Goal: Task Accomplishment & Management: Use online tool/utility

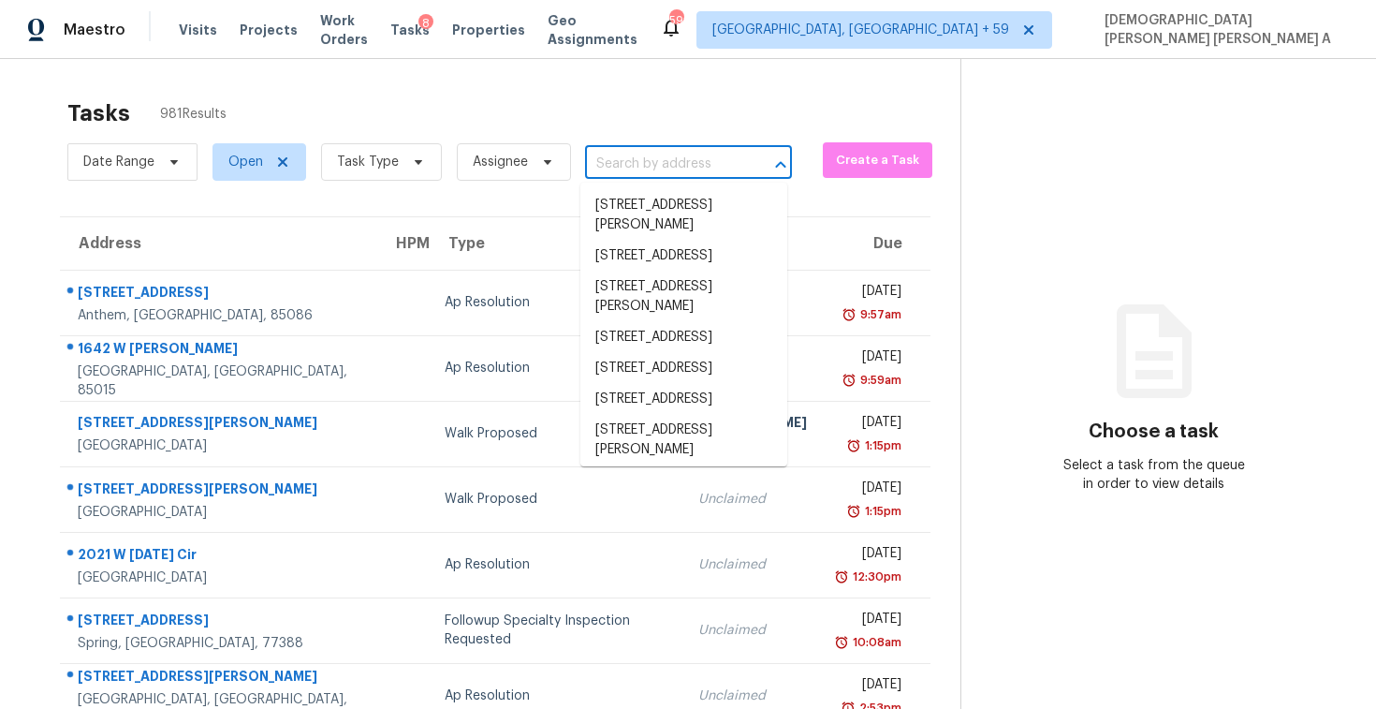
click at [625, 162] on input "text" at bounding box center [662, 164] width 154 height 29
paste input "[STREET_ADDRESS]"
type input "[STREET_ADDRESS]"
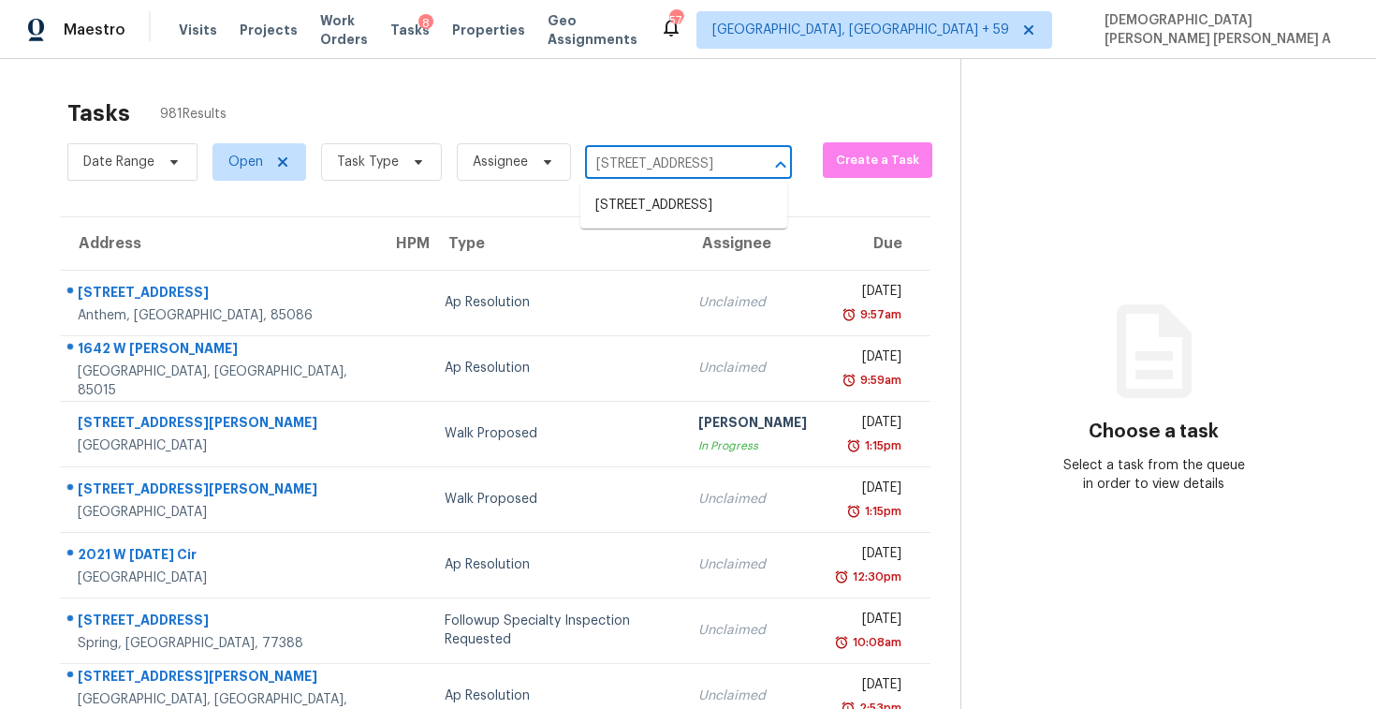
click at [640, 186] on ul "[STREET_ADDRESS]" at bounding box center [683, 206] width 207 height 46
click at [672, 221] on li "[STREET_ADDRESS]" at bounding box center [683, 205] width 207 height 31
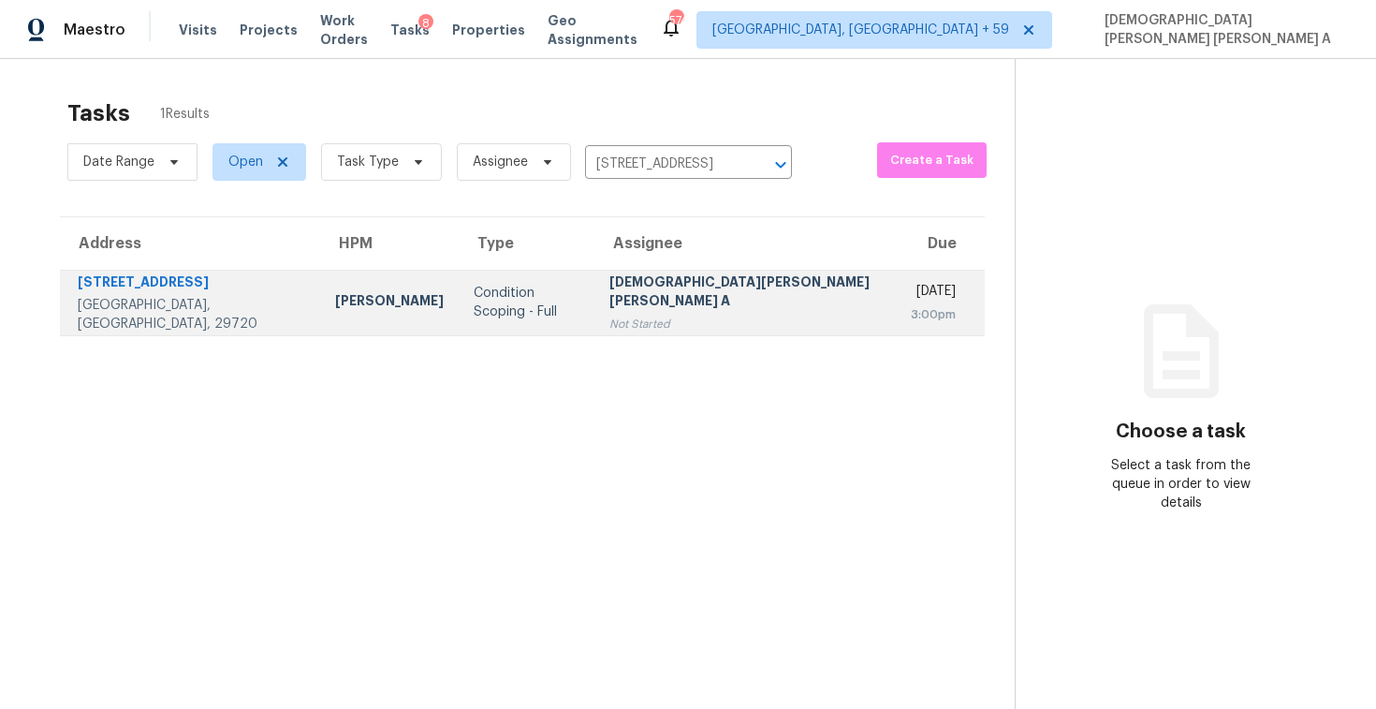
click at [692, 309] on div "[DEMOGRAPHIC_DATA][PERSON_NAME] [PERSON_NAME] A" at bounding box center [744, 293] width 271 height 42
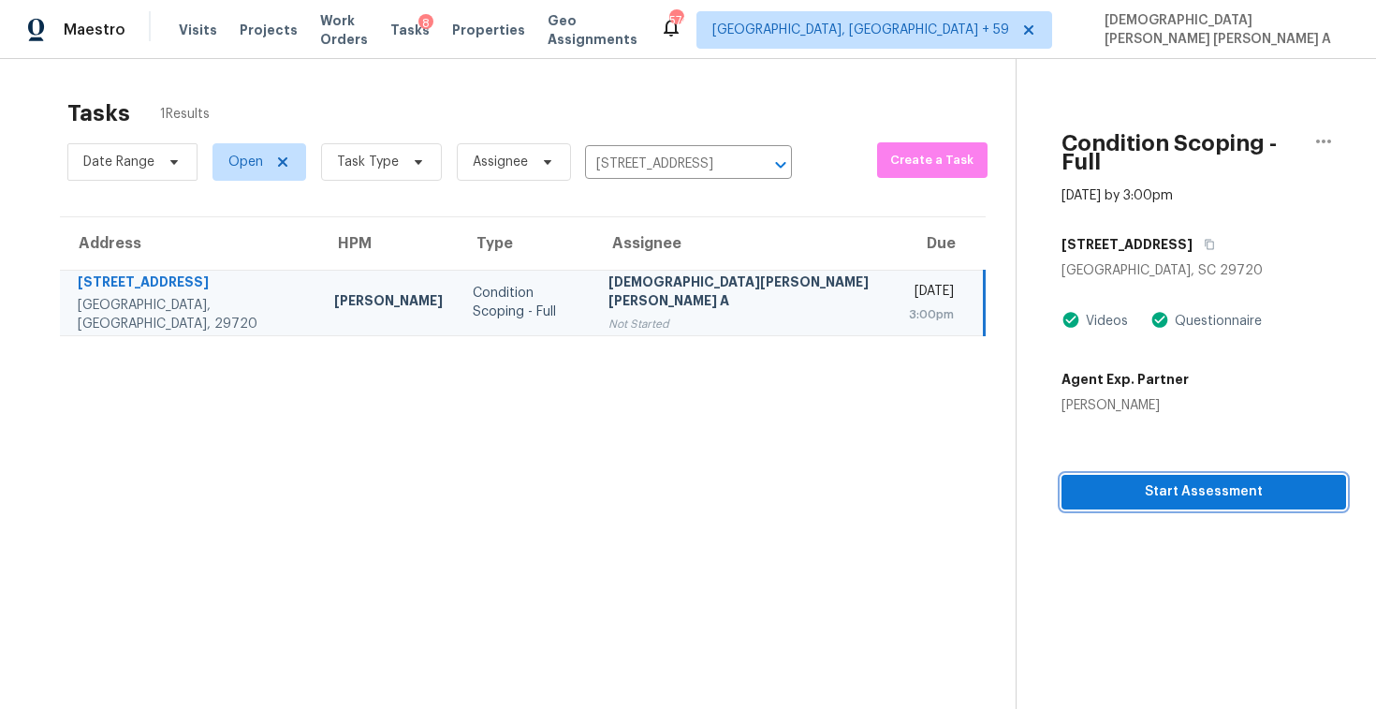
click at [1093, 480] on span "Start Assessment" at bounding box center [1204, 491] width 255 height 23
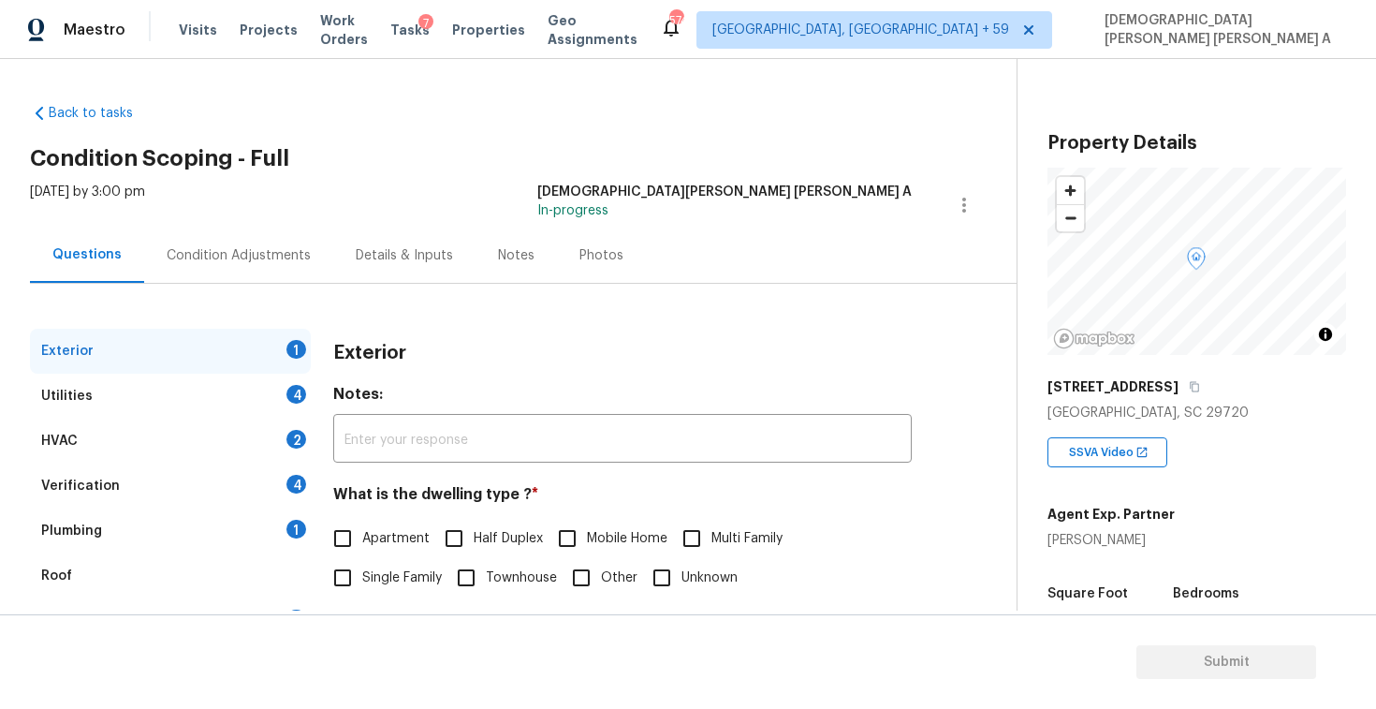
click at [629, 163] on h2 "Condition Scoping - Full" at bounding box center [523, 158] width 987 height 19
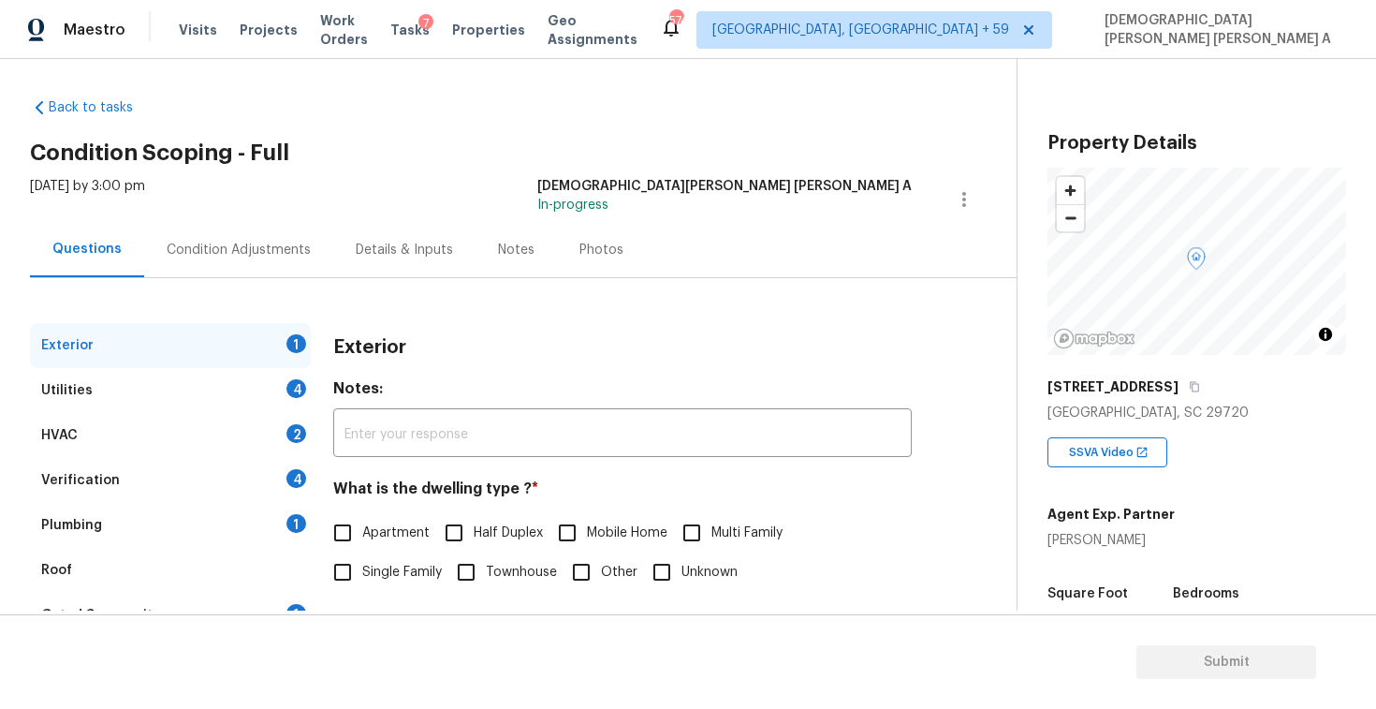
scroll to position [250, 0]
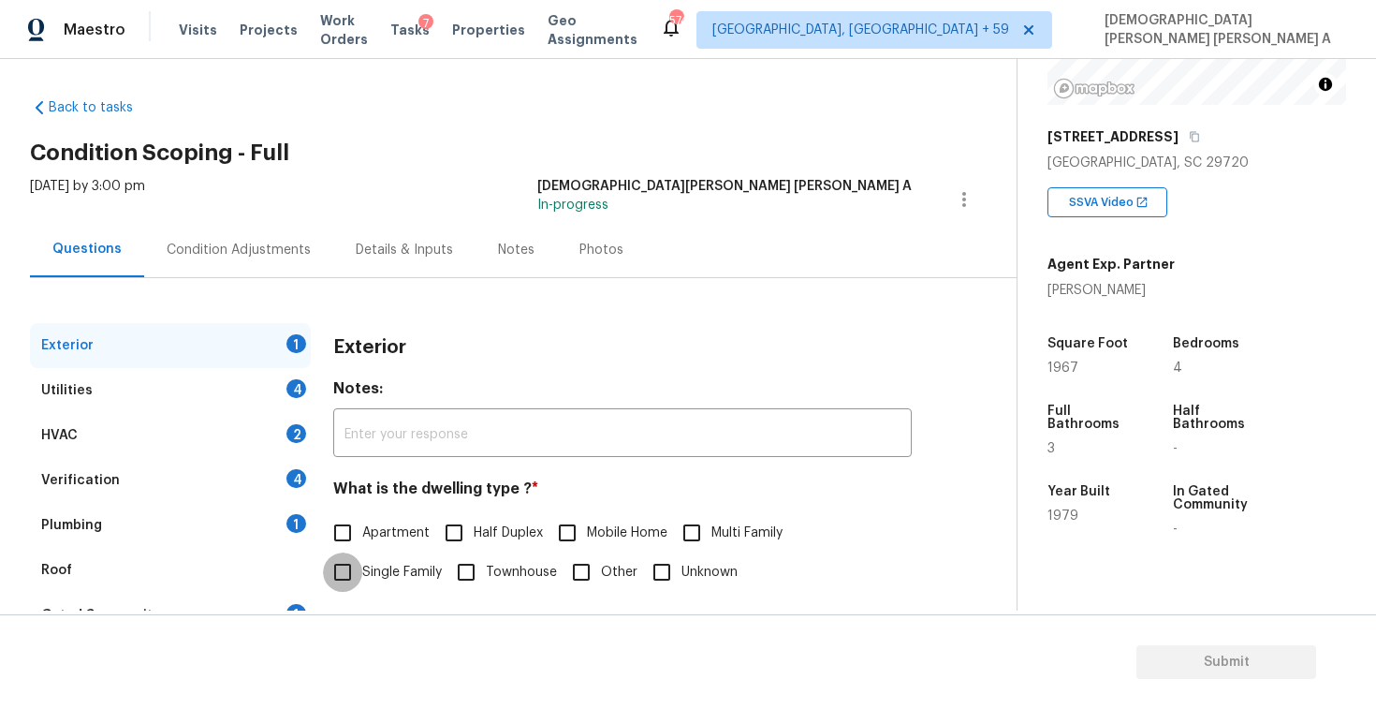
click at [342, 572] on input "Single Family" at bounding box center [342, 571] width 39 height 39
checkbox input "true"
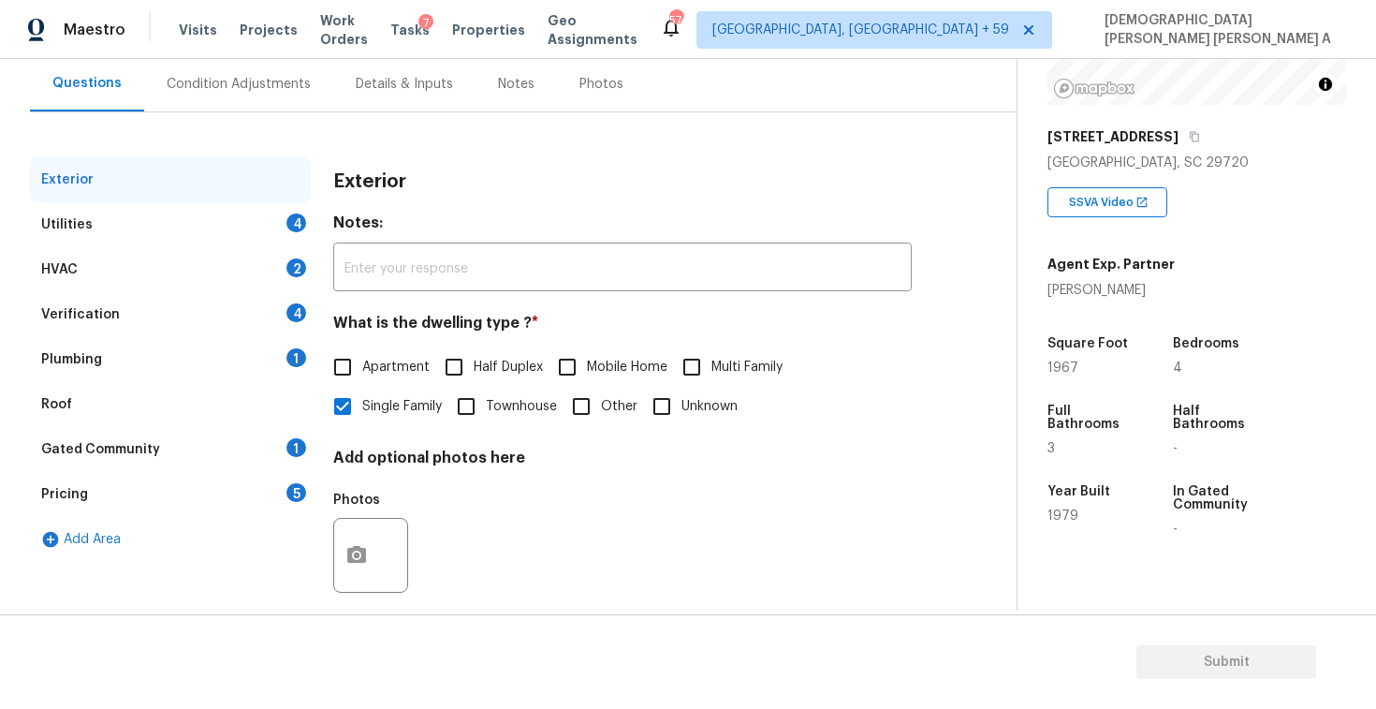
click at [175, 230] on div "Utilities 4" at bounding box center [170, 224] width 281 height 45
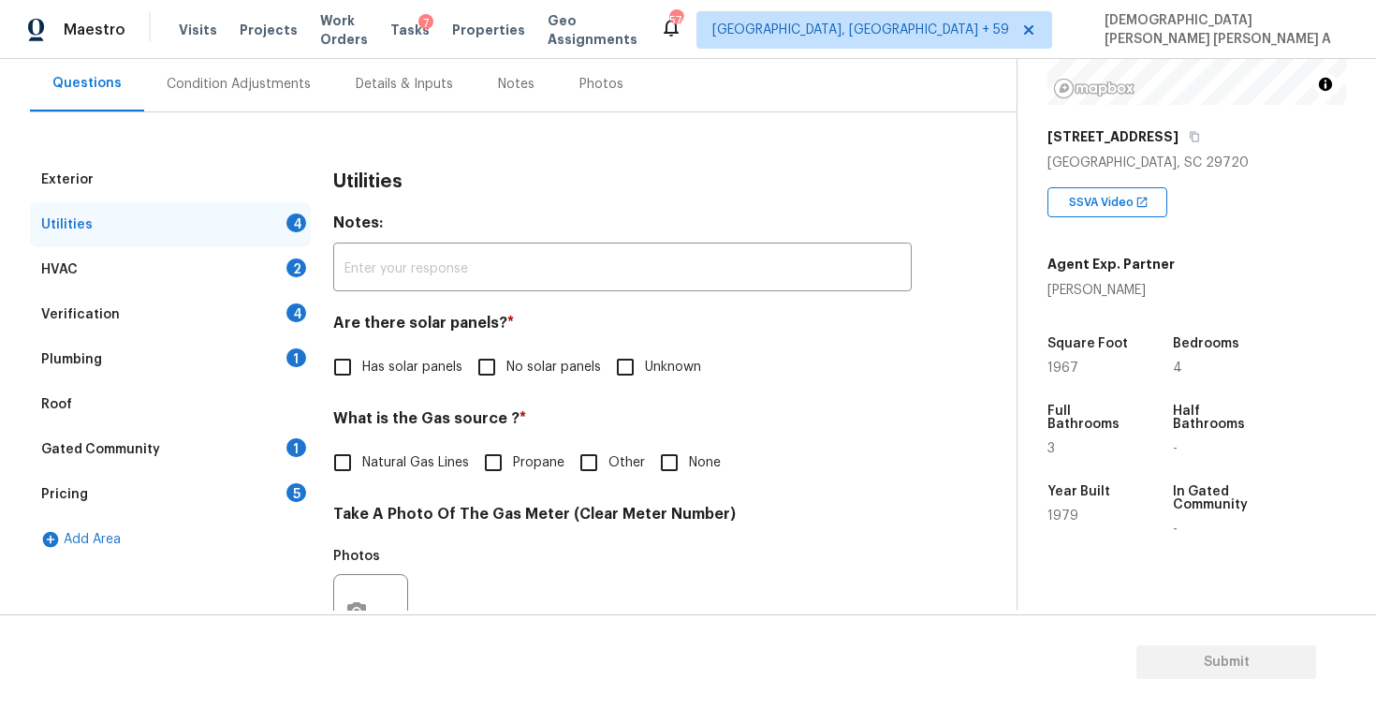
click at [482, 374] on input "No solar panels" at bounding box center [486, 366] width 39 height 39
checkbox input "true"
click at [357, 474] on input "Natural Gas Lines" at bounding box center [342, 462] width 39 height 39
checkbox input "true"
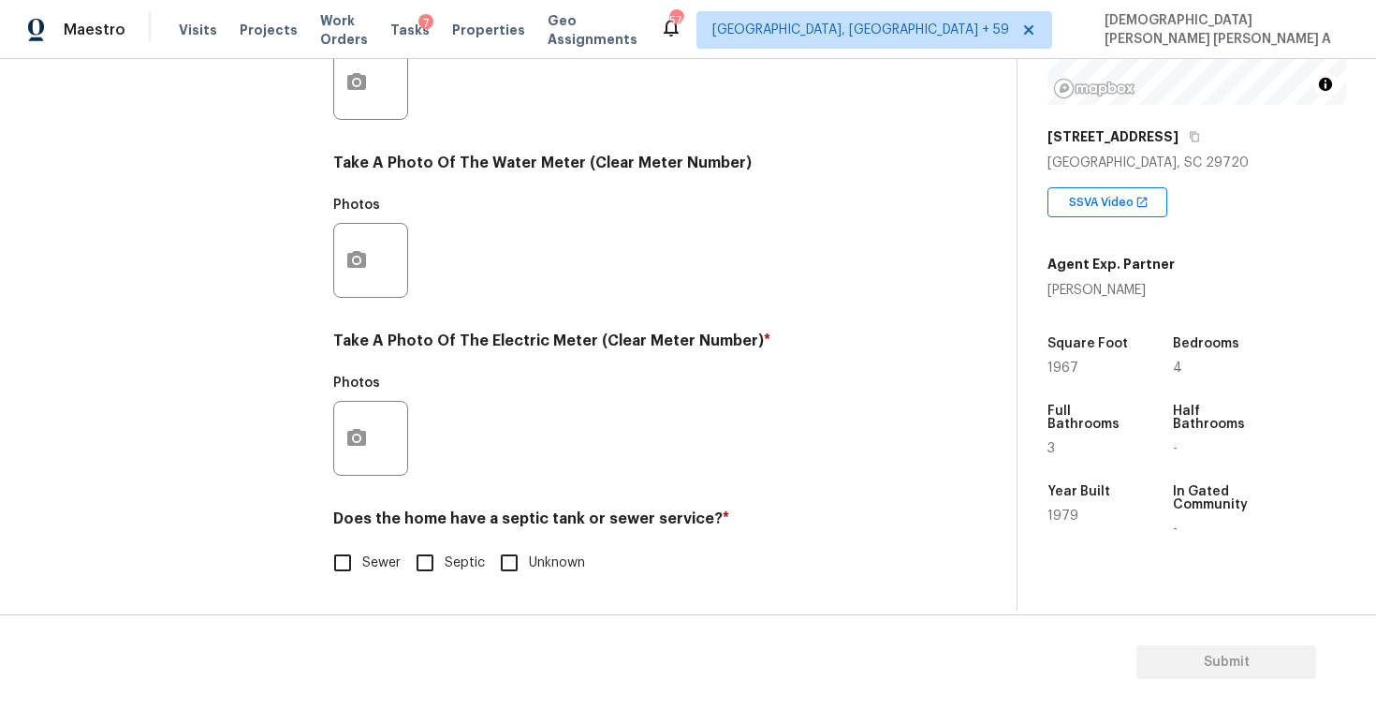
click at [340, 548] on input "Sewer" at bounding box center [342, 562] width 39 height 39
checkbox input "true"
click at [354, 467] on button "button" at bounding box center [356, 438] width 45 height 73
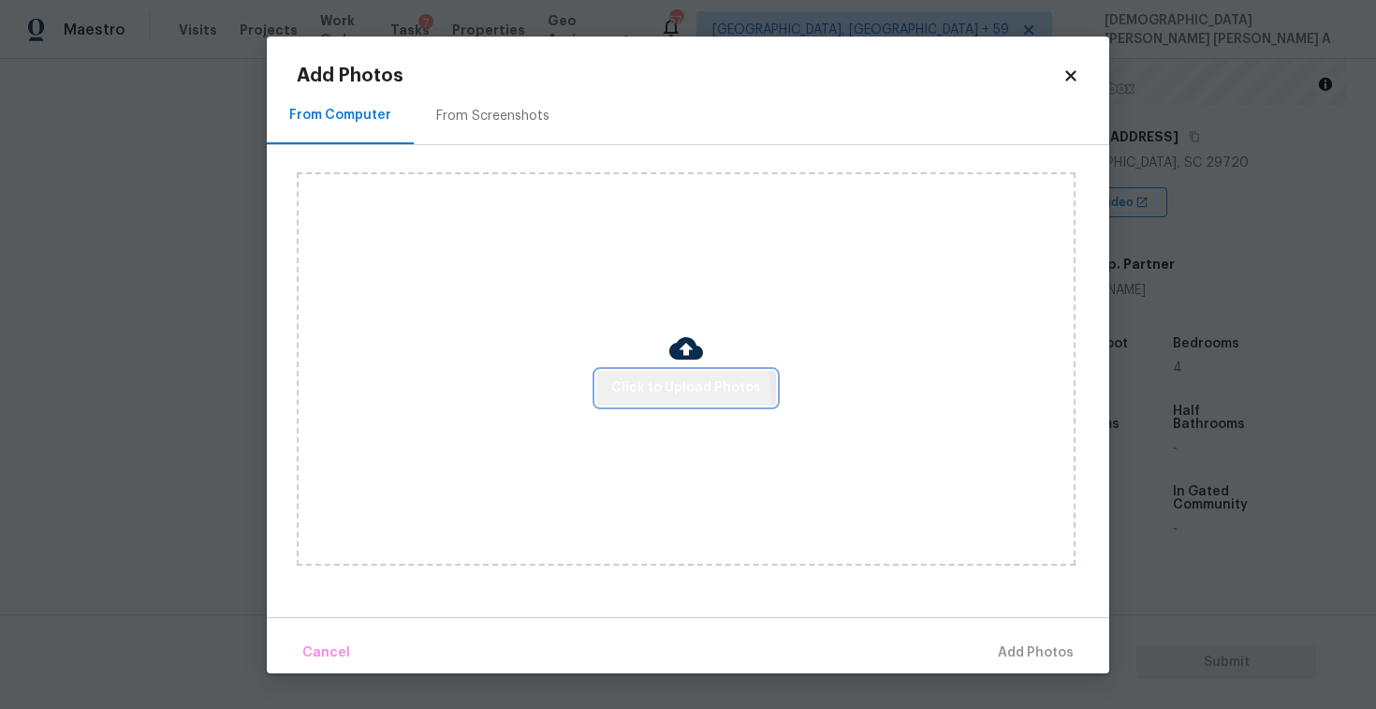
click at [656, 397] on span "Click to Upload Photos" at bounding box center [686, 387] width 150 height 23
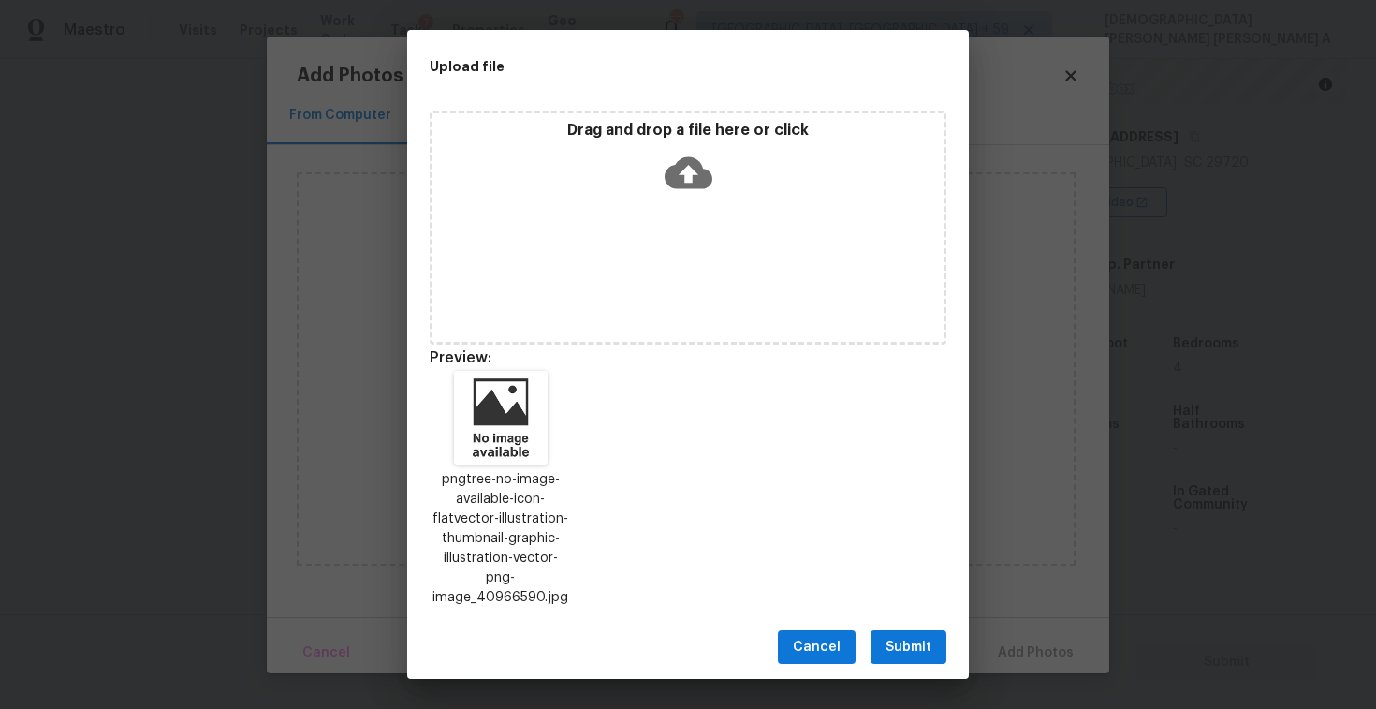
click at [913, 640] on span "Submit" at bounding box center [909, 647] width 46 height 23
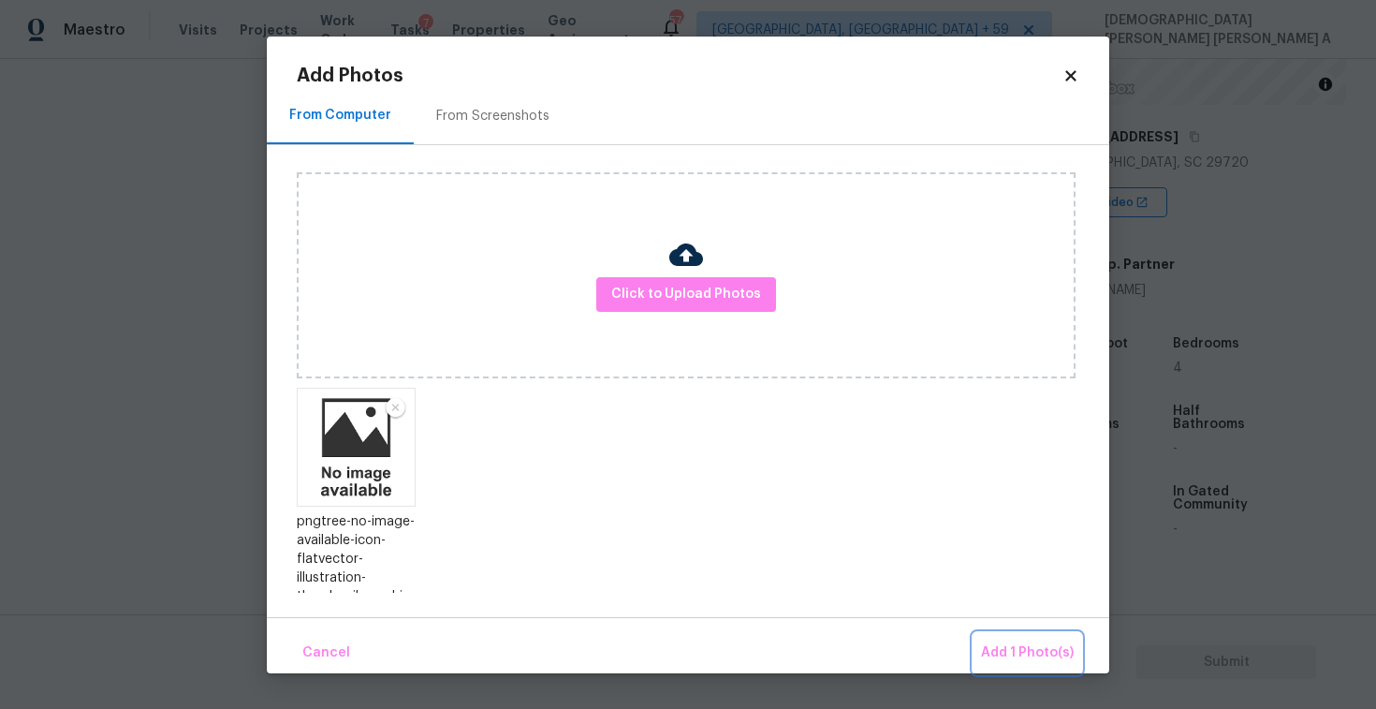
click at [1028, 651] on span "Add 1 Photo(s)" at bounding box center [1027, 652] width 93 height 23
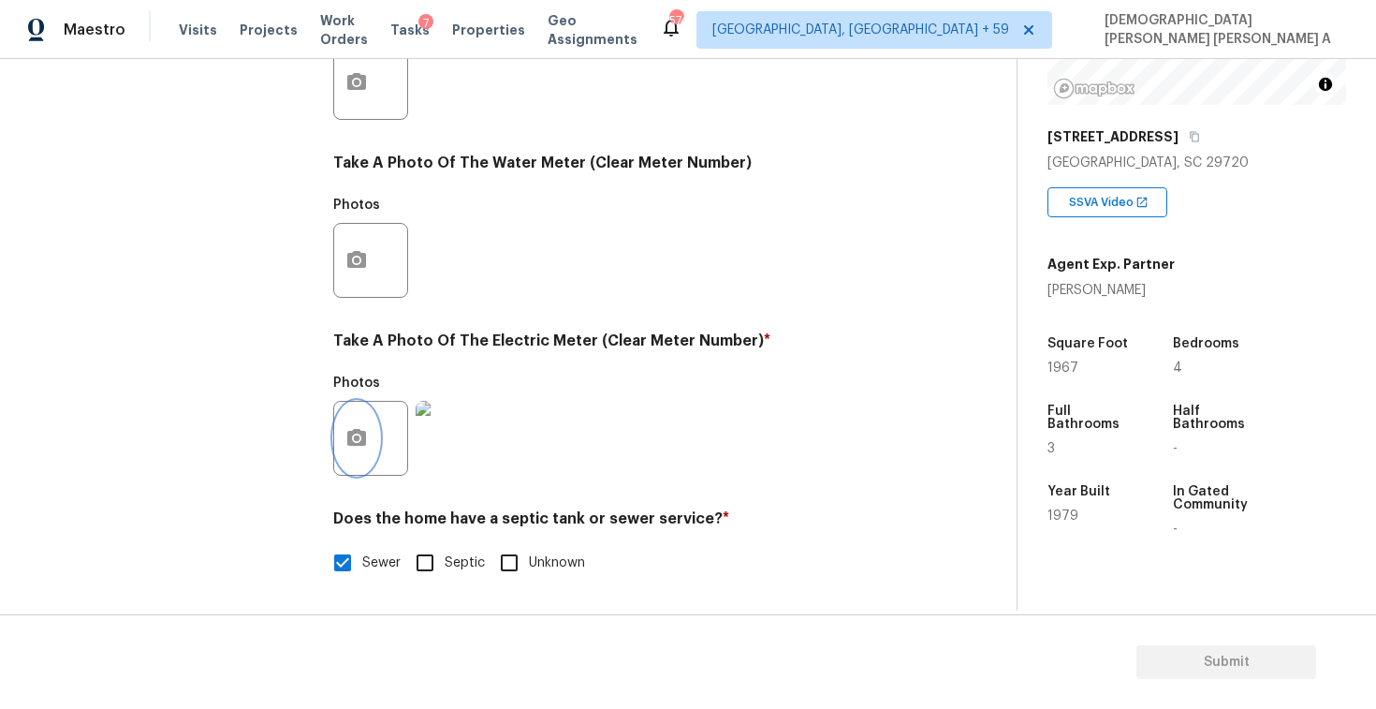
scroll to position [9, 0]
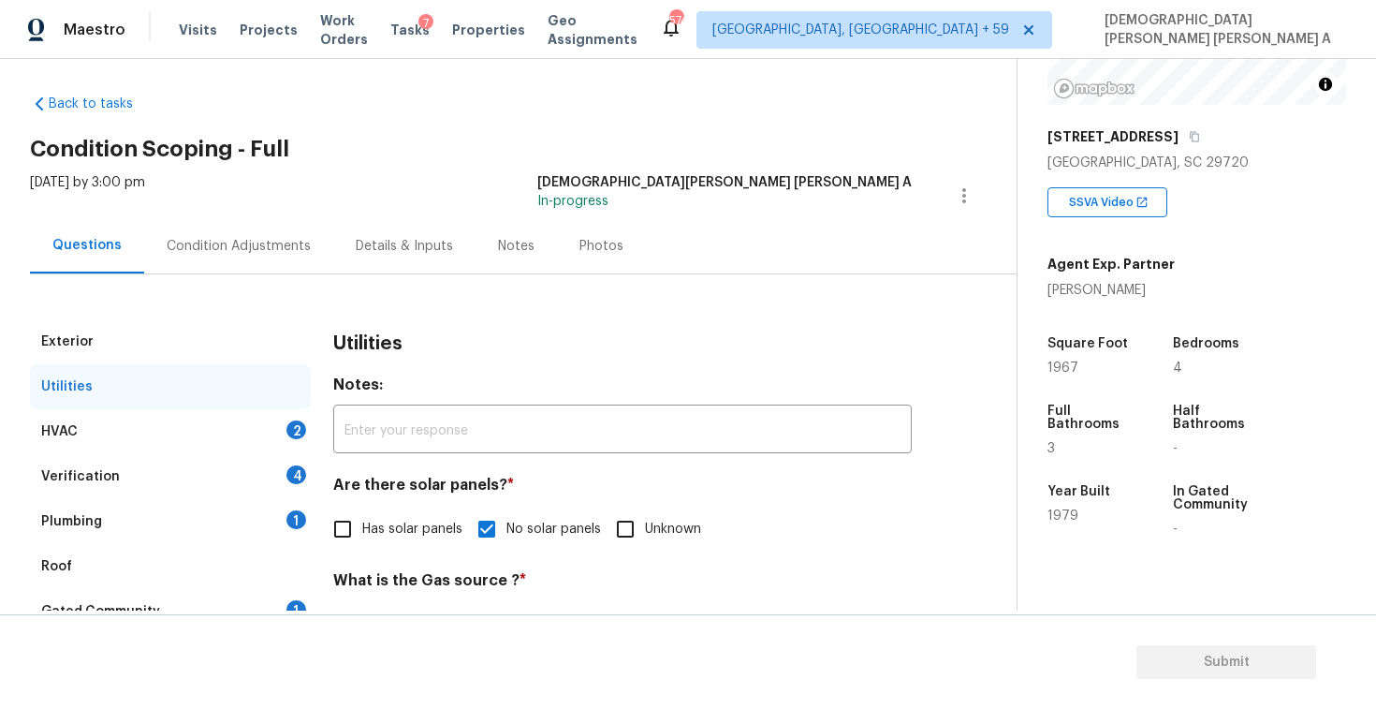
click at [196, 440] on div "HVAC 2" at bounding box center [170, 431] width 281 height 45
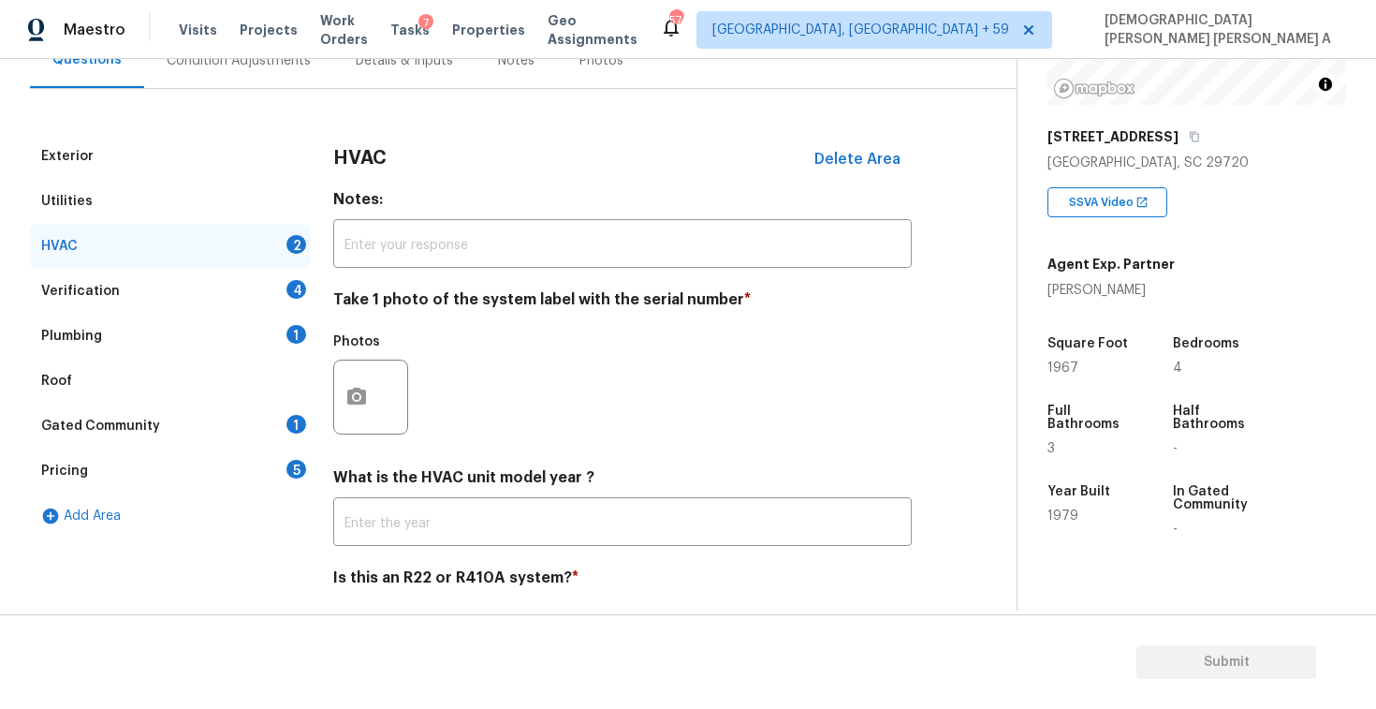
scroll to position [255, 0]
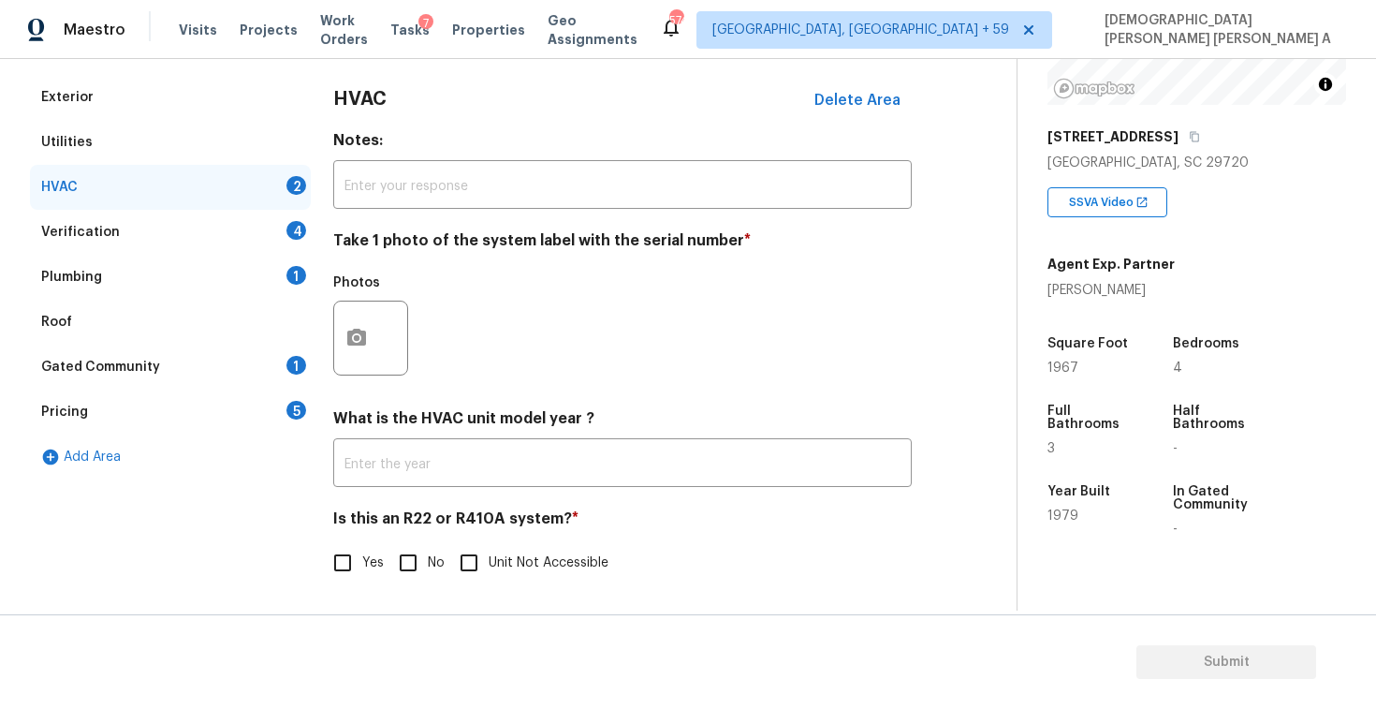
click at [409, 573] on input "No" at bounding box center [407, 562] width 39 height 39
checkbox input "true"
click at [364, 338] on icon "button" at bounding box center [356, 337] width 19 height 17
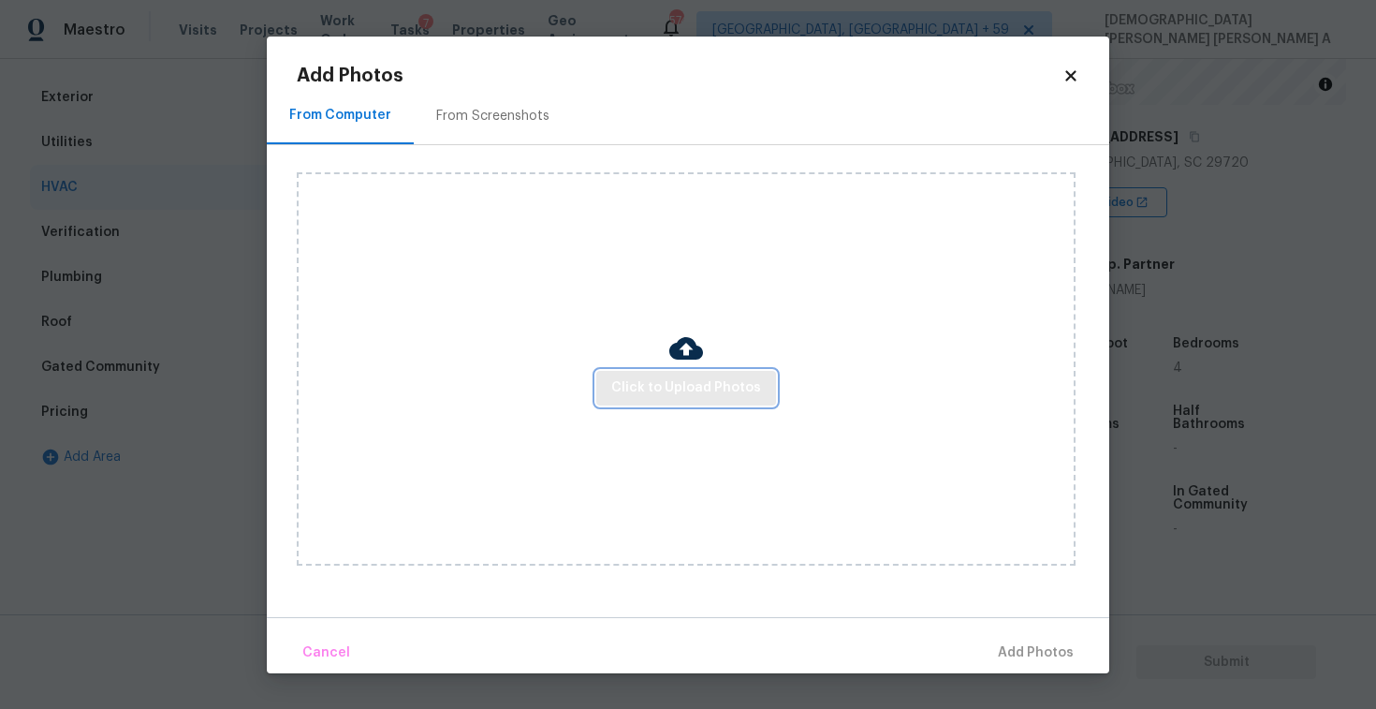
click at [699, 386] on span "Click to Upload Photos" at bounding box center [686, 387] width 150 height 23
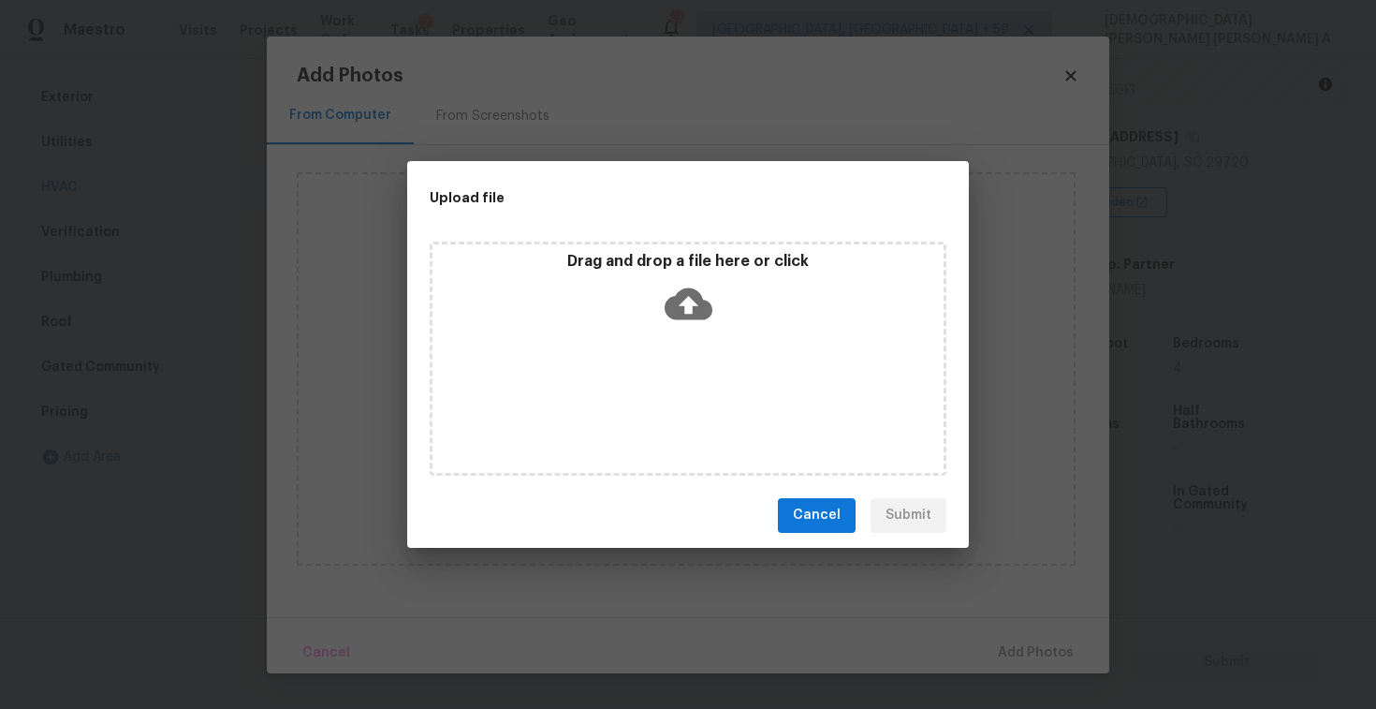
click at [699, 330] on div "Drag and drop a file here or click" at bounding box center [687, 292] width 511 height 81
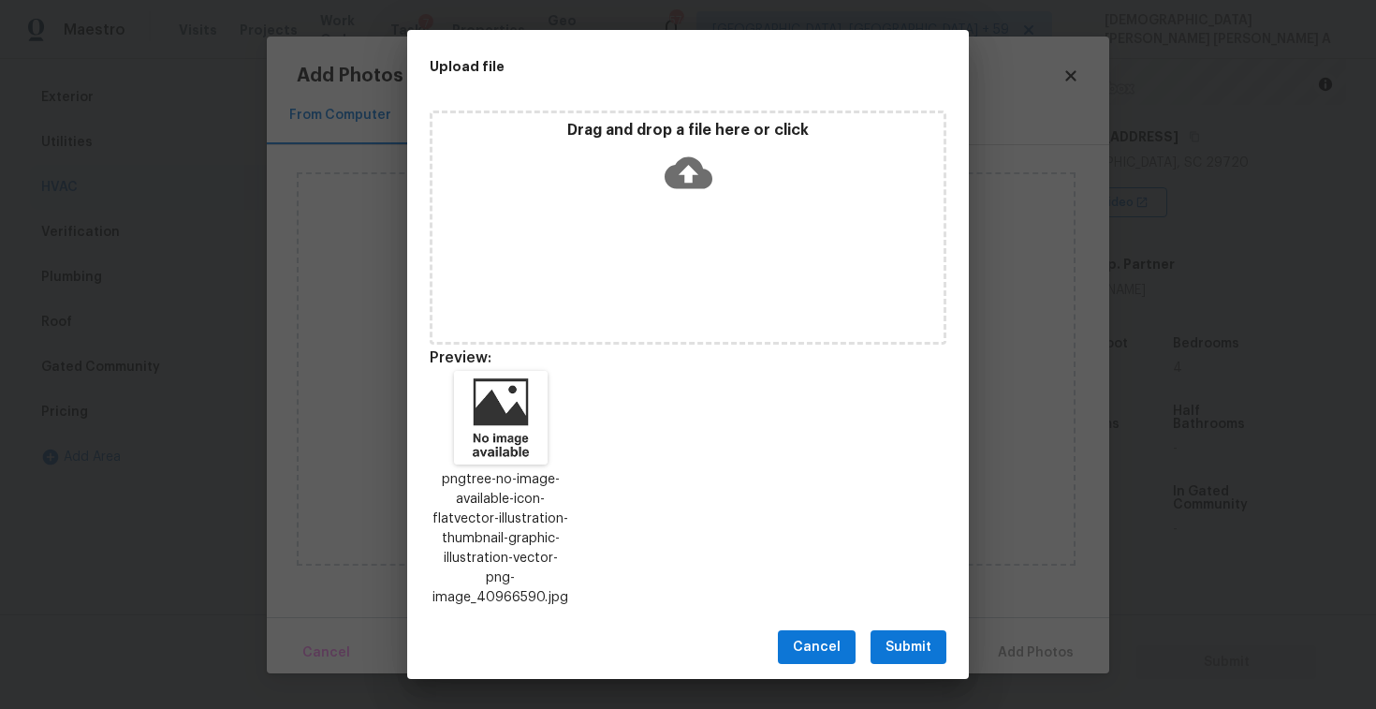
click at [897, 644] on span "Submit" at bounding box center [909, 647] width 46 height 23
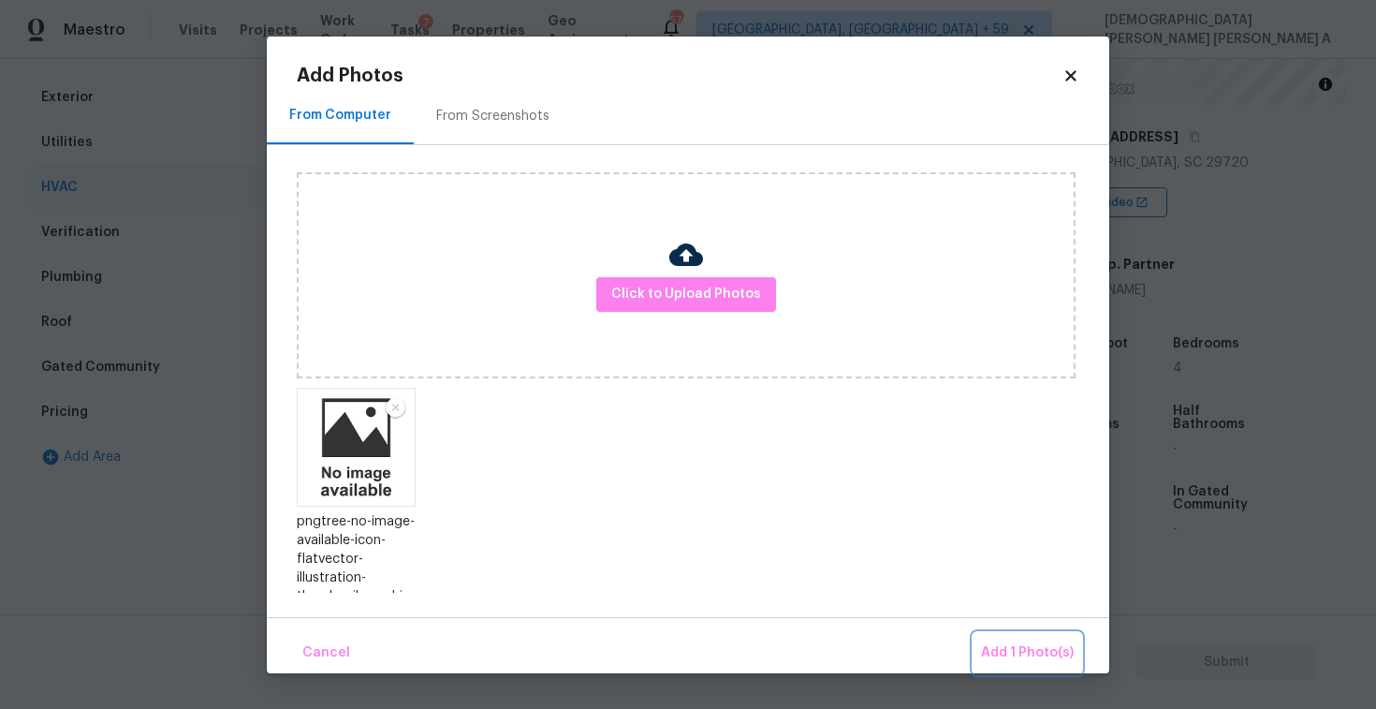
click at [1005, 667] on button "Add 1 Photo(s)" at bounding box center [1028, 653] width 108 height 40
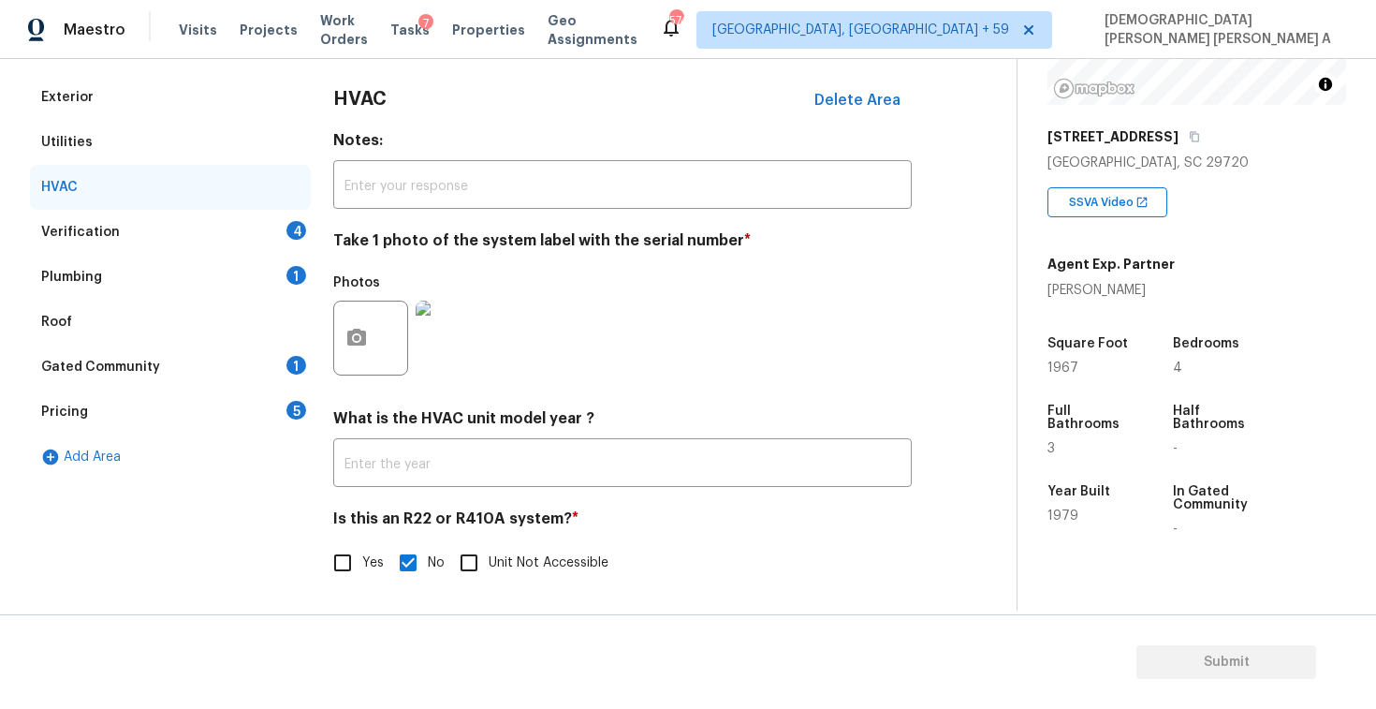
click at [220, 247] on div "Verification 4" at bounding box center [170, 232] width 281 height 45
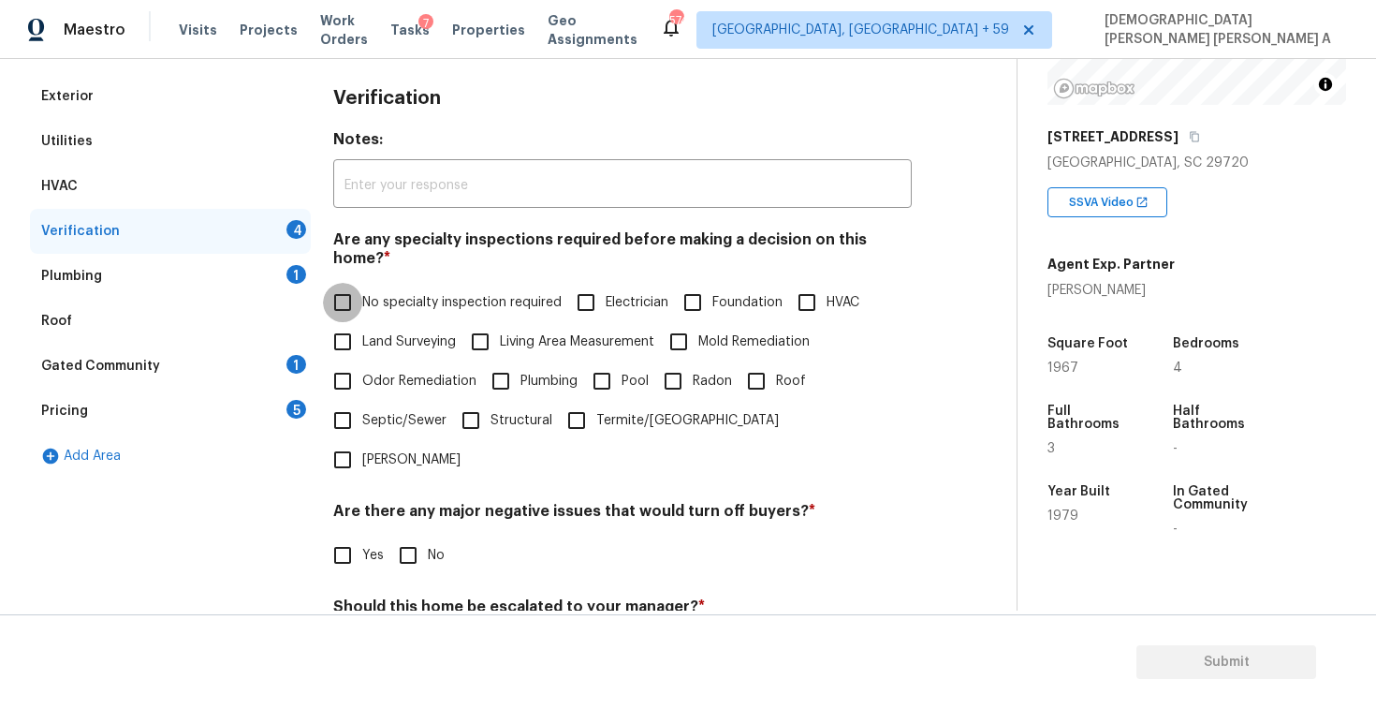
click at [354, 284] on input "No specialty inspection required" at bounding box center [342, 302] width 39 height 39
checkbox input "true"
click at [416, 535] on input "No" at bounding box center [407, 554] width 39 height 39
checkbox input "true"
click at [403, 633] on input "No" at bounding box center [407, 652] width 39 height 39
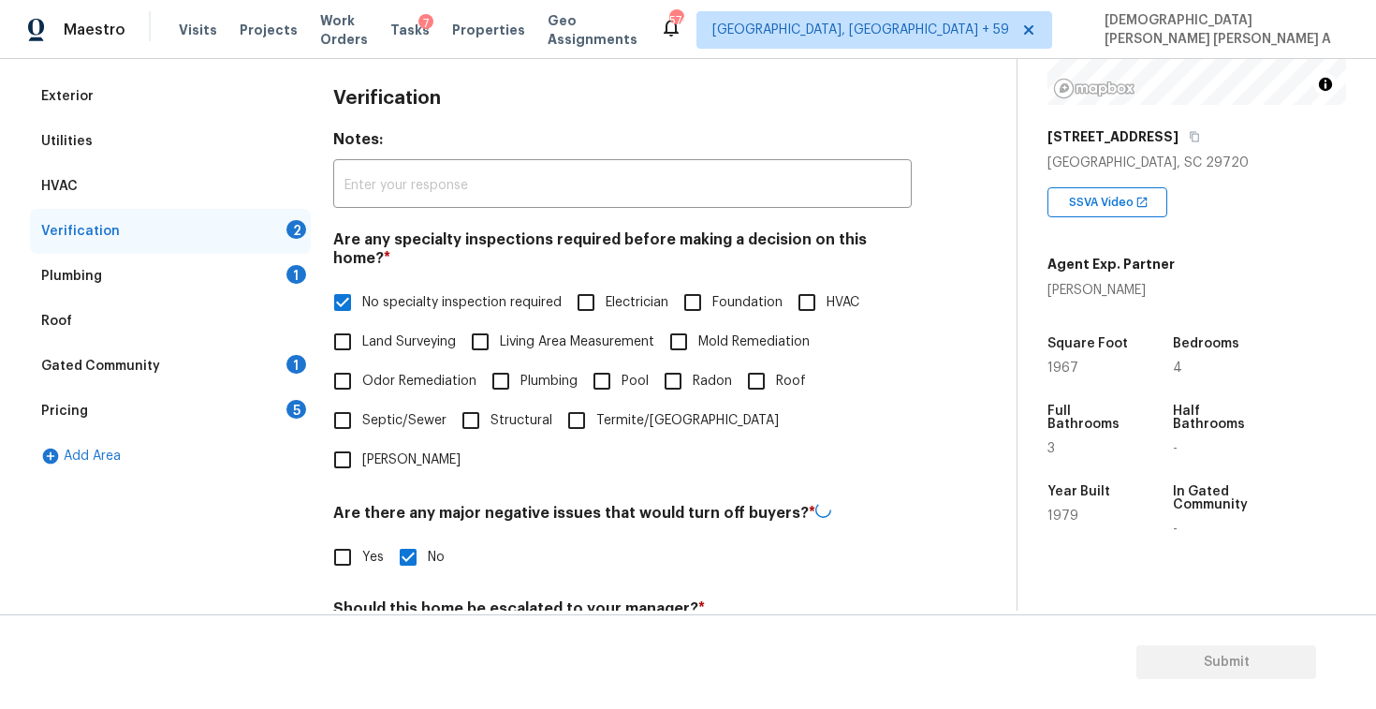
checkbox input "true"
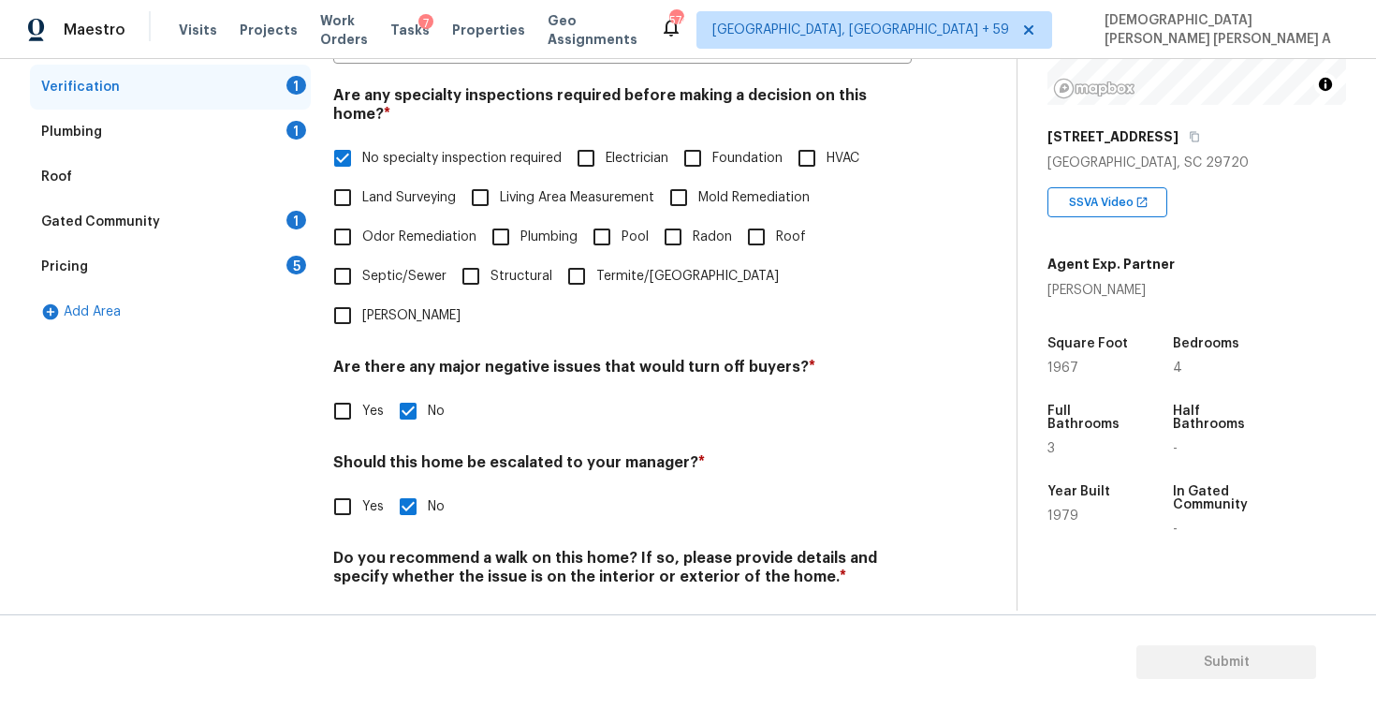
click at [413, 601] on input "No" at bounding box center [407, 620] width 39 height 39
checkbox input "true"
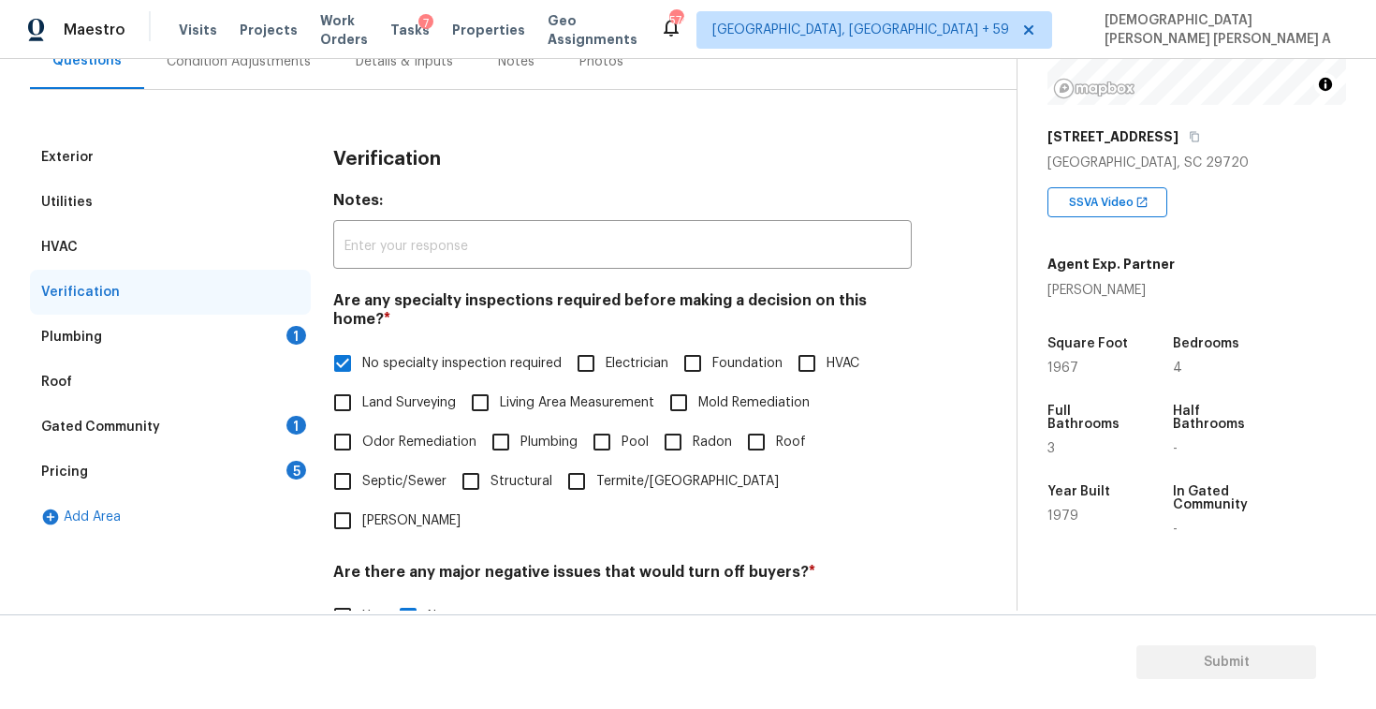
click at [240, 339] on div "Plumbing 1" at bounding box center [170, 337] width 281 height 45
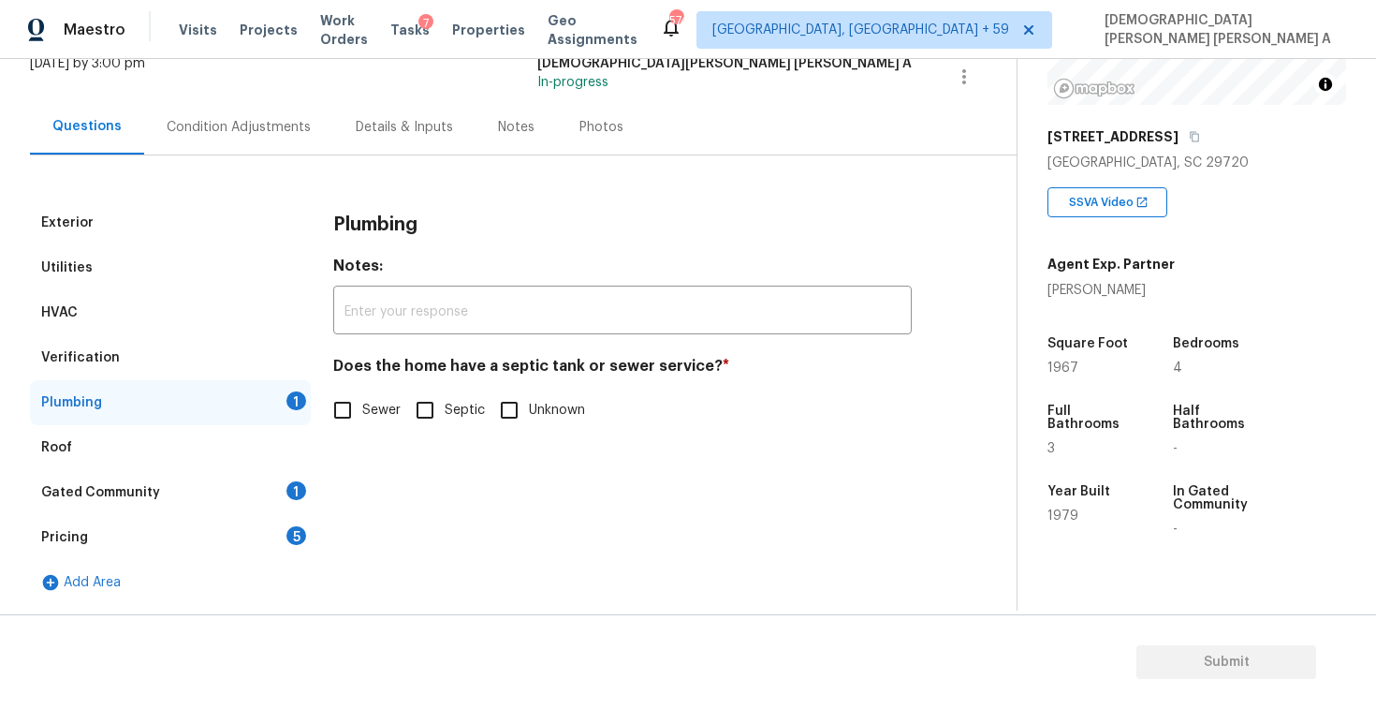
click at [349, 411] on input "Sewer" at bounding box center [342, 409] width 39 height 39
checkbox input "true"
click at [213, 484] on div "Gated Community 1" at bounding box center [170, 492] width 281 height 45
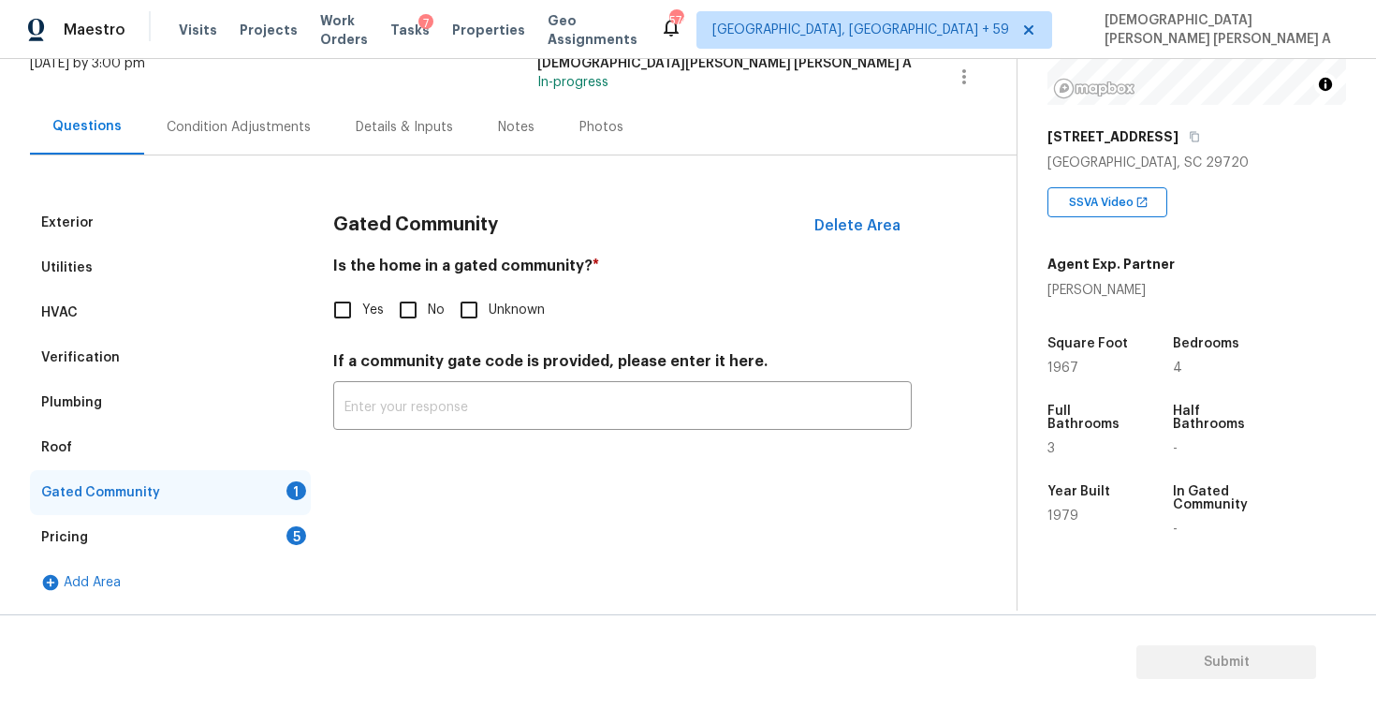
click at [394, 301] on input "No" at bounding box center [407, 309] width 39 height 39
checkbox input "true"
click at [223, 552] on div "Pricing 5" at bounding box center [170, 537] width 281 height 45
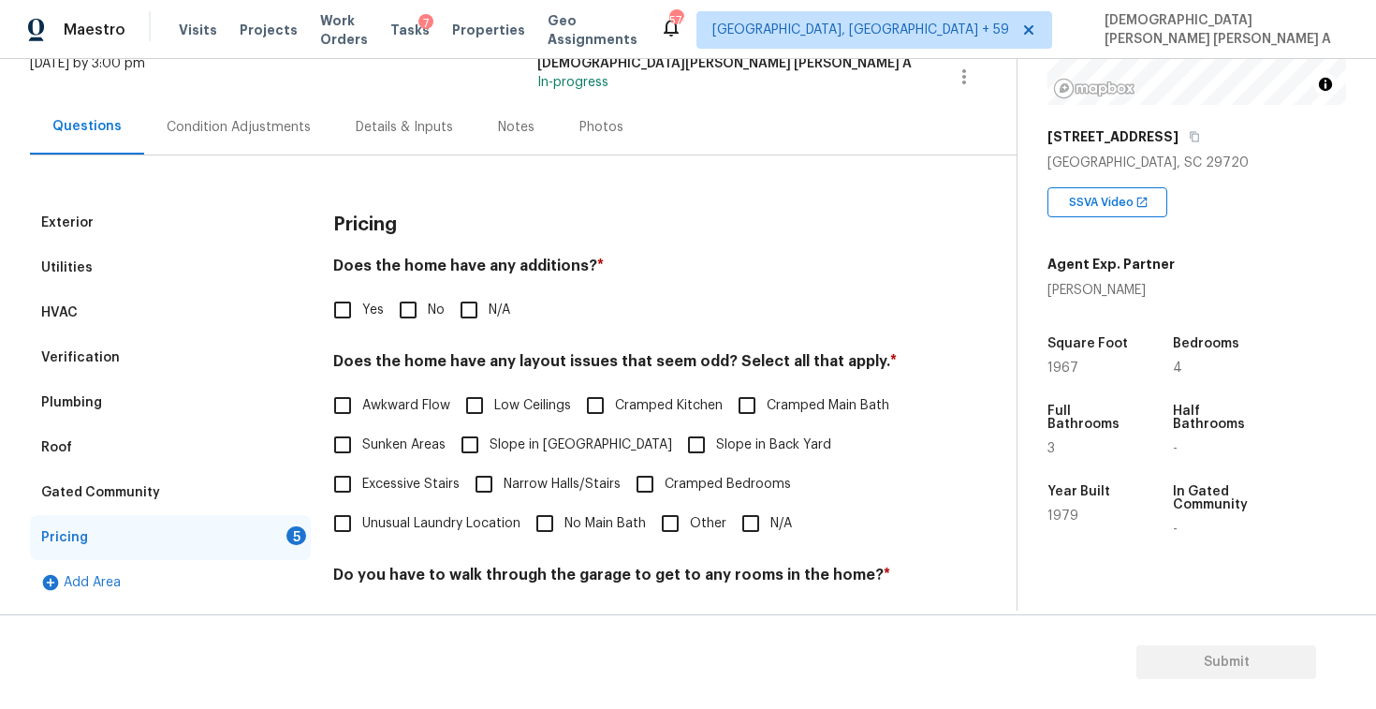
click at [402, 304] on input "No" at bounding box center [407, 309] width 39 height 39
checkbox input "true"
click at [770, 535] on label "N/A" at bounding box center [761, 523] width 61 height 39
click at [770, 535] on input "N/A" at bounding box center [750, 523] width 39 height 39
checkbox input "true"
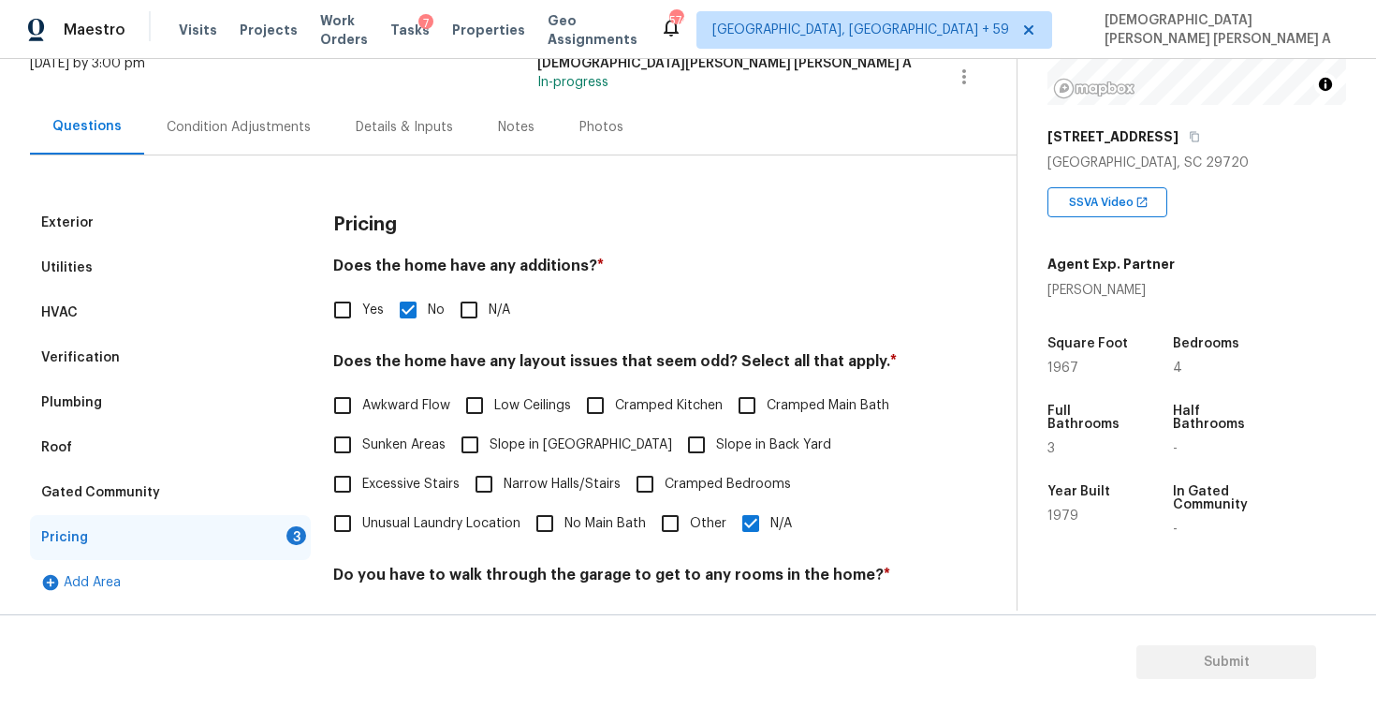
scroll to position [375, 0]
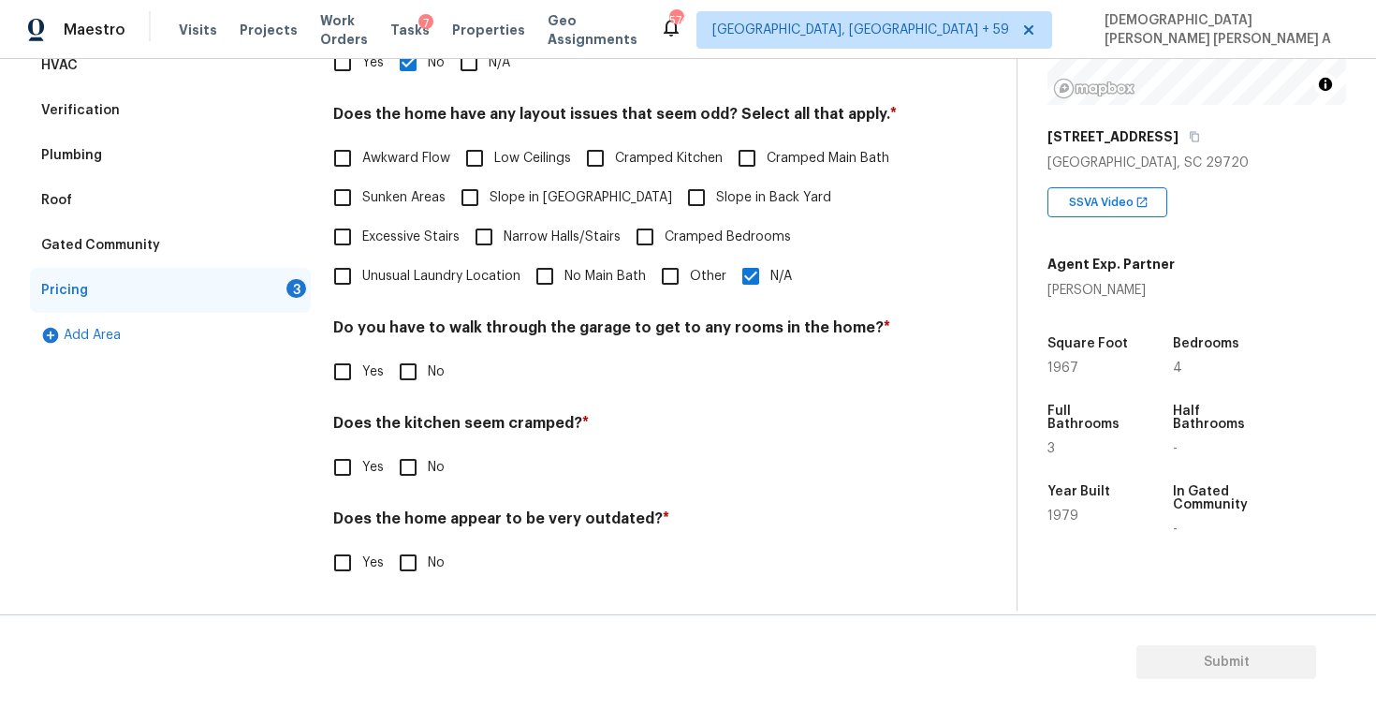
click at [413, 378] on input "No" at bounding box center [407, 371] width 39 height 39
checkbox input "true"
click at [405, 458] on input "No" at bounding box center [407, 468] width 39 height 39
checkbox input "true"
click at [405, 557] on input "No" at bounding box center [407, 562] width 39 height 39
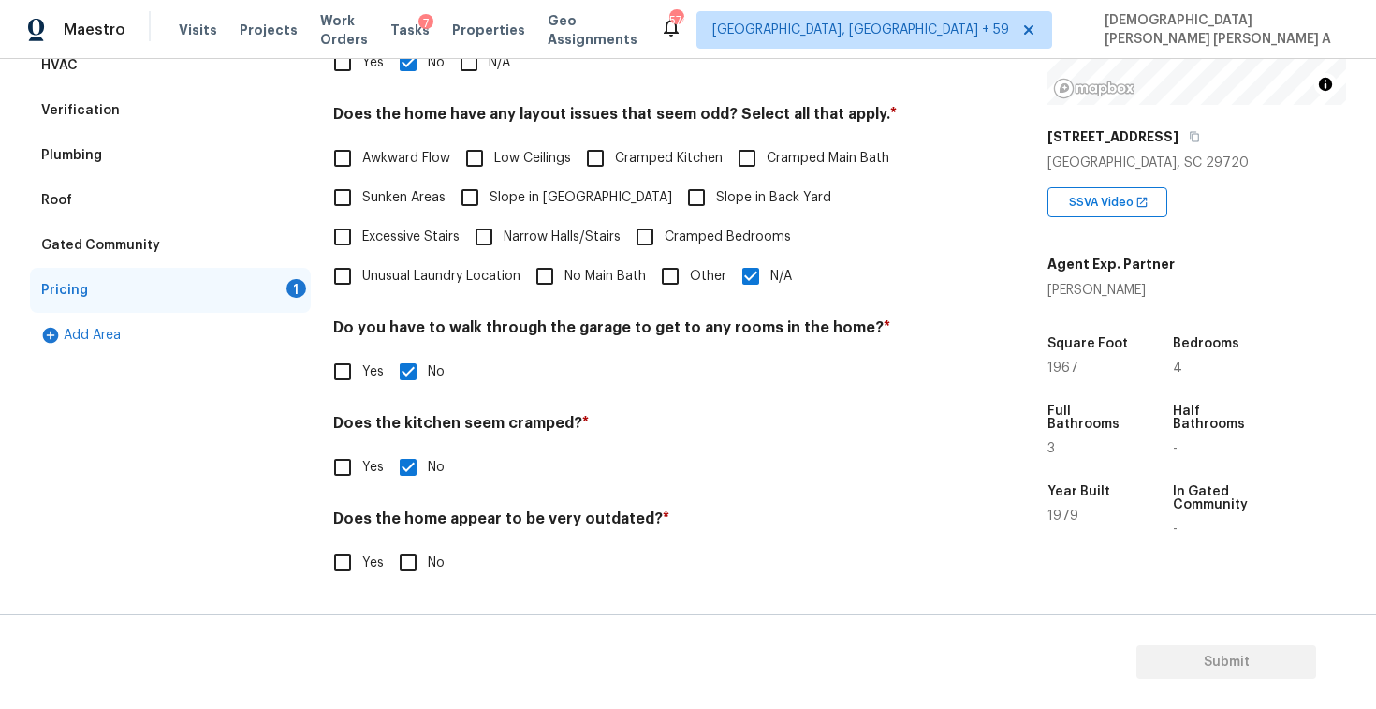
checkbox input "true"
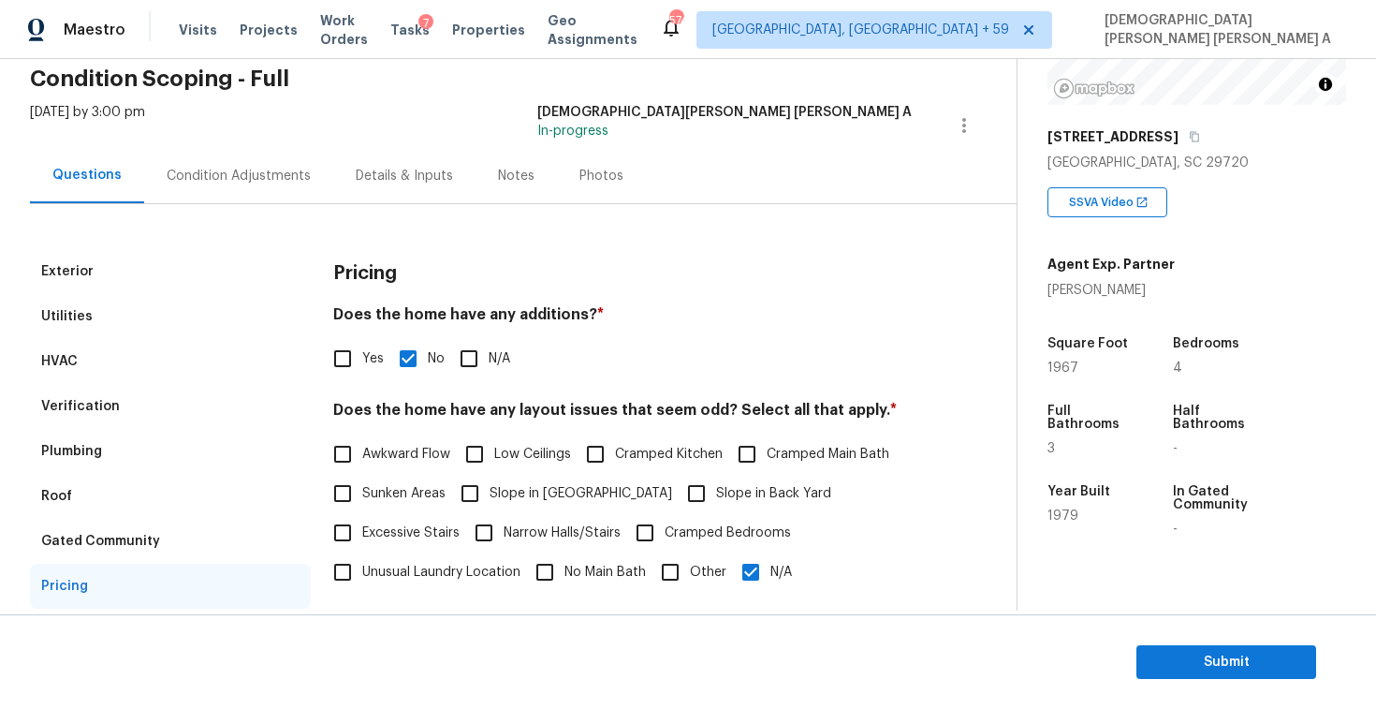
click at [610, 180] on div "Photos" at bounding box center [601, 176] width 44 height 19
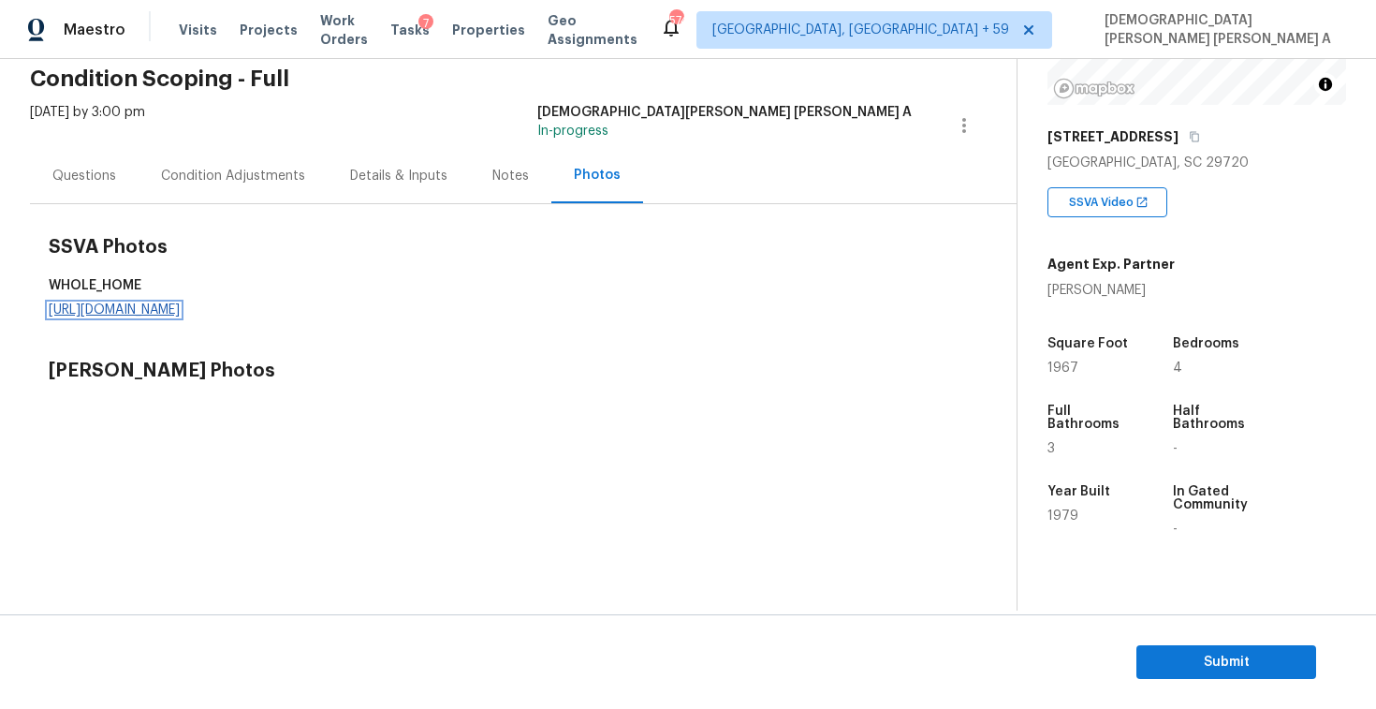
click at [180, 305] on link "[URL][DOMAIN_NAME]" at bounding box center [114, 309] width 131 height 13
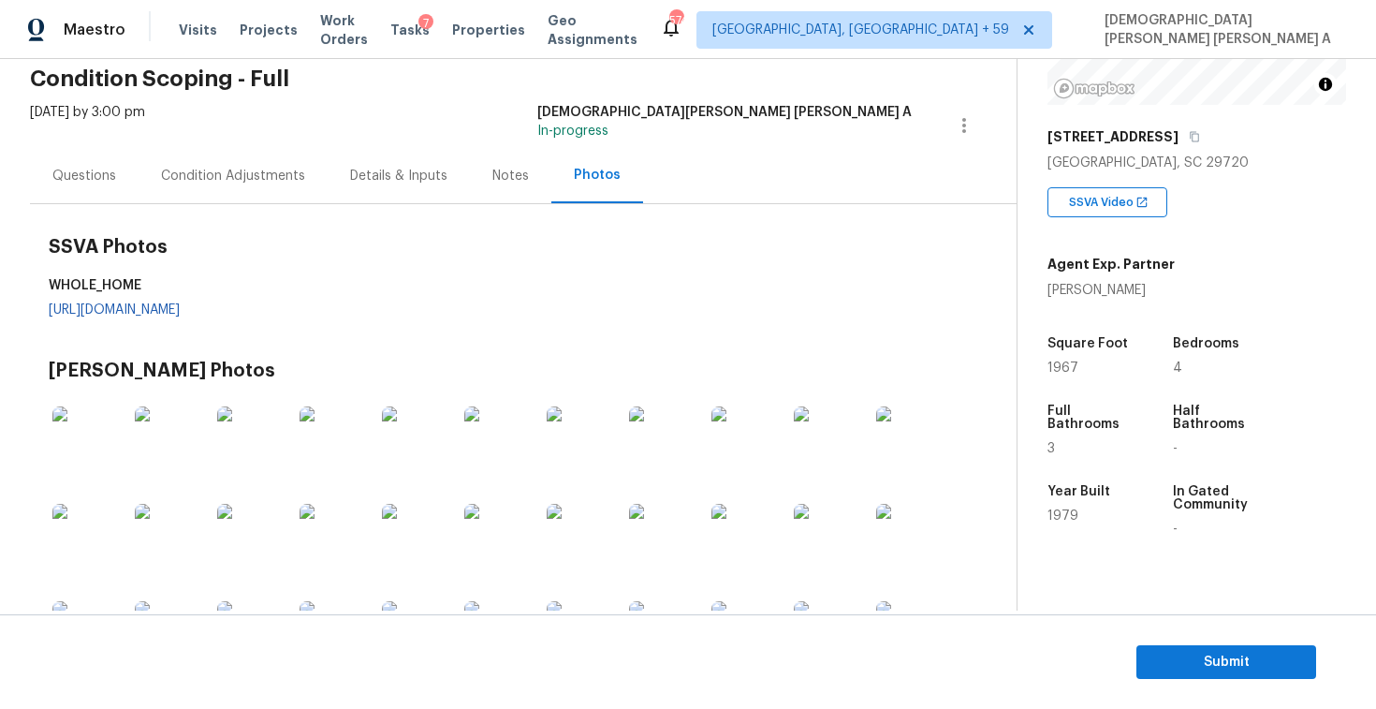
click at [216, 173] on div "Condition Adjustments" at bounding box center [233, 176] width 144 height 19
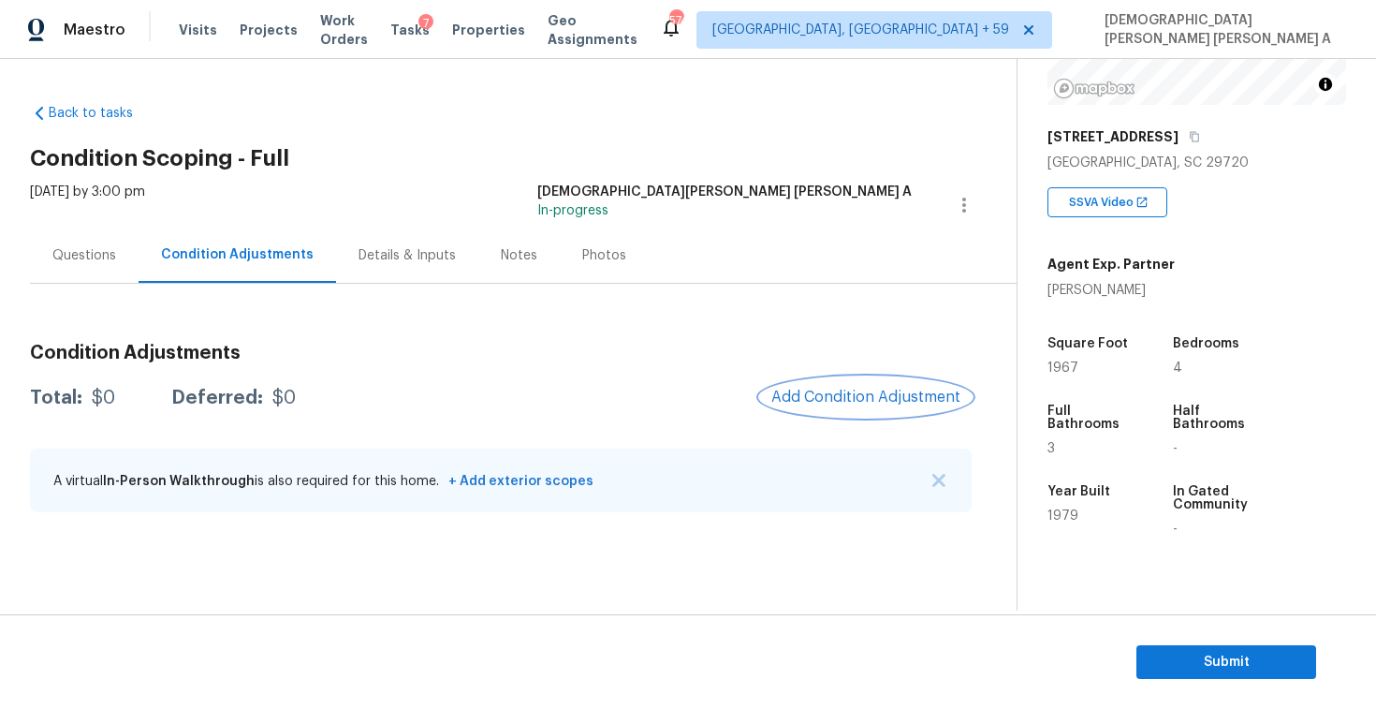
click at [860, 383] on button "Add Condition Adjustment" at bounding box center [866, 396] width 212 height 39
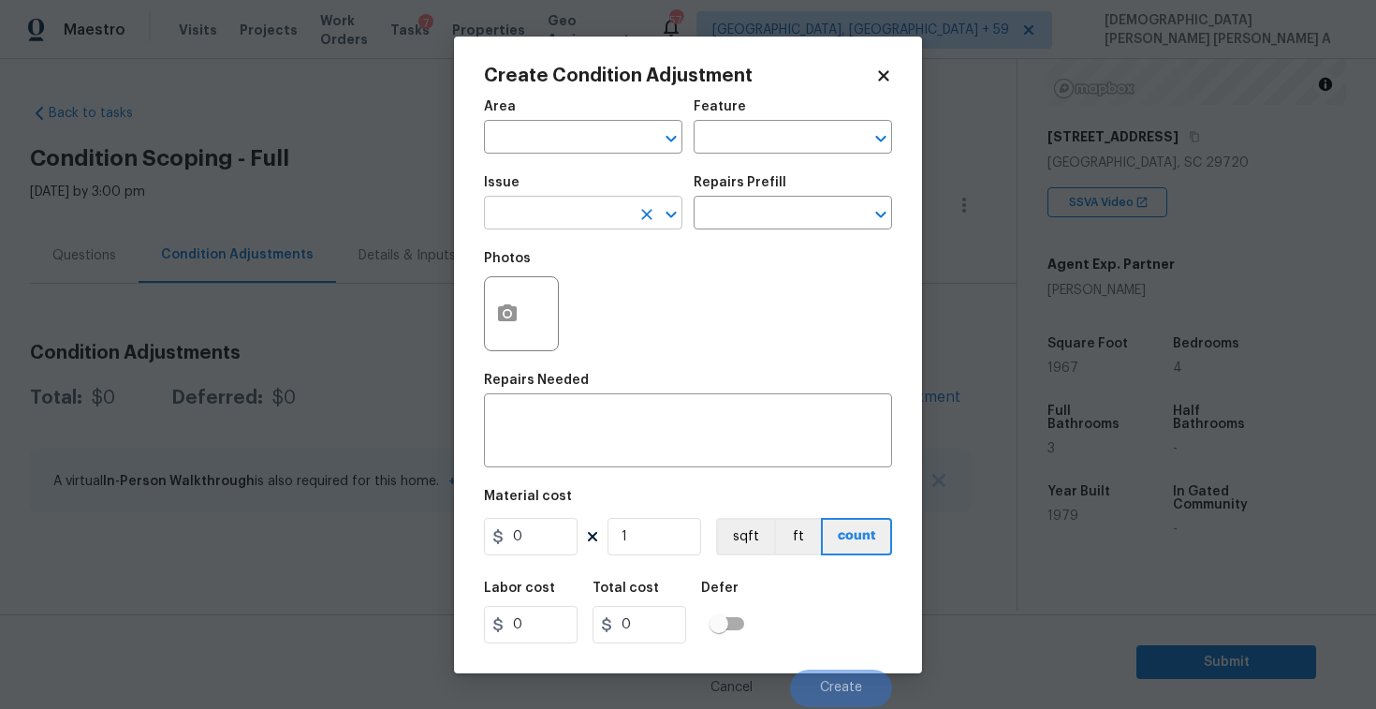
click at [603, 218] on input "text" at bounding box center [557, 214] width 146 height 29
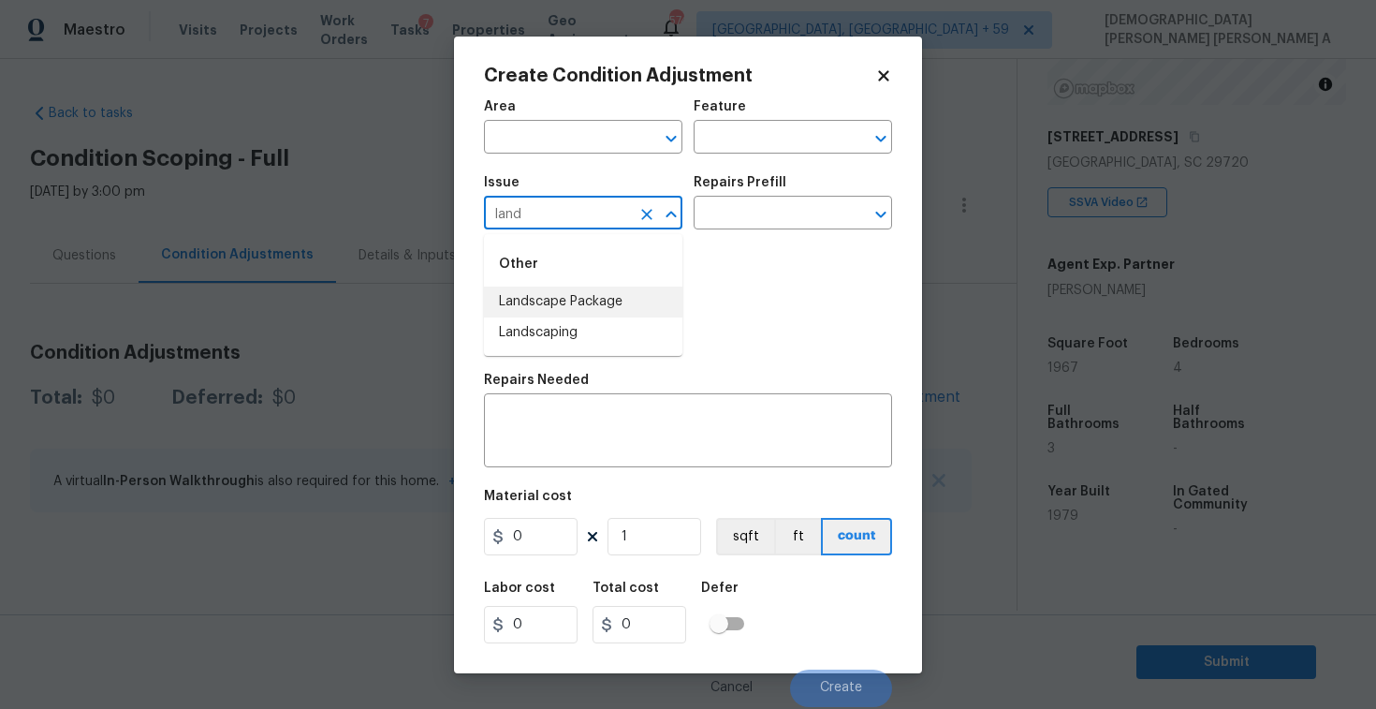
click at [597, 301] on li "Landscape Package" at bounding box center [583, 301] width 198 height 31
type input "Landscape Package"
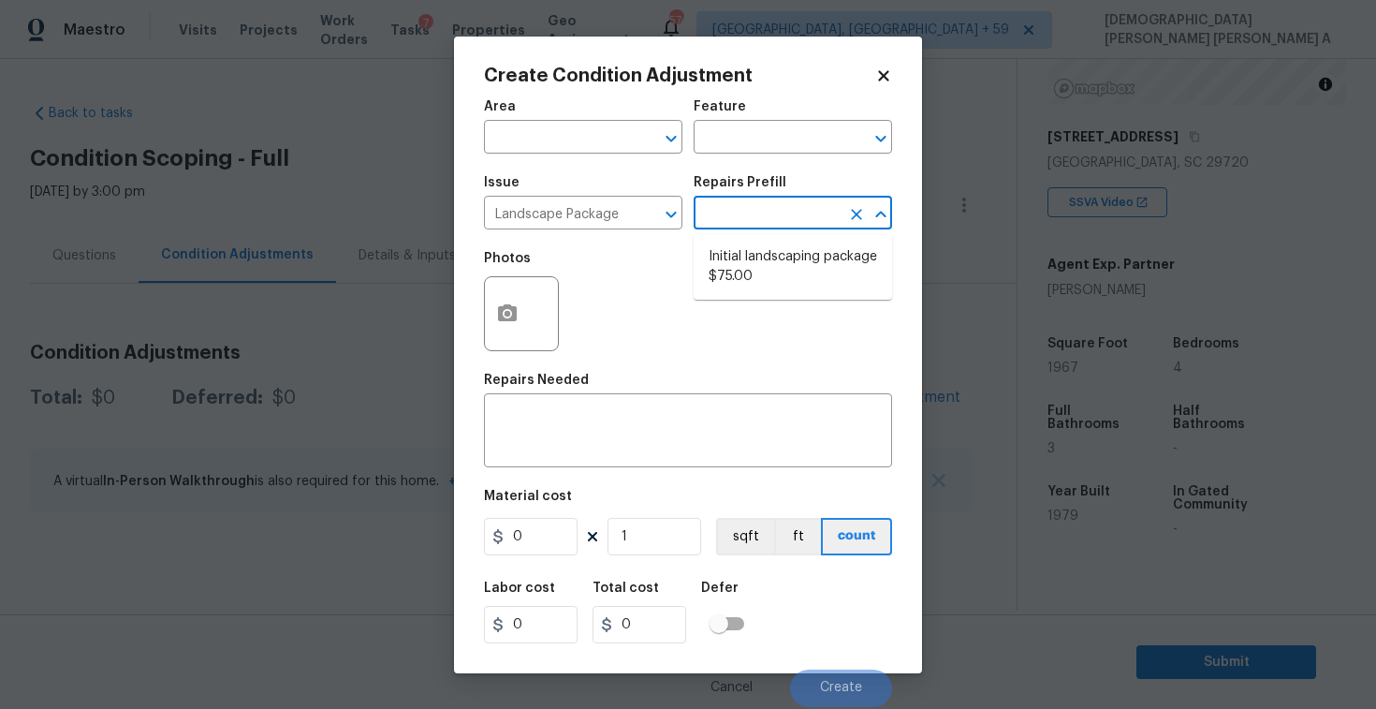
click at [742, 206] on input "text" at bounding box center [767, 214] width 146 height 29
click at [758, 292] on ul "Initial landscaping package $75.00" at bounding box center [793, 267] width 198 height 66
click at [769, 264] on li "Initial landscaping package $75.00" at bounding box center [793, 267] width 198 height 51
type input "Home Readiness Packages"
type textarea "Mowing of grass up to 6" in height. Mow, edge along driveways & sidewalks, trim…"
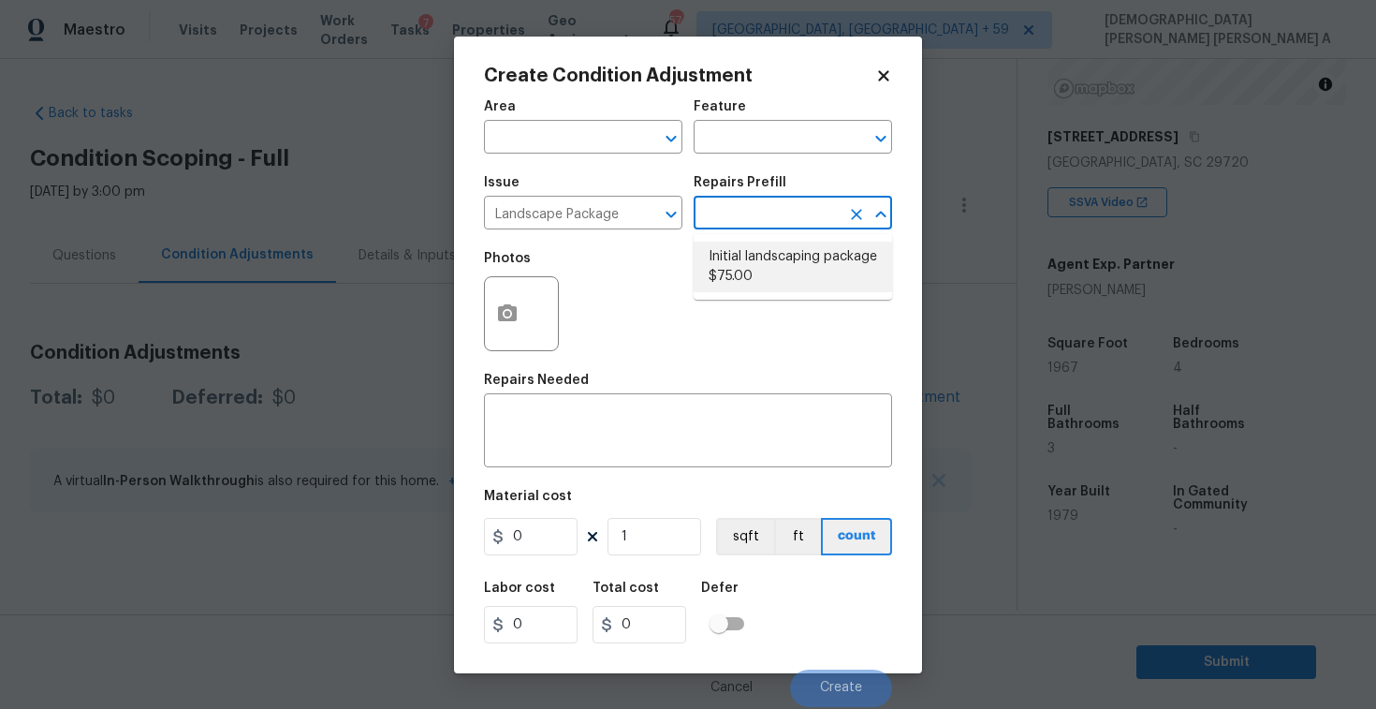
type input "75"
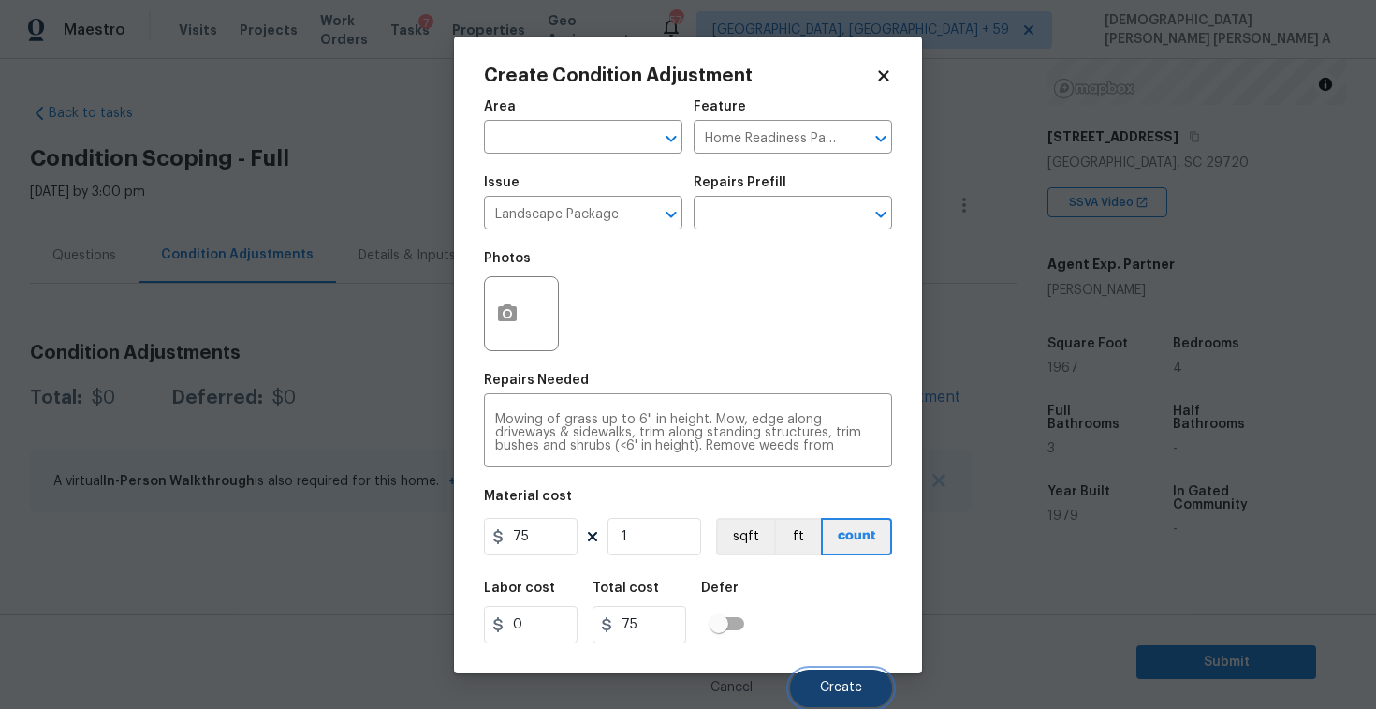
click at [844, 671] on button "Create" at bounding box center [841, 687] width 102 height 37
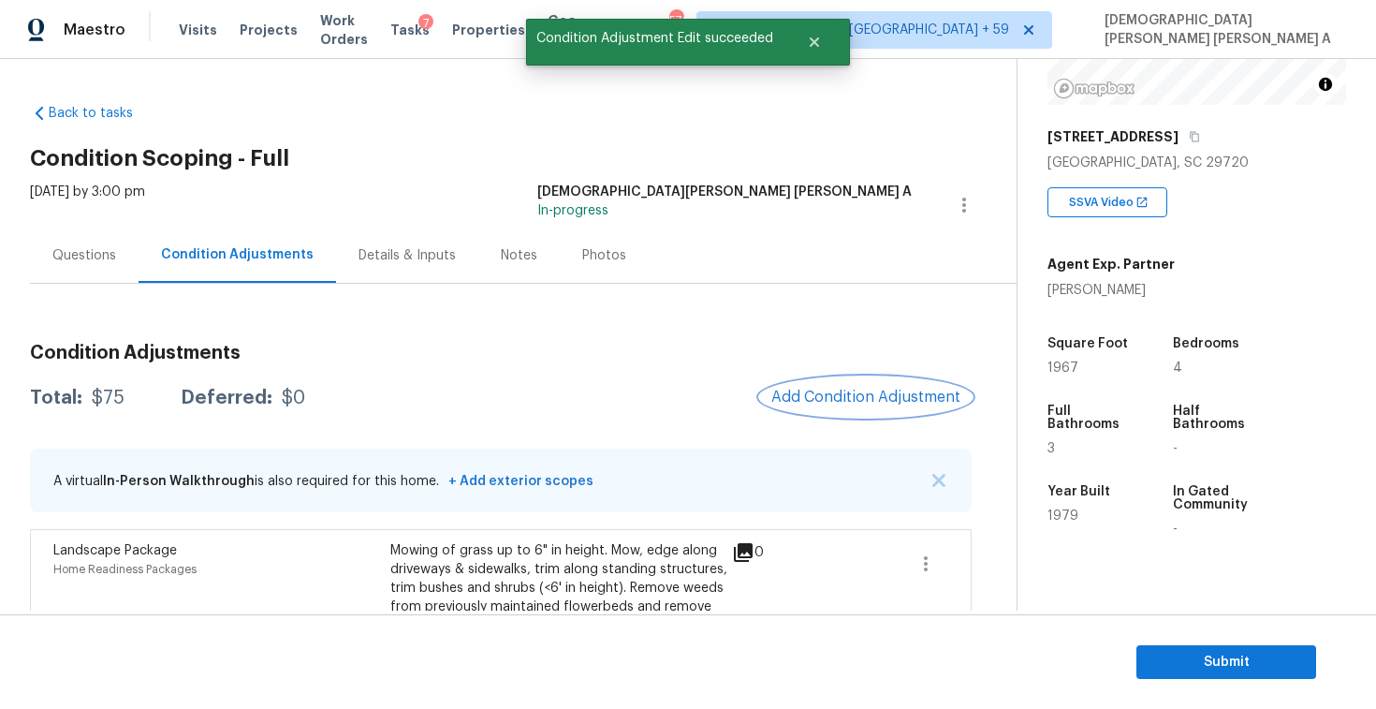
click at [833, 392] on span "Add Condition Adjustment" at bounding box center [865, 396] width 189 height 17
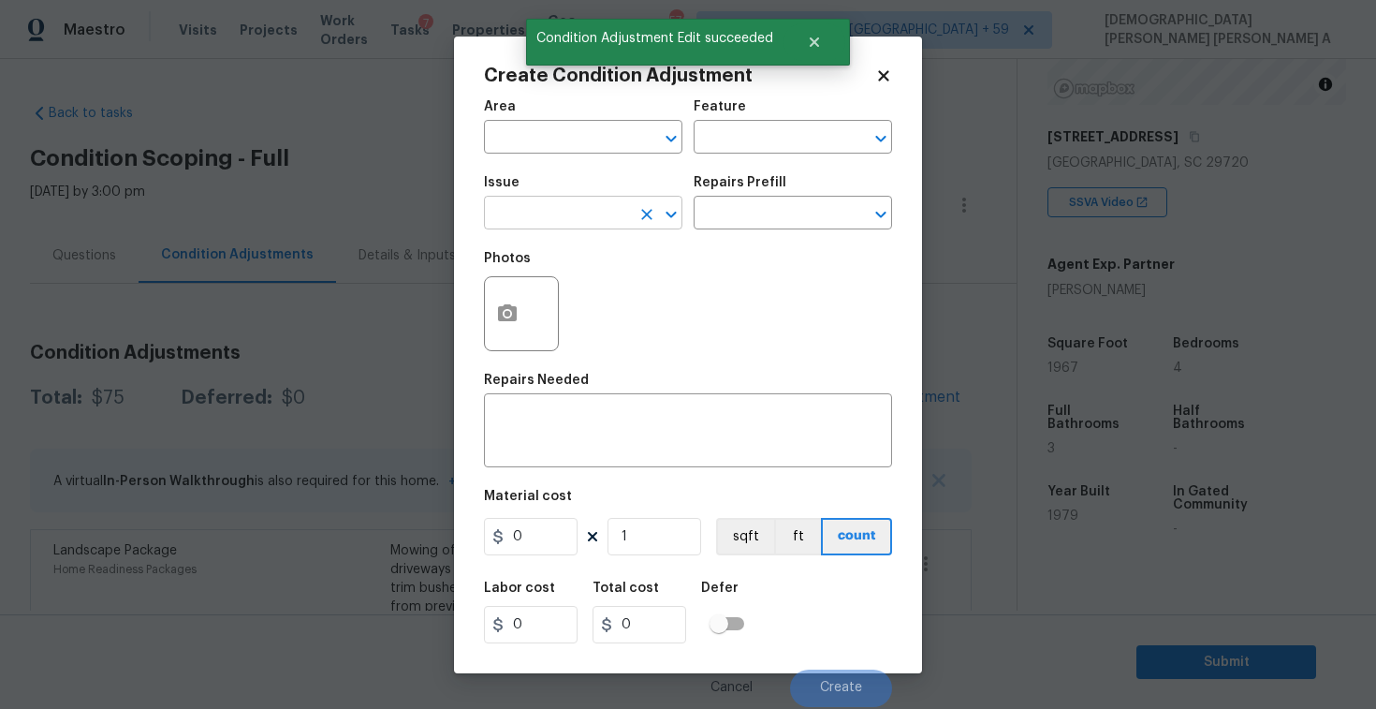
click at [549, 226] on input "text" at bounding box center [557, 214] width 146 height 29
click at [577, 307] on li "Debris/garbage on site" at bounding box center [583, 301] width 198 height 31
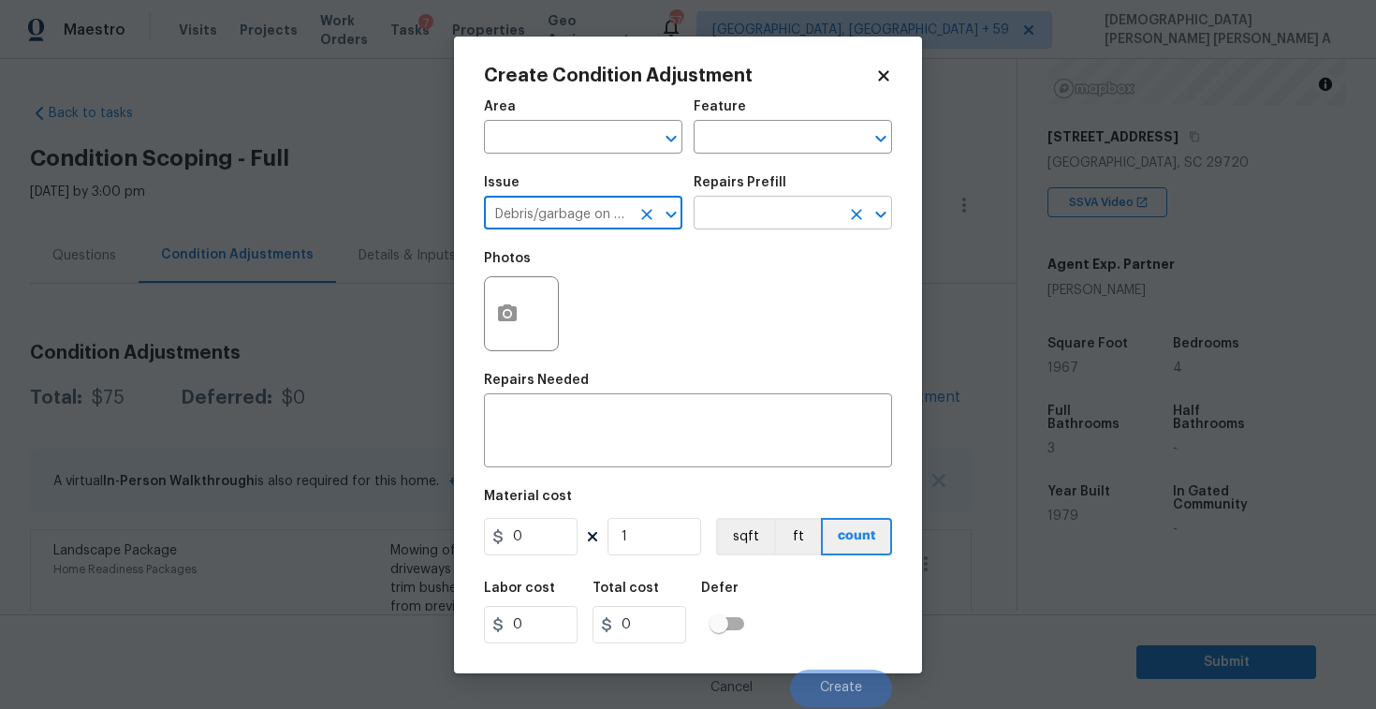
type input "Debris/garbage on site"
click at [760, 221] on input "text" at bounding box center [767, 214] width 146 height 29
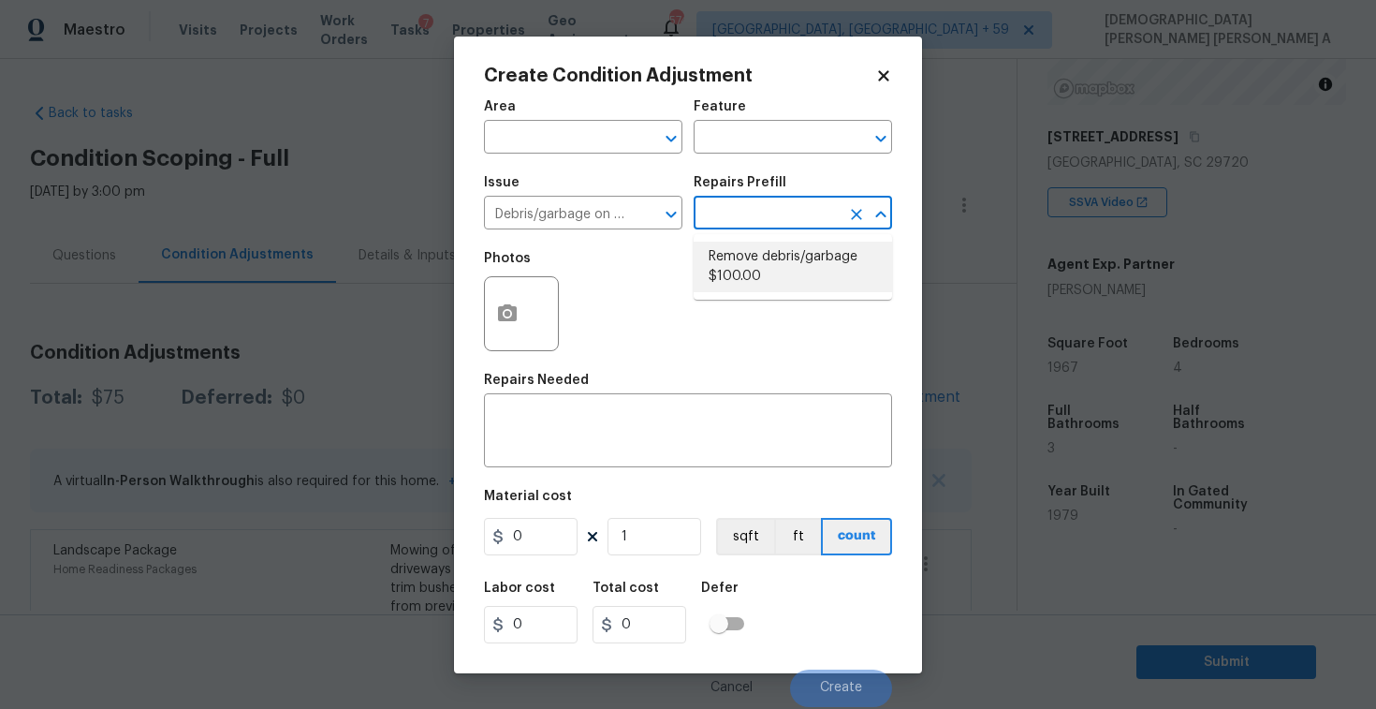
click at [755, 266] on li "Remove debris/garbage $100.00" at bounding box center [793, 267] width 198 height 51
type textarea "Remove, haul off, and properly dispose of any debris left by seller to offsite …"
type input "100"
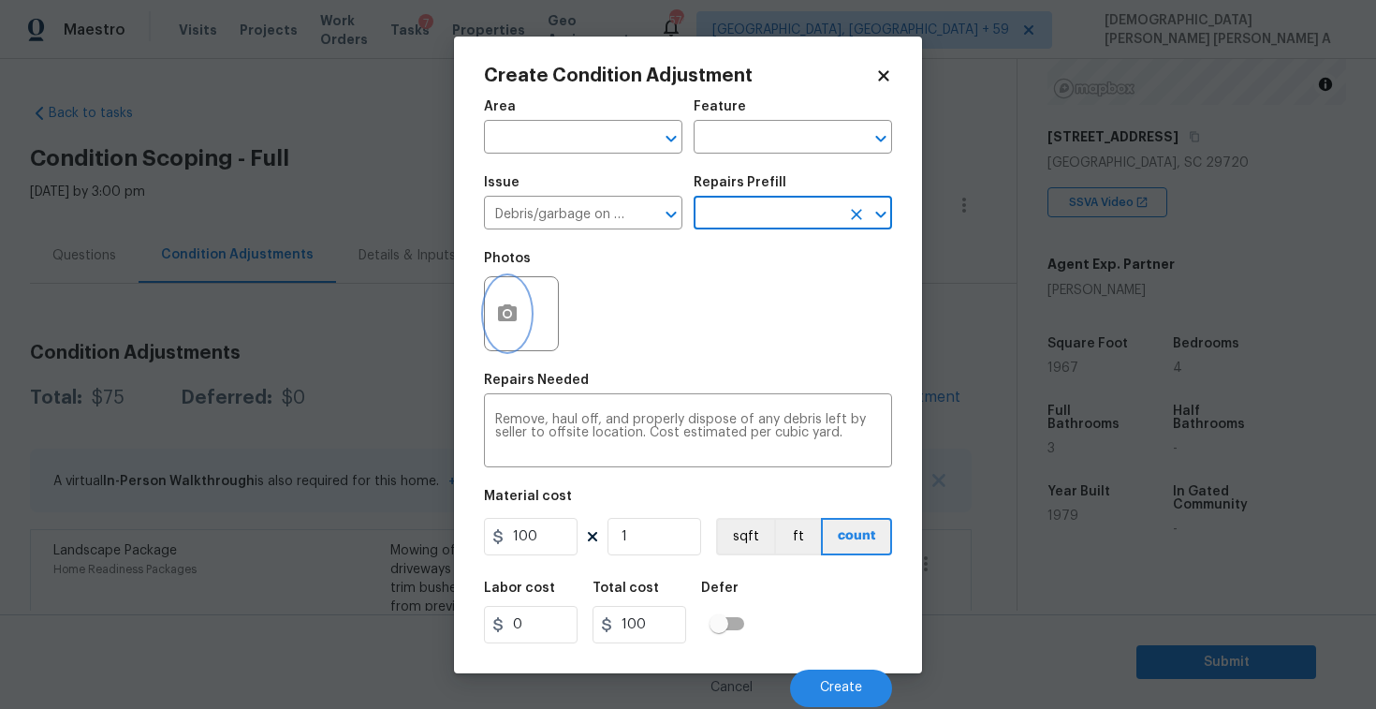
click at [489, 305] on button "button" at bounding box center [507, 313] width 45 height 73
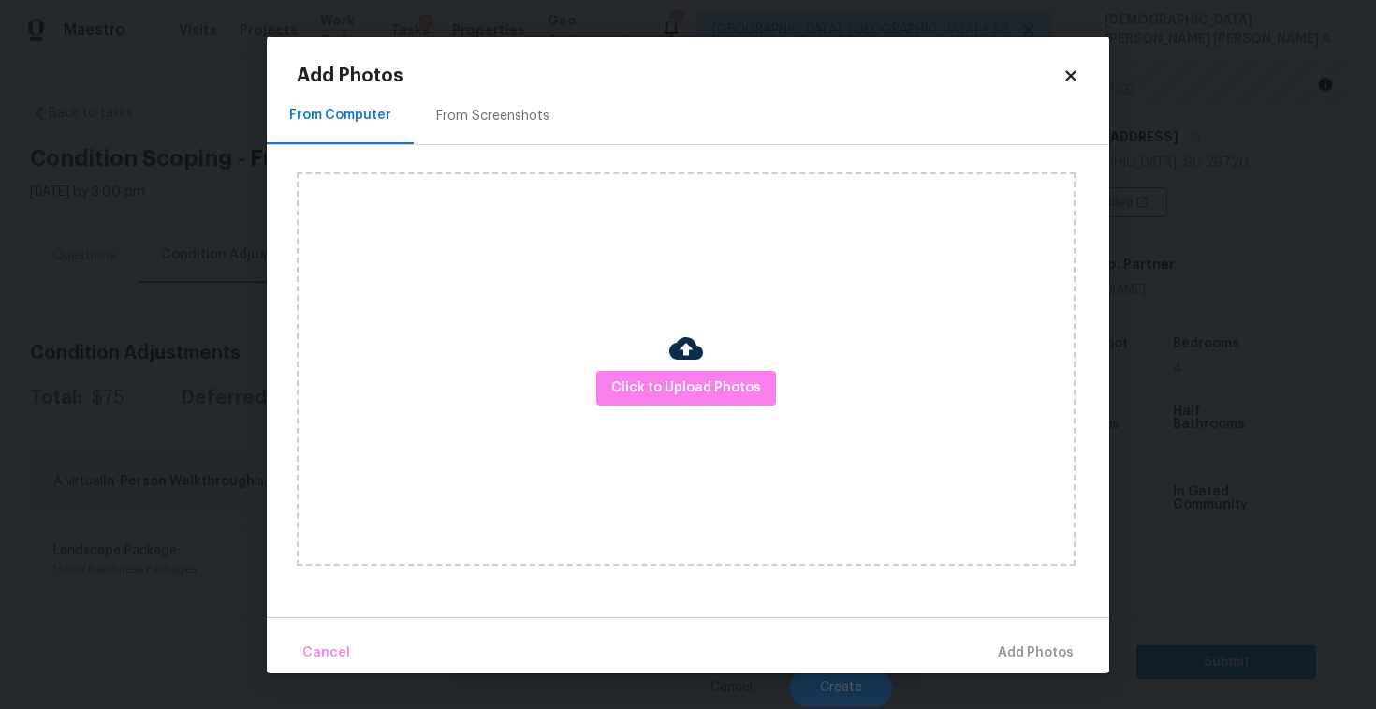
click at [504, 103] on div "From Screenshots" at bounding box center [493, 116] width 158 height 55
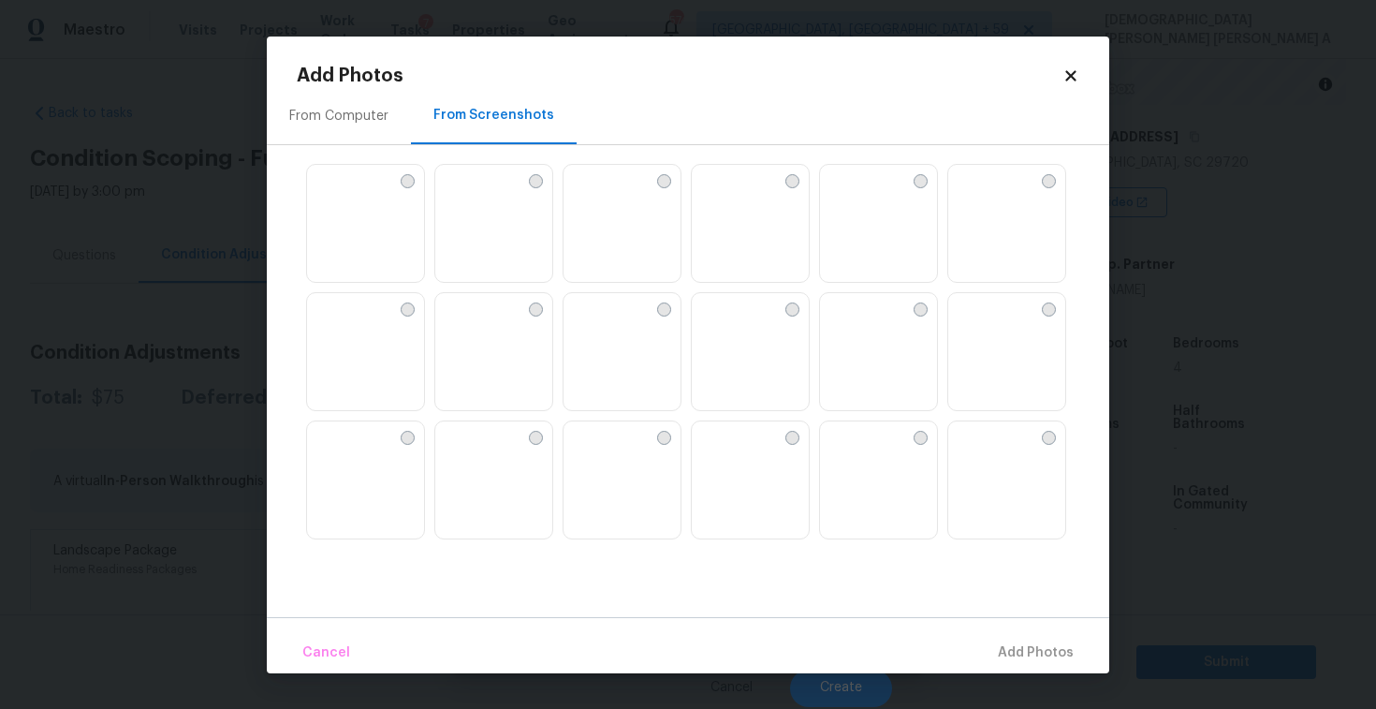
click at [978, 323] on img at bounding box center [963, 308] width 30 height 30
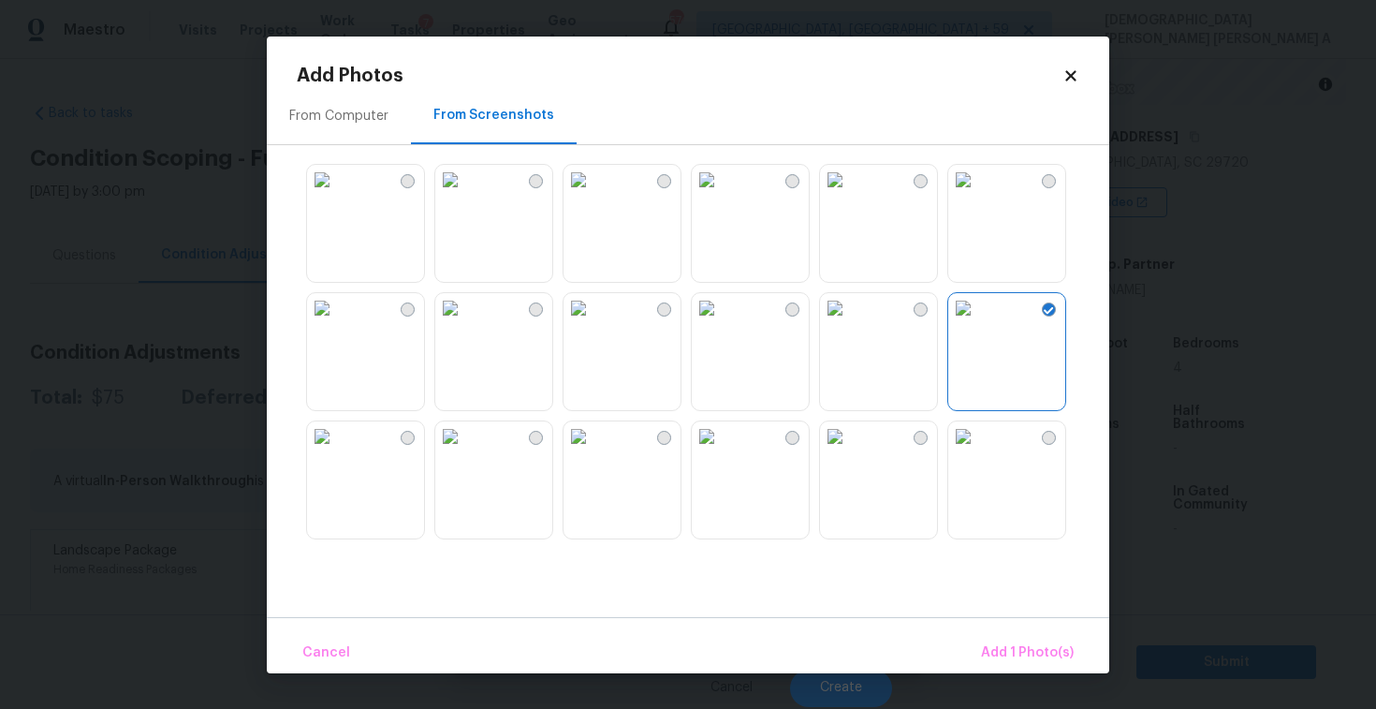
click at [978, 451] on img at bounding box center [963, 436] width 30 height 30
click at [465, 195] on img at bounding box center [450, 180] width 30 height 30
click at [1026, 645] on span "Add 2 Photo(s)" at bounding box center [1025, 652] width 95 height 23
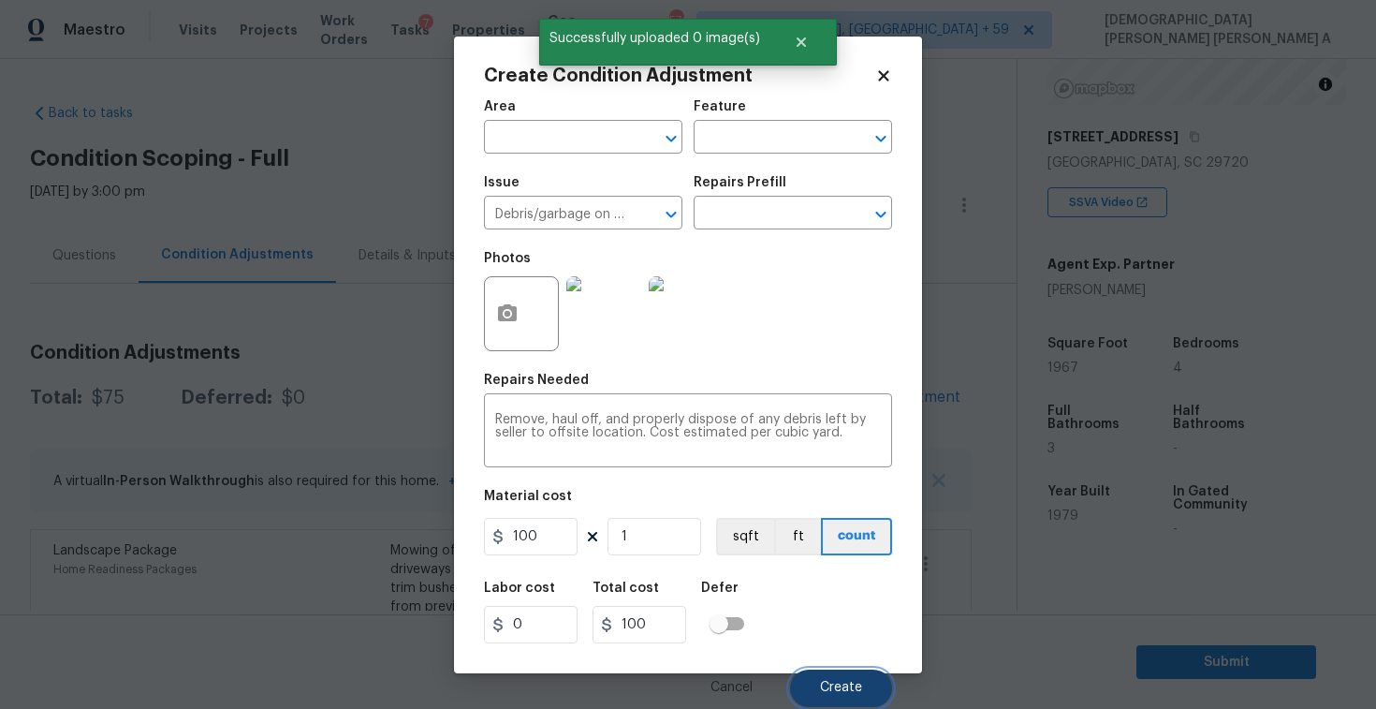
click at [834, 675] on button "Create" at bounding box center [841, 687] width 102 height 37
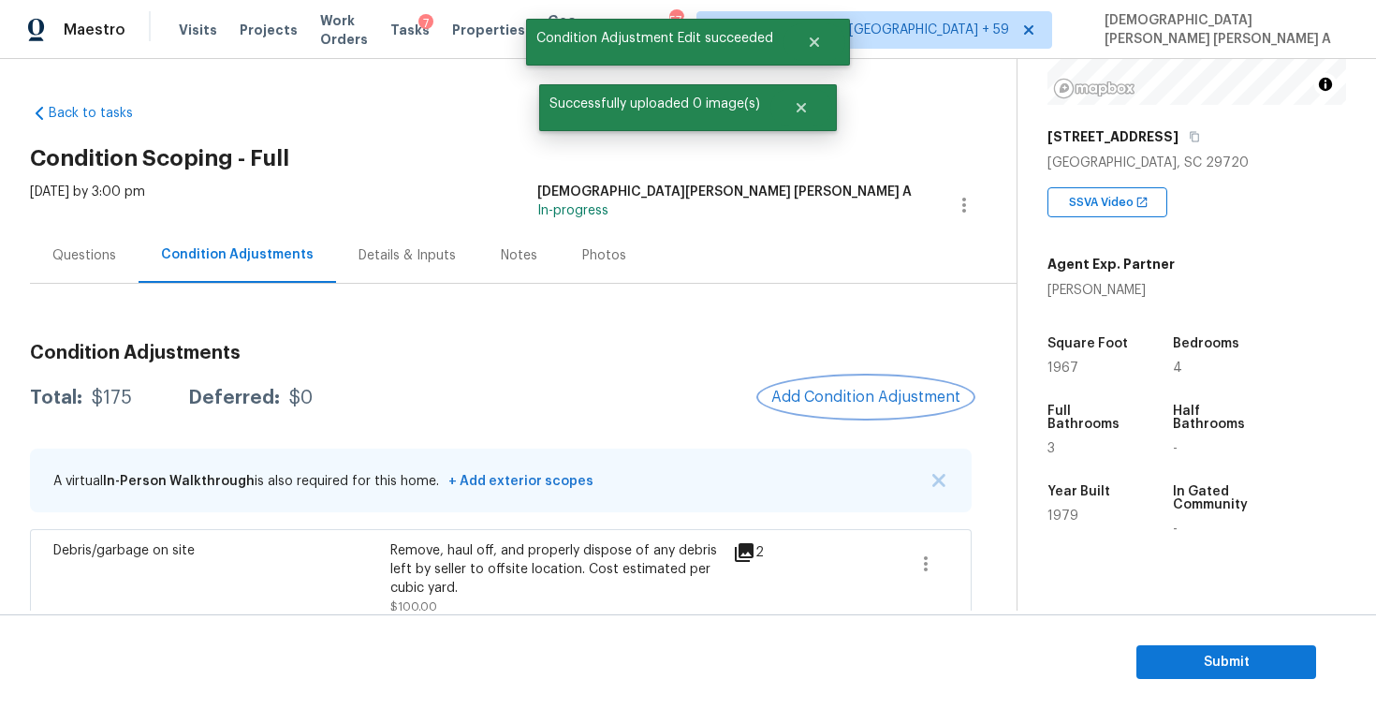
click at [863, 399] on span "Add Condition Adjustment" at bounding box center [865, 396] width 189 height 17
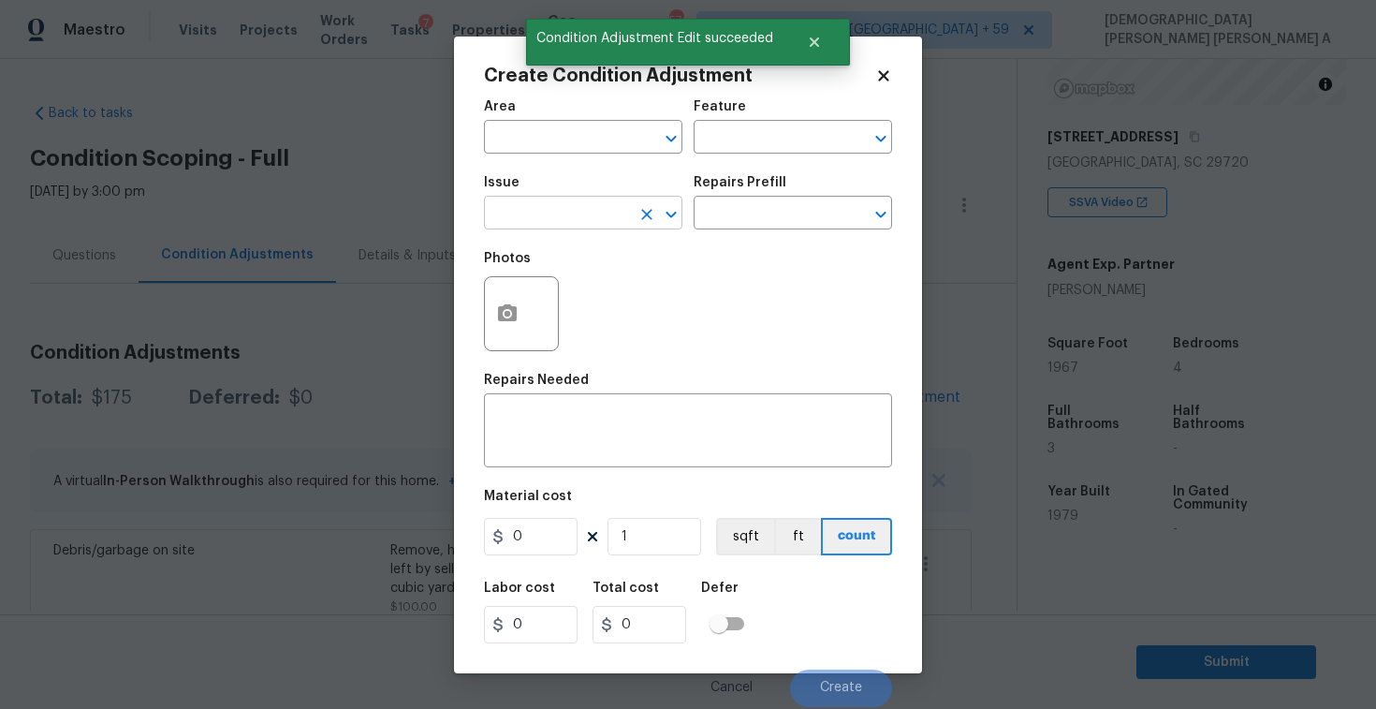
click at [555, 210] on input "text" at bounding box center [557, 214] width 146 height 29
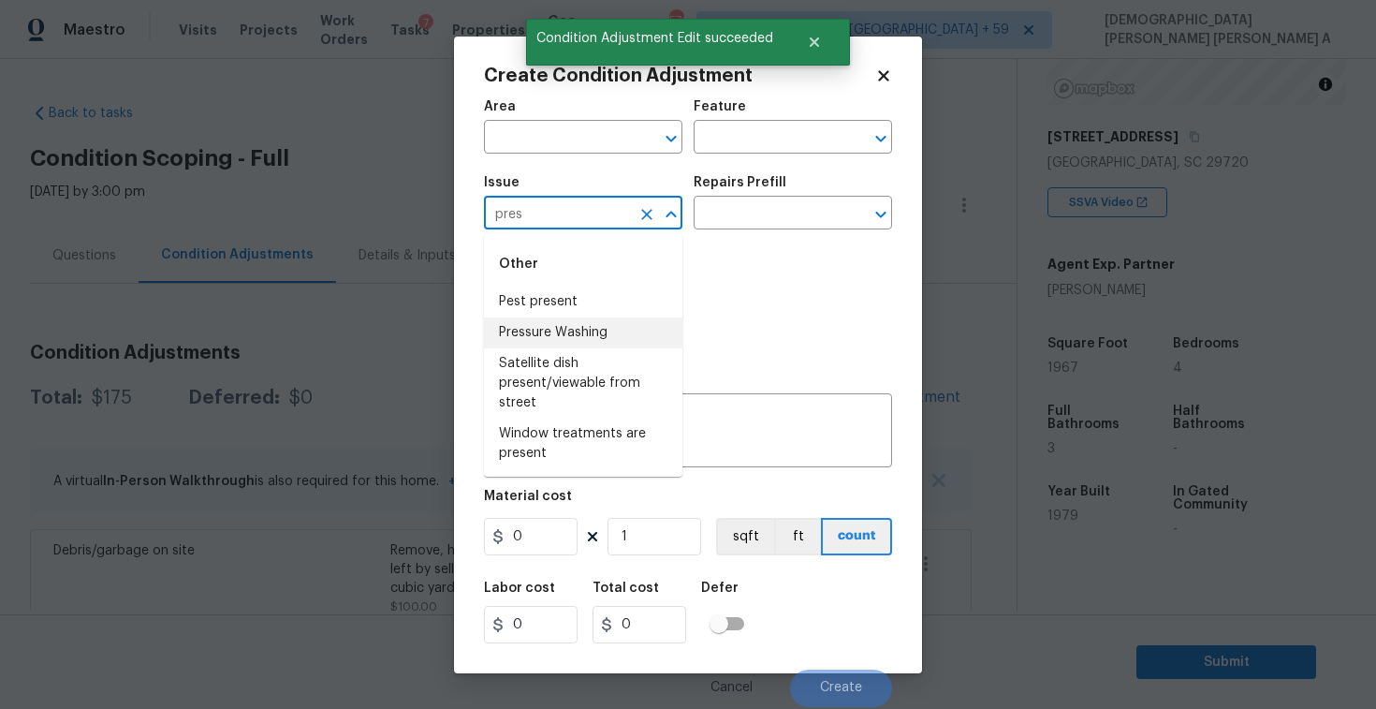
click at [585, 339] on li "Pressure Washing" at bounding box center [583, 332] width 198 height 31
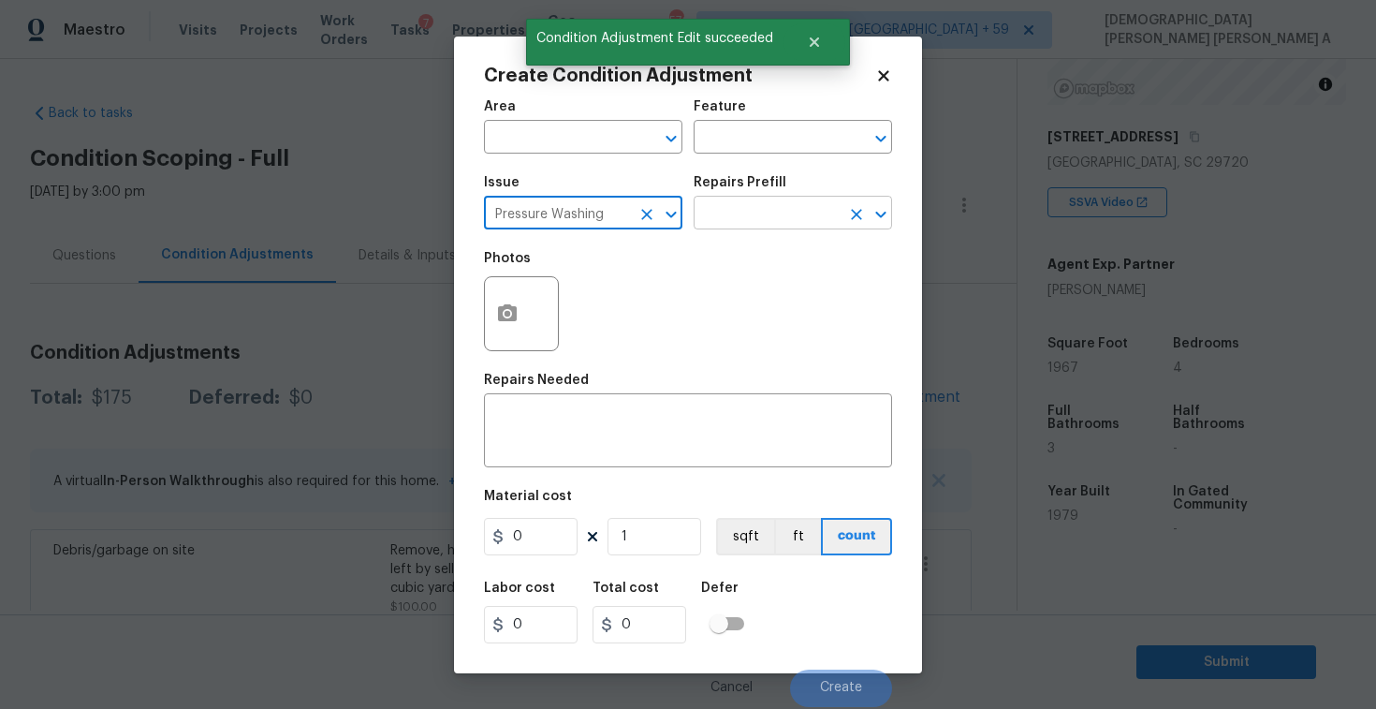
type input "Pressure Washing"
click at [802, 219] on input "text" at bounding box center [767, 214] width 146 height 29
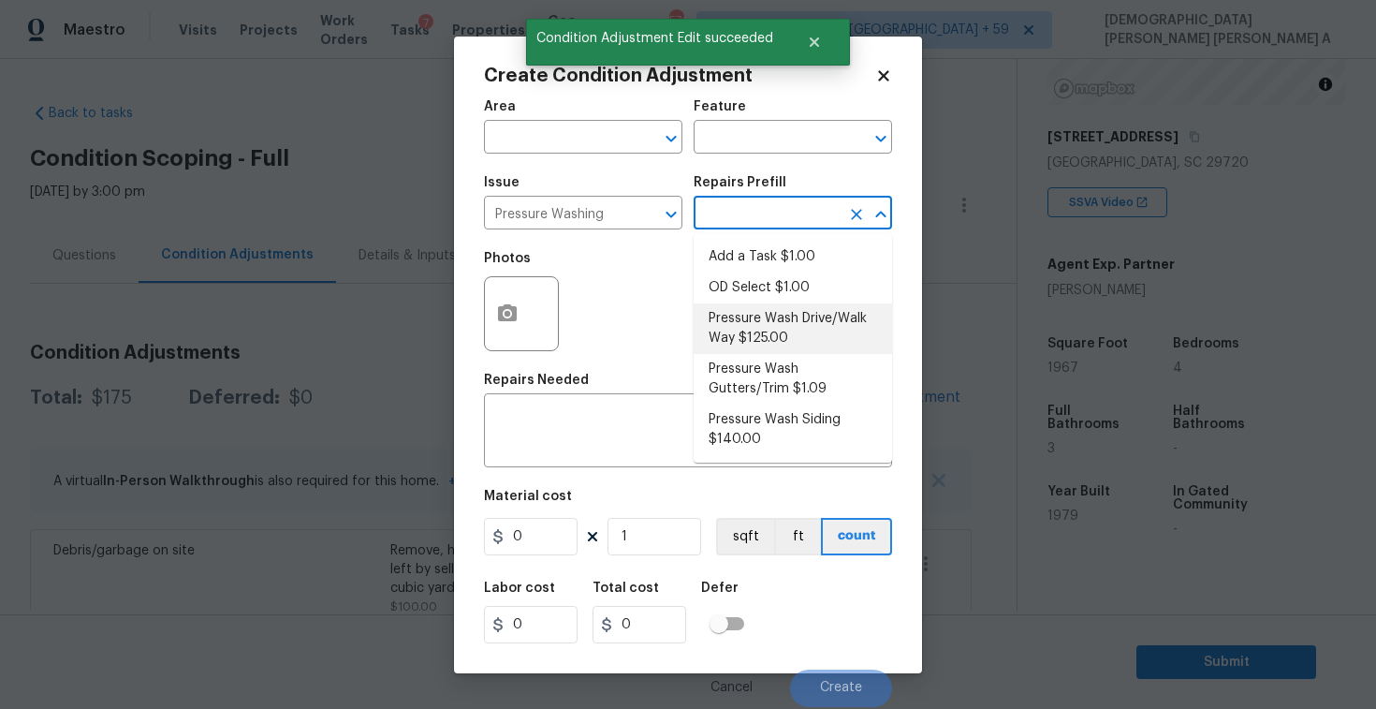
click at [779, 330] on li "Pressure Wash Drive/Walk Way $125.00" at bounding box center [793, 328] width 198 height 51
type input "Siding"
type textarea "Pressure wash the driveways/walkways as directed by the PM. Ensure that all deb…"
type input "125"
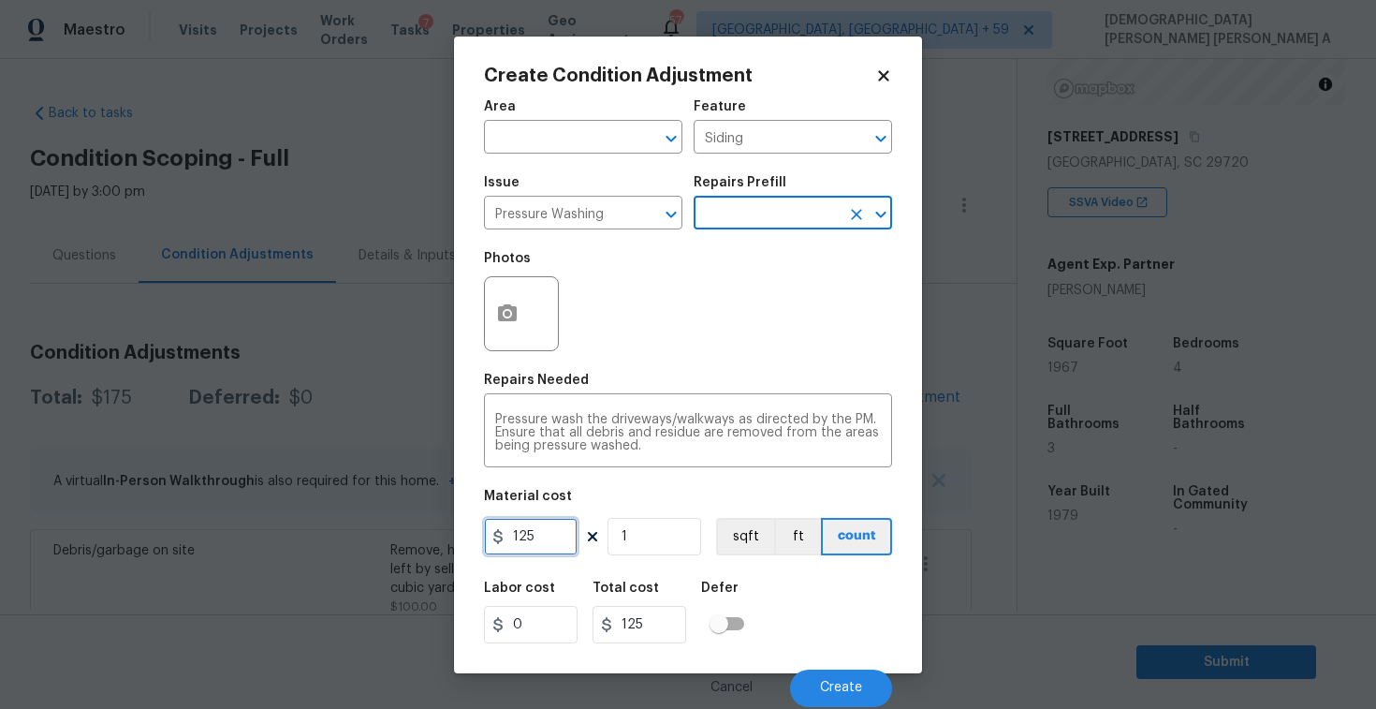
click at [560, 536] on input "125" at bounding box center [531, 536] width 94 height 37
type input "200"
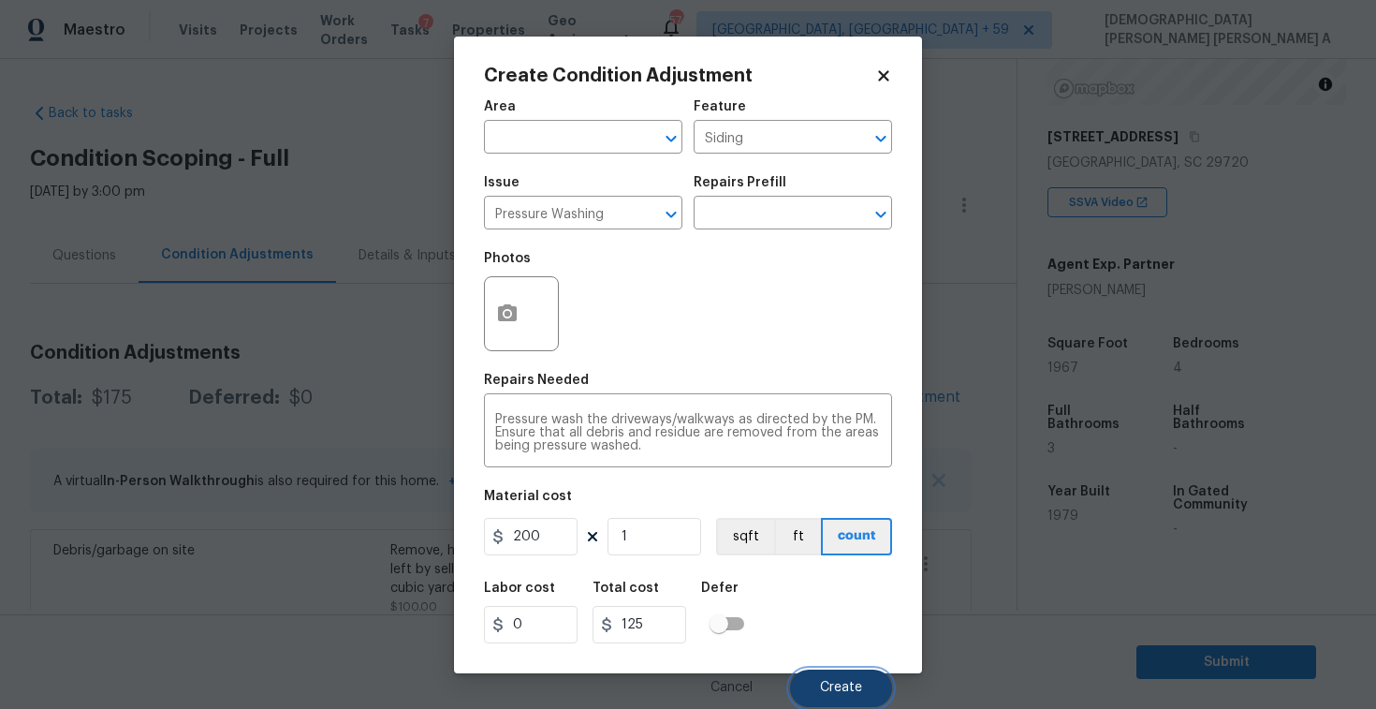
type input "200"
click at [831, 684] on span "Create" at bounding box center [841, 688] width 42 height 14
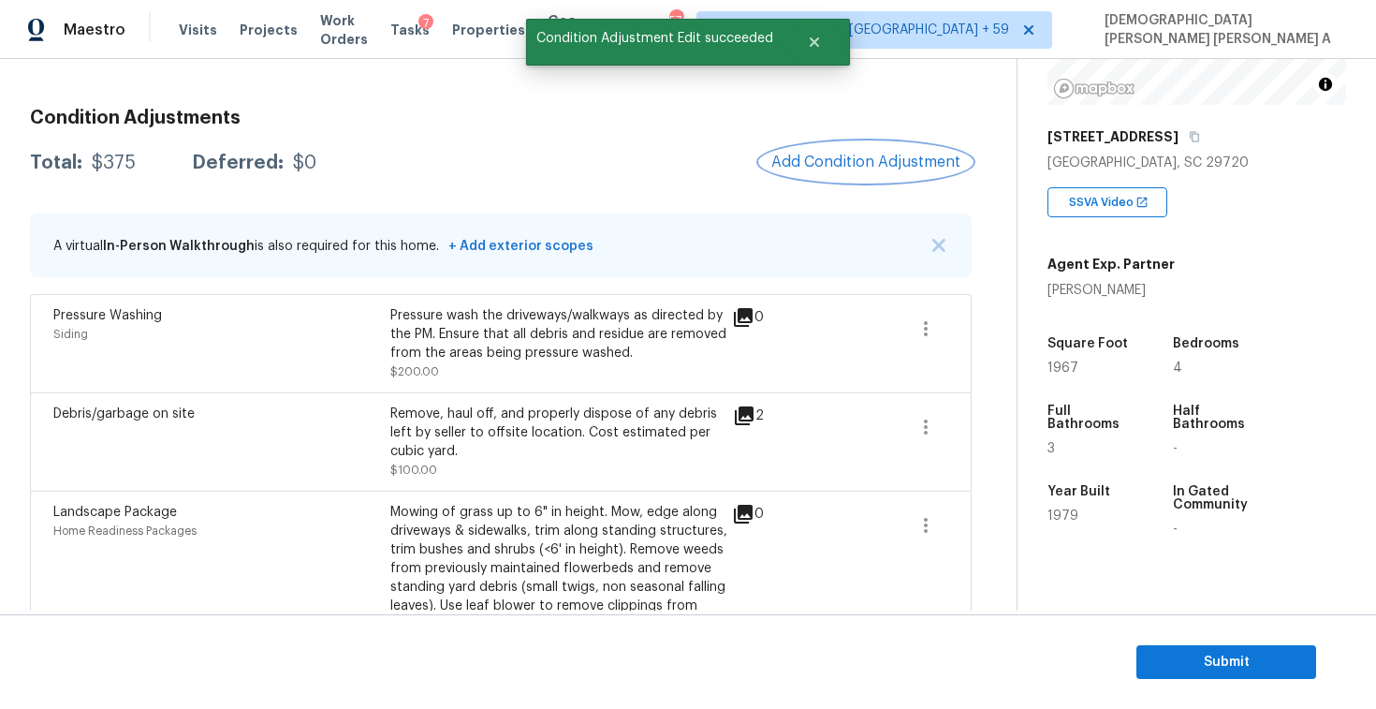
scroll to position [219, 0]
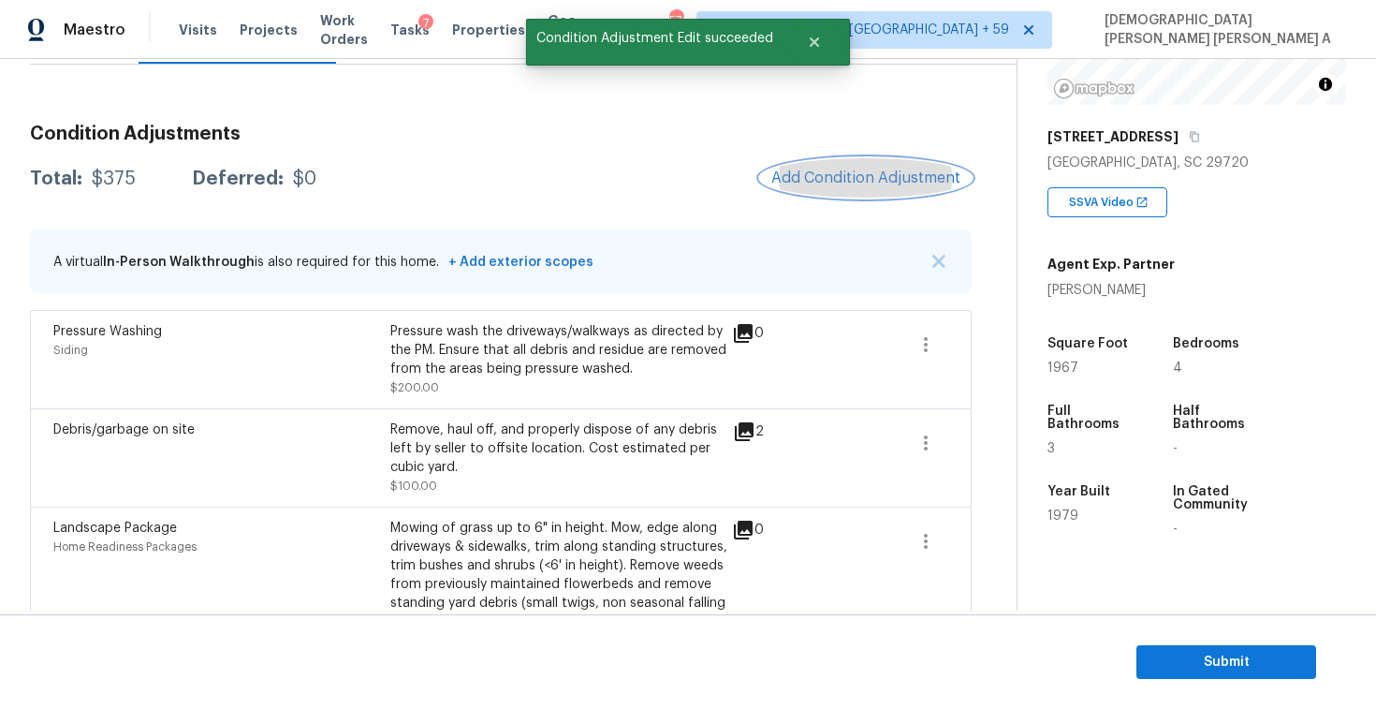
click at [908, 178] on span "Add Condition Adjustment" at bounding box center [865, 177] width 189 height 17
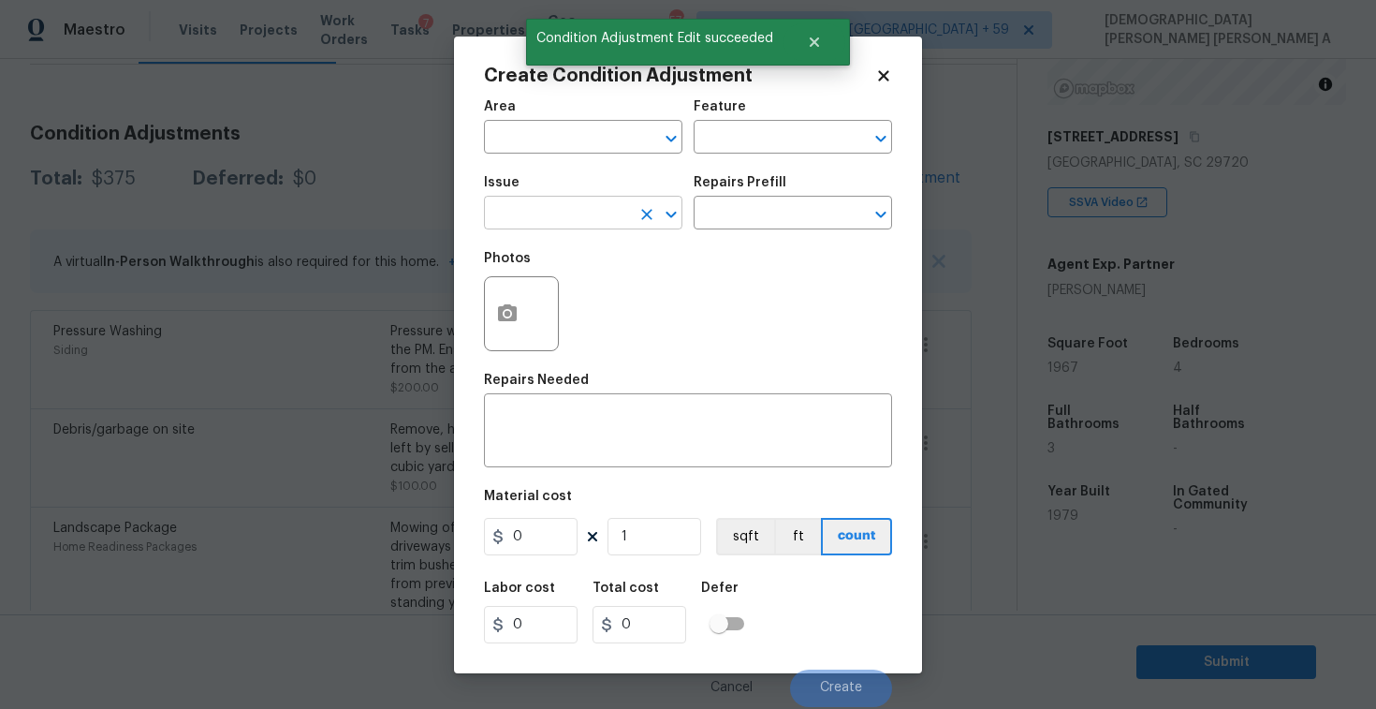
click at [550, 225] on input "text" at bounding box center [557, 214] width 146 height 29
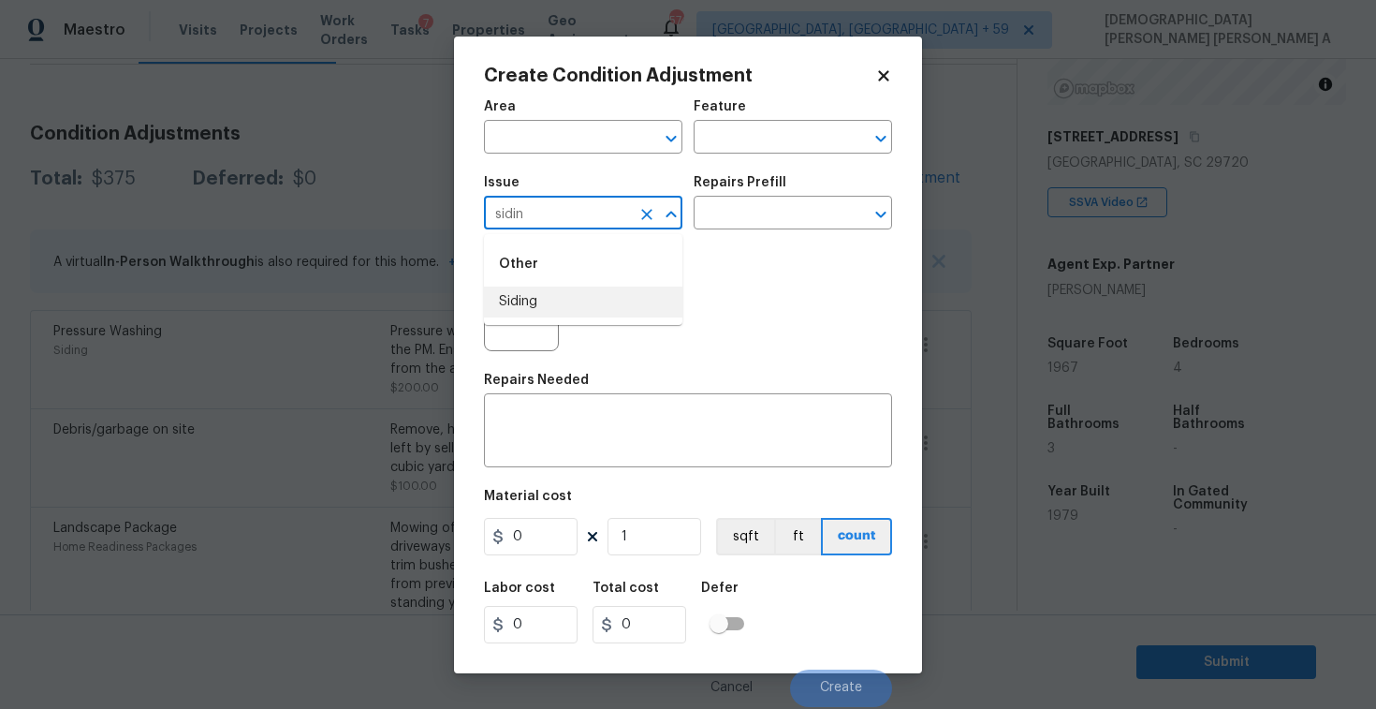
click at [544, 296] on li "Siding" at bounding box center [583, 301] width 198 height 31
type input "Siding"
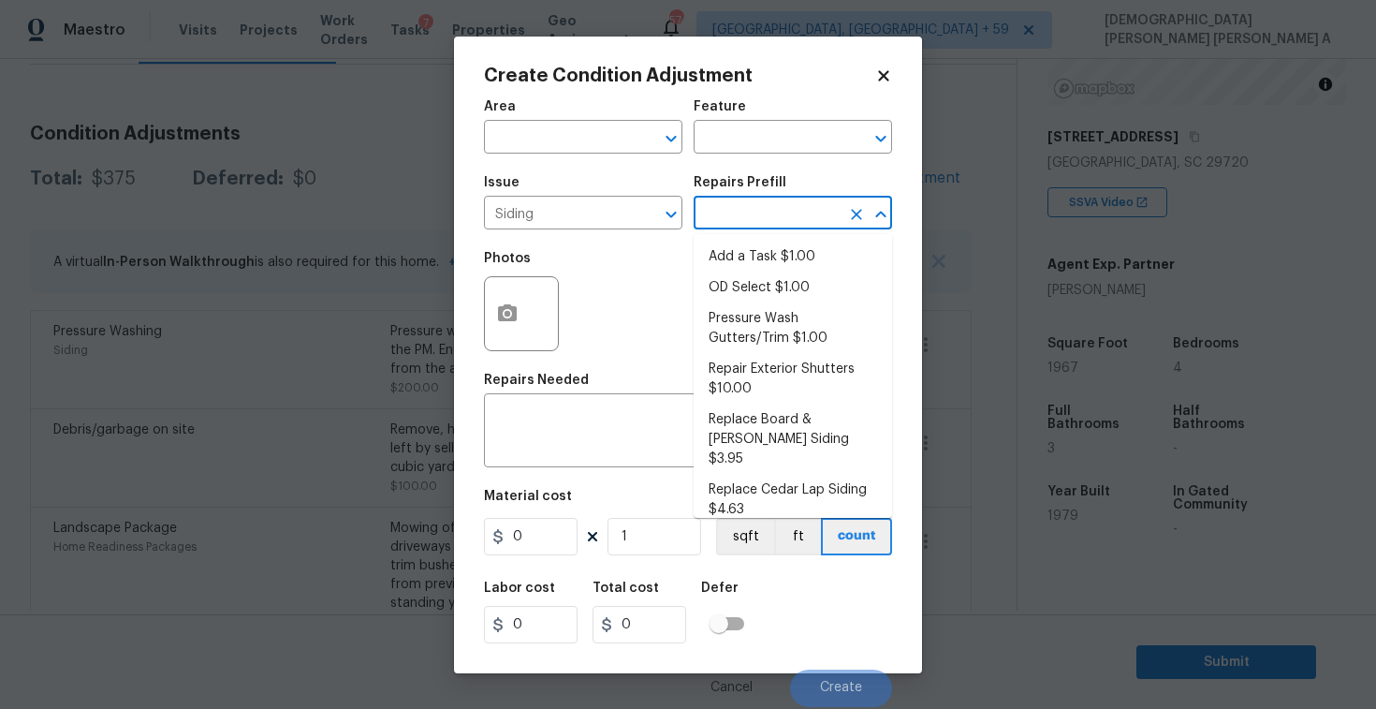
click at [772, 218] on input "text" at bounding box center [767, 214] width 146 height 29
click at [776, 334] on li "Pressure Wash Gutters/Trim $1.00" at bounding box center [793, 328] width 198 height 51
type input "Siding"
type textarea "Protect areas as needed for pressure washing. Pressure wash the gutters and tri…"
type input "1"
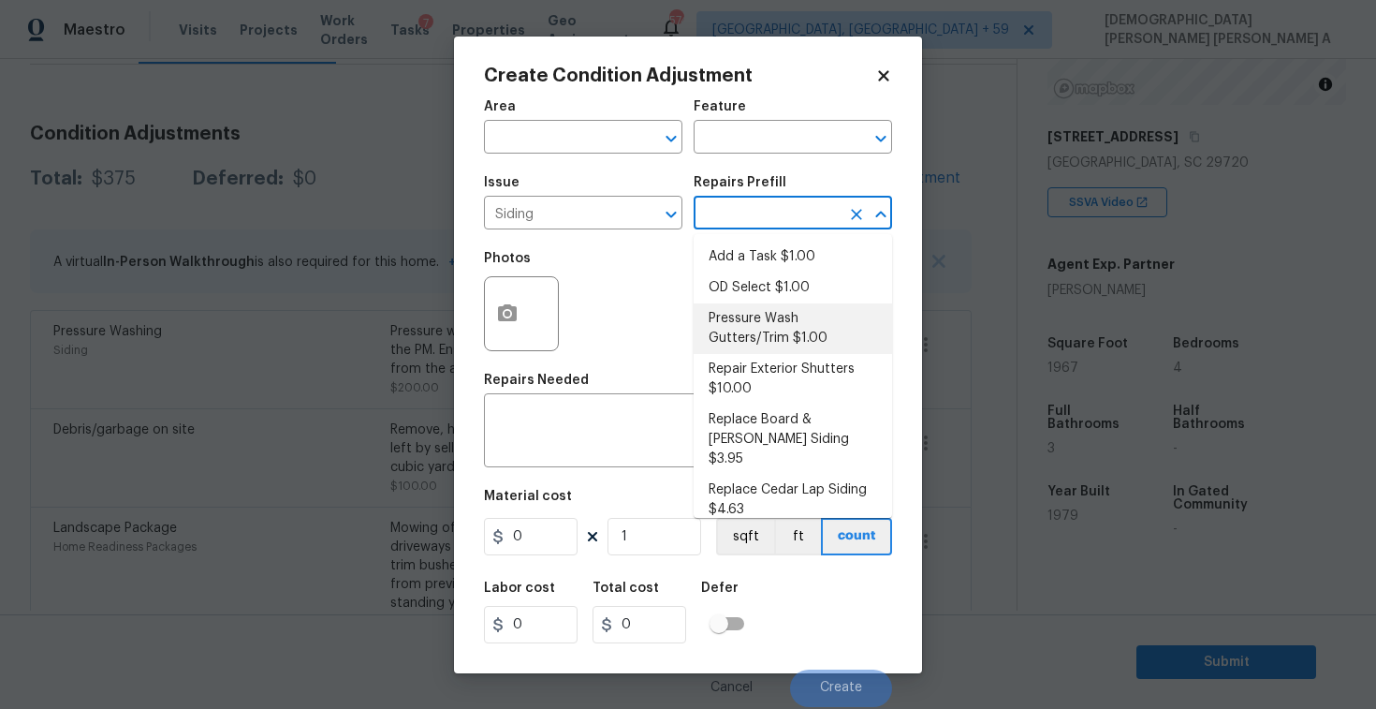
type input "1"
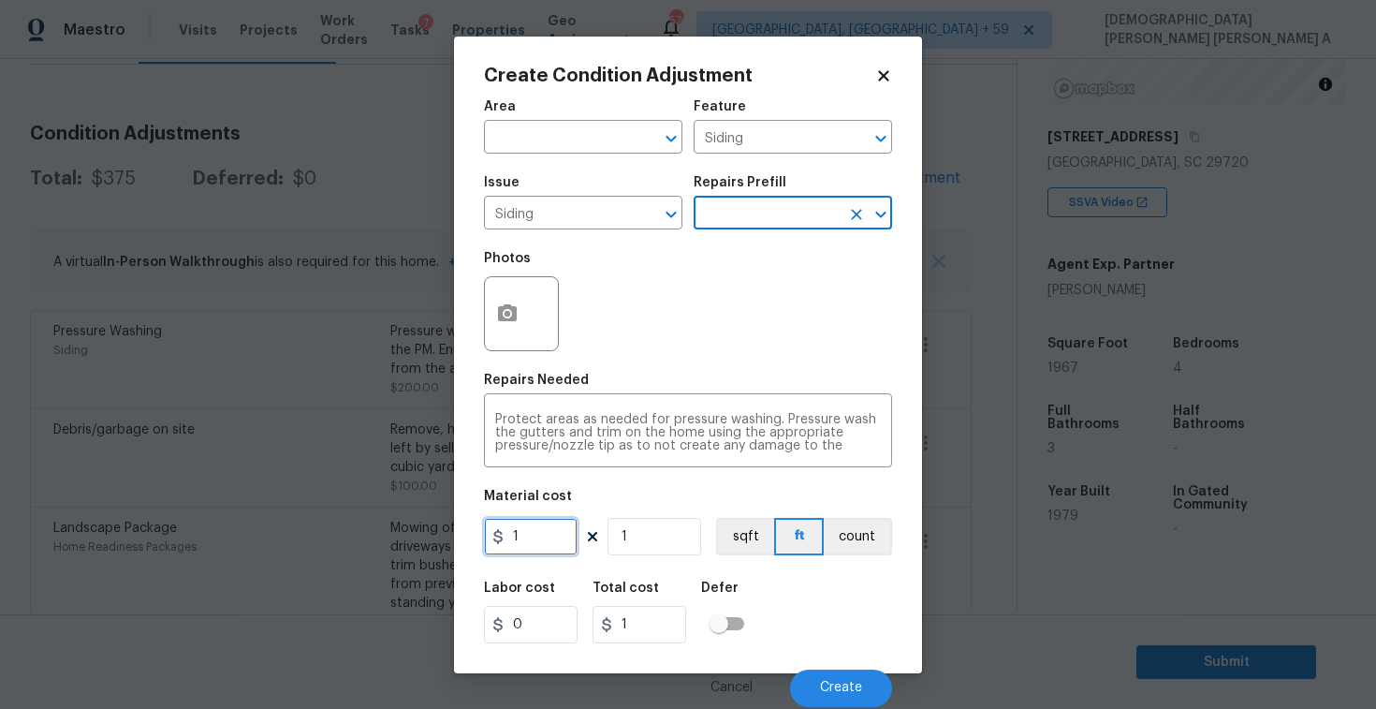
click at [543, 549] on input "1" at bounding box center [531, 536] width 94 height 37
type input "575"
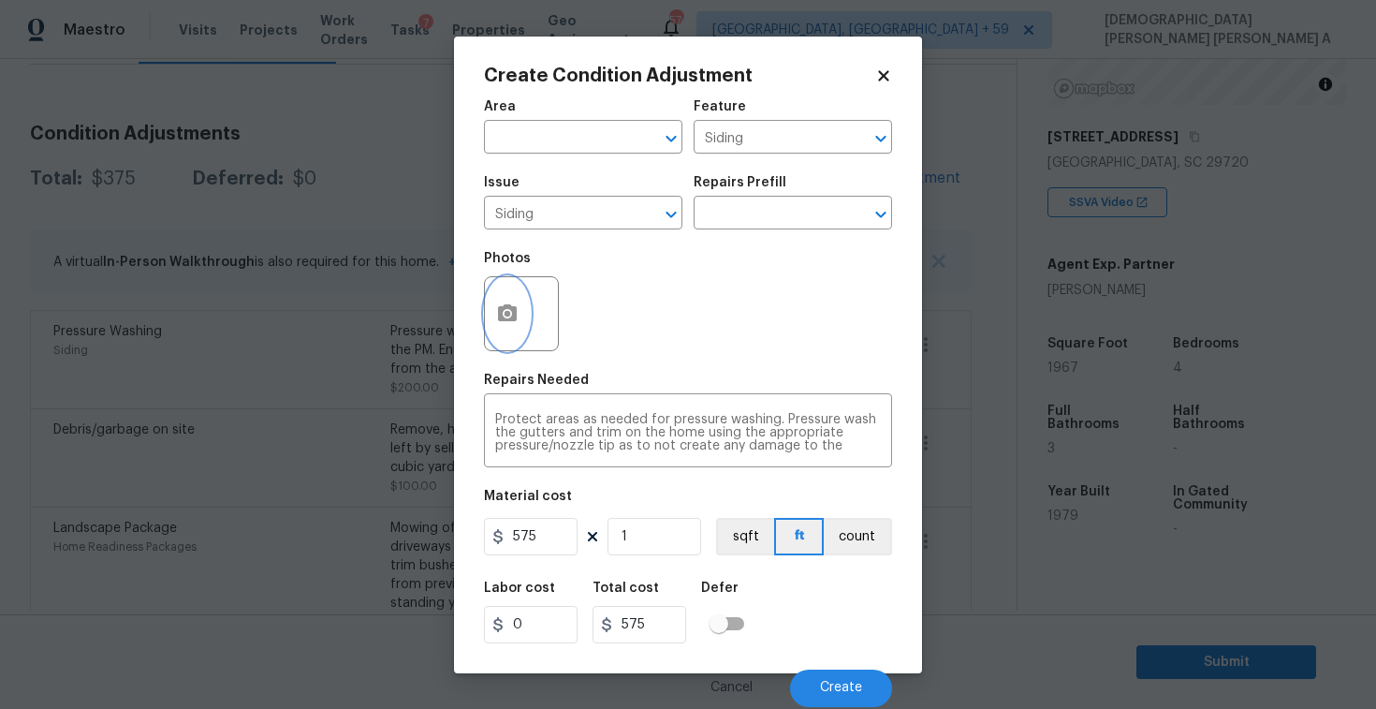
click at [506, 295] on button "button" at bounding box center [507, 313] width 45 height 73
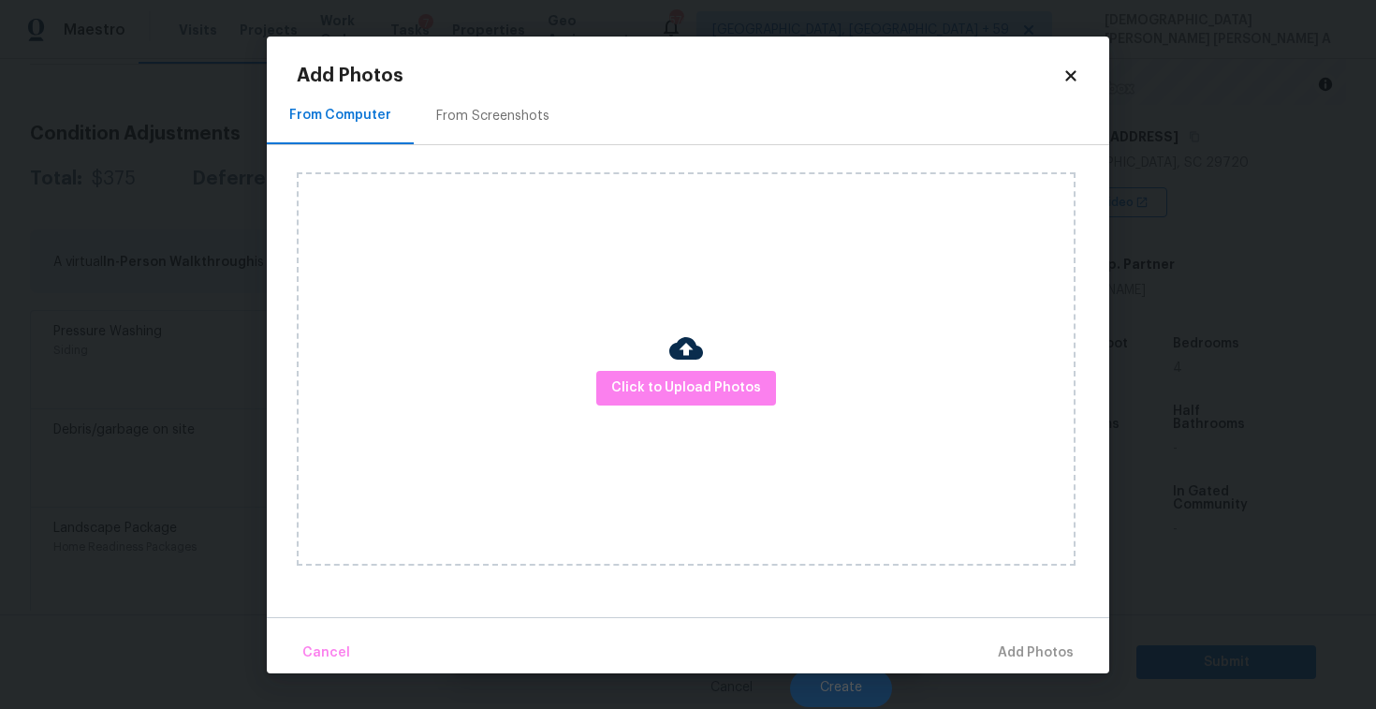
click at [480, 136] on div "From Screenshots" at bounding box center [493, 116] width 158 height 55
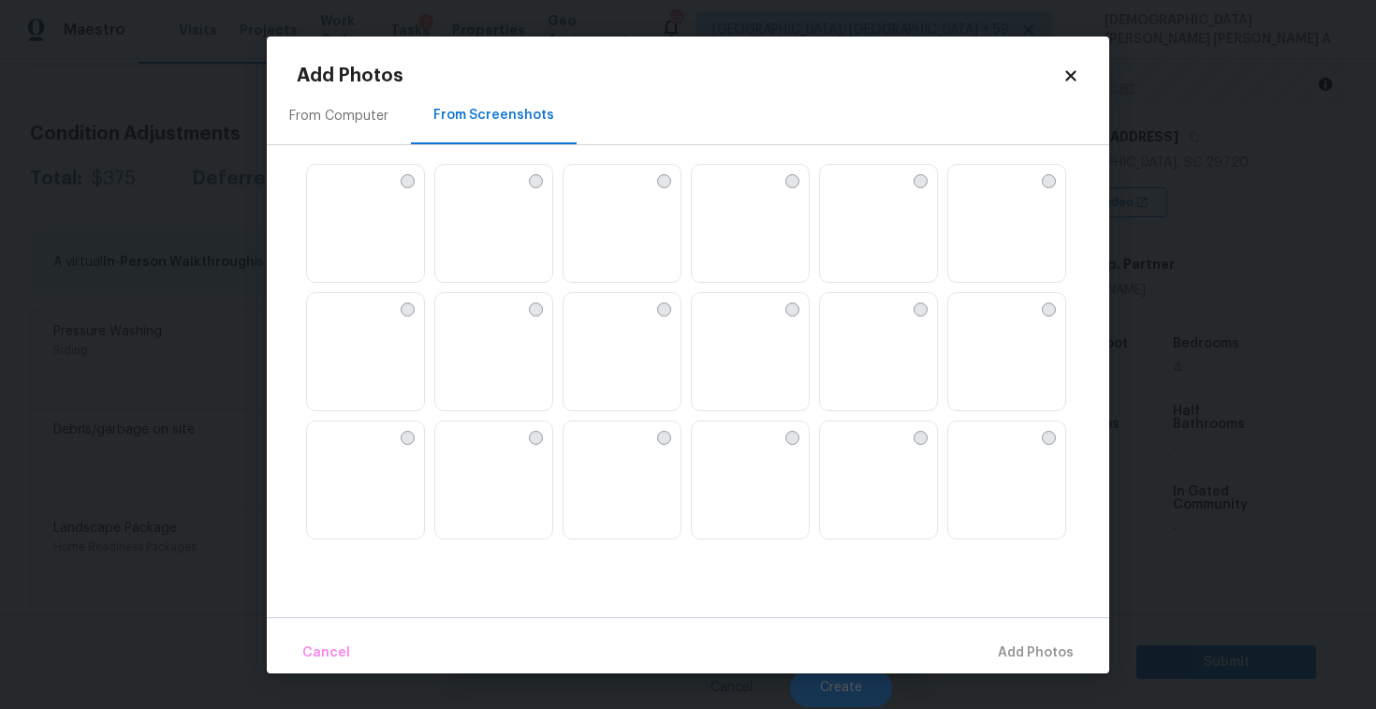
click at [593, 184] on img at bounding box center [579, 180] width 30 height 30
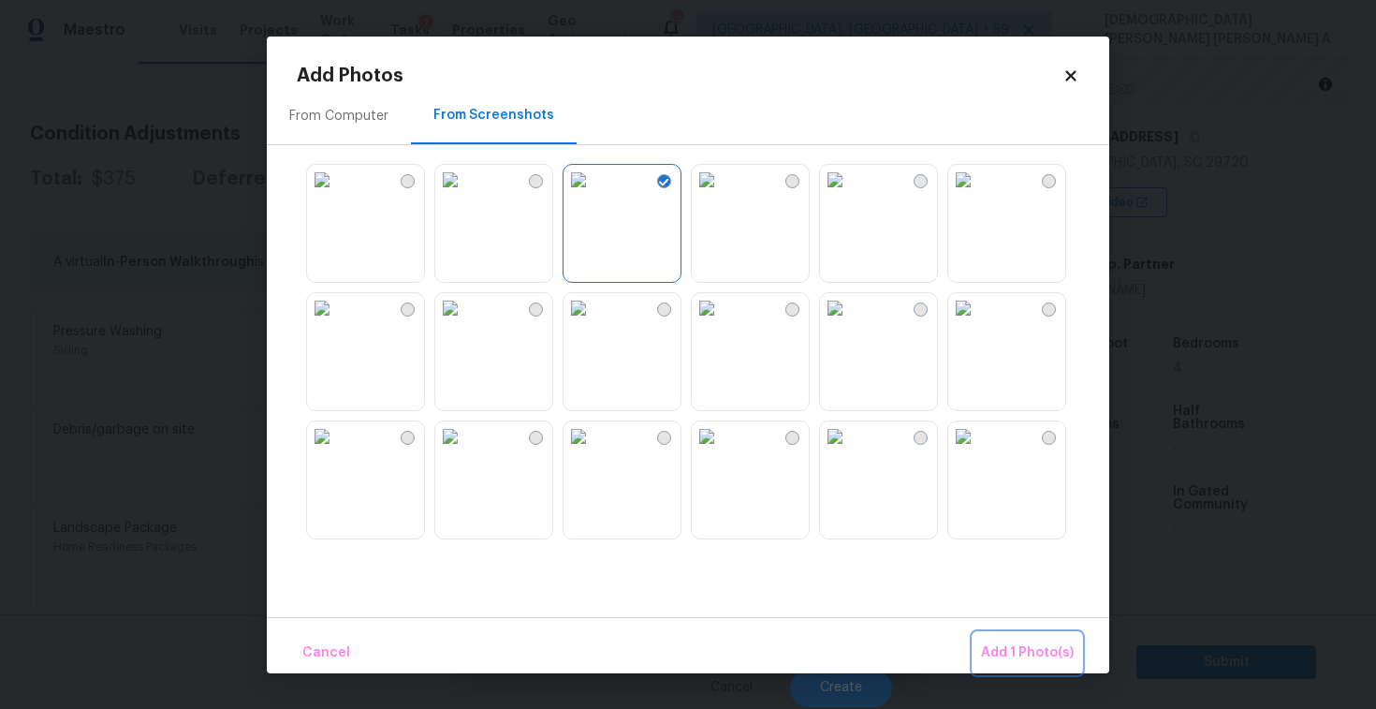
click at [1019, 643] on span "Add 1 Photo(s)" at bounding box center [1027, 652] width 93 height 23
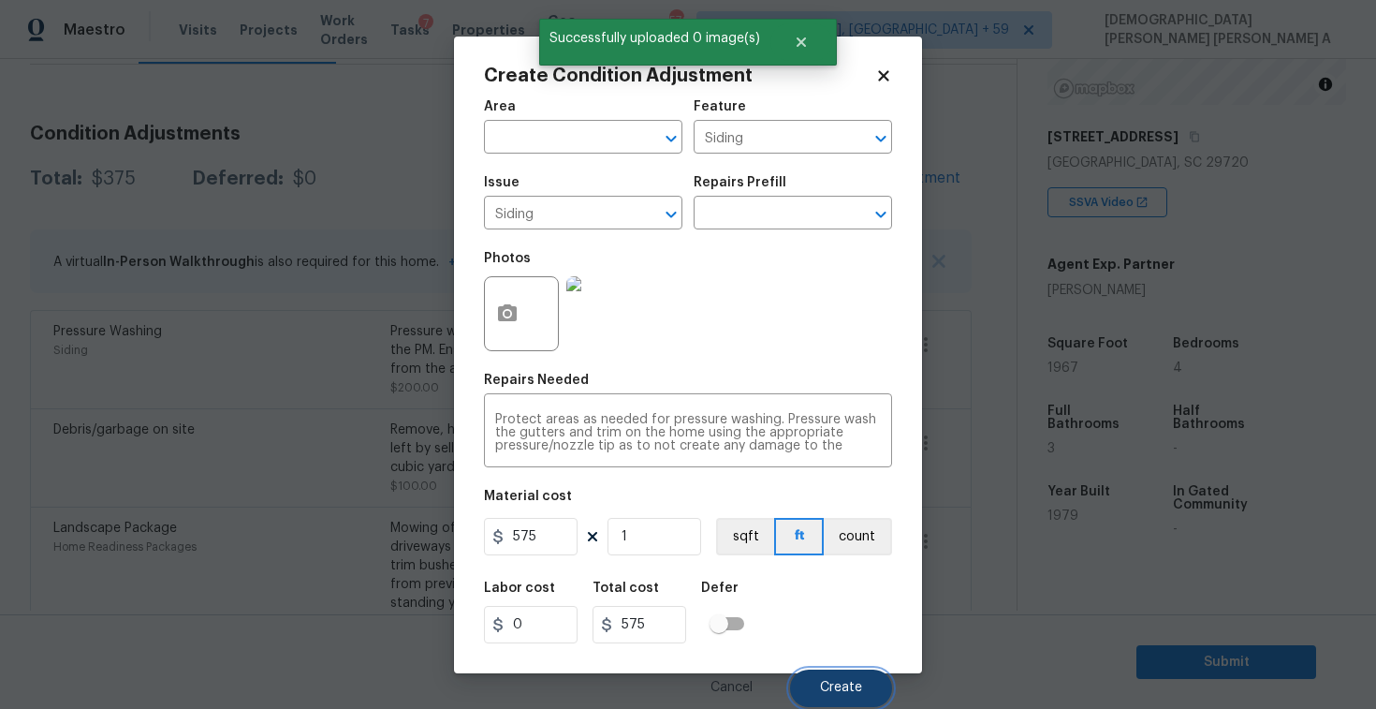
click at [842, 674] on button "Create" at bounding box center [841, 687] width 102 height 37
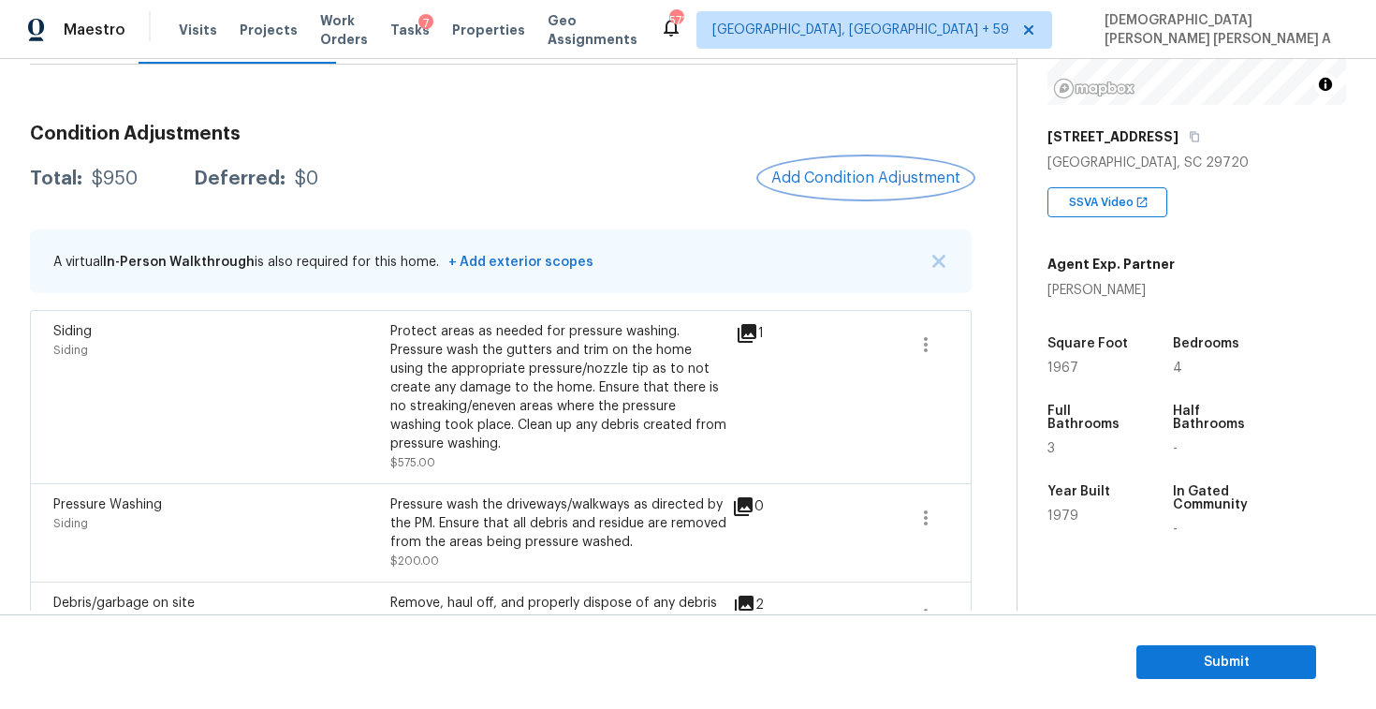
scroll to position [62, 0]
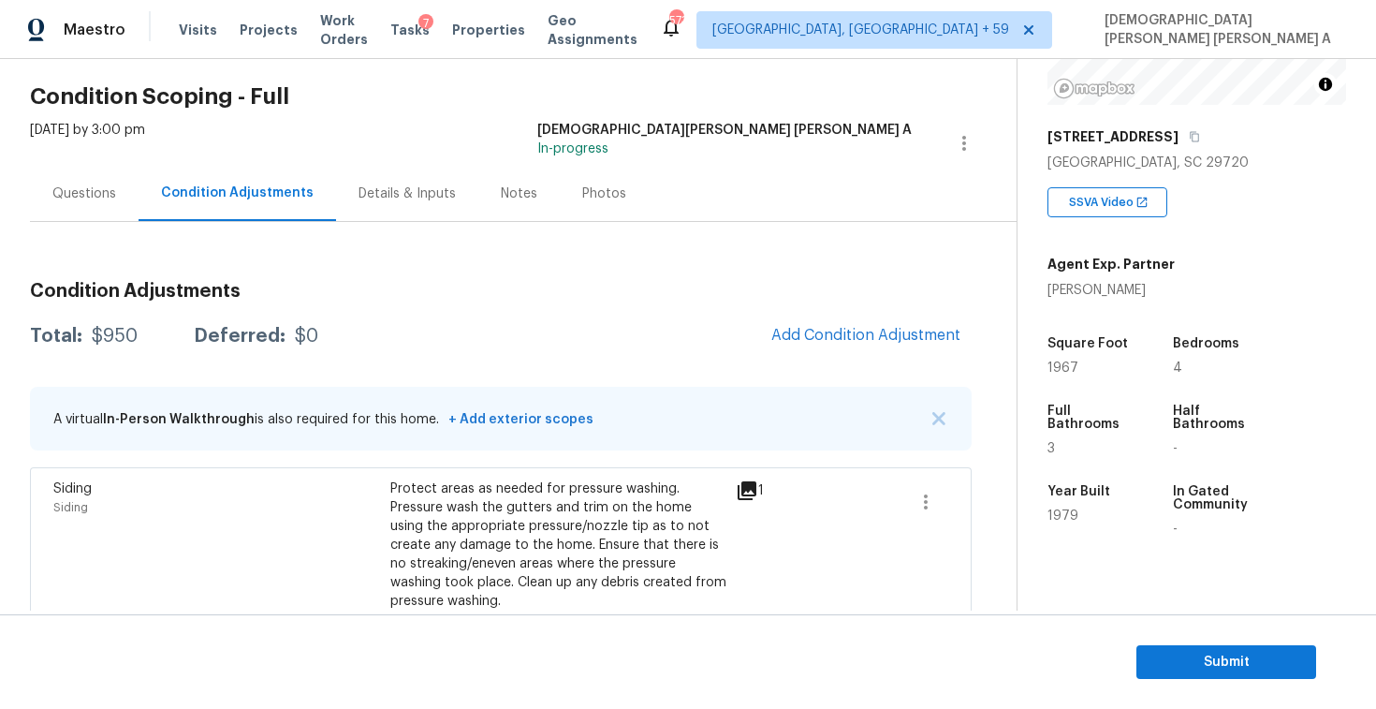
click at [72, 171] on div "Questions" at bounding box center [84, 193] width 109 height 55
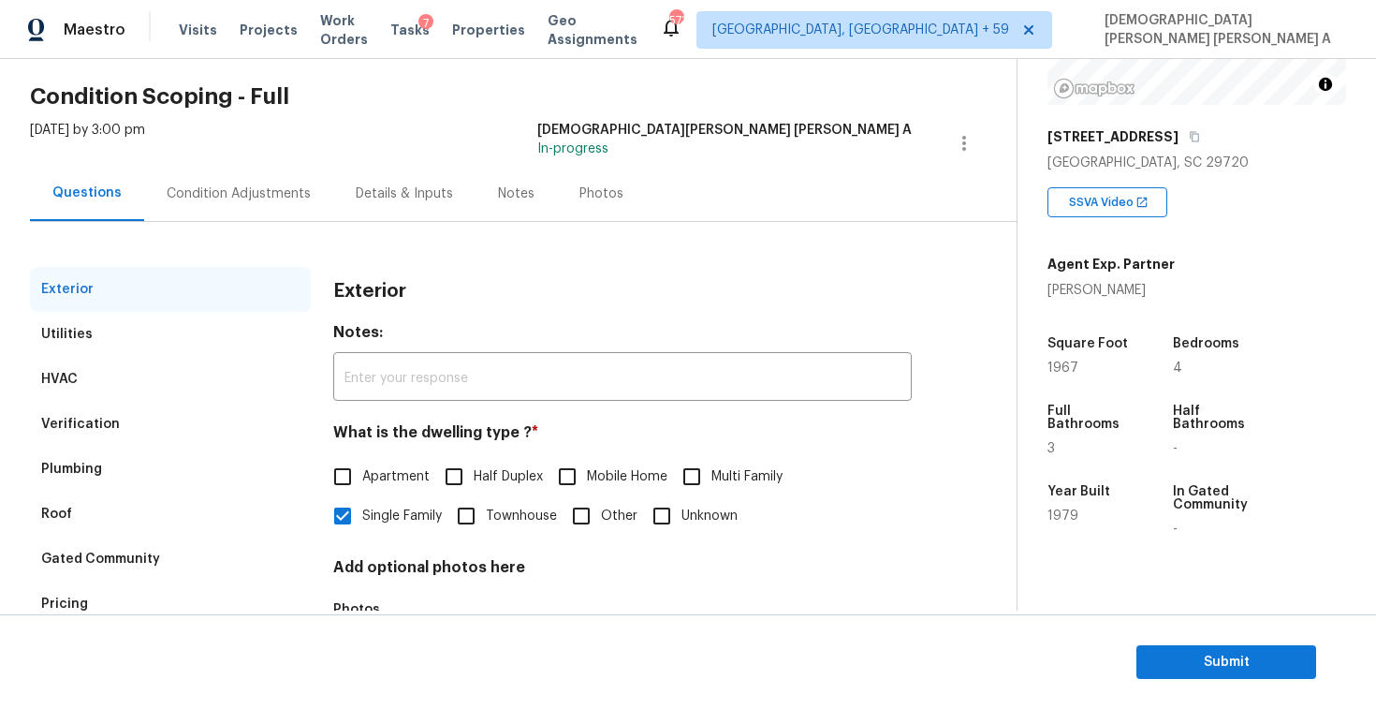
click at [89, 310] on div "Exterior" at bounding box center [170, 289] width 281 height 45
click at [89, 330] on div "Utilities" at bounding box center [170, 334] width 281 height 45
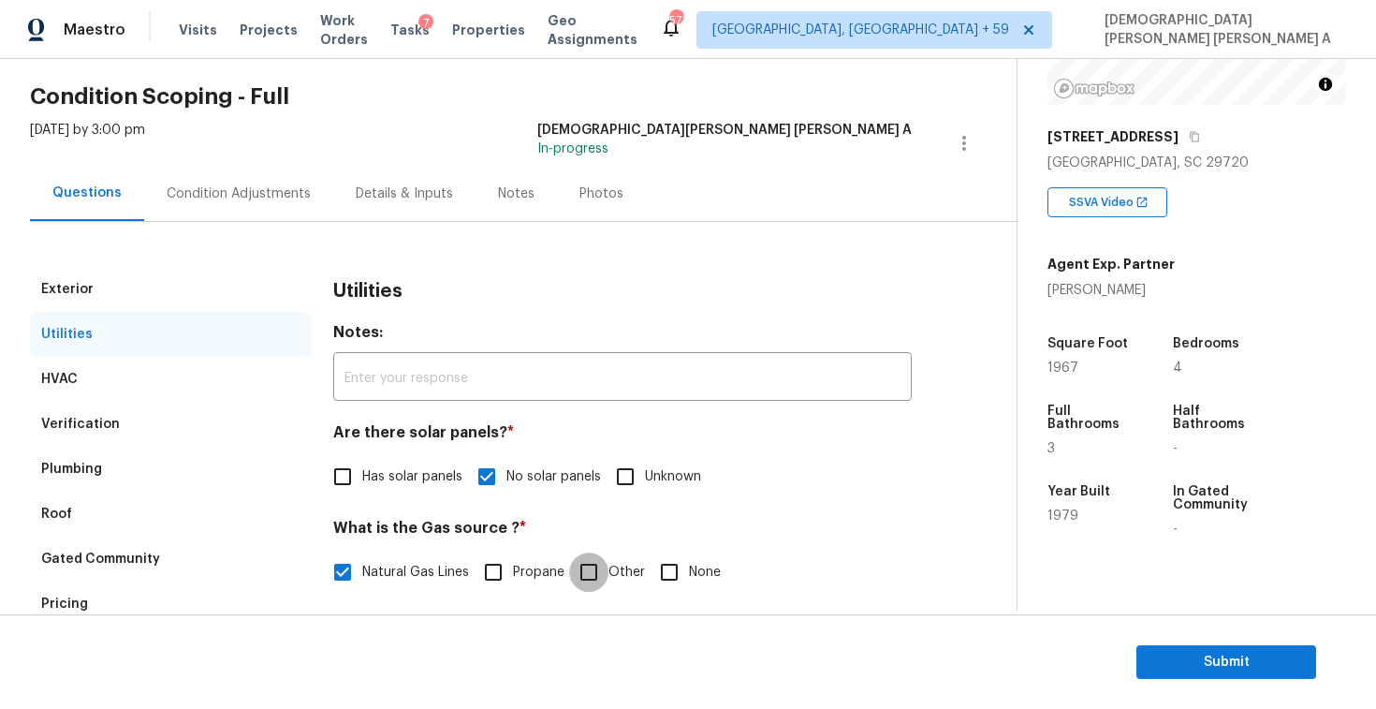
click at [588, 571] on input "Other" at bounding box center [588, 571] width 39 height 39
checkbox input "true"
checkbox input "false"
click at [223, 197] on div "Condition Adjustments" at bounding box center [239, 193] width 144 height 19
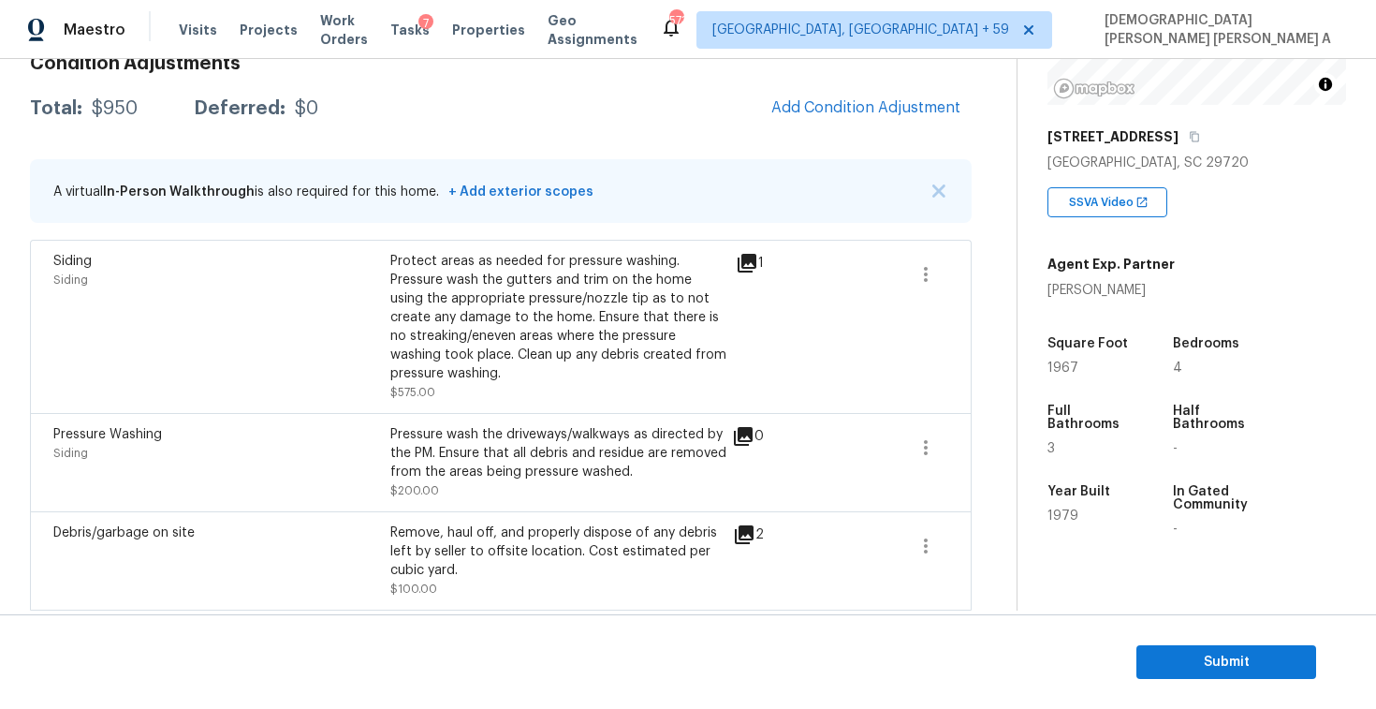
scroll to position [155, 0]
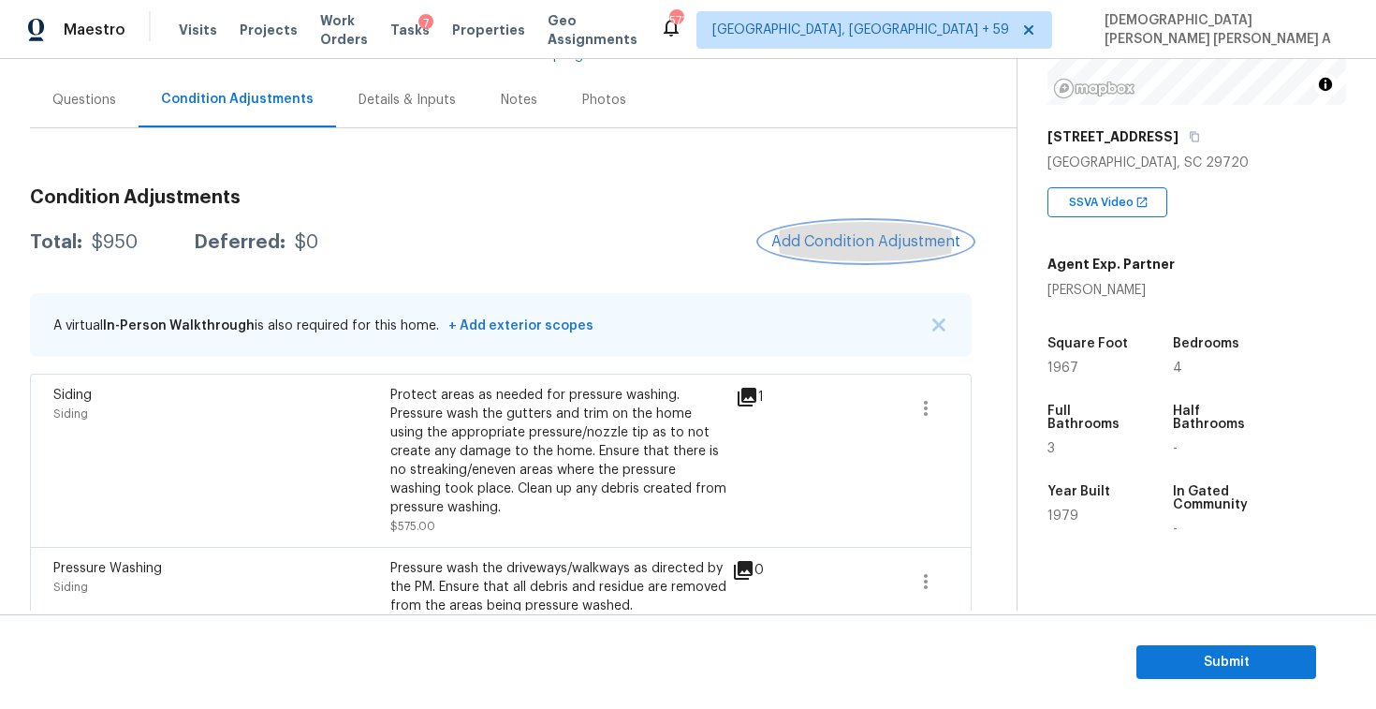
click at [853, 225] on button "Add Condition Adjustment" at bounding box center [866, 241] width 212 height 39
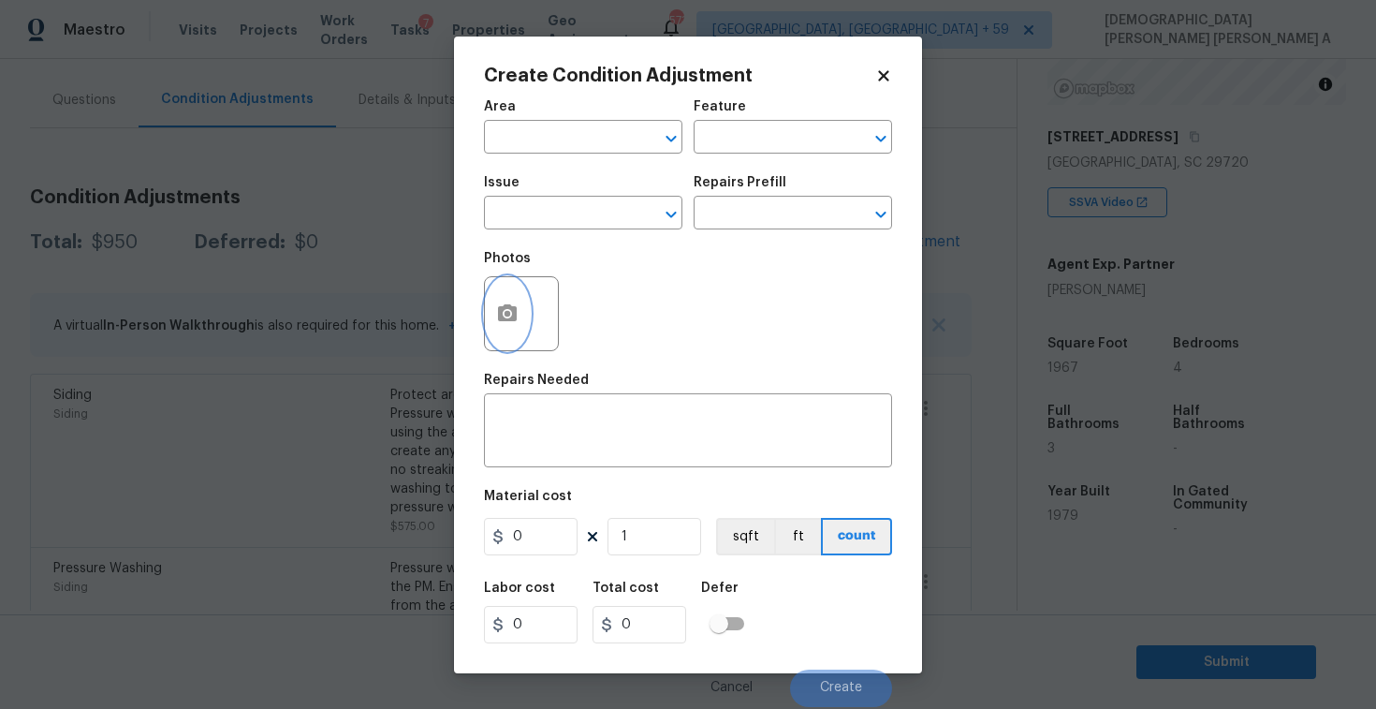
click at [505, 294] on button "button" at bounding box center [507, 313] width 45 height 73
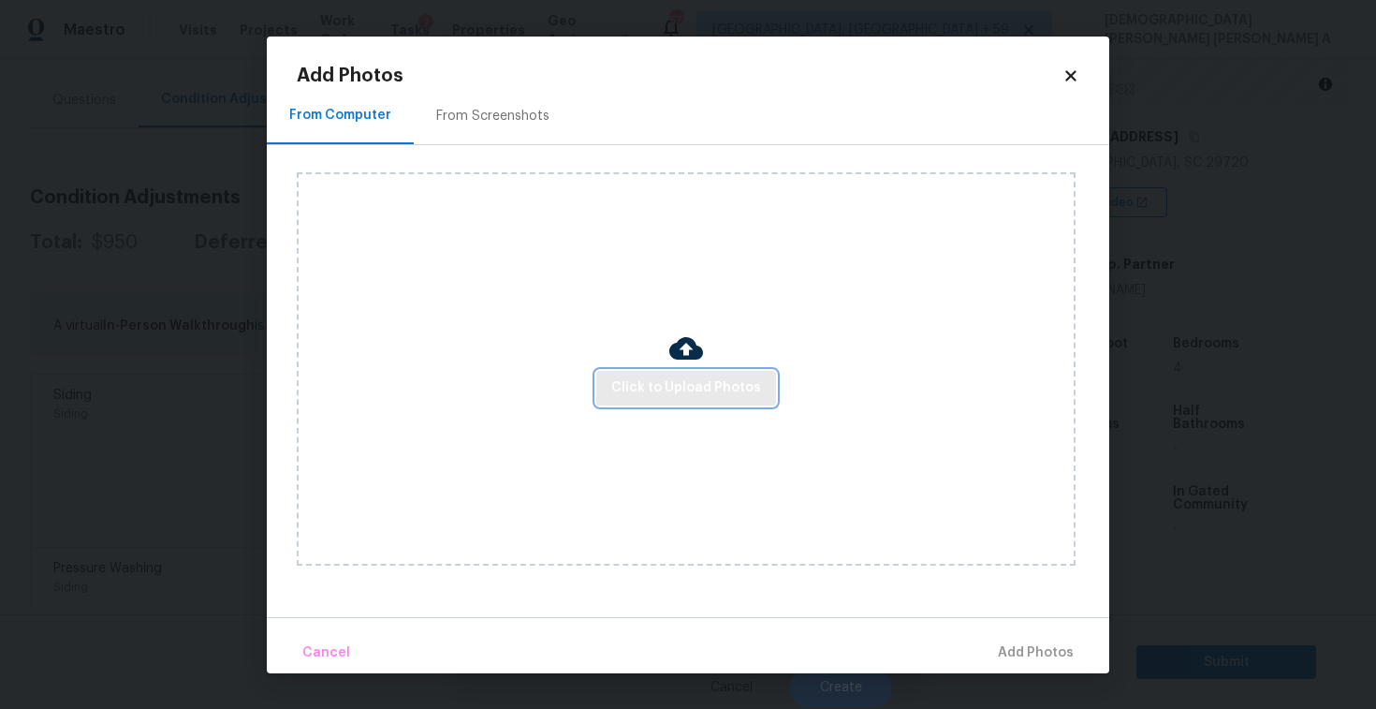
click at [659, 396] on span "Click to Upload Photos" at bounding box center [686, 387] width 150 height 23
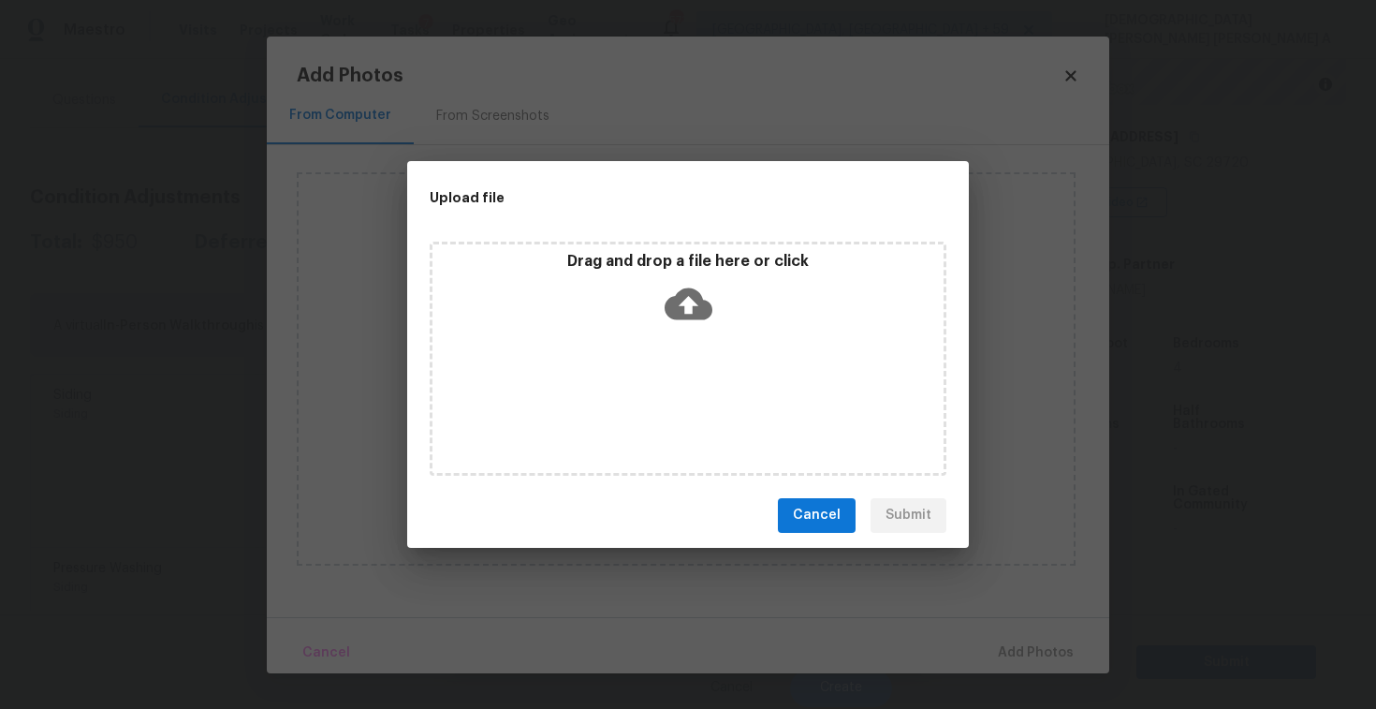
click at [669, 266] on p "Drag and drop a file here or click" at bounding box center [687, 262] width 511 height 20
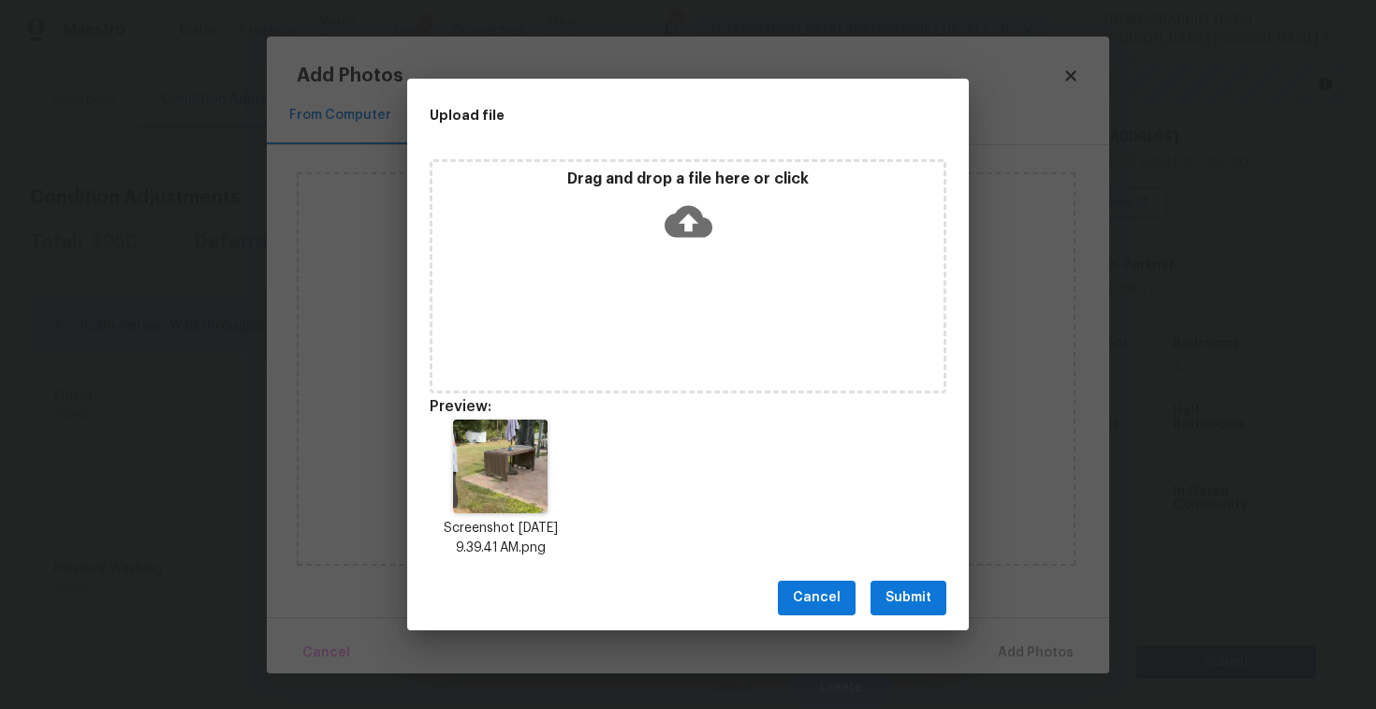
click at [919, 590] on span "Submit" at bounding box center [909, 597] width 46 height 23
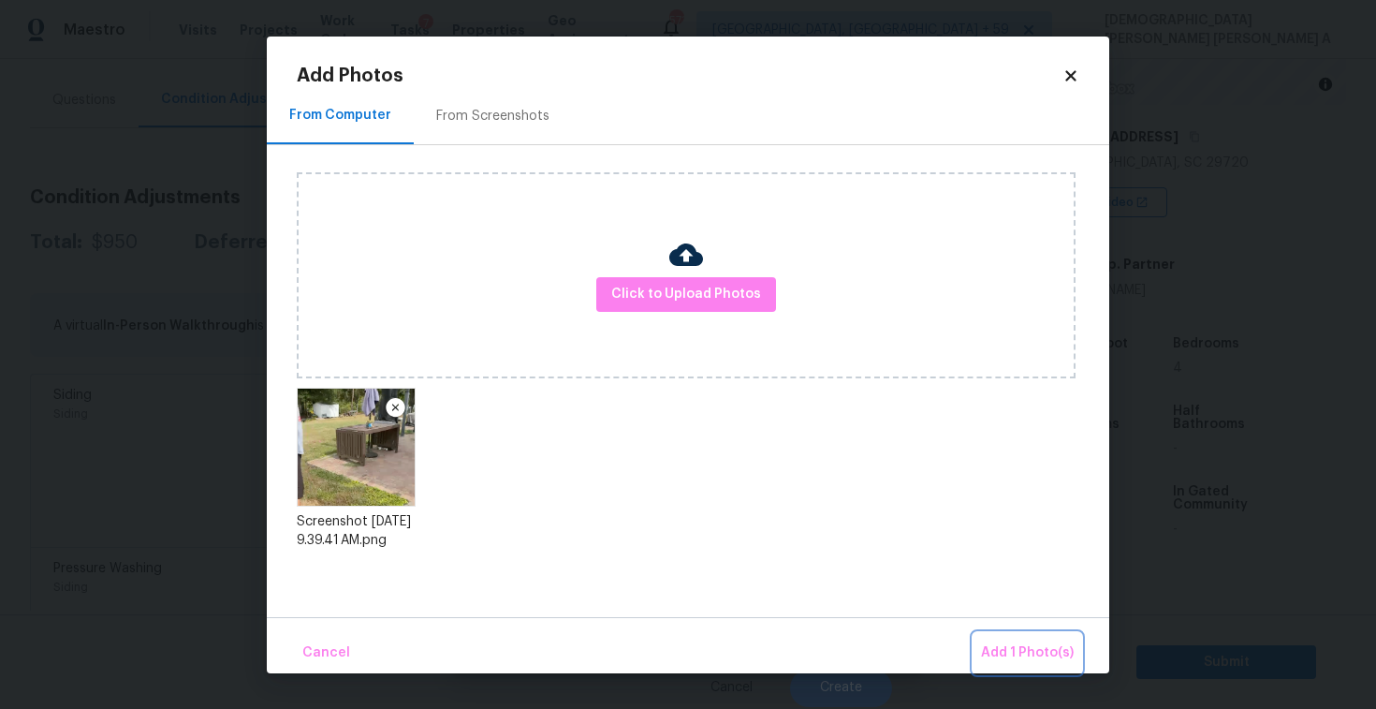
click at [1003, 648] on span "Add 1 Photo(s)" at bounding box center [1027, 652] width 93 height 23
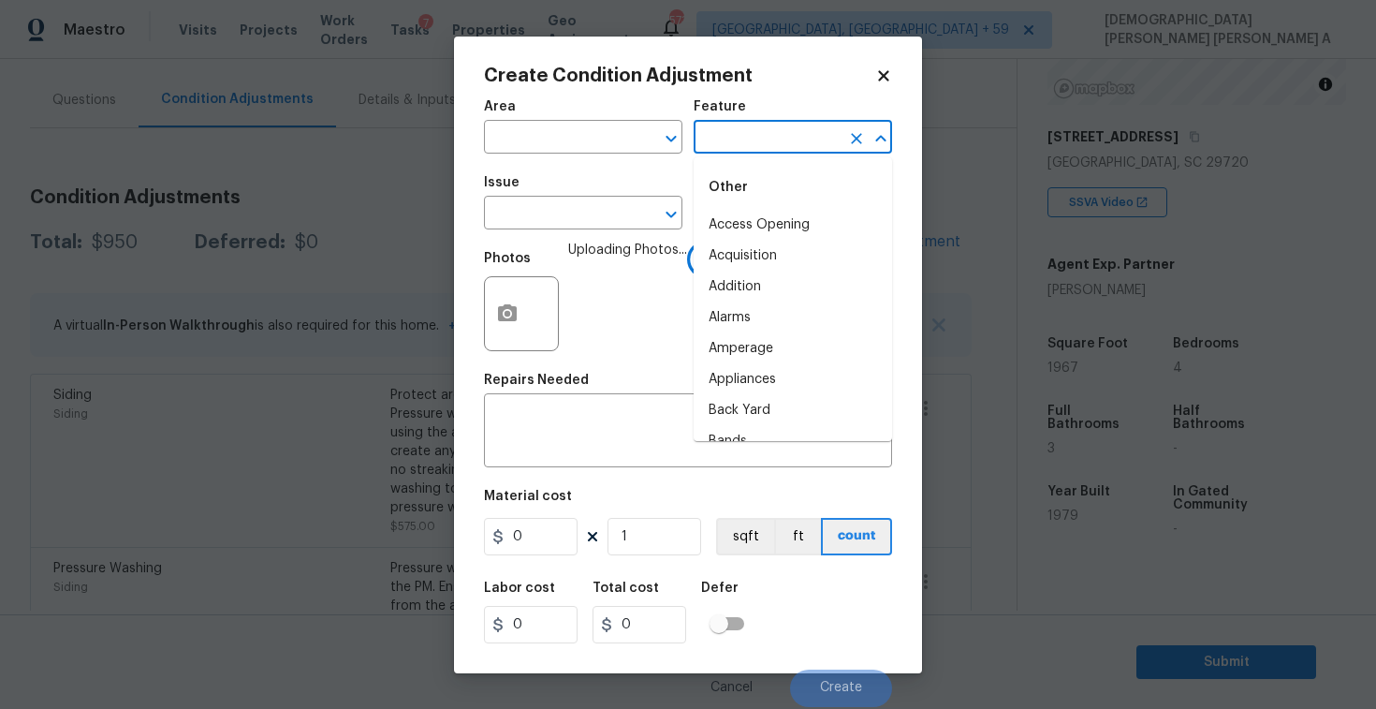
click at [758, 140] on input "text" at bounding box center [767, 139] width 146 height 29
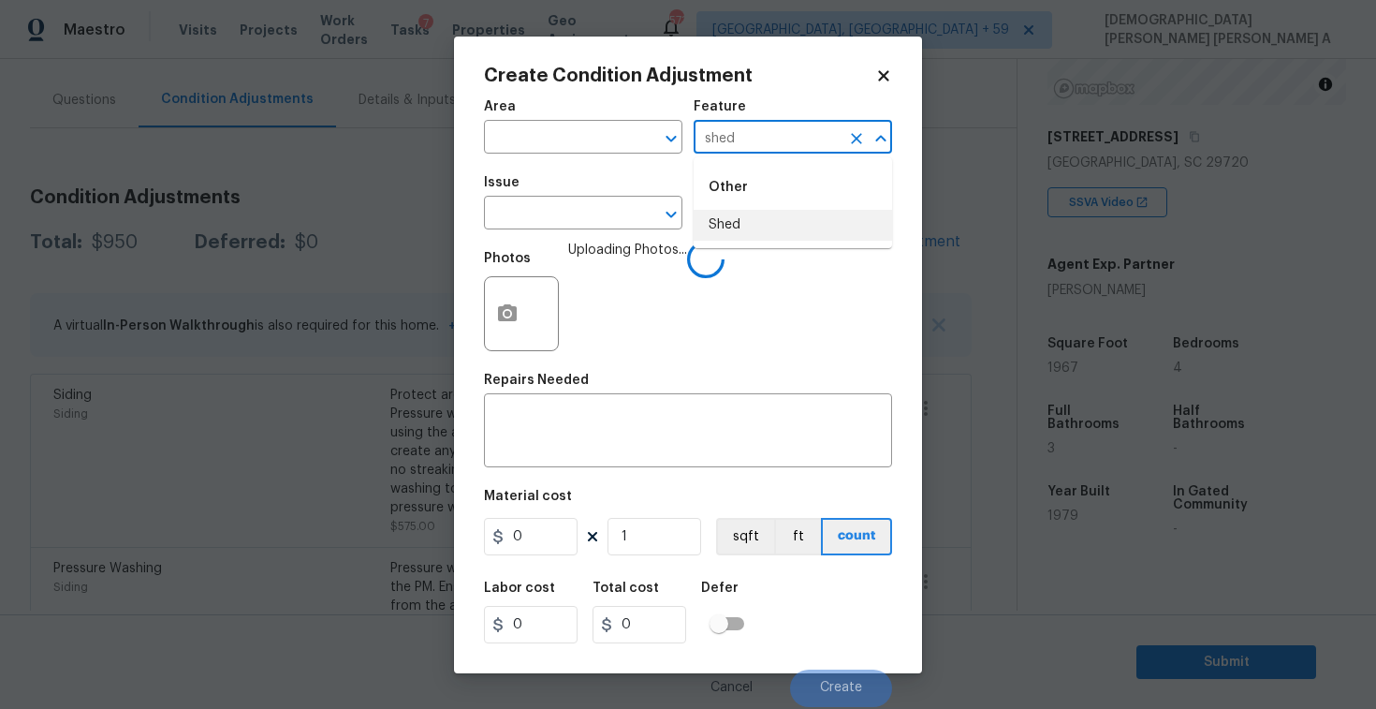
click at [773, 229] on li "Shed" at bounding box center [793, 225] width 198 height 31
type input "Shed"
click at [626, 445] on textarea at bounding box center [688, 432] width 386 height 39
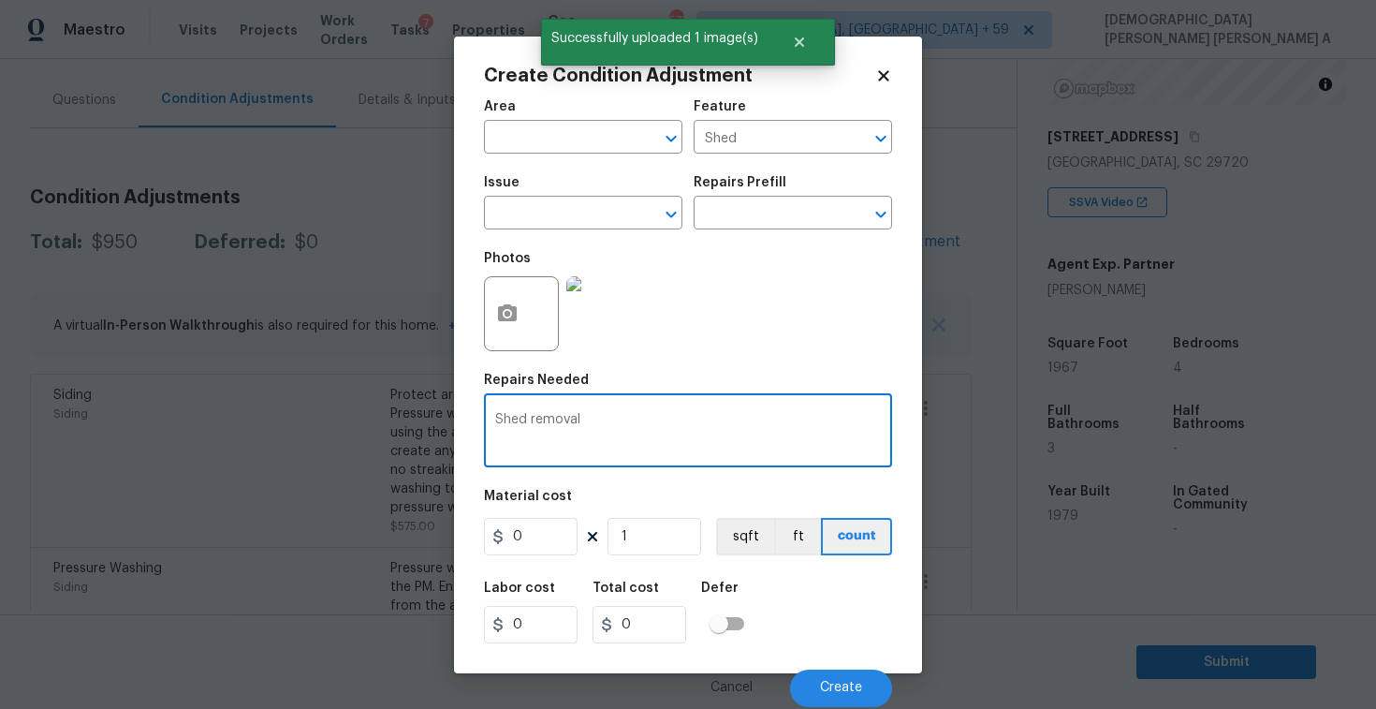
type textarea "Shed removal"
click at [542, 535] on input "0" at bounding box center [531, 536] width 94 height 37
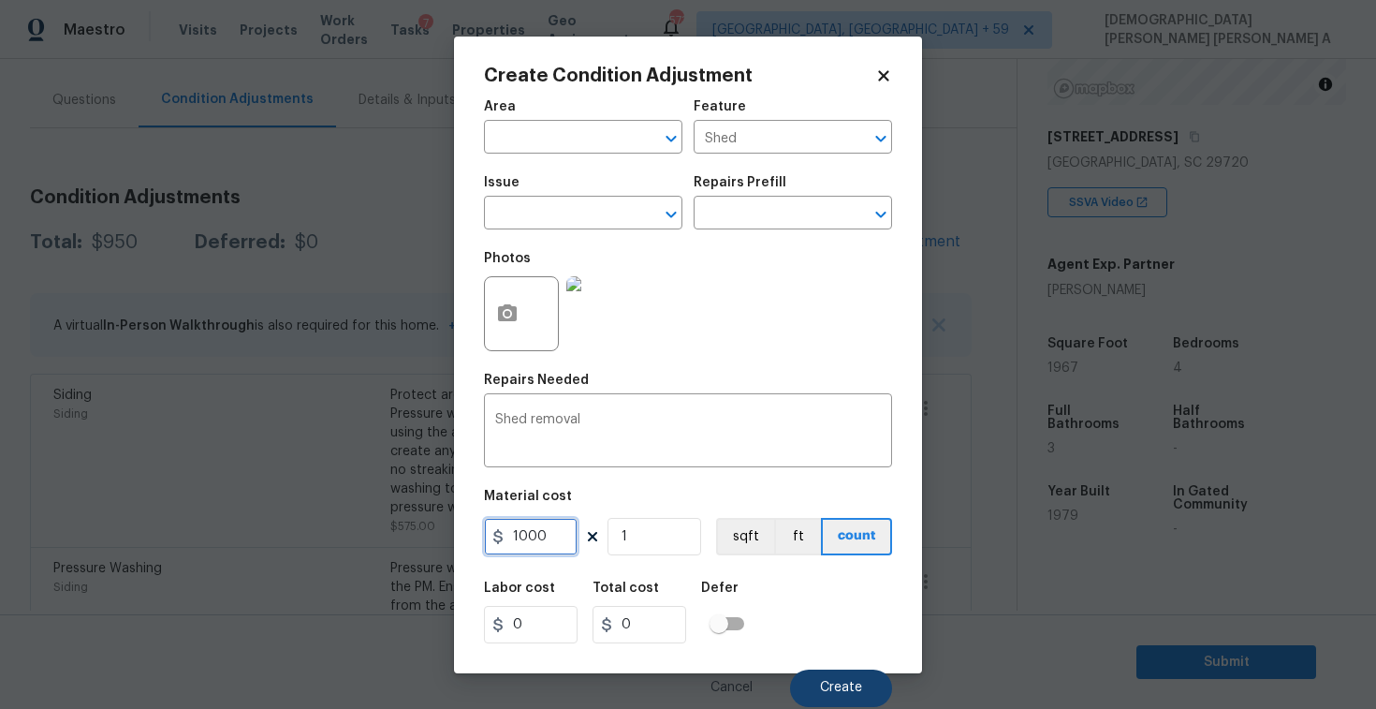
type input "1000"
click at [836, 704] on button "Create" at bounding box center [841, 687] width 102 height 37
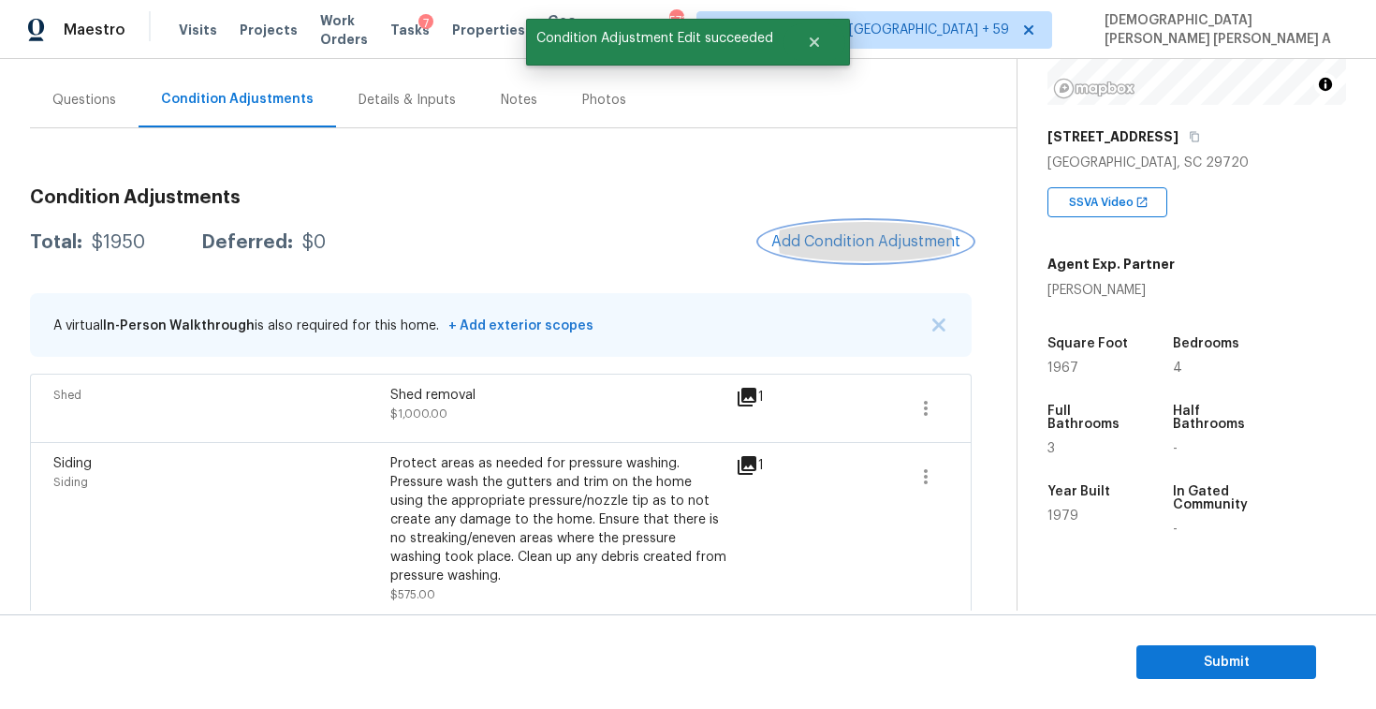
click at [869, 236] on span "Add Condition Adjustment" at bounding box center [865, 241] width 189 height 17
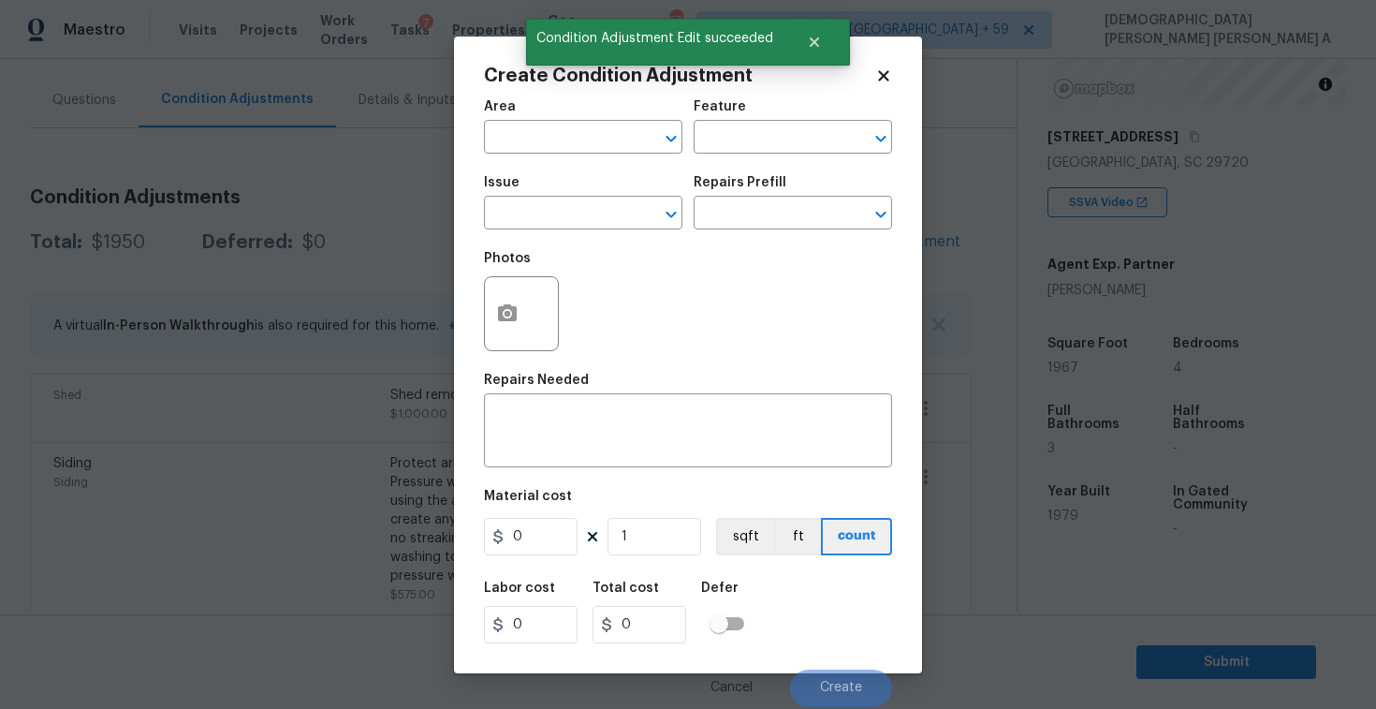
click at [480, 305] on div "Create Condition Adjustment Area ​ Feature ​ Issue ​ Repairs Prefill ​ Photos R…" at bounding box center [688, 355] width 468 height 637
click at [507, 315] on circle "button" at bounding box center [508, 313] width 6 height 6
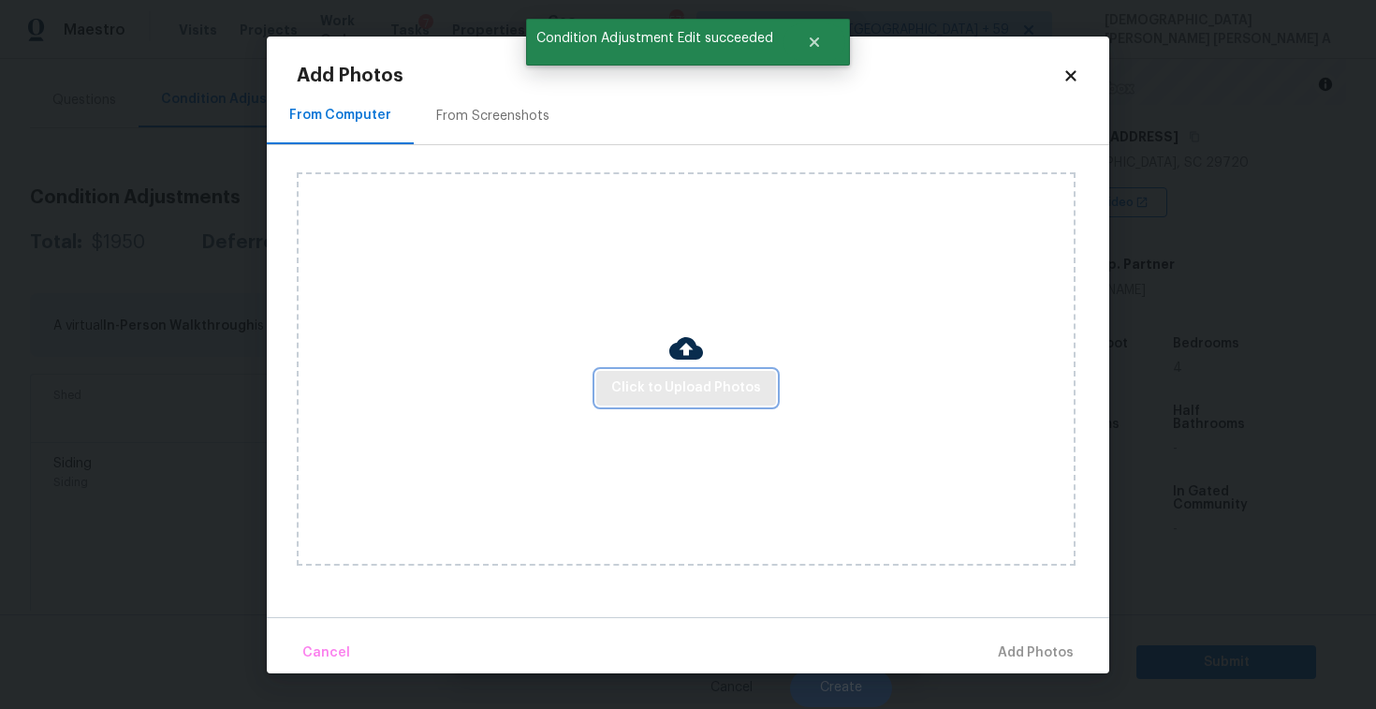
click at [723, 392] on span "Click to Upload Photos" at bounding box center [686, 387] width 150 height 23
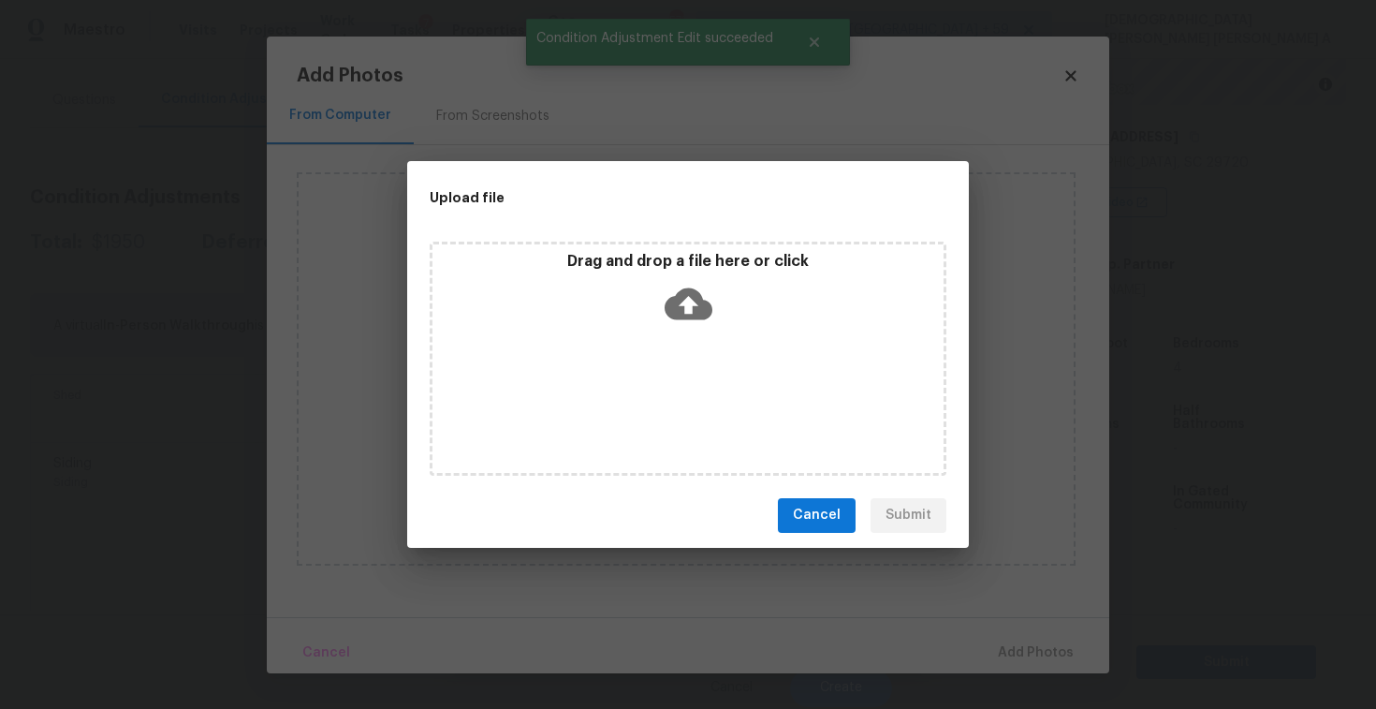
click at [682, 315] on icon at bounding box center [689, 303] width 48 height 32
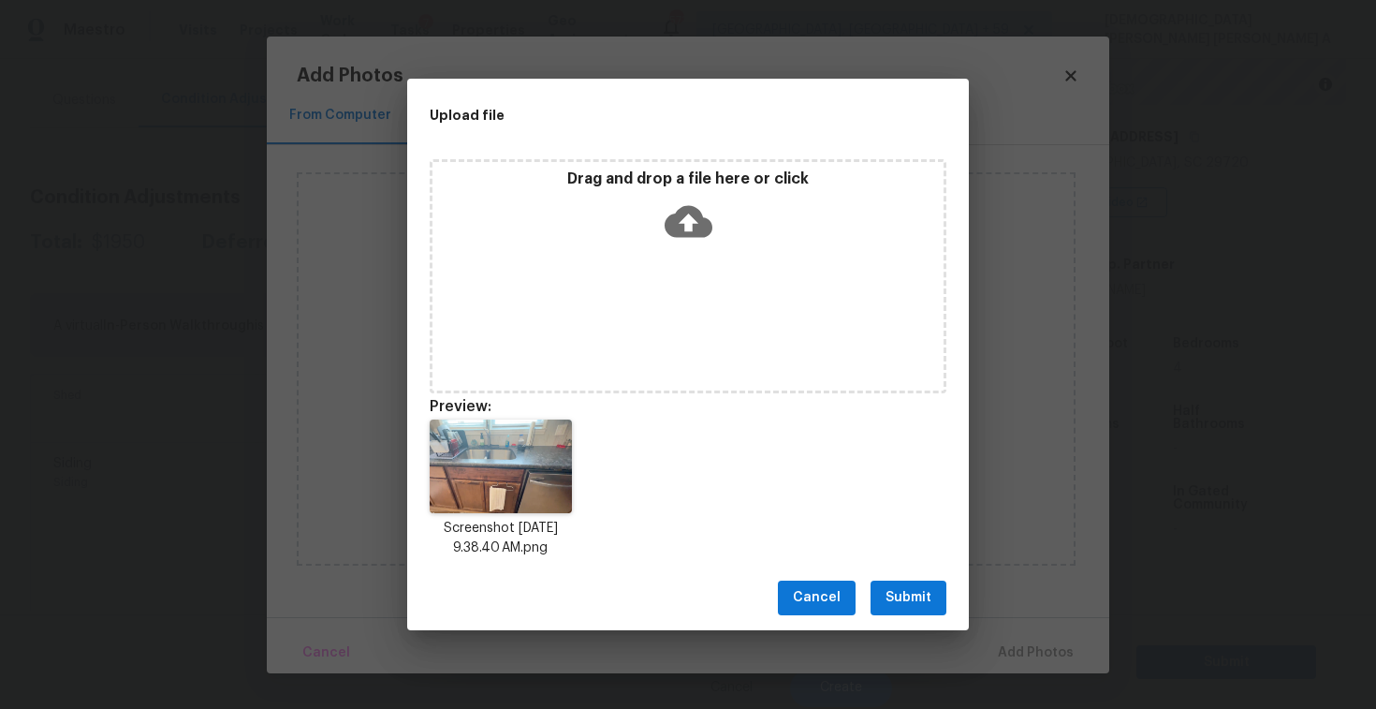
click at [918, 568] on div "Cancel Submit" at bounding box center [688, 597] width 562 height 65
click at [910, 601] on span "Submit" at bounding box center [909, 597] width 46 height 23
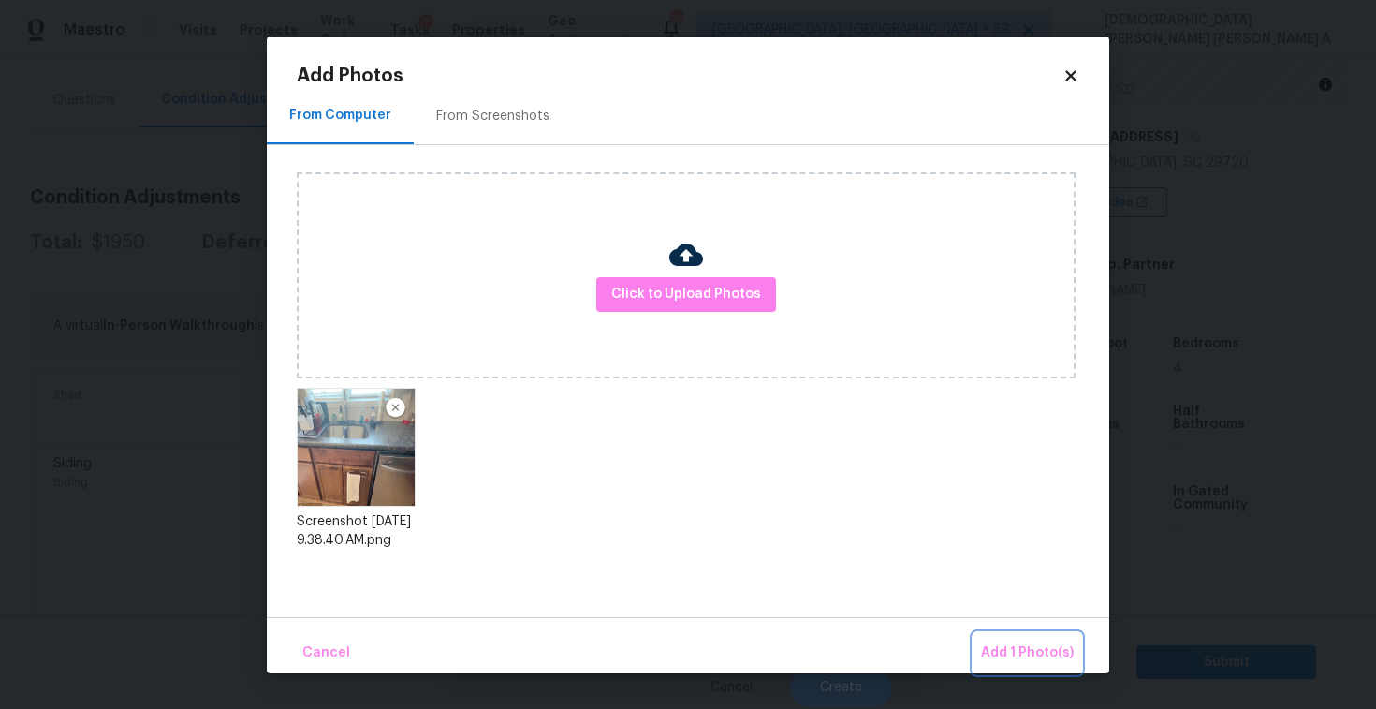
click at [1047, 662] on span "Add 1 Photo(s)" at bounding box center [1027, 652] width 93 height 23
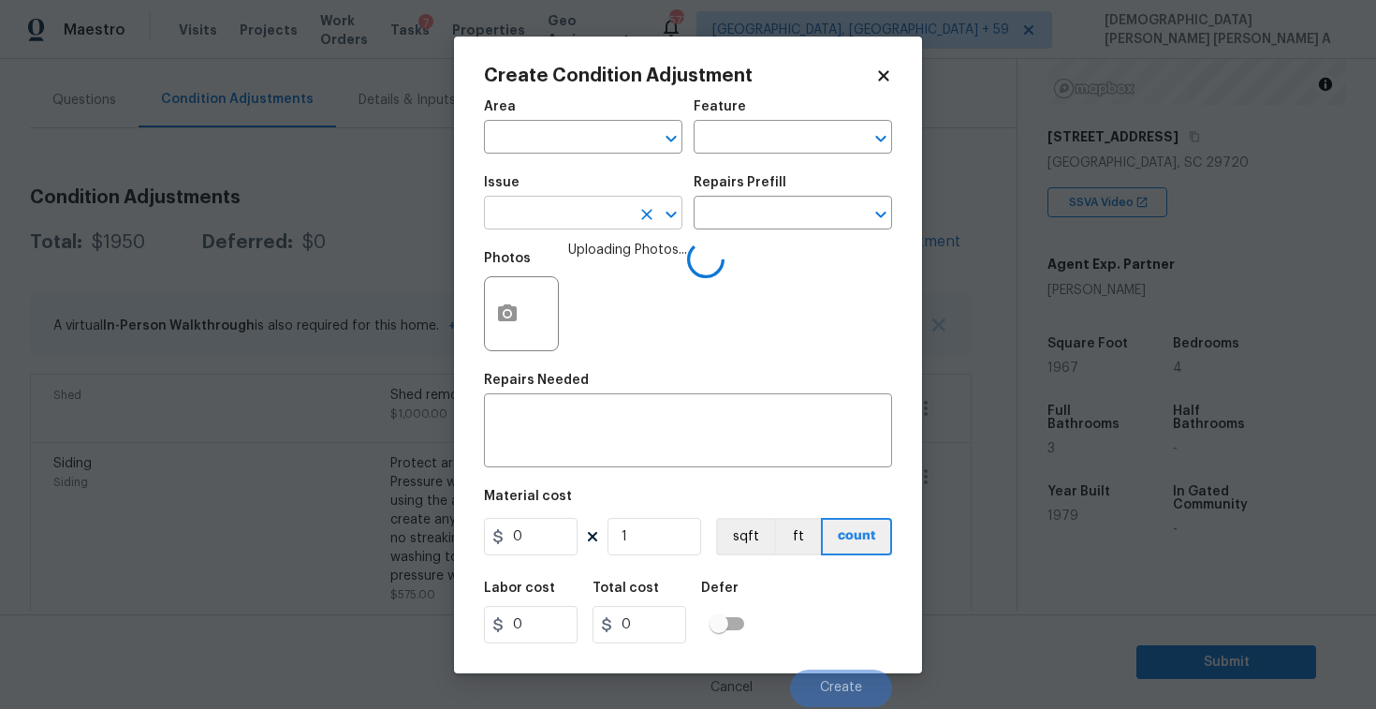
click at [586, 224] on input "text" at bounding box center [557, 214] width 146 height 29
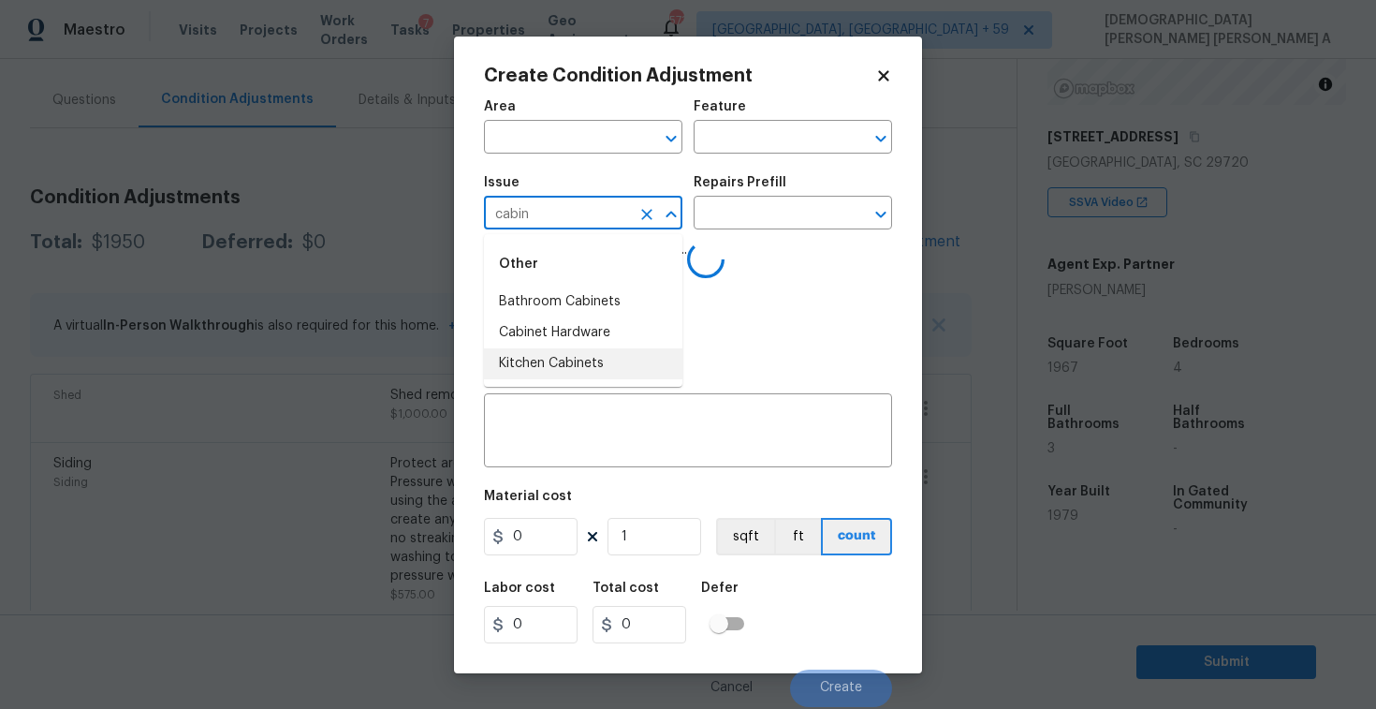
click at [584, 359] on li "Kitchen Cabinets" at bounding box center [583, 363] width 198 height 31
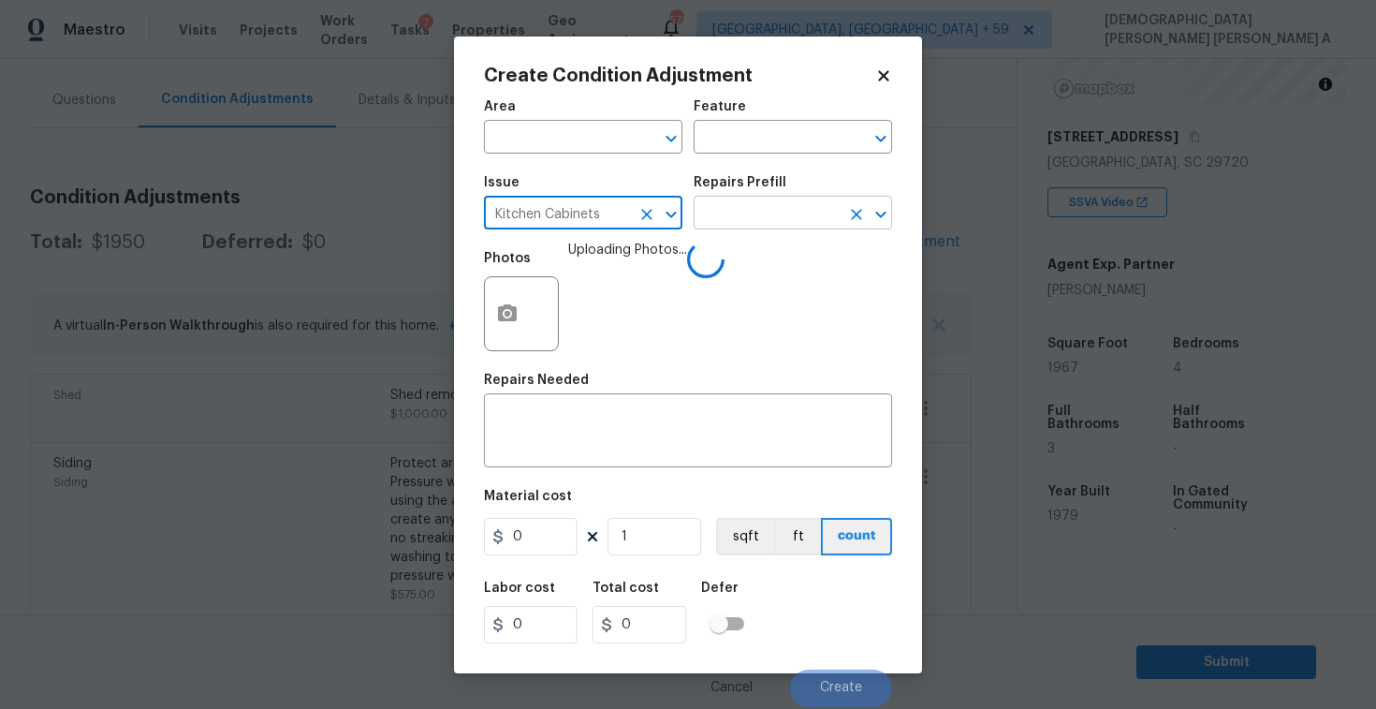
type input "Kitchen Cabinets"
click at [762, 212] on input "text" at bounding box center [767, 214] width 146 height 29
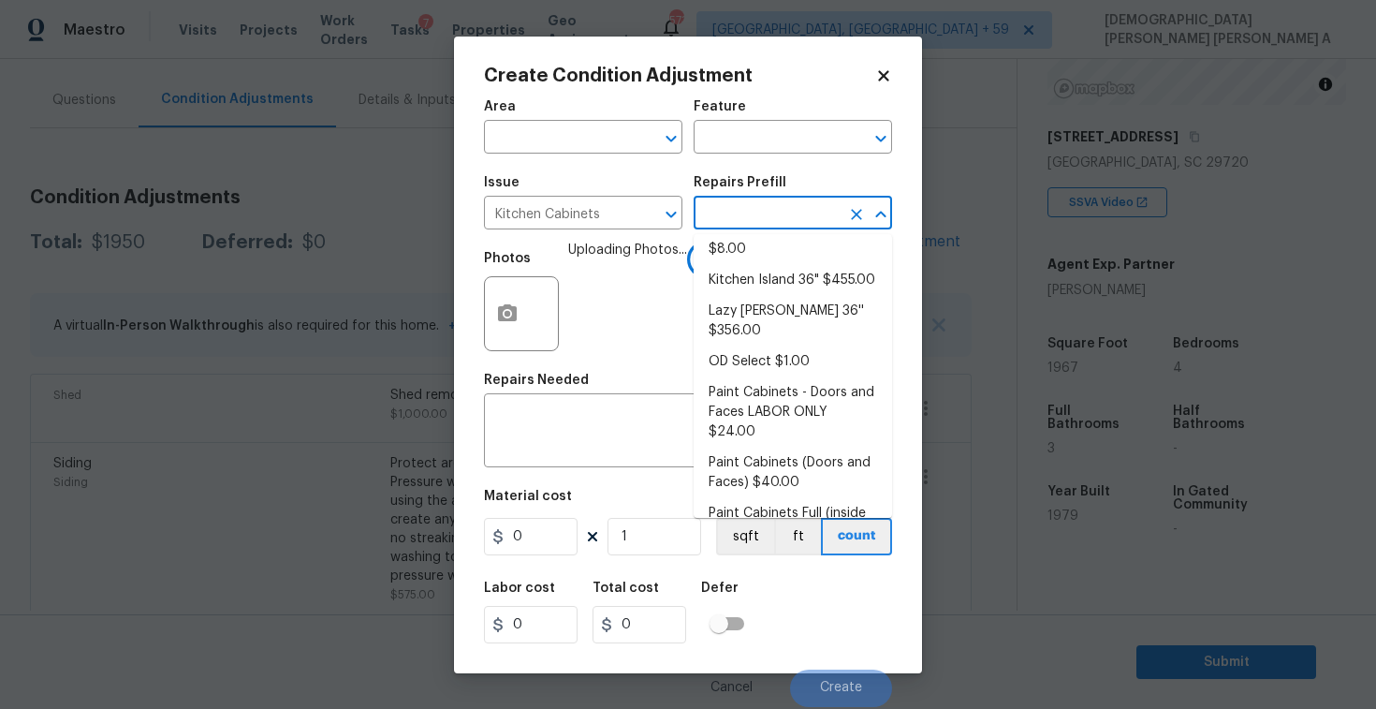
scroll to position [186, 0]
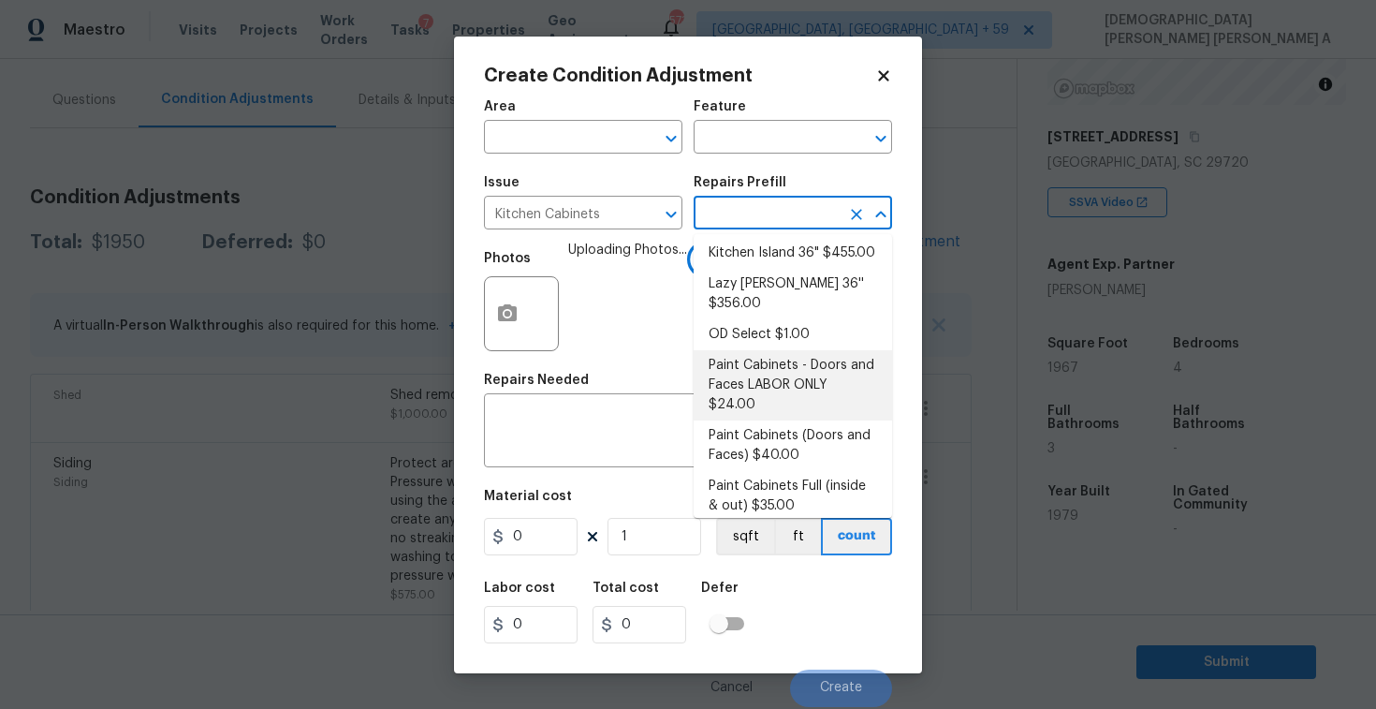
click at [771, 361] on li "Paint Cabinets - Doors and Faces LABOR ONLY $24.00" at bounding box center [793, 385] width 198 height 70
type input "Cabinets"
type textarea "Prep, sand, mask and apply 2 coats of paint to the kitchen cabinet doors and bo…"
type input "24"
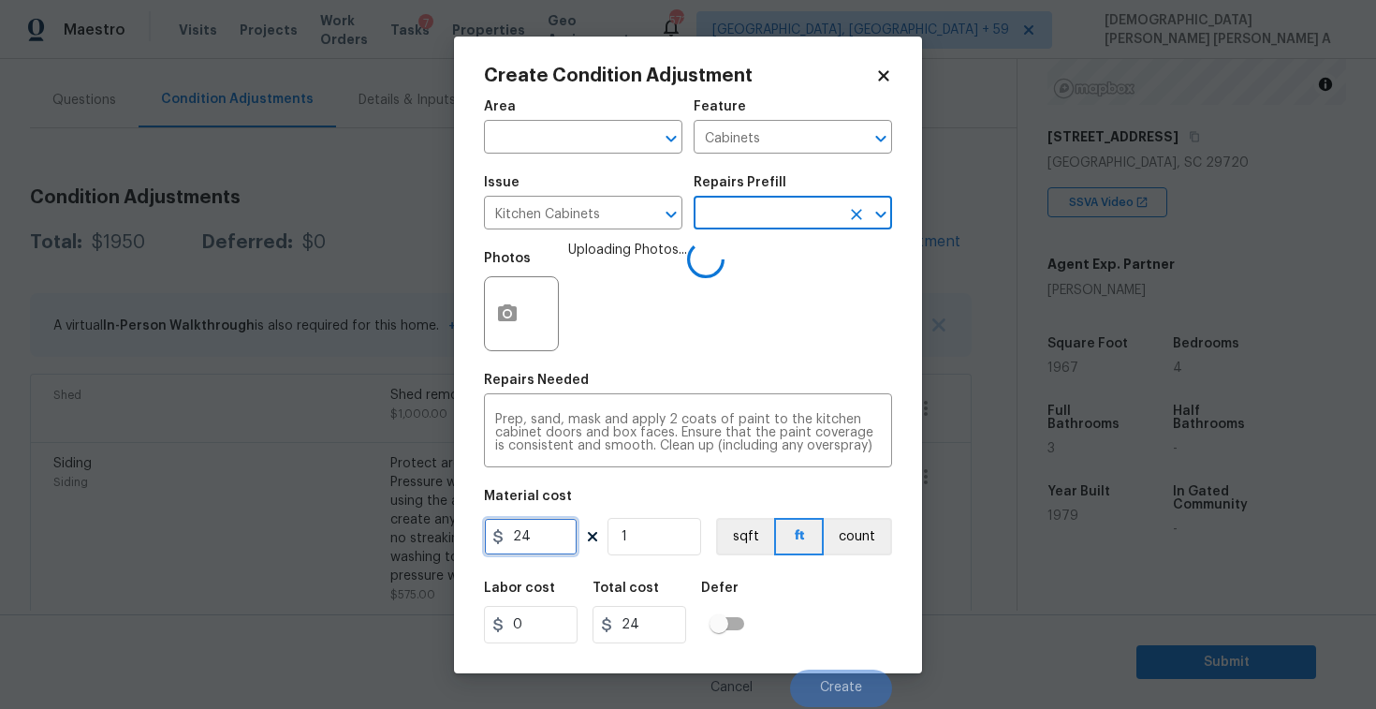
click at [538, 546] on input "24" at bounding box center [531, 536] width 94 height 37
type input "1200"
click at [872, 455] on div "Prep, sand, mask and apply 2 coats of paint to the kitchen cabinet doors and bo…" at bounding box center [688, 432] width 408 height 69
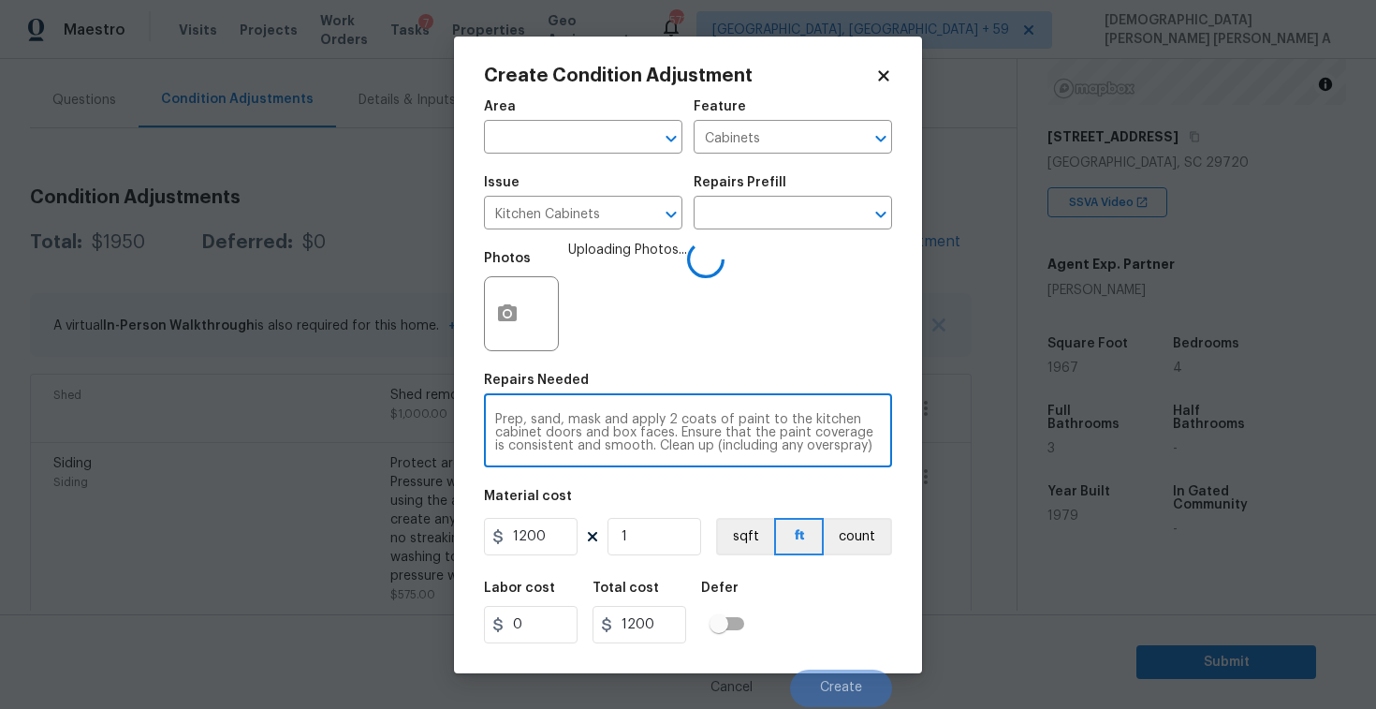
scroll to position [26, 0]
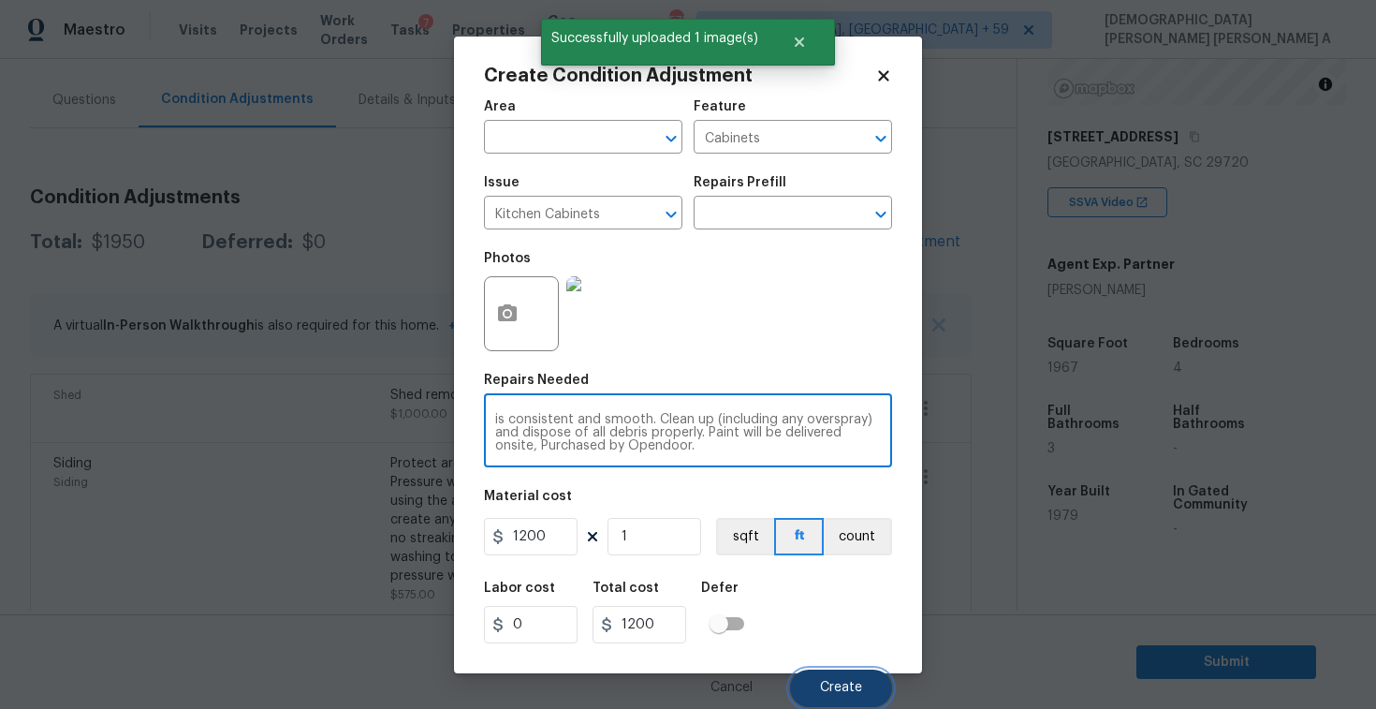
click at [828, 671] on button "Create" at bounding box center [841, 687] width 102 height 37
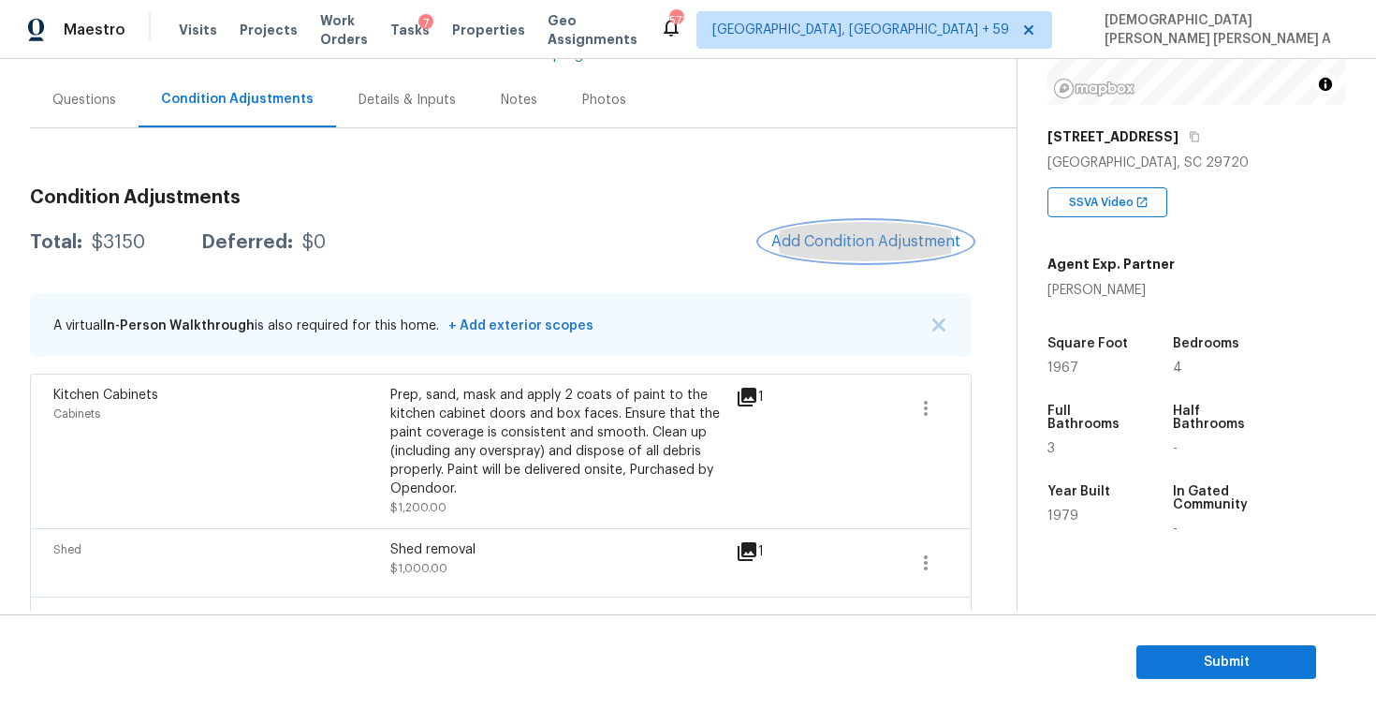
click at [810, 253] on button "Add Condition Adjustment" at bounding box center [866, 241] width 212 height 39
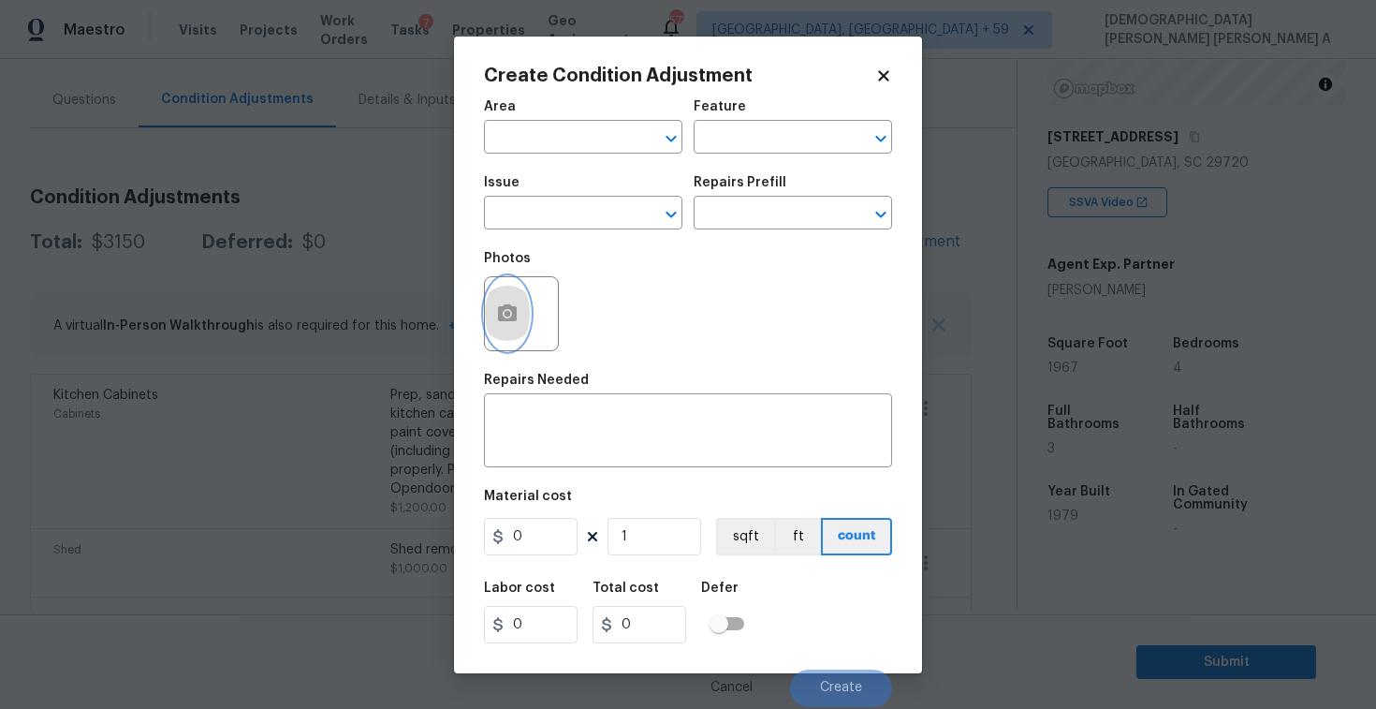
click at [493, 313] on button "button" at bounding box center [507, 313] width 45 height 73
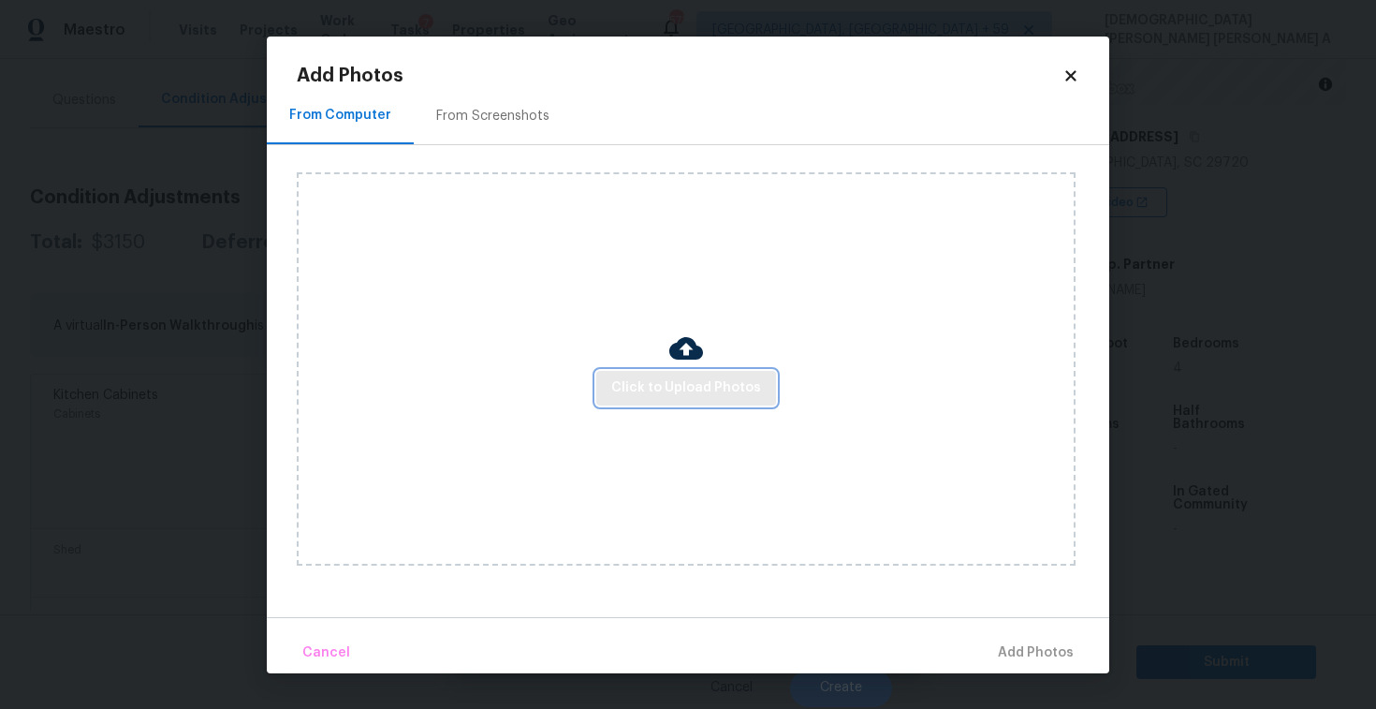
click at [722, 389] on span "Click to Upload Photos" at bounding box center [686, 387] width 150 height 23
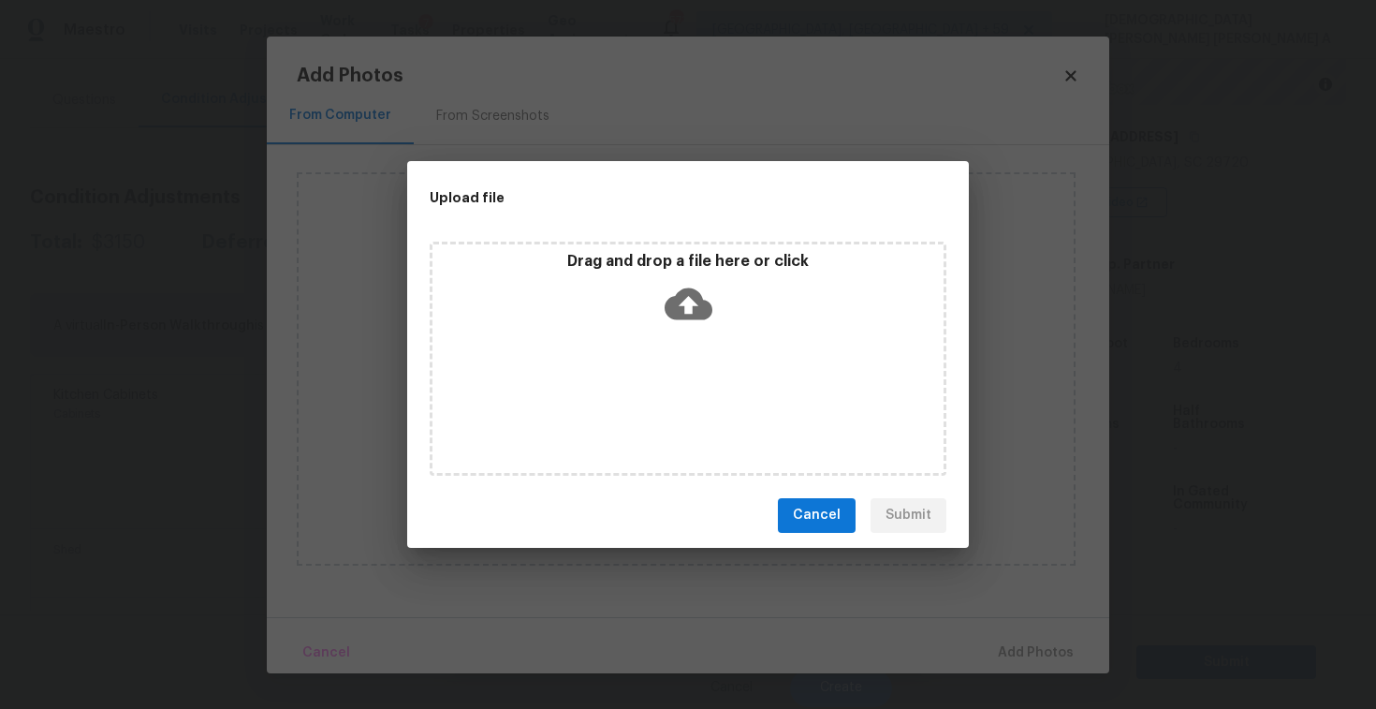
click at [705, 300] on icon at bounding box center [689, 303] width 48 height 32
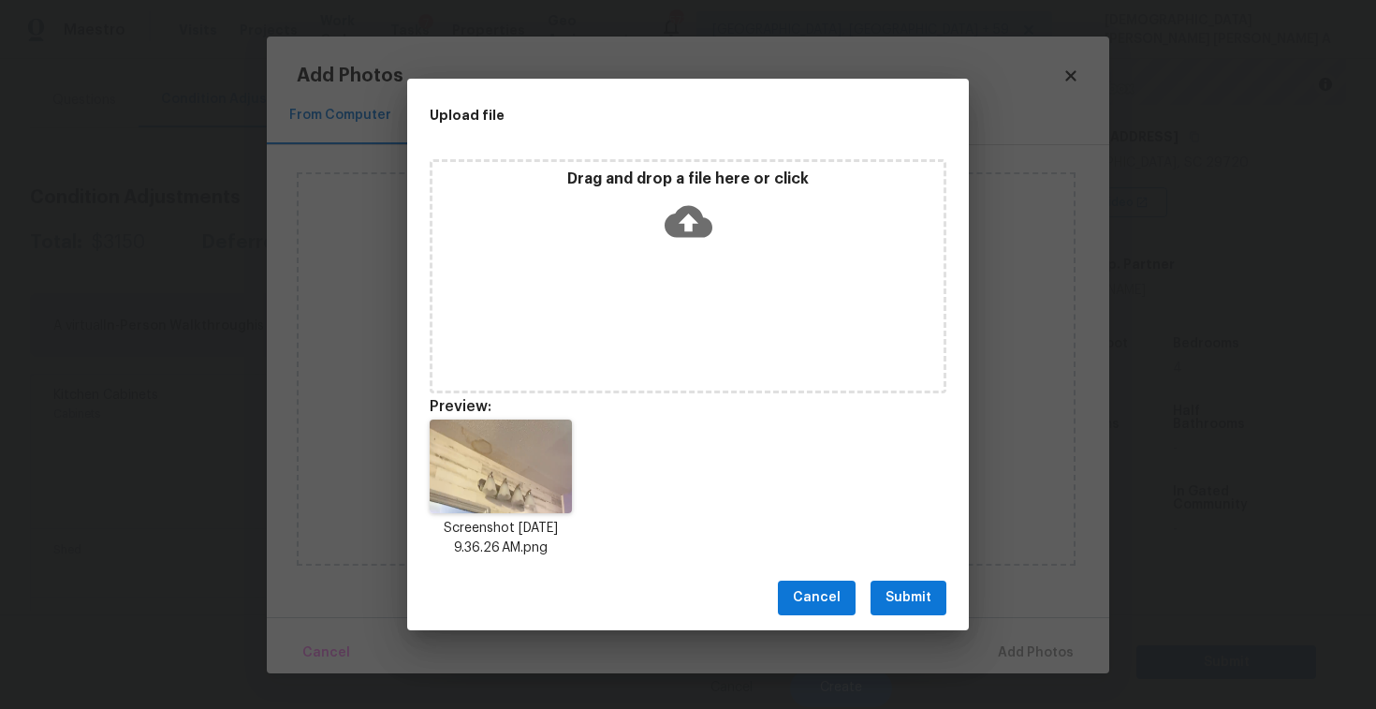
click at [894, 609] on button "Submit" at bounding box center [909, 597] width 76 height 35
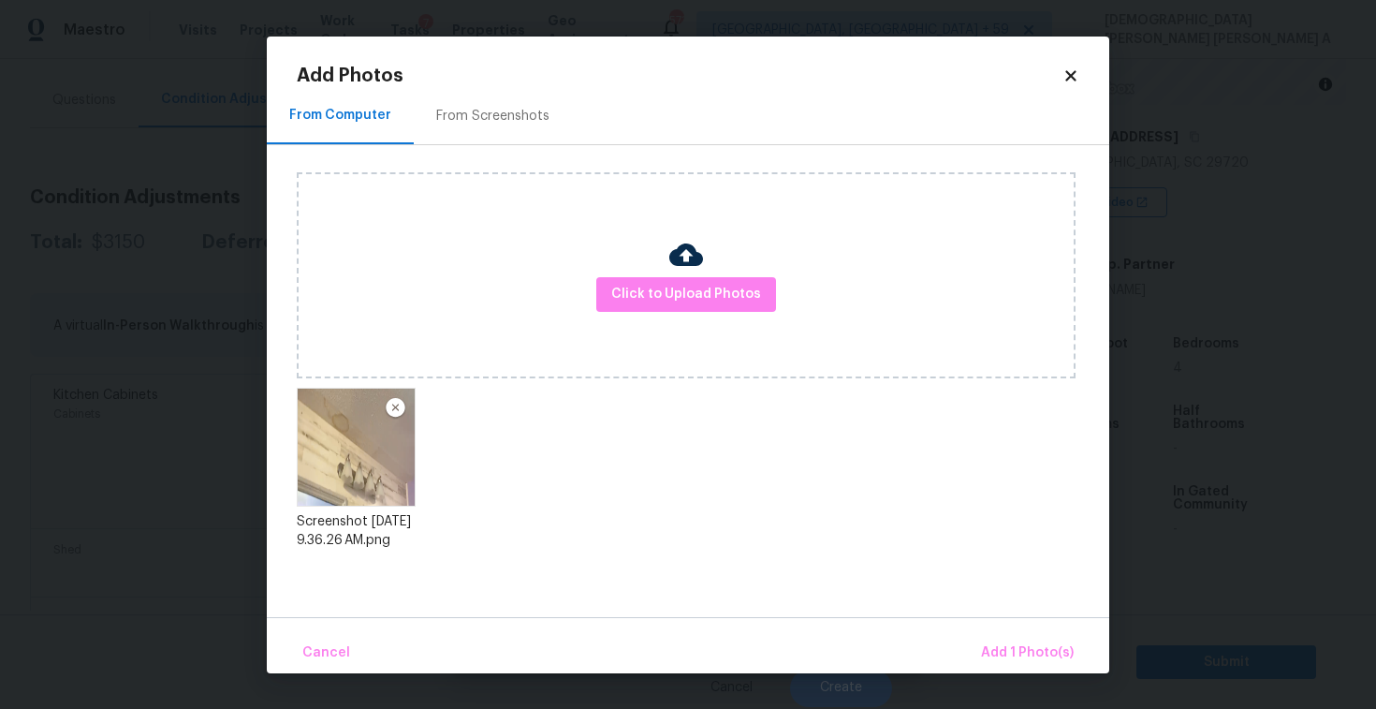
click at [1006, 628] on div "Cancel Add 1 Photo(s)" at bounding box center [688, 645] width 843 height 56
click at [1021, 645] on span "Add 1 Photo(s)" at bounding box center [1027, 652] width 93 height 23
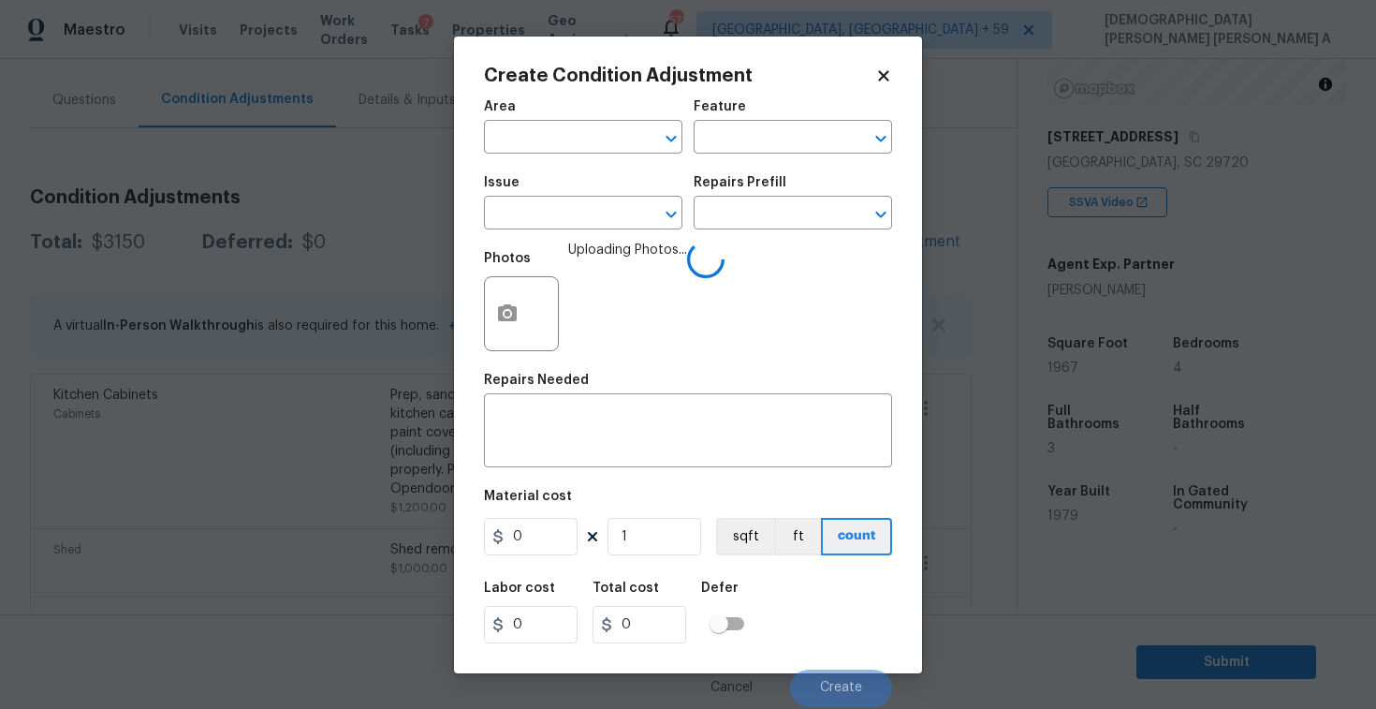
click at [574, 229] on span "Issue ​" at bounding box center [583, 203] width 198 height 76
click at [571, 212] on input "text" at bounding box center [557, 214] width 146 height 29
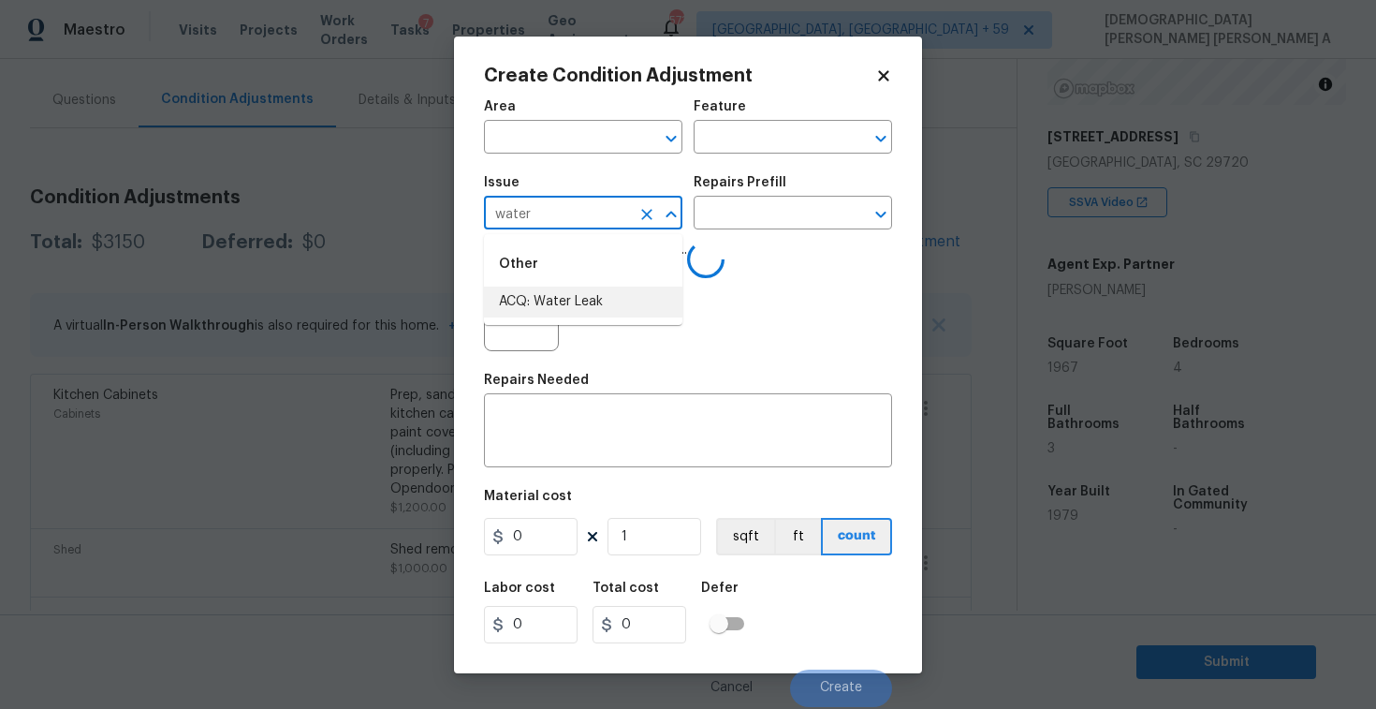
click at [599, 299] on li "ACQ: Water Leak" at bounding box center [583, 301] width 198 height 31
type input "ACQ: Water Leak"
click at [794, 218] on input "text" at bounding box center [767, 214] width 146 height 29
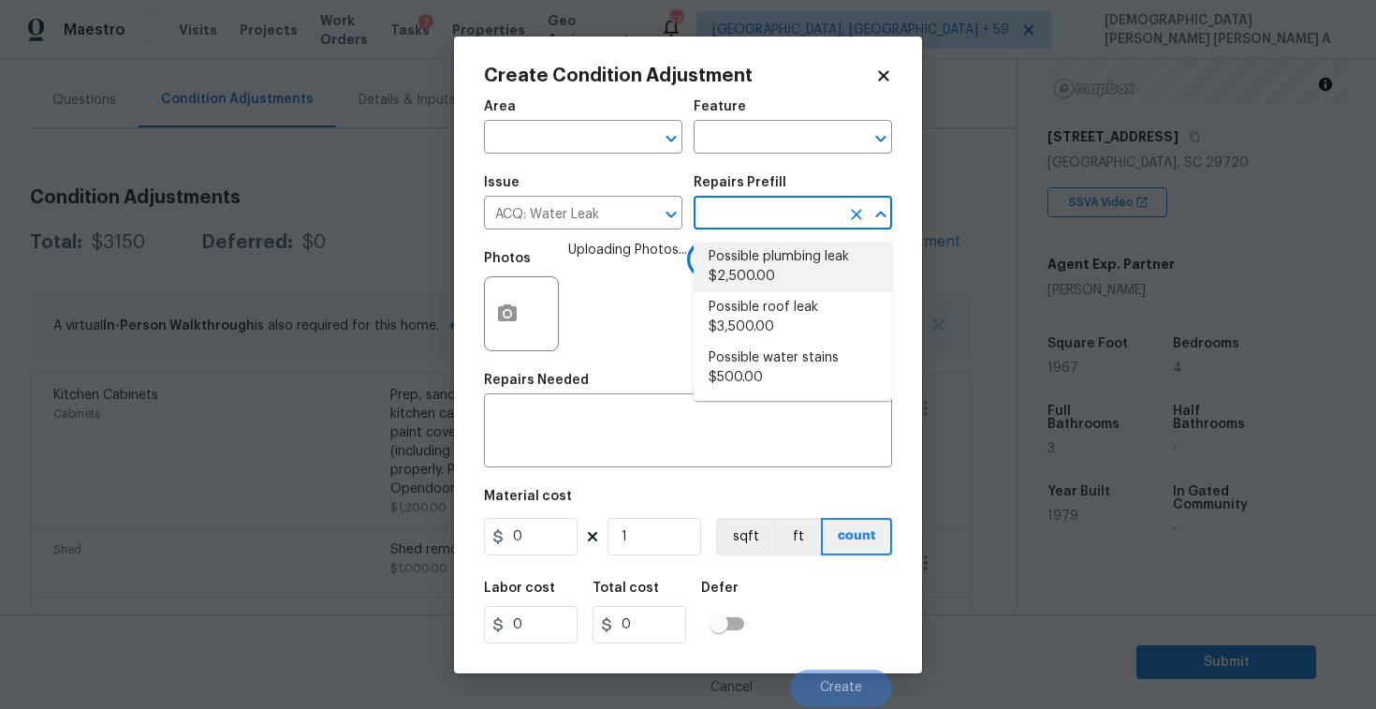
click at [771, 278] on li "Possible plumbing leak $2,500.00" at bounding box center [793, 267] width 198 height 51
type input "Acquisition"
type textarea "Acquisition Scope: Possible plumbing leak"
type input "2500"
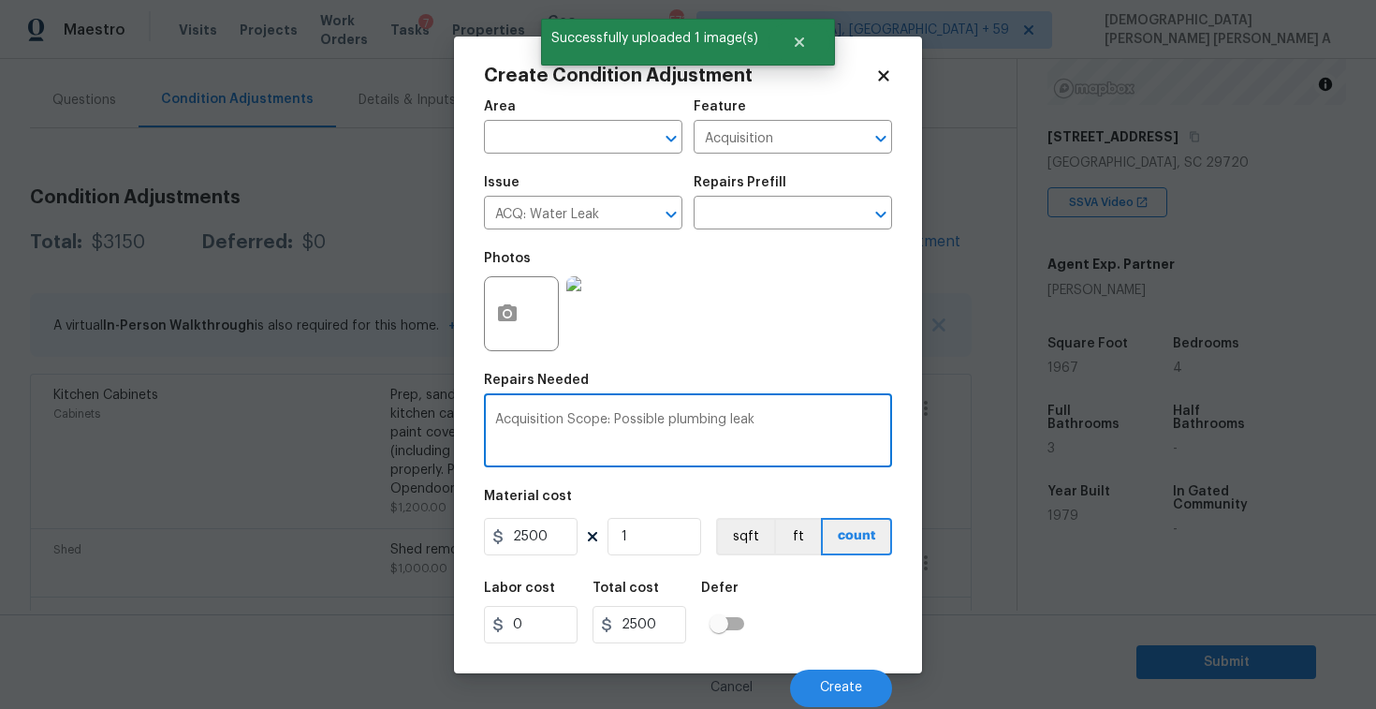
click at [789, 422] on textarea "Acquisition Scope: Possible plumbing leak" at bounding box center [688, 432] width 386 height 39
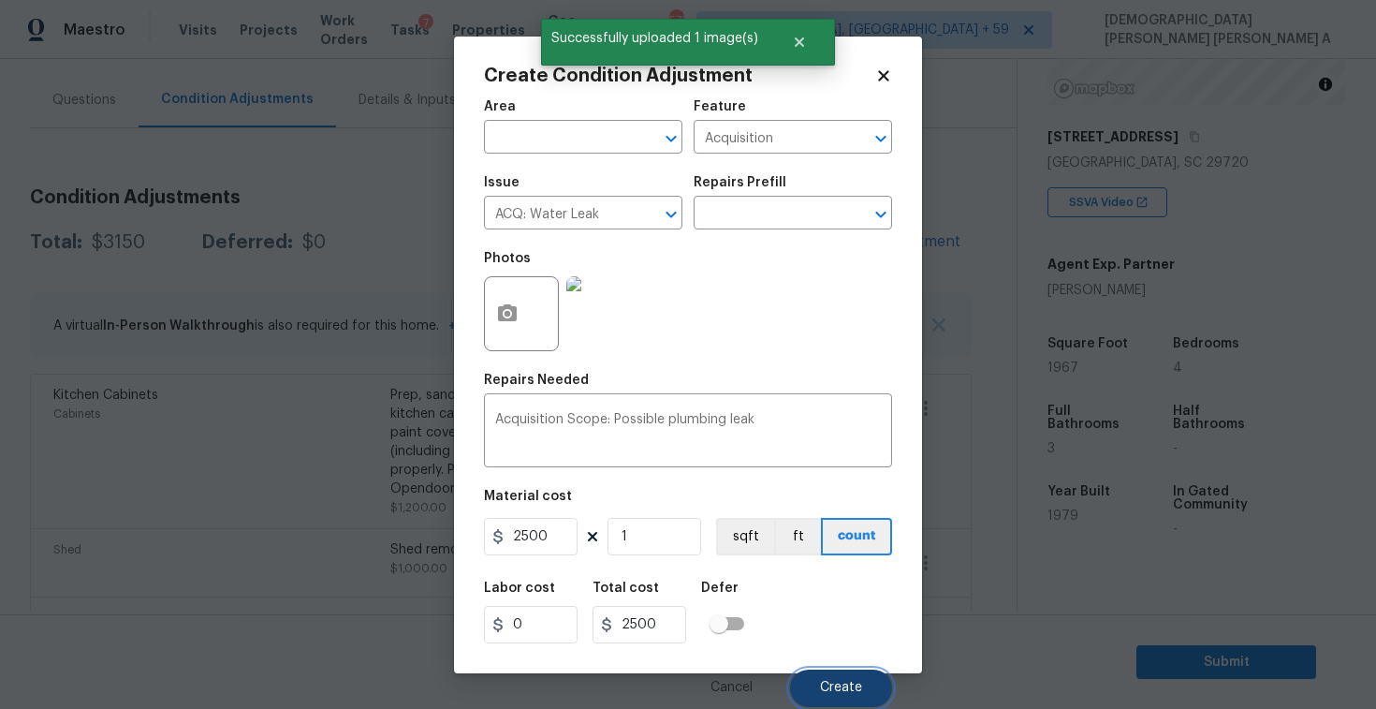
click at [835, 678] on button "Create" at bounding box center [841, 687] width 102 height 37
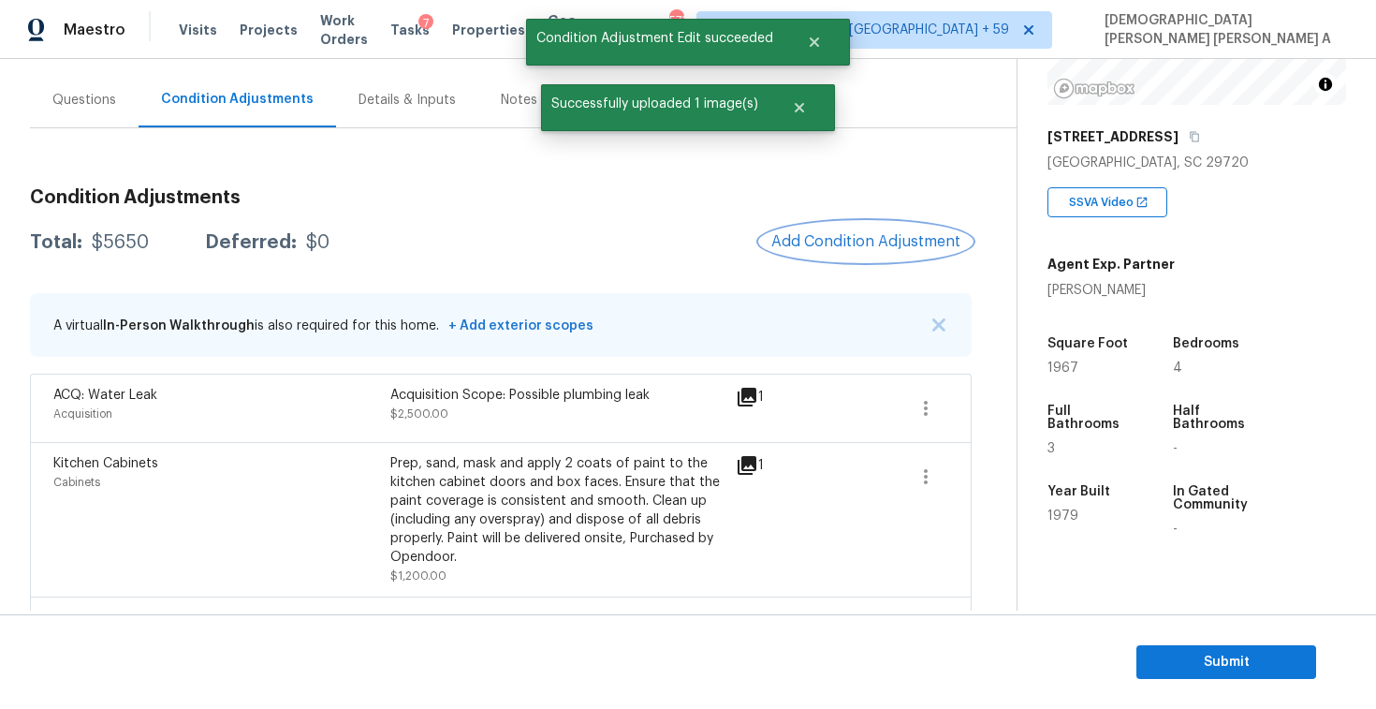
click at [786, 246] on span "Add Condition Adjustment" at bounding box center [865, 241] width 189 height 17
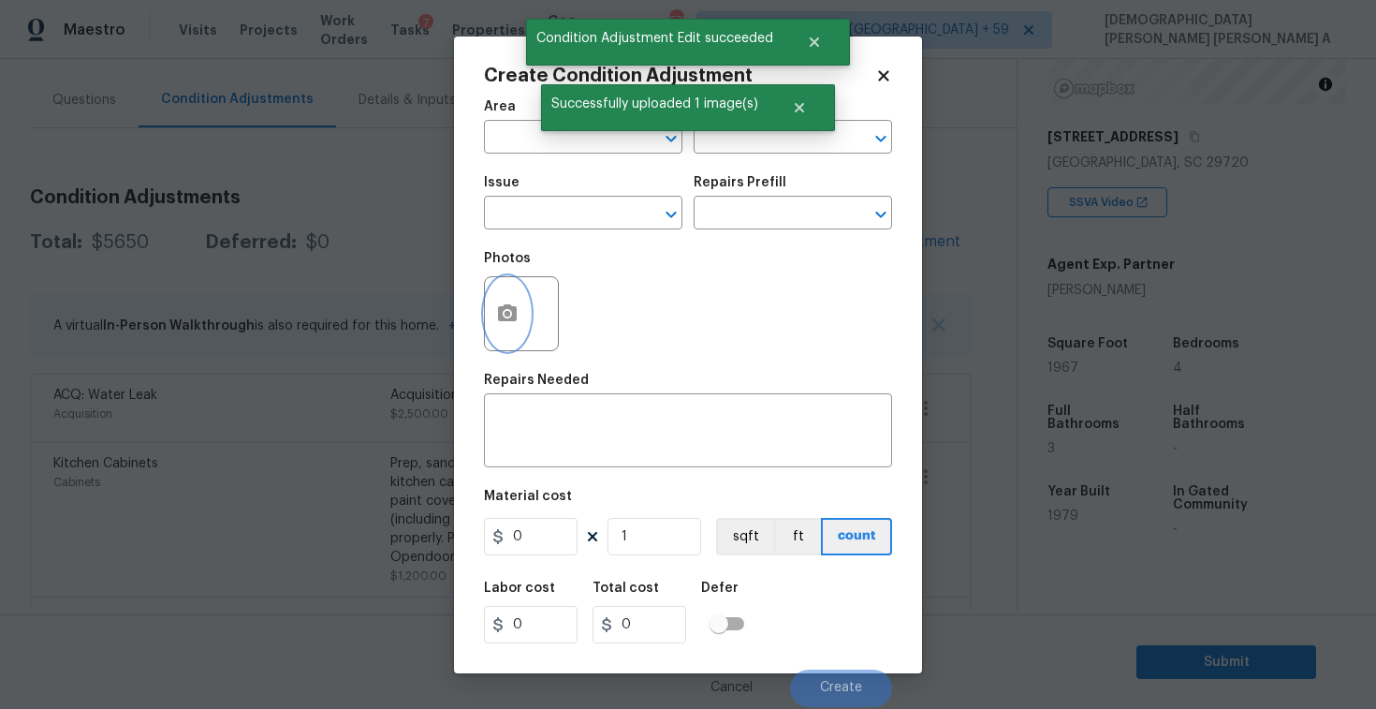
click at [500, 304] on icon "button" at bounding box center [507, 313] width 22 height 22
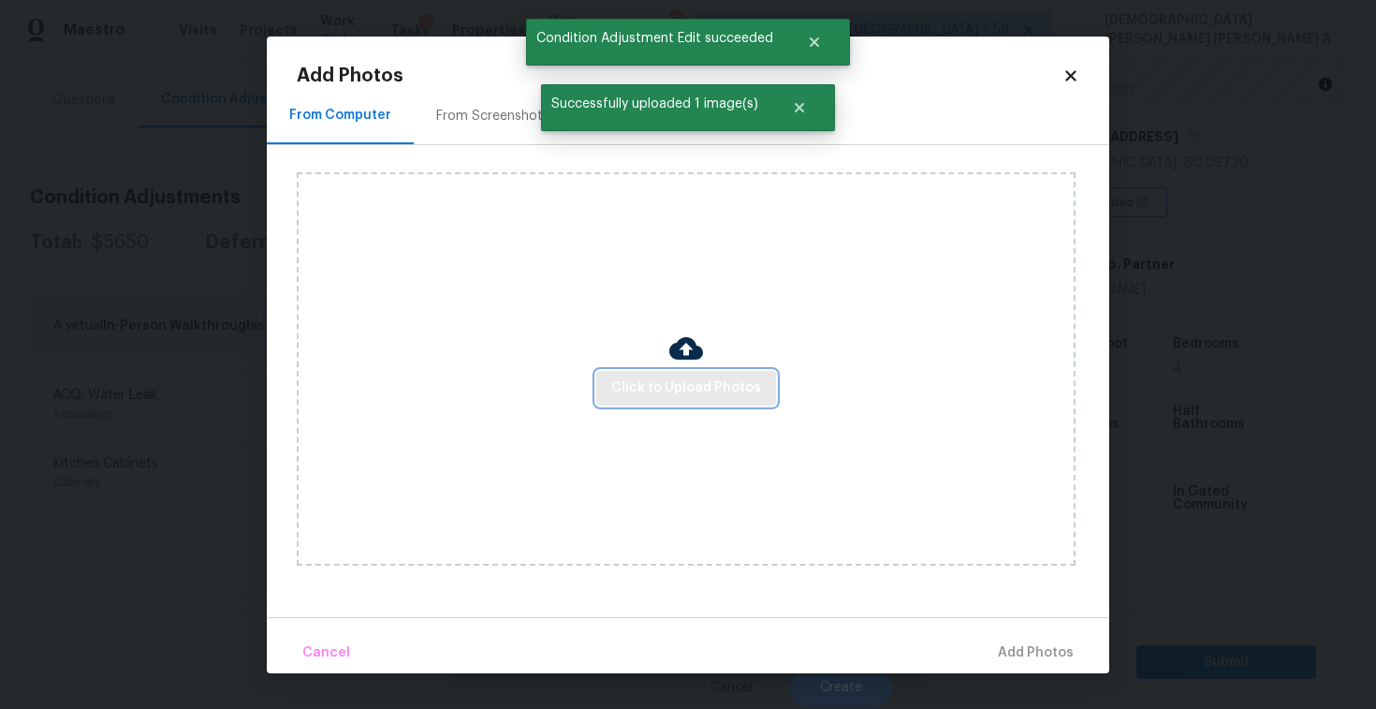
click at [702, 388] on span "Click to Upload Photos" at bounding box center [686, 387] width 150 height 23
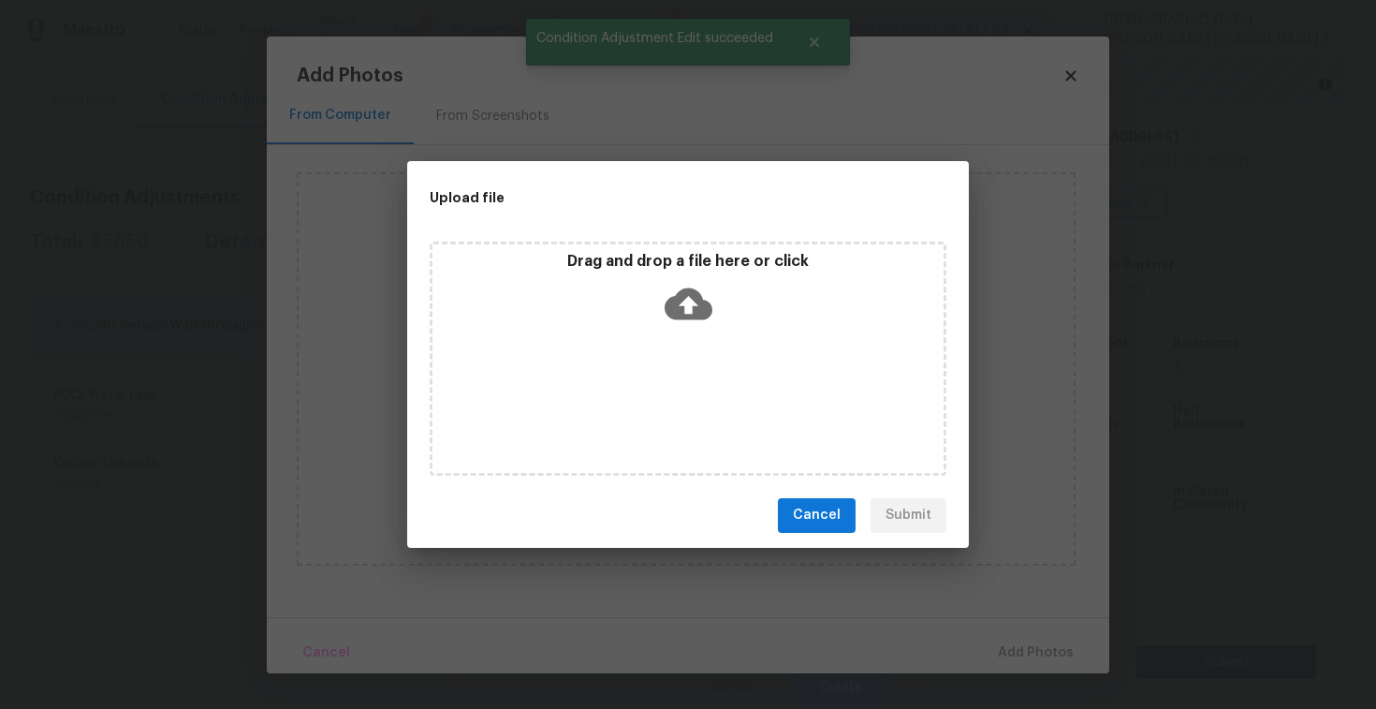
click at [693, 320] on icon at bounding box center [689, 304] width 48 height 48
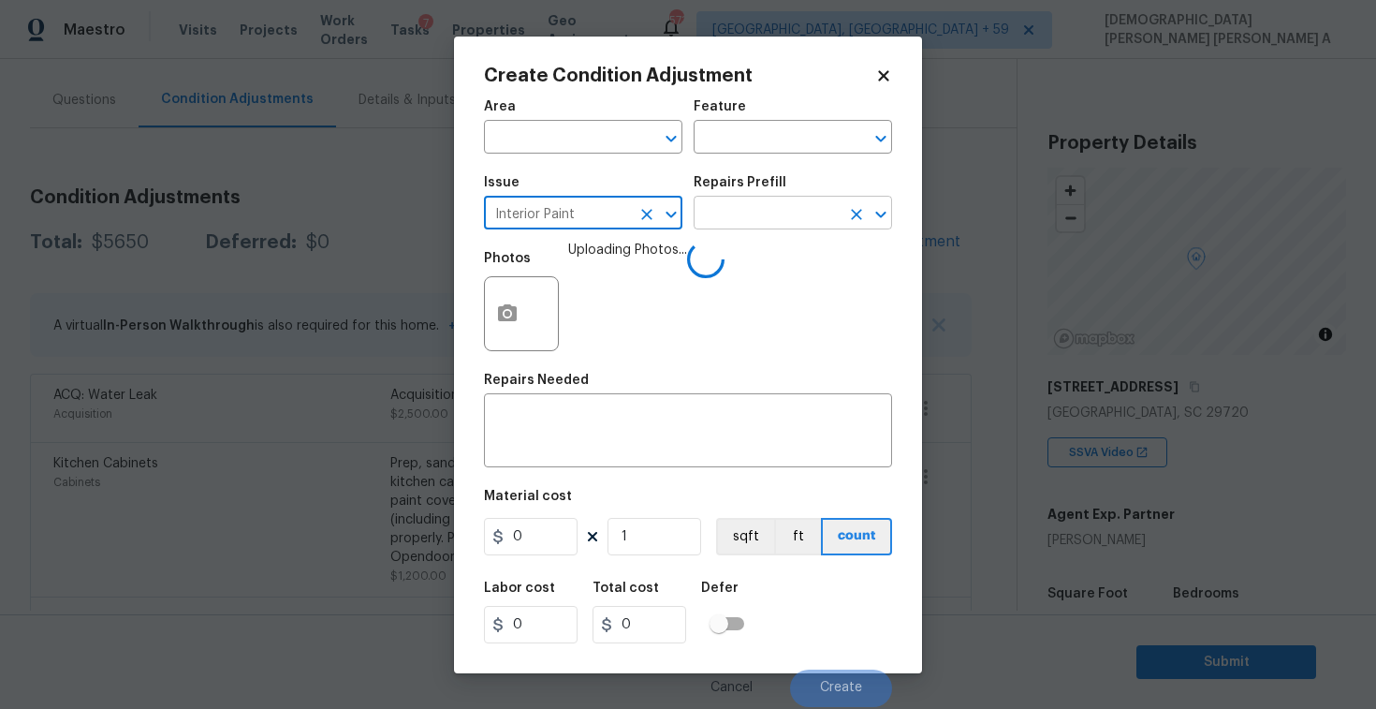
scroll to position [250, 0]
type input "Interior Paint"
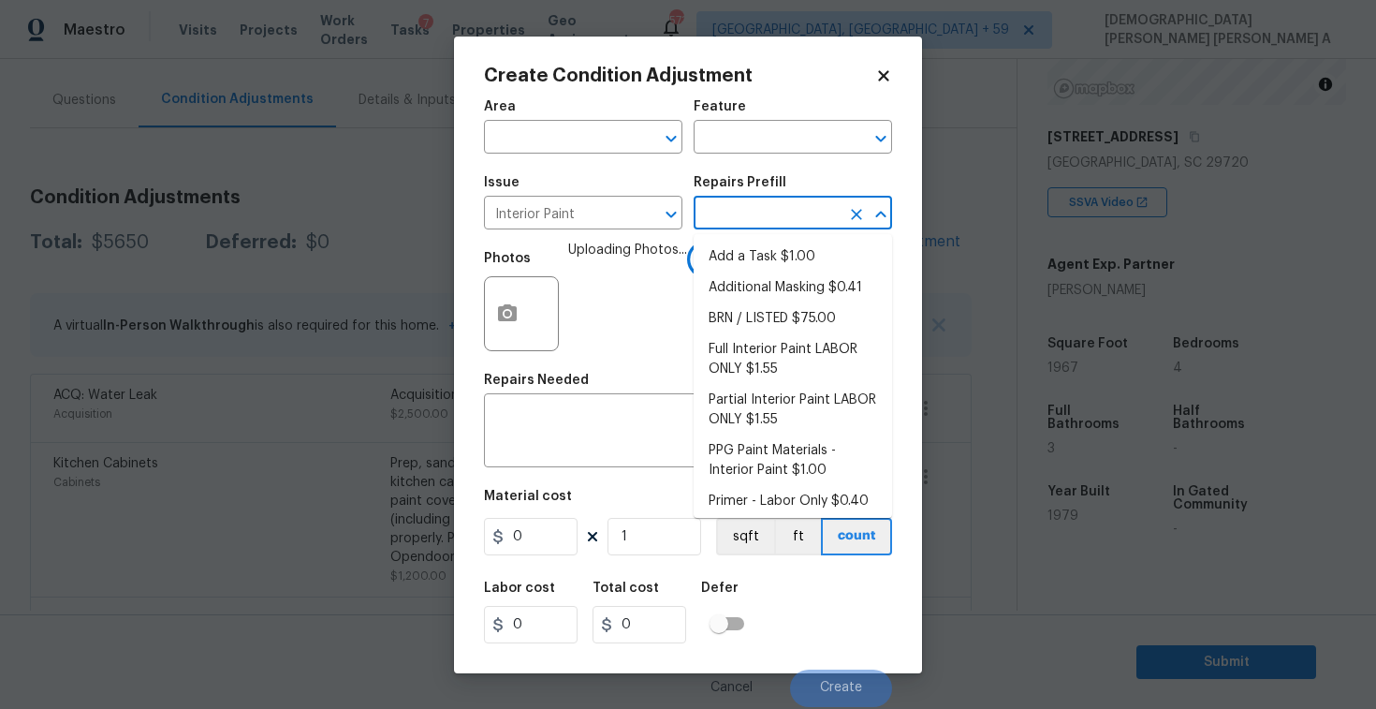
click at [777, 213] on input "text" at bounding box center [767, 214] width 146 height 29
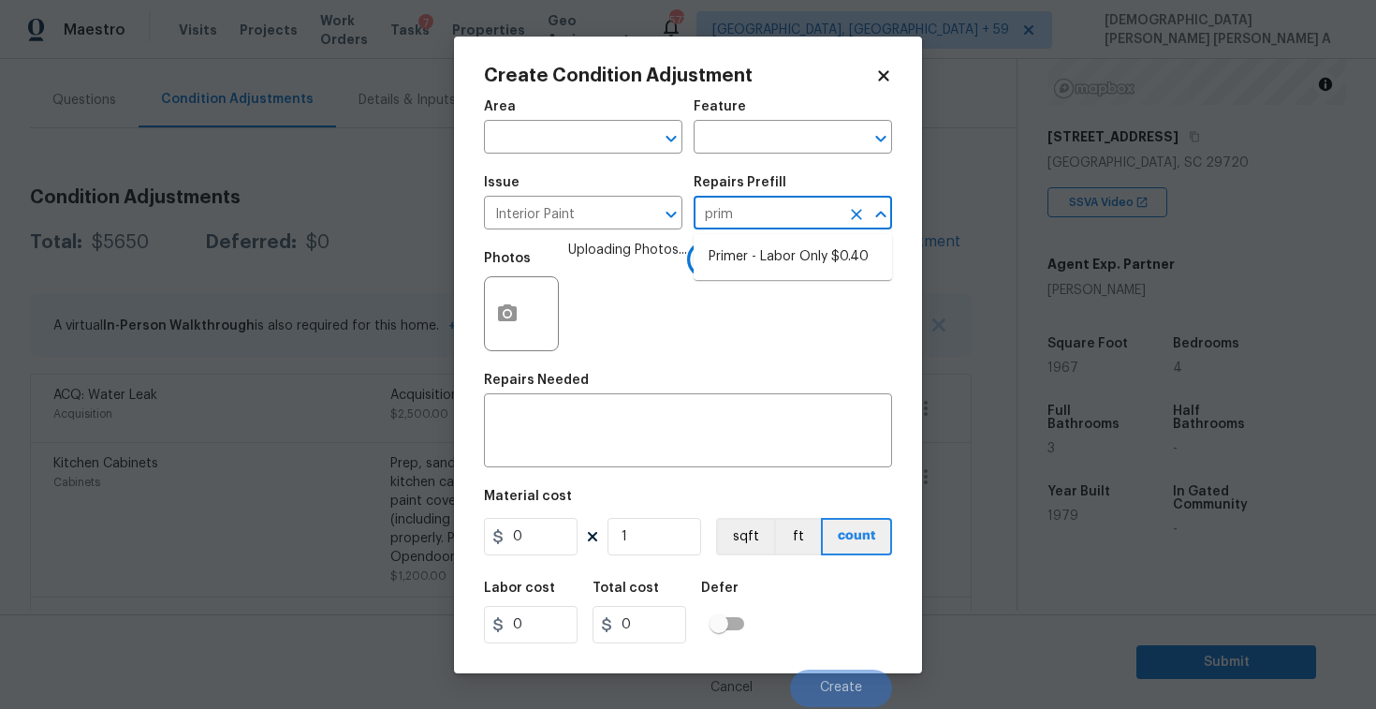
type input "prime"
click at [779, 271] on li "Primer - Labor Only $0.40" at bounding box center [793, 257] width 198 height 31
type input "Overall Paint"
type input "0.4"
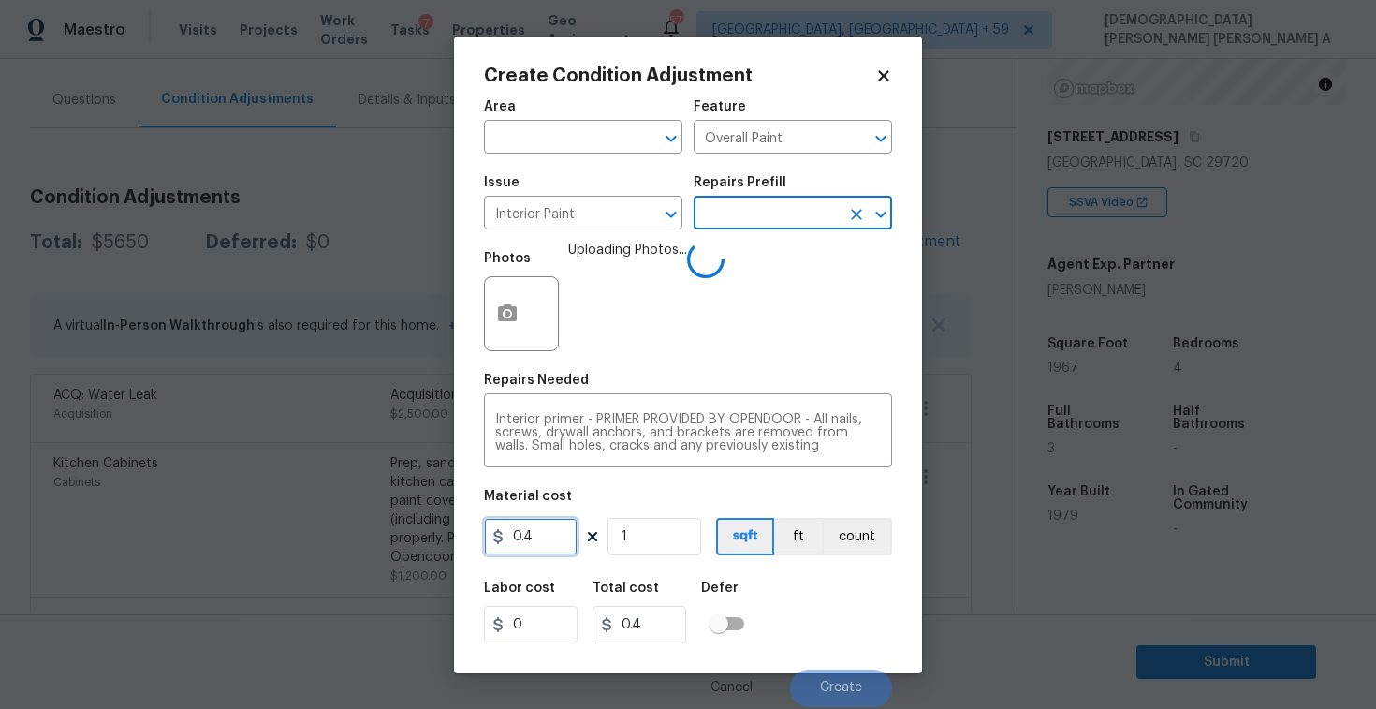
click at [549, 550] on input "0.4" at bounding box center [531, 536] width 94 height 37
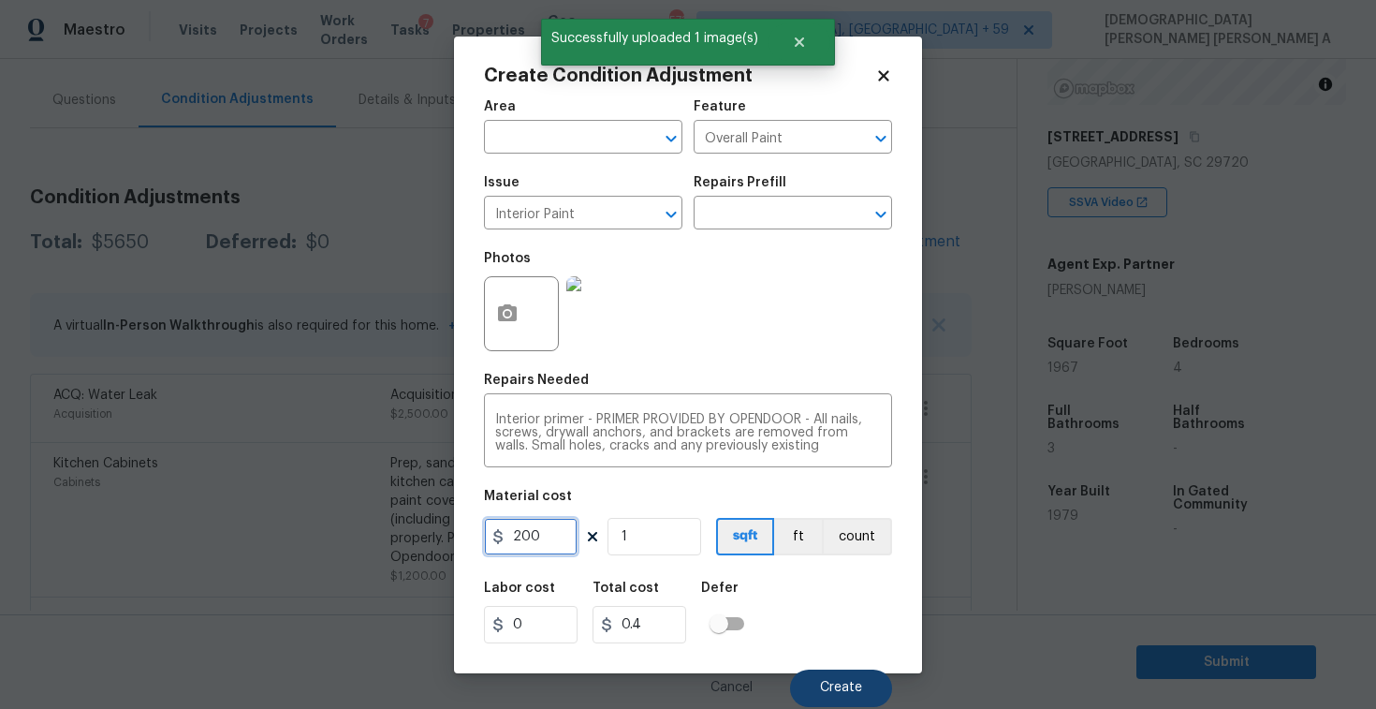
type input "200"
click at [833, 701] on button "Create" at bounding box center [841, 687] width 102 height 37
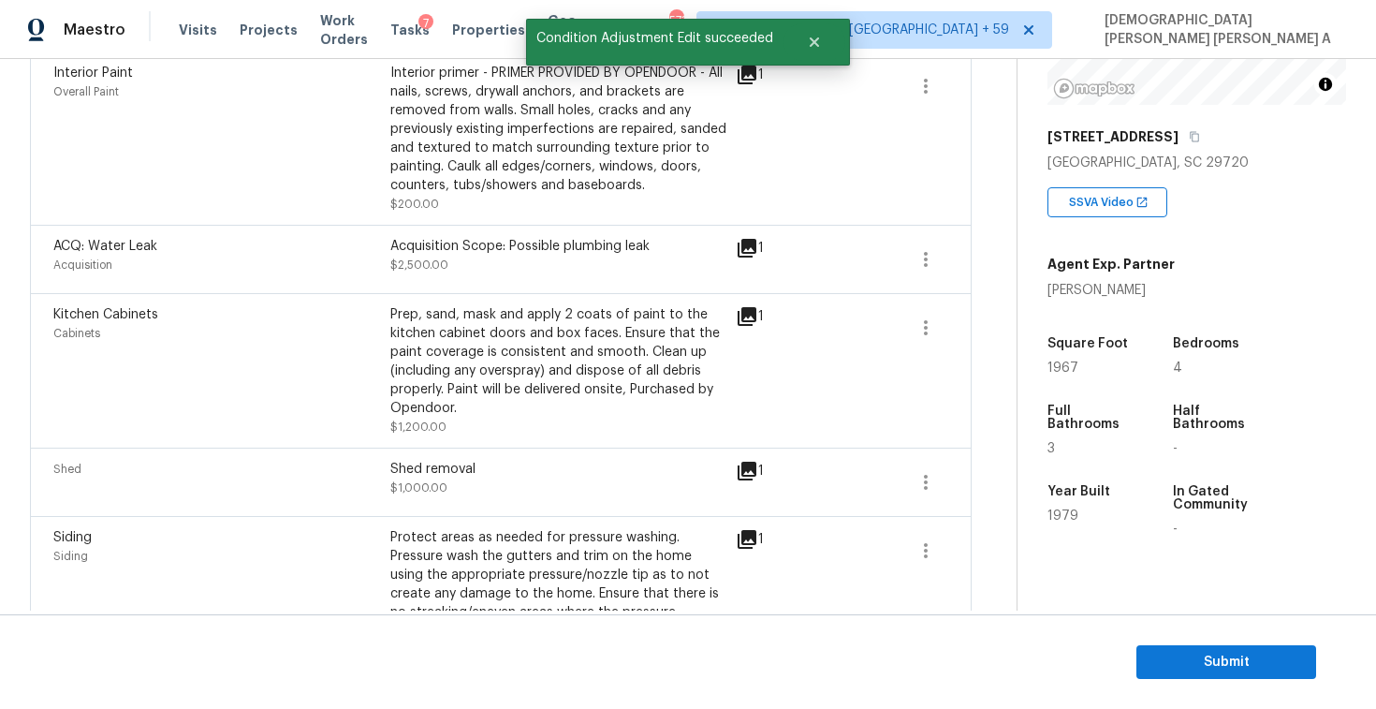
scroll to position [110, 0]
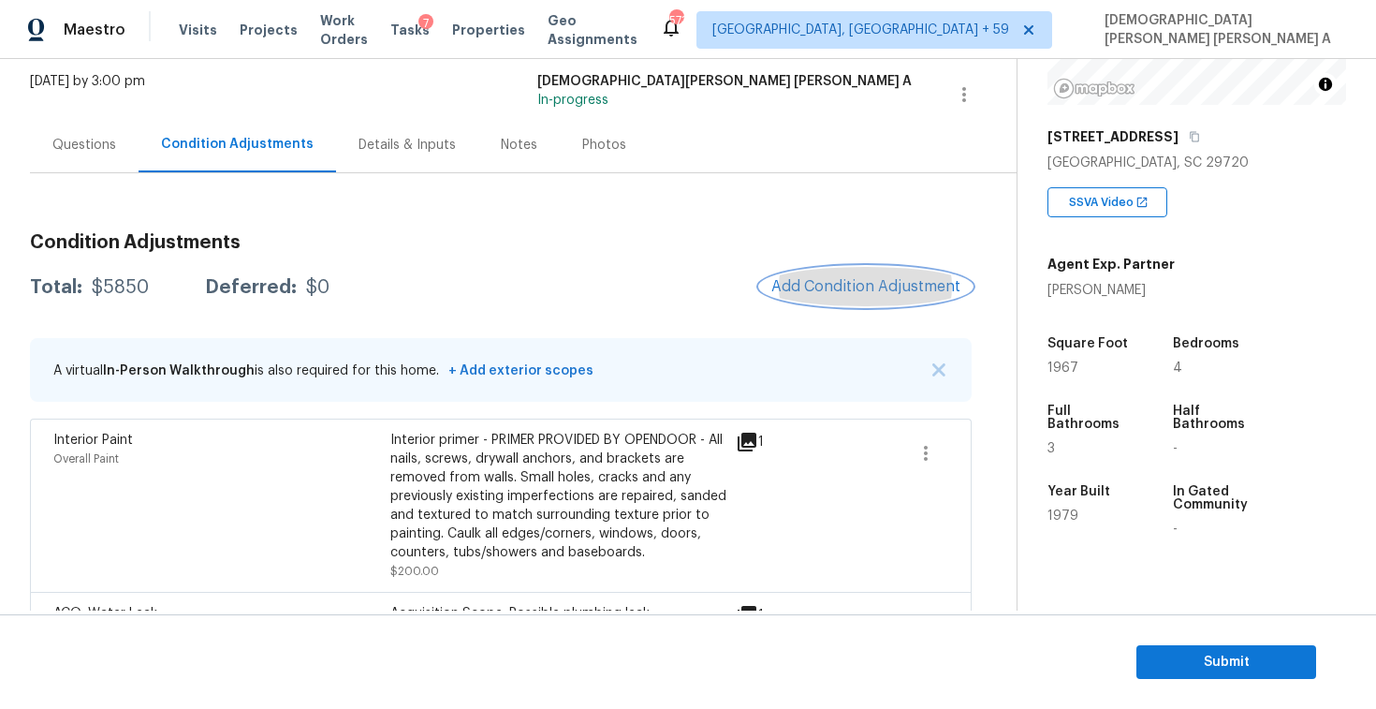
click at [905, 284] on span "Add Condition Adjustment" at bounding box center [865, 286] width 189 height 17
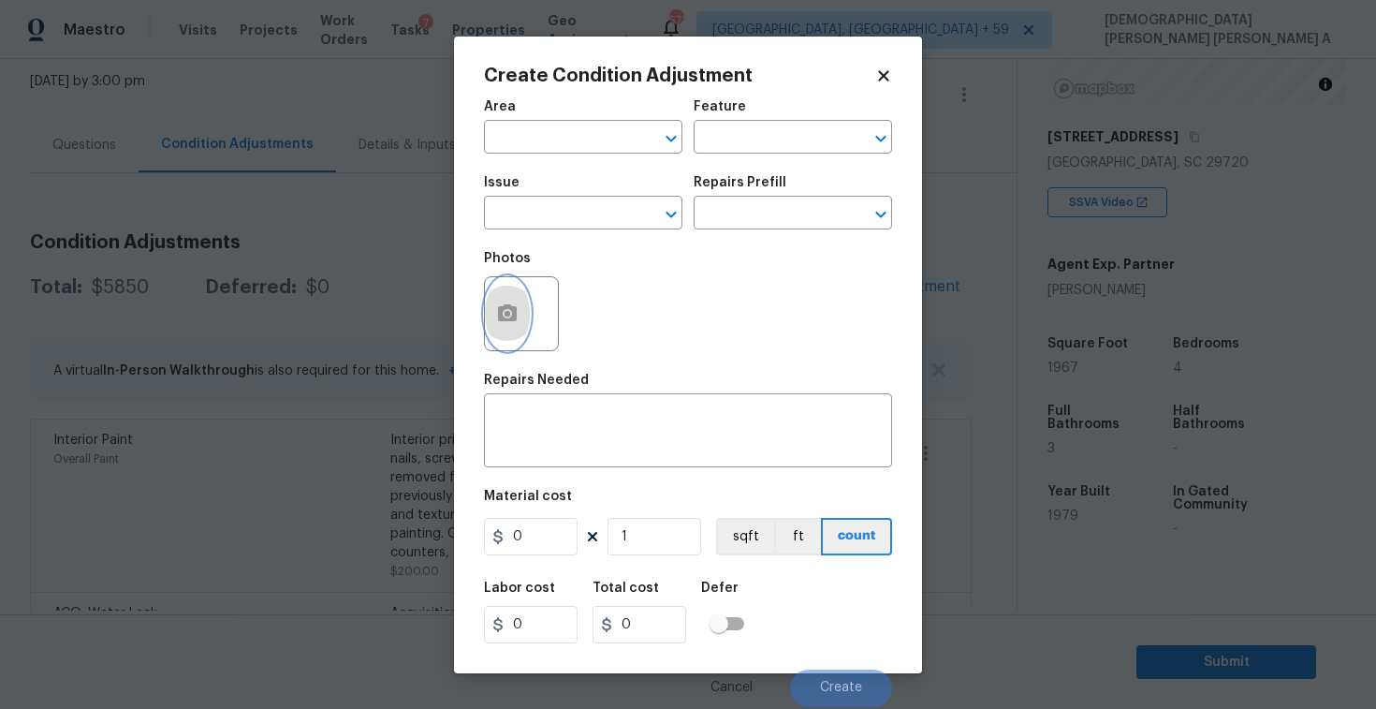
click at [511, 326] on button "button" at bounding box center [507, 313] width 45 height 73
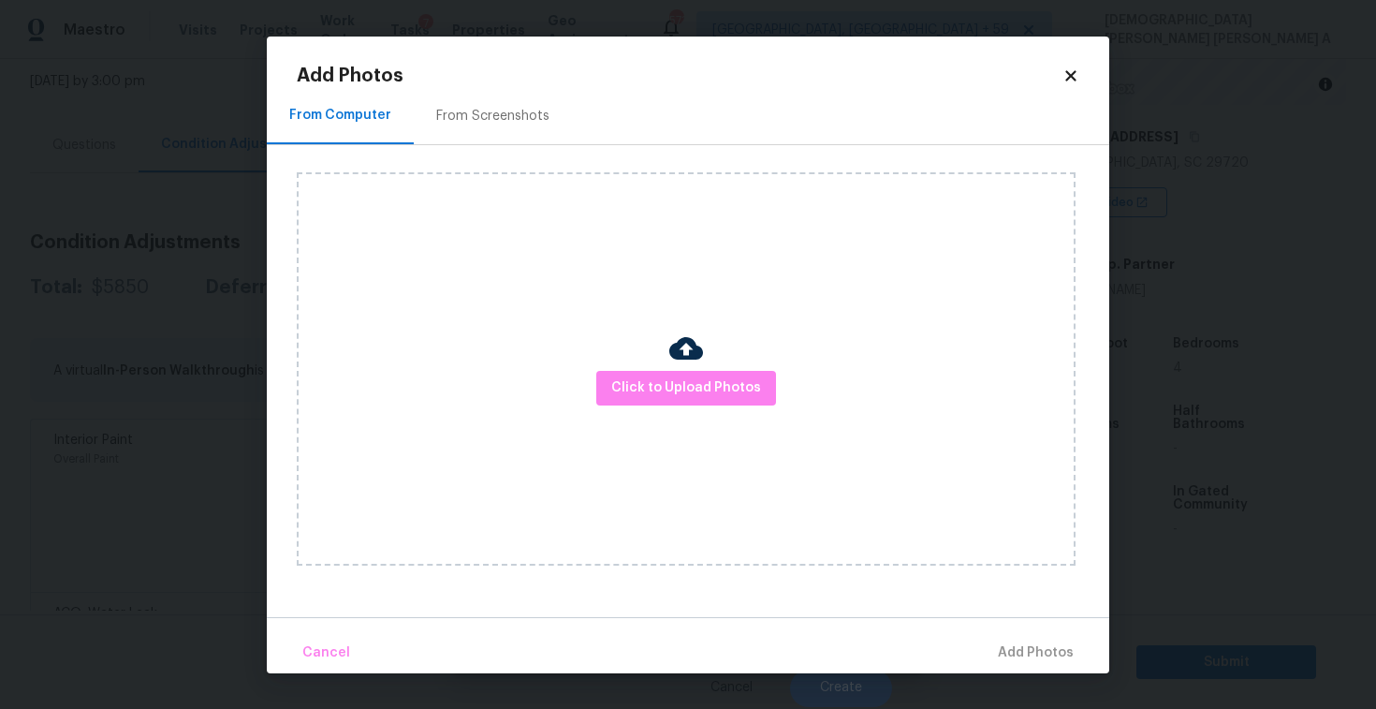
click at [503, 121] on div "From Screenshots" at bounding box center [492, 116] width 113 height 19
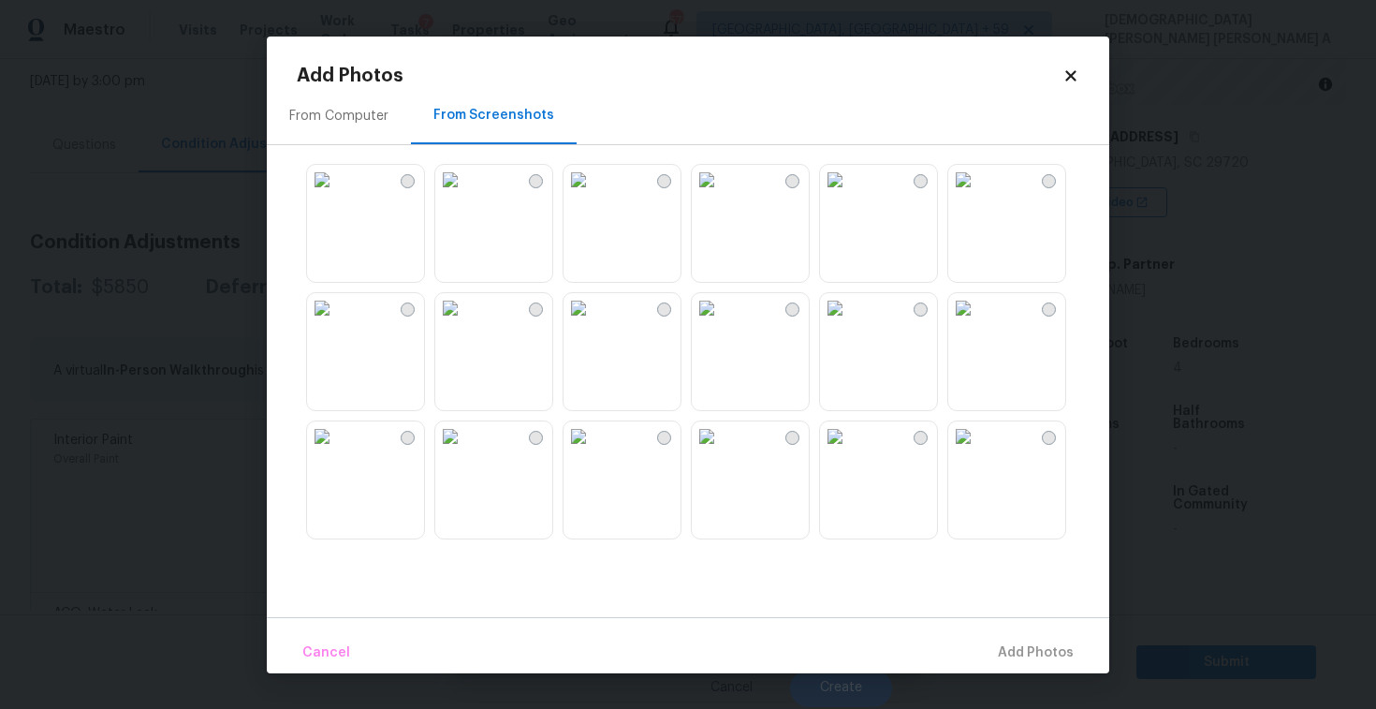
click at [722, 195] on img at bounding box center [707, 180] width 30 height 30
click at [746, 413] on div at bounding box center [703, 350] width 813 height 393
click at [722, 323] on img at bounding box center [707, 308] width 30 height 30
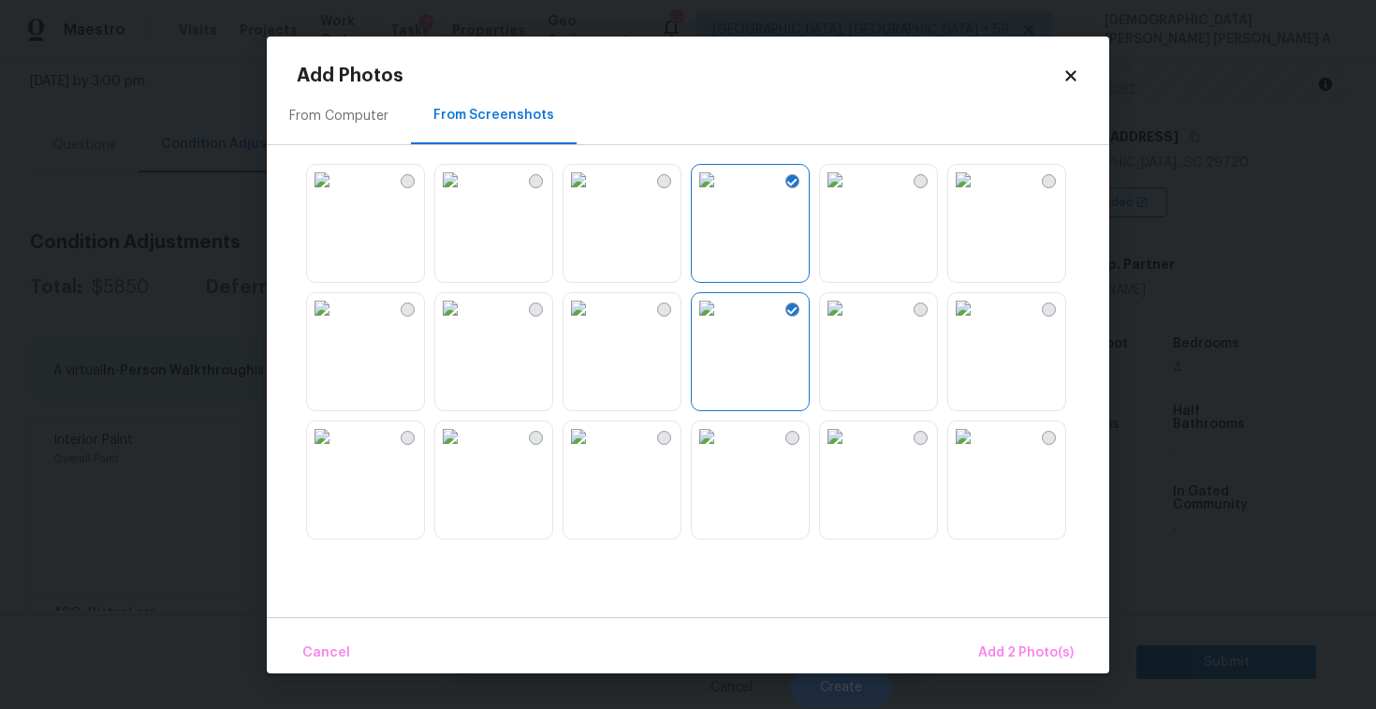
click at [454, 323] on img at bounding box center [450, 308] width 30 height 30
click at [465, 451] on img at bounding box center [450, 436] width 30 height 30
click at [337, 451] on img at bounding box center [322, 436] width 30 height 30
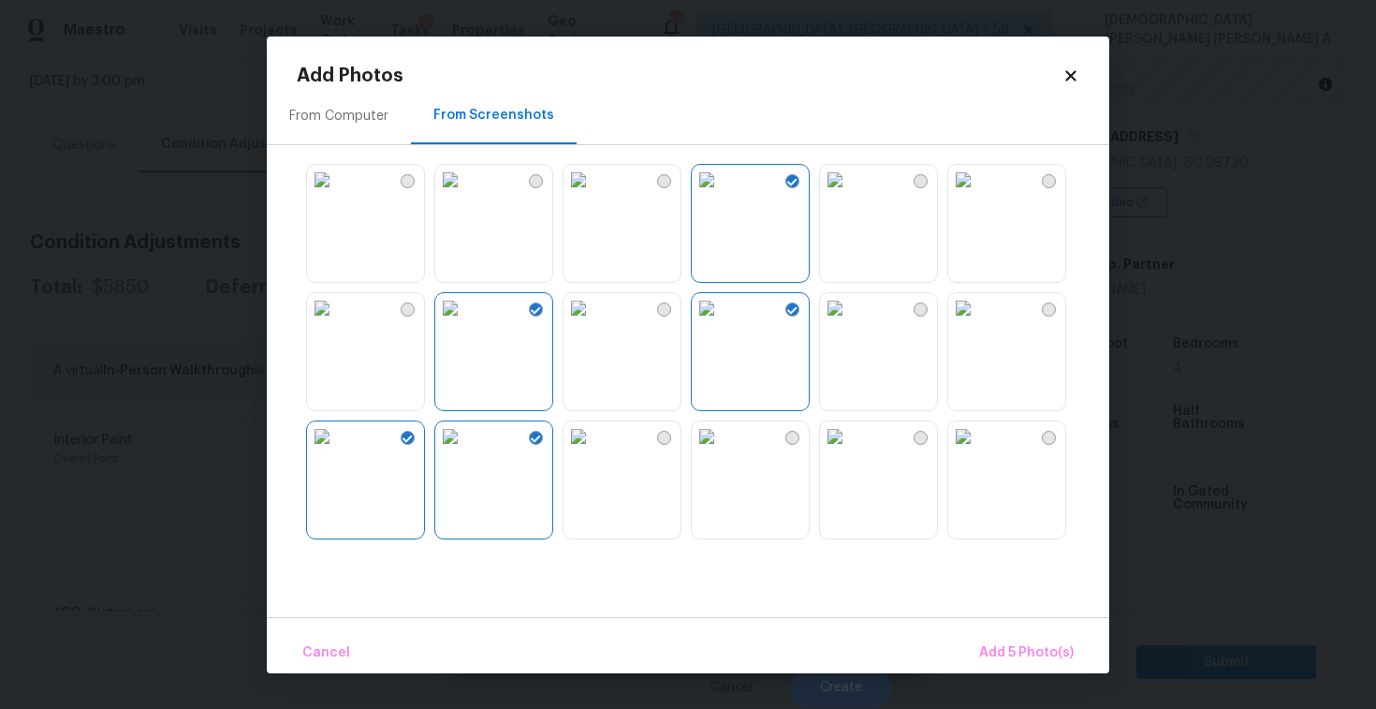
click at [337, 440] on img at bounding box center [322, 436] width 30 height 30
click at [337, 323] on img at bounding box center [322, 308] width 30 height 30
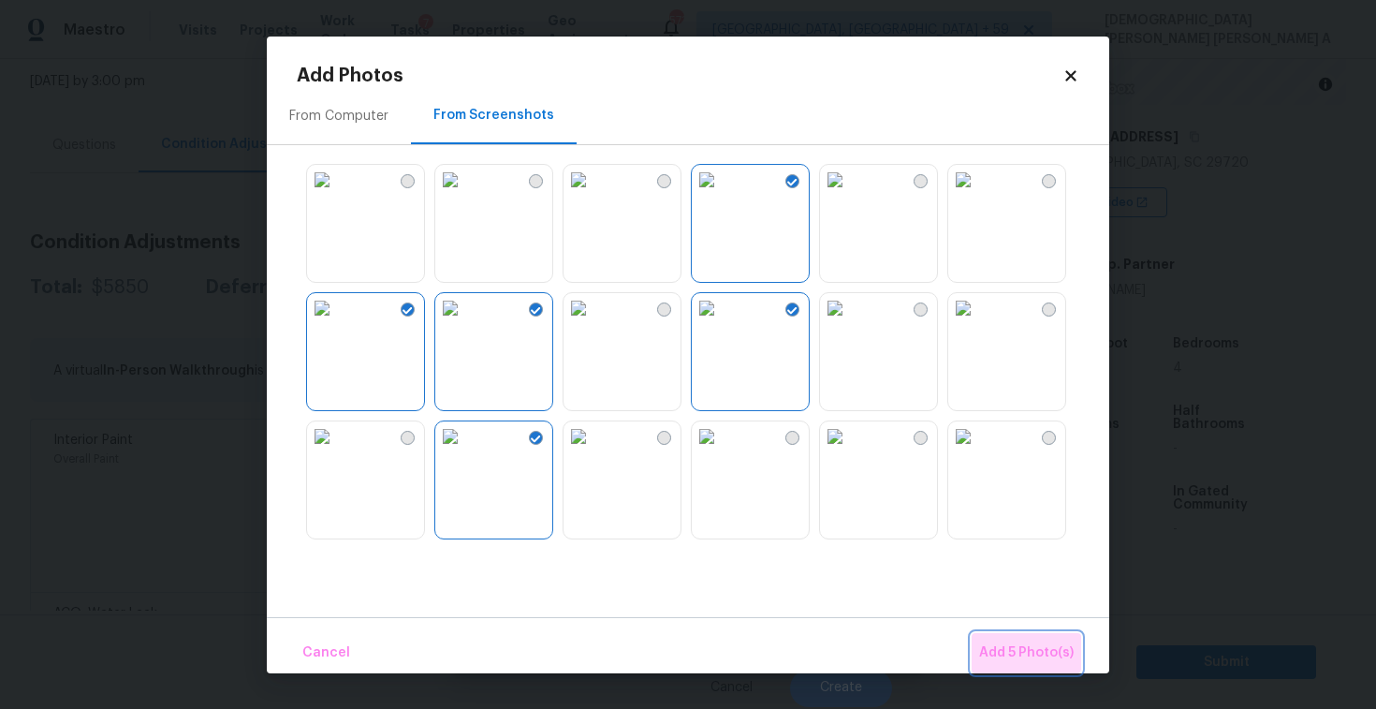
click at [1025, 645] on span "Add 5 Photo(s)" at bounding box center [1026, 652] width 95 height 23
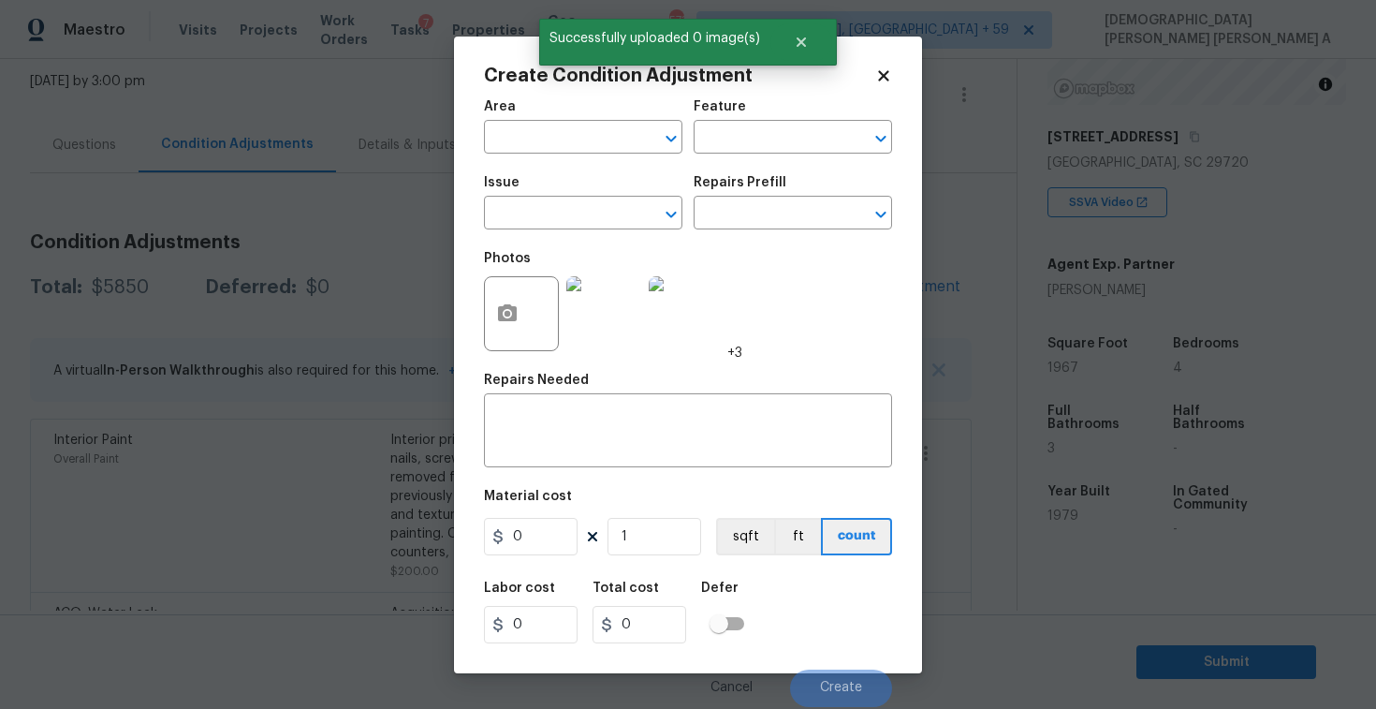
click at [555, 197] on div "Issue" at bounding box center [583, 188] width 198 height 24
click at [559, 214] on input "text" at bounding box center [557, 214] width 146 height 29
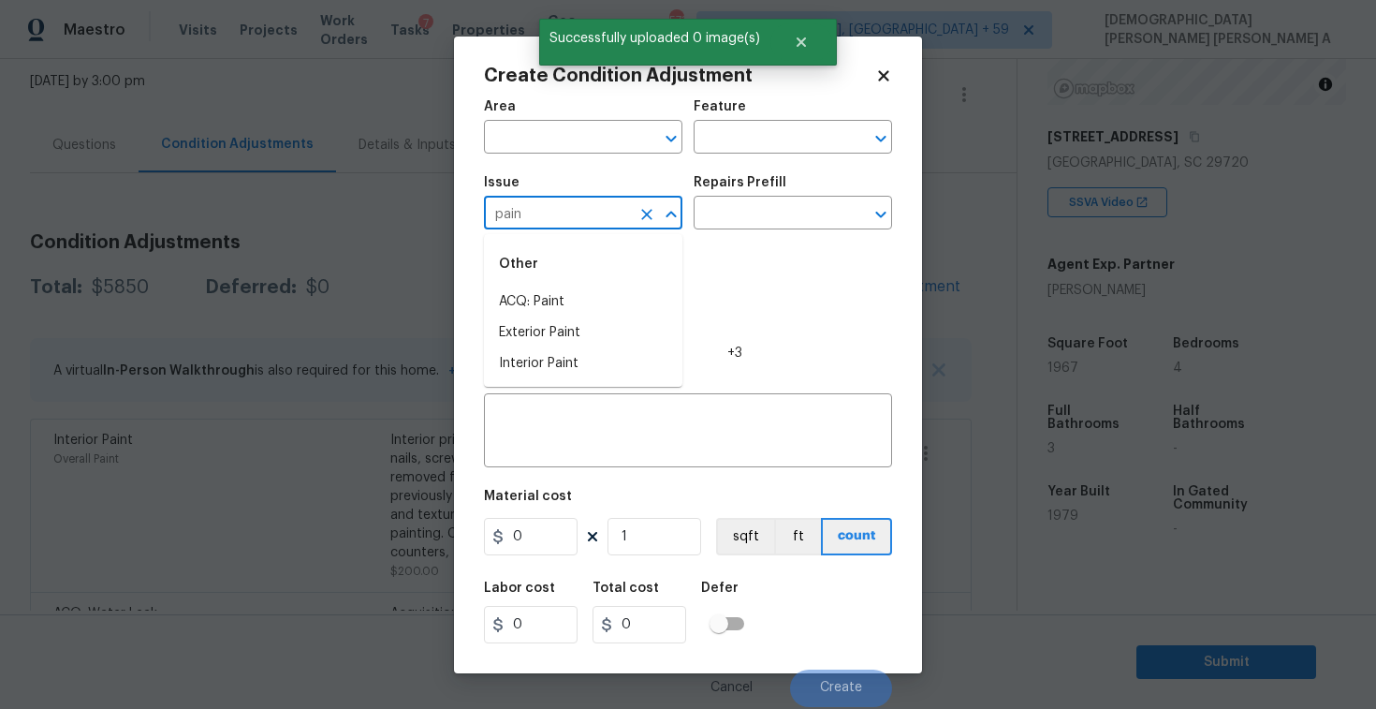
click at [569, 300] on li "ACQ: Paint" at bounding box center [583, 301] width 198 height 31
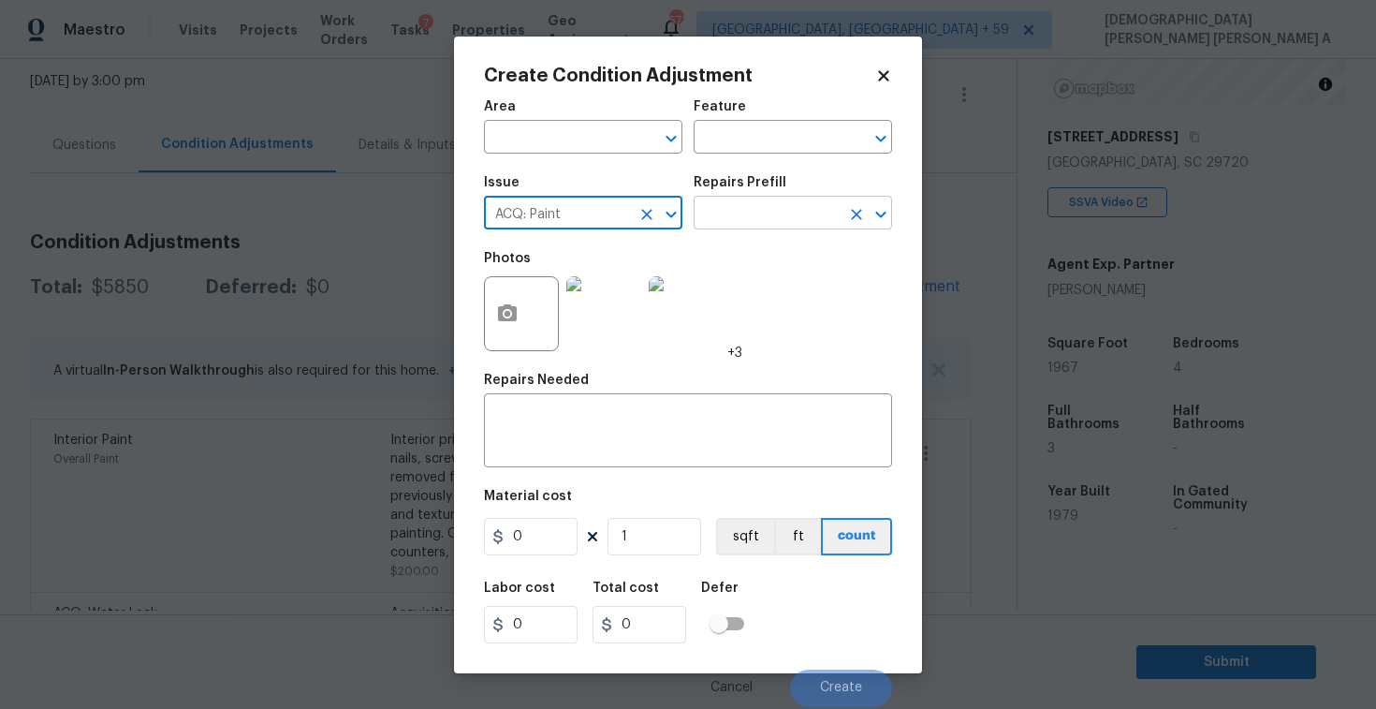
type input "ACQ: Paint"
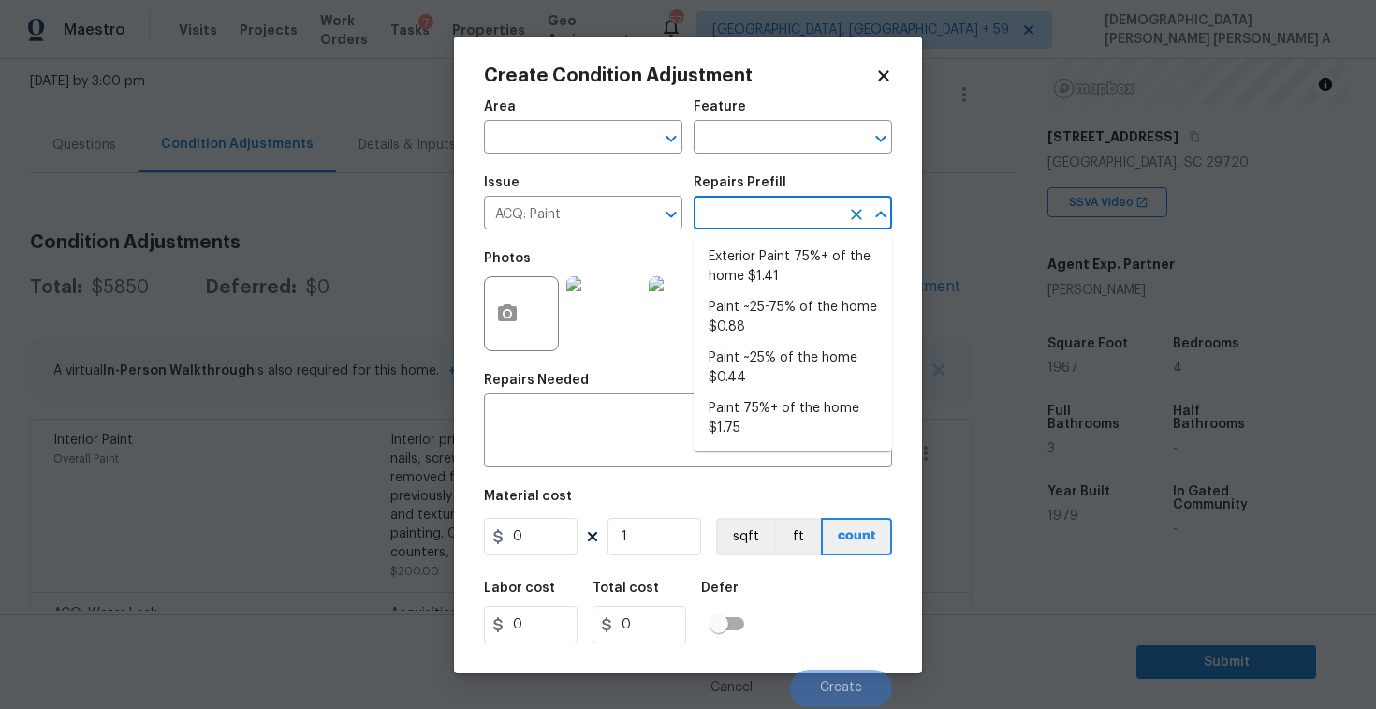
click at [814, 204] on input "text" at bounding box center [767, 214] width 146 height 29
click at [779, 314] on li "Paint ~25-75% of the home $0.88" at bounding box center [793, 317] width 198 height 51
type input "Acquisition"
type textarea "Acquisition Scope: ~25 - 75% of the home needs interior paint"
type input "0.88"
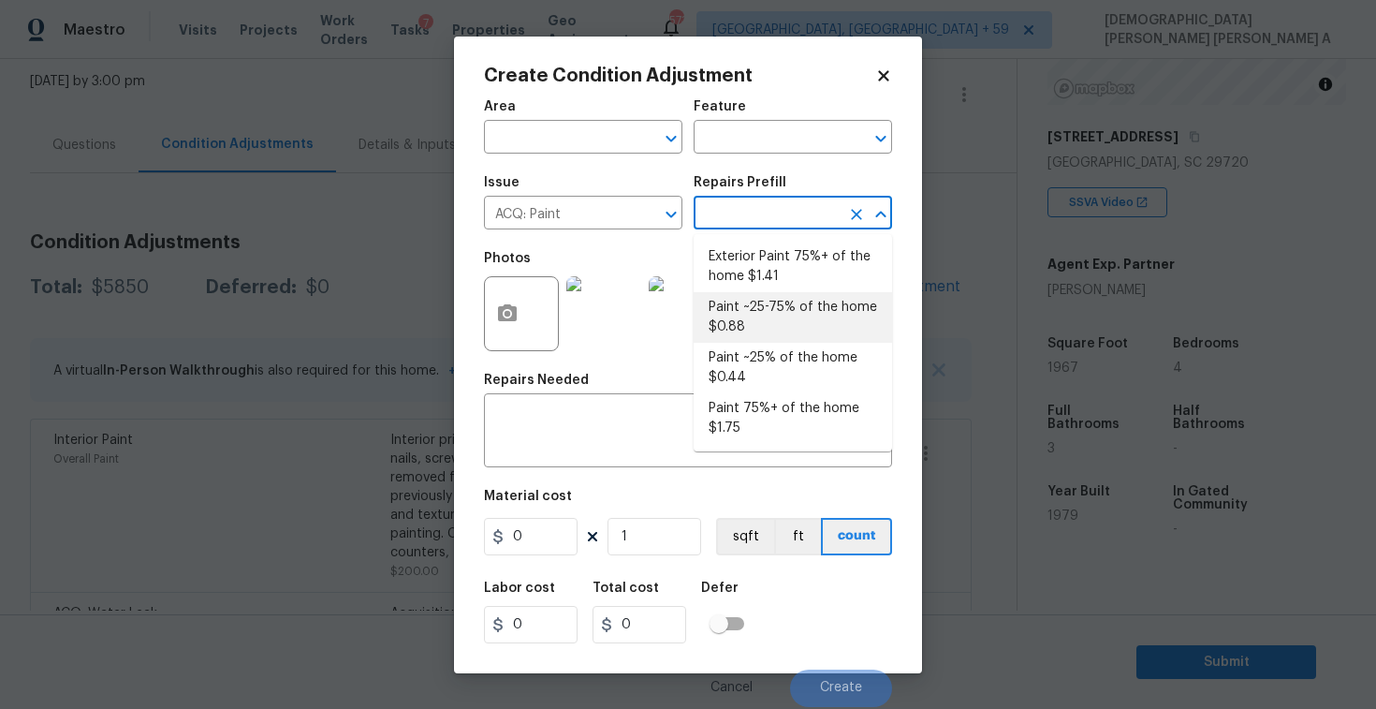
type input "0.88"
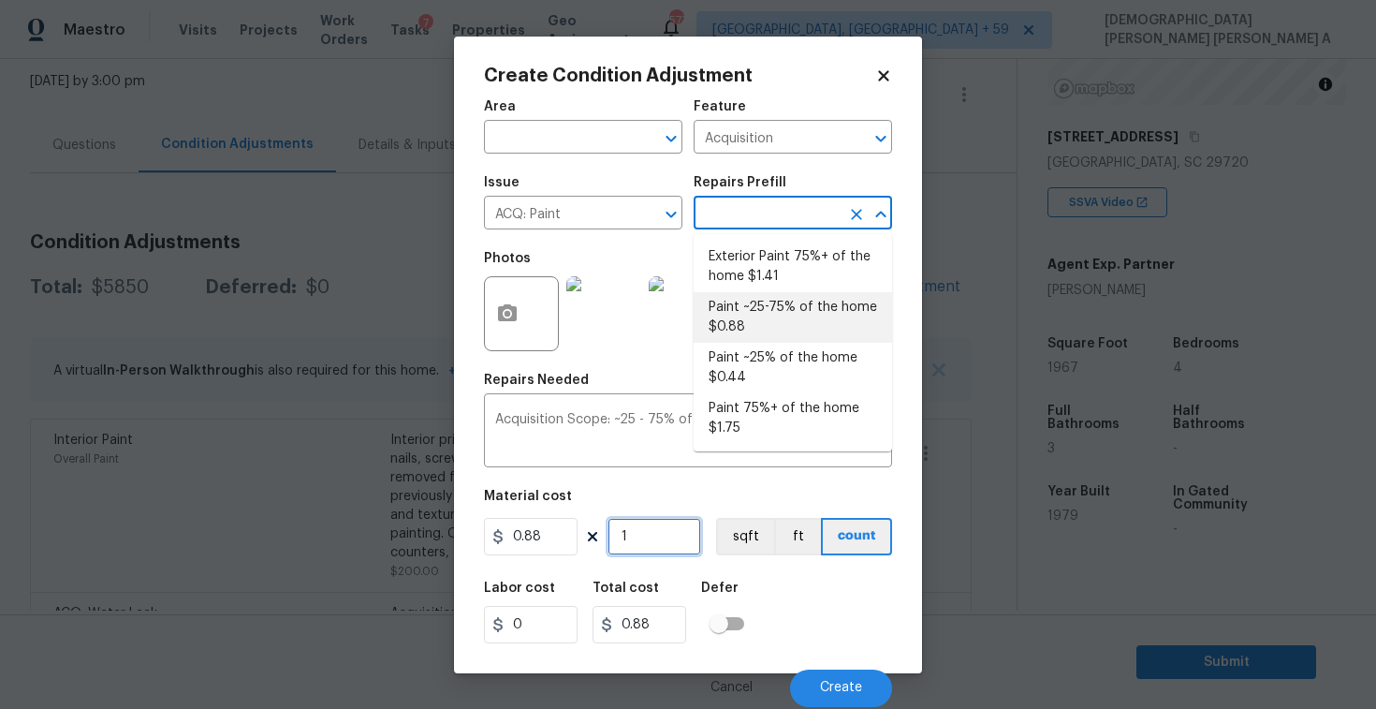
click at [639, 531] on input "1" at bounding box center [655, 536] width 94 height 37
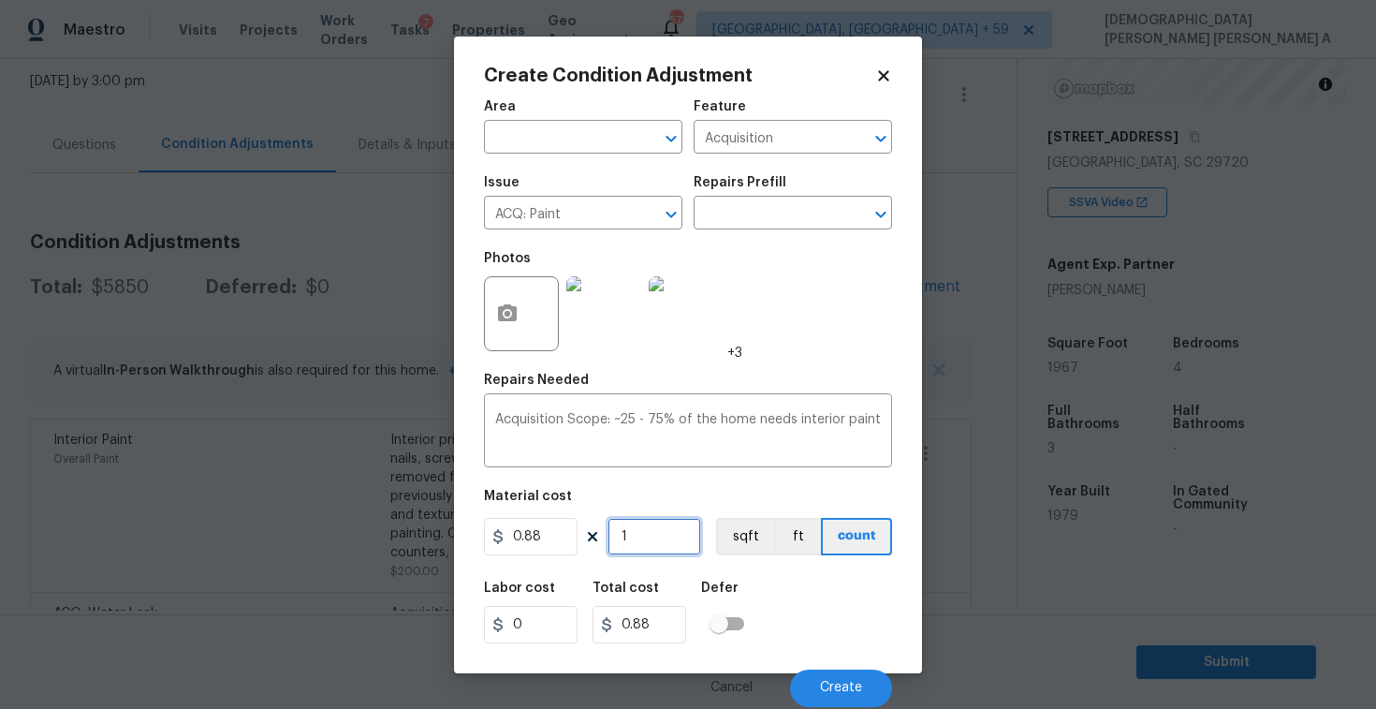
type input "19"
type input "16.72"
type input "196"
type input "172.48"
type input "1967"
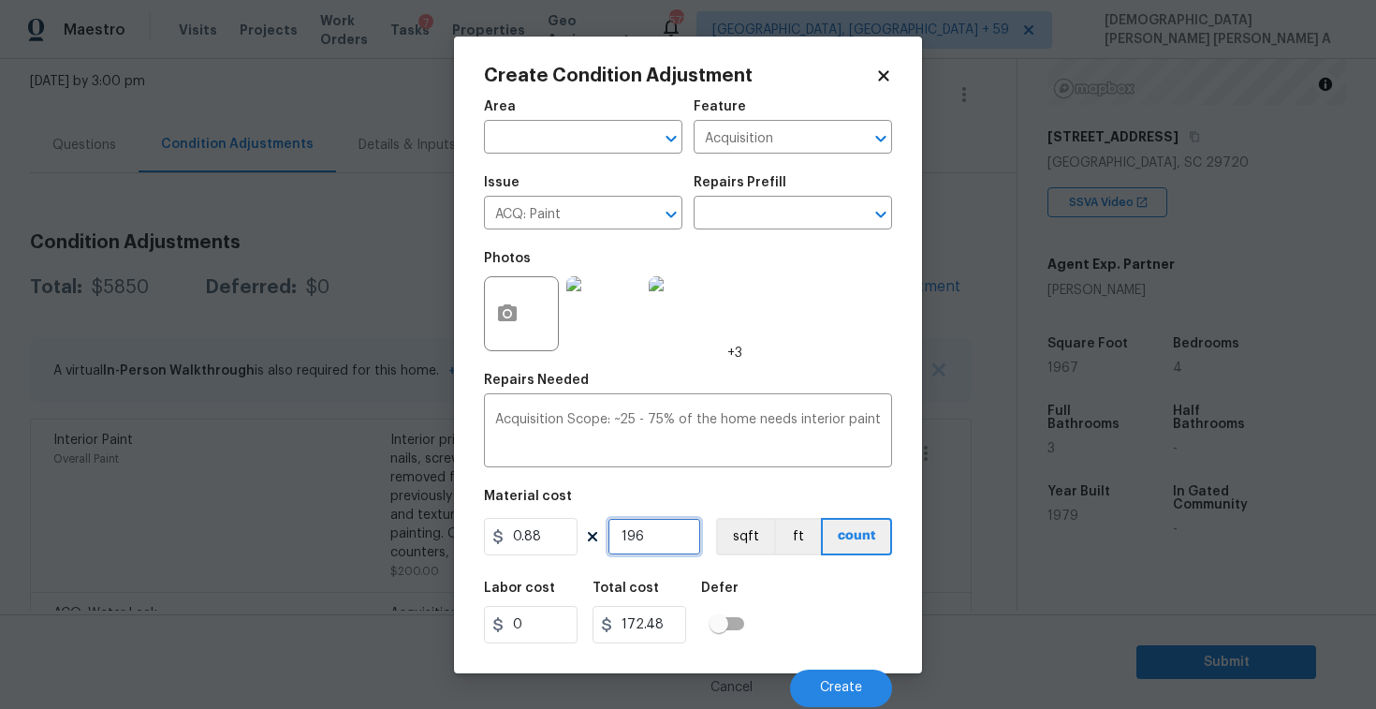
type input "1730.96"
type input "1967"
click at [749, 528] on button "sqft" at bounding box center [745, 536] width 58 height 37
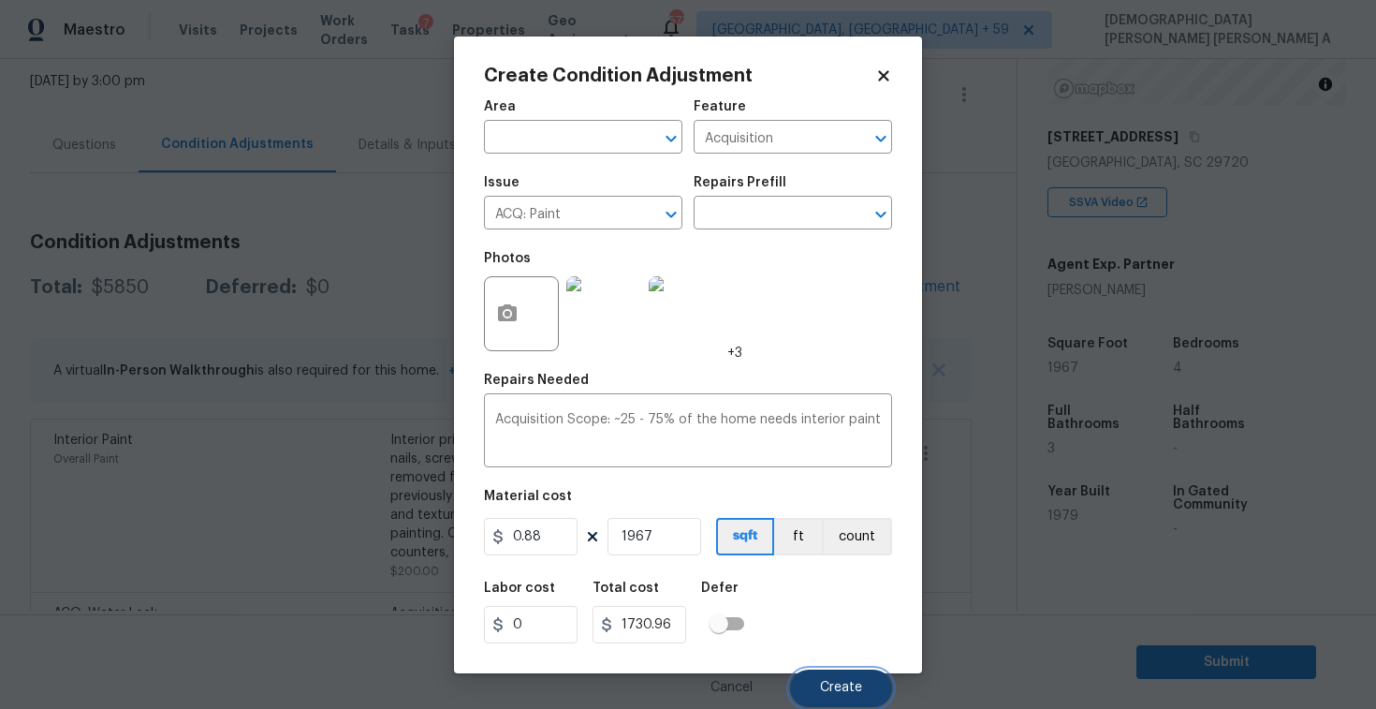
click at [877, 691] on button "Create" at bounding box center [841, 687] width 102 height 37
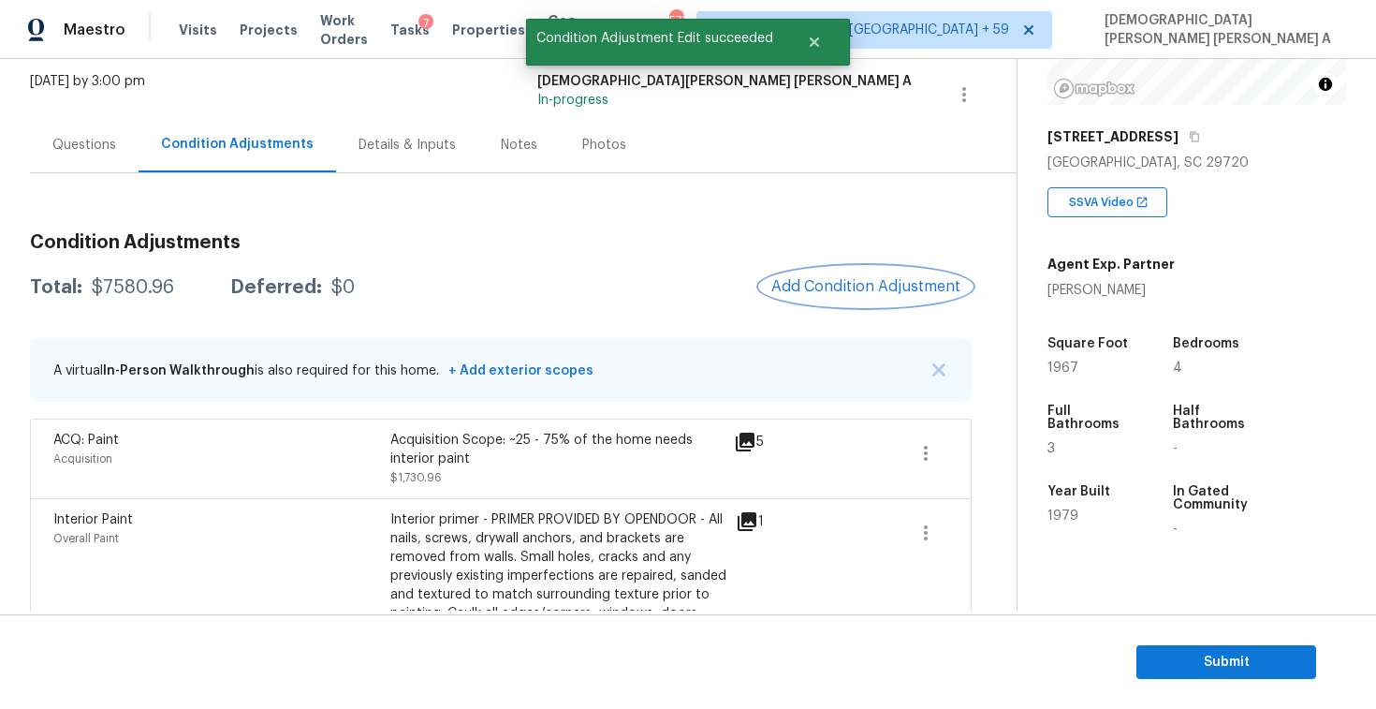
click at [834, 298] on button "Add Condition Adjustment" at bounding box center [866, 286] width 212 height 39
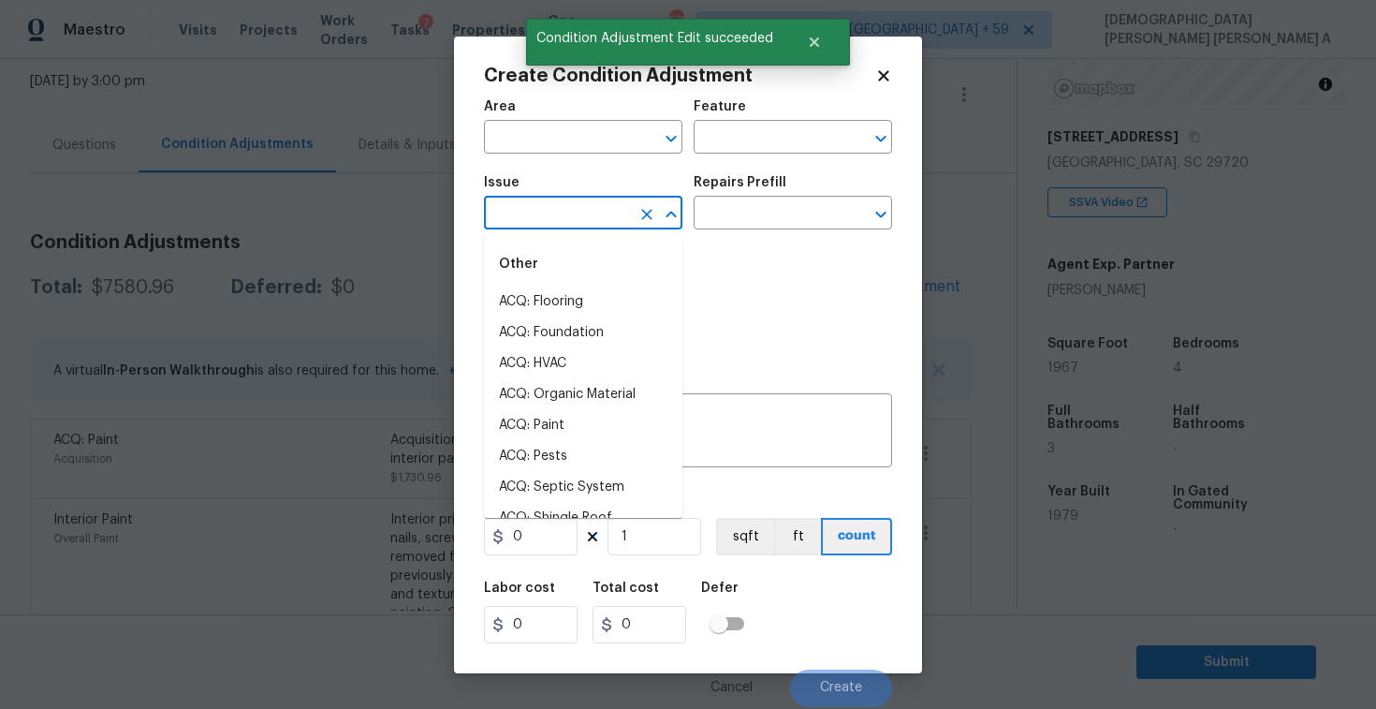
click at [560, 210] on input "text" at bounding box center [557, 214] width 146 height 29
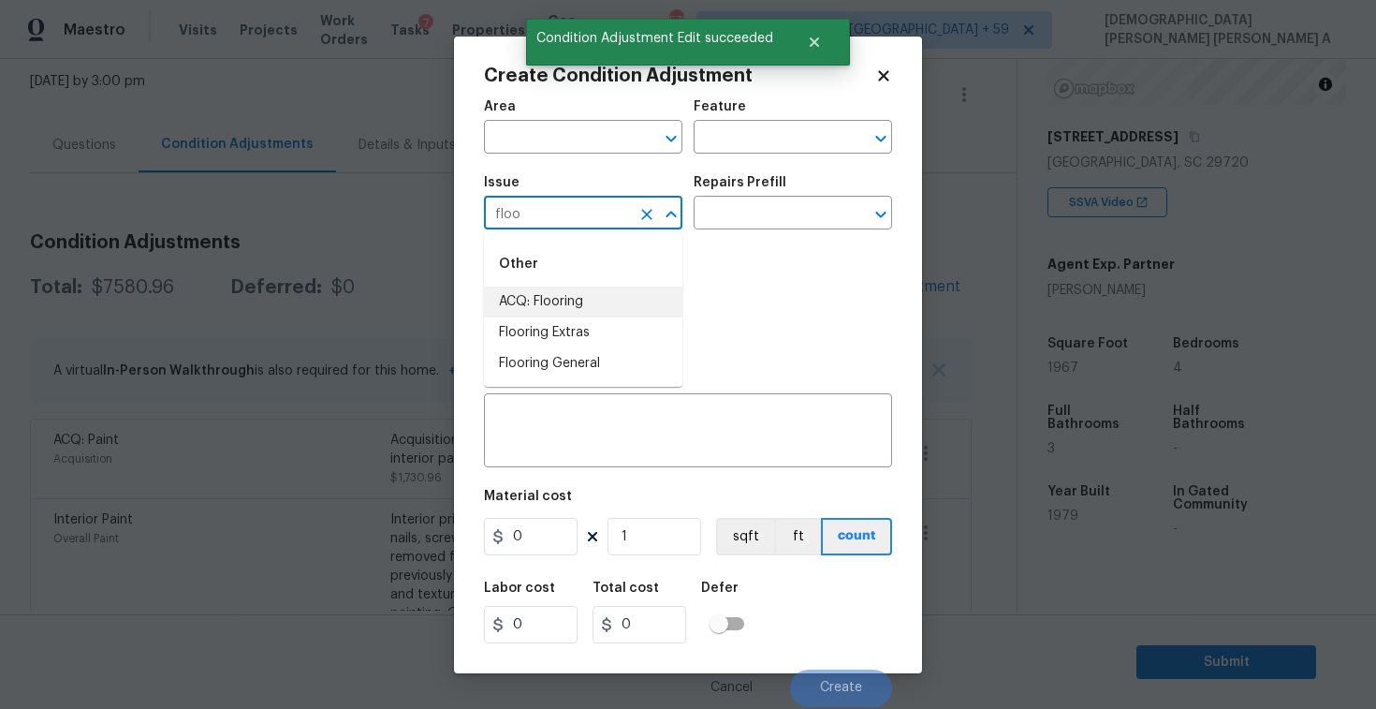
click at [581, 307] on li "ACQ: Flooring" at bounding box center [583, 301] width 198 height 31
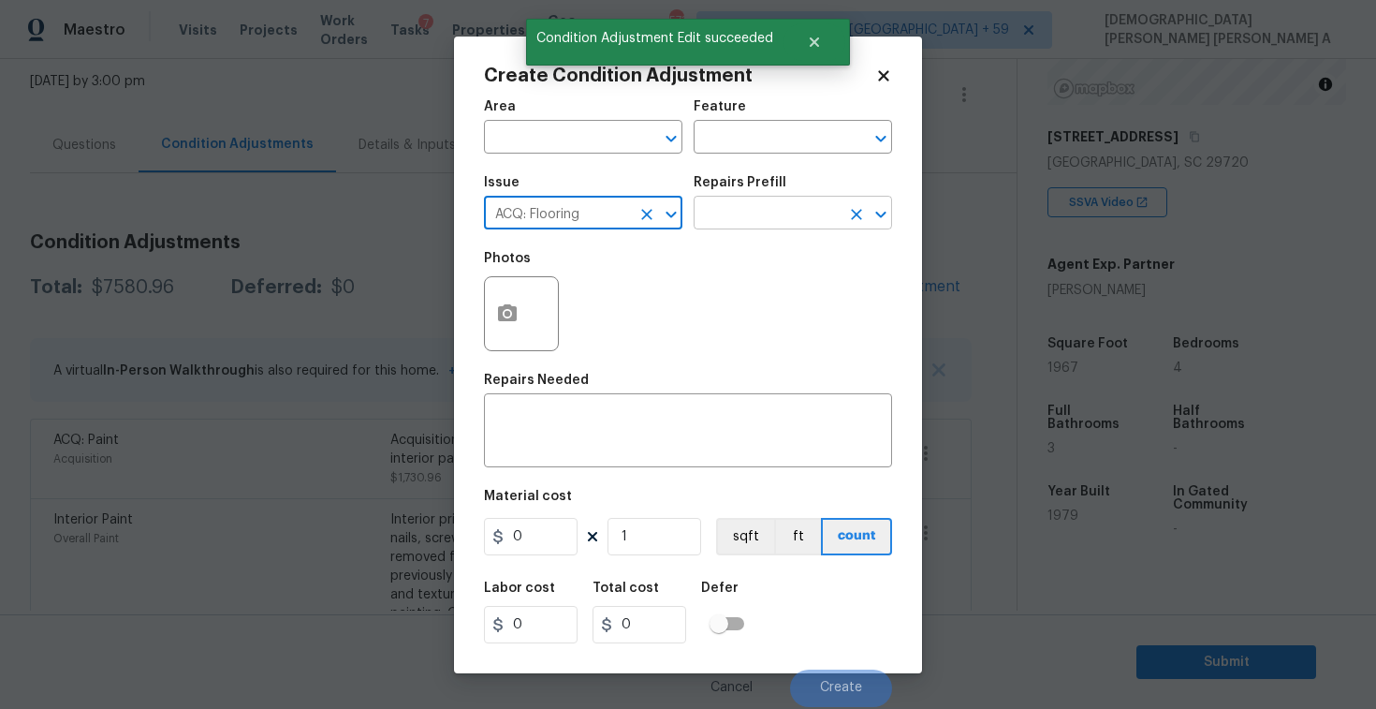
type input "ACQ: Flooring"
click at [787, 215] on input "text" at bounding box center [767, 214] width 146 height 29
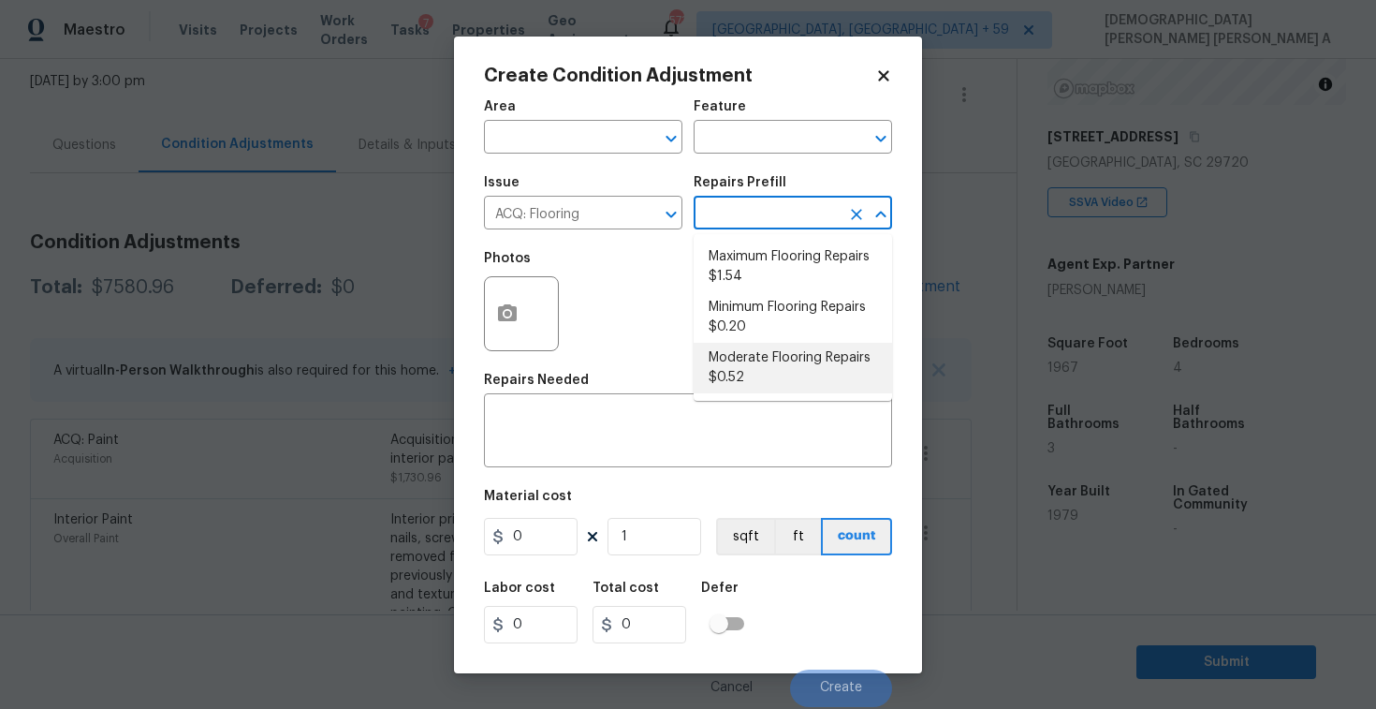
click at [774, 355] on li "Moderate Flooring Repairs $0.52" at bounding box center [793, 368] width 198 height 51
type input "Acquisition"
type textarea "Acquisition Scope: Moderate flooring repairs"
type input "0.52"
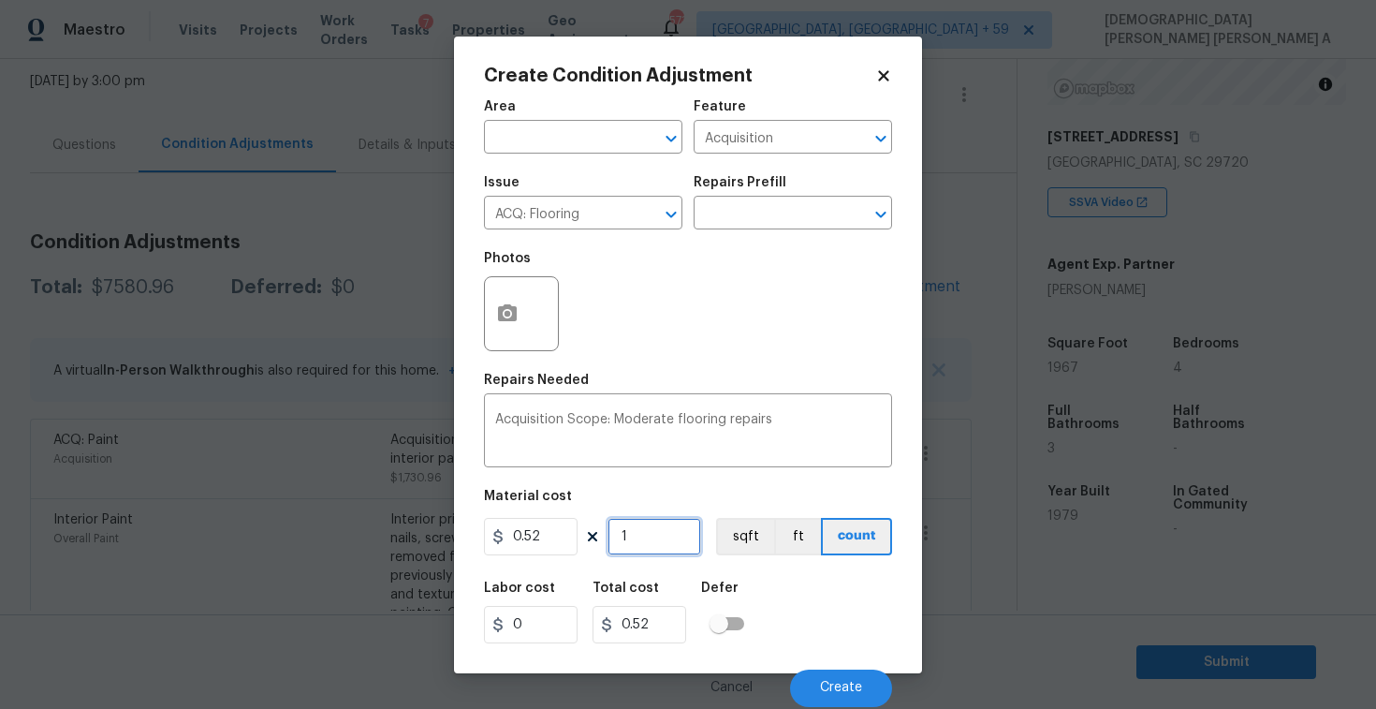
click at [654, 542] on input "1" at bounding box center [655, 536] width 94 height 37
type input "19"
type input "9.88"
type input "196"
type input "101.92"
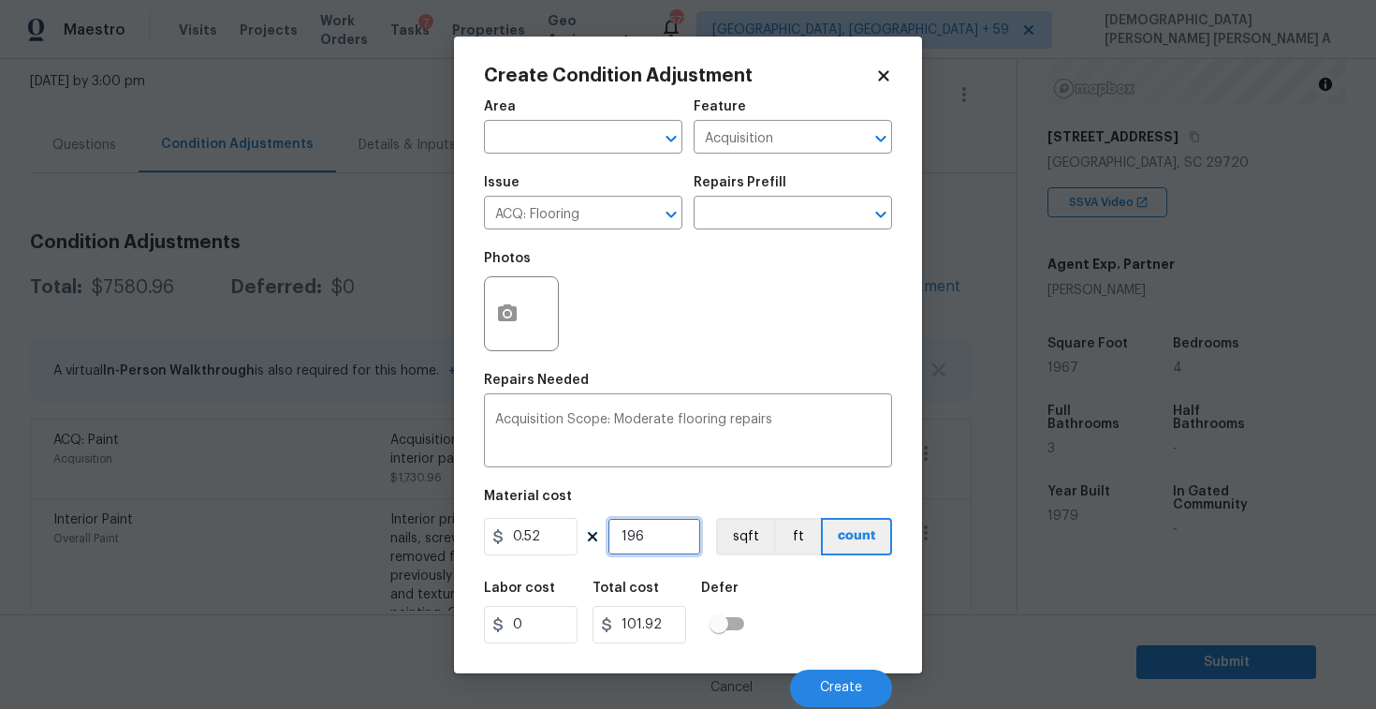
type input "1967"
type input "1022.84"
type input "1967"
click at [500, 293] on button "button" at bounding box center [507, 313] width 45 height 73
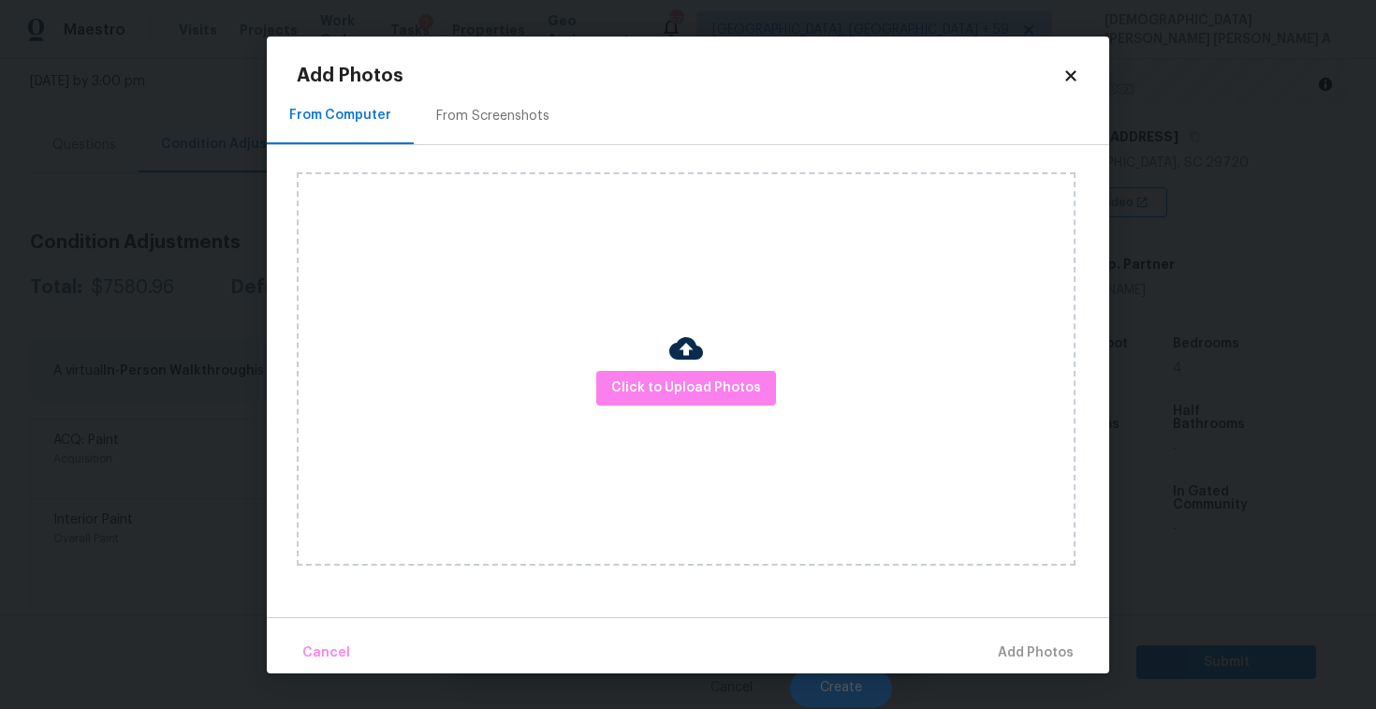
click at [503, 123] on div "From Screenshots" at bounding box center [492, 116] width 113 height 19
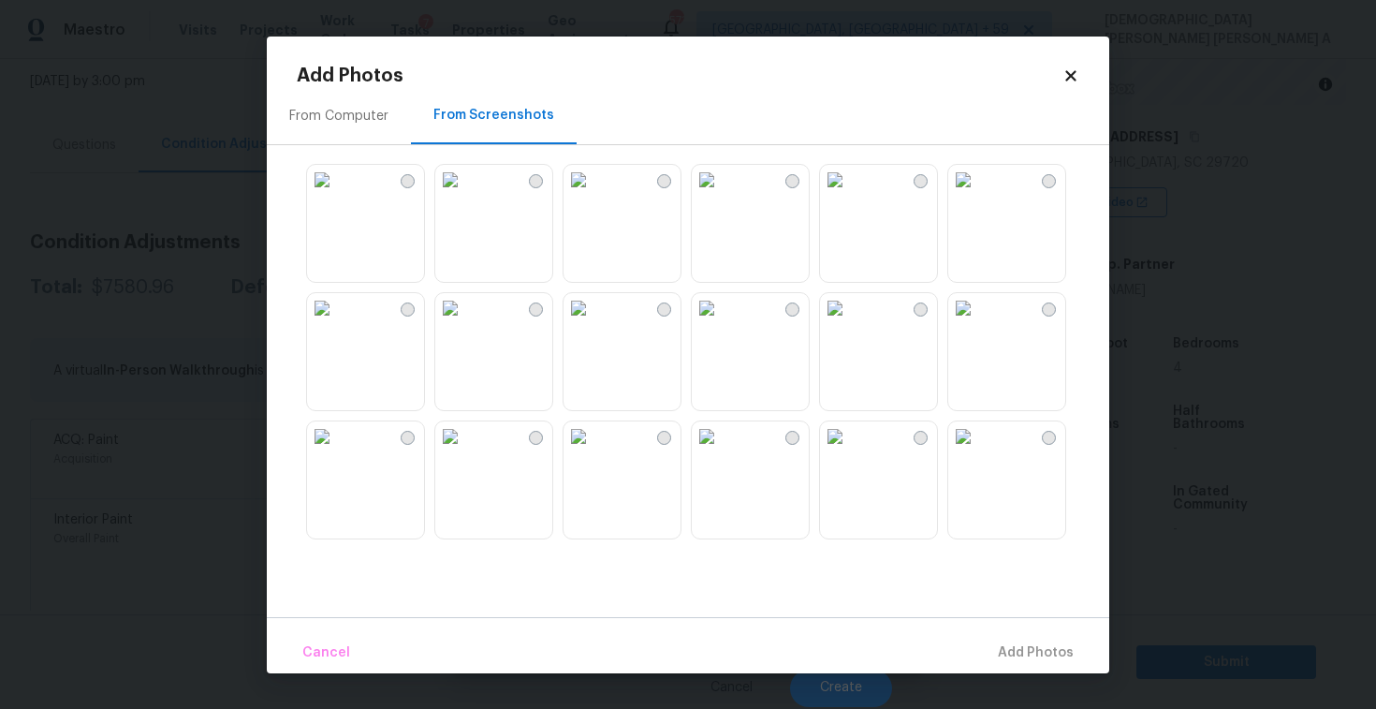
click at [593, 323] on img at bounding box center [579, 308] width 30 height 30
click at [722, 323] on img at bounding box center [707, 308] width 30 height 30
click at [850, 195] on img at bounding box center [835, 180] width 30 height 30
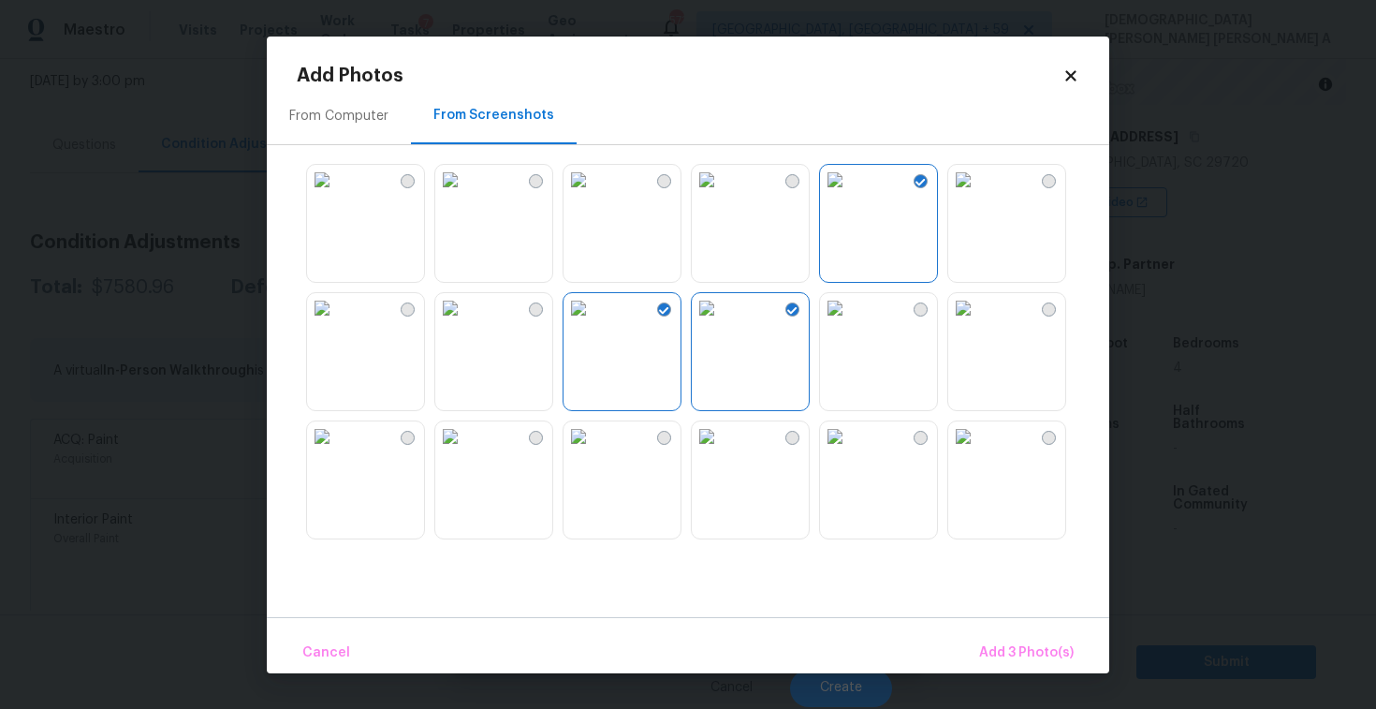
click at [978, 195] on img at bounding box center [963, 180] width 30 height 30
click at [839, 195] on img at bounding box center [835, 180] width 30 height 30
click at [465, 323] on img at bounding box center [450, 308] width 30 height 30
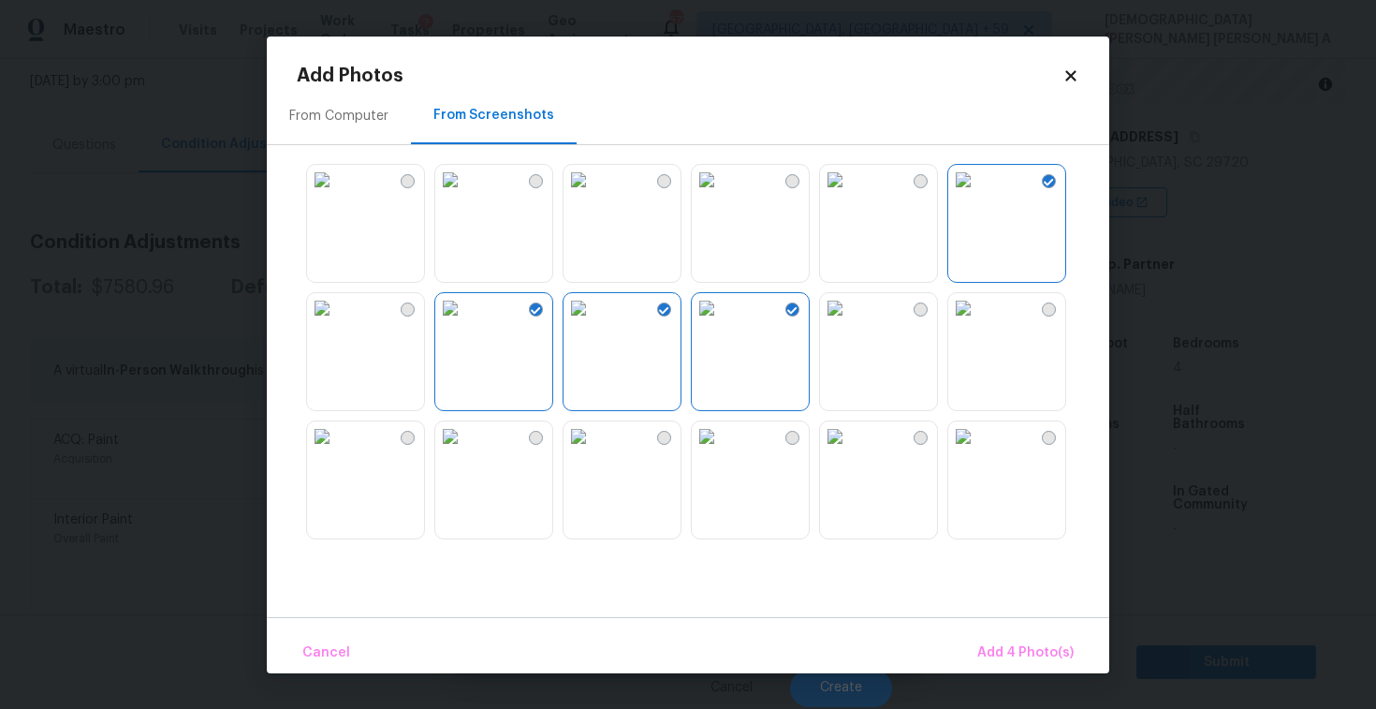
click at [465, 451] on img at bounding box center [450, 436] width 30 height 30
click at [580, 451] on img at bounding box center [579, 436] width 30 height 30
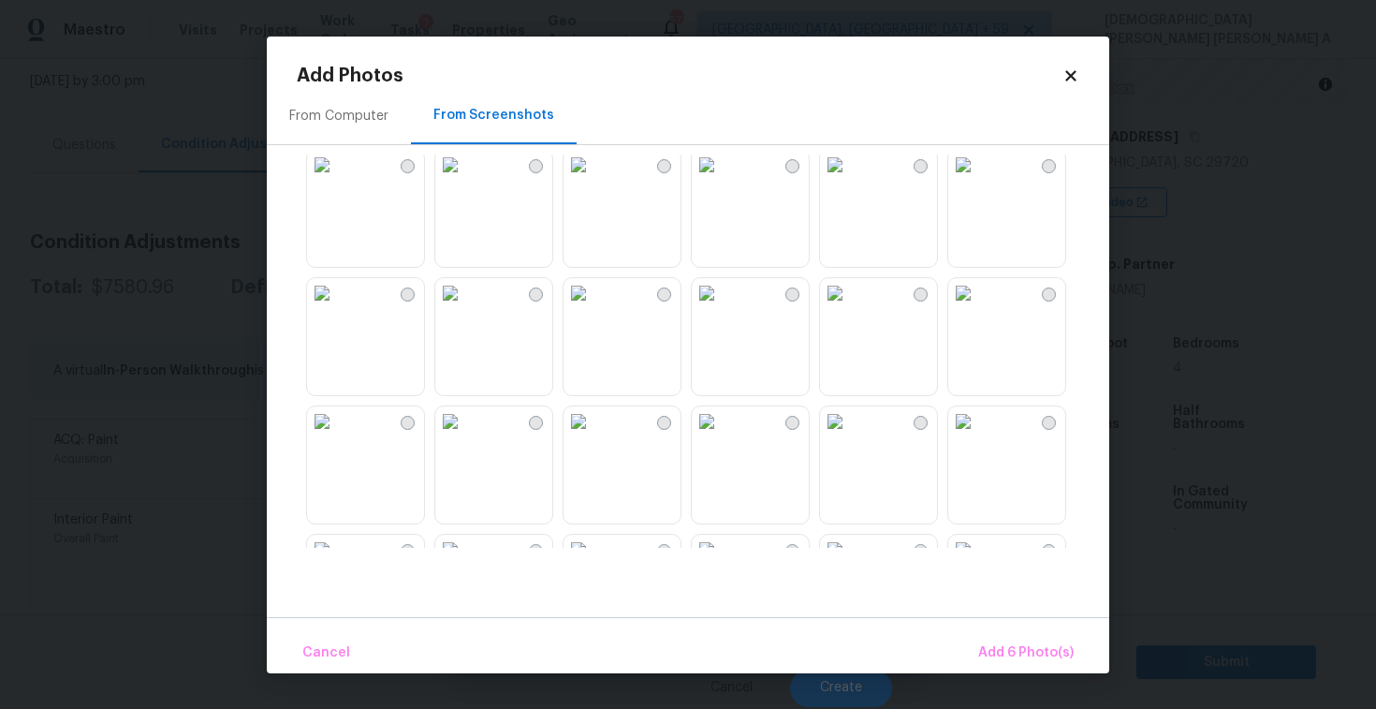
scroll to position [564, 0]
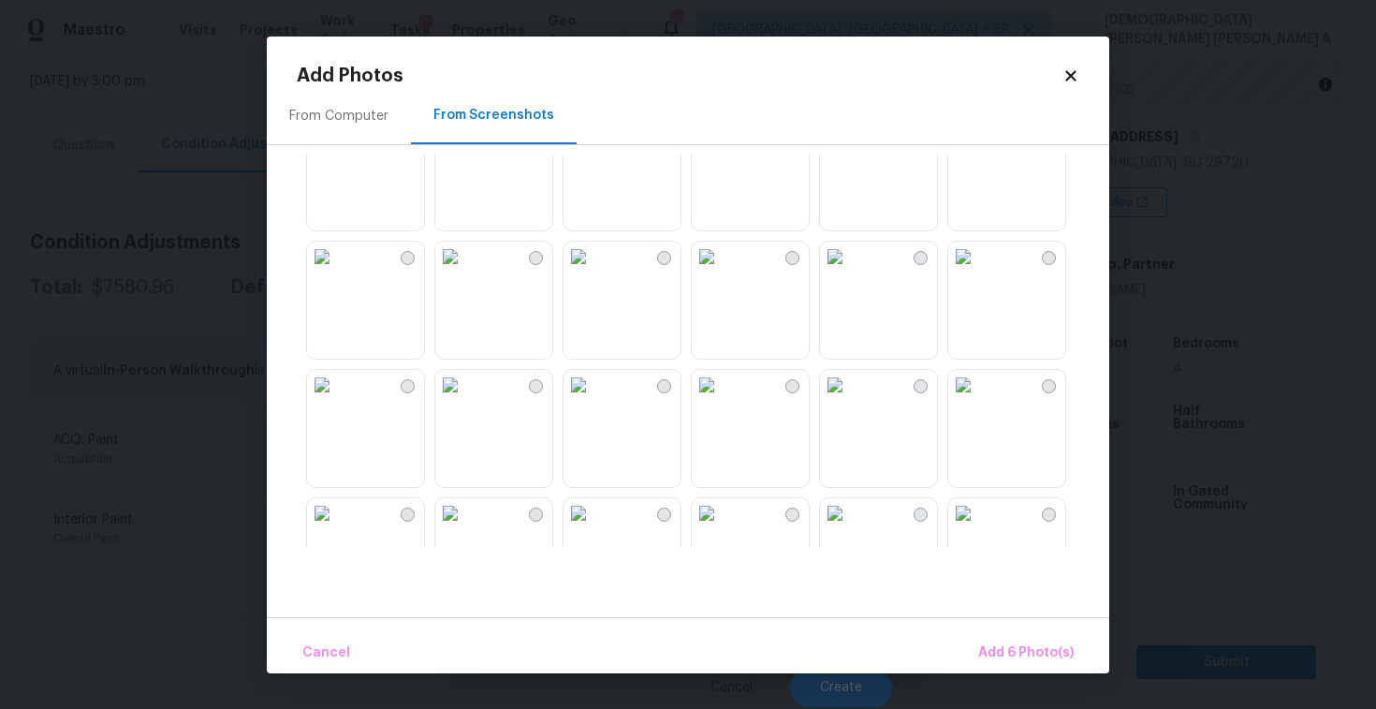
click at [465, 400] on img at bounding box center [450, 385] width 30 height 30
click at [722, 400] on img at bounding box center [707, 385] width 30 height 30
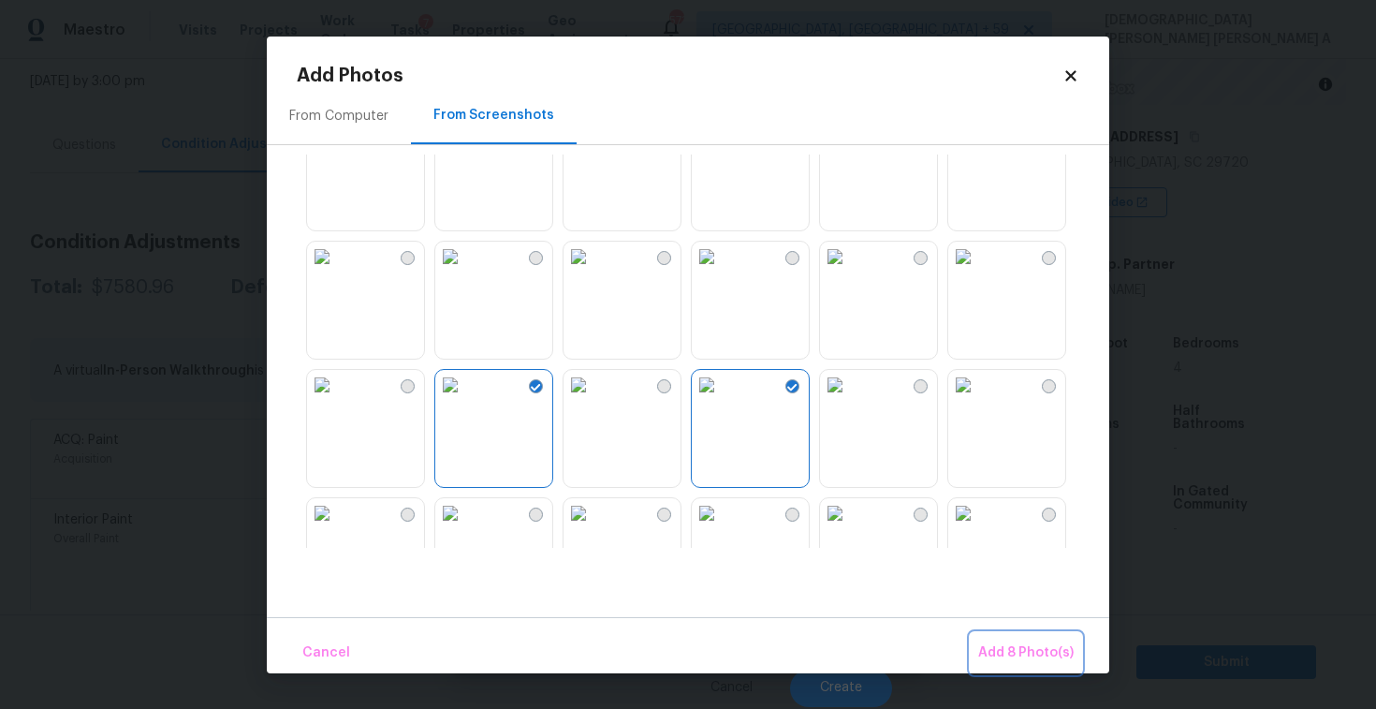
click at [1017, 650] on span "Add 8 Photo(s)" at bounding box center [1025, 652] width 95 height 23
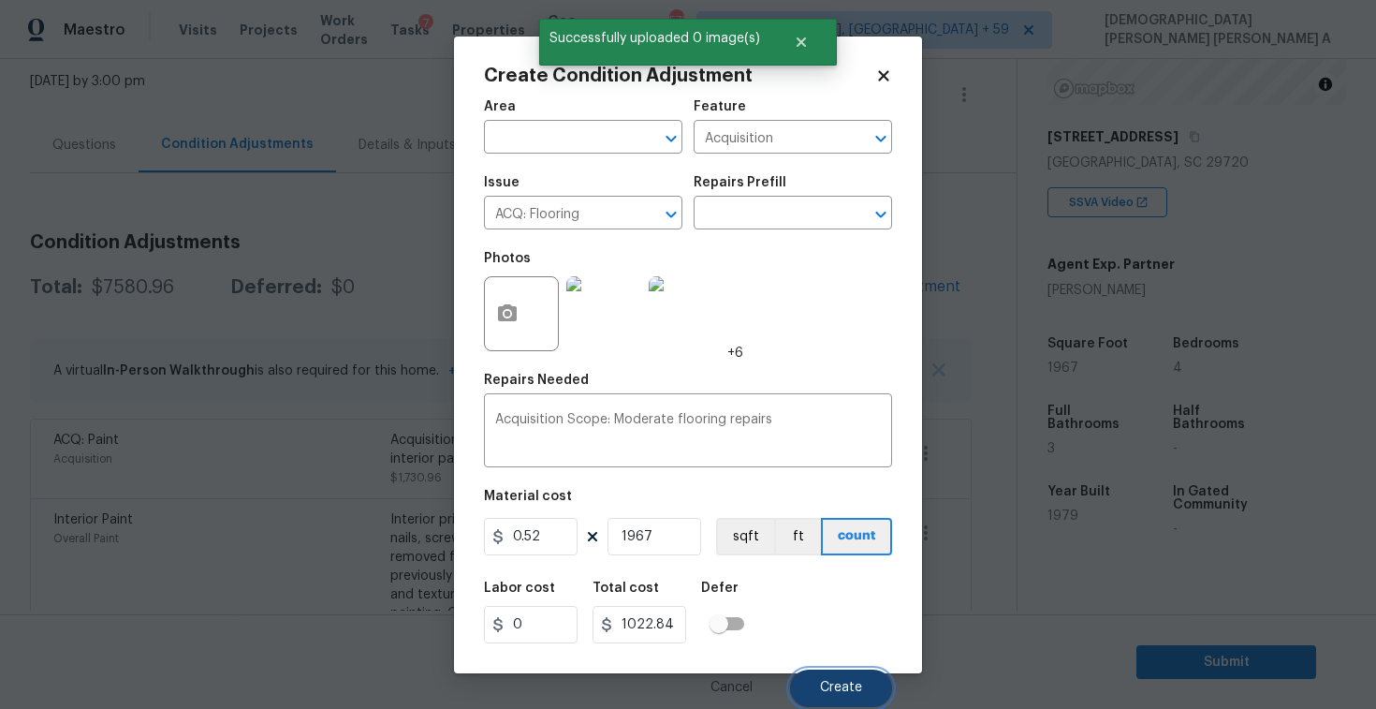
click at [867, 674] on button "Create" at bounding box center [841, 687] width 102 height 37
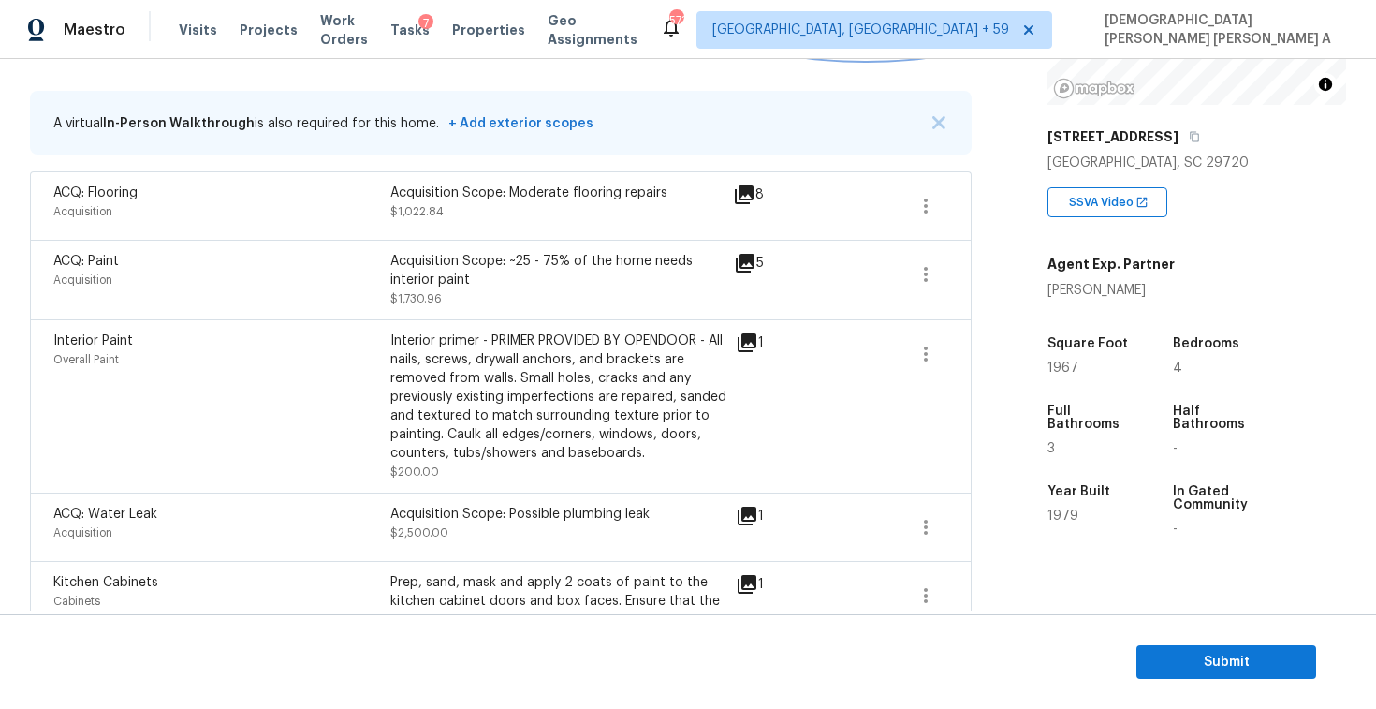
scroll to position [246, 0]
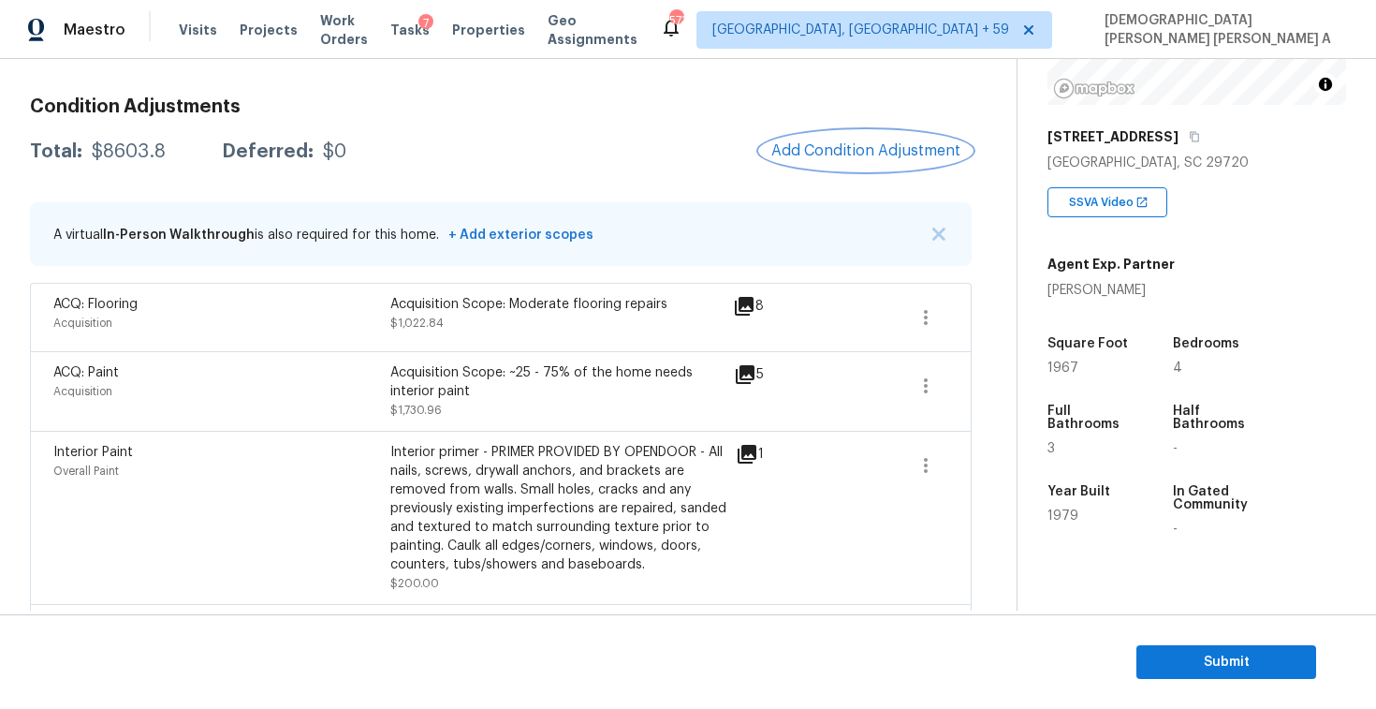
click at [861, 152] on span "Add Condition Adjustment" at bounding box center [865, 150] width 189 height 17
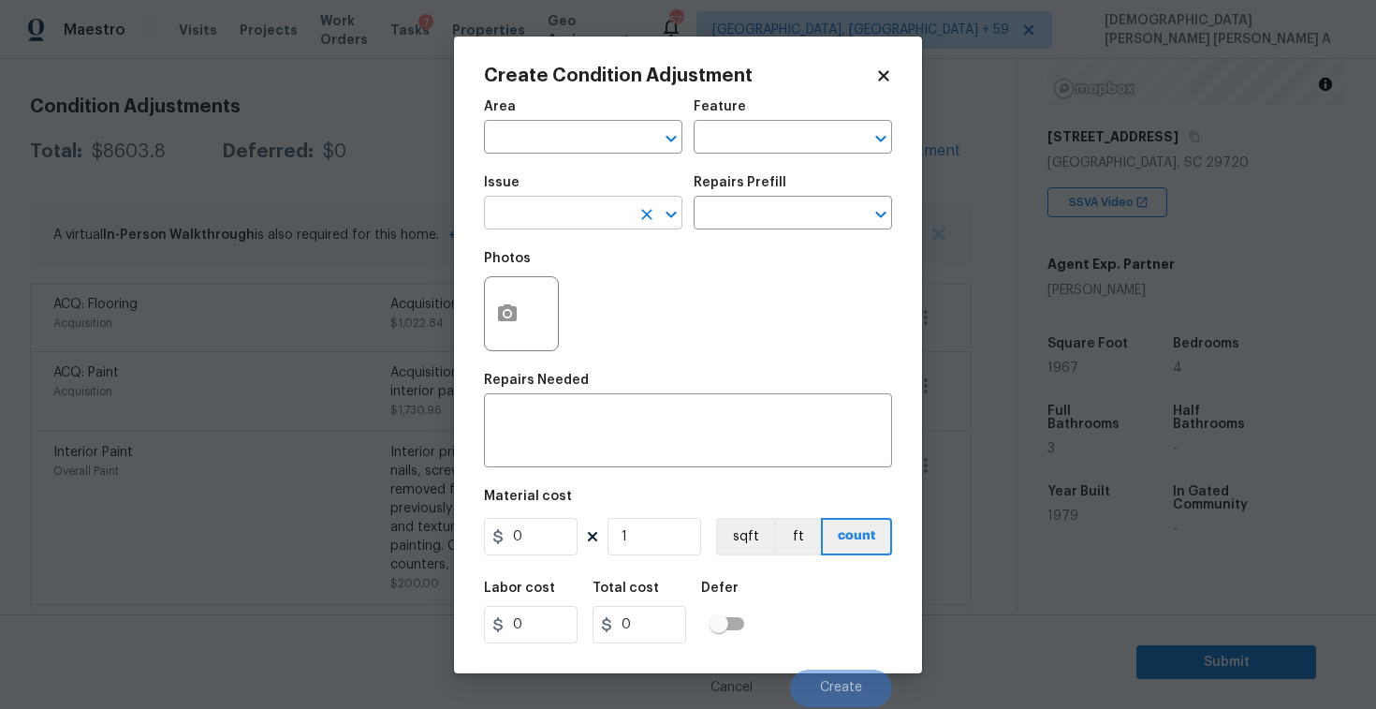
click at [556, 223] on input "text" at bounding box center [557, 214] width 146 height 29
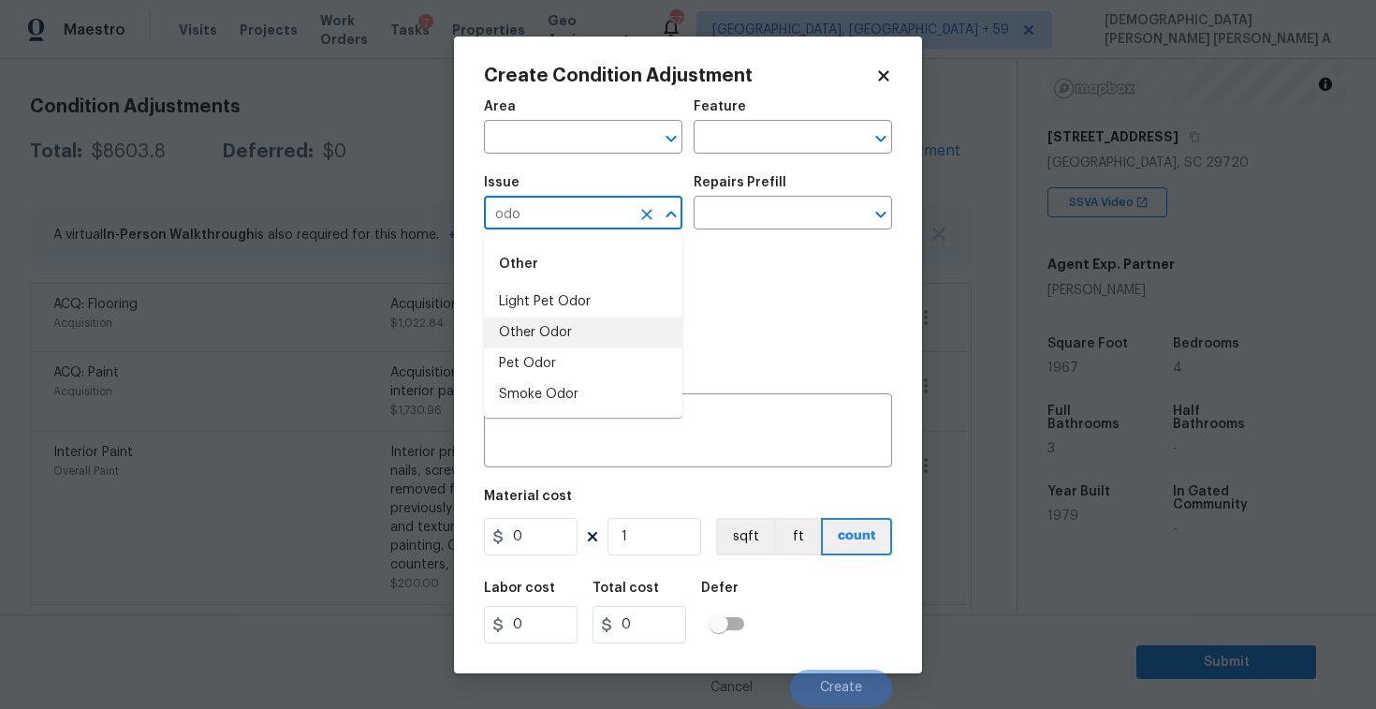
click at [565, 311] on li "Light Pet Odor" at bounding box center [583, 301] width 198 height 31
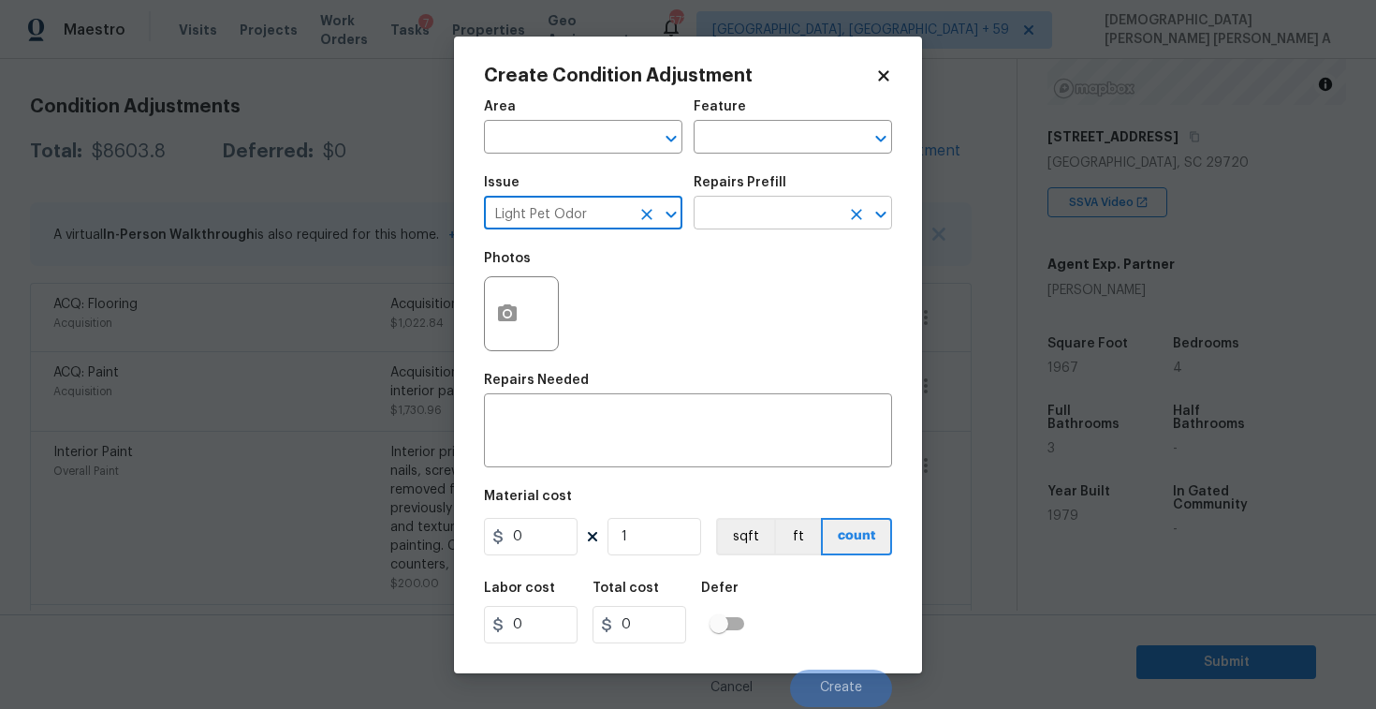
type input "Light Pet Odor"
click at [769, 219] on input "text" at bounding box center [767, 214] width 146 height 29
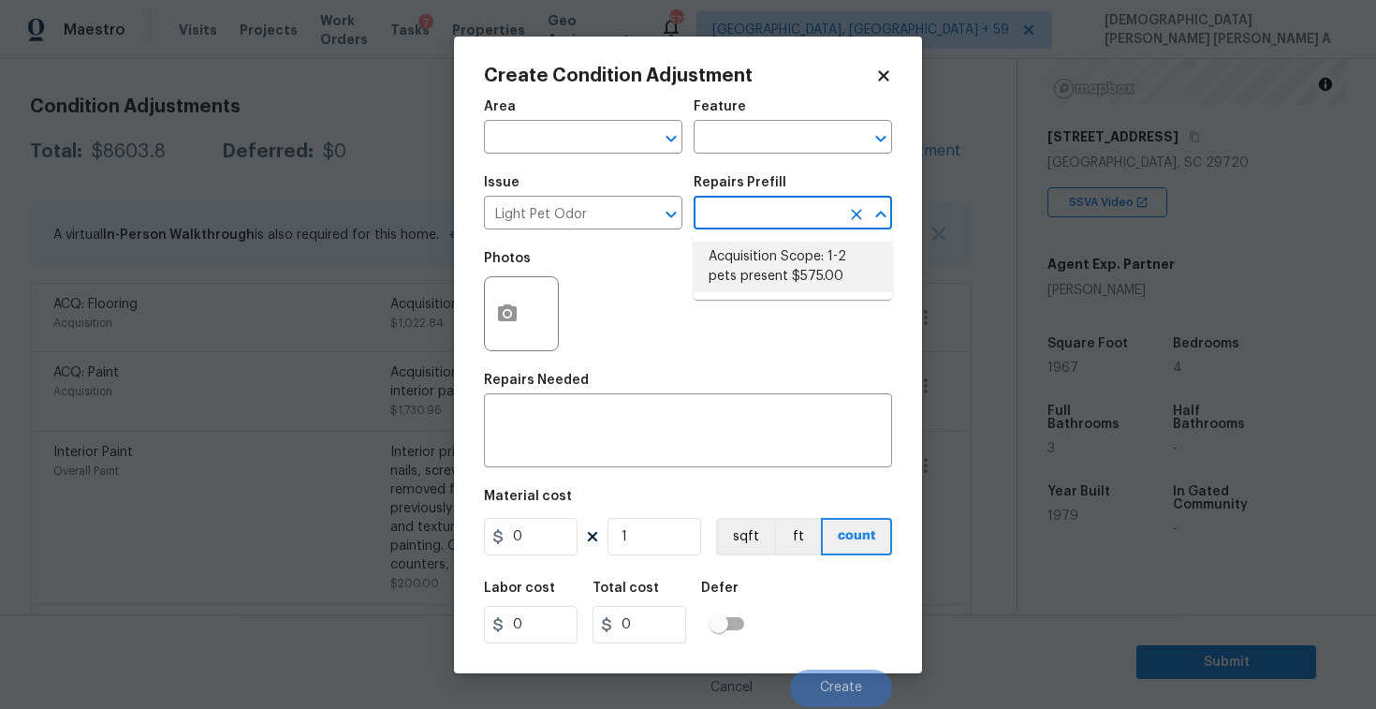
click at [770, 273] on li "Acquisition Scope: 1-2 pets present $575.00" at bounding box center [793, 267] width 198 height 51
type textarea "Acquisition Scope: 1-2 pets present"
type input "575"
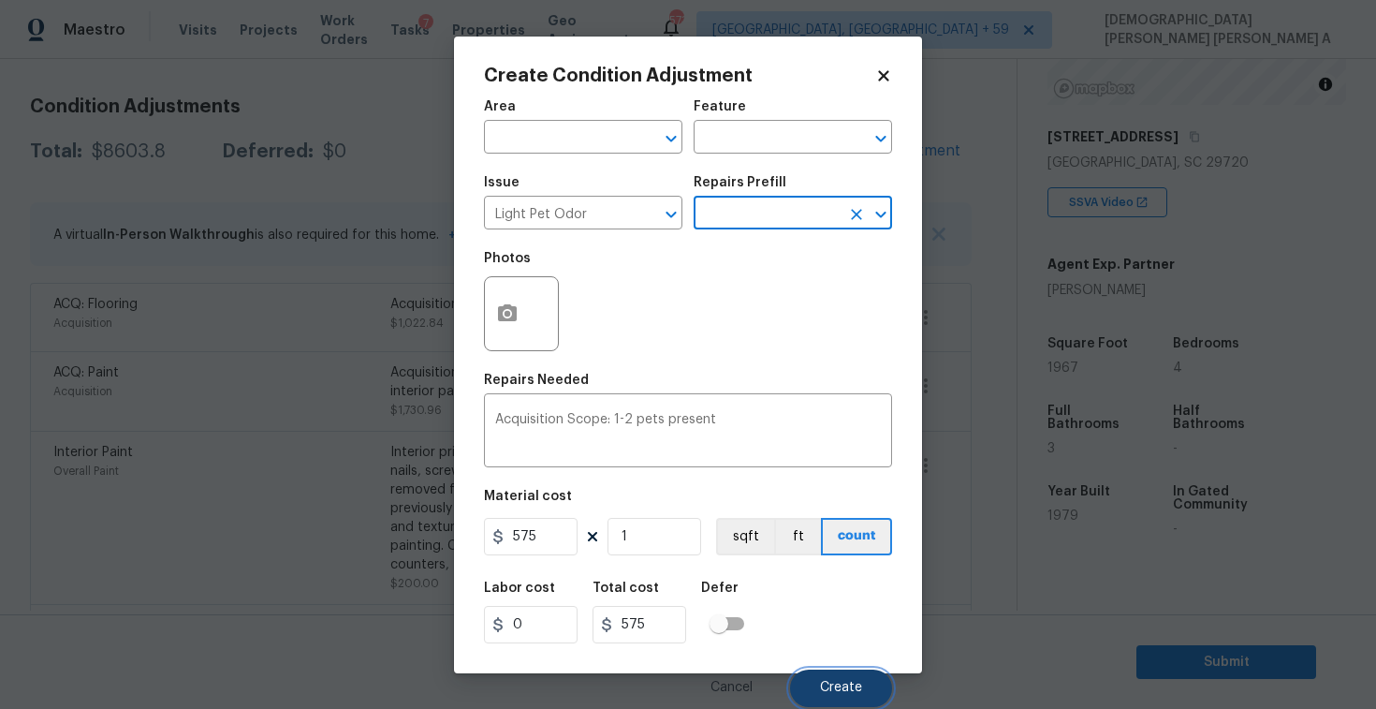
click at [831, 692] on span "Create" at bounding box center [841, 688] width 42 height 14
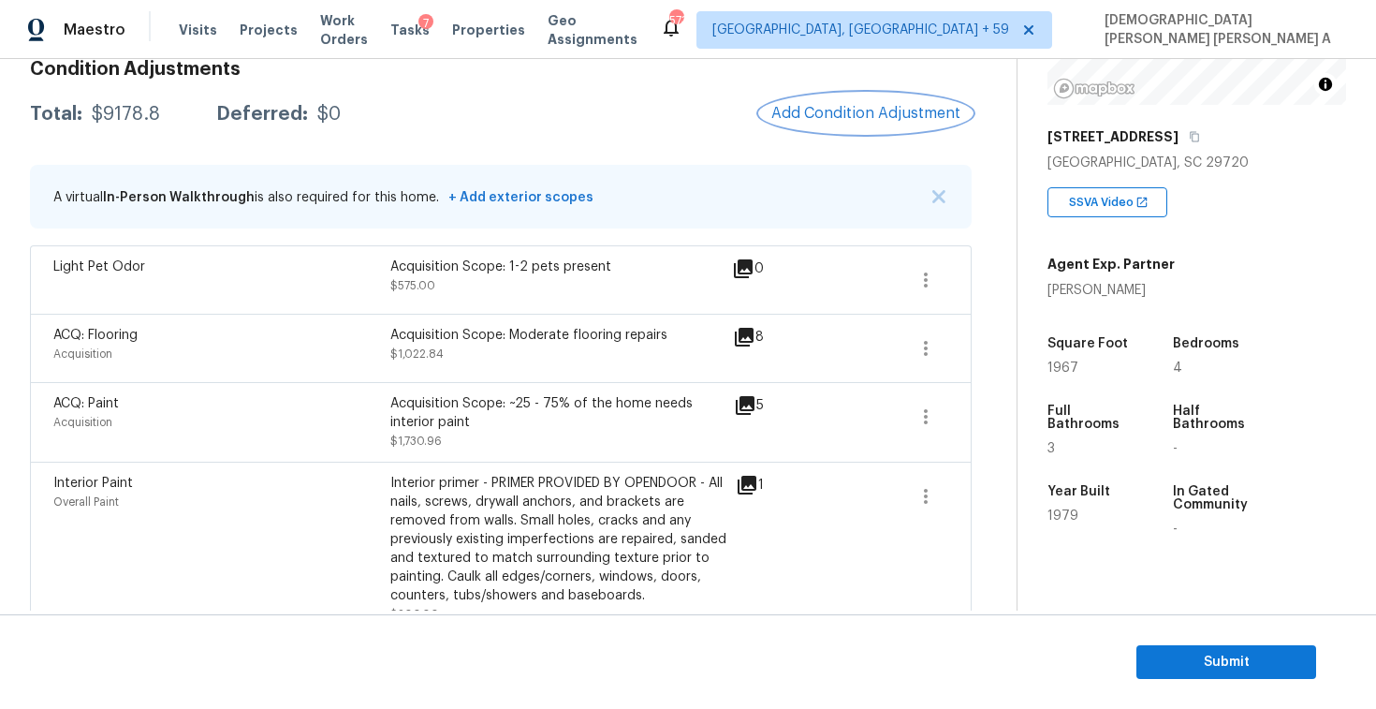
scroll to position [160, 0]
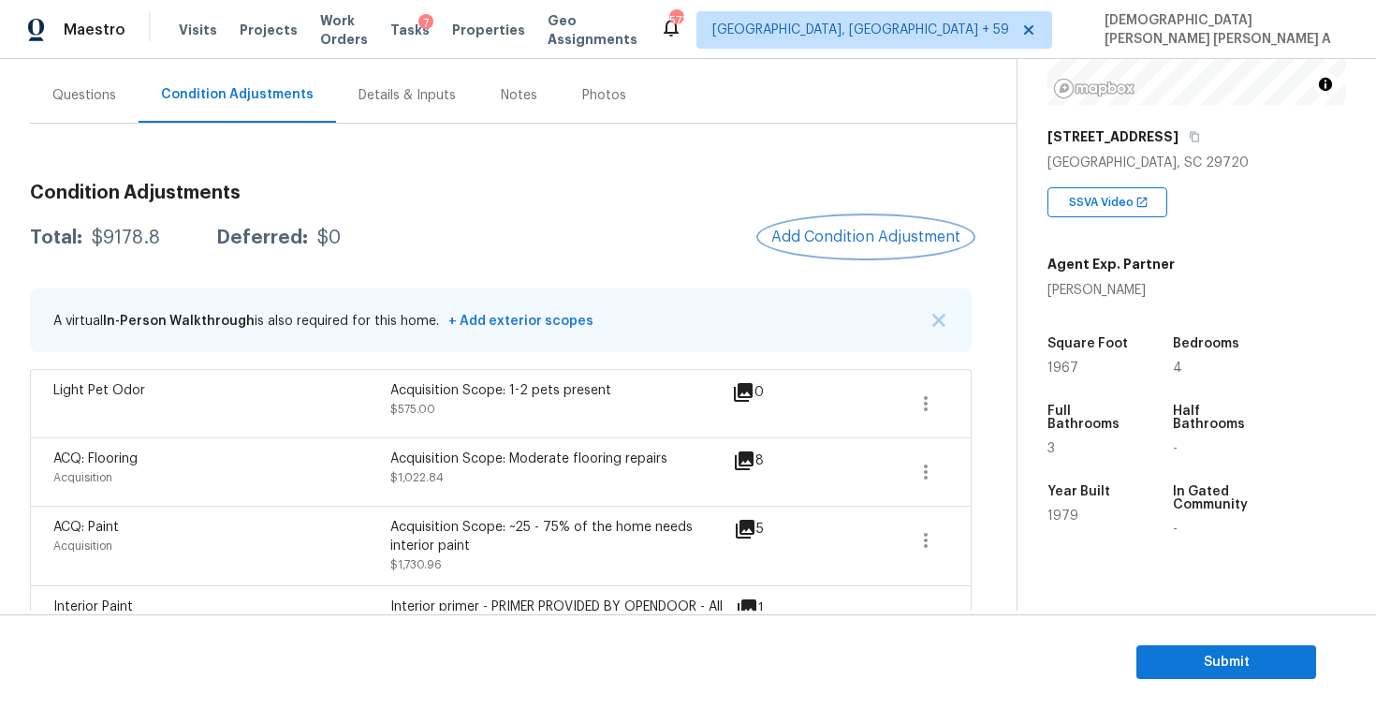
click at [881, 251] on button "Add Condition Adjustment" at bounding box center [866, 236] width 212 height 39
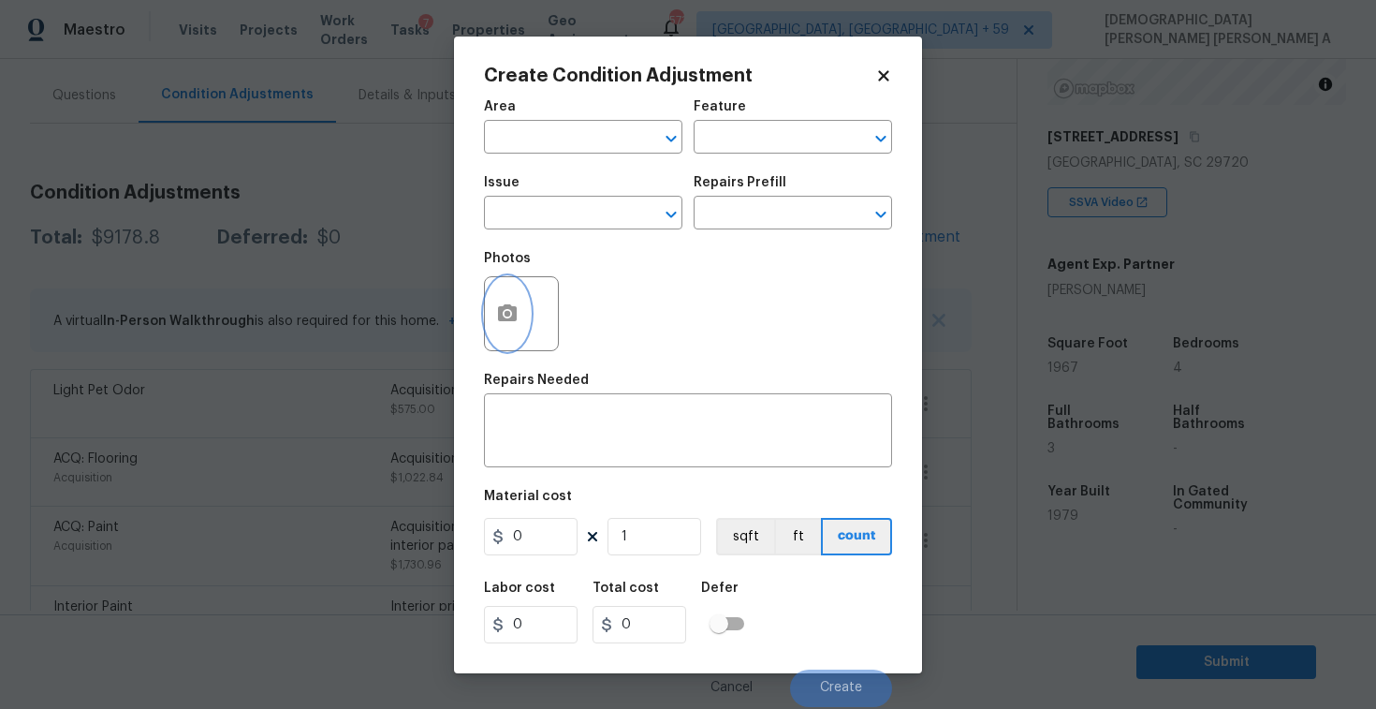
click at [491, 309] on button "button" at bounding box center [507, 313] width 45 height 73
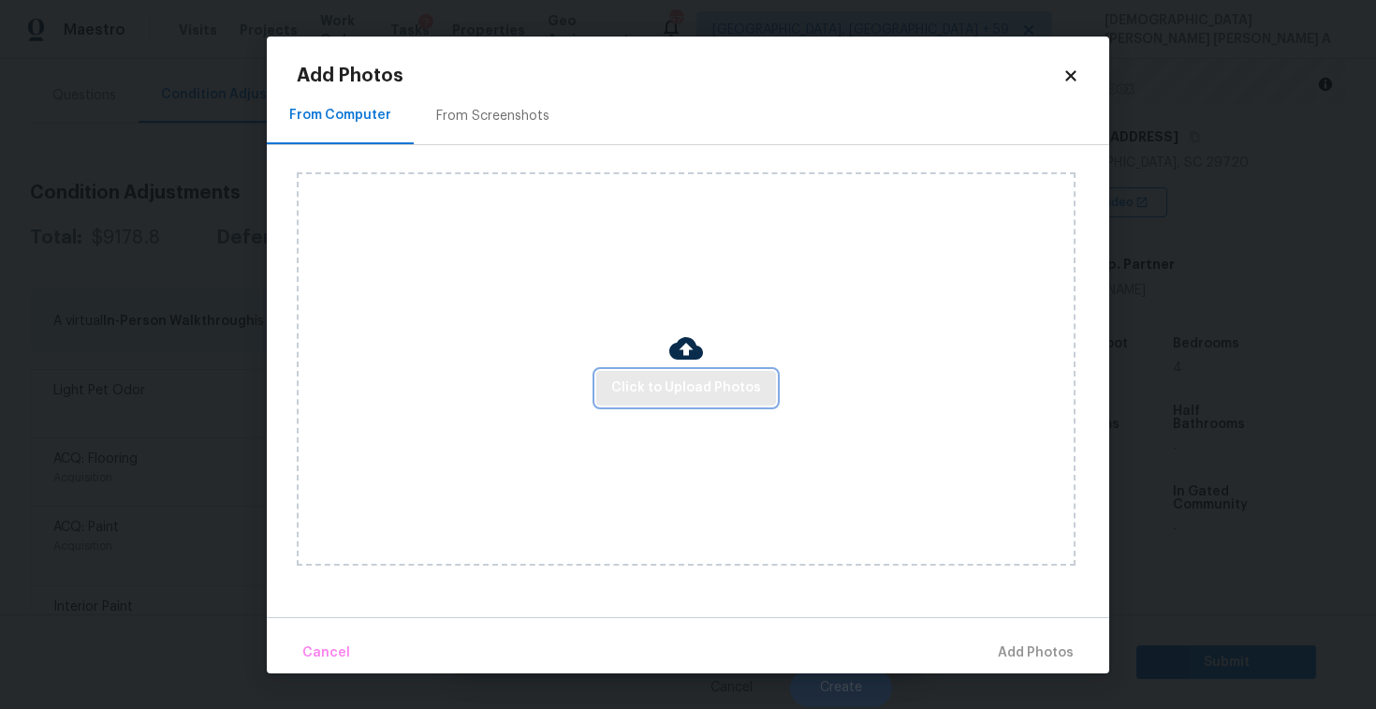
click at [709, 382] on span "Click to Upload Photos" at bounding box center [686, 387] width 150 height 23
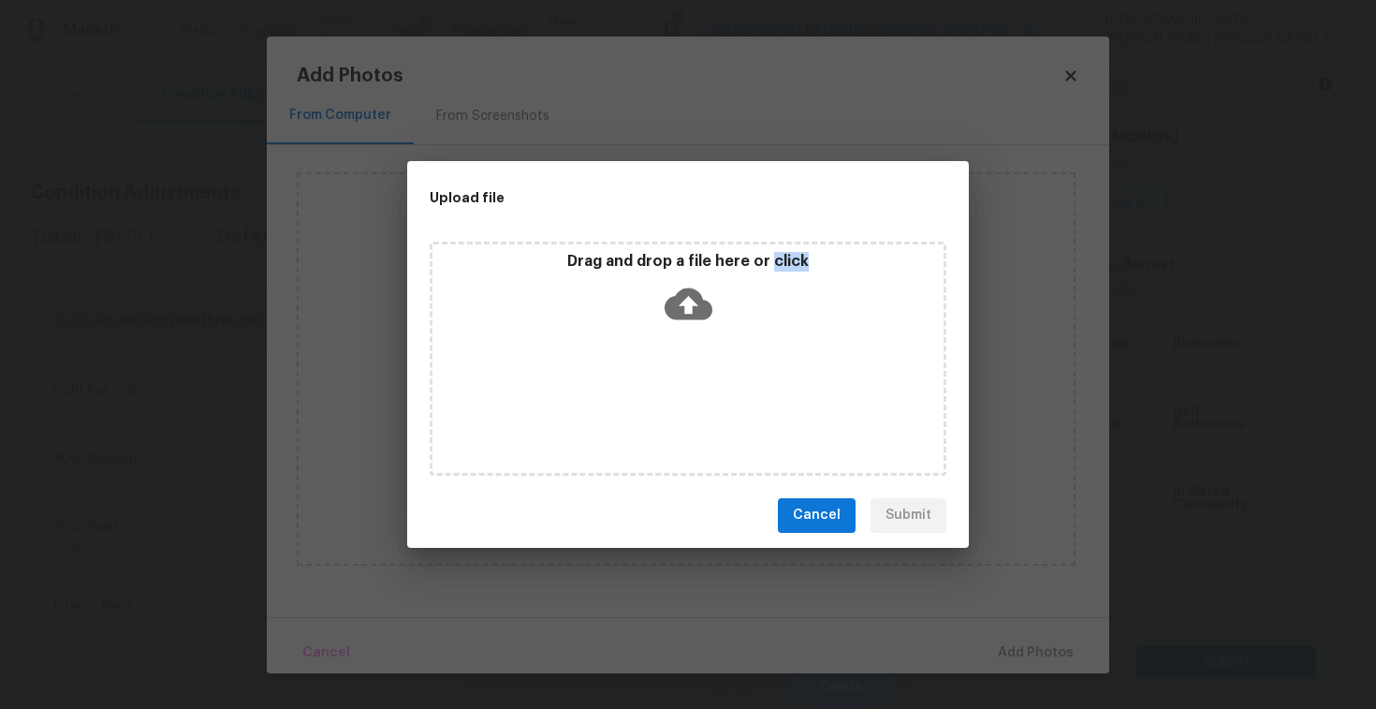
drag, startPoint x: 709, startPoint y: 382, endPoint x: 707, endPoint y: 366, distance: 16.0
click at [707, 366] on div "Drag and drop a file here or click" at bounding box center [688, 359] width 517 height 234
click at [829, 519] on span "Cancel" at bounding box center [817, 515] width 48 height 23
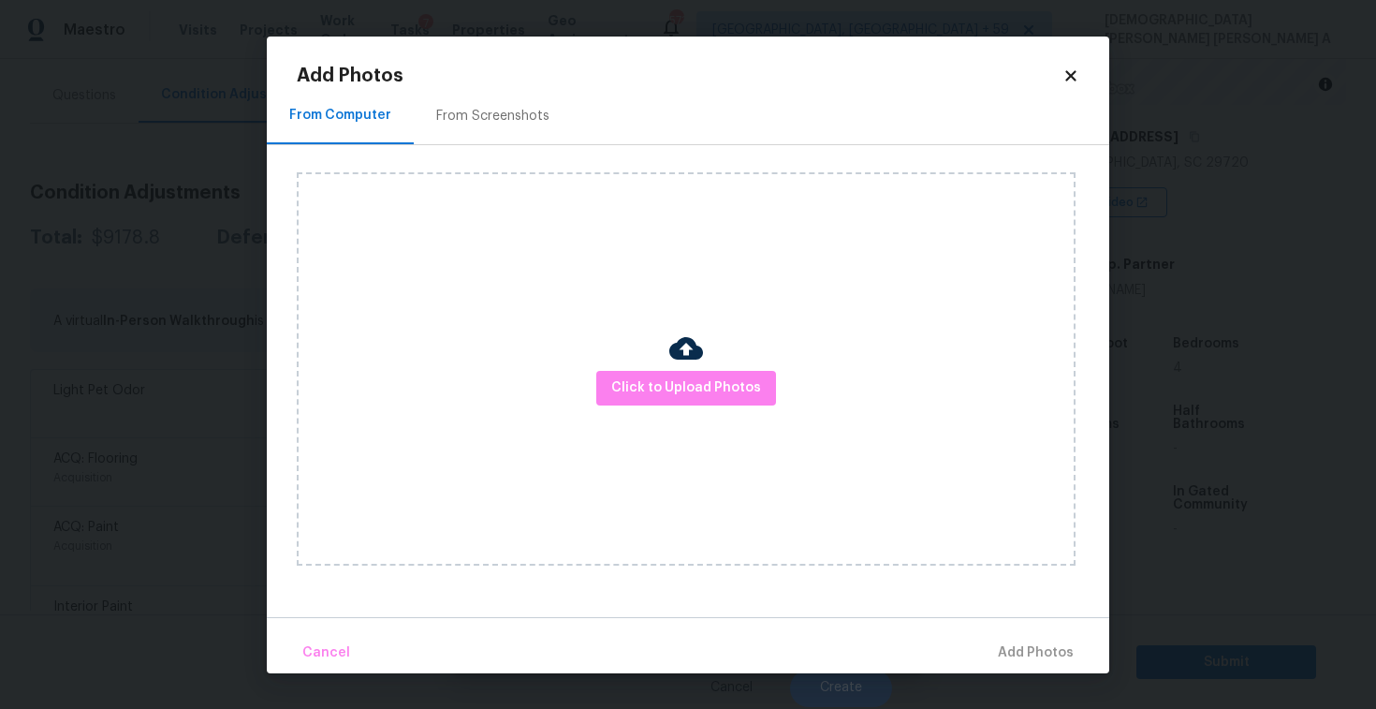
click at [1062, 78] on icon at bounding box center [1070, 75] width 17 height 17
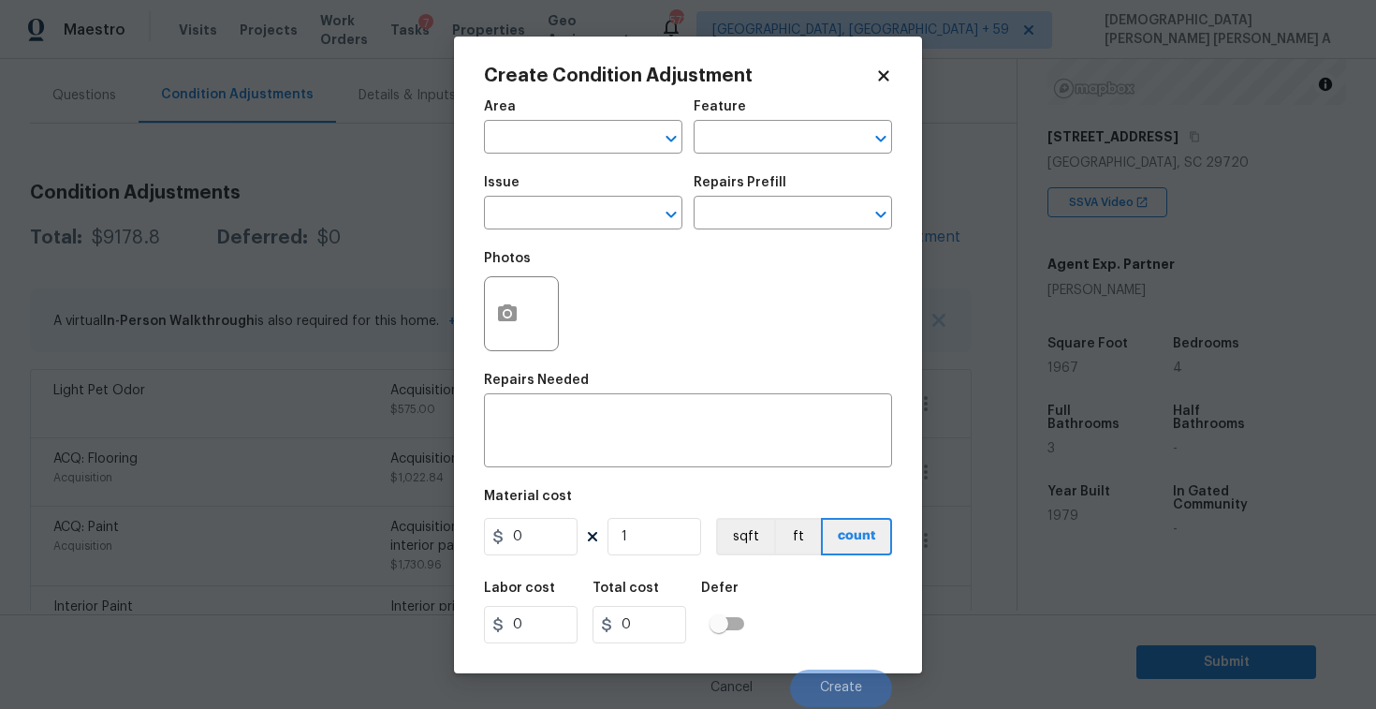
click at [883, 73] on icon at bounding box center [883, 75] width 10 height 10
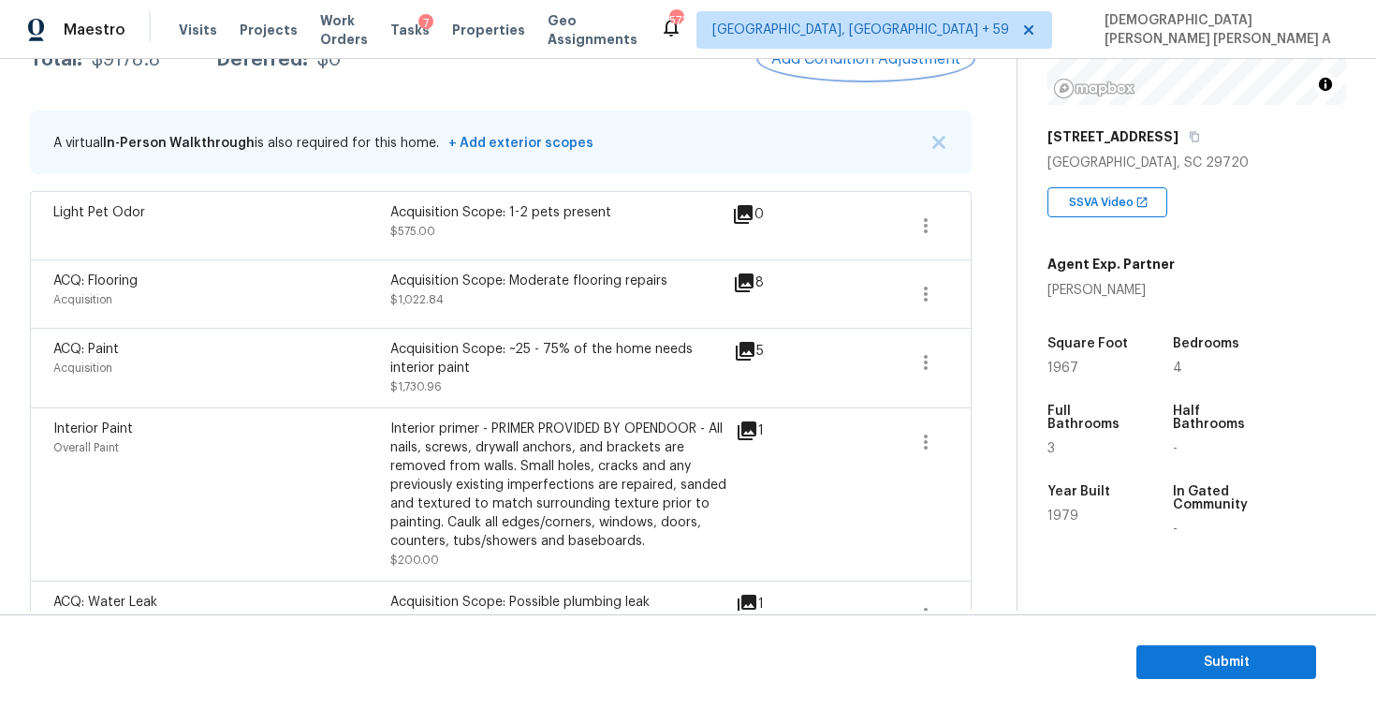
scroll to position [252, 0]
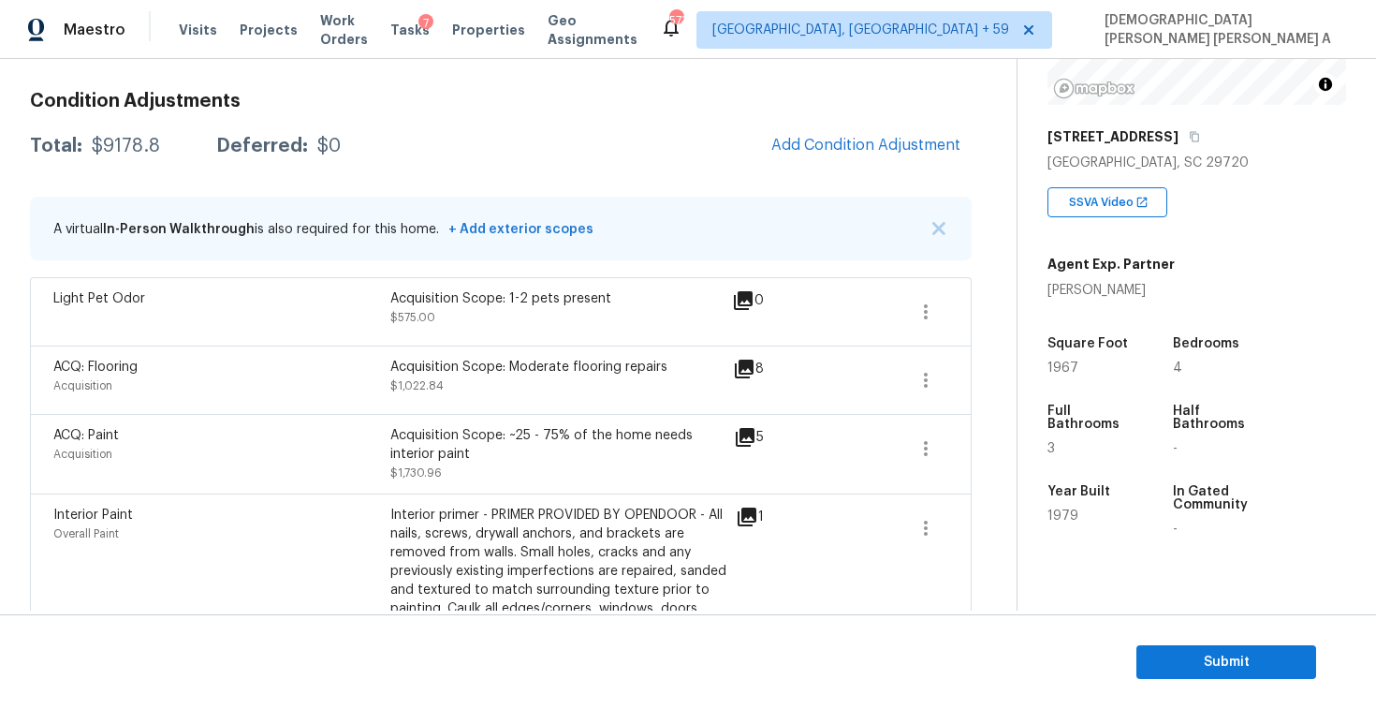
drag, startPoint x: 157, startPoint y: 144, endPoint x: 145, endPoint y: 144, distance: 12.2
click at [145, 144] on div "Total: $9178.8 Deferred: $0" at bounding box center [185, 146] width 311 height 19
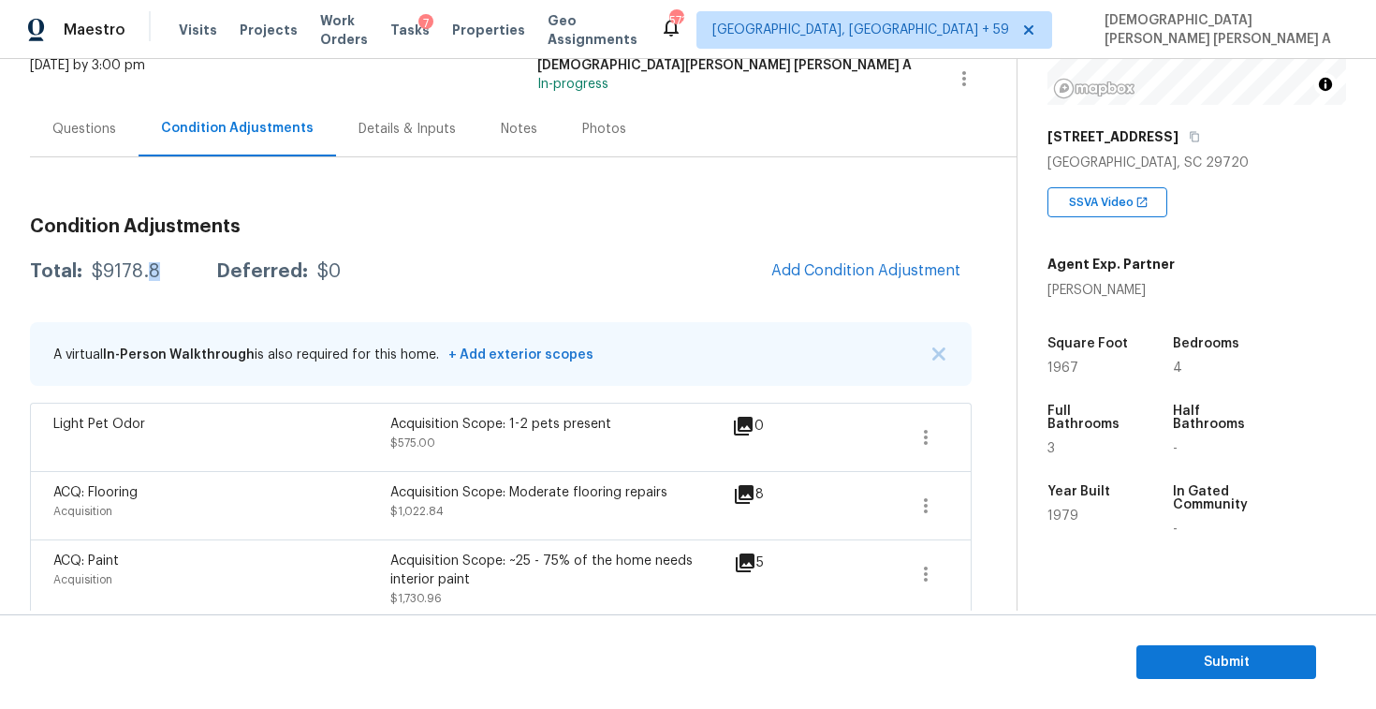
scroll to position [0, 0]
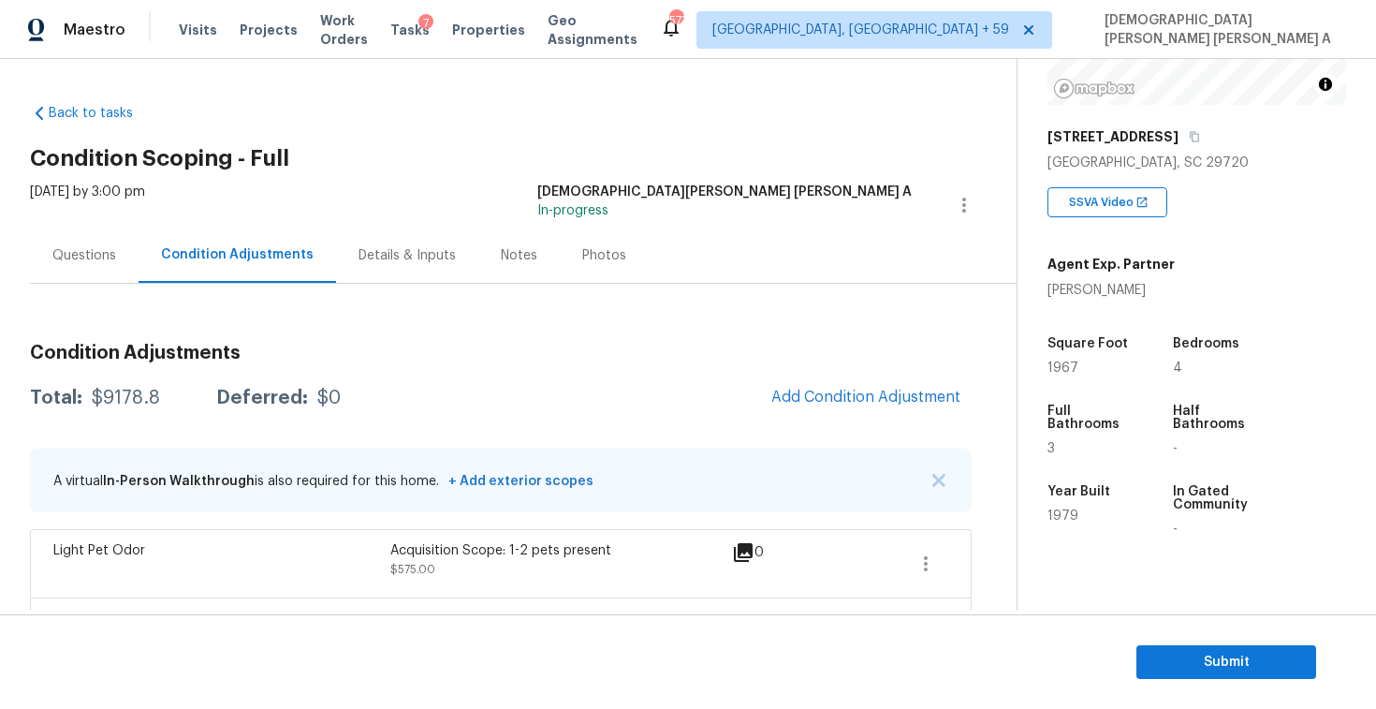
click at [152, 391] on div "$9178.8" at bounding box center [126, 397] width 68 height 19
drag, startPoint x: 156, startPoint y: 393, endPoint x: 89, endPoint y: 394, distance: 67.4
click at [89, 394] on div "Total: $9178.8 Deferred: $0" at bounding box center [185, 397] width 311 height 19
copy div "$9178.8"
click at [92, 237] on div "Questions" at bounding box center [84, 254] width 109 height 55
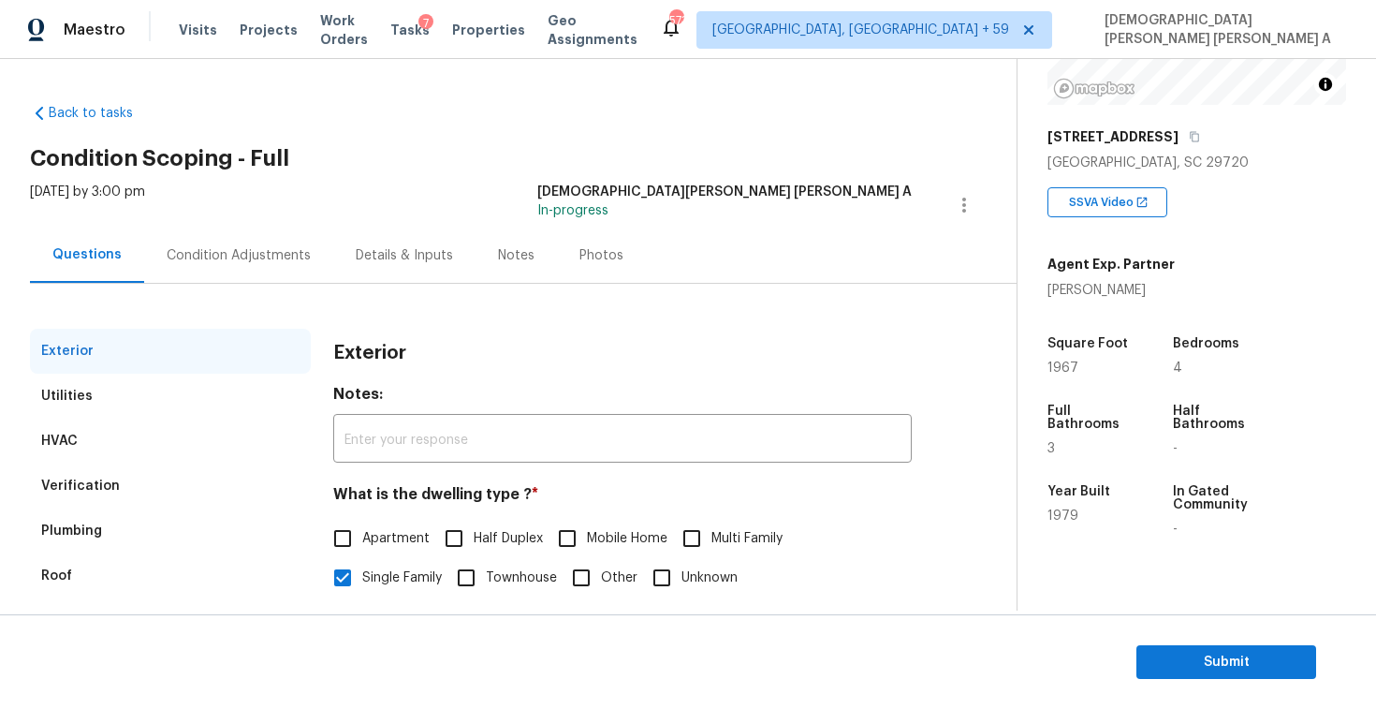
scroll to position [93, 0]
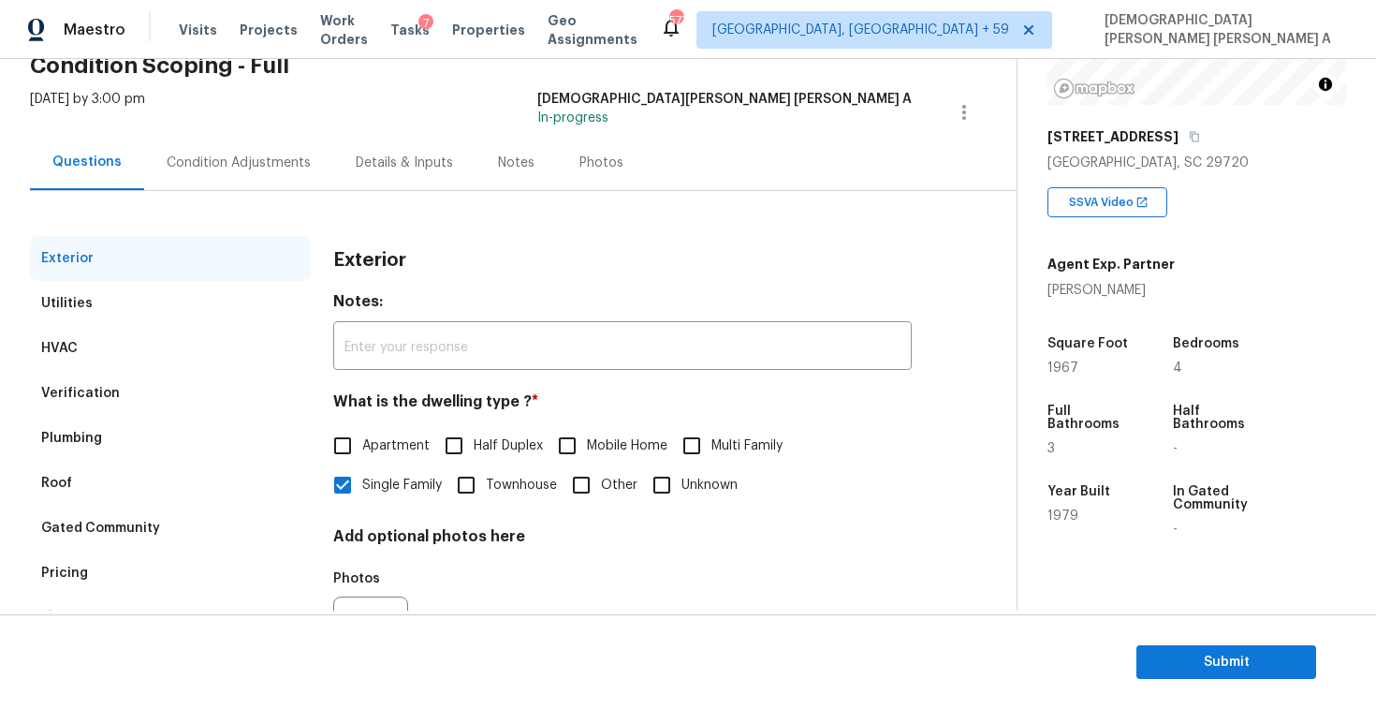
click at [124, 388] on div "Verification" at bounding box center [170, 393] width 281 height 45
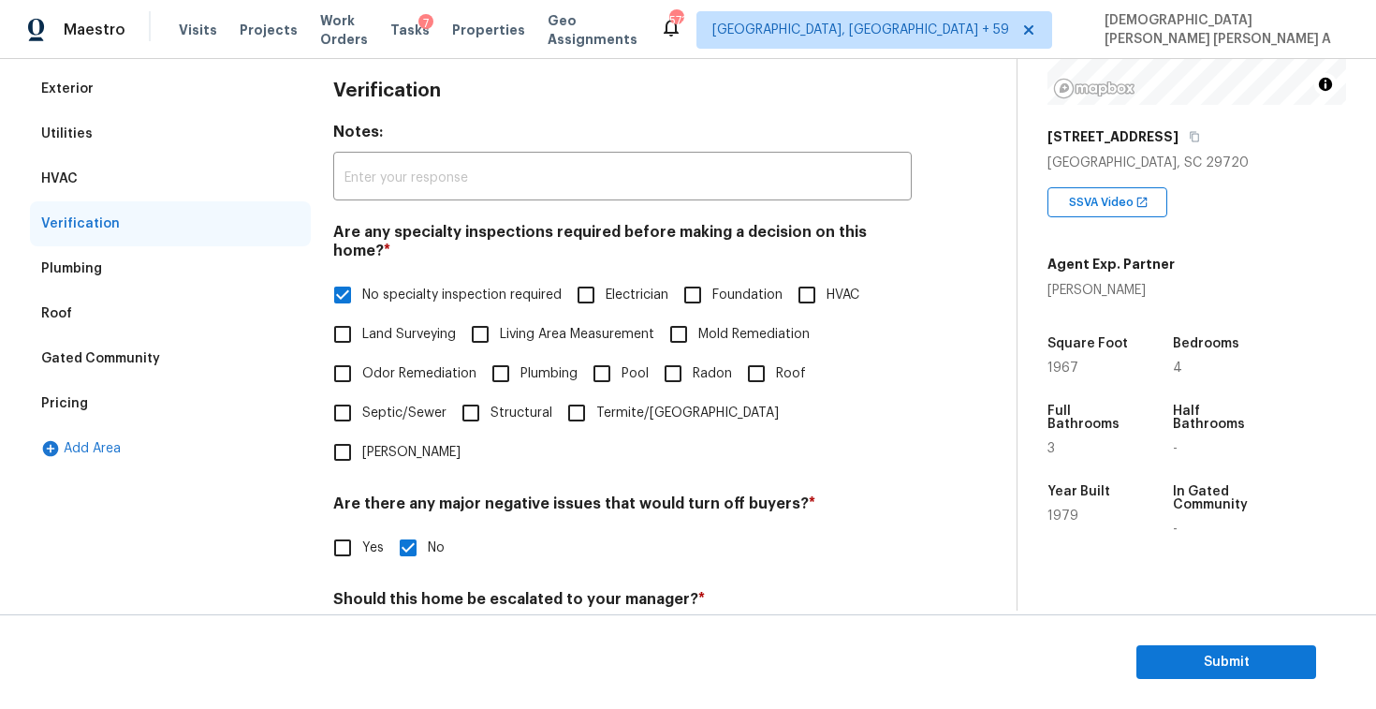
scroll to position [399, 0]
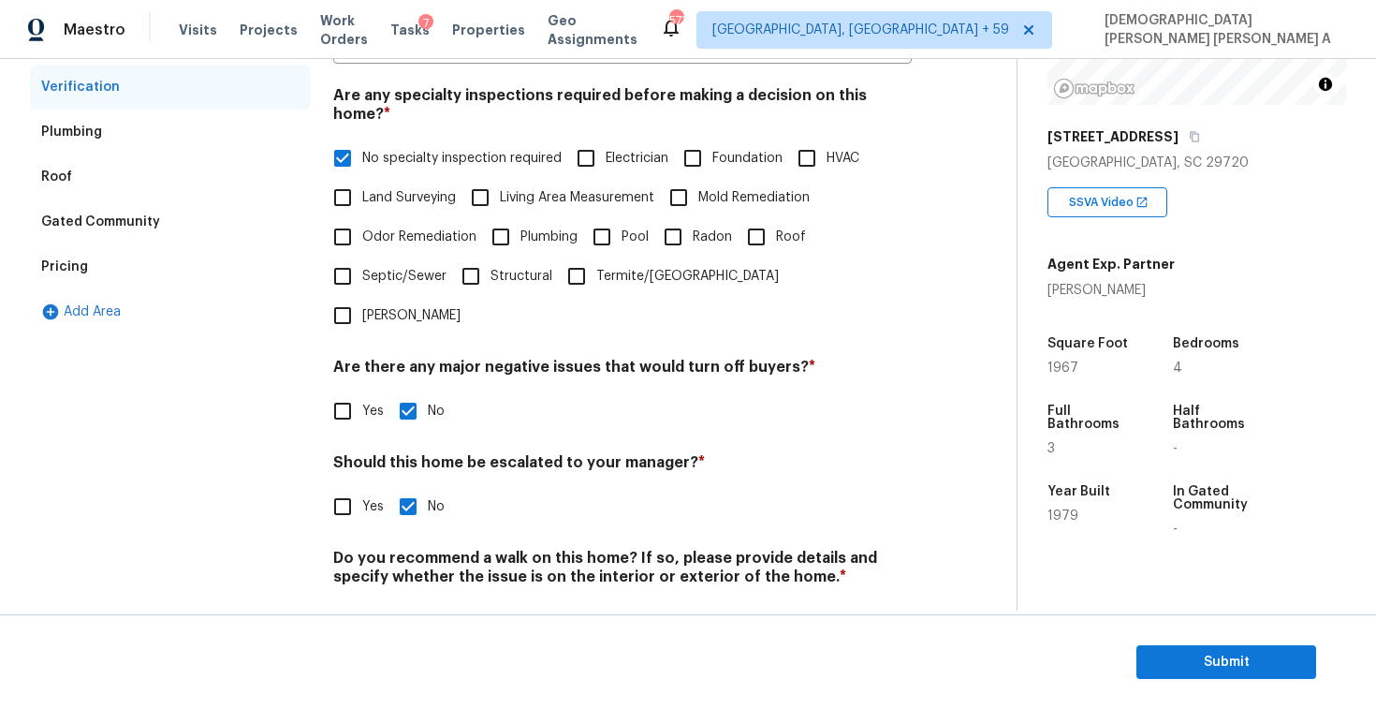
click at [85, 279] on div "Pricing" at bounding box center [170, 266] width 281 height 45
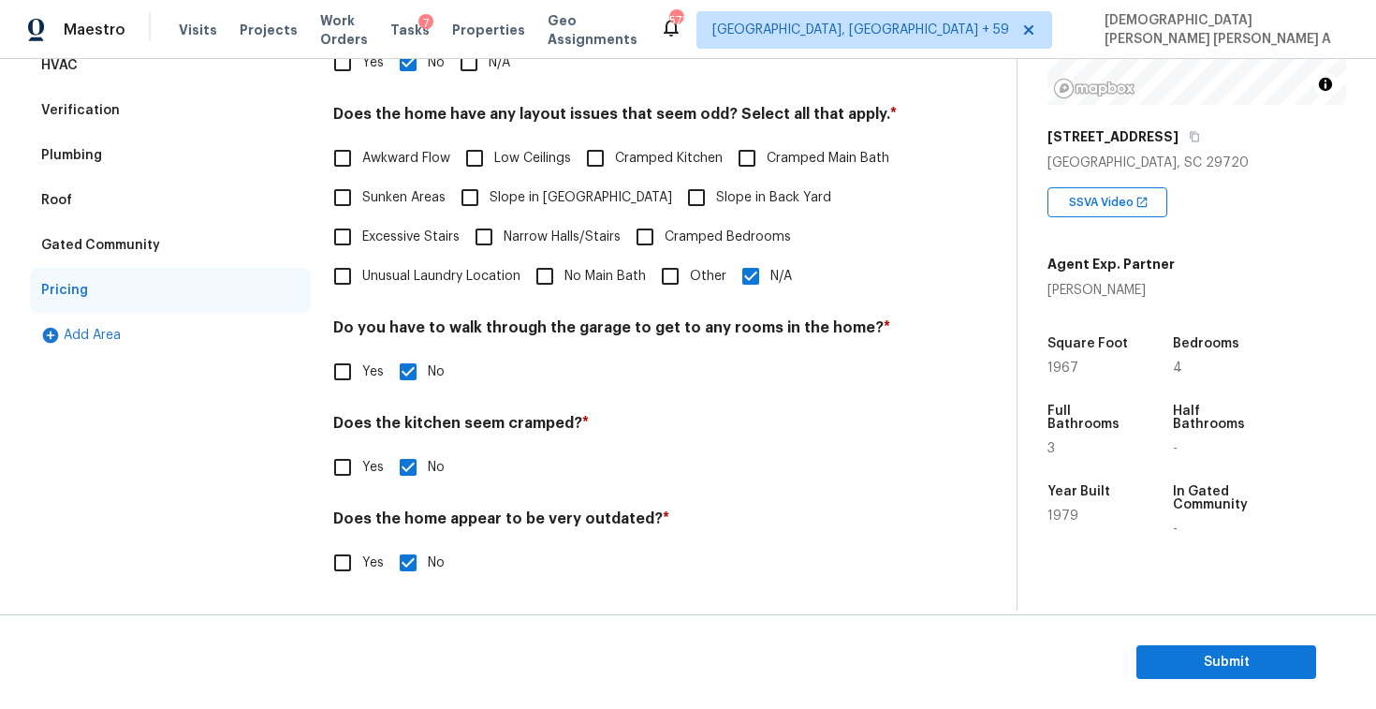
scroll to position [373, 0]
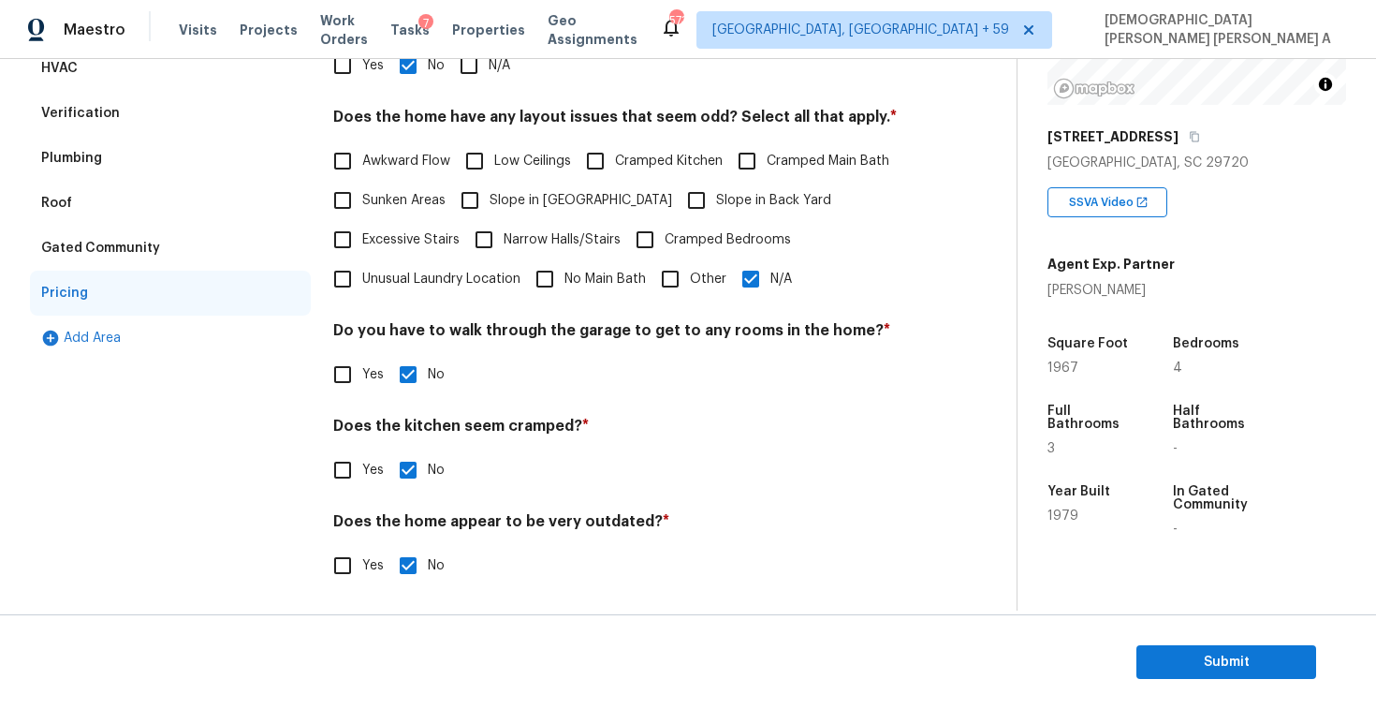
click at [167, 239] on div "Gated Community" at bounding box center [170, 248] width 281 height 45
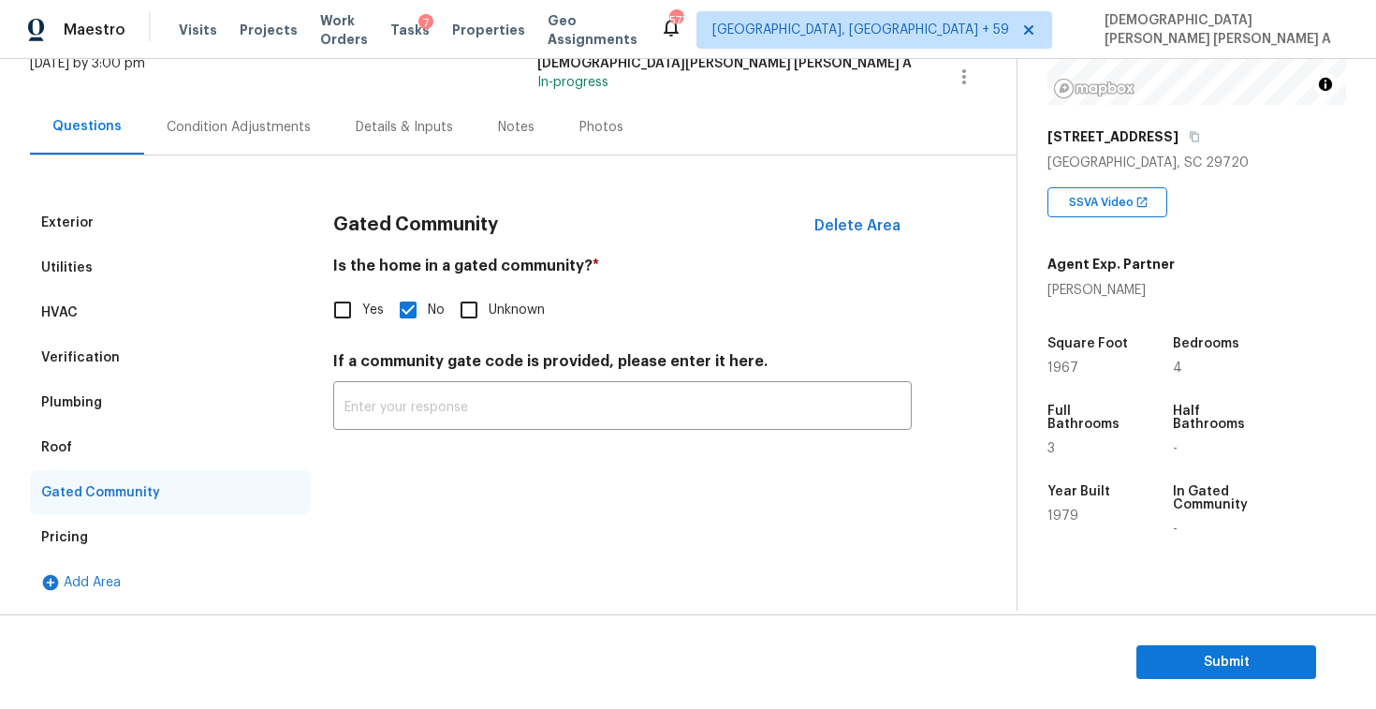
scroll to position [128, 0]
click at [112, 359] on div "Verification" at bounding box center [170, 357] width 281 height 45
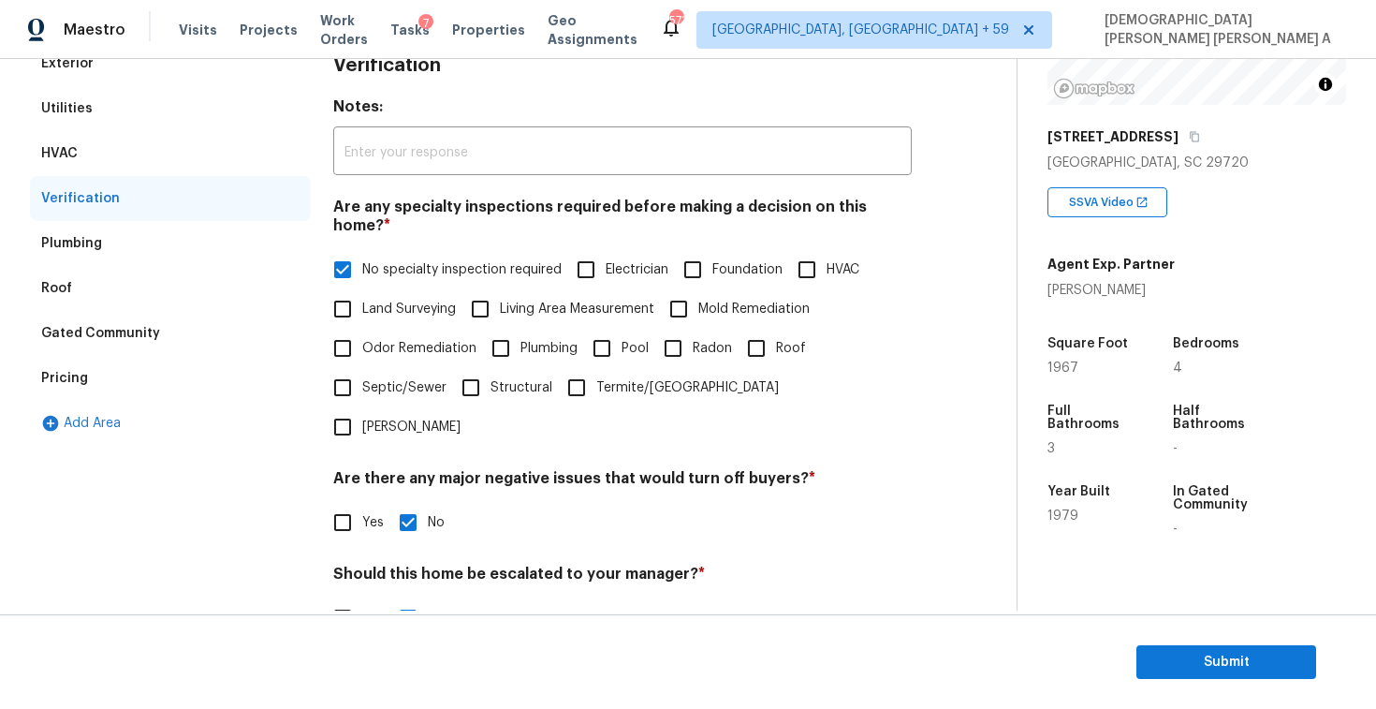
click at [125, 227] on div "Plumbing" at bounding box center [170, 243] width 281 height 45
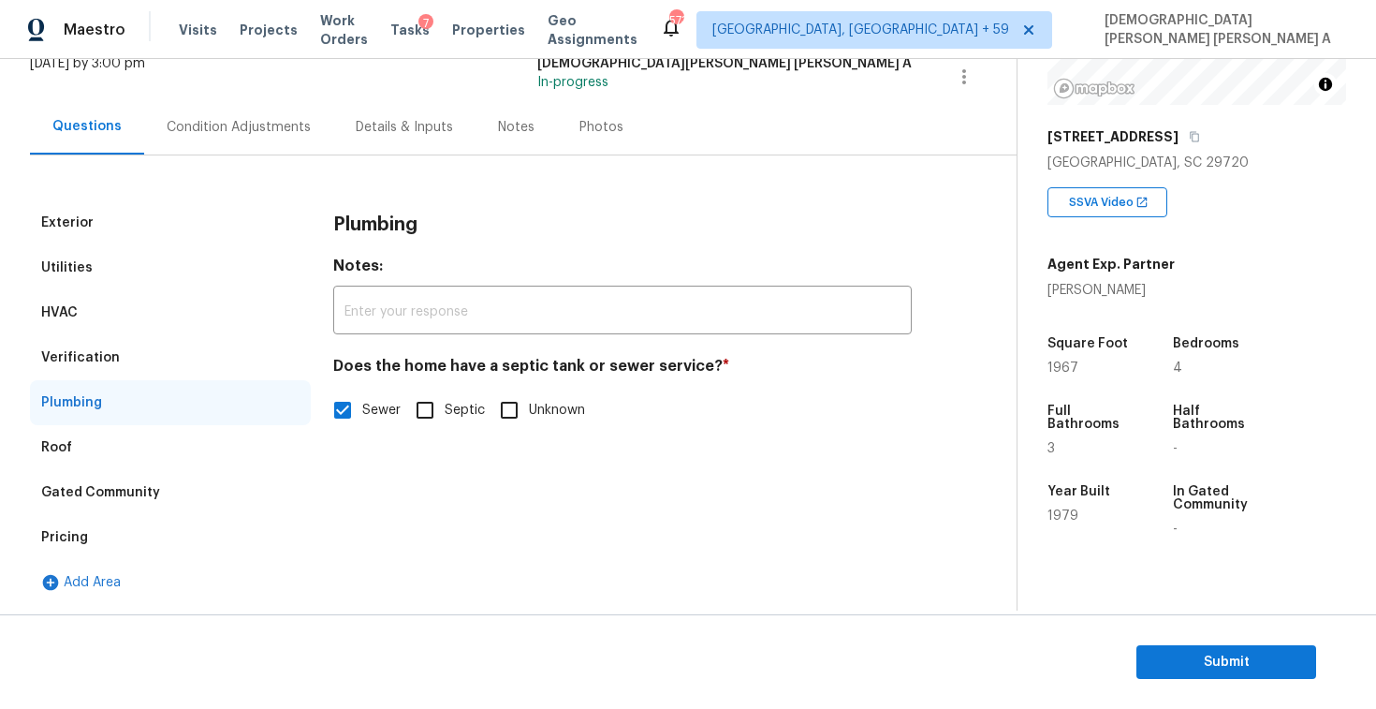
scroll to position [128, 0]
click at [197, 133] on div "Condition Adjustments" at bounding box center [239, 127] width 144 height 19
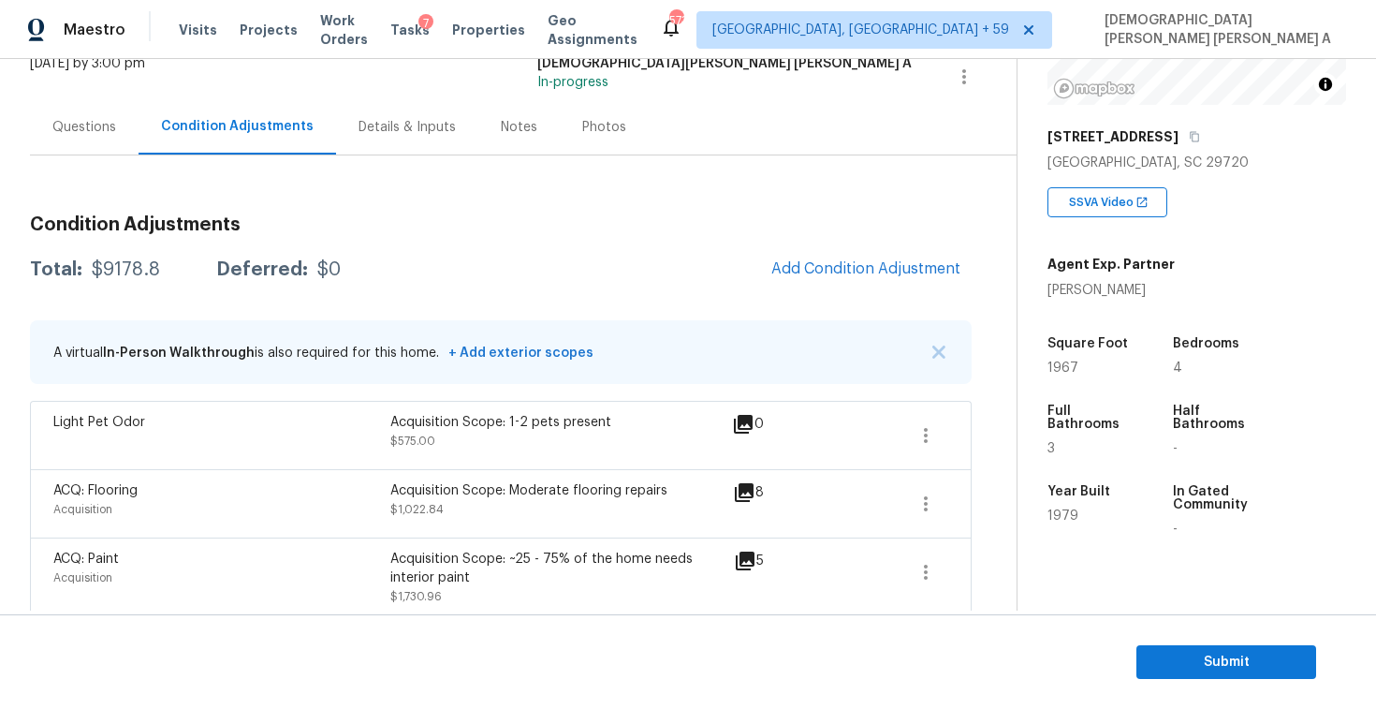
drag, startPoint x: 101, startPoint y: 153, endPoint x: 101, endPoint y: 136, distance: 16.9
click at [101, 153] on div "Questions" at bounding box center [84, 126] width 109 height 55
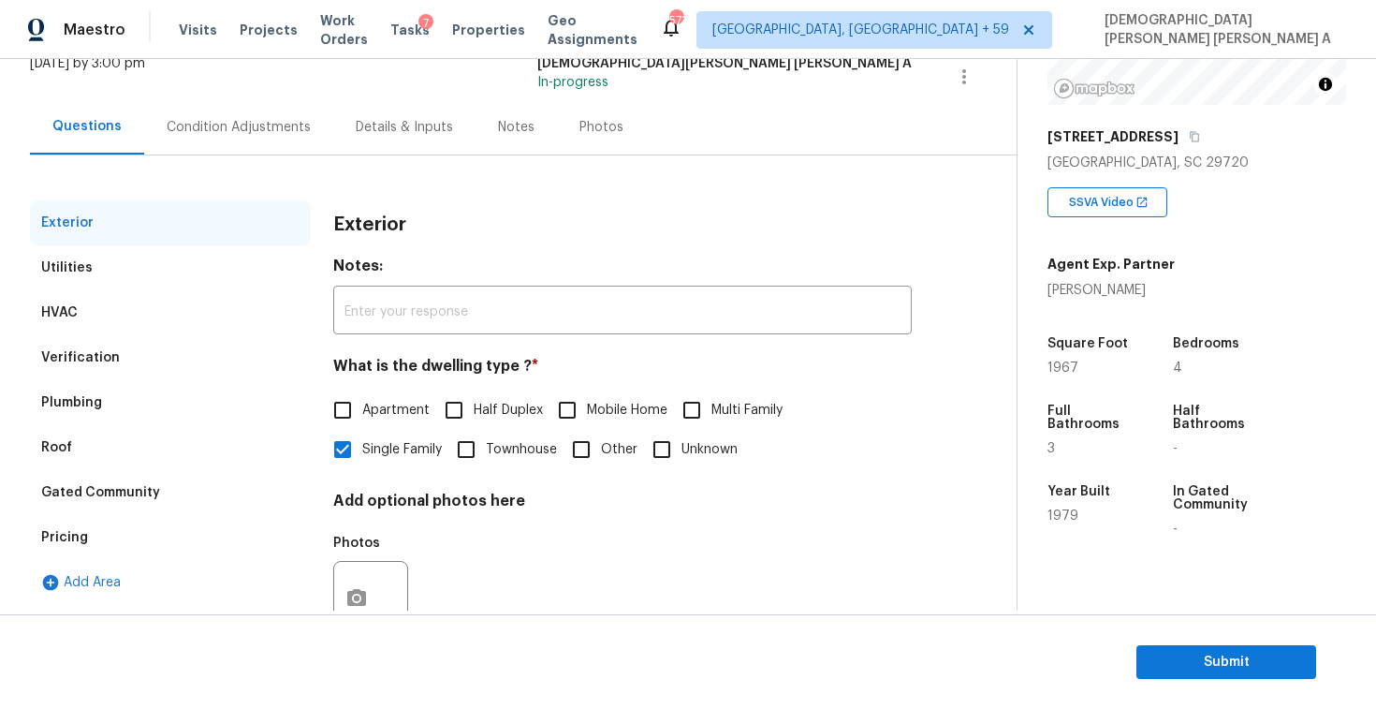
click at [101, 136] on div "Questions" at bounding box center [87, 126] width 114 height 55
click at [102, 527] on div "Pricing" at bounding box center [170, 537] width 281 height 45
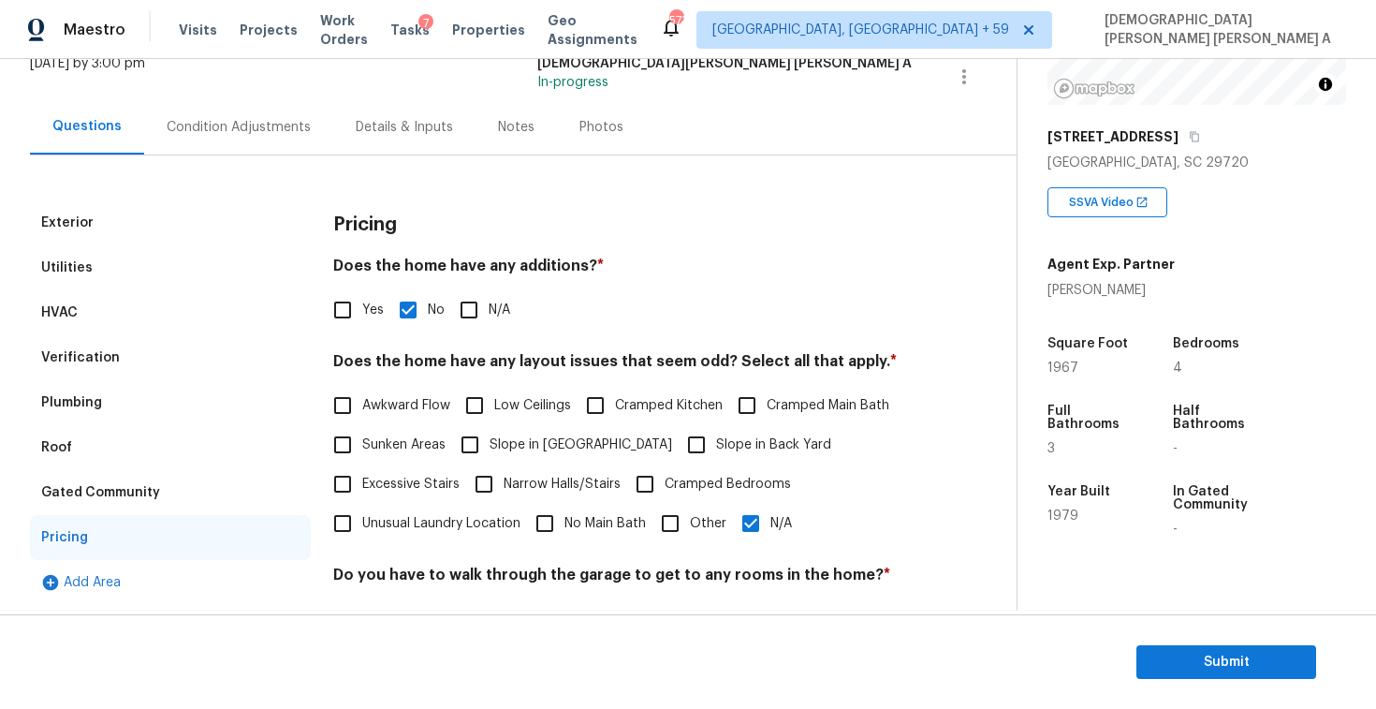
scroll to position [192, 0]
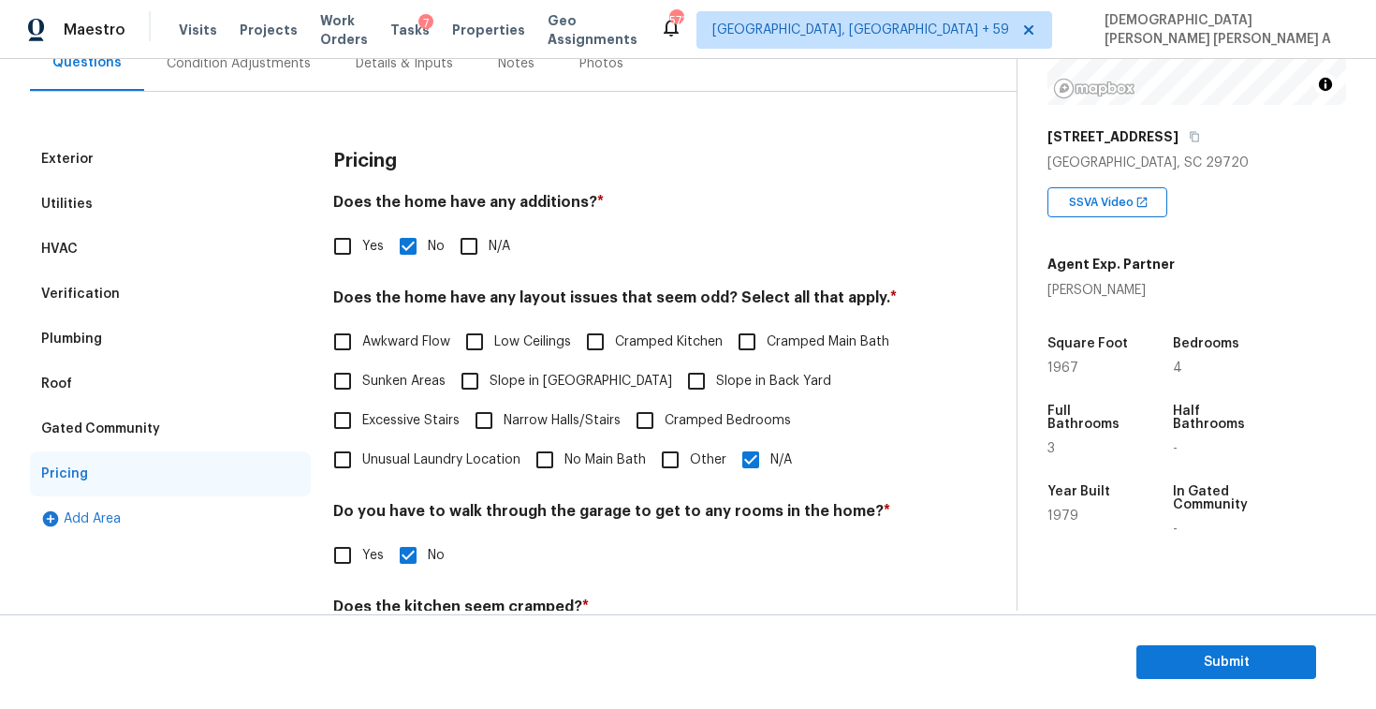
click at [153, 288] on div "Verification" at bounding box center [170, 293] width 281 height 45
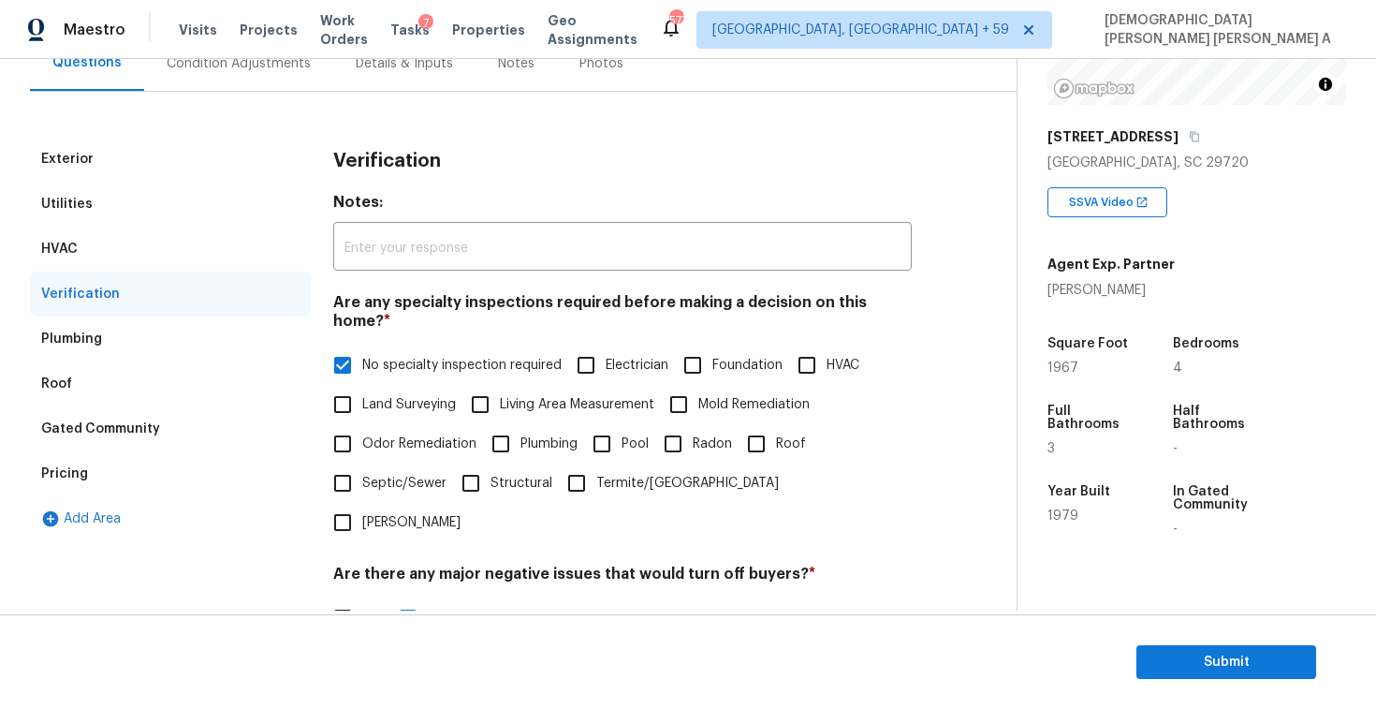
click at [243, 85] on div "Condition Adjustments" at bounding box center [238, 63] width 189 height 55
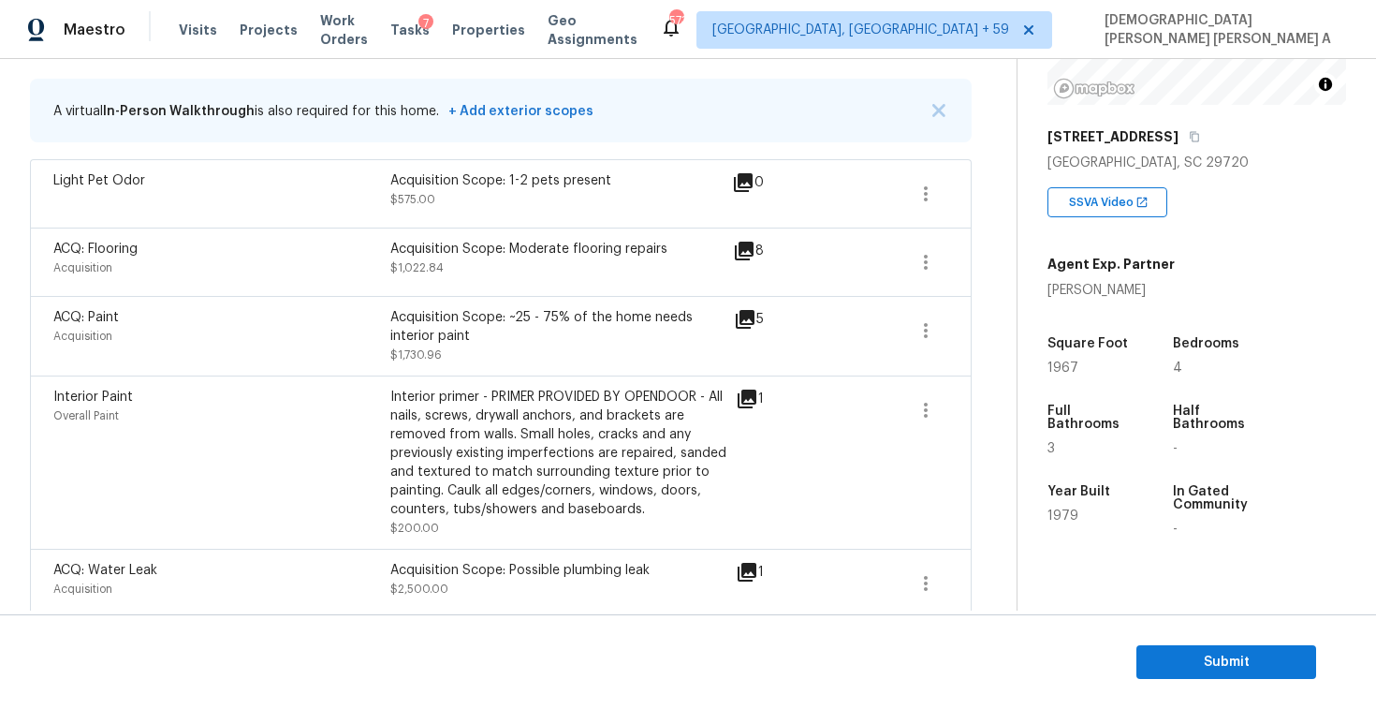
scroll to position [341, 0]
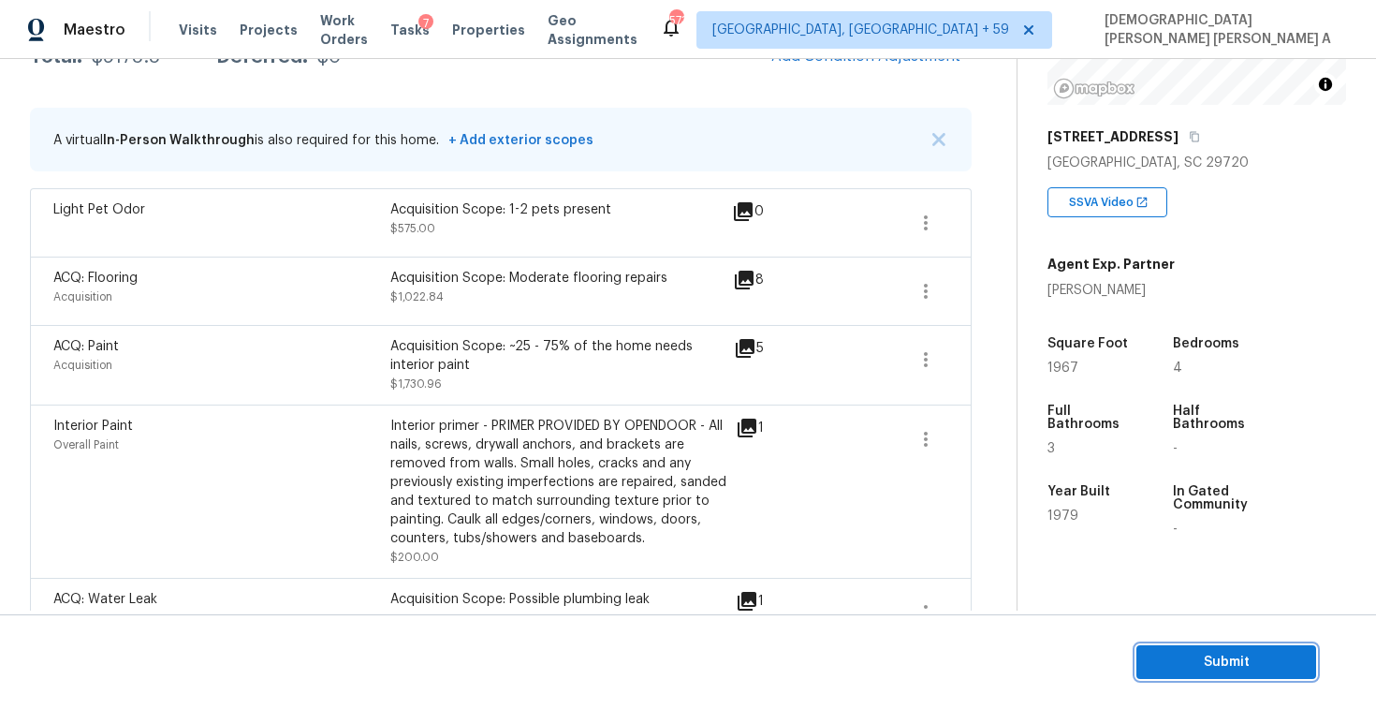
click at [1188, 674] on button "Submit" at bounding box center [1226, 662] width 180 height 35
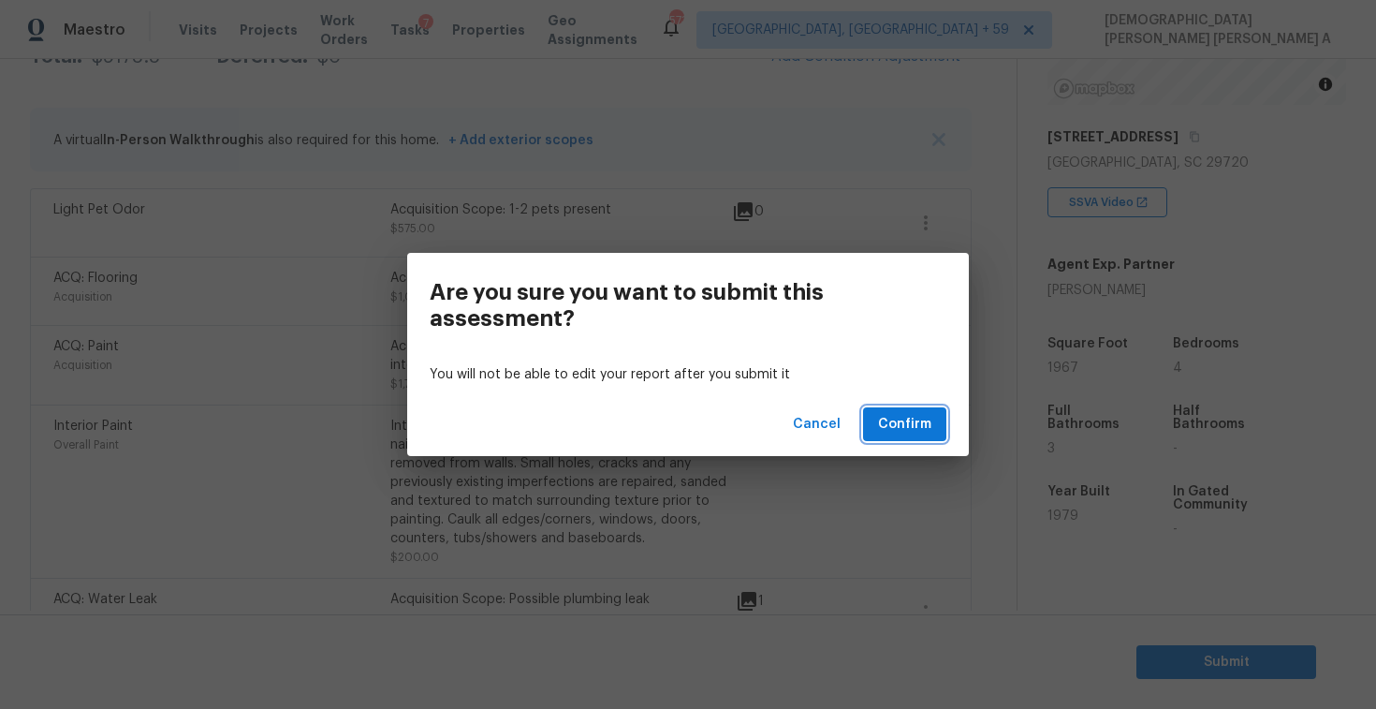
click at [881, 427] on span "Confirm" at bounding box center [904, 424] width 53 height 23
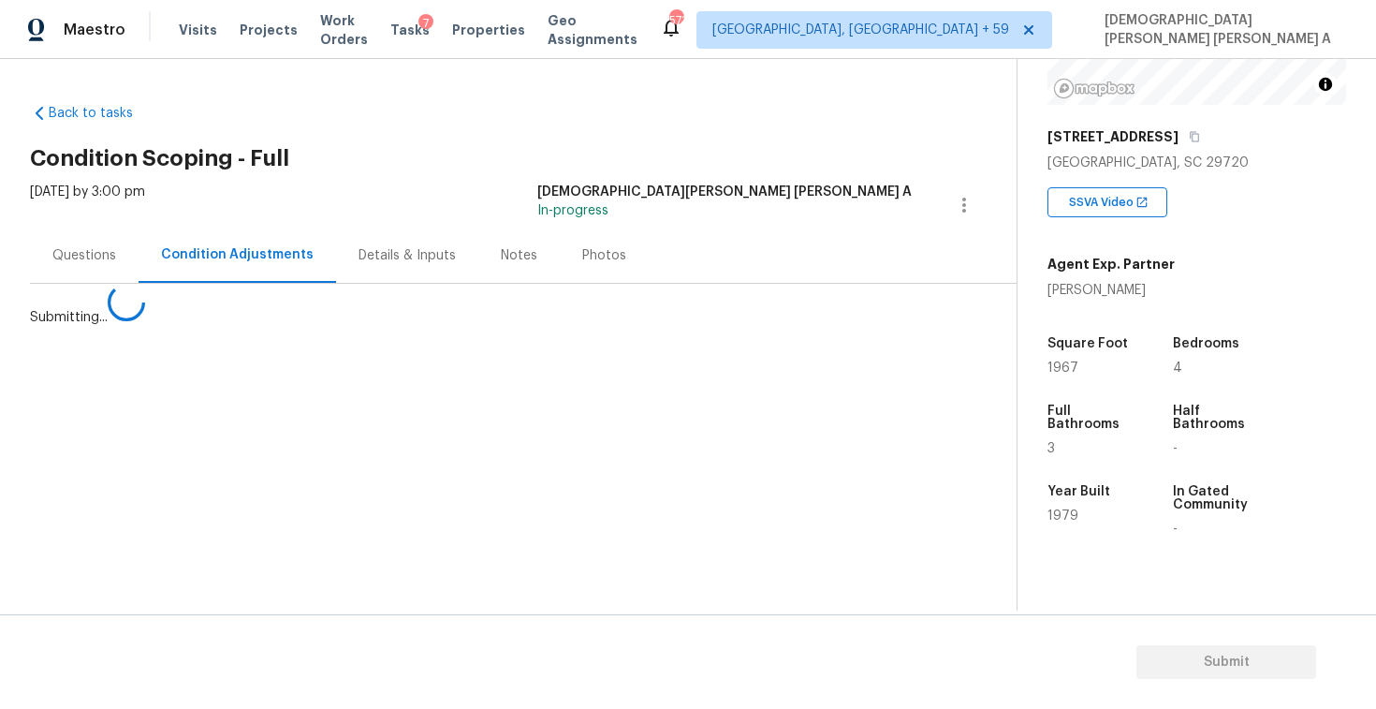
scroll to position [0, 0]
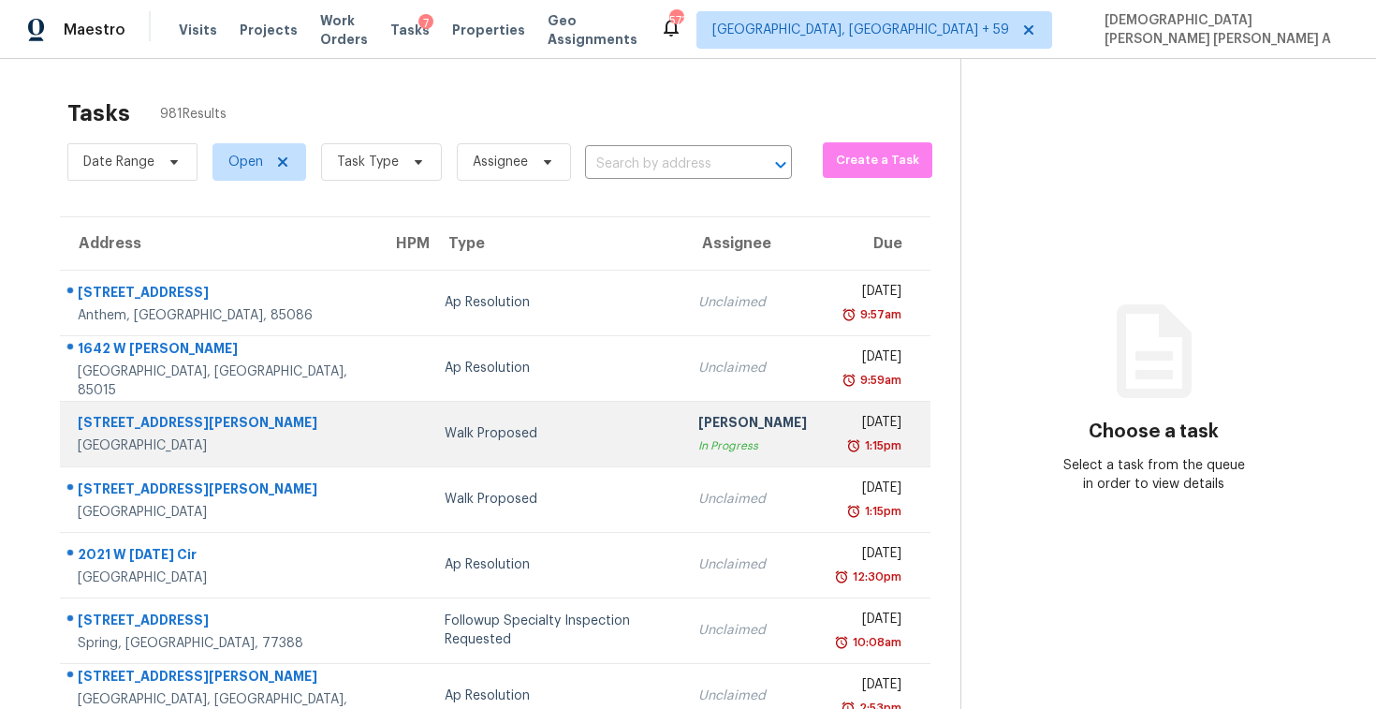
scroll to position [53, 0]
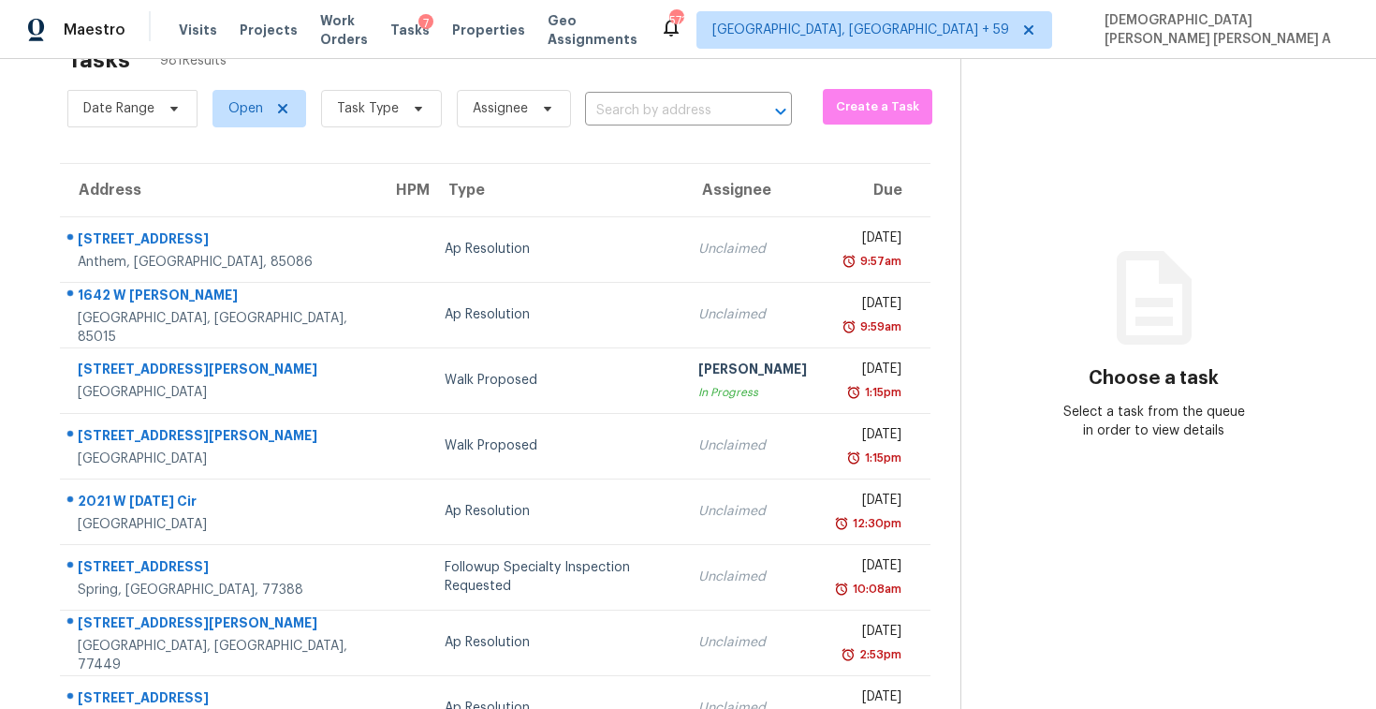
click at [632, 129] on div "Date Range Open Task Type Assignee ​" at bounding box center [429, 108] width 725 height 49
click at [635, 122] on input "text" at bounding box center [662, 110] width 154 height 29
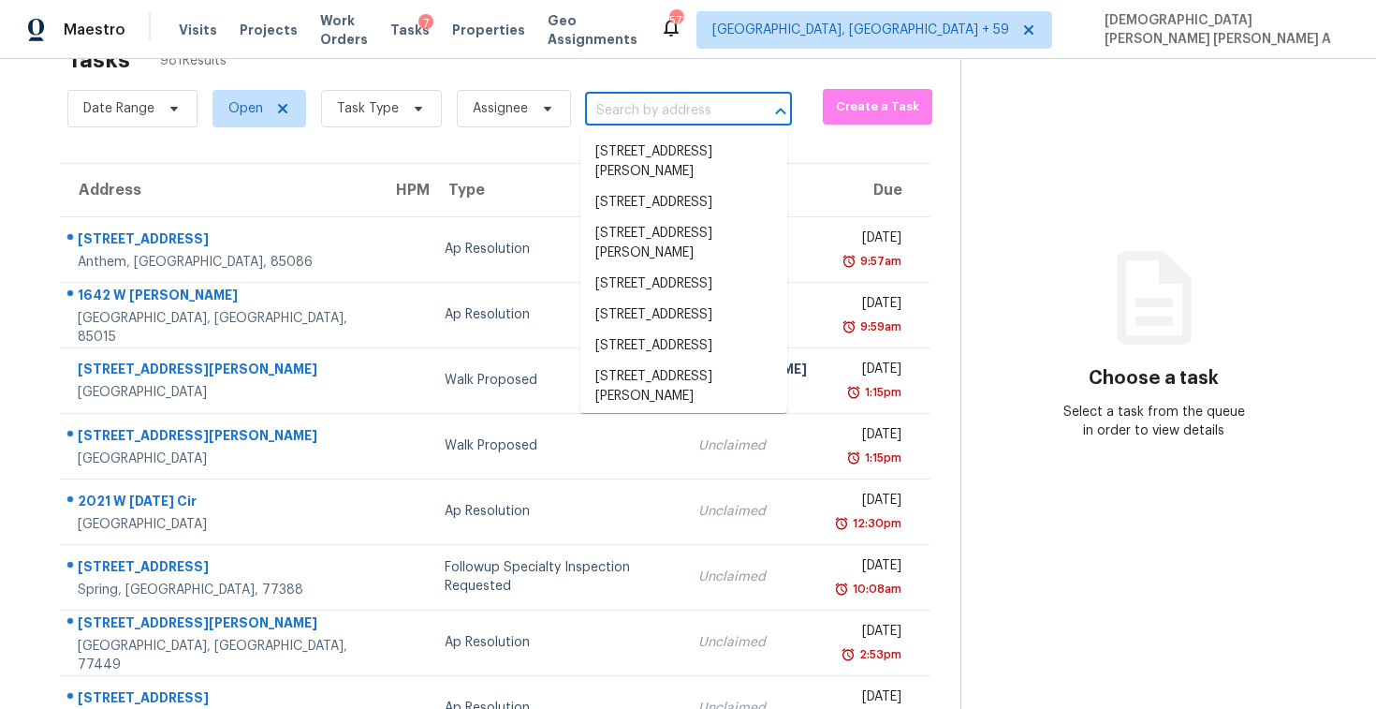
paste input "13511 Mallard Lake Rd, Charlotte, NC, 28262"
type input "13511 Mallard Lake Rd, Charlotte, NC, 28262"
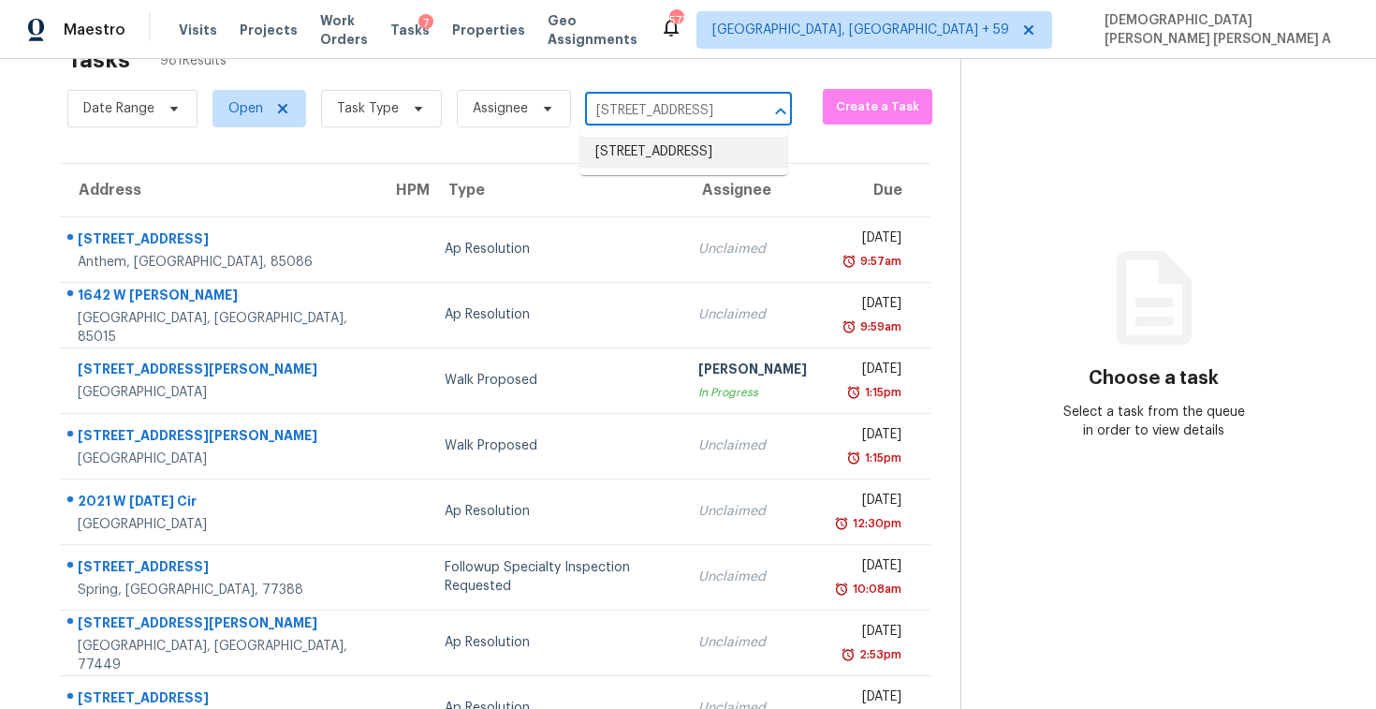
click at [659, 168] on li "13511 Mallard Lake Rd, Charlotte, NC 28262" at bounding box center [683, 152] width 207 height 31
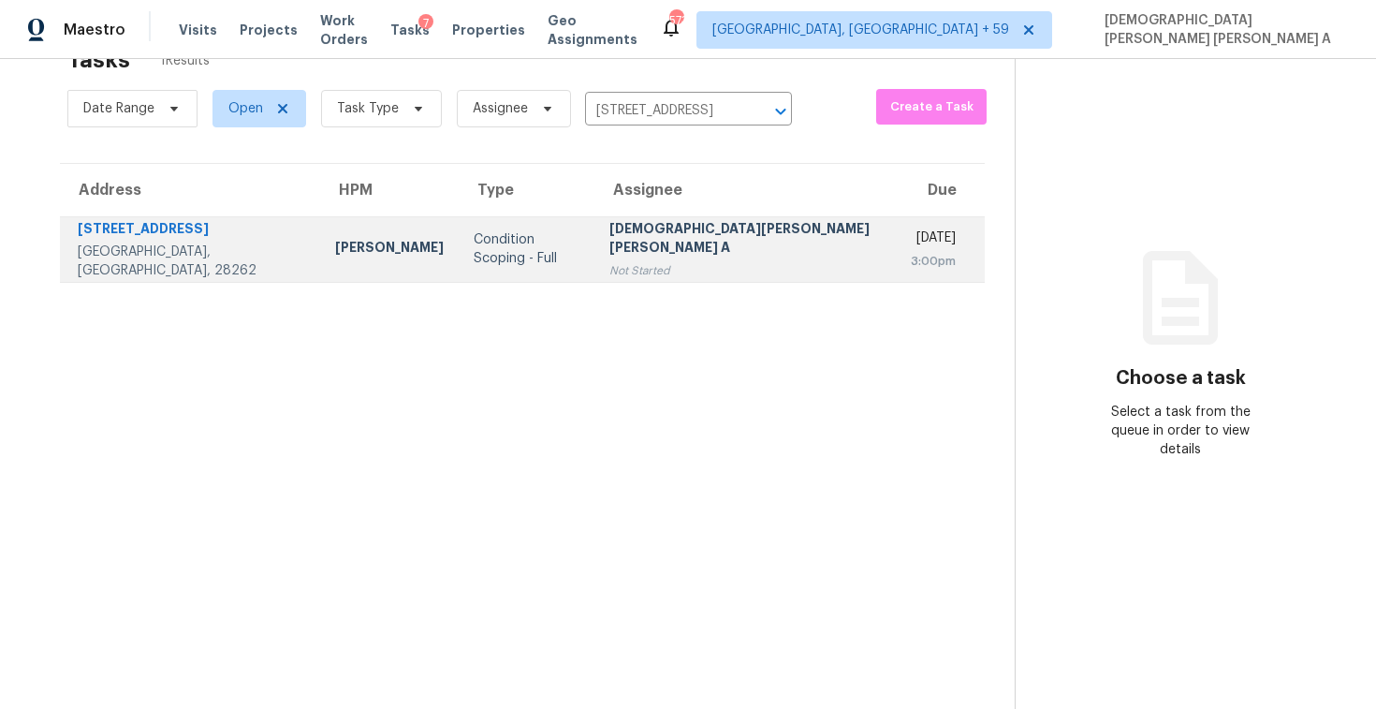
click at [637, 261] on div "Not Started" at bounding box center [744, 270] width 271 height 19
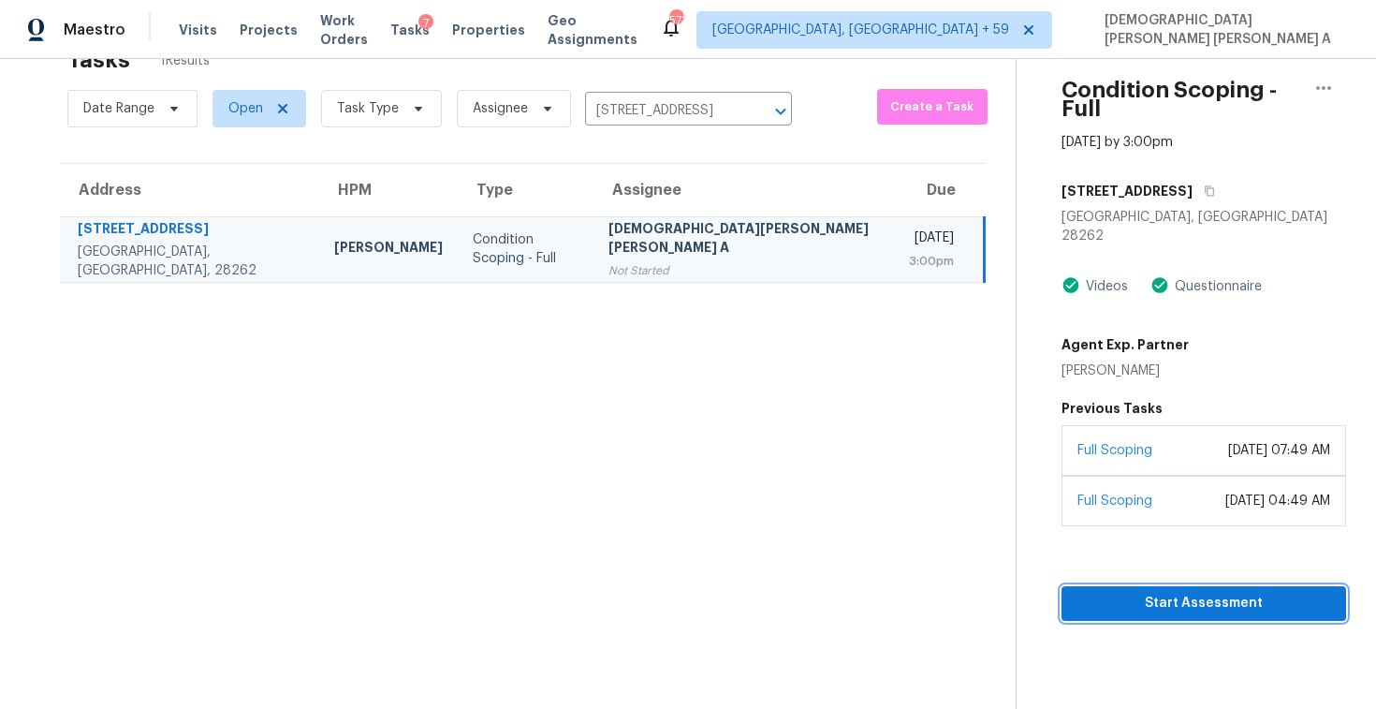
click at [1119, 586] on button "Start Assessment" at bounding box center [1204, 603] width 285 height 35
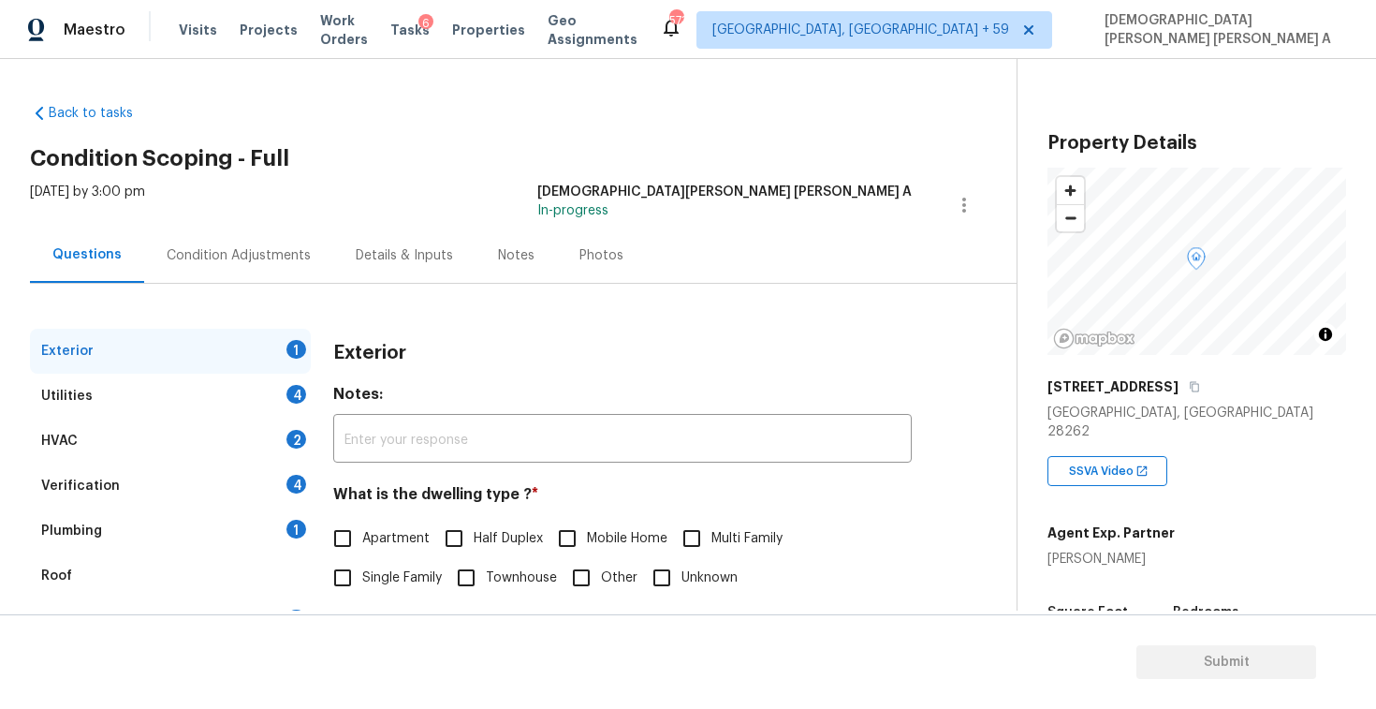
click at [456, 111] on div "Back to tasks Condition Scoping - Full Mon, Sep 29 2025 by 3:00 pm Mohamed Azee…" at bounding box center [523, 446] width 987 height 714
click at [349, 577] on input "Single Family" at bounding box center [342, 577] width 39 height 39
checkbox input "true"
click at [240, 403] on div "Utilities 4" at bounding box center [170, 396] width 281 height 45
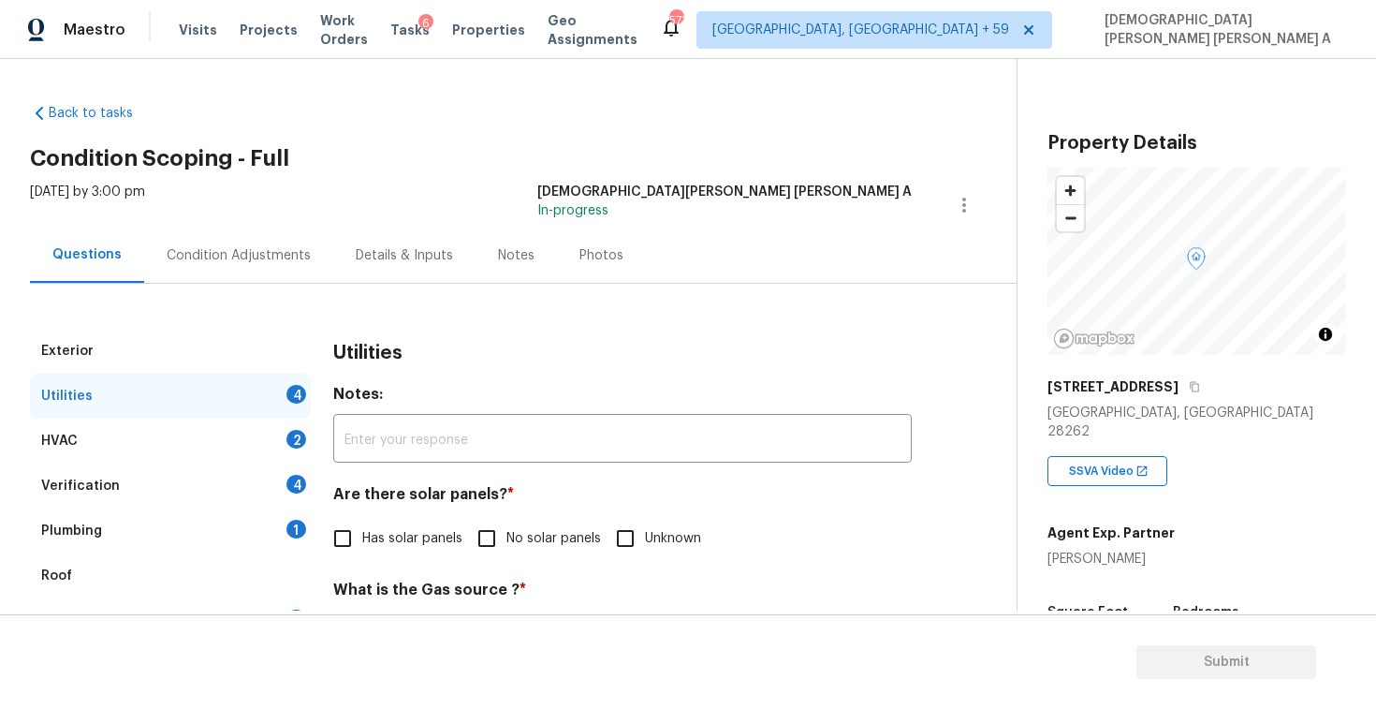
scroll to position [218, 0]
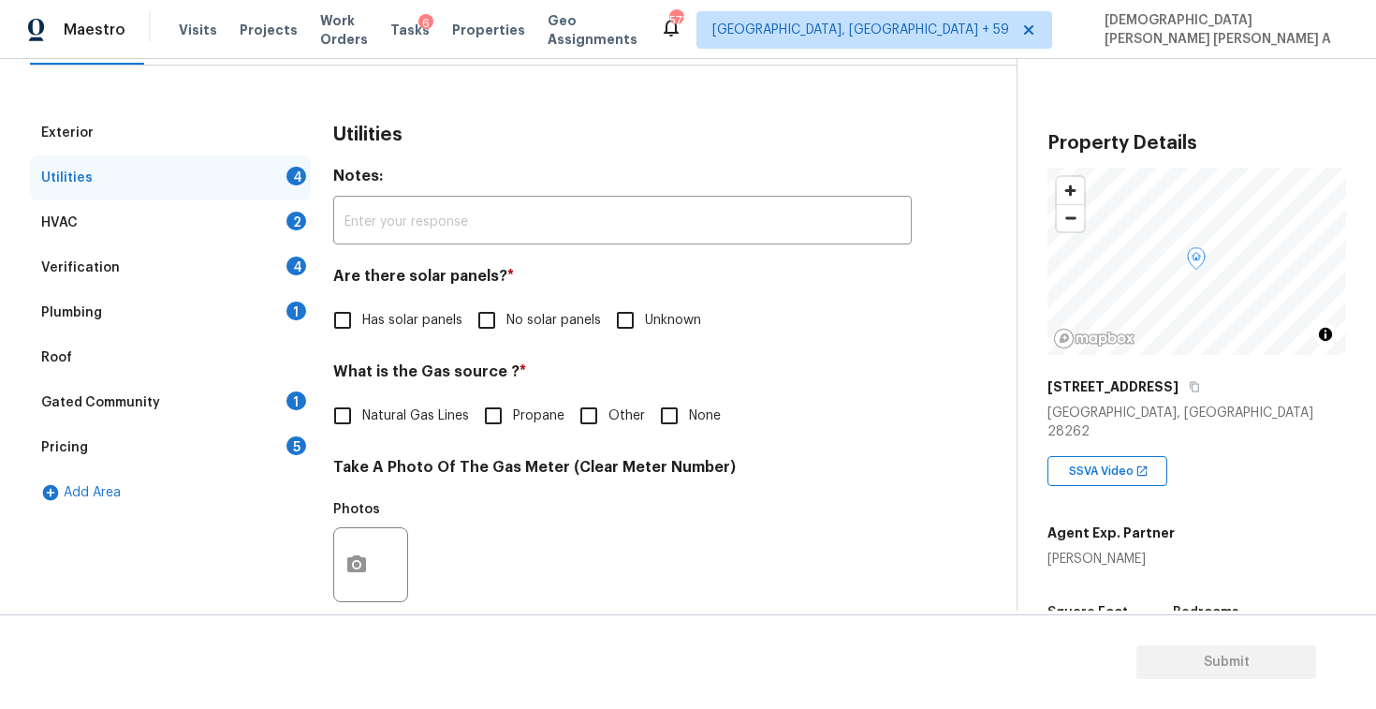
click at [490, 325] on input "No solar panels" at bounding box center [486, 319] width 39 height 39
checkbox input "true"
click at [351, 412] on input "Natural Gas Lines" at bounding box center [342, 415] width 39 height 39
checkbox input "true"
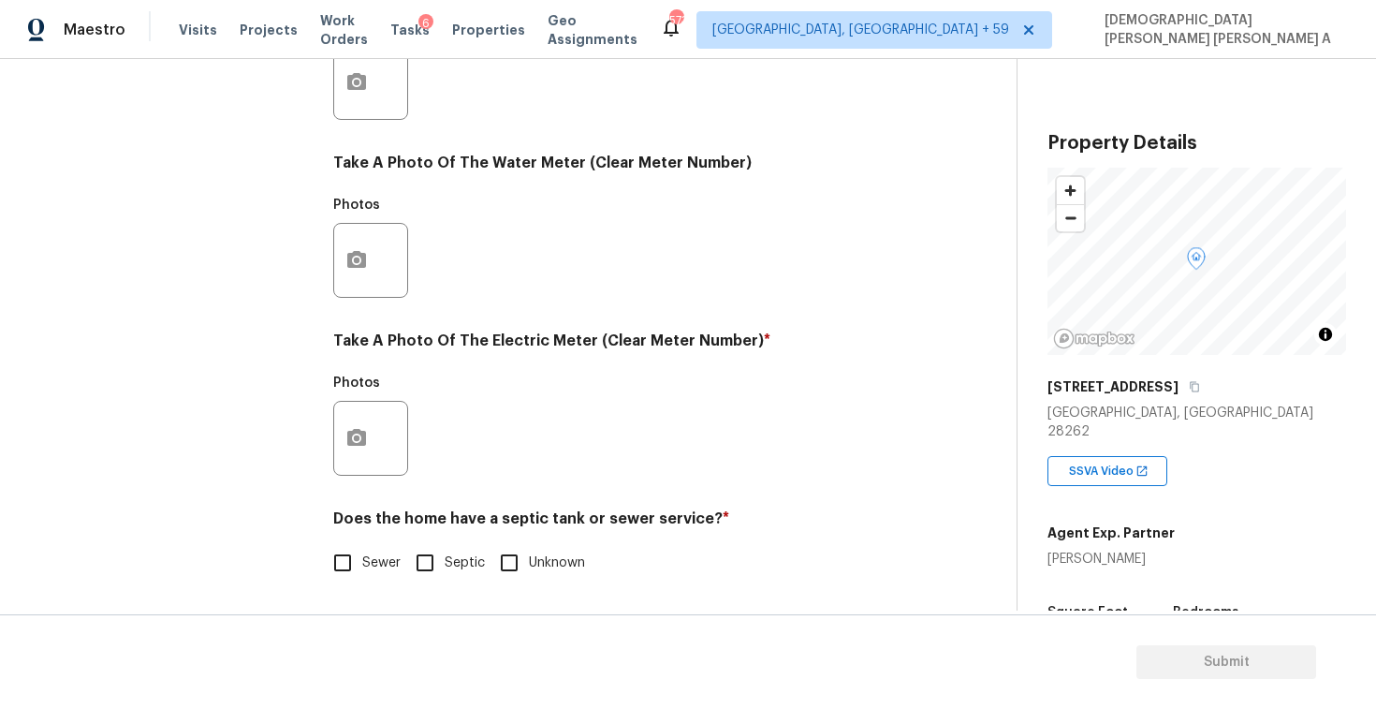
click at [347, 564] on input "Sewer" at bounding box center [342, 562] width 39 height 39
checkbox input "true"
click at [340, 418] on button "button" at bounding box center [356, 438] width 45 height 73
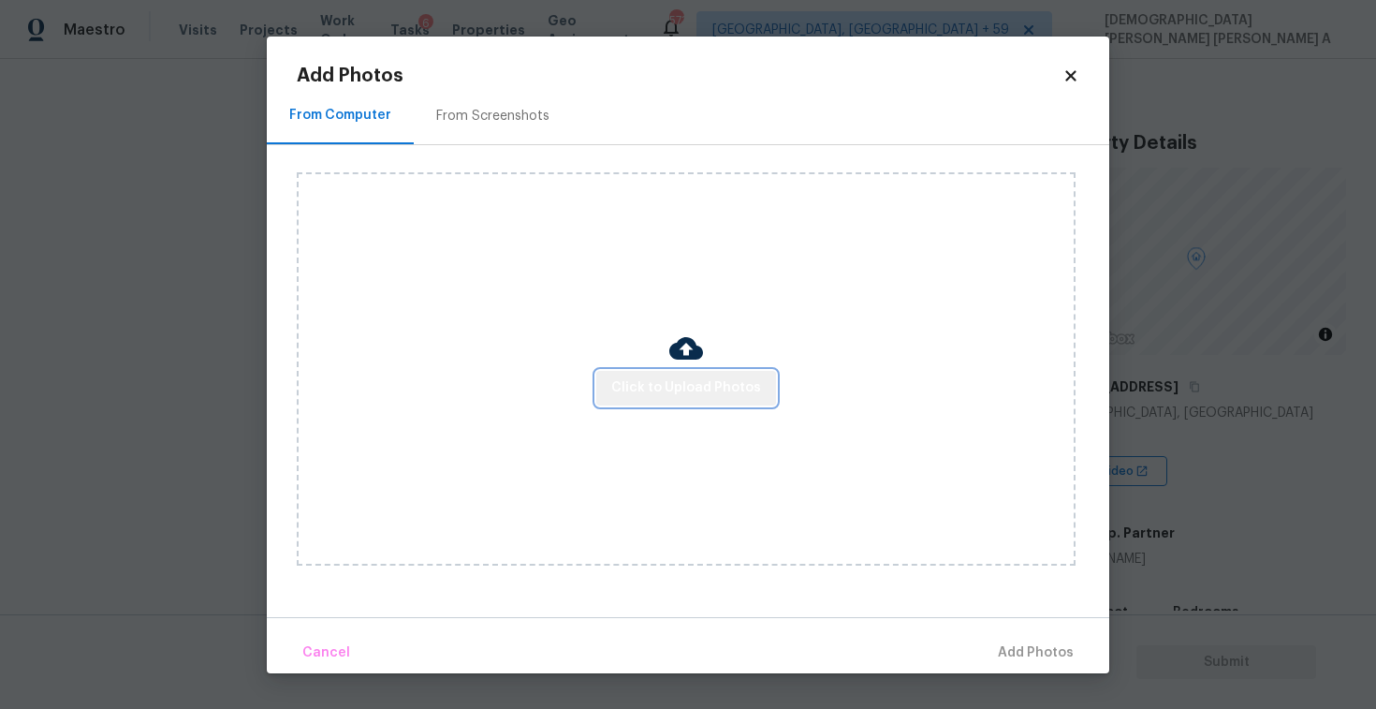
click at [748, 385] on span "Click to Upload Photos" at bounding box center [686, 387] width 150 height 23
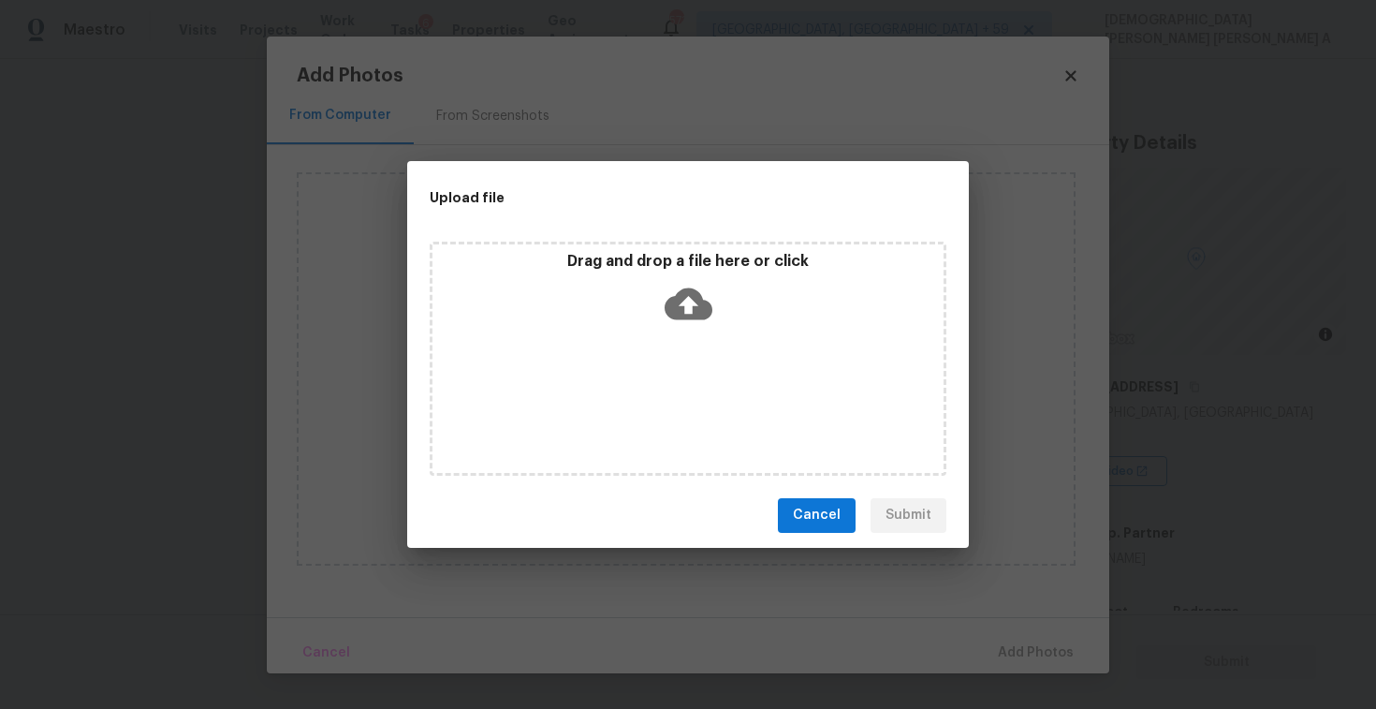
click at [691, 260] on p "Drag and drop a file here or click" at bounding box center [687, 262] width 511 height 20
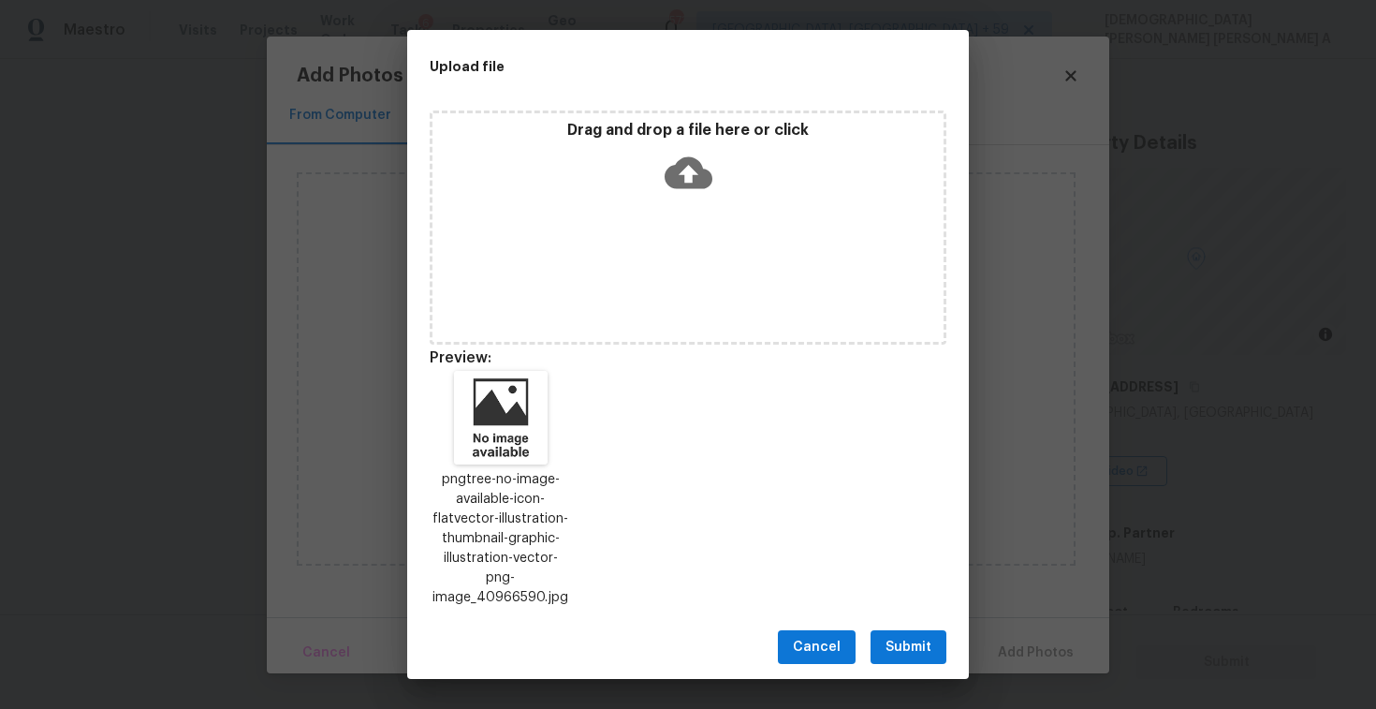
click at [902, 637] on span "Submit" at bounding box center [909, 647] width 46 height 23
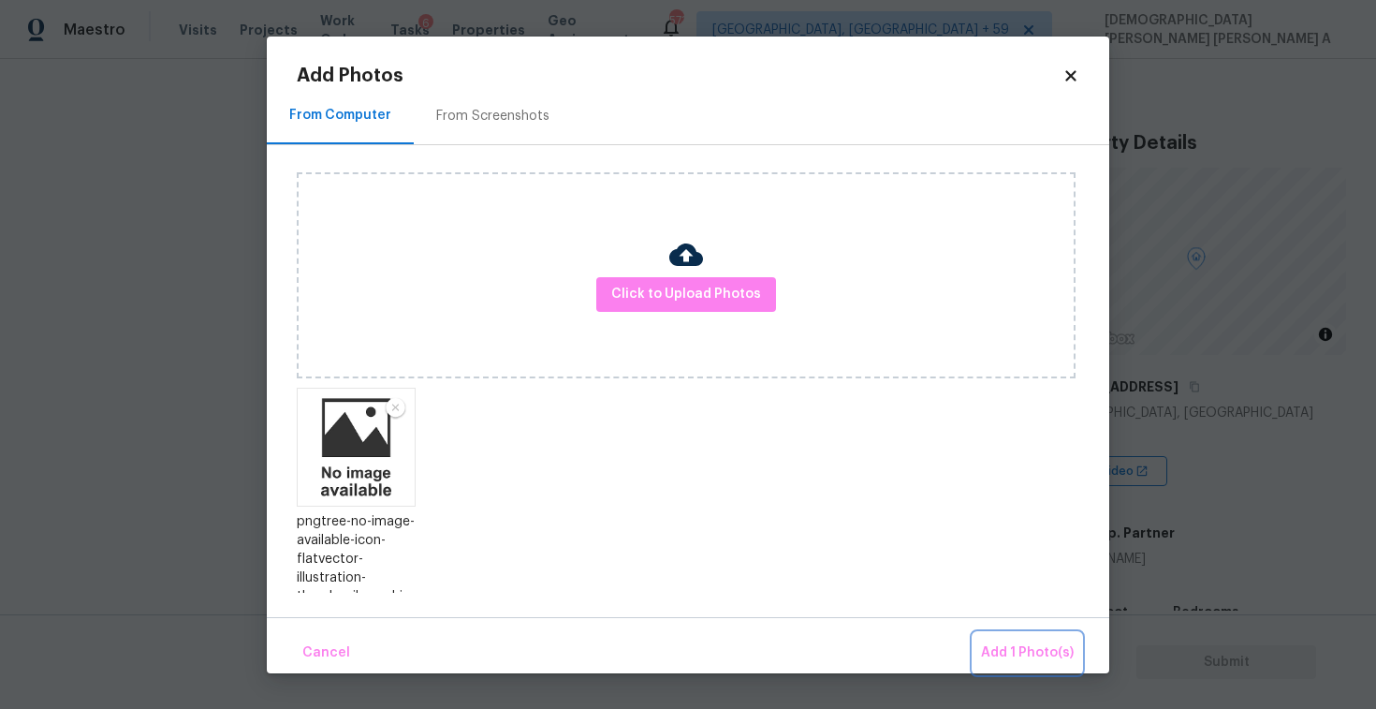
click at [1048, 656] on span "Add 1 Photo(s)" at bounding box center [1027, 652] width 93 height 23
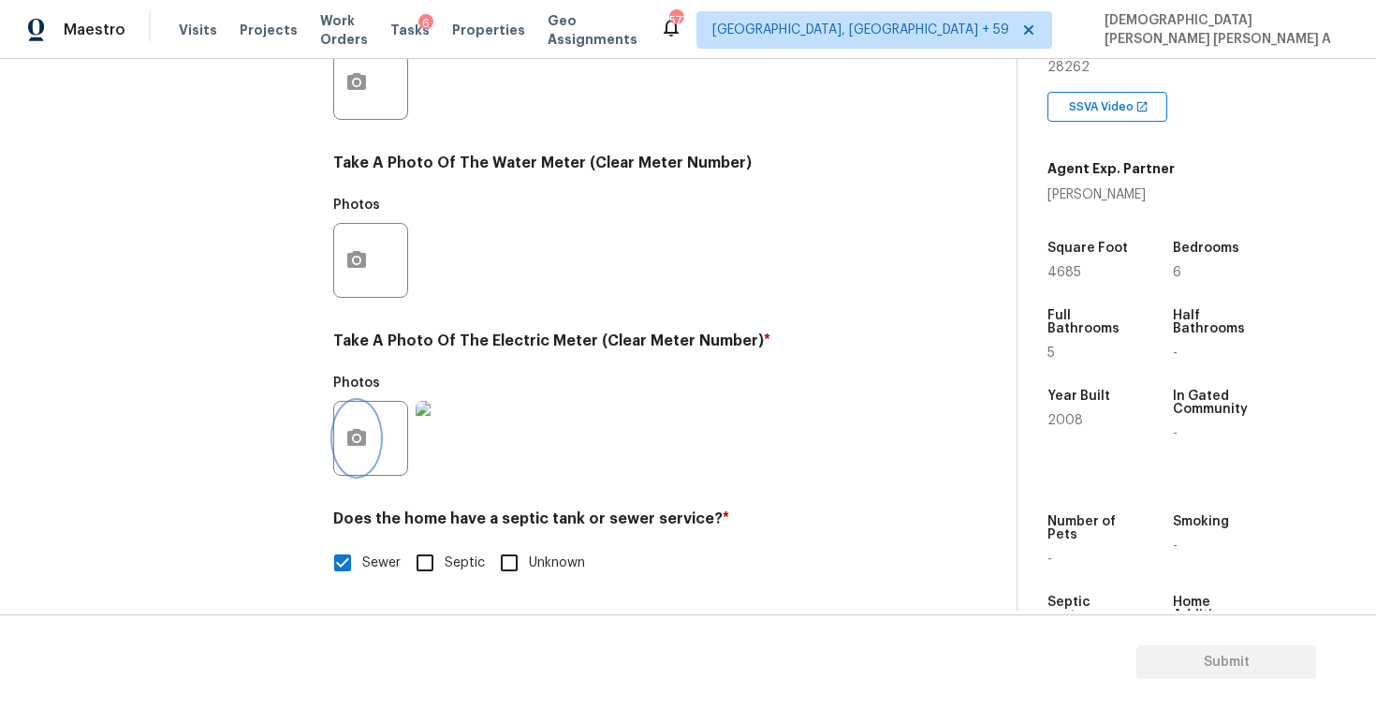
scroll to position [199, 0]
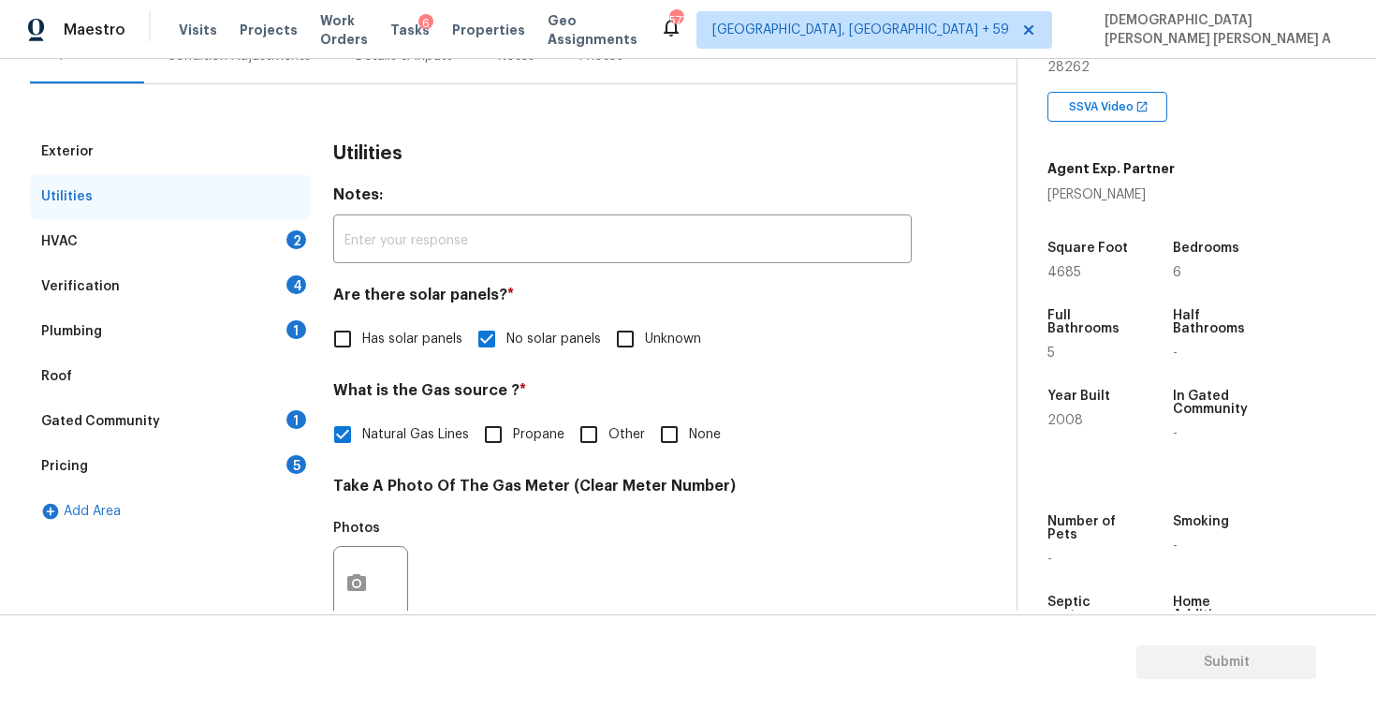
click at [195, 228] on div "HVAC 2" at bounding box center [170, 241] width 281 height 45
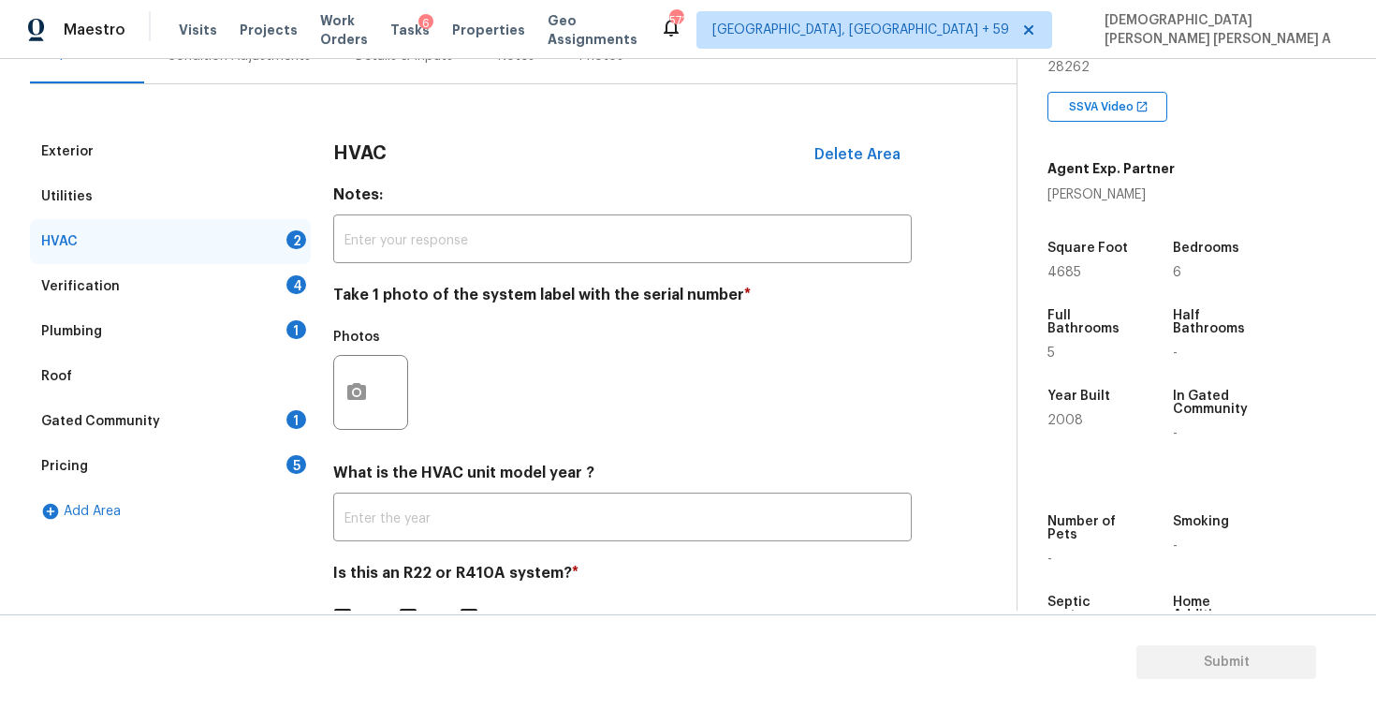
scroll to position [255, 0]
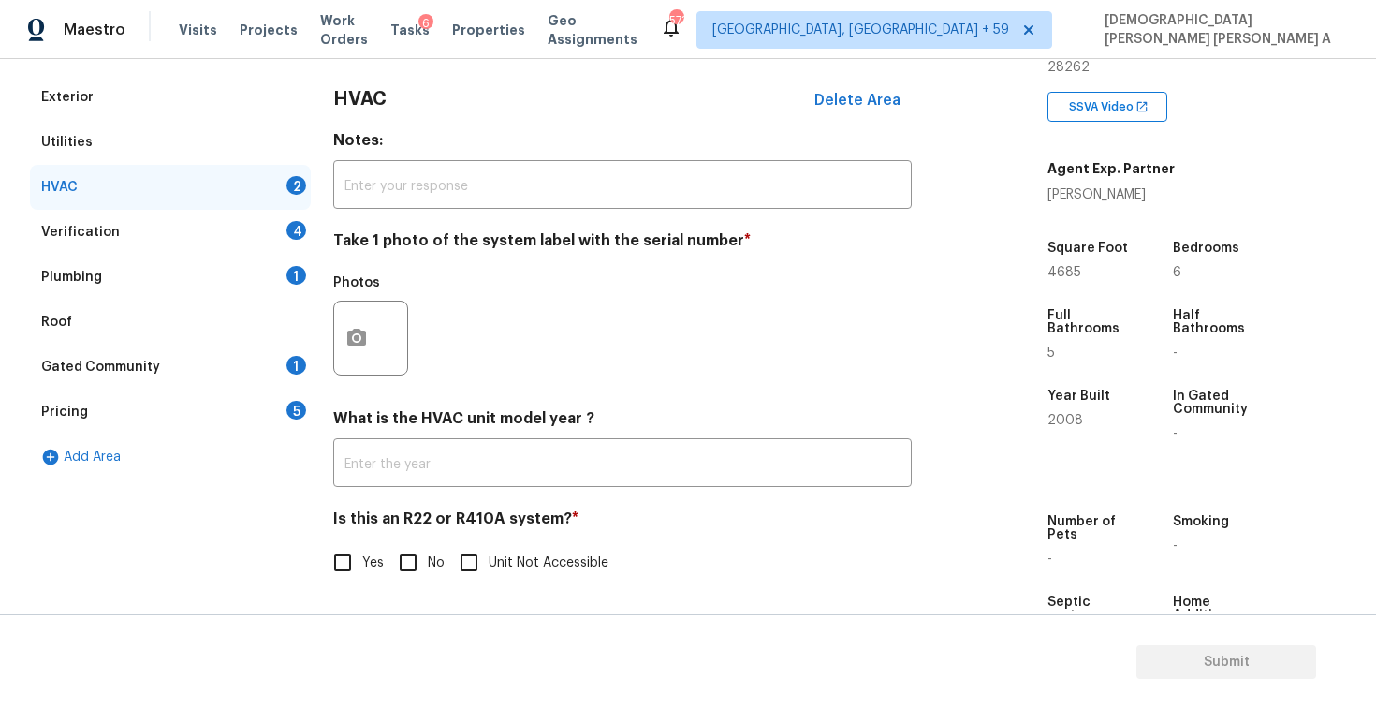
click at [409, 550] on input "No" at bounding box center [407, 562] width 39 height 39
checkbox input "true"
click at [357, 351] on button "button" at bounding box center [356, 336] width 45 height 73
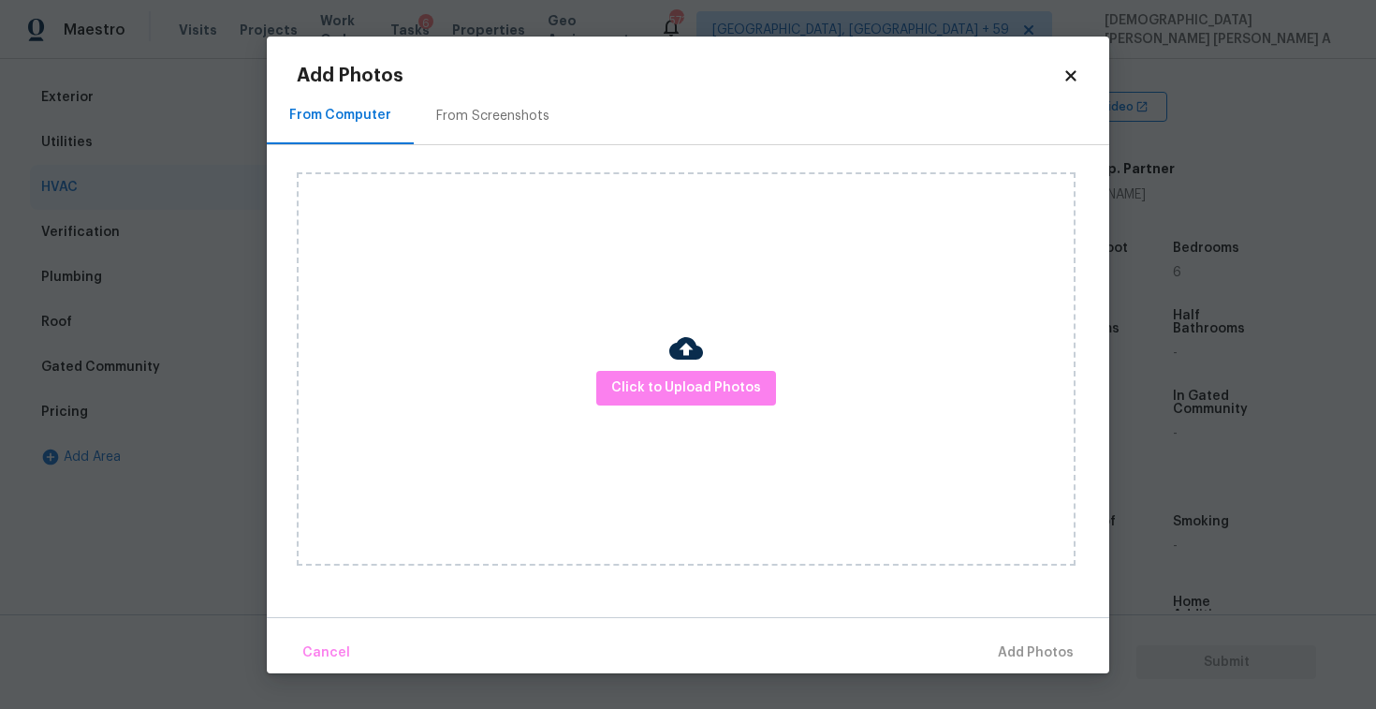
click at [733, 412] on div "Click to Upload Photos" at bounding box center [686, 368] width 779 height 393
click at [726, 371] on button "Click to Upload Photos" at bounding box center [686, 388] width 180 height 35
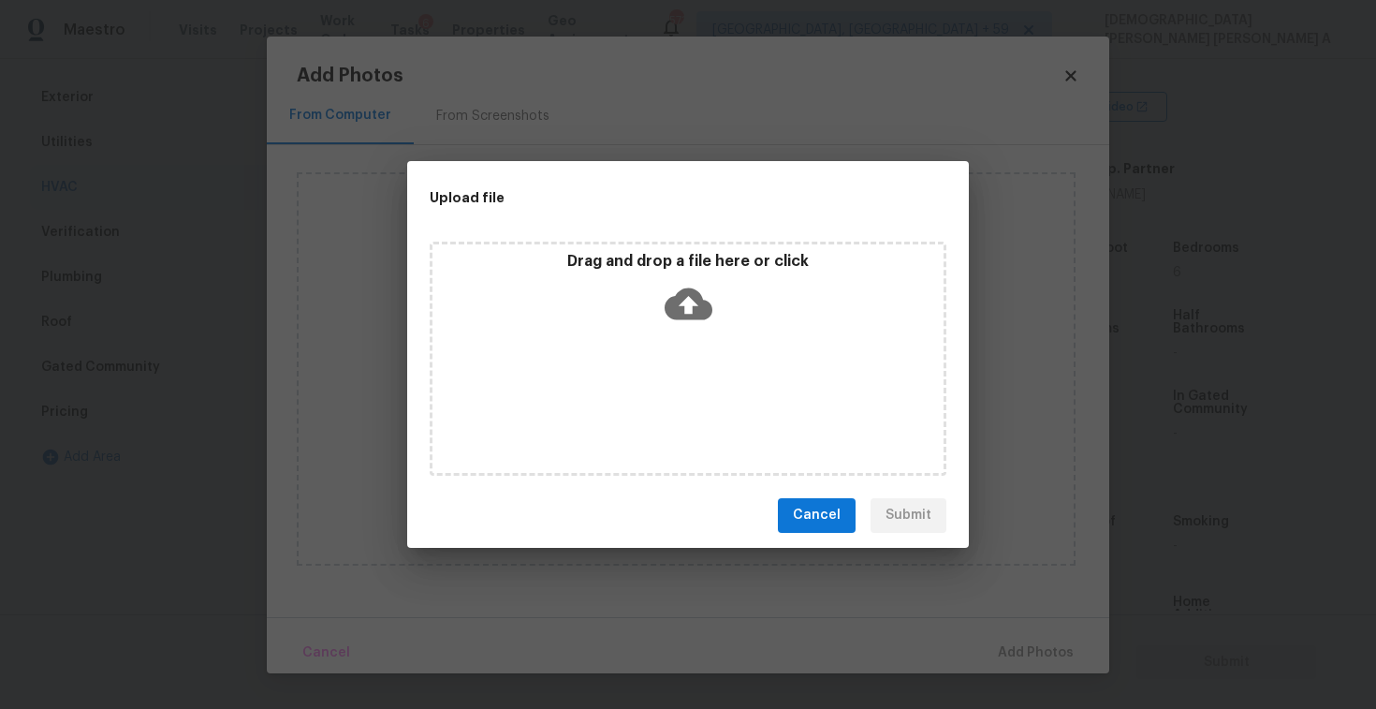
click at [695, 288] on icon at bounding box center [689, 303] width 48 height 32
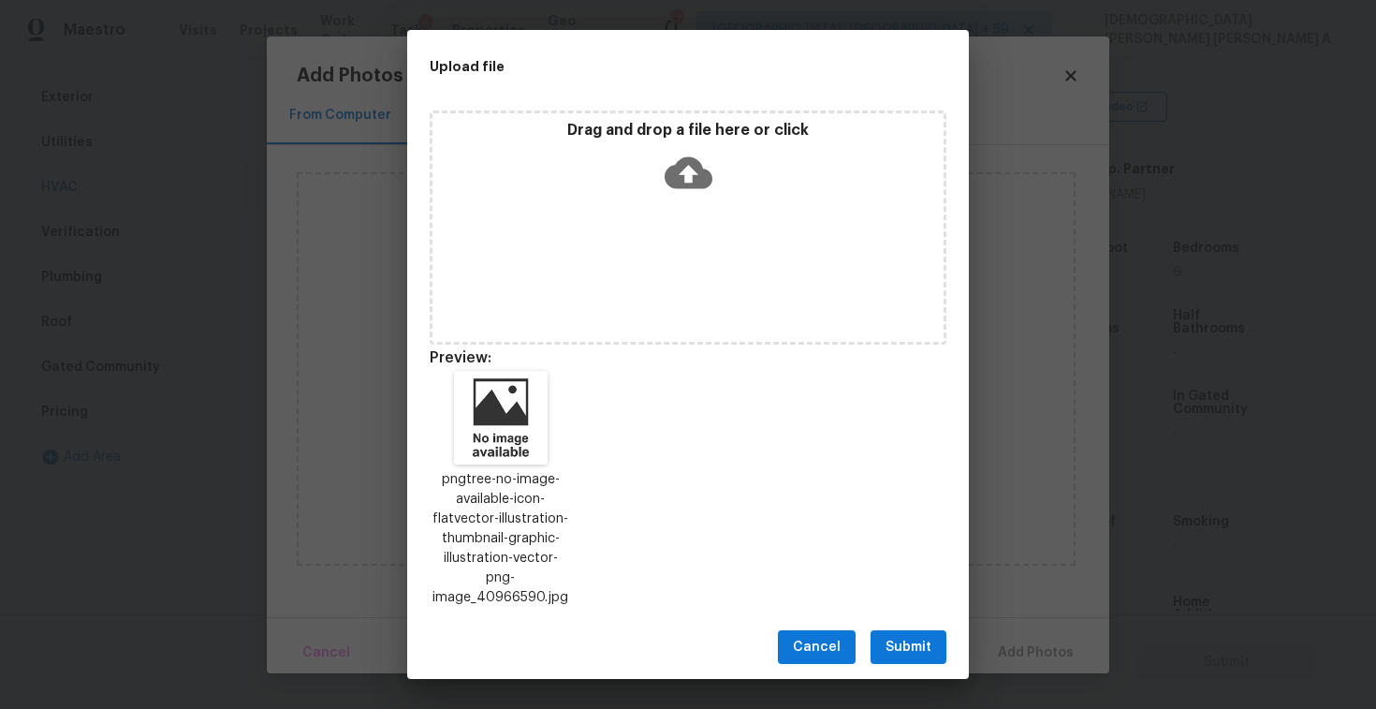
click at [901, 636] on span "Submit" at bounding box center [909, 647] width 46 height 23
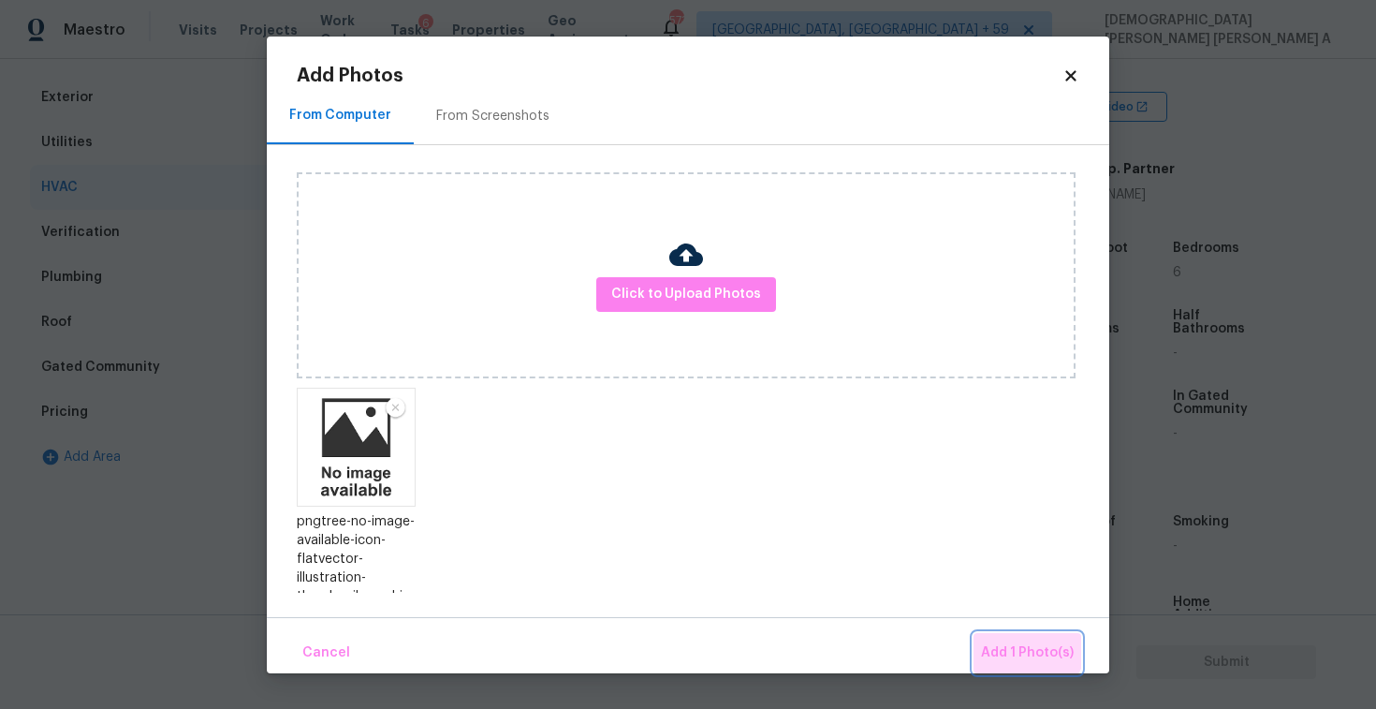
click at [1010, 634] on button "Add 1 Photo(s)" at bounding box center [1028, 653] width 108 height 40
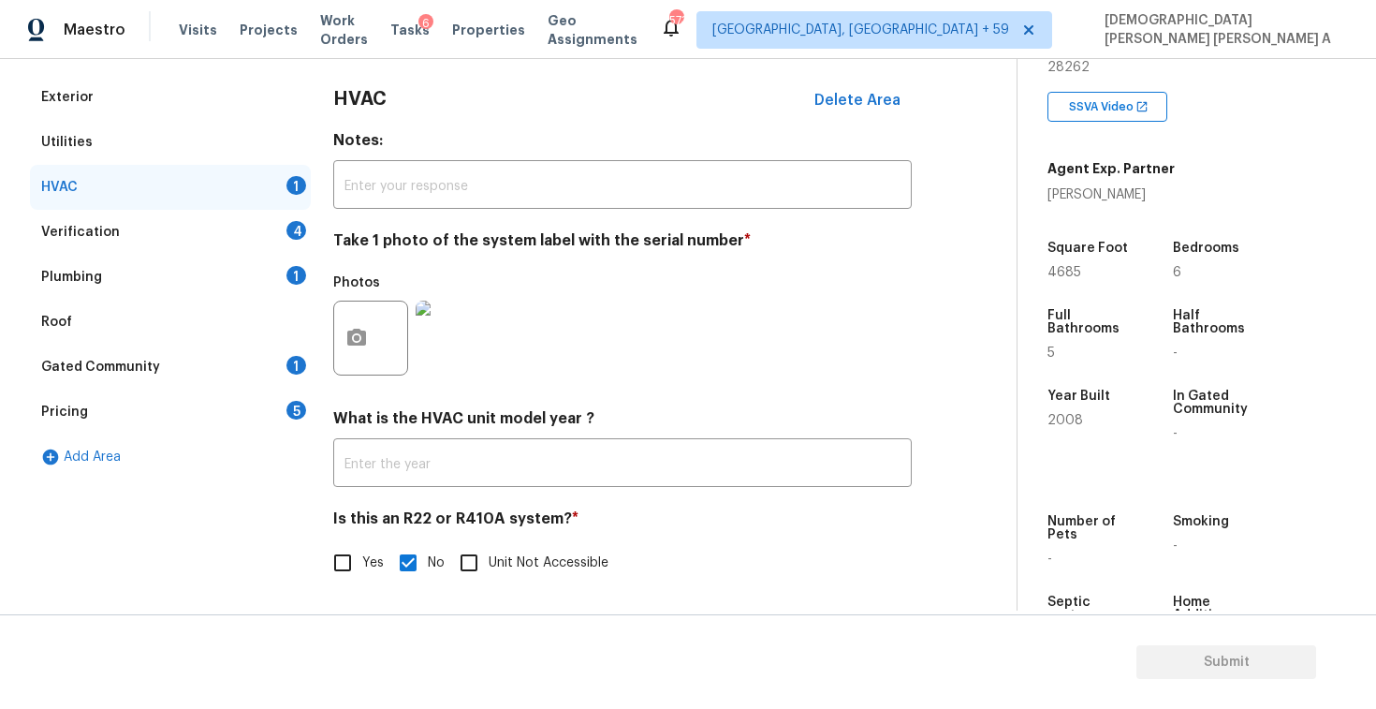
click at [213, 225] on div "Verification 4" at bounding box center [170, 232] width 281 height 45
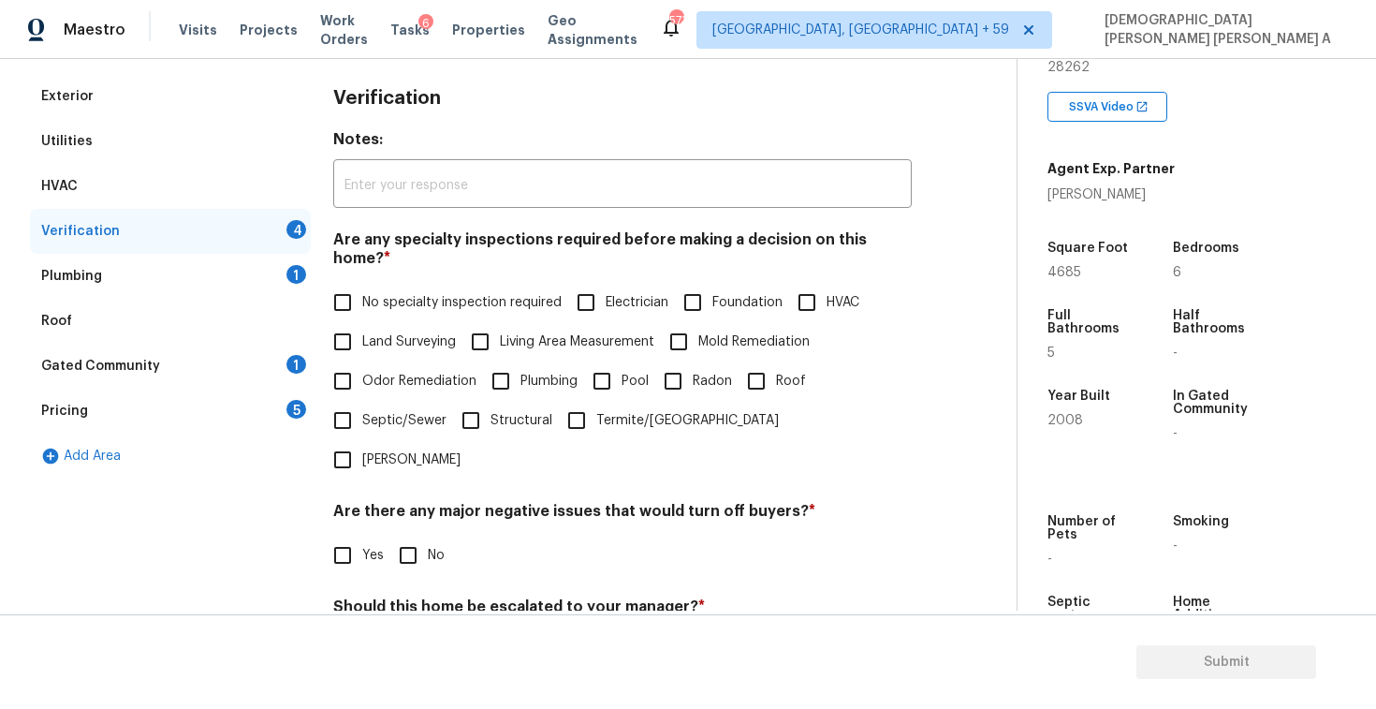
click at [349, 291] on input "No specialty inspection required" at bounding box center [342, 302] width 39 height 39
checkbox input "true"
click at [407, 535] on input "No" at bounding box center [407, 554] width 39 height 39
checkbox input "true"
click at [419, 633] on input "No" at bounding box center [407, 652] width 39 height 39
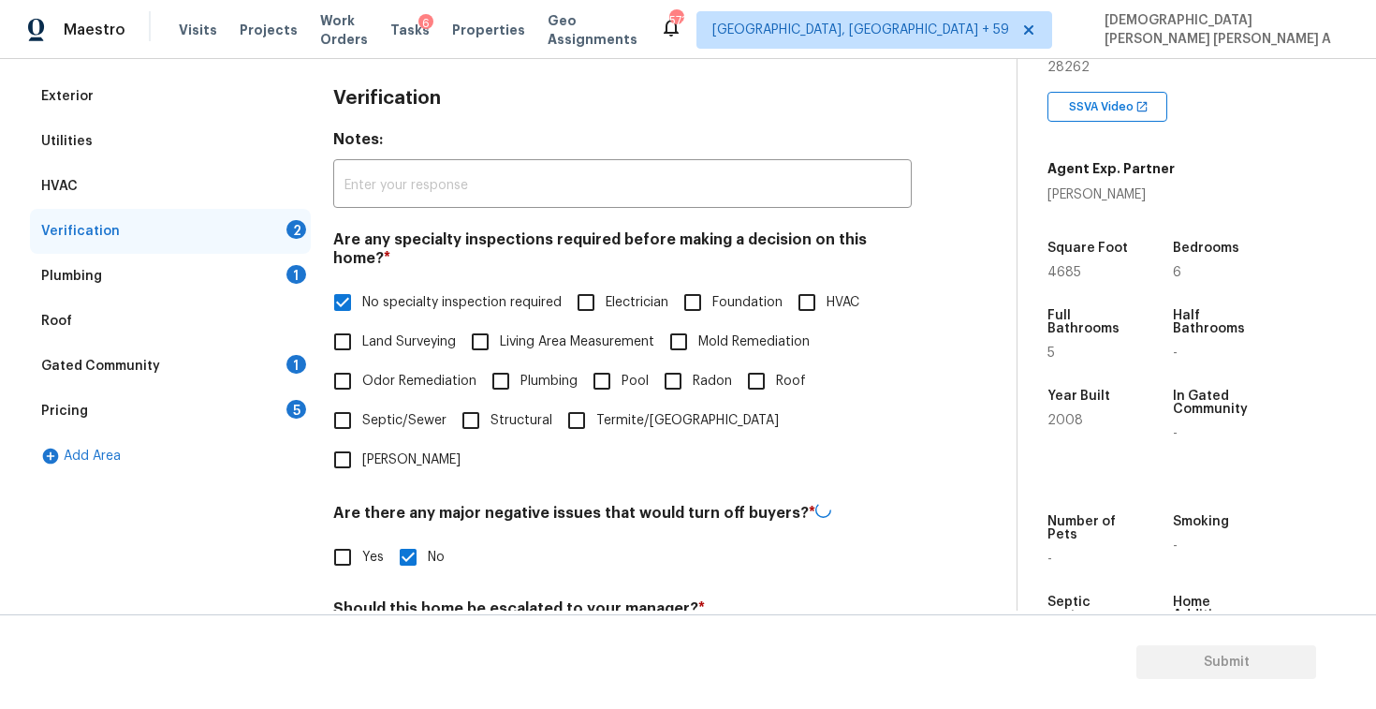
checkbox input "true"
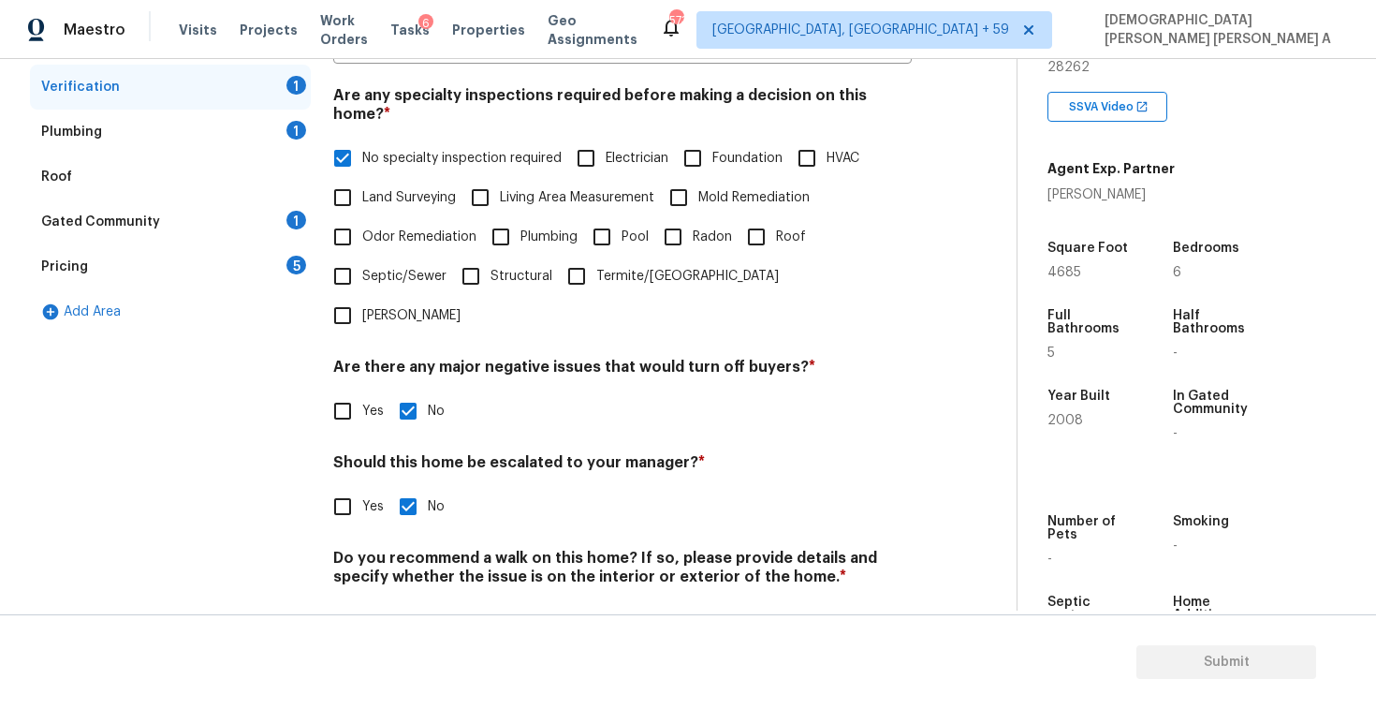
click at [400, 601] on input "No" at bounding box center [407, 620] width 39 height 39
checkbox input "true"
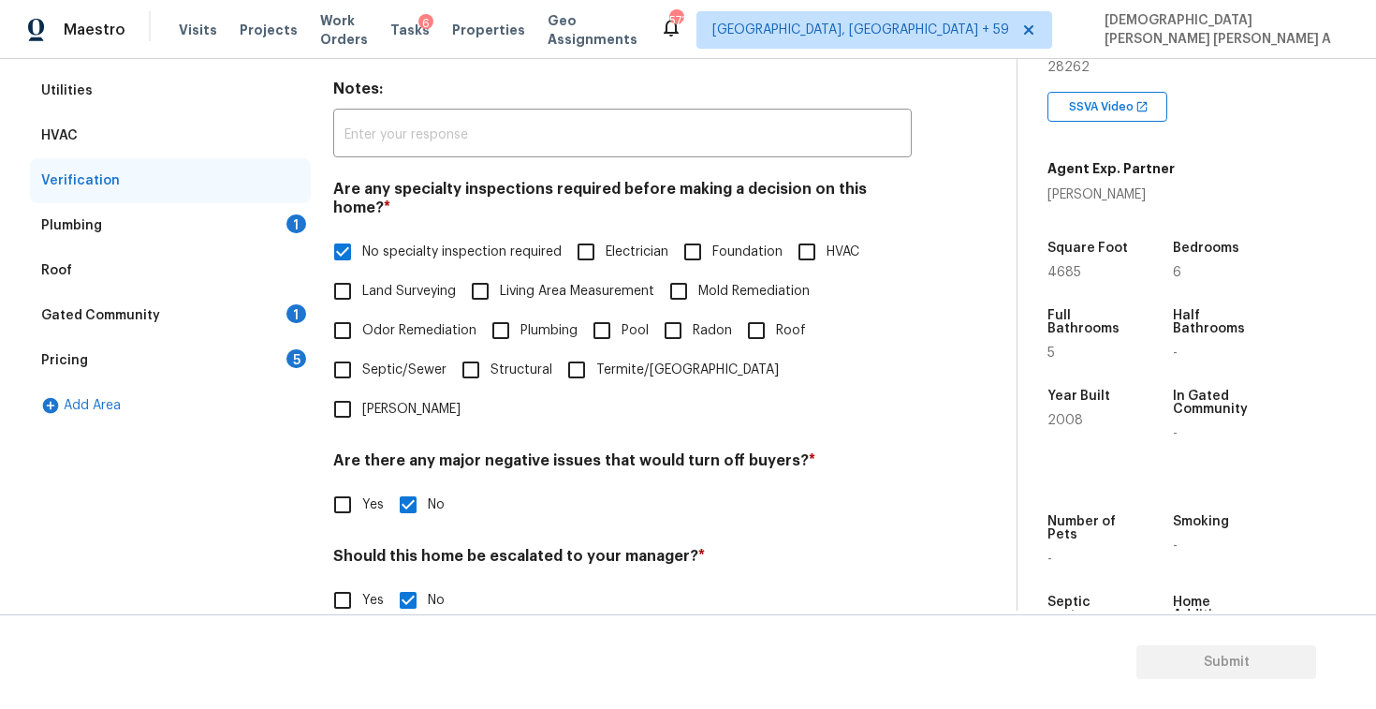
click at [249, 236] on div "Plumbing 1" at bounding box center [170, 225] width 281 height 45
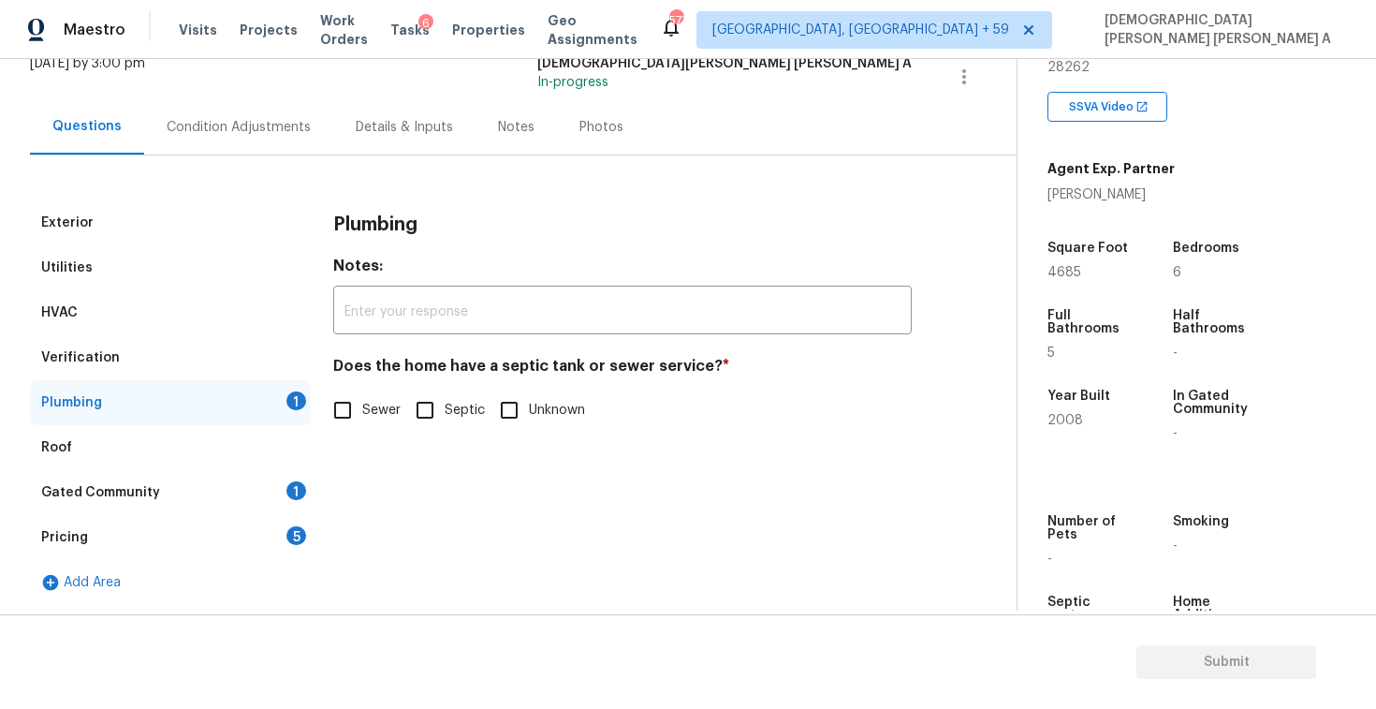
click at [338, 404] on input "Sewer" at bounding box center [342, 409] width 39 height 39
checkbox input "true"
click at [257, 494] on div "Gated Community 1" at bounding box center [170, 492] width 281 height 45
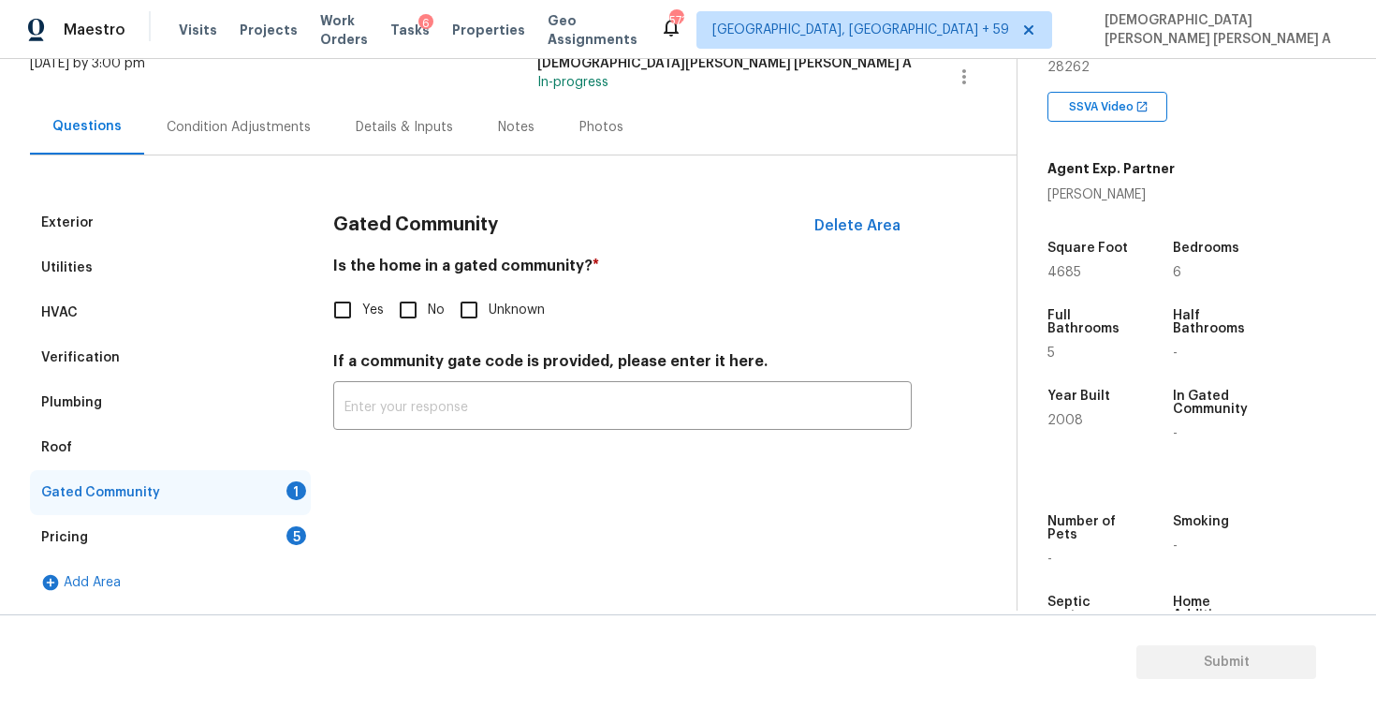
click at [404, 315] on input "No" at bounding box center [407, 309] width 39 height 39
checkbox input "true"
click at [254, 528] on div "Pricing 5" at bounding box center [170, 537] width 281 height 45
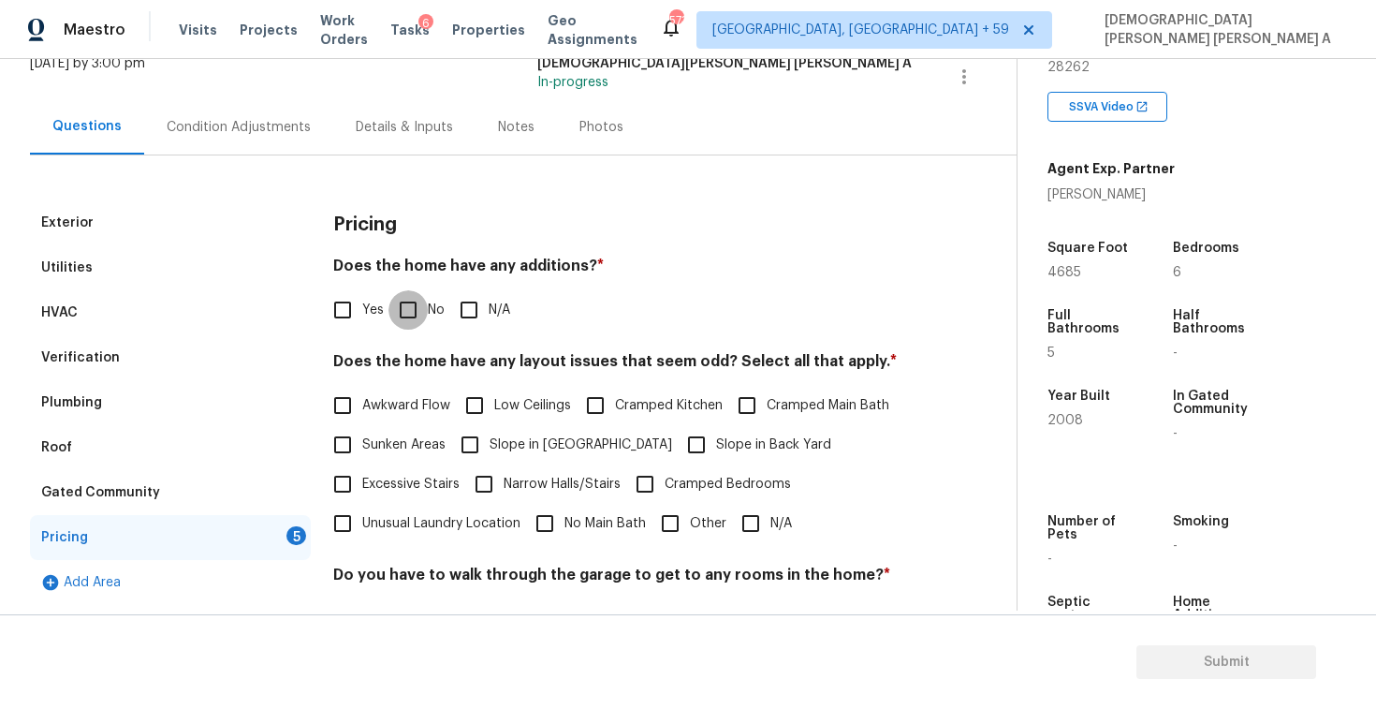
click at [395, 312] on input "No" at bounding box center [407, 309] width 39 height 39
checkbox input "true"
click at [741, 511] on input "N/A" at bounding box center [750, 523] width 39 height 39
checkbox input "true"
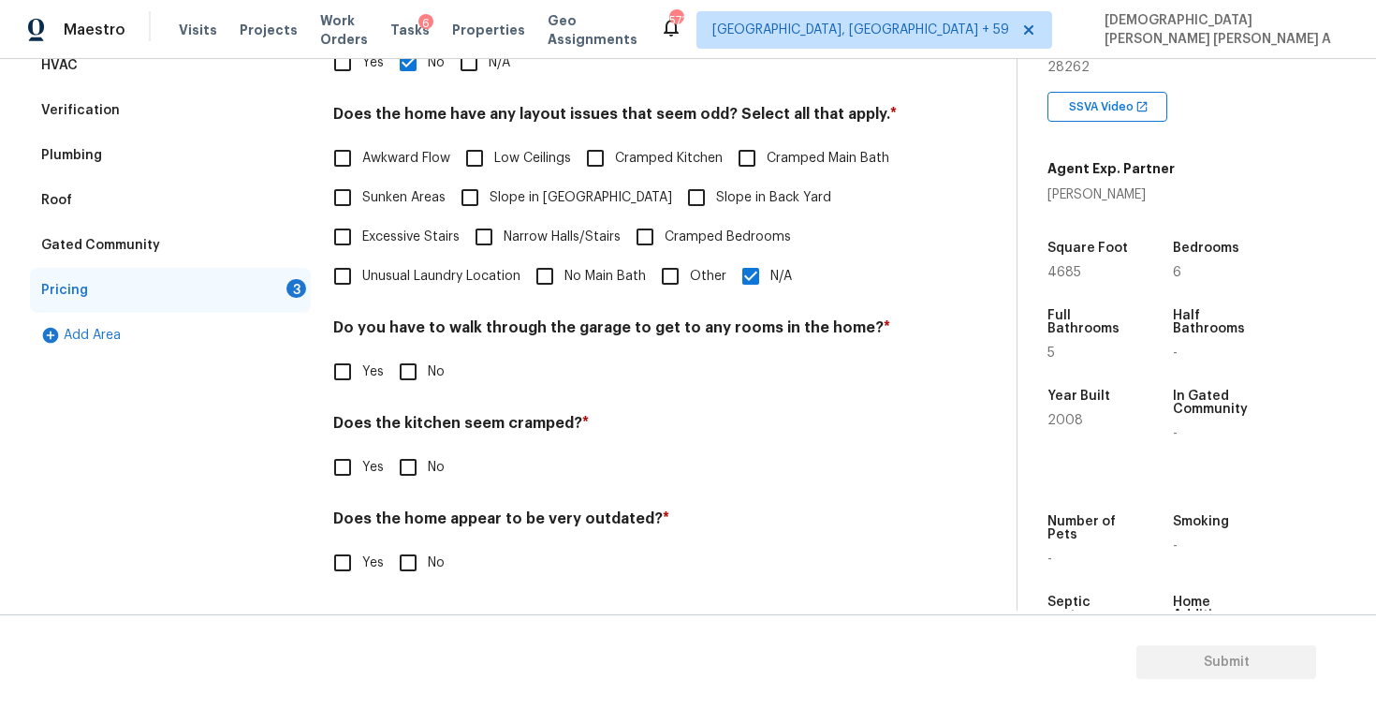
scroll to position [375, 0]
click at [421, 372] on input "No" at bounding box center [407, 371] width 39 height 39
checkbox input "true"
click at [416, 463] on input "No" at bounding box center [407, 468] width 39 height 39
checkbox input "true"
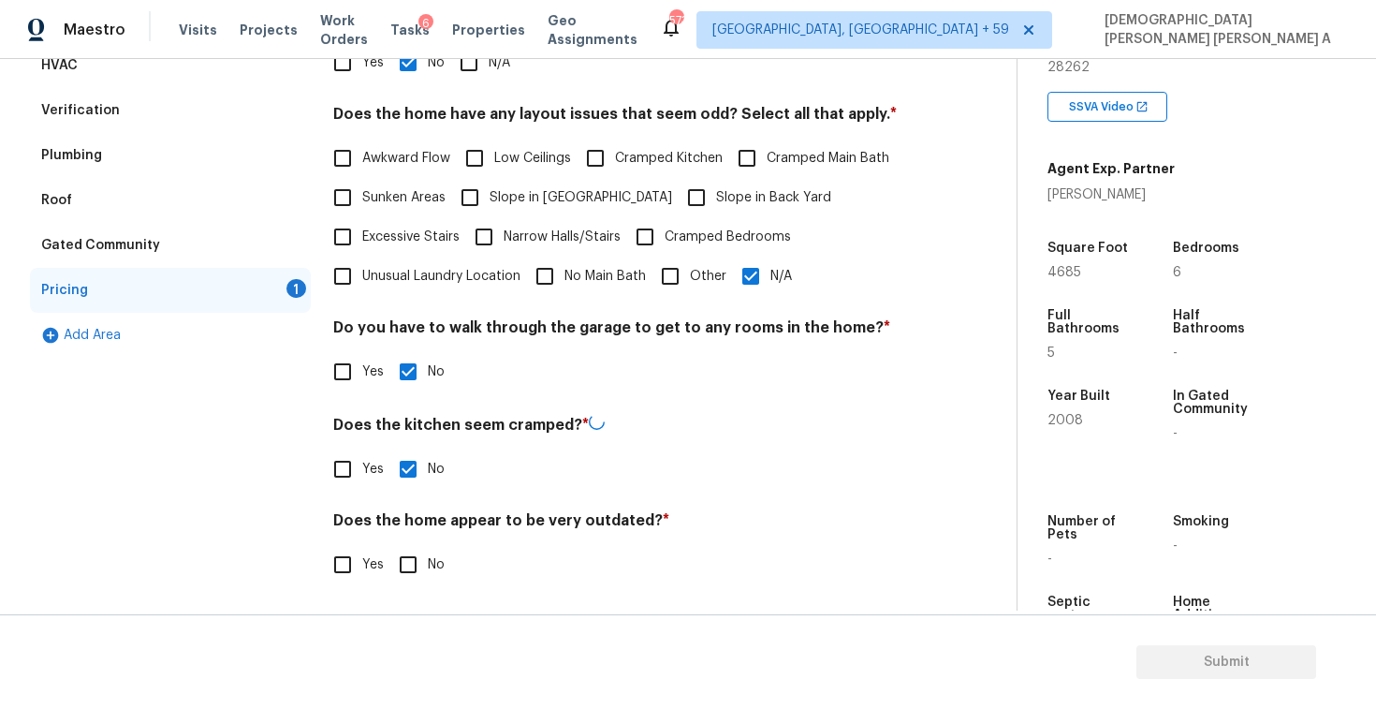
click at [424, 560] on input "No" at bounding box center [407, 564] width 39 height 39
checkbox input "true"
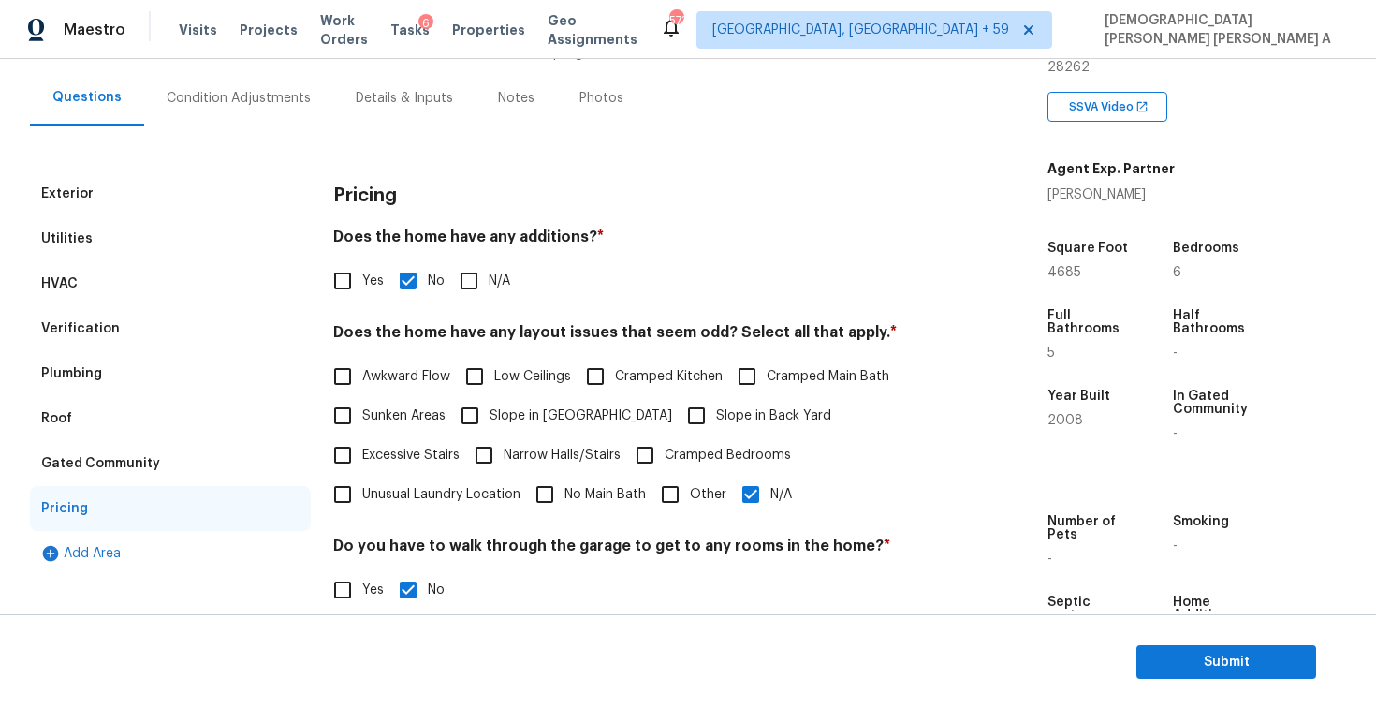
scroll to position [0, 0]
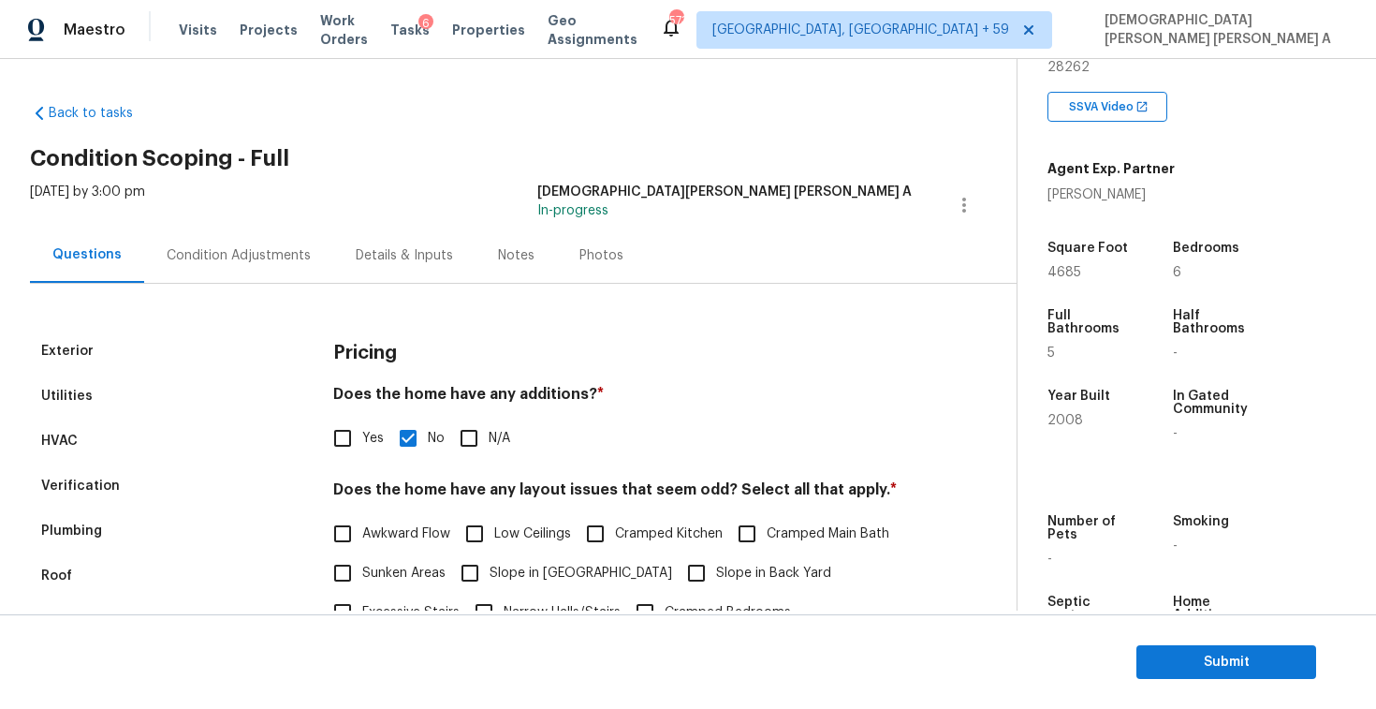
click at [632, 246] on div "Photos" at bounding box center [601, 254] width 89 height 55
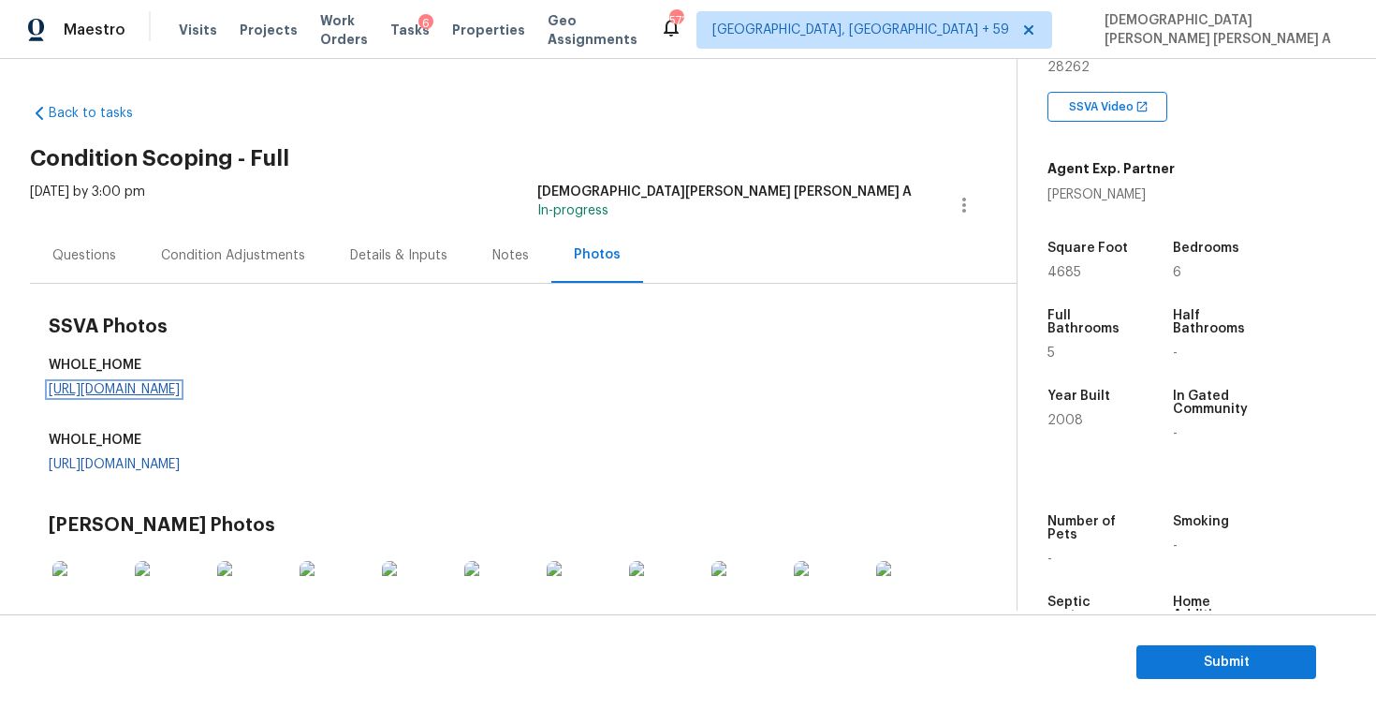
click at [180, 389] on link "https://d285kkeqns3g4j.cloudfront.net/Opportunity%2F006PD00000KadFSYAZ%2FGO%20M…" at bounding box center [114, 389] width 131 height 13
click at [304, 258] on div "Condition Adjustments" at bounding box center [233, 254] width 189 height 55
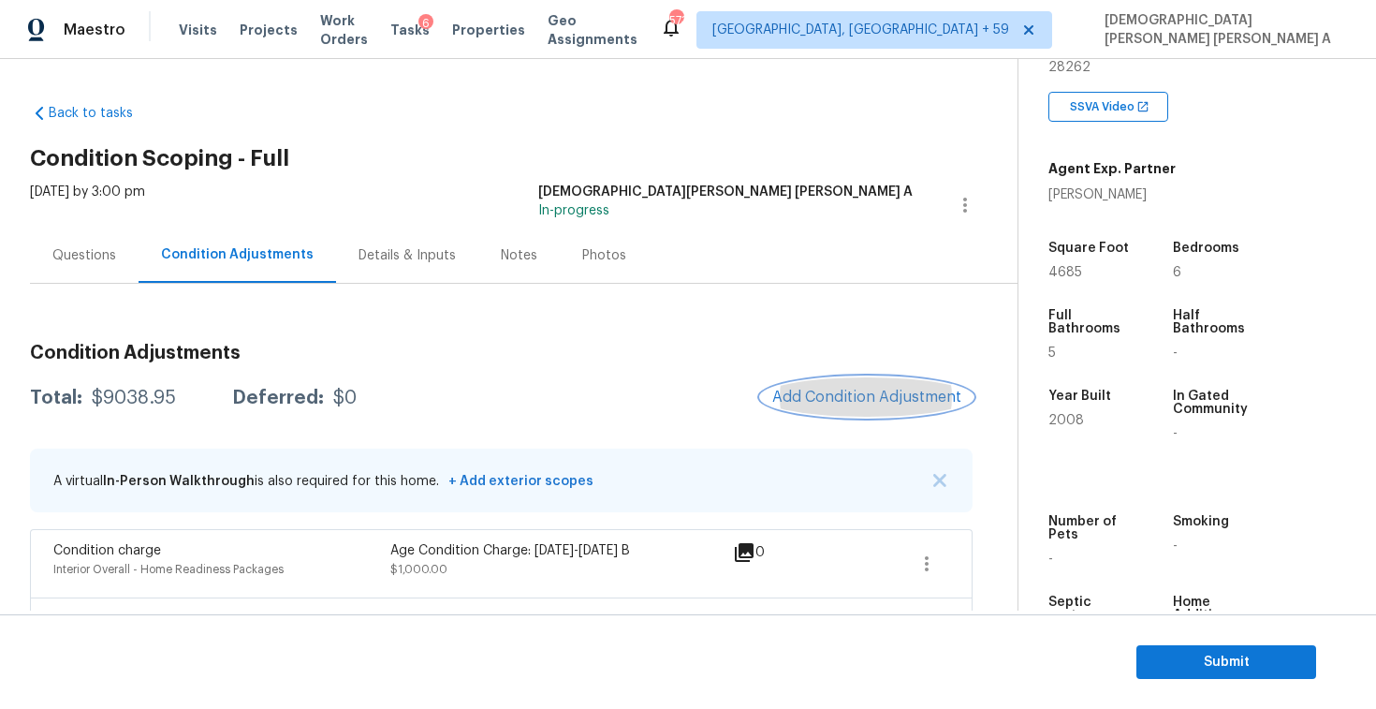
click at [865, 382] on button "Add Condition Adjustment" at bounding box center [867, 396] width 212 height 39
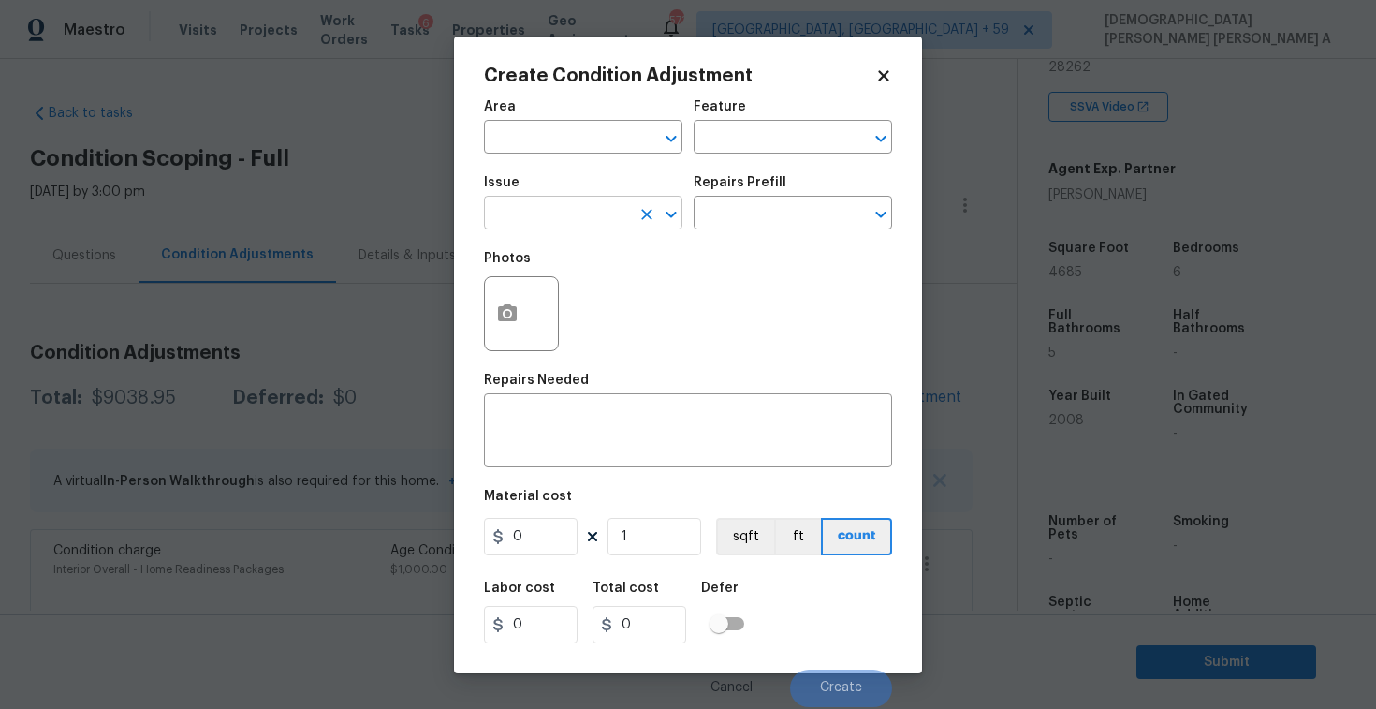
click at [564, 208] on input "text" at bounding box center [557, 214] width 146 height 29
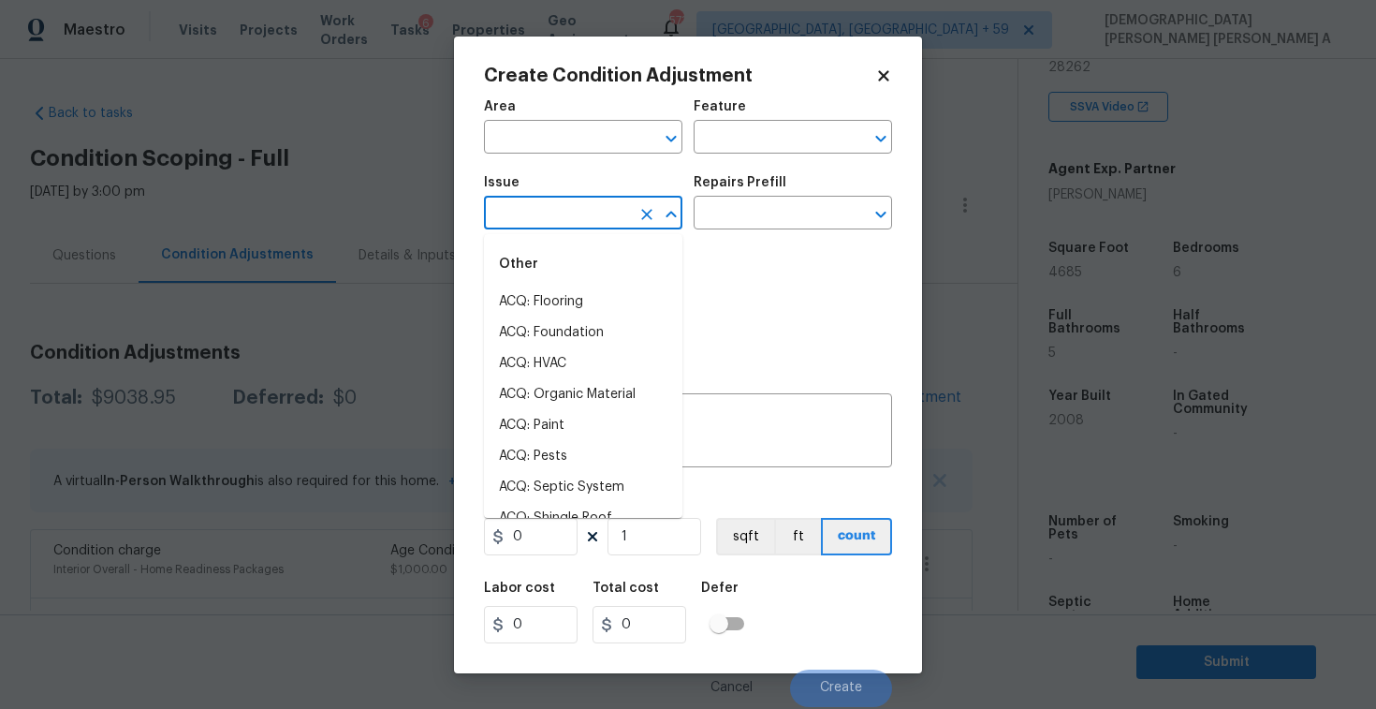
type input "l"
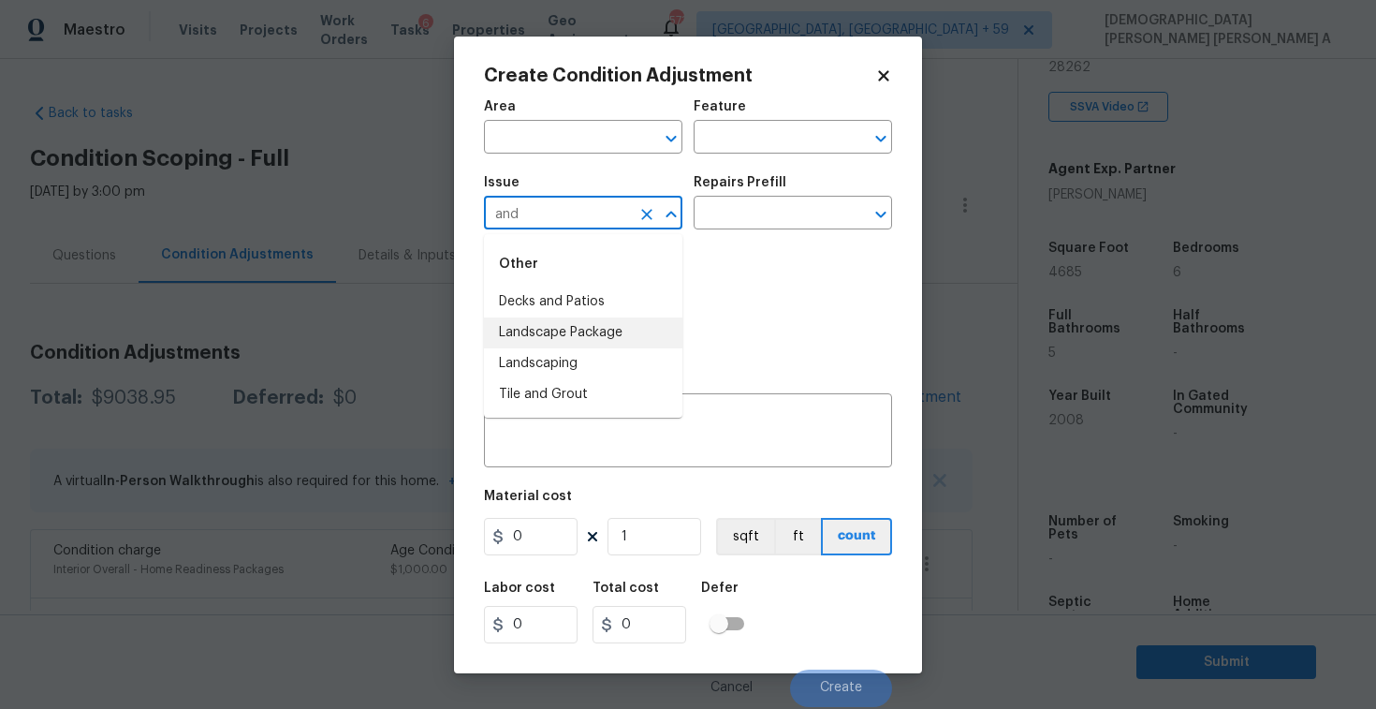
click at [629, 330] on li "Landscape Package" at bounding box center [583, 332] width 198 height 31
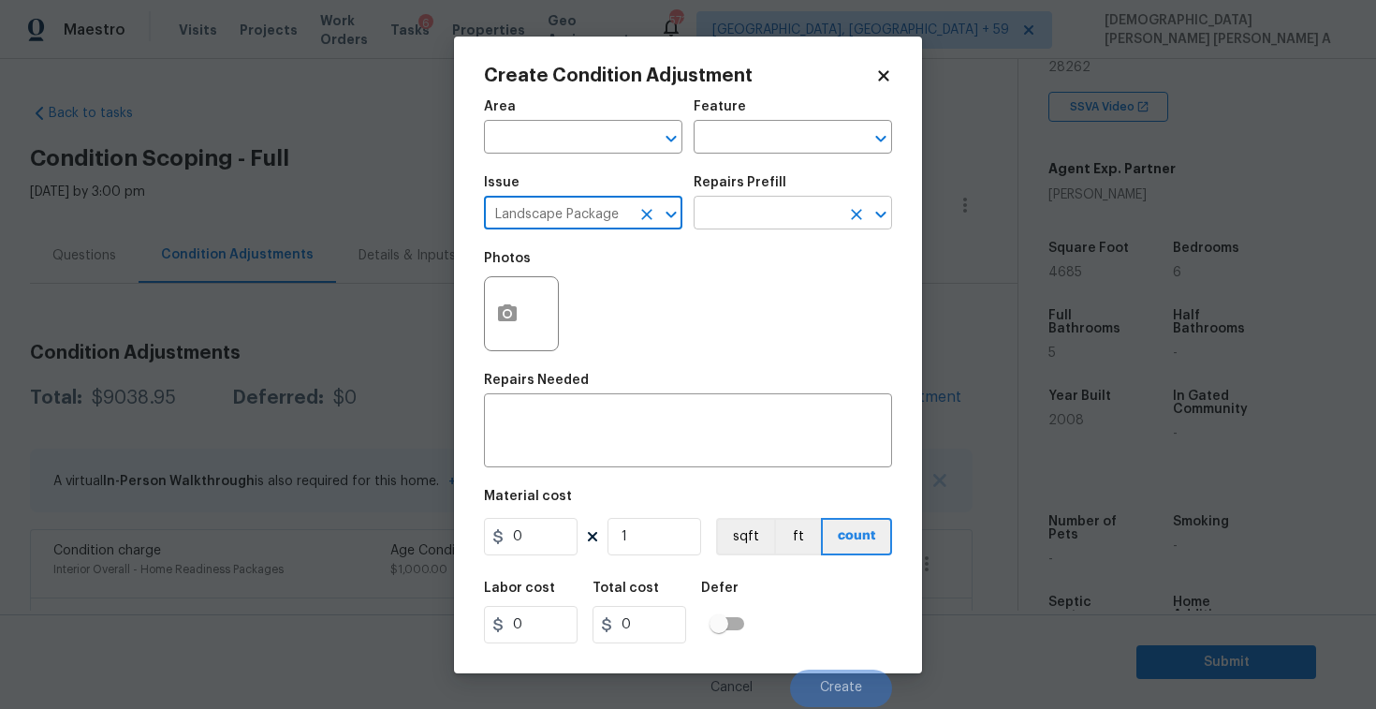
type input "Landscape Package"
click at [758, 219] on input "text" at bounding box center [767, 214] width 146 height 29
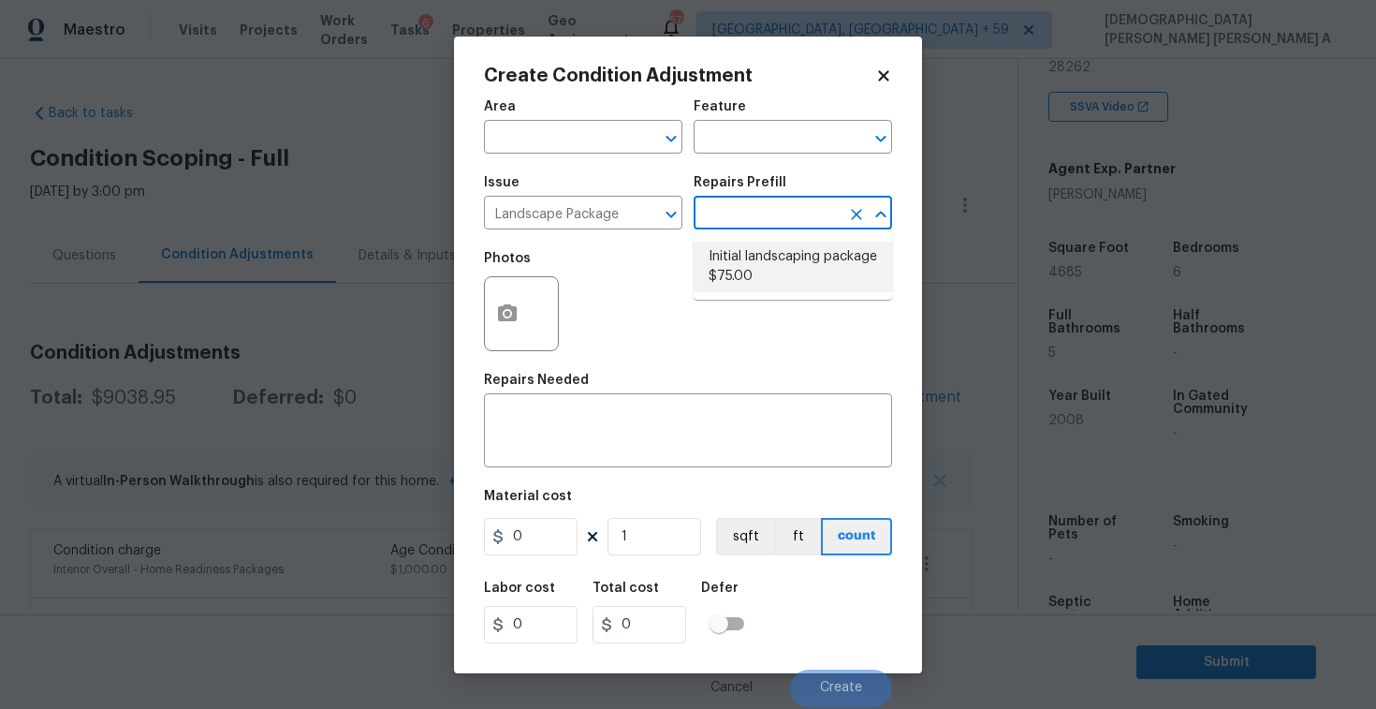
click at [758, 261] on li "Initial landscaping package $75.00" at bounding box center [793, 267] width 198 height 51
type input "Home Readiness Packages"
type textarea "Mowing of grass up to 6" in height. Mow, edge along driveways & sidewalks, trim…"
type input "75"
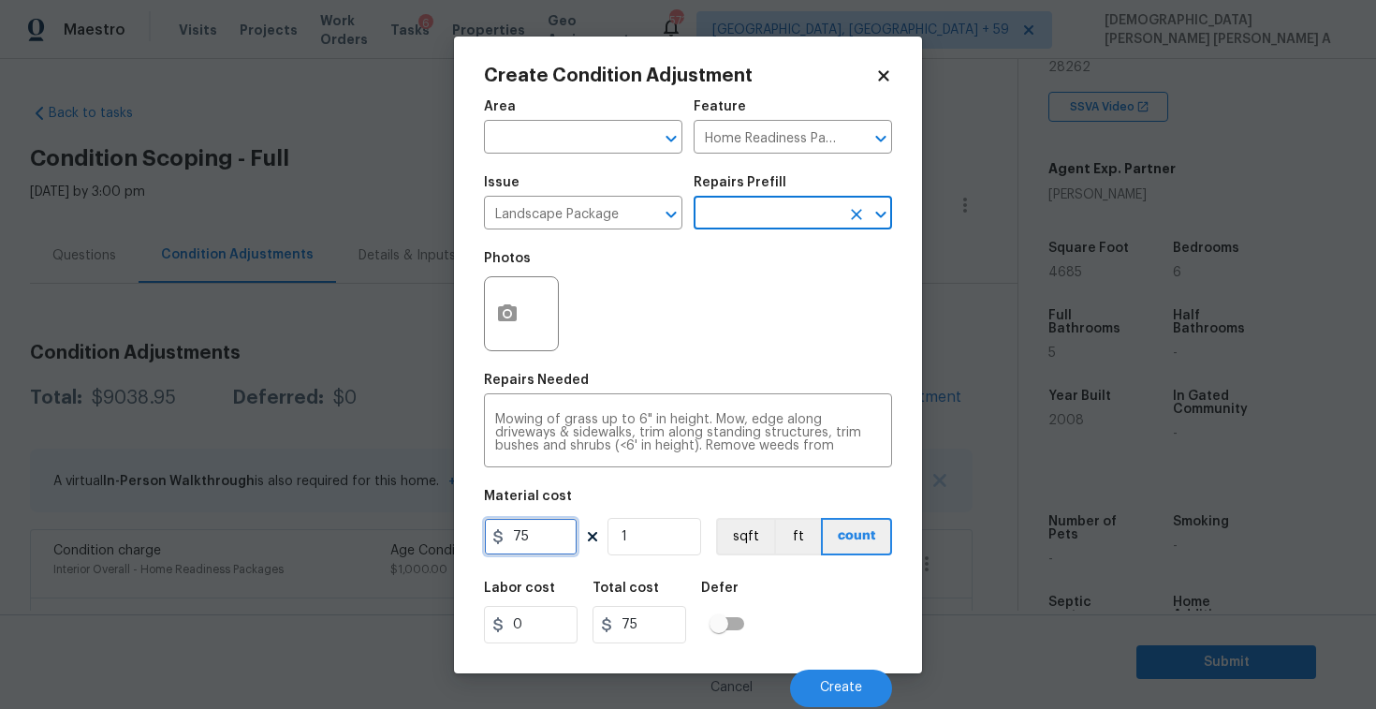
click at [556, 526] on input "75" at bounding box center [531, 536] width 94 height 37
type input "700"
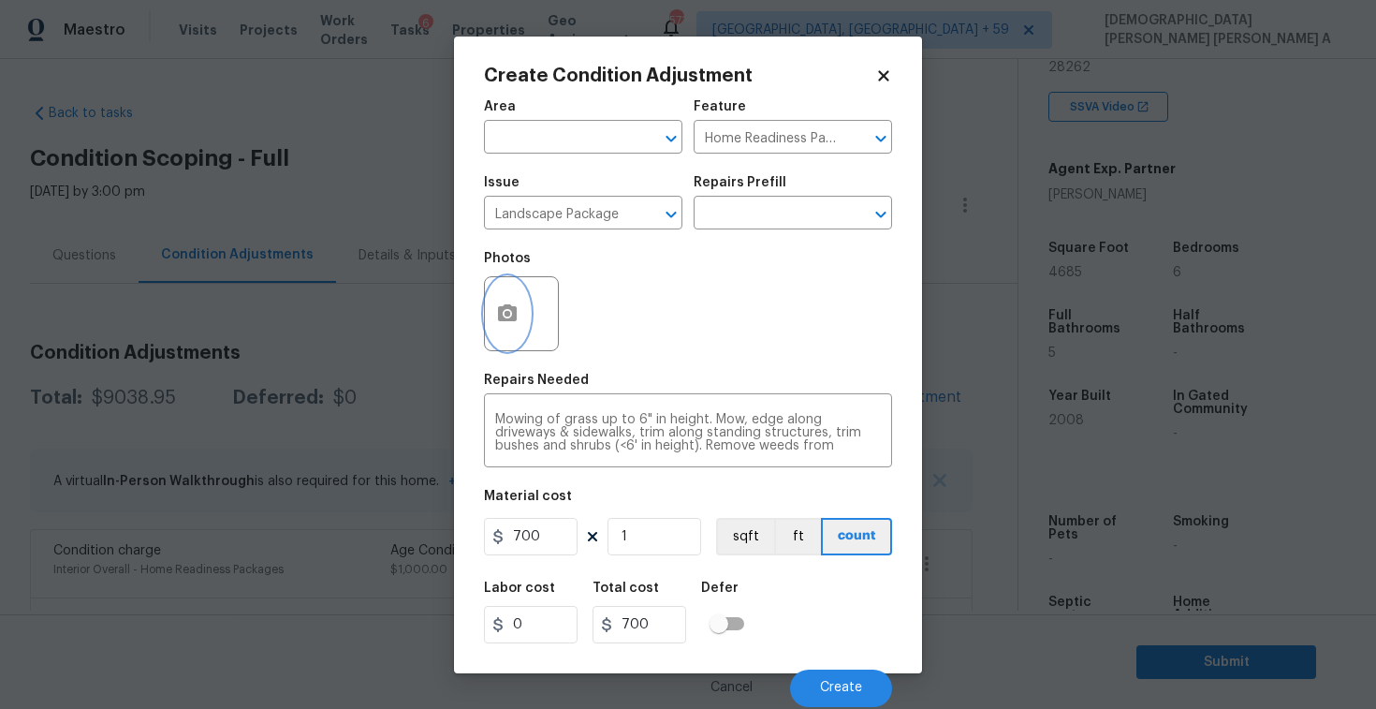
click at [505, 342] on button "button" at bounding box center [507, 313] width 45 height 73
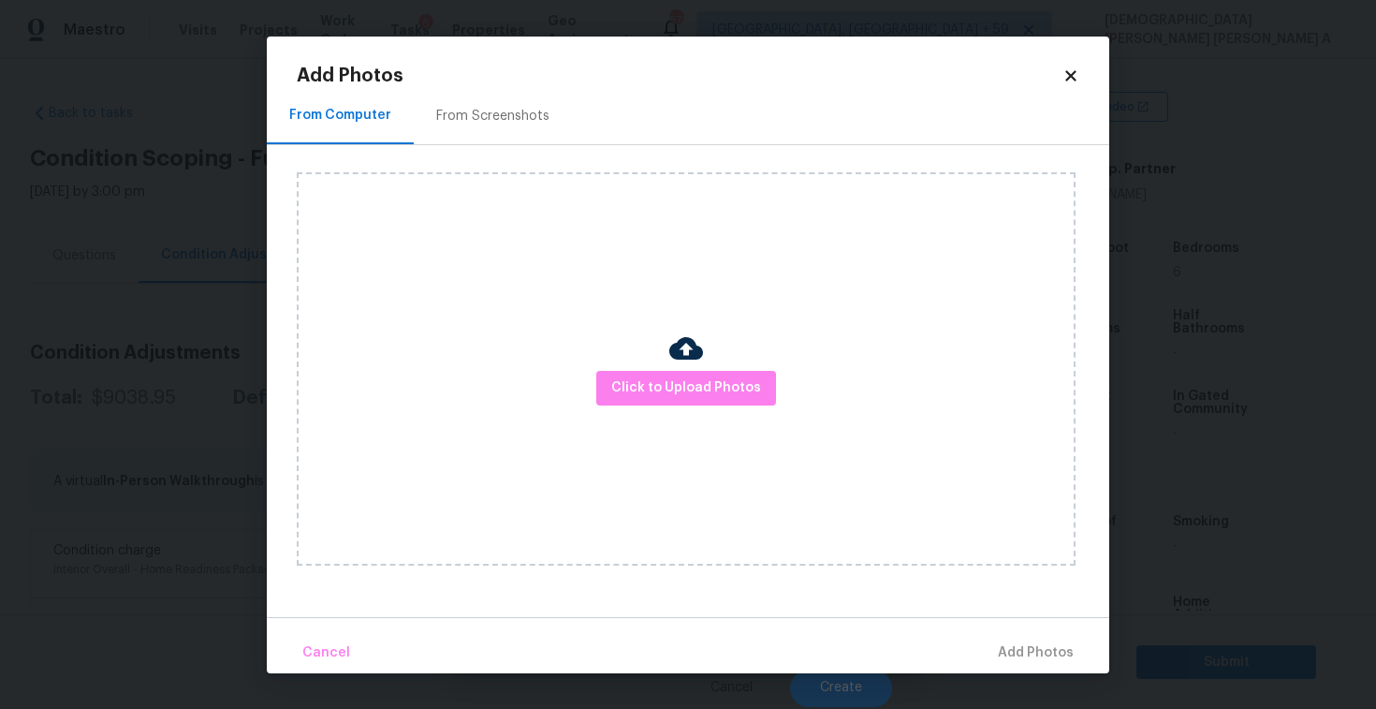
click at [491, 95] on div "From Screenshots" at bounding box center [493, 116] width 158 height 55
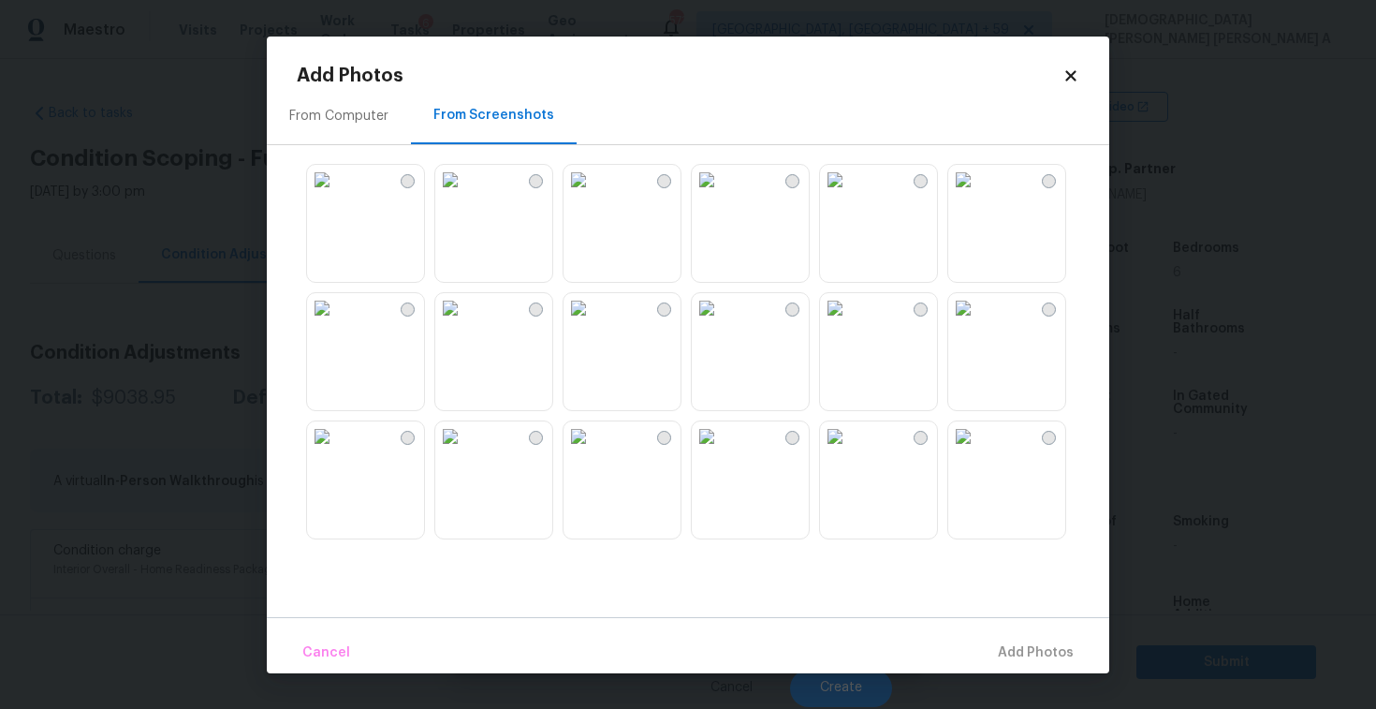
click at [465, 195] on img at bounding box center [450, 180] width 30 height 30
click at [337, 195] on img at bounding box center [322, 180] width 30 height 30
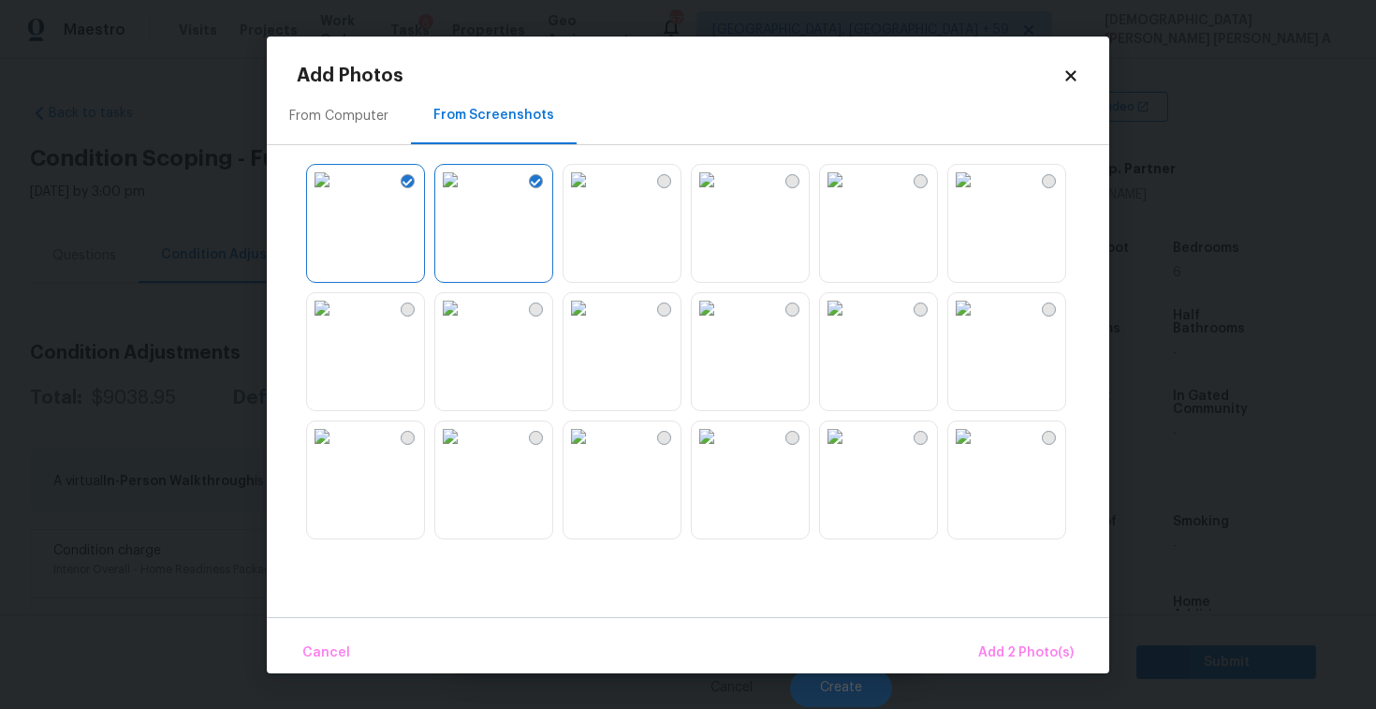
click at [337, 323] on img at bounding box center [322, 308] width 30 height 30
click at [1008, 646] on span "Add 3 Photo(s)" at bounding box center [1026, 652] width 95 height 23
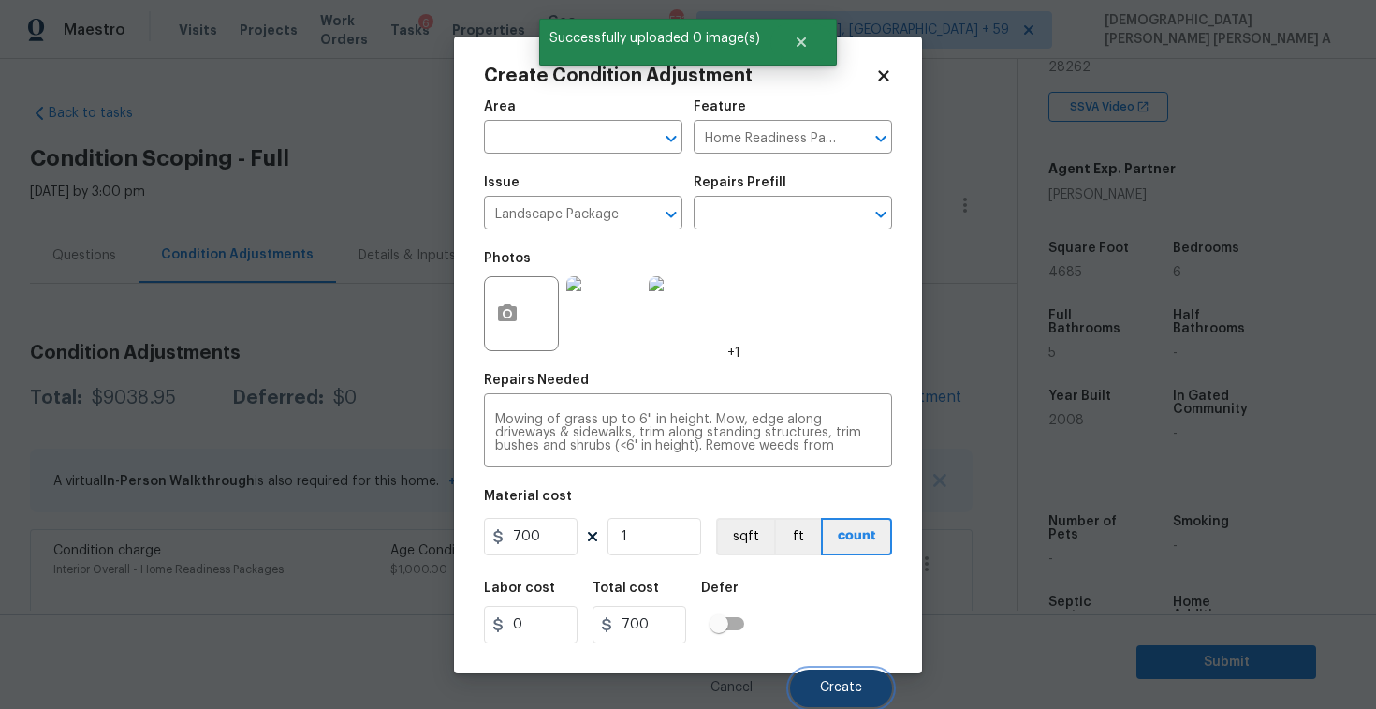
click at [829, 683] on span "Create" at bounding box center [841, 688] width 42 height 14
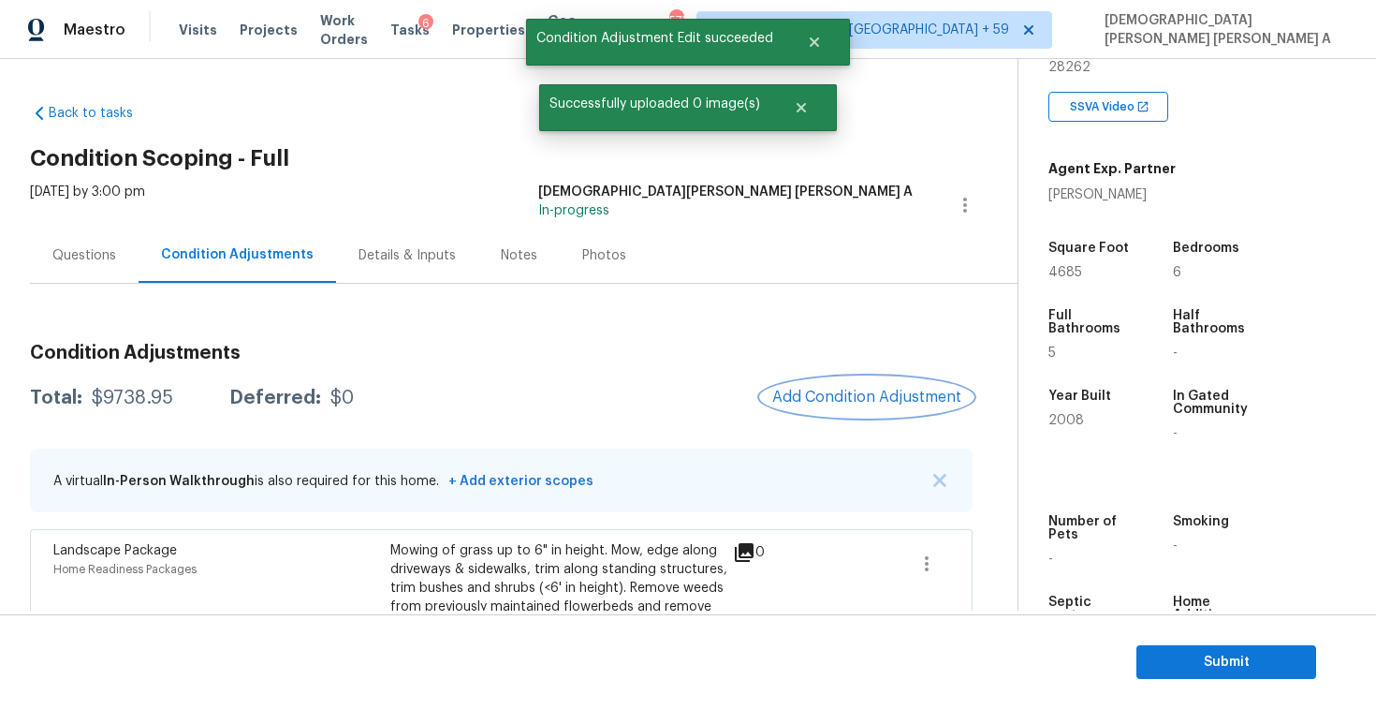
click at [843, 394] on span "Add Condition Adjustment" at bounding box center [866, 396] width 189 height 17
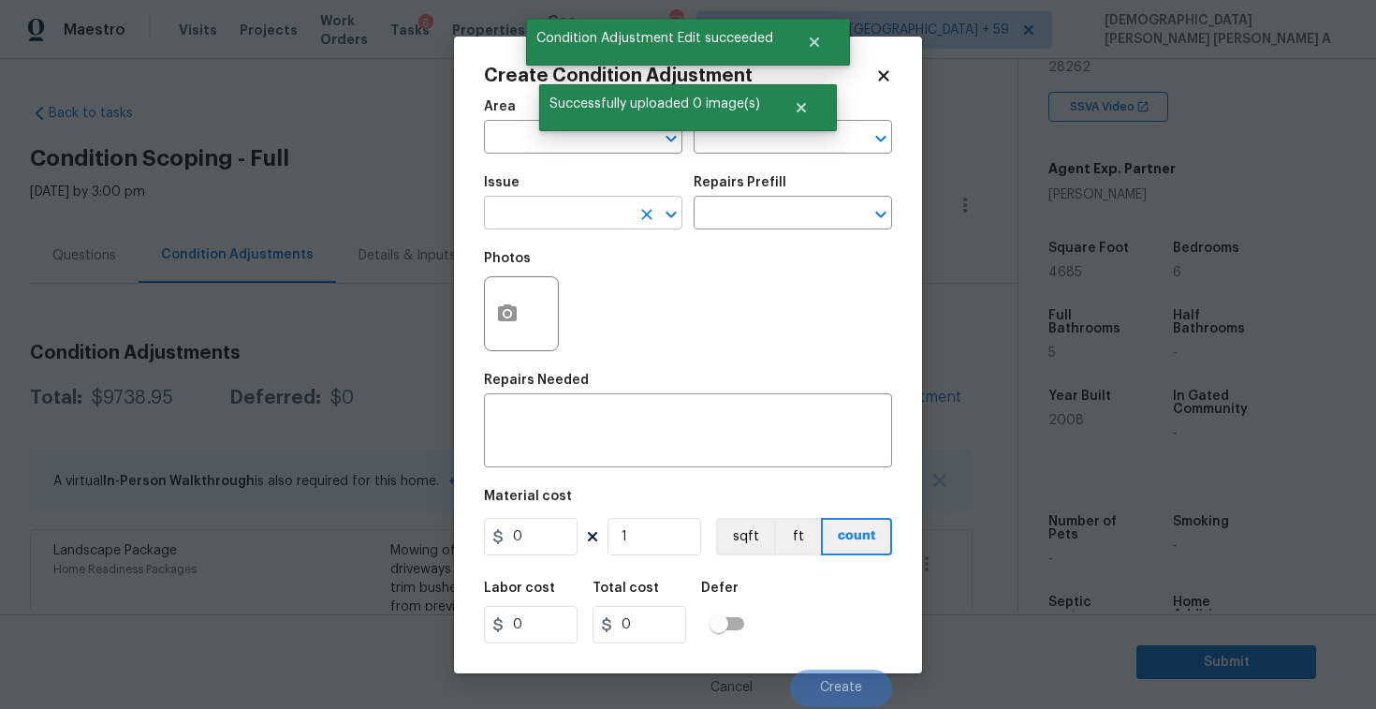
click at [558, 206] on input "text" at bounding box center [557, 214] width 146 height 29
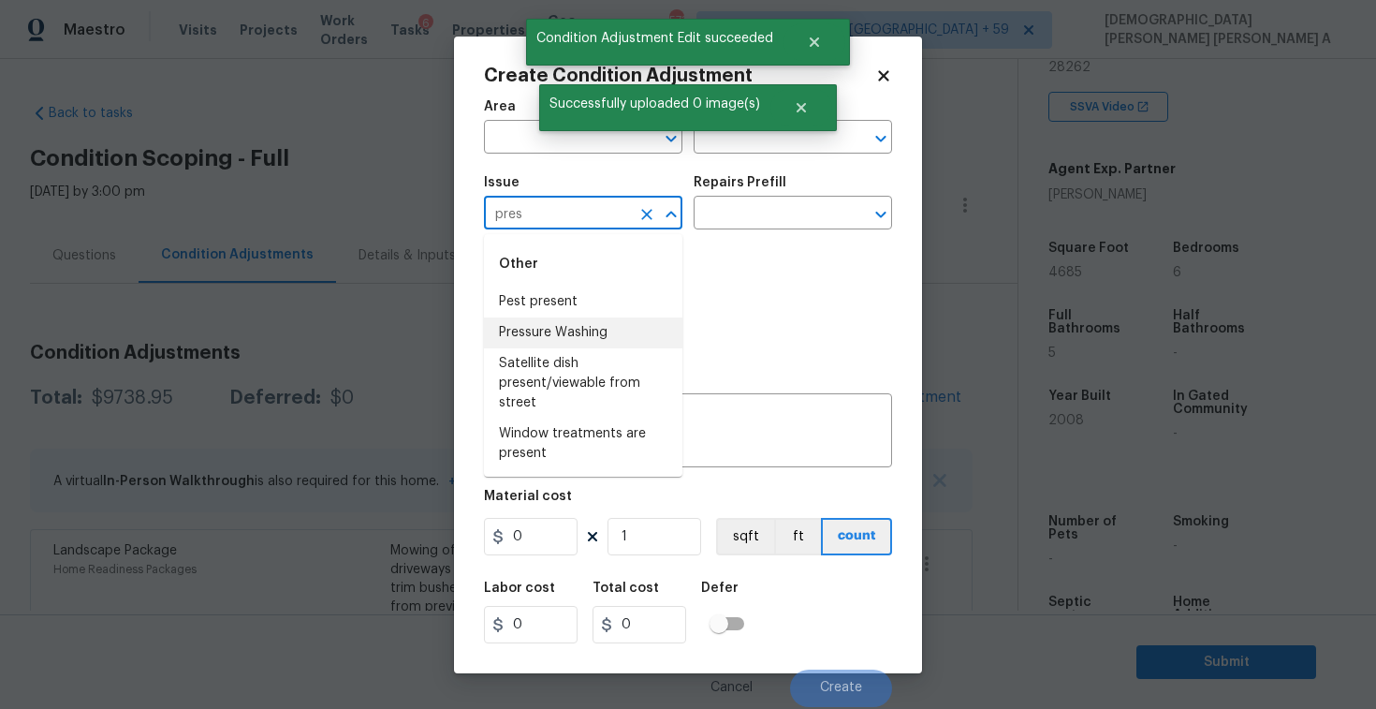
click at [614, 332] on li "Pressure Washing" at bounding box center [583, 332] width 198 height 31
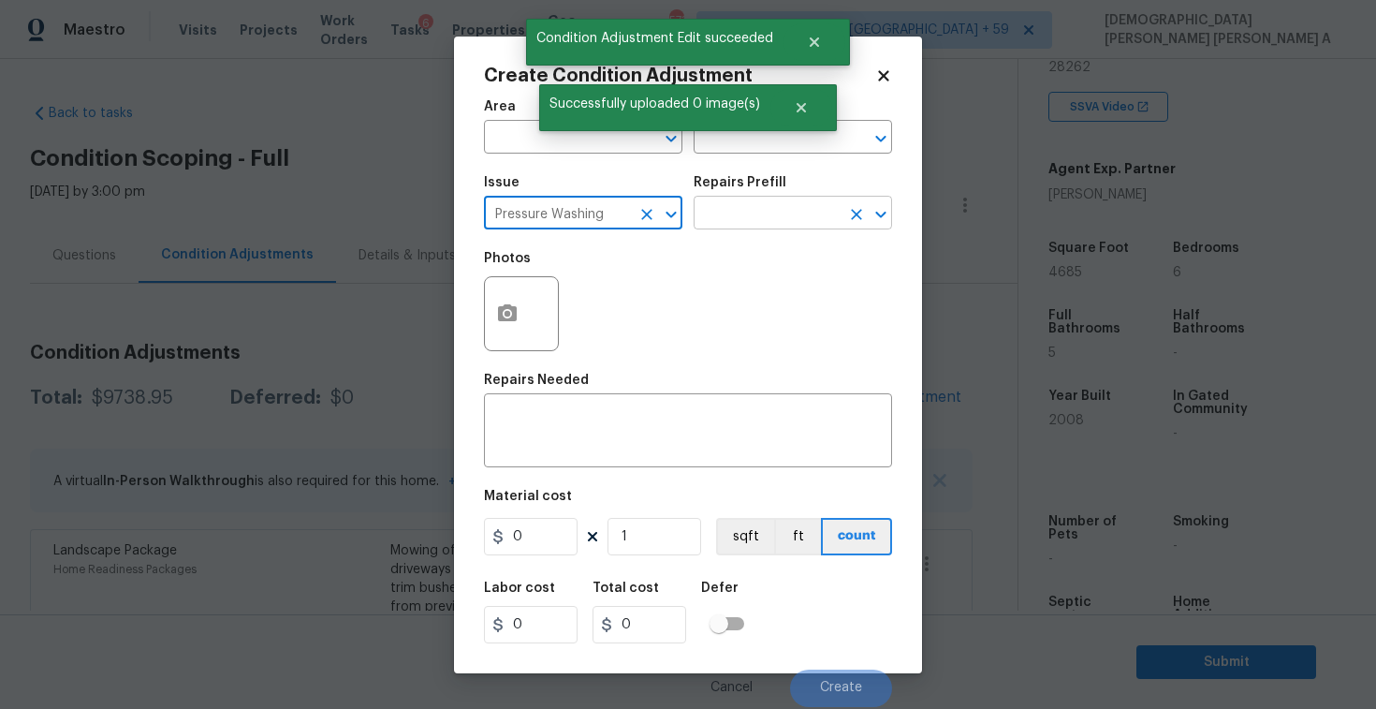
type input "Pressure Washing"
click at [814, 208] on input "text" at bounding box center [767, 214] width 146 height 29
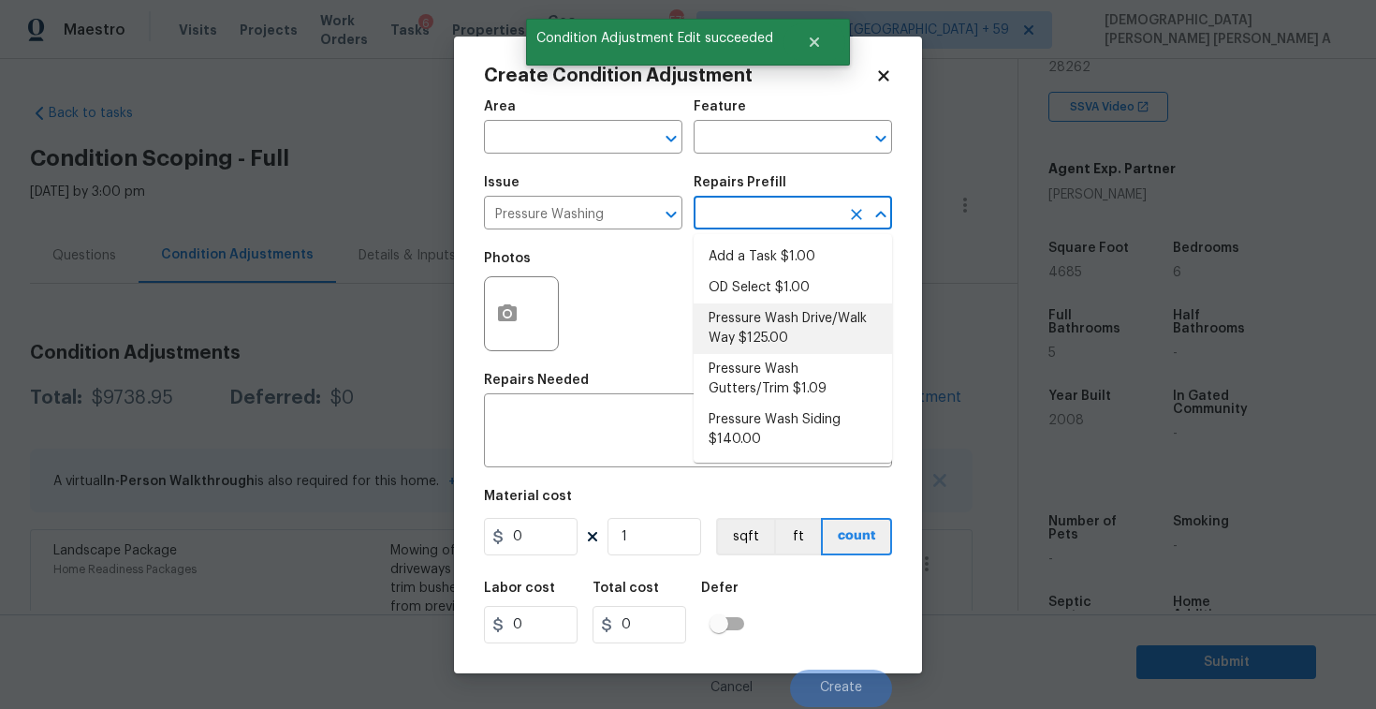
click at [790, 341] on li "Pressure Wash Drive/Walk Way $125.00" at bounding box center [793, 328] width 198 height 51
type input "Siding"
type textarea "Pressure wash the driveways/walkways as directed by the PM. Ensure that all deb…"
type input "125"
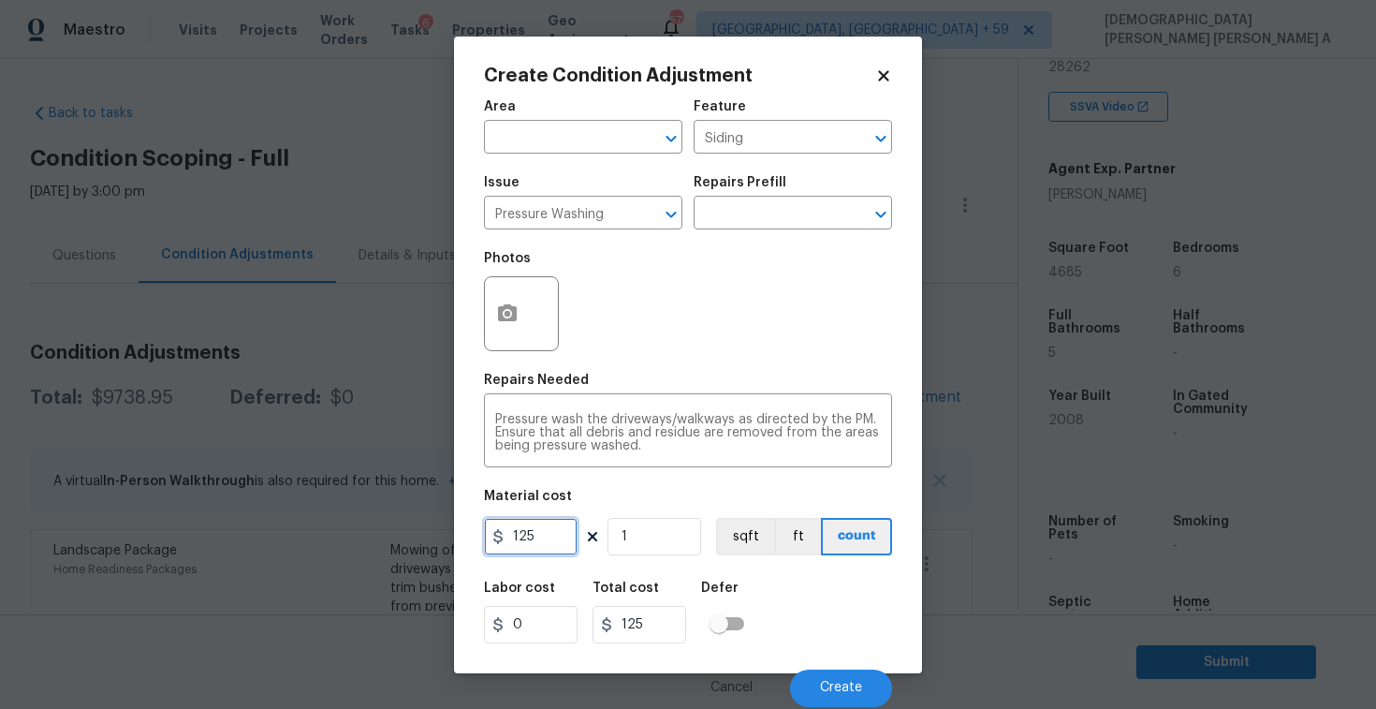
click at [558, 542] on input "125" at bounding box center [531, 536] width 94 height 37
type input "200"
click at [830, 681] on span "Create" at bounding box center [841, 688] width 42 height 14
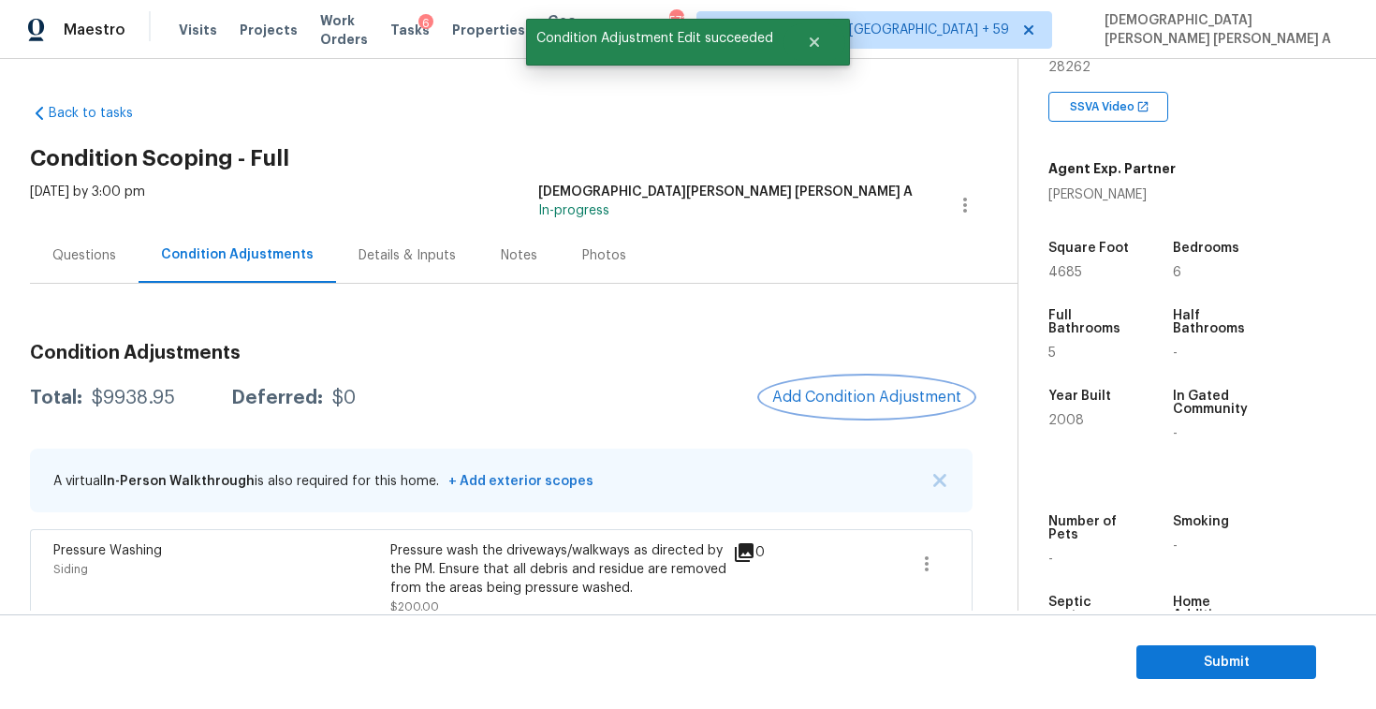
click at [843, 398] on span "Add Condition Adjustment" at bounding box center [866, 396] width 189 height 17
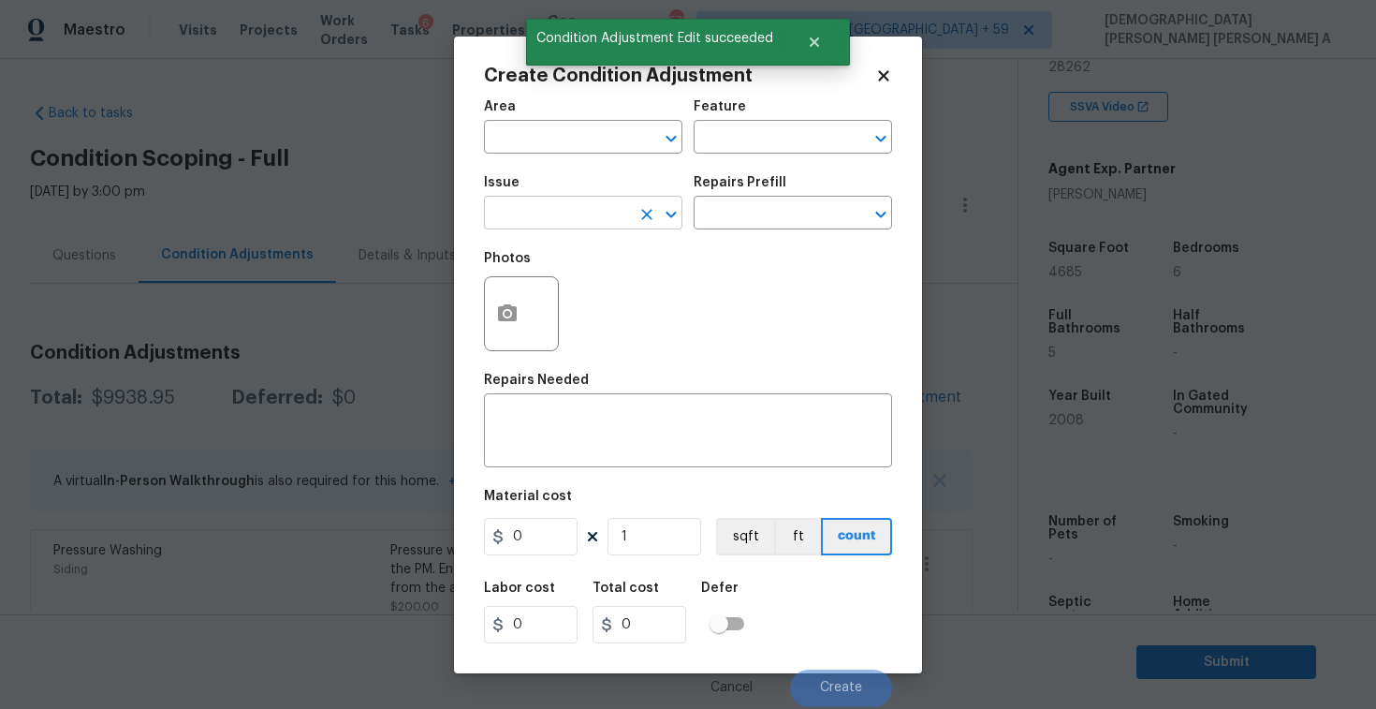
click at [526, 205] on input "text" at bounding box center [557, 214] width 146 height 29
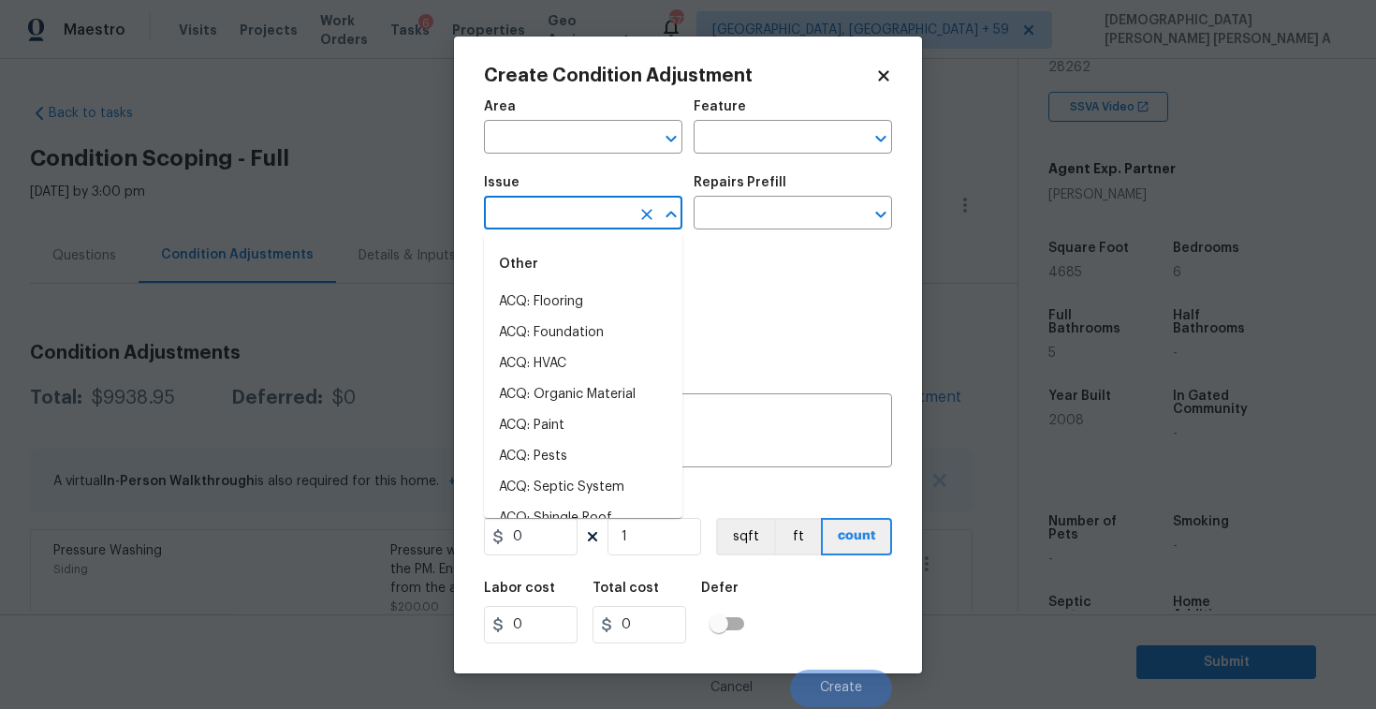
click at [878, 67] on icon at bounding box center [883, 75] width 17 height 17
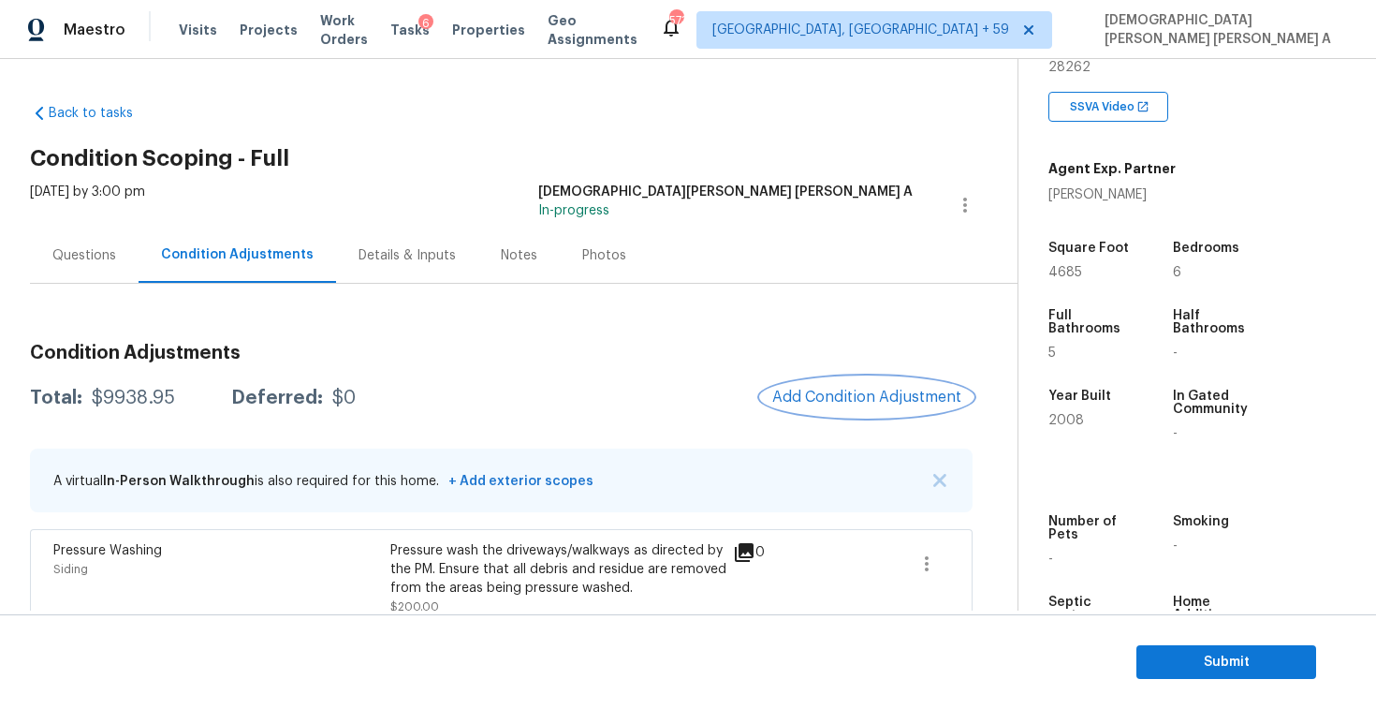
scroll to position [135, 0]
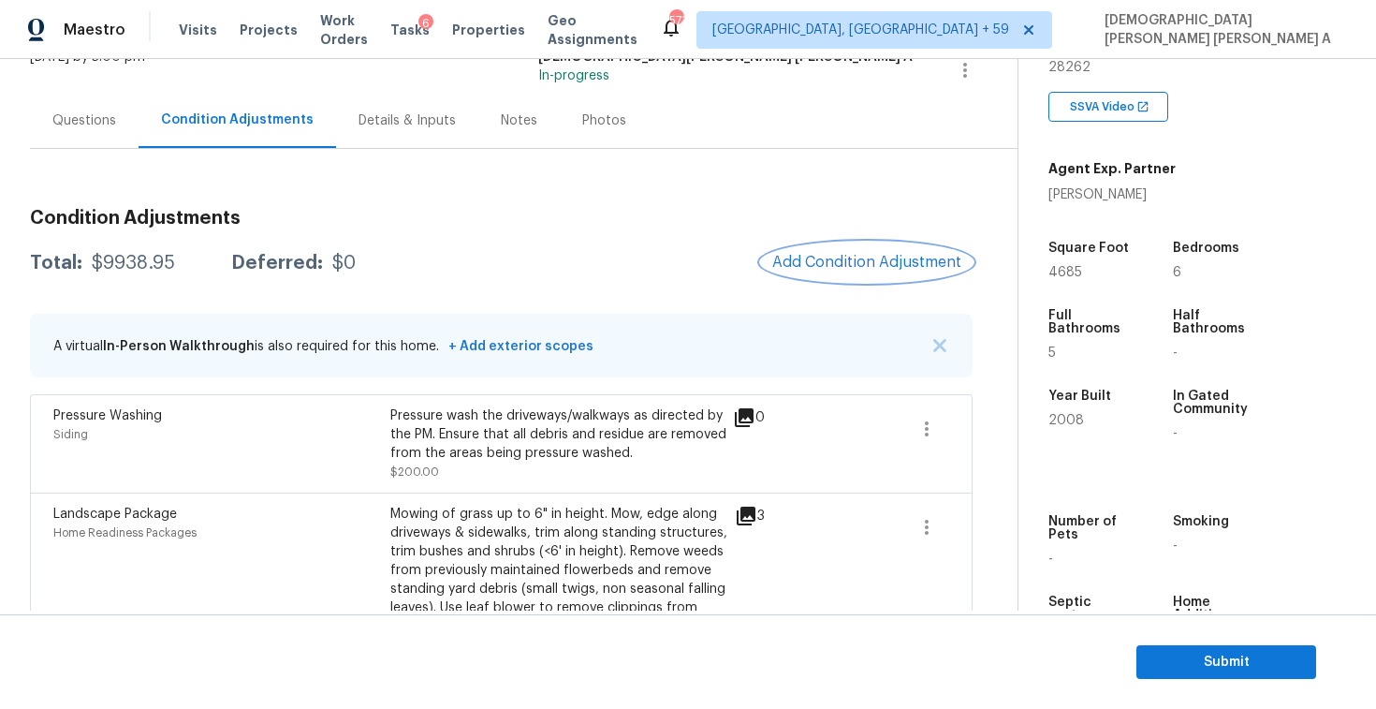
click at [858, 278] on button "Add Condition Adjustment" at bounding box center [867, 261] width 212 height 39
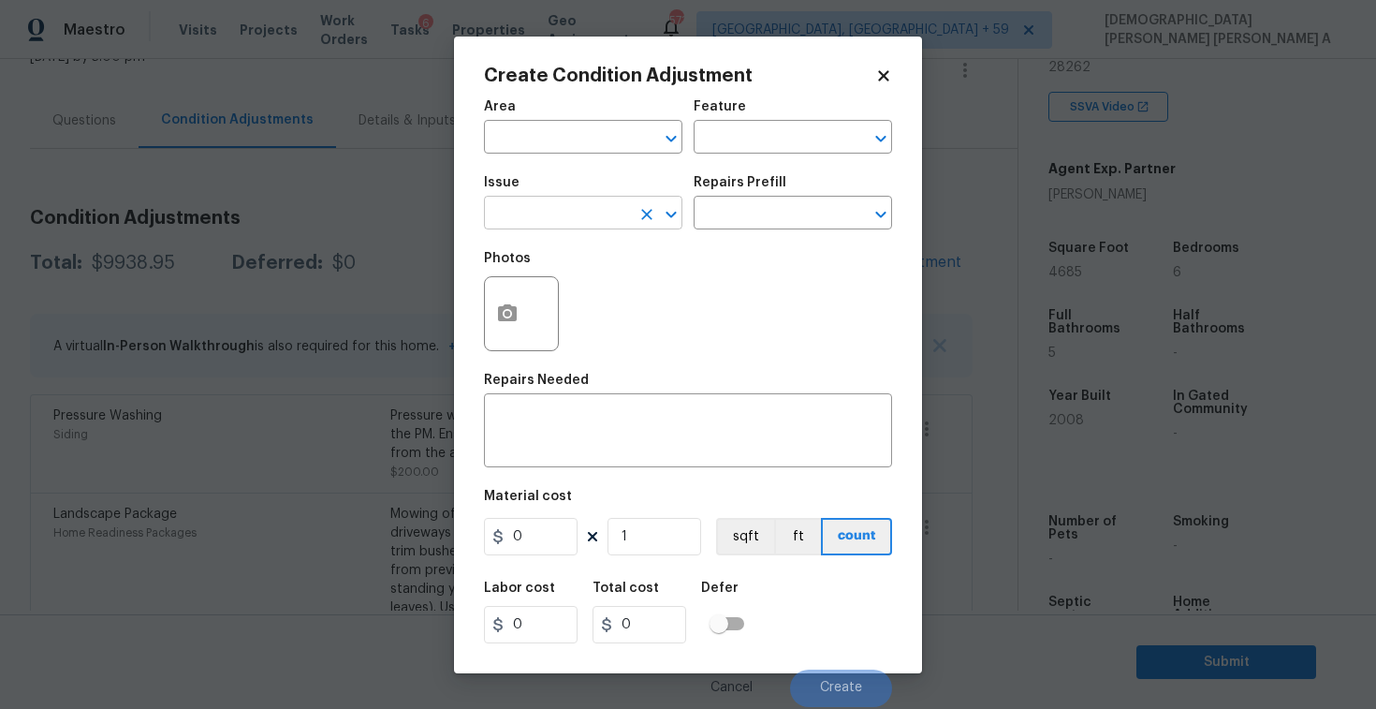
click at [575, 212] on input "text" at bounding box center [557, 214] width 146 height 29
click at [617, 279] on div "Other" at bounding box center [583, 264] width 198 height 45
click at [622, 288] on li "Debris/garbage on site" at bounding box center [583, 301] width 198 height 31
type input "Debris/garbage on site"
click at [747, 218] on input "text" at bounding box center [767, 214] width 146 height 29
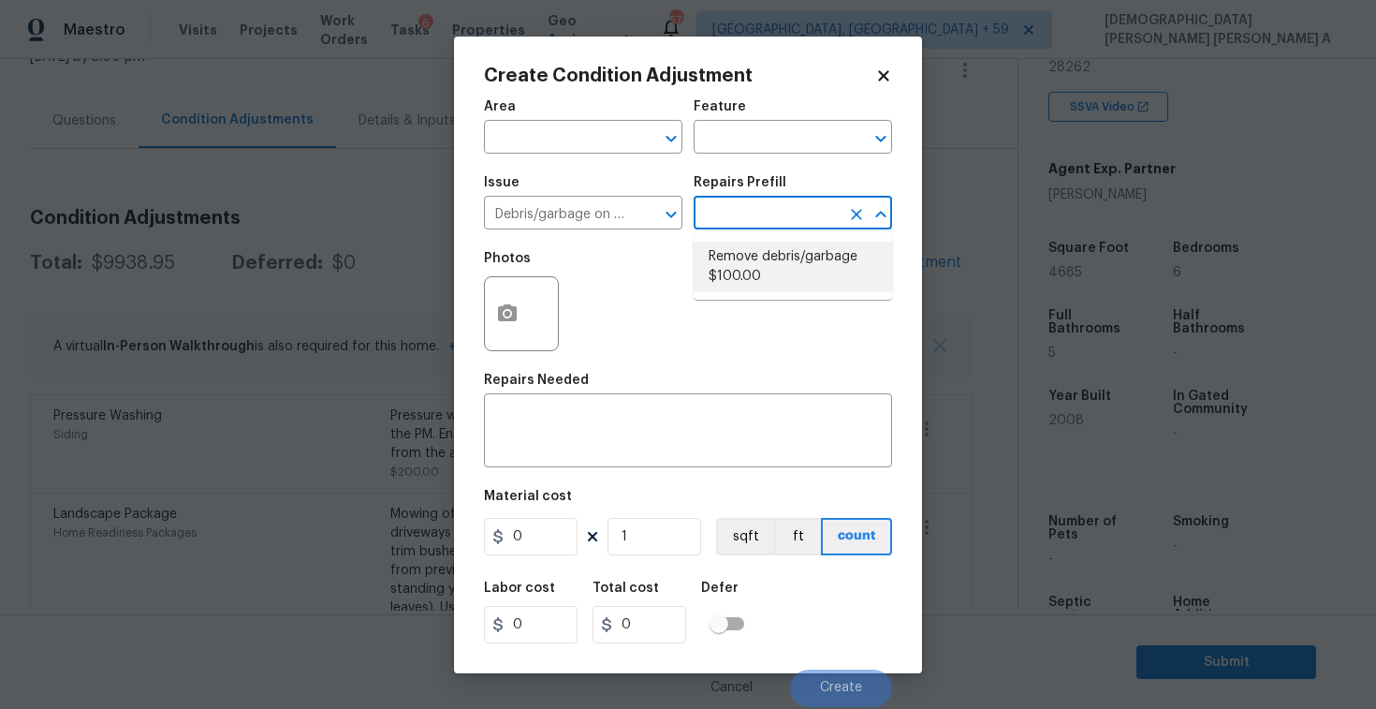
click at [744, 253] on li "Remove debris/garbage $100.00" at bounding box center [793, 267] width 198 height 51
type textarea "Remove, haul off, and properly dispose of any debris left by seller to offsite …"
type input "100"
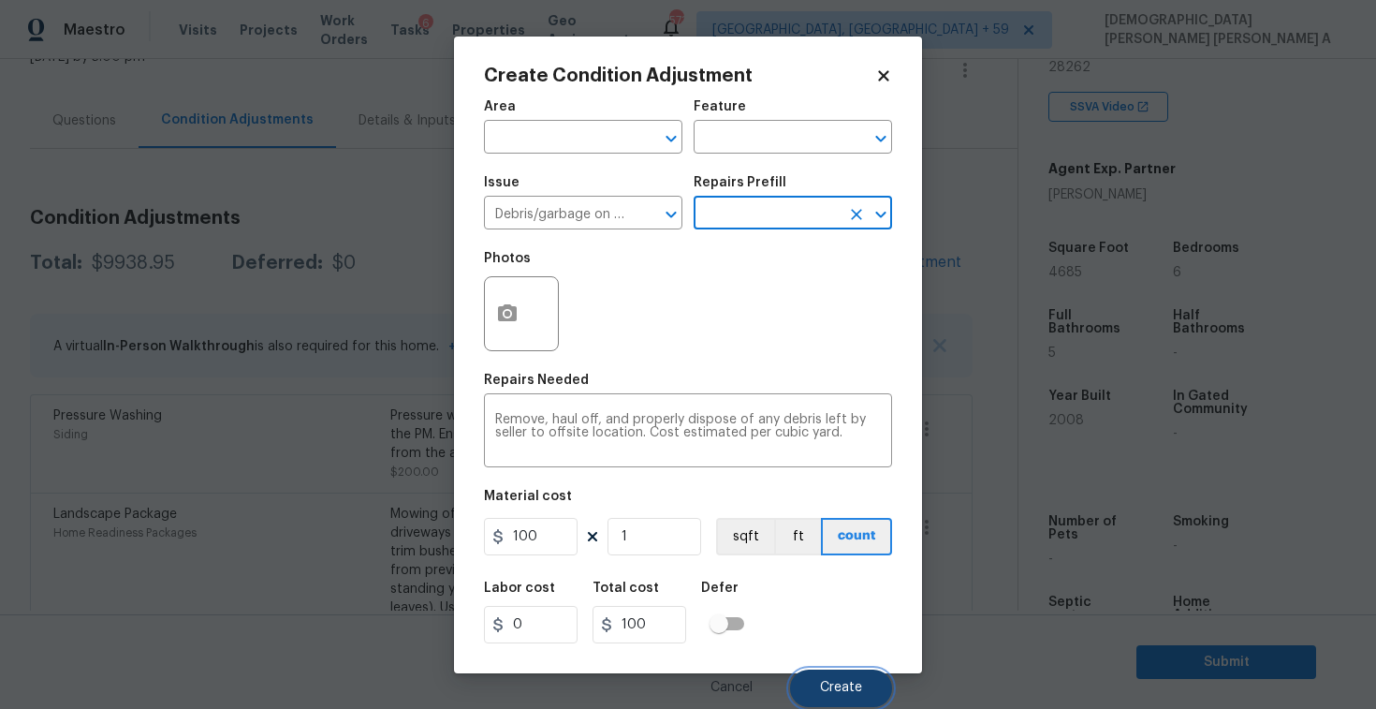
click at [847, 683] on span "Create" at bounding box center [841, 688] width 42 height 14
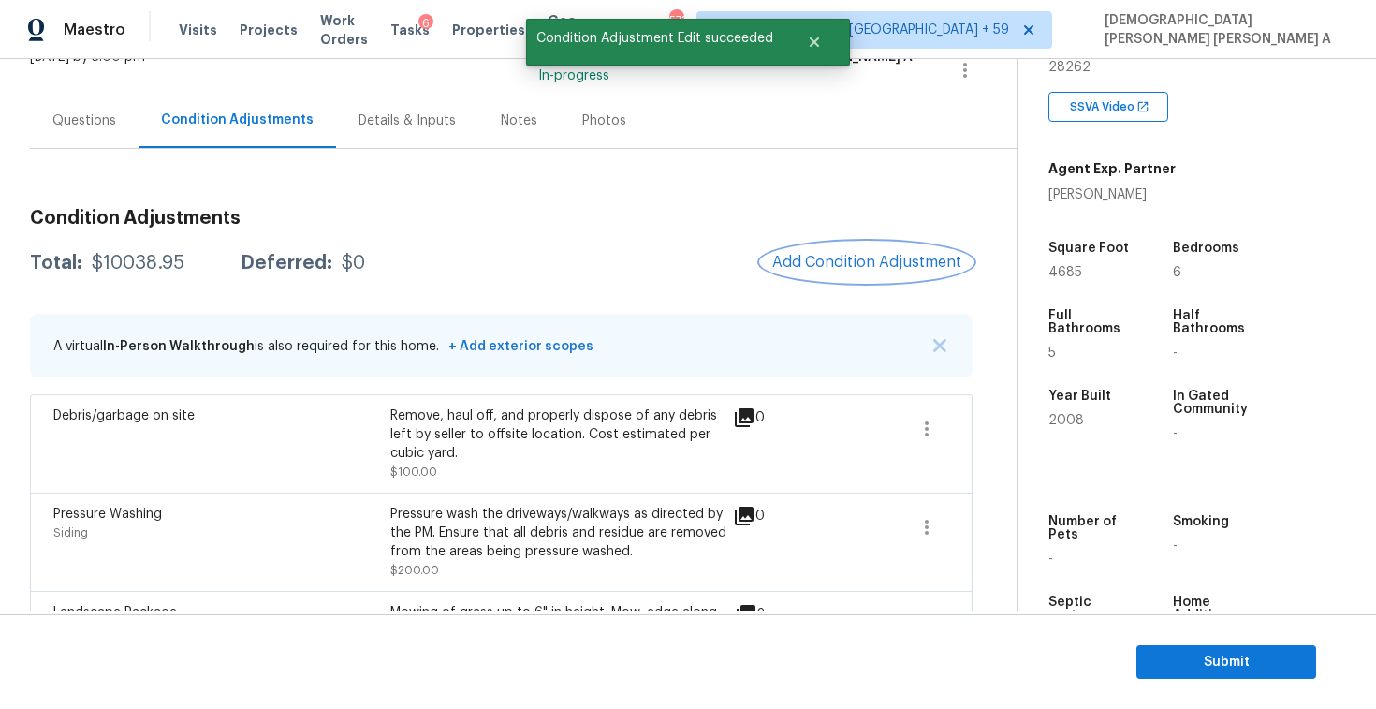
click at [887, 268] on span "Add Condition Adjustment" at bounding box center [866, 262] width 189 height 17
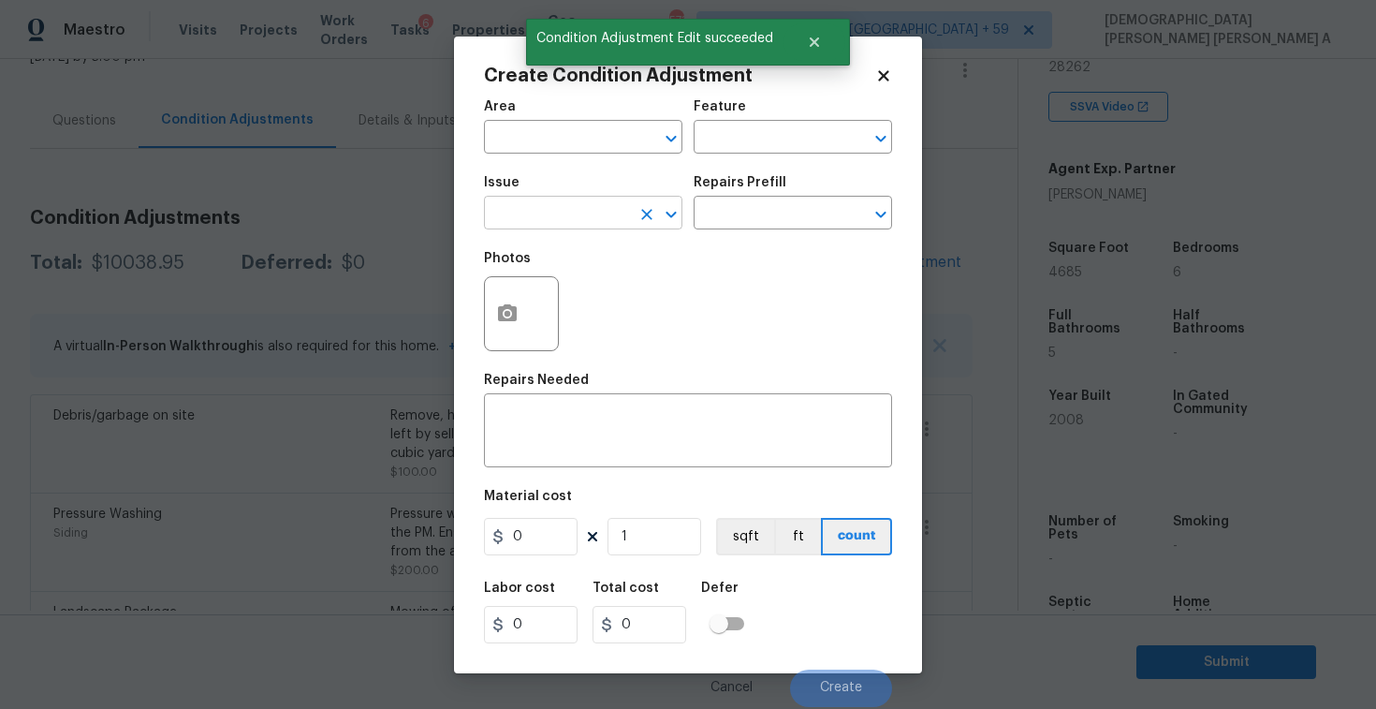
click at [590, 212] on input "text" at bounding box center [557, 214] width 146 height 29
click at [610, 296] on li "Siding" at bounding box center [583, 301] width 198 height 31
type input "Siding"
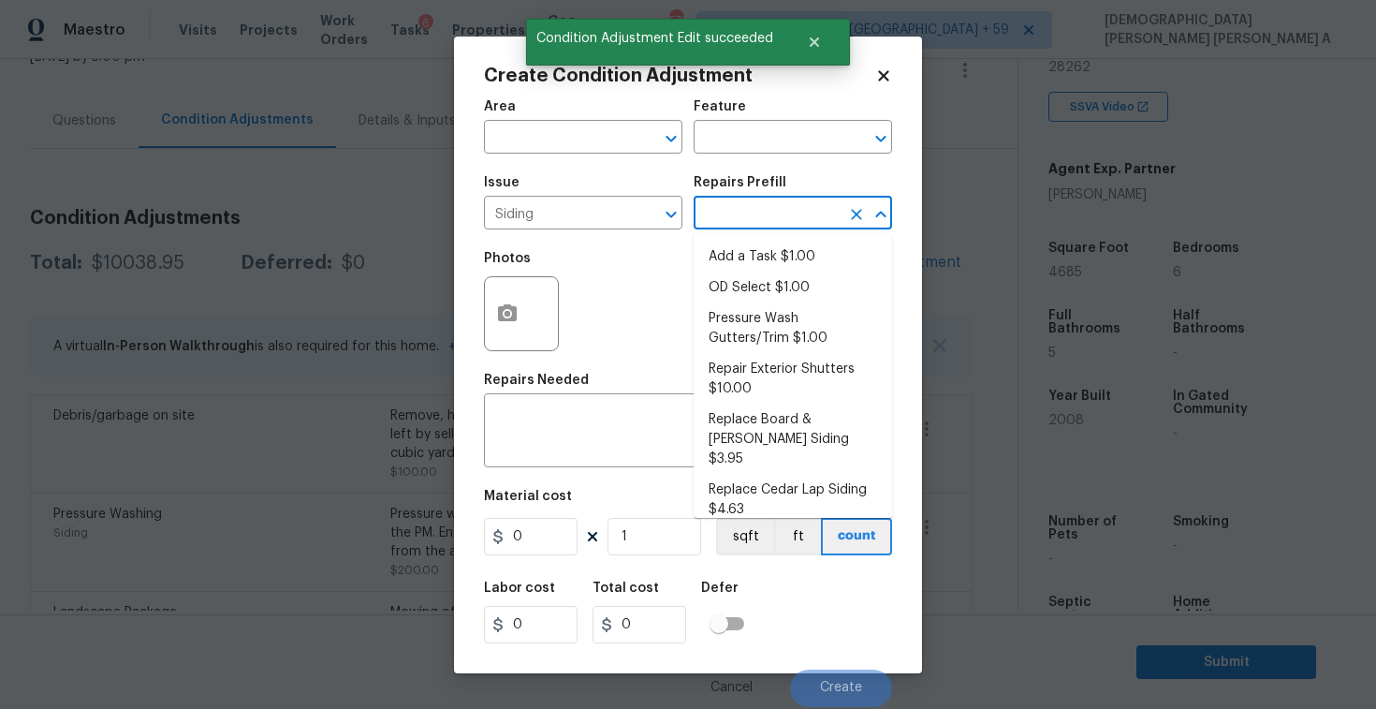
click at [769, 220] on input "text" at bounding box center [767, 214] width 146 height 29
click at [759, 326] on li "Pressure Wash Gutters/Trim $1.00" at bounding box center [793, 328] width 198 height 51
type input "Siding"
type textarea "Protect areas as needed for pressure washing. Pressure wash the gutters and tri…"
type input "1"
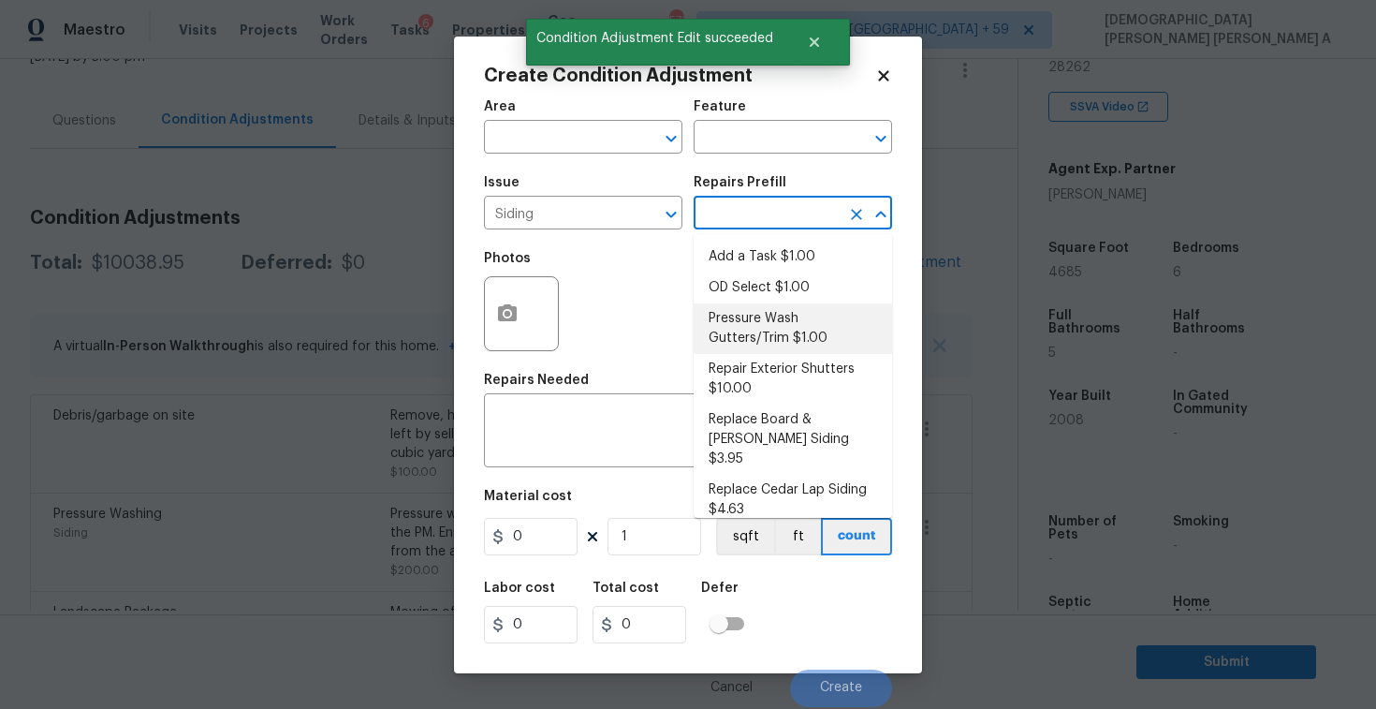
type input "1"
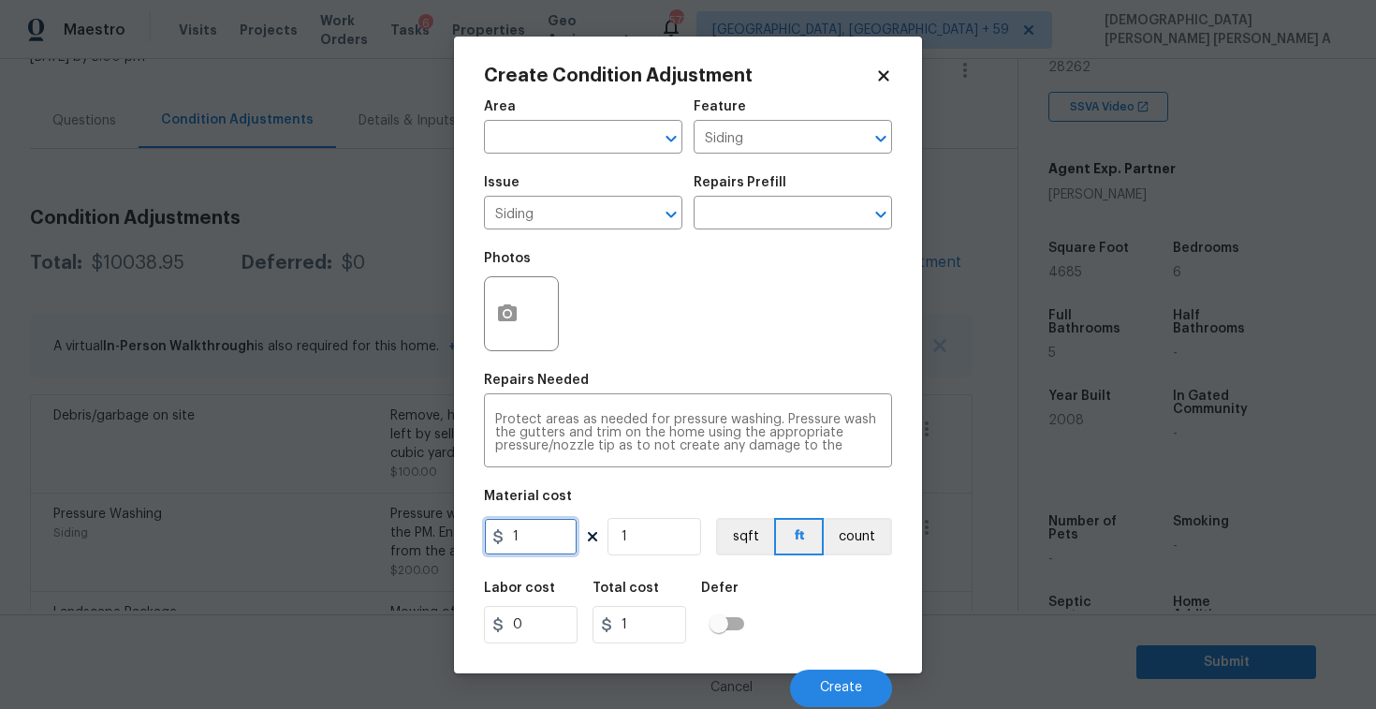
click at [542, 543] on input "1" at bounding box center [531, 536] width 94 height 37
type input "575"
click at [496, 320] on icon "button" at bounding box center [507, 313] width 22 height 22
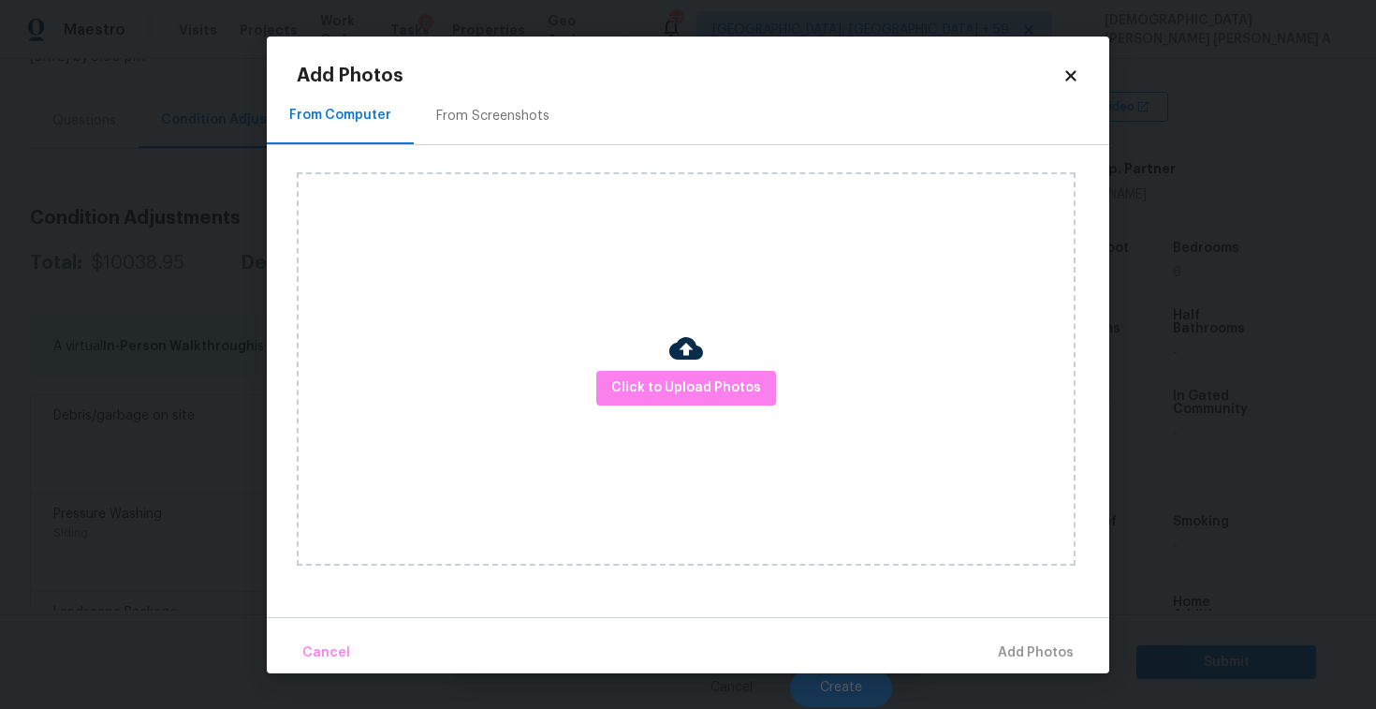
click at [481, 128] on div "From Screenshots" at bounding box center [493, 116] width 158 height 55
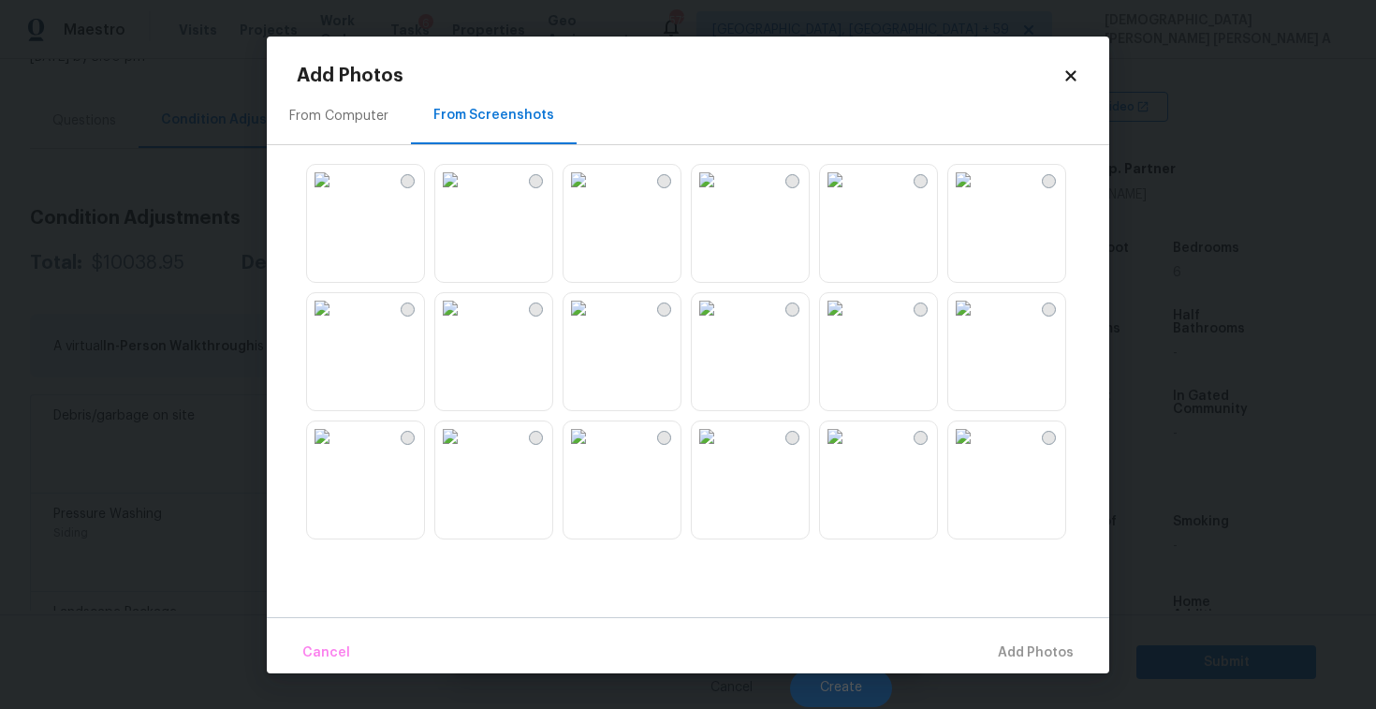
click at [465, 195] on img at bounding box center [450, 180] width 30 height 30
click at [593, 195] on img at bounding box center [579, 180] width 30 height 30
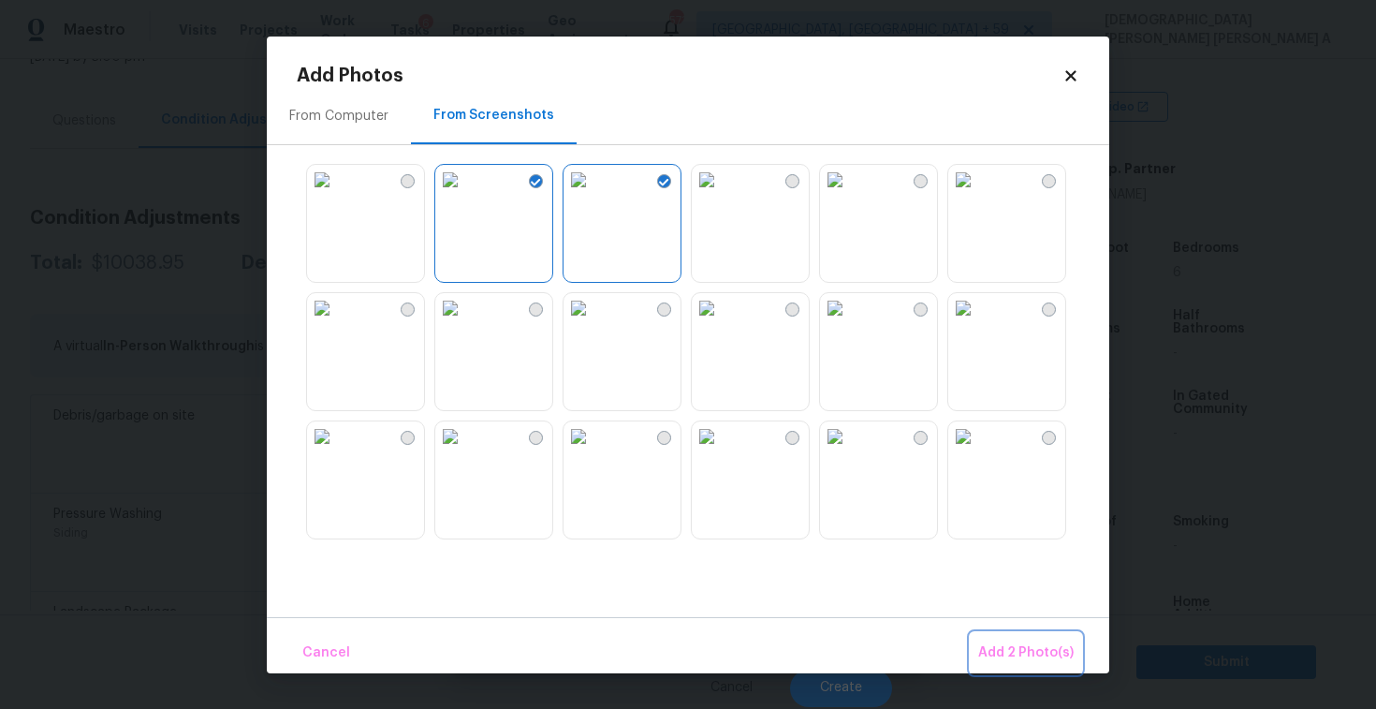
click at [989, 658] on span "Add 2 Photo(s)" at bounding box center [1025, 652] width 95 height 23
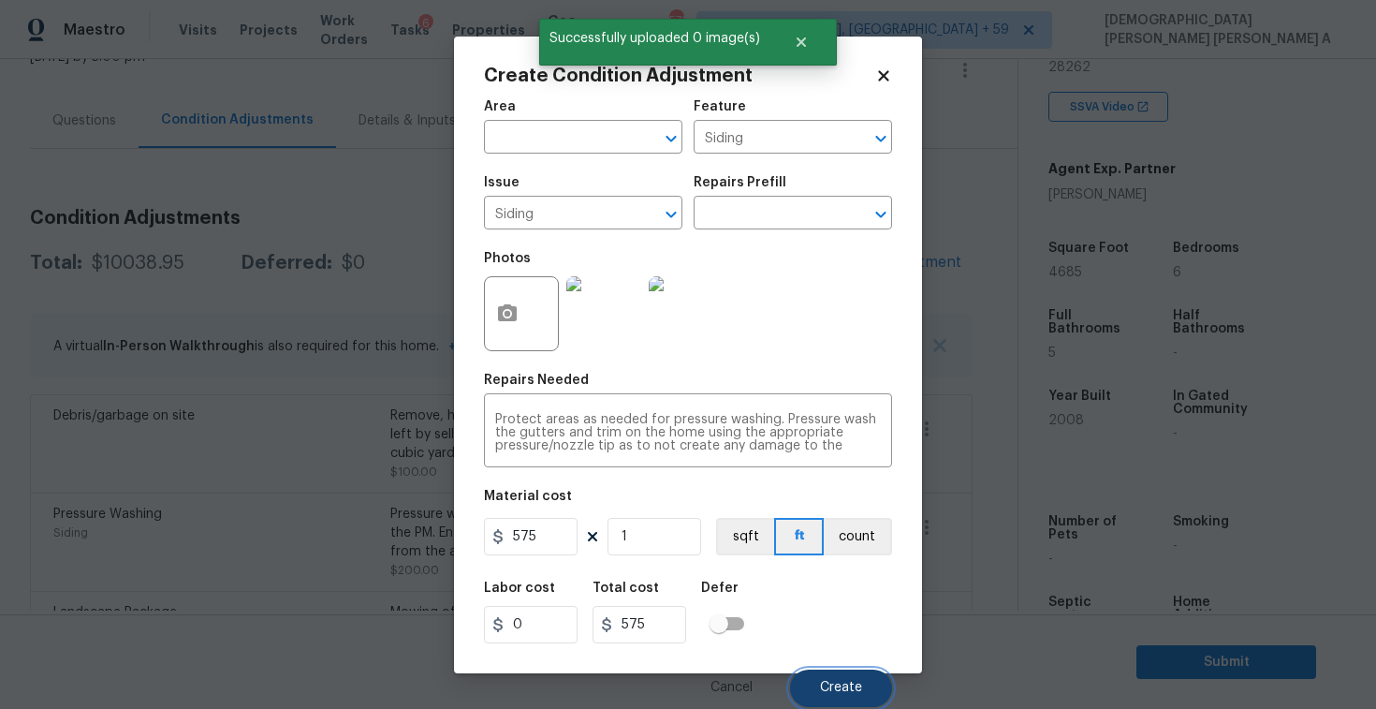
click at [844, 683] on span "Create" at bounding box center [841, 688] width 42 height 14
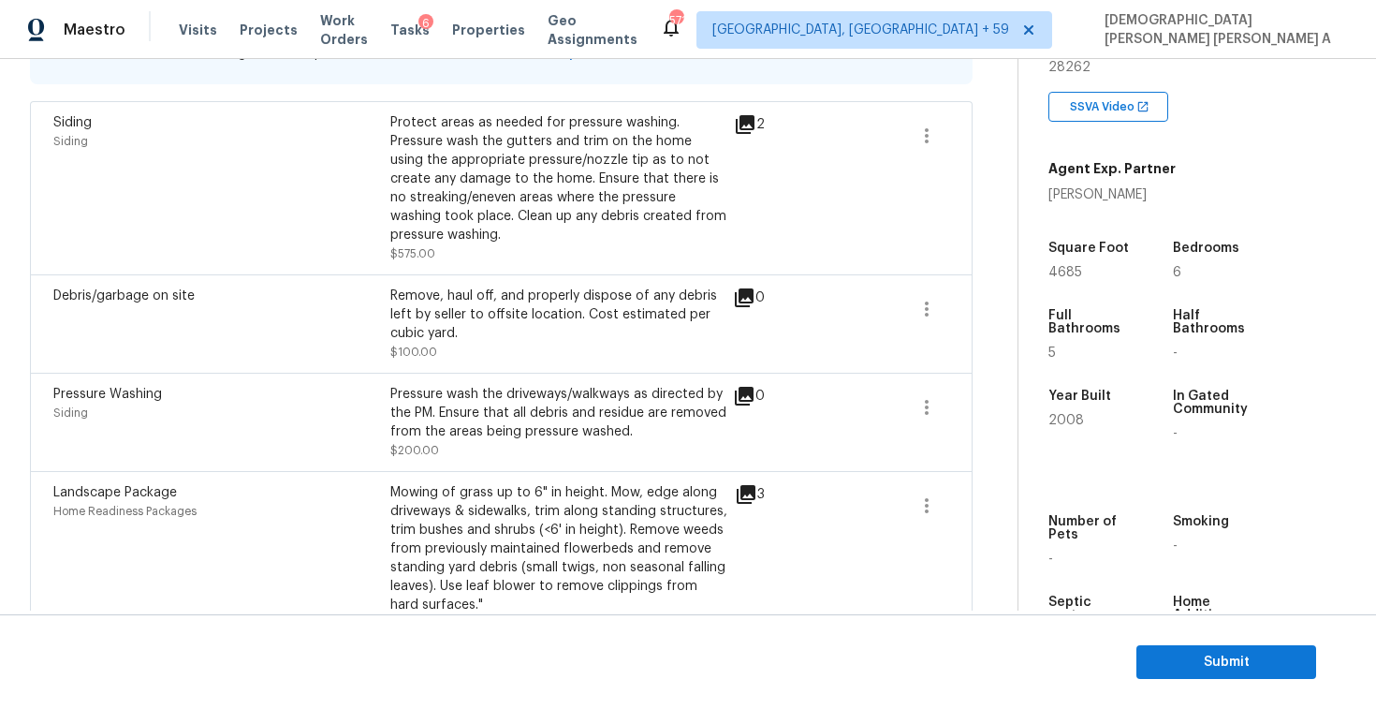
scroll to position [311, 0]
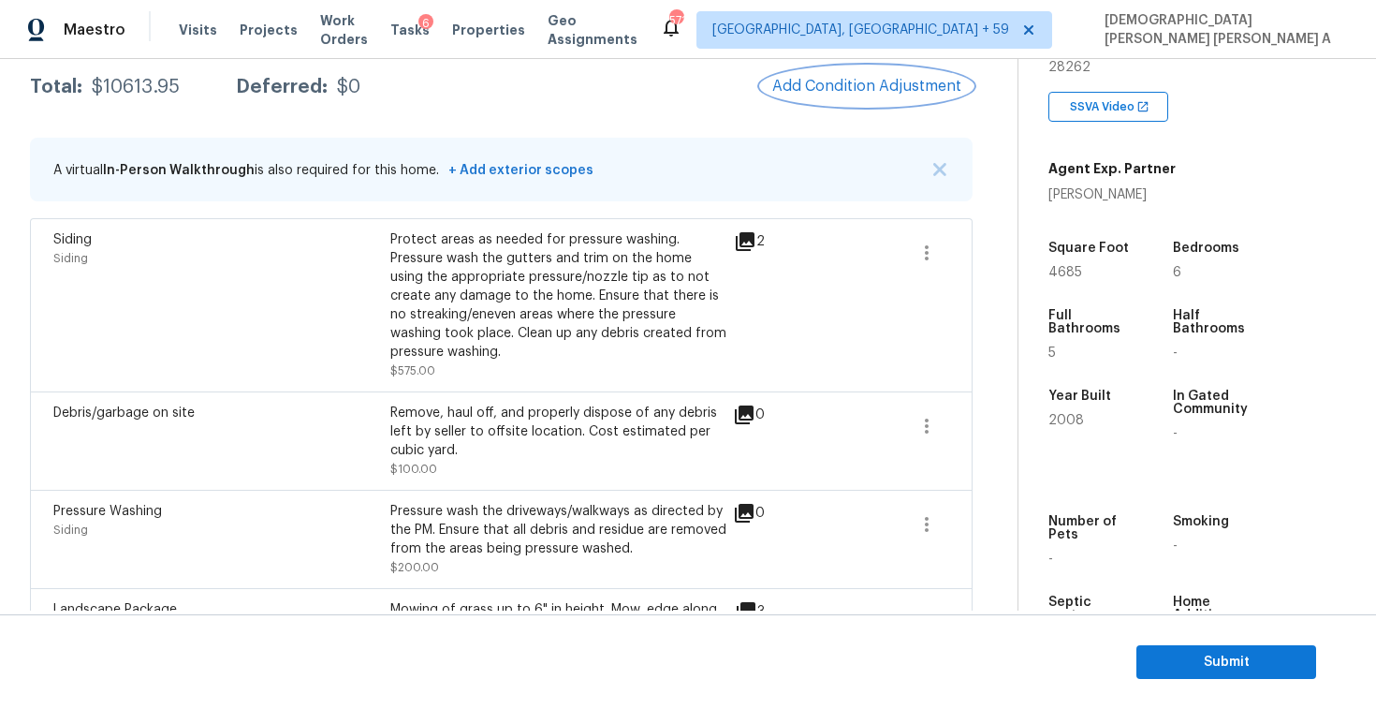
click at [857, 88] on span "Add Condition Adjustment" at bounding box center [866, 86] width 189 height 17
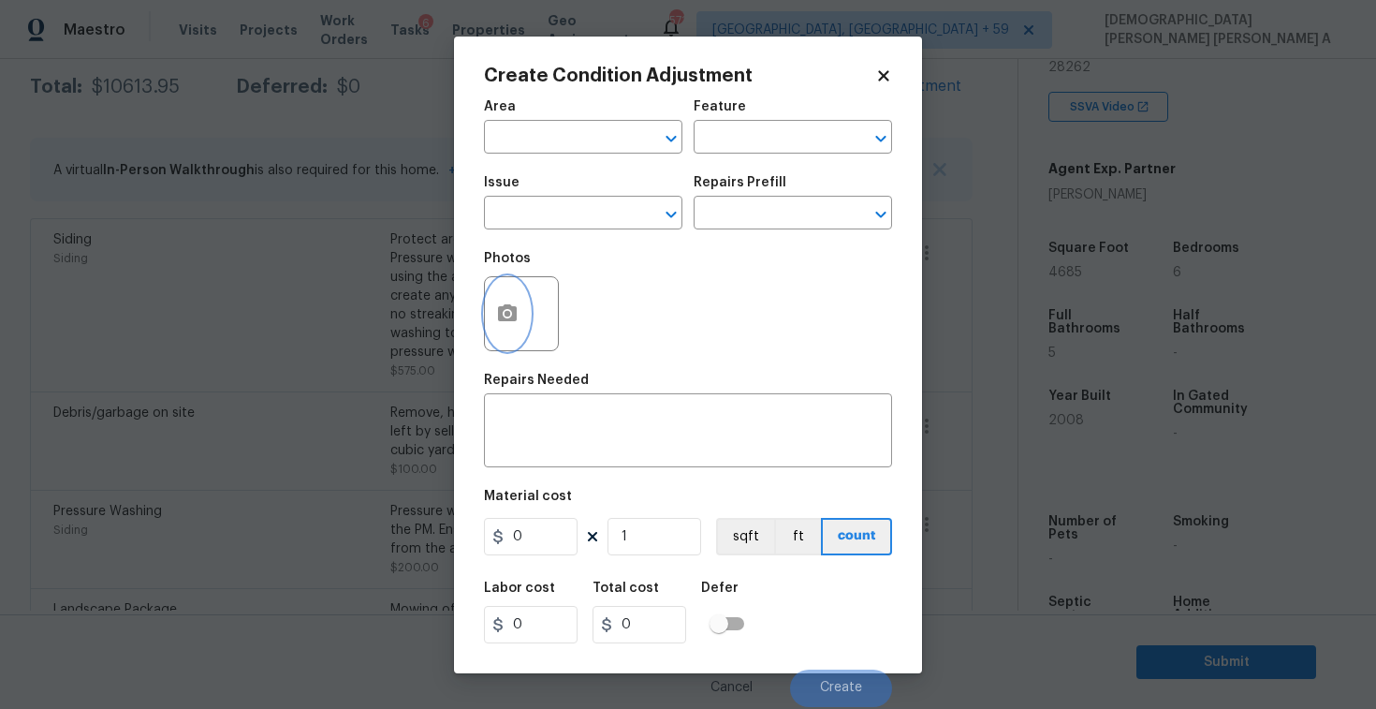
click at [504, 326] on button "button" at bounding box center [507, 313] width 45 height 73
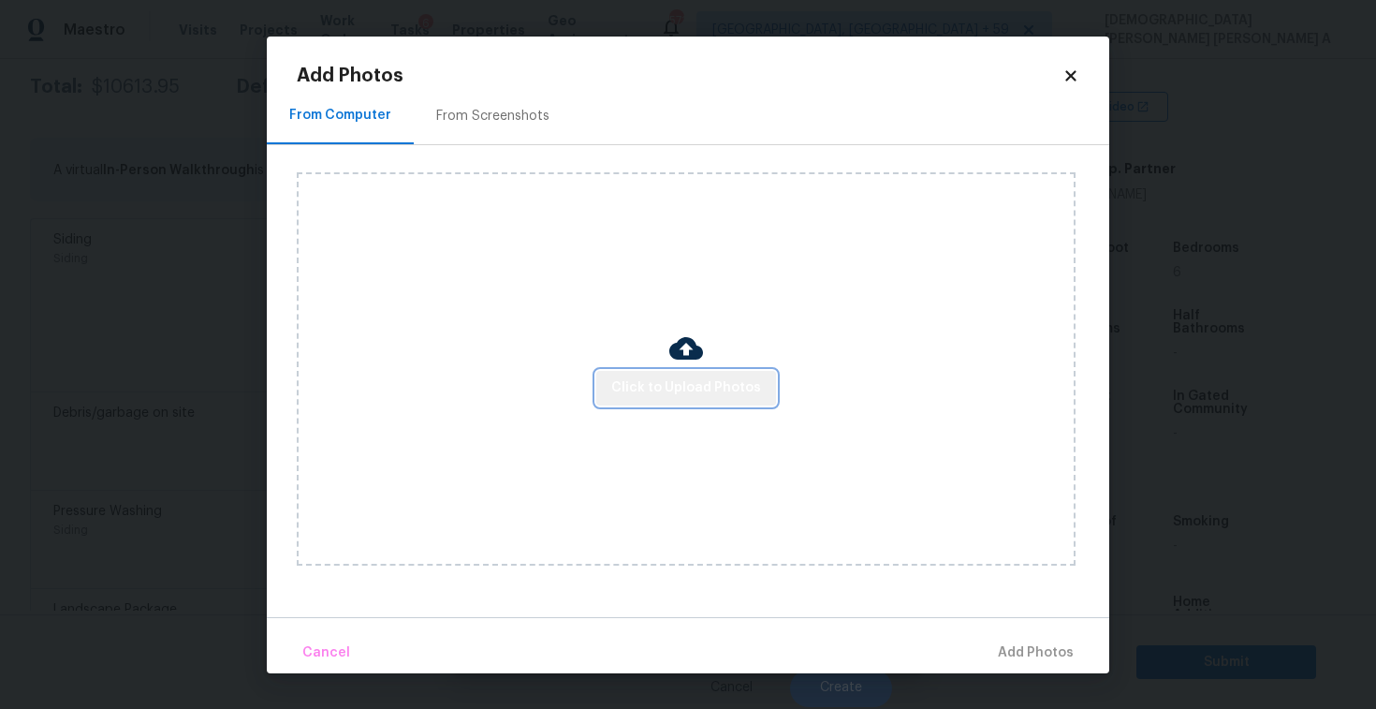
click at [721, 388] on span "Click to Upload Photos" at bounding box center [686, 387] width 150 height 23
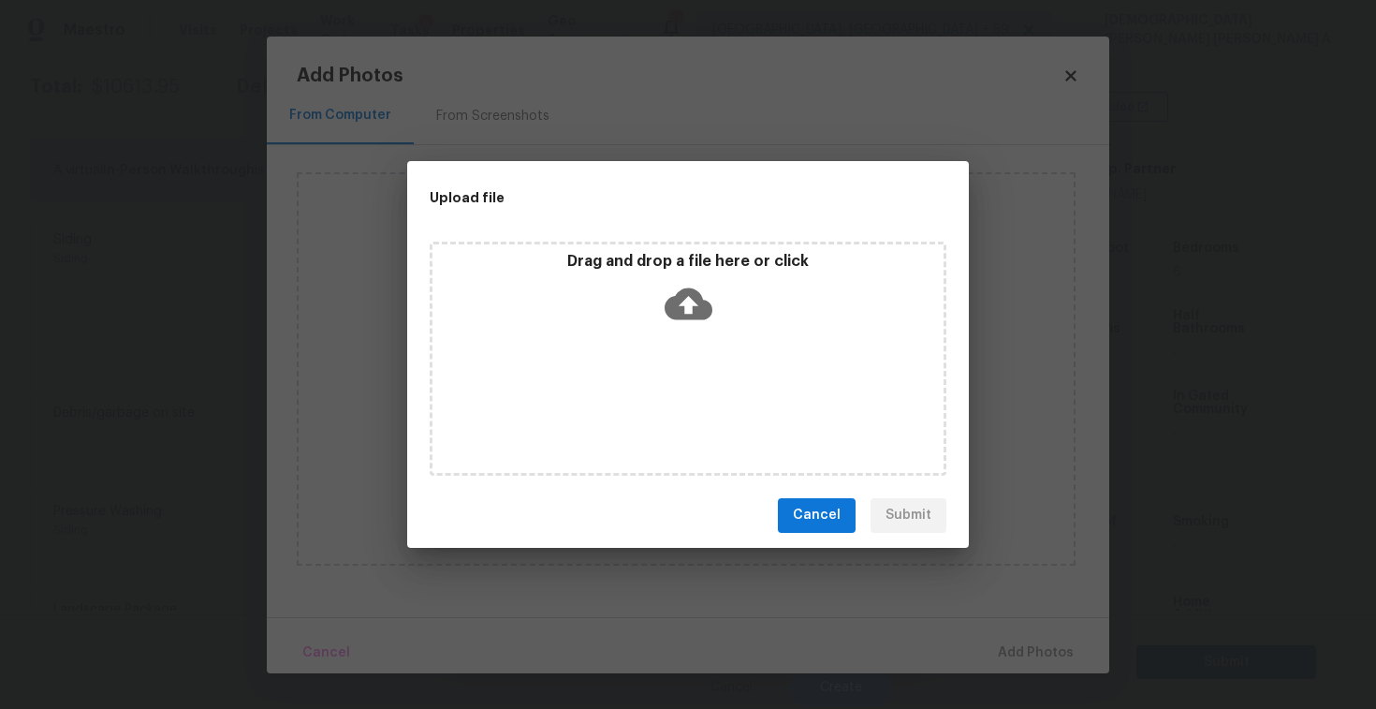
click at [676, 286] on icon at bounding box center [689, 304] width 48 height 48
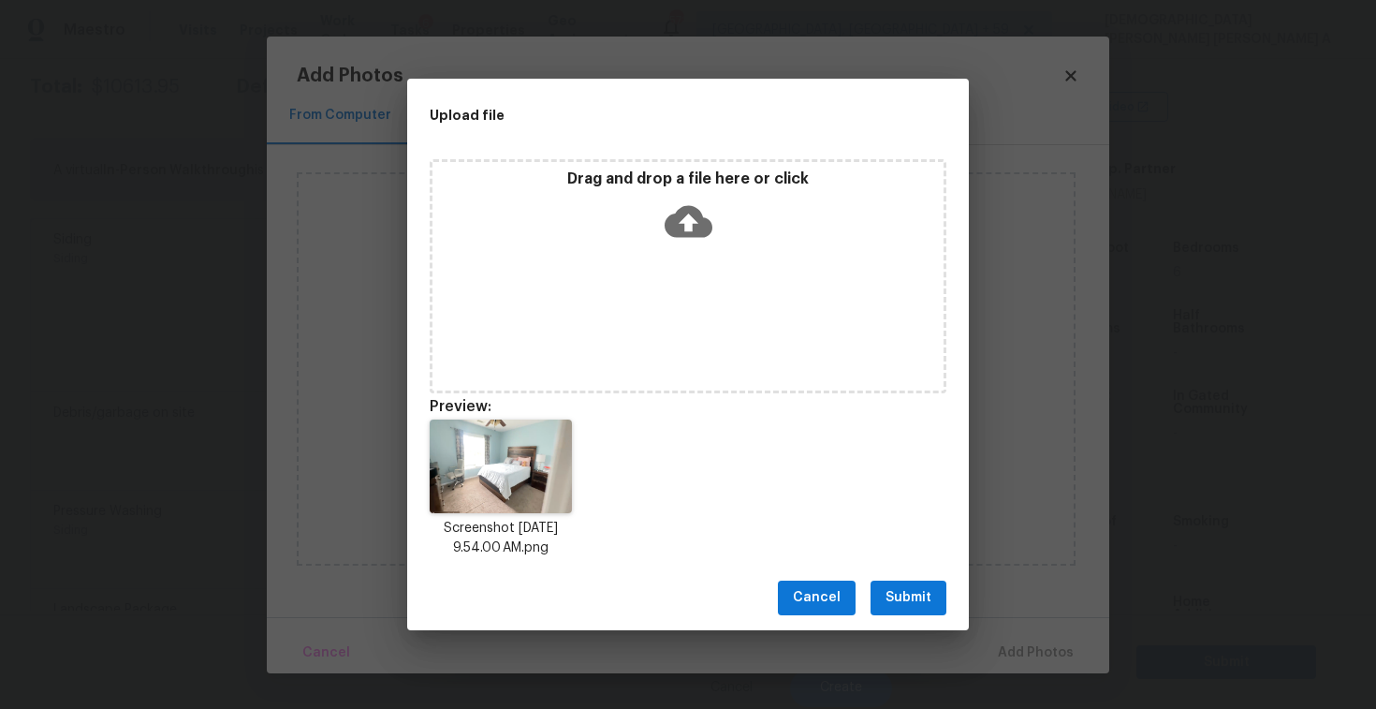
click at [886, 598] on span "Submit" at bounding box center [909, 597] width 46 height 23
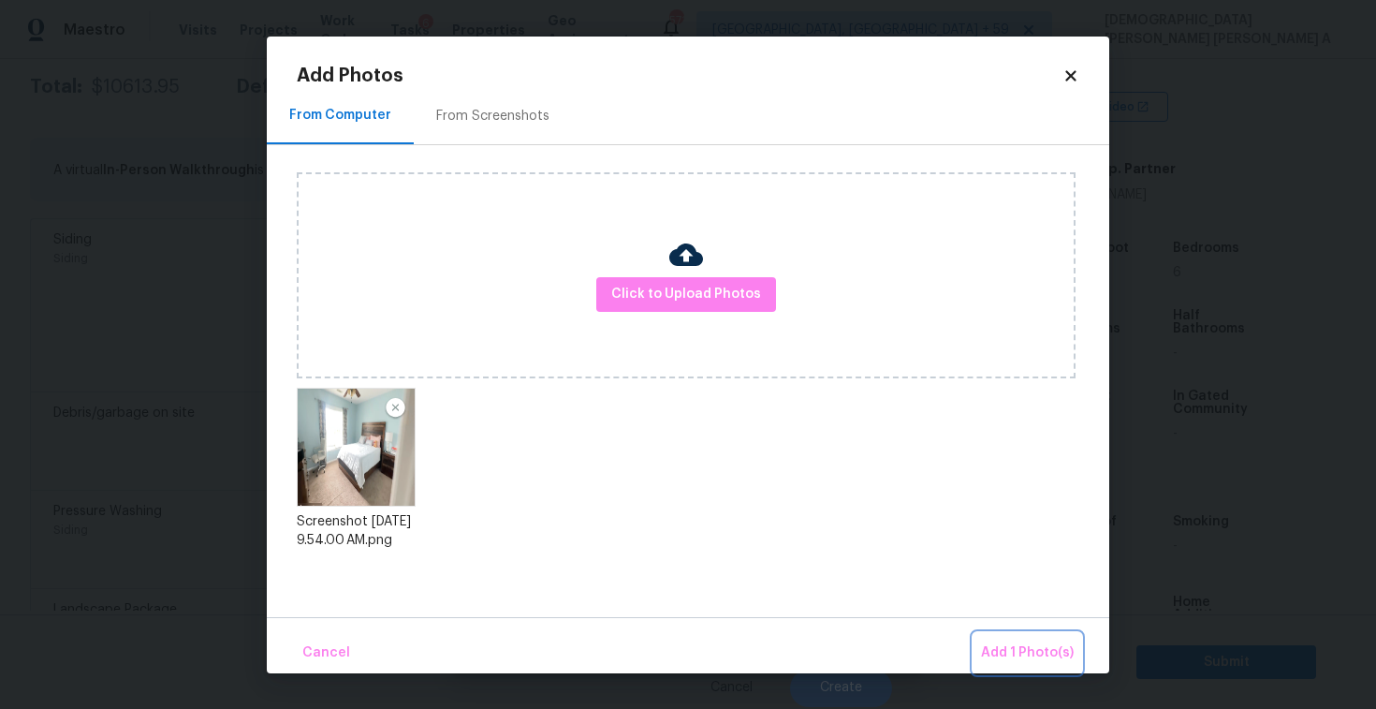
click at [1049, 661] on span "Add 1 Photo(s)" at bounding box center [1027, 652] width 93 height 23
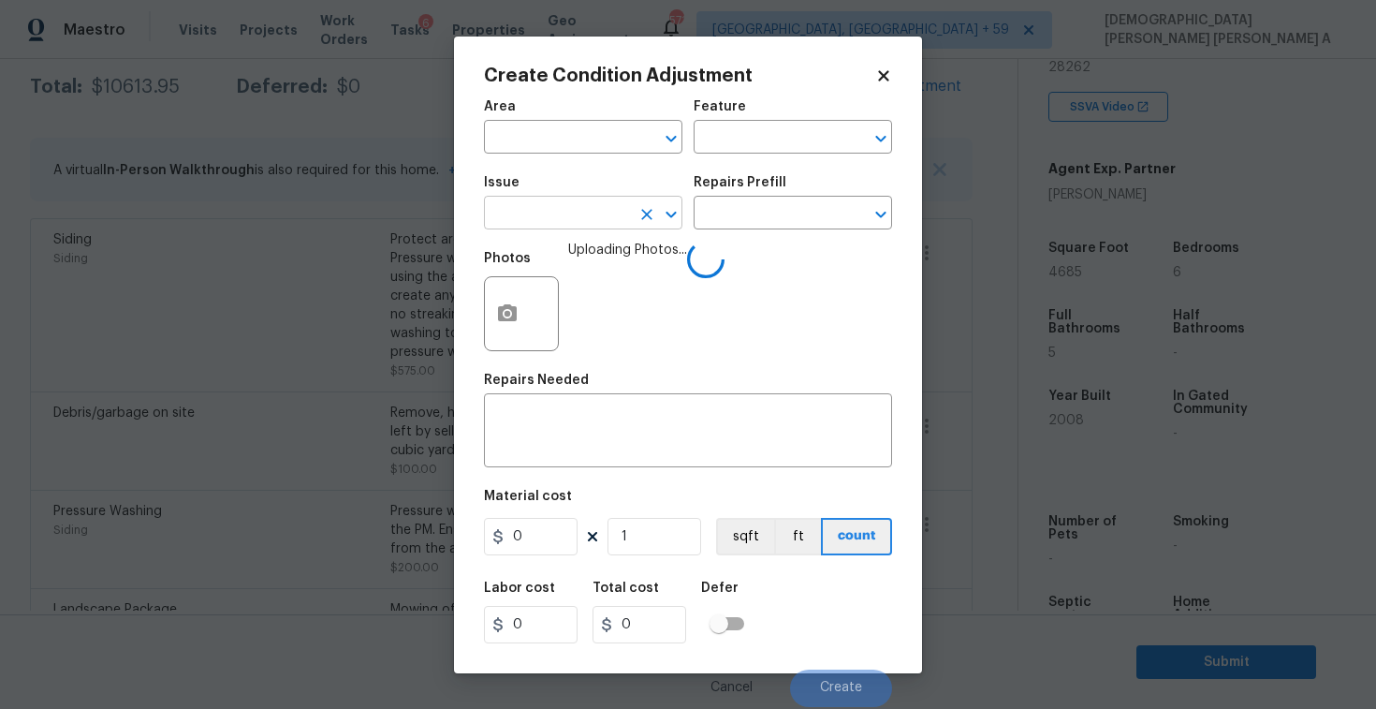
click at [564, 215] on input "text" at bounding box center [557, 214] width 146 height 29
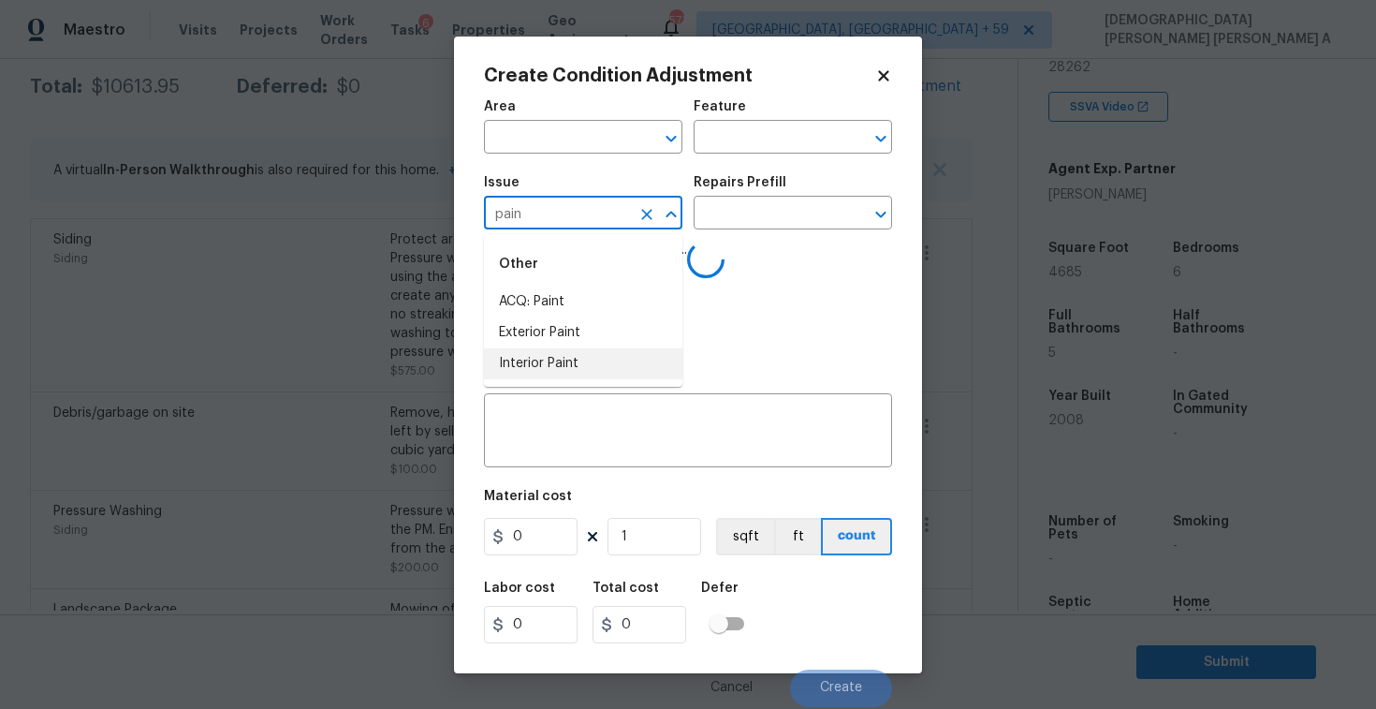
click at [554, 367] on li "Interior Paint" at bounding box center [583, 363] width 198 height 31
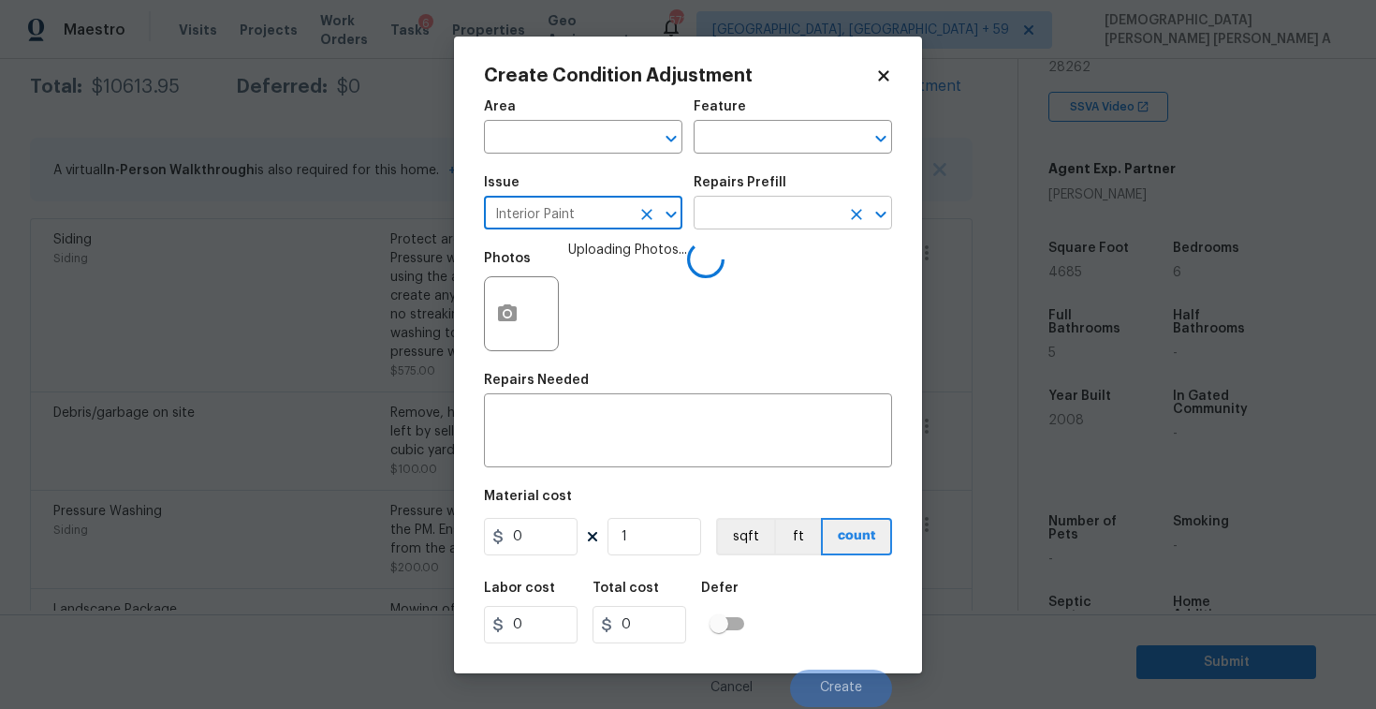
type input "Interior Paint"
click at [762, 218] on input "text" at bounding box center [767, 214] width 146 height 29
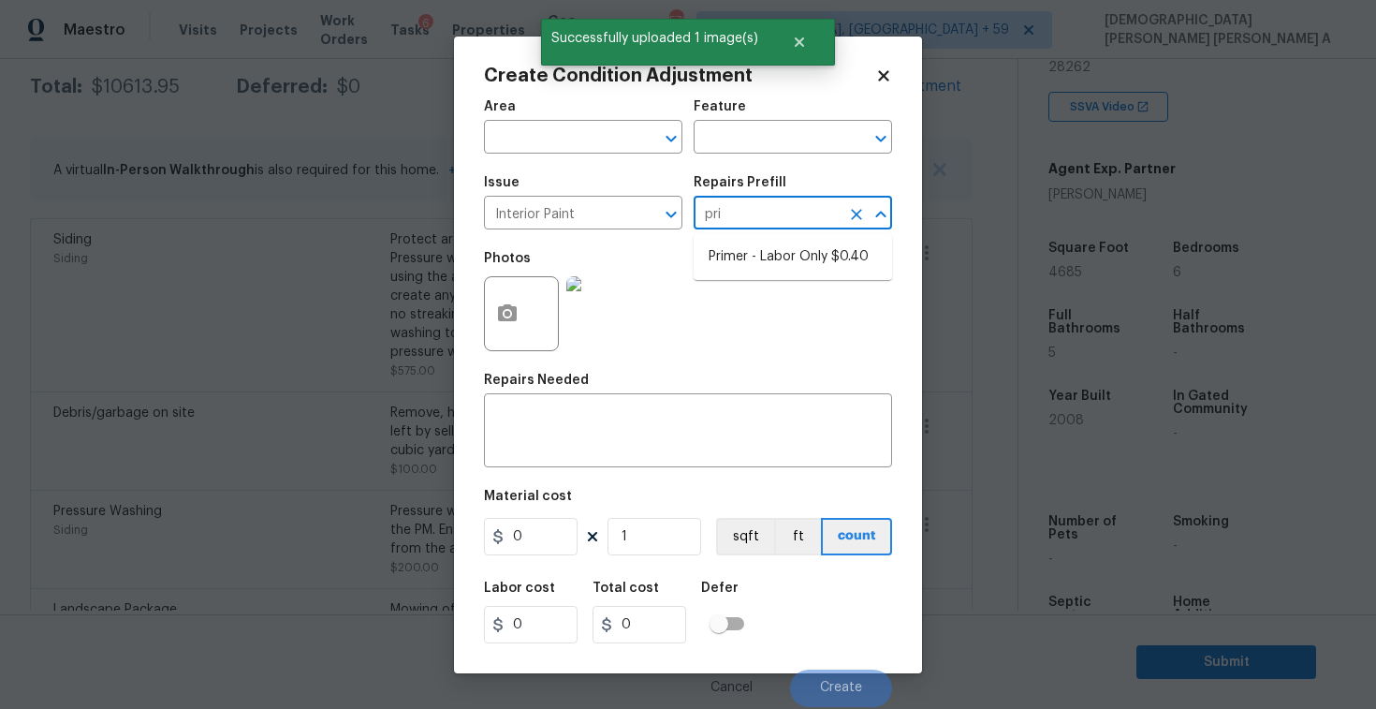
type input "prie"
type input "prime"
click at [760, 270] on li "Primer - Labor Only $0.40" at bounding box center [793, 257] width 198 height 31
type input "Overall Paint"
type textarea "Interior primer - PRIMER PROVIDED BY OPENDOOR - All nails, screws, drywall anch…"
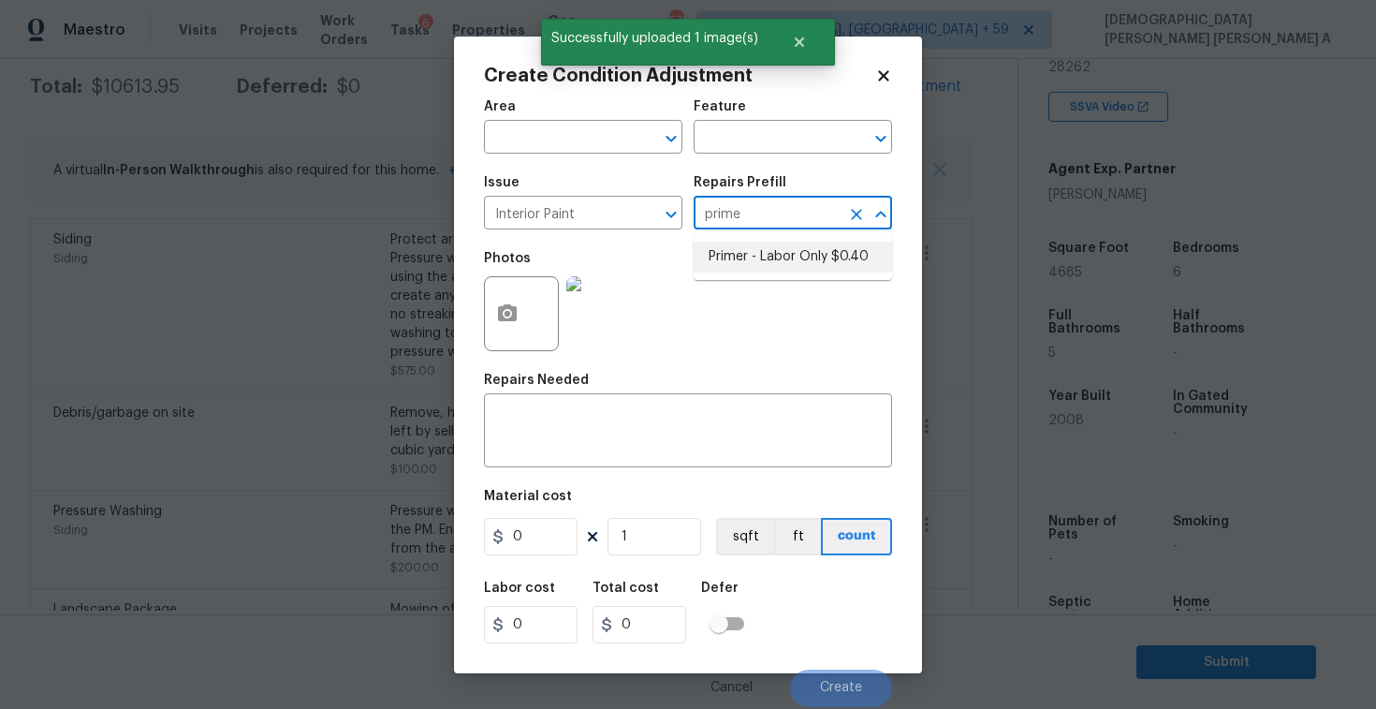
type input "0.4"
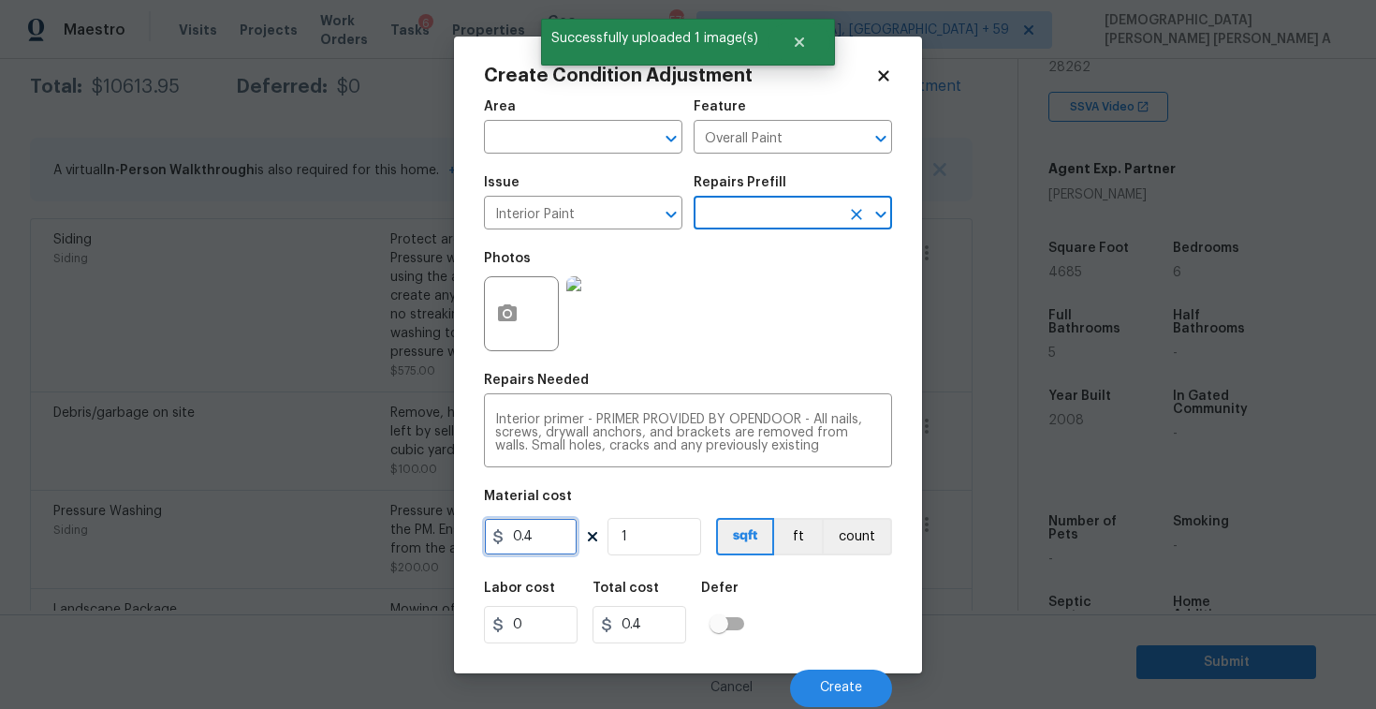
click at [553, 534] on input "0.4" at bounding box center [531, 536] width 94 height 37
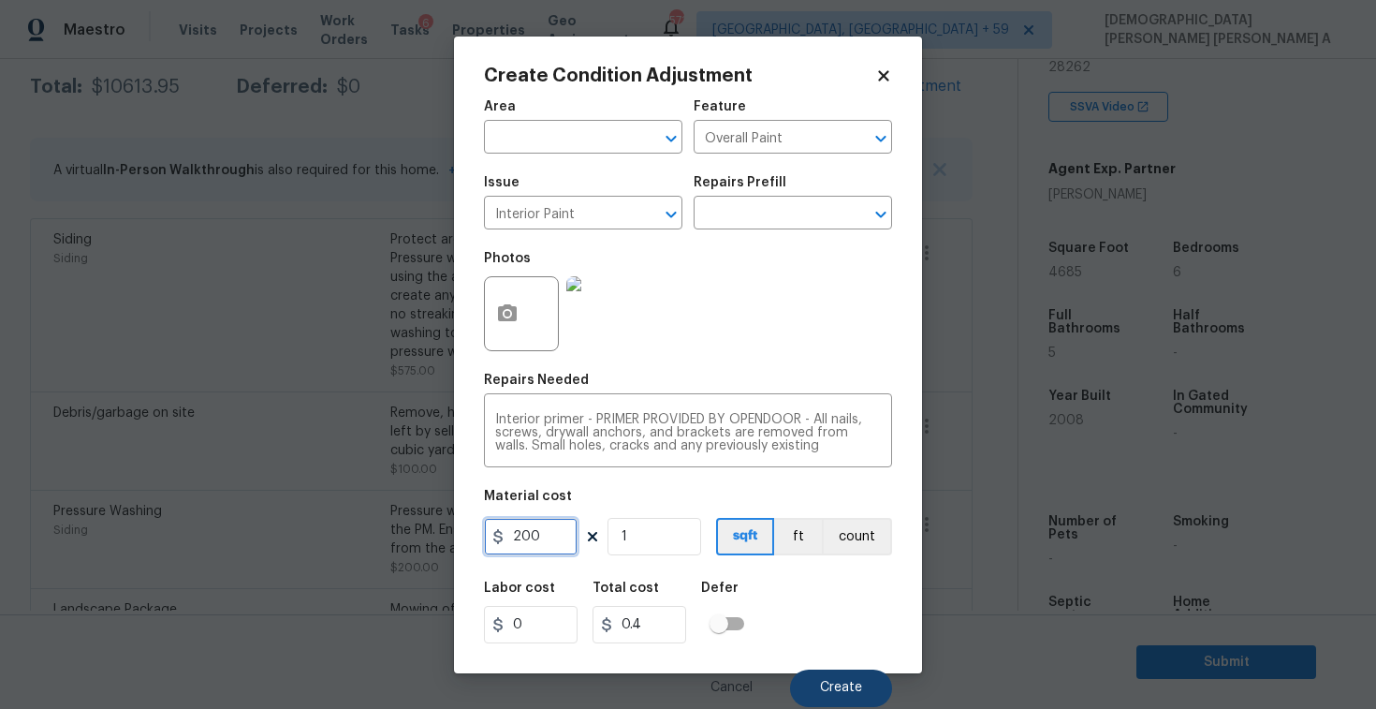
type input "200"
click at [857, 685] on span "Create" at bounding box center [841, 688] width 42 height 14
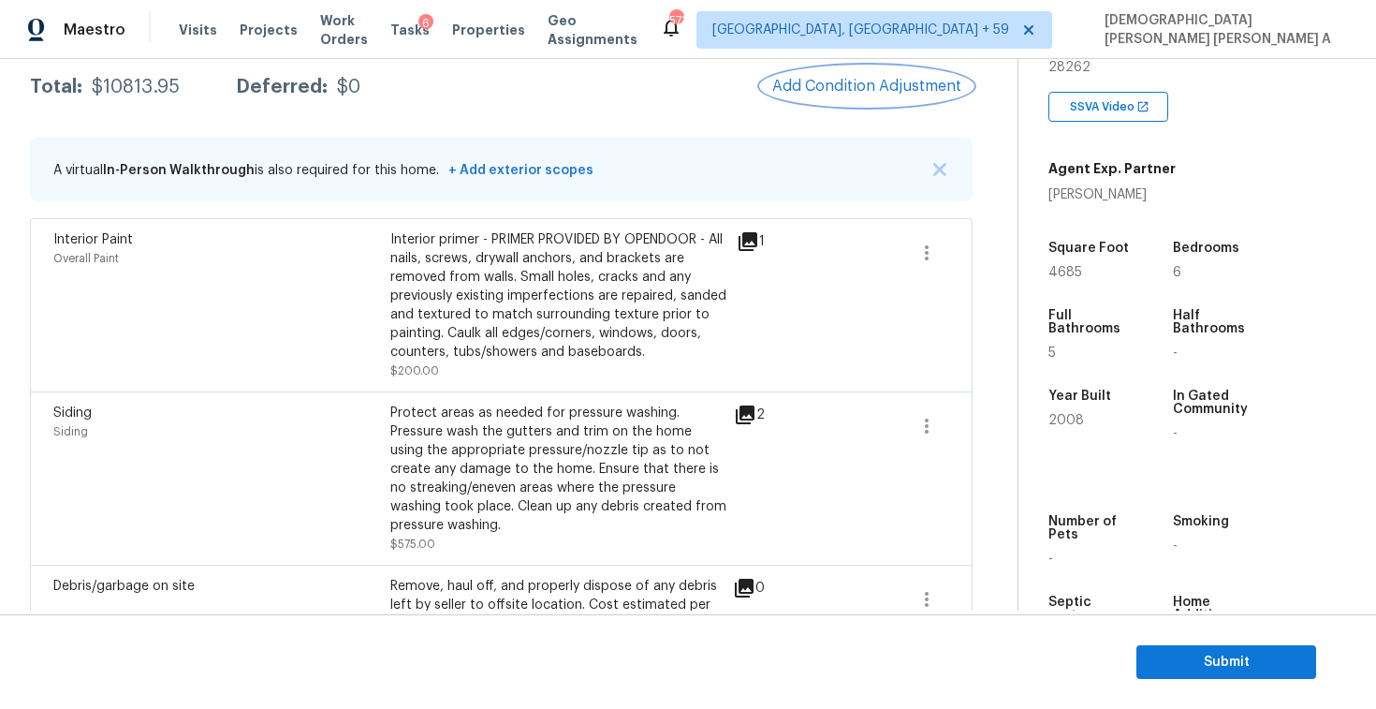
click at [872, 95] on button "Add Condition Adjustment" at bounding box center [867, 85] width 212 height 39
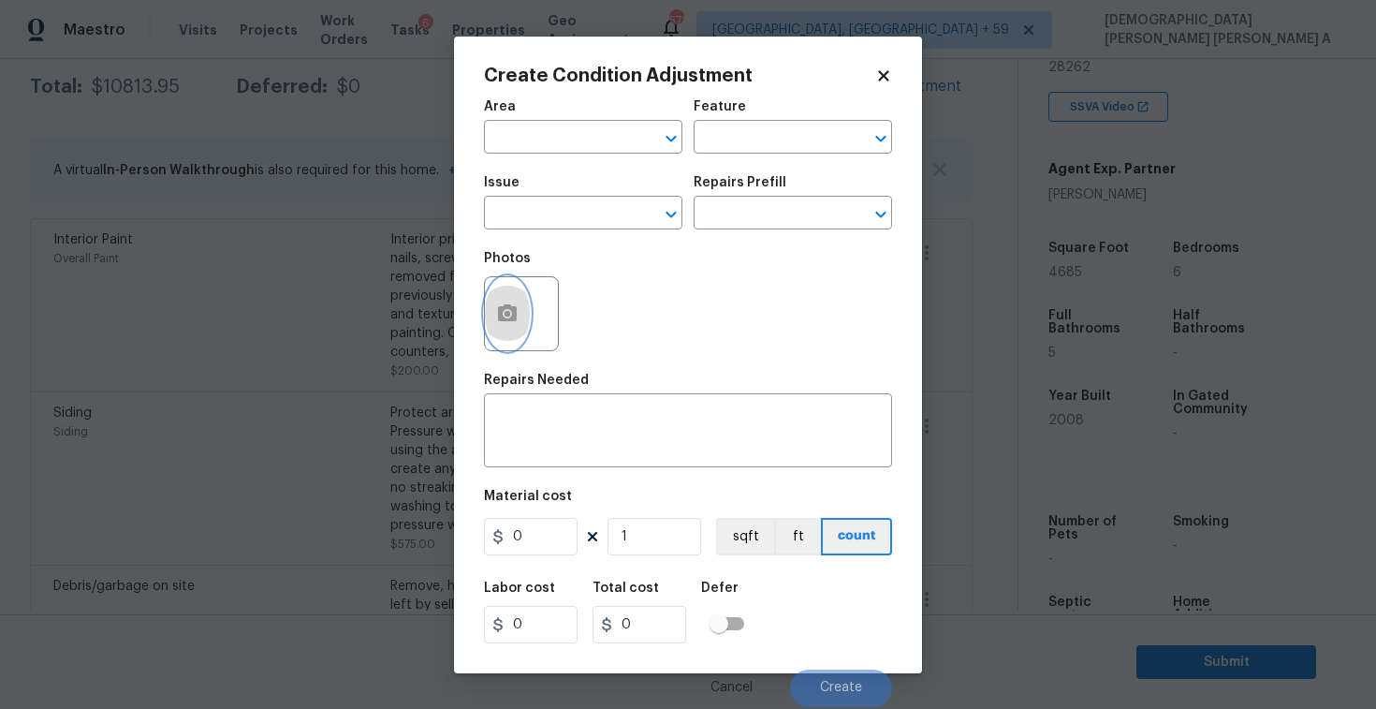
click at [494, 326] on button "button" at bounding box center [507, 313] width 45 height 73
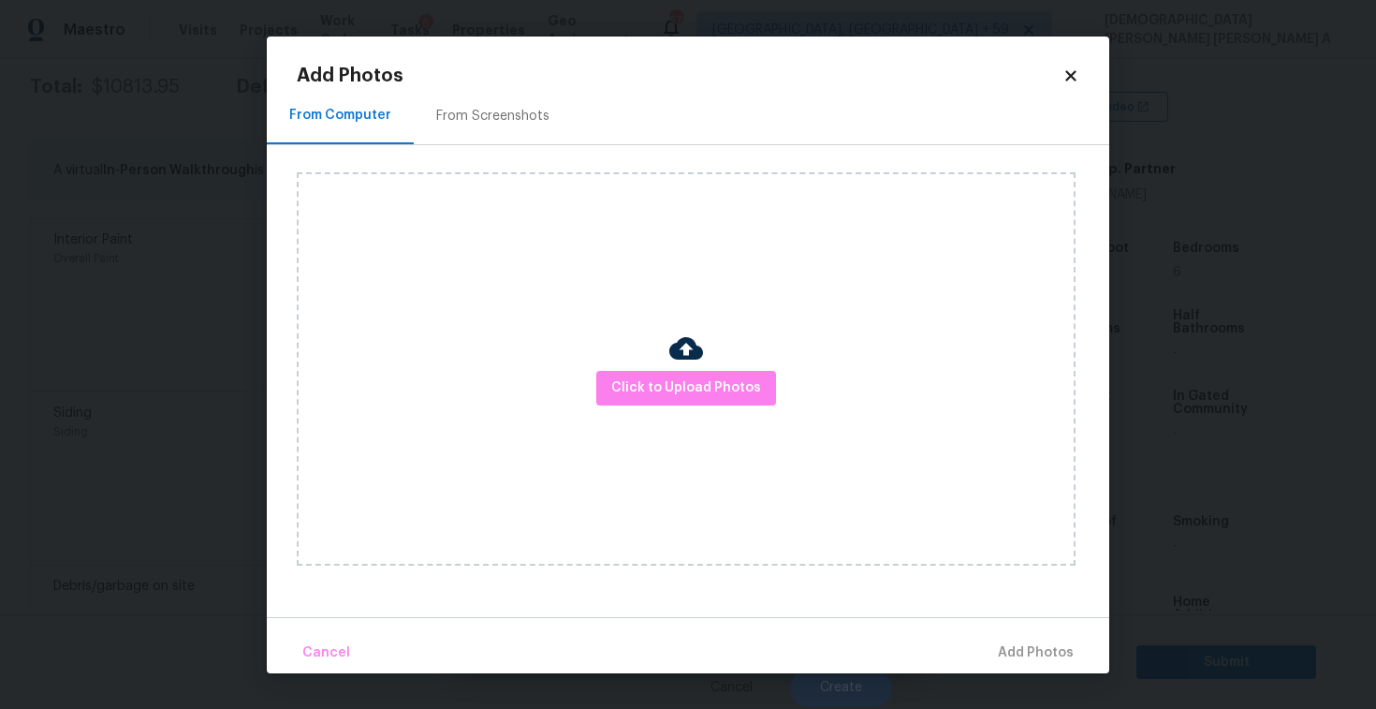
click at [699, 410] on div "Click to Upload Photos" at bounding box center [686, 368] width 779 height 393
click at [704, 385] on span "Click to Upload Photos" at bounding box center [686, 387] width 150 height 23
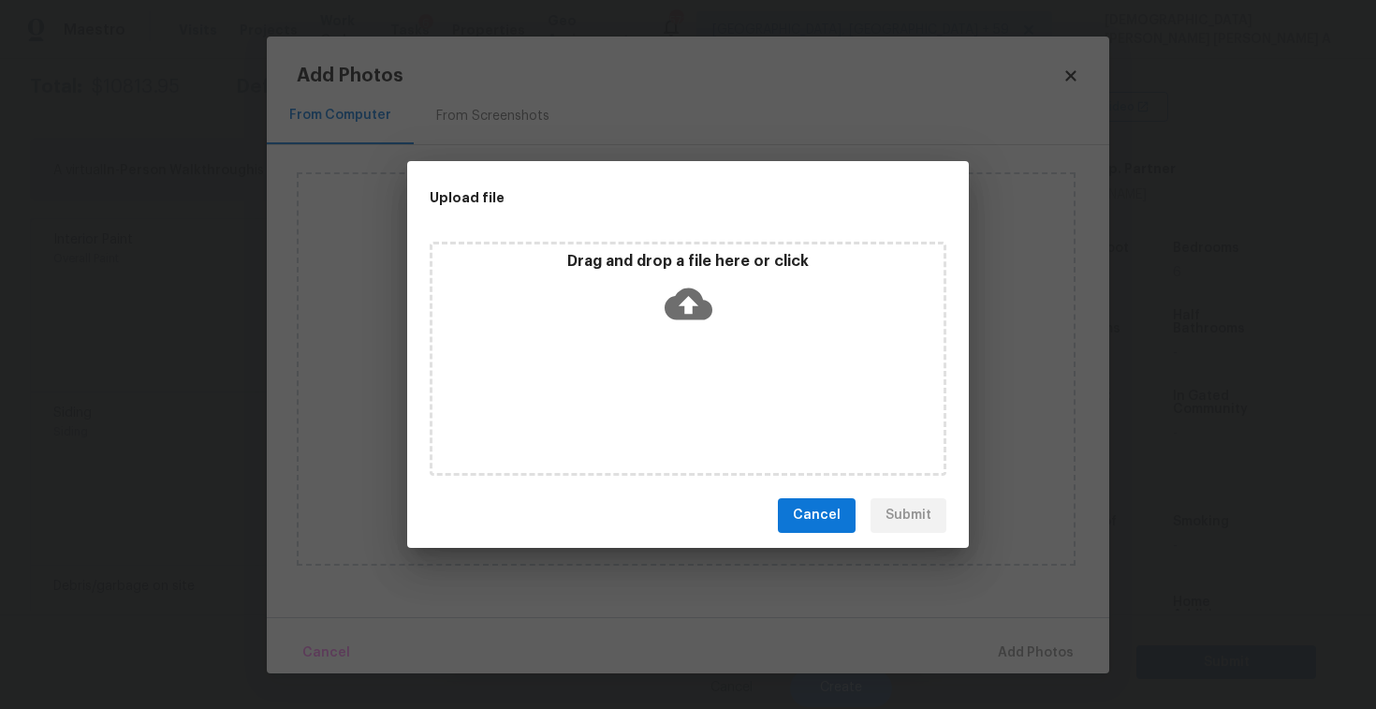
click at [704, 295] on icon at bounding box center [689, 304] width 48 height 48
click at [846, 505] on button "Cancel" at bounding box center [817, 515] width 78 height 35
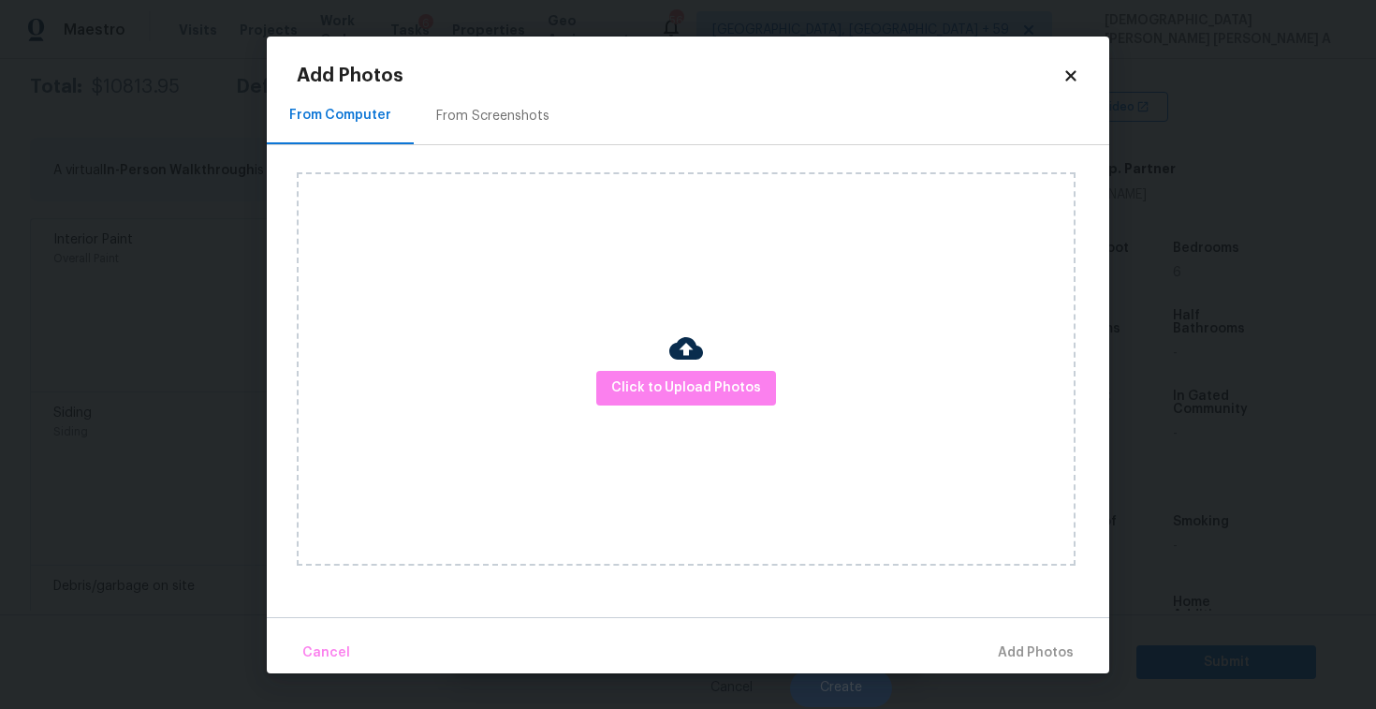
click at [1066, 75] on icon at bounding box center [1070, 75] width 17 height 17
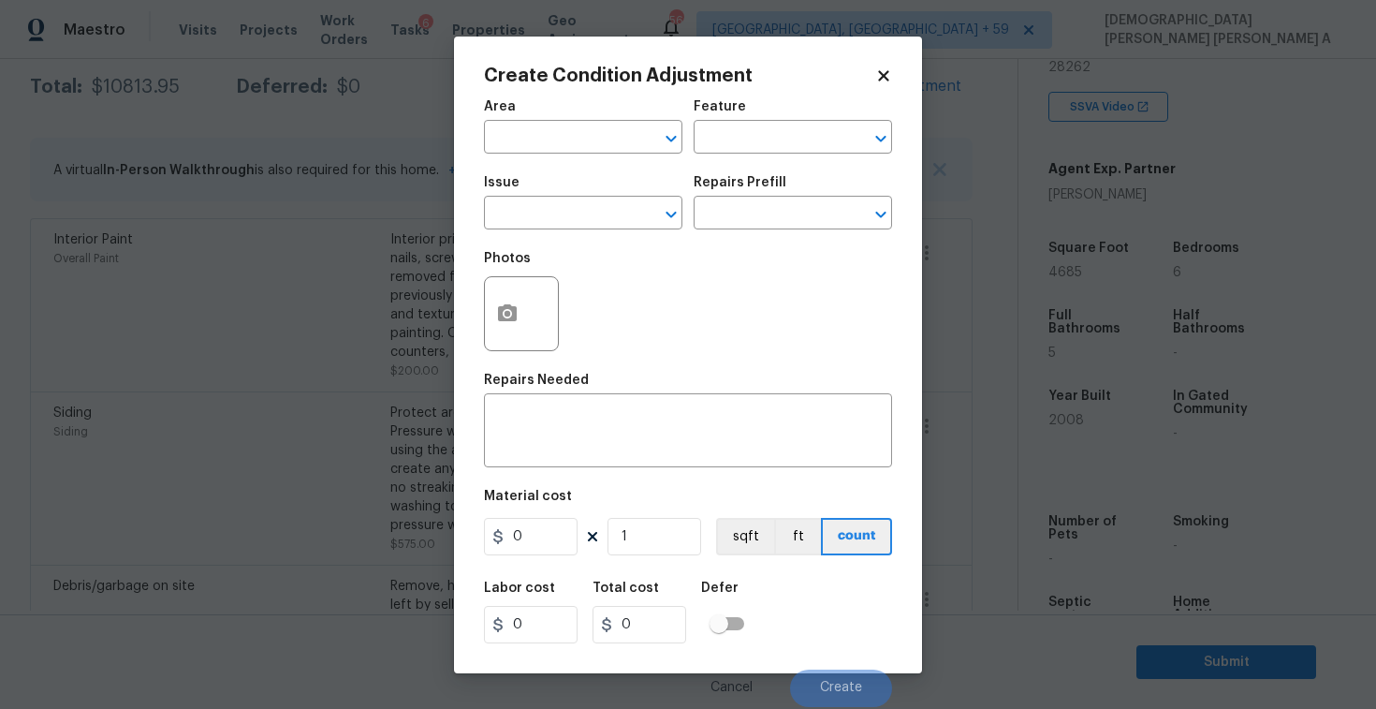
click at [880, 72] on icon at bounding box center [883, 75] width 10 height 10
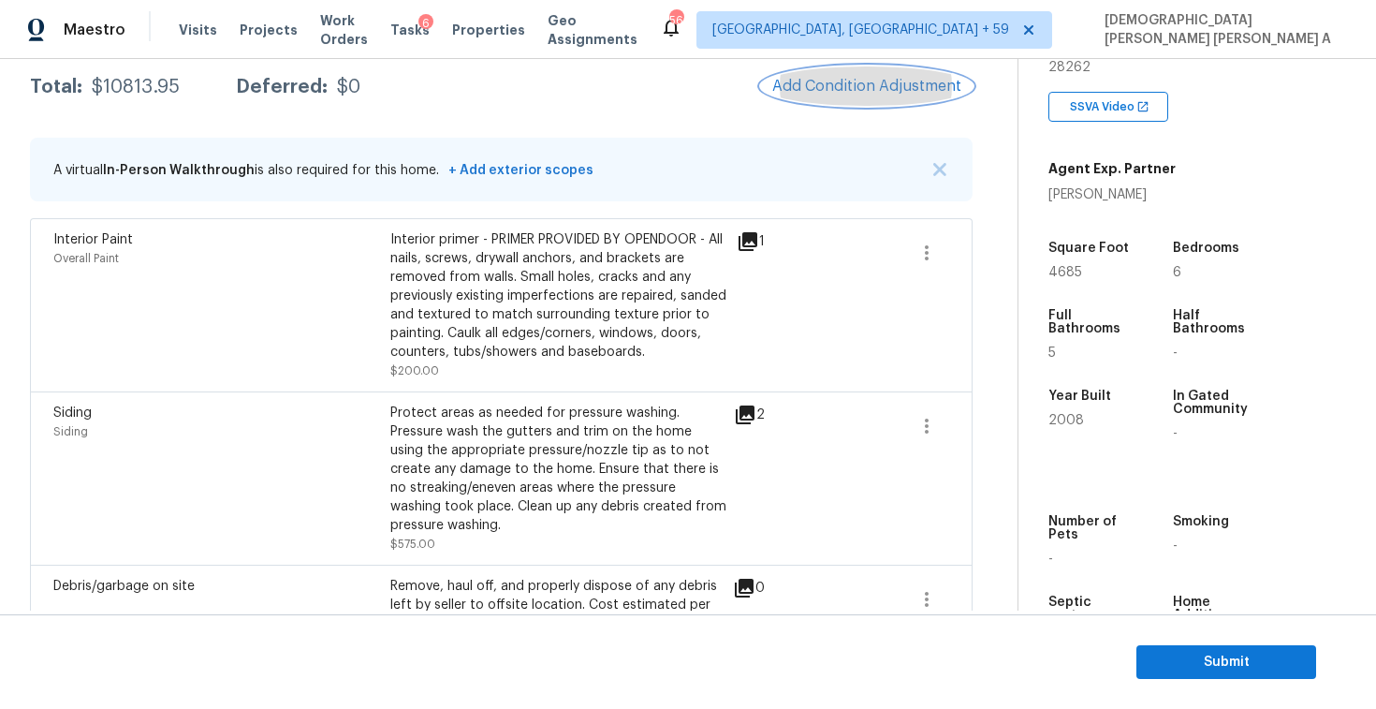
click at [843, 82] on span "Add Condition Adjustment" at bounding box center [866, 86] width 189 height 17
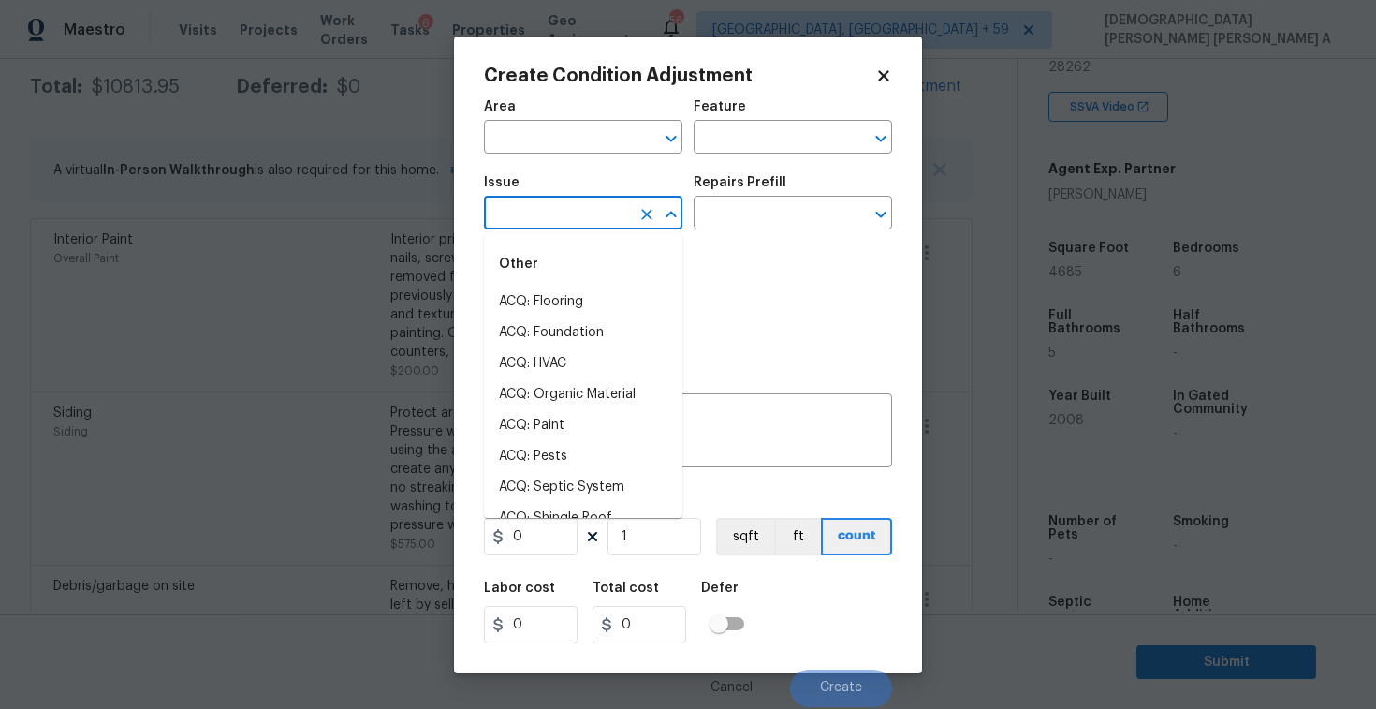
click at [592, 215] on input "text" at bounding box center [557, 214] width 146 height 29
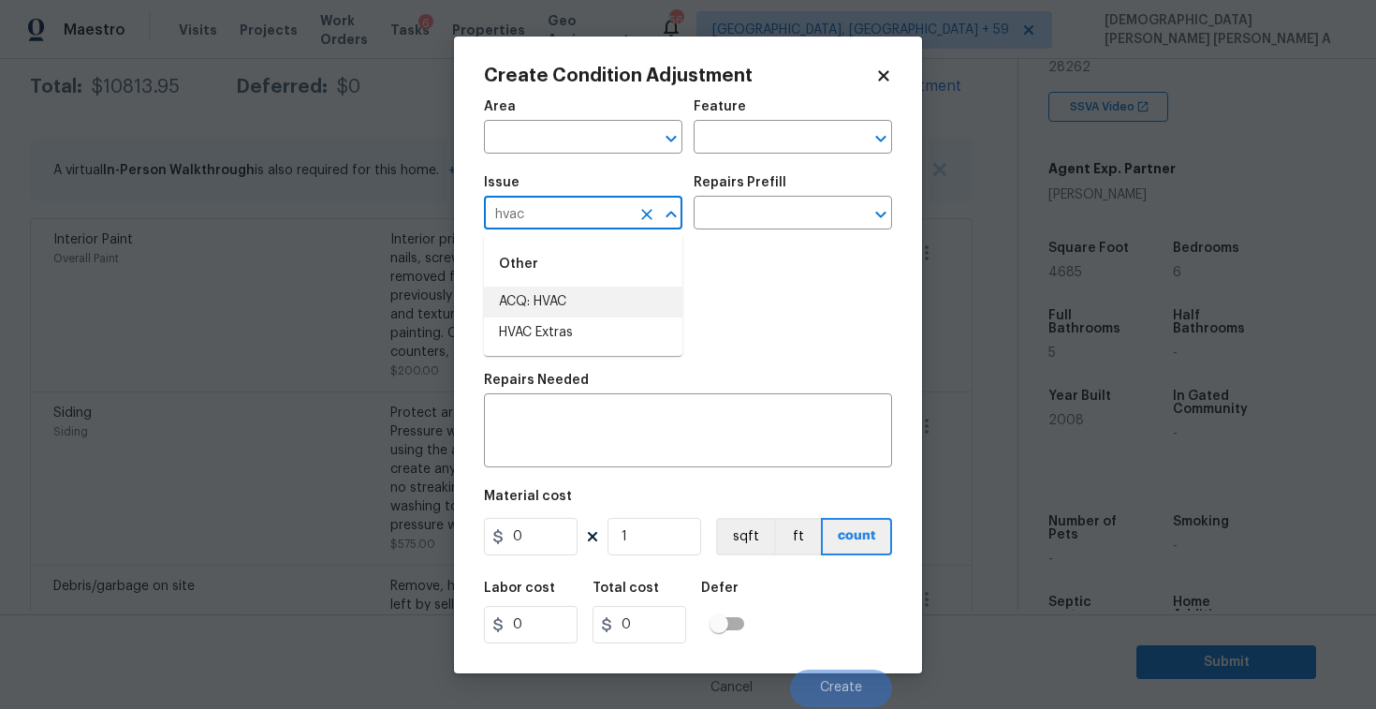
click at [608, 304] on li "ACQ: HVAC" at bounding box center [583, 301] width 198 height 31
type input "ACQ: HVAC"
click at [742, 221] on input "text" at bounding box center [767, 214] width 146 height 29
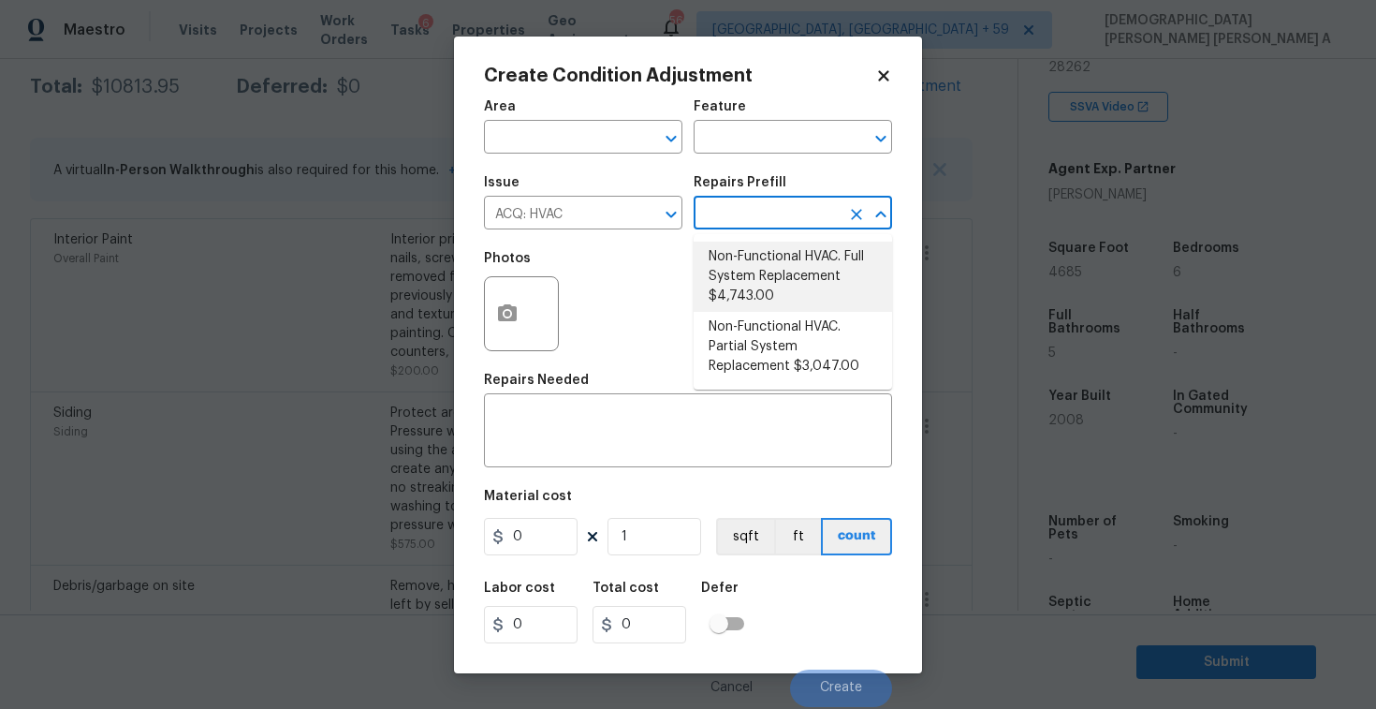
click at [771, 258] on li "Non-Functional HVAC. Full System Replacement $4,743.00" at bounding box center [793, 277] width 198 height 70
type input "Acquisition"
type textarea "Acquisition Scope: Full System Replacement"
type input "4743"
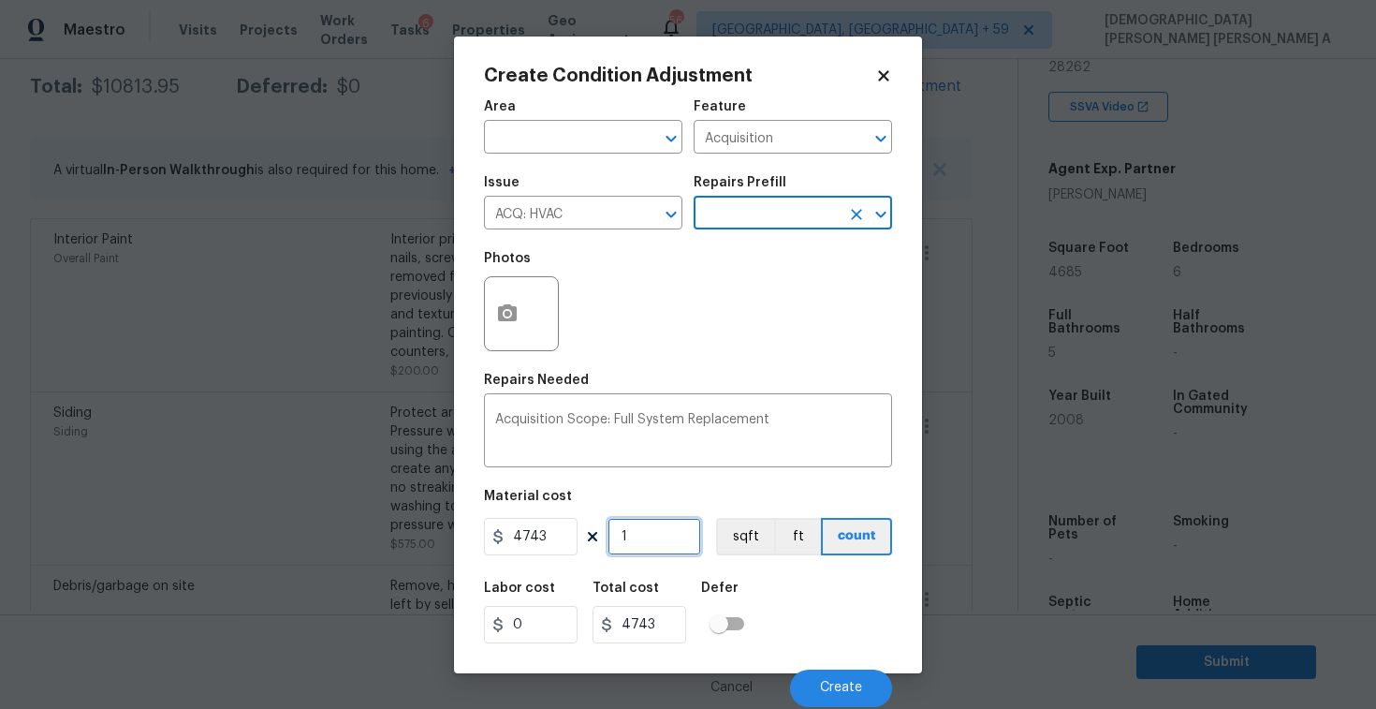
click at [666, 555] on input "1" at bounding box center [655, 536] width 94 height 37
type input "0"
type input "3"
type input "14229"
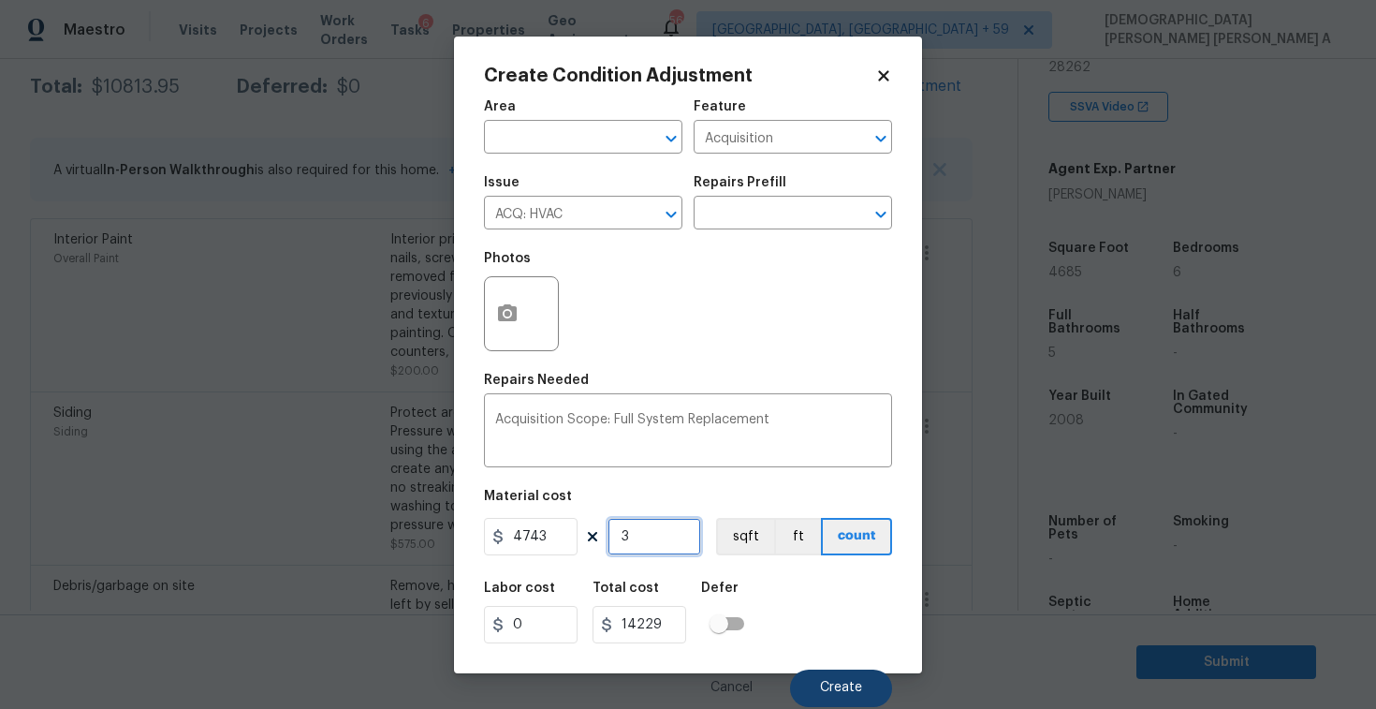
type input "3"
click at [832, 696] on button "Create" at bounding box center [841, 687] width 102 height 37
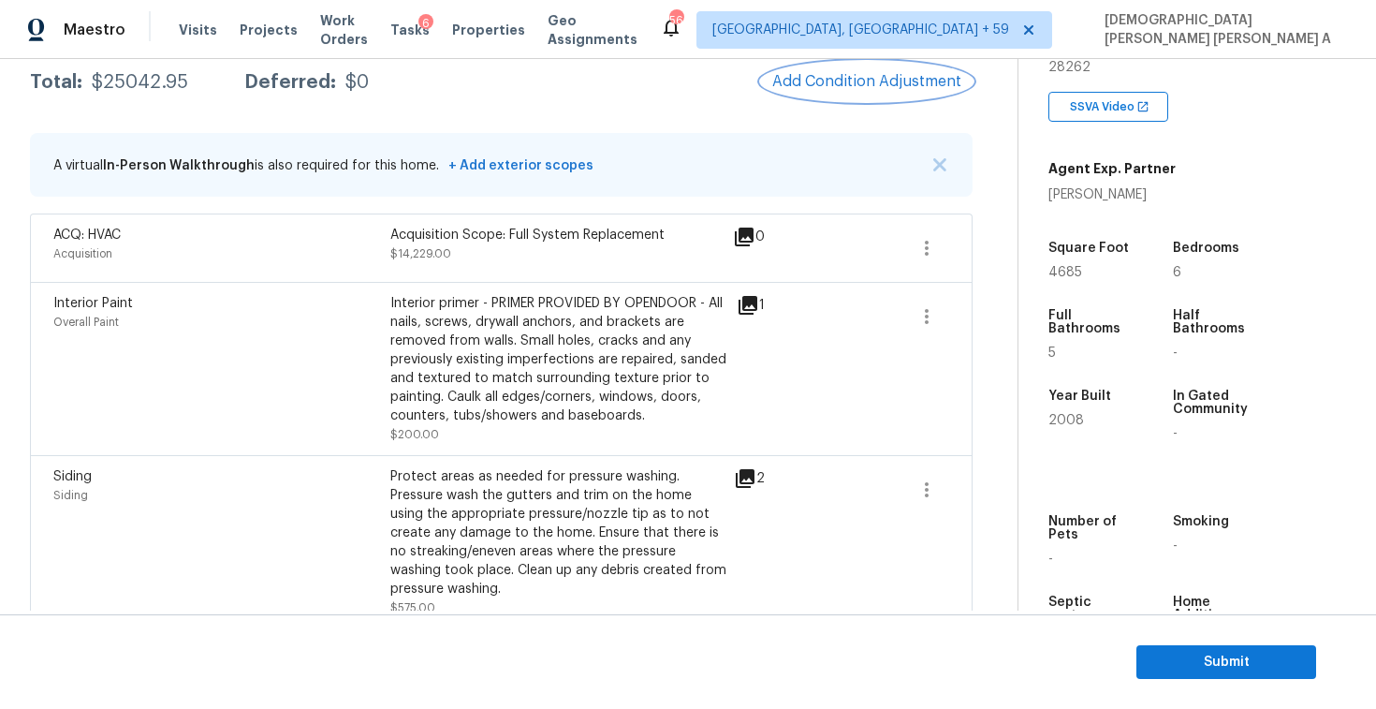
scroll to position [225, 0]
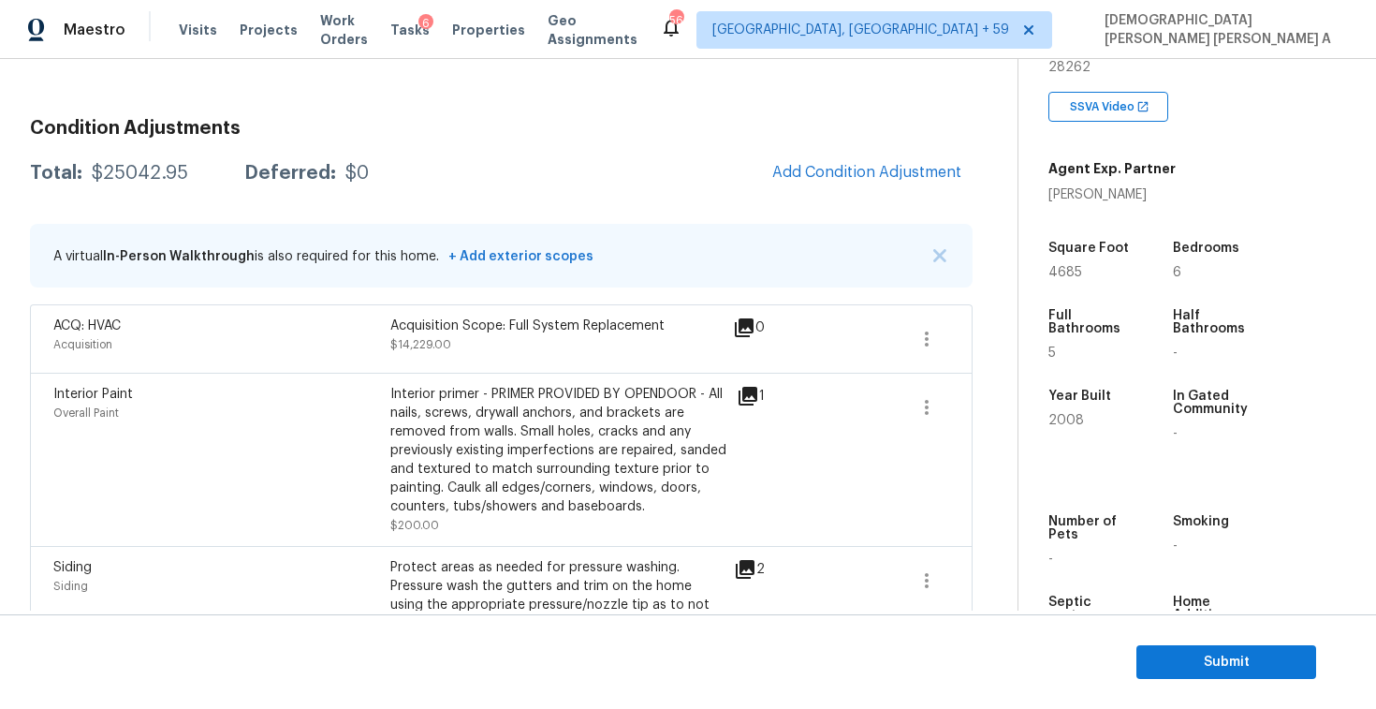
click at [842, 181] on button "Add Condition Adjustment" at bounding box center [867, 172] width 212 height 39
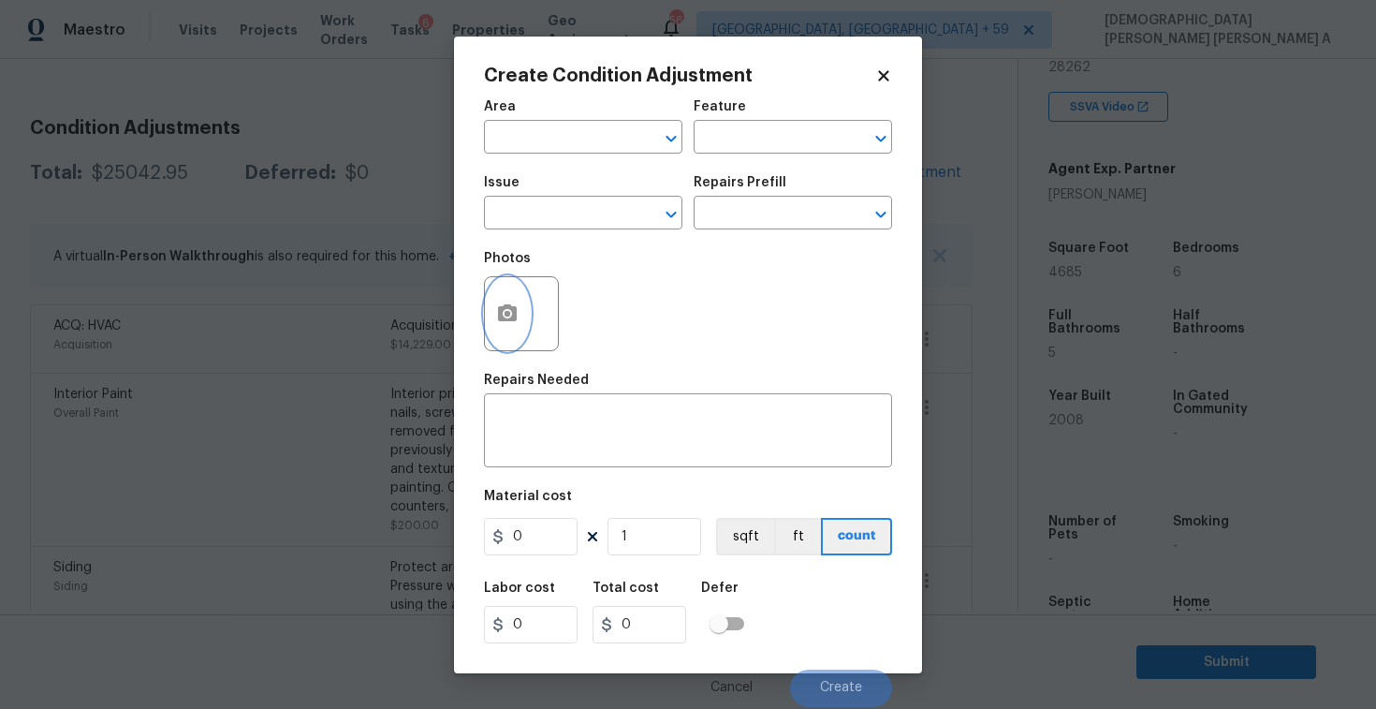
click at [519, 300] on button "button" at bounding box center [507, 313] width 45 height 73
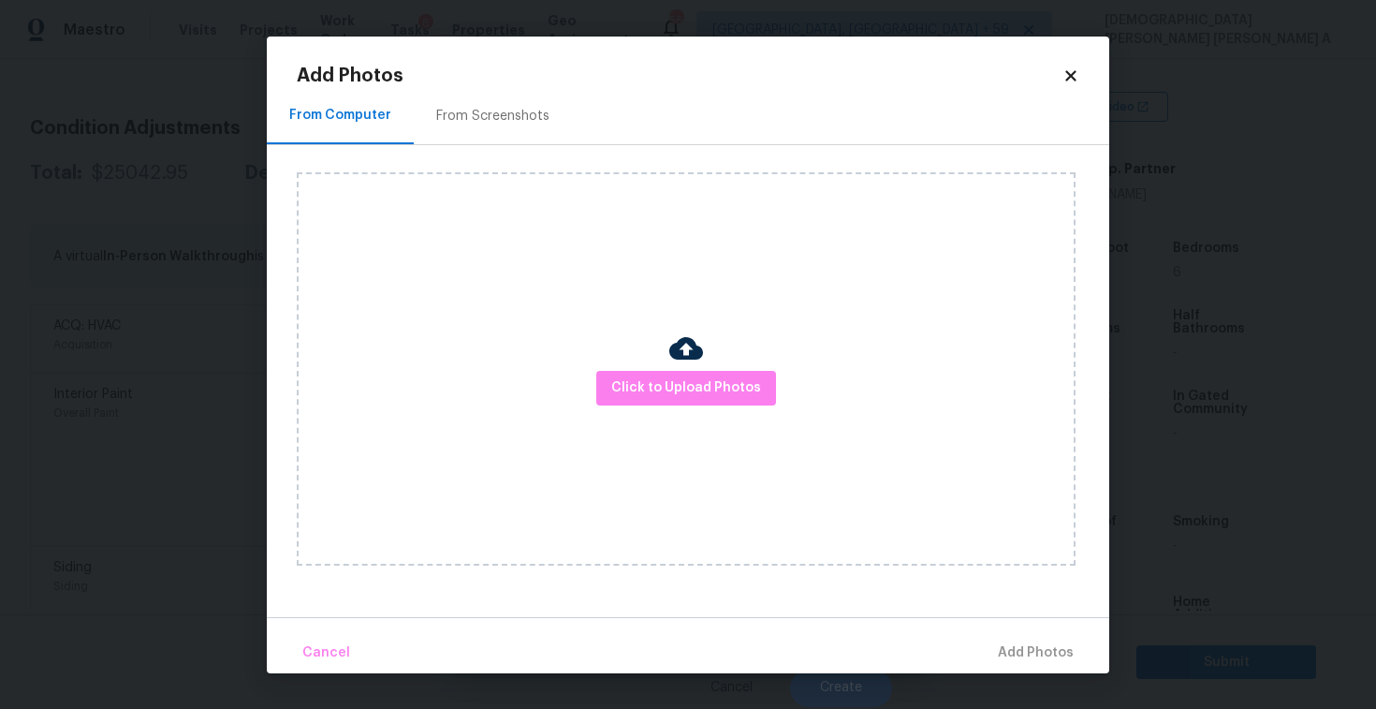
click at [510, 95] on div "From Screenshots" at bounding box center [493, 116] width 158 height 55
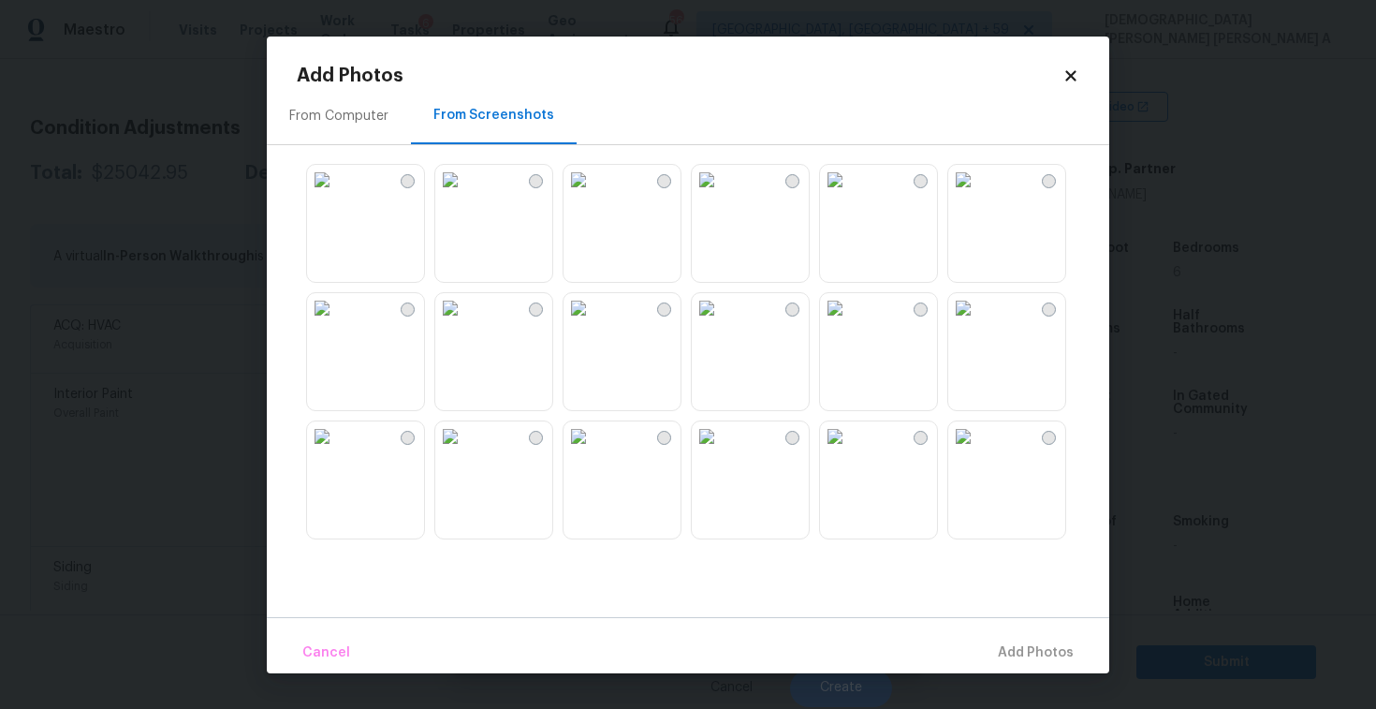
click at [850, 195] on img at bounding box center [835, 180] width 30 height 30
click at [978, 195] on img at bounding box center [963, 180] width 30 height 30
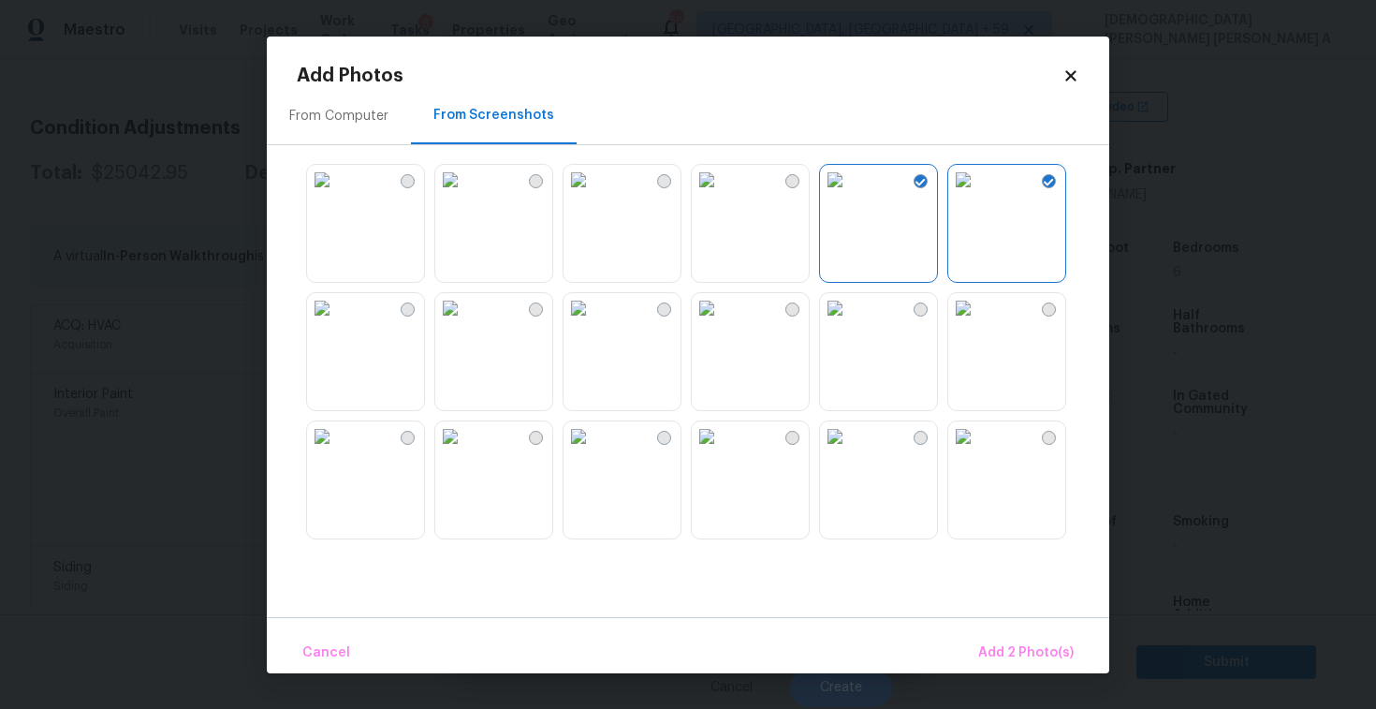
click at [587, 323] on img at bounding box center [579, 308] width 30 height 30
click at [465, 323] on img at bounding box center [450, 308] width 30 height 30
click at [465, 451] on img at bounding box center [450, 436] width 30 height 30
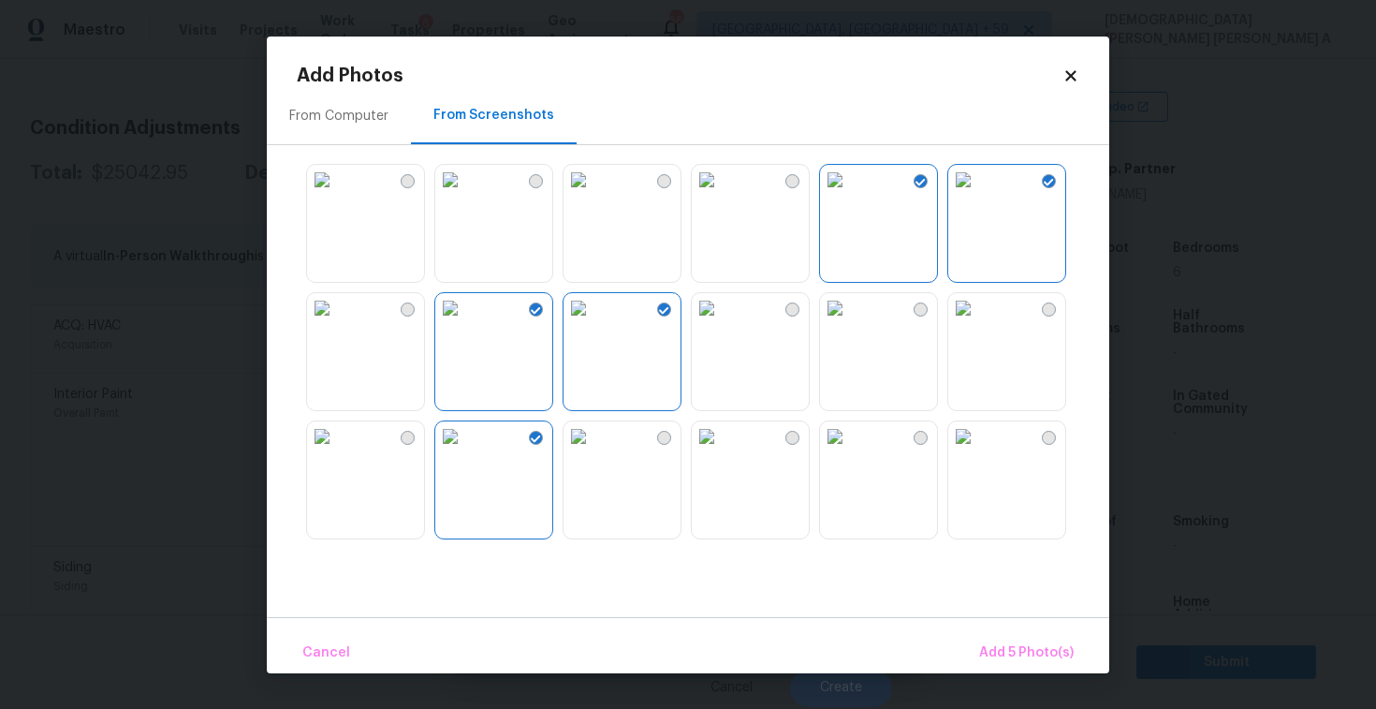
click at [1020, 627] on div "Cancel Add 5 Photo(s)" at bounding box center [688, 645] width 843 height 56
click at [1020, 636] on button "Add 5 Photo(s)" at bounding box center [1027, 653] width 110 height 40
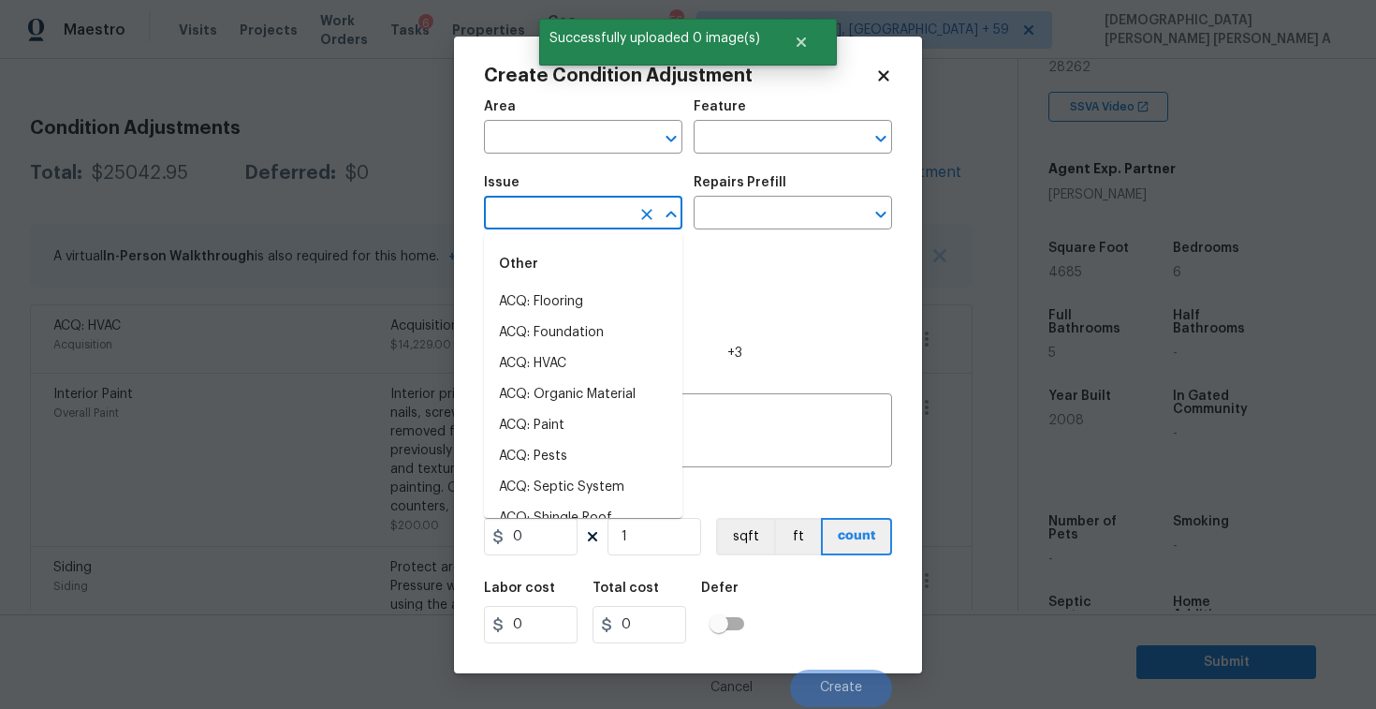
click at [560, 204] on input "text" at bounding box center [557, 214] width 146 height 29
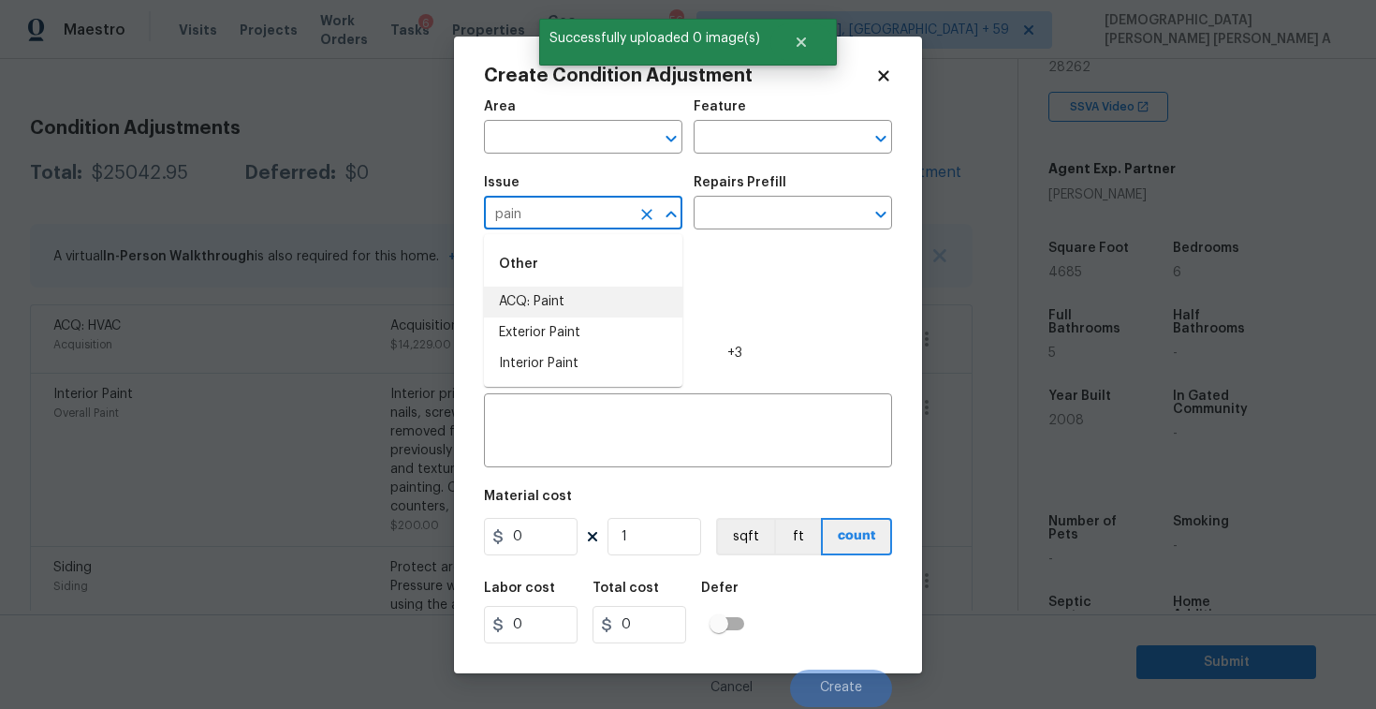
click at [574, 302] on li "ACQ: Paint" at bounding box center [583, 301] width 198 height 31
type input "ACQ: Paint"
click at [778, 218] on input "text" at bounding box center [767, 214] width 146 height 29
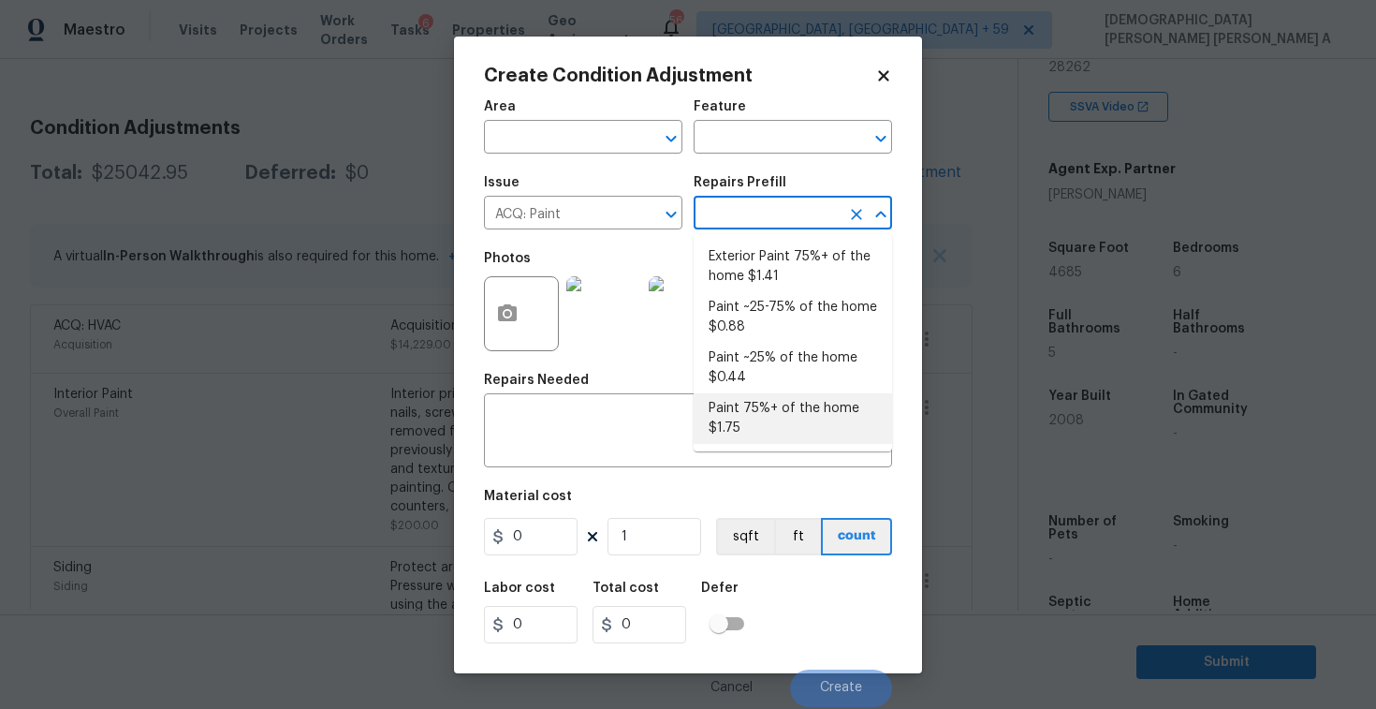
click at [833, 421] on li "Paint 75%+ of the home $1.75" at bounding box center [793, 418] width 198 height 51
type input "Acquisition"
type textarea "Acquisition Scope: 75%+ of the home will likely require interior paint"
type input "1.75"
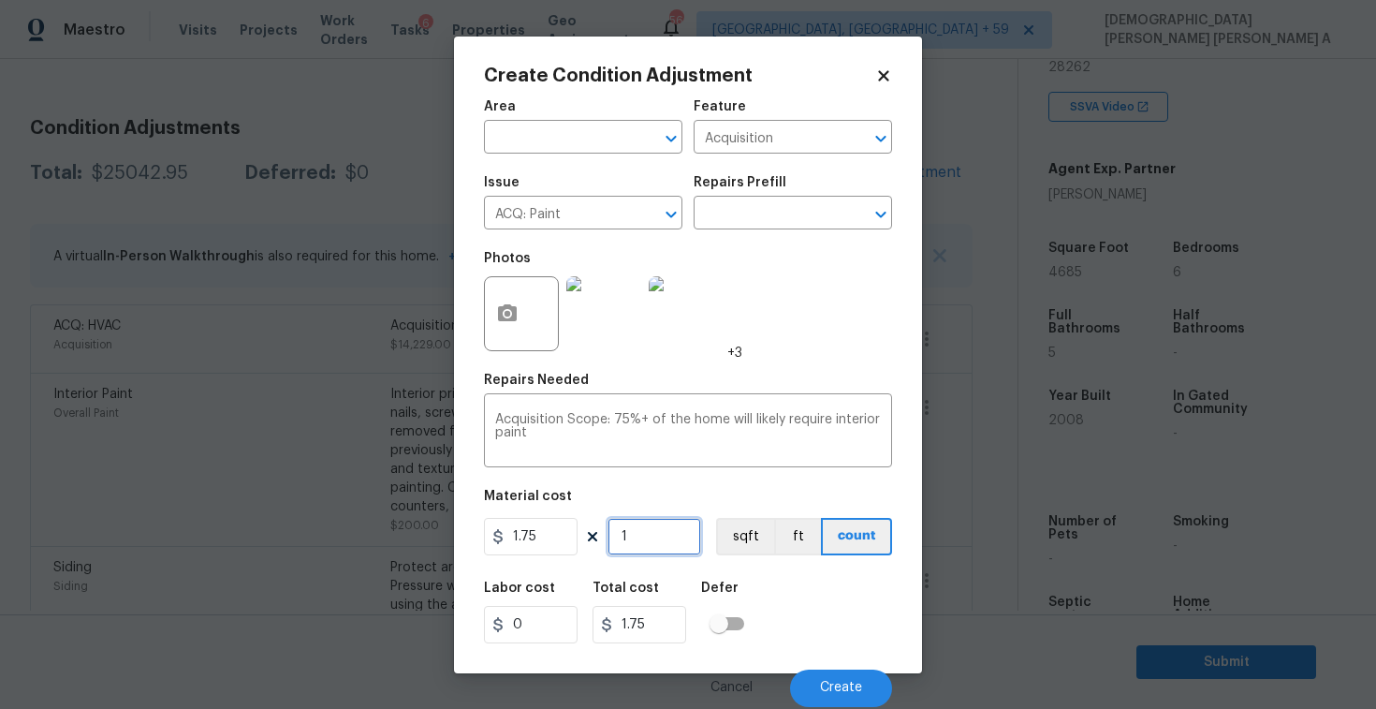
click at [673, 535] on input "1" at bounding box center [655, 536] width 94 height 37
type input "0"
type input "4"
type input "7"
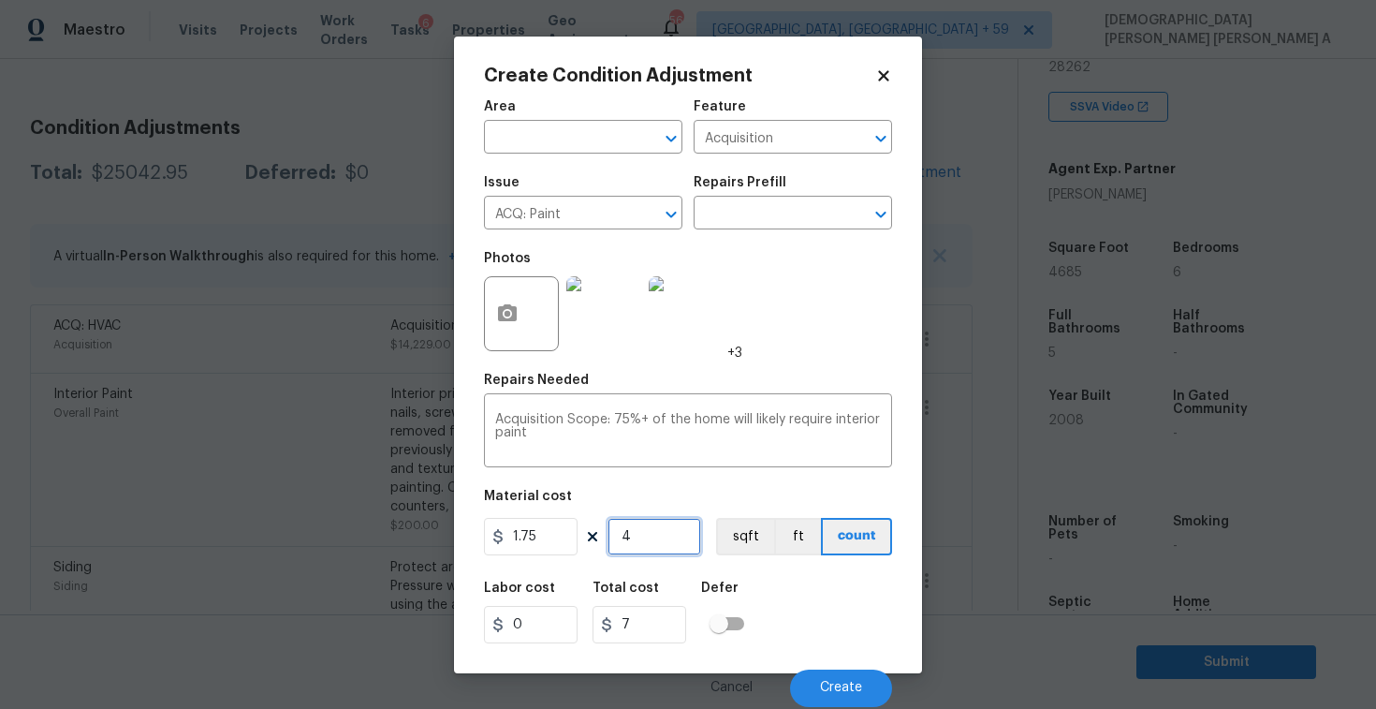
type input "46"
type input "80.5"
type input "4678"
type input "8186.5"
type input "46785"
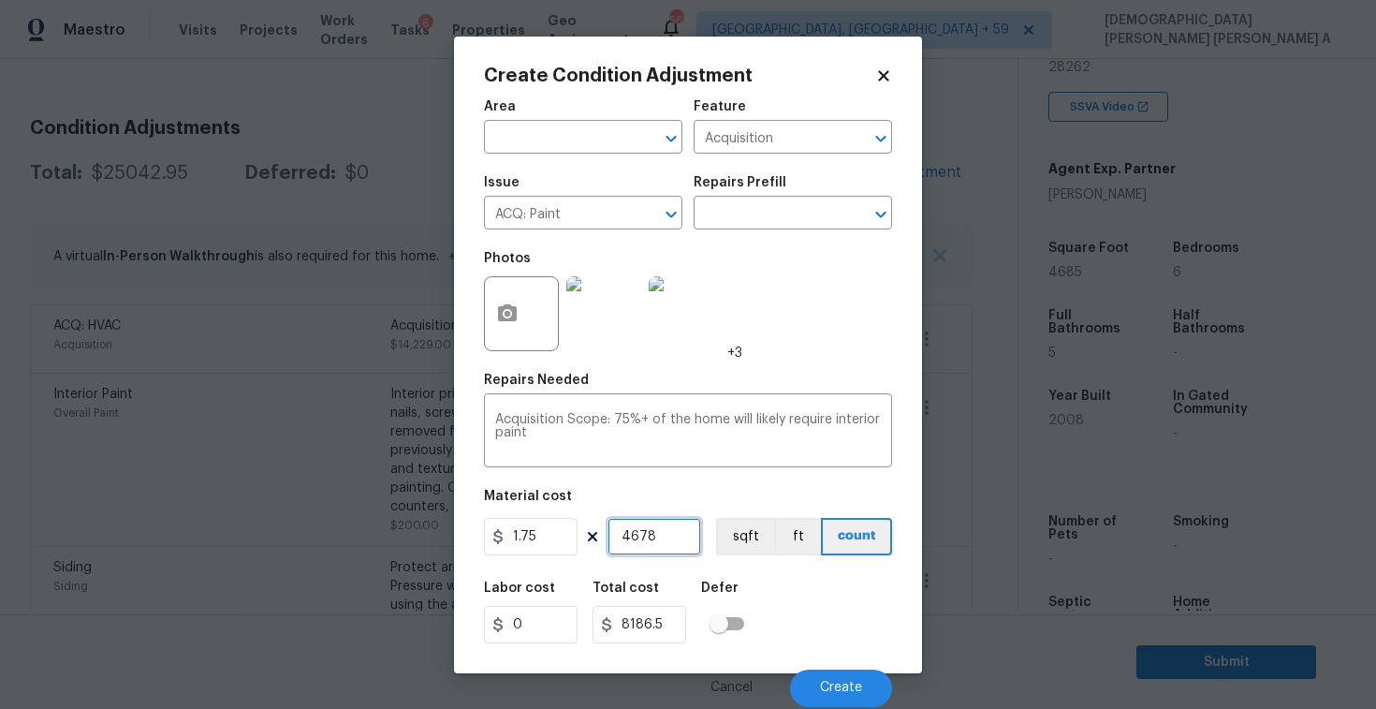
type input "81873.75"
type input "4678"
type input "8186.5"
type input "467"
type input "817.25"
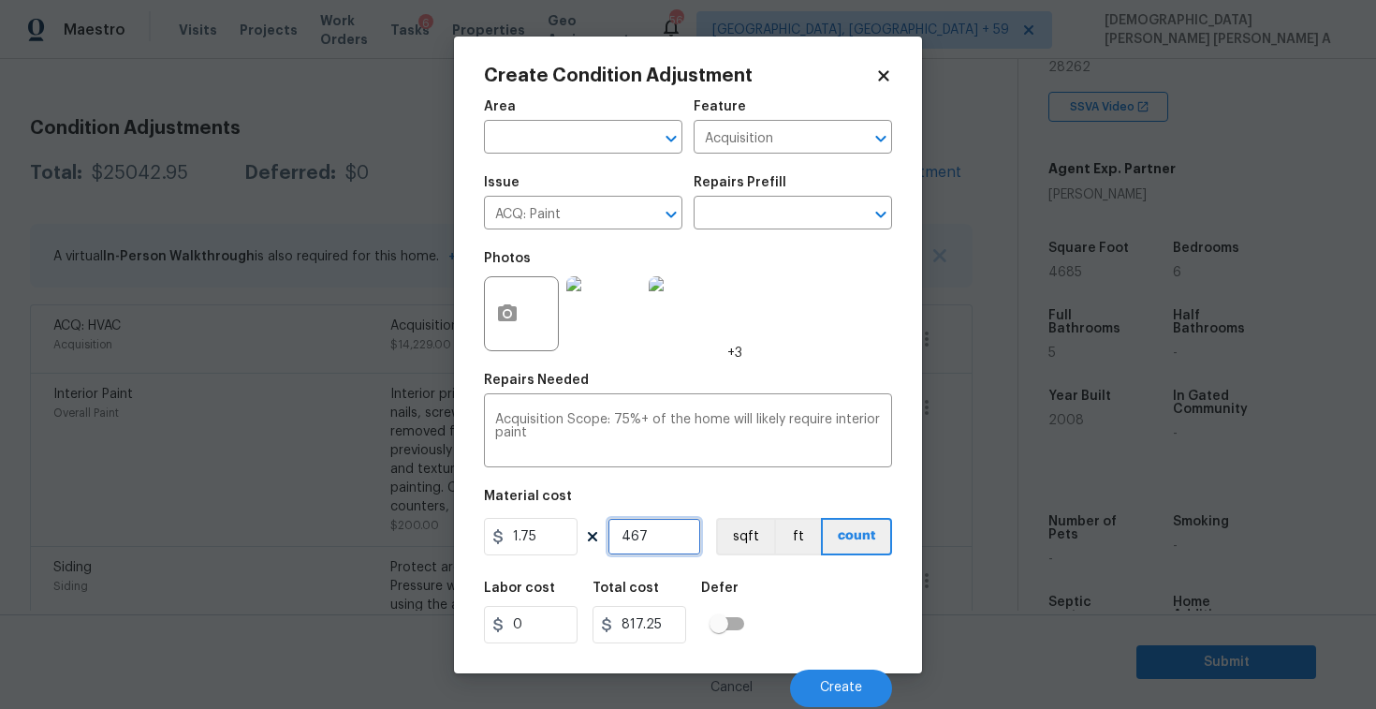
type input "46"
type input "80.5"
type input "468"
type input "819"
type input "4685"
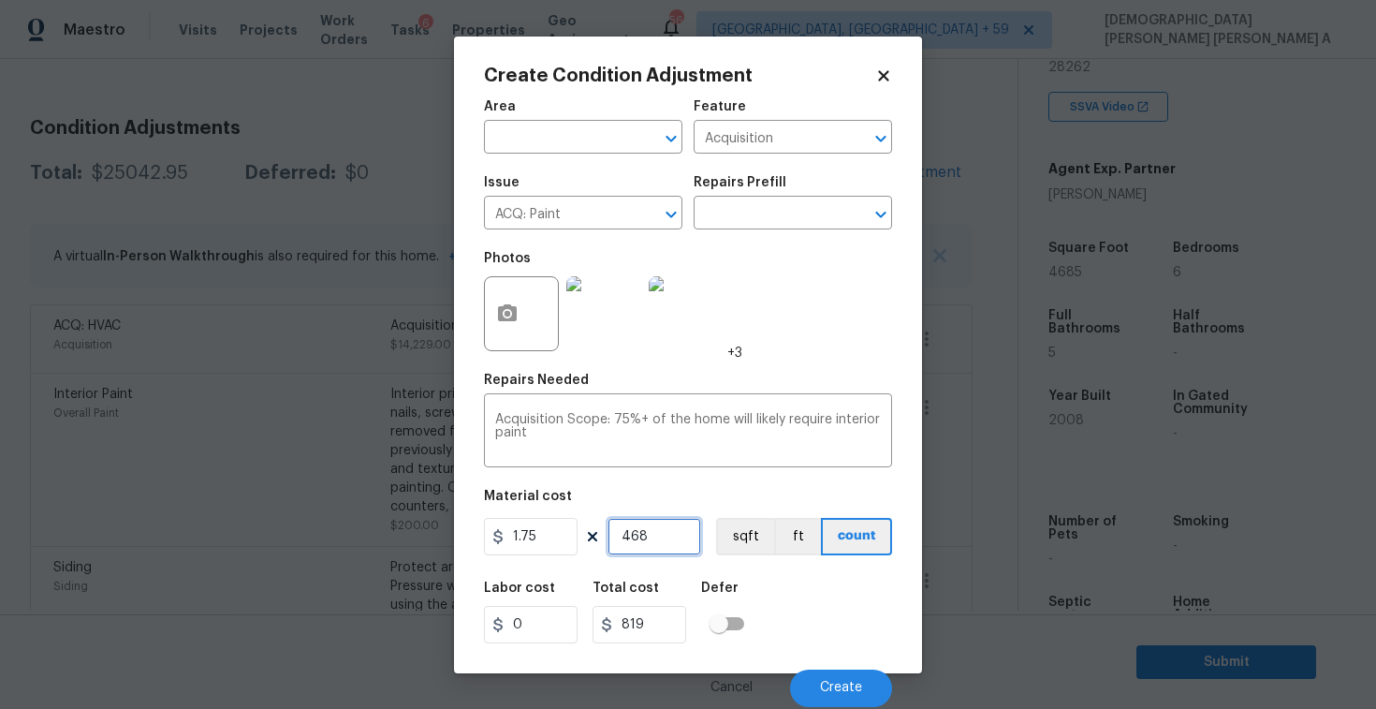
type input "8198.75"
type input "4685"
click at [740, 536] on button "sqft" at bounding box center [745, 536] width 58 height 37
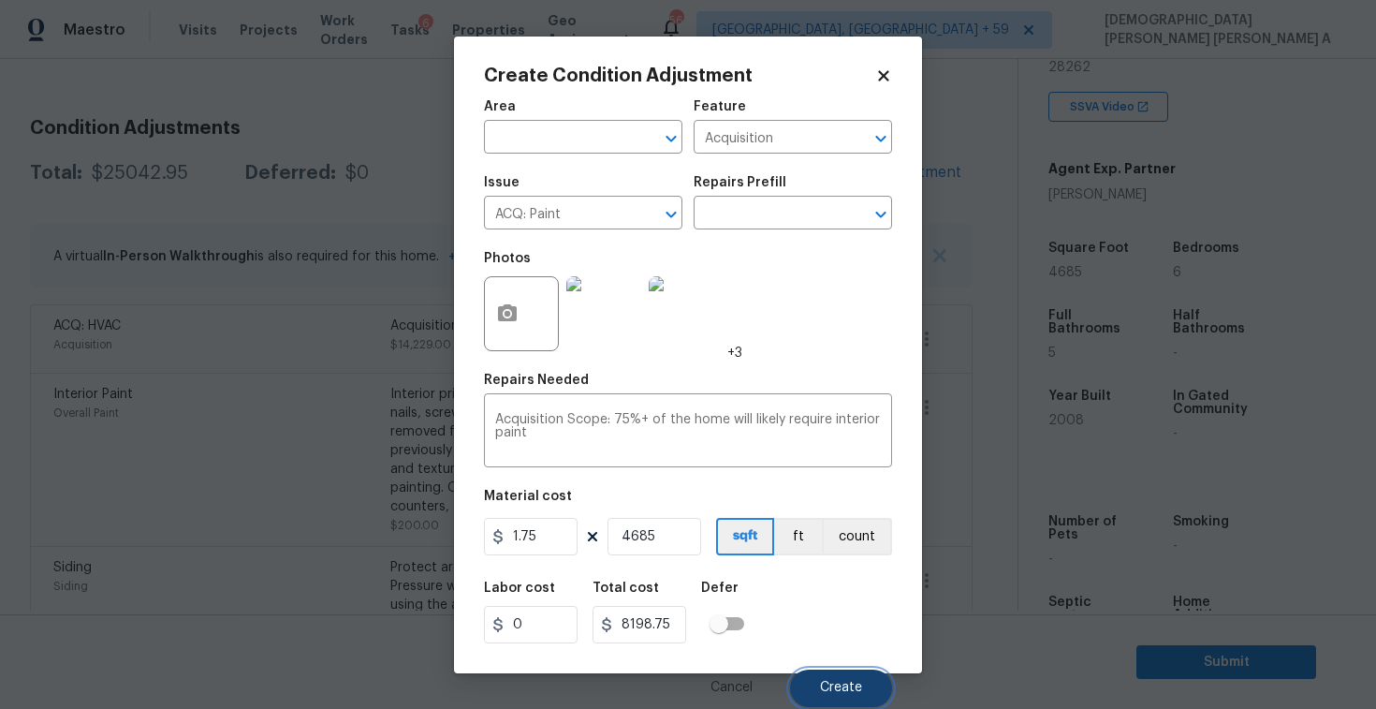
click at [843, 681] on span "Create" at bounding box center [841, 688] width 42 height 14
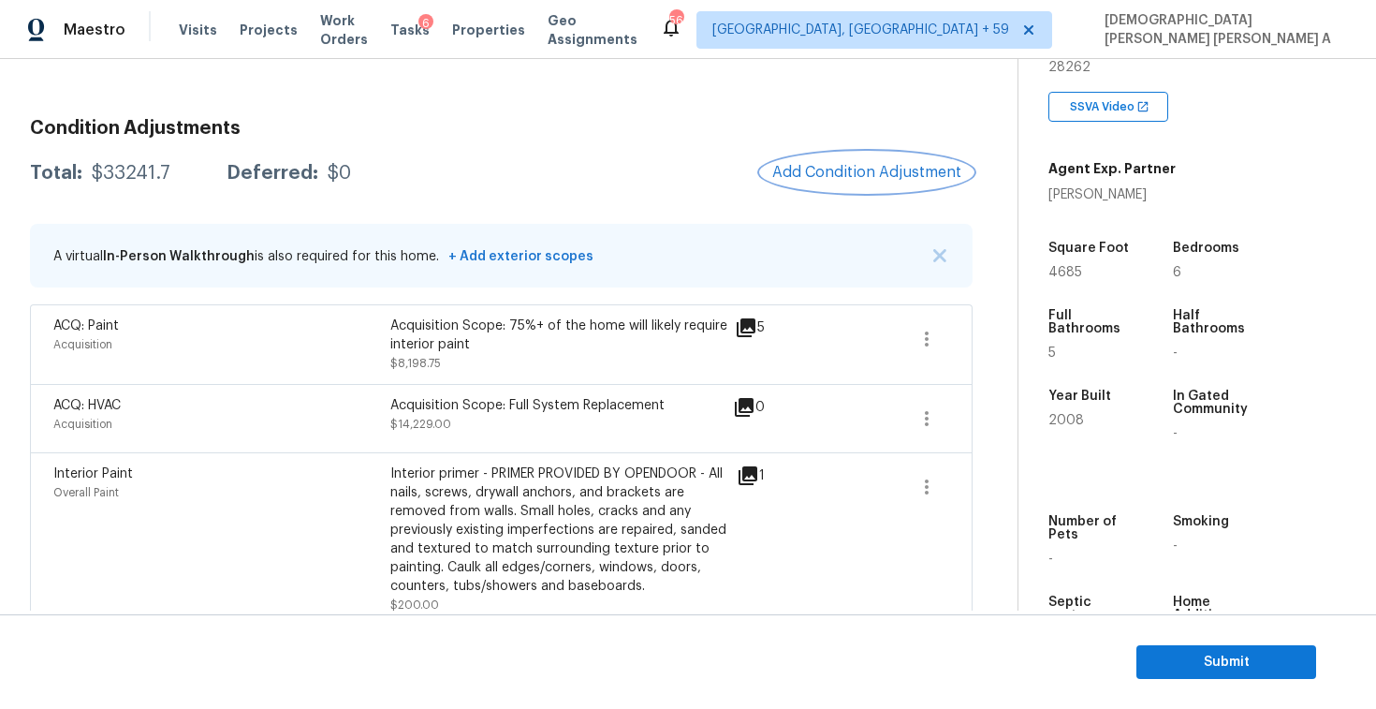
click at [866, 167] on span "Add Condition Adjustment" at bounding box center [866, 172] width 189 height 17
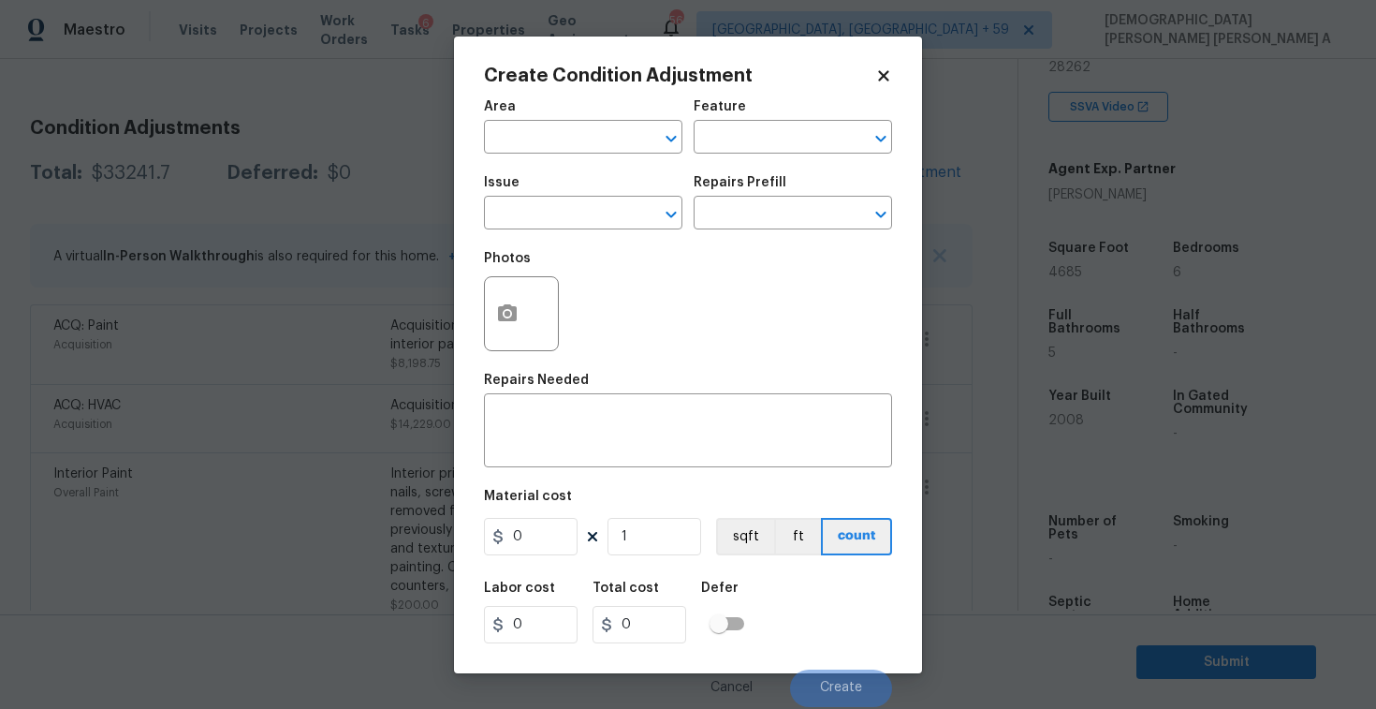
click at [485, 328] on div at bounding box center [521, 313] width 75 height 75
click at [508, 312] on circle "button" at bounding box center [508, 313] width 6 height 6
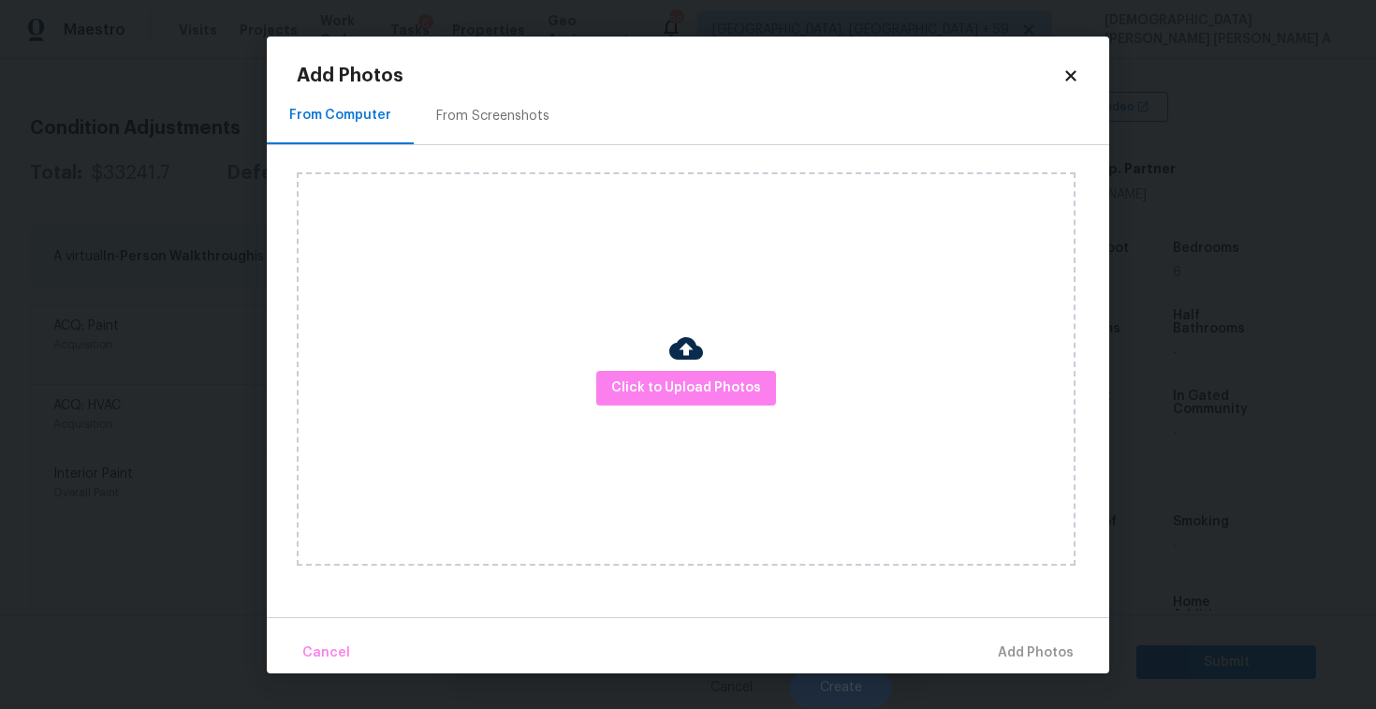
click at [489, 120] on div "From Screenshots" at bounding box center [492, 116] width 113 height 19
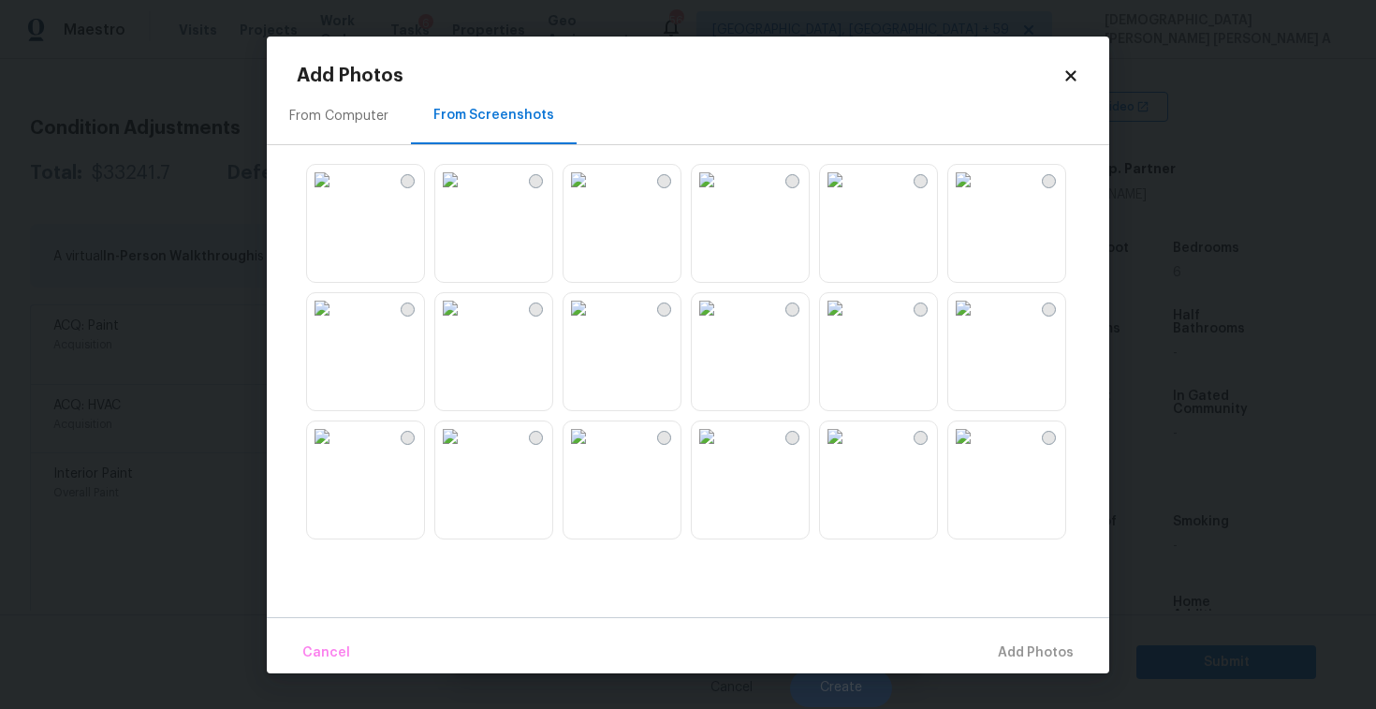
click at [465, 323] on img at bounding box center [450, 308] width 30 height 30
click at [579, 323] on img at bounding box center [579, 308] width 30 height 30
click at [850, 323] on img at bounding box center [835, 308] width 30 height 30
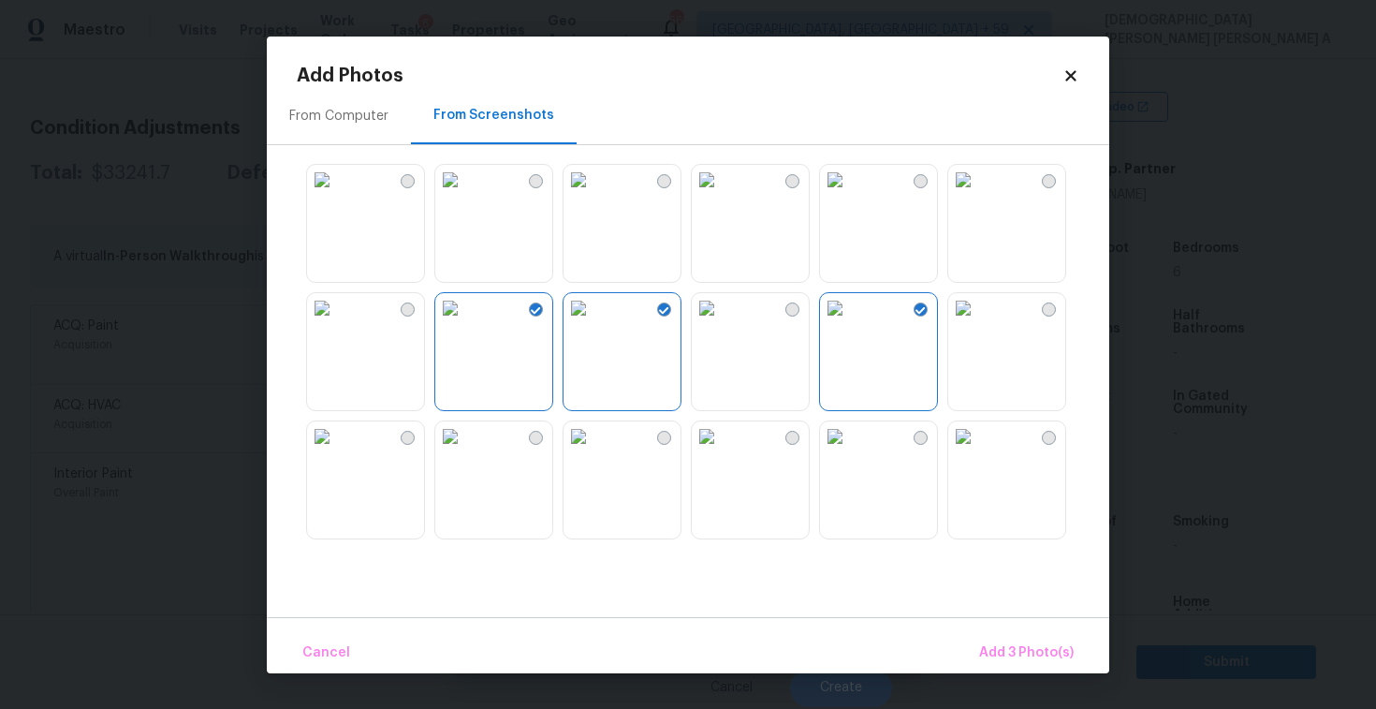
click at [850, 451] on img at bounding box center [835, 436] width 30 height 30
click at [978, 323] on img at bounding box center [963, 308] width 30 height 30
click at [1018, 629] on div "Cancel Add 5 Photo(s)" at bounding box center [688, 645] width 843 height 56
click at [978, 436] on img at bounding box center [963, 436] width 30 height 30
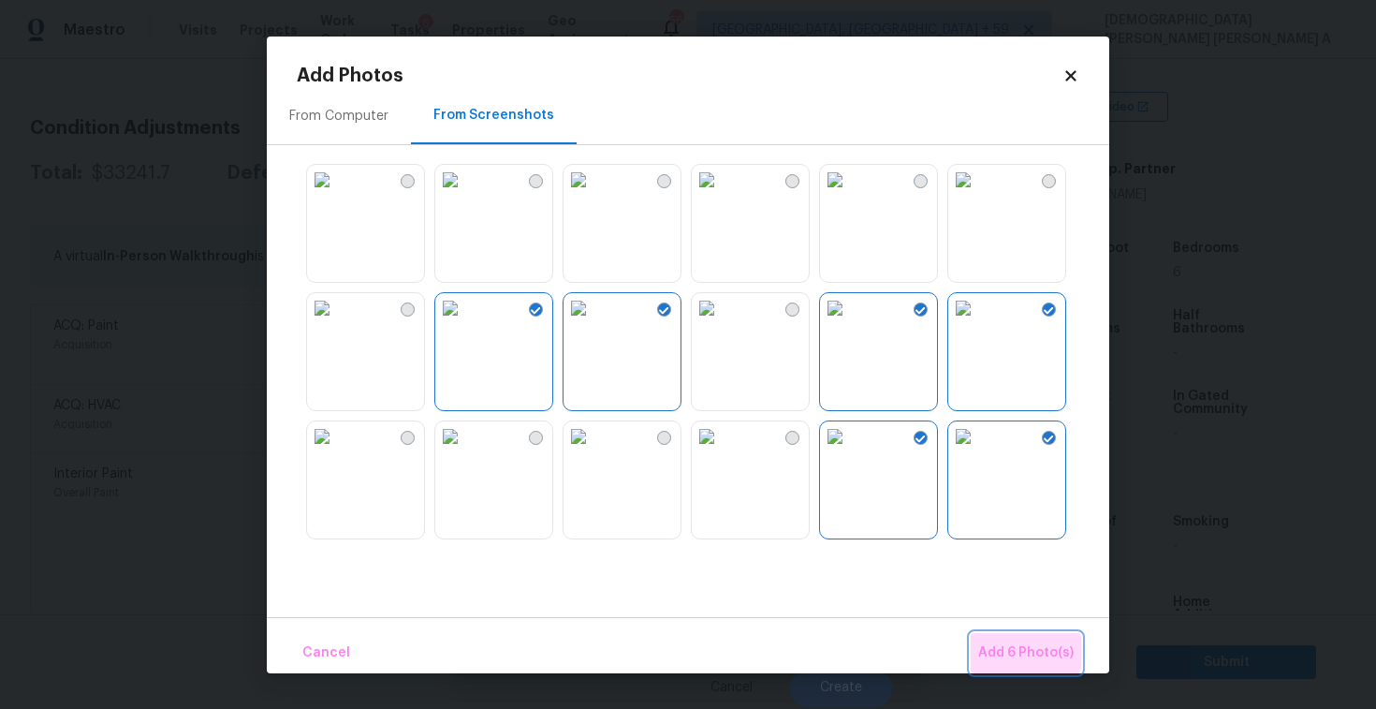
click at [1009, 640] on button "Add 6 Photo(s)" at bounding box center [1026, 653] width 110 height 40
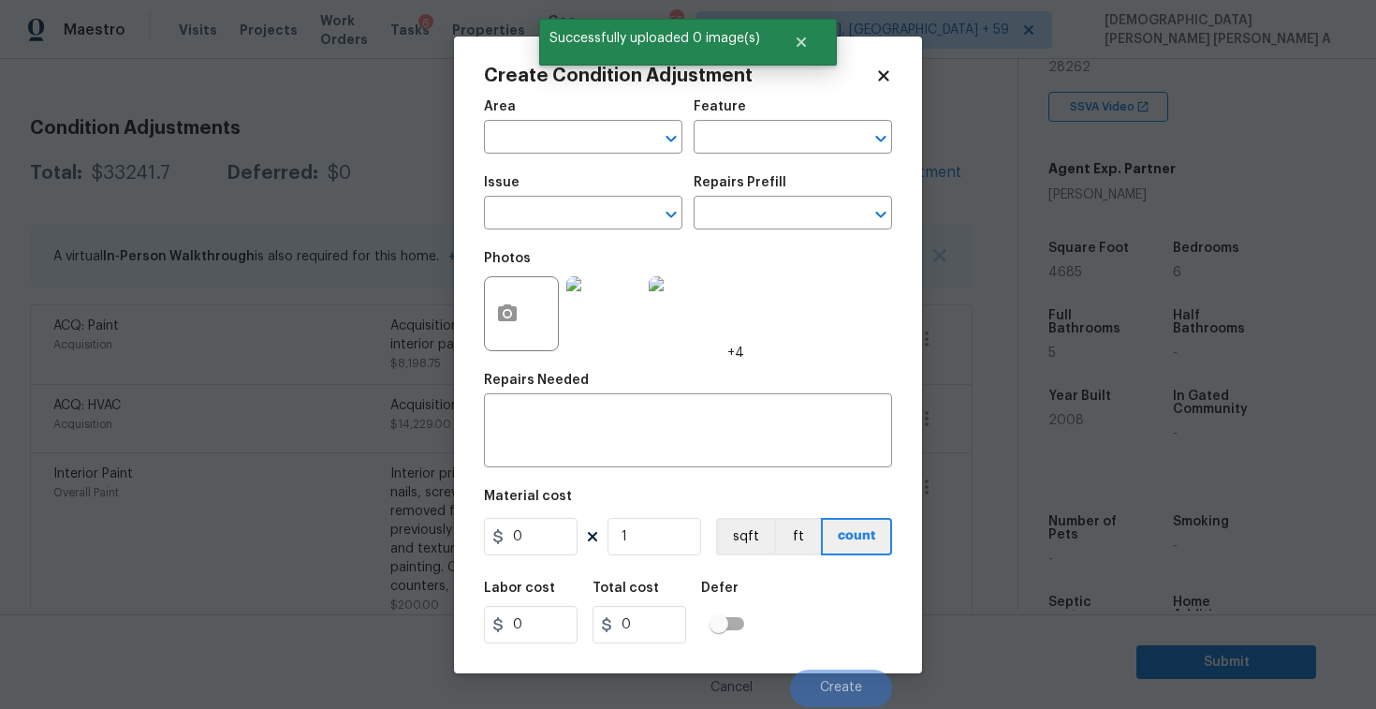
click at [591, 190] on div "Issue" at bounding box center [583, 188] width 198 height 24
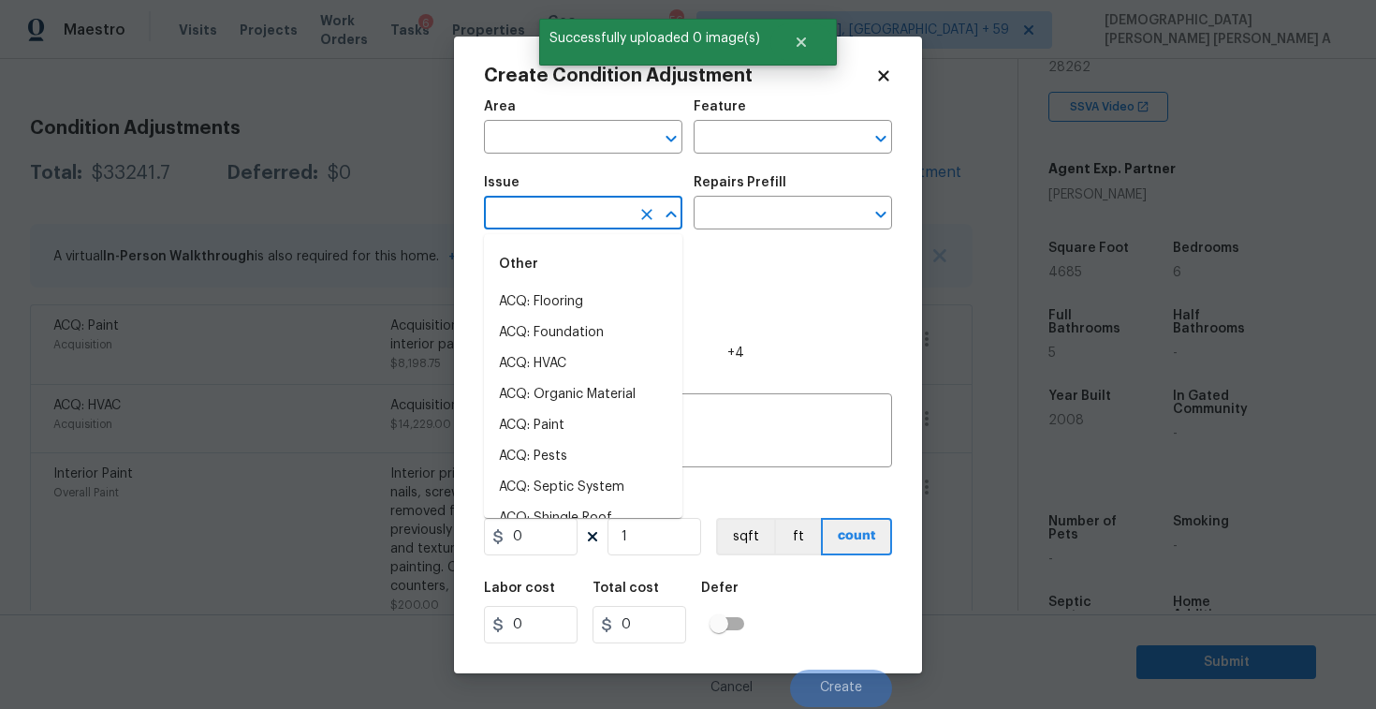
click at [587, 226] on input "text" at bounding box center [557, 214] width 146 height 29
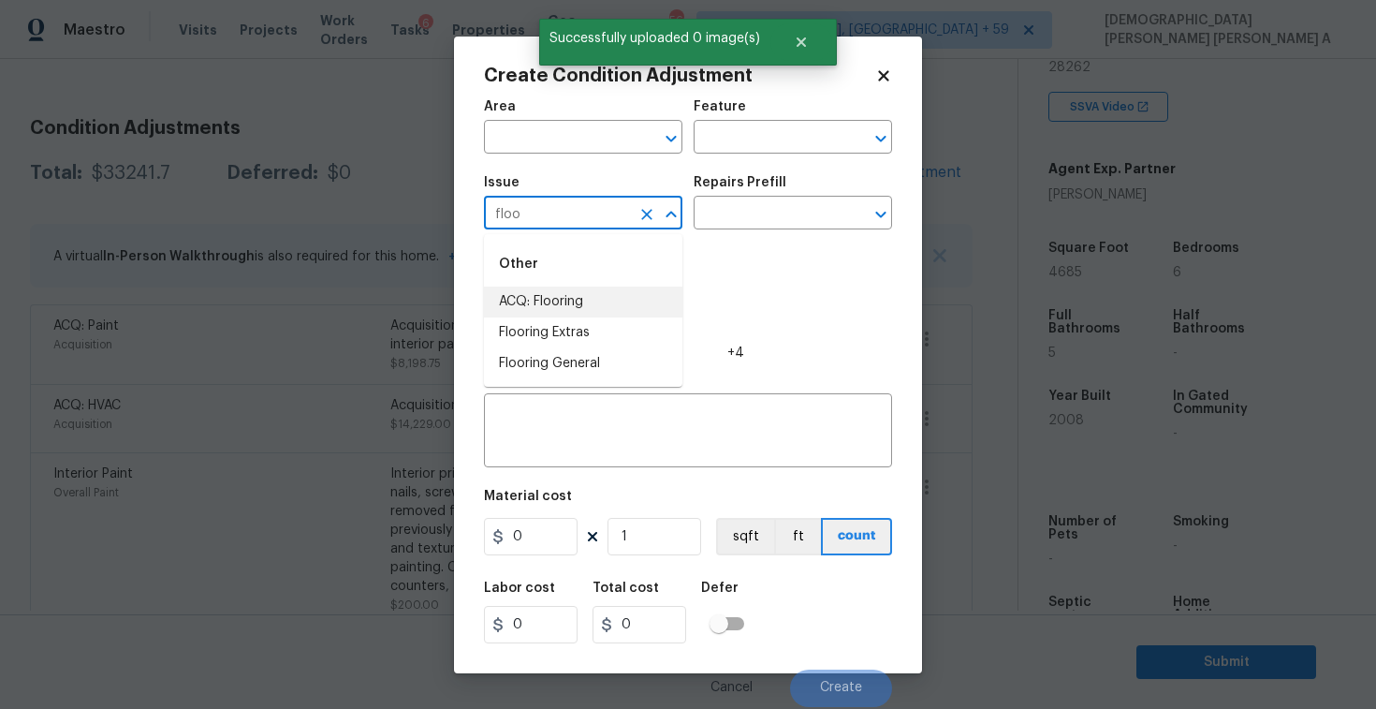
click at [593, 308] on li "ACQ: Flooring" at bounding box center [583, 301] width 198 height 31
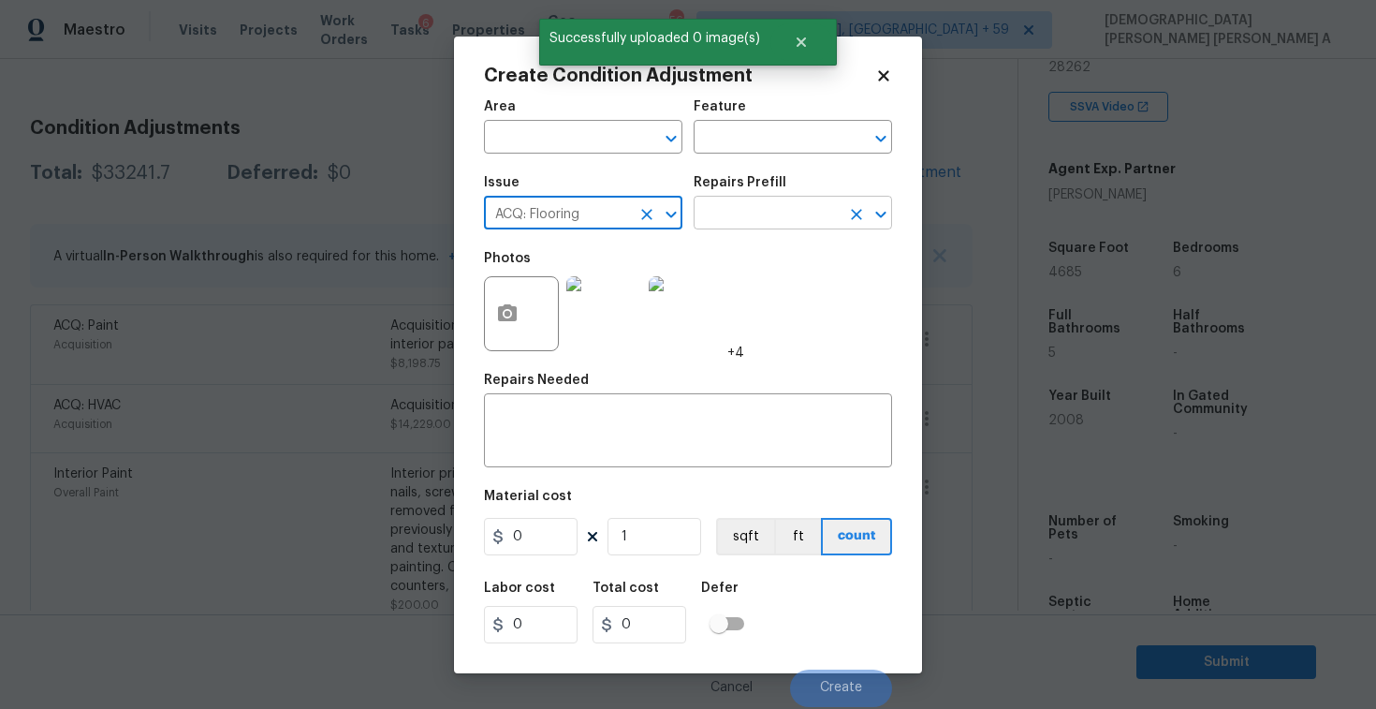
type input "ACQ: Flooring"
click at [764, 224] on input "text" at bounding box center [767, 214] width 146 height 29
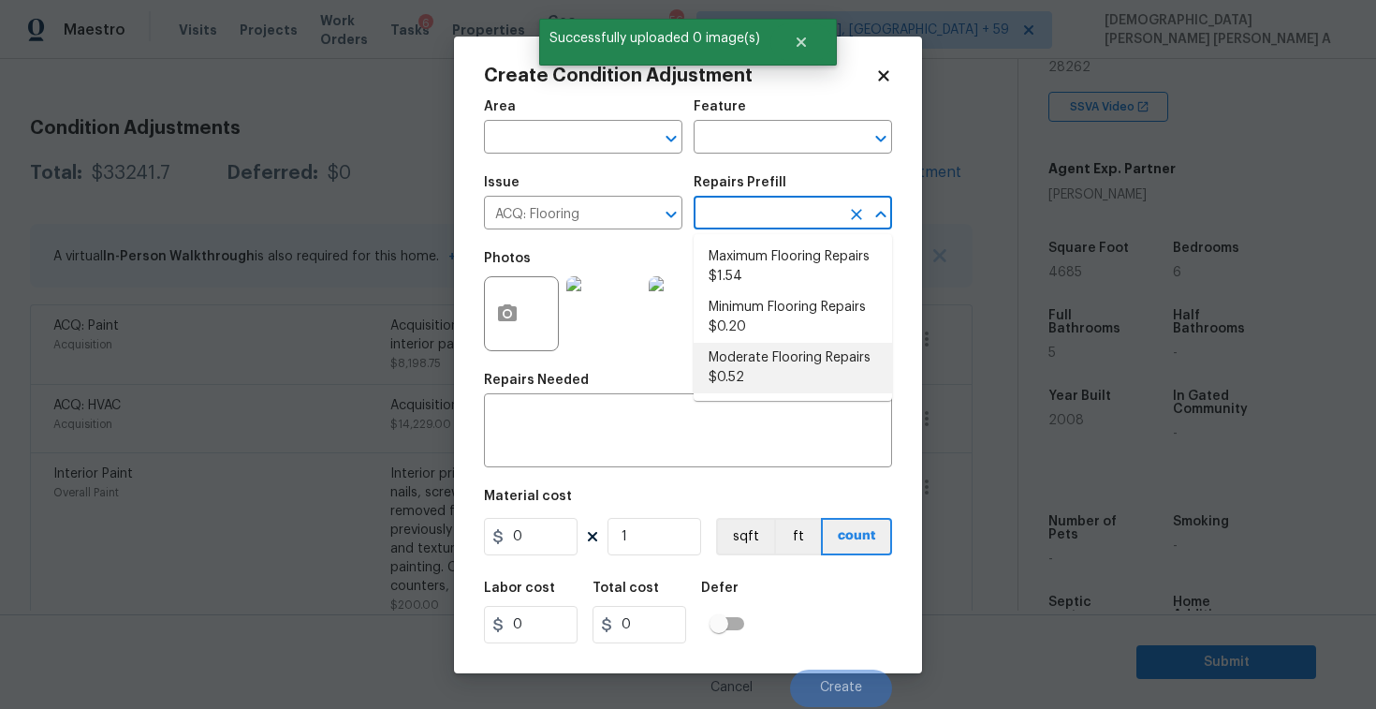
click at [758, 374] on li "Moderate Flooring Repairs $0.52" at bounding box center [793, 368] width 198 height 51
type input "Acquisition"
type textarea "Acquisition Scope: Moderate flooring repairs"
type input "0.52"
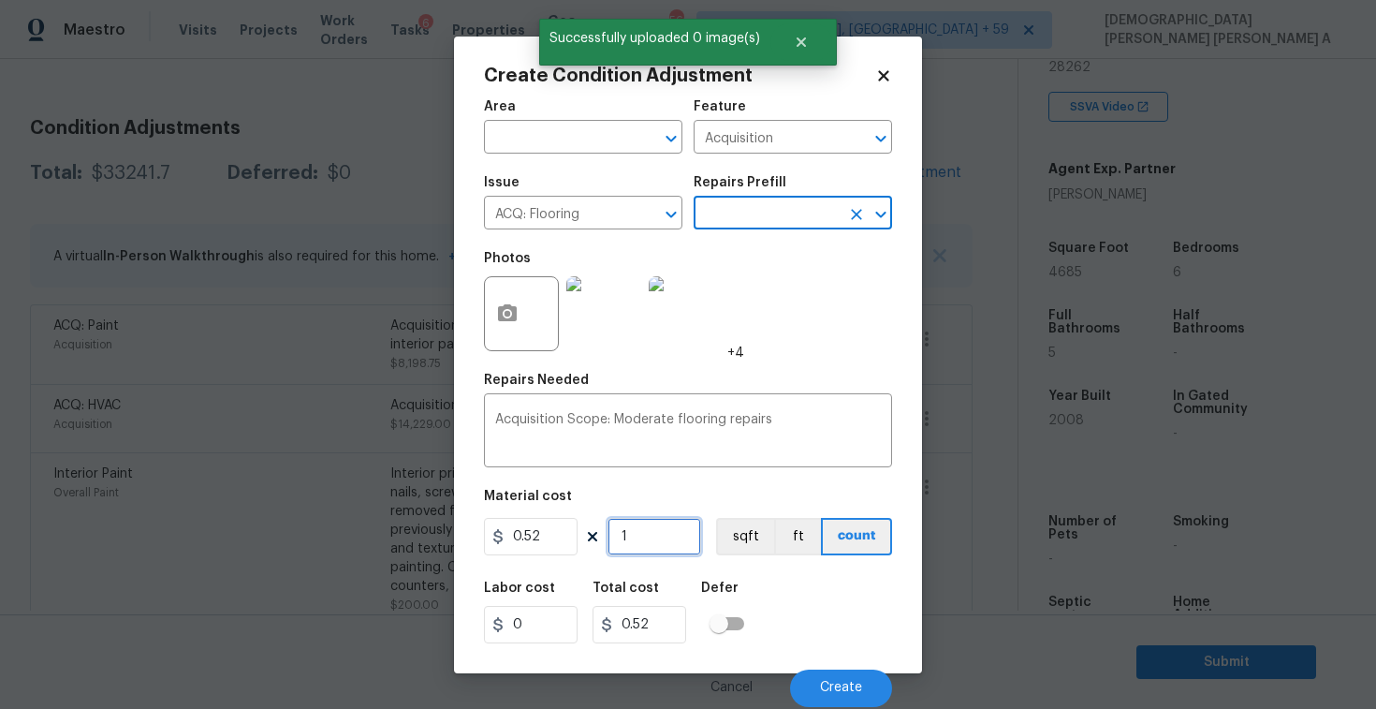
click at [682, 520] on input "1" at bounding box center [655, 536] width 94 height 37
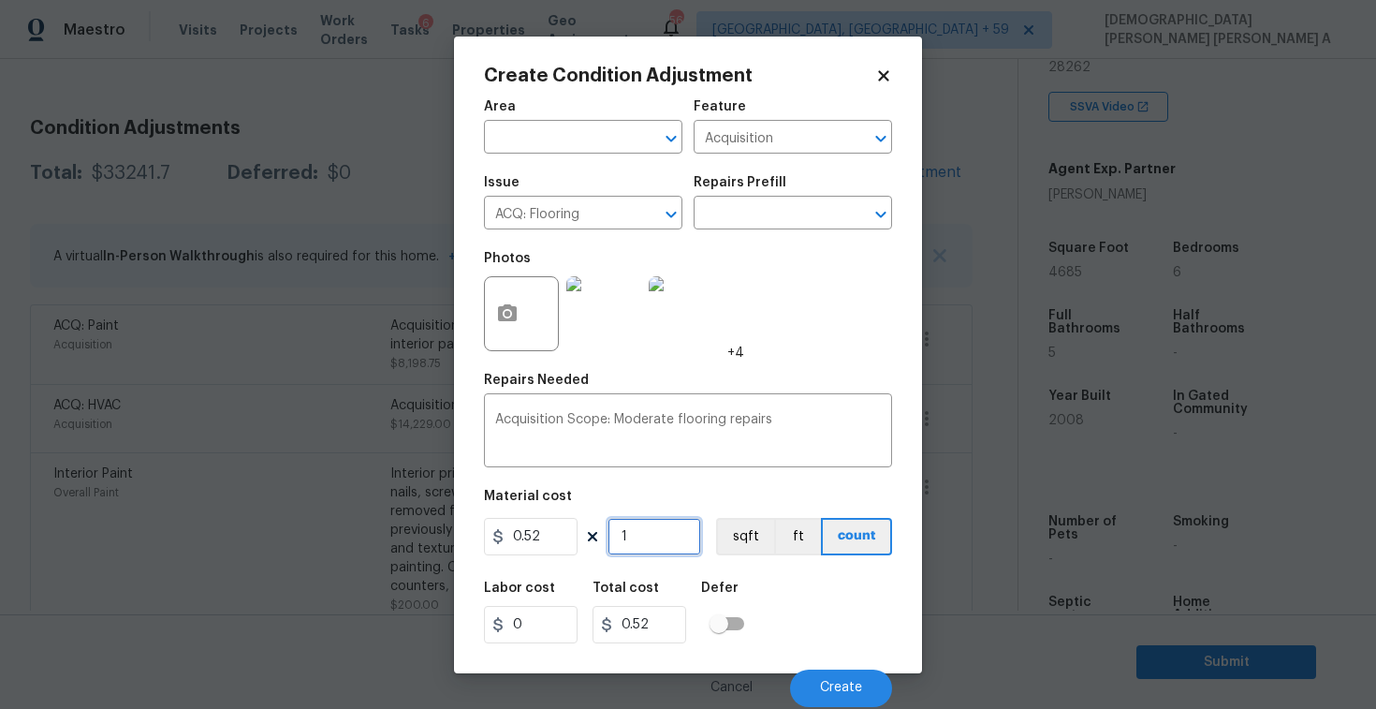
type input "0"
type input "4"
type input "2.08"
type input "46"
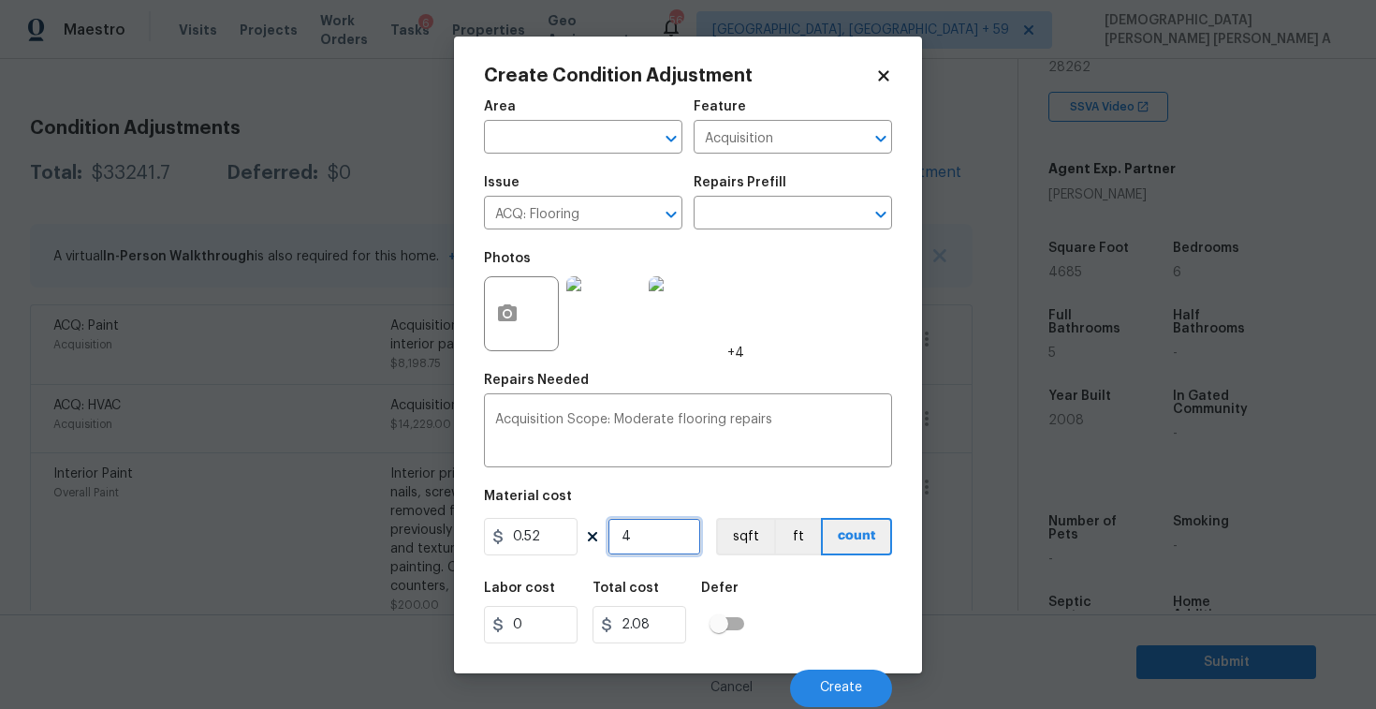
type input "23.92"
type input "468"
type input "243.36"
type input "4685"
type input "2436.2"
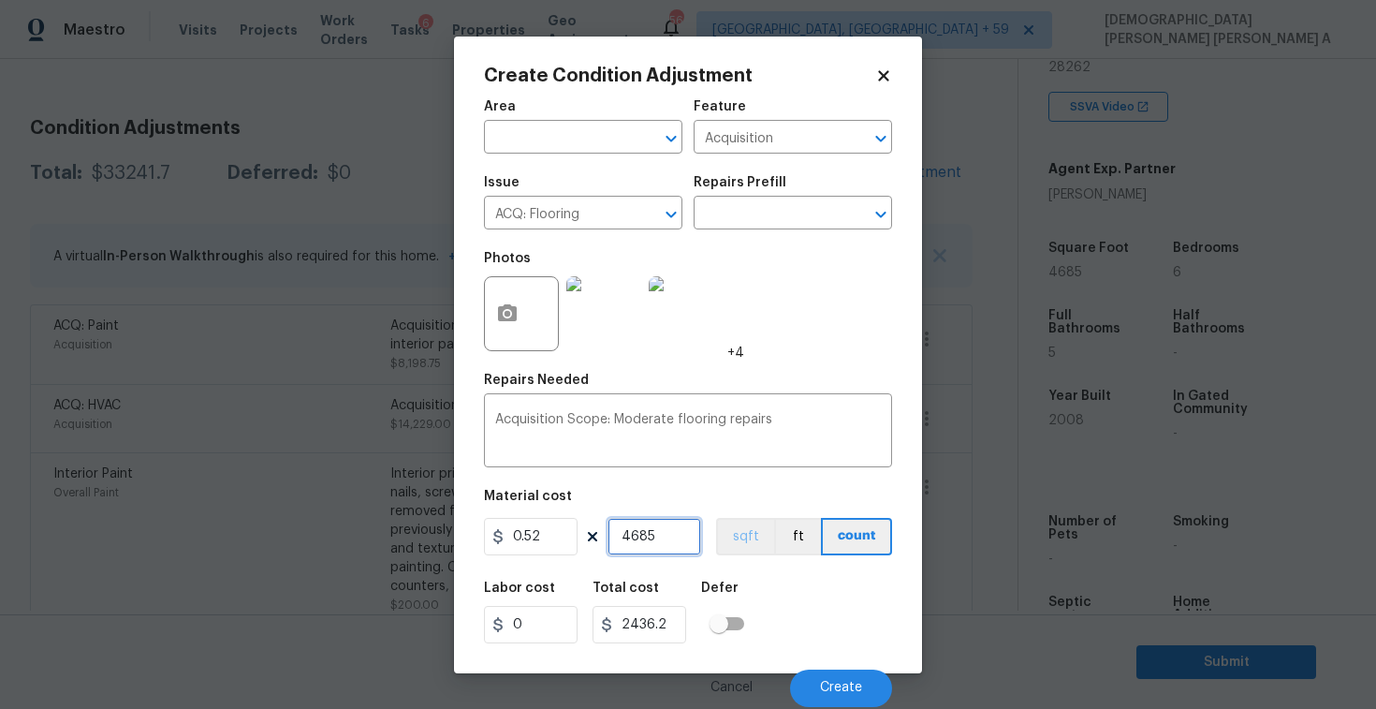
type input "4685"
click at [743, 522] on button "sqft" at bounding box center [745, 536] width 58 height 37
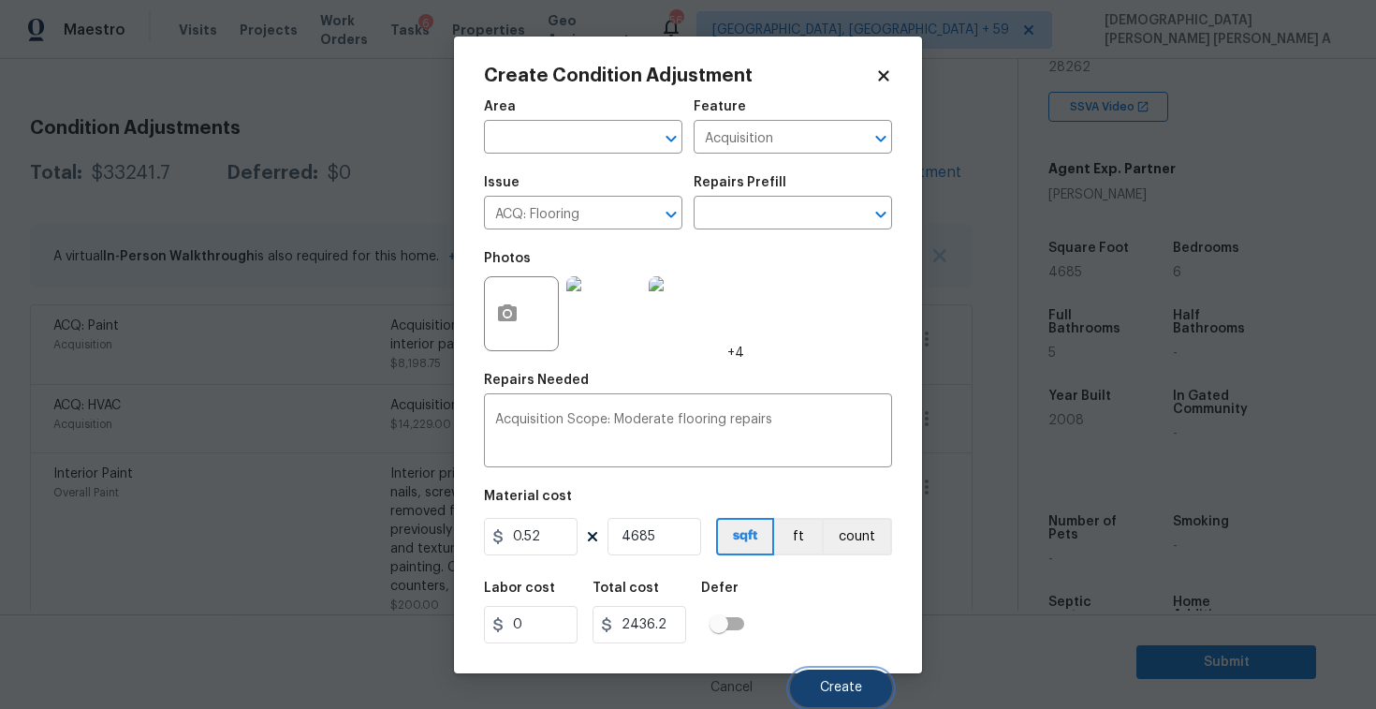
click at [852, 681] on span "Create" at bounding box center [841, 688] width 42 height 14
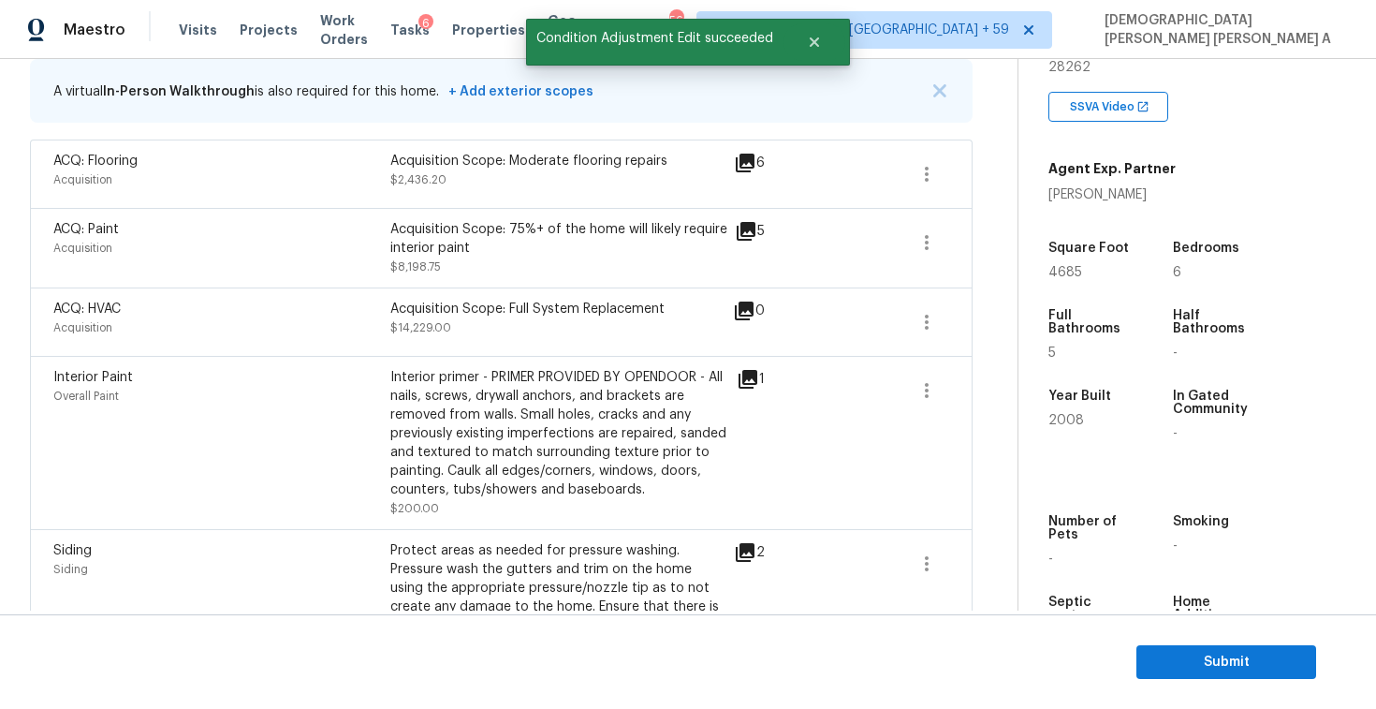
scroll to position [244, 0]
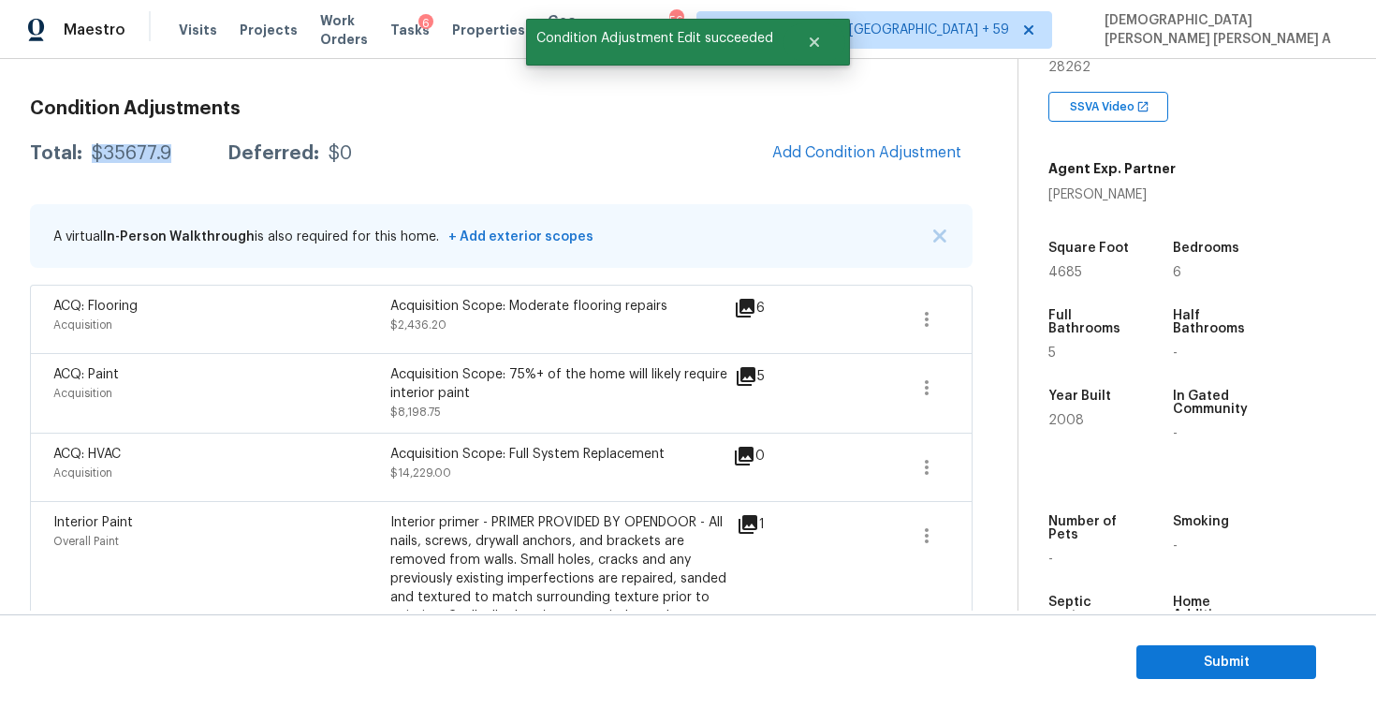
drag, startPoint x: 180, startPoint y: 155, endPoint x: 89, endPoint y: 152, distance: 90.9
click at [89, 152] on div "Total: $35677.9 Deferred: $0" at bounding box center [191, 153] width 322 height 19
copy div "$35677.9"
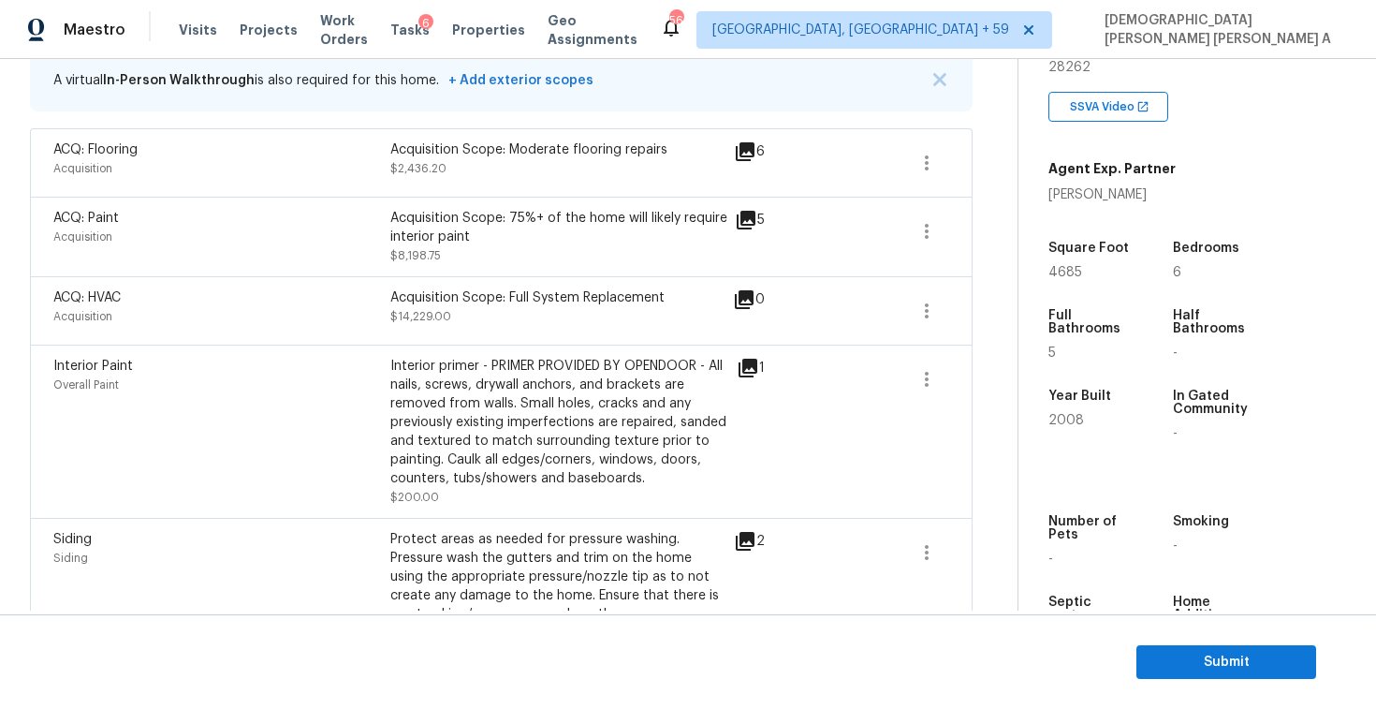
scroll to position [371, 0]
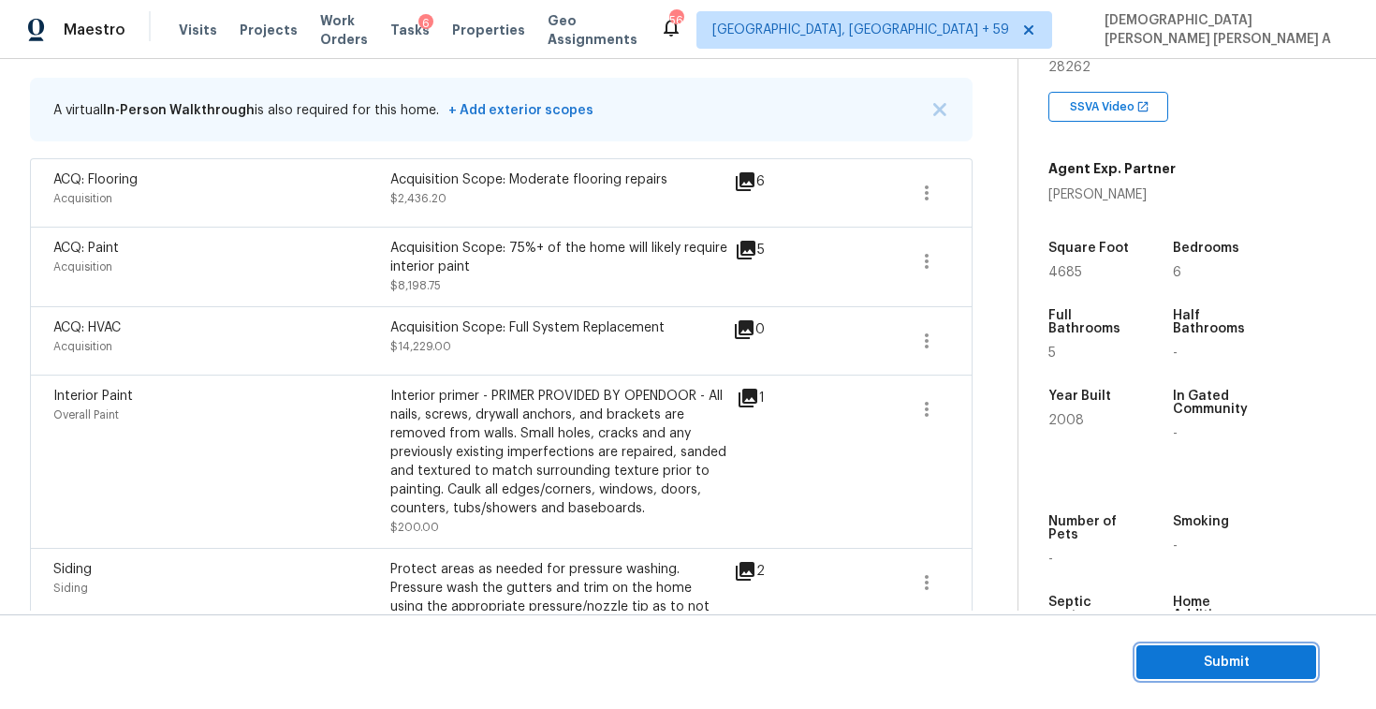
click at [1215, 664] on span "Submit" at bounding box center [1226, 662] width 150 height 23
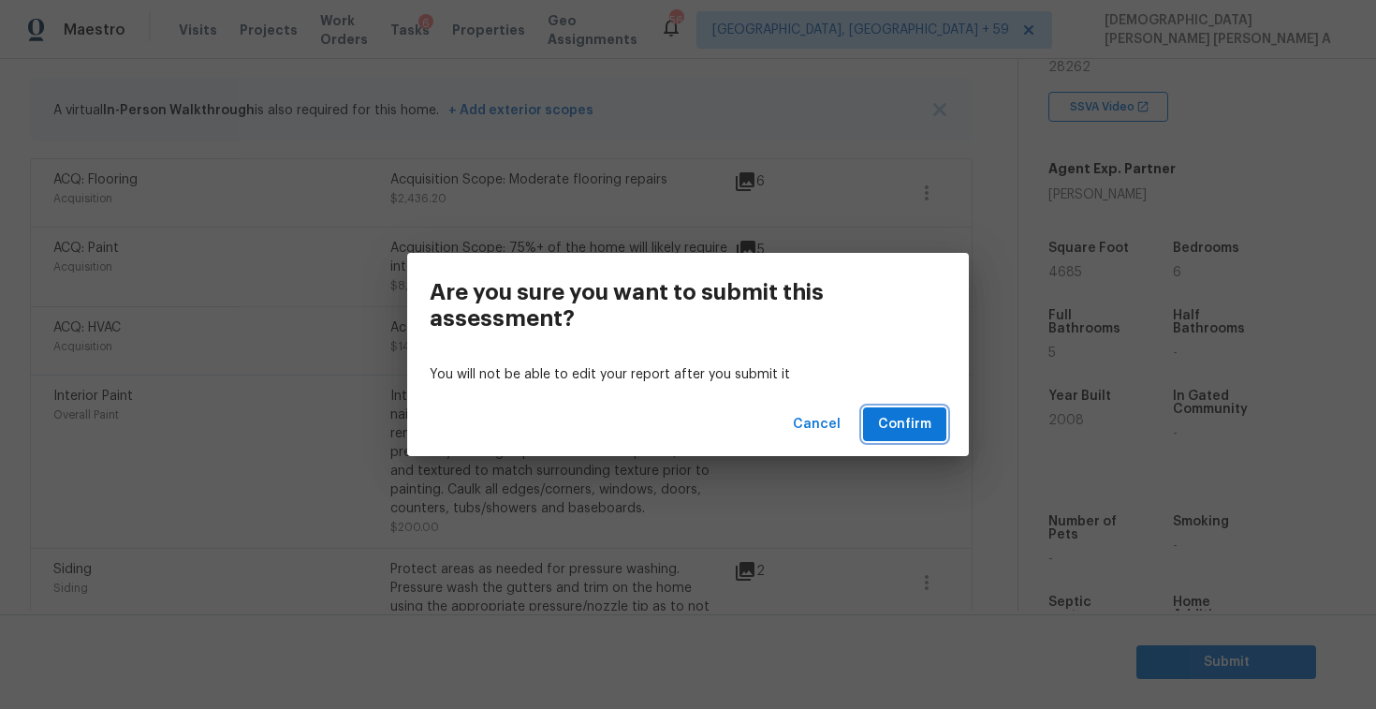
click at [909, 425] on span "Confirm" at bounding box center [904, 424] width 53 height 23
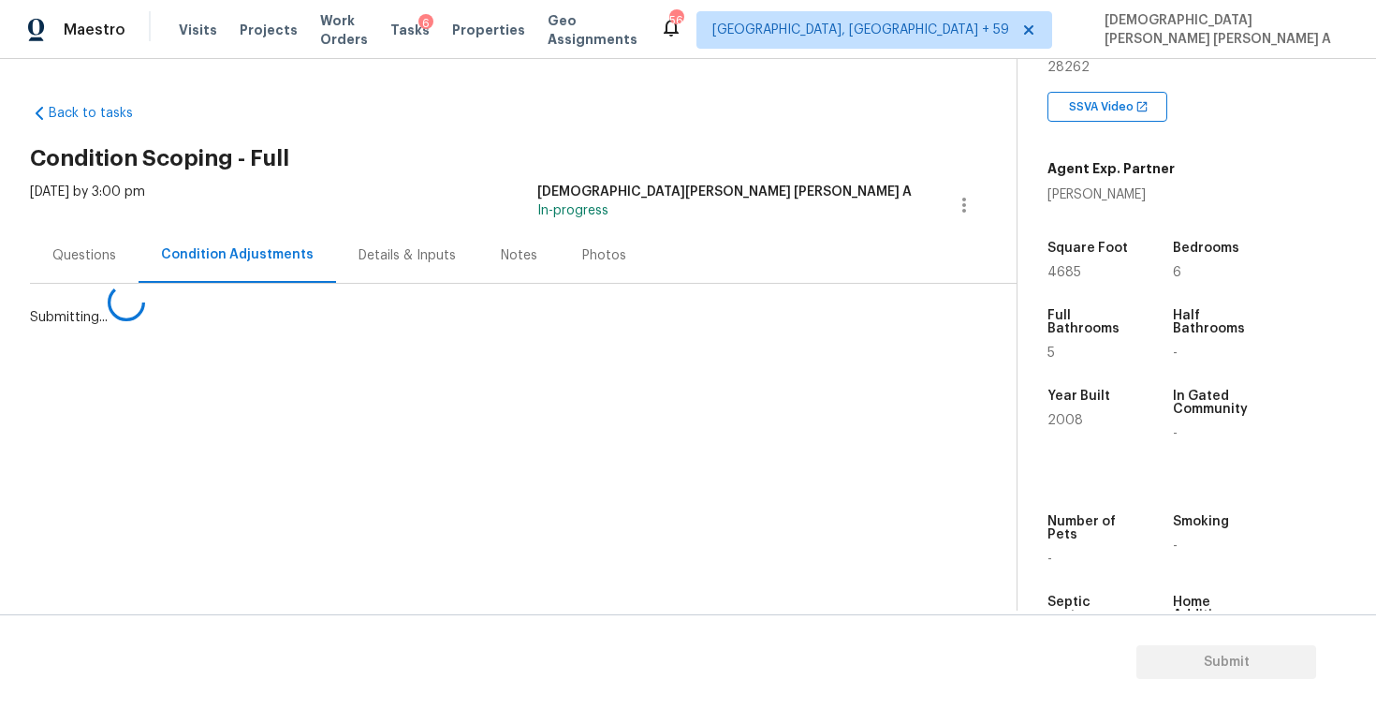
scroll to position [0, 0]
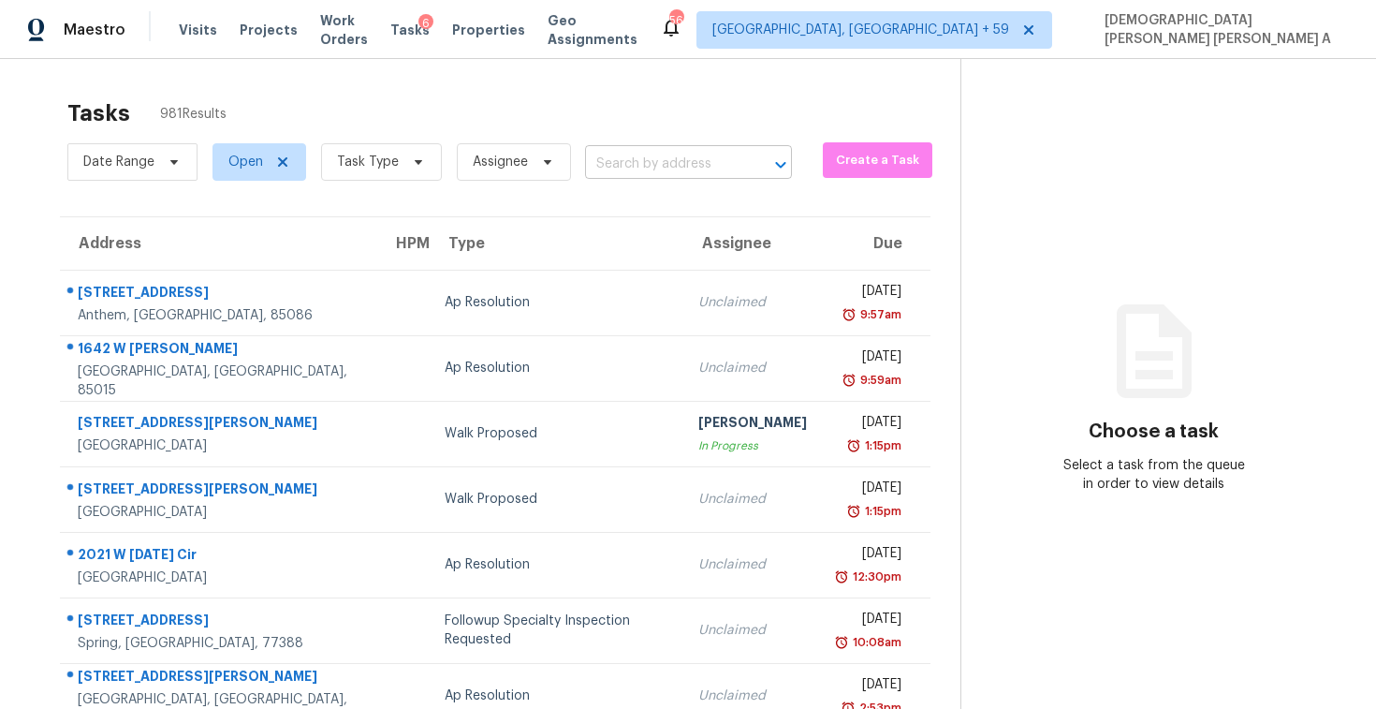
click at [619, 161] on input "text" at bounding box center [662, 164] width 154 height 29
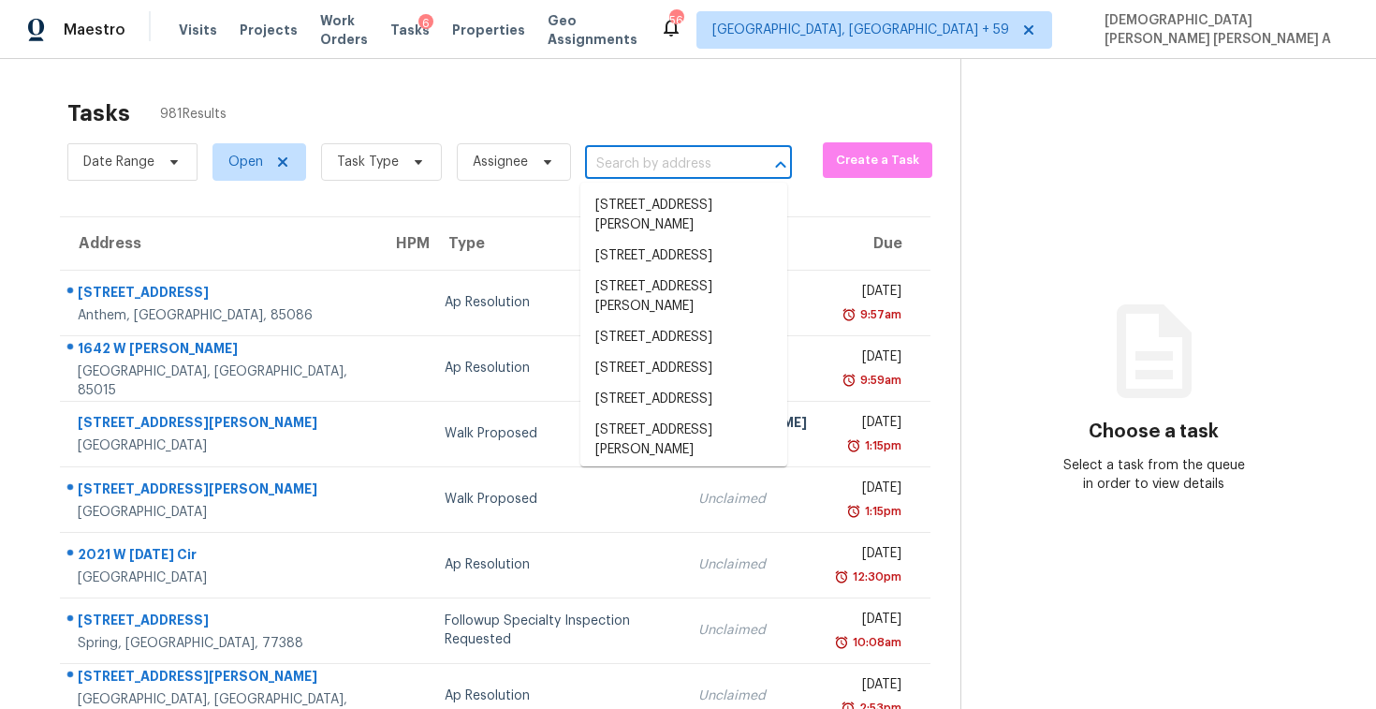
paste input "1214 Santiago Dr, Jacksonville, FL, 32221"
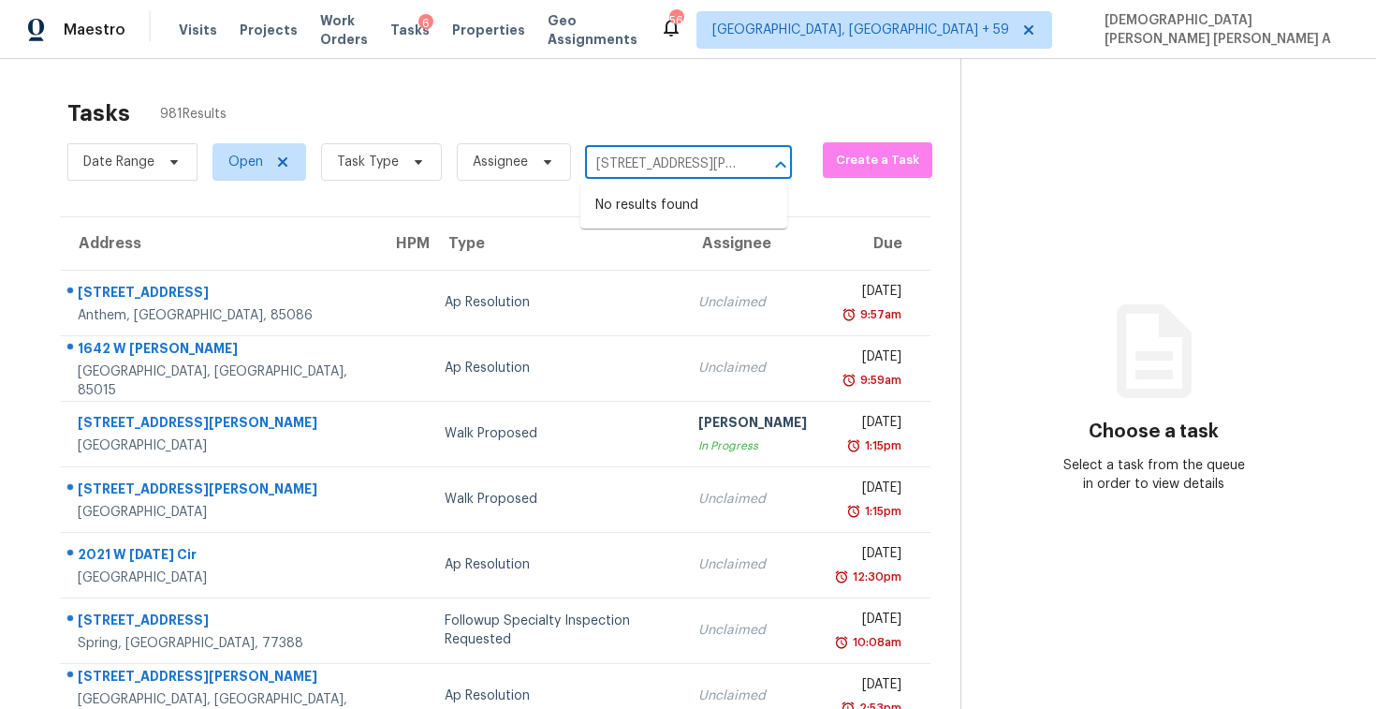
scroll to position [0, 105]
type input "1214 Santiago Dr, Jacksonville,"
click at [660, 221] on li "1214 Santiago Dr, Jacksonville, FL 32221" at bounding box center [683, 215] width 207 height 51
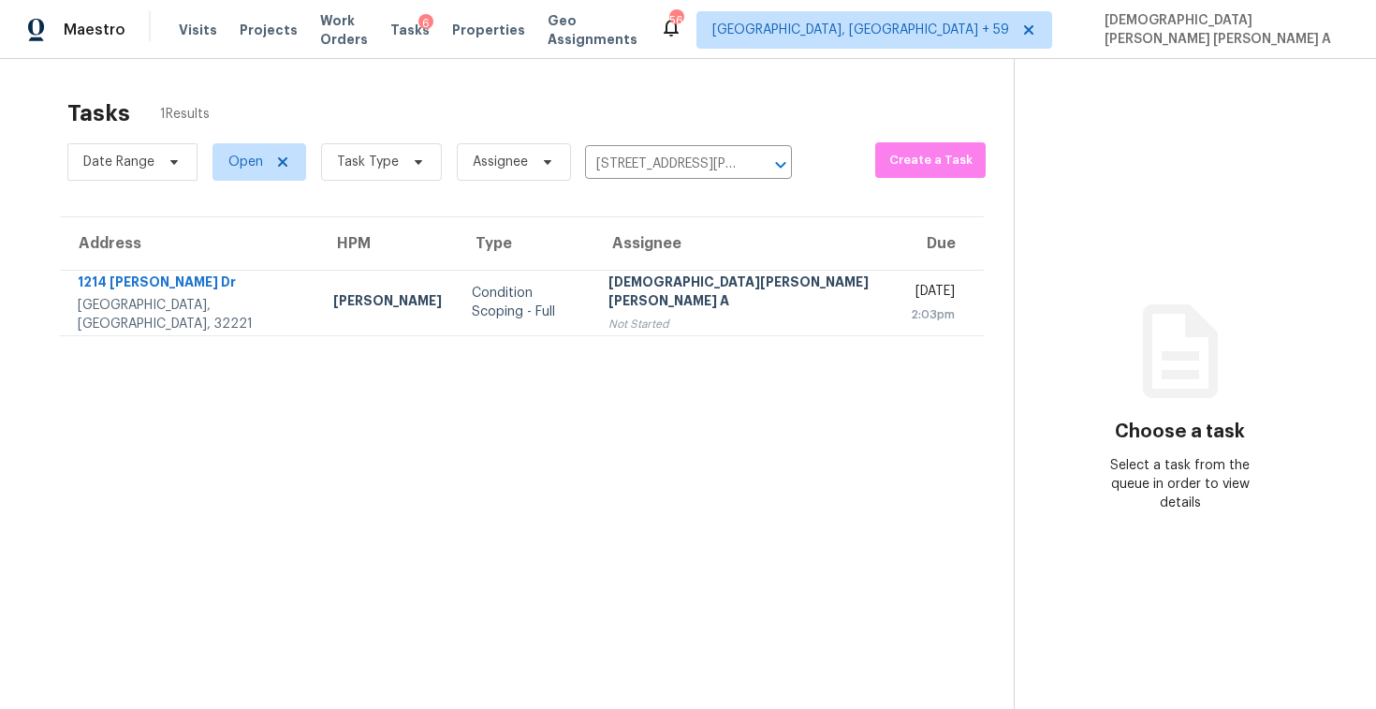
click at [613, 281] on div "[DEMOGRAPHIC_DATA][PERSON_NAME] [PERSON_NAME] A" at bounding box center [744, 293] width 272 height 42
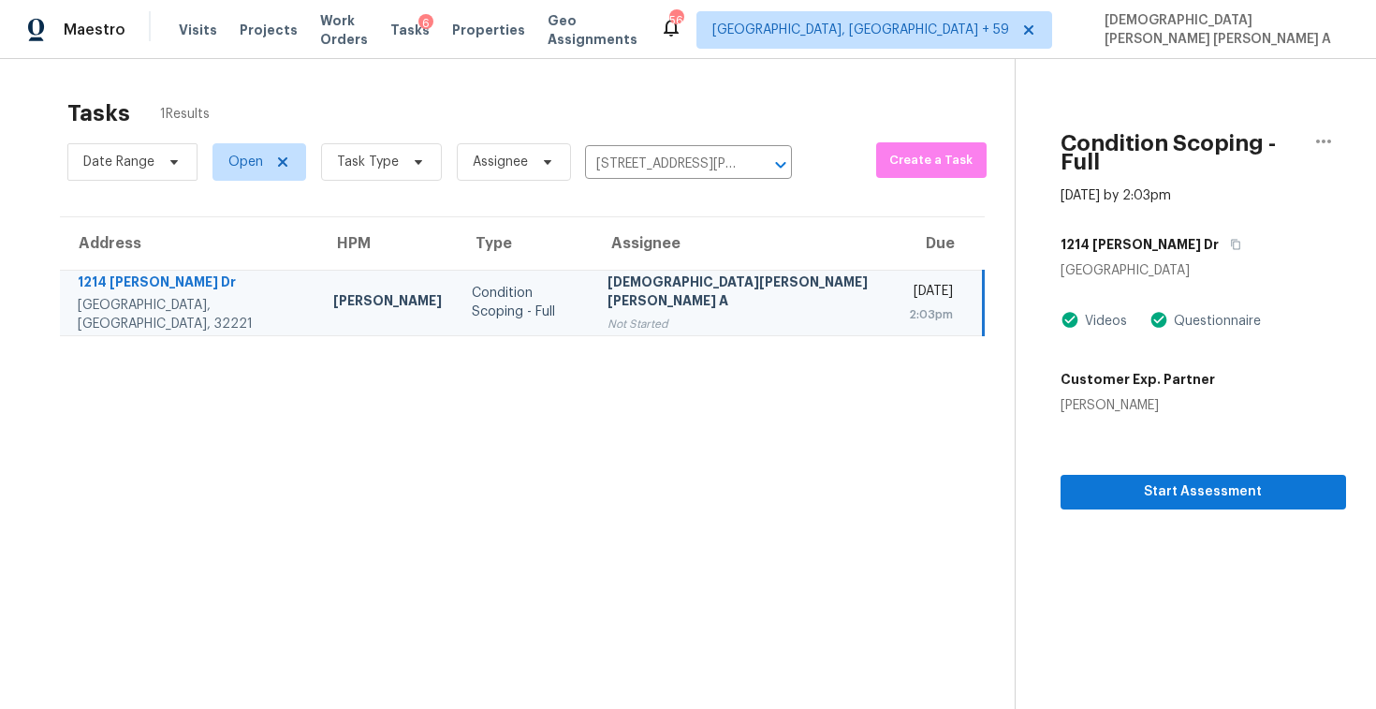
click at [1106, 452] on div "Start Assessment" at bounding box center [1204, 462] width 286 height 95
click at [1076, 480] on span "Start Assessment" at bounding box center [1204, 491] width 256 height 23
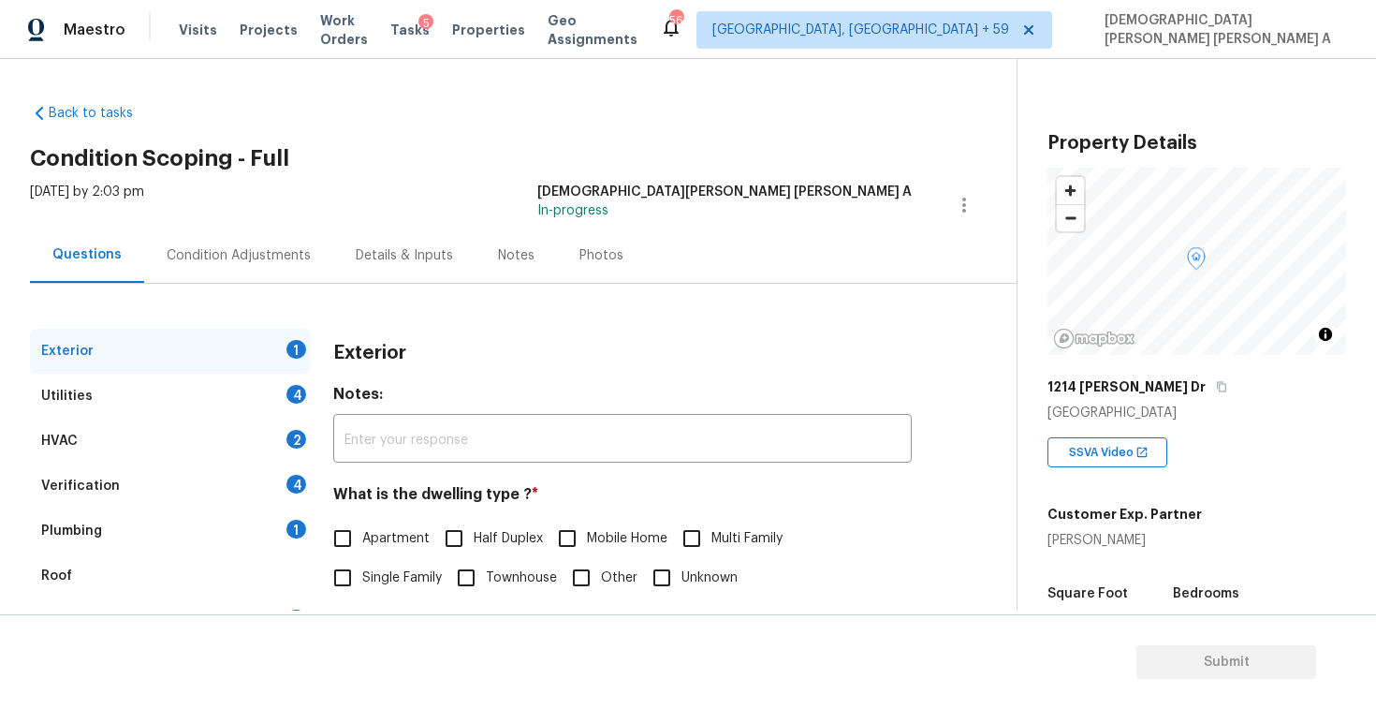
click at [524, 145] on div "Back to tasks Condition Scoping - Full Mon, Sep 29 2025 by 2:03 pm Mohamed Azee…" at bounding box center [523, 446] width 987 height 714
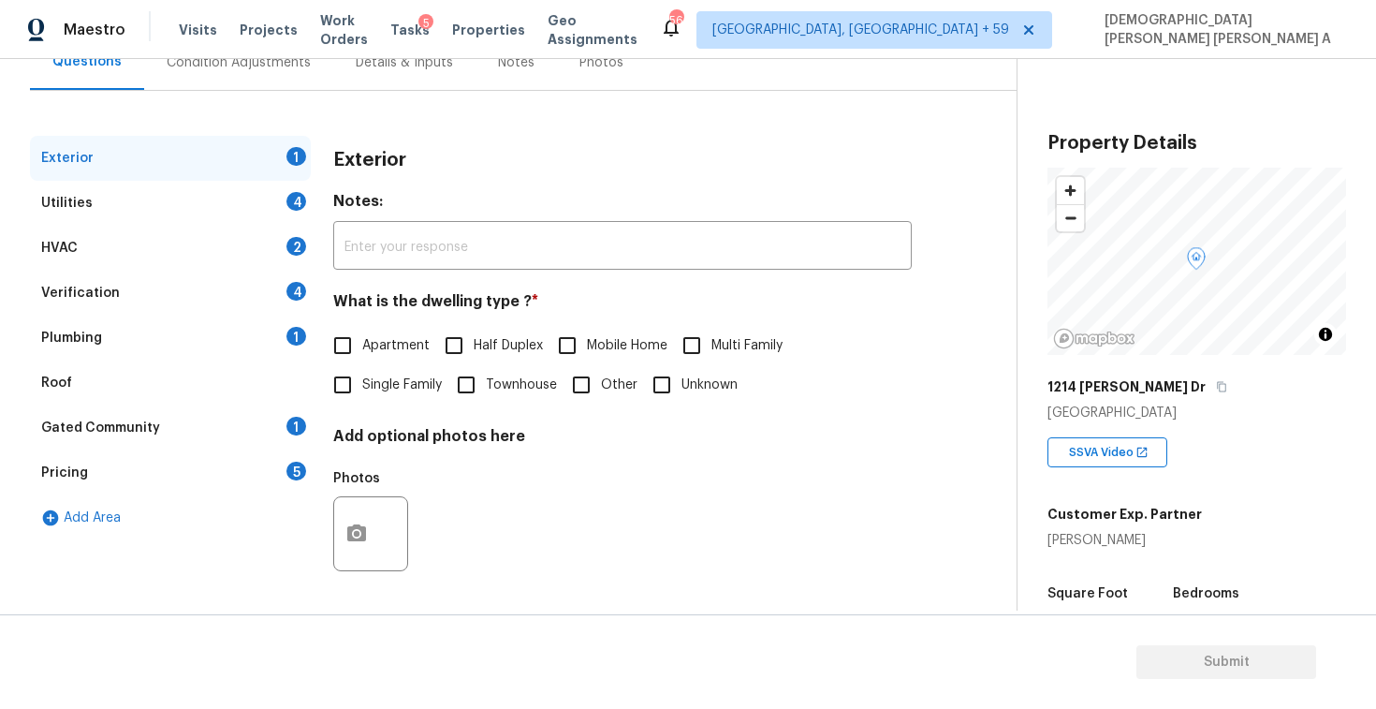
scroll to position [351, 0]
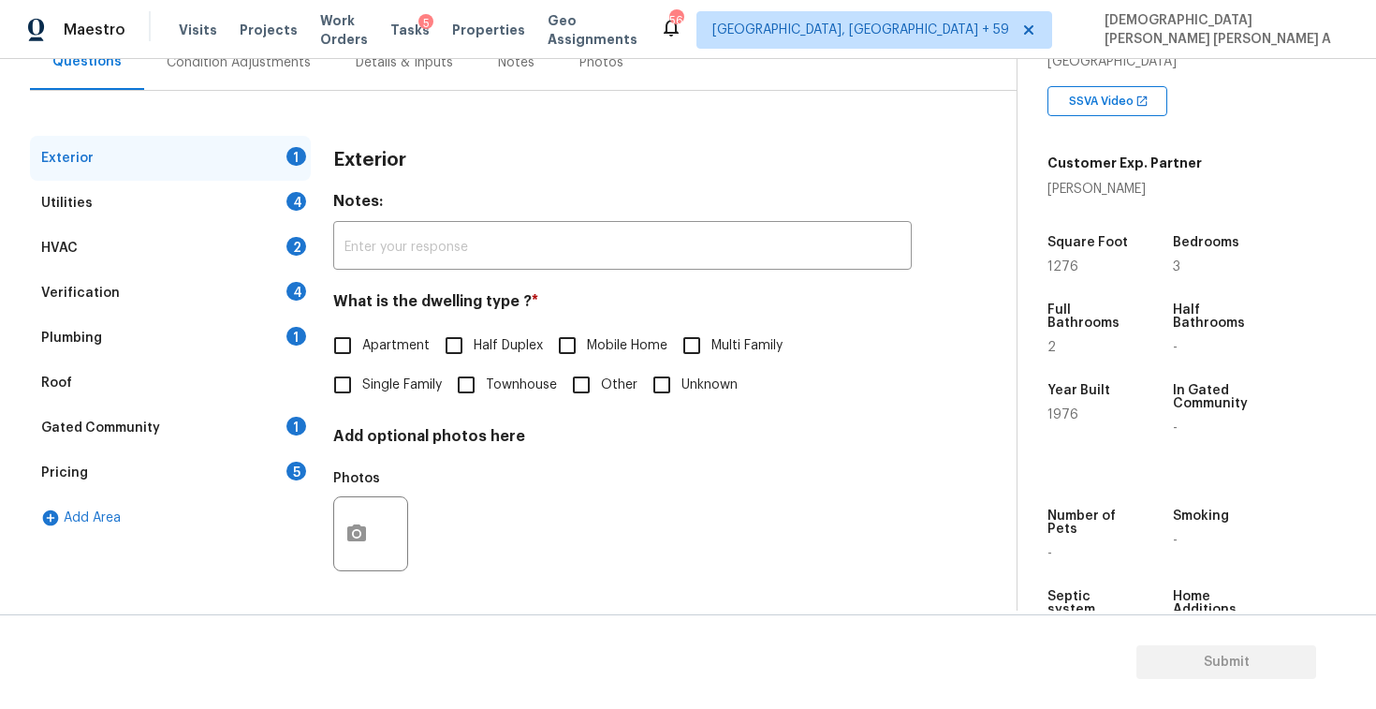
click at [368, 389] on span "Single Family" at bounding box center [402, 385] width 80 height 20
click at [362, 389] on input "Single Family" at bounding box center [342, 384] width 39 height 39
checkbox input "true"
click at [204, 195] on div "Utilities 4" at bounding box center [170, 203] width 281 height 45
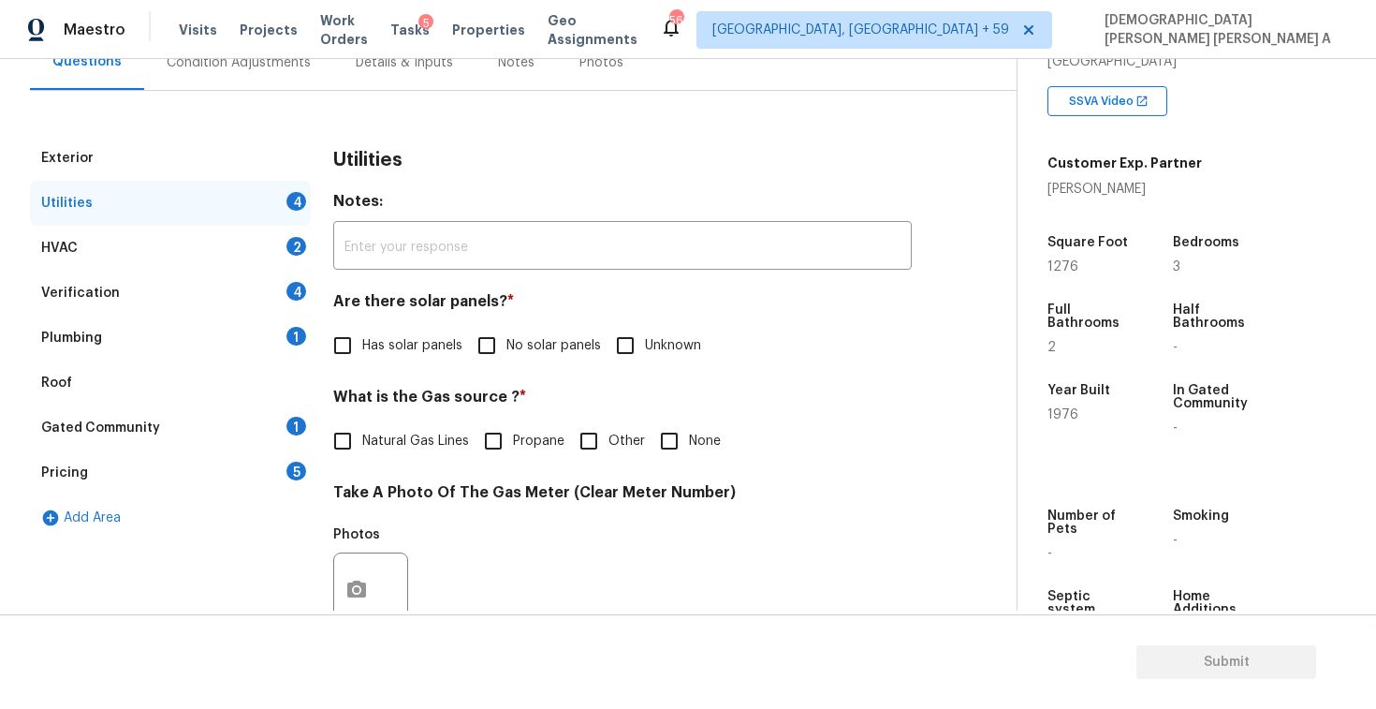
click at [522, 338] on span "No solar panels" at bounding box center [553, 346] width 95 height 20
click at [506, 338] on input "No solar panels" at bounding box center [486, 345] width 39 height 39
checkbox input "true"
click at [342, 447] on input "Natural Gas Lines" at bounding box center [342, 440] width 39 height 39
checkbox input "true"
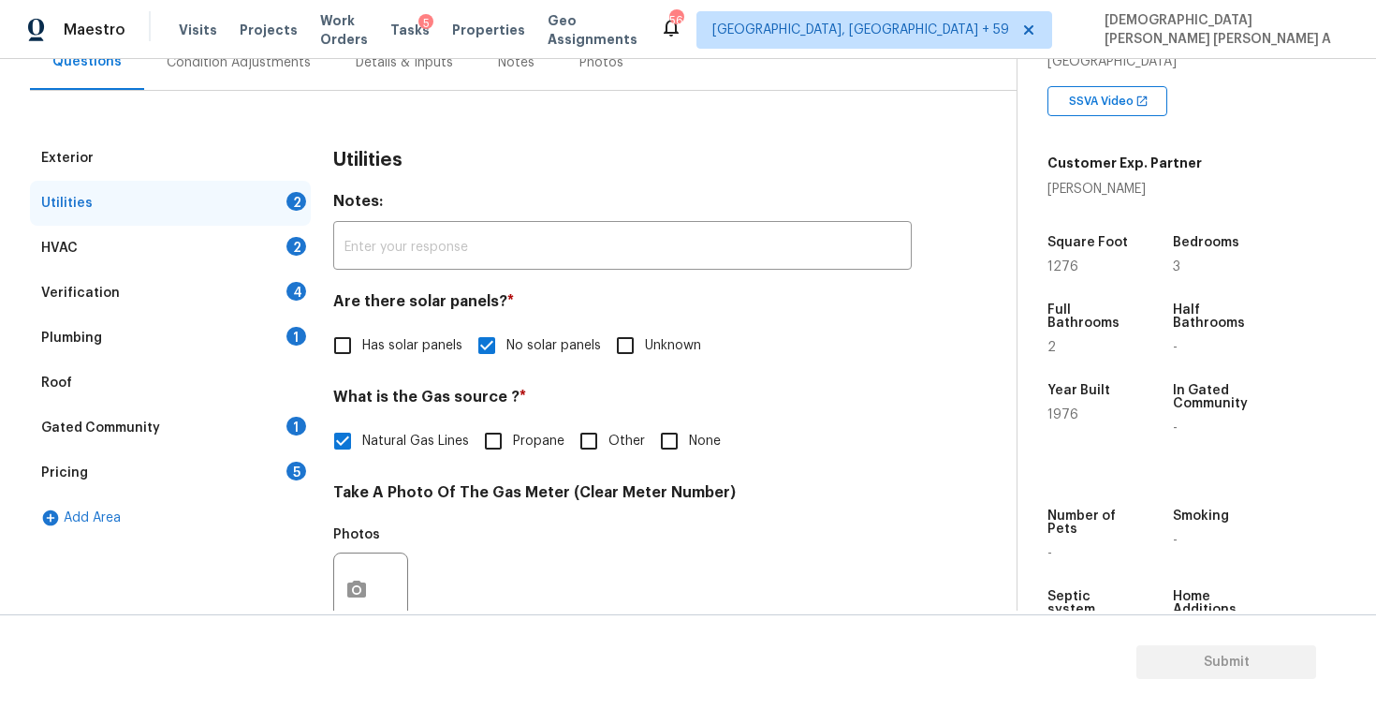
scroll to position [700, 0]
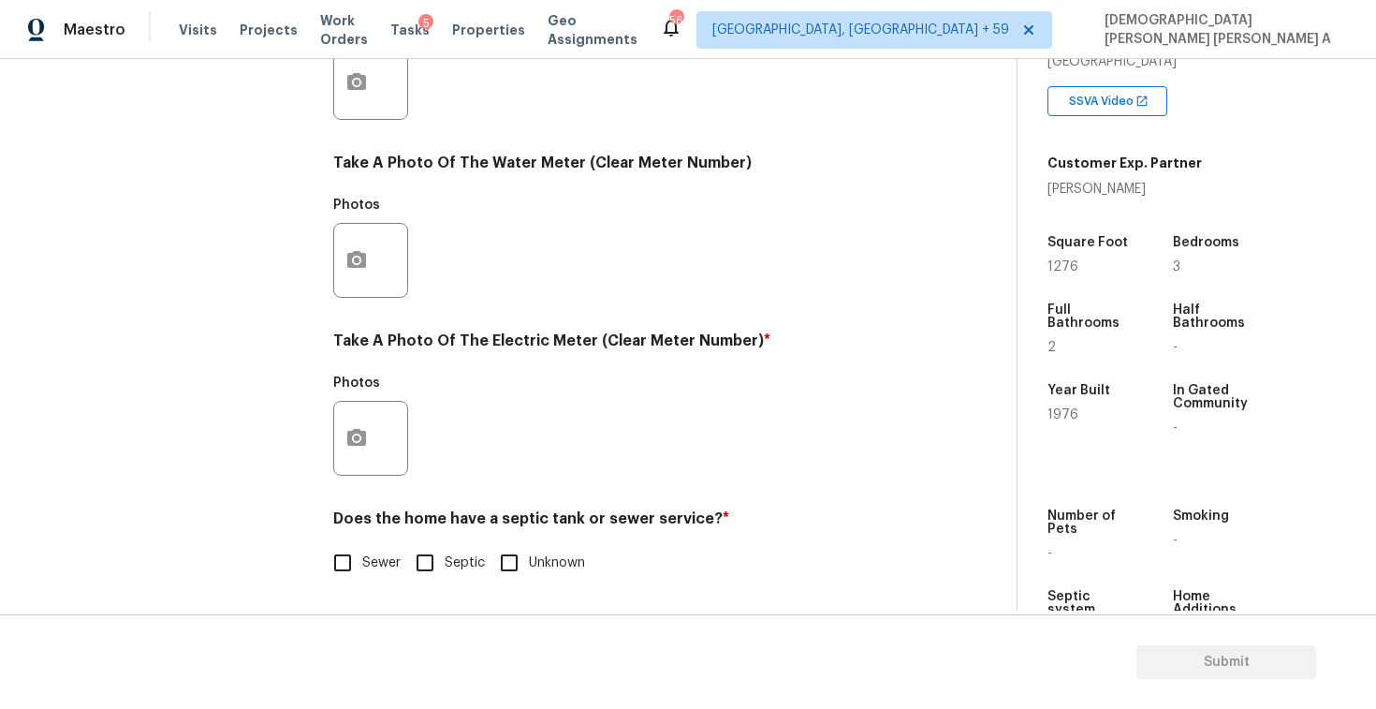
click at [316, 564] on div "Exterior Utilities 2 HVAC 2 Verification 4 Plumbing 1 Roof Gated Community 1 Pr…" at bounding box center [501, 116] width 942 height 976
click at [337, 564] on input "Sewer" at bounding box center [342, 562] width 39 height 39
checkbox input "true"
click at [352, 444] on icon "button" at bounding box center [356, 437] width 19 height 17
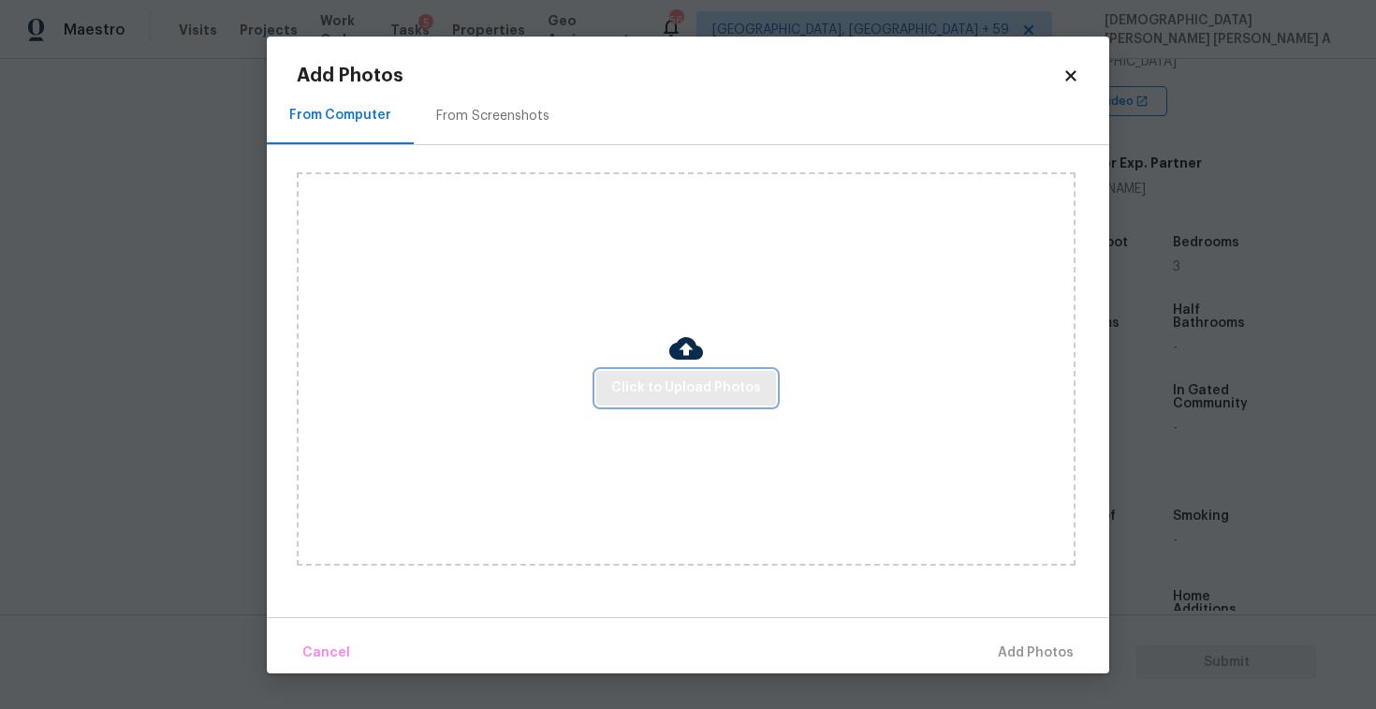
click at [719, 382] on span "Click to Upload Photos" at bounding box center [686, 387] width 150 height 23
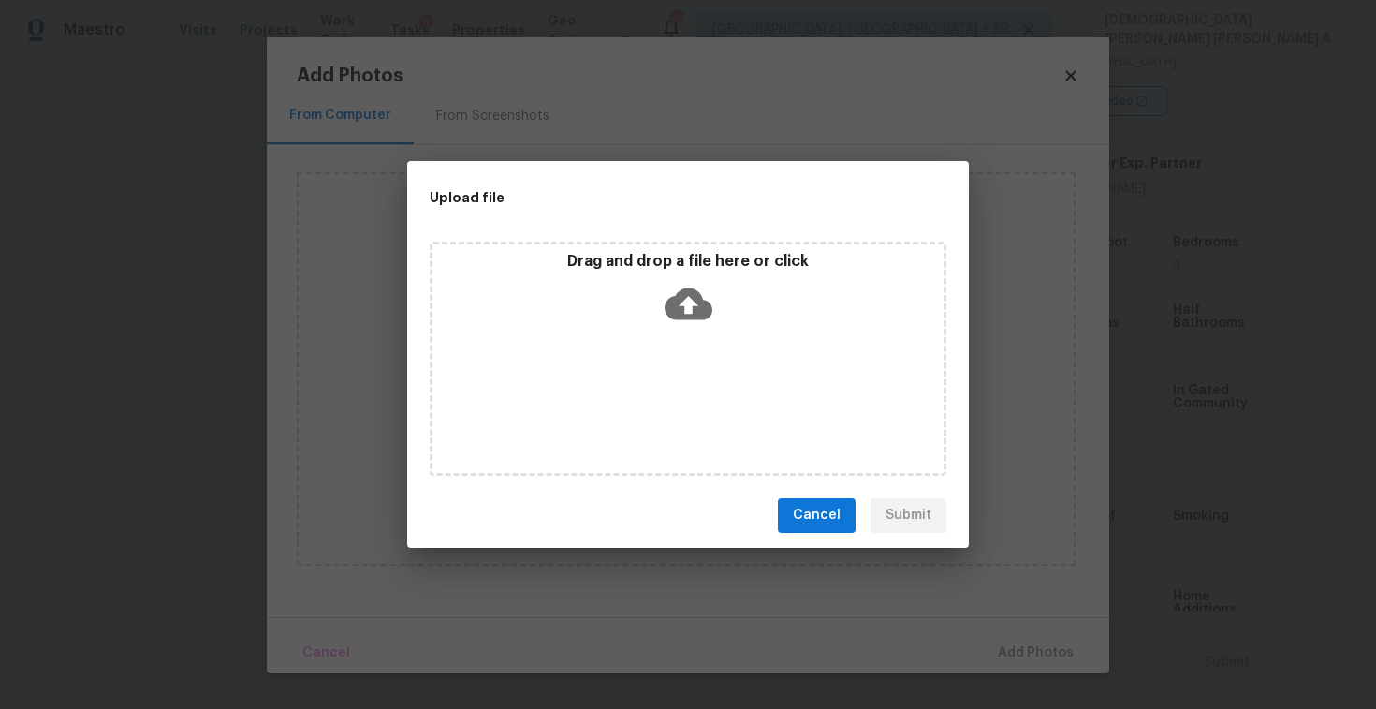
click at [690, 321] on icon at bounding box center [689, 304] width 48 height 48
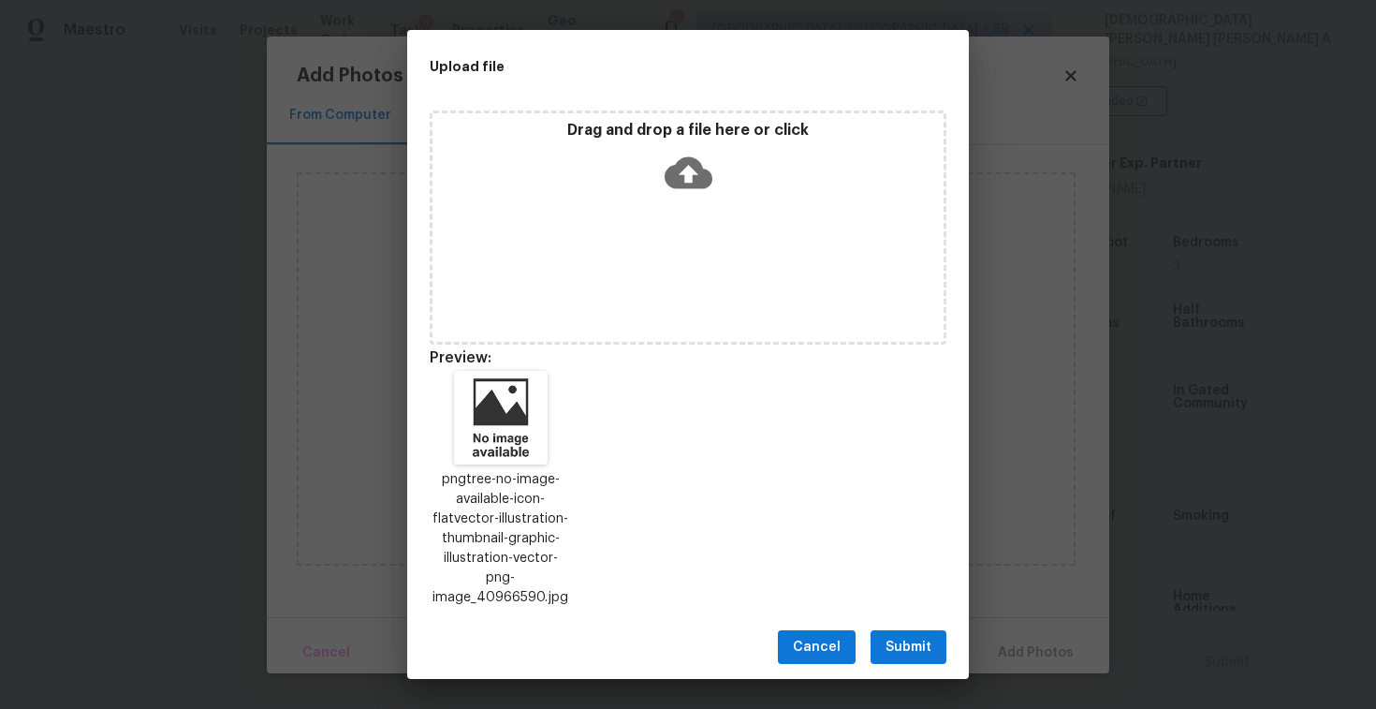
click at [902, 630] on button "Submit" at bounding box center [909, 647] width 76 height 35
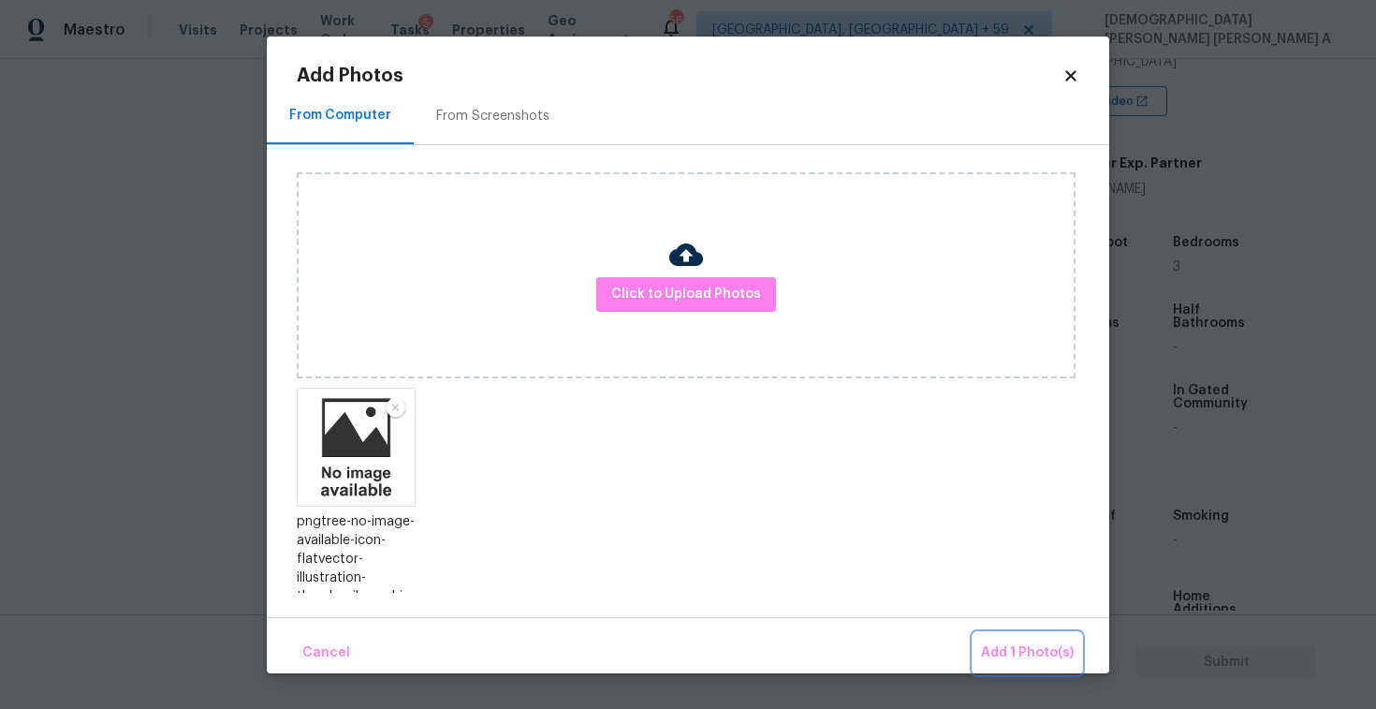
click at [1006, 651] on span "Add 1 Photo(s)" at bounding box center [1027, 652] width 93 height 23
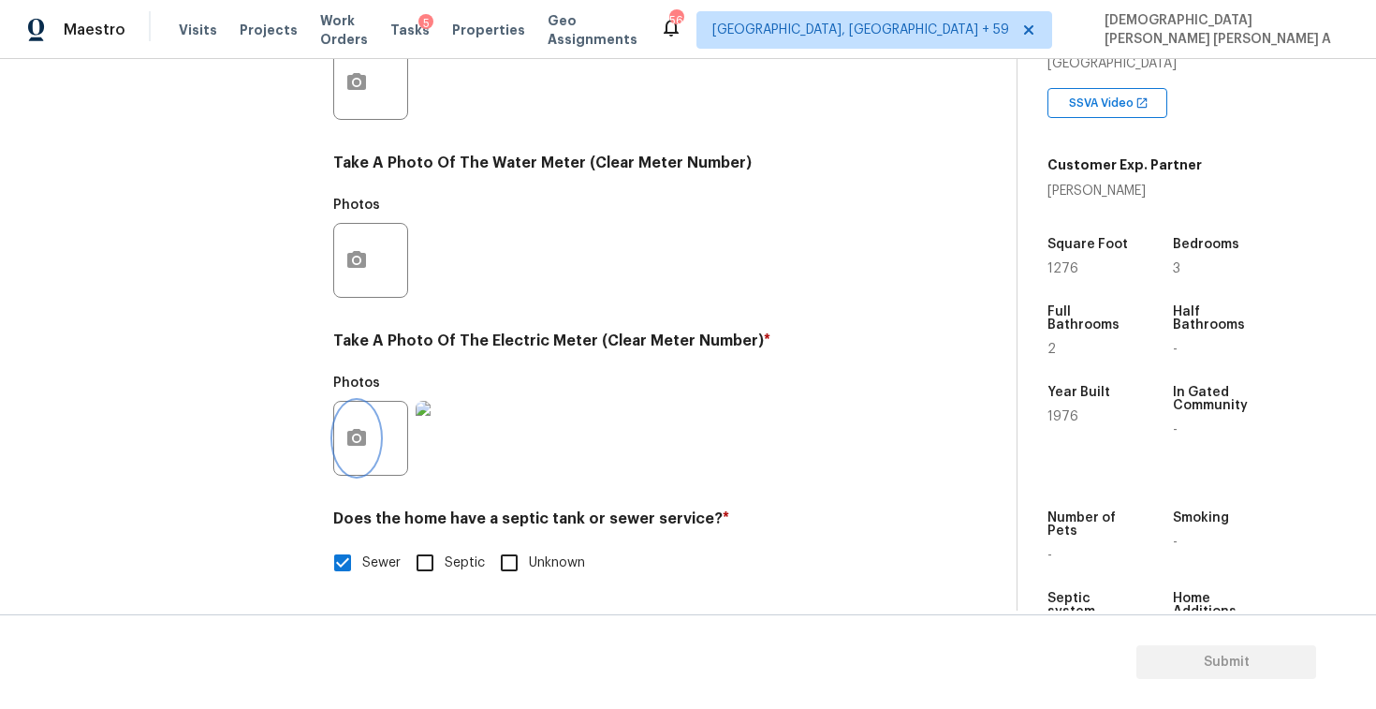
scroll to position [403, 0]
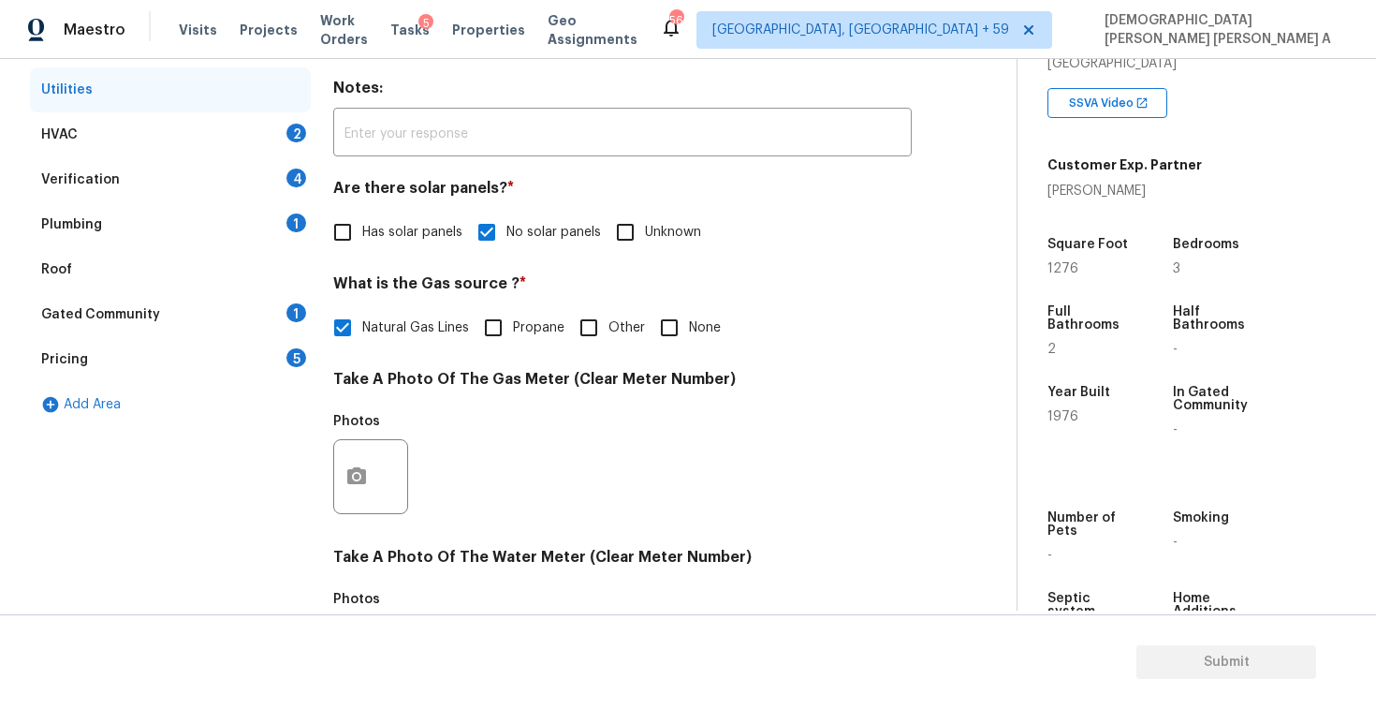
click at [193, 128] on div "HVAC 2" at bounding box center [170, 134] width 281 height 45
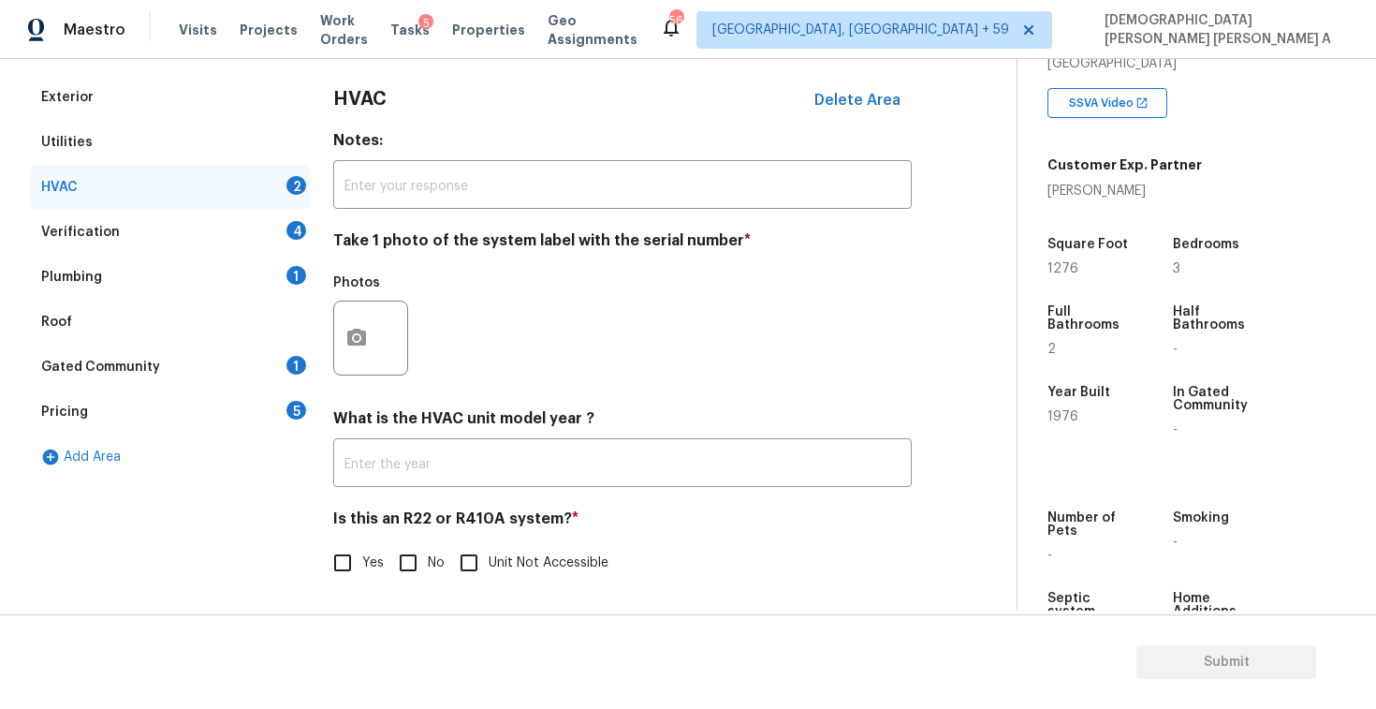
scroll to position [255, 0]
click at [405, 562] on input "No" at bounding box center [407, 562] width 39 height 39
checkbox input "true"
click at [355, 355] on button "button" at bounding box center [356, 337] width 45 height 73
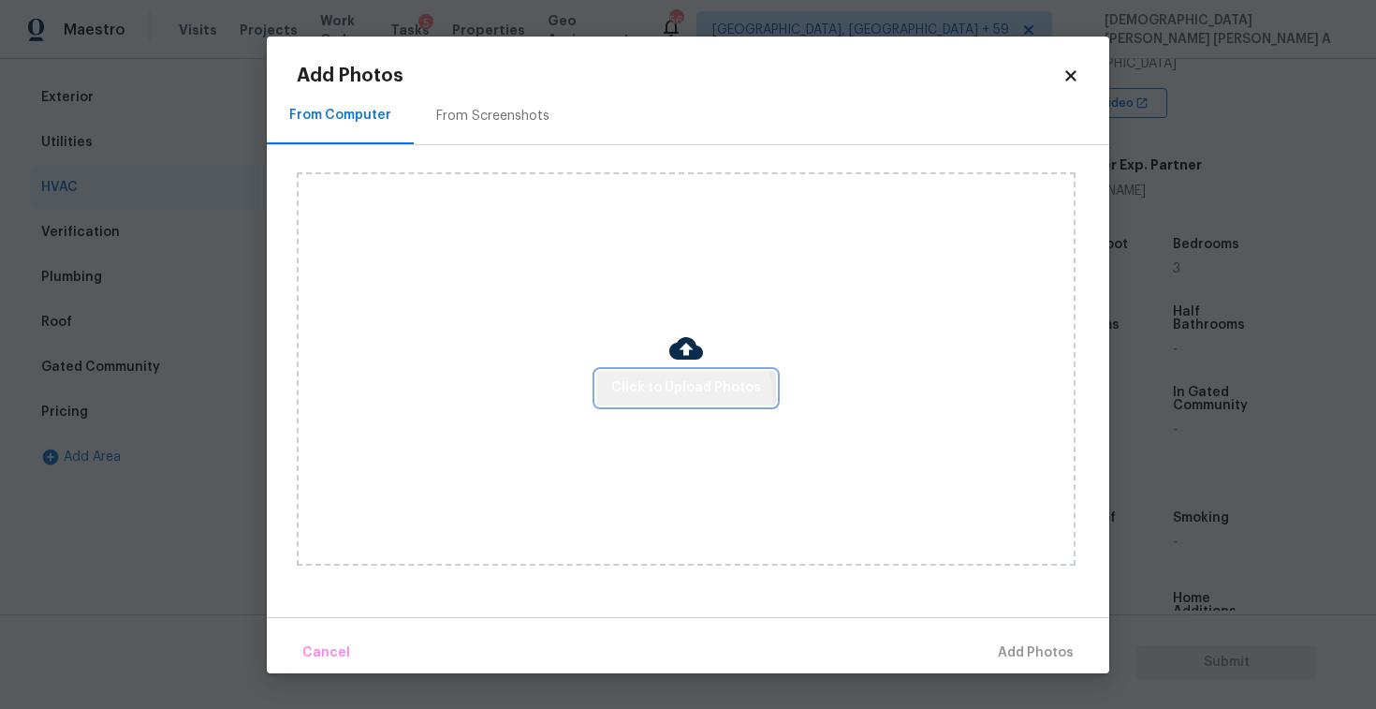
click at [684, 399] on button "Click to Upload Photos" at bounding box center [686, 388] width 180 height 35
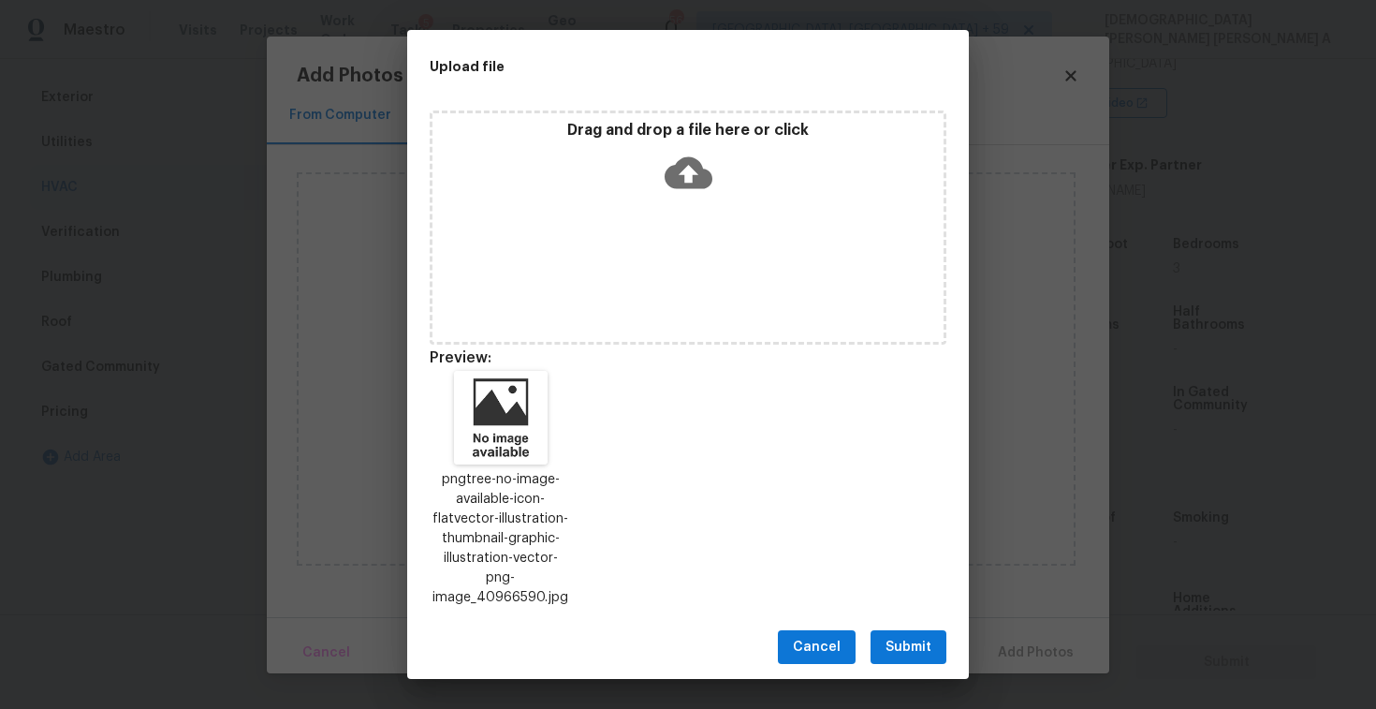
click at [918, 640] on span "Submit" at bounding box center [909, 647] width 46 height 23
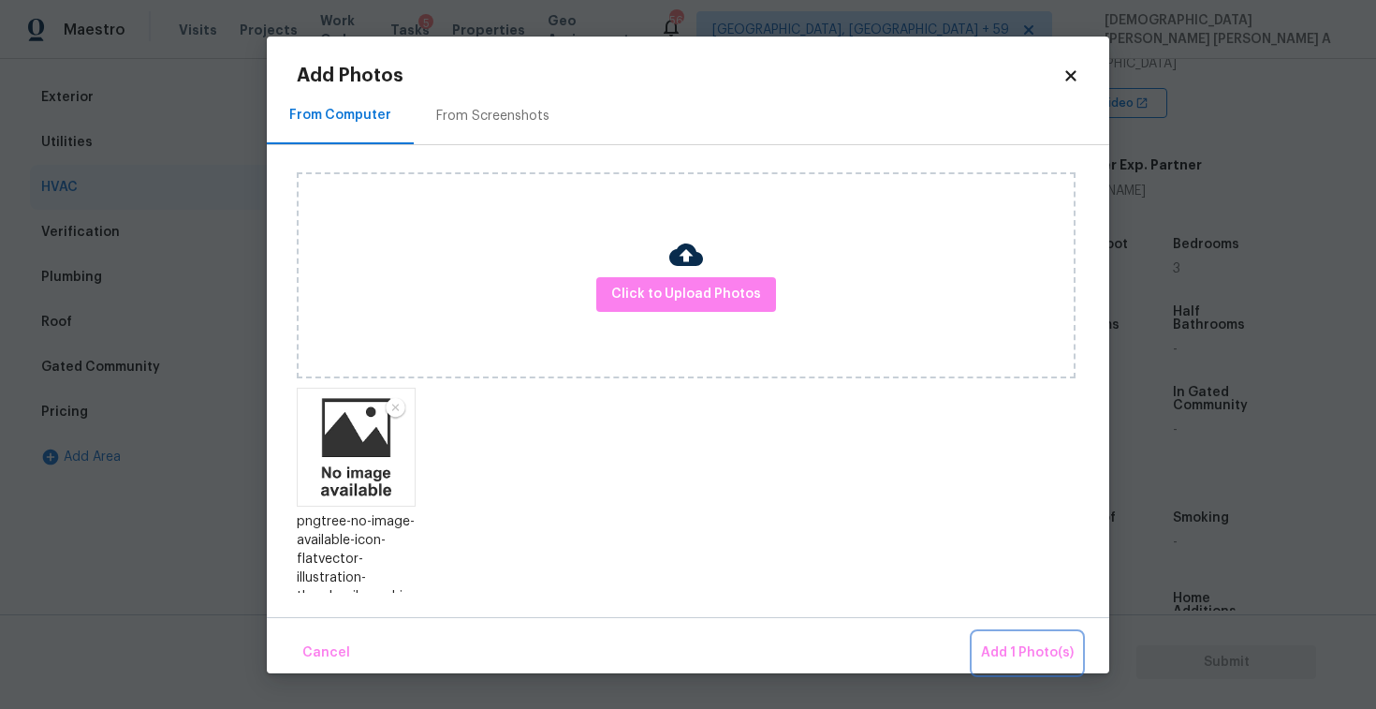
click at [1077, 638] on button "Add 1 Photo(s)" at bounding box center [1028, 653] width 108 height 40
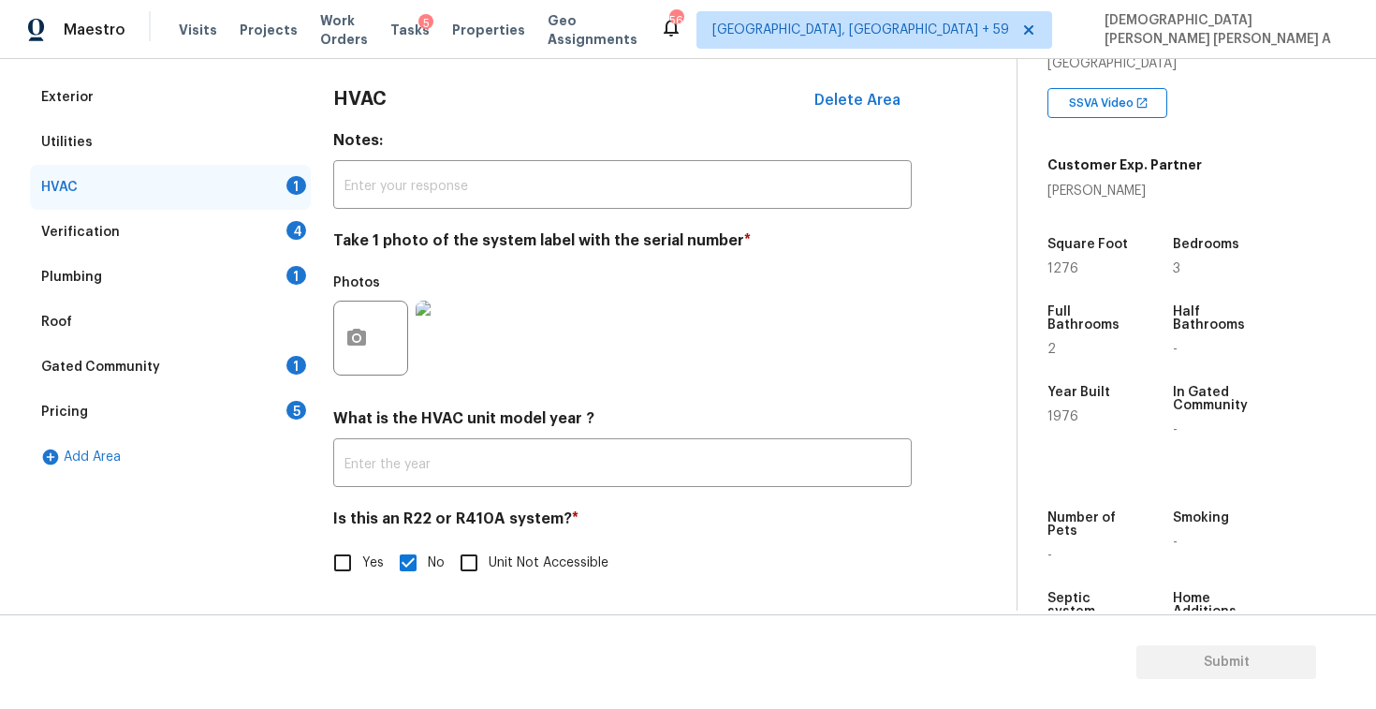
click at [178, 236] on div "Verification 4" at bounding box center [170, 232] width 281 height 45
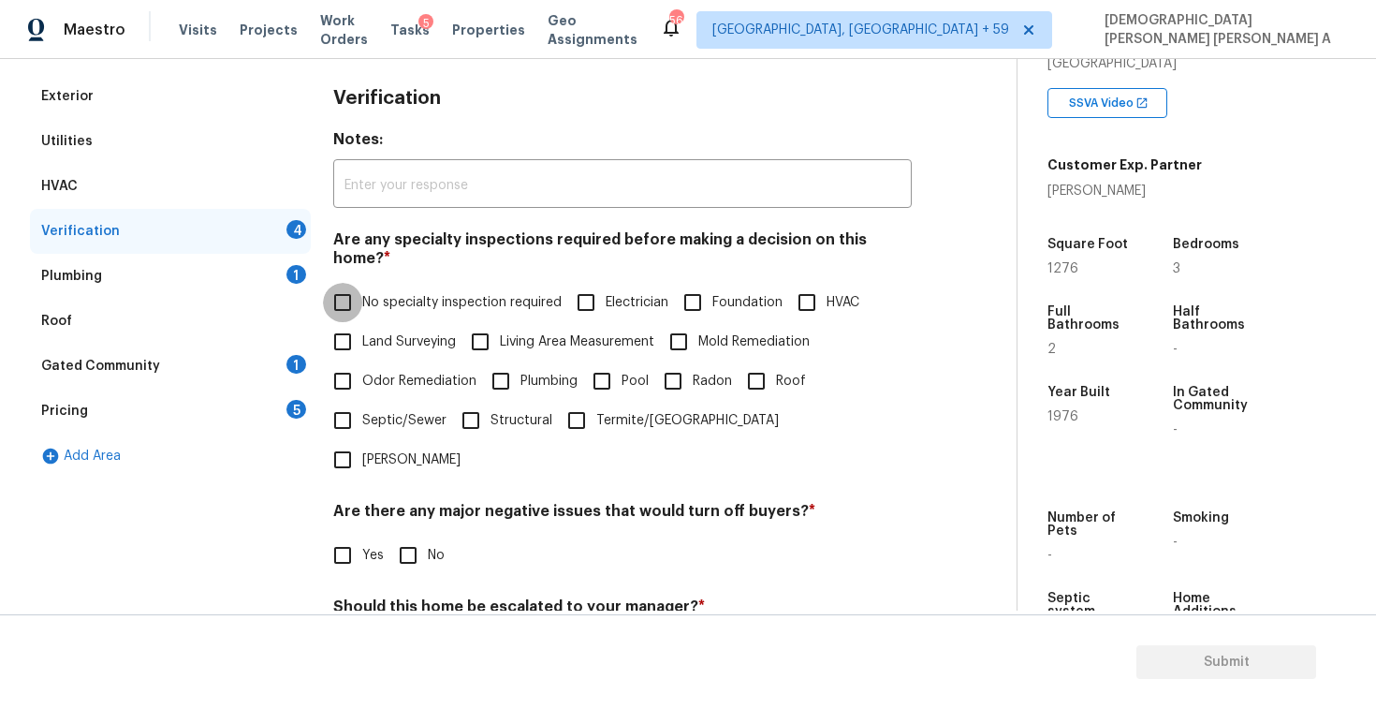
click at [341, 288] on input "No specialty inspection required" at bounding box center [342, 302] width 39 height 39
checkbox input "true"
click at [396, 535] on input "No" at bounding box center [407, 554] width 39 height 39
checkbox input "true"
click at [405, 633] on input "No" at bounding box center [407, 652] width 39 height 39
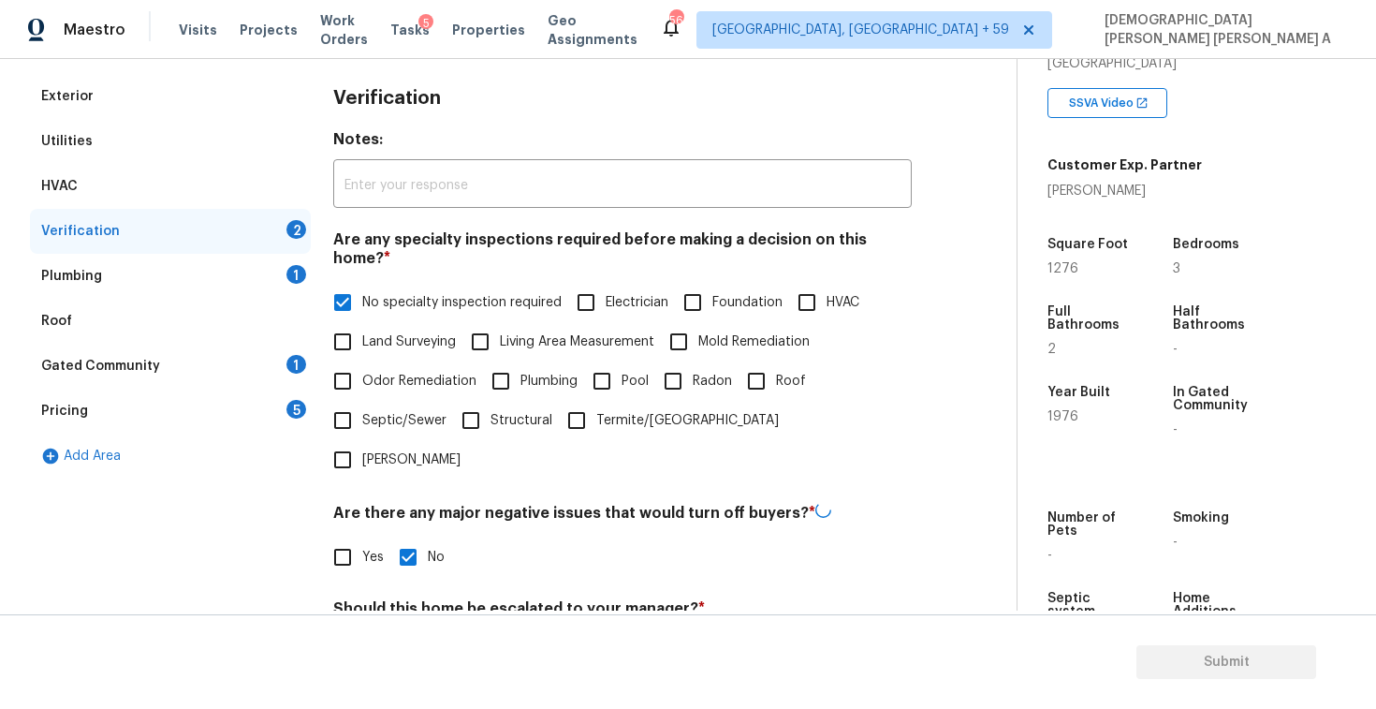
checkbox input "true"
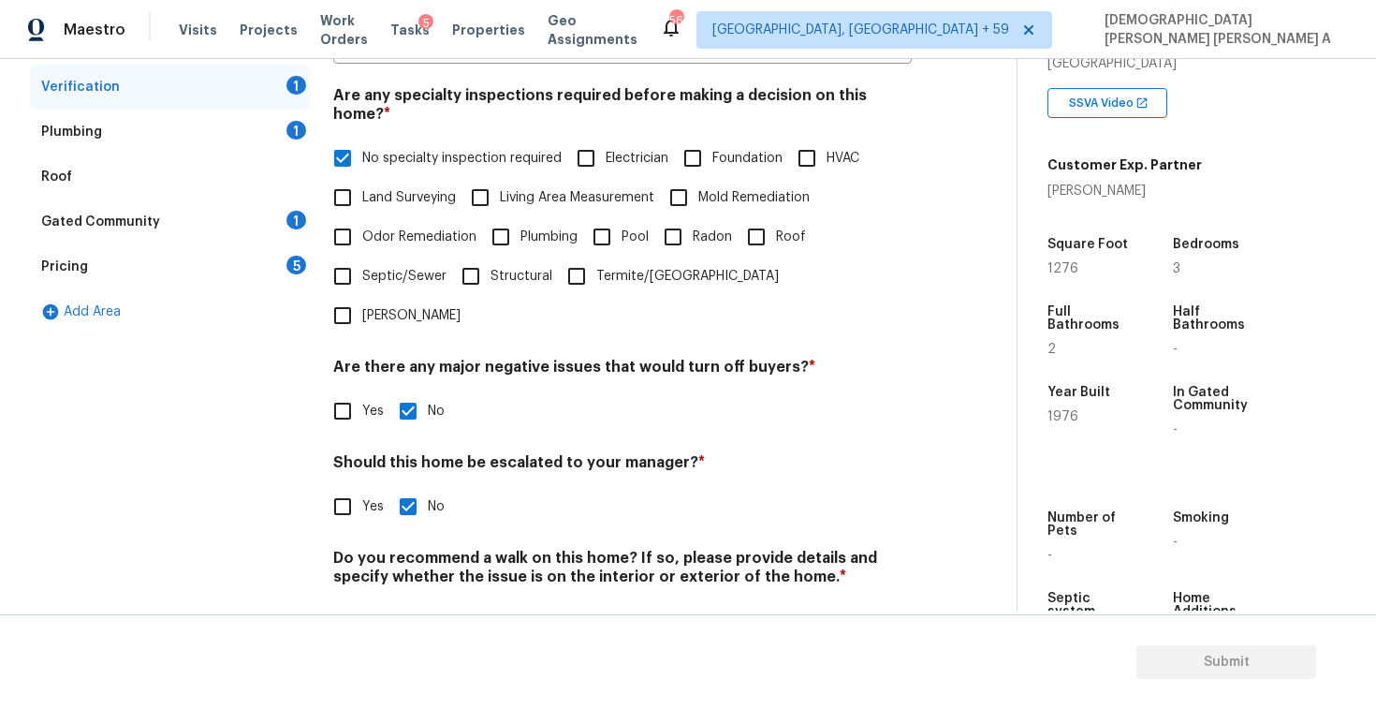
click at [412, 601] on input "No" at bounding box center [407, 620] width 39 height 39
checkbox input "true"
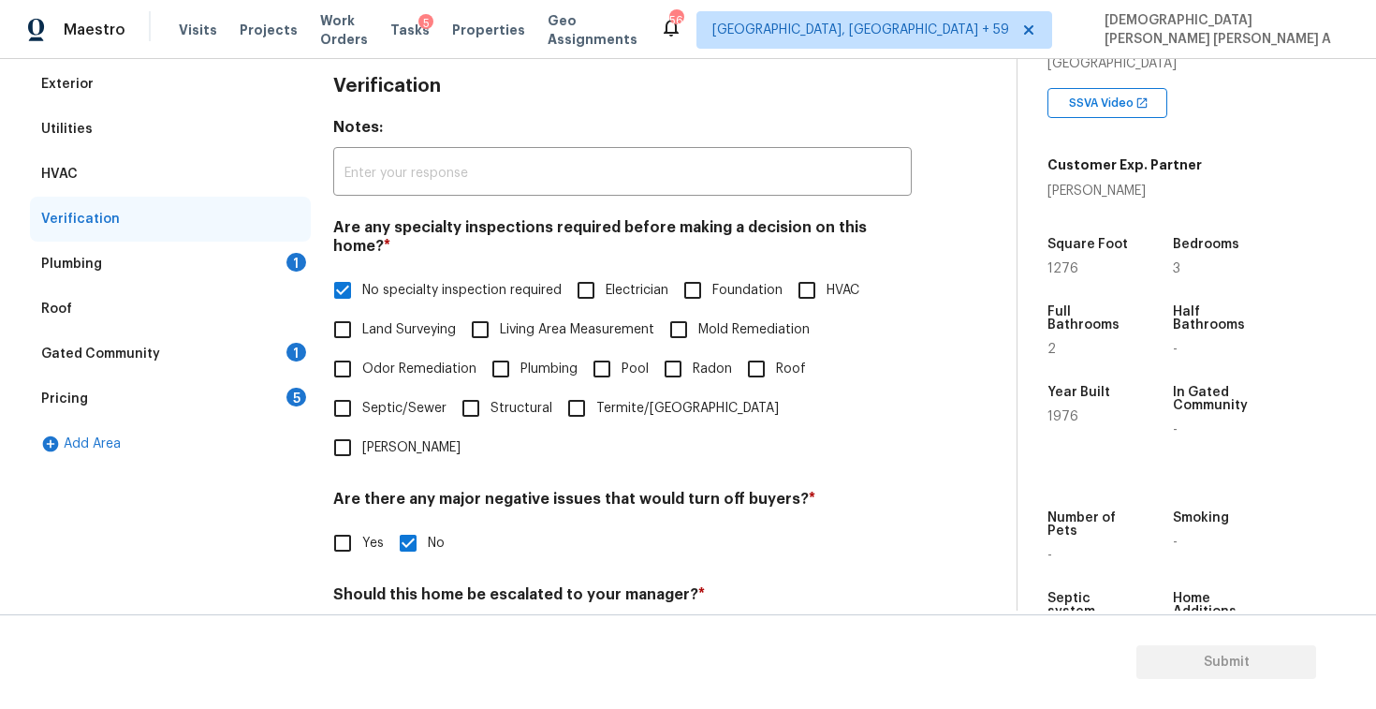
click at [218, 261] on div "Plumbing 1" at bounding box center [170, 264] width 281 height 45
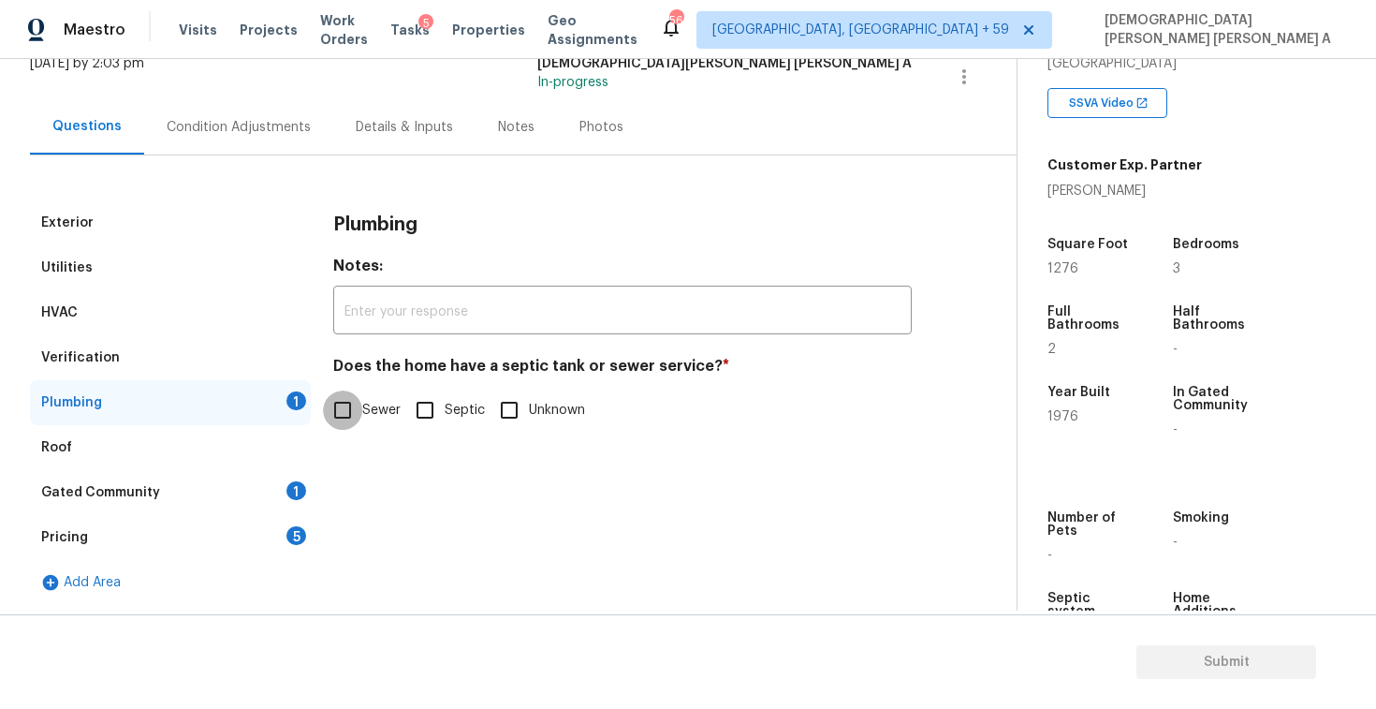
click at [356, 421] on input "Sewer" at bounding box center [342, 409] width 39 height 39
checkbox input "true"
click at [236, 495] on div "Gated Community 1" at bounding box center [170, 492] width 281 height 45
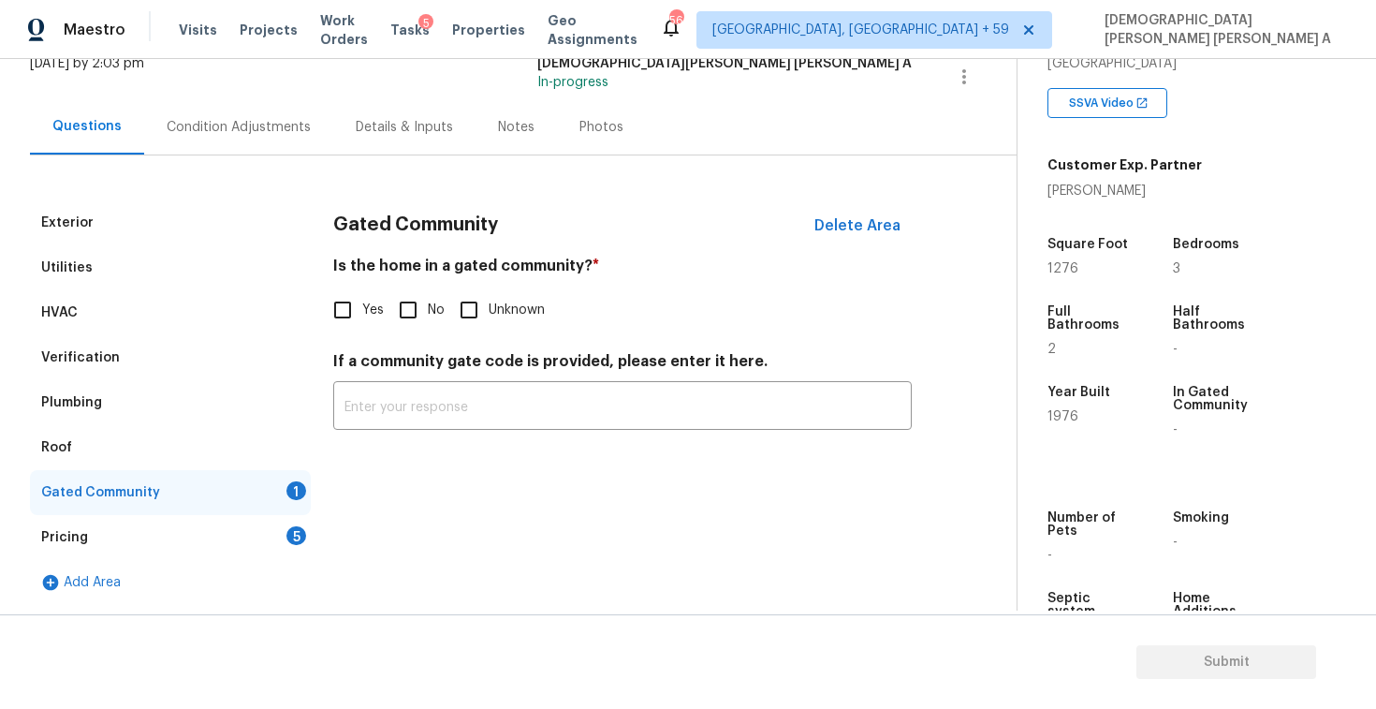
click at [405, 309] on input "No" at bounding box center [407, 309] width 39 height 39
checkbox input "true"
click at [255, 540] on div "Pricing 5" at bounding box center [170, 537] width 281 height 45
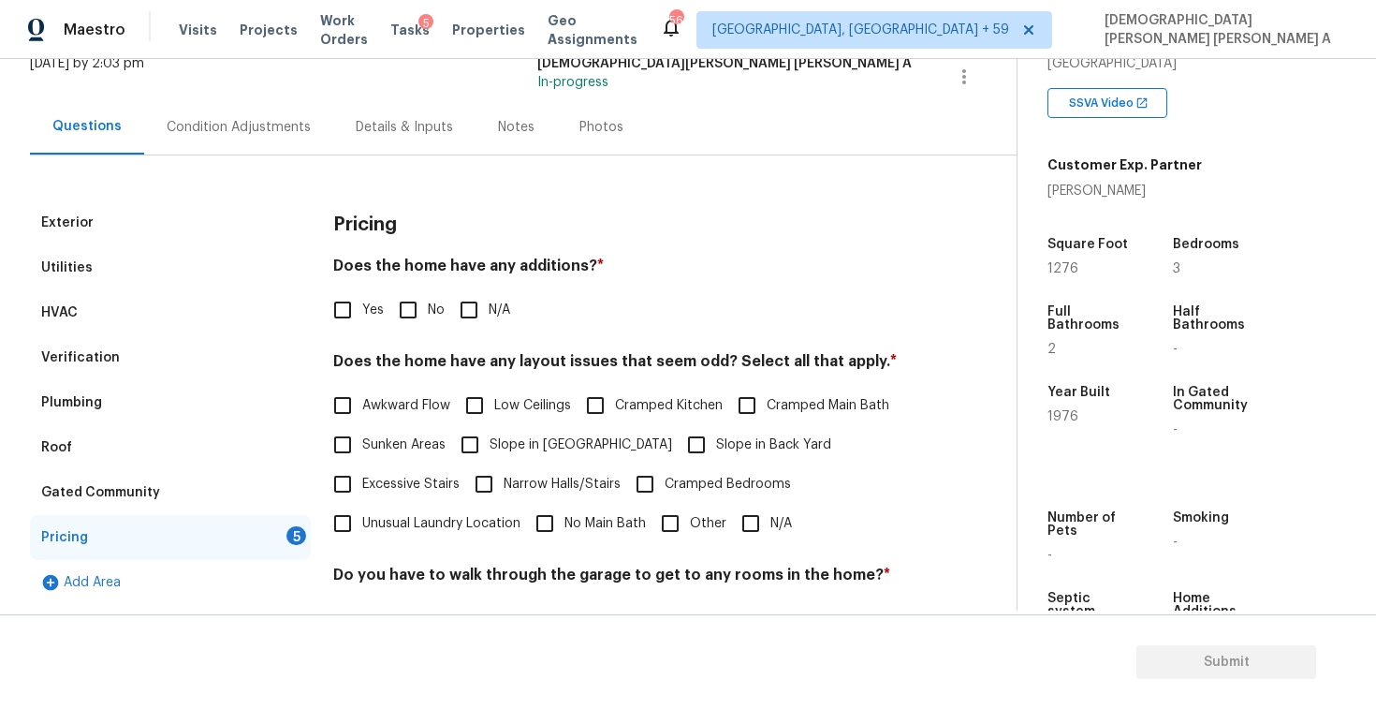
click at [410, 308] on input "No" at bounding box center [407, 309] width 39 height 39
checkbox input "true"
click at [748, 526] on input "N/A" at bounding box center [750, 523] width 39 height 39
checkbox input "true"
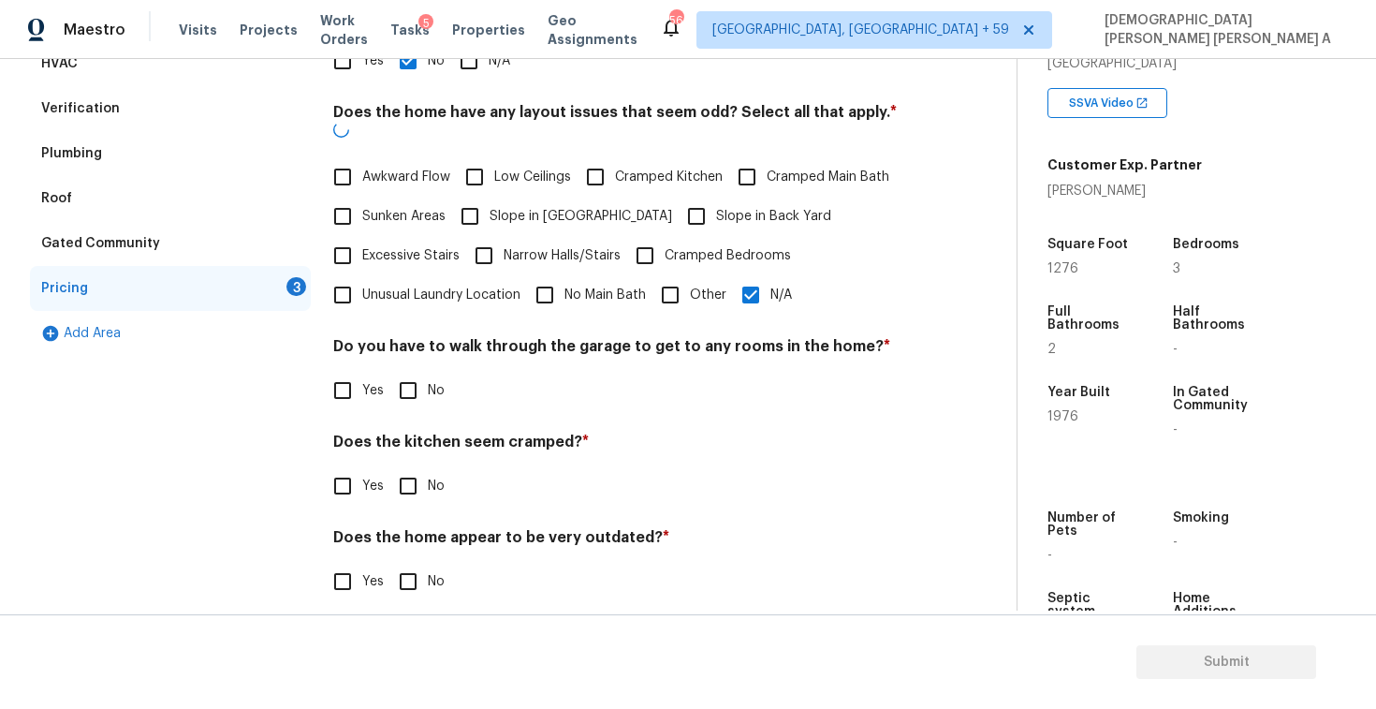
scroll to position [375, 0]
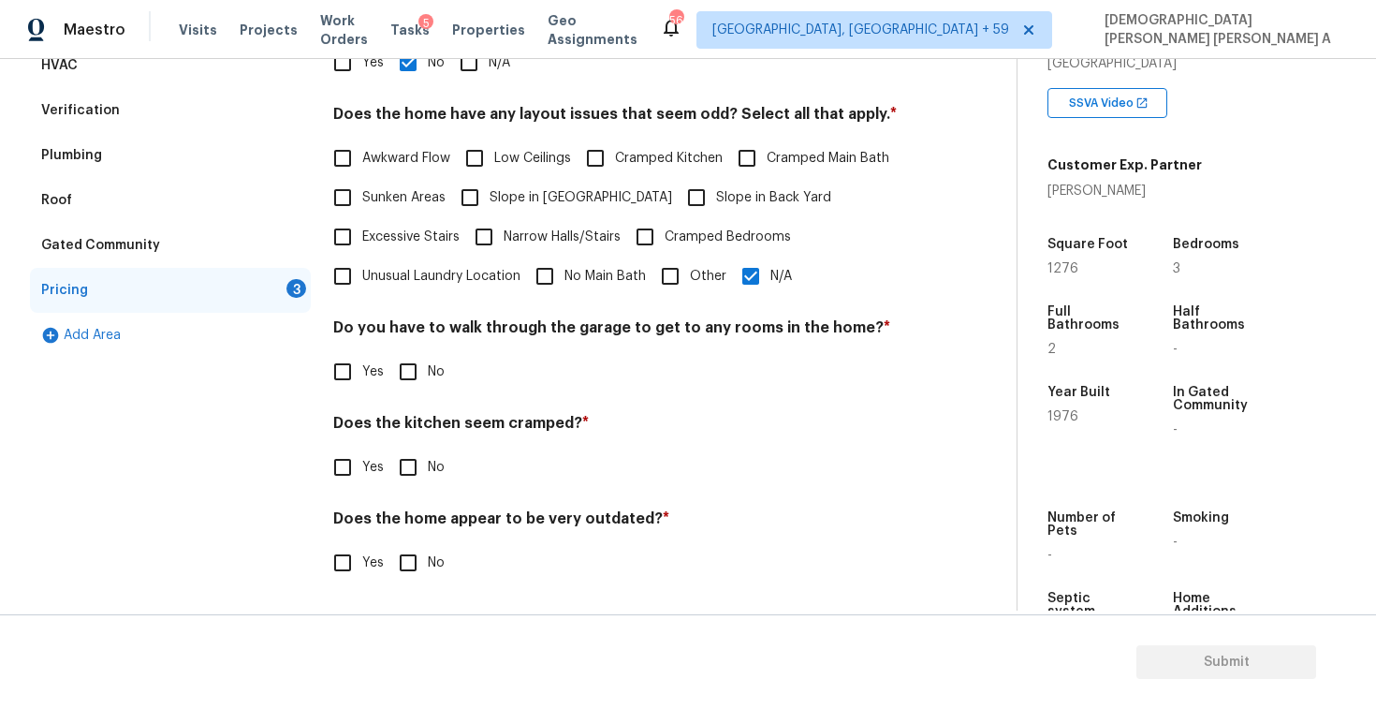
click at [414, 363] on input "No" at bounding box center [407, 371] width 39 height 39
checkbox input "true"
click at [414, 475] on input "No" at bounding box center [407, 468] width 39 height 39
checkbox input "true"
click at [414, 560] on input "No" at bounding box center [407, 564] width 39 height 39
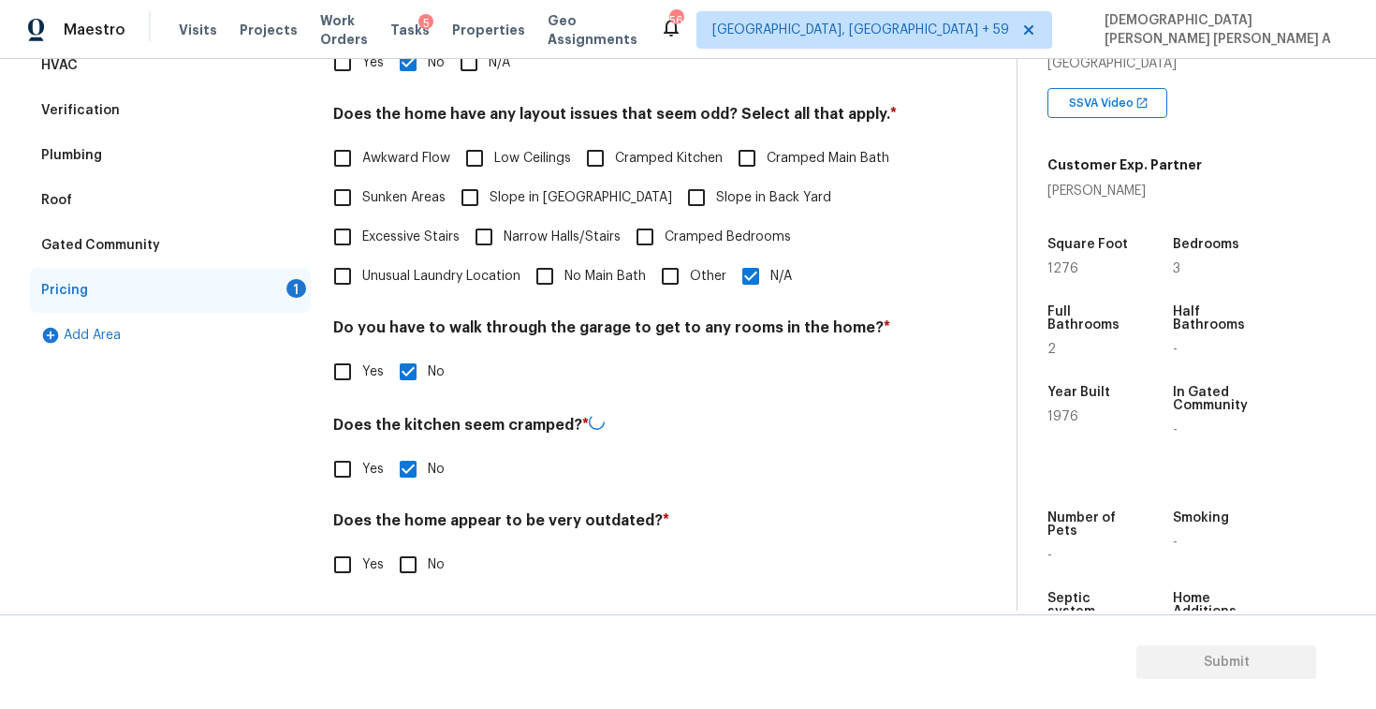
checkbox input "true"
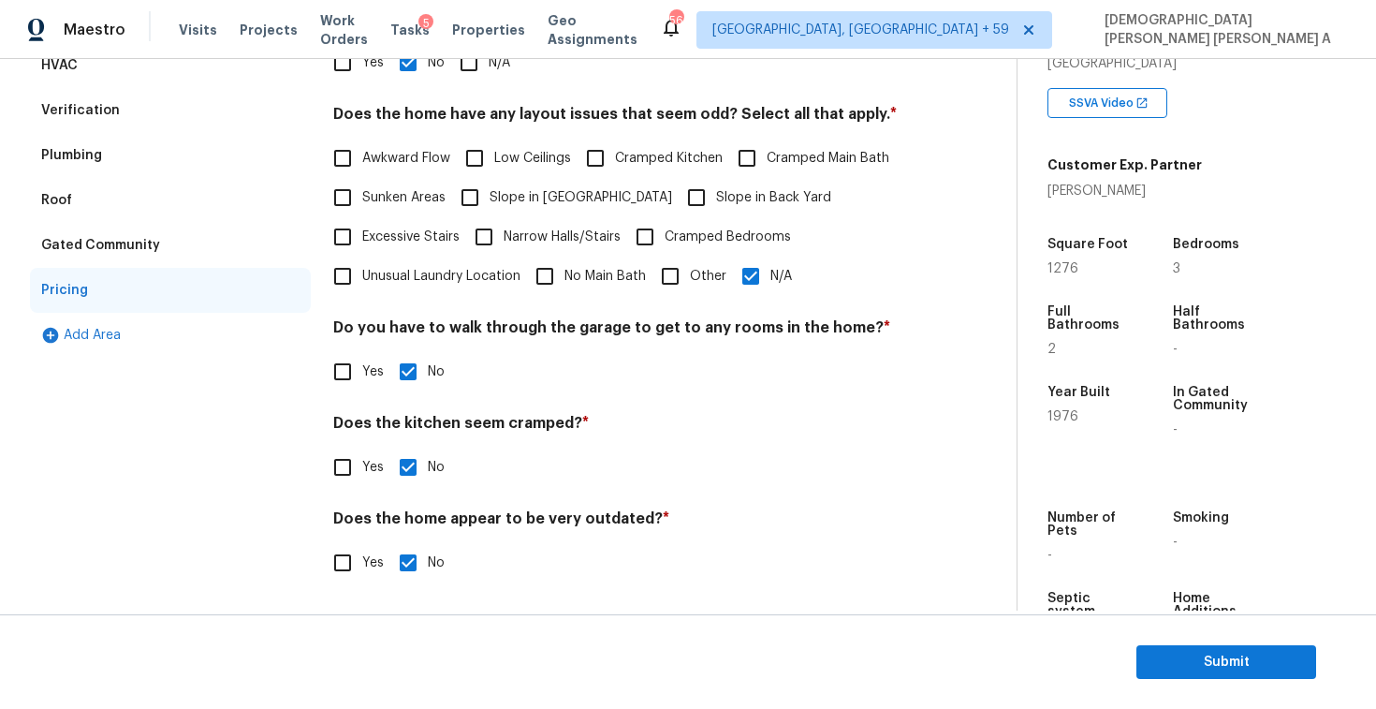
scroll to position [116, 0]
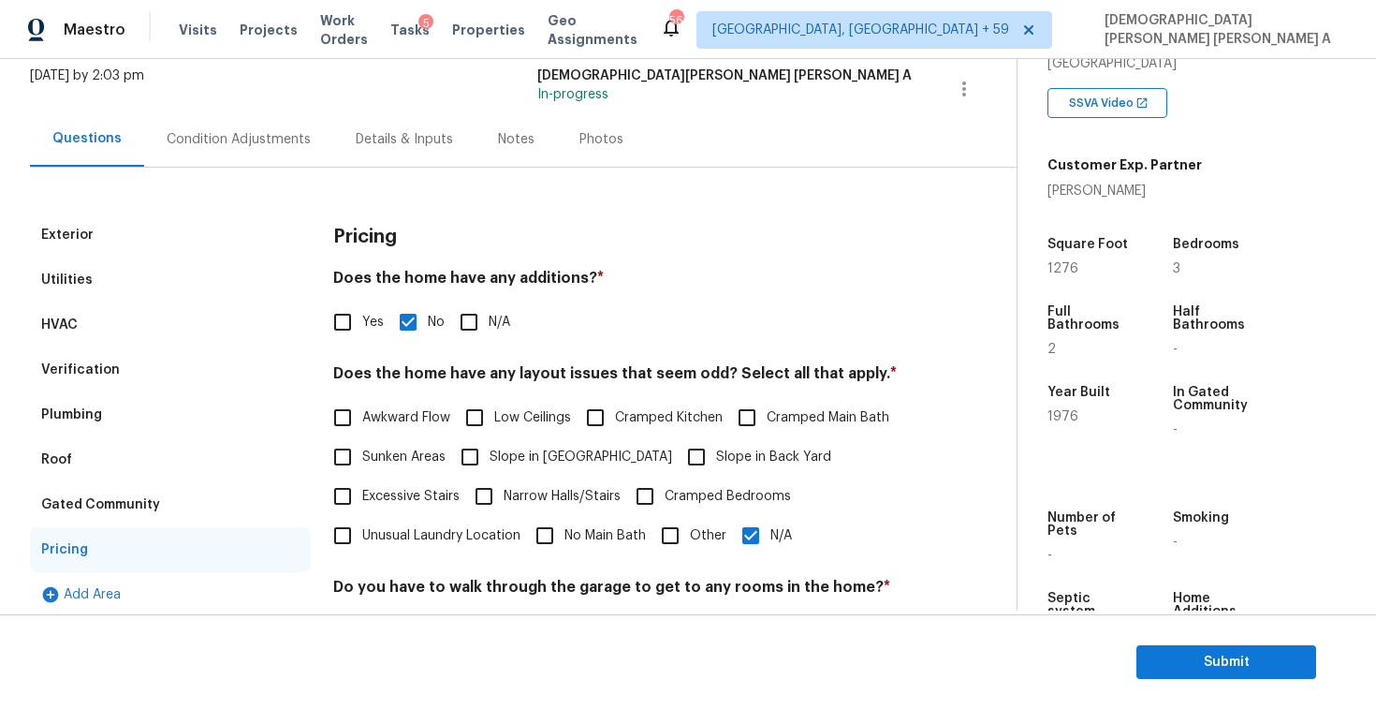
click at [579, 139] on div "Photos" at bounding box center [601, 139] width 44 height 19
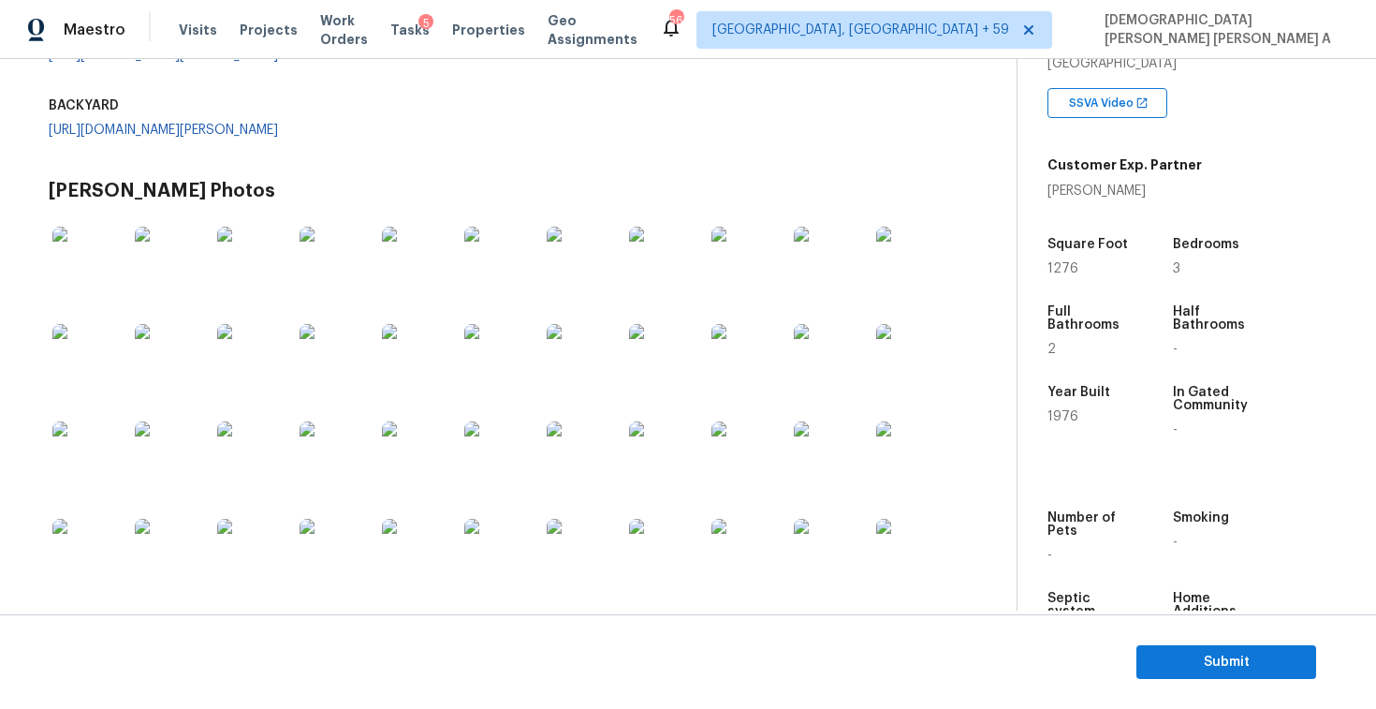
scroll to position [484, 0]
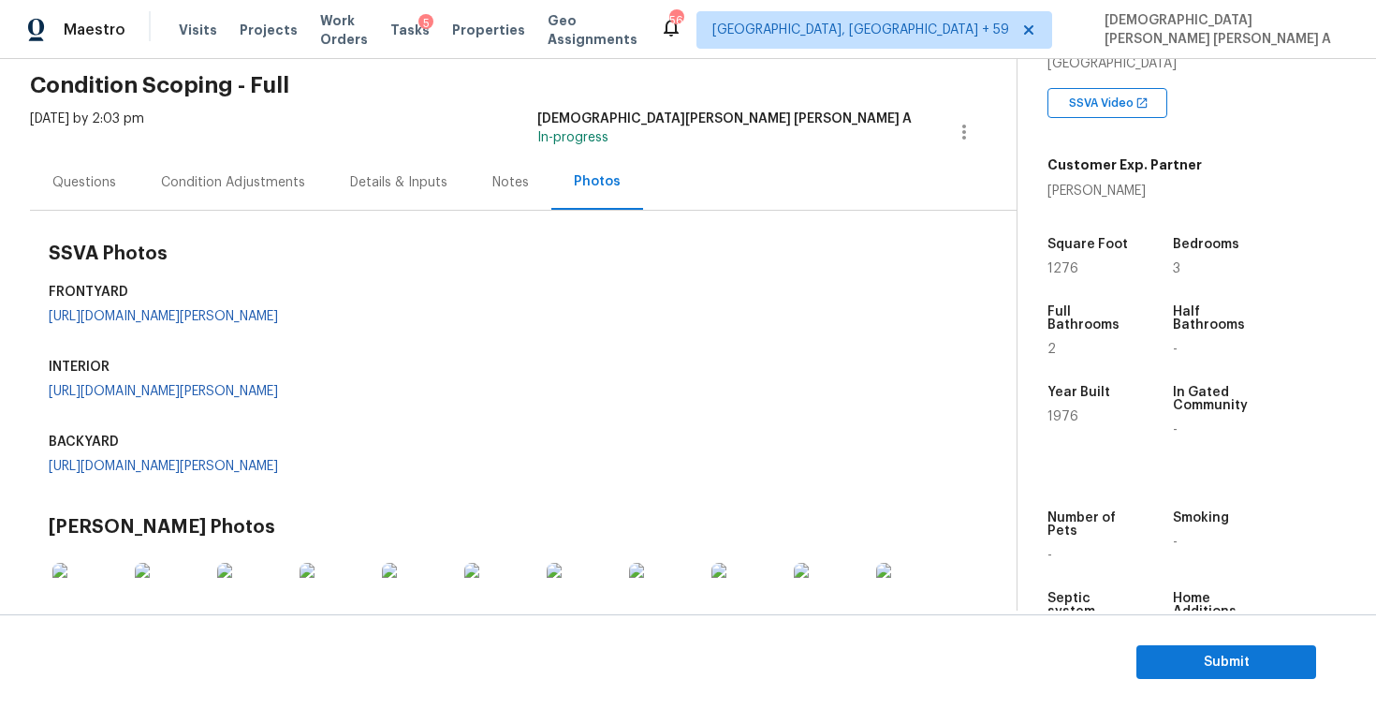
scroll to position [0, 0]
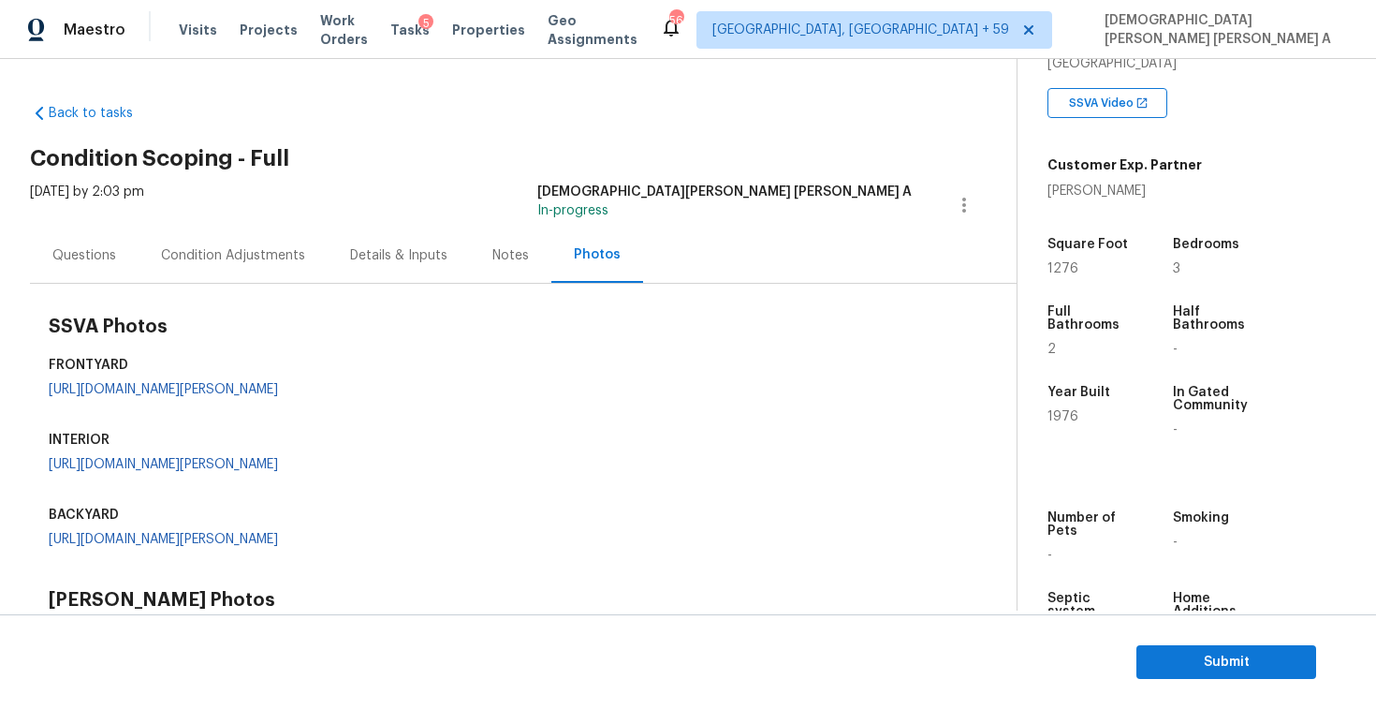
click at [256, 240] on div "Condition Adjustments" at bounding box center [233, 254] width 189 height 55
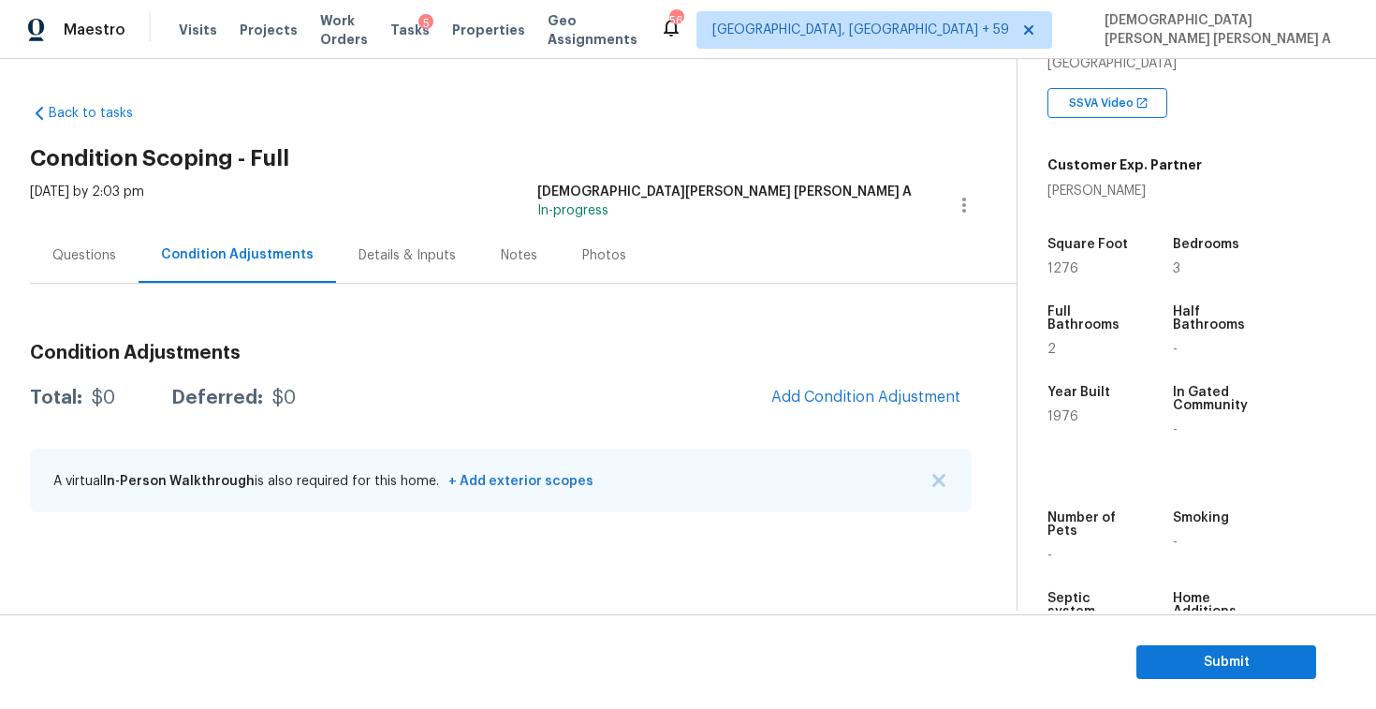
click at [103, 266] on div "Questions" at bounding box center [84, 254] width 109 height 55
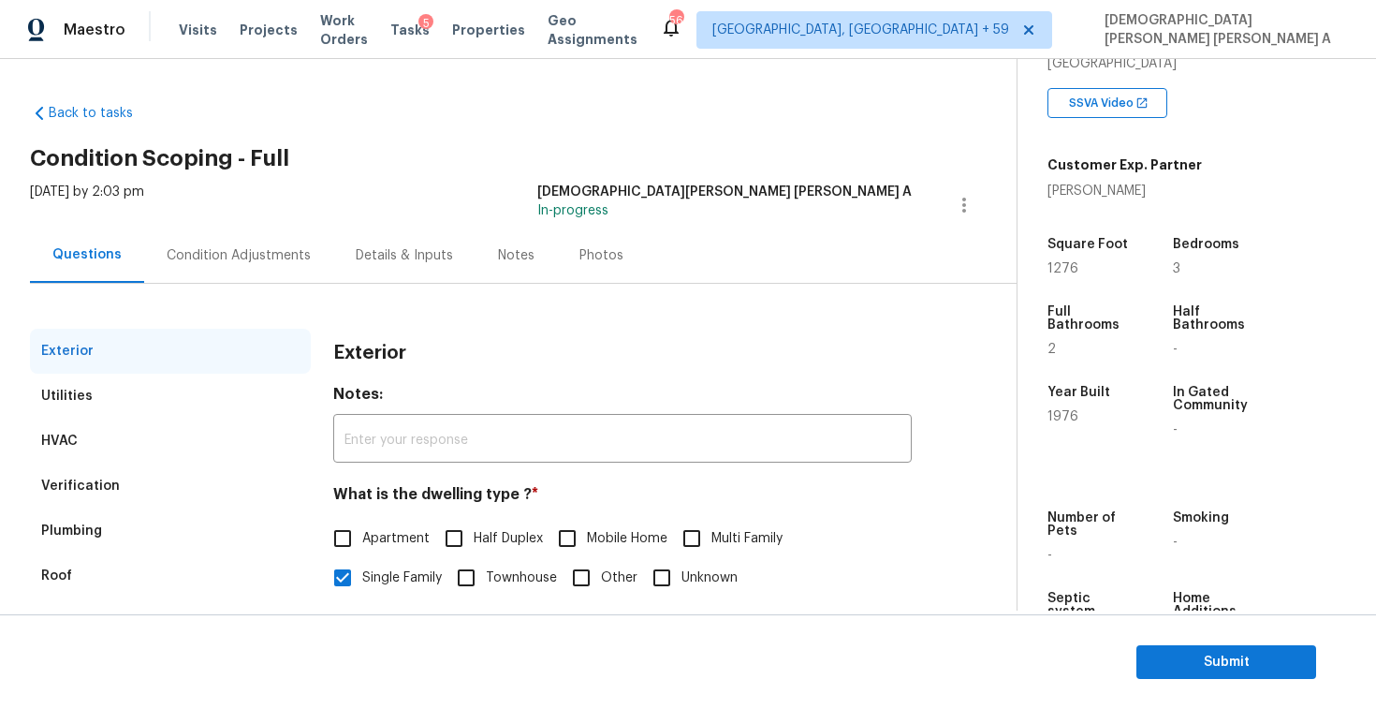
scroll to position [193, 0]
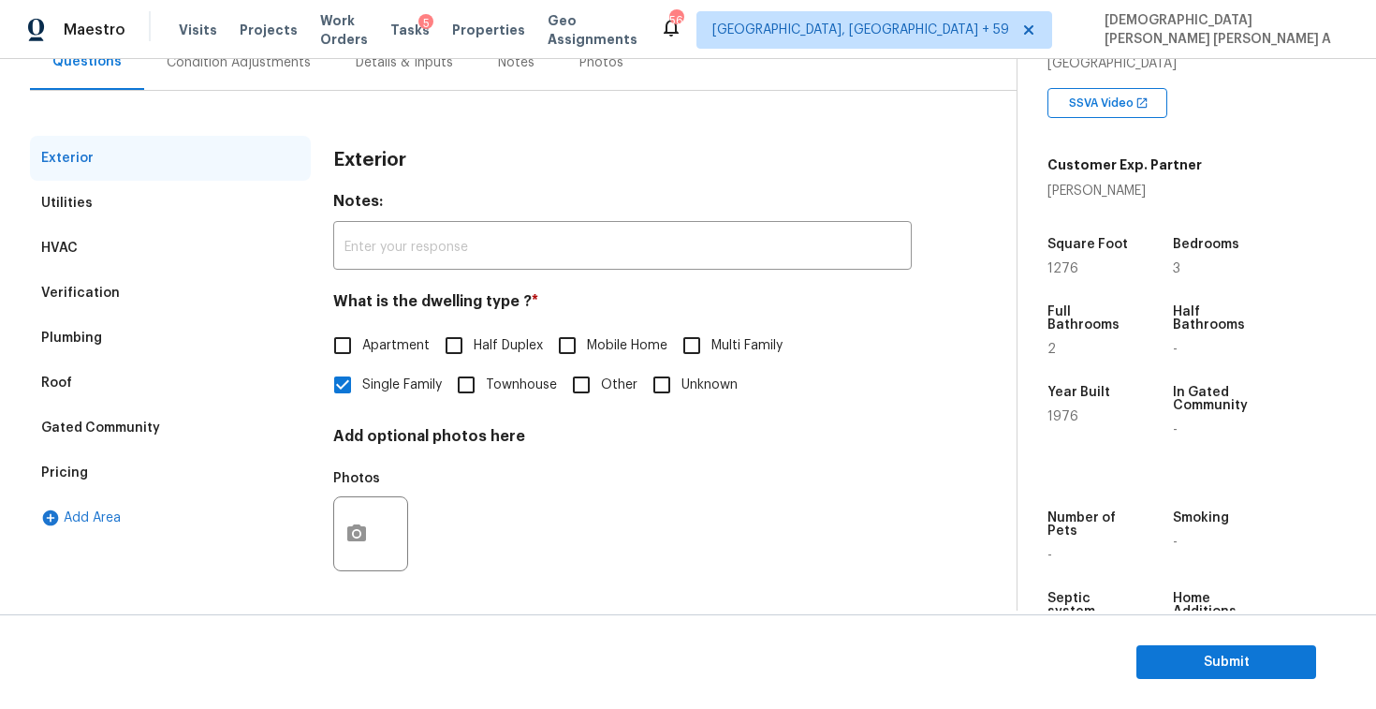
click at [84, 469] on div "Pricing" at bounding box center [64, 472] width 47 height 19
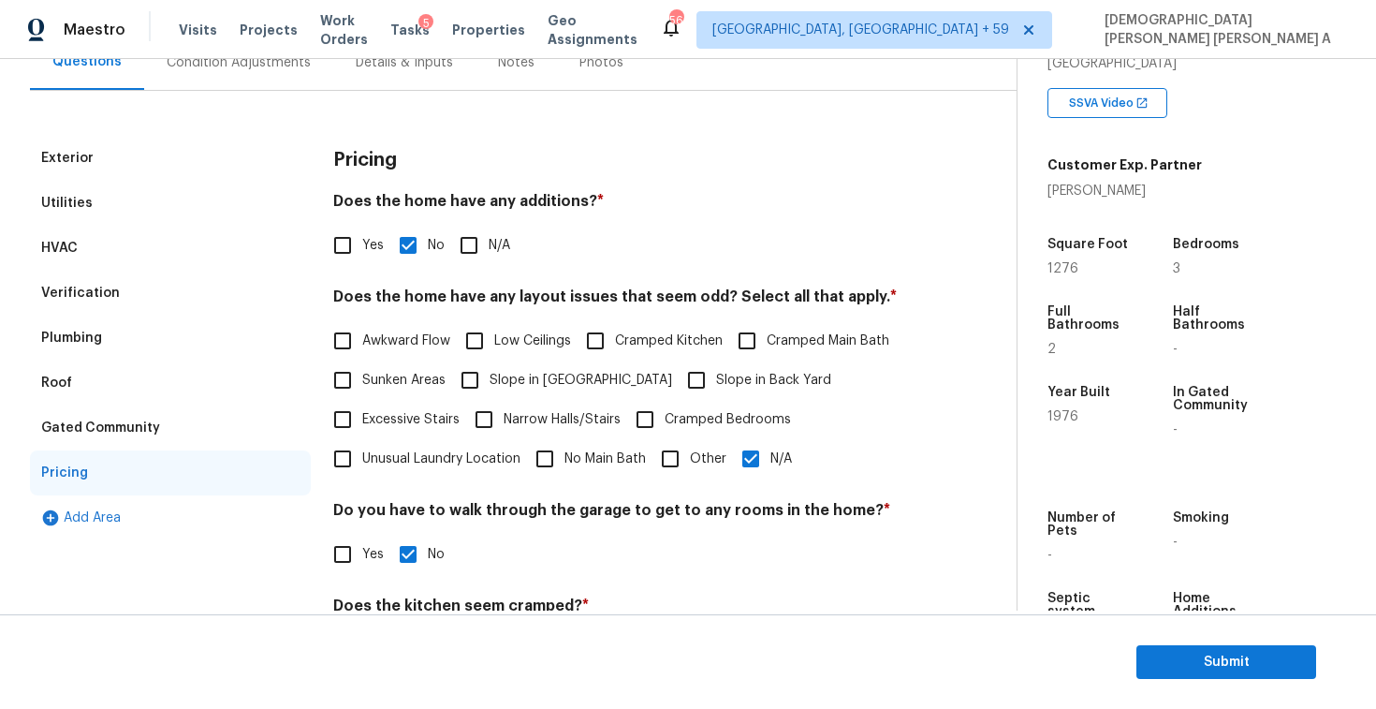
scroll to position [285, 0]
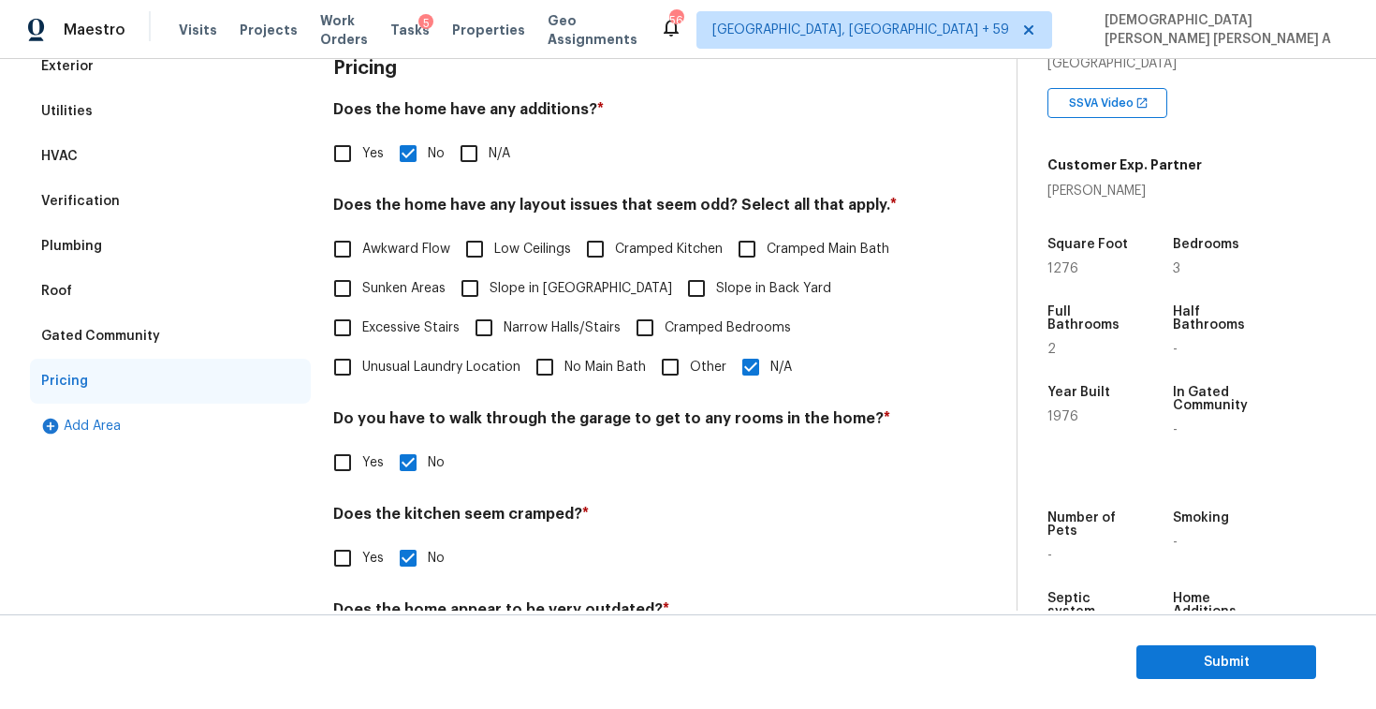
click at [751, 372] on input "N/A" at bounding box center [750, 366] width 39 height 39
checkbox input "false"
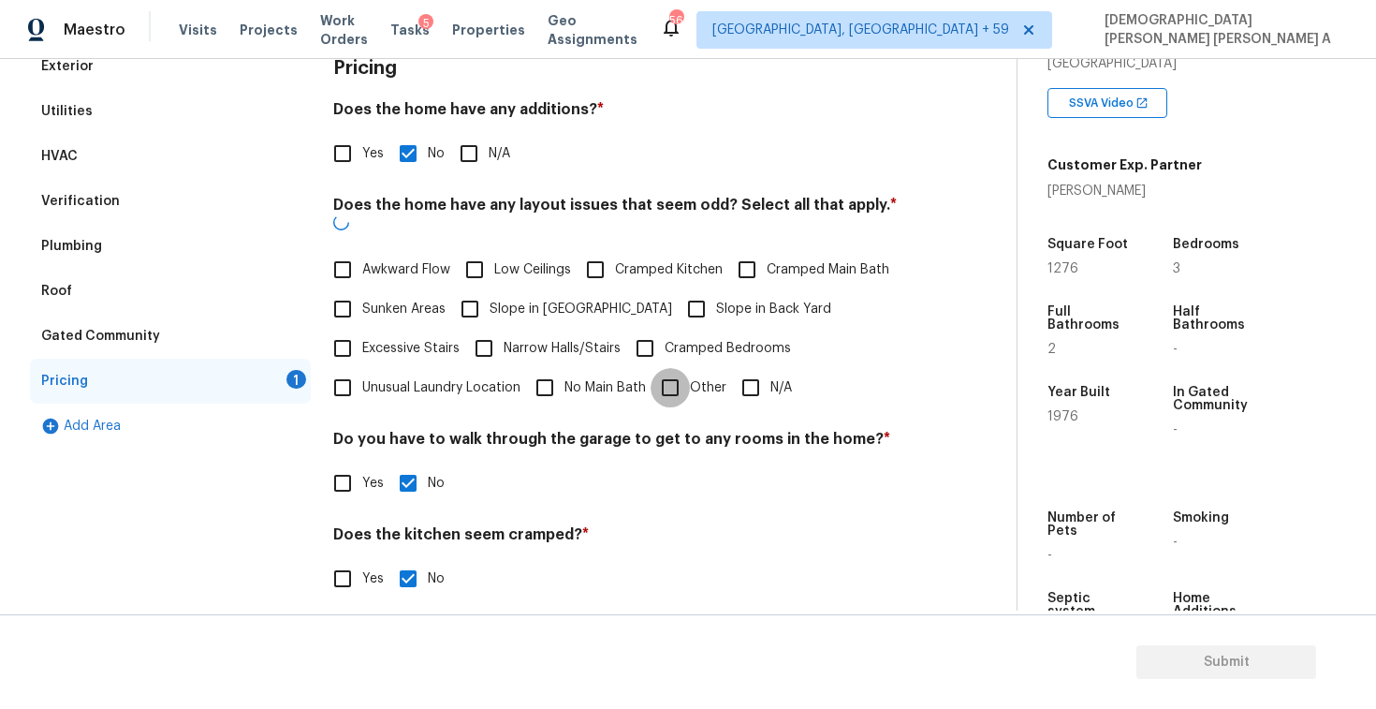
click at [682, 380] on input "Other" at bounding box center [670, 387] width 39 height 39
checkbox input "true"
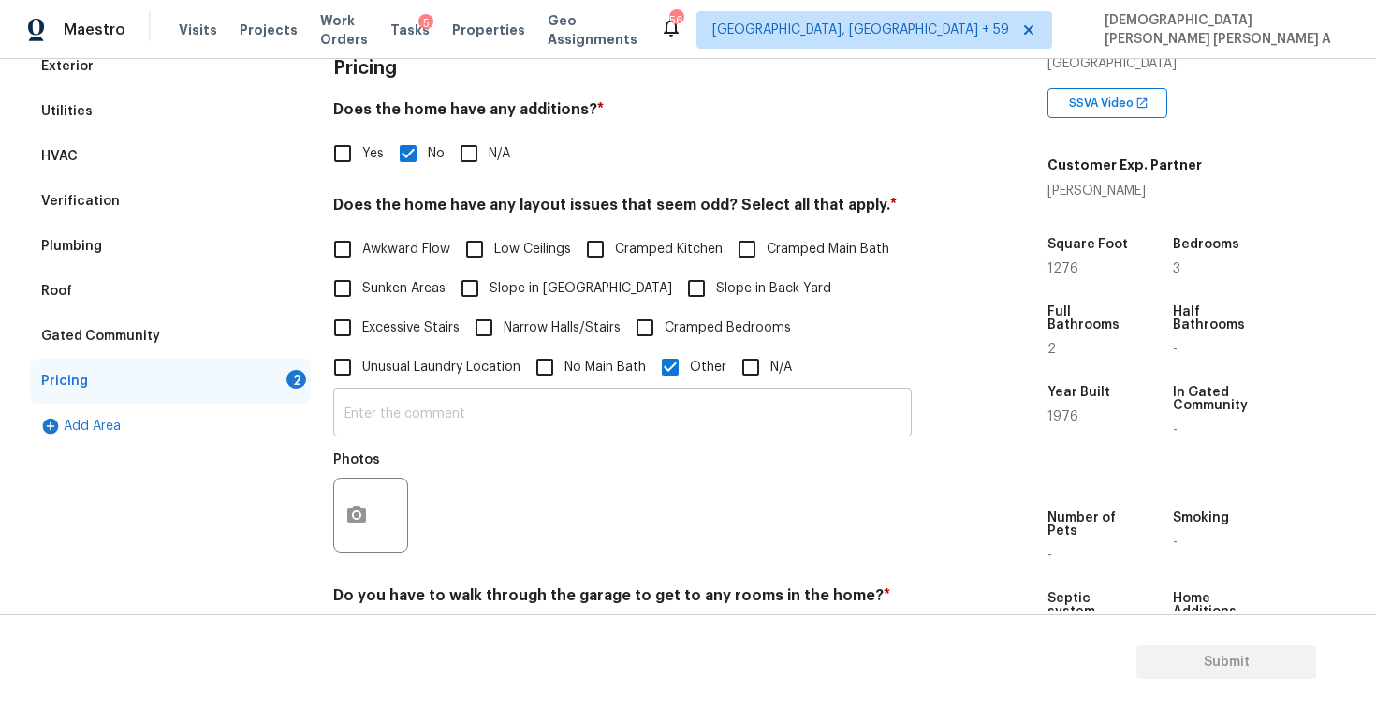
click at [617, 430] on input "text" at bounding box center [622, 414] width 579 height 44
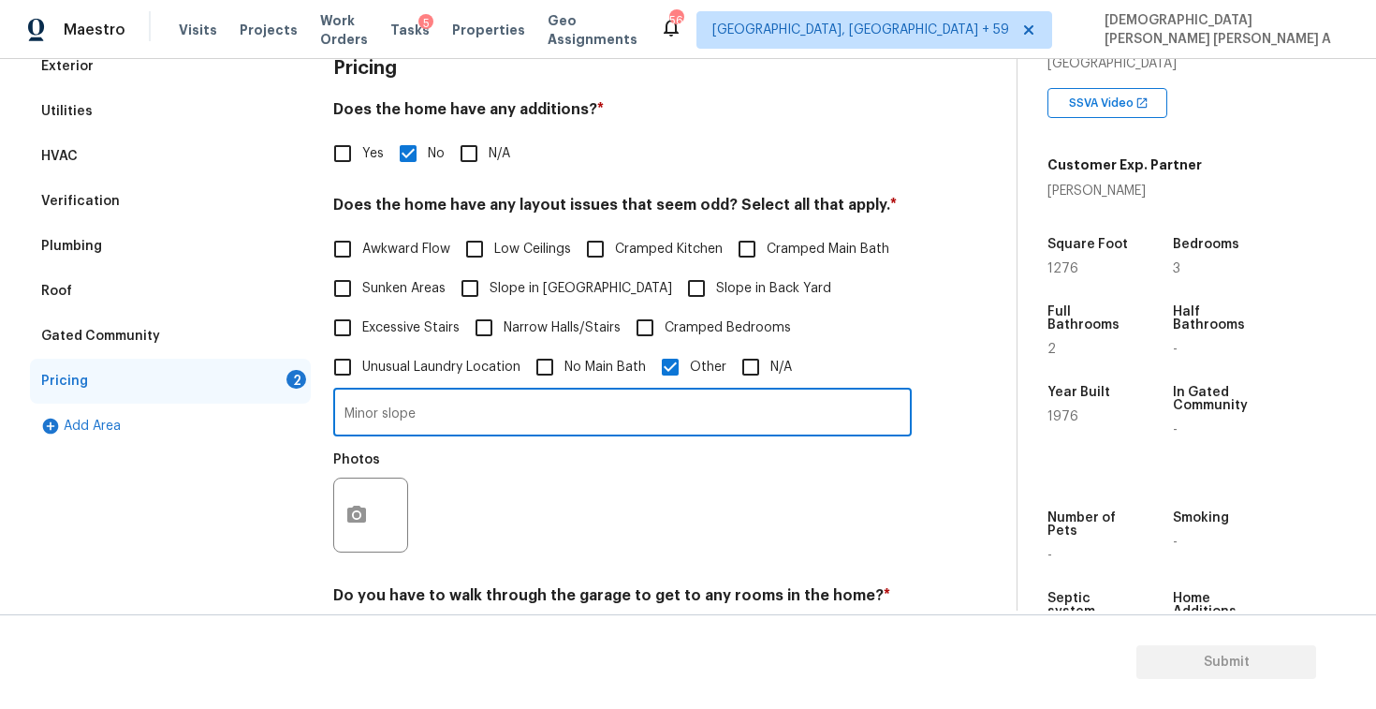
type input "Minor slope"
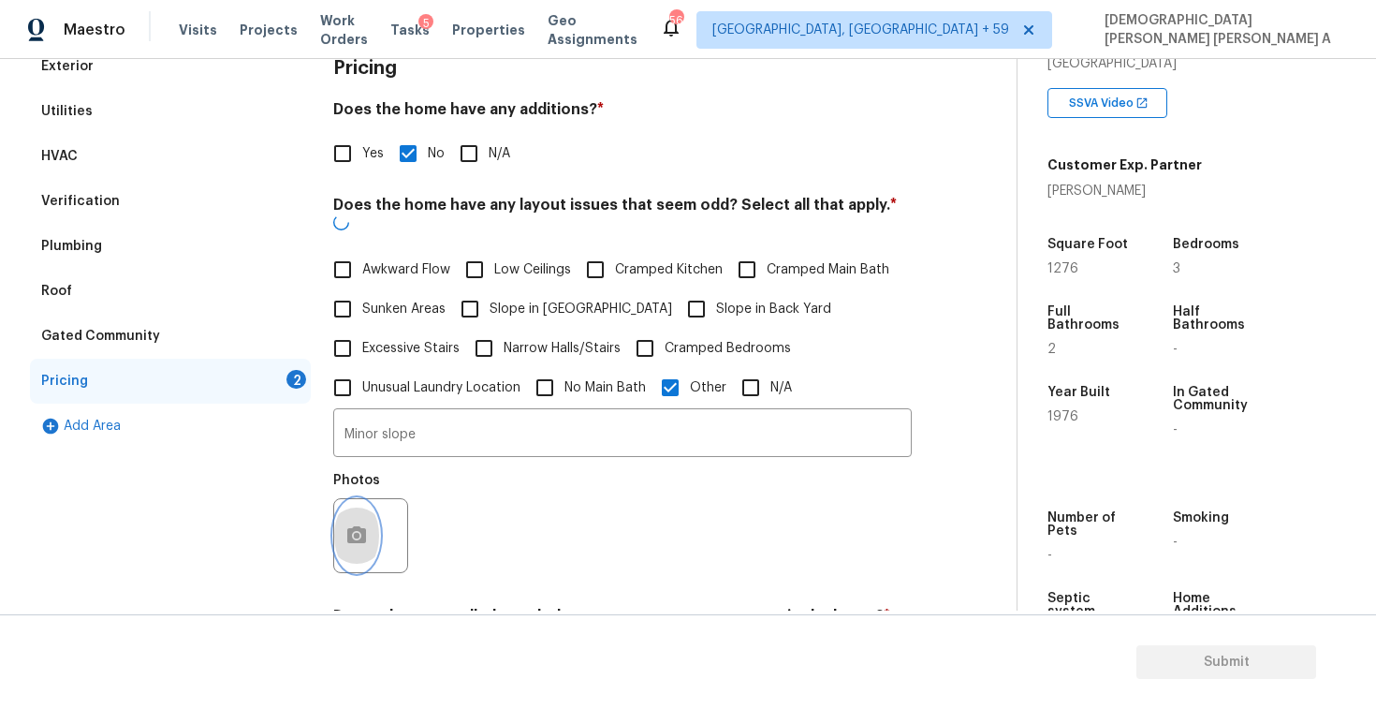
click at [374, 499] on button "button" at bounding box center [356, 535] width 45 height 73
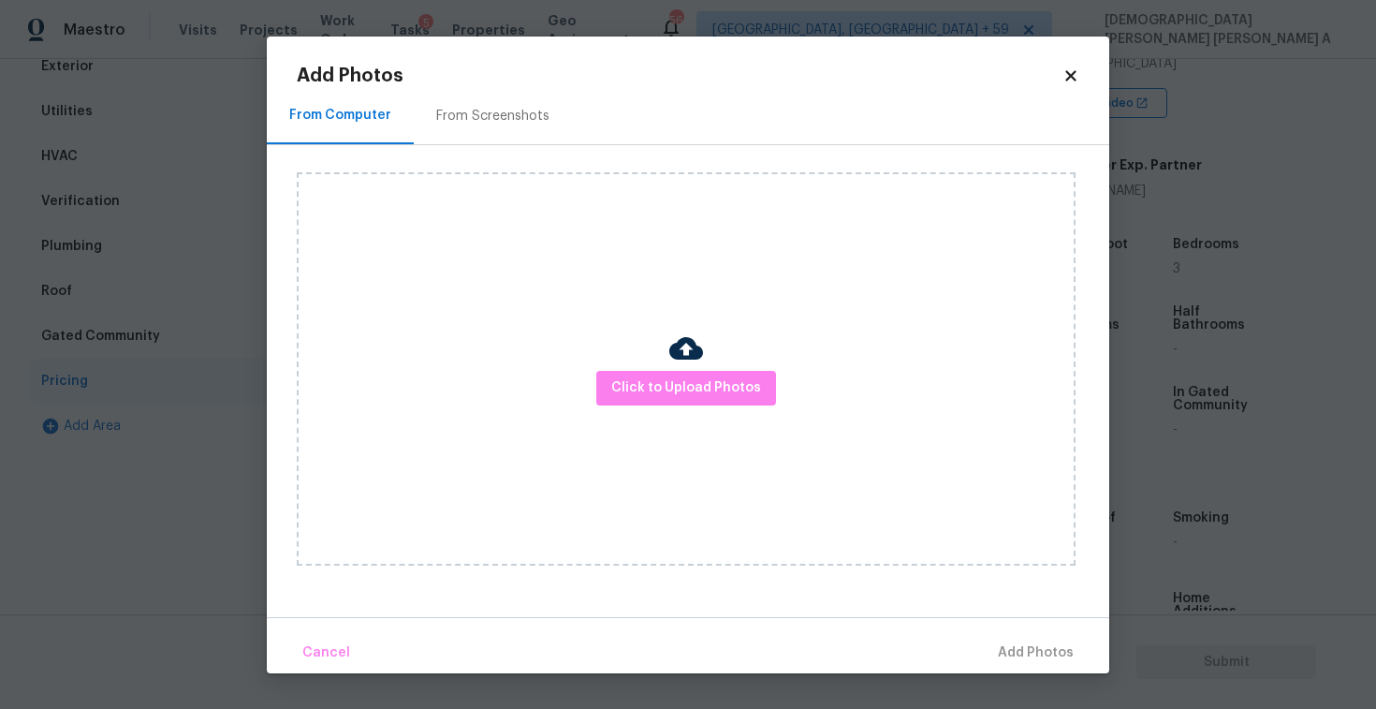
click at [491, 114] on div "From Screenshots" at bounding box center [492, 116] width 113 height 19
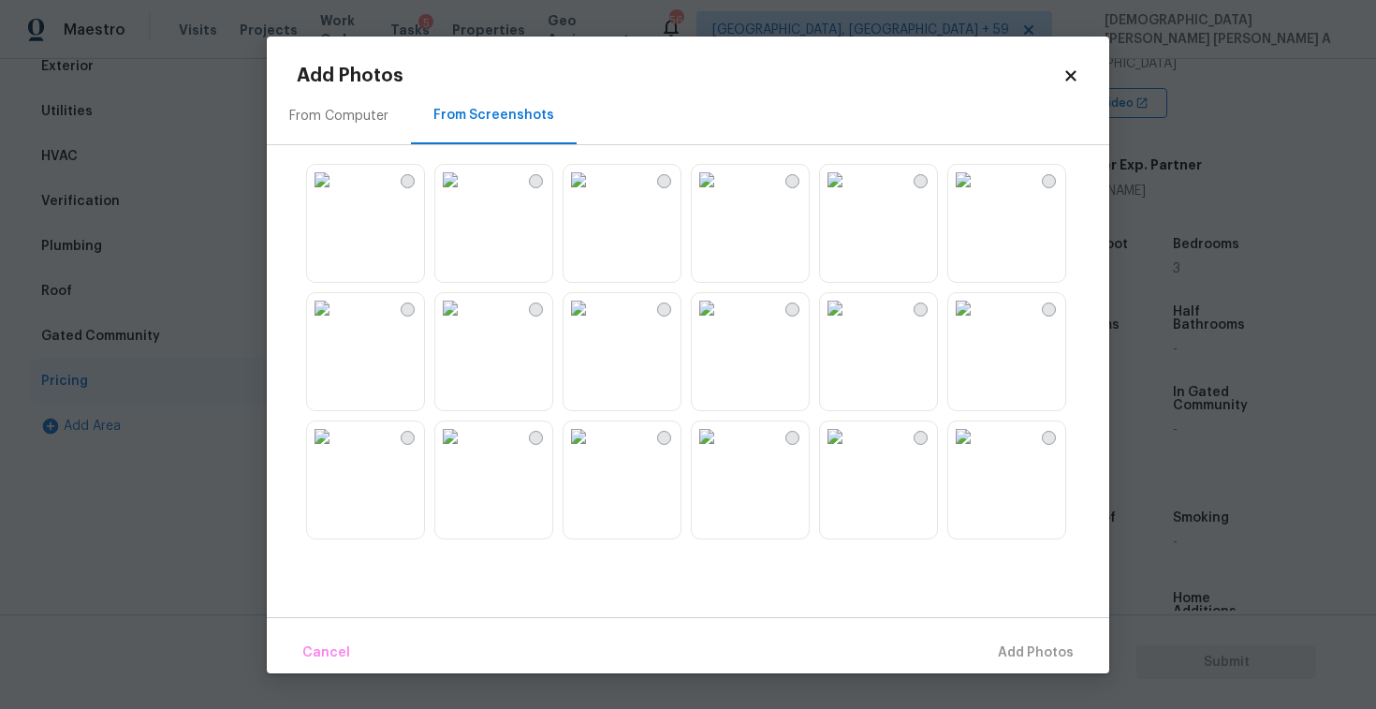
click at [593, 323] on img at bounding box center [579, 308] width 30 height 30
click at [465, 195] on img at bounding box center [450, 180] width 30 height 30
click at [337, 195] on img at bounding box center [322, 180] width 30 height 30
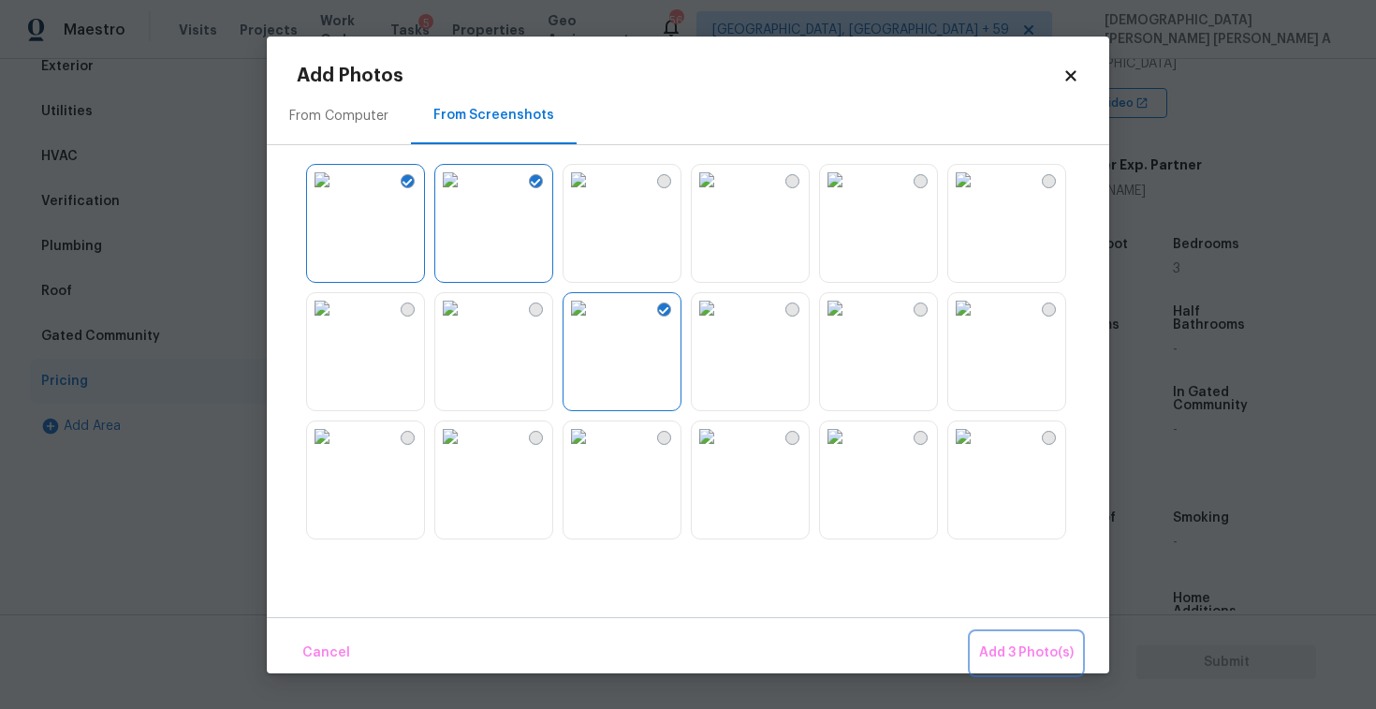
click at [1043, 668] on button "Add 3 Photo(s)" at bounding box center [1027, 653] width 110 height 40
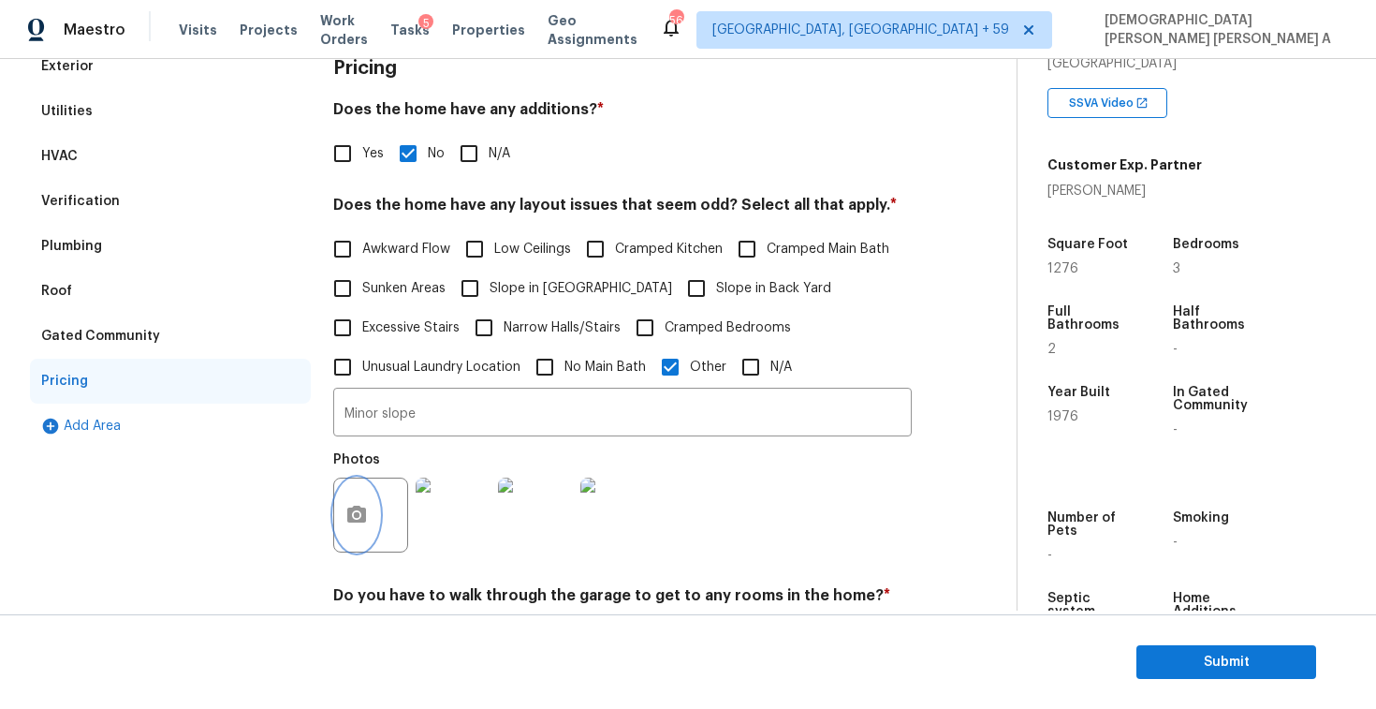
scroll to position [81, 0]
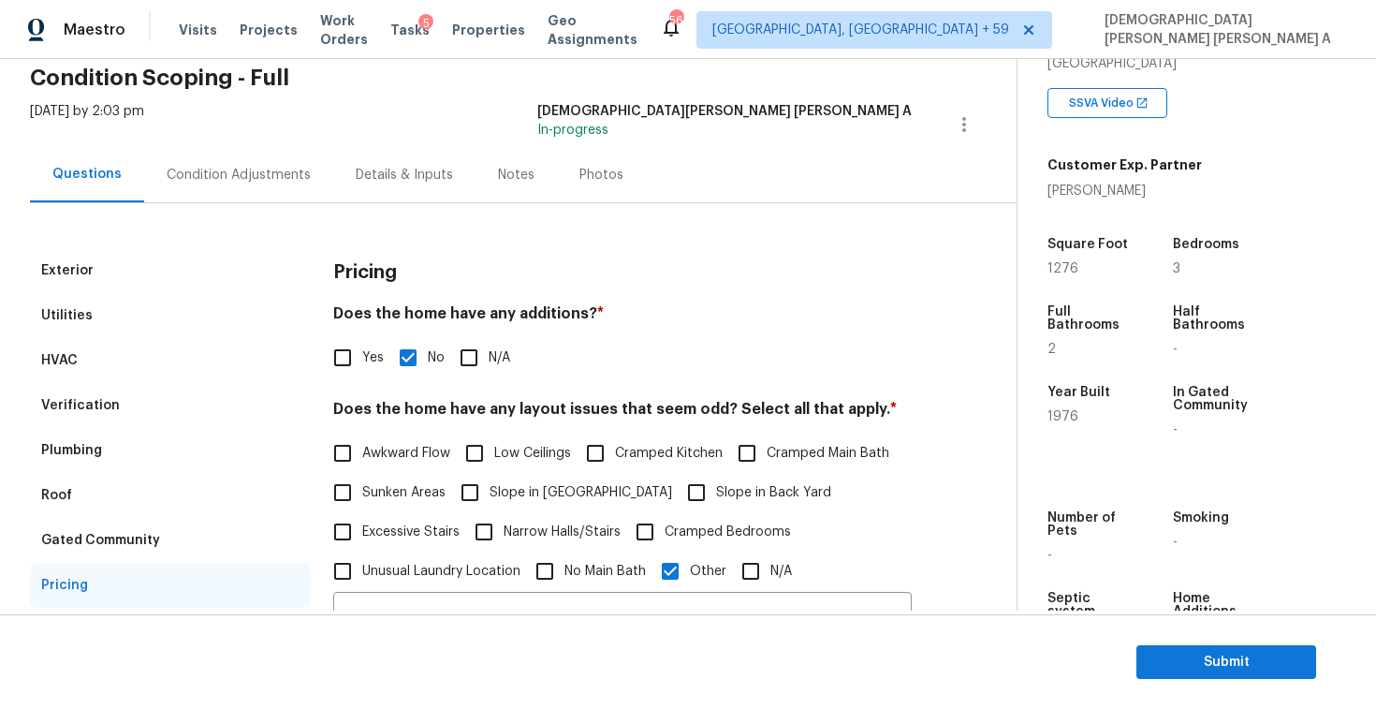
click at [244, 174] on div "Condition Adjustments" at bounding box center [239, 175] width 144 height 19
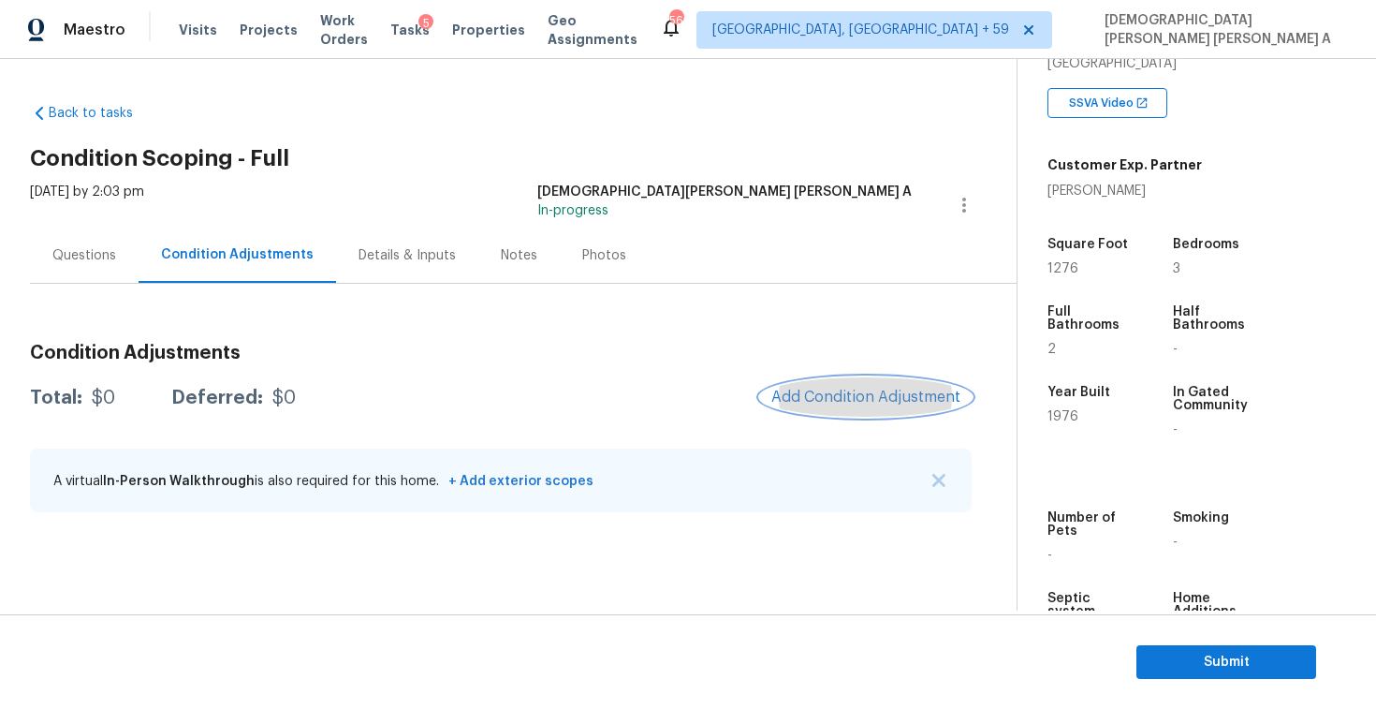
click at [875, 409] on button "Add Condition Adjustment" at bounding box center [866, 396] width 212 height 39
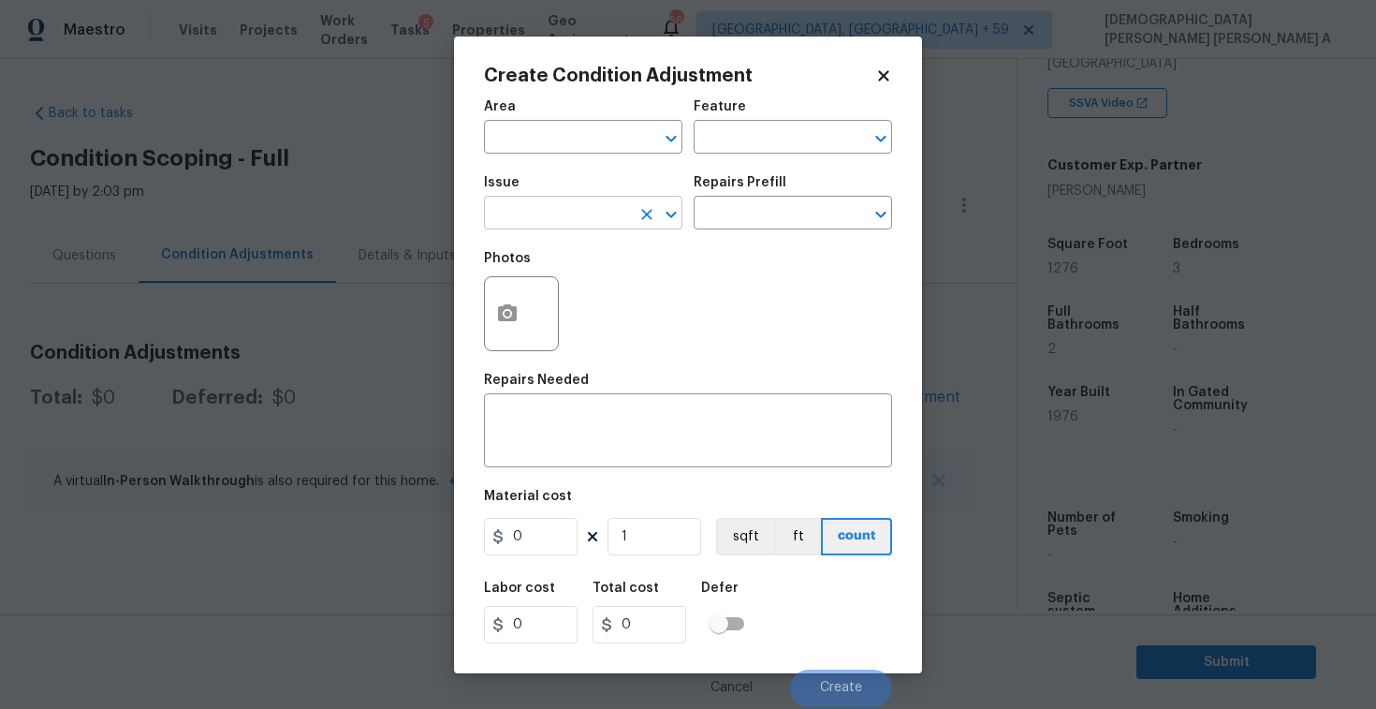
click at [515, 212] on input "text" at bounding box center [557, 214] width 146 height 29
click at [545, 303] on li "Landscape Package" at bounding box center [583, 301] width 198 height 31
type input "Landscape Package"
click at [775, 213] on input "text" at bounding box center [767, 214] width 146 height 29
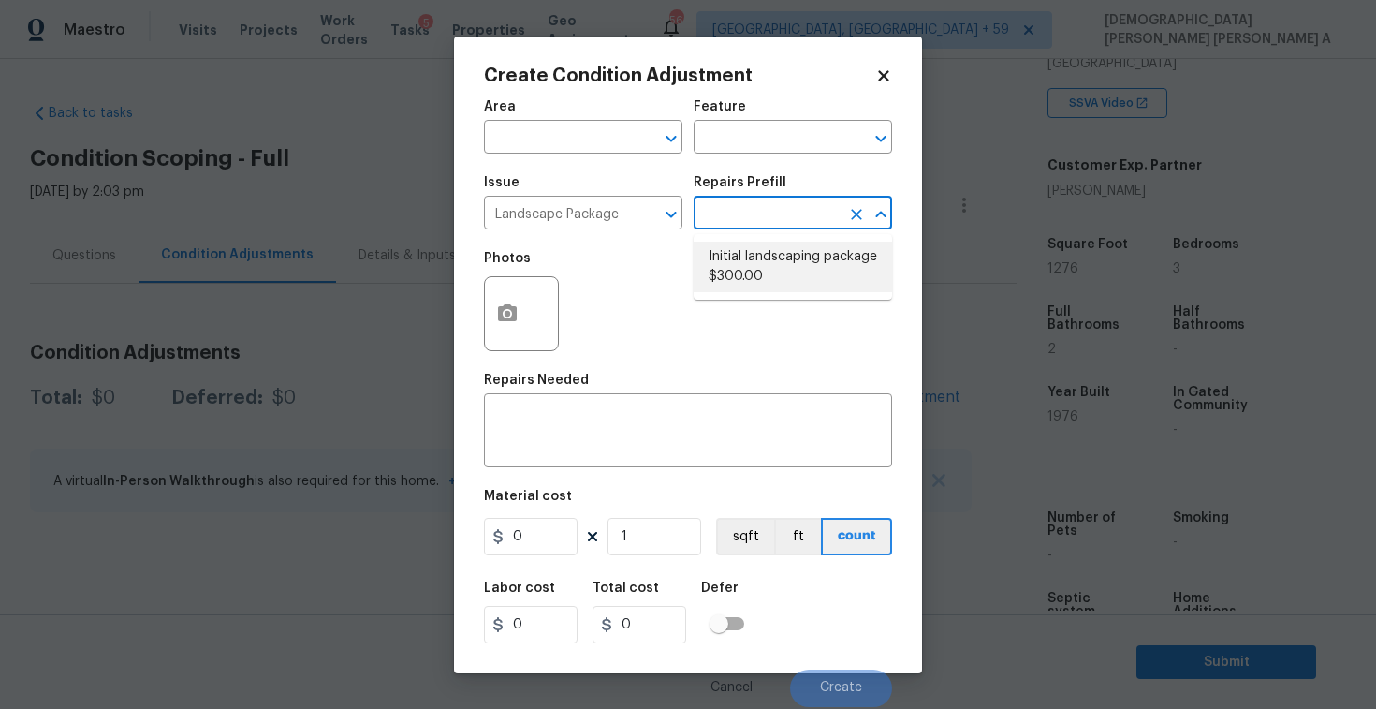
click at [775, 285] on li "Initial landscaping package $300.00" at bounding box center [793, 267] width 198 height 51
type input "Home Readiness Packages"
type textarea "Mowing of grass up to 6" in height. Mow, edge along driveways & sidewalks, trim…"
type input "300"
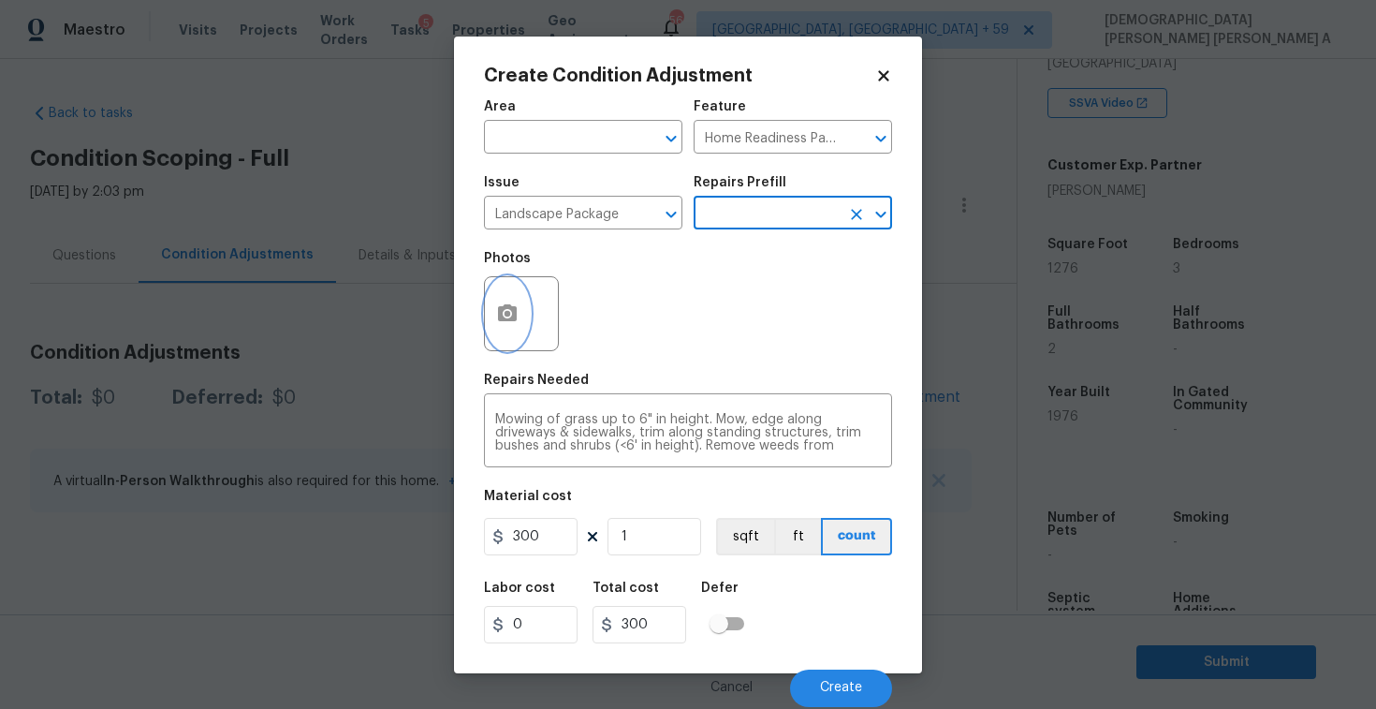
click at [495, 314] on button "button" at bounding box center [507, 313] width 45 height 73
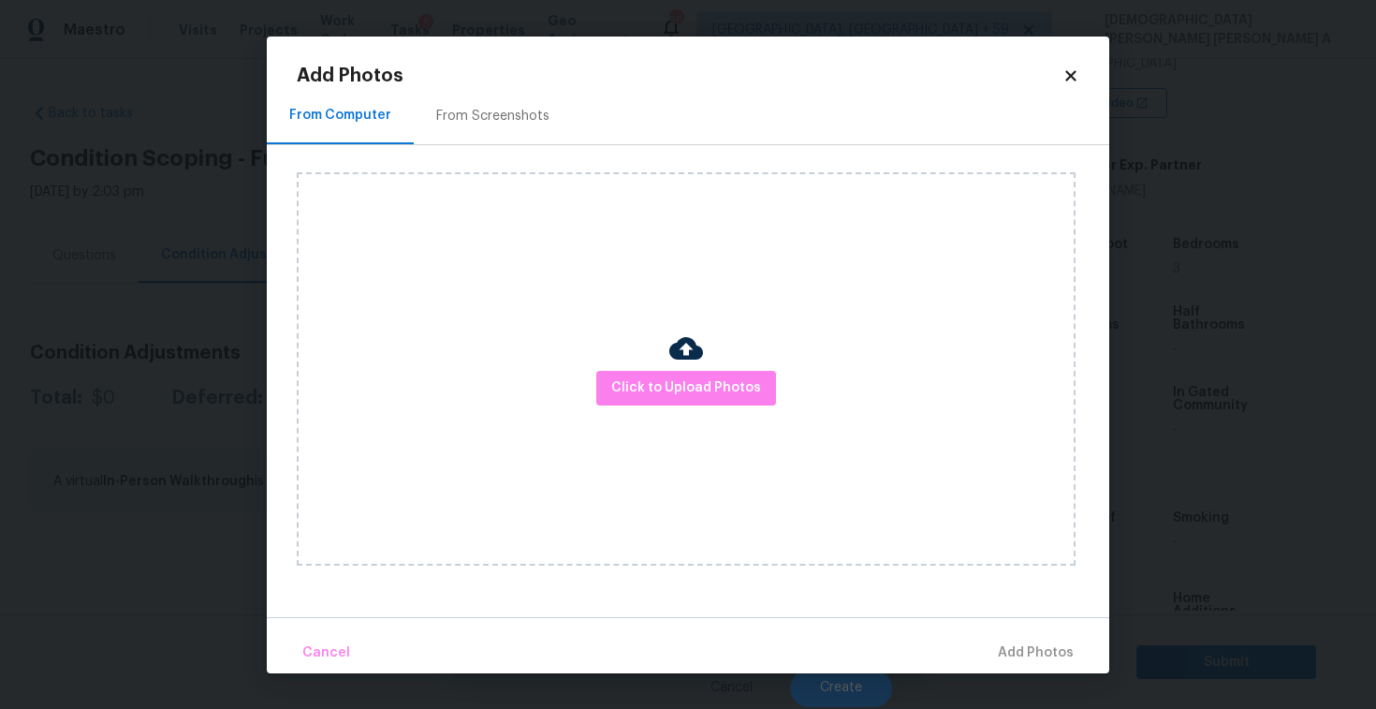
click at [456, 97] on div "From Screenshots" at bounding box center [493, 116] width 158 height 55
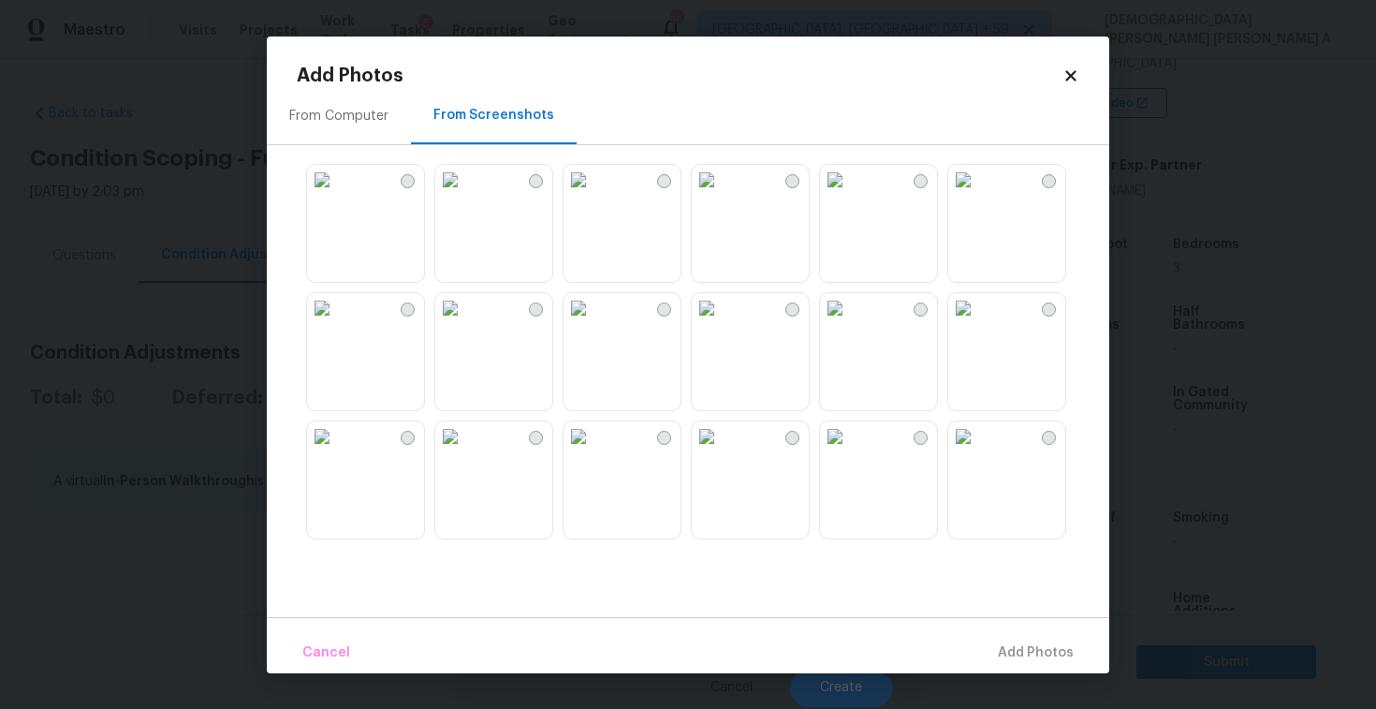
click at [465, 195] on img at bounding box center [450, 180] width 30 height 30
click at [337, 195] on img at bounding box center [322, 180] width 30 height 30
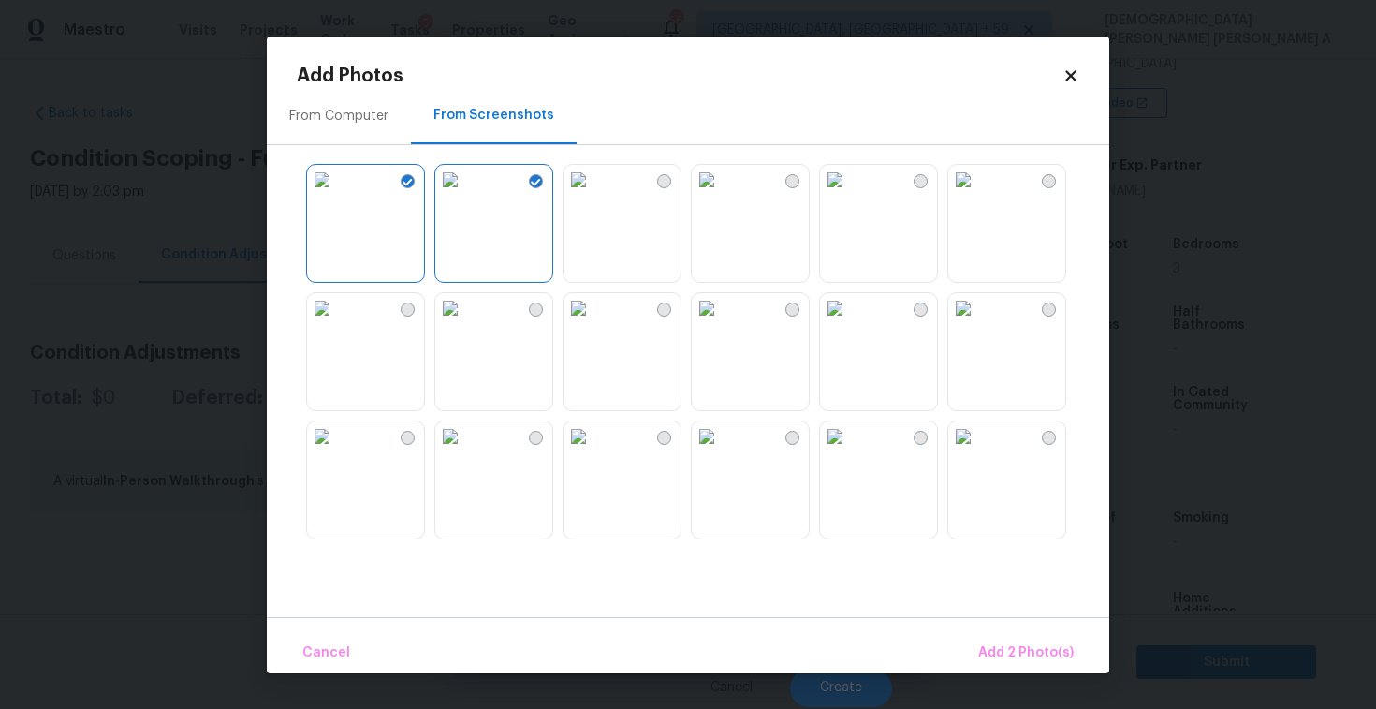
click at [465, 451] on img at bounding box center [450, 436] width 30 height 30
click at [593, 451] on img at bounding box center [579, 436] width 30 height 30
click at [988, 630] on div "Cancel Add 4 Photo(s)" at bounding box center [688, 645] width 843 height 56
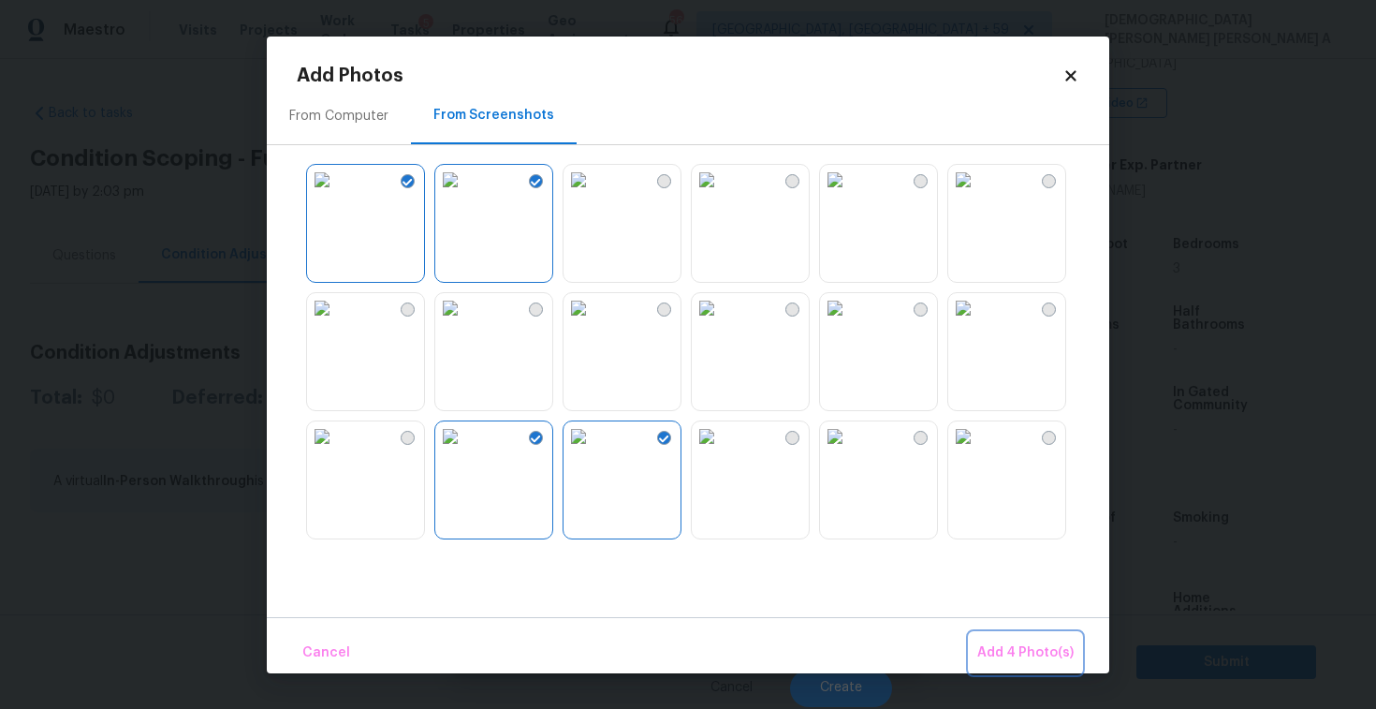
click at [1019, 652] on span "Add 4 Photo(s)" at bounding box center [1025, 652] width 96 height 23
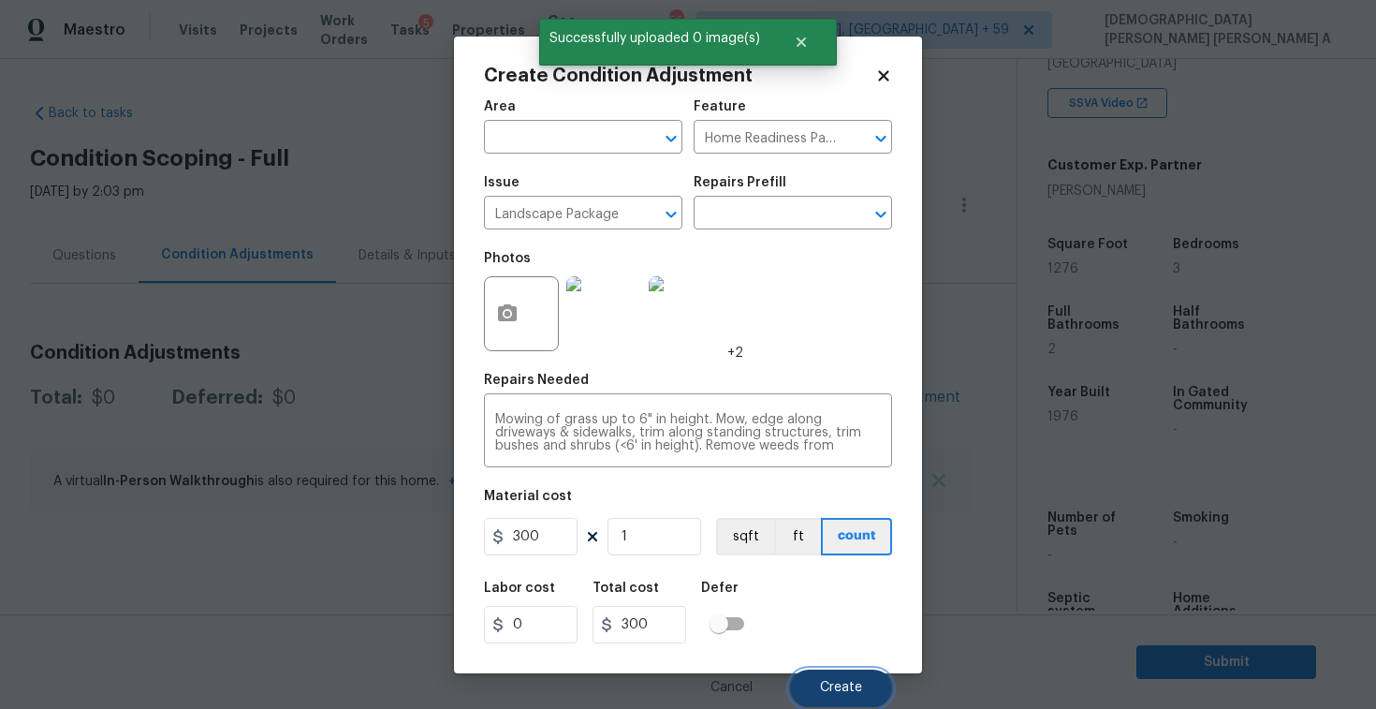
click at [826, 680] on button "Create" at bounding box center [841, 687] width 102 height 37
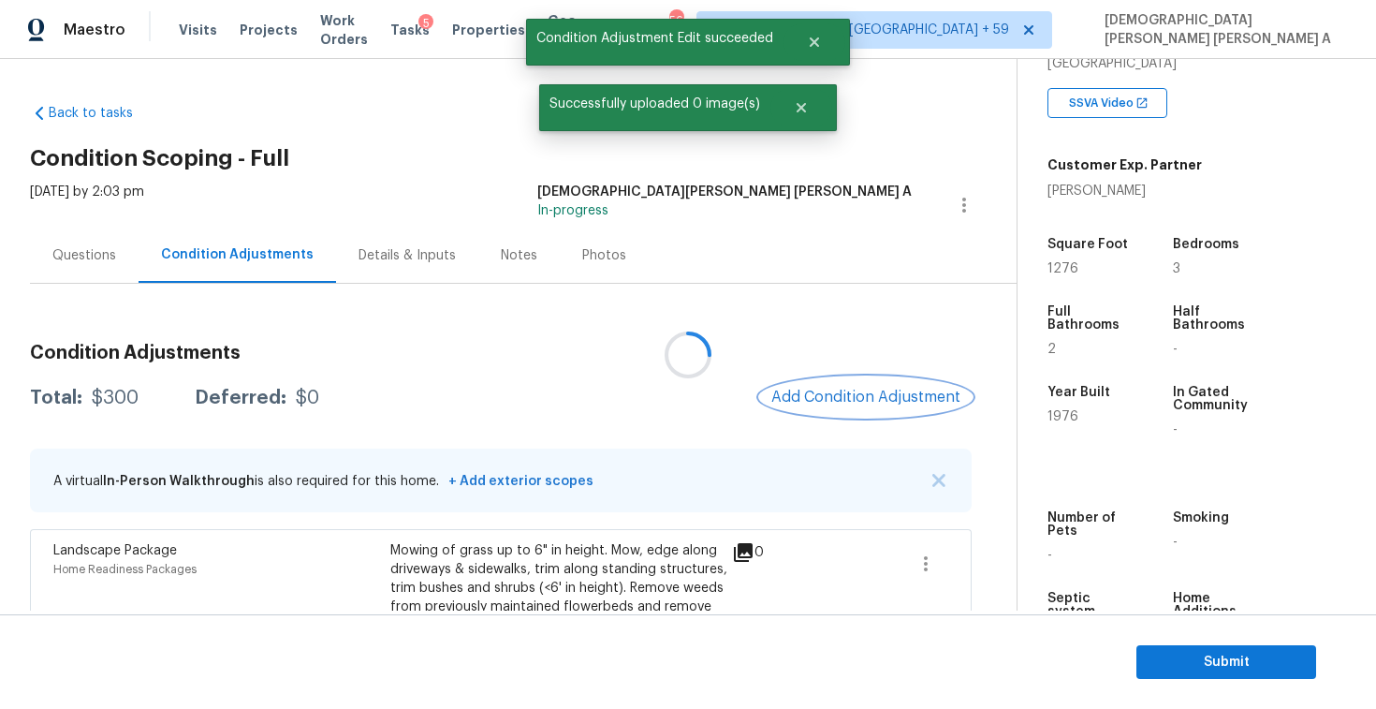
scroll to position [98, 0]
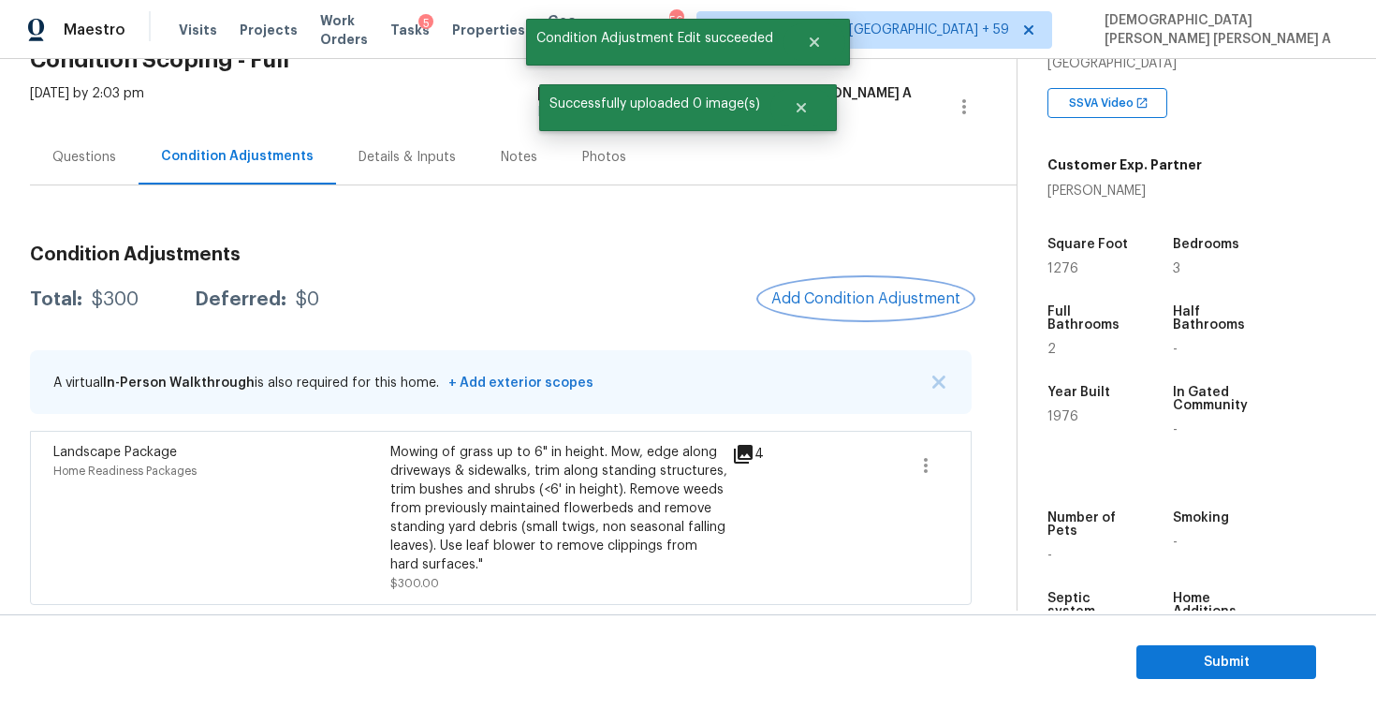
click at [857, 282] on button "Add Condition Adjustment" at bounding box center [866, 298] width 212 height 39
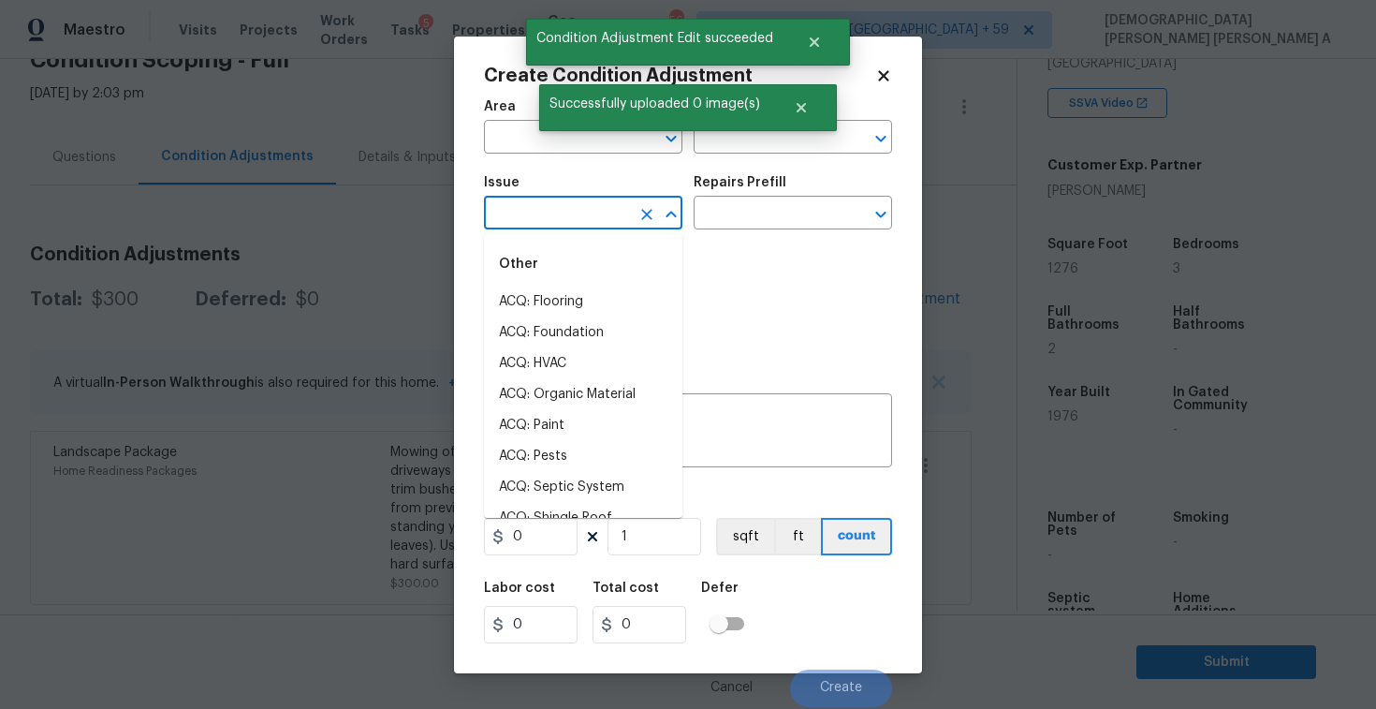
click at [576, 212] on input "text" at bounding box center [557, 214] width 146 height 29
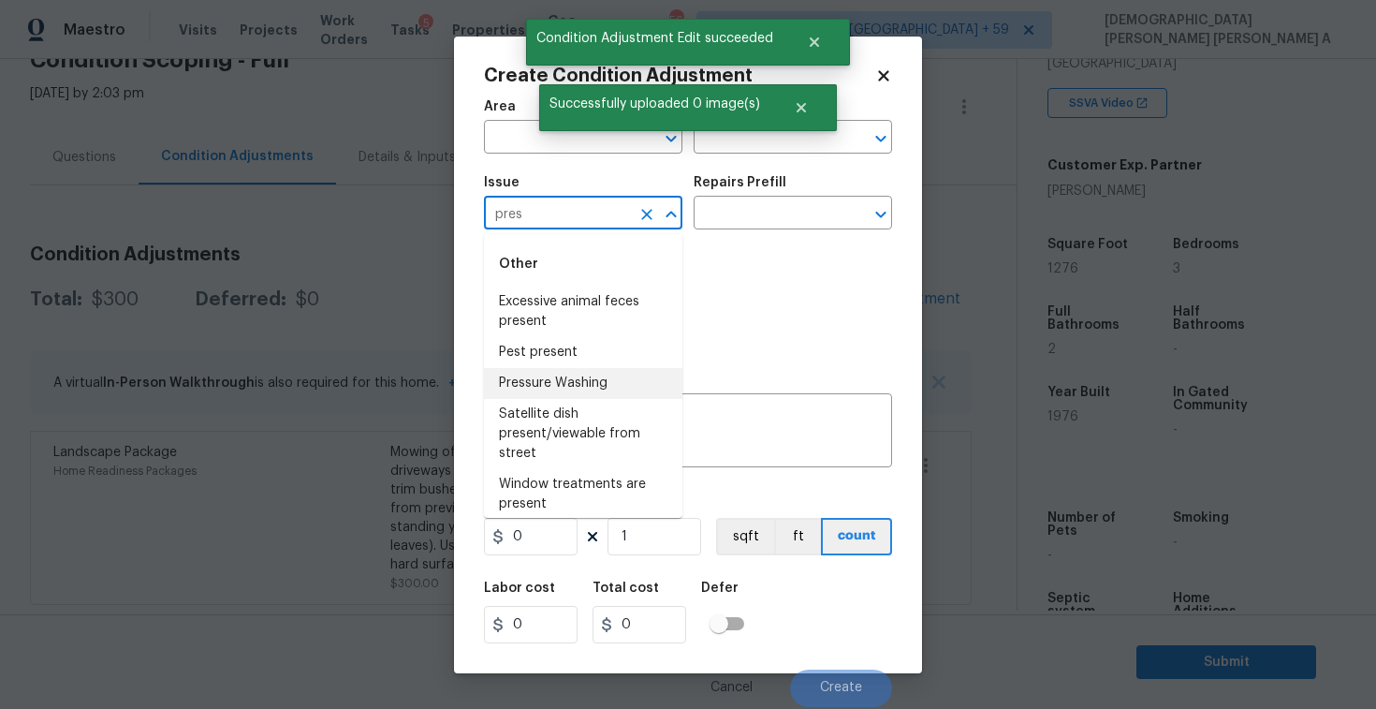
click at [587, 378] on li "Pressure Washing" at bounding box center [583, 383] width 198 height 31
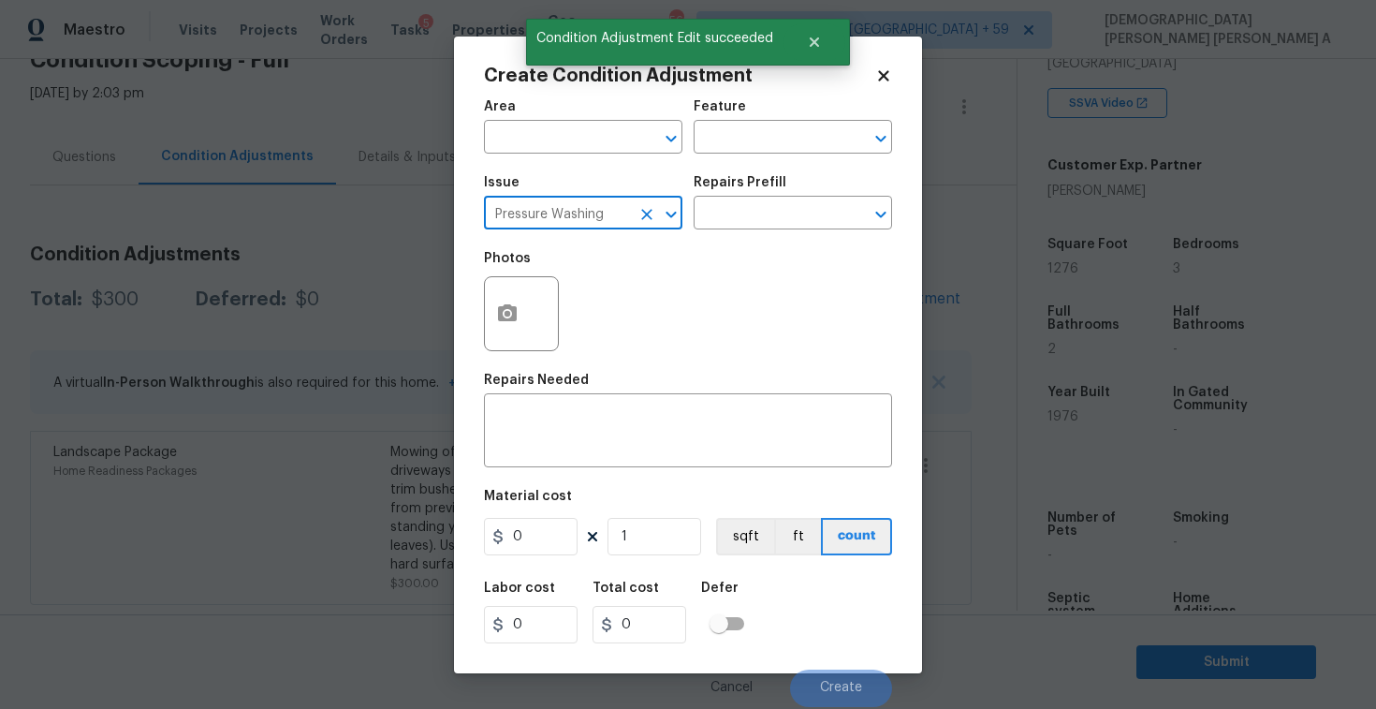
type input "Pressure Washing"
click at [821, 182] on div "Repairs Prefill" at bounding box center [793, 188] width 198 height 24
click at [800, 217] on input "text" at bounding box center [767, 214] width 146 height 29
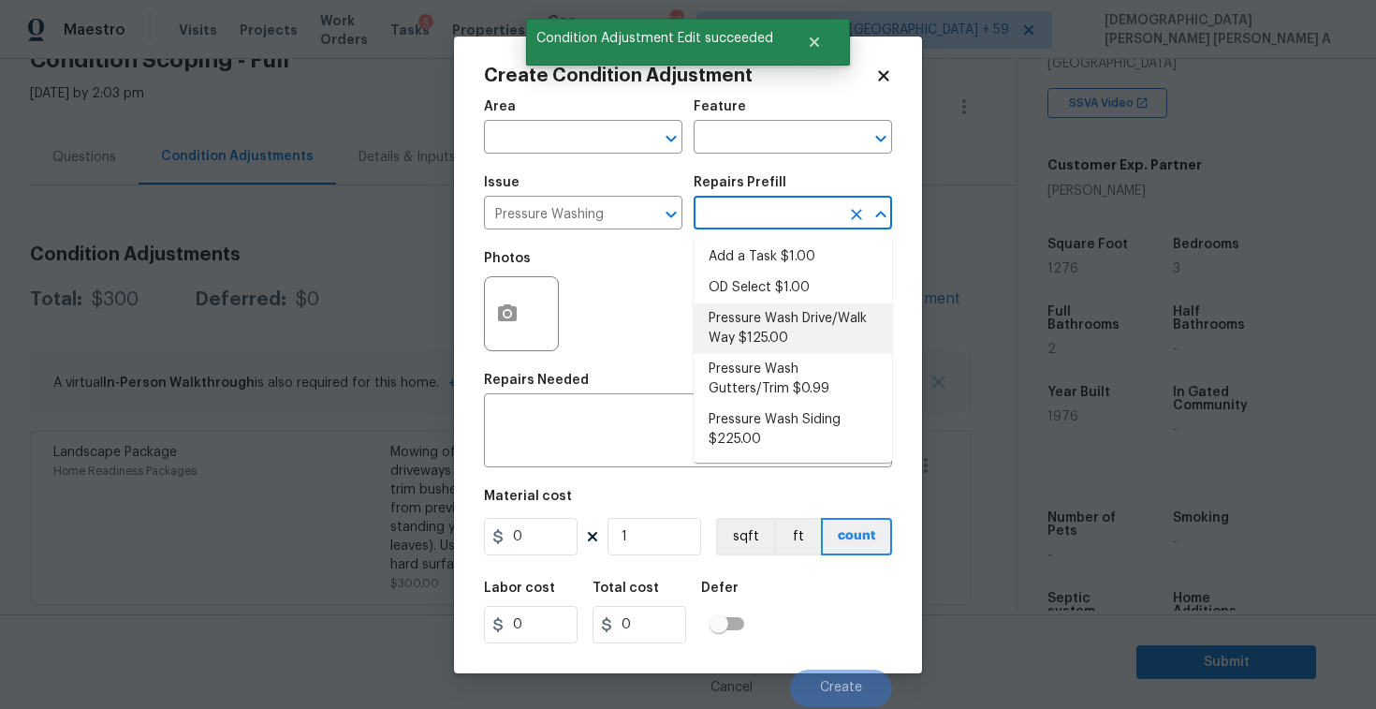
click at [774, 329] on li "Pressure Wash Drive/Walk Way $125.00" at bounding box center [793, 328] width 198 height 51
type input "Siding"
type textarea "Pressure wash the driveways/walkways as directed by the PM. Ensure that all deb…"
type input "125"
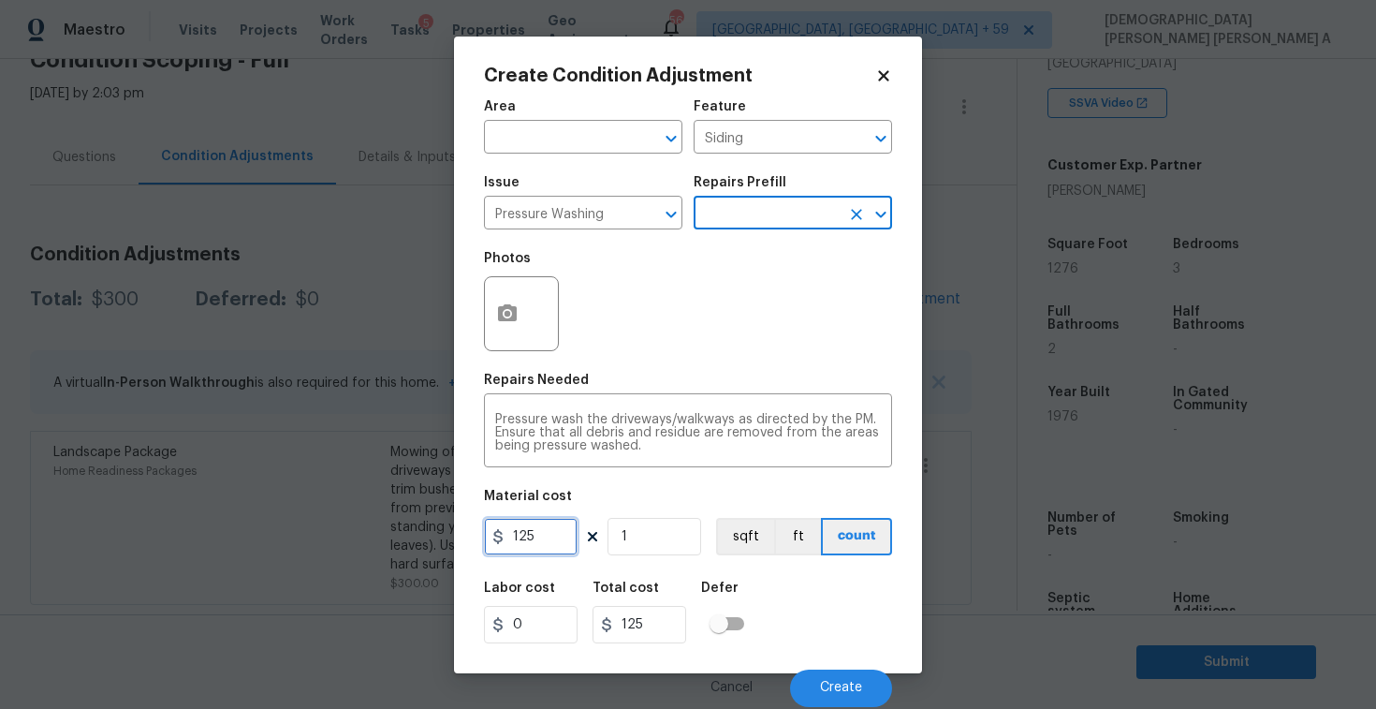
click at [553, 540] on input "125" at bounding box center [531, 536] width 94 height 37
type input "200"
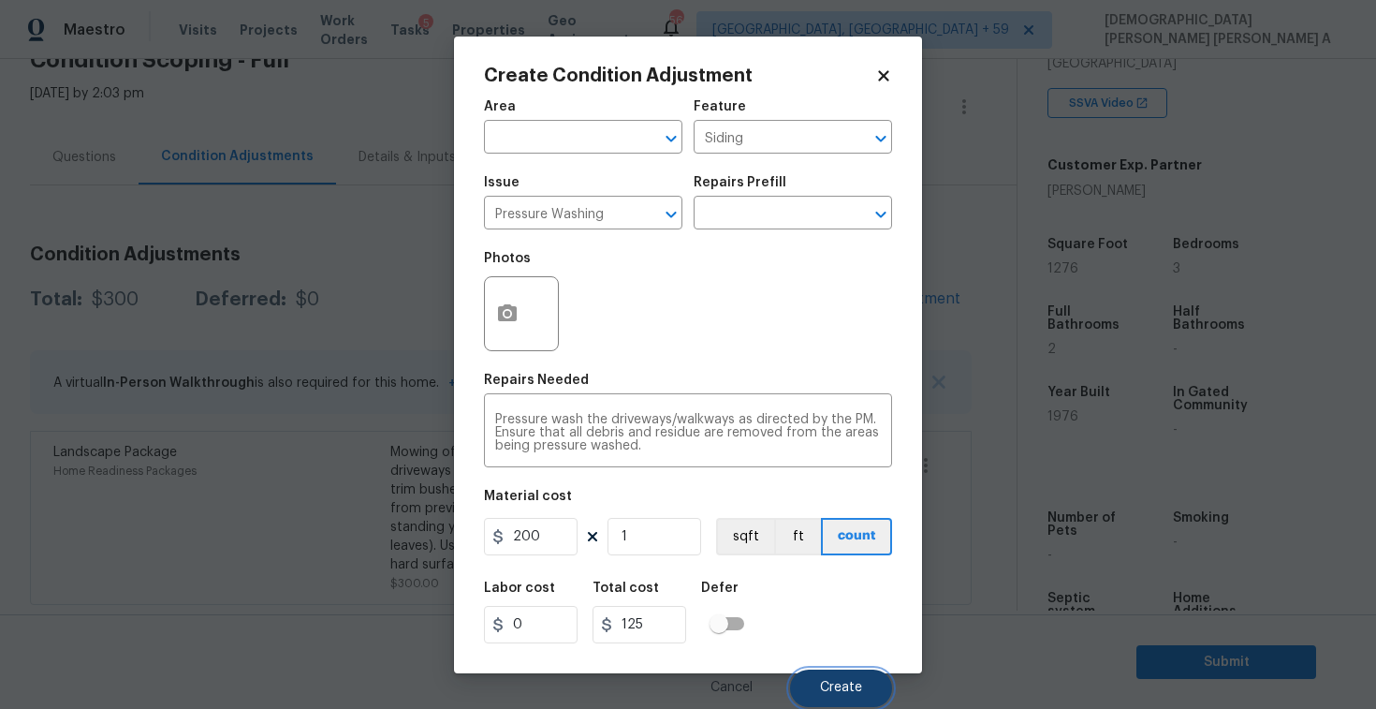
type input "200"
click at [843, 686] on span "Create" at bounding box center [841, 688] width 42 height 14
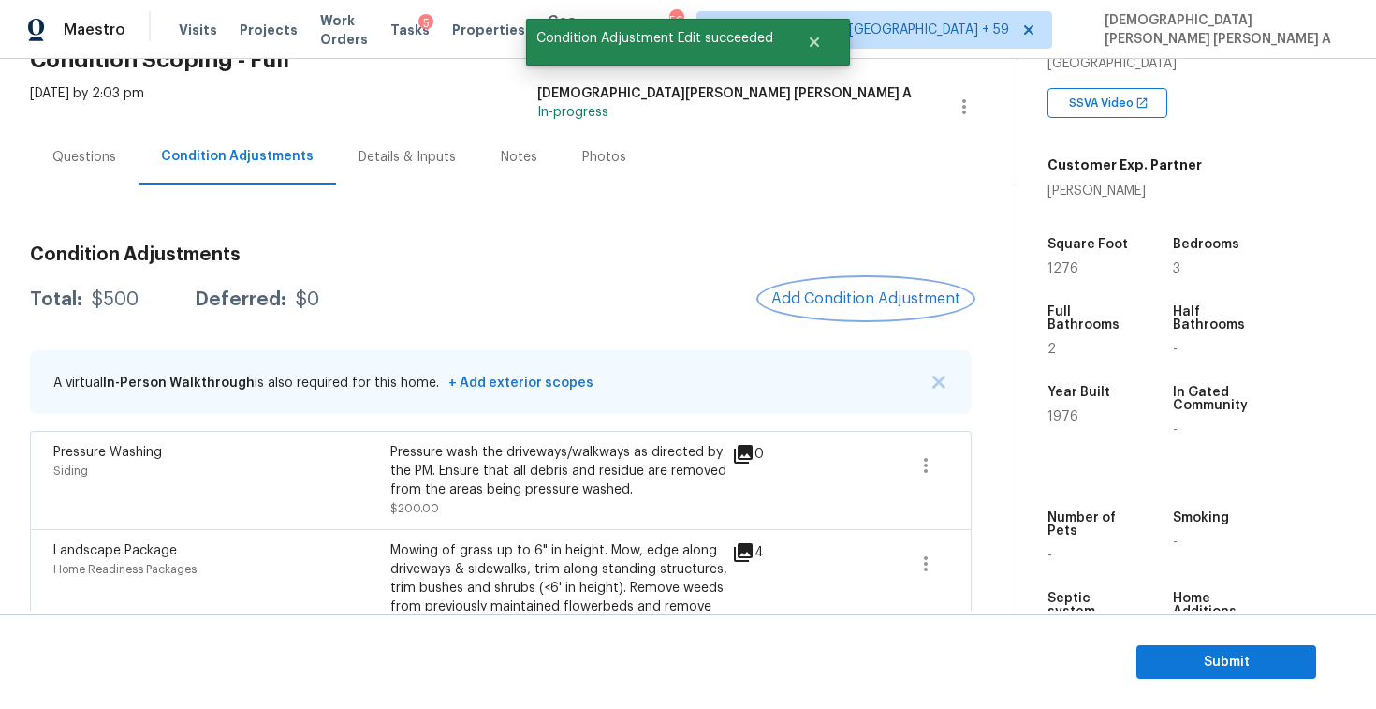
click at [840, 283] on button "Add Condition Adjustment" at bounding box center [866, 298] width 212 height 39
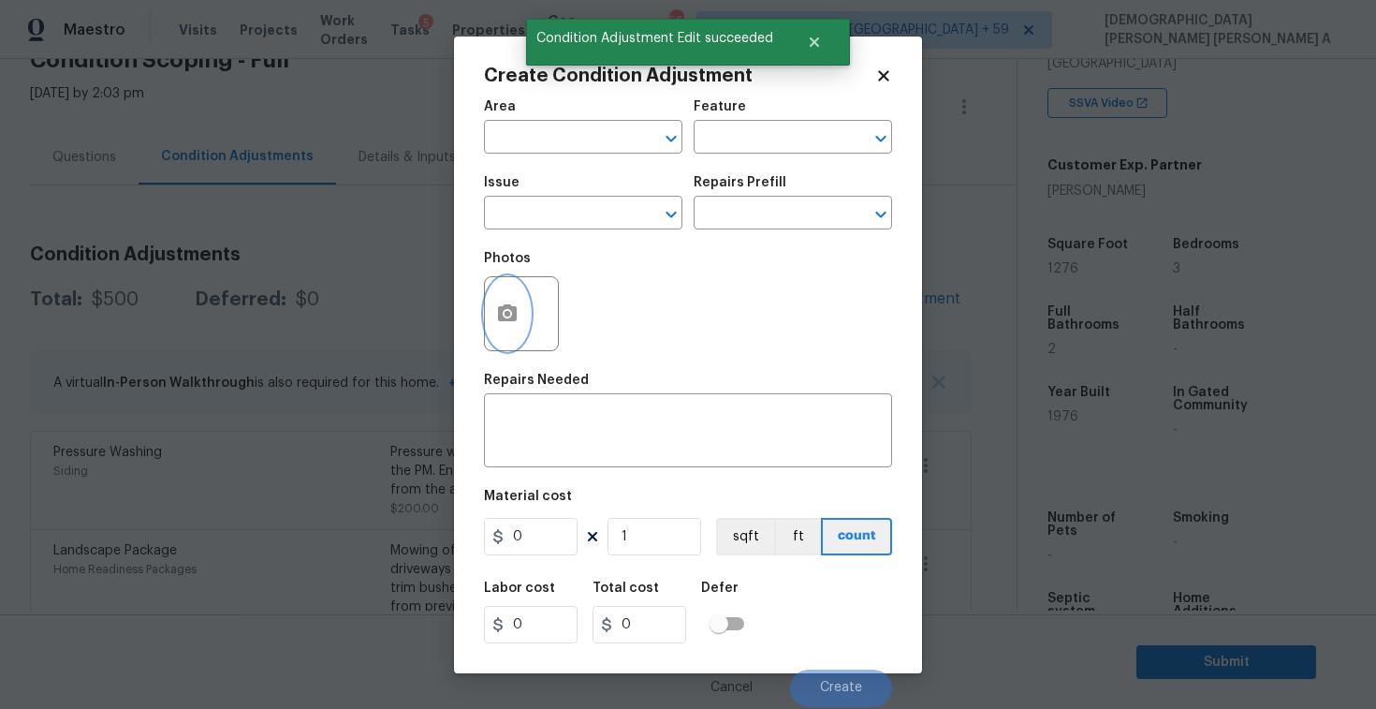
click at [505, 305] on icon "button" at bounding box center [507, 312] width 19 height 17
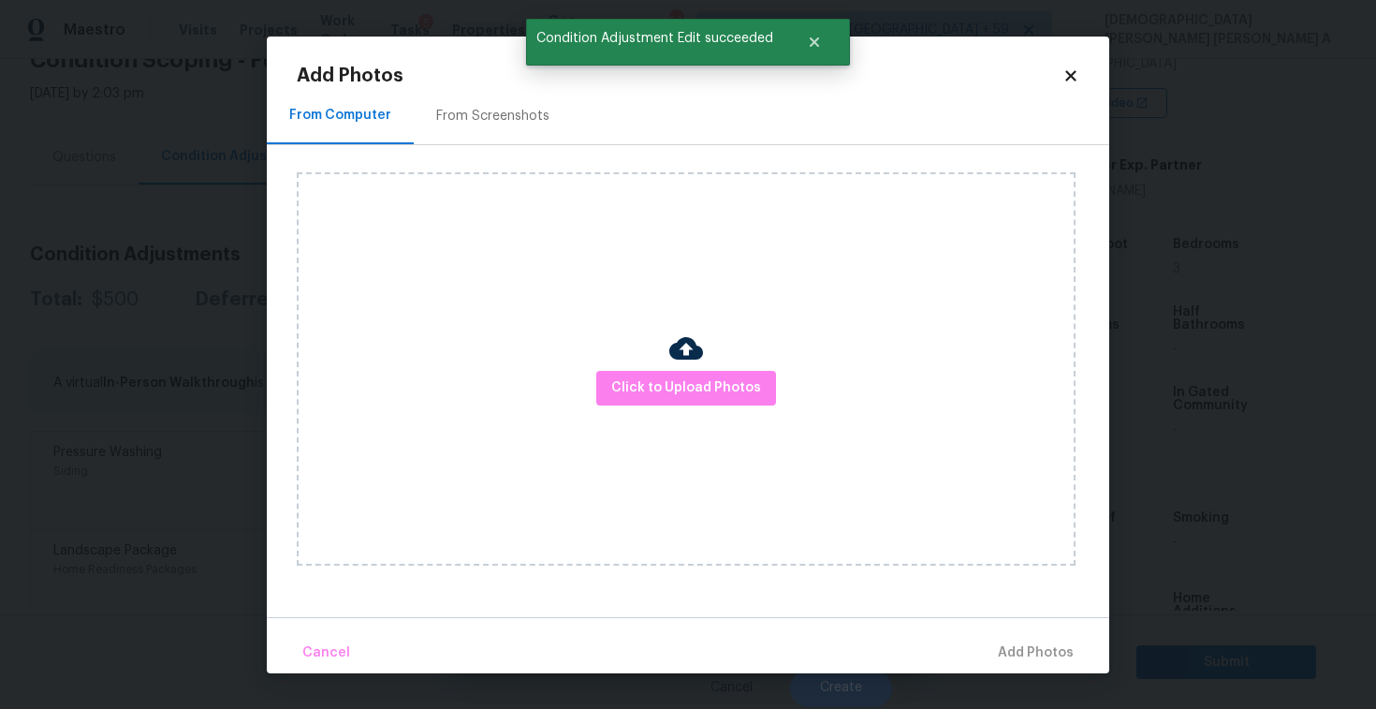
click at [489, 114] on div "From Screenshots" at bounding box center [492, 116] width 113 height 19
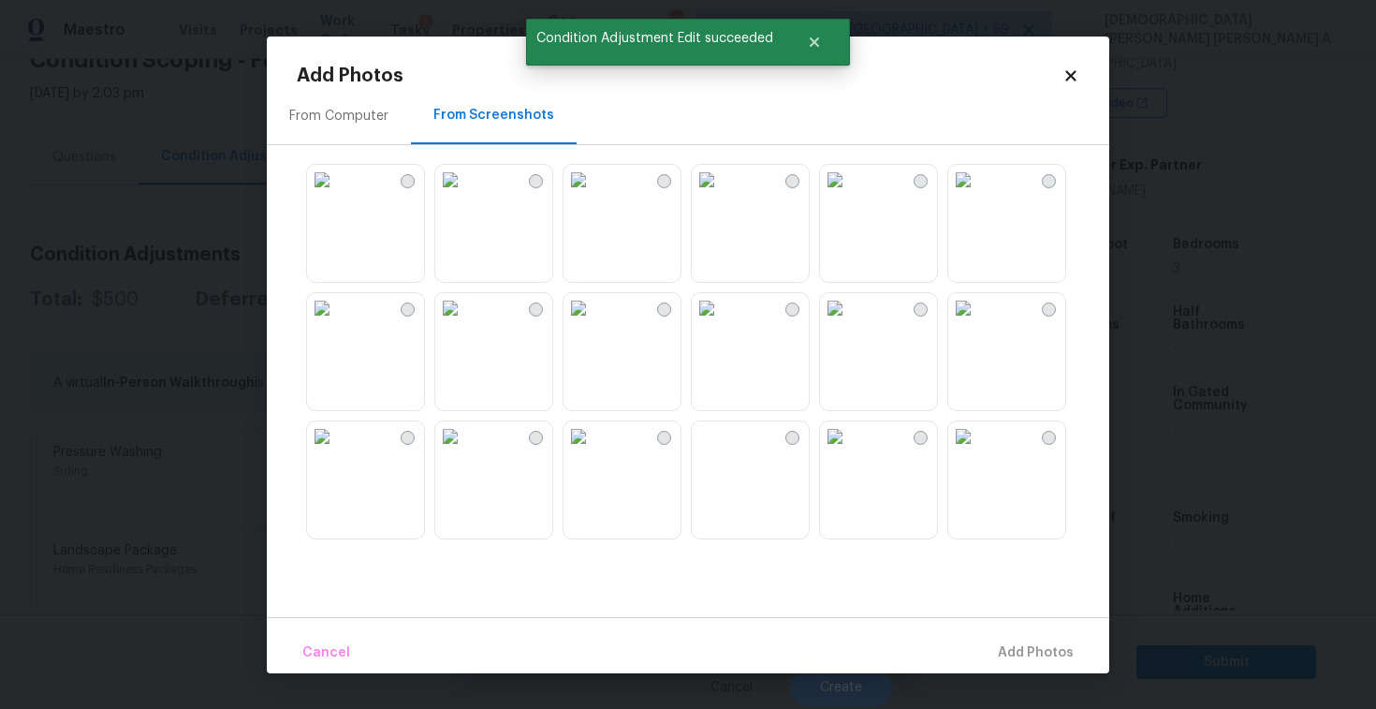
click at [337, 195] on img at bounding box center [322, 180] width 30 height 30
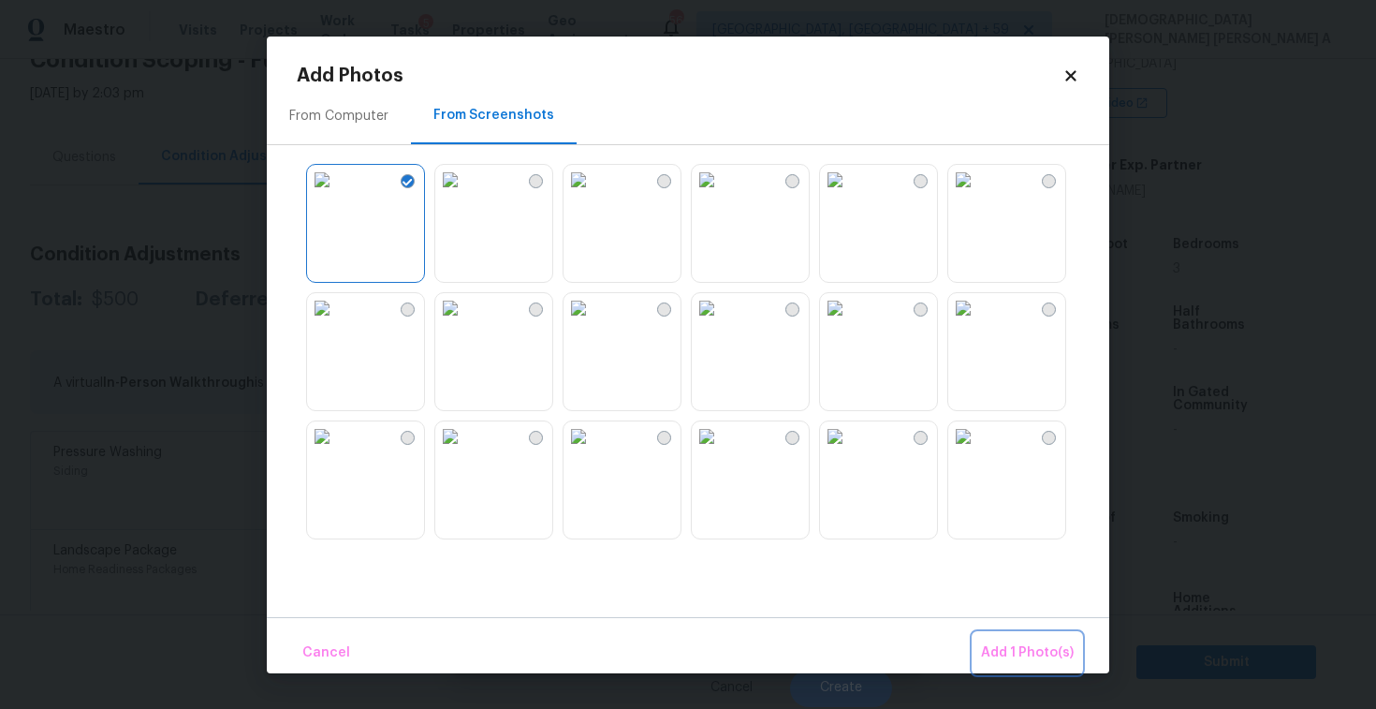
click at [1019, 663] on span "Add 1 Photo(s)" at bounding box center [1027, 652] width 93 height 23
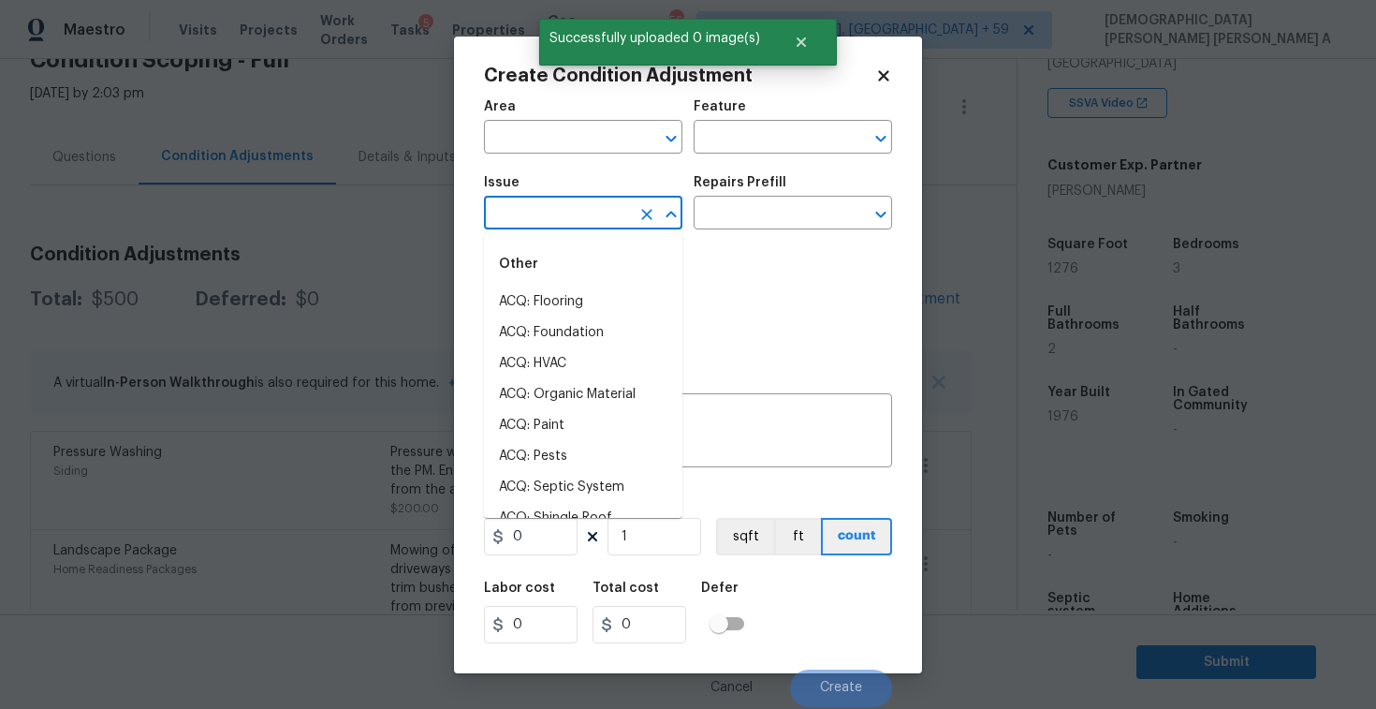
click at [566, 222] on input "text" at bounding box center [557, 214] width 146 height 29
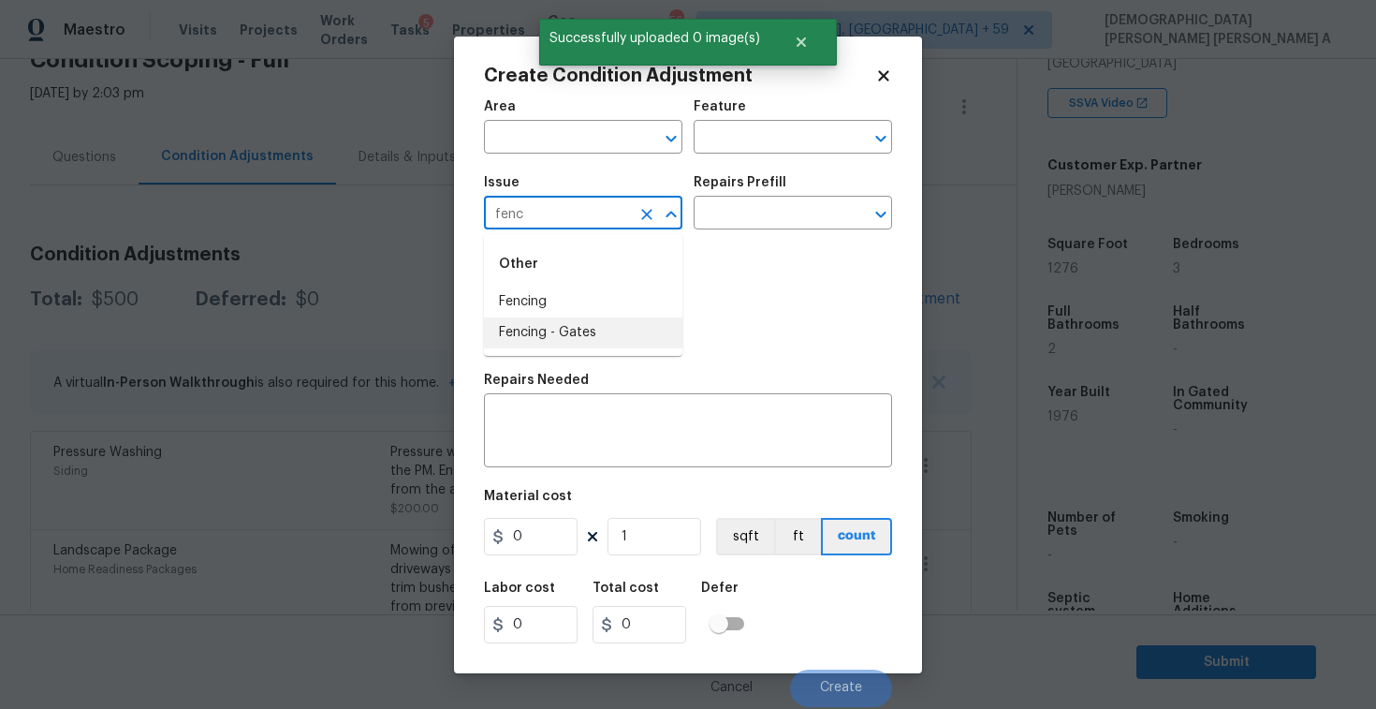
click at [593, 300] on li "Fencing" at bounding box center [583, 301] width 198 height 31
type input "Fencing"
click at [801, 223] on input "text" at bounding box center [767, 214] width 146 height 29
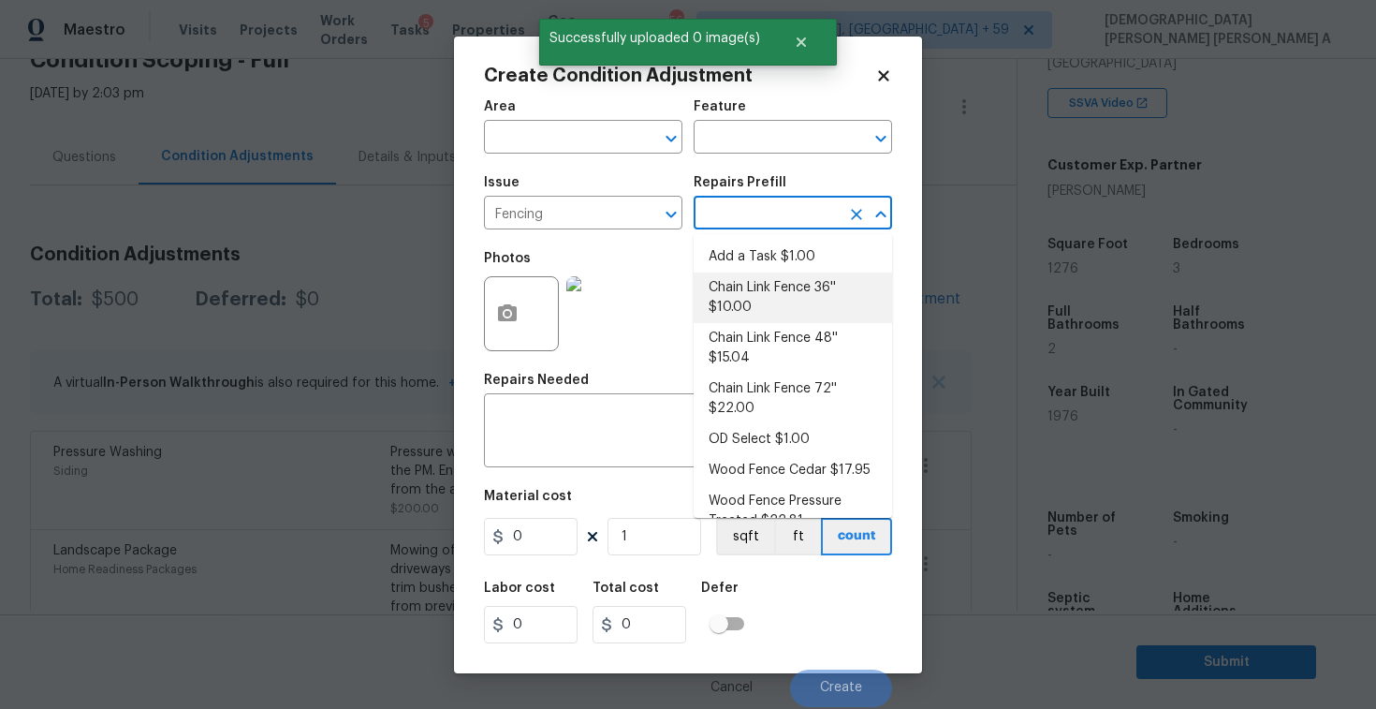
click at [792, 319] on li "Chain Link Fence 36'' $10.00" at bounding box center [793, 297] width 198 height 51
type textarea "Prep the work area and install a new 36'' chain link fence. Ensure that all of …"
type input "10"
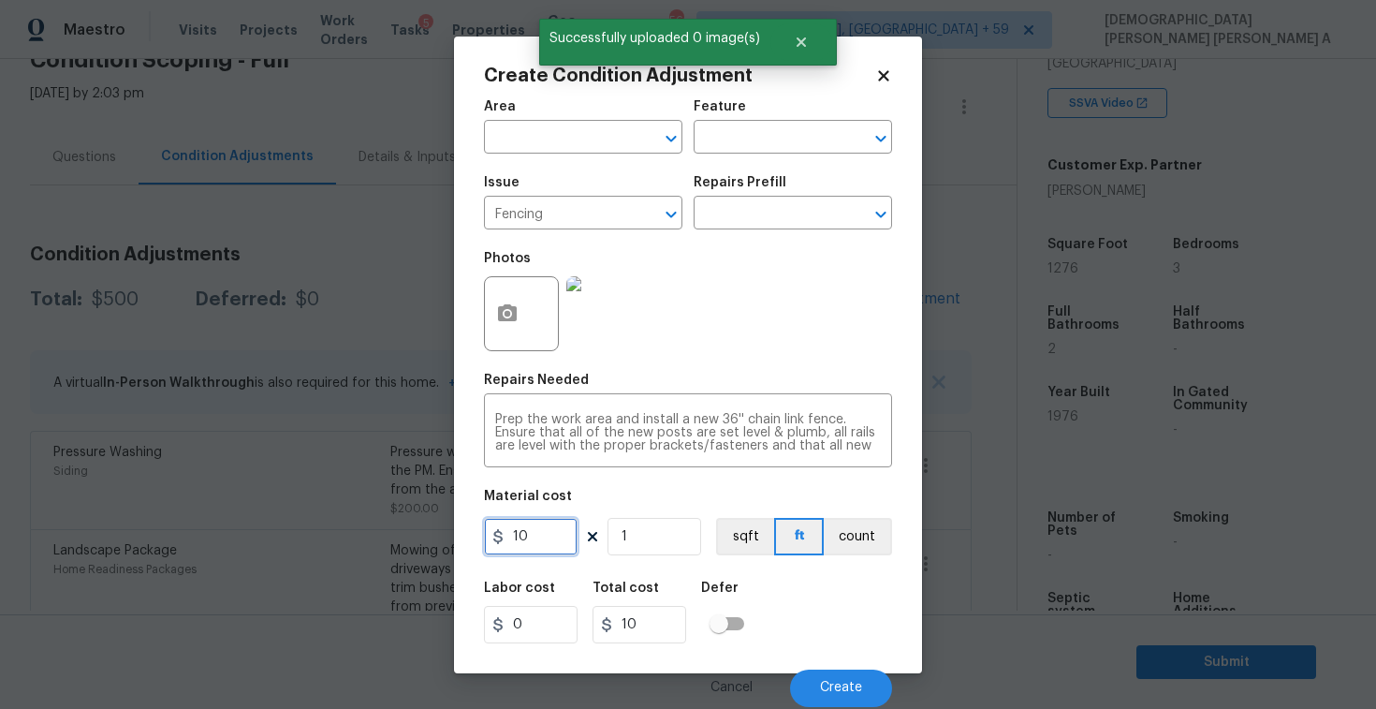
click at [570, 524] on input "10" at bounding box center [531, 536] width 94 height 37
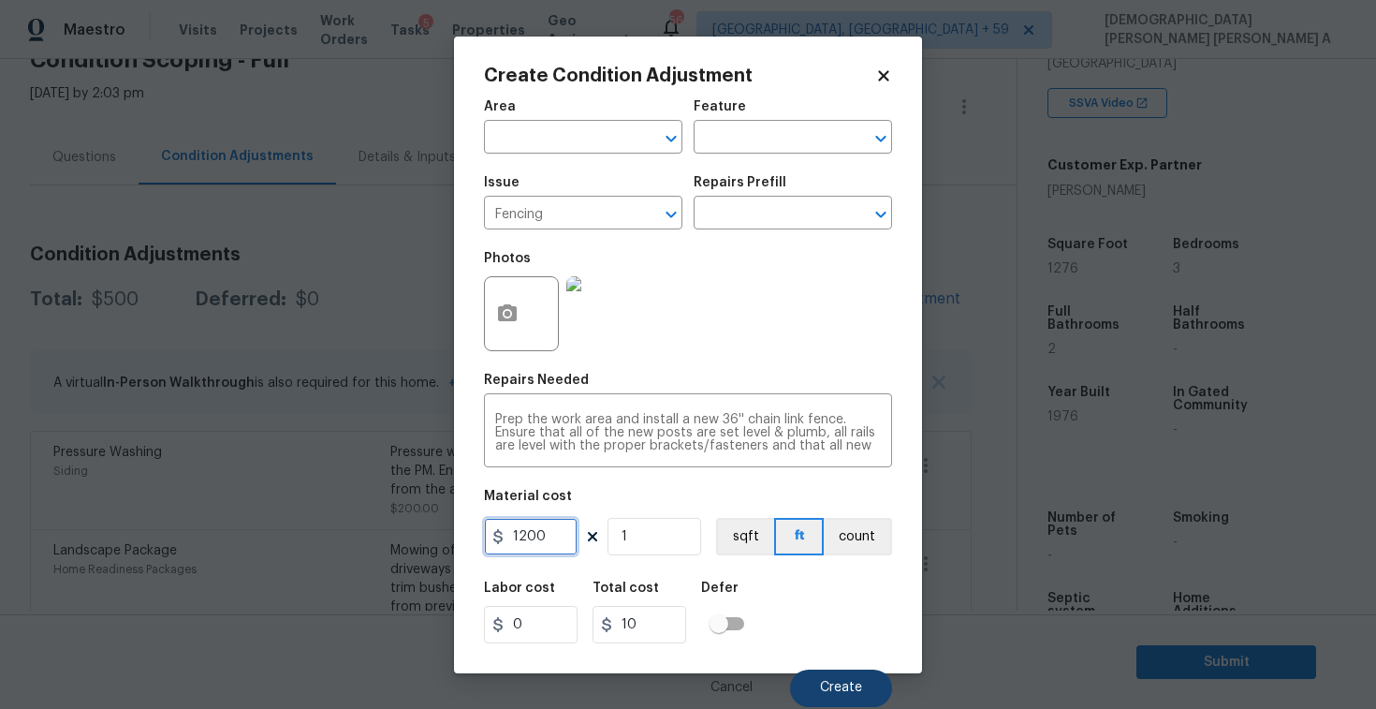
type input "1200"
click at [838, 679] on button "Create" at bounding box center [841, 687] width 102 height 37
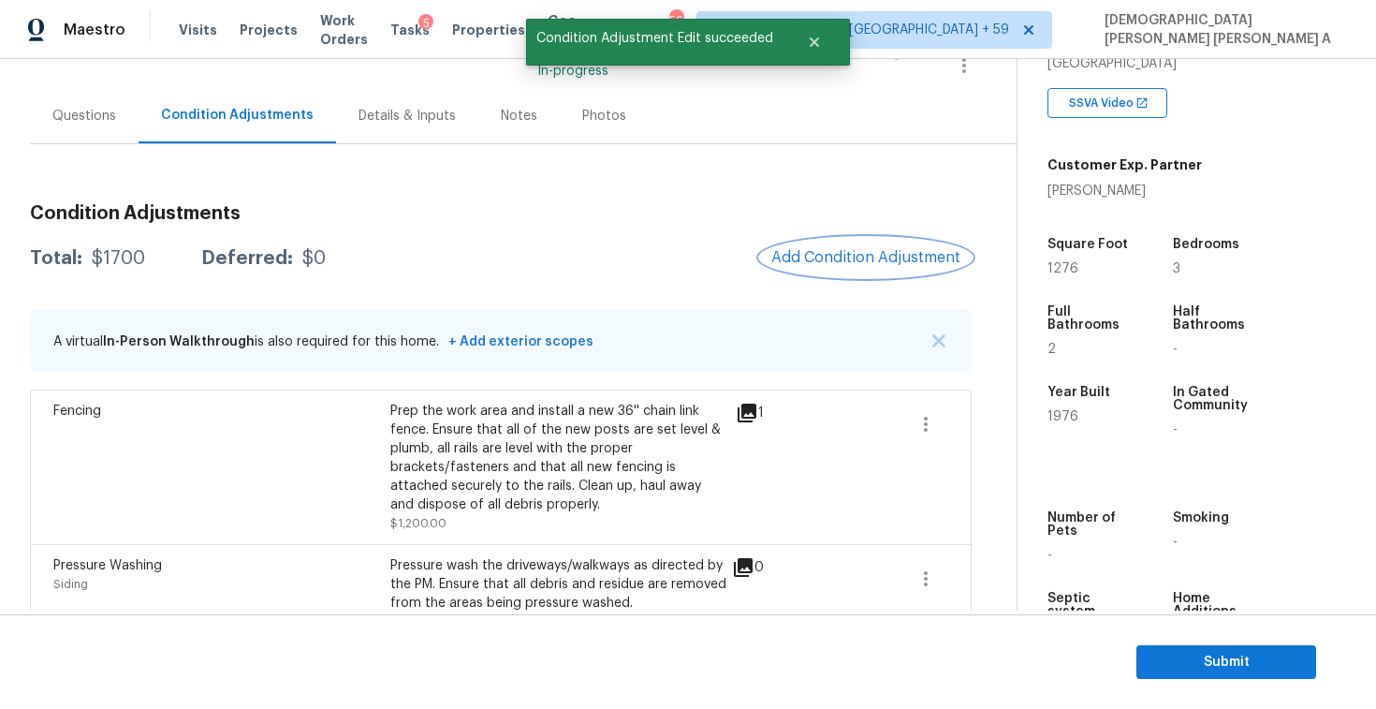
scroll to position [147, 0]
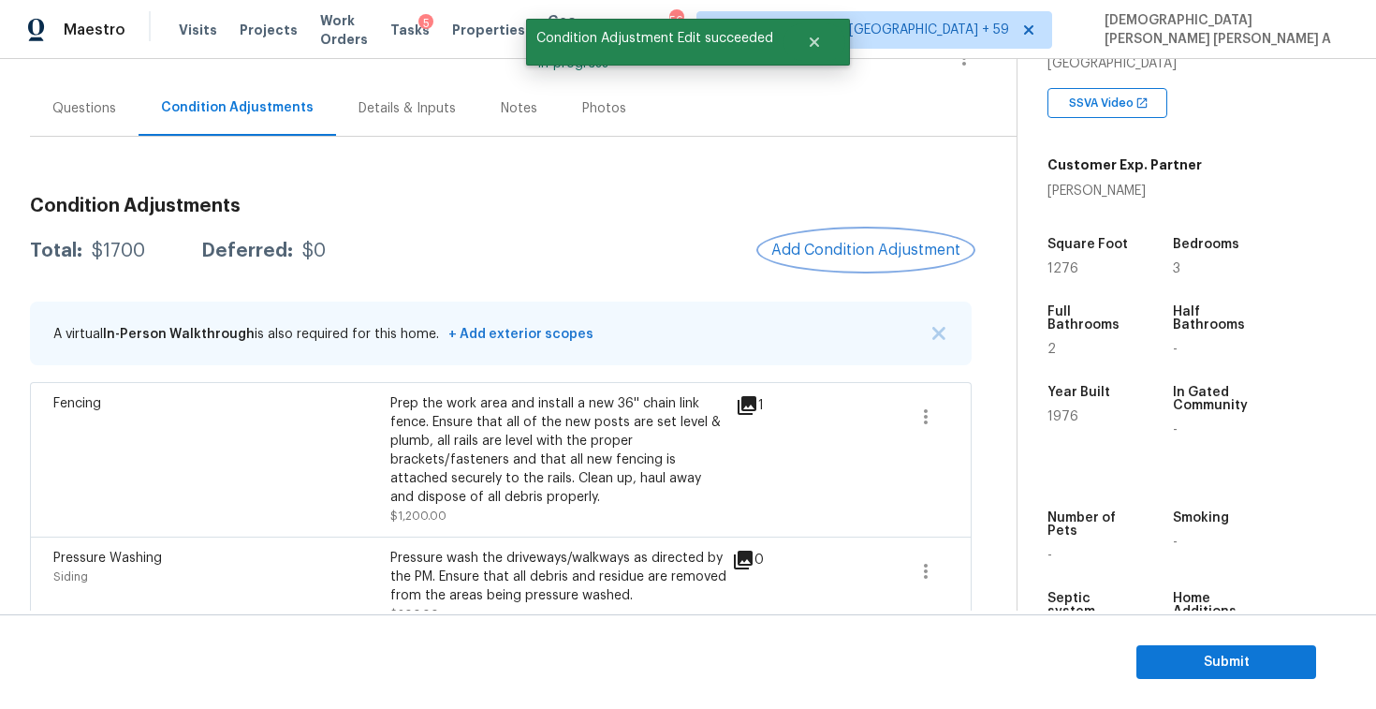
click at [859, 263] on button "Add Condition Adjustment" at bounding box center [866, 249] width 212 height 39
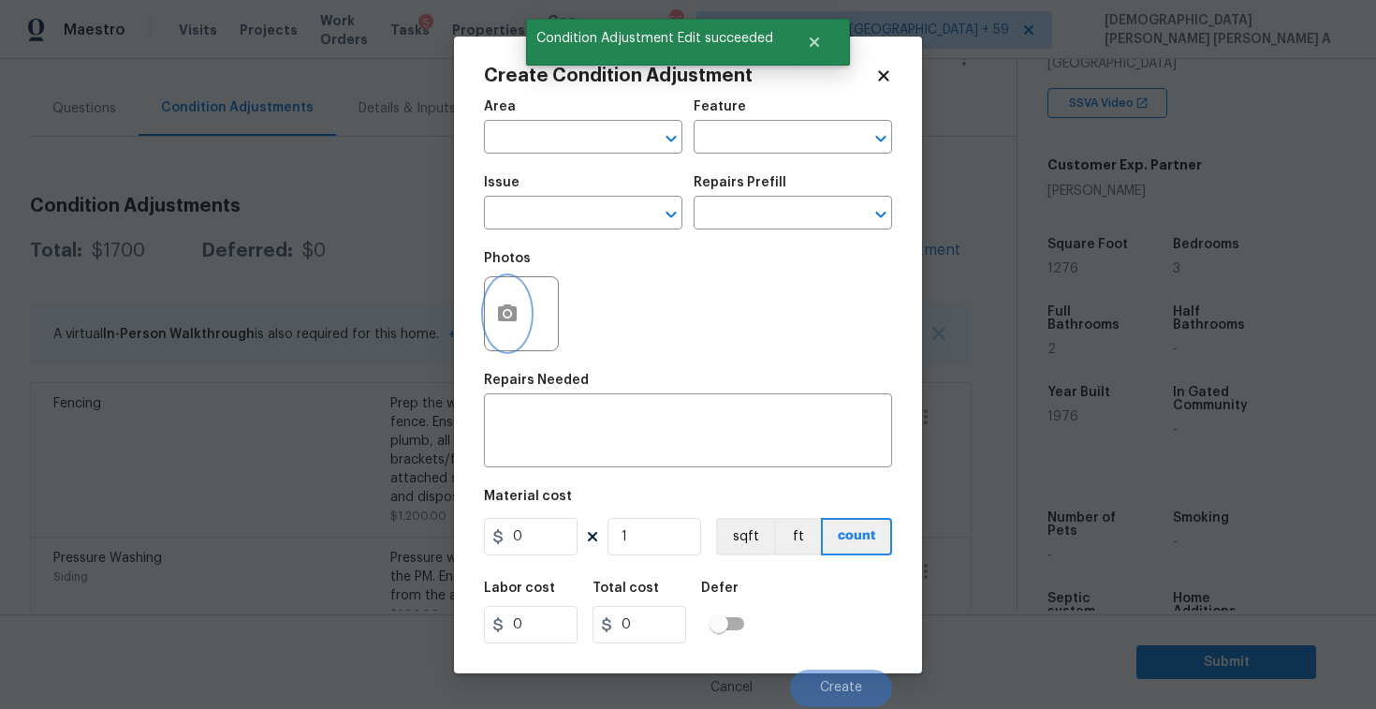
click at [516, 315] on icon "button" at bounding box center [507, 312] width 19 height 17
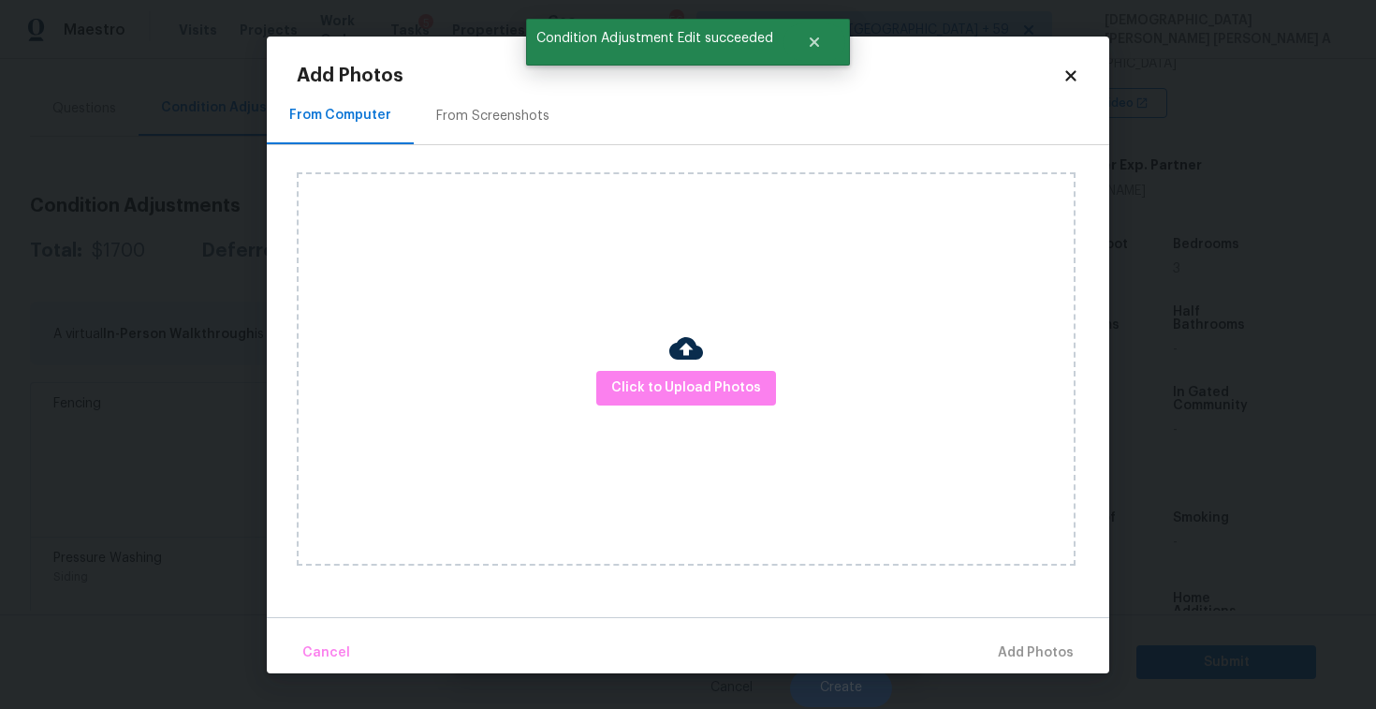
click at [487, 94] on div "From Screenshots" at bounding box center [493, 116] width 158 height 55
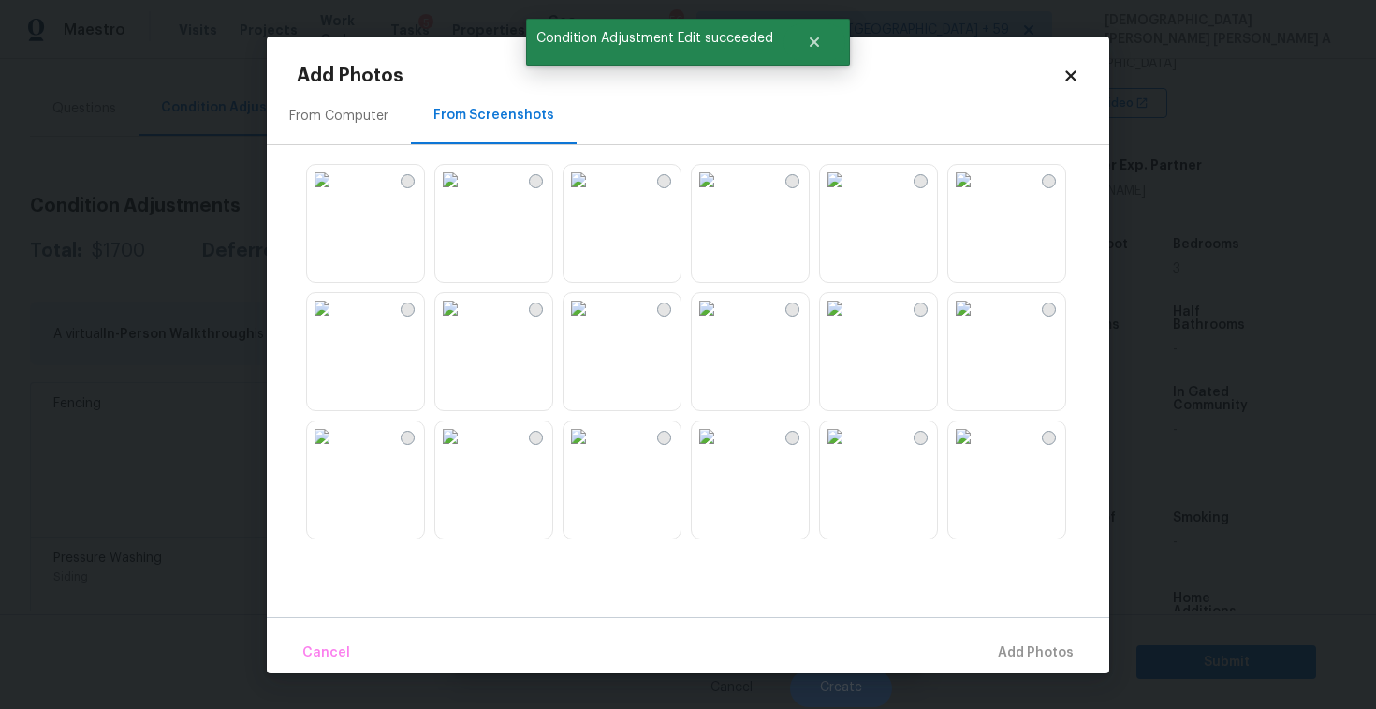
click at [847, 195] on img at bounding box center [835, 180] width 30 height 30
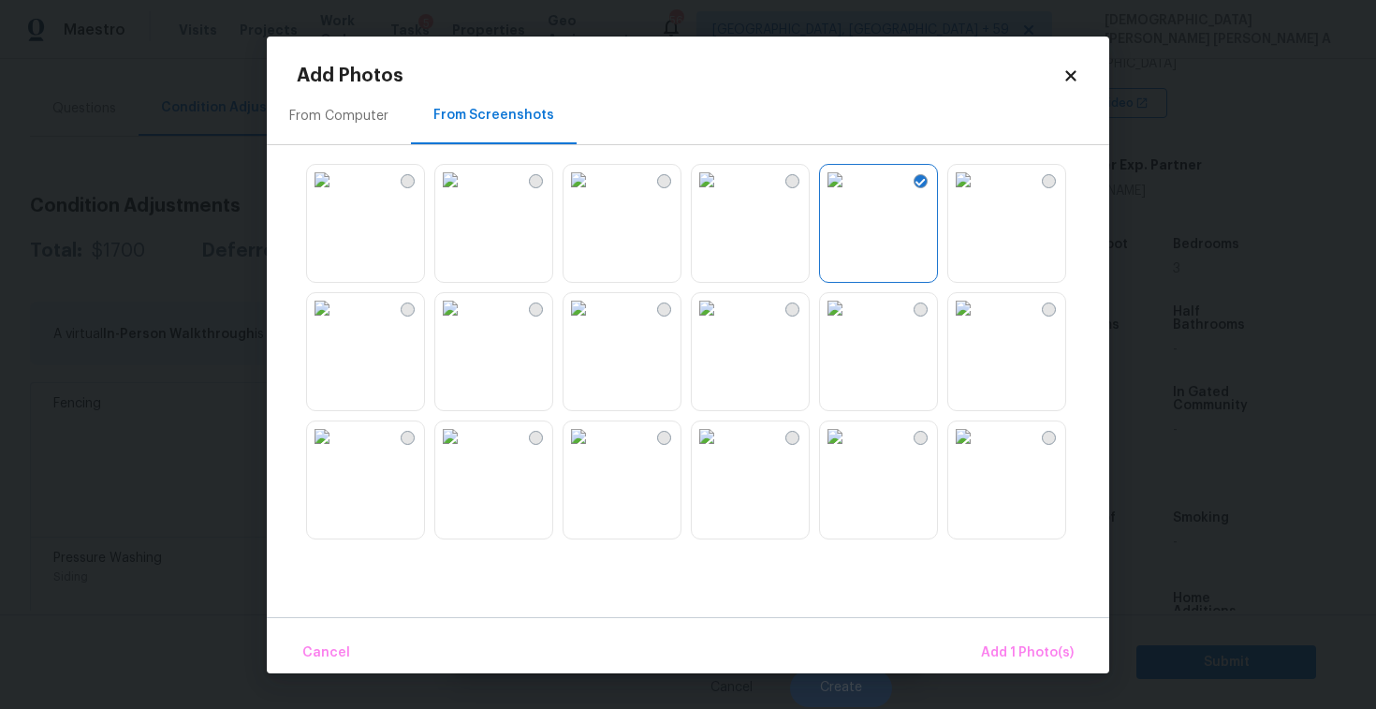
click at [465, 320] on img at bounding box center [450, 308] width 30 height 30
click at [1005, 652] on span "Add 2 Photo(s)" at bounding box center [1025, 652] width 95 height 23
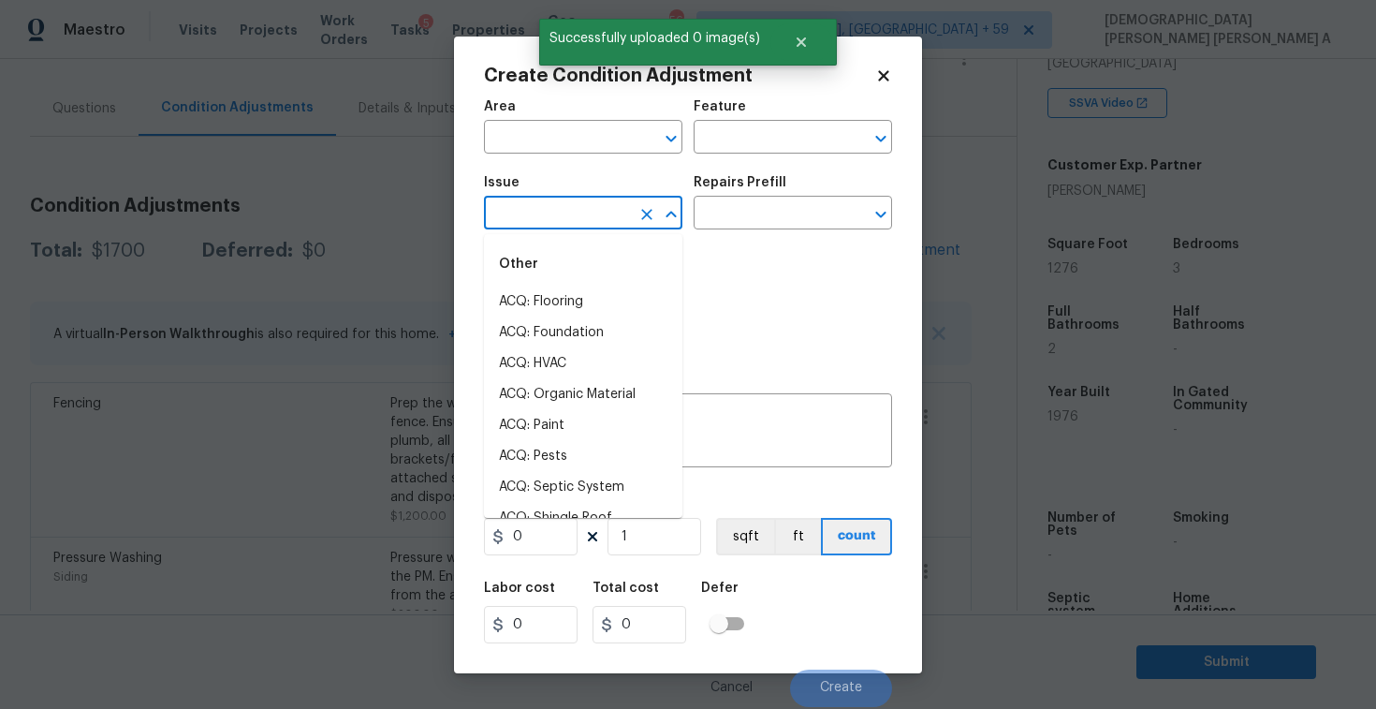
click at [556, 216] on input "text" at bounding box center [557, 214] width 146 height 29
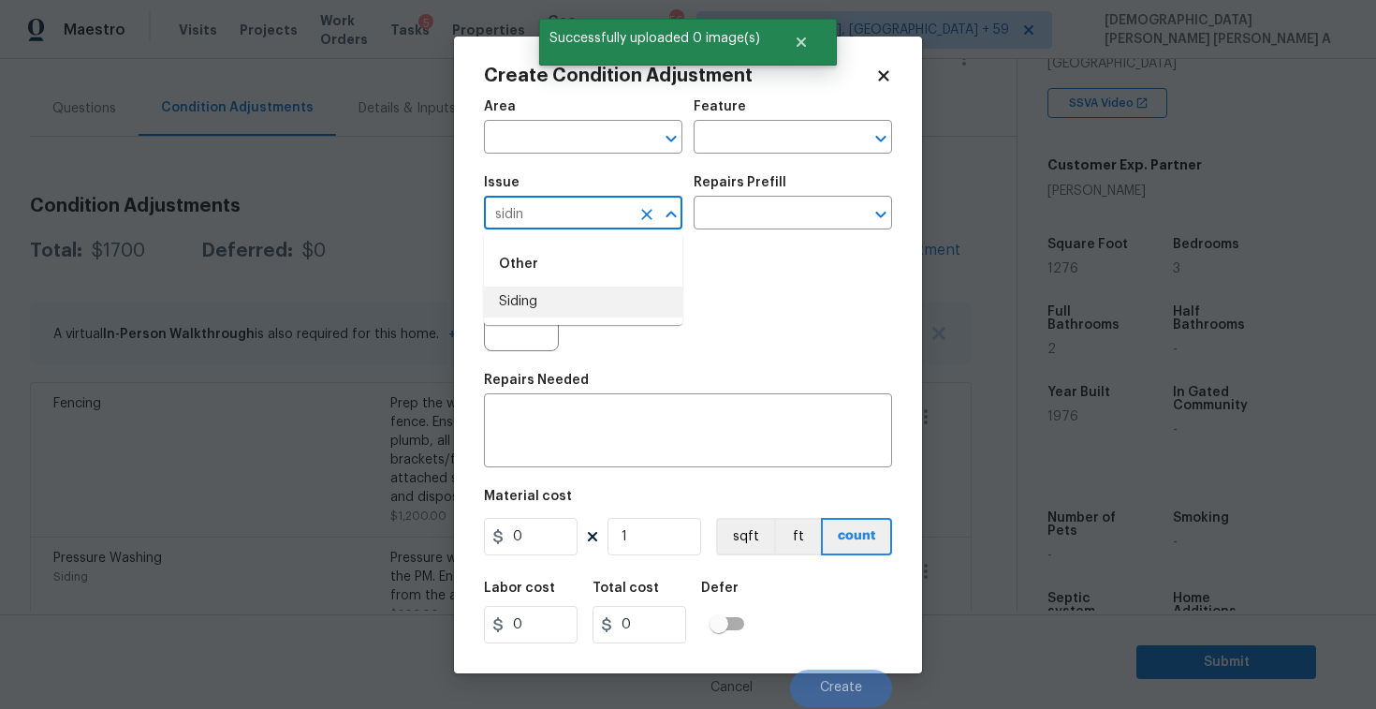
click at [593, 292] on li "Siding" at bounding box center [583, 301] width 198 height 31
type input "Siding"
click at [786, 211] on input "text" at bounding box center [767, 214] width 146 height 29
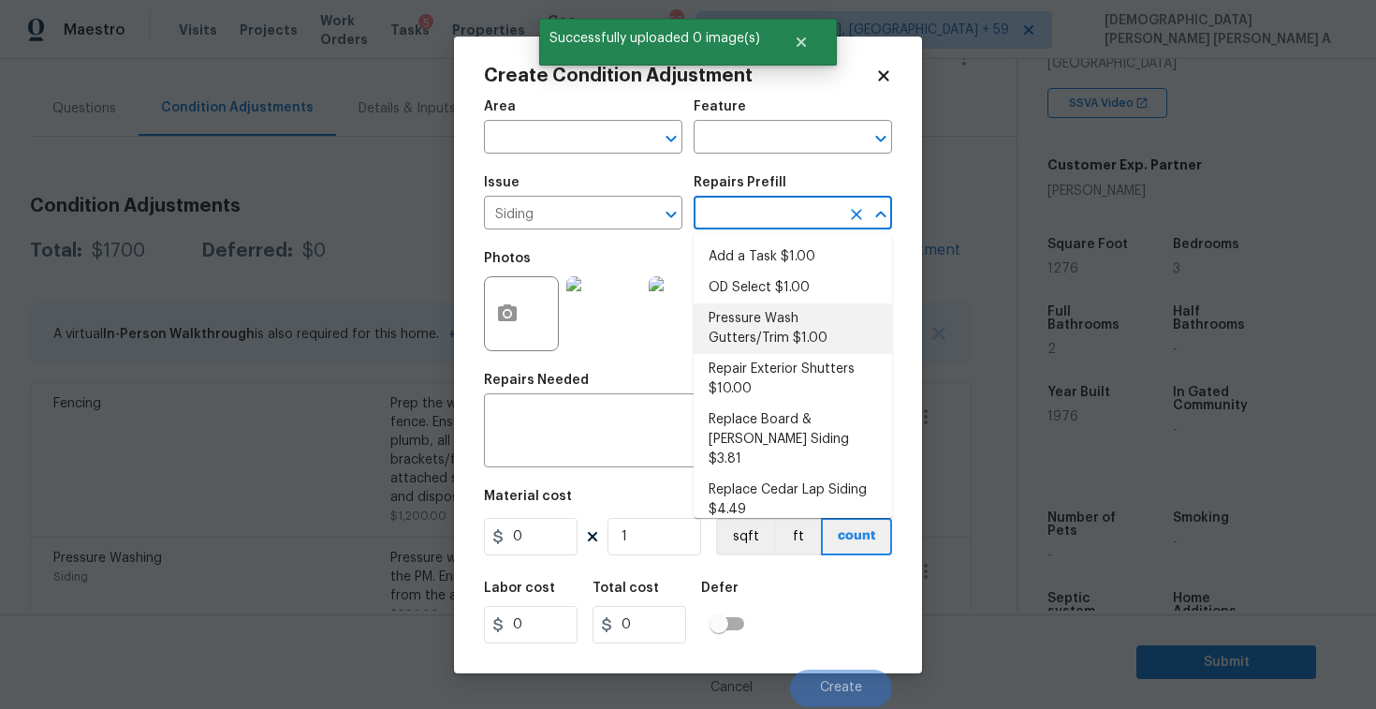
click at [781, 338] on li "Pressure Wash Gutters/Trim $1.00" at bounding box center [793, 328] width 198 height 51
type input "Siding"
type textarea "Protect areas as needed for pressure washing. Pressure wash the gutters and tri…"
type input "1"
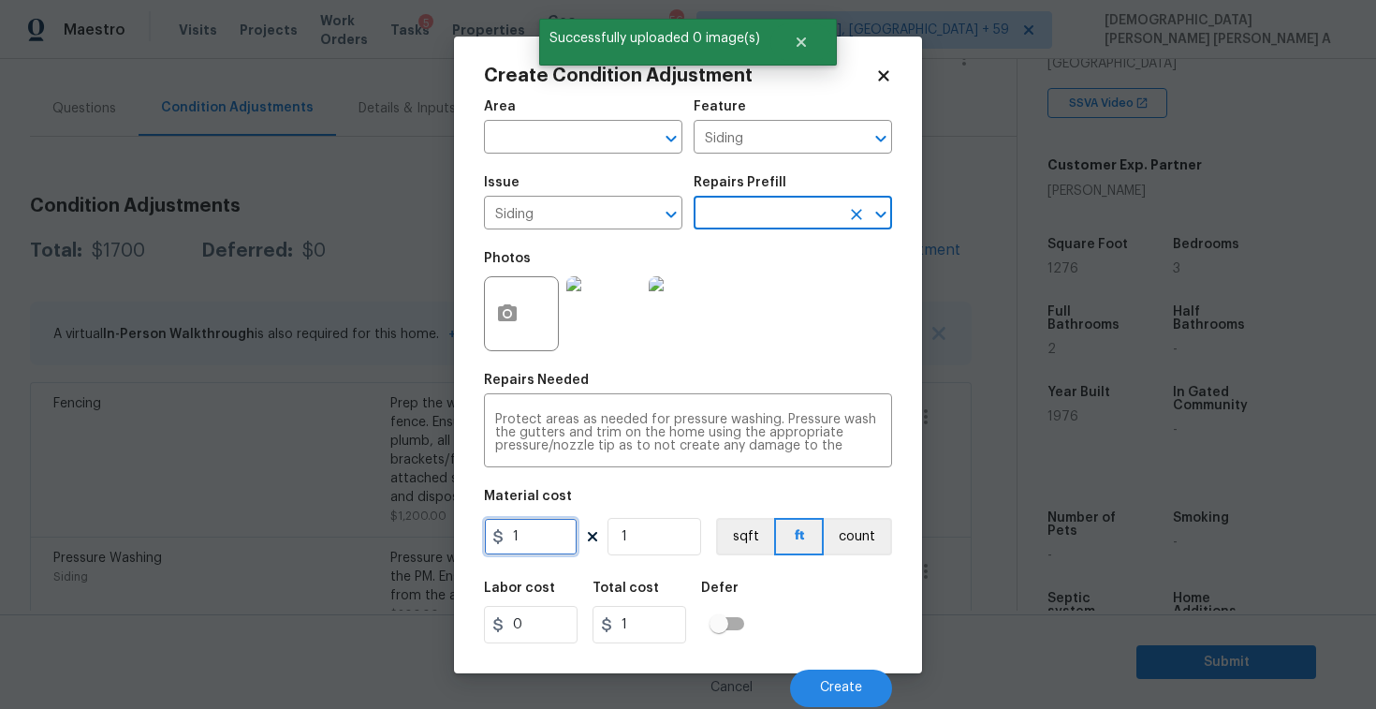
click at [542, 548] on input "1" at bounding box center [531, 536] width 94 height 37
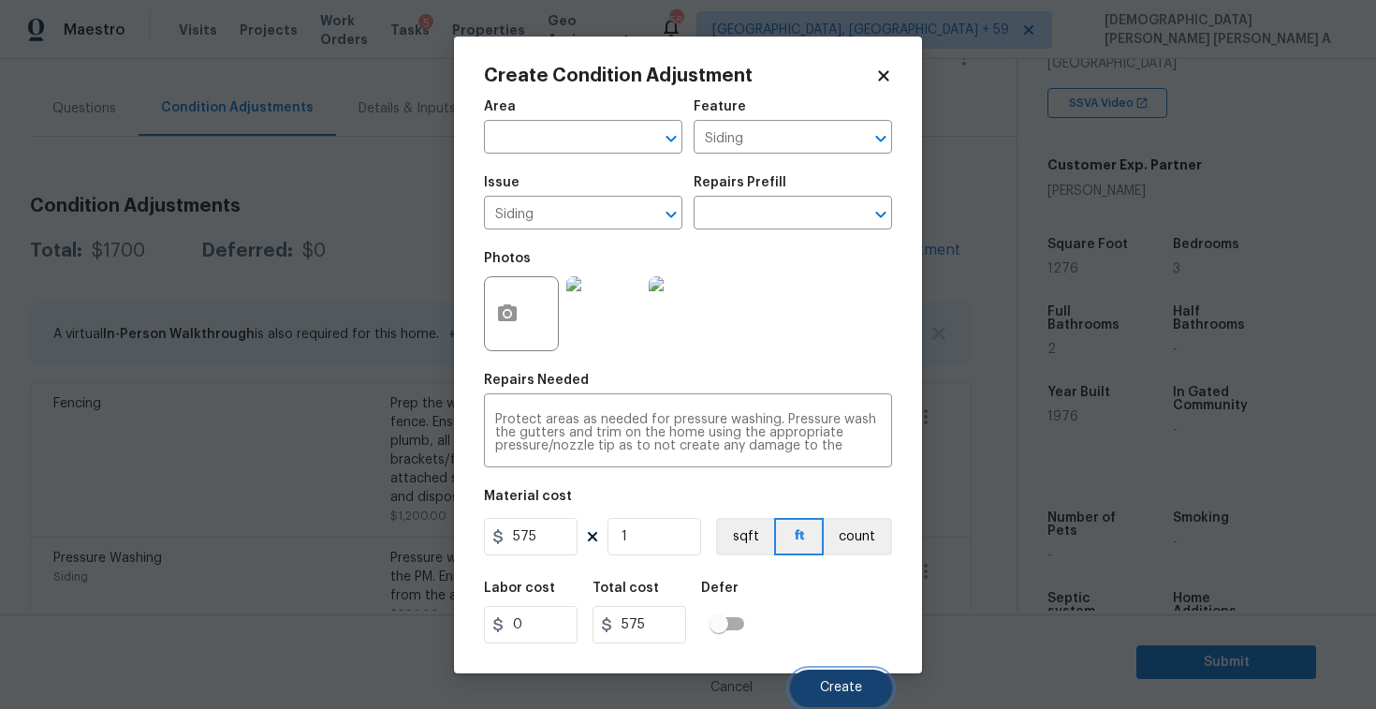
click at [829, 672] on button "Create" at bounding box center [841, 687] width 102 height 37
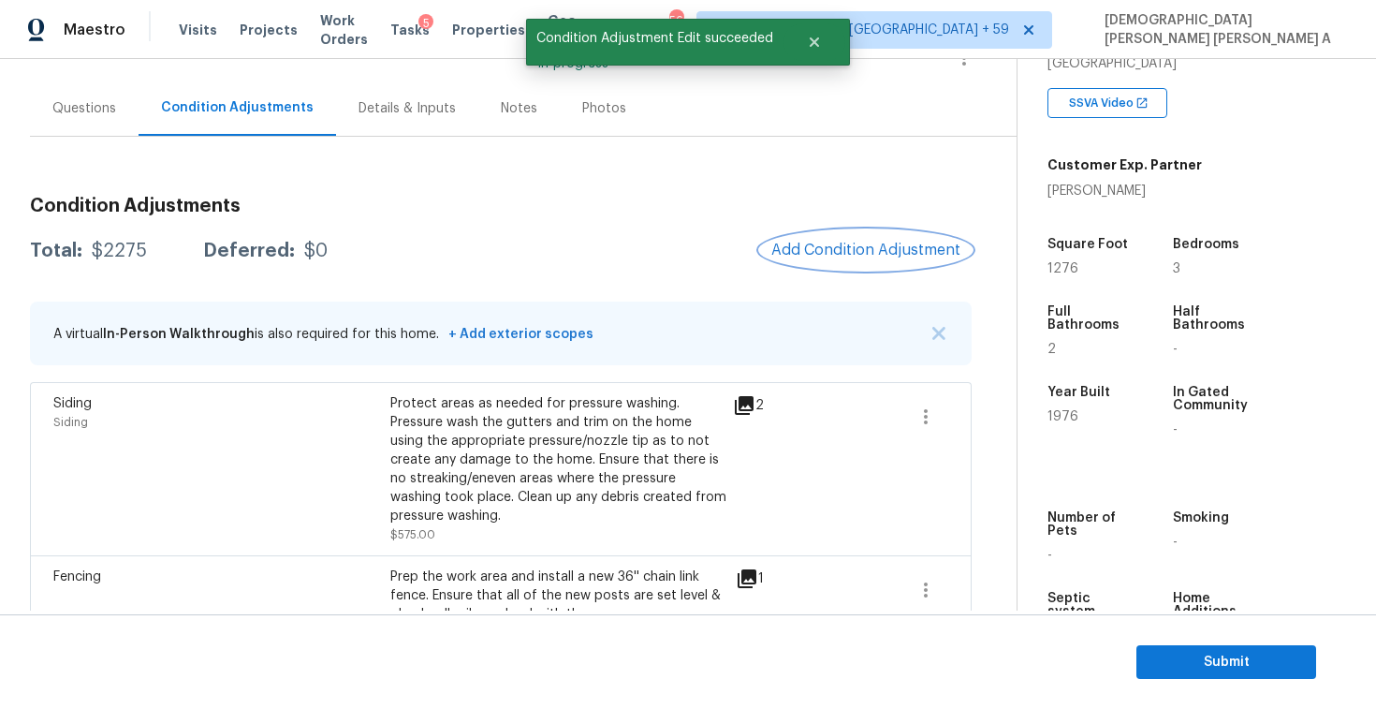
click at [931, 246] on span "Add Condition Adjustment" at bounding box center [865, 250] width 189 height 17
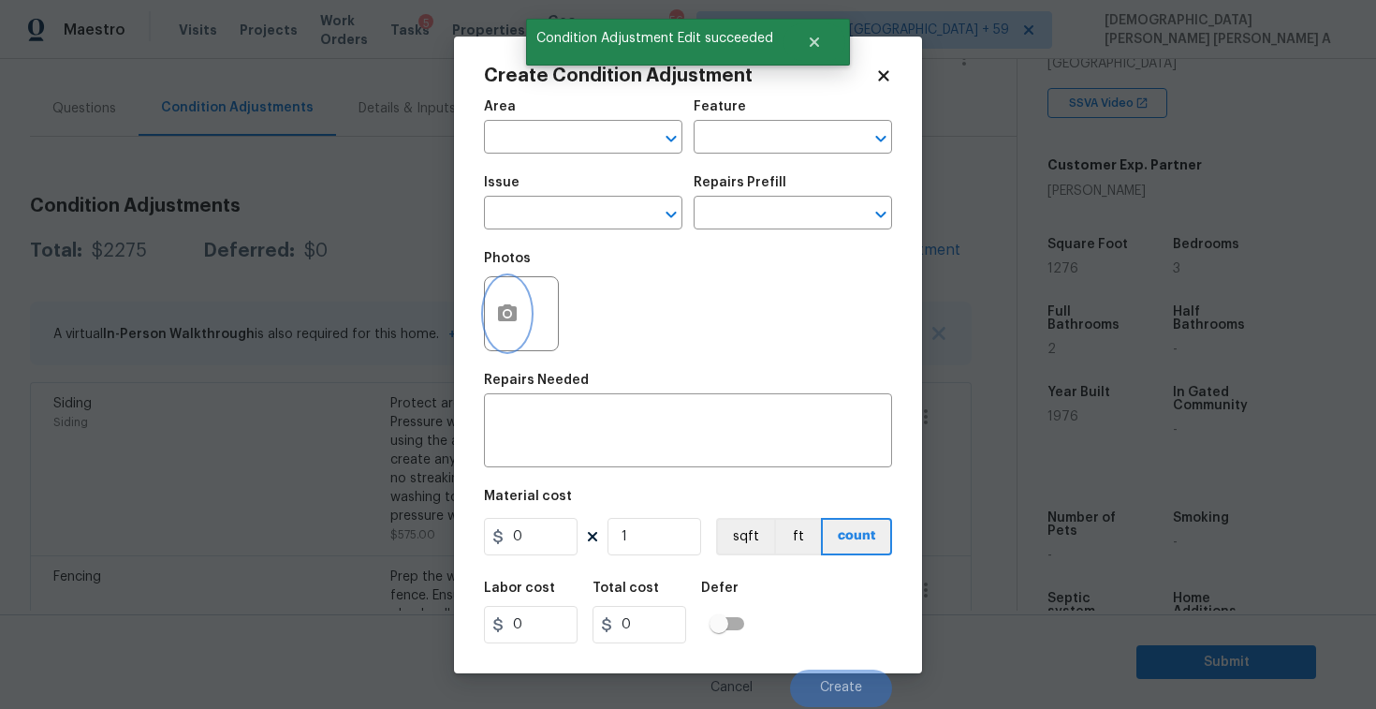
click at [512, 324] on icon "button" at bounding box center [507, 313] width 22 height 22
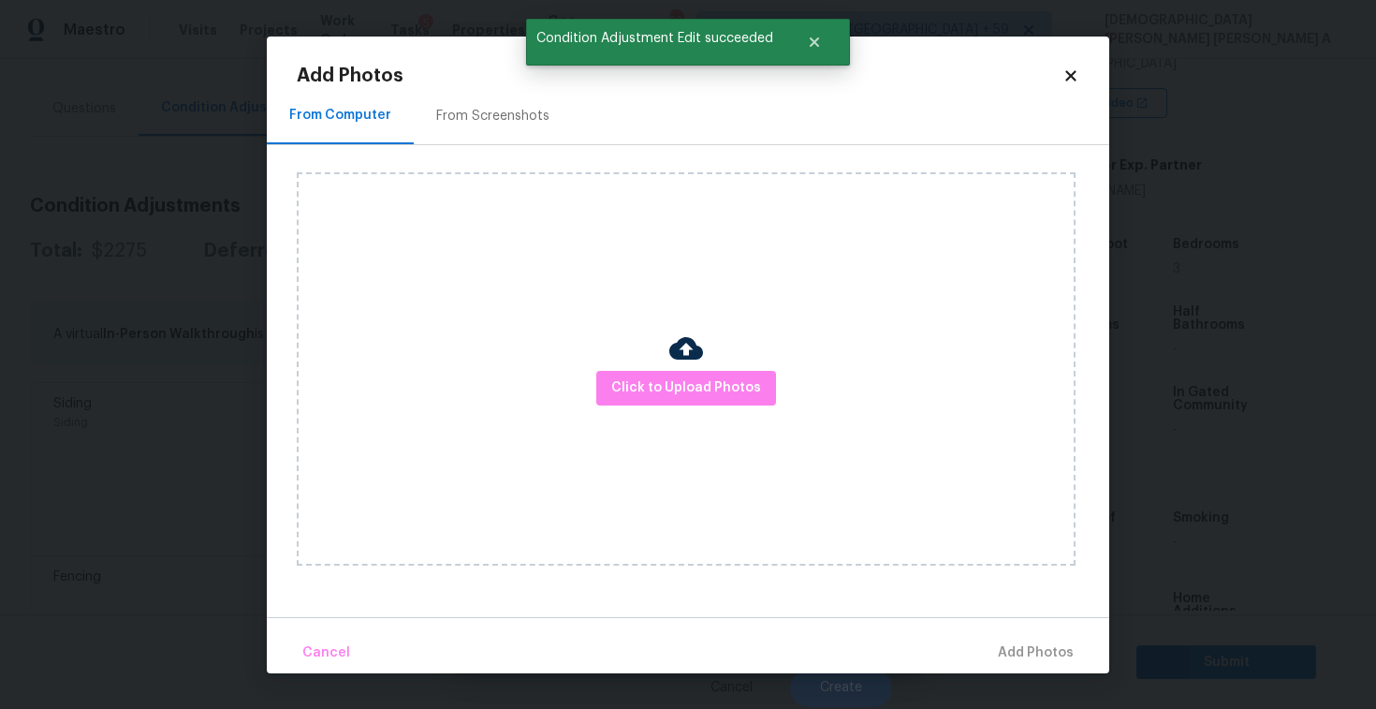
click at [489, 130] on div "From Screenshots" at bounding box center [493, 116] width 158 height 55
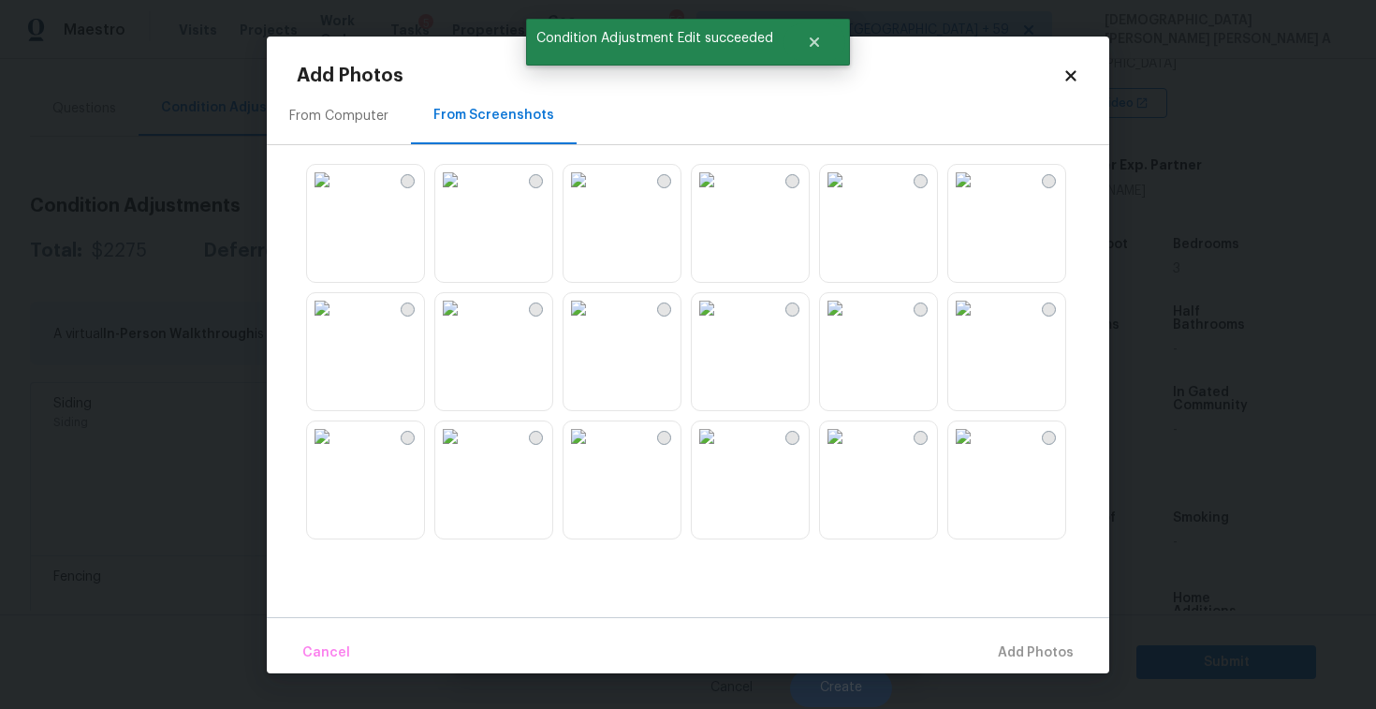
click at [1061, 77] on h2 "Add Photos" at bounding box center [680, 75] width 766 height 19
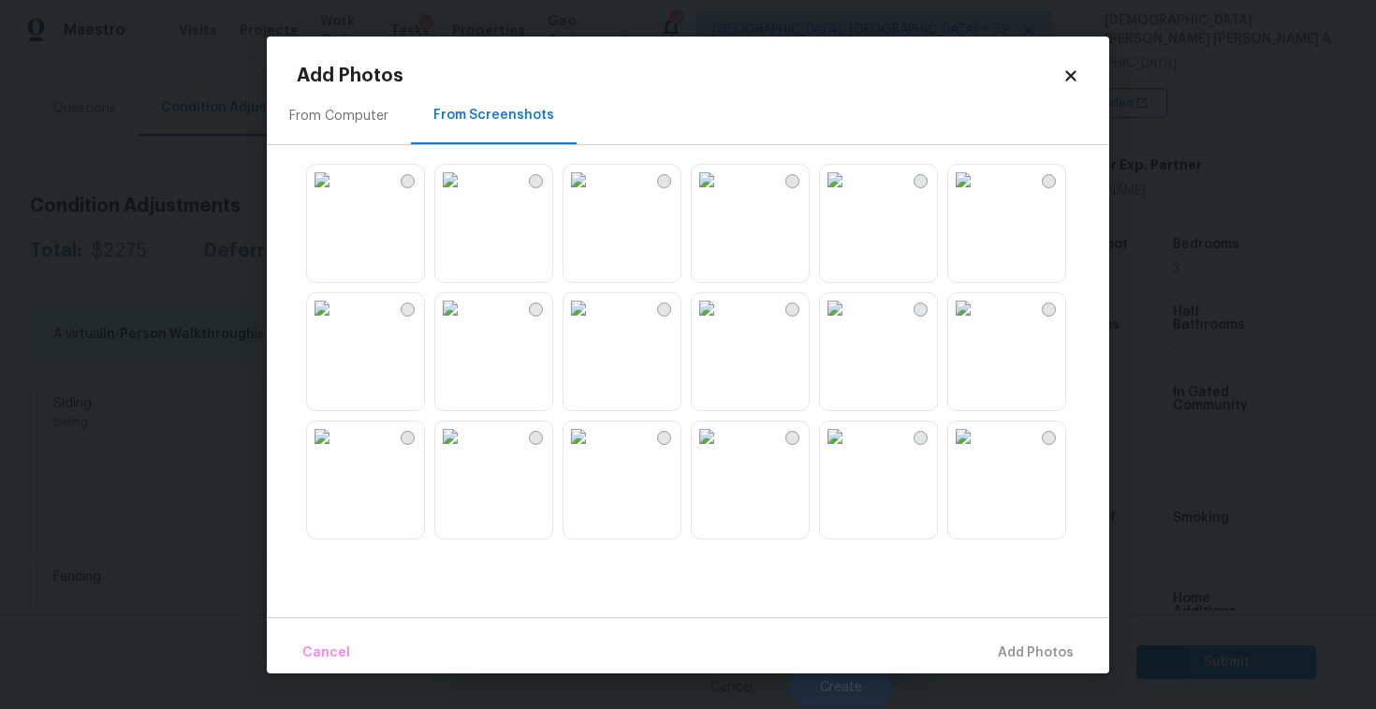
click at [1077, 75] on icon at bounding box center [1070, 75] width 17 height 17
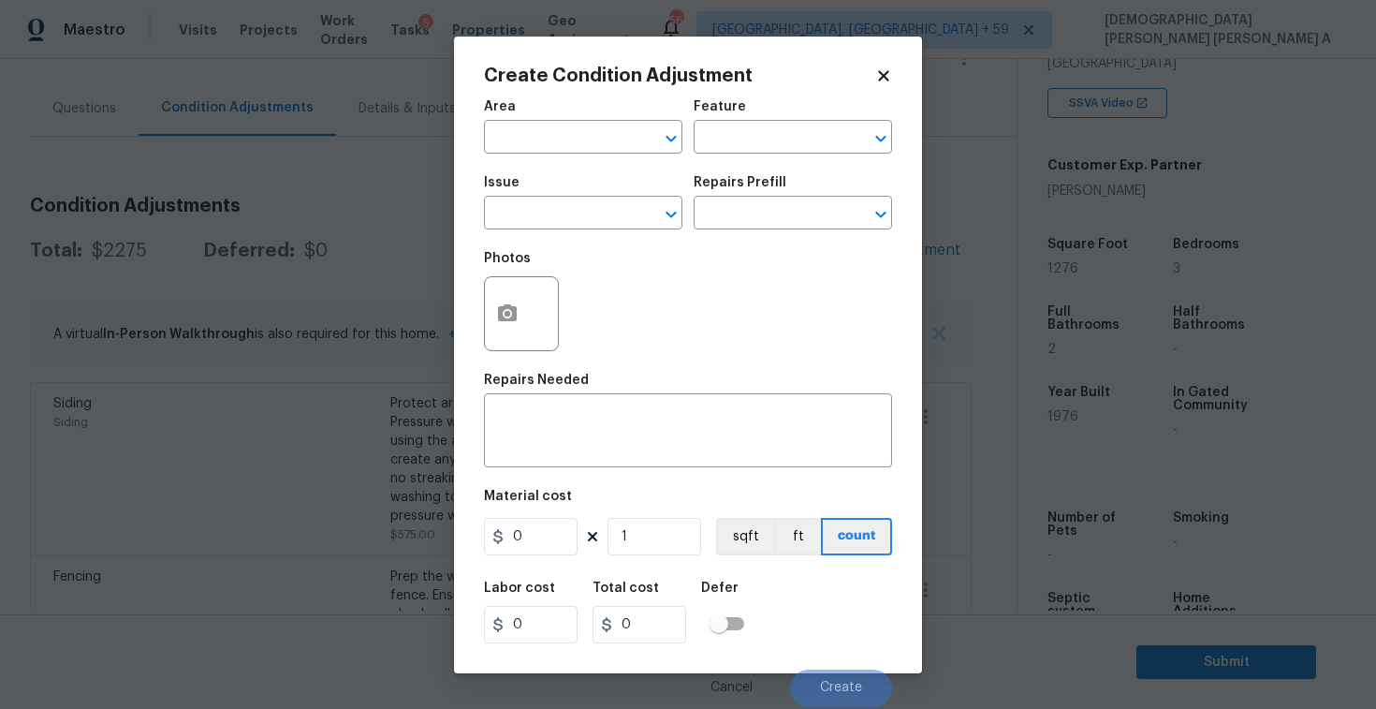
click at [893, 71] on div "Create Condition Adjustment Area ​ Feature ​ Issue ​ Repairs Prefill ​ Photos R…" at bounding box center [688, 355] width 468 height 637
click at [876, 70] on icon at bounding box center [883, 75] width 17 height 17
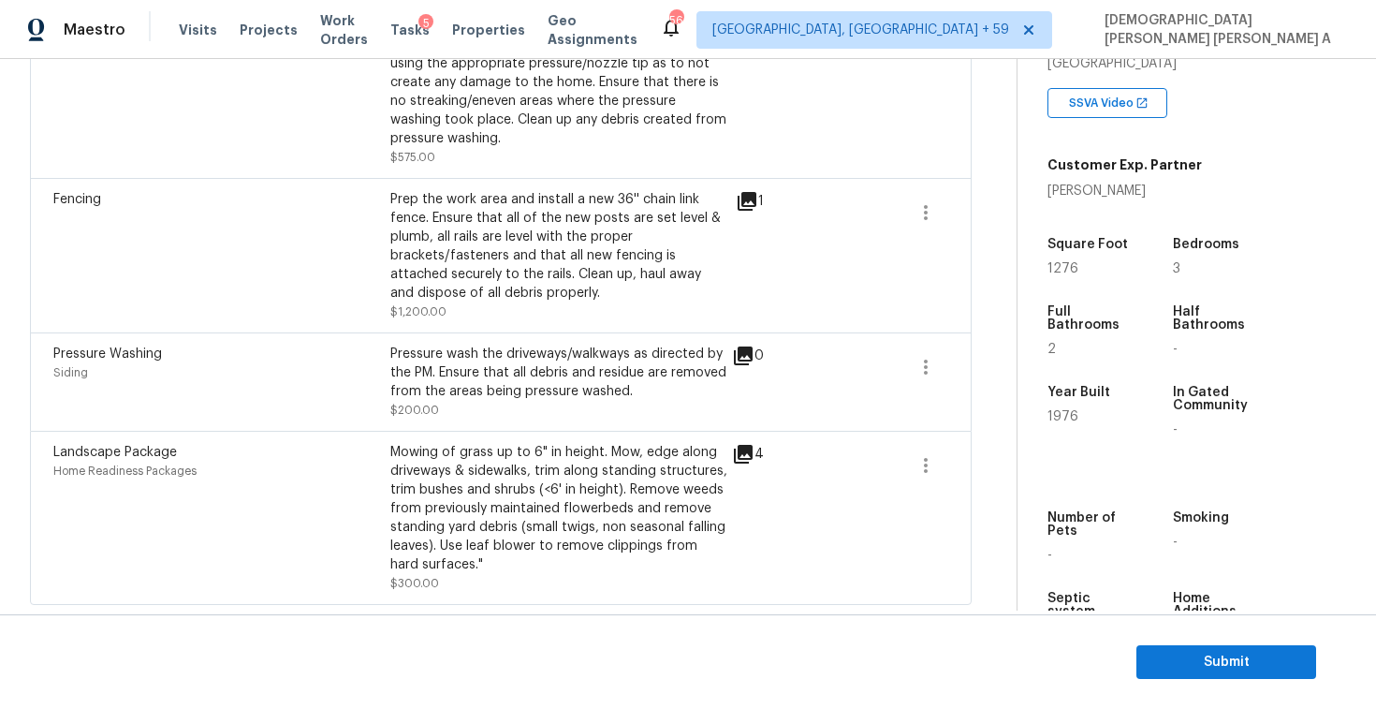
scroll to position [264, 0]
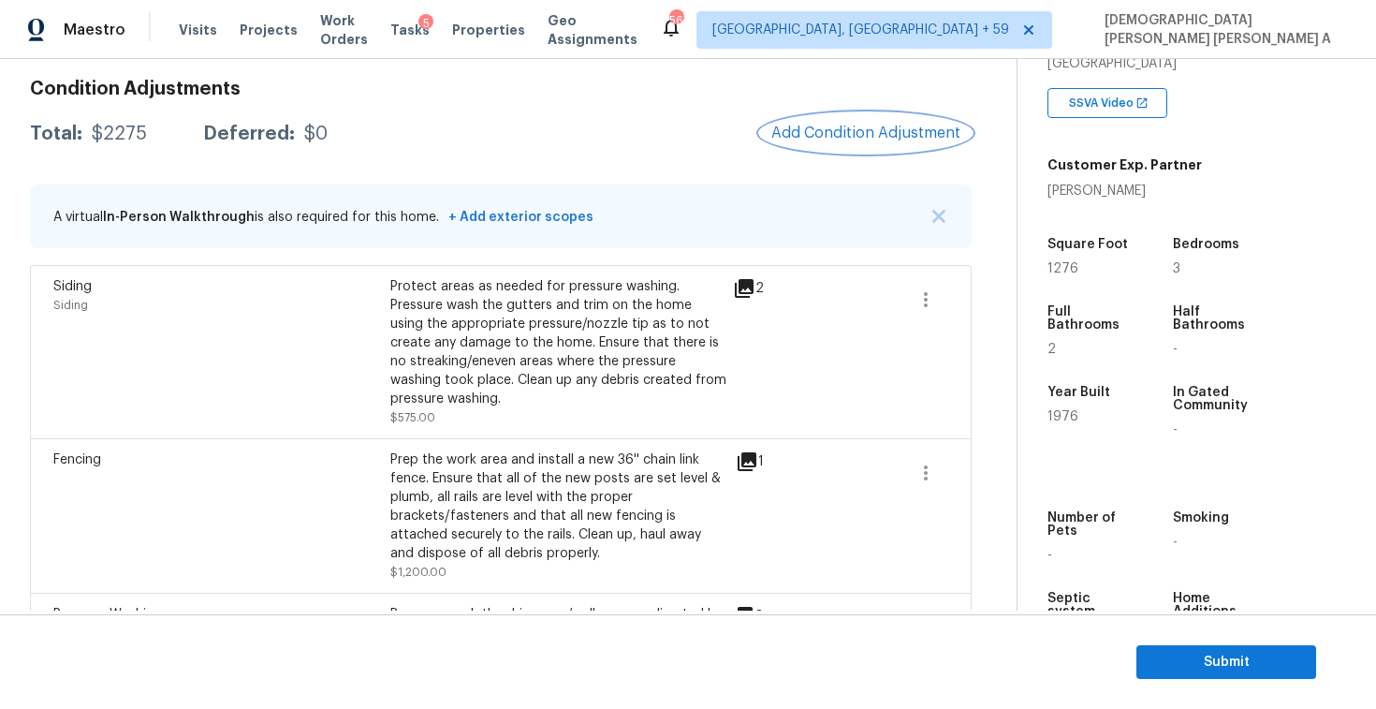
click at [854, 125] on span "Add Condition Adjustment" at bounding box center [865, 133] width 189 height 17
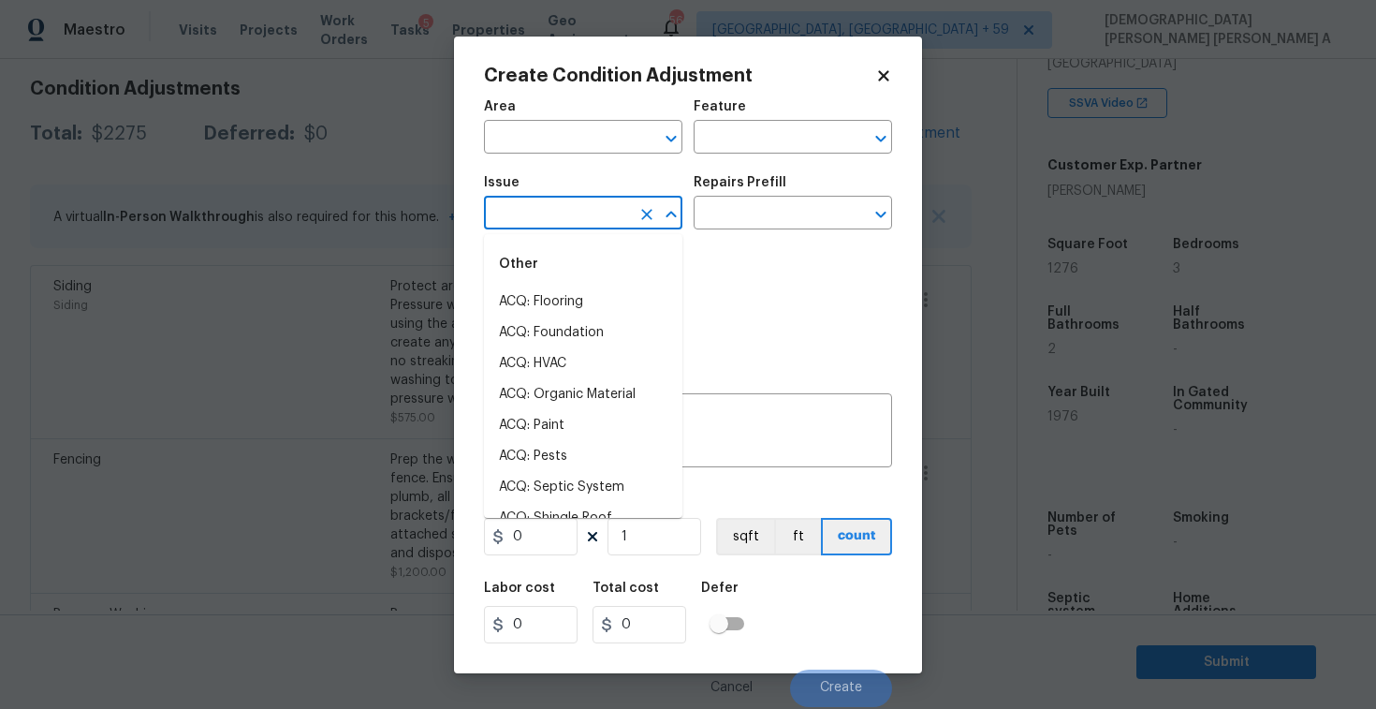
click at [517, 216] on input "text" at bounding box center [557, 214] width 146 height 29
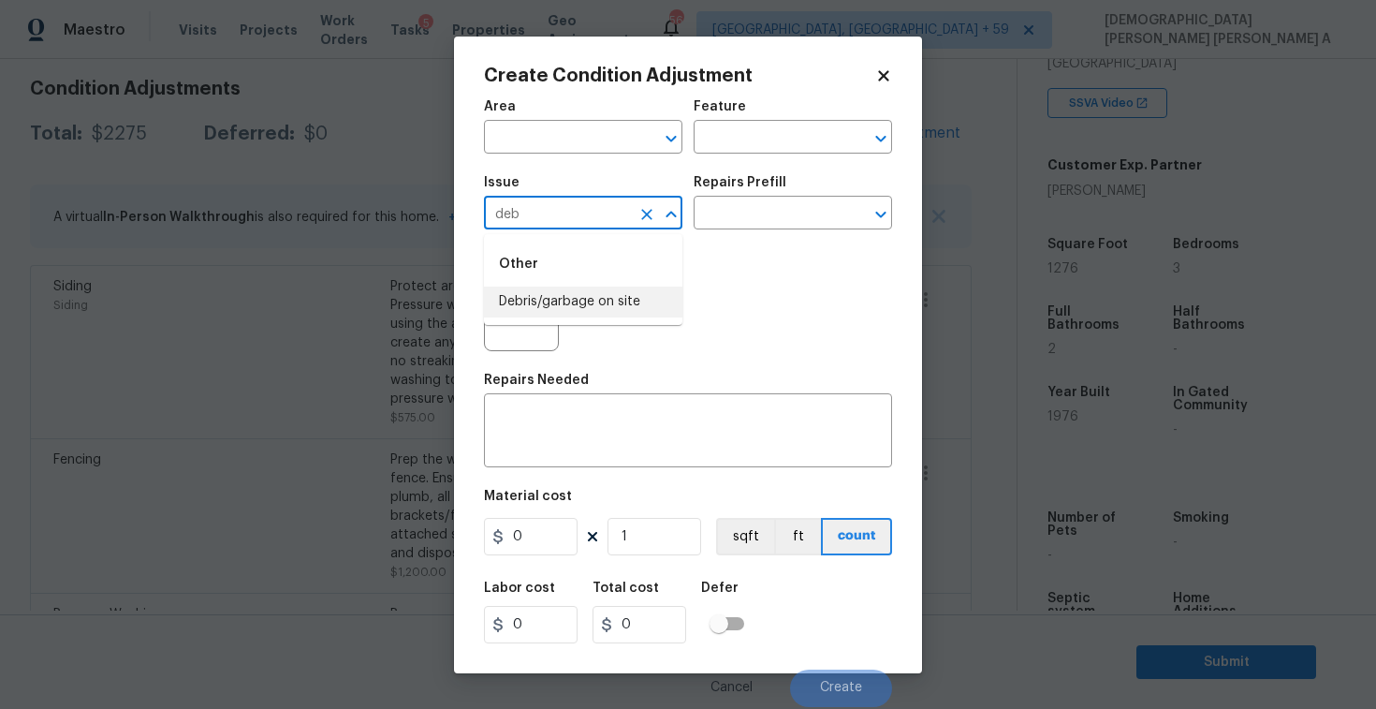
click at [594, 311] on li "Debris/garbage on site" at bounding box center [583, 301] width 198 height 31
click at [794, 211] on input "text" at bounding box center [767, 214] width 146 height 29
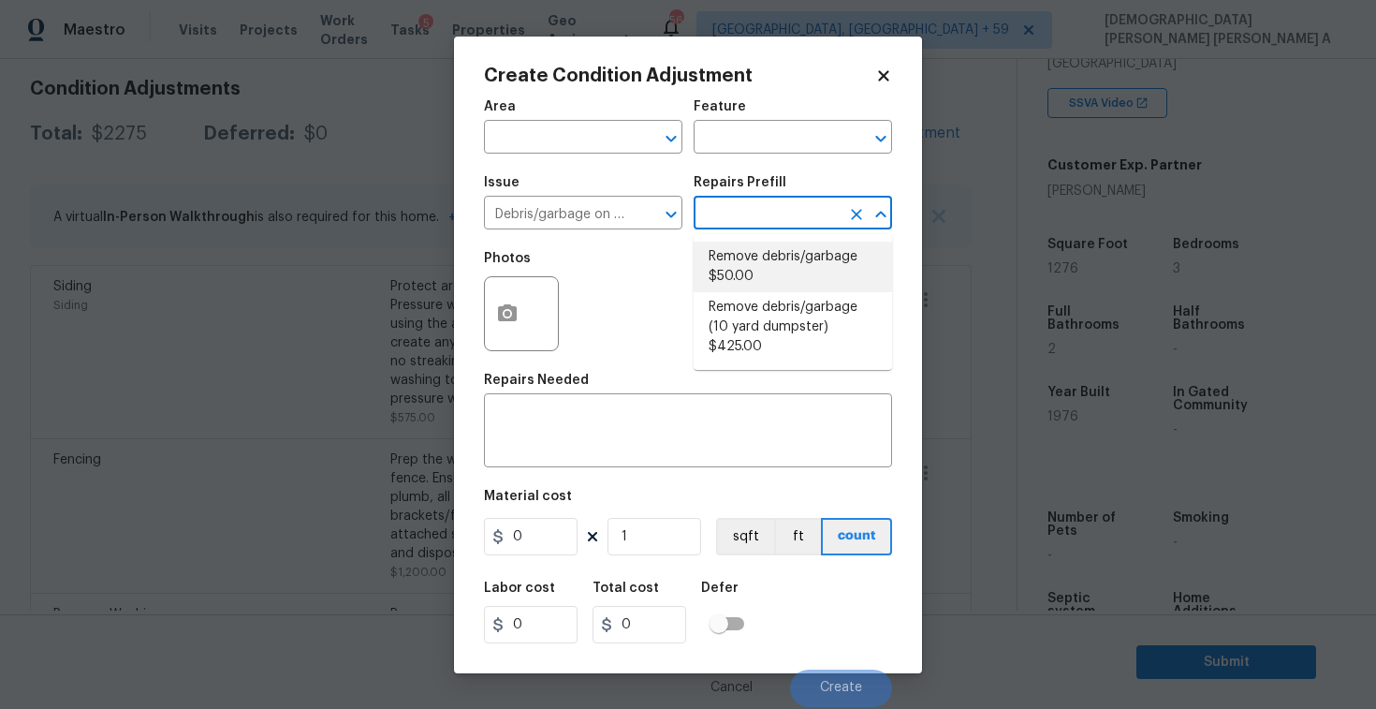
click at [774, 279] on li "Remove debris/garbage $50.00" at bounding box center [793, 267] width 198 height 51
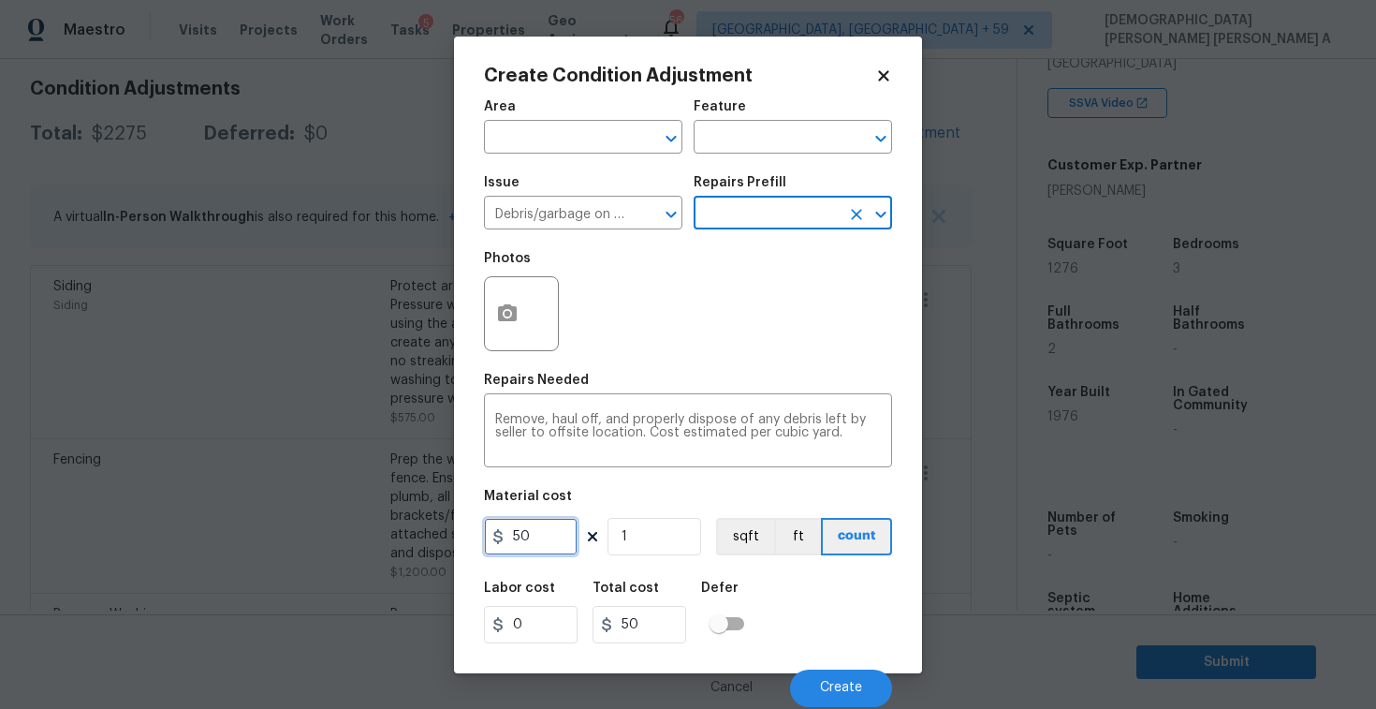
click at [532, 554] on input "50" at bounding box center [531, 536] width 94 height 37
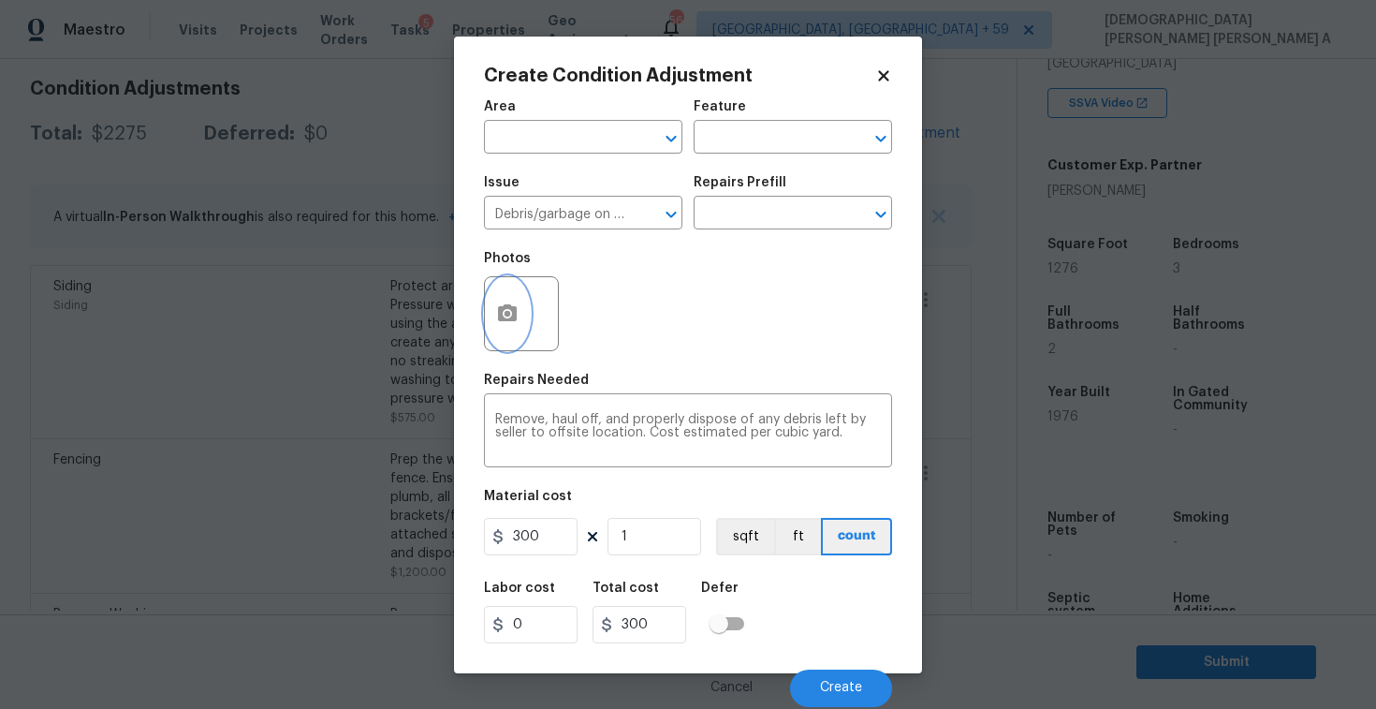
click at [498, 297] on button "button" at bounding box center [507, 313] width 45 height 73
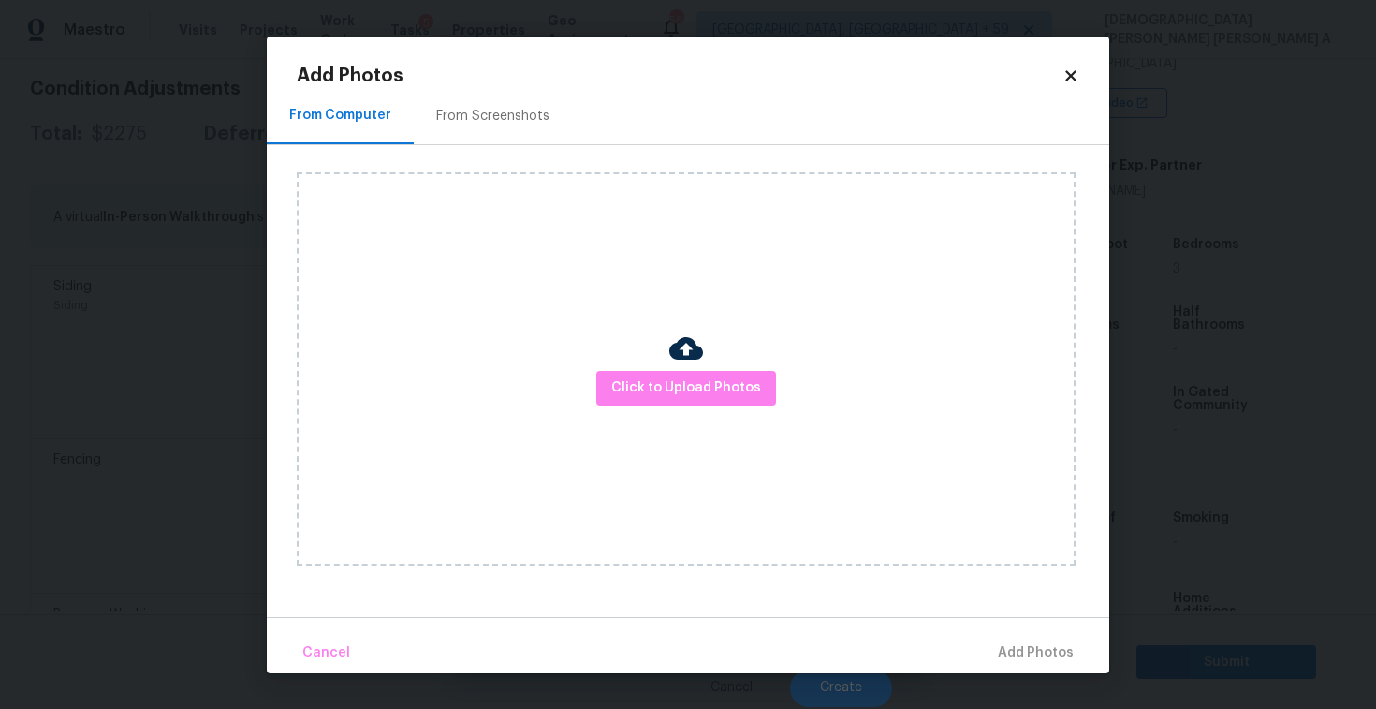
click at [467, 106] on div "From Screenshots" at bounding box center [493, 116] width 158 height 55
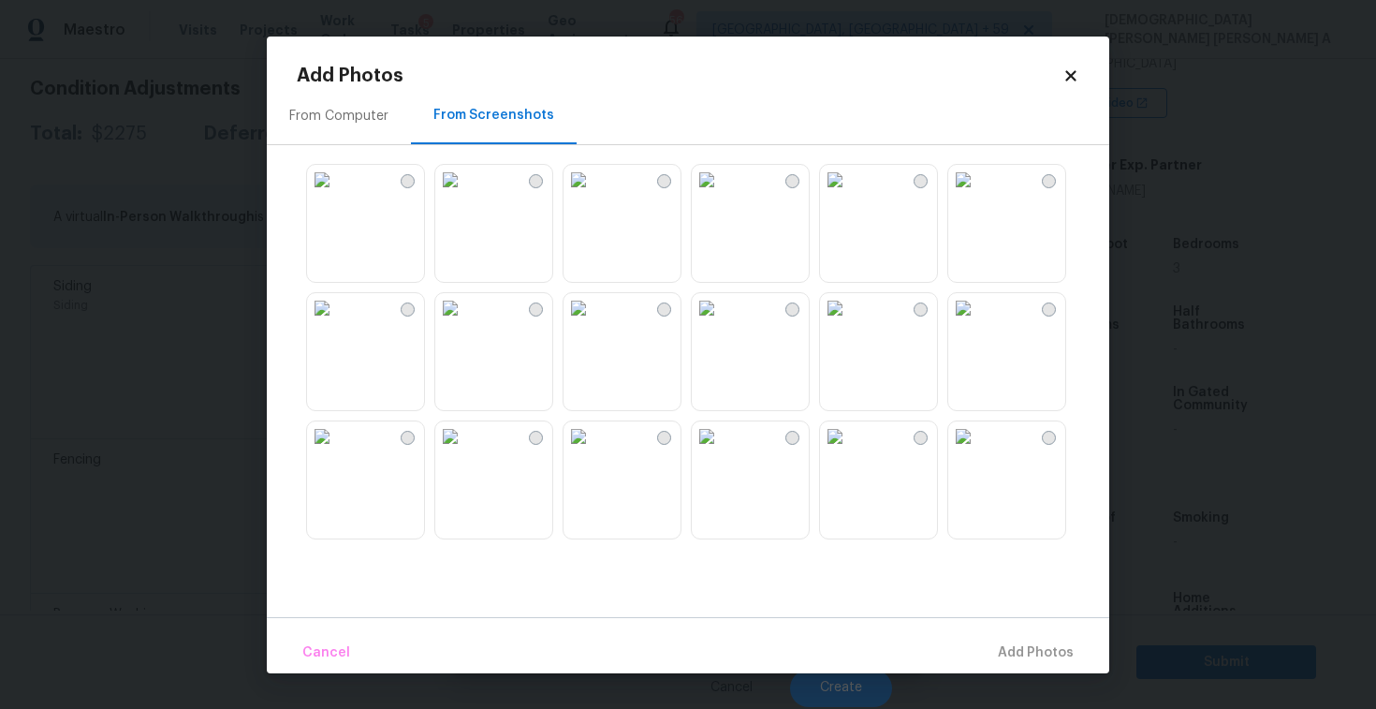
click at [465, 323] on img at bounding box center [450, 308] width 30 height 30
click at [579, 451] on img at bounding box center [579, 436] width 30 height 30
click at [465, 451] on img at bounding box center [450, 436] width 30 height 30
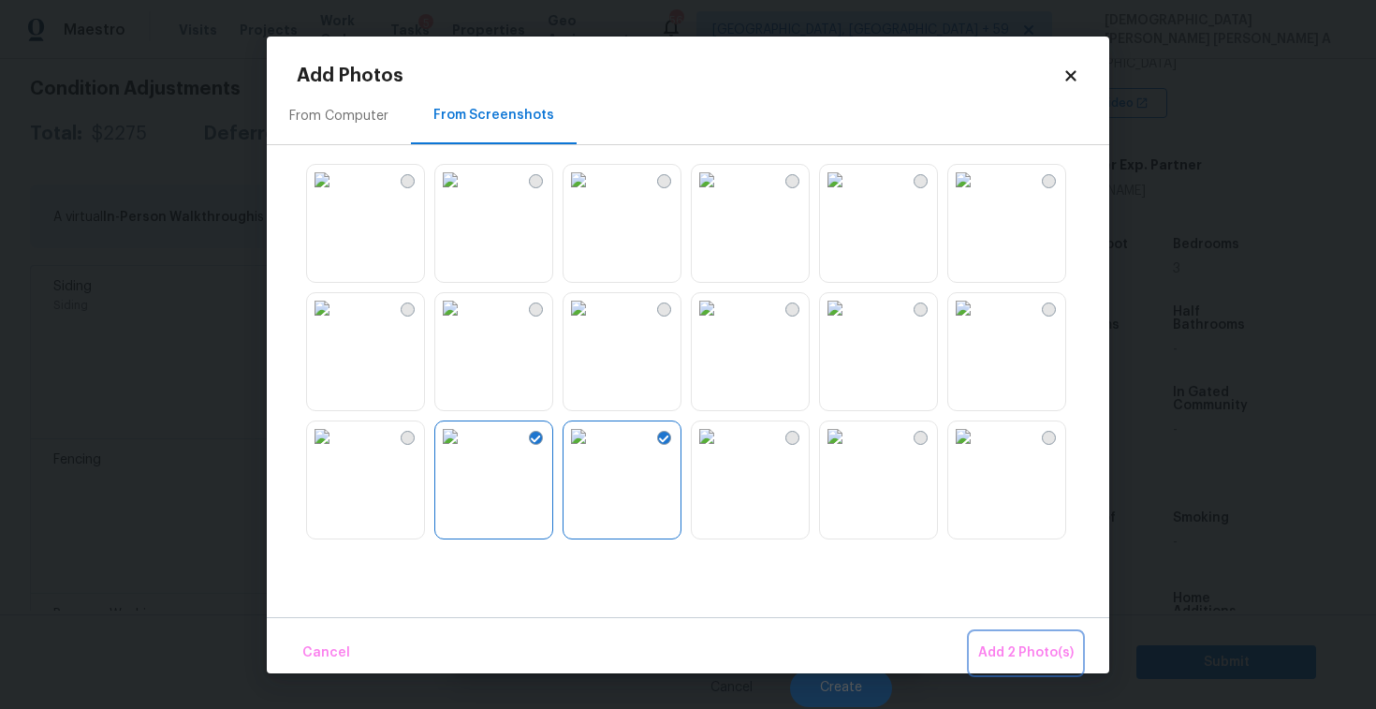
click at [1042, 652] on span "Add 2 Photo(s)" at bounding box center [1025, 652] width 95 height 23
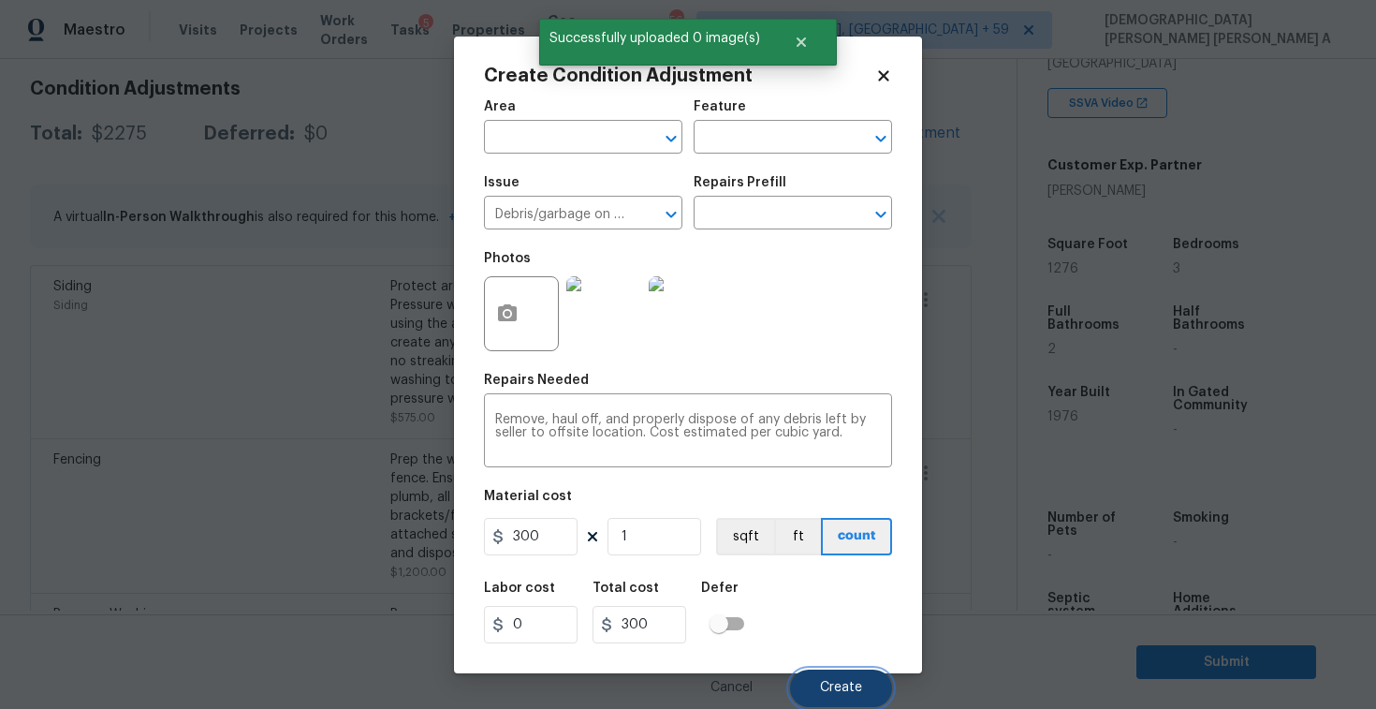
click at [828, 685] on span "Create" at bounding box center [841, 688] width 42 height 14
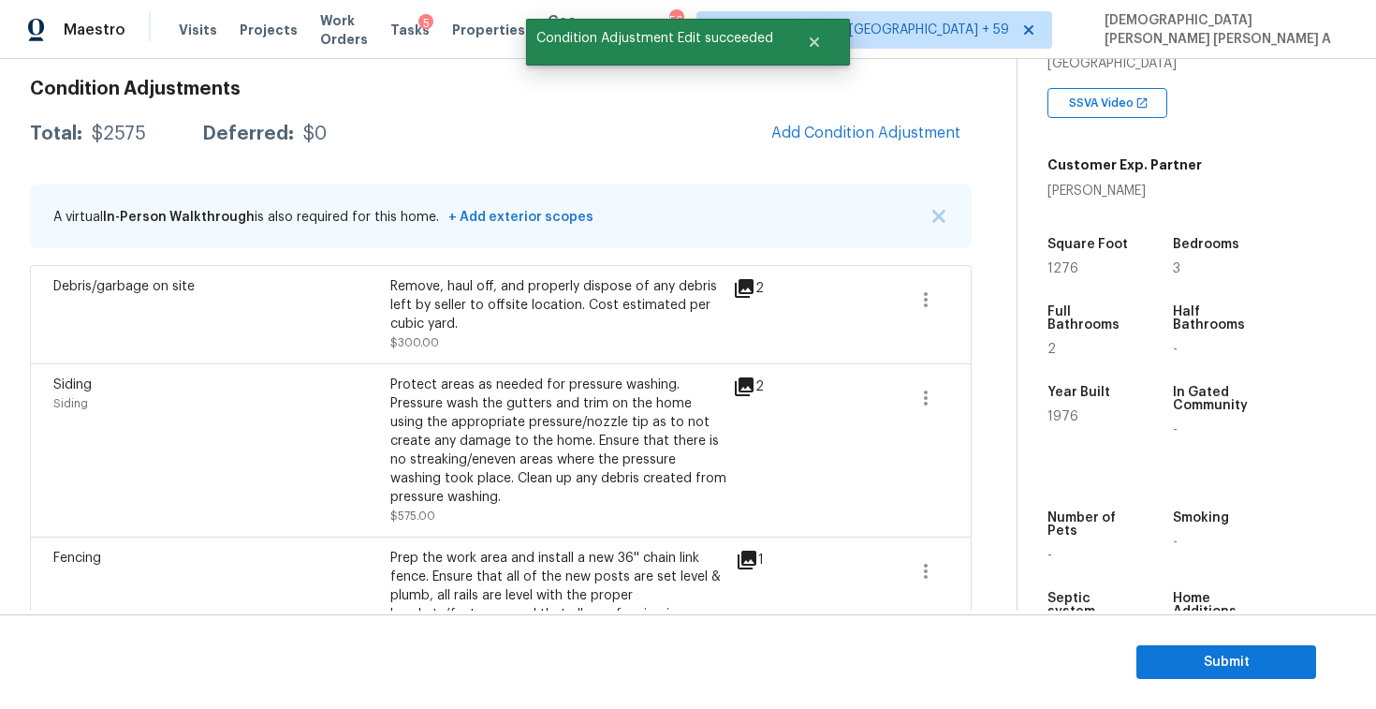
click at [652, 117] on div "Total: $2575 Deferred: $0 Add Condition Adjustment" at bounding box center [501, 133] width 942 height 41
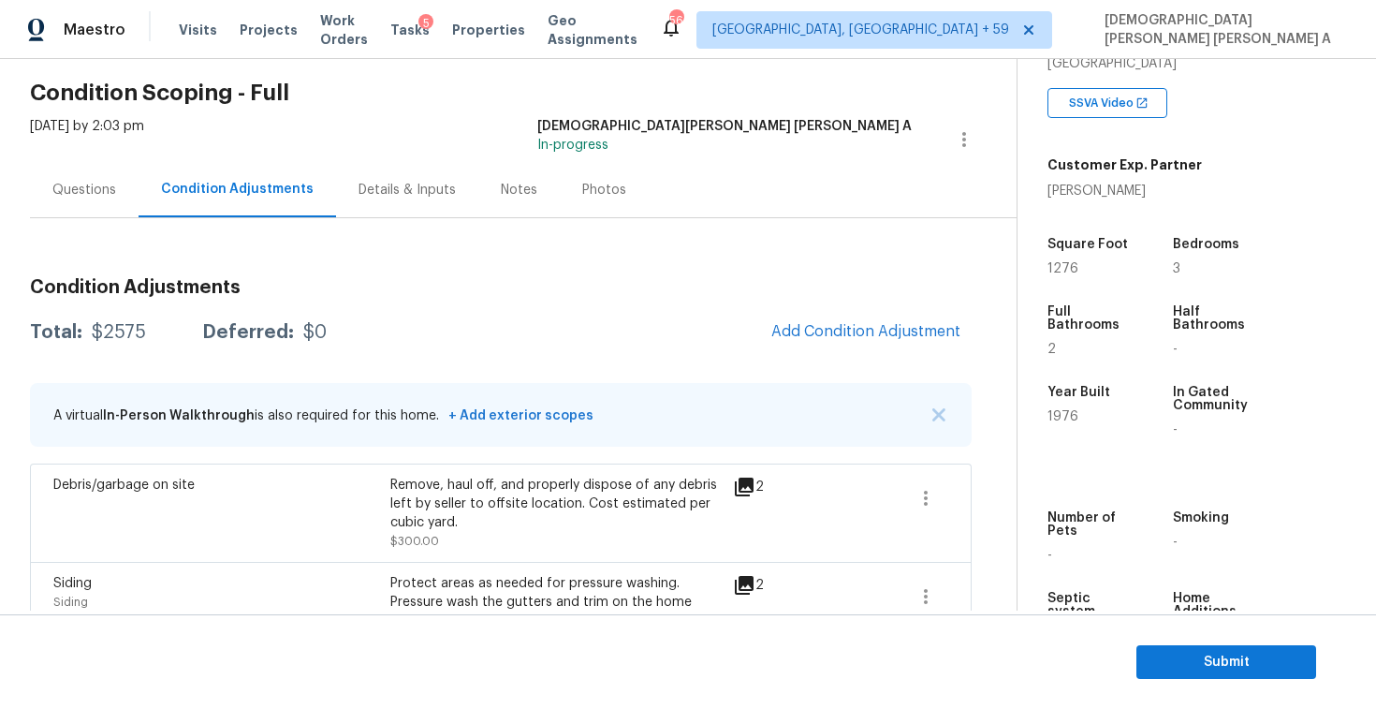
click at [612, 161] on div "Mon, Sep 29 2025 by 2:03 pm Mohamed Azeem Mohsin A In-progress" at bounding box center [523, 139] width 987 height 45
click at [582, 183] on div "Photos" at bounding box center [604, 190] width 44 height 19
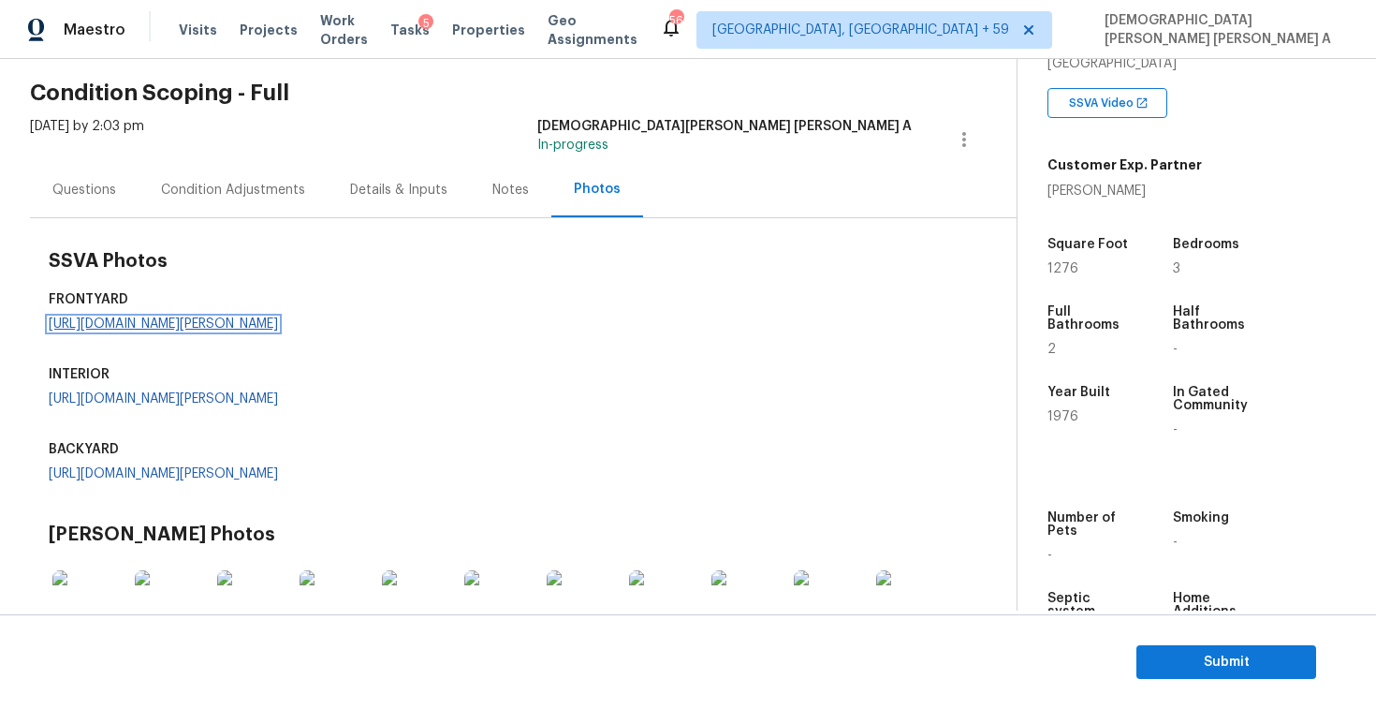
click at [217, 330] on link "https://opendoor-admin-client-upload-production.s3.amazonaws.com/uploads/Cake/S…" at bounding box center [163, 323] width 229 height 13
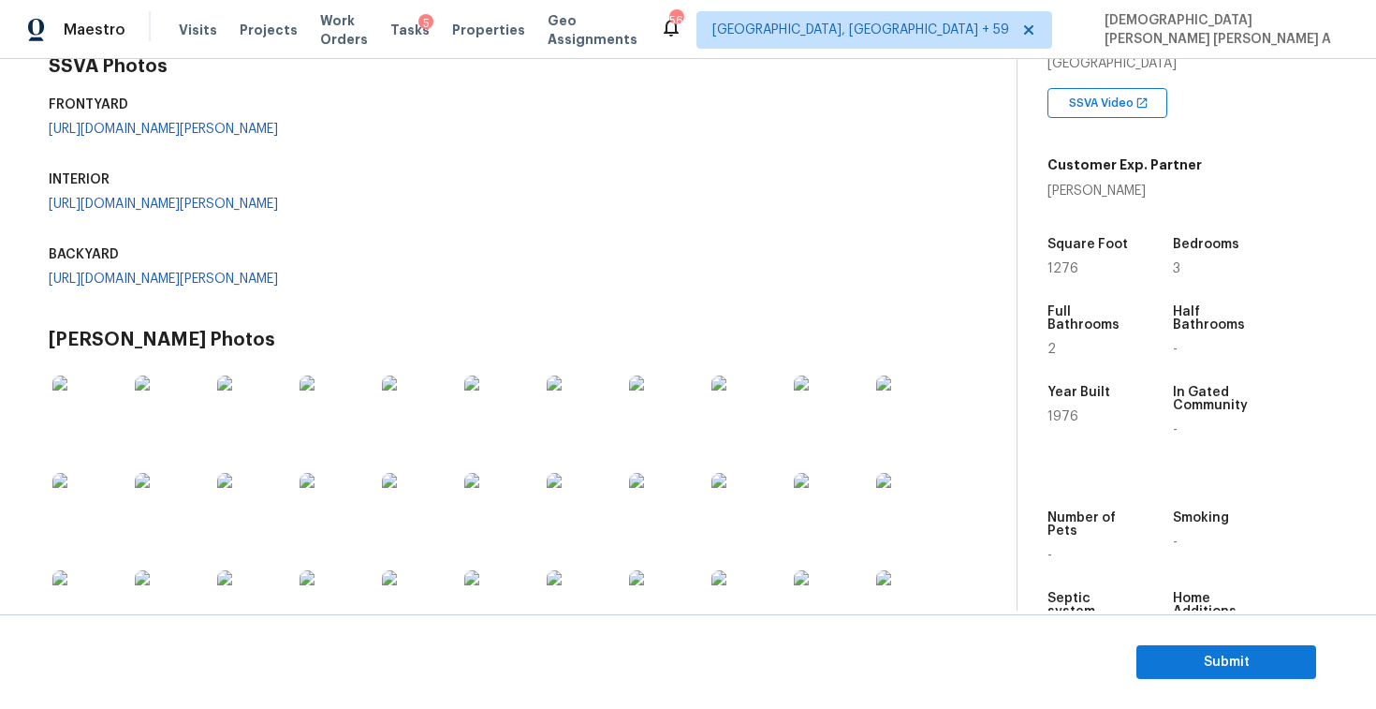
click at [130, 241] on div "INTERIOR https://opendoor-admin-client-upload-production.s3.amazonaws.com/uploa…" at bounding box center [187, 203] width 277 height 75
click at [141, 211] on link "https://opendoor-admin-client-upload-production.s3.amazonaws.com/uploads/Cake/S…" at bounding box center [163, 204] width 229 height 13
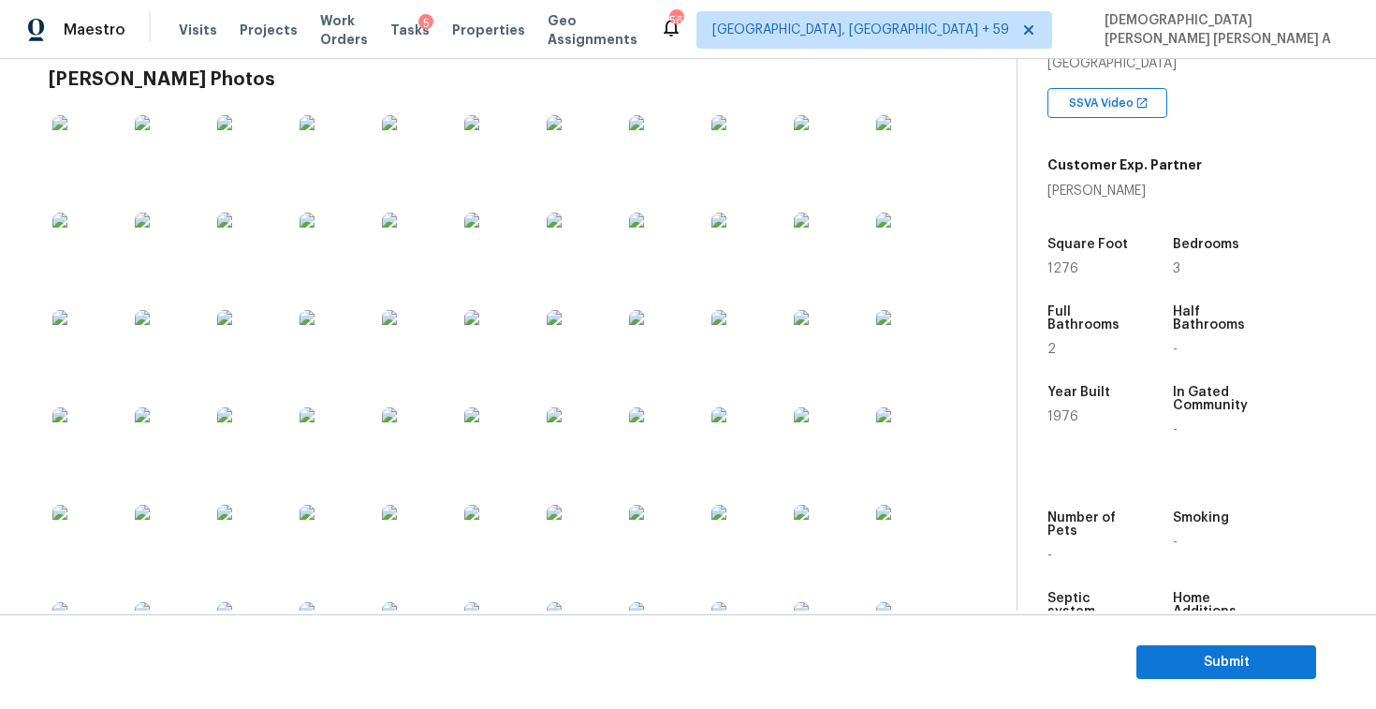
click at [154, 25] on link "https://opendoor-admin-client-upload-production.s3.amazonaws.com/uploads/Cake/S…" at bounding box center [163, 18] width 229 height 13
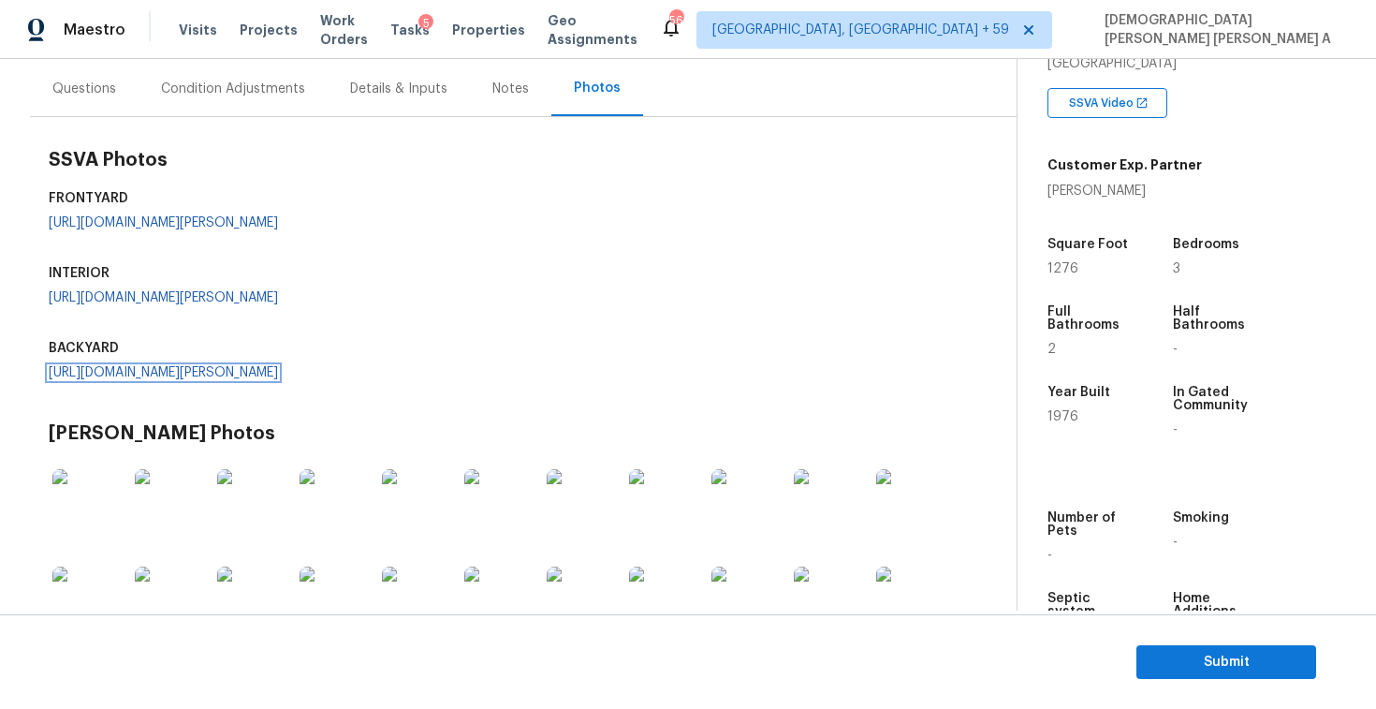
scroll to position [0, 0]
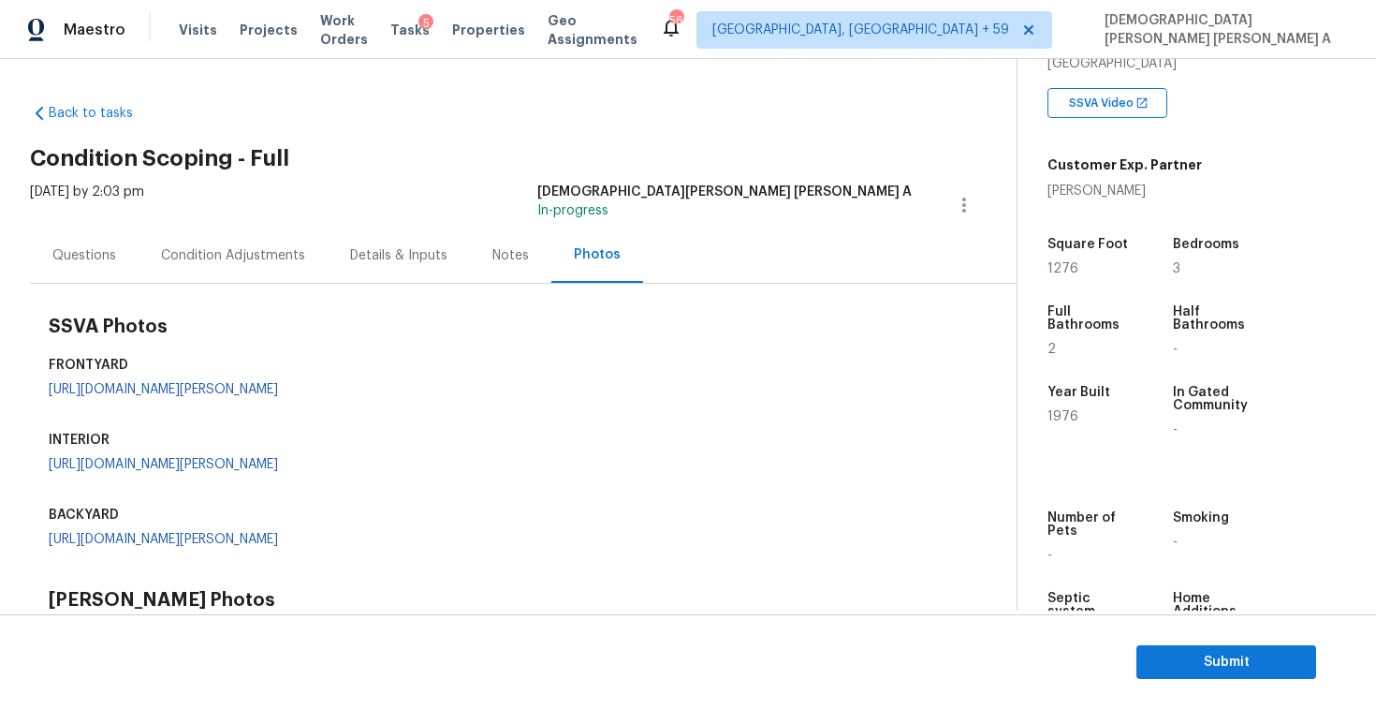
click at [225, 261] on div "Condition Adjustments" at bounding box center [233, 255] width 144 height 19
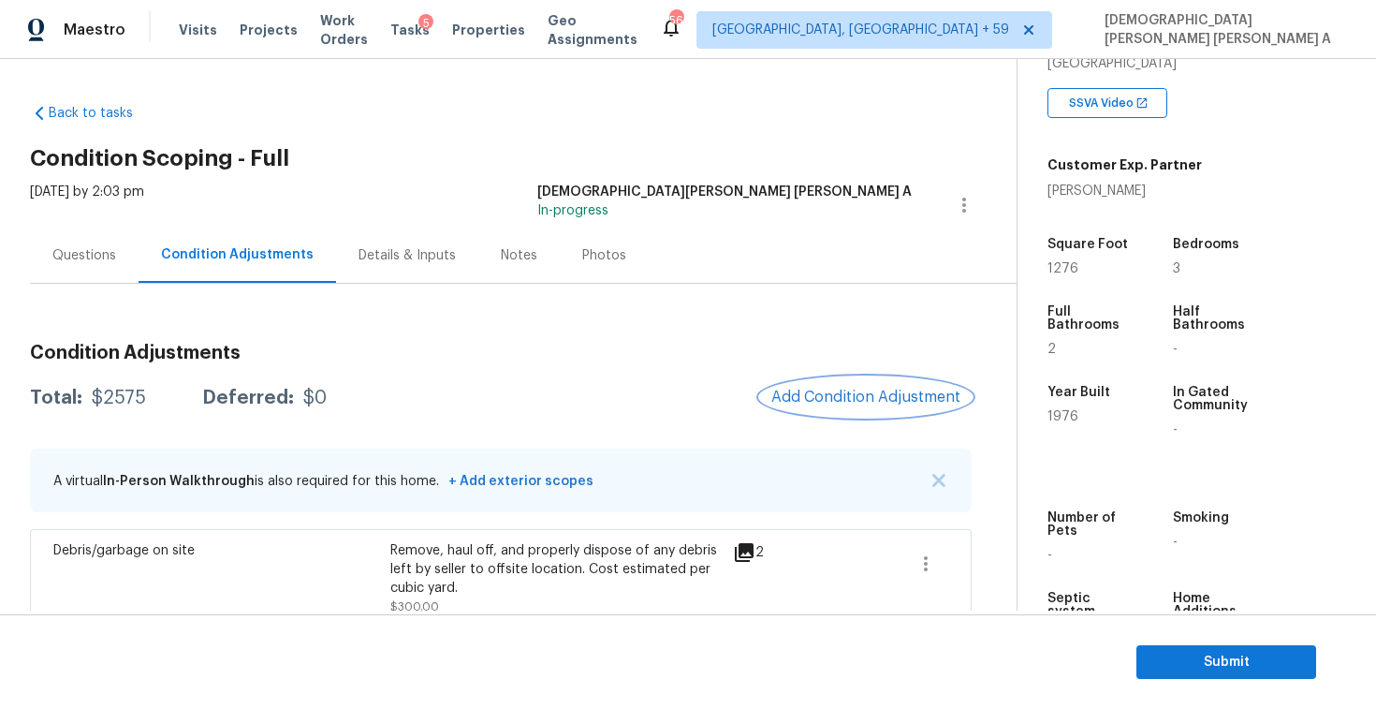
click at [808, 385] on button "Add Condition Adjustment" at bounding box center [866, 396] width 212 height 39
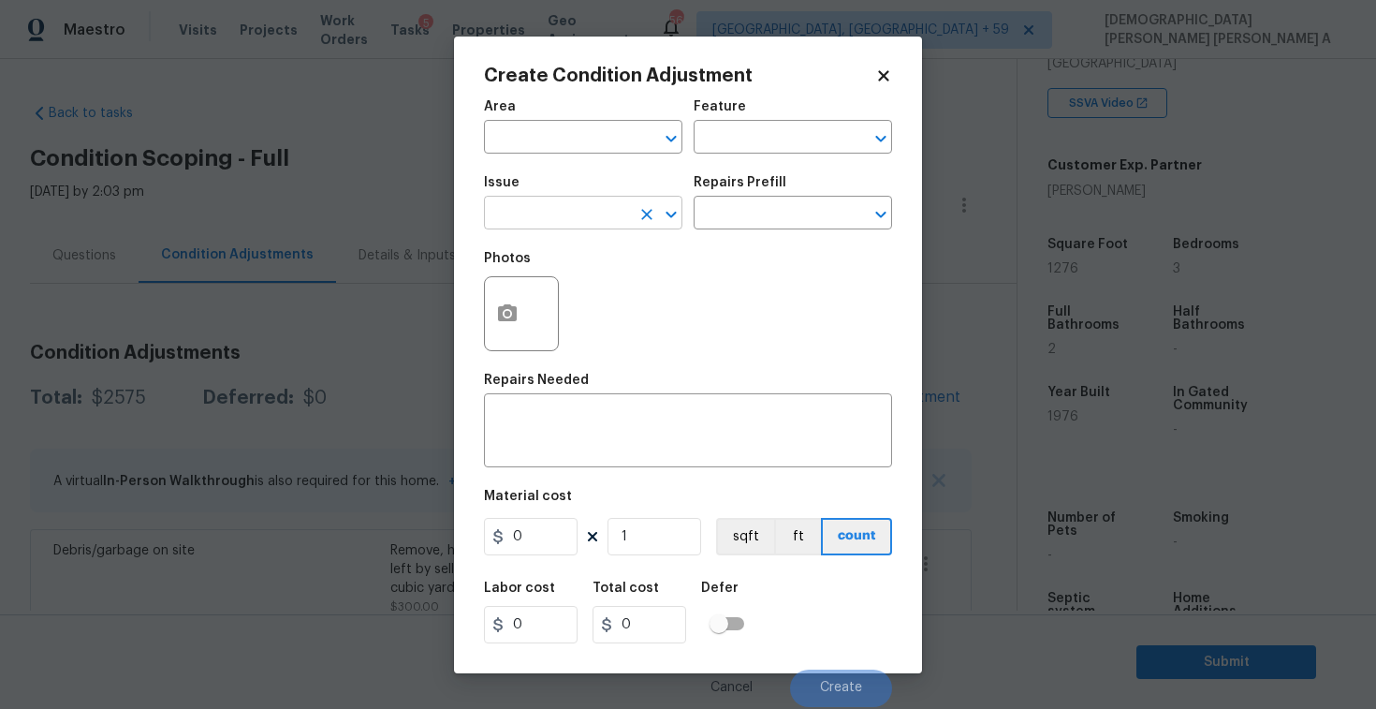
click at [557, 217] on input "text" at bounding box center [557, 214] width 146 height 29
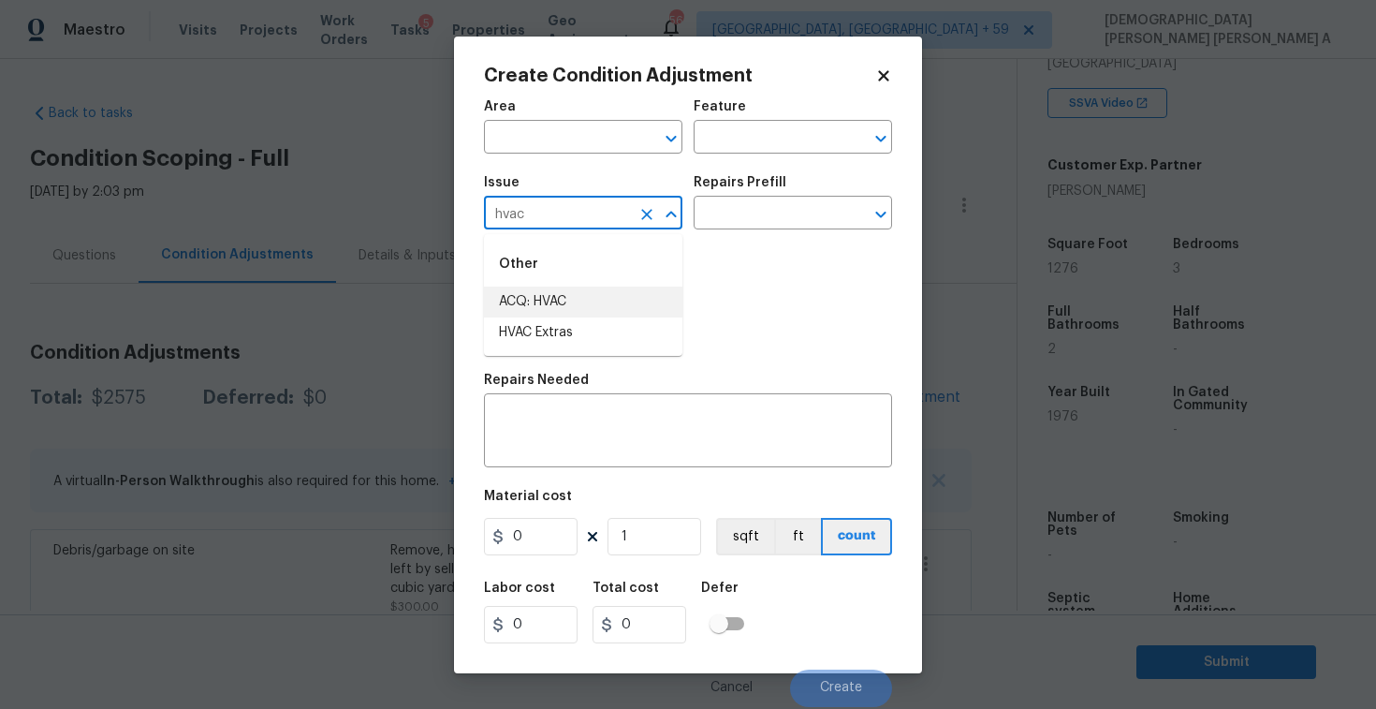
click at [566, 300] on li "ACQ: HVAC" at bounding box center [583, 301] width 198 height 31
click at [727, 227] on input "text" at bounding box center [767, 214] width 146 height 29
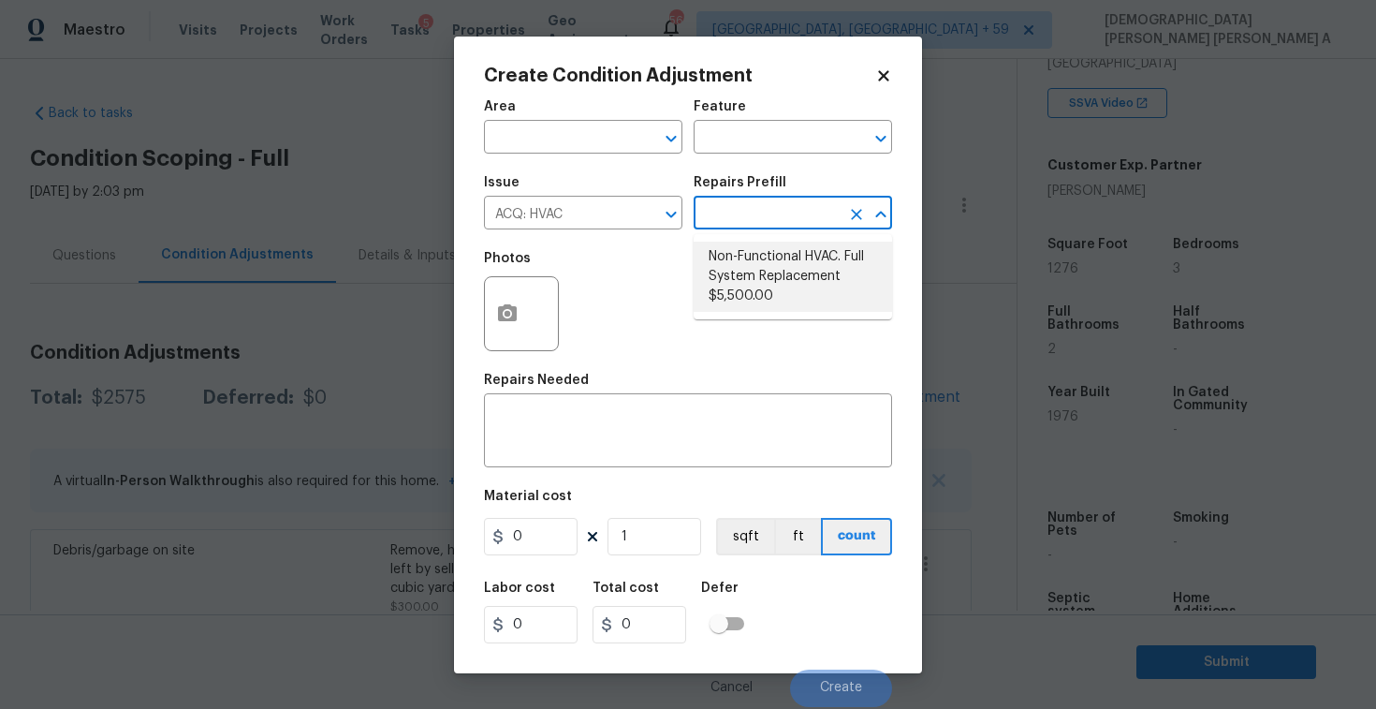
click at [737, 297] on li "Non-Functional HVAC. Full System Replacement $5,500.00" at bounding box center [793, 277] width 198 height 70
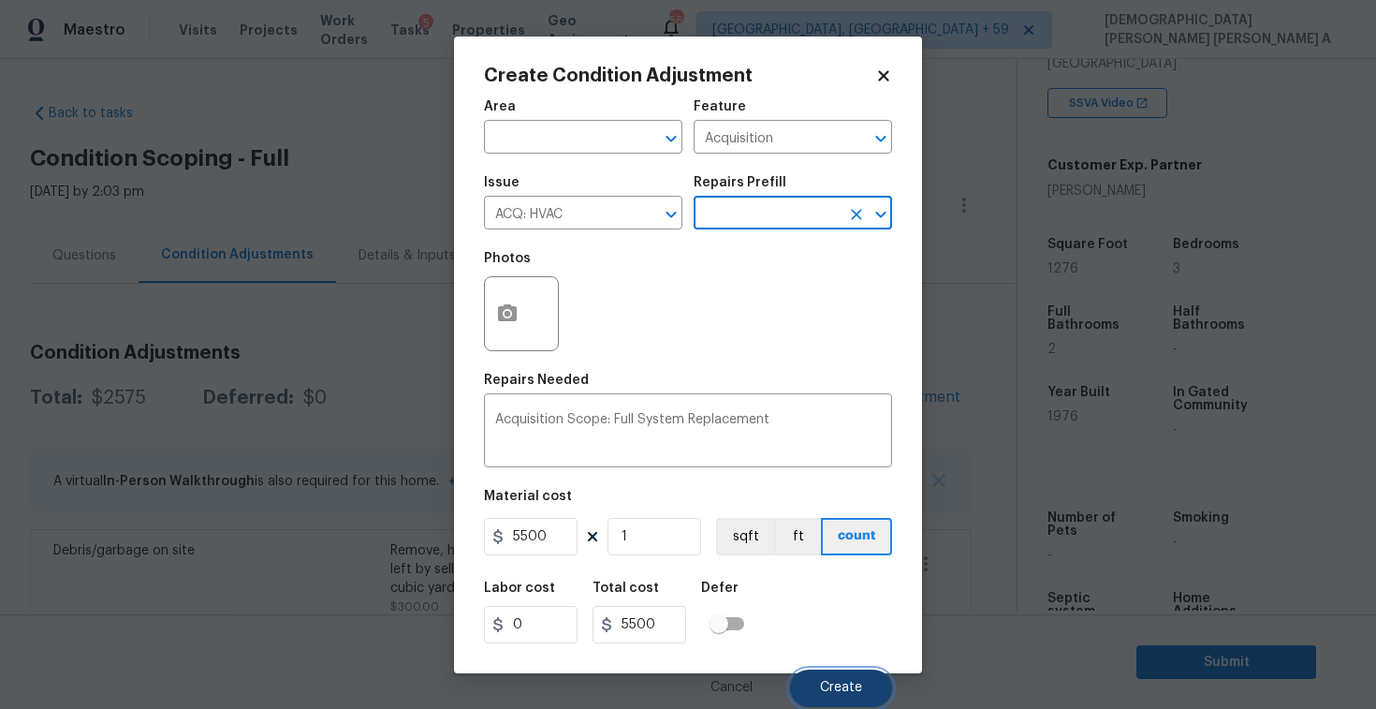
click at [834, 696] on button "Create" at bounding box center [841, 687] width 102 height 37
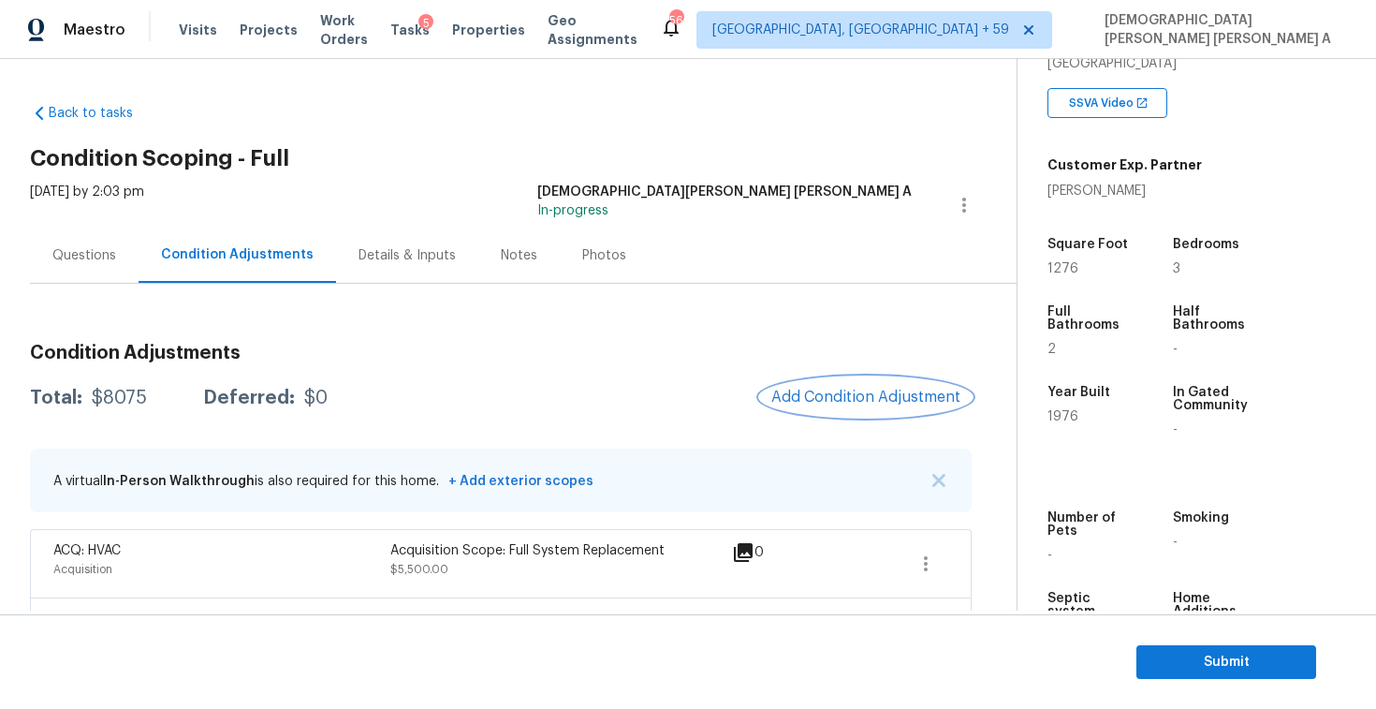
click at [863, 404] on span "Add Condition Adjustment" at bounding box center [865, 396] width 189 height 17
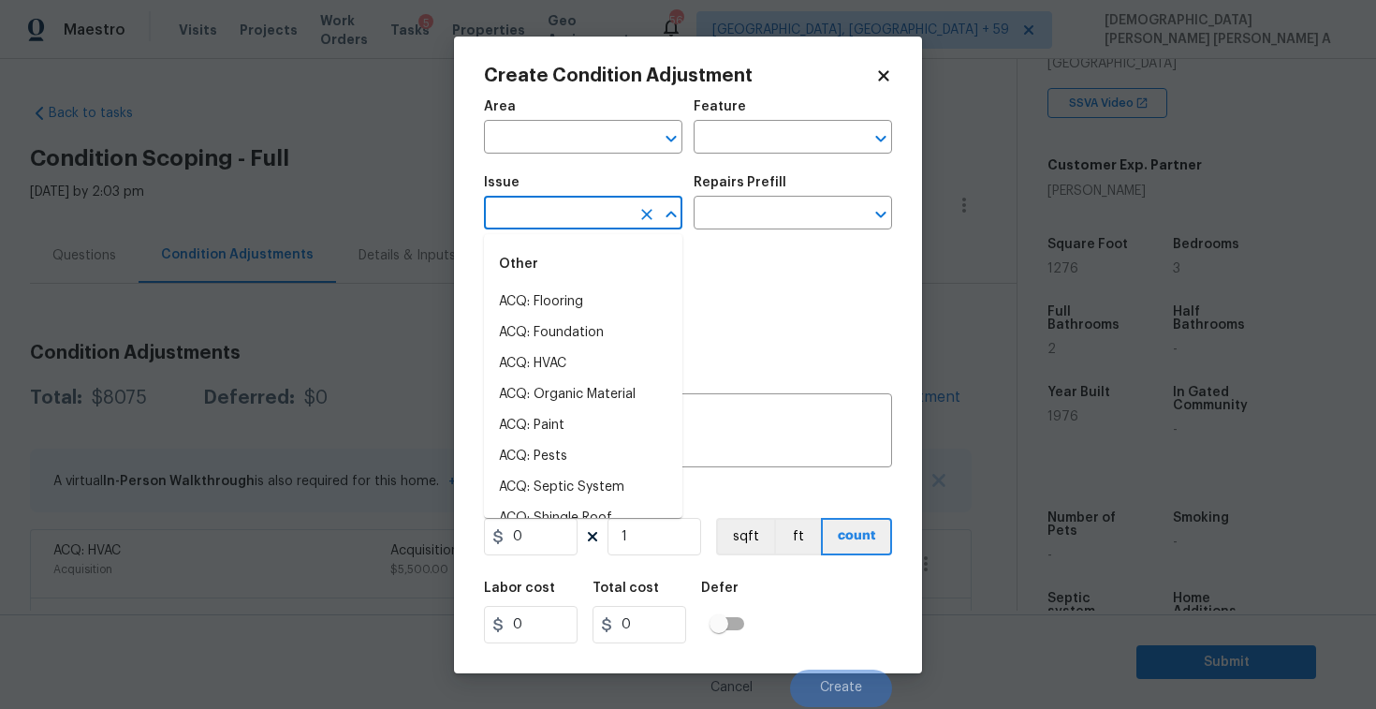
click at [614, 221] on input "text" at bounding box center [557, 214] width 146 height 29
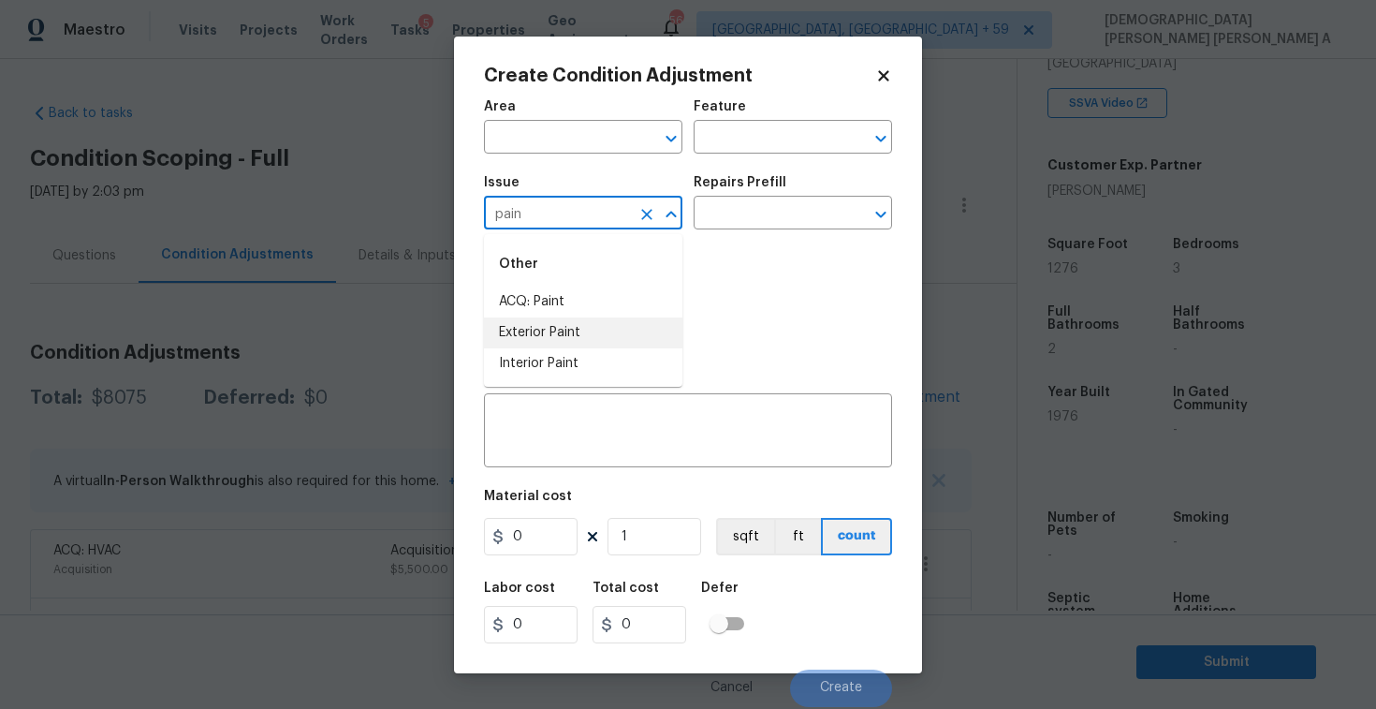
click at [604, 310] on li "ACQ: Paint" at bounding box center [583, 301] width 198 height 31
click at [784, 212] on input "text" at bounding box center [767, 214] width 146 height 29
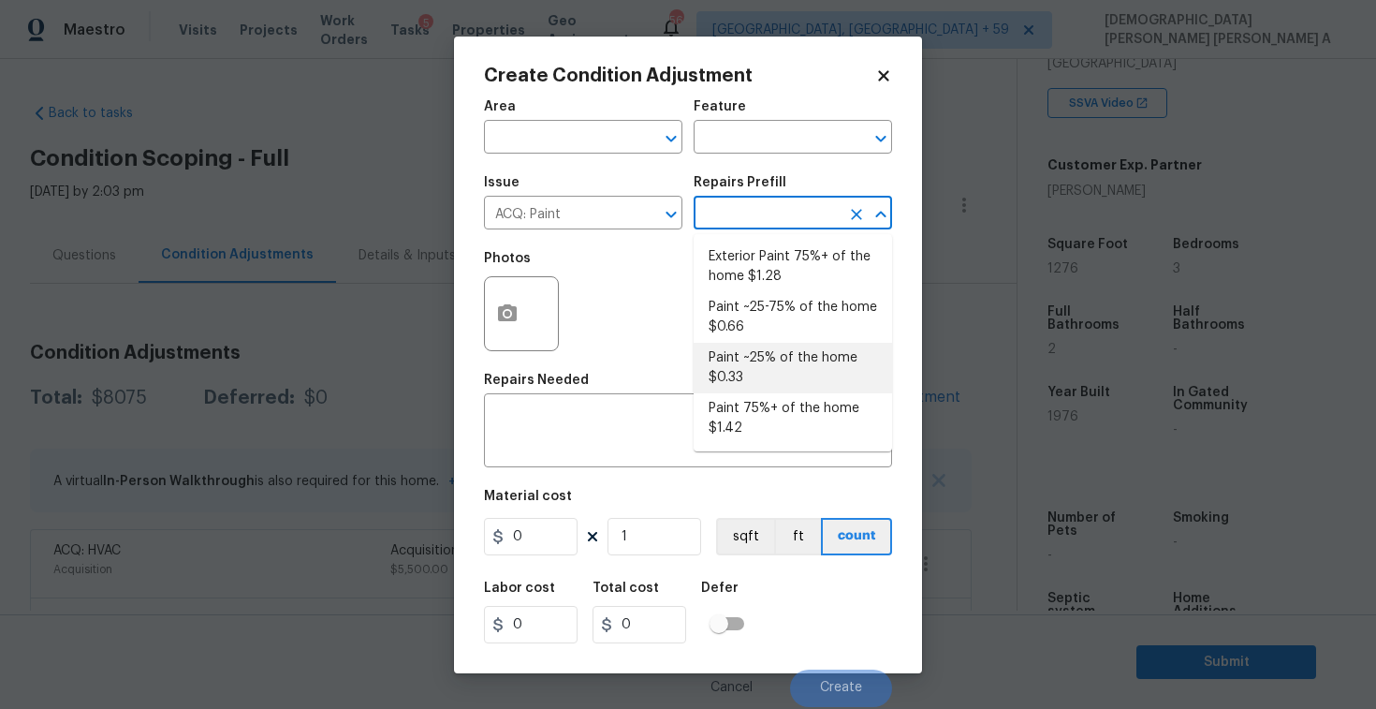
click at [781, 344] on li "Paint ~25% of the home $0.33" at bounding box center [793, 368] width 198 height 51
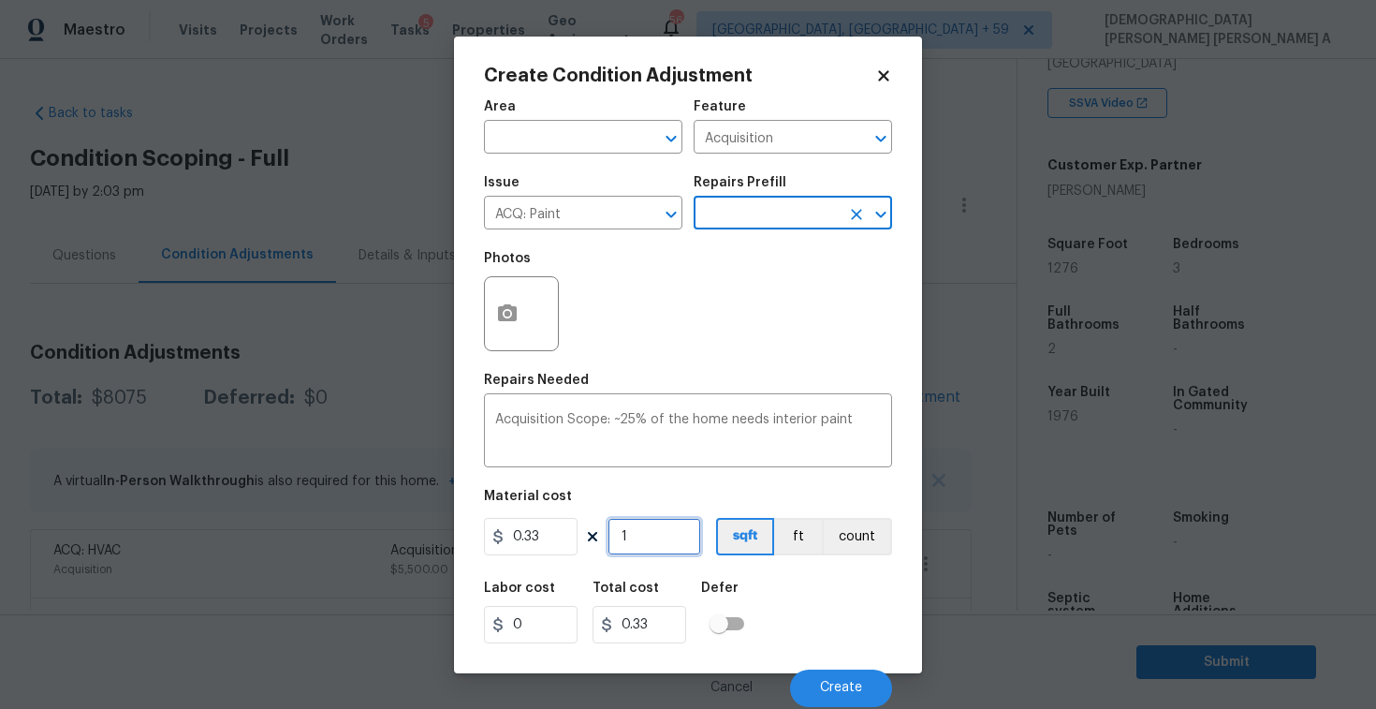
click at [657, 531] on input "1" at bounding box center [655, 536] width 94 height 37
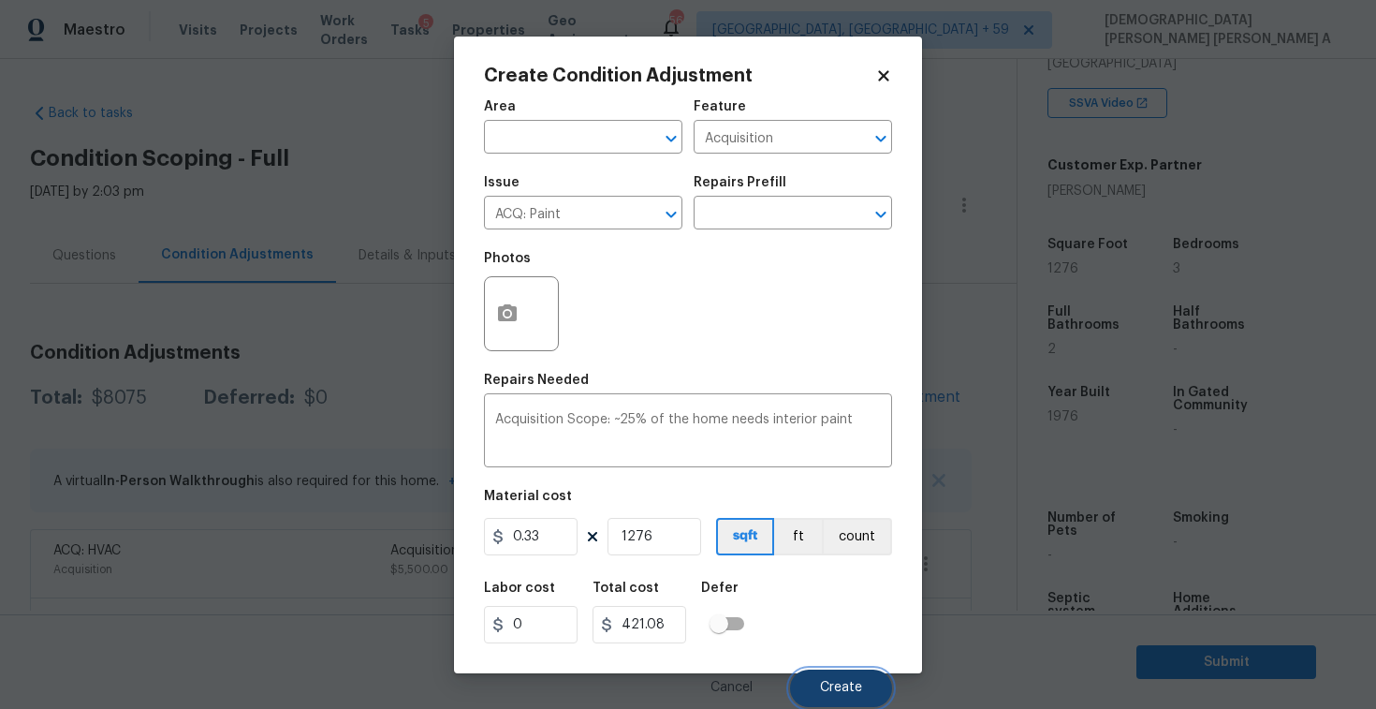
click at [823, 681] on span "Create" at bounding box center [841, 688] width 42 height 14
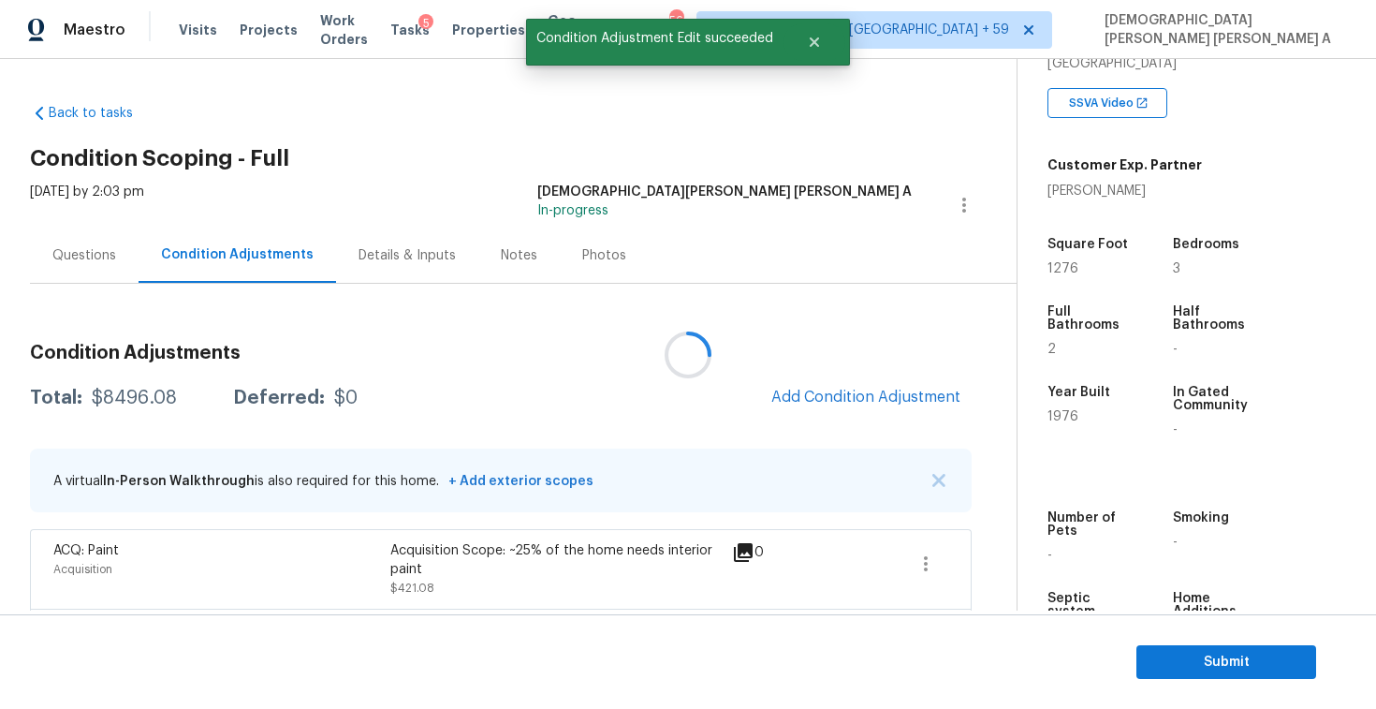
click at [877, 403] on div at bounding box center [688, 354] width 1376 height 709
click at [877, 403] on span "Add Condition Adjustment" at bounding box center [865, 396] width 189 height 17
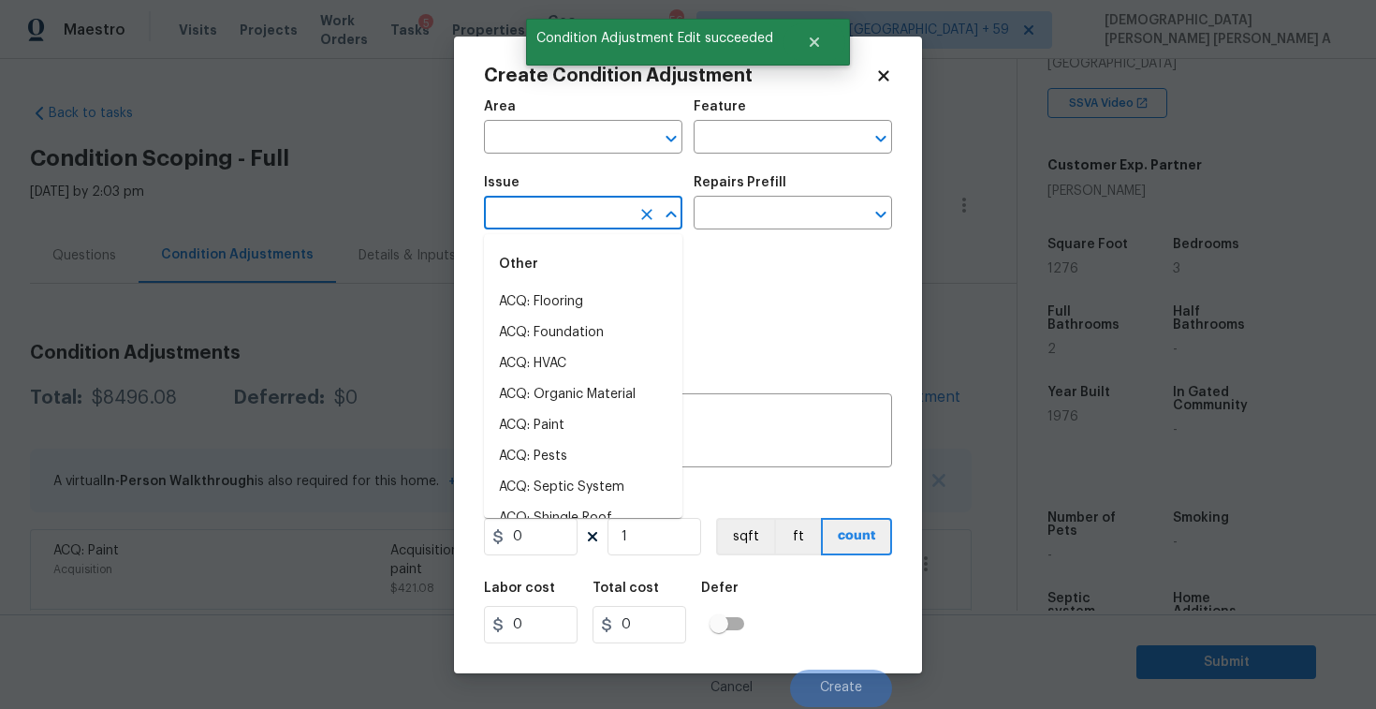
click at [595, 216] on input "text" at bounding box center [557, 214] width 146 height 29
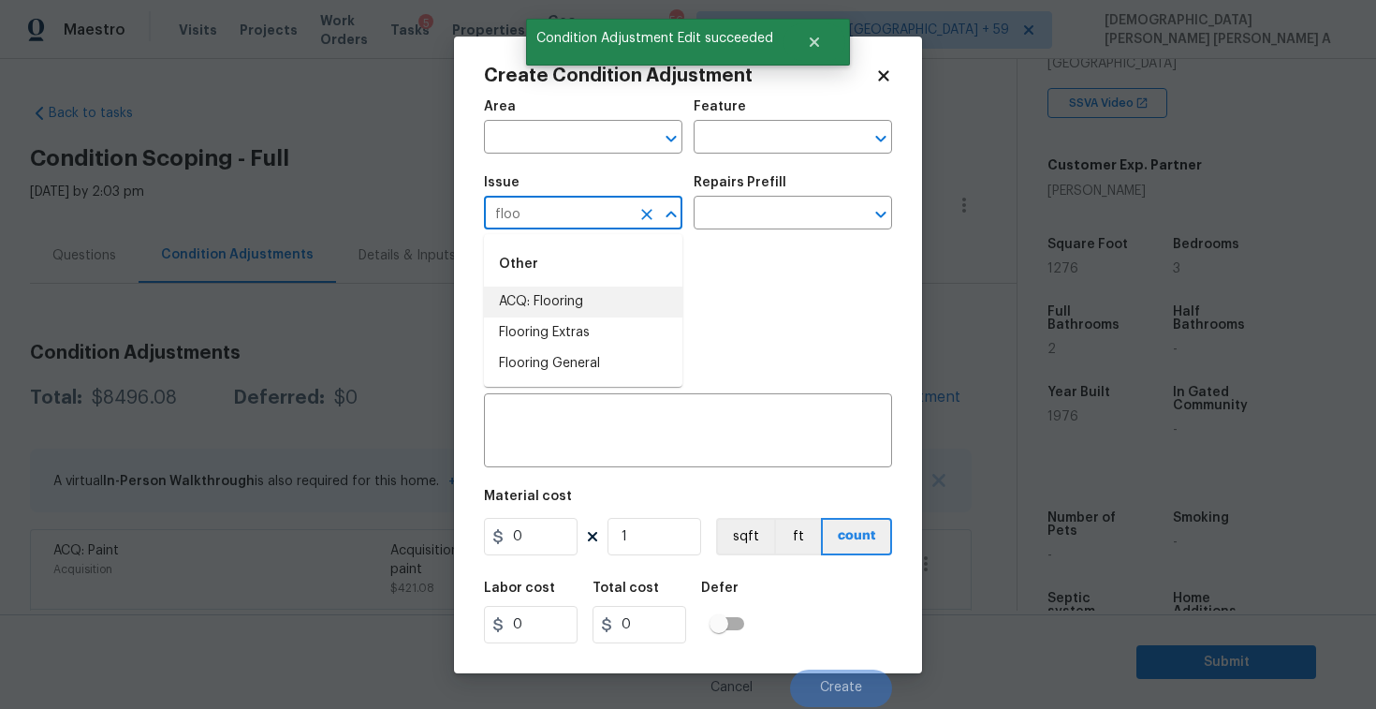
click at [595, 289] on li "ACQ: Flooring" at bounding box center [583, 301] width 198 height 31
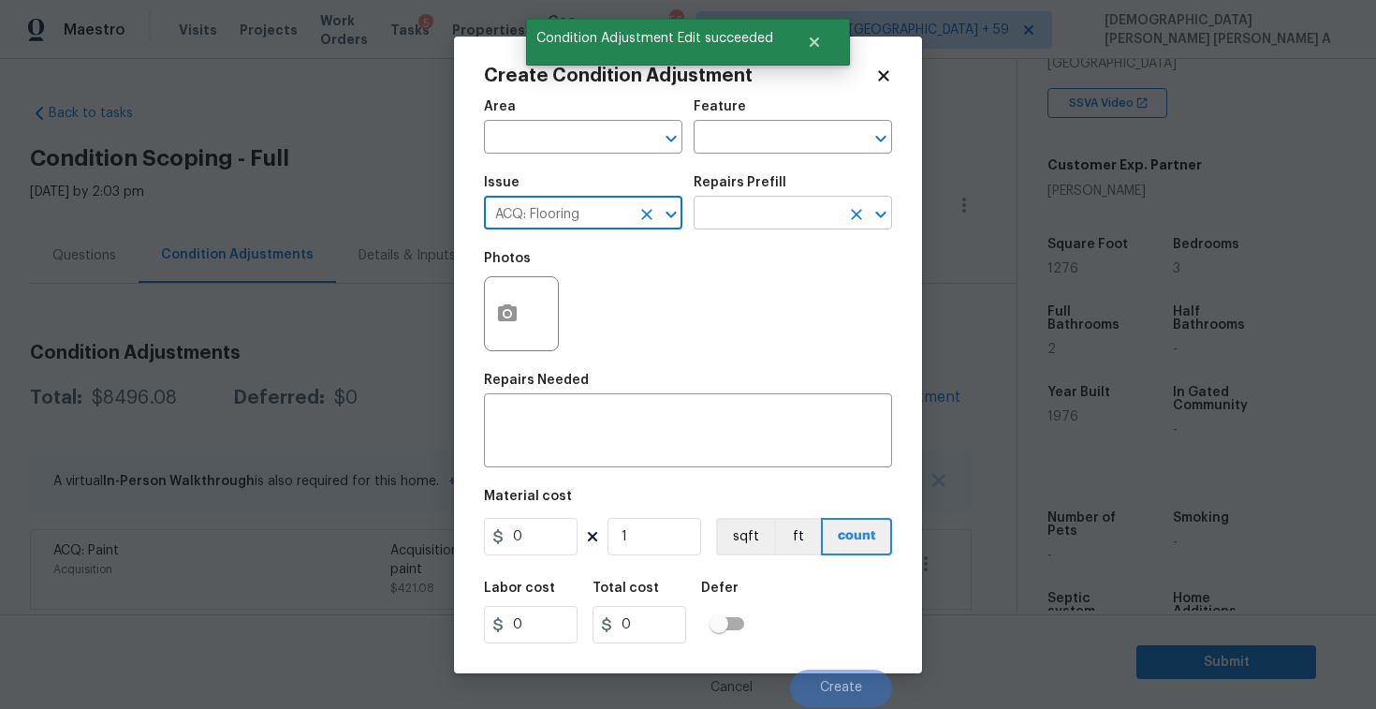
click at [787, 213] on input "text" at bounding box center [767, 214] width 146 height 29
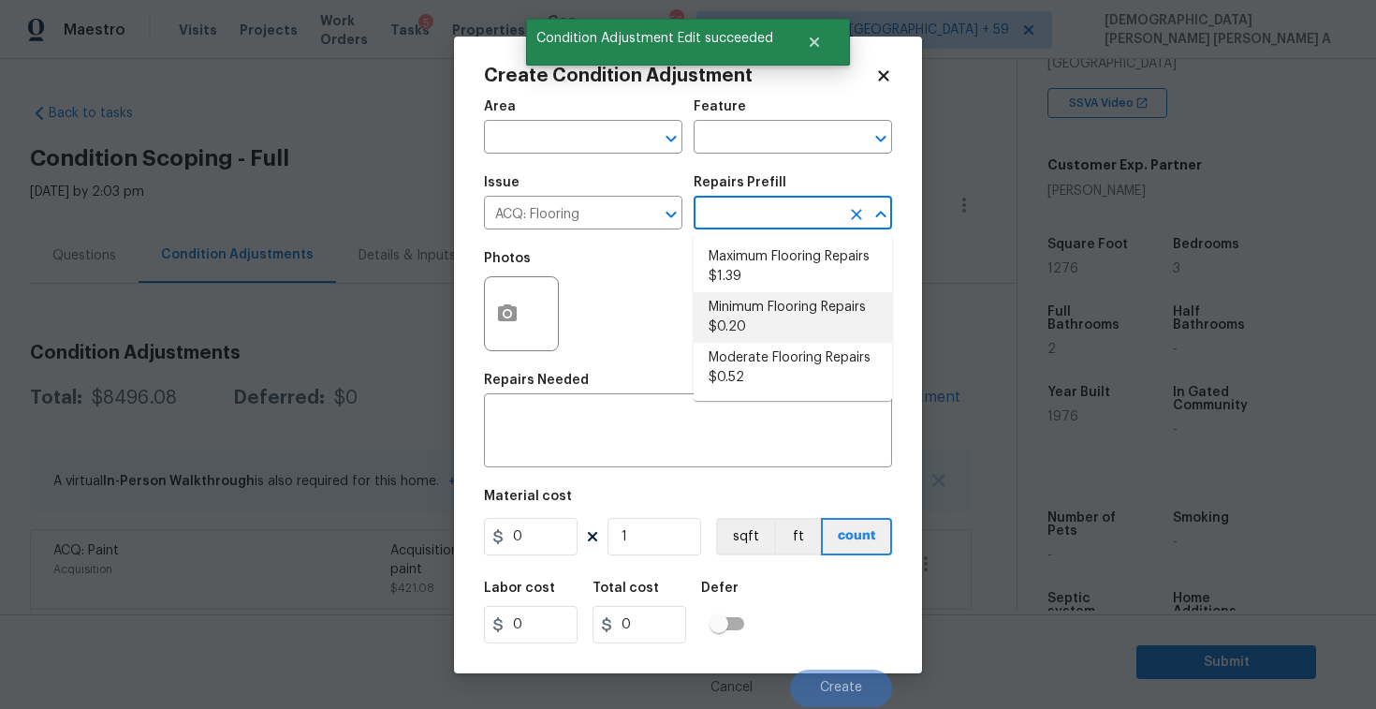
click at [772, 317] on li "Minimum Flooring Repairs $0.20" at bounding box center [793, 317] width 198 height 51
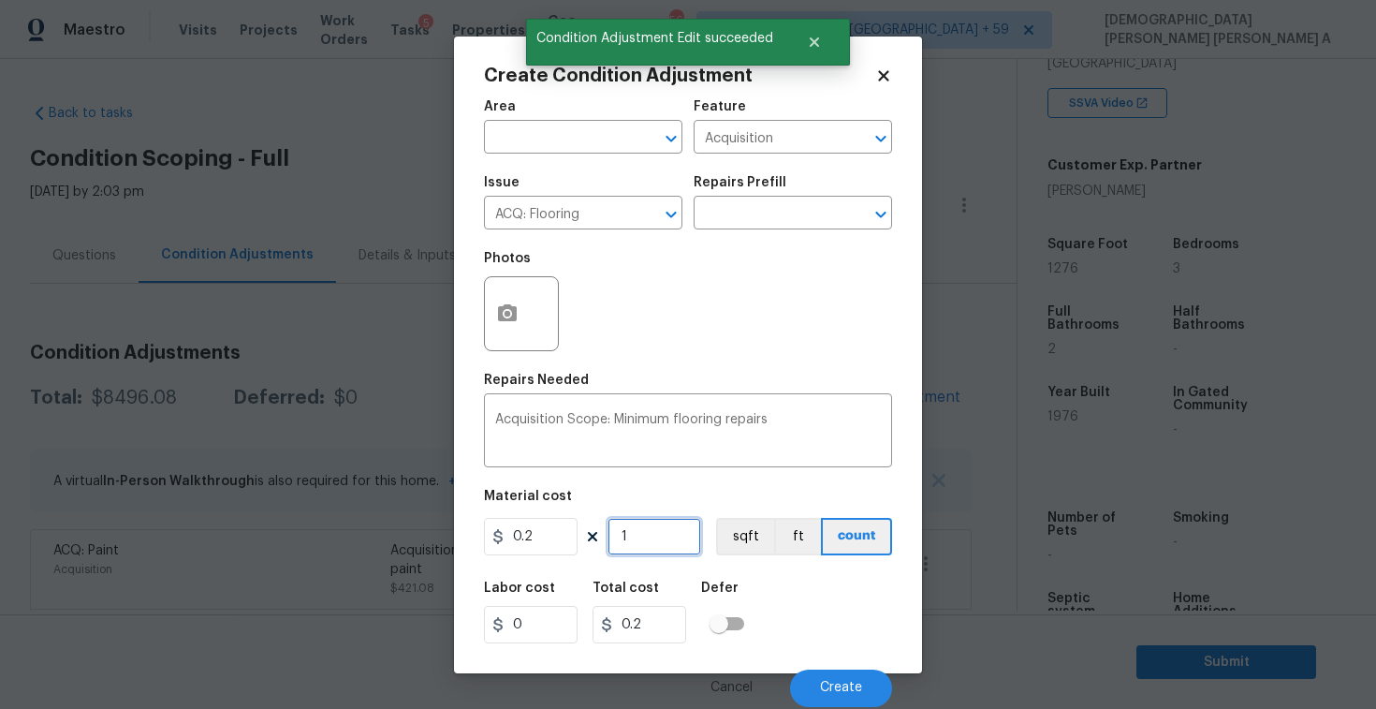
click at [650, 547] on input "1" at bounding box center [655, 536] width 94 height 37
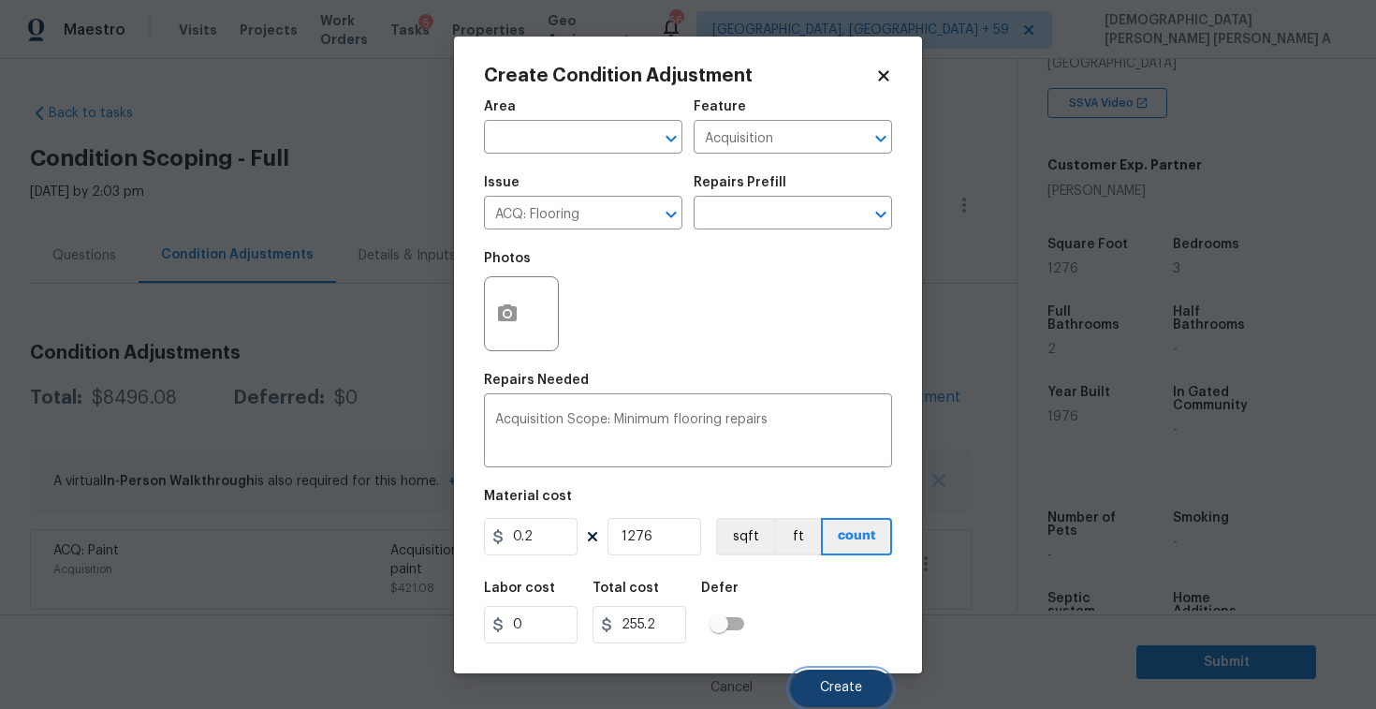
click at [828, 680] on button "Create" at bounding box center [841, 687] width 102 height 37
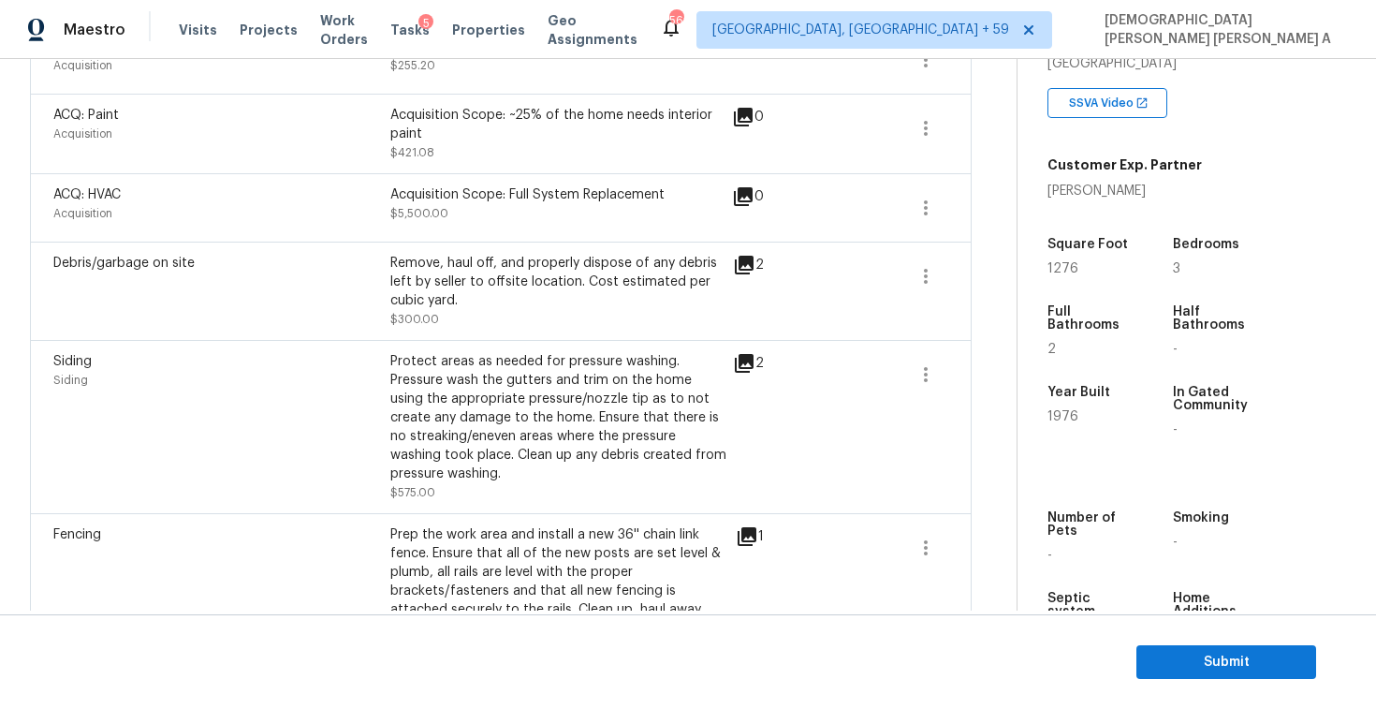
scroll to position [212, 0]
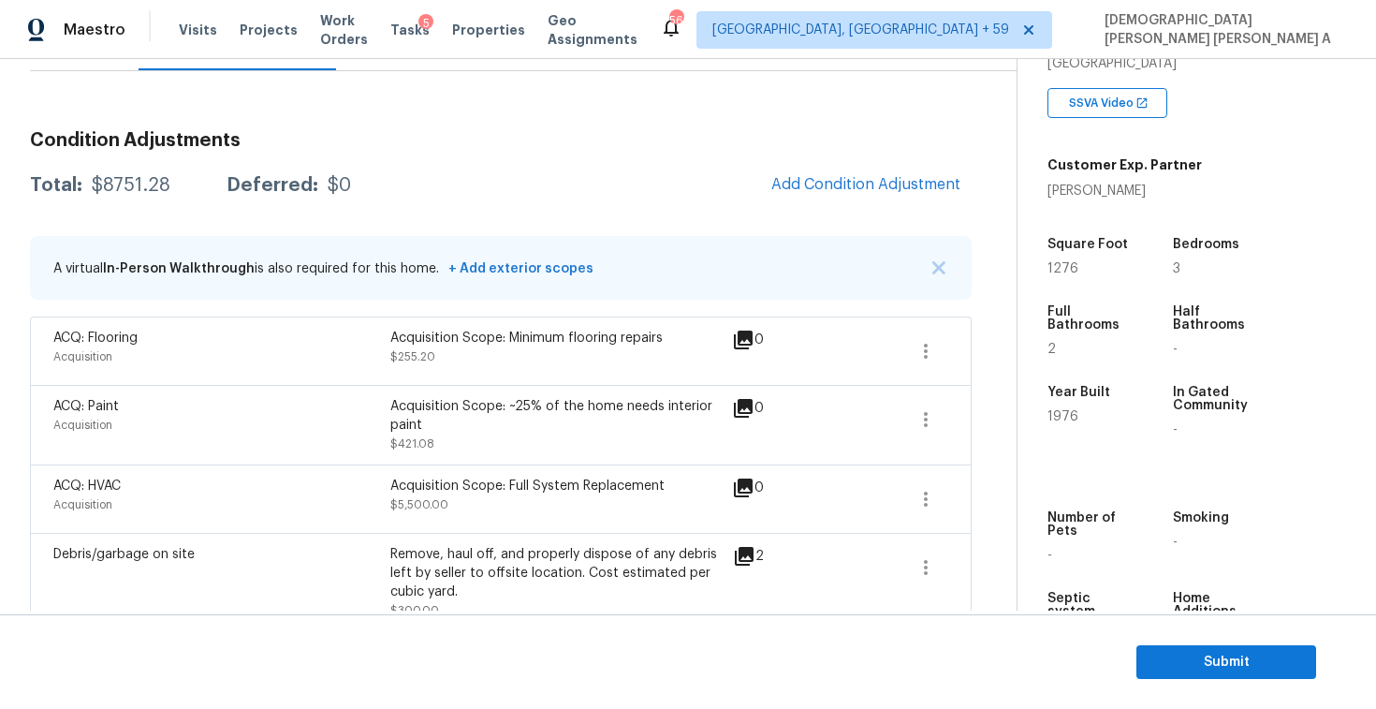
click at [850, 163] on div "Condition Adjustments Total: $8751.28 Deferred: $0 Add Condition Adjustment A v…" at bounding box center [501, 673] width 942 height 1115
click at [830, 191] on span "Add Condition Adjustment" at bounding box center [865, 184] width 189 height 17
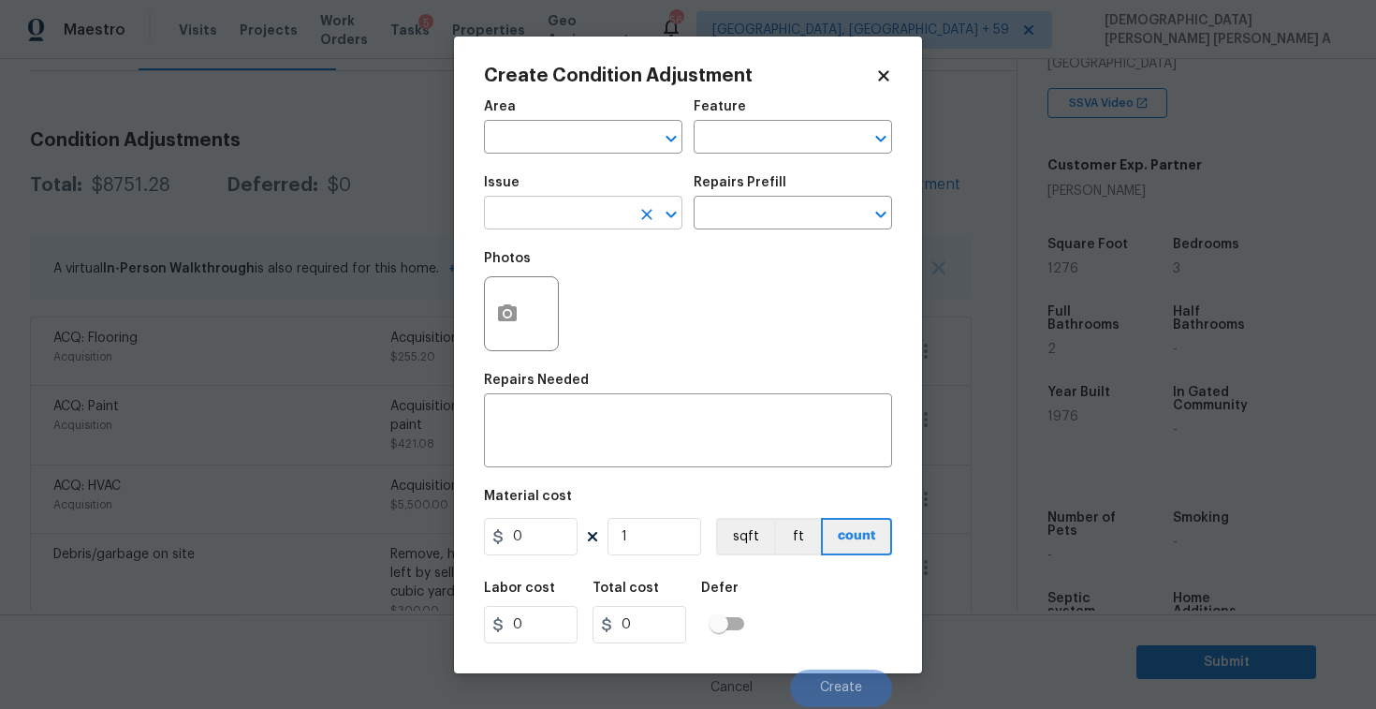
click at [545, 211] on input "text" at bounding box center [557, 214] width 146 height 29
click at [727, 148] on input "text" at bounding box center [767, 139] width 146 height 29
click at [750, 241] on ul "Other Shed" at bounding box center [793, 202] width 198 height 91
click at [741, 234] on li "Shed" at bounding box center [793, 225] width 198 height 31
click at [495, 309] on button "button" at bounding box center [507, 313] width 45 height 73
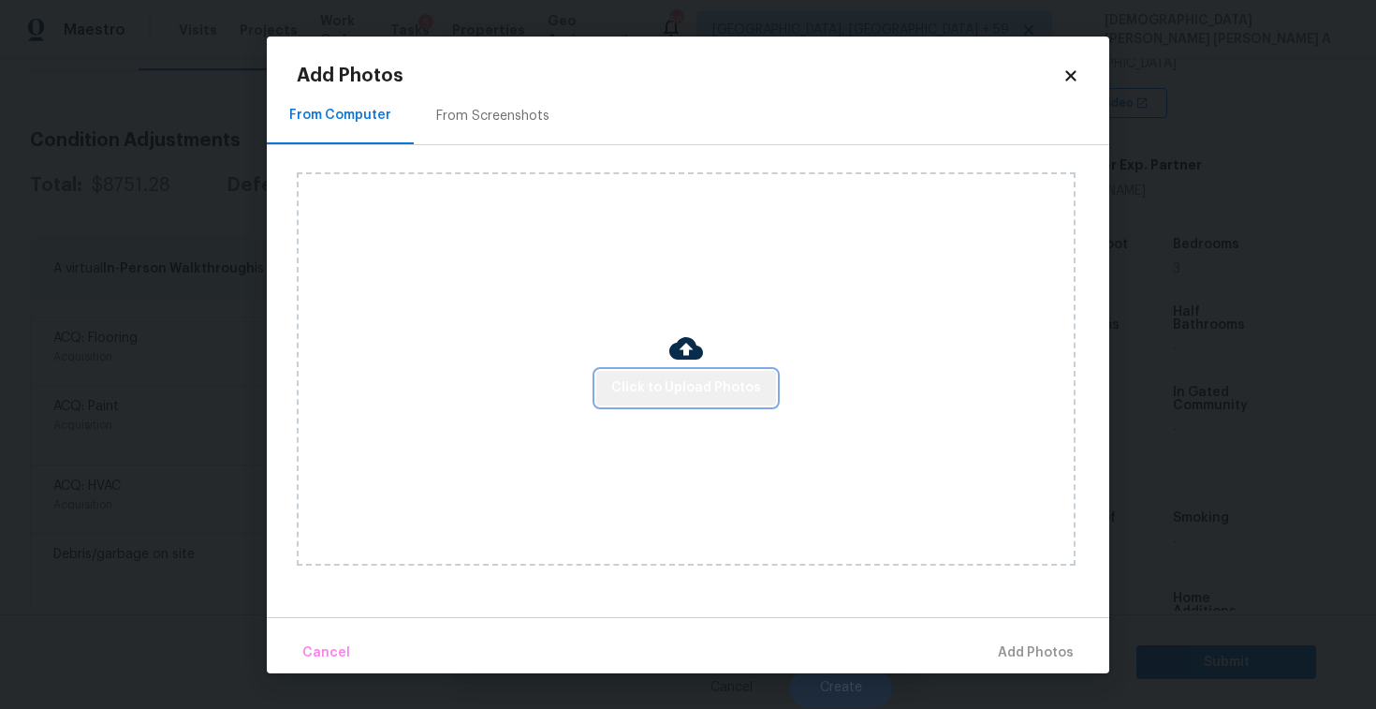
click at [700, 387] on span "Click to Upload Photos" at bounding box center [686, 387] width 150 height 23
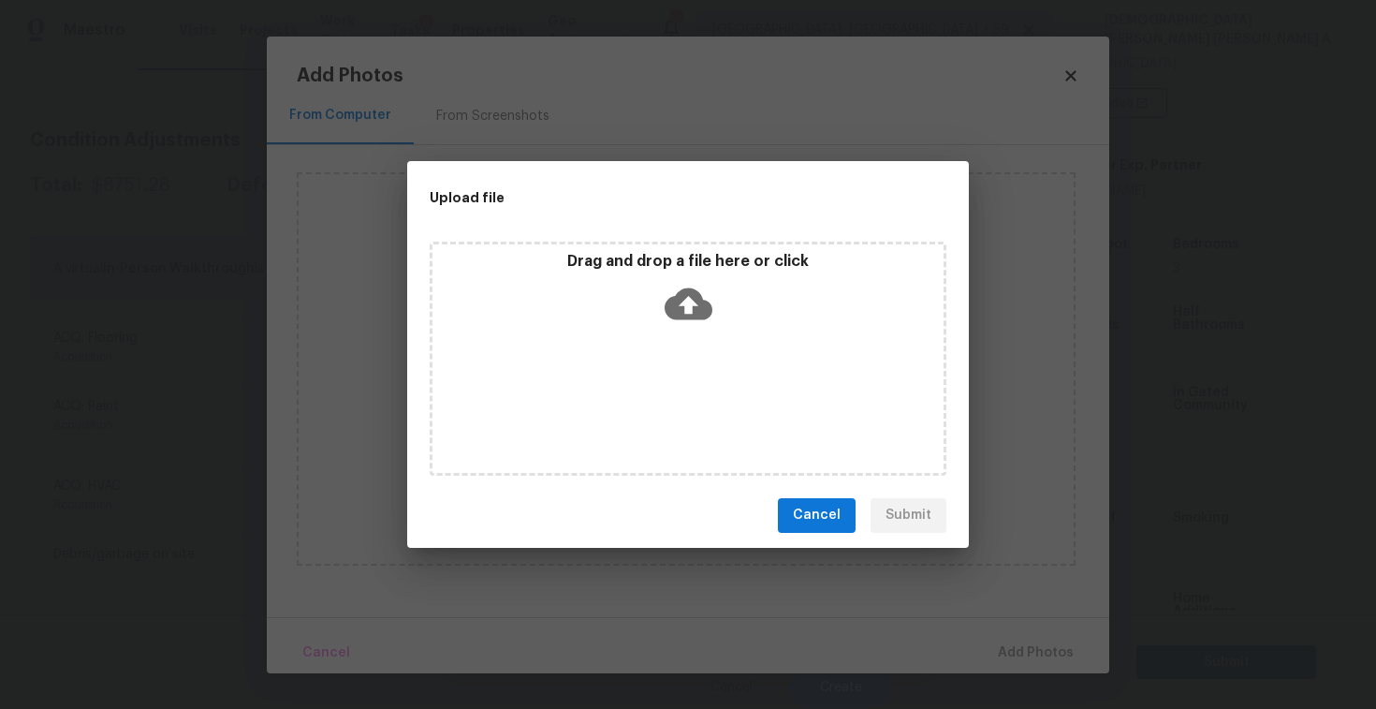
click at [695, 332] on div "Drag and drop a file here or click" at bounding box center [688, 359] width 517 height 234
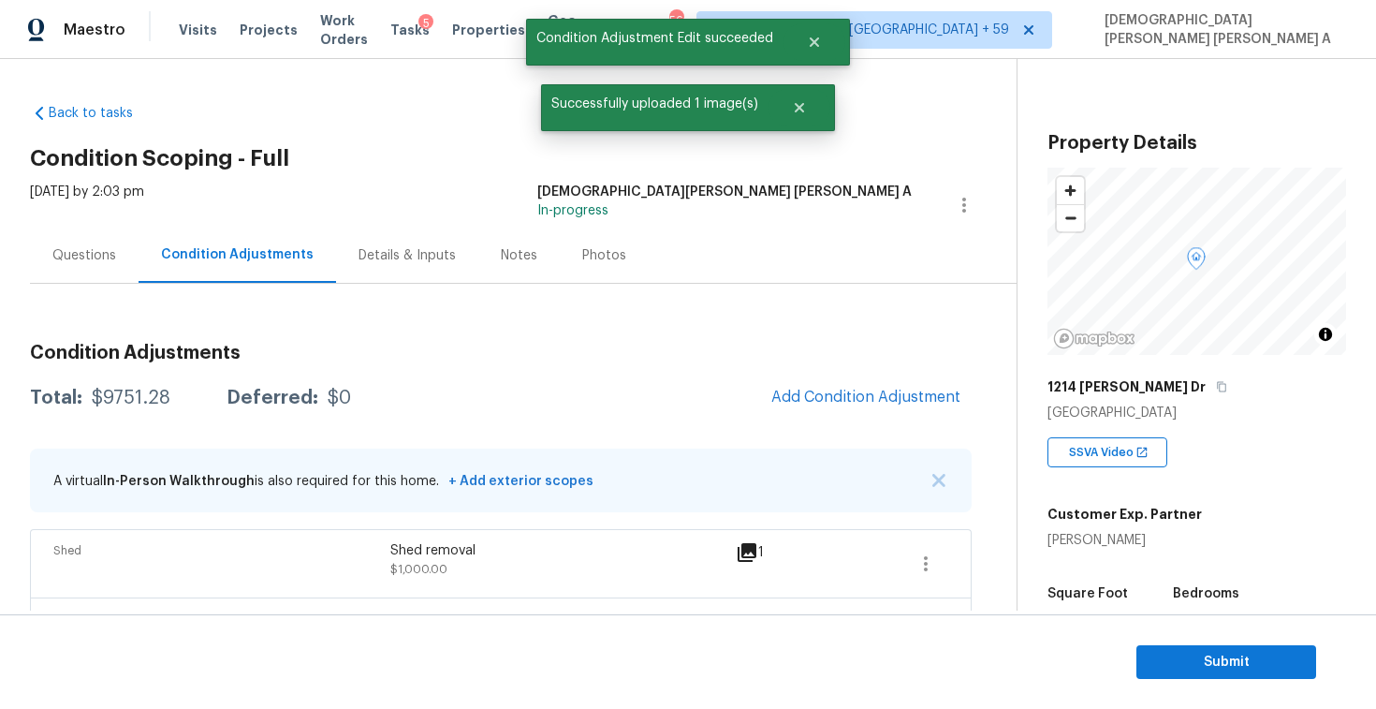
scroll to position [349, 0]
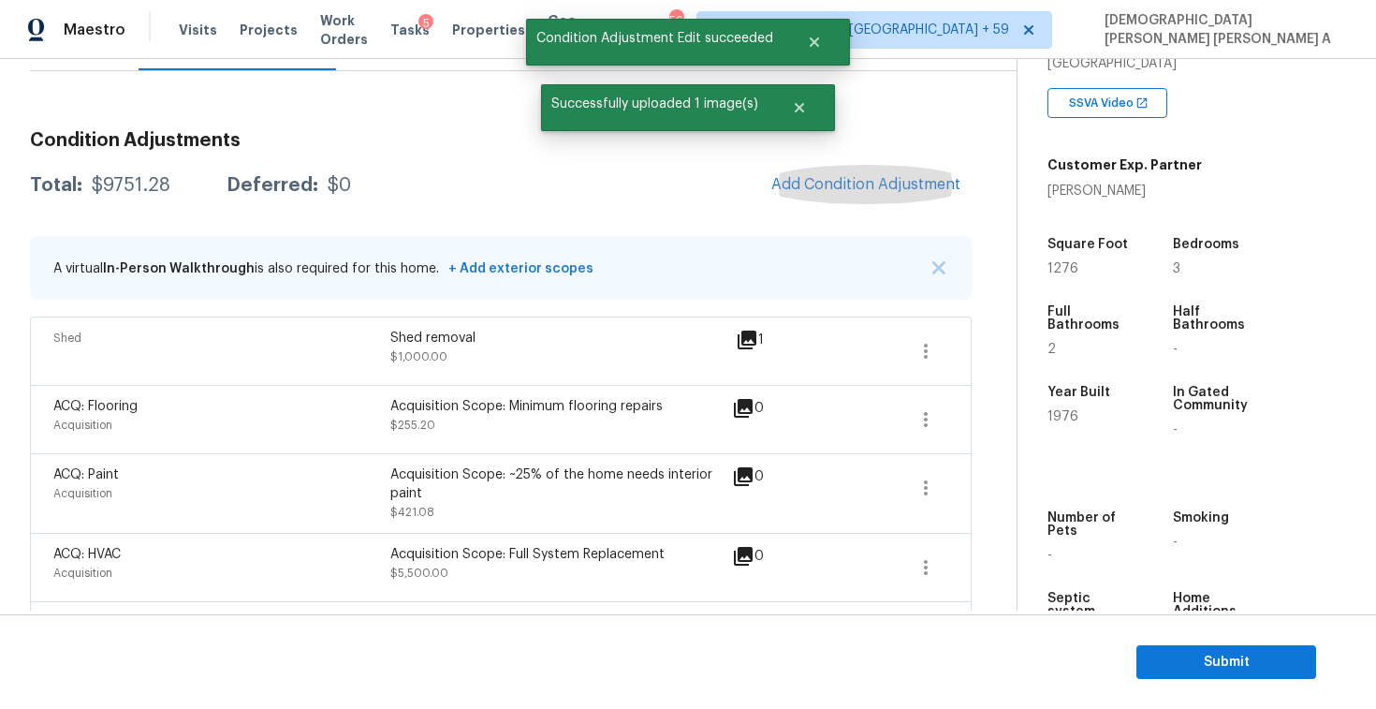
click at [841, 184] on span "Add Condition Adjustment" at bounding box center [865, 184] width 189 height 17
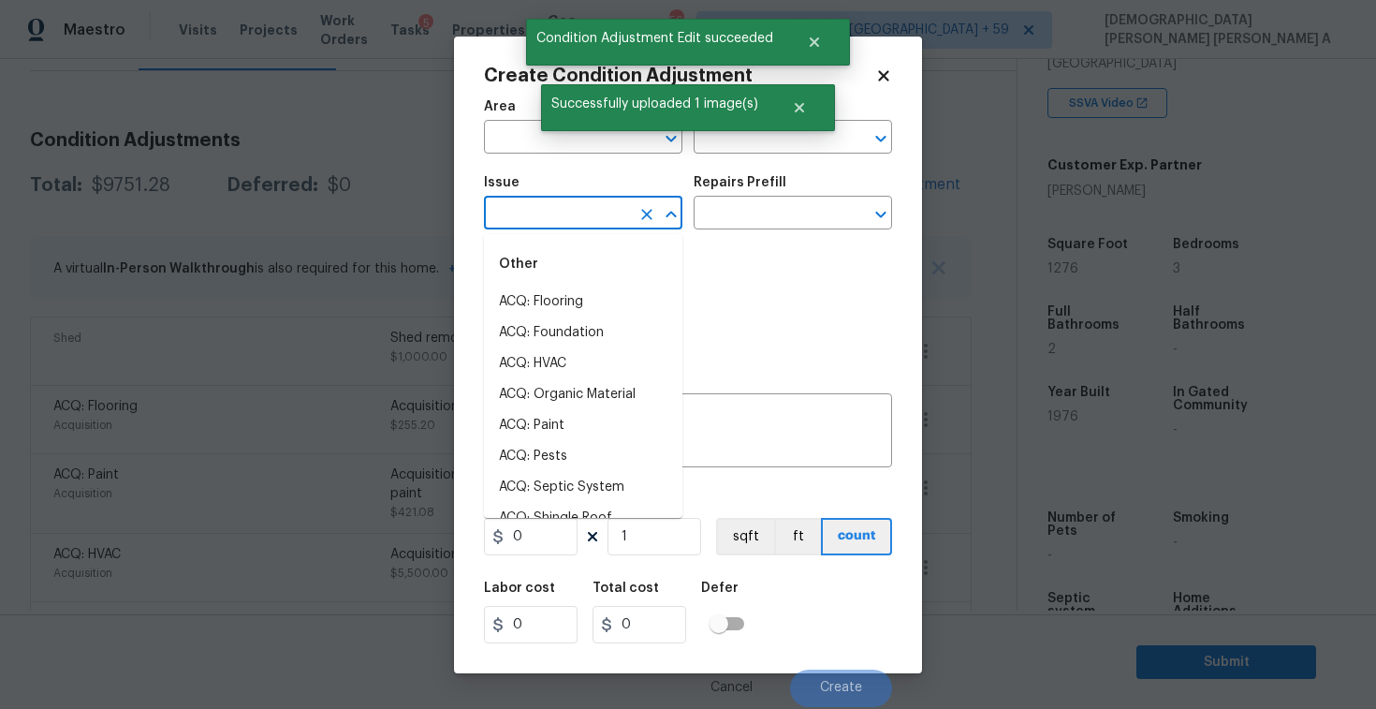
click at [574, 219] on input "text" at bounding box center [557, 214] width 146 height 29
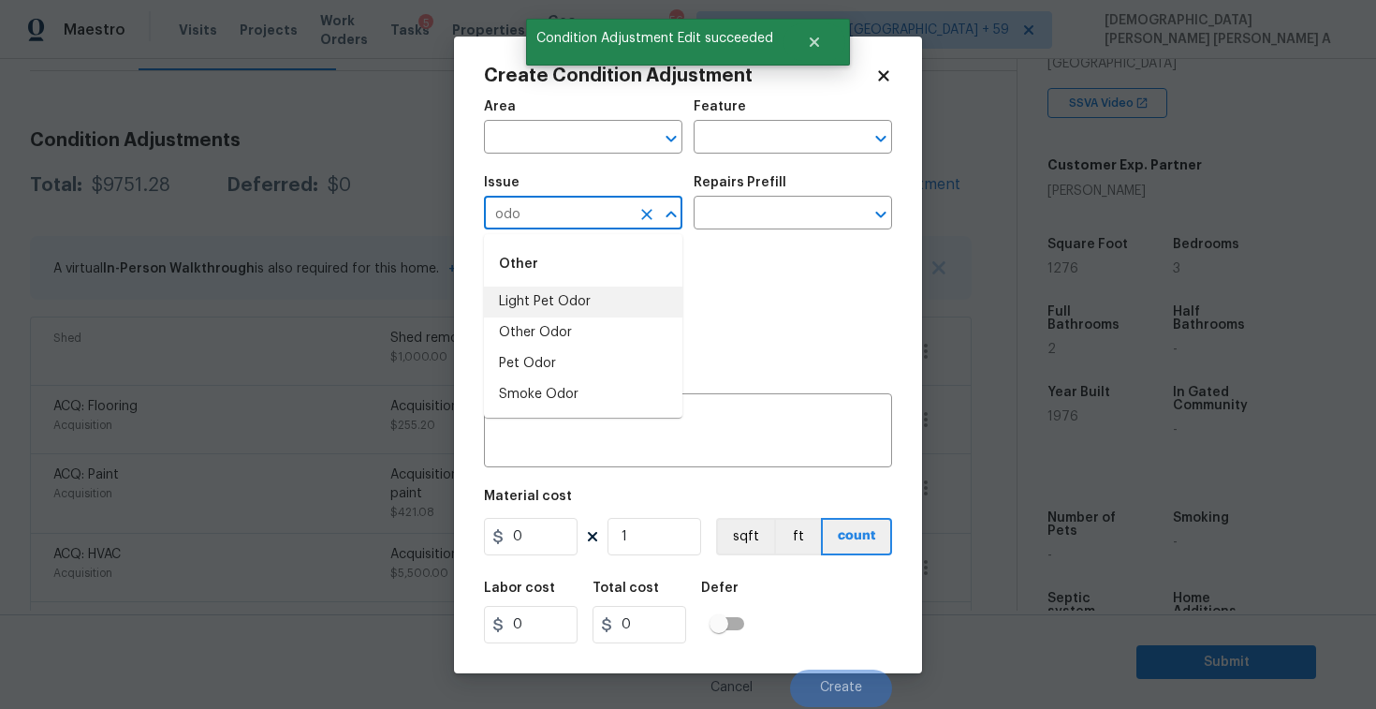
click at [579, 311] on li "Light Pet Odor" at bounding box center [583, 301] width 198 height 31
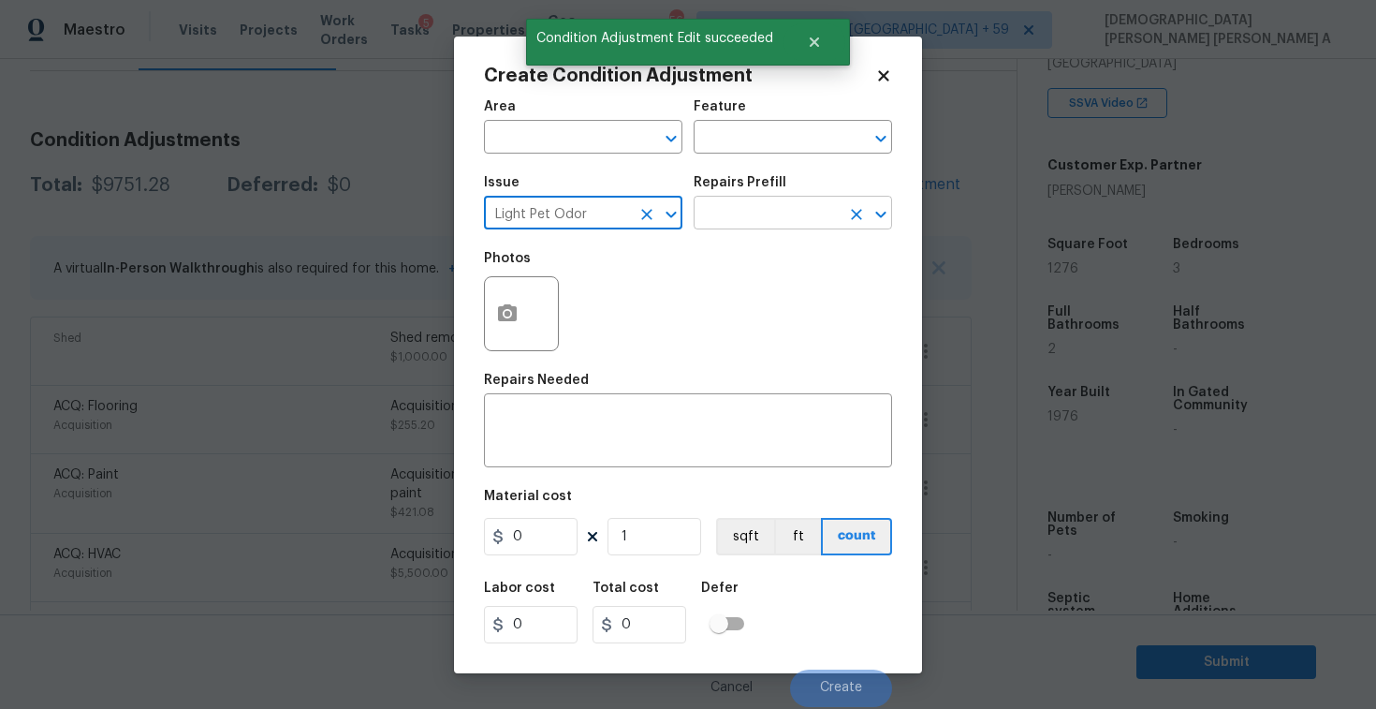
type input "Light Pet Odor"
click at [758, 210] on input "text" at bounding box center [767, 214] width 146 height 29
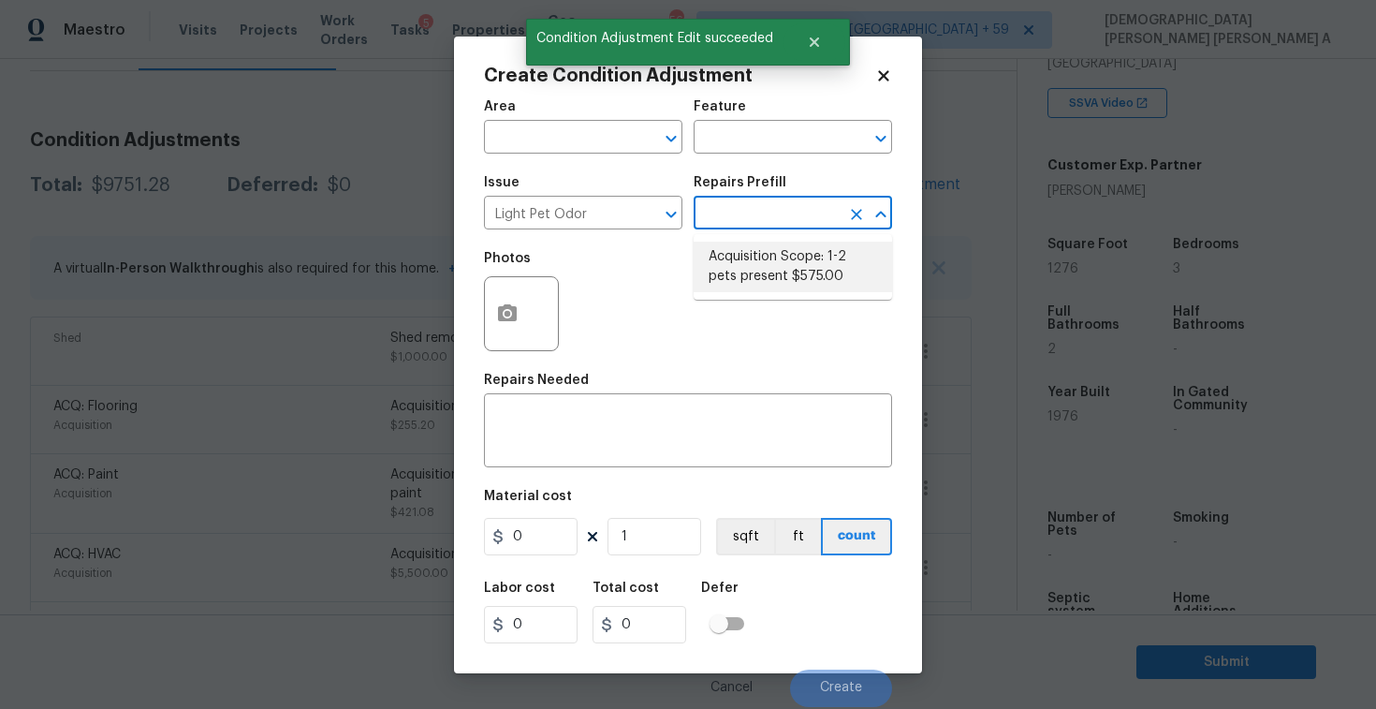
click at [757, 278] on li "Acquisition Scope: 1-2 pets present $575.00" at bounding box center [793, 267] width 198 height 51
type textarea "Acquisition Scope: 1-2 pets present"
type input "575"
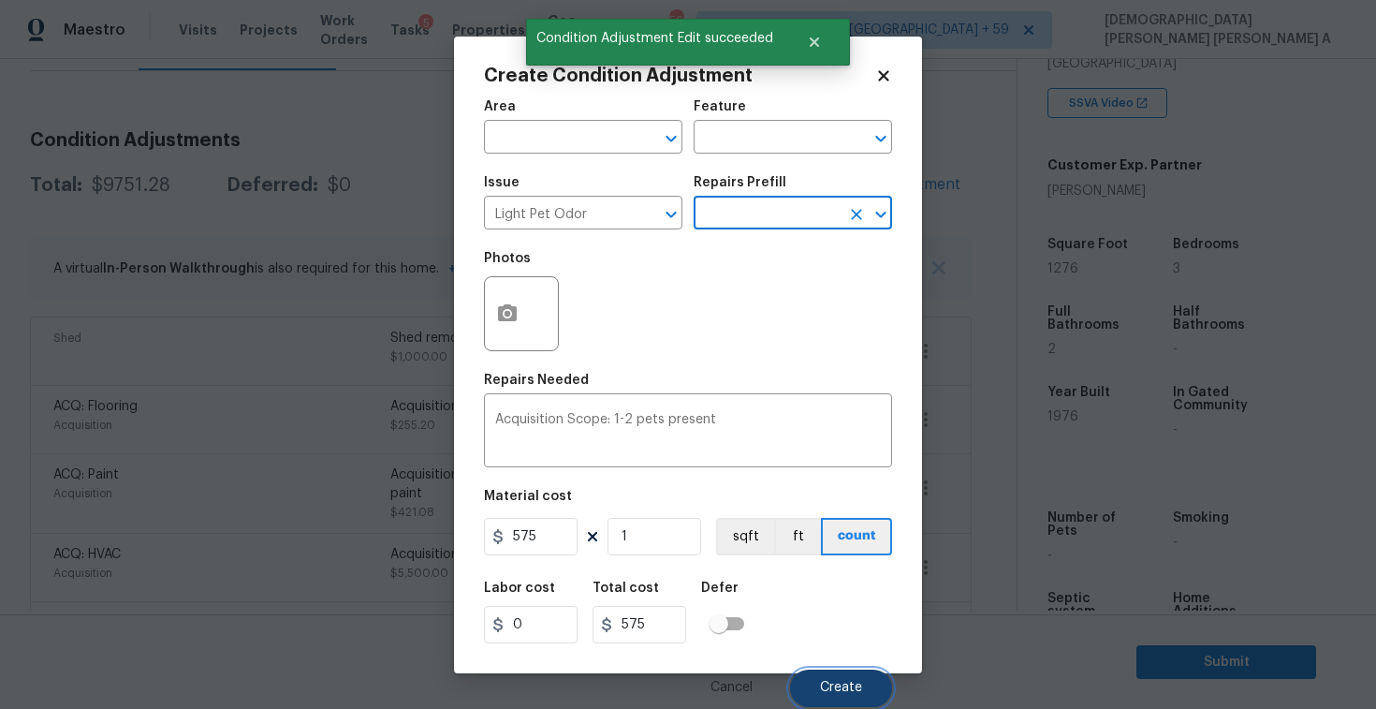
click at [836, 689] on span "Create" at bounding box center [841, 688] width 42 height 14
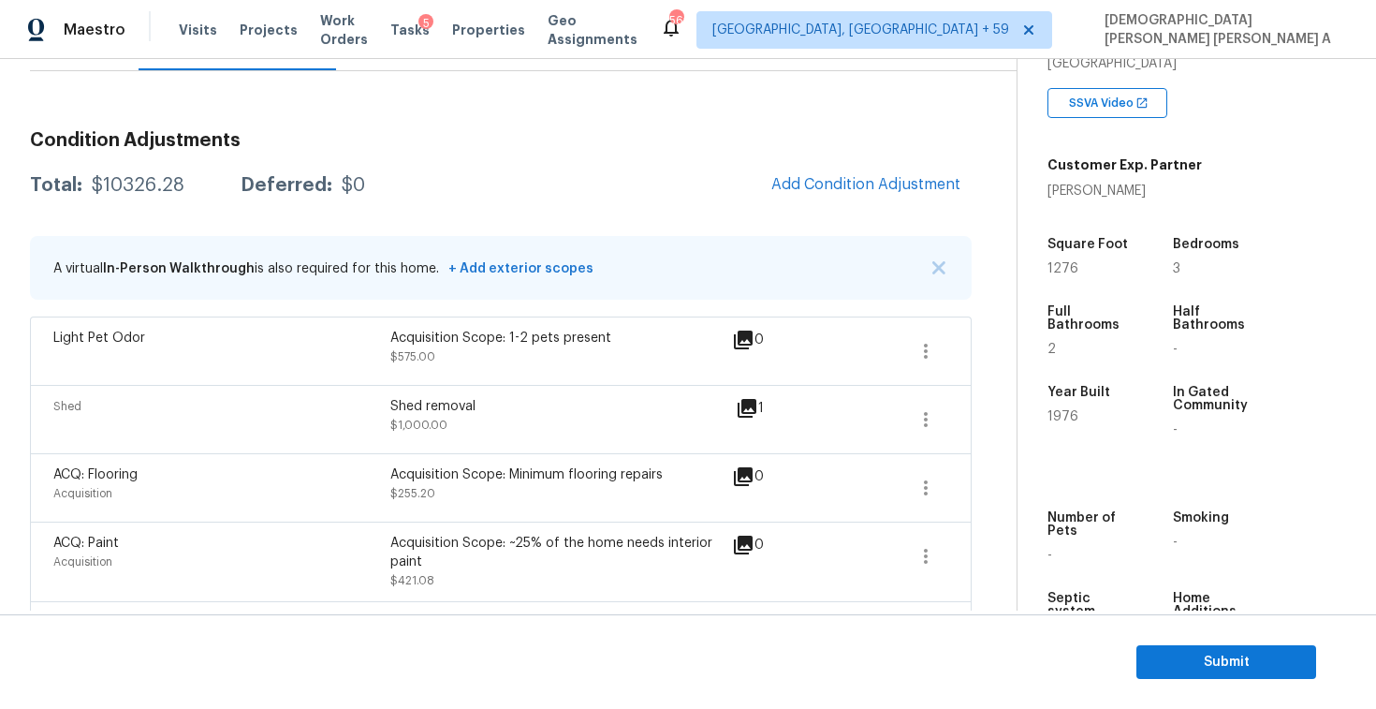
click at [664, 198] on div "Total: $10326.28 Deferred: $0 Add Condition Adjustment" at bounding box center [501, 185] width 942 height 41
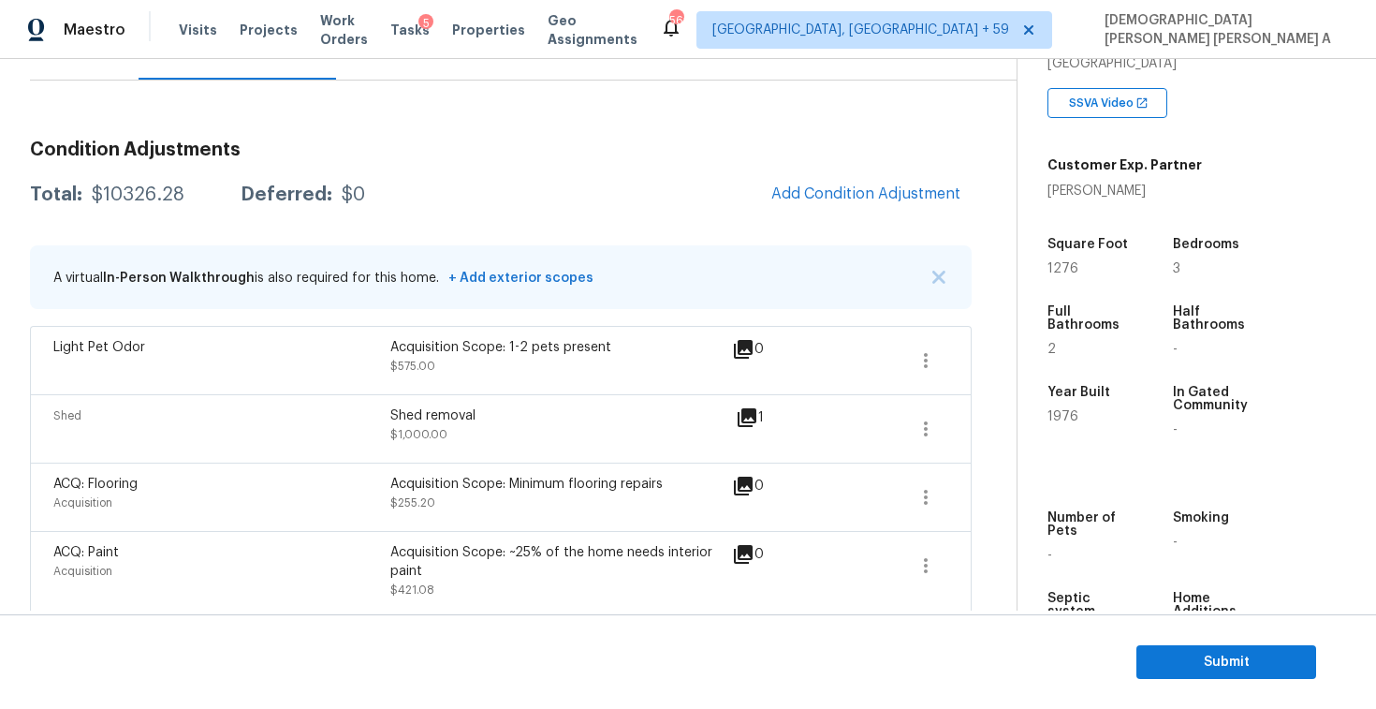
scroll to position [55, 0]
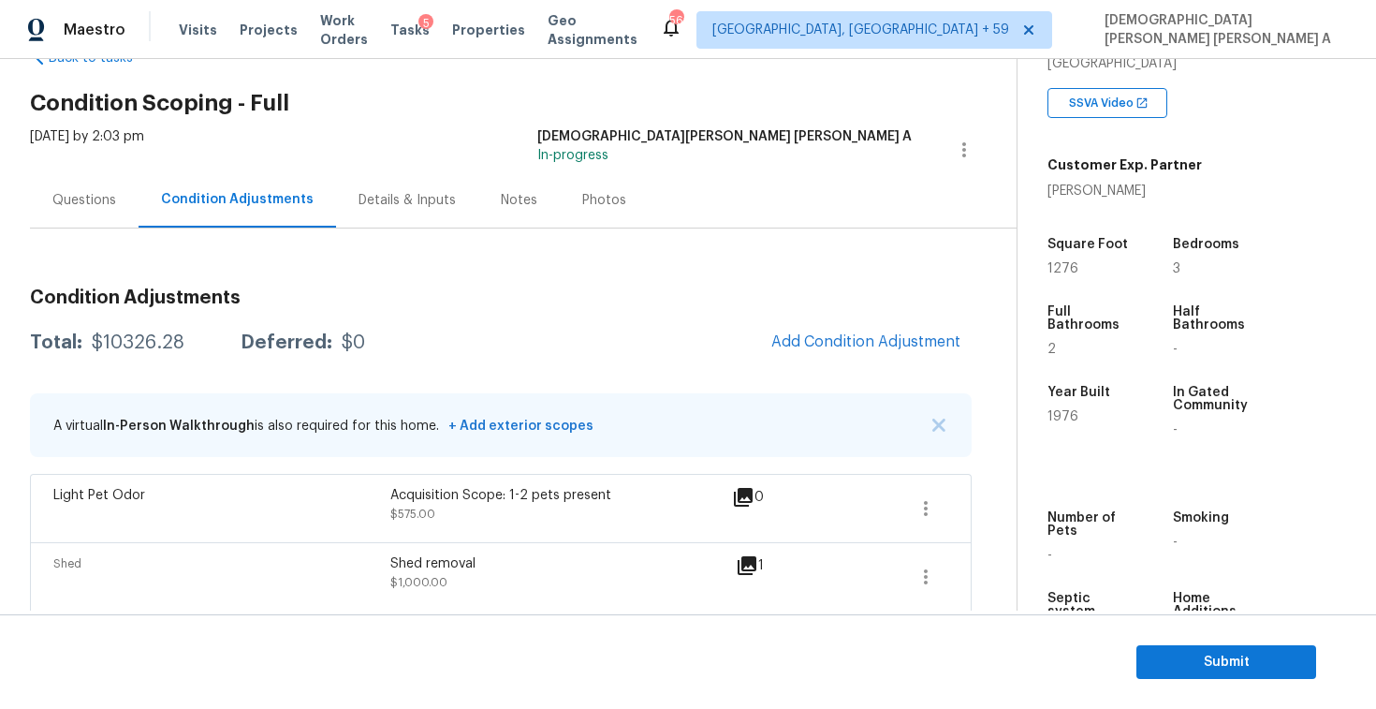
click at [94, 194] on div "Questions" at bounding box center [84, 200] width 64 height 19
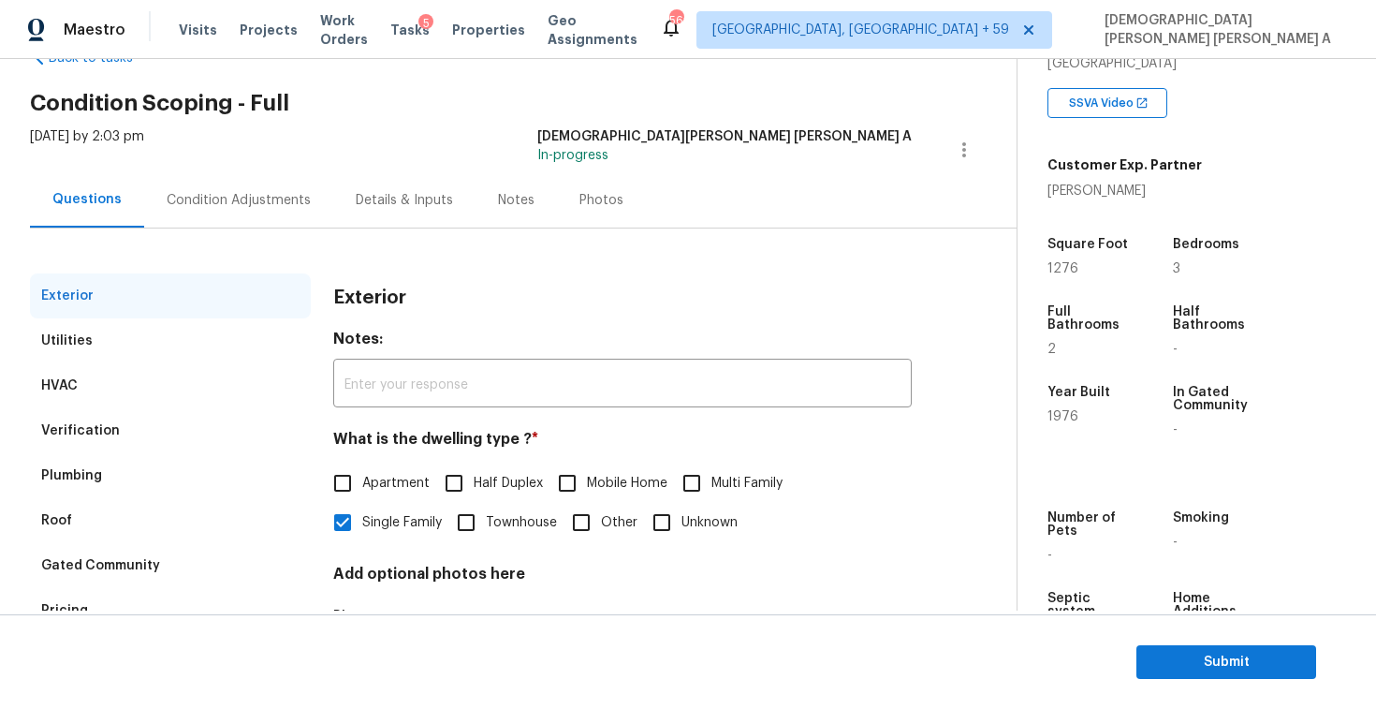
click at [88, 347] on div "Utilities" at bounding box center [66, 340] width 51 height 19
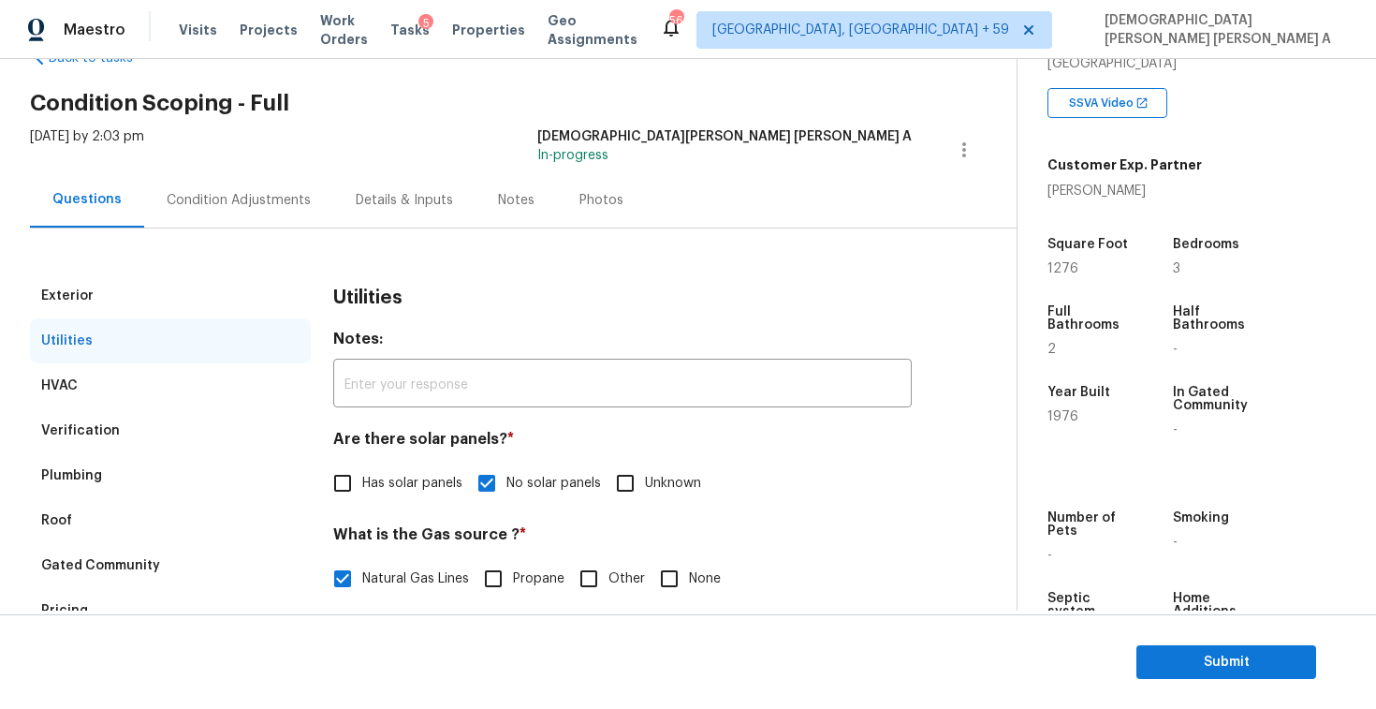
scroll to position [159, 0]
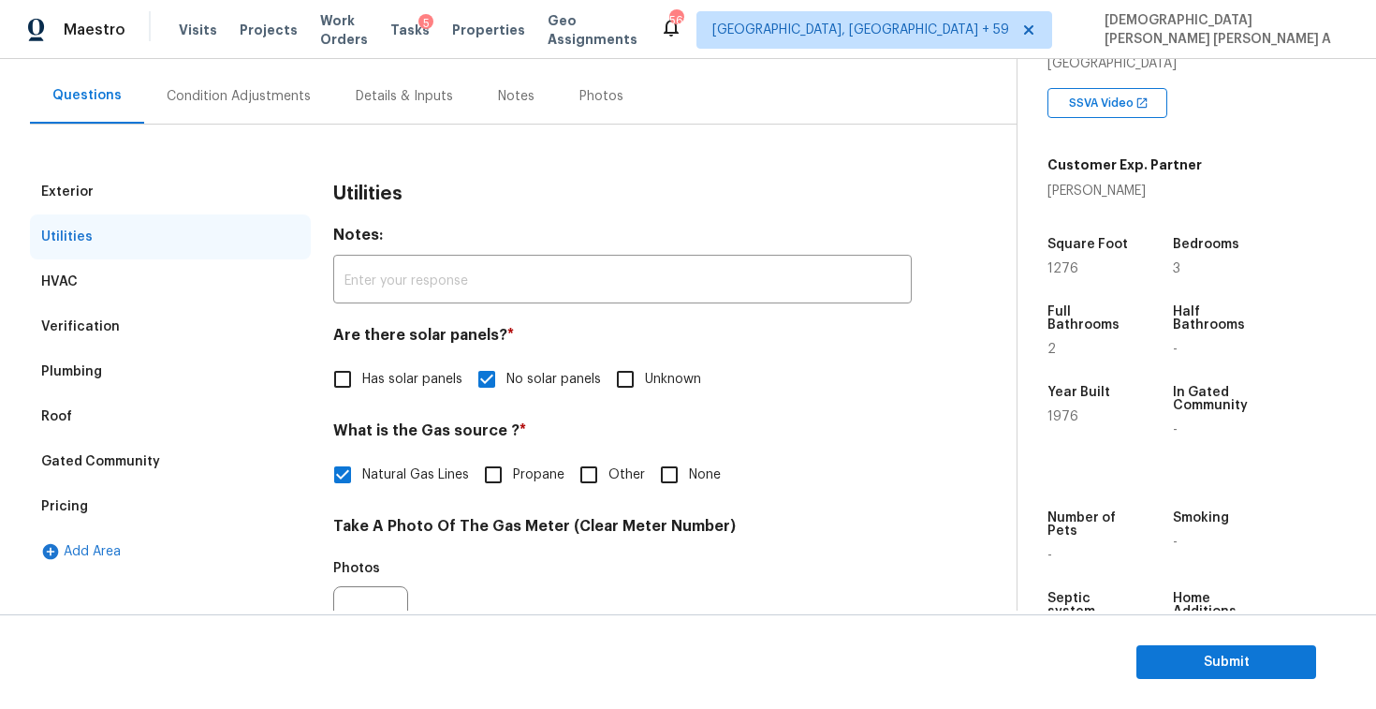
click at [593, 477] on input "Other" at bounding box center [588, 474] width 39 height 39
checkbox input "true"
checkbox input "false"
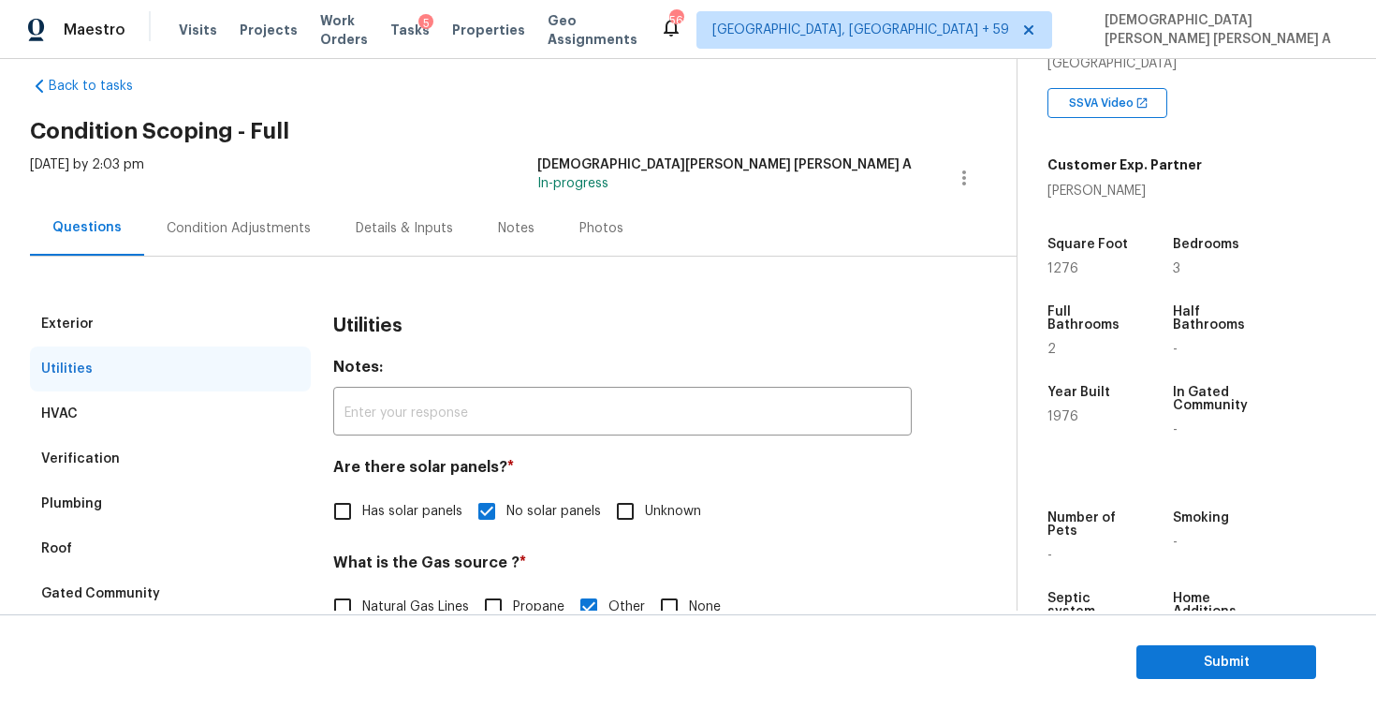
click at [194, 220] on div "Condition Adjustments" at bounding box center [239, 228] width 144 height 19
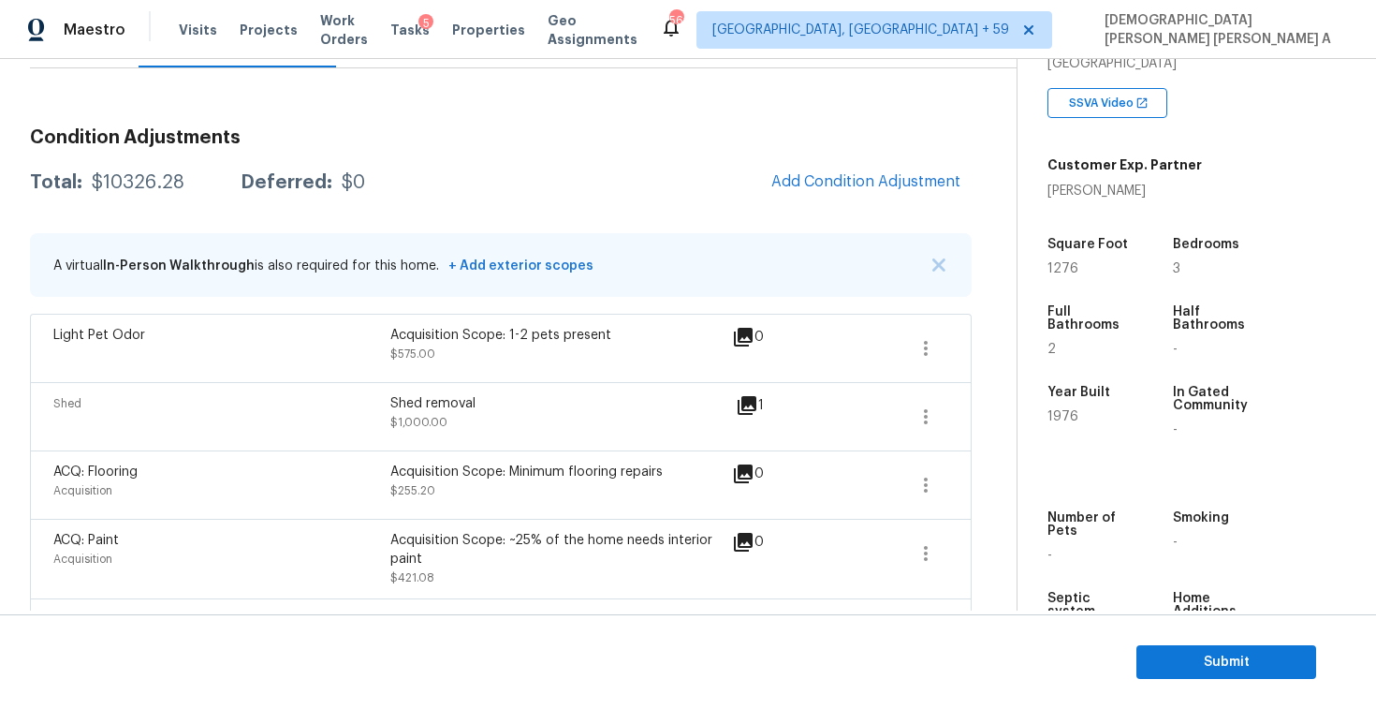
scroll to position [216, 0]
click at [865, 178] on span "Add Condition Adjustment" at bounding box center [865, 180] width 189 height 17
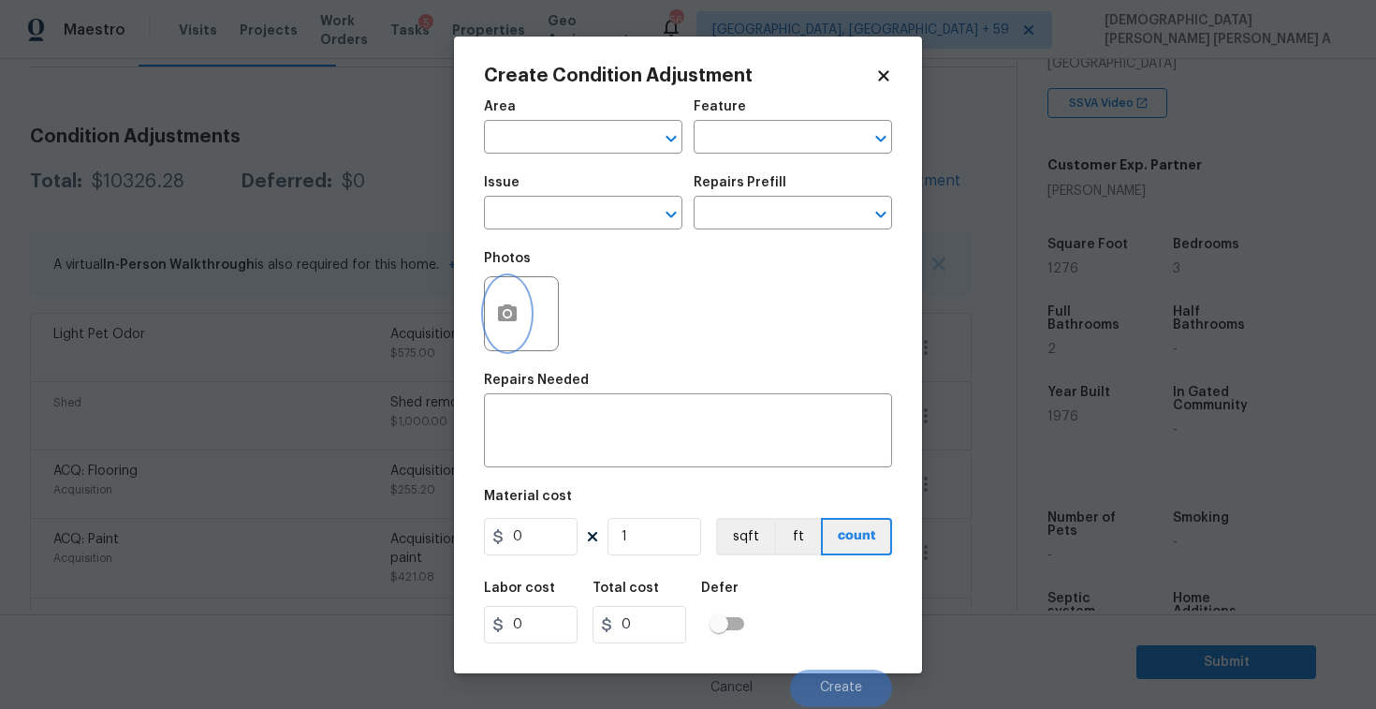
click at [497, 308] on icon "button" at bounding box center [507, 313] width 22 height 22
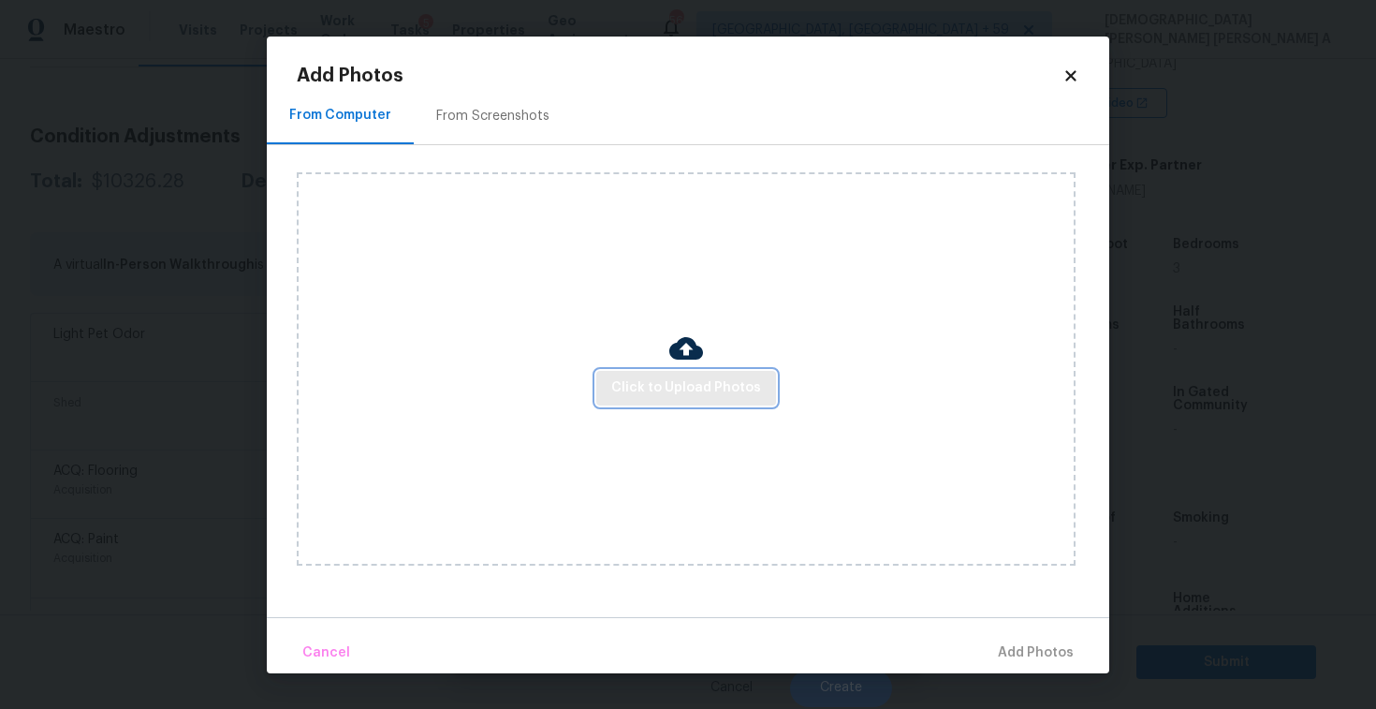
click at [708, 385] on span "Click to Upload Photos" at bounding box center [686, 387] width 150 height 23
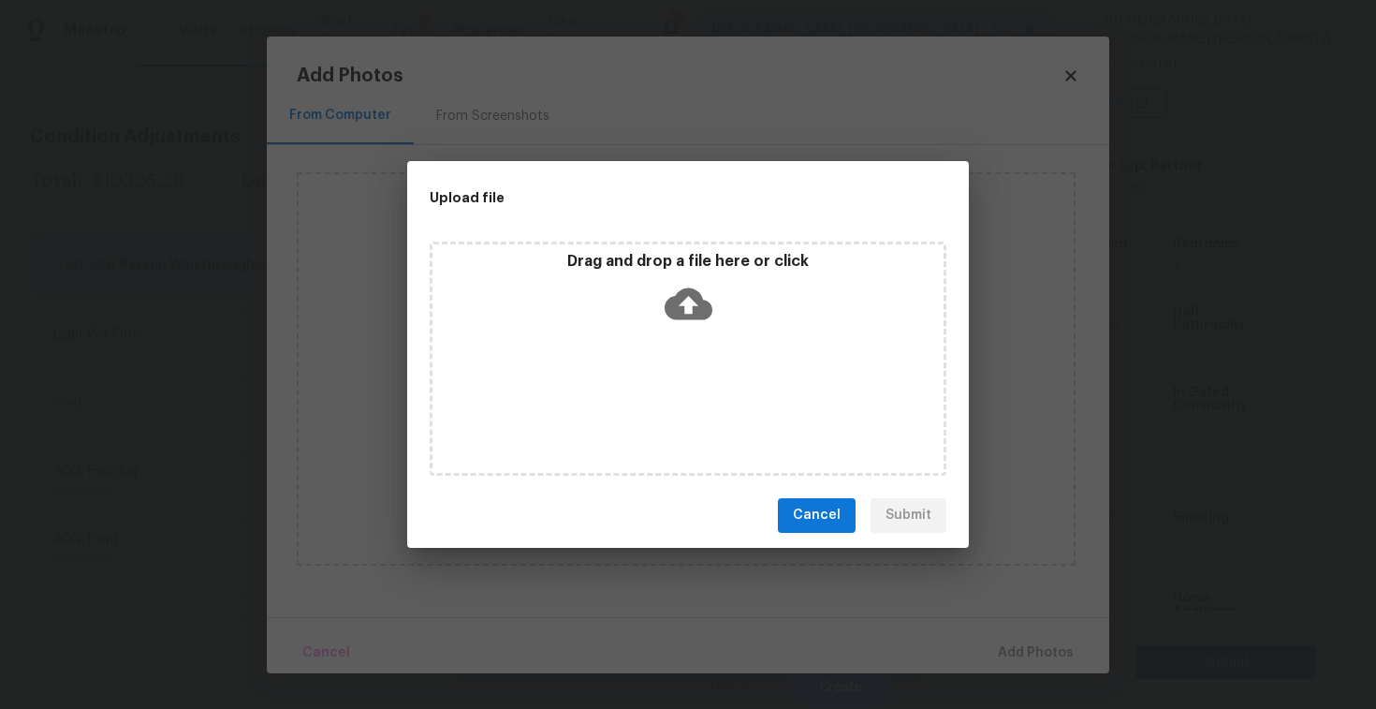
click at [700, 324] on icon at bounding box center [689, 304] width 48 height 48
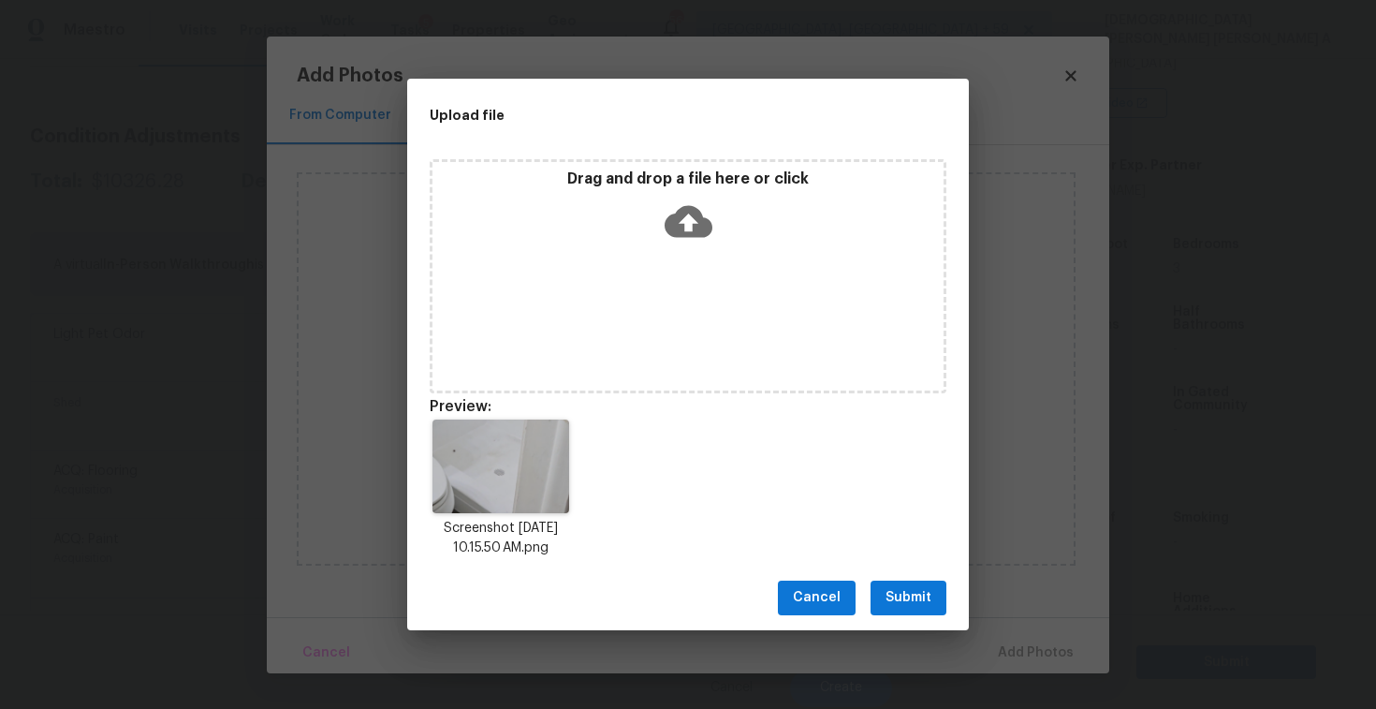
click at [903, 606] on span "Submit" at bounding box center [909, 597] width 46 height 23
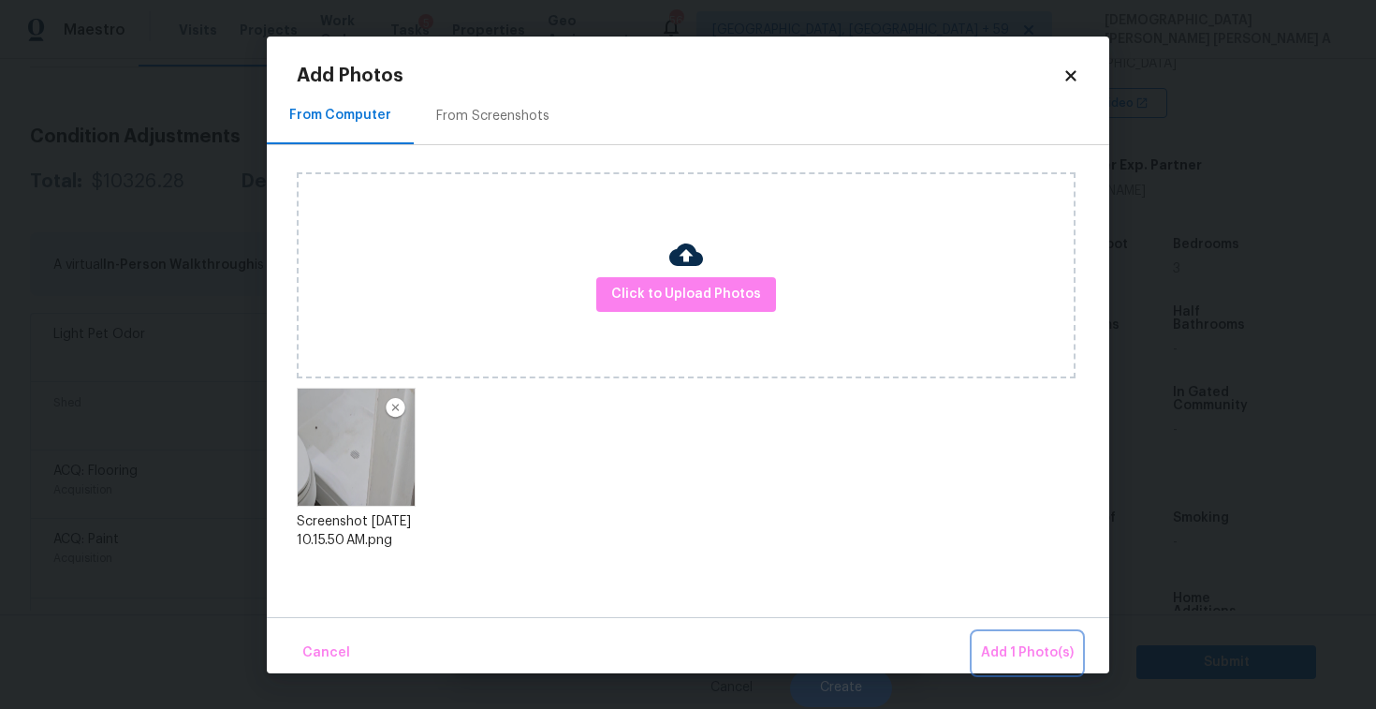
click at [991, 637] on button "Add 1 Photo(s)" at bounding box center [1028, 653] width 108 height 40
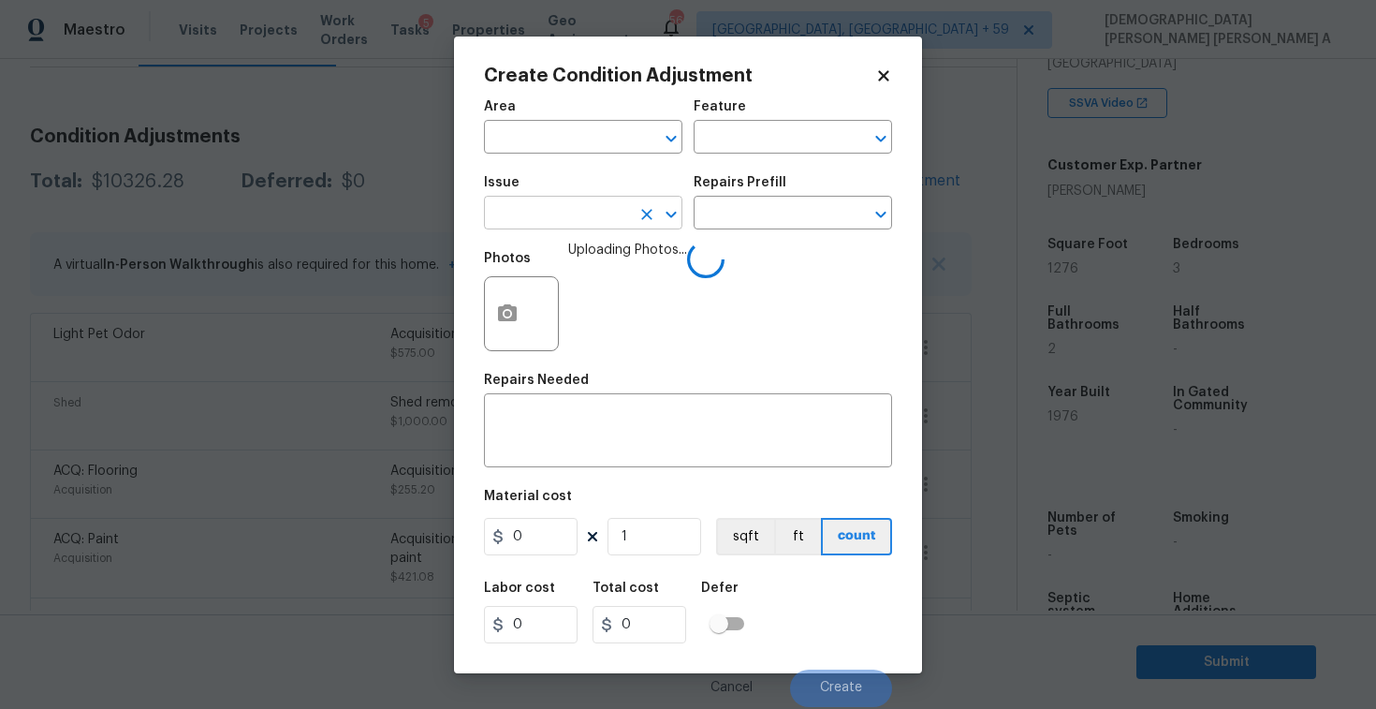
click at [549, 220] on input "text" at bounding box center [557, 214] width 146 height 29
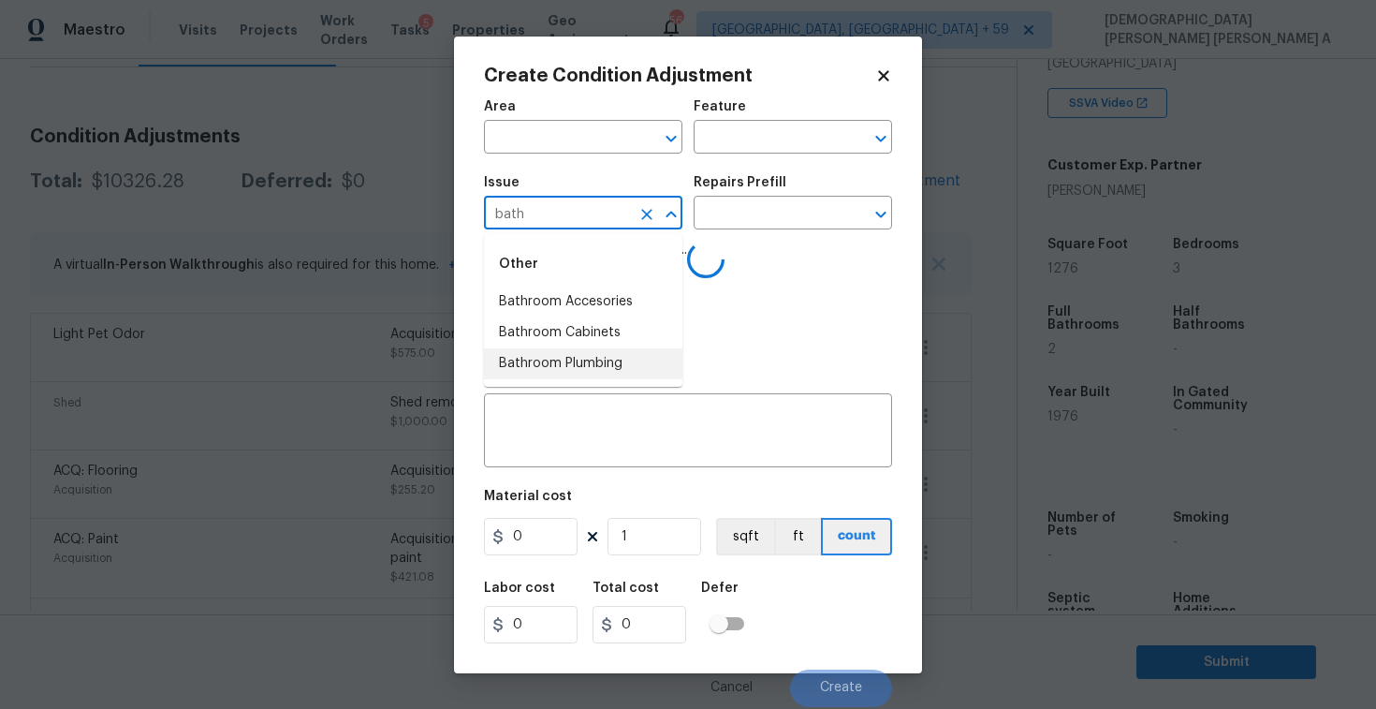
click at [605, 371] on li "Bathroom Plumbing" at bounding box center [583, 363] width 198 height 31
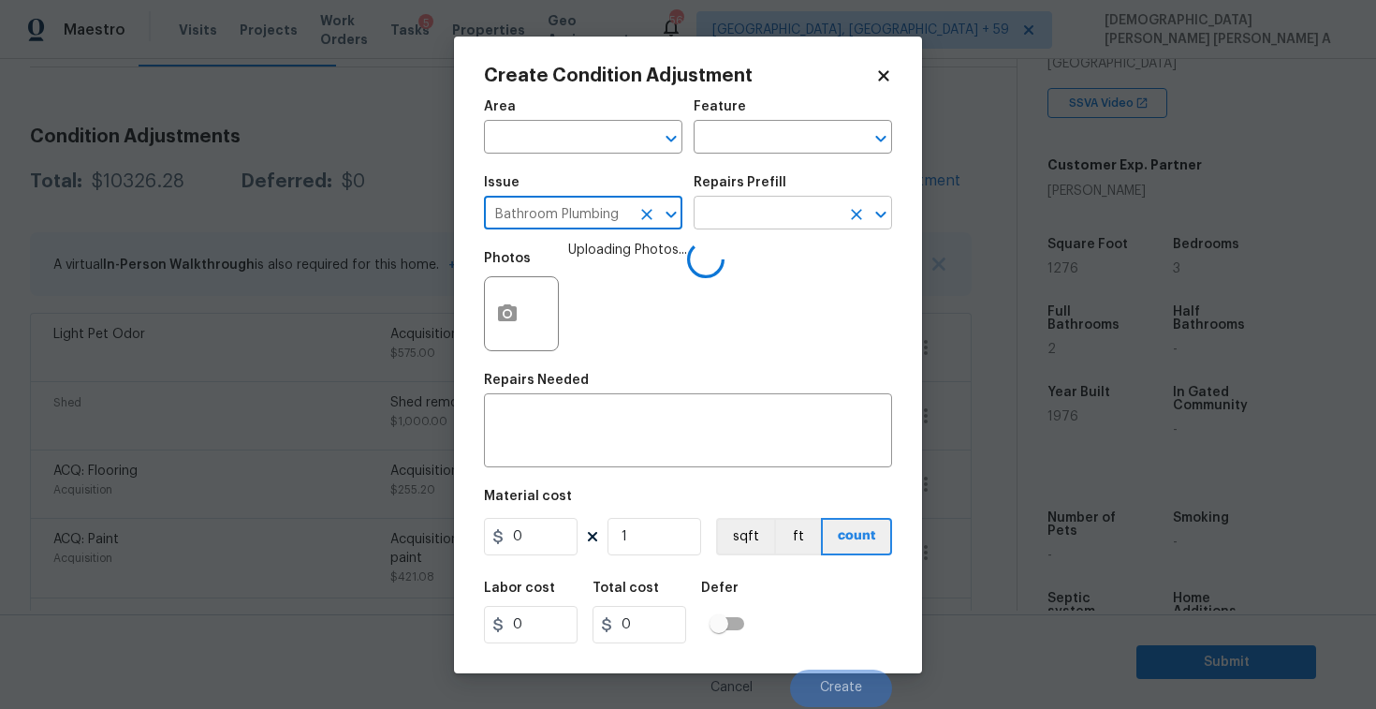
type input "Bathroom Plumbing"
click at [808, 204] on input "text" at bounding box center [767, 214] width 146 height 29
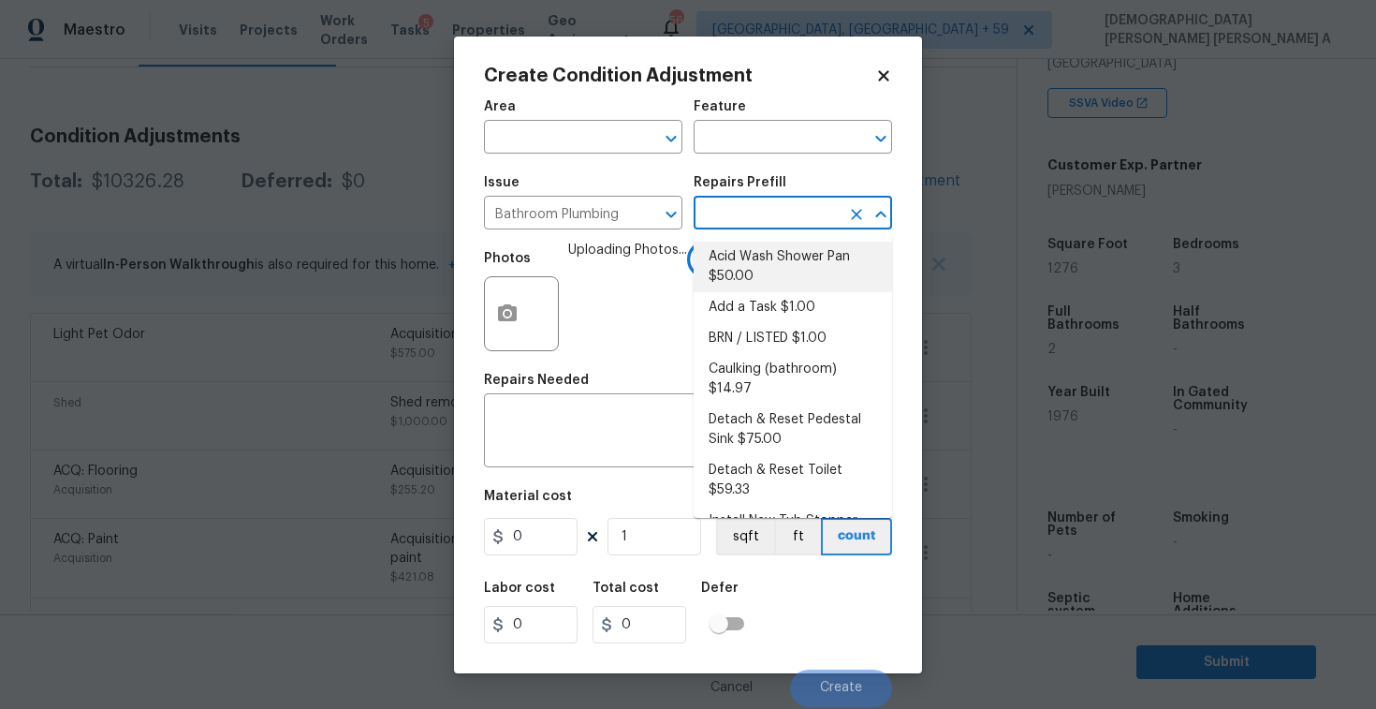
click at [800, 264] on li "Acid Wash Shower Pan $50.00" at bounding box center [793, 267] width 198 height 51
type input "Plumbing"
type textarea "Prep and acid wash/deep clean the shower pan."
type input "50"
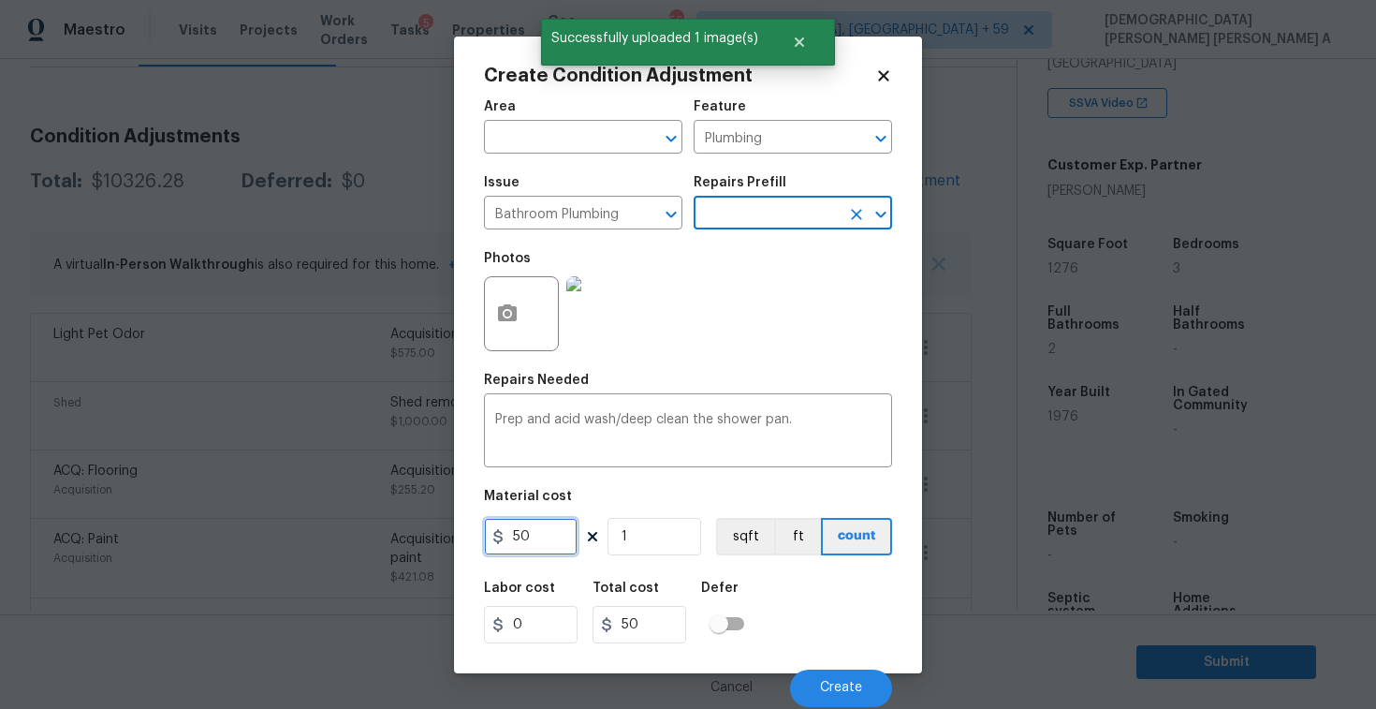
click at [558, 535] on input "50" at bounding box center [531, 536] width 94 height 37
type input "75"
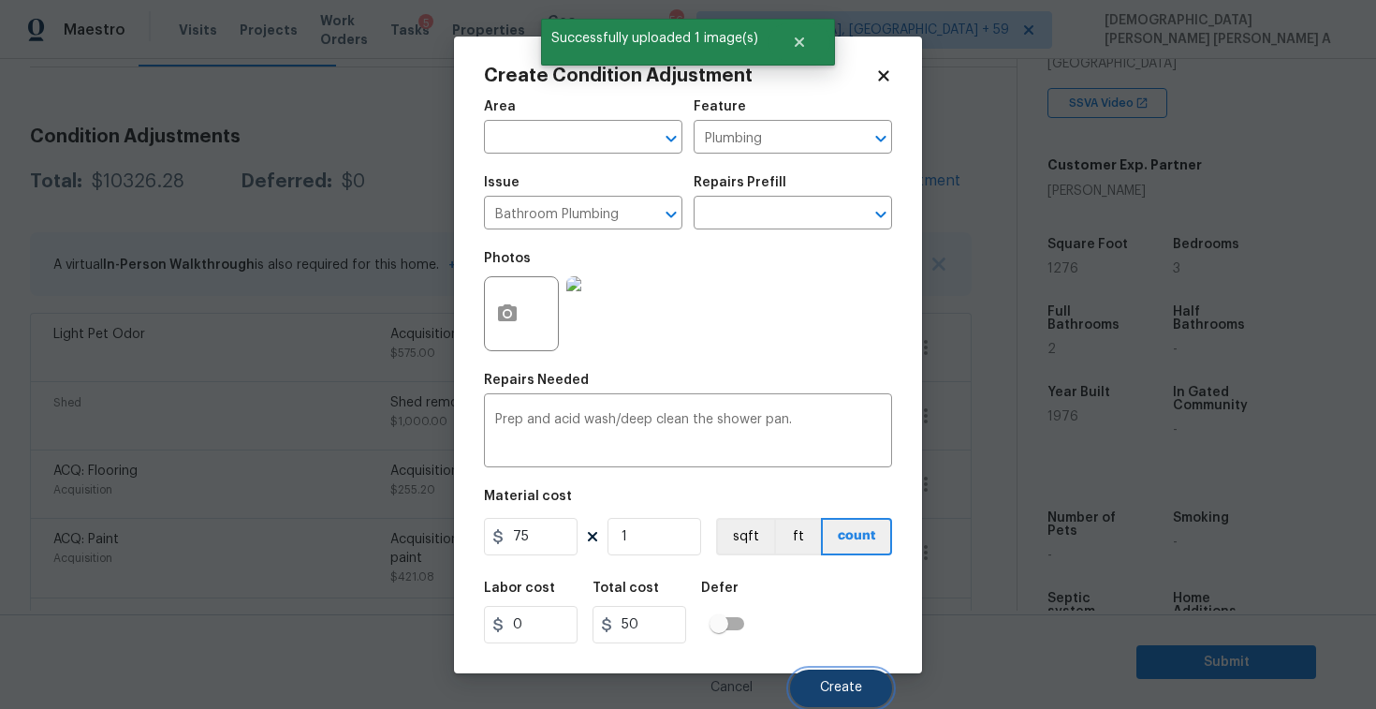
type input "75"
click at [818, 681] on button "Create" at bounding box center [841, 687] width 102 height 37
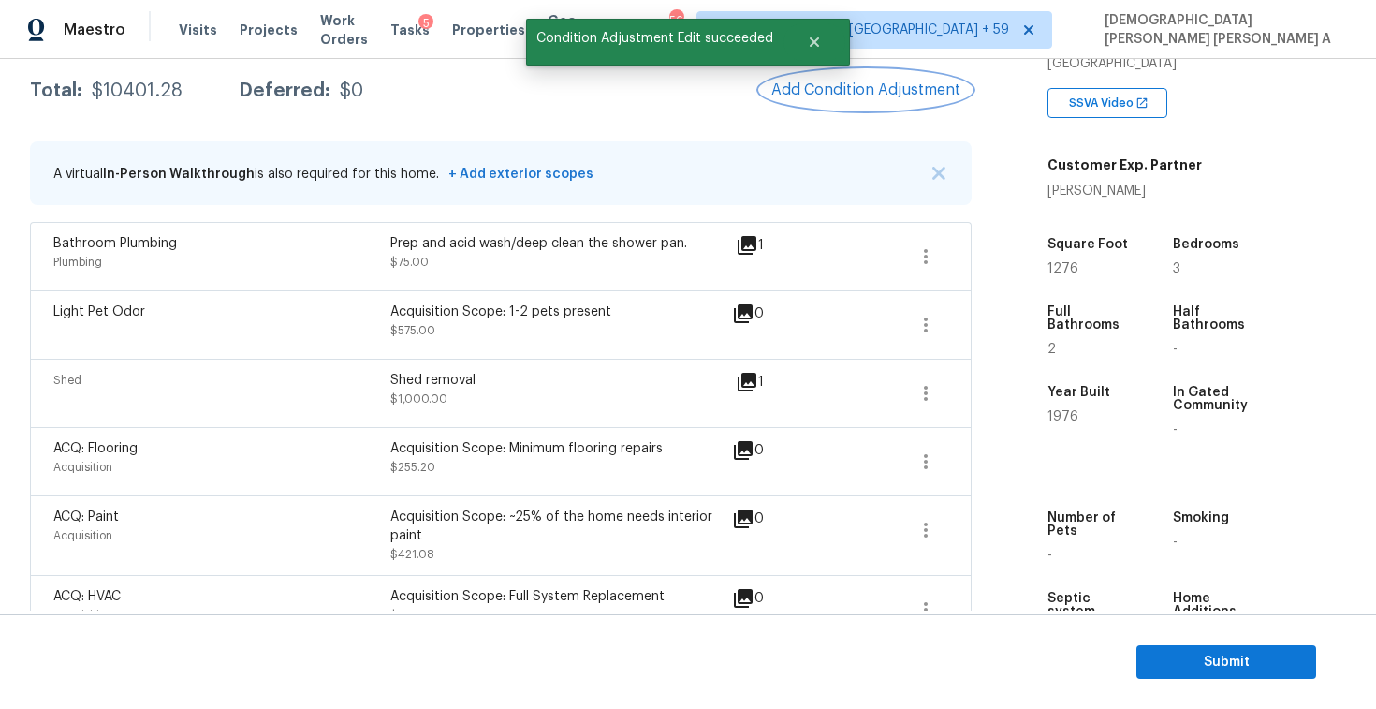
scroll to position [201, 0]
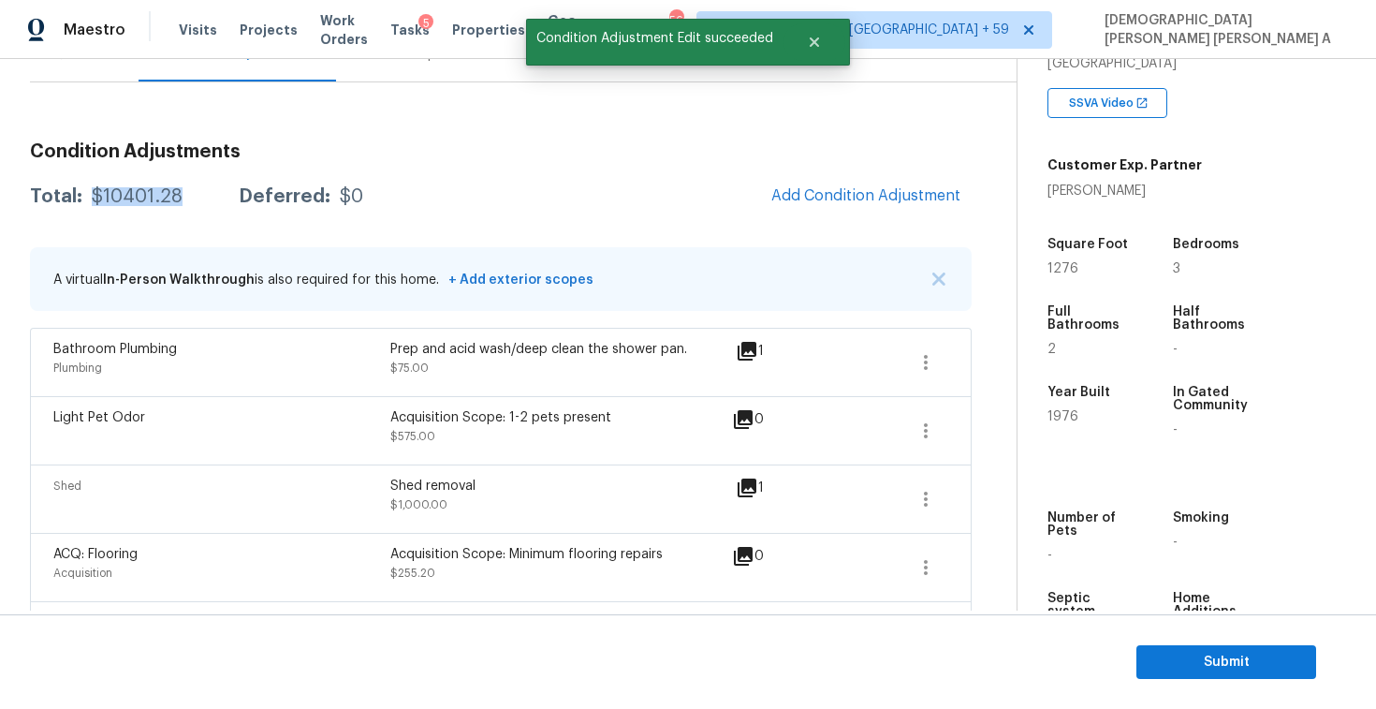
drag, startPoint x: 180, startPoint y: 194, endPoint x: 85, endPoint y: 195, distance: 94.6
click at [85, 195] on div "Total: $10401.28 Deferred: $0" at bounding box center [196, 196] width 333 height 19
copy div "$10401.28"
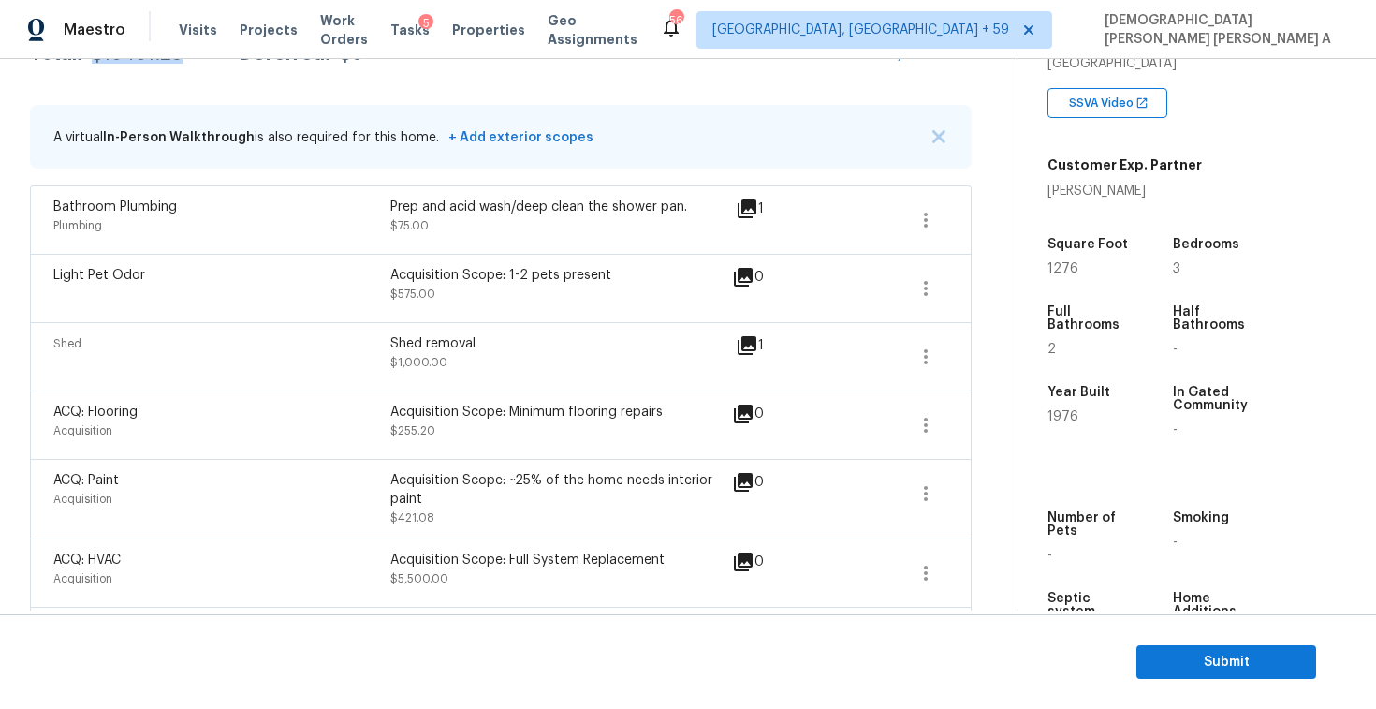
scroll to position [418, 0]
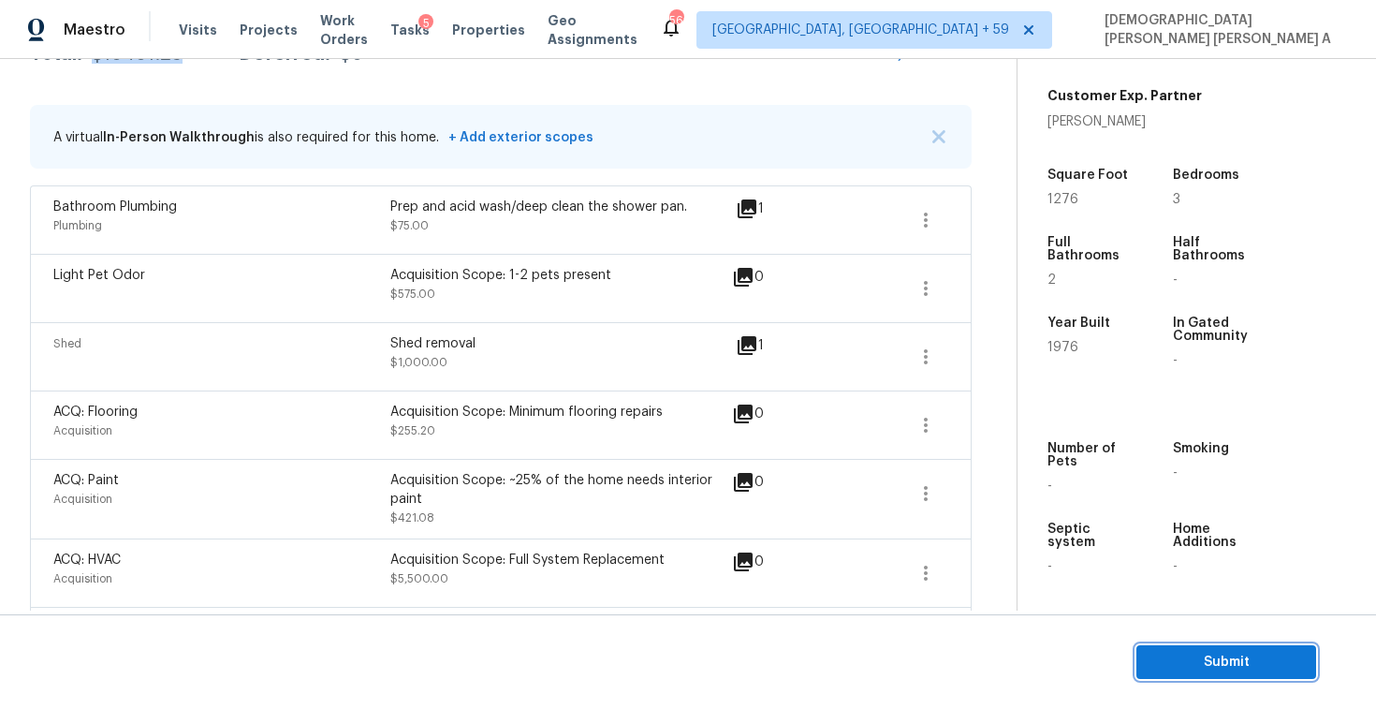
click at [1202, 662] on span "Submit" at bounding box center [1226, 662] width 150 height 23
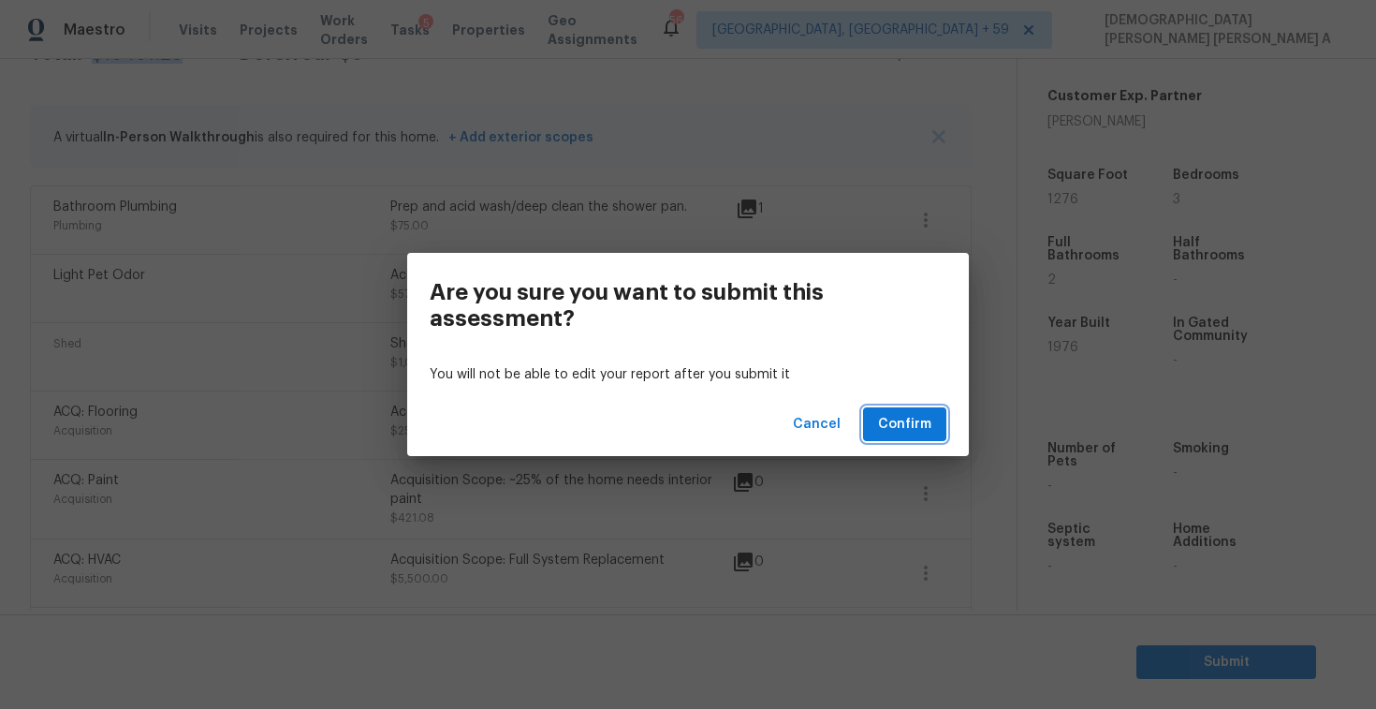
click at [901, 438] on button "Confirm" at bounding box center [904, 424] width 83 height 35
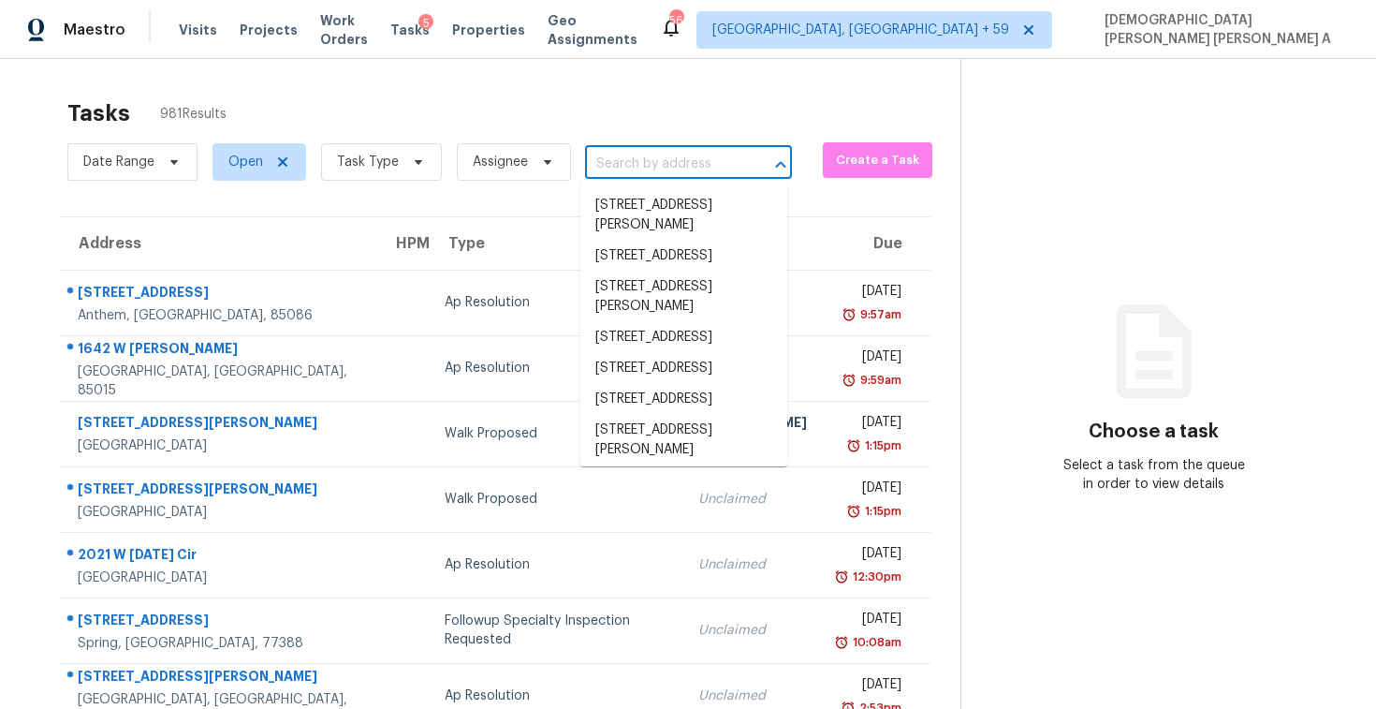
click at [619, 156] on input "text" at bounding box center [662, 164] width 154 height 29
paste input "4814 Tannery Ave, Tampa, FL 33624"
type input "4814 Tannery Ave, Tampa, FL 33624"
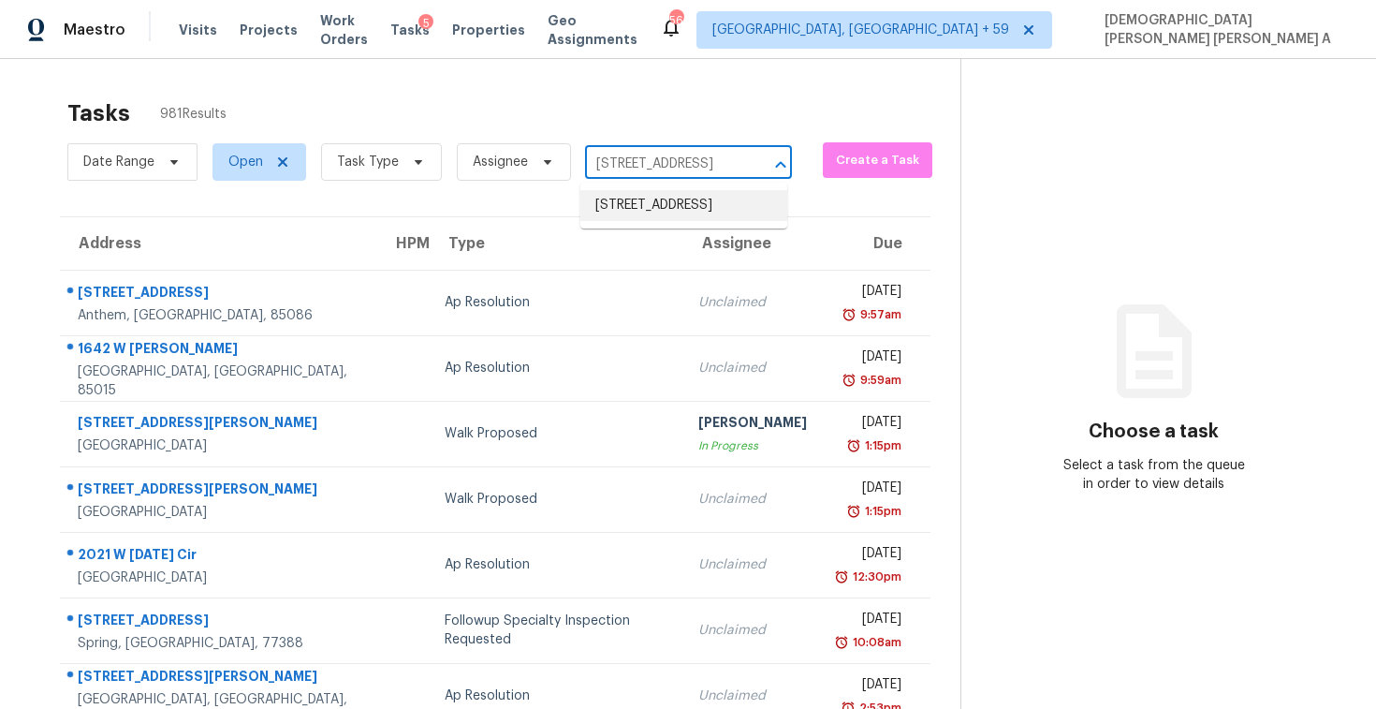
click at [660, 210] on li "4814 Tannery Ave, Tampa, FL 33624" at bounding box center [683, 205] width 207 height 31
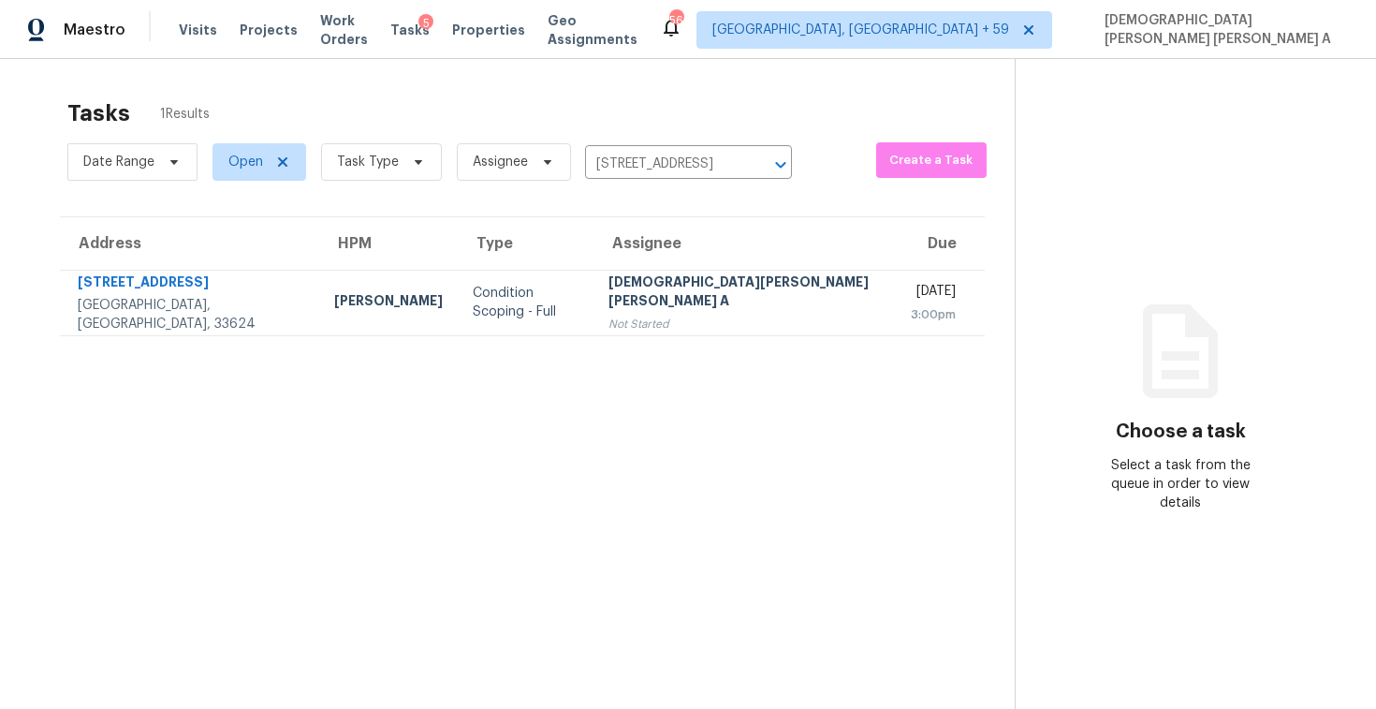
click at [681, 330] on td "Mohamed Azeem Mohsin A Not Started" at bounding box center [743, 303] width 301 height 66
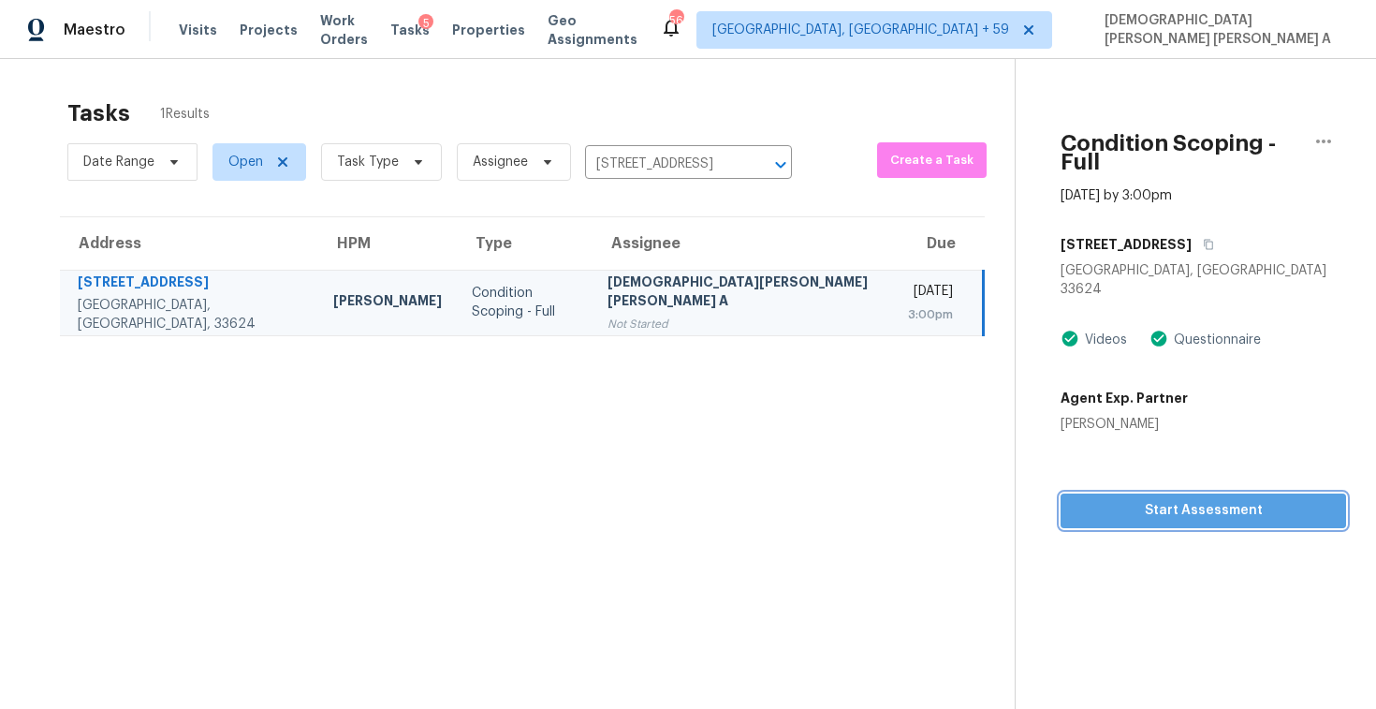
click at [1192, 499] on span "Start Assessment" at bounding box center [1204, 510] width 256 height 23
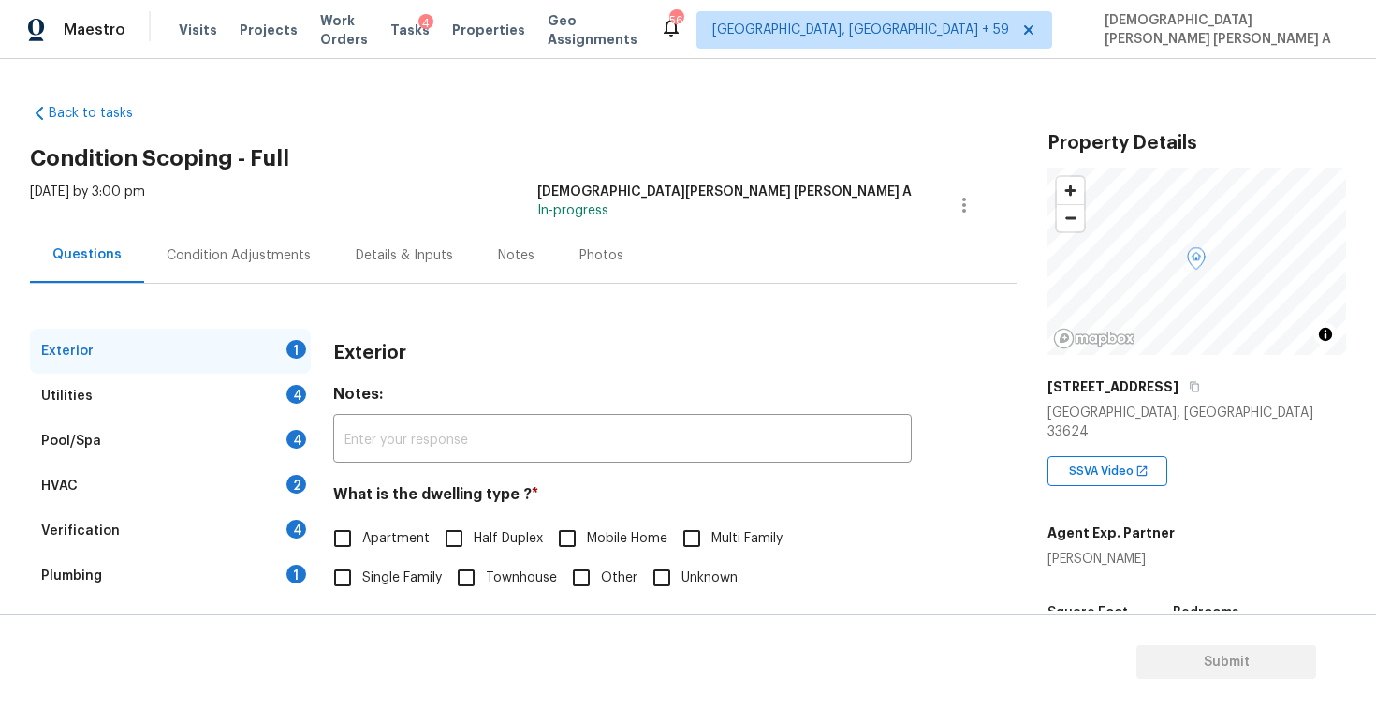
click at [551, 128] on div "Back to tasks Condition Scoping - Full Mon, Sep 29 2025 by 3:00 pm Mohamed Azee…" at bounding box center [523, 446] width 987 height 714
click at [339, 598] on div "Exterior Notes: ​ What is the dwelling type ? * Apartment Half Duplex Mobile Ho…" at bounding box center [622, 563] width 579 height 469
click at [347, 584] on input "Single Family" at bounding box center [342, 577] width 39 height 39
checkbox input "true"
click at [242, 392] on div "Utilities 4" at bounding box center [170, 396] width 281 height 45
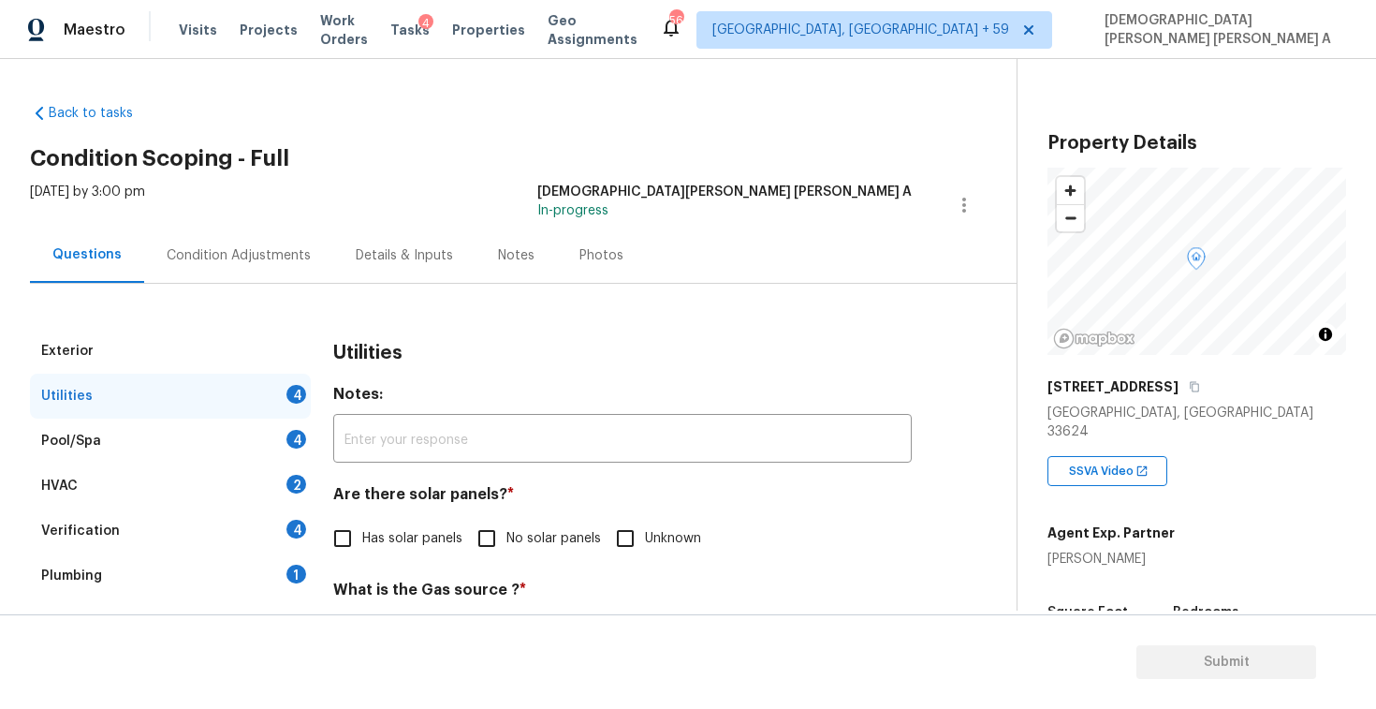
scroll to position [169, 0]
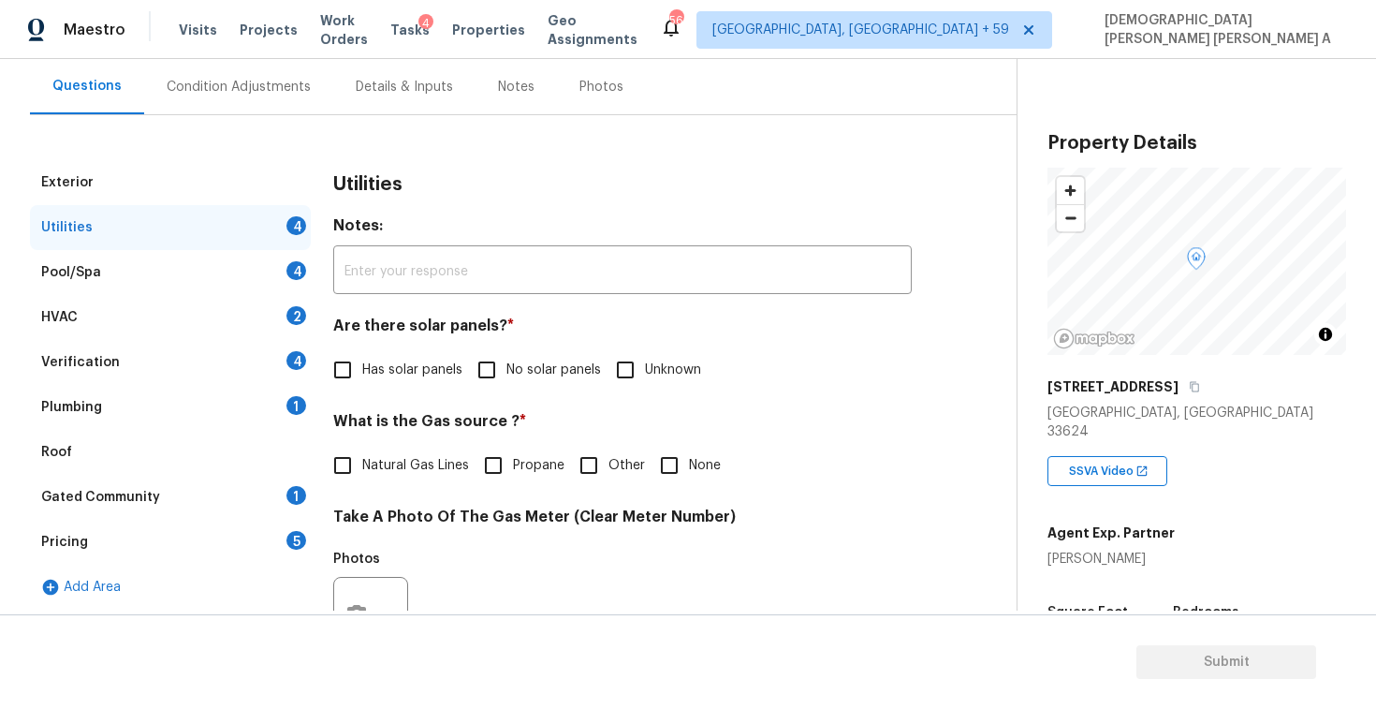
click at [489, 368] on input "No solar panels" at bounding box center [486, 369] width 39 height 39
checkbox input "true"
click at [341, 493] on div "Utilities Notes: ​ Are there solar panels? * Has solar panels No solar panels U…" at bounding box center [622, 649] width 579 height 978
click at [352, 456] on input "Natural Gas Lines" at bounding box center [342, 465] width 39 height 39
checkbox input "true"
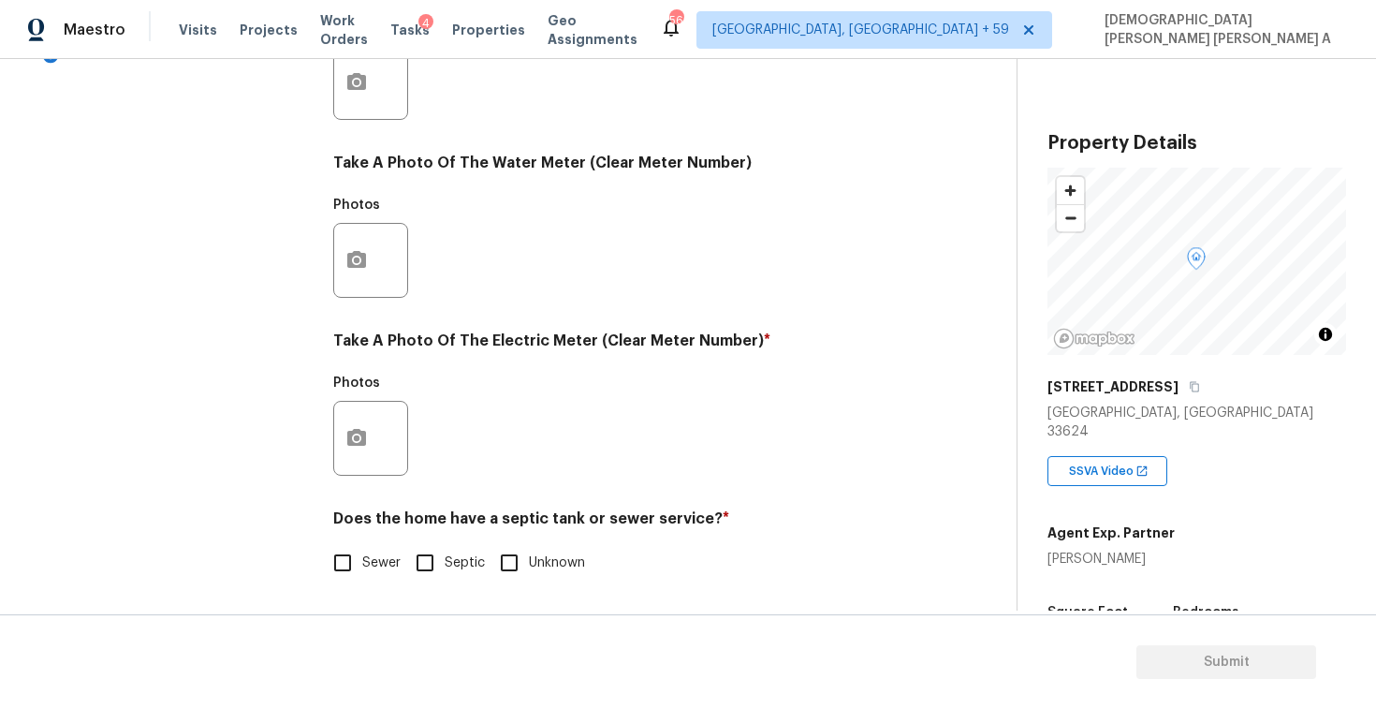
scroll to position [700, 0]
click at [366, 577] on label "Sewer" at bounding box center [362, 562] width 78 height 39
click at [362, 577] on input "Sewer" at bounding box center [342, 562] width 39 height 39
checkbox input "true"
click at [364, 437] on icon "button" at bounding box center [356, 437] width 19 height 17
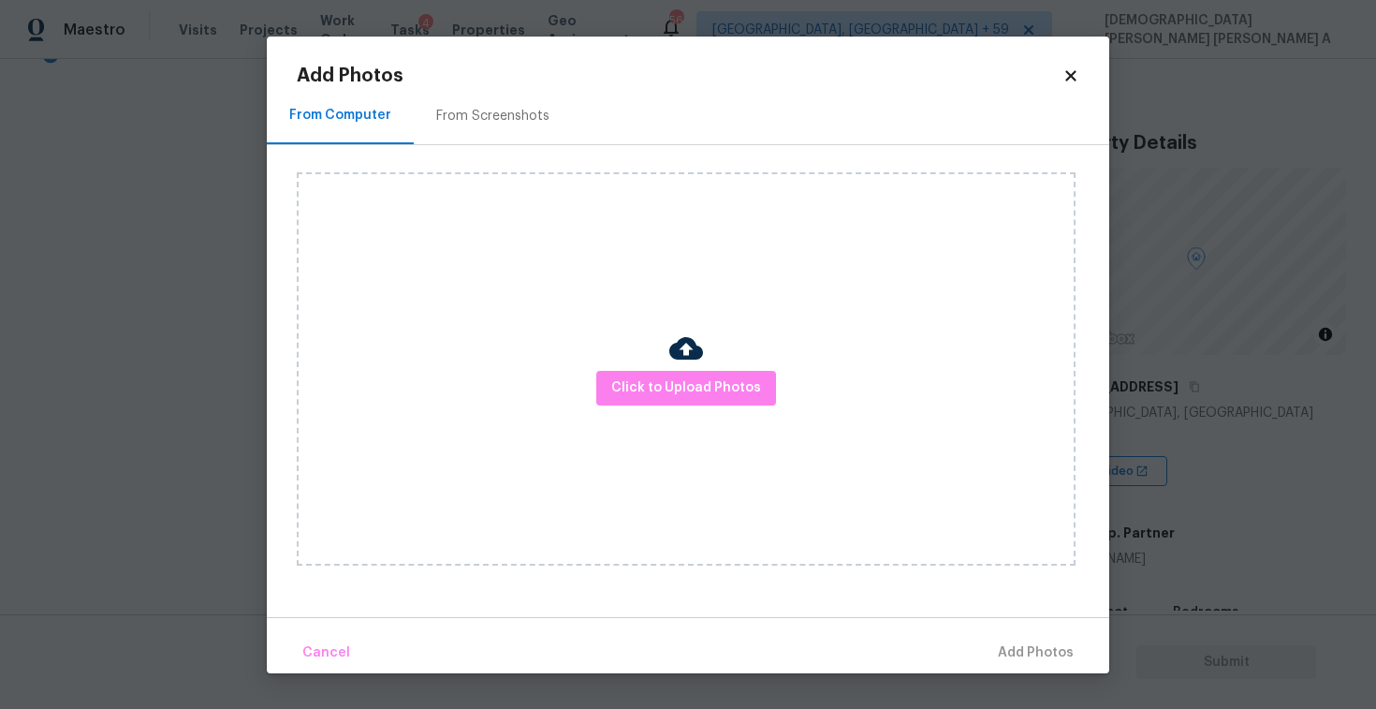
click at [717, 411] on div "Click to Upload Photos" at bounding box center [686, 368] width 779 height 393
click at [706, 371] on button "Click to Upload Photos" at bounding box center [686, 388] width 180 height 35
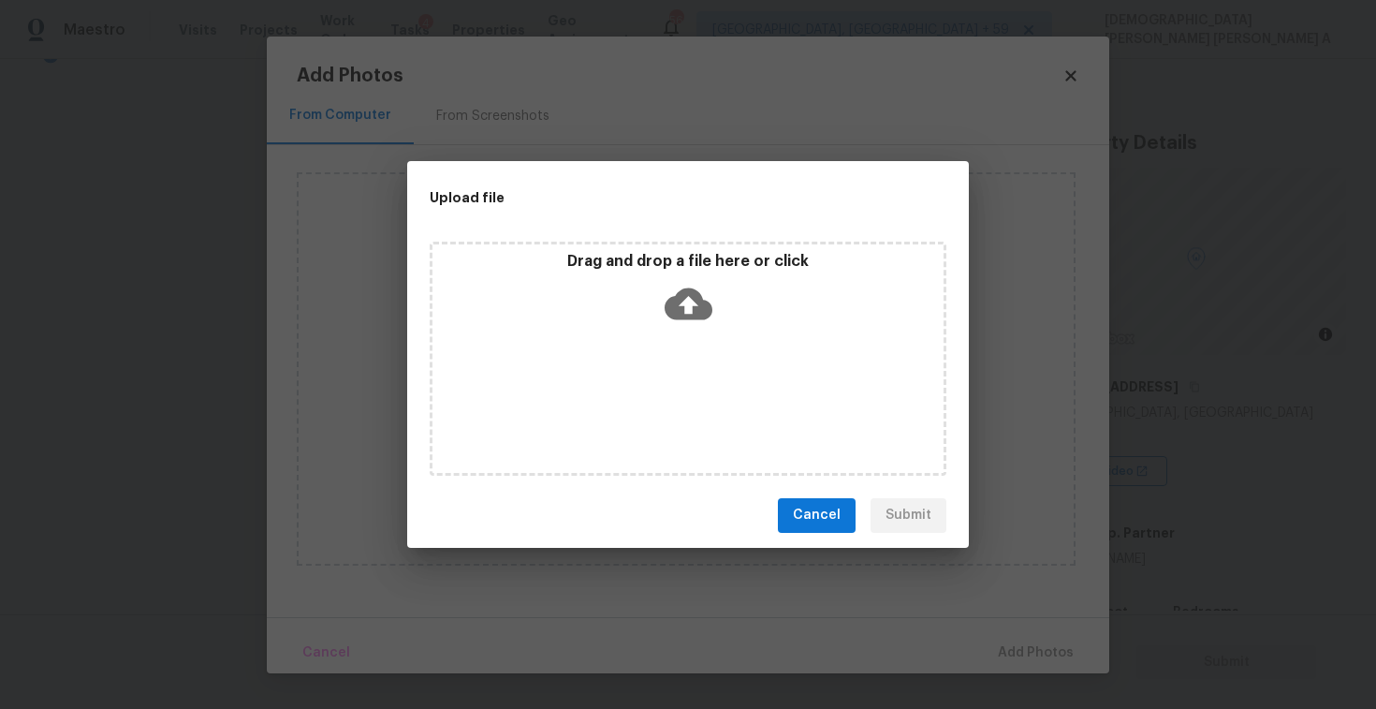
click at [692, 243] on div "Drag and drop a file here or click" at bounding box center [688, 359] width 517 height 234
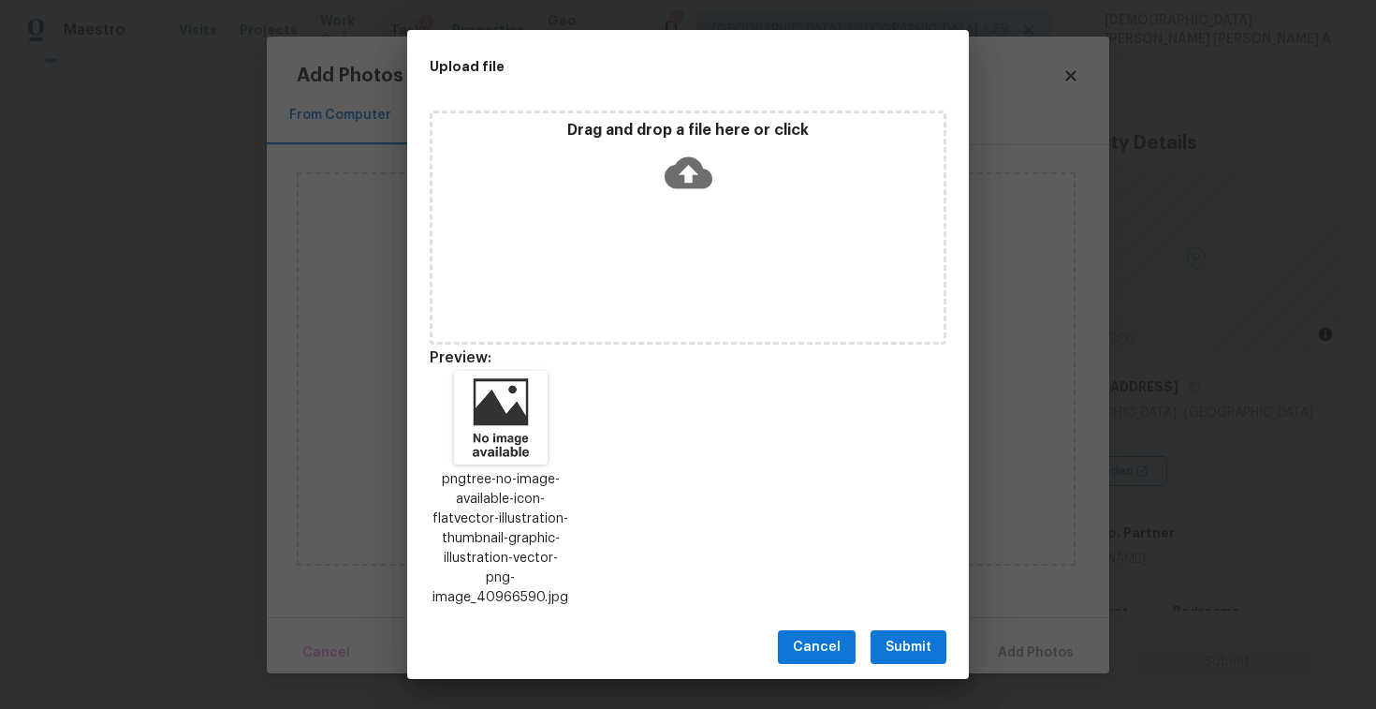
click at [910, 637] on span "Submit" at bounding box center [909, 647] width 46 height 23
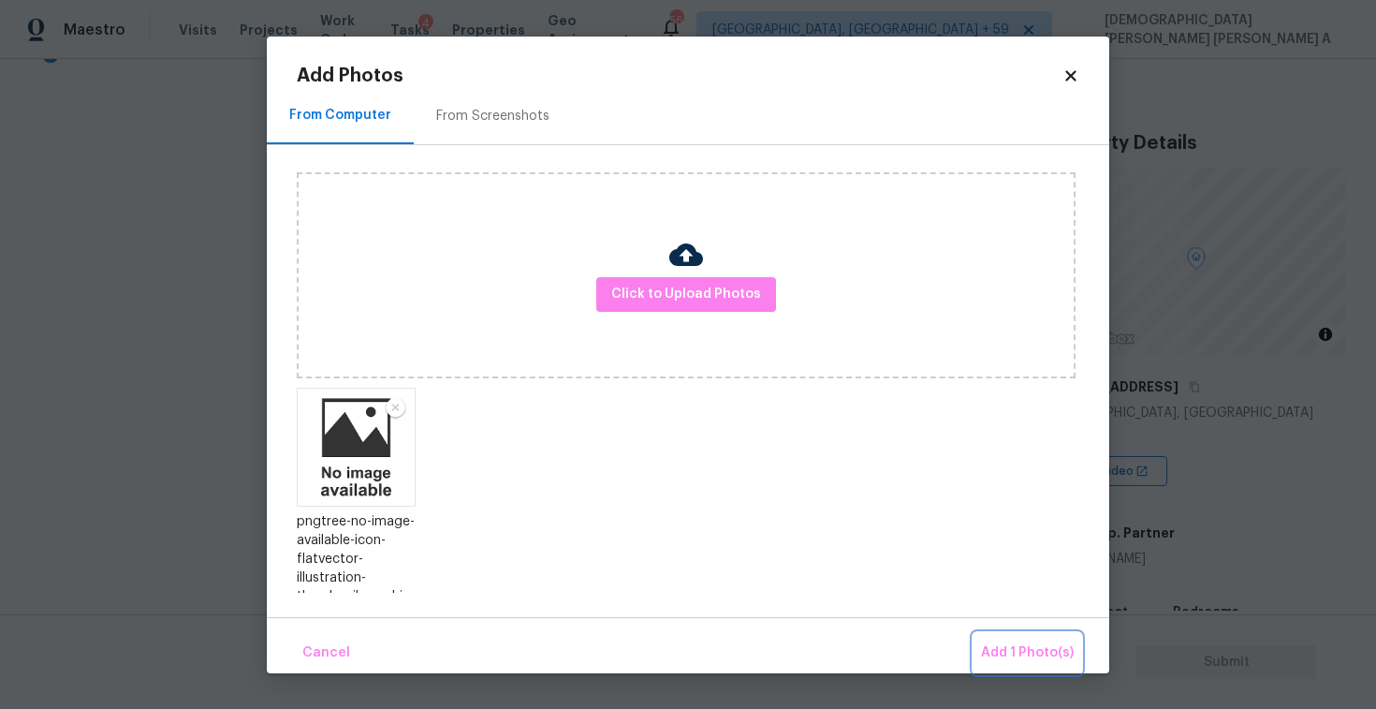
click at [1013, 637] on button "Add 1 Photo(s)" at bounding box center [1028, 653] width 108 height 40
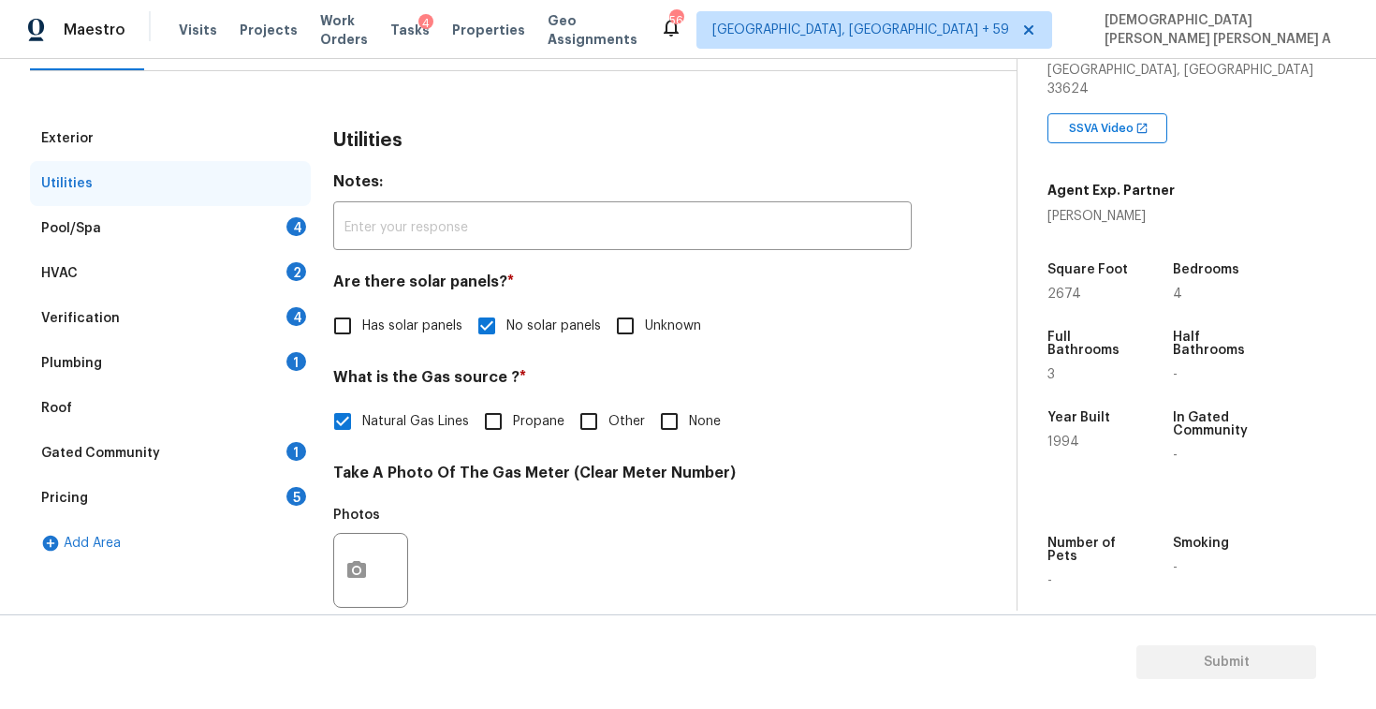
scroll to position [191, 0]
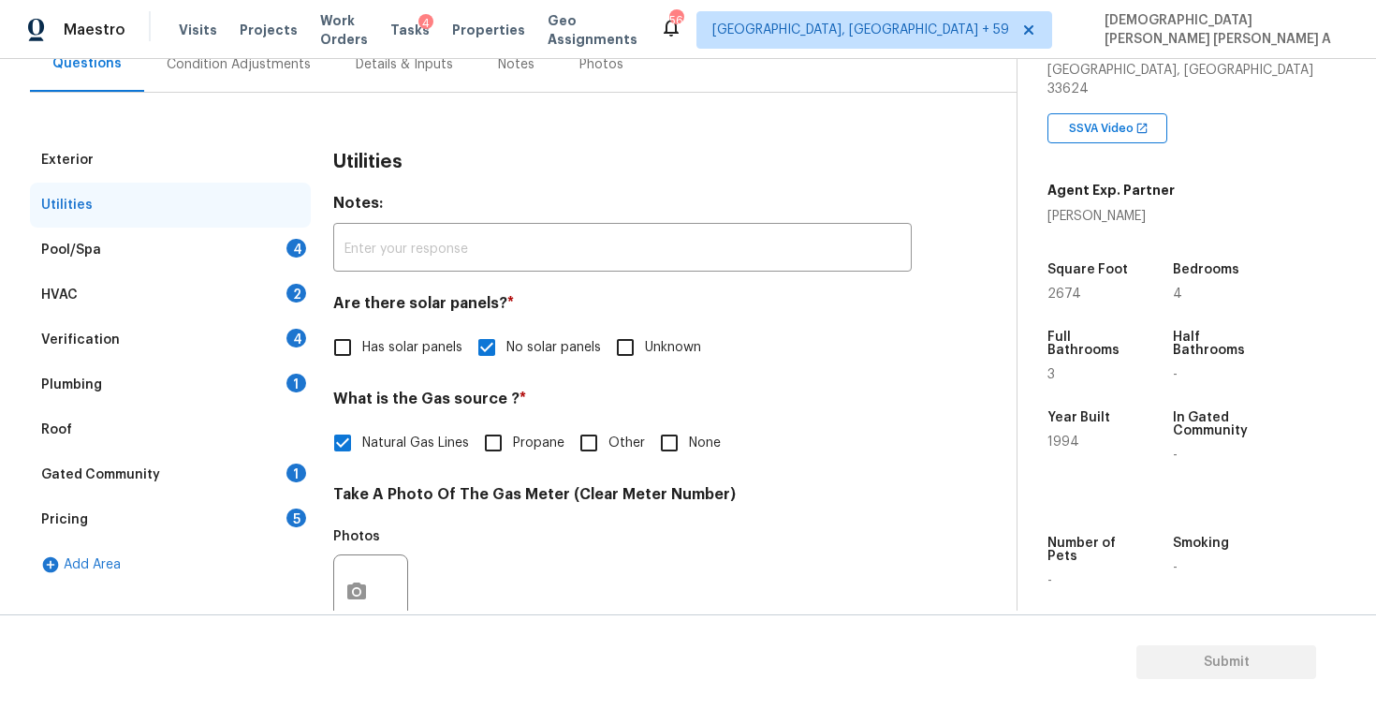
click at [232, 240] on div "Pool/Spa 4" at bounding box center [170, 249] width 281 height 45
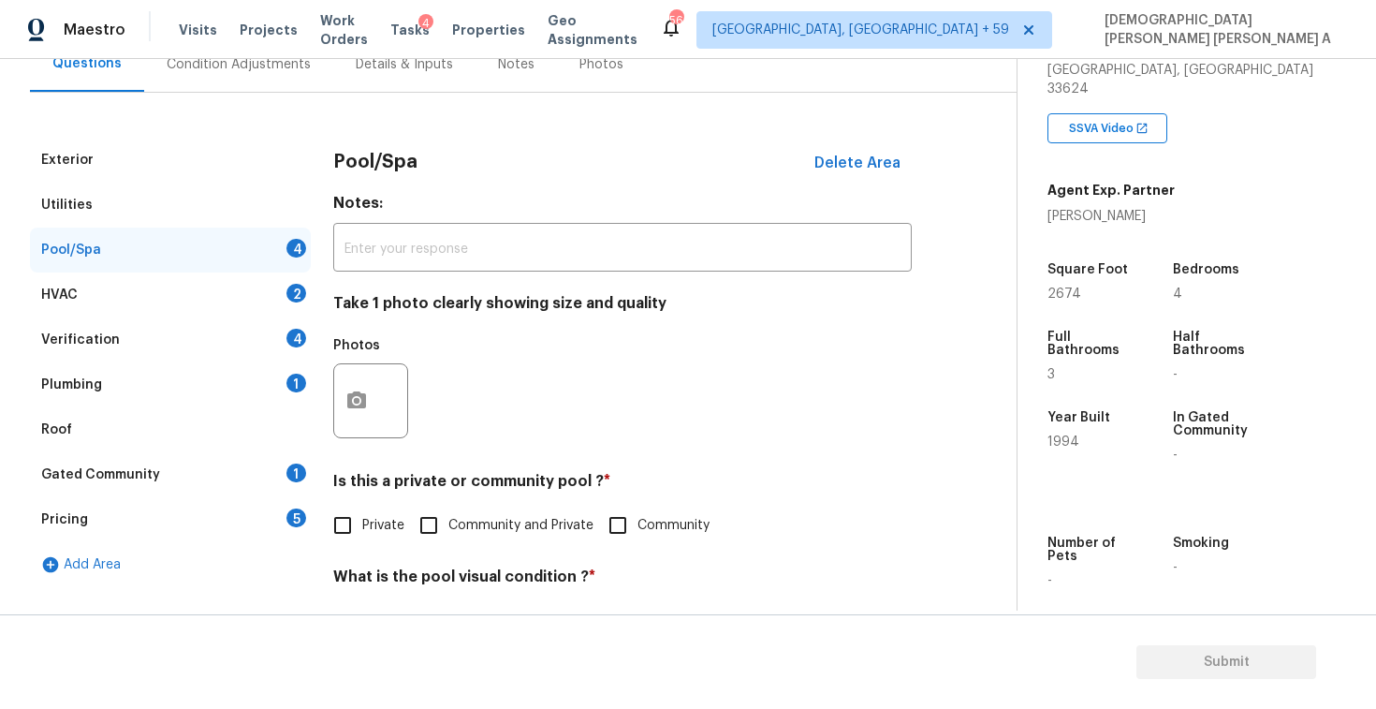
click at [349, 535] on input "Private" at bounding box center [342, 525] width 39 height 39
checkbox input "true"
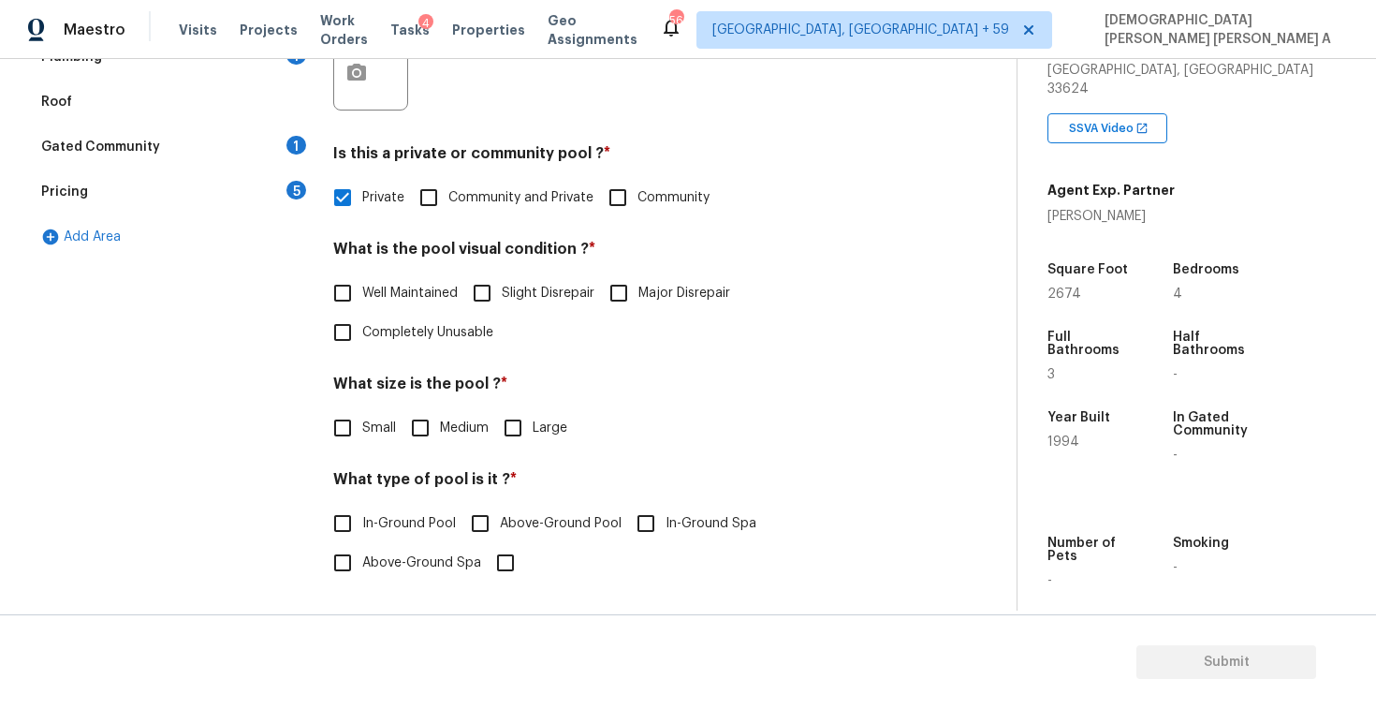
click at [324, 289] on input "Well Maintained" at bounding box center [342, 292] width 39 height 39
checkbox input "true"
click at [410, 417] on input "Medium" at bounding box center [420, 427] width 39 height 39
checkbox input "true"
click at [335, 531] on input "In-Ground Pool" at bounding box center [342, 525] width 39 height 39
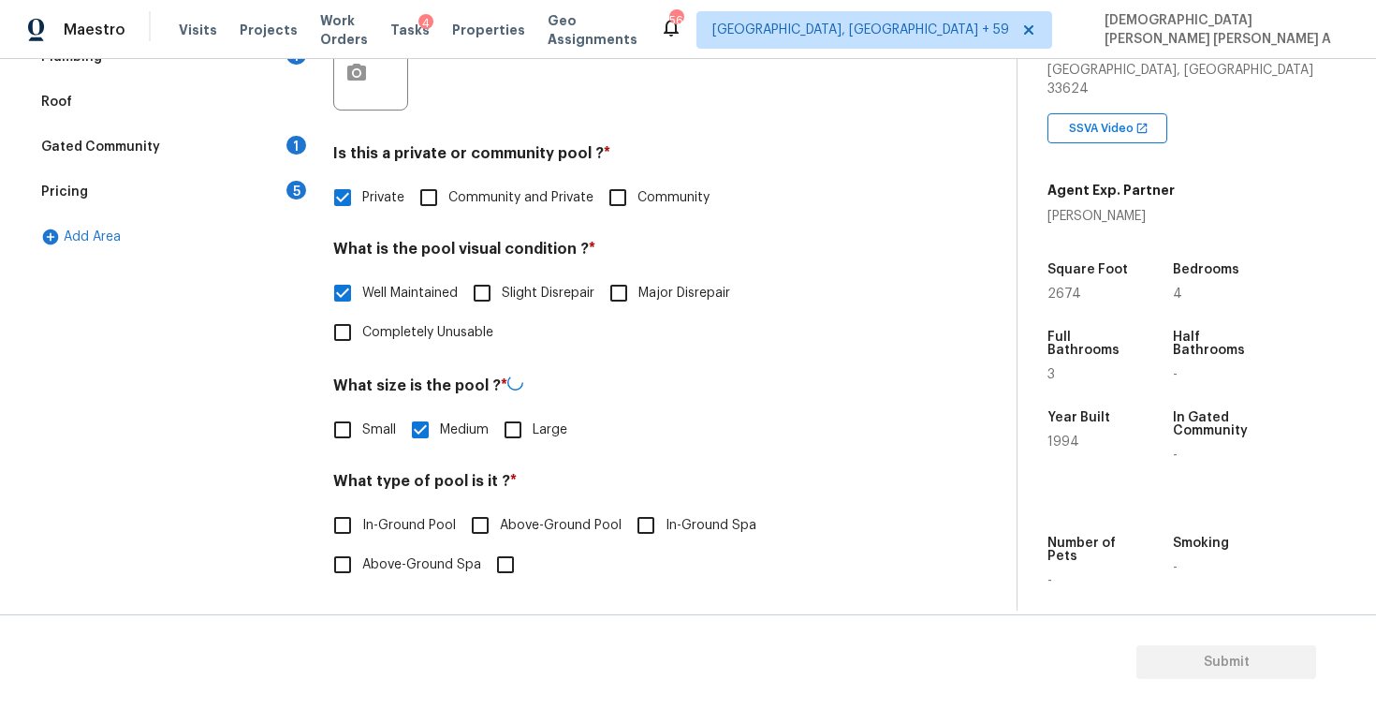
checkbox input "true"
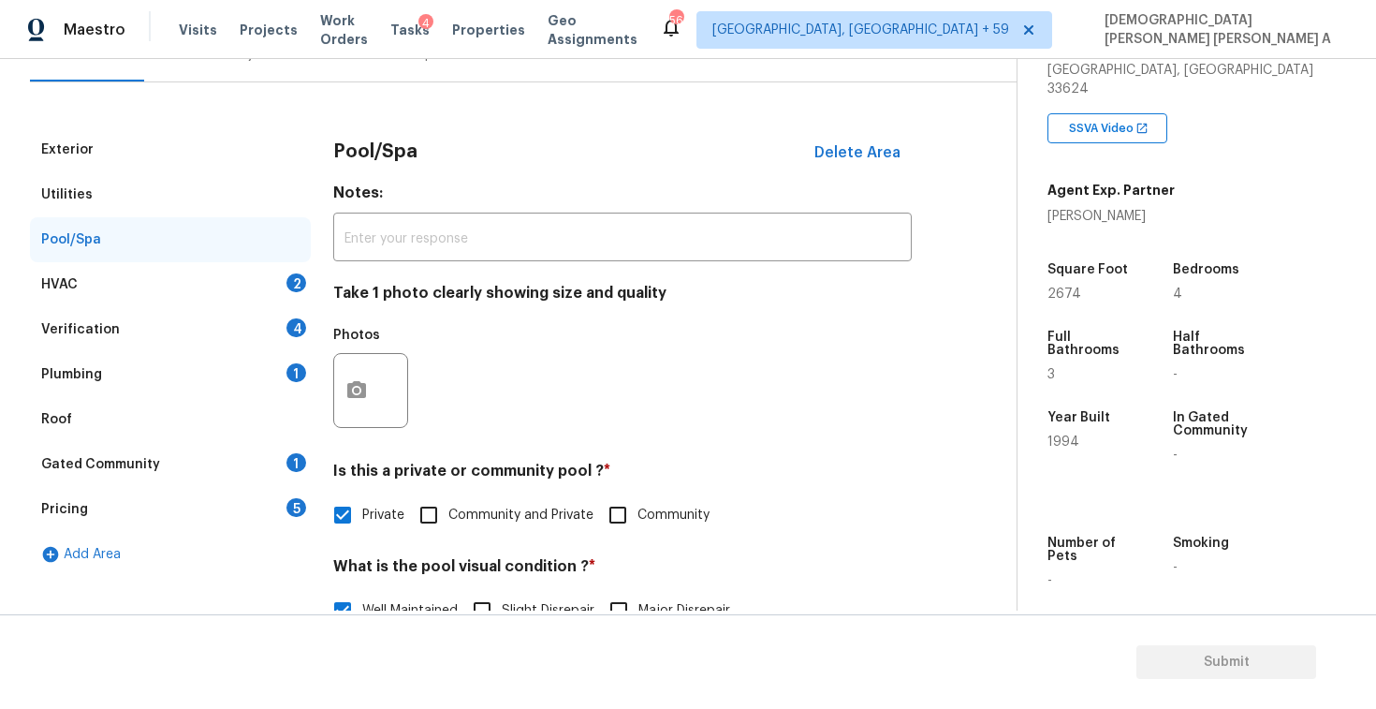
click at [245, 280] on div "HVAC 2" at bounding box center [170, 284] width 281 height 45
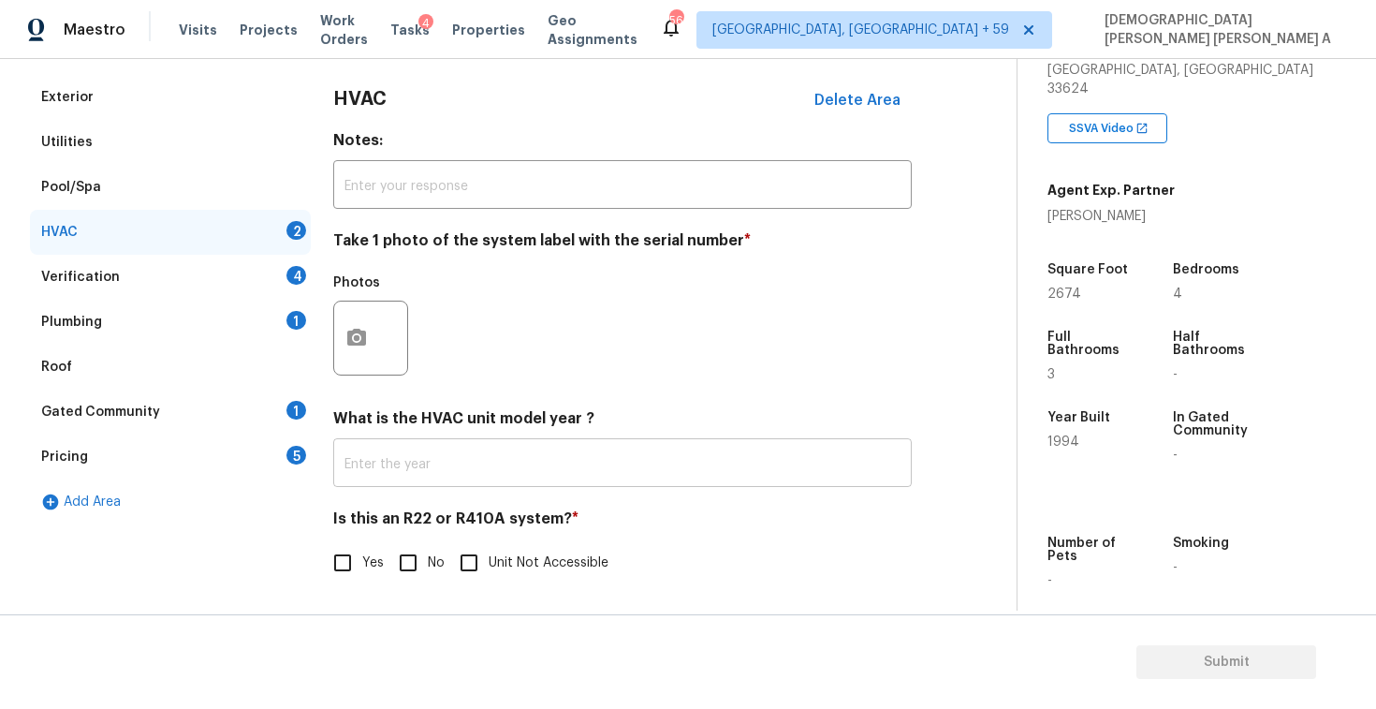
scroll to position [254, 0]
click at [400, 567] on input "No" at bounding box center [407, 562] width 39 height 39
checkbox input "true"
click at [338, 275] on div "Photos" at bounding box center [372, 326] width 79 height 122
click at [356, 335] on circle "button" at bounding box center [357, 338] width 6 height 6
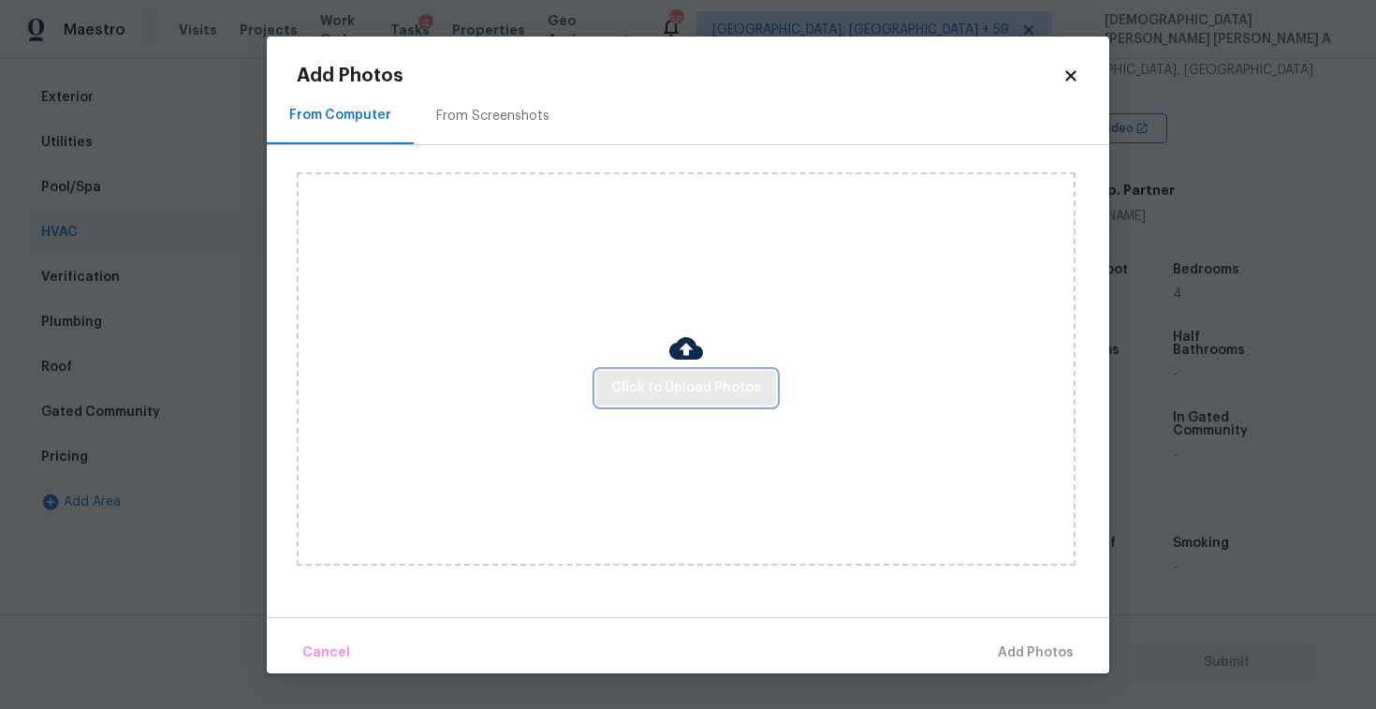
click at [727, 385] on span "Click to Upload Photos" at bounding box center [686, 387] width 150 height 23
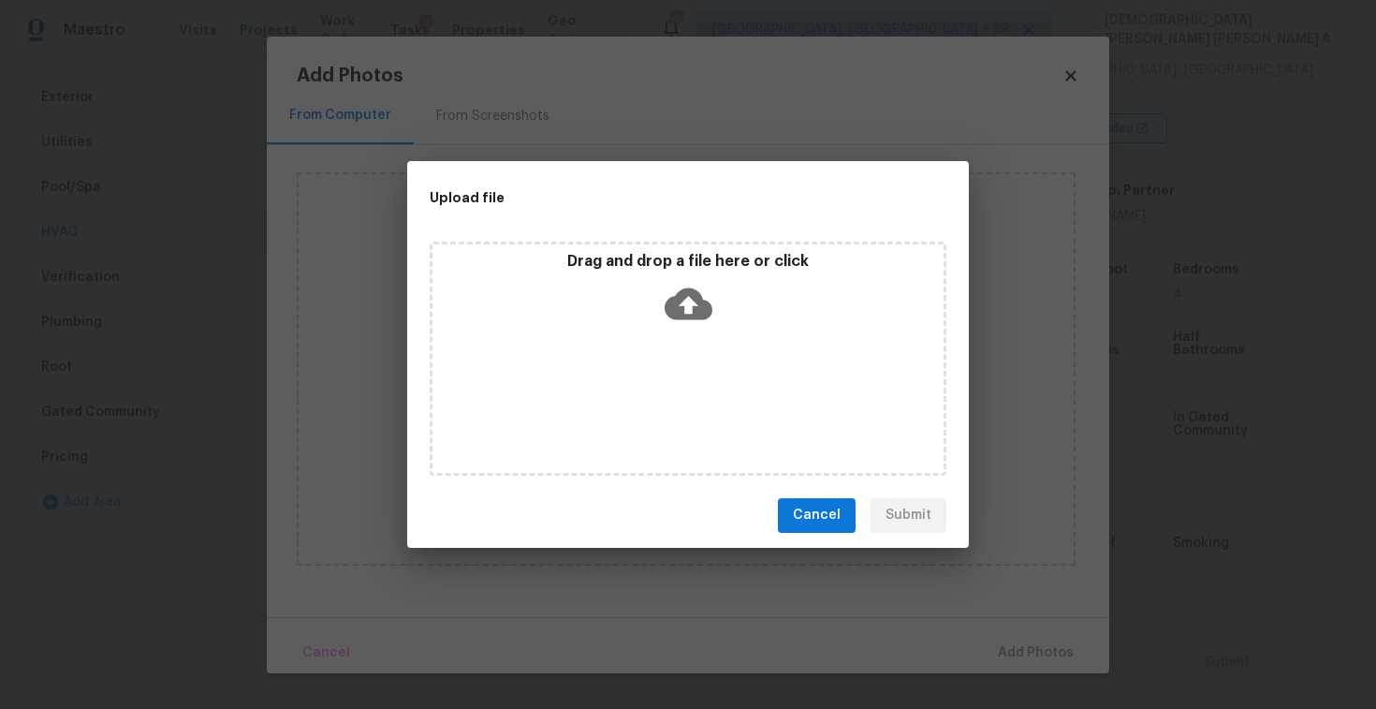
click at [677, 262] on p "Drag and drop a file here or click" at bounding box center [687, 262] width 511 height 20
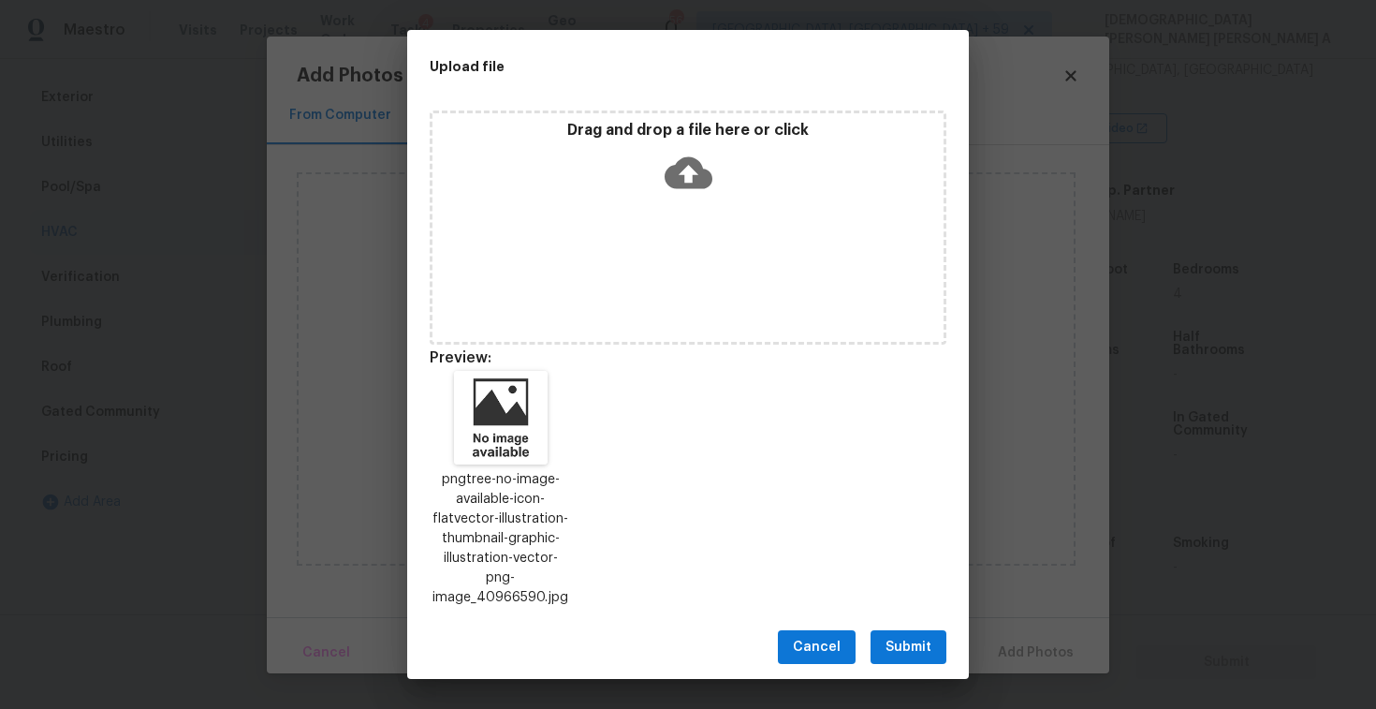
click at [916, 636] on span "Submit" at bounding box center [909, 647] width 46 height 23
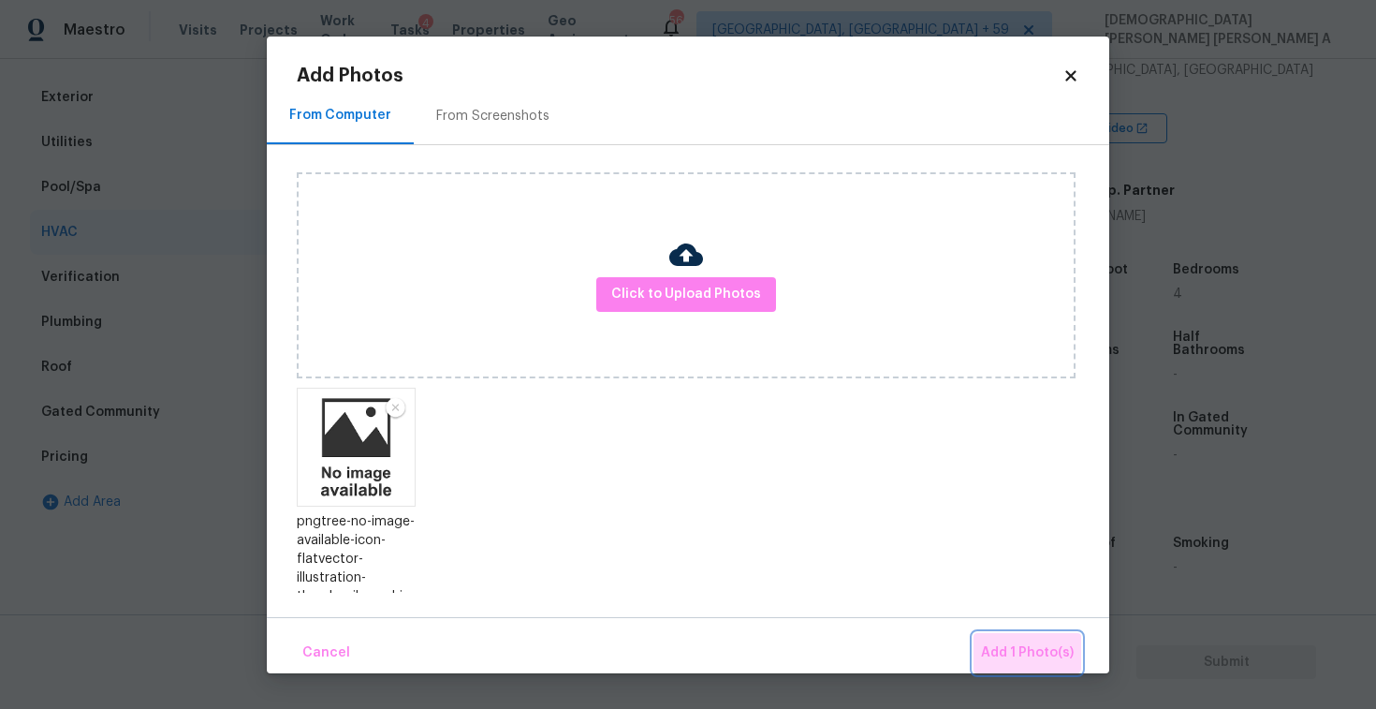
click at [1017, 634] on button "Add 1 Photo(s)" at bounding box center [1028, 653] width 108 height 40
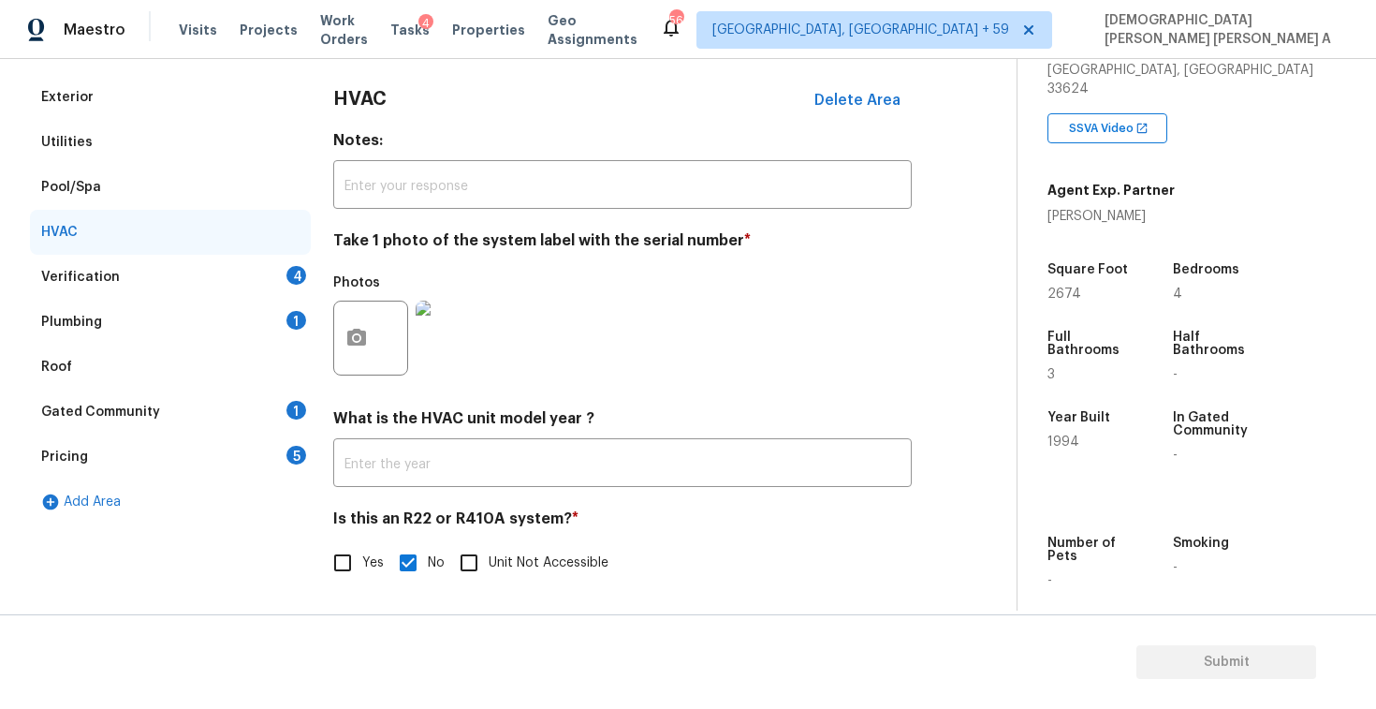
click at [153, 268] on div "Verification 4" at bounding box center [170, 277] width 281 height 45
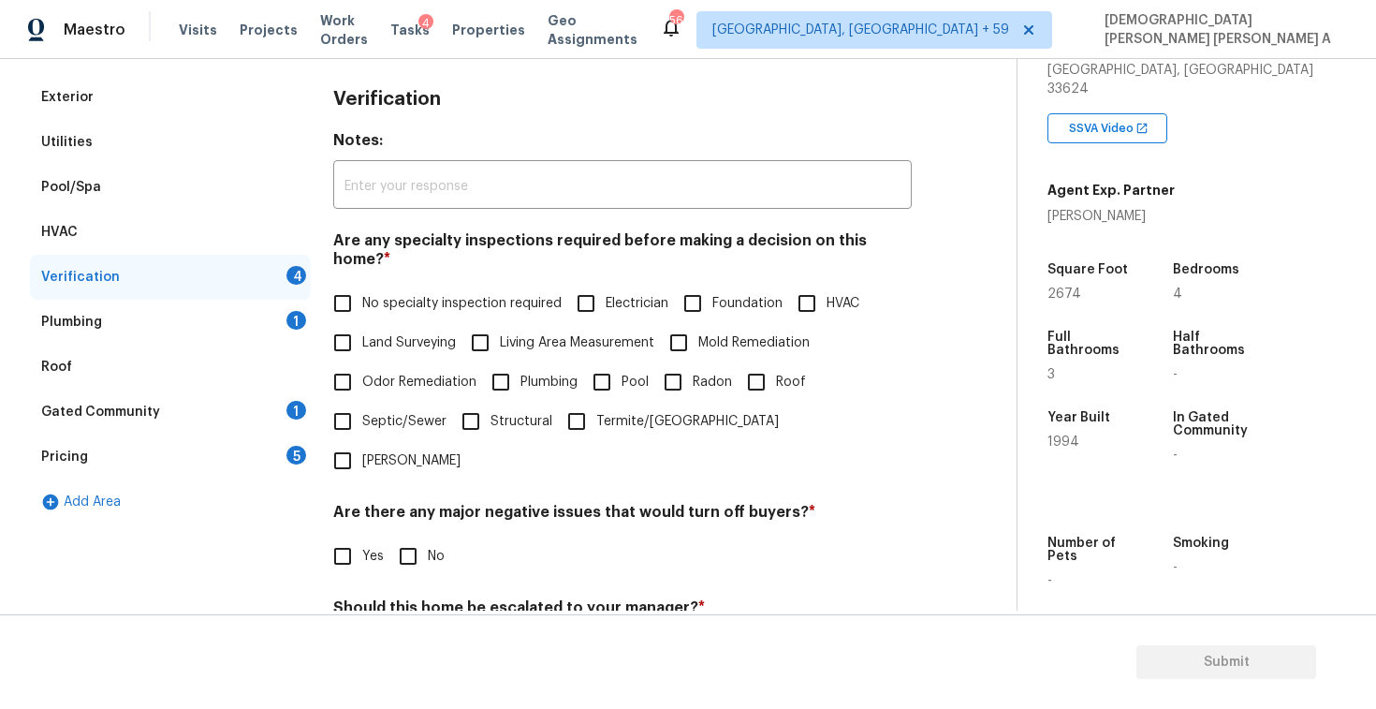
click at [321, 282] on div "Exterior Utilities Pool/Spa HVAC Verification 4 Plumbing 1 Roof Gated Community…" at bounding box center [501, 441] width 942 height 733
click at [346, 288] on input "No specialty inspection required" at bounding box center [342, 303] width 39 height 39
checkbox input "true"
click at [412, 536] on input "No" at bounding box center [407, 555] width 39 height 39
checkbox input "true"
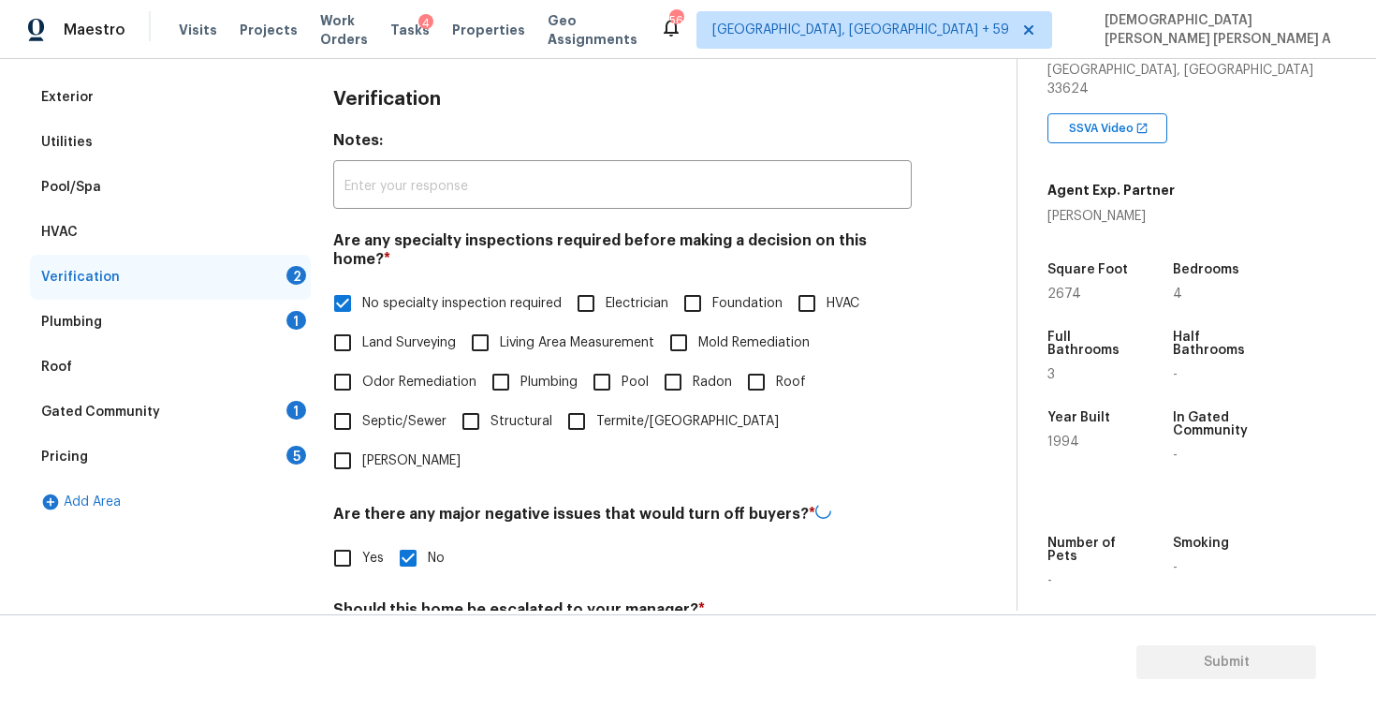
click at [408, 634] on input "No" at bounding box center [407, 653] width 39 height 39
checkbox input "true"
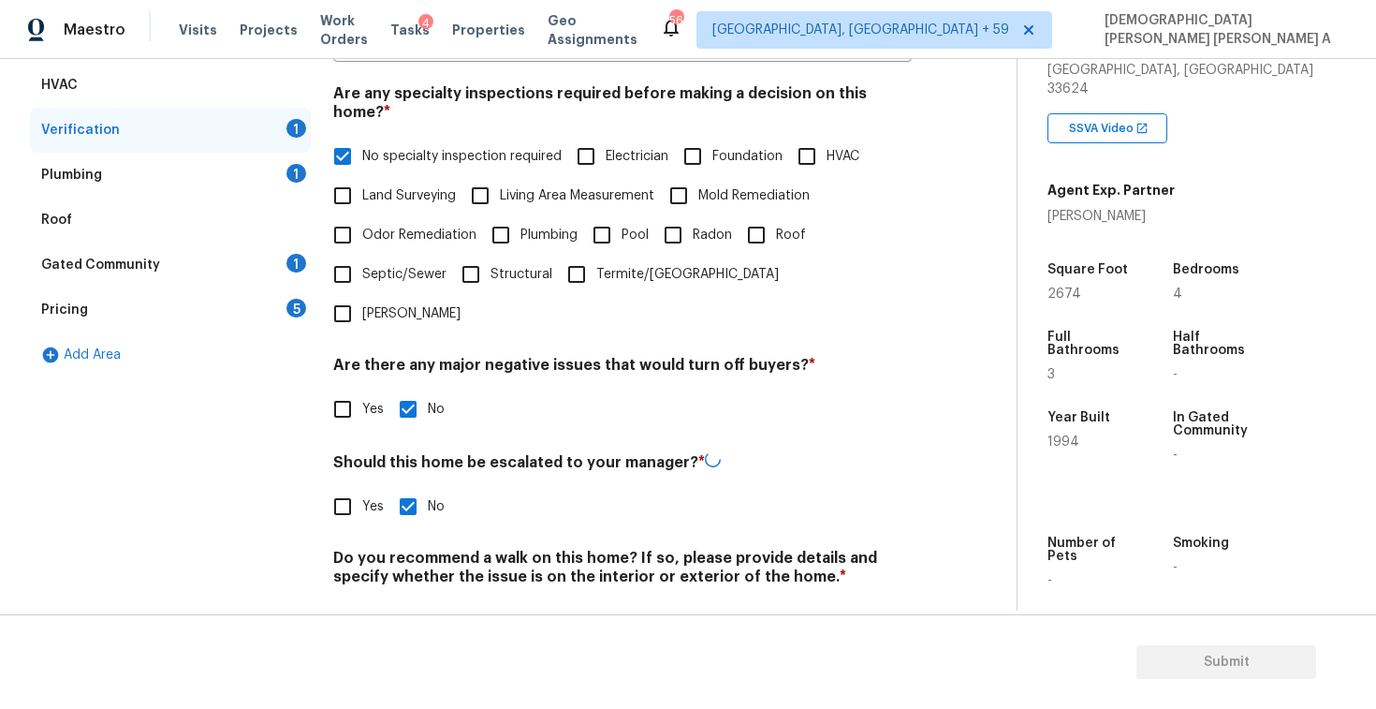
click at [408, 601] on input "No" at bounding box center [407, 620] width 39 height 39
checkbox input "true"
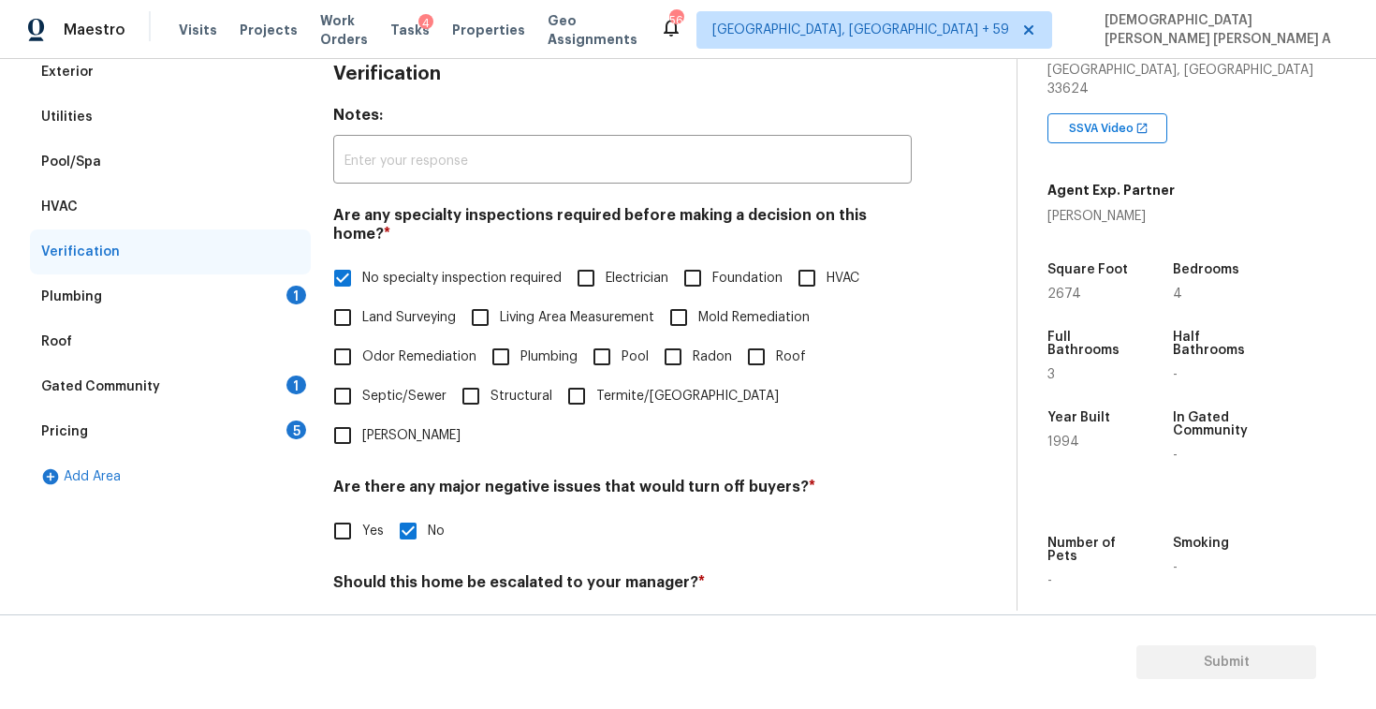
click at [246, 308] on div "Plumbing 1" at bounding box center [170, 296] width 281 height 45
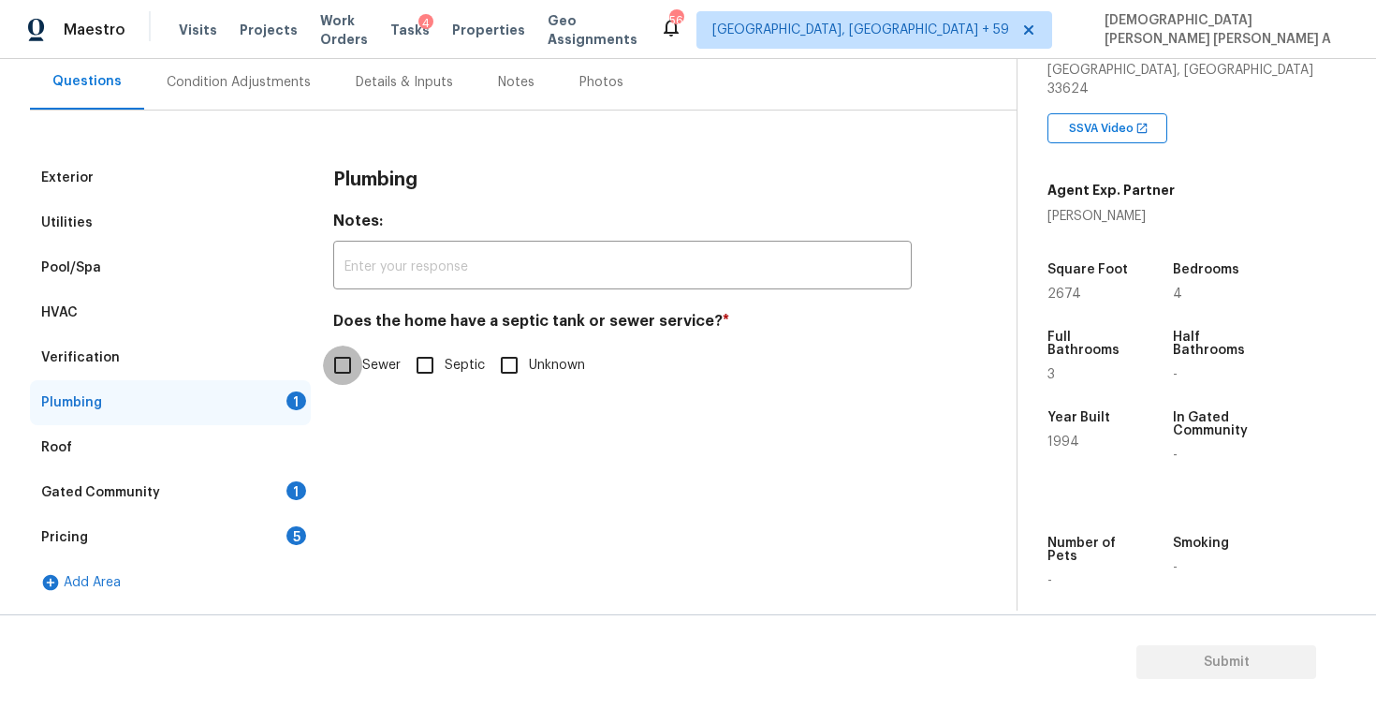
click at [346, 374] on input "Sewer" at bounding box center [342, 364] width 39 height 39
checkbox input "true"
click at [229, 489] on div "Gated Community 1" at bounding box center [170, 492] width 281 height 45
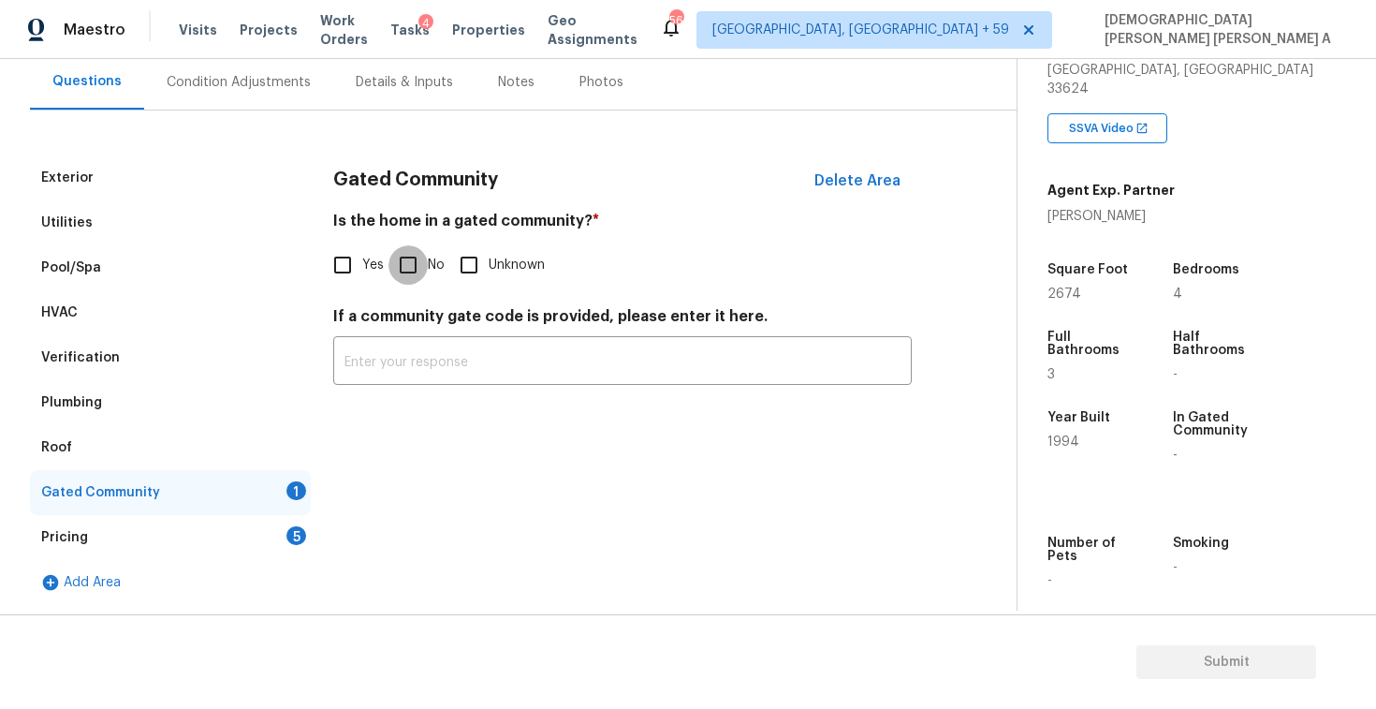
click at [402, 275] on input "No" at bounding box center [407, 264] width 39 height 39
checkbox input "true"
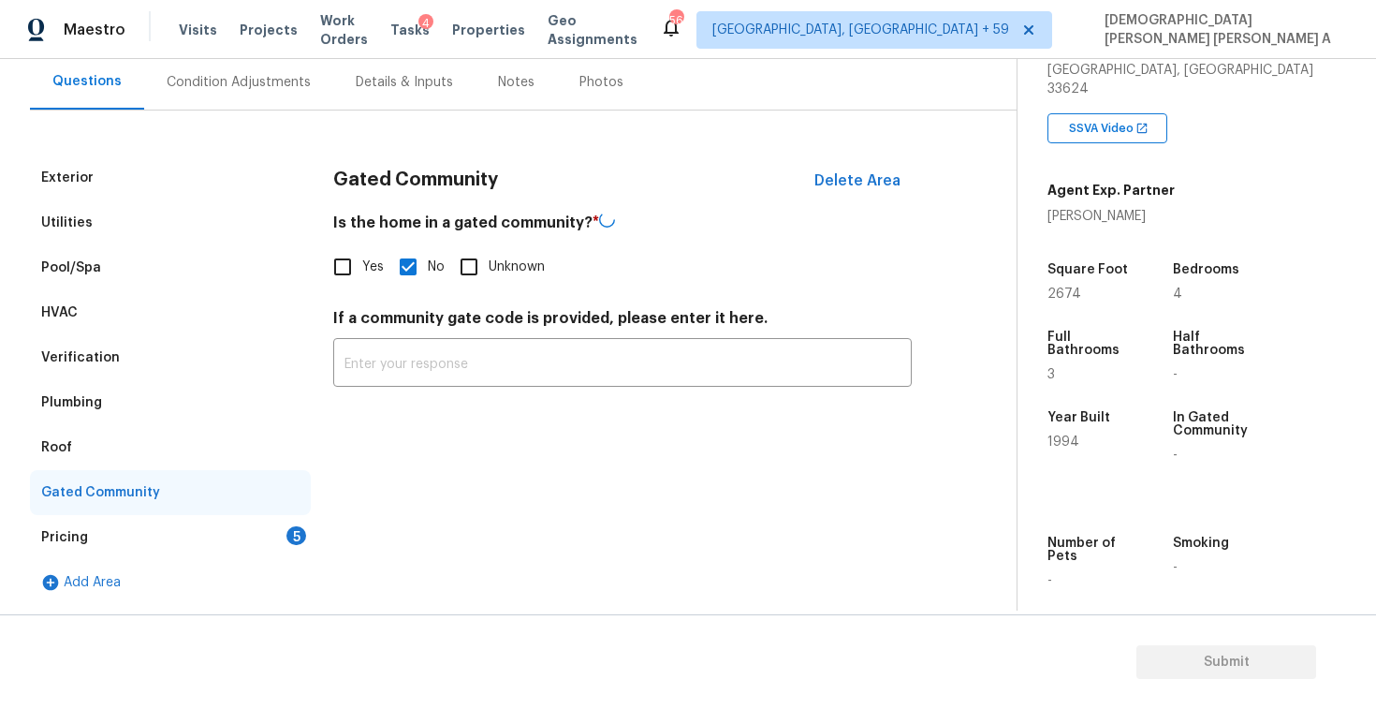
click at [265, 550] on div "Pricing 5" at bounding box center [170, 537] width 281 height 45
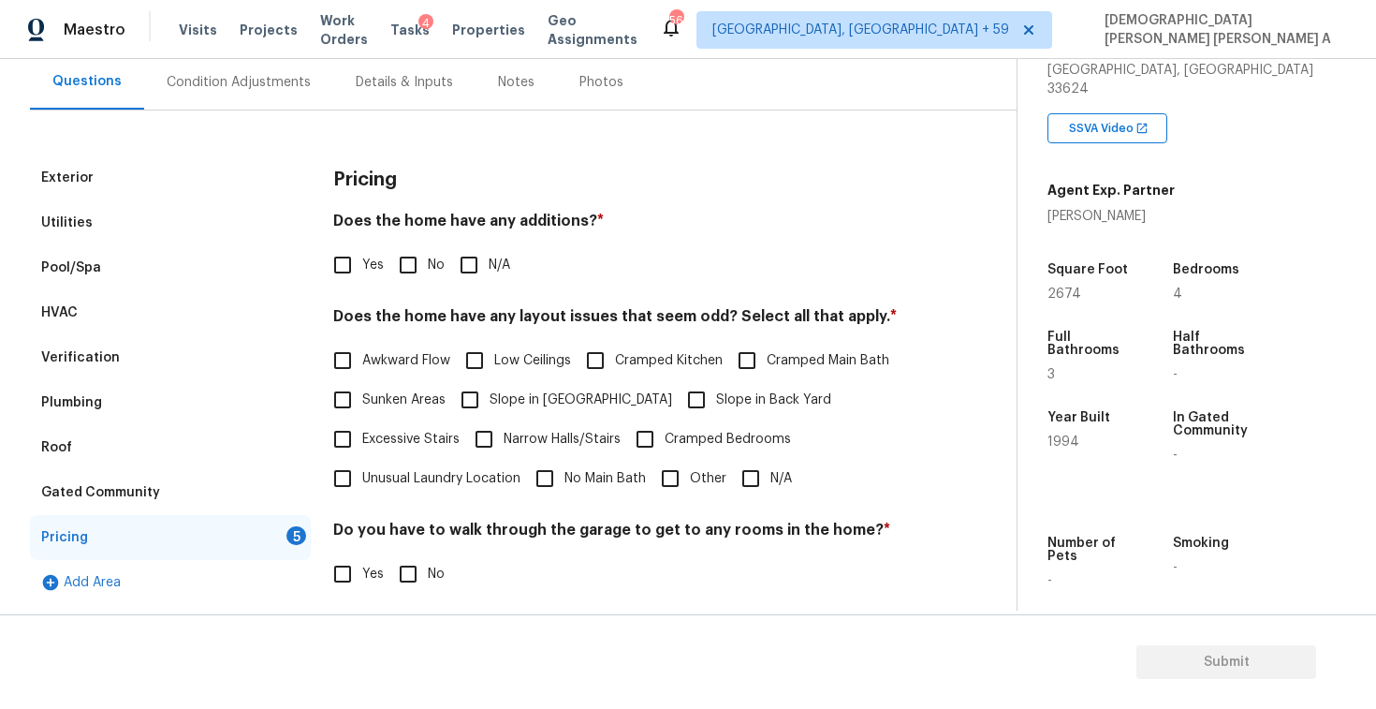
click at [400, 271] on input "No" at bounding box center [407, 264] width 39 height 39
checkbox input "true"
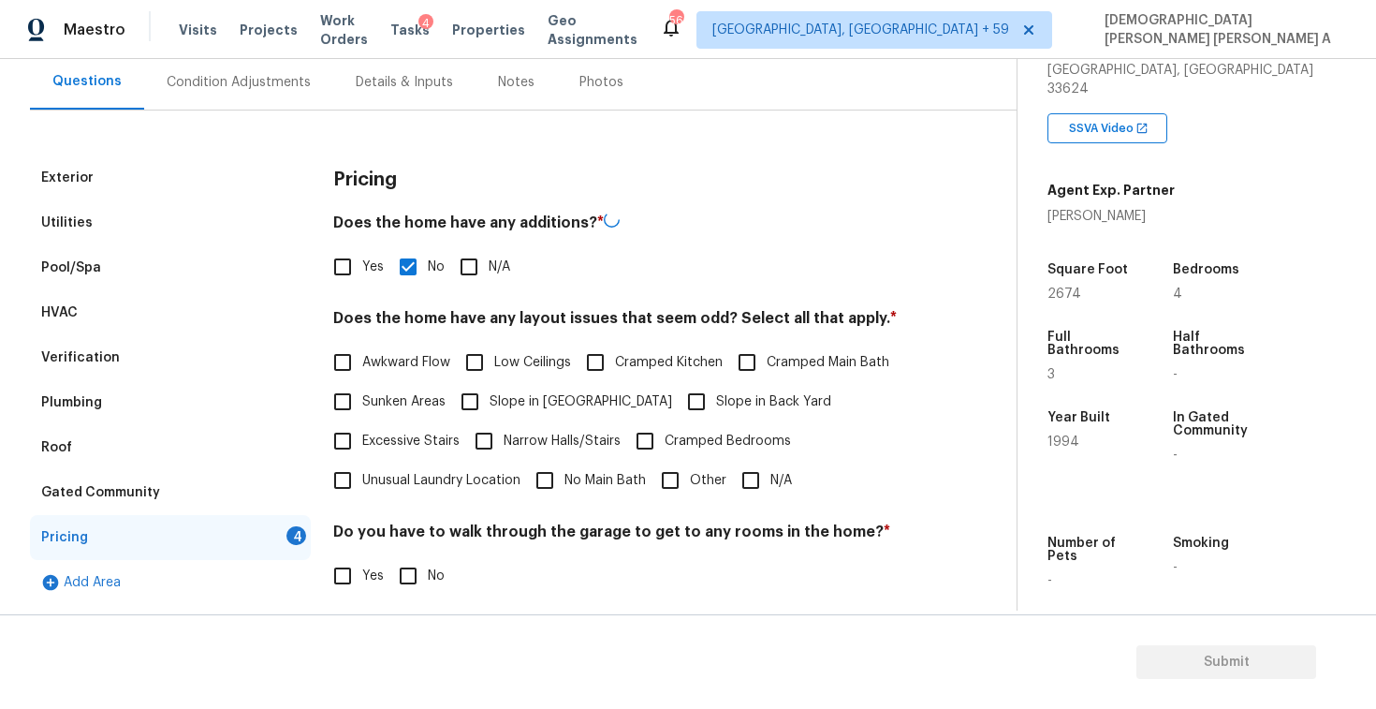
click at [761, 486] on input "N/A" at bounding box center [750, 480] width 39 height 39
checkbox input "true"
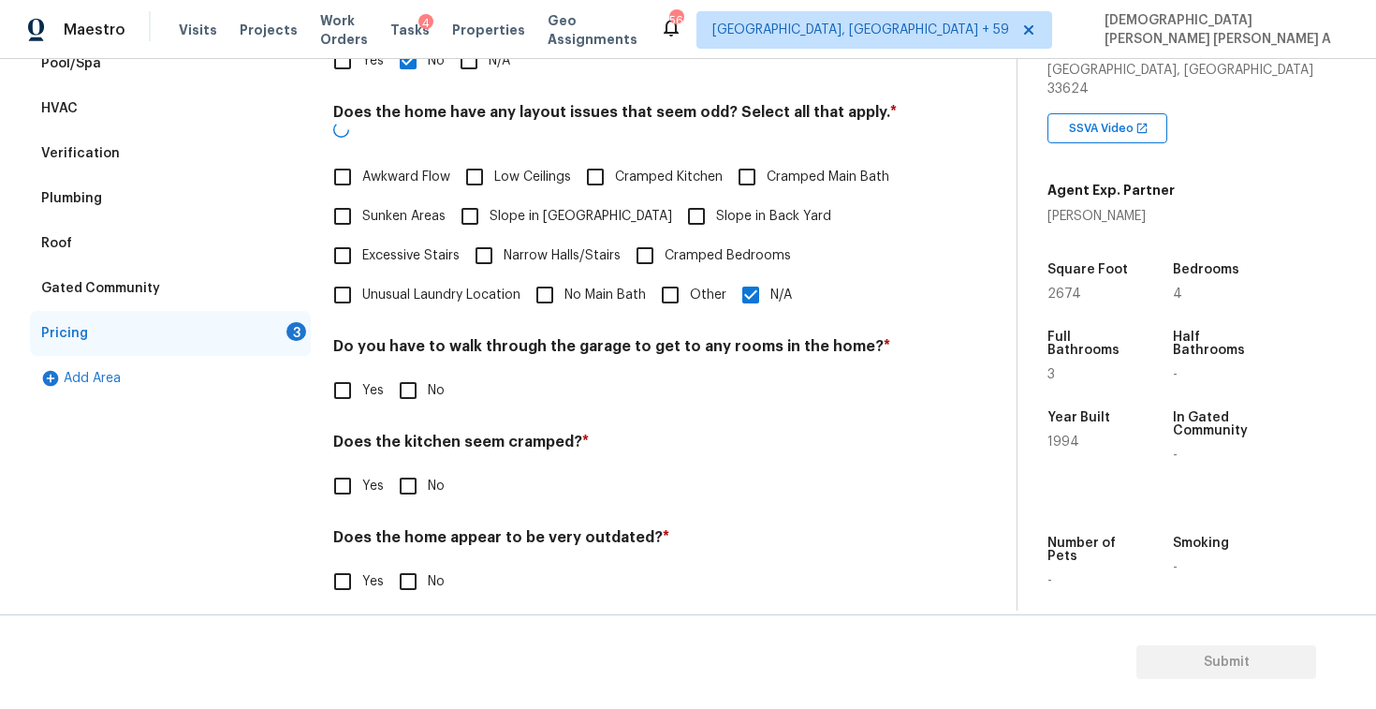
scroll to position [375, 0]
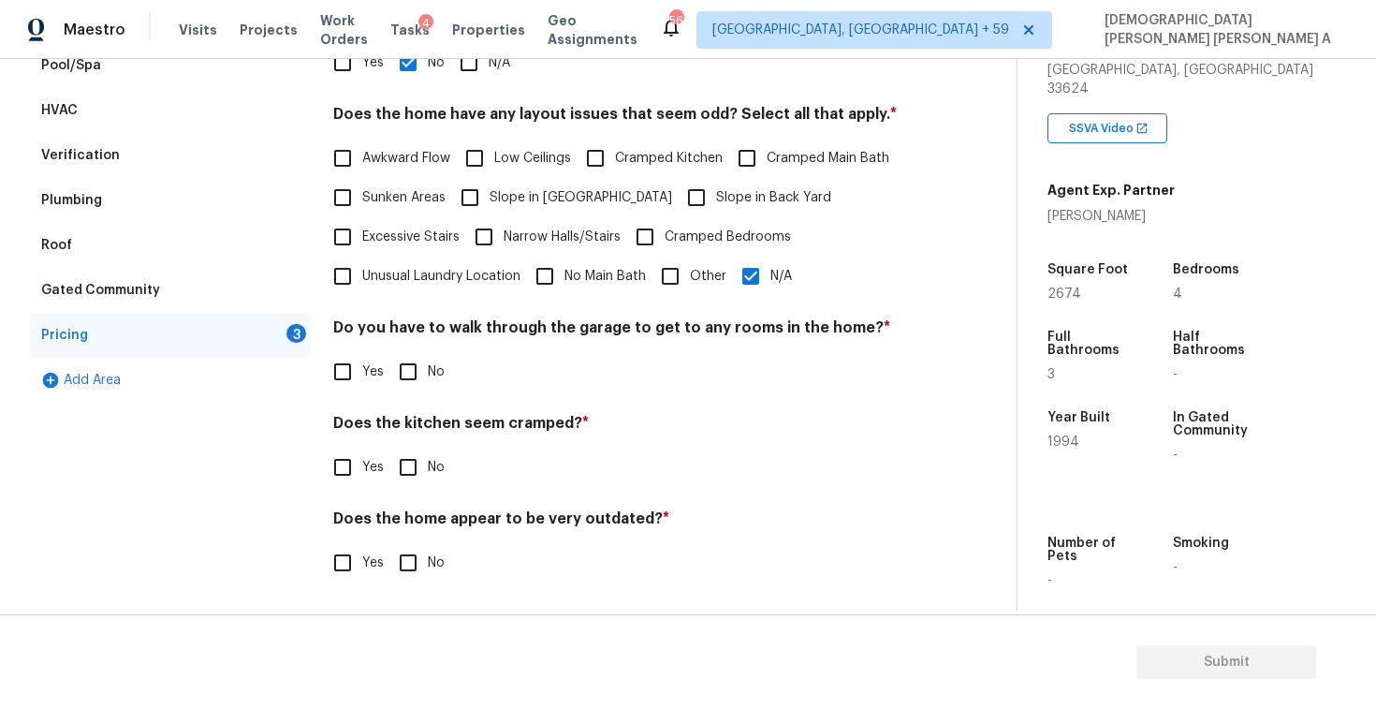
click at [403, 368] on input "No" at bounding box center [407, 371] width 39 height 39
checkbox input "true"
click at [418, 493] on div "Pricing Does the home have any additions? * Yes No N/A Does the home have any l…" at bounding box center [622, 279] width 579 height 653
click at [408, 471] on input "No" at bounding box center [407, 466] width 39 height 39
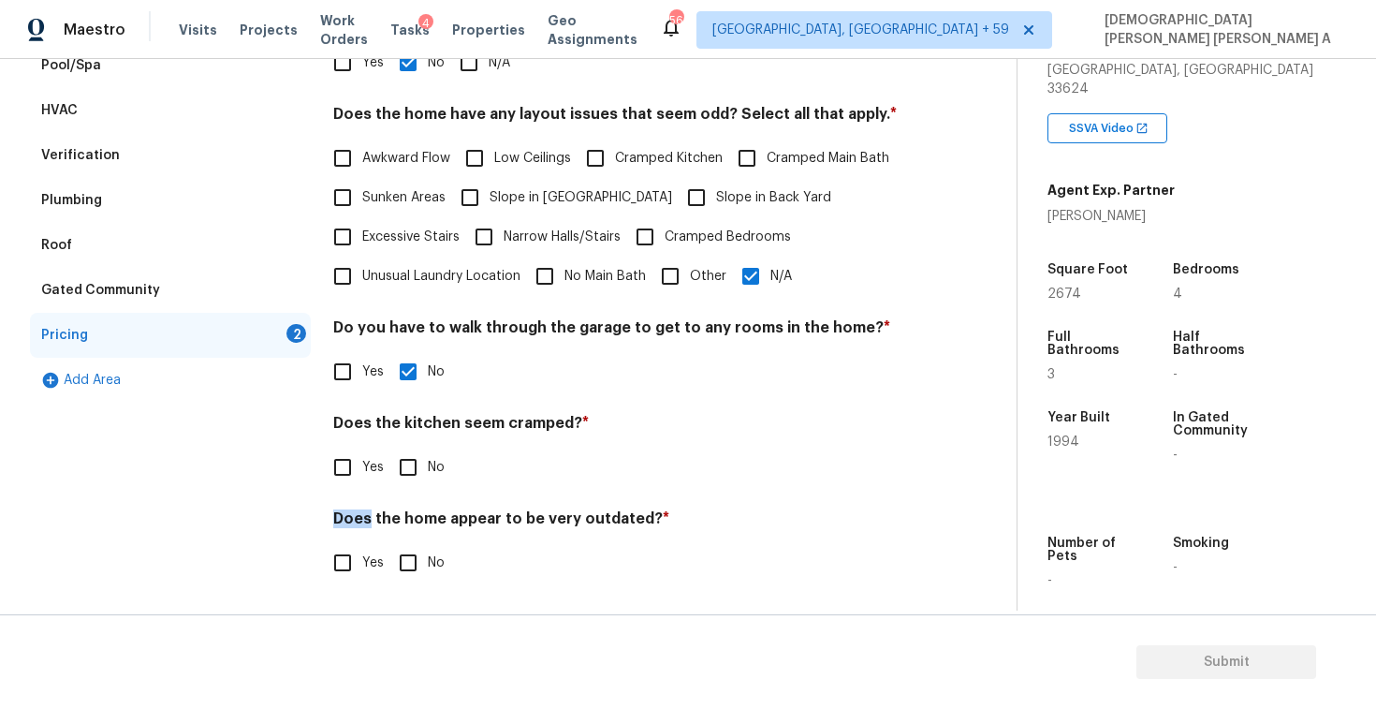
checkbox input "true"
click at [409, 570] on input "No" at bounding box center [407, 564] width 39 height 39
checkbox input "true"
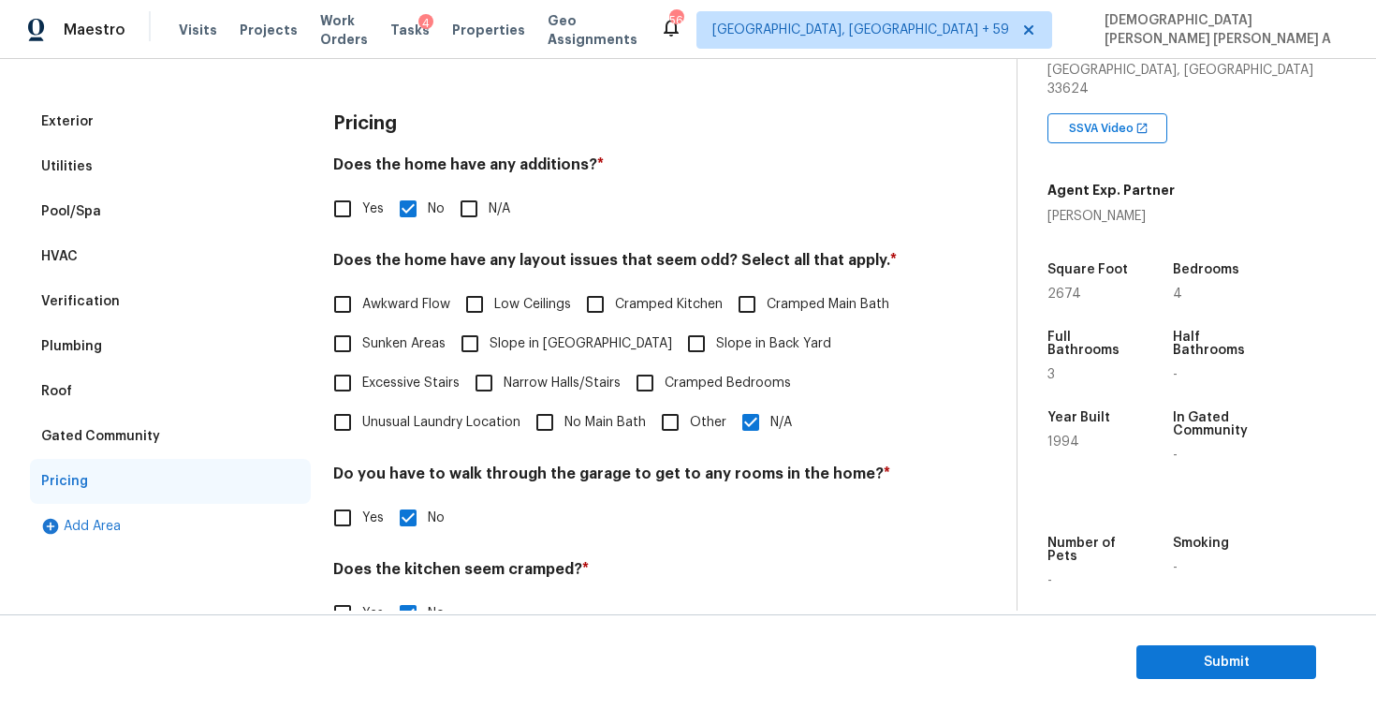
scroll to position [19, 0]
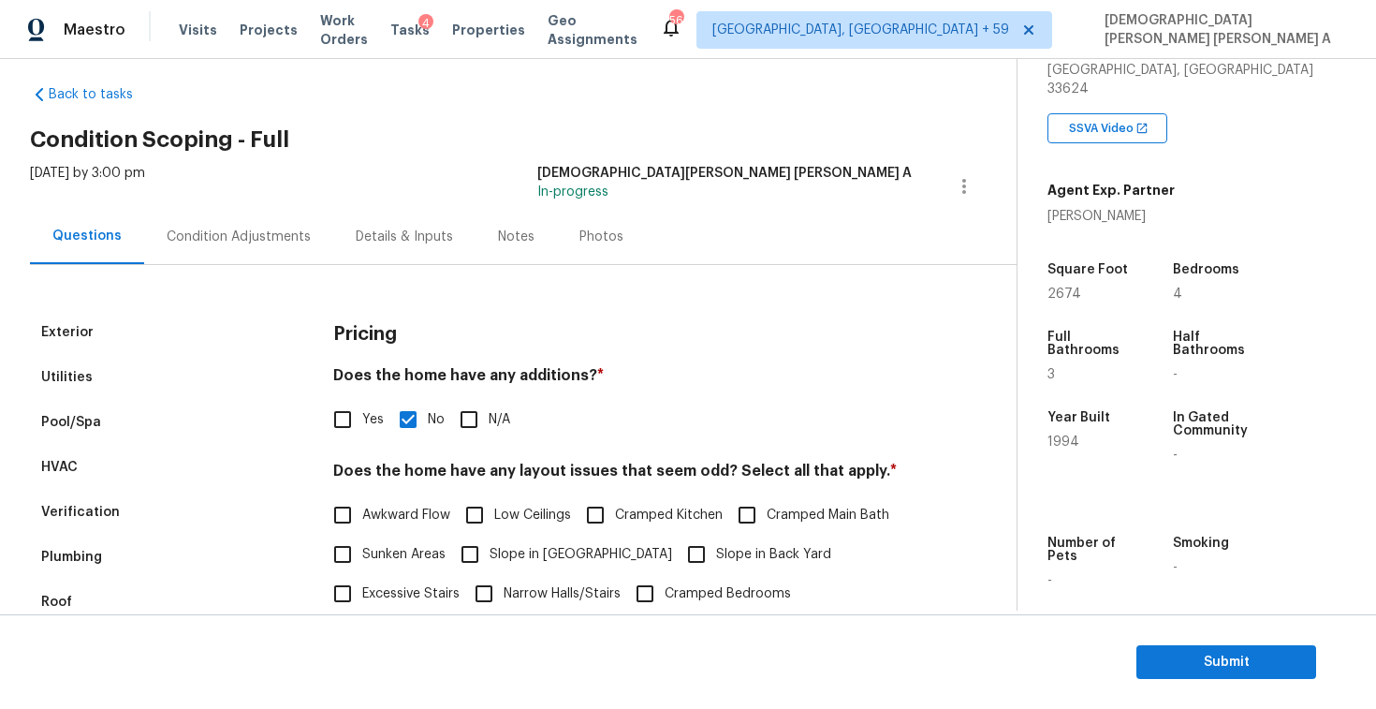
click at [579, 243] on div "Photos" at bounding box center [601, 236] width 44 height 19
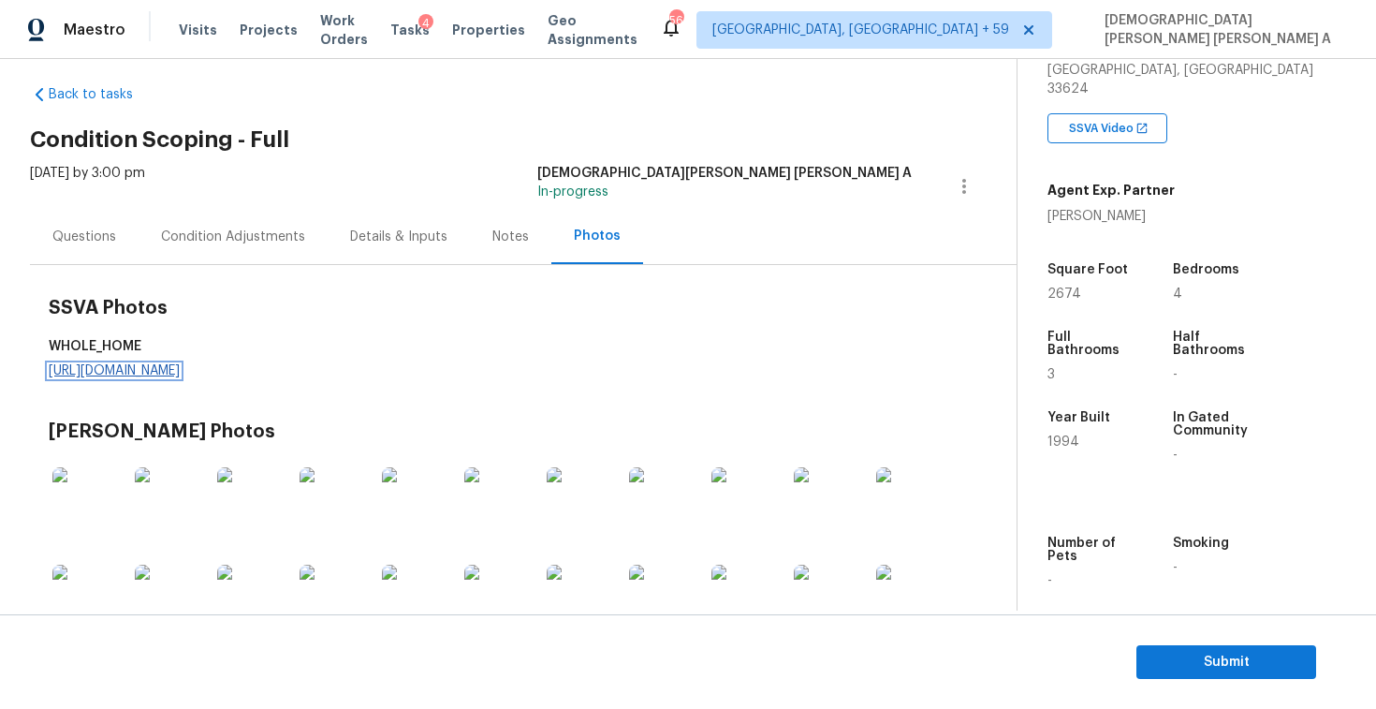
click at [180, 366] on link "https://d285kkeqns3g4j.cloudfront.net/Opportunity/006PD00000Kgv8AYAR/GO%20Media…" at bounding box center [114, 370] width 131 height 13
click at [230, 238] on div "Condition Adjustments" at bounding box center [233, 236] width 144 height 19
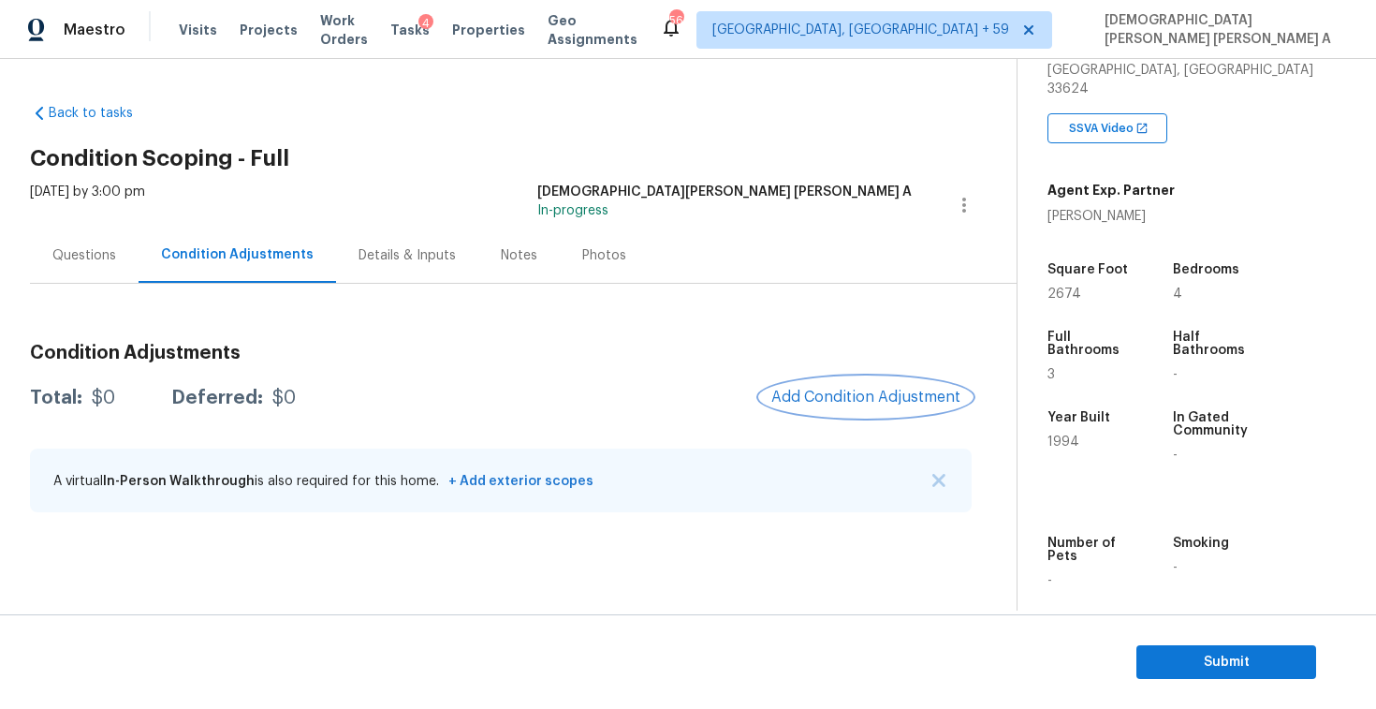
click at [844, 416] on button "Add Condition Adjustment" at bounding box center [866, 396] width 212 height 39
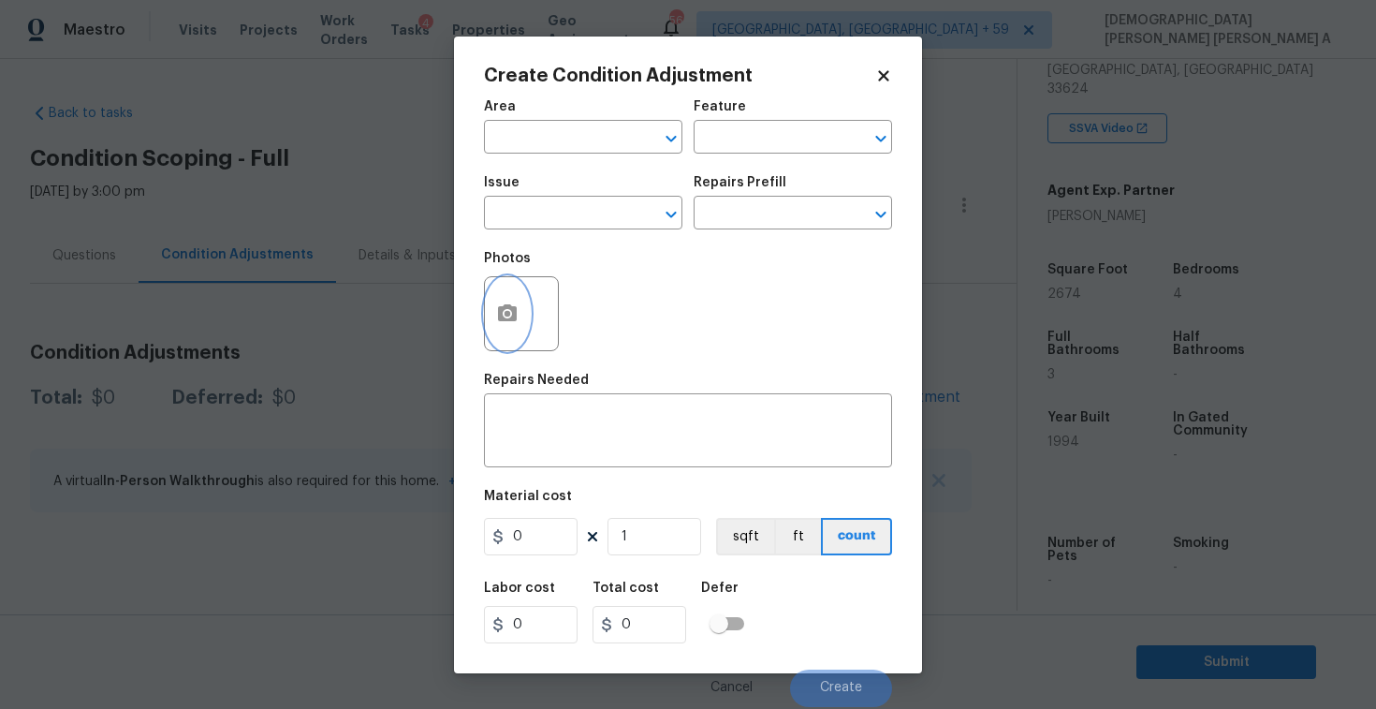
click at [510, 300] on button "button" at bounding box center [507, 313] width 45 height 73
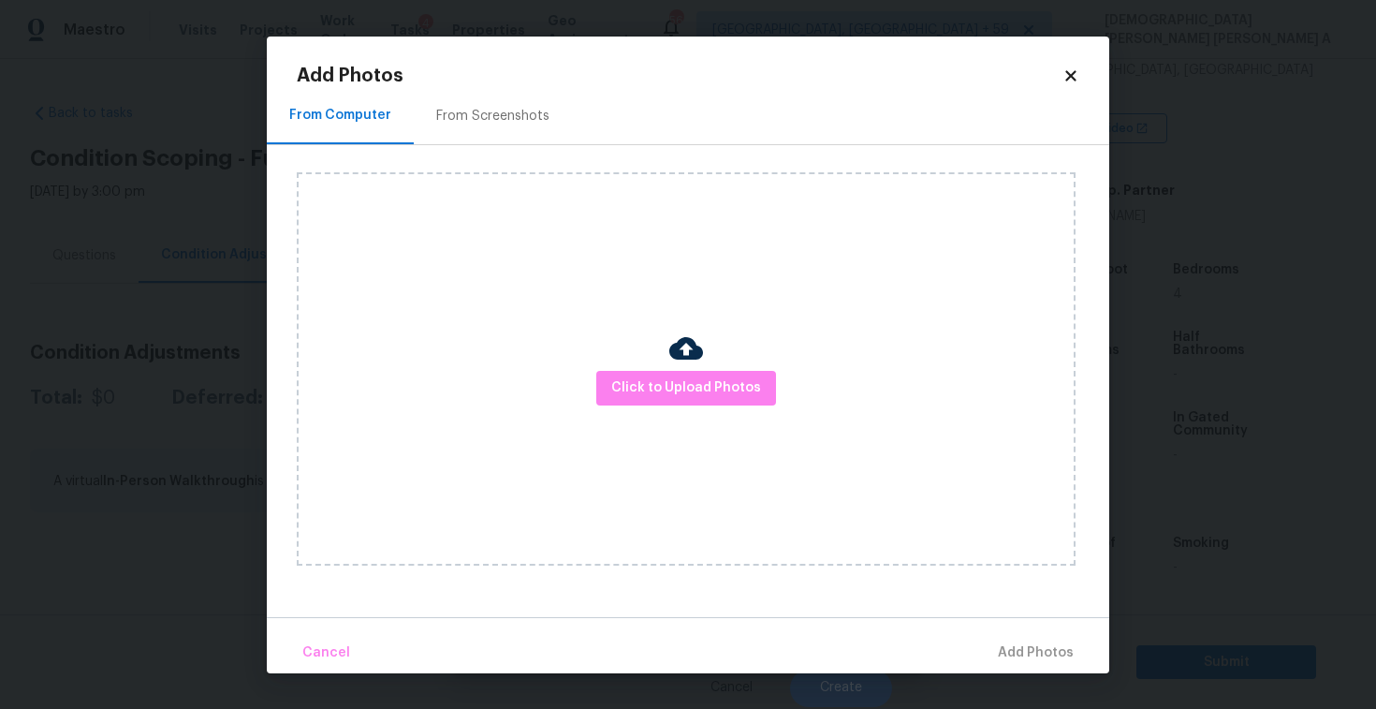
click at [475, 101] on div "From Screenshots" at bounding box center [493, 116] width 158 height 55
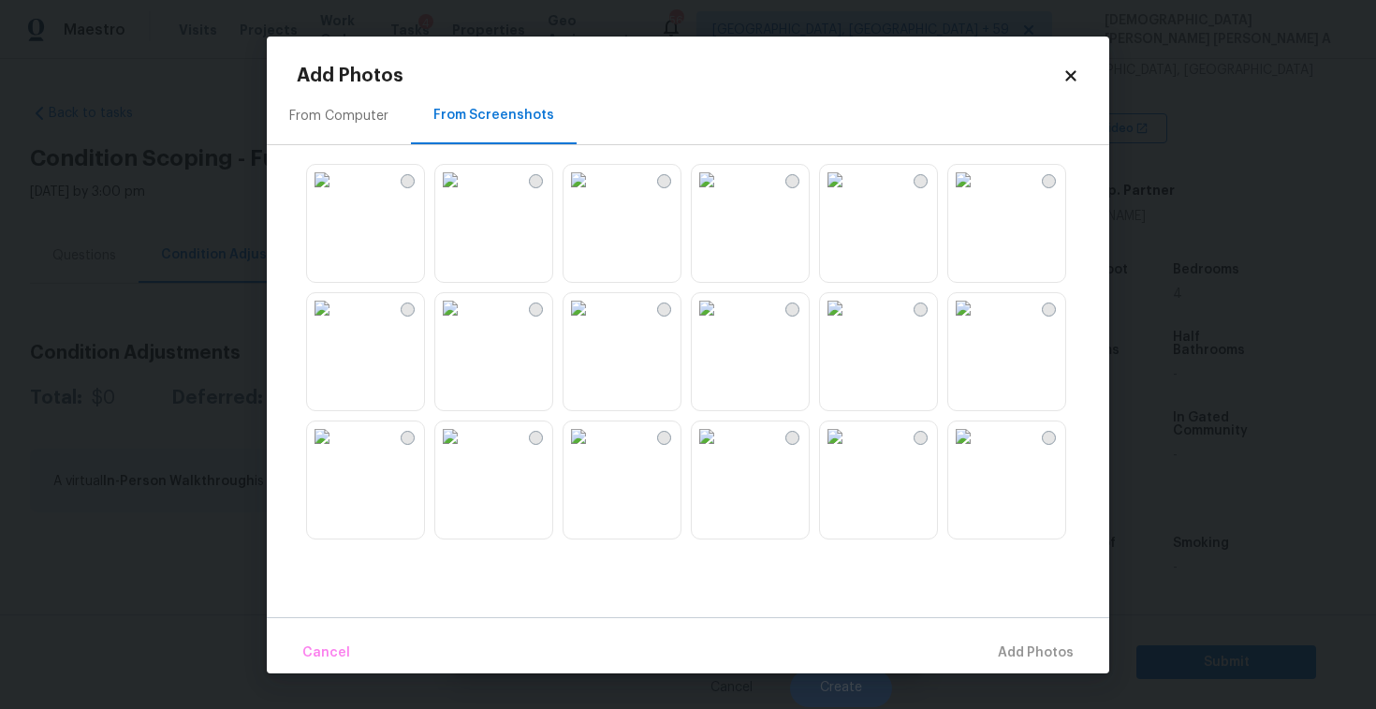
click at [465, 323] on img at bounding box center [450, 308] width 30 height 30
click at [1063, 644] on span "Add 1 Photo(s)" at bounding box center [1027, 652] width 93 height 23
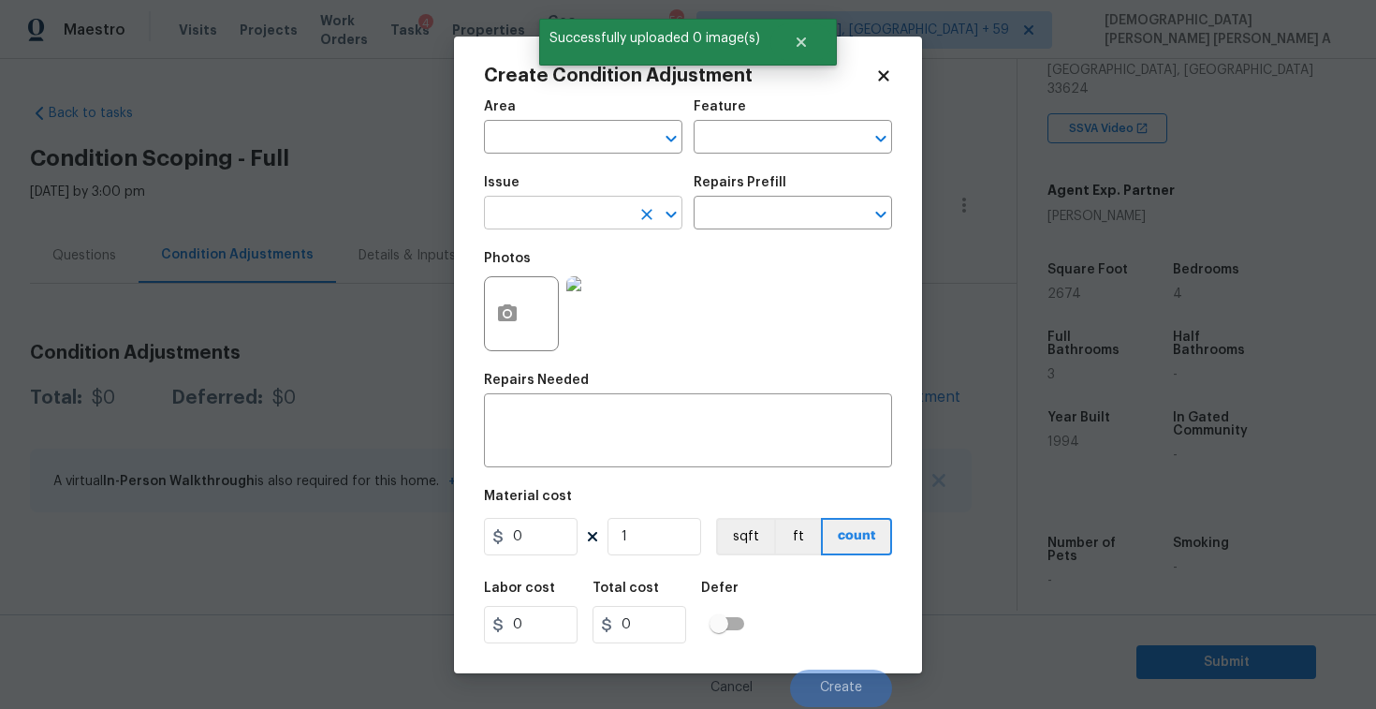
click at [593, 212] on input "text" at bounding box center [557, 214] width 146 height 29
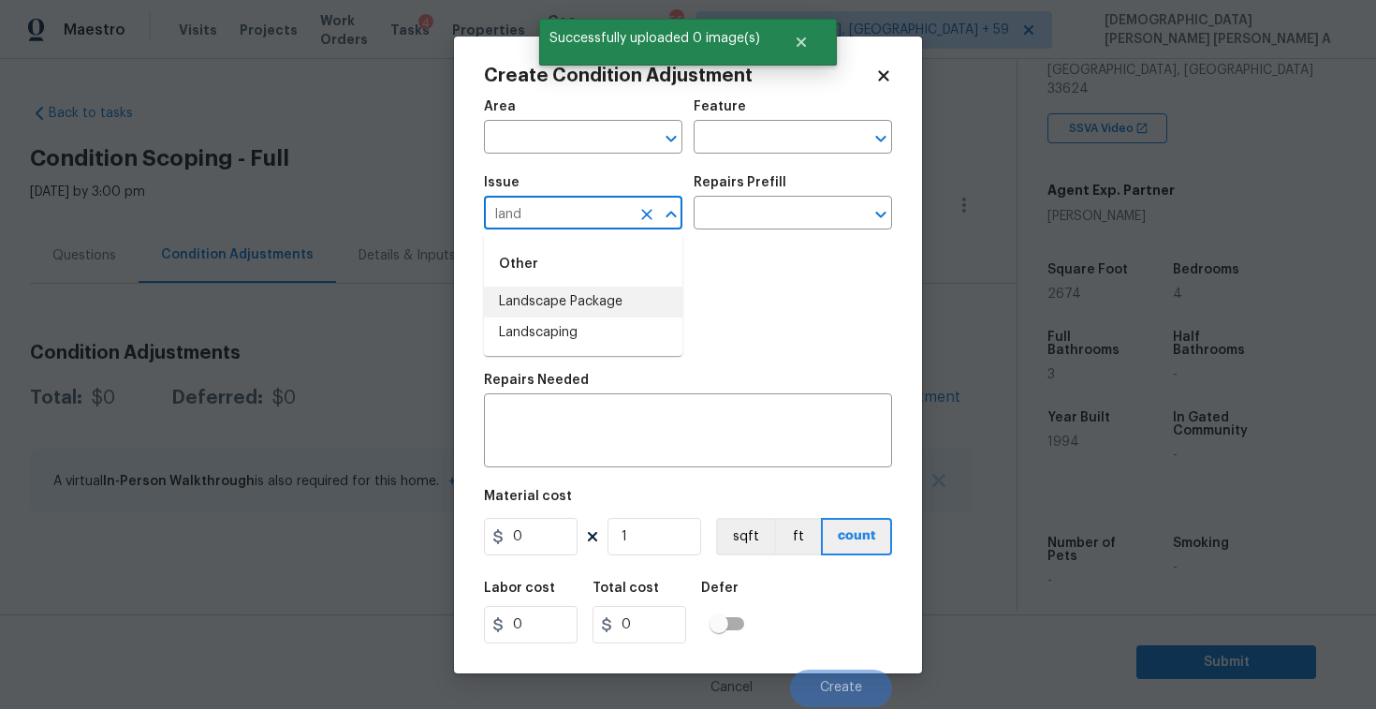
click at [612, 300] on li "Landscape Package" at bounding box center [583, 301] width 198 height 31
type input "Landscape Package"
click at [791, 224] on input "text" at bounding box center [767, 214] width 146 height 29
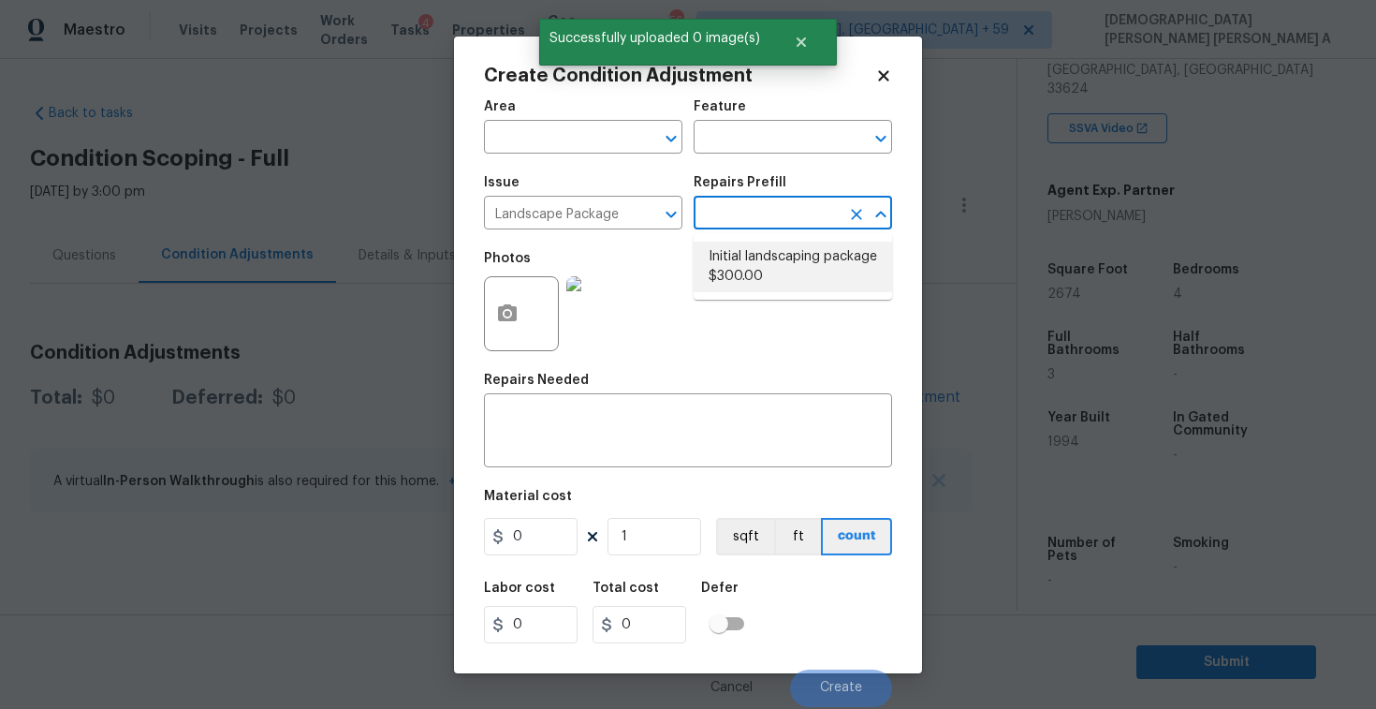
click at [791, 258] on li "Initial landscaping package $300.00" at bounding box center [793, 267] width 198 height 51
type input "Home Readiness Packages"
type textarea "Mowing of grass up to 6" in height. Mow, edge along driveways & sidewalks, trim…"
type input "300"
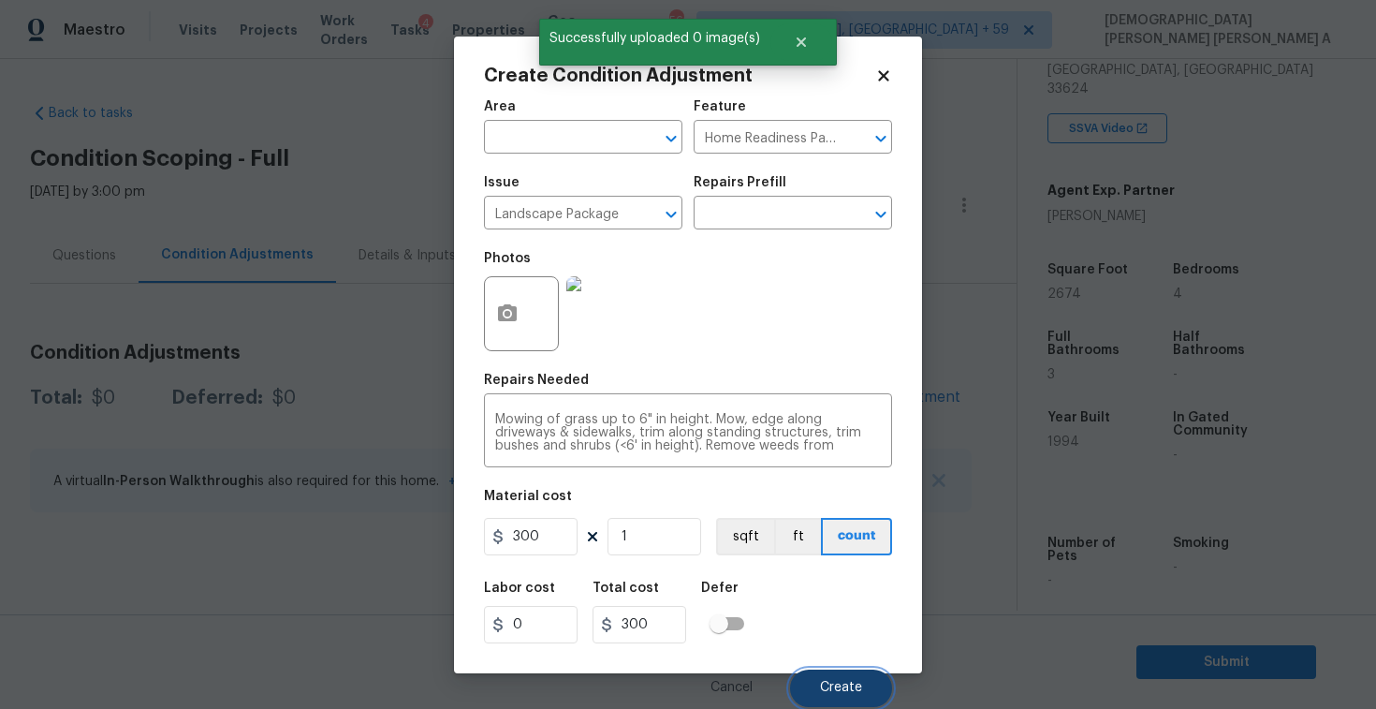
click at [844, 689] on span "Create" at bounding box center [841, 688] width 42 height 14
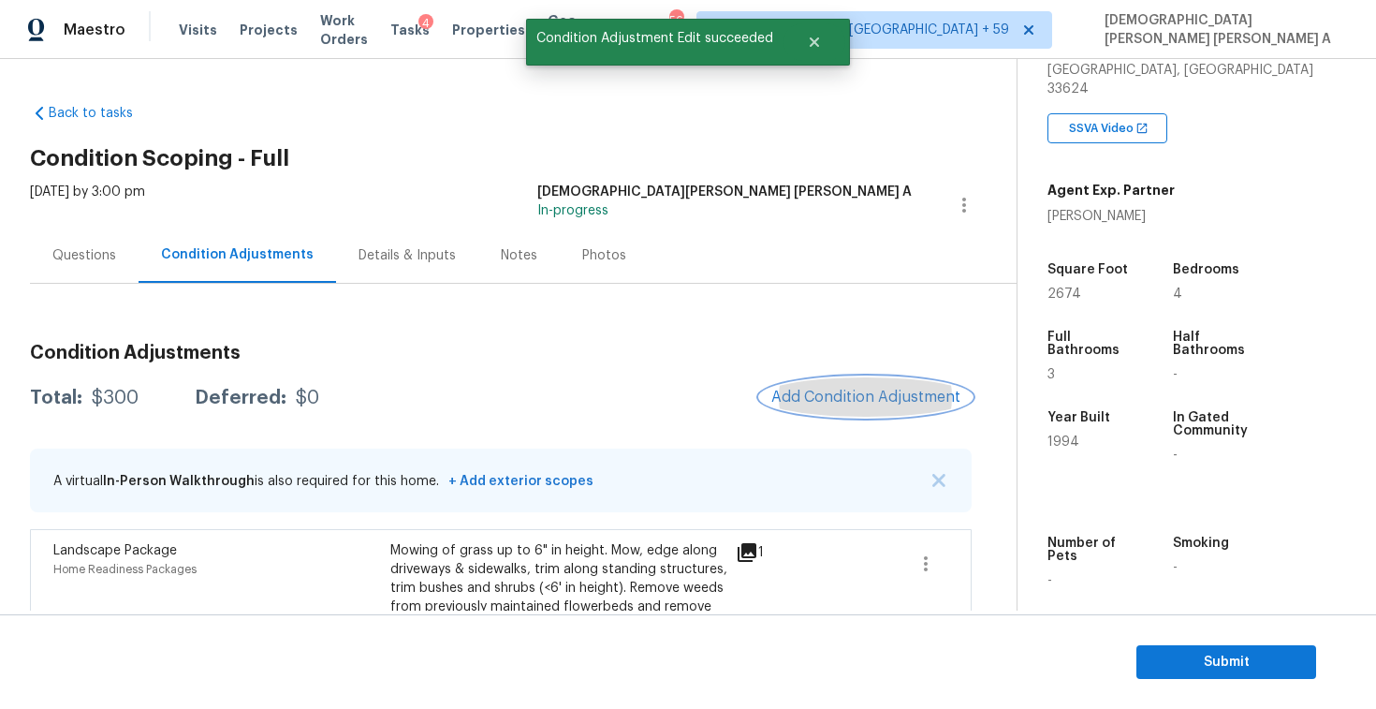
click at [878, 380] on button "Add Condition Adjustment" at bounding box center [866, 396] width 212 height 39
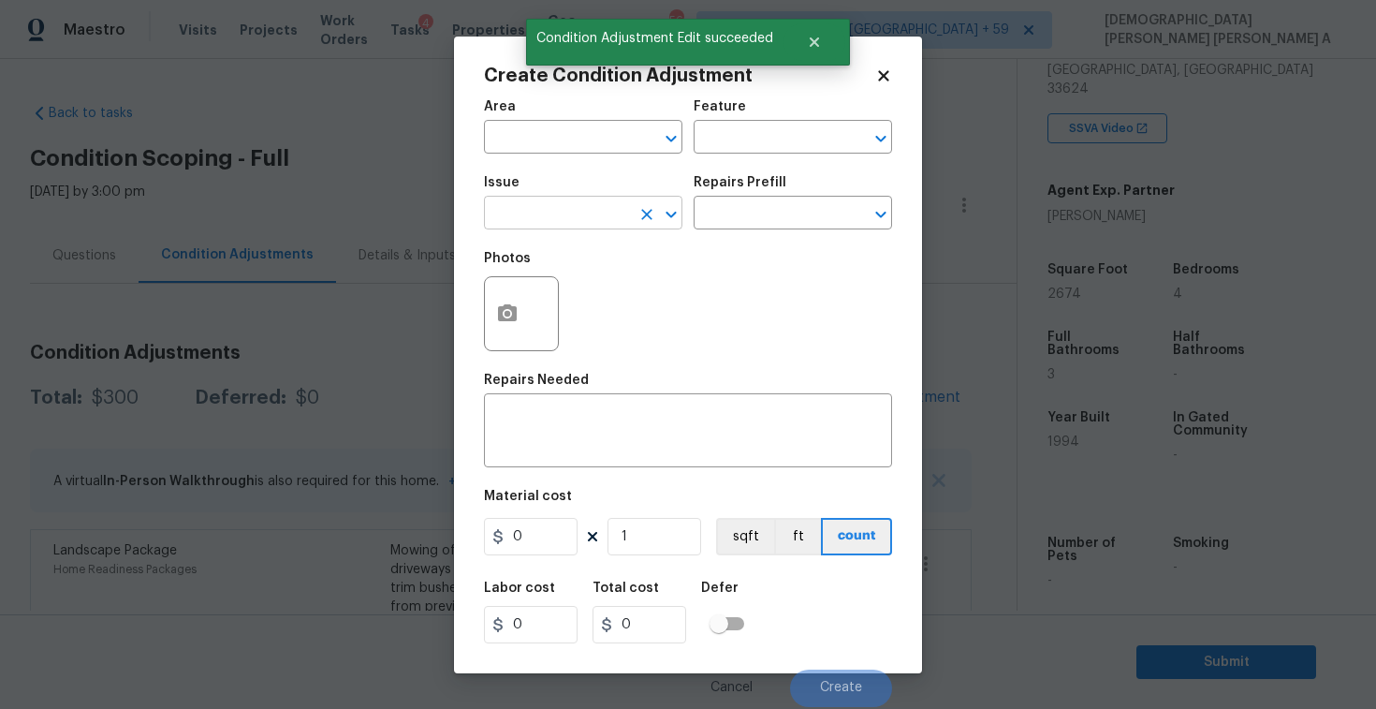
click at [579, 215] on input "text" at bounding box center [557, 214] width 146 height 29
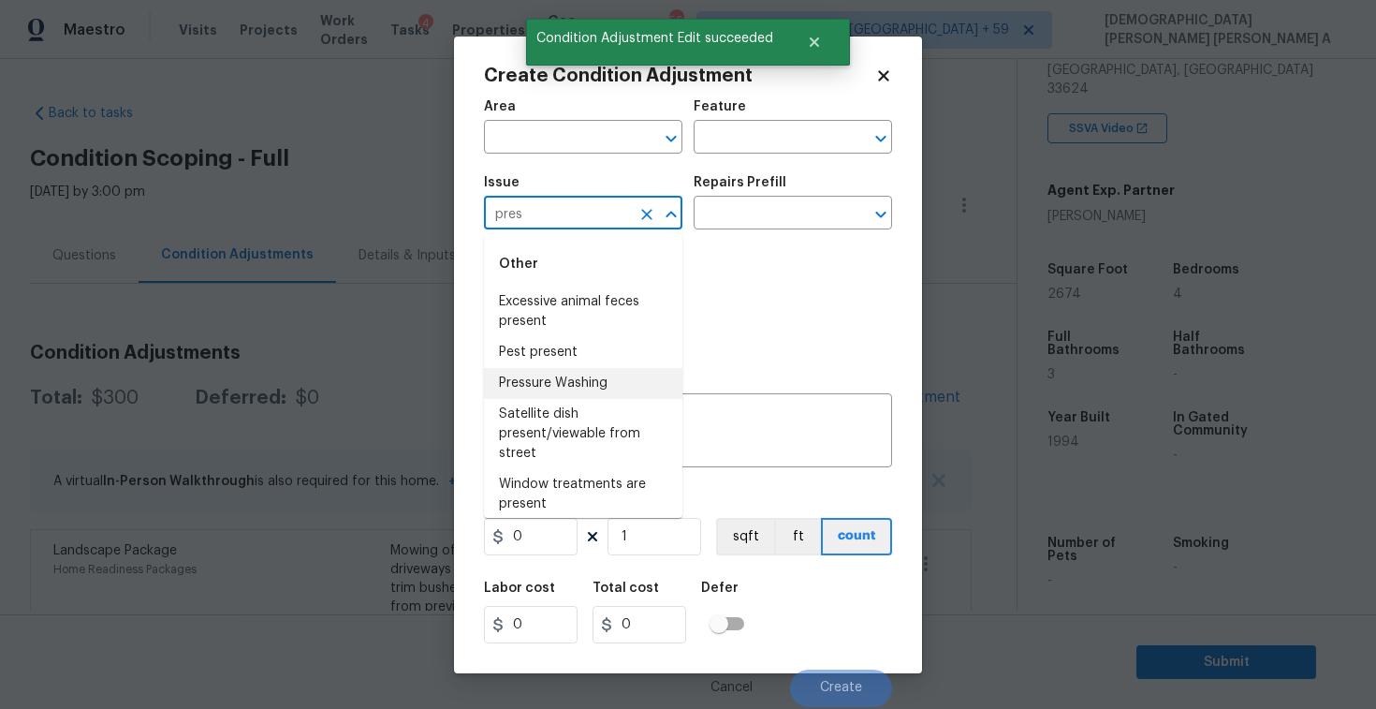
click at [619, 377] on li "Pressure Washing" at bounding box center [583, 383] width 198 height 31
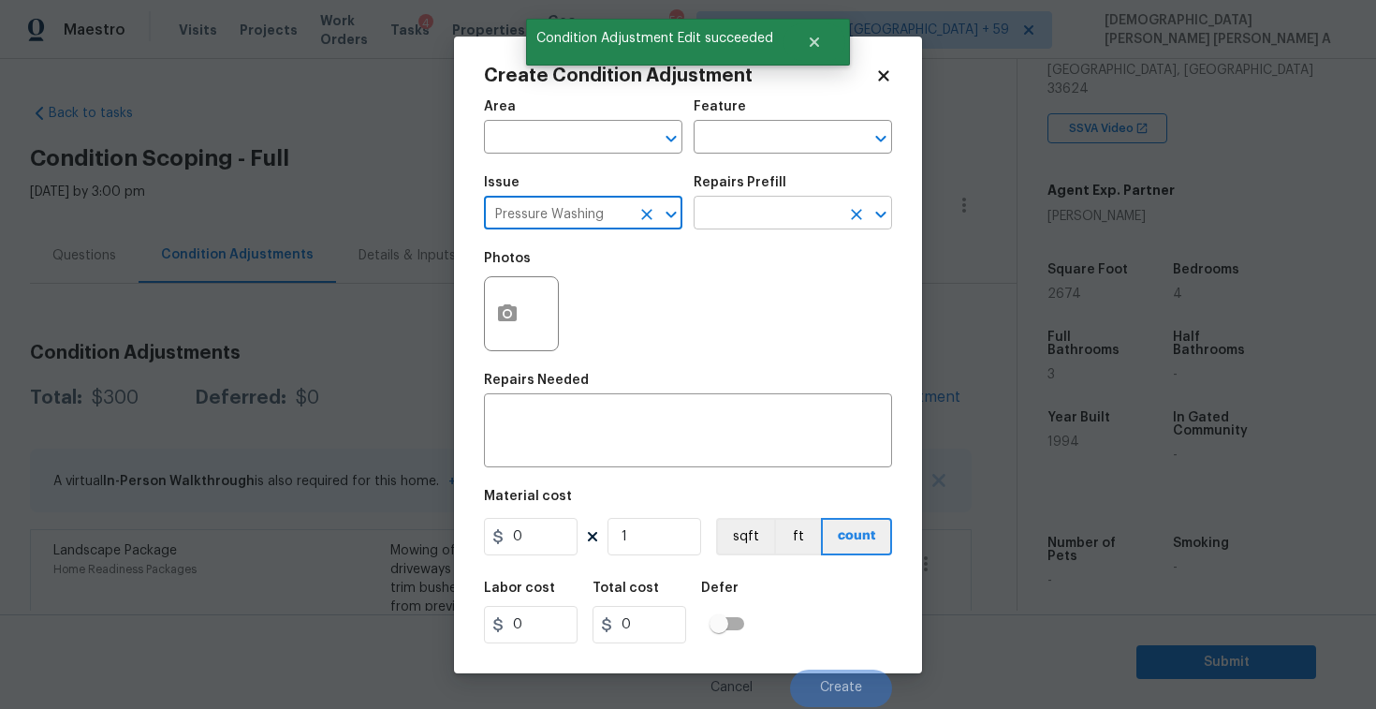
type input "Pressure Washing"
click at [772, 218] on input "text" at bounding box center [767, 214] width 146 height 29
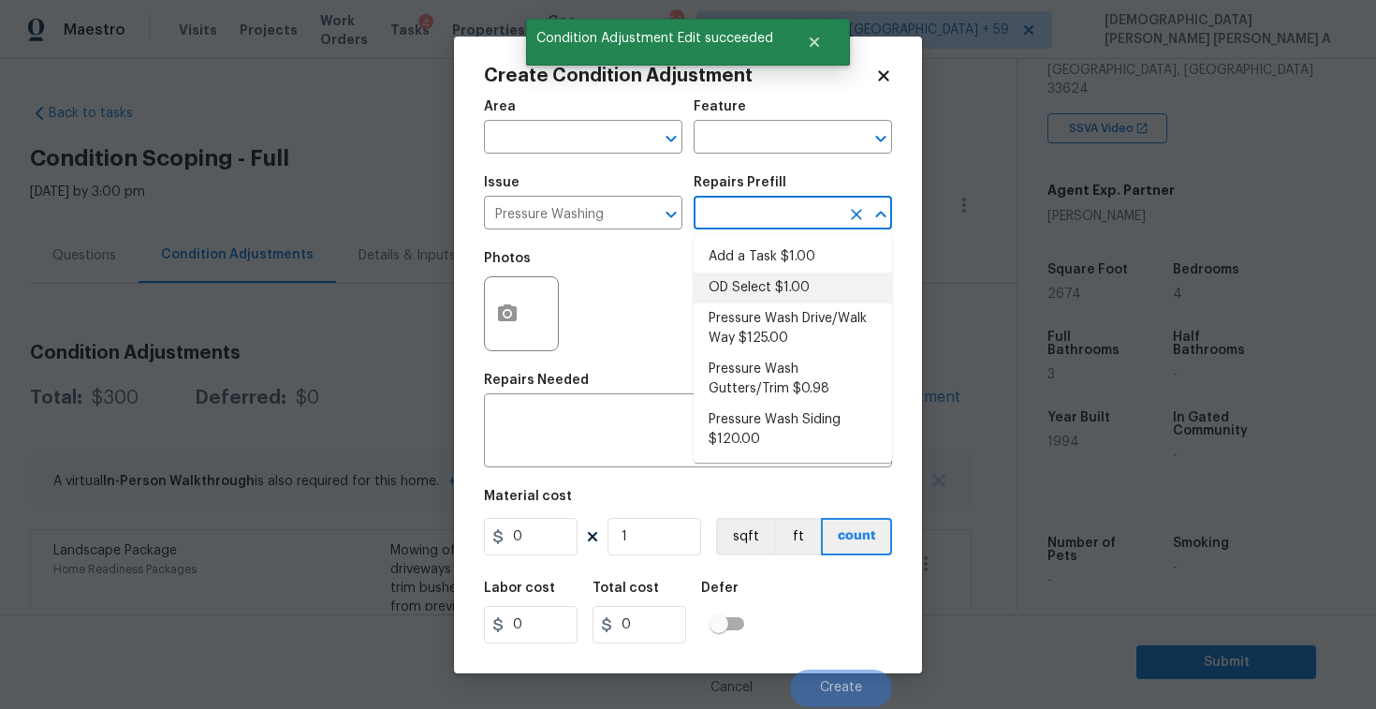
click at [770, 289] on li "OD Select $1.00" at bounding box center [793, 287] width 198 height 31
type input "Siding"
type textarea "Refer to the agreed upon scope document for further details."
type input "1"
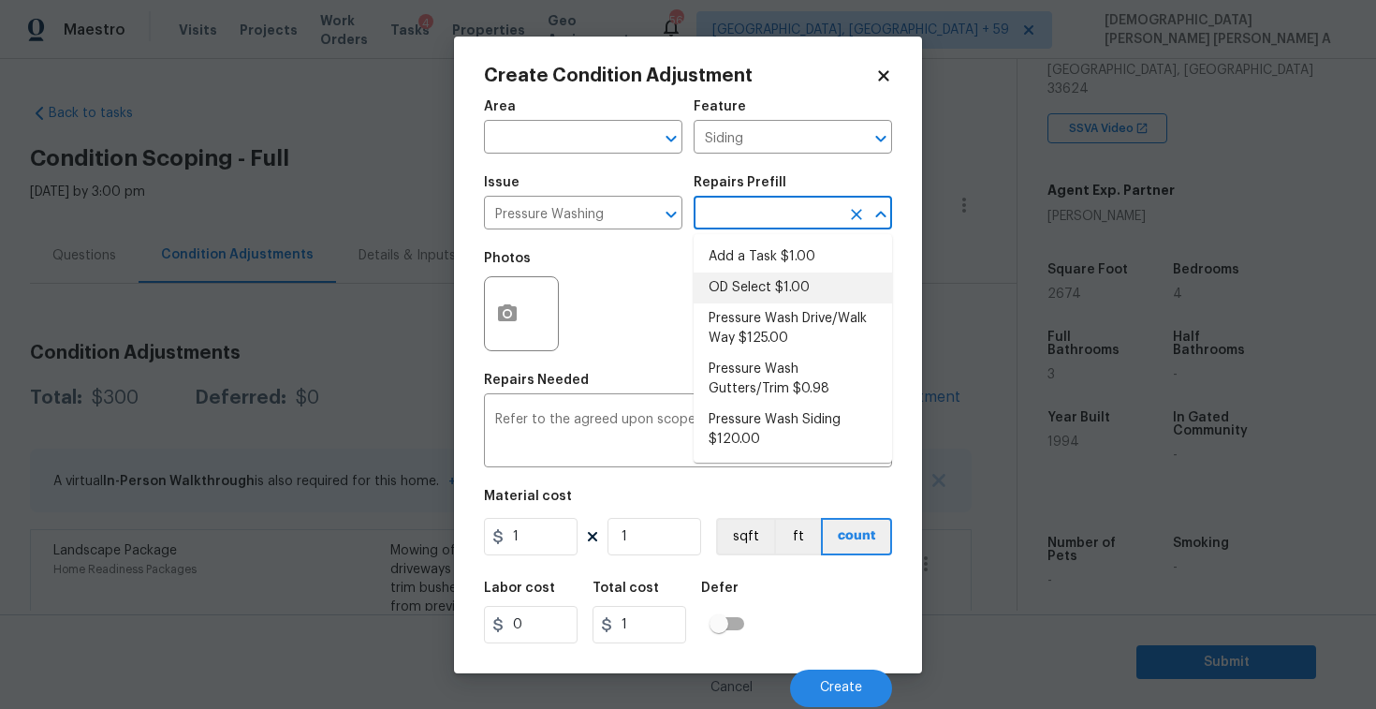
click at [785, 203] on input "text" at bounding box center [767, 214] width 146 height 29
click at [767, 333] on li "Pressure Wash Drive/Walk Way $125.00" at bounding box center [793, 328] width 198 height 51
type textarea "Pressure wash the driveways/walkways as directed by the PM. Ensure that all deb…"
type input "125"
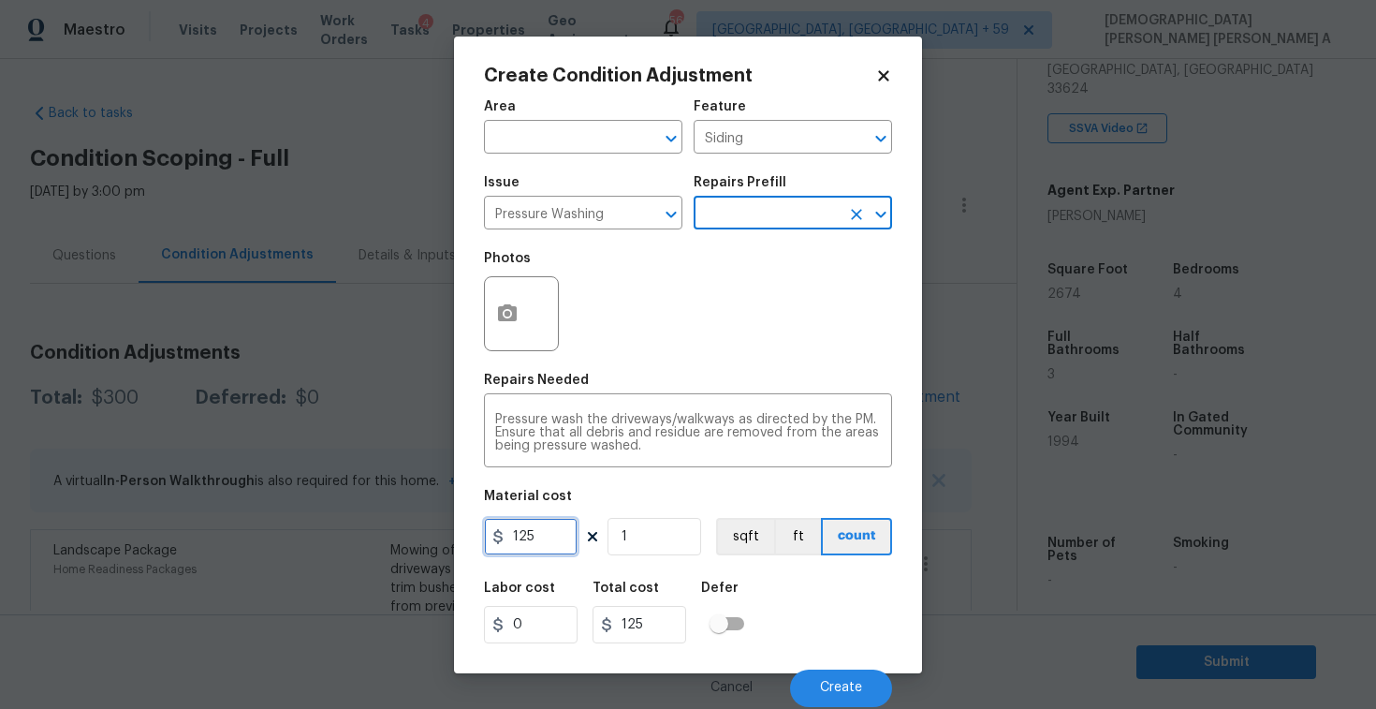
click at [568, 545] on input "125" at bounding box center [531, 536] width 94 height 37
type input "200"
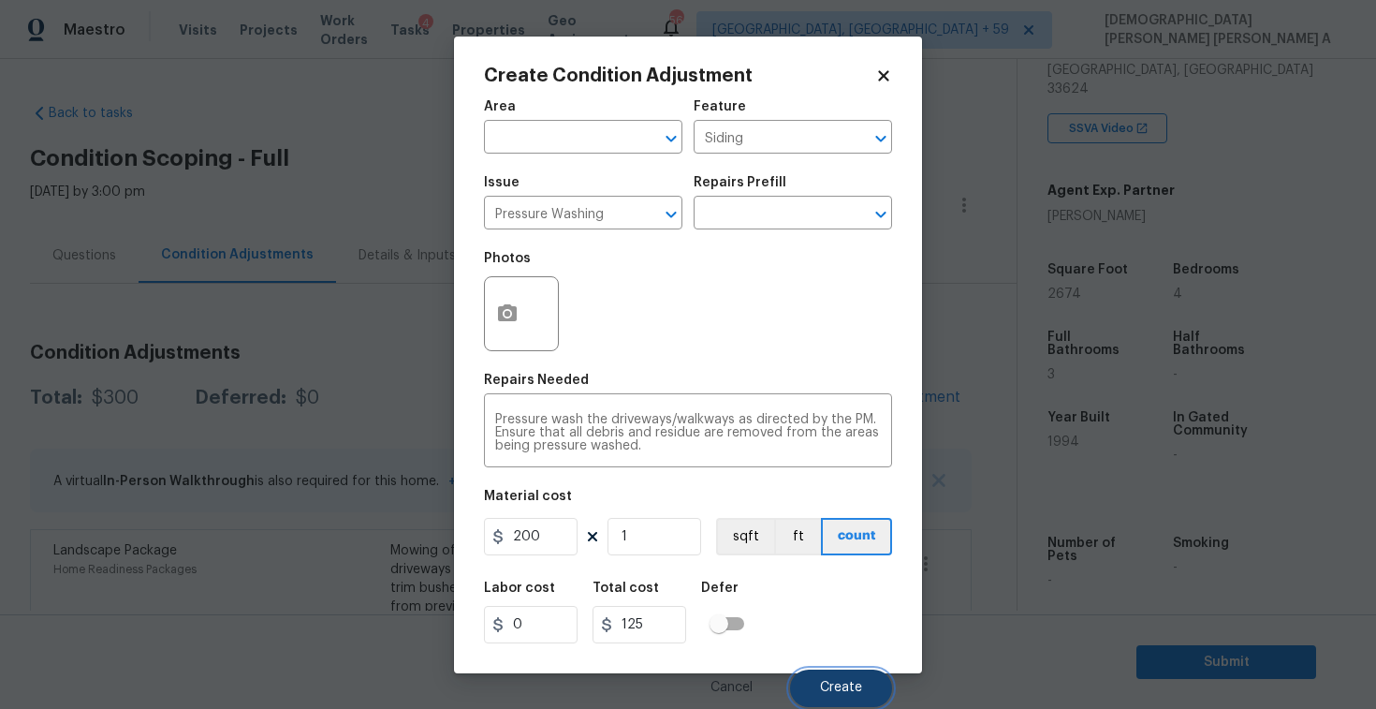
type input "200"
click at [829, 674] on button "Create" at bounding box center [841, 687] width 102 height 37
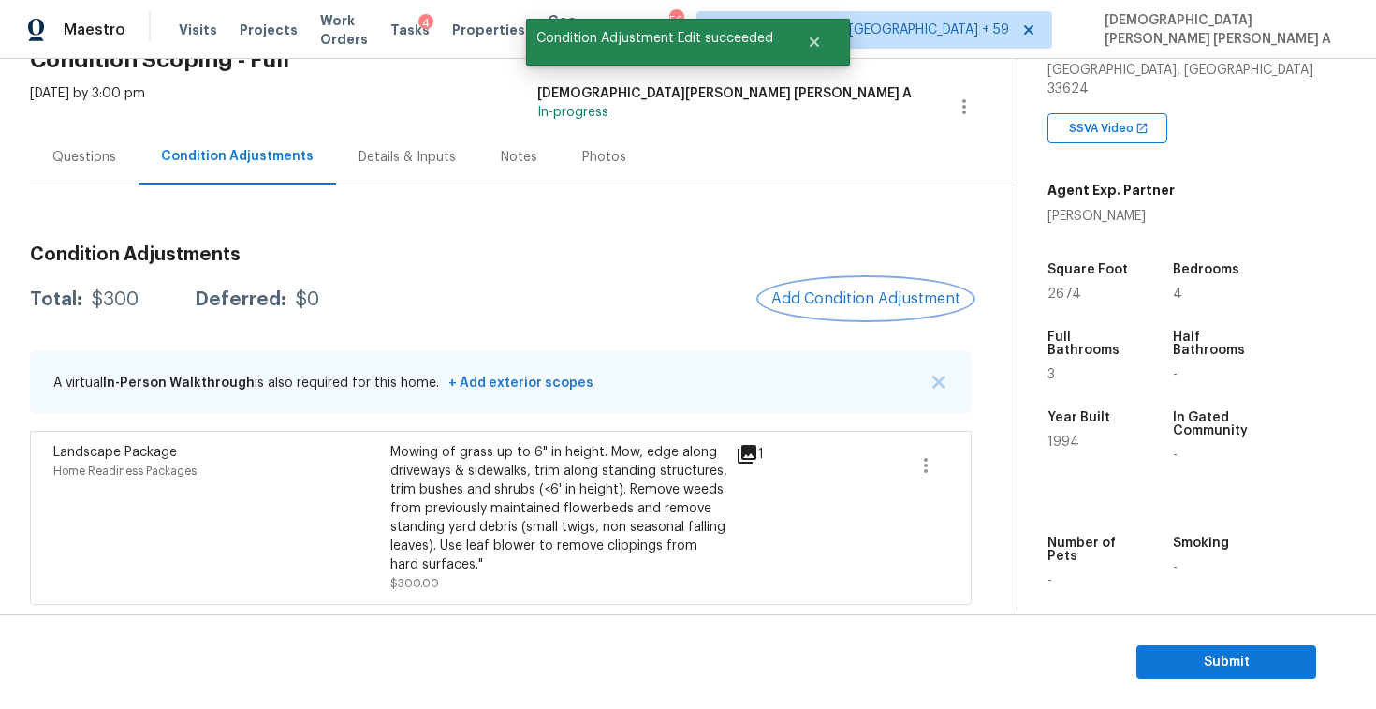
scroll to position [197, 0]
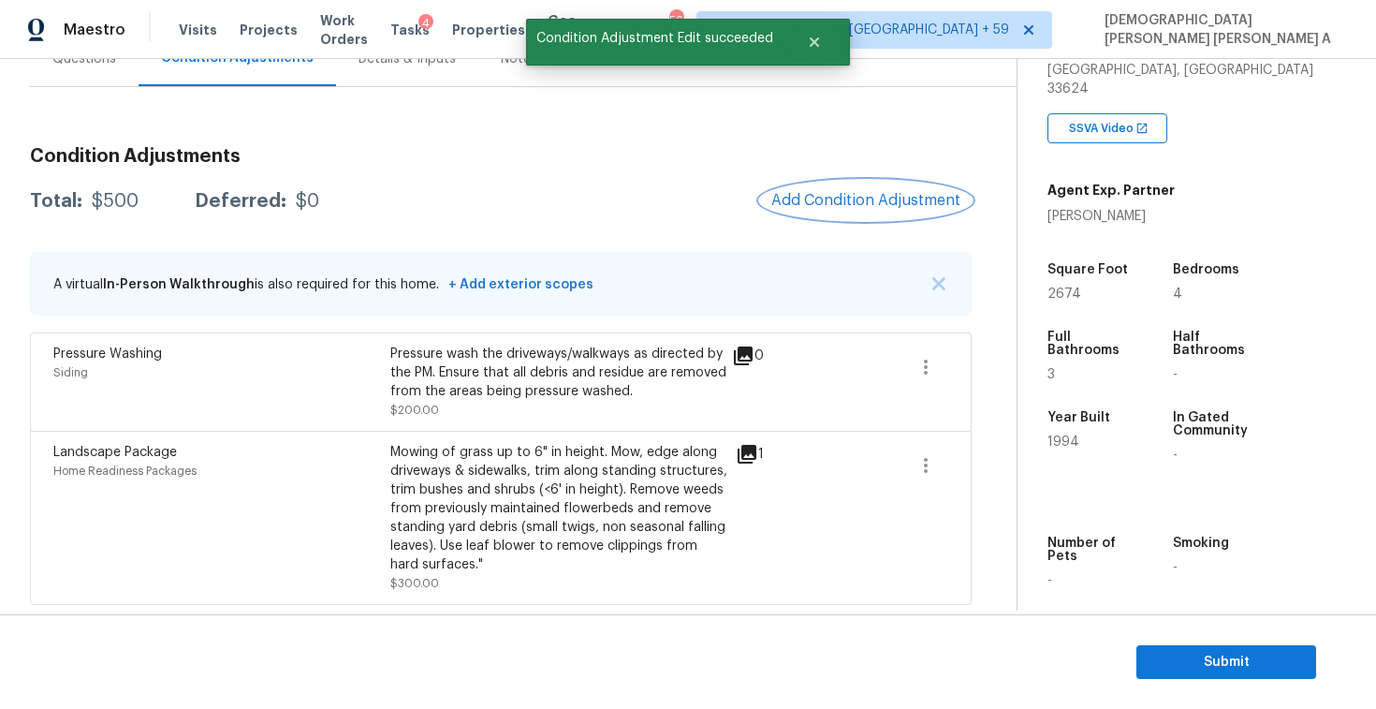
click at [901, 198] on span "Add Condition Adjustment" at bounding box center [865, 200] width 189 height 17
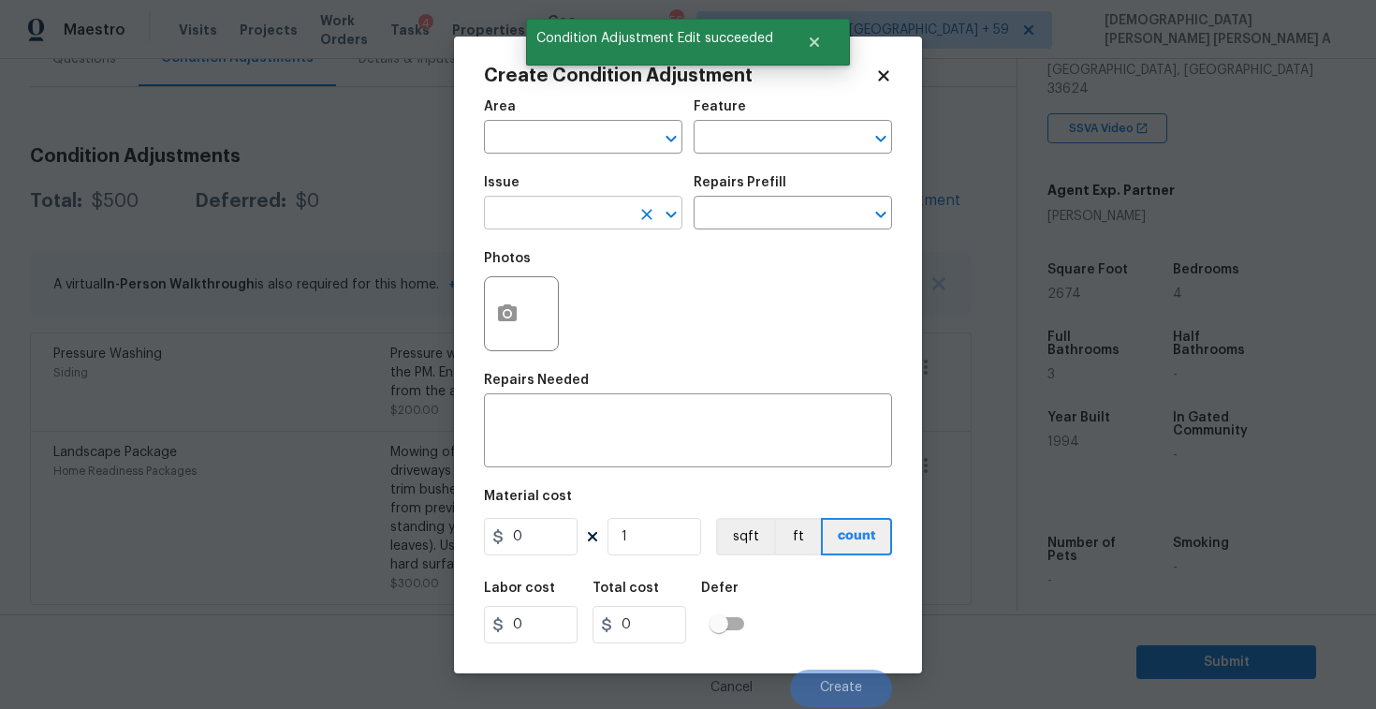
click at [530, 201] on input "text" at bounding box center [557, 214] width 146 height 29
click at [549, 294] on li "Siding" at bounding box center [583, 301] width 198 height 31
type input "Siding"
click at [733, 222] on input "text" at bounding box center [767, 214] width 146 height 29
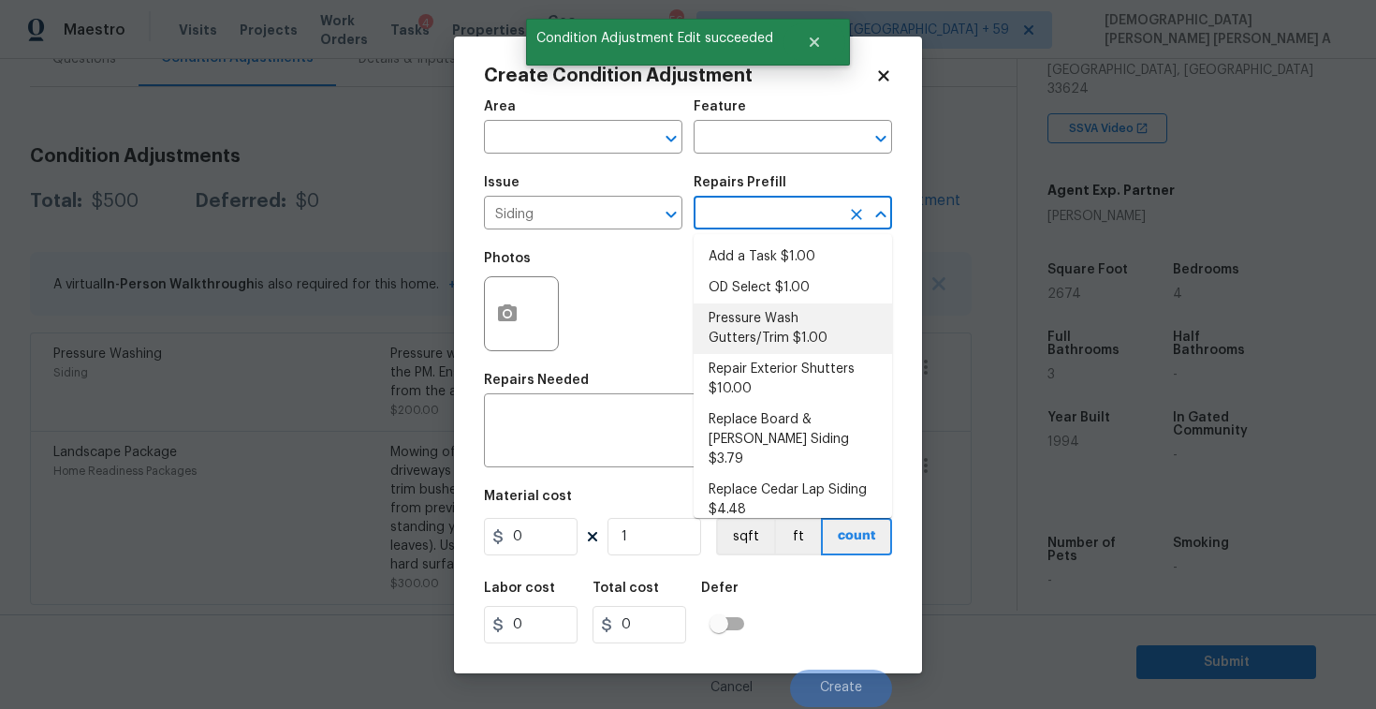
click at [745, 327] on li "Pressure Wash Gutters/Trim $1.00" at bounding box center [793, 328] width 198 height 51
type input "Siding"
type textarea "Protect areas as needed for pressure washing. Pressure wash the gutters and tri…"
type input "1"
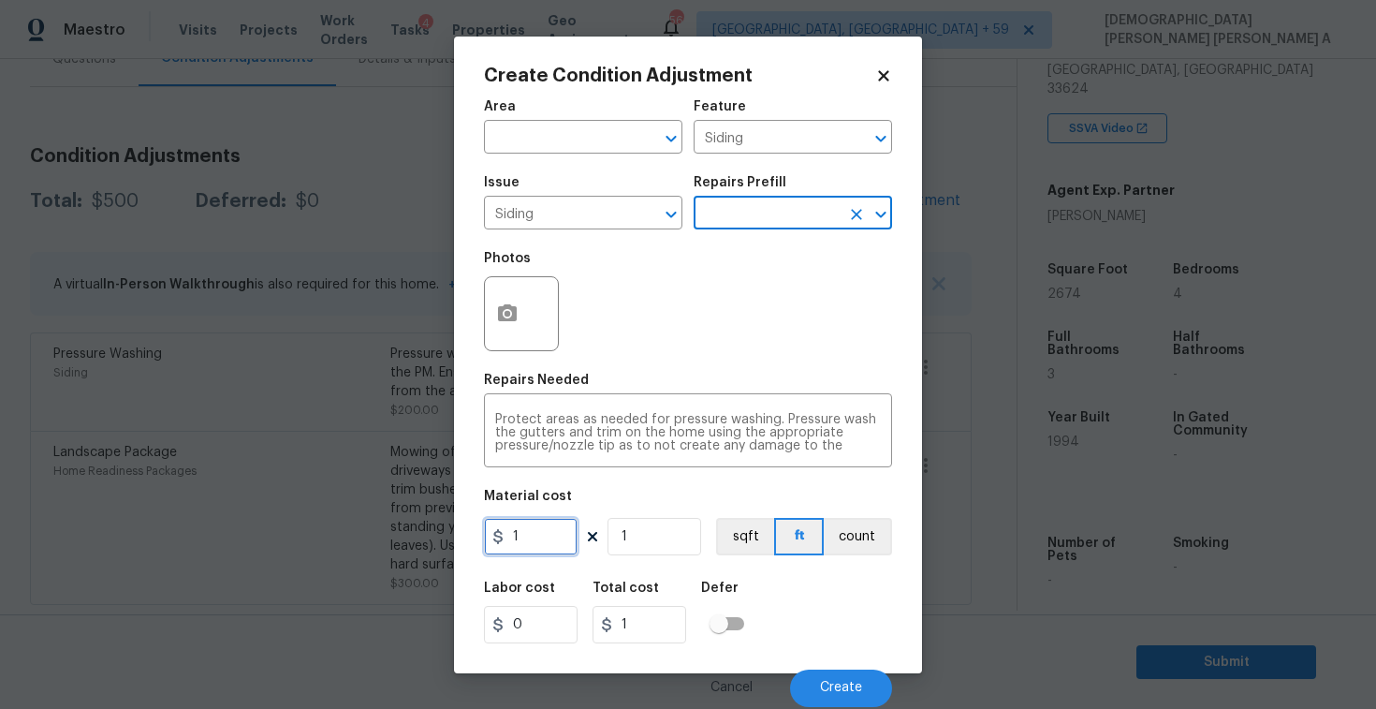
click at [540, 552] on input "1" at bounding box center [531, 536] width 94 height 37
type input "575"
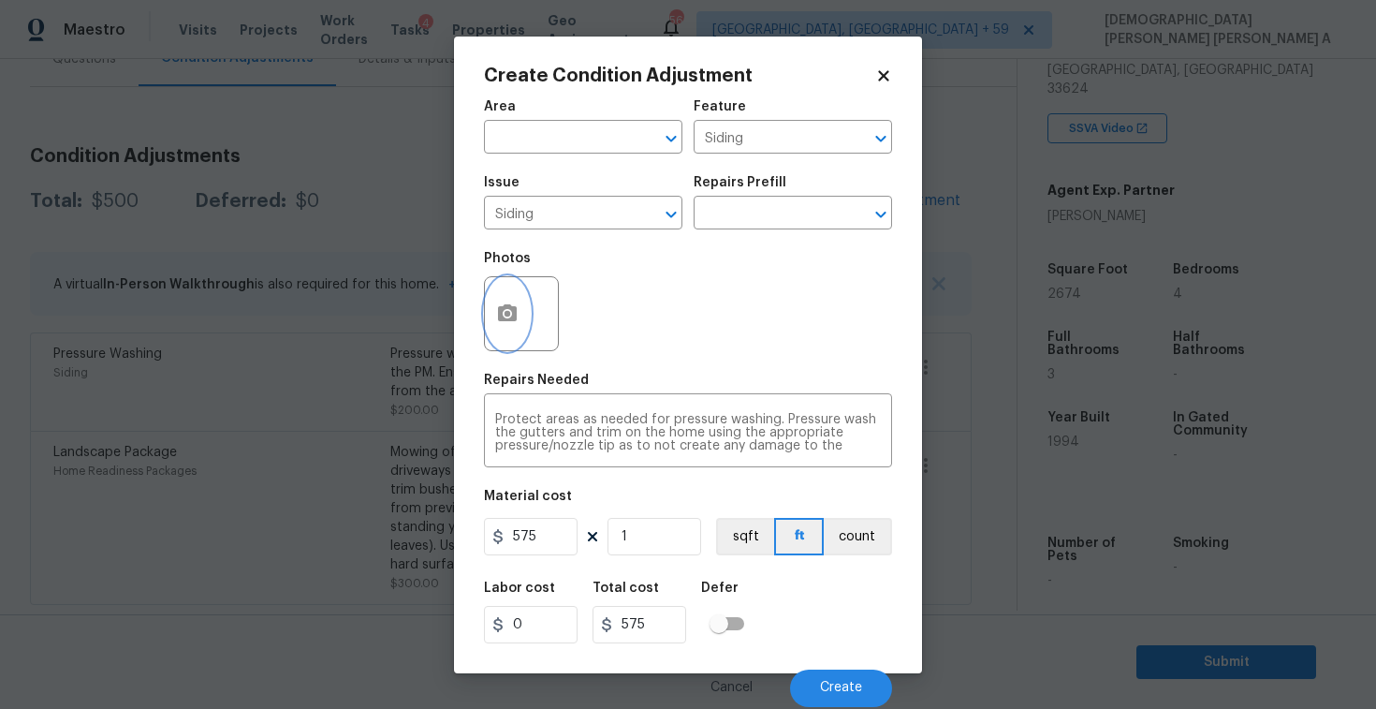
click at [502, 311] on icon "button" at bounding box center [507, 312] width 19 height 17
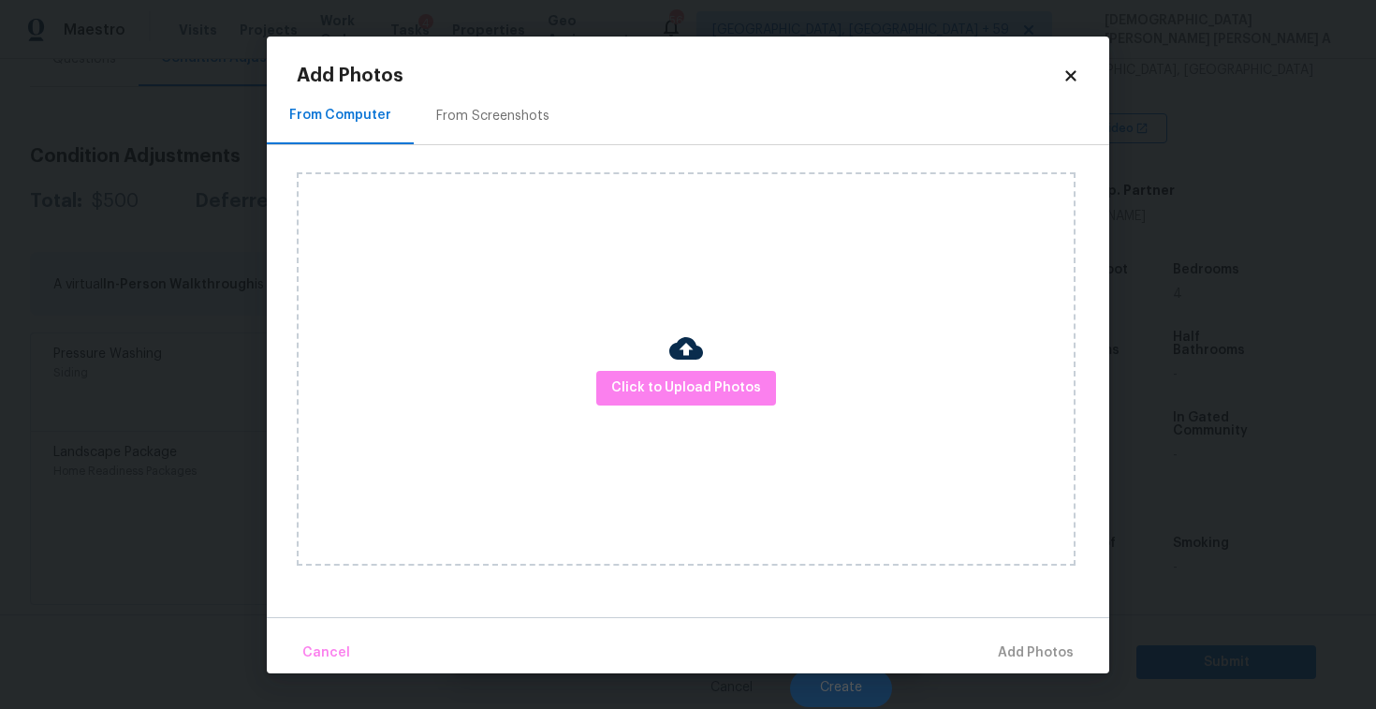
click at [488, 149] on div "Click to Upload Photos" at bounding box center [703, 368] width 813 height 447
click at [486, 128] on div "From Screenshots" at bounding box center [493, 116] width 158 height 55
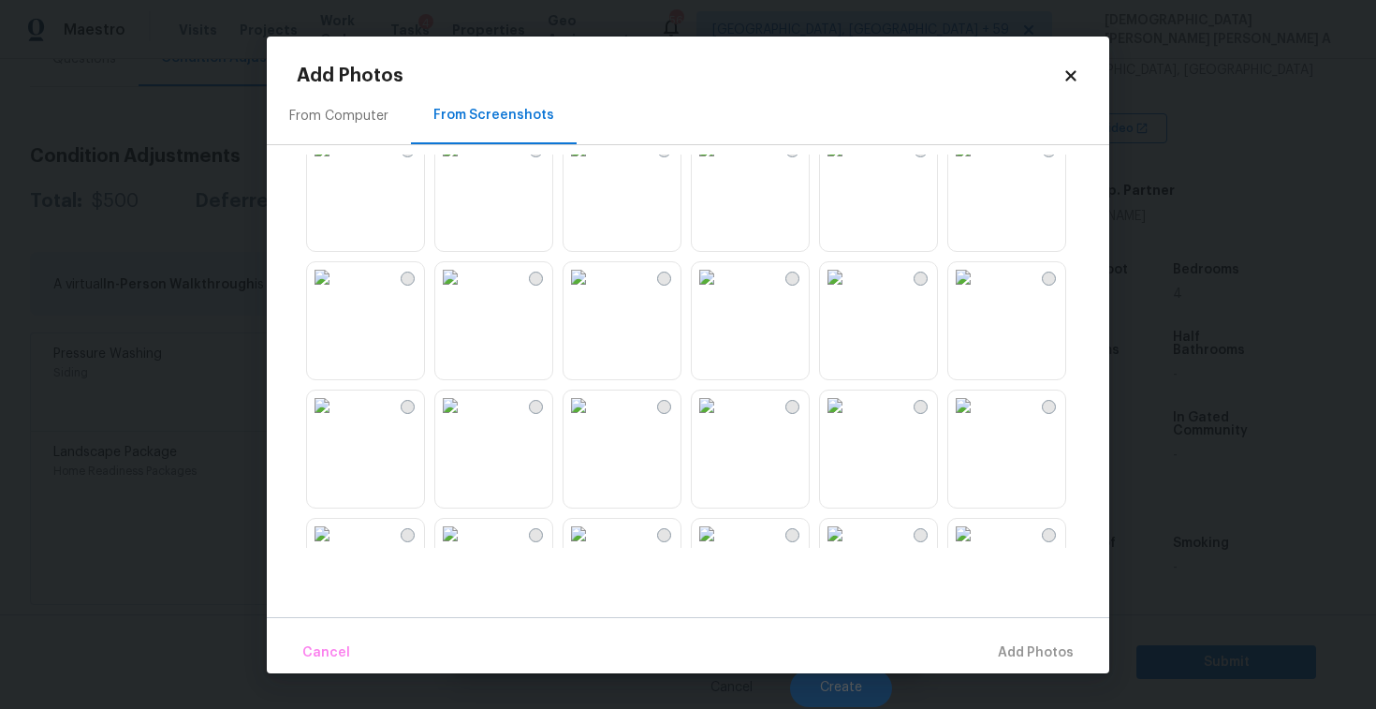
scroll to position [326, 0]
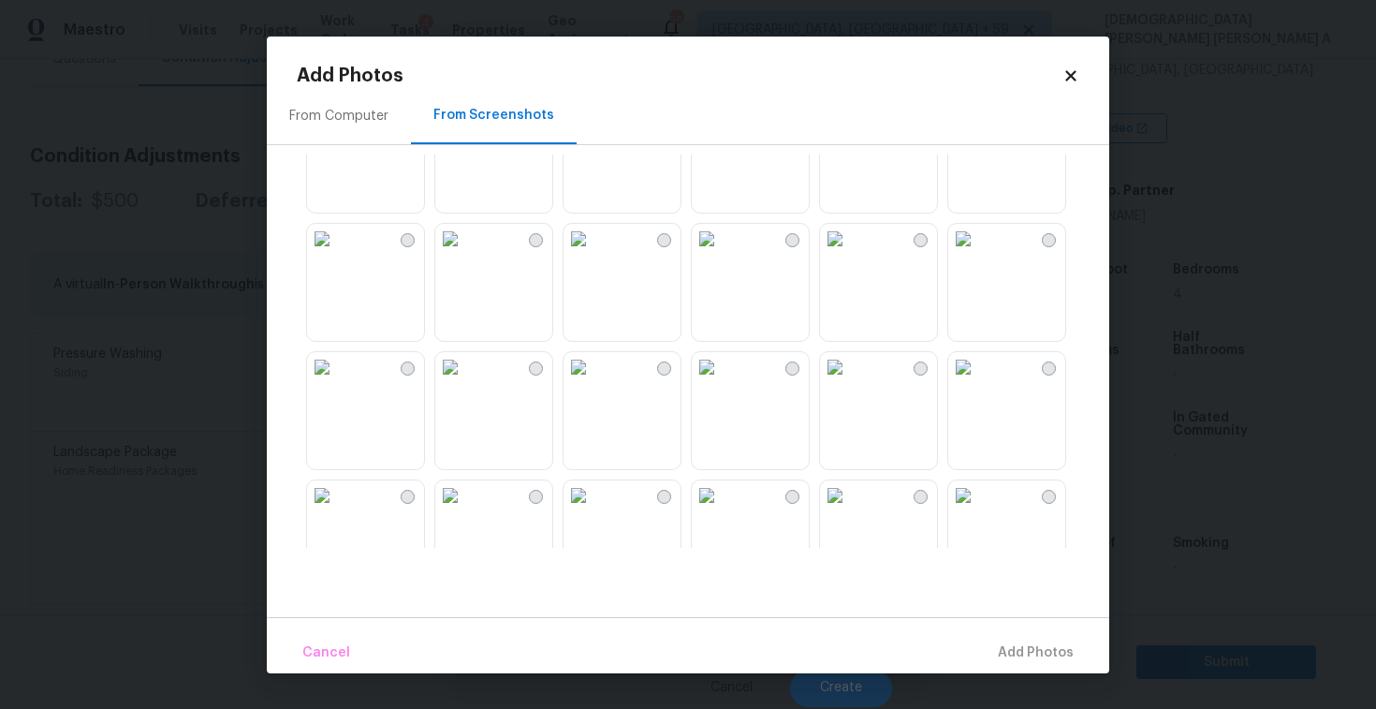
click at [593, 381] on img at bounding box center [579, 367] width 30 height 30
click at [1045, 648] on span "Add 1 Photo(s)" at bounding box center [1027, 652] width 93 height 23
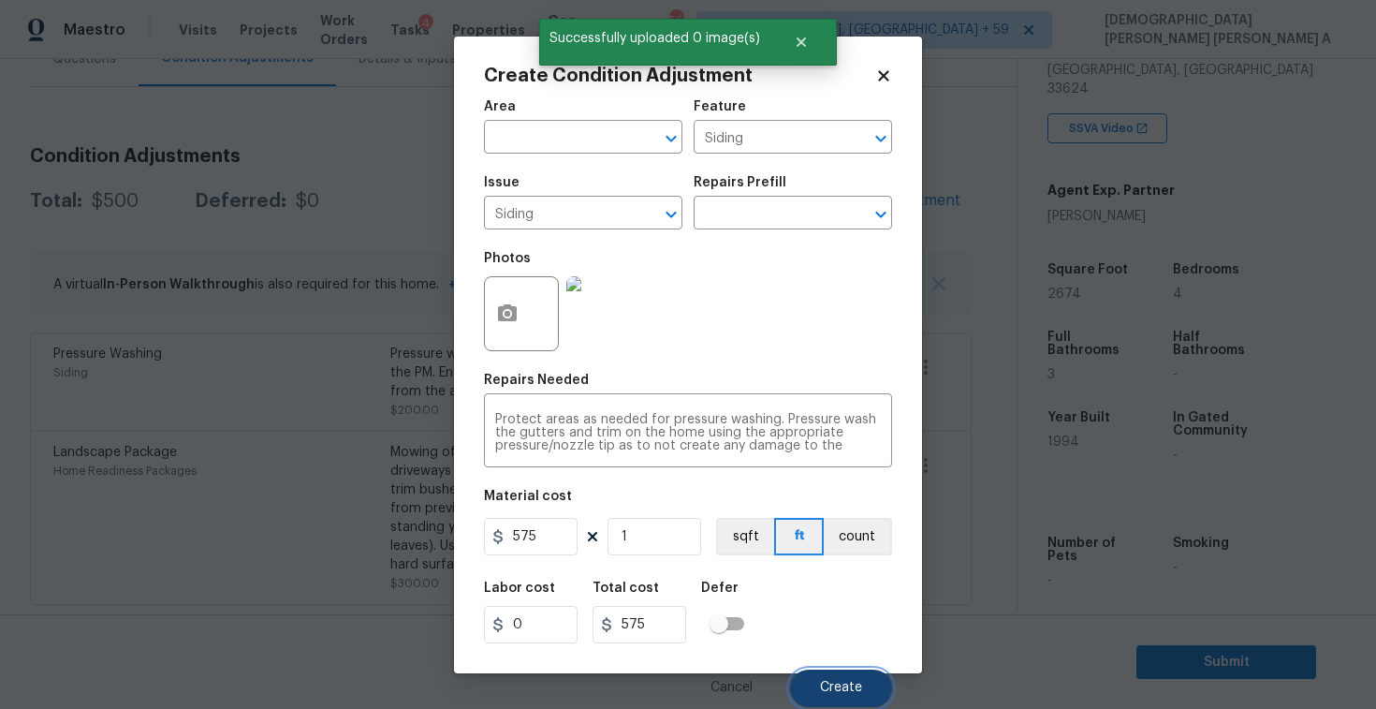
click at [848, 688] on span "Create" at bounding box center [841, 688] width 42 height 14
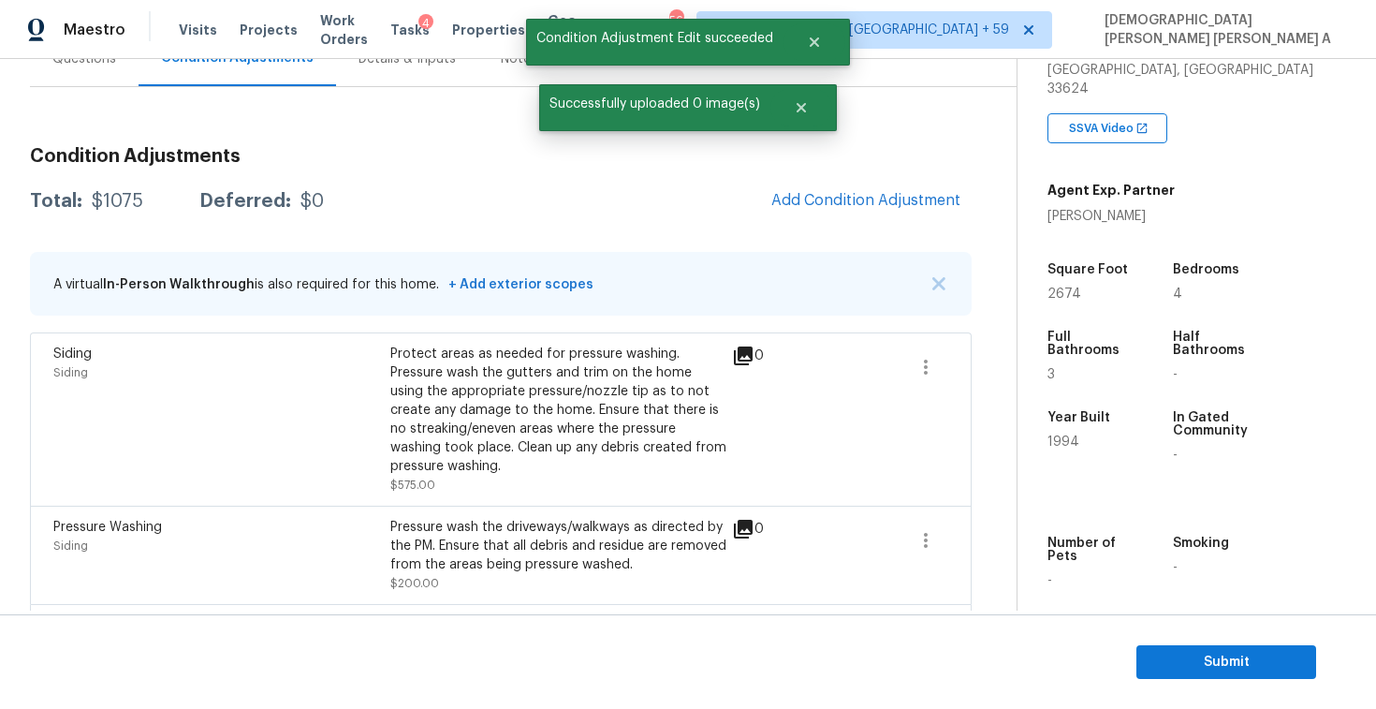
click at [870, 222] on div "Condition Adjustments Total: $1075 Deferred: $0 Add Condition Adjustment A virt…" at bounding box center [501, 455] width 942 height 646
click at [853, 183] on button "Add Condition Adjustment" at bounding box center [866, 200] width 212 height 39
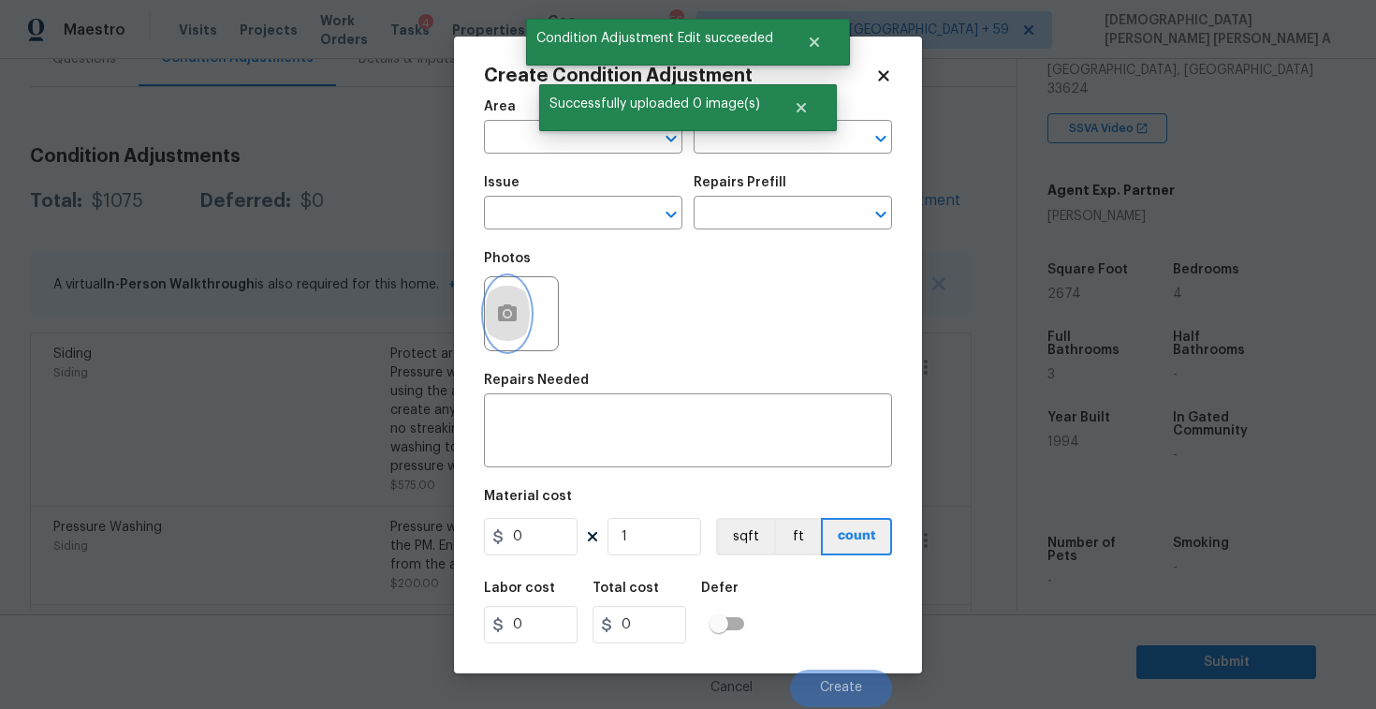
click at [491, 302] on button "button" at bounding box center [507, 313] width 45 height 73
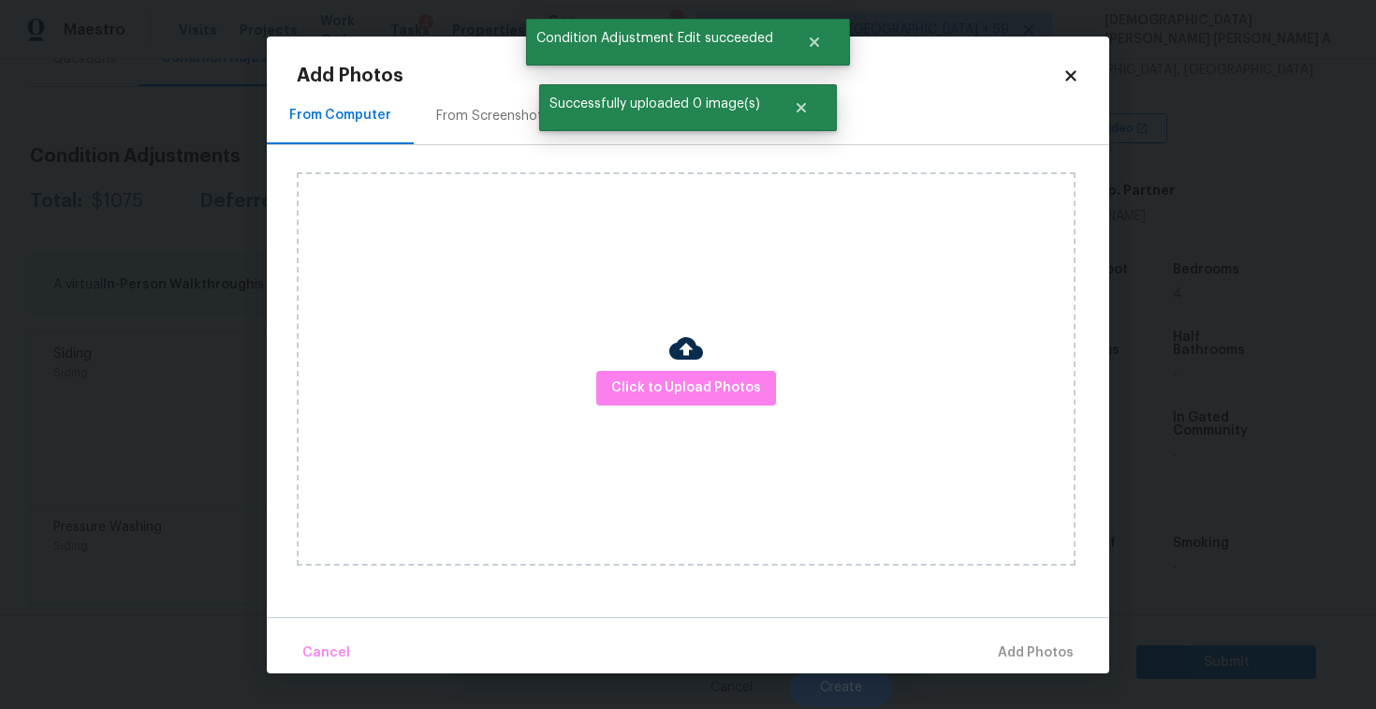
click at [452, 109] on div "From Screenshots" at bounding box center [492, 116] width 113 height 19
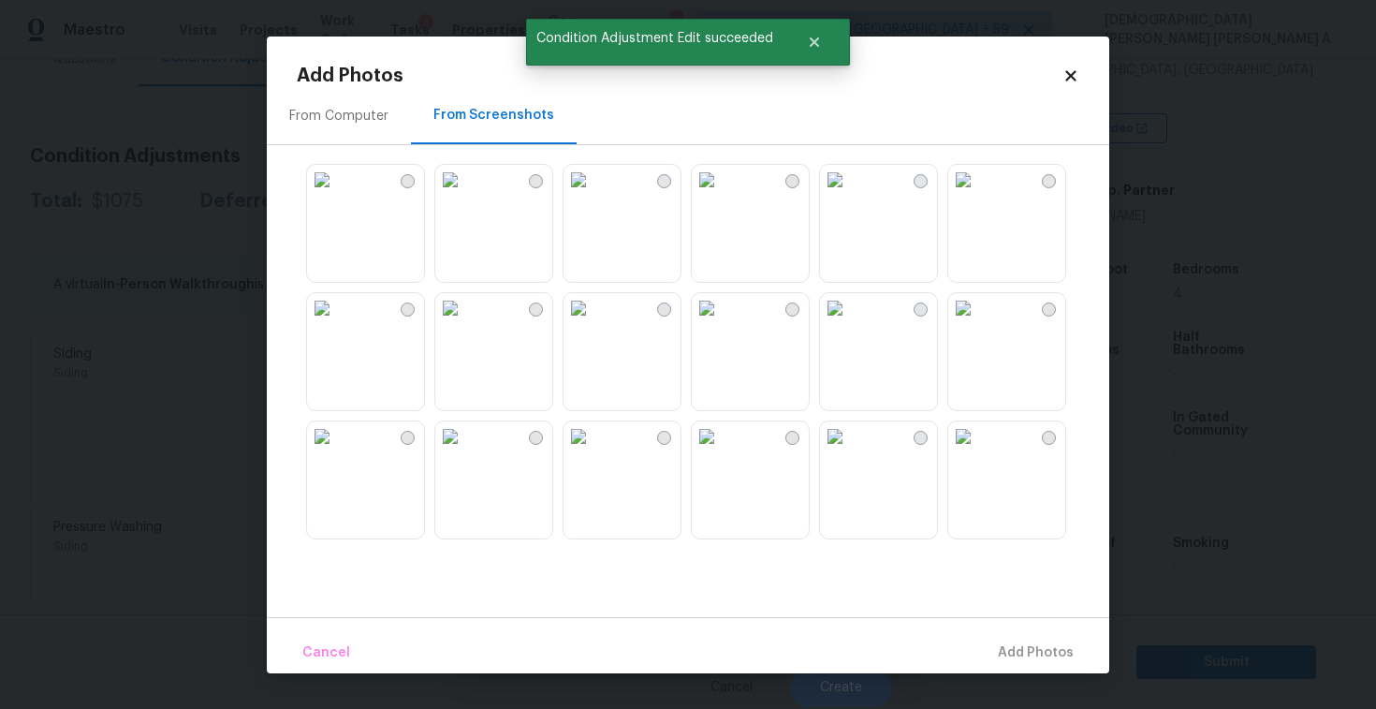
click at [337, 195] on img at bounding box center [322, 180] width 30 height 30
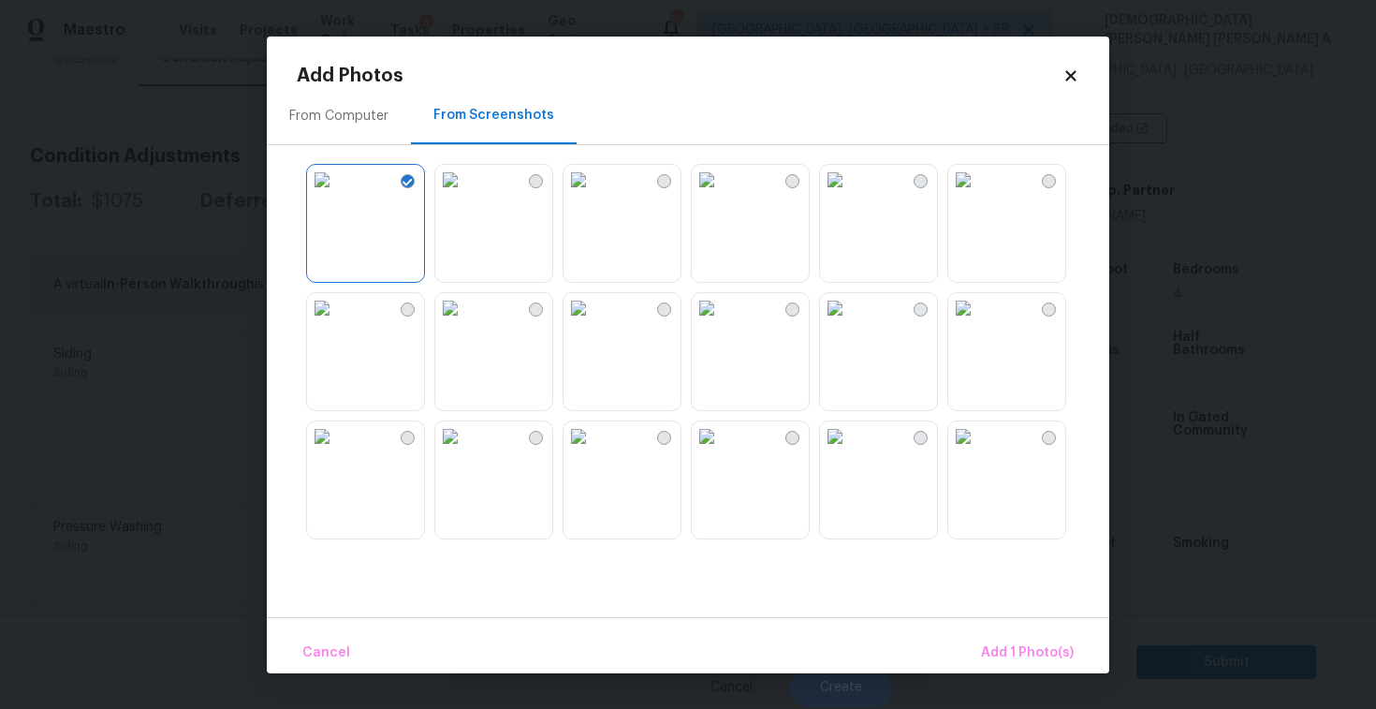
click at [722, 195] on img at bounding box center [707, 180] width 30 height 30
click at [979, 652] on button "Add 2 Photo(s)" at bounding box center [1026, 653] width 110 height 40
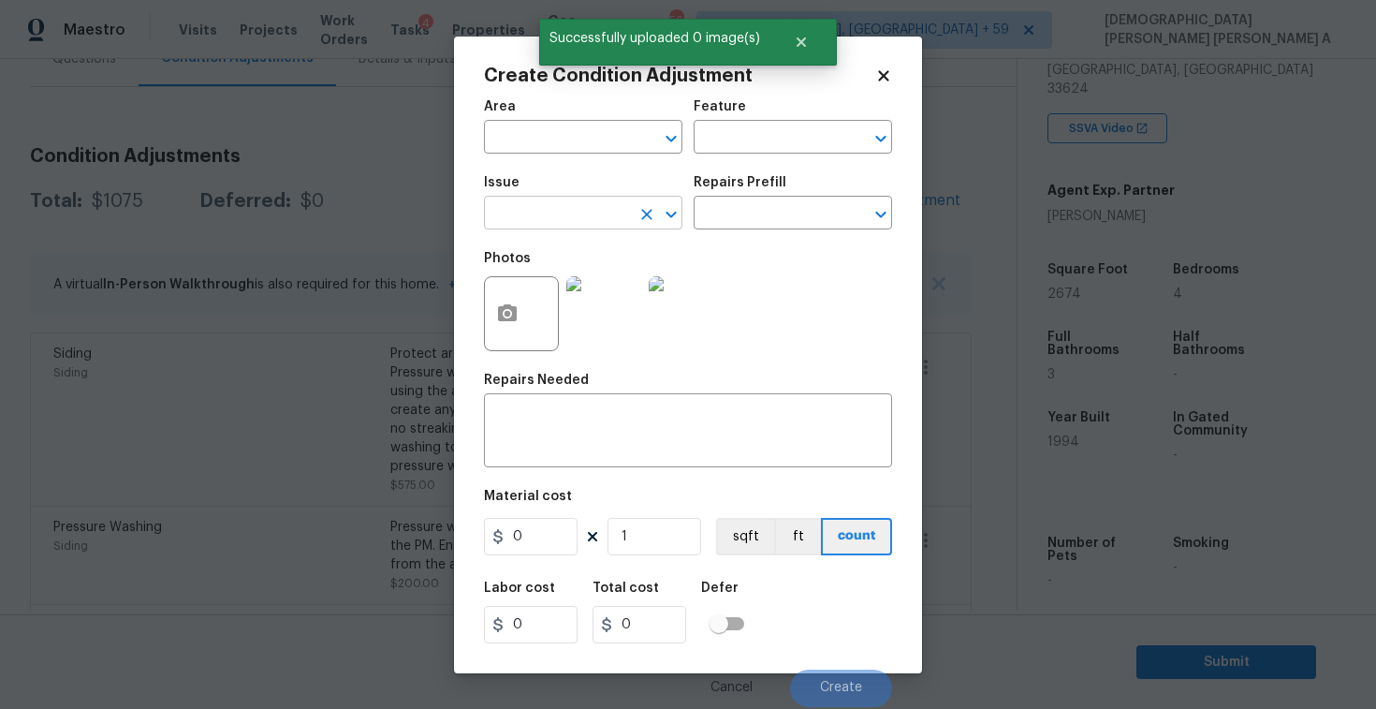
click at [610, 205] on input "text" at bounding box center [557, 214] width 146 height 29
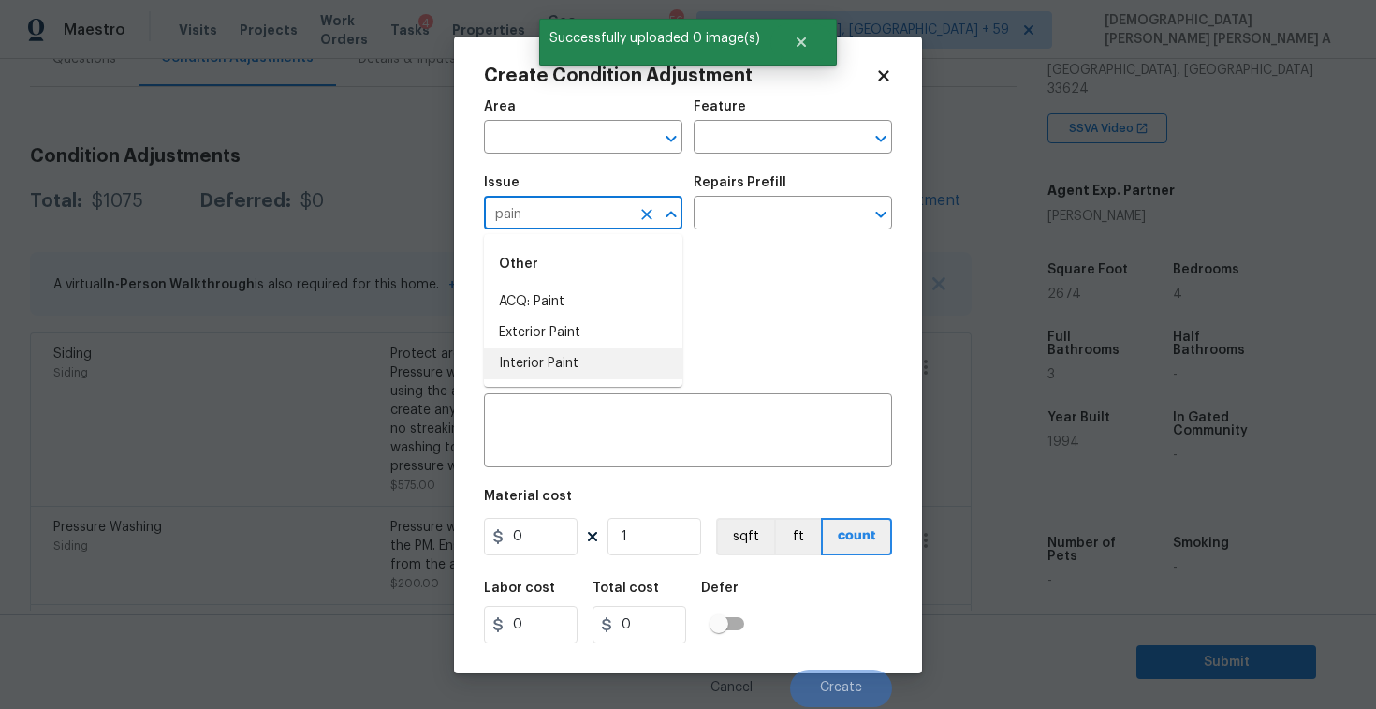
click at [593, 372] on li "Interior Paint" at bounding box center [583, 363] width 198 height 31
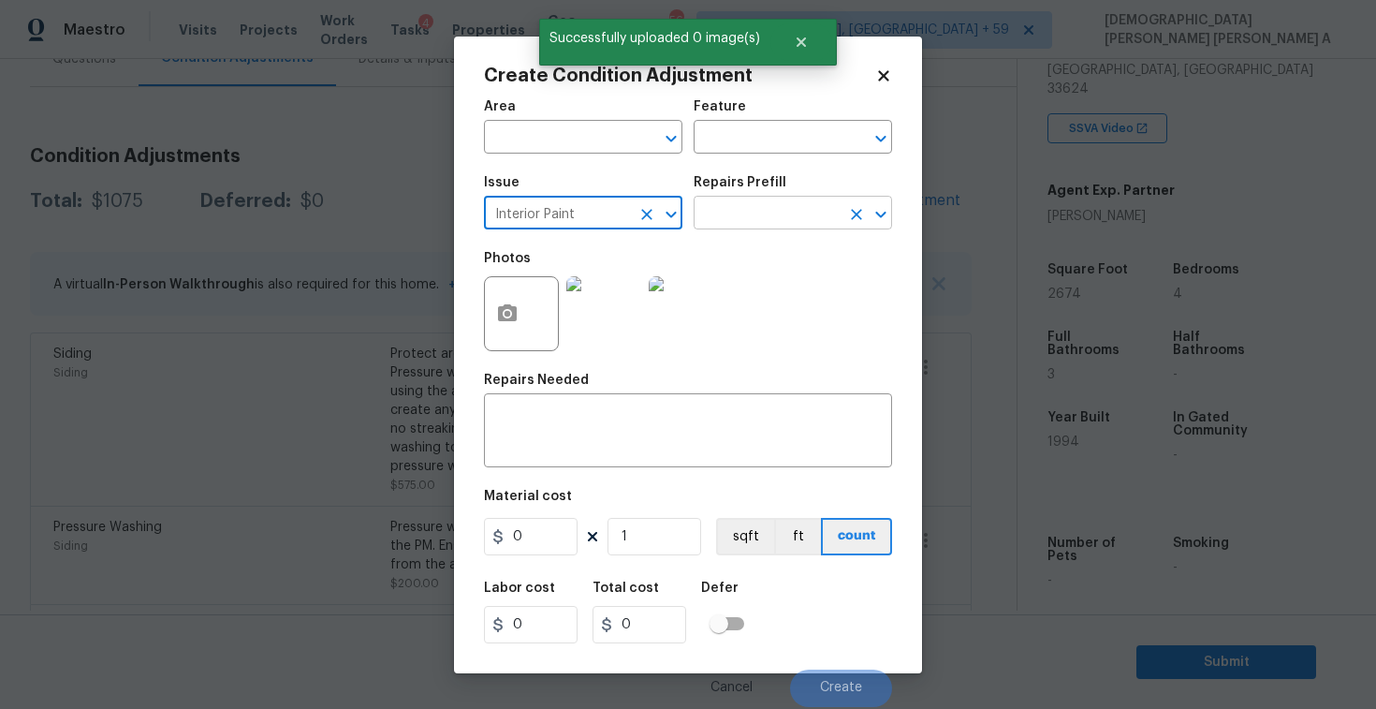
type input "Interior Paint"
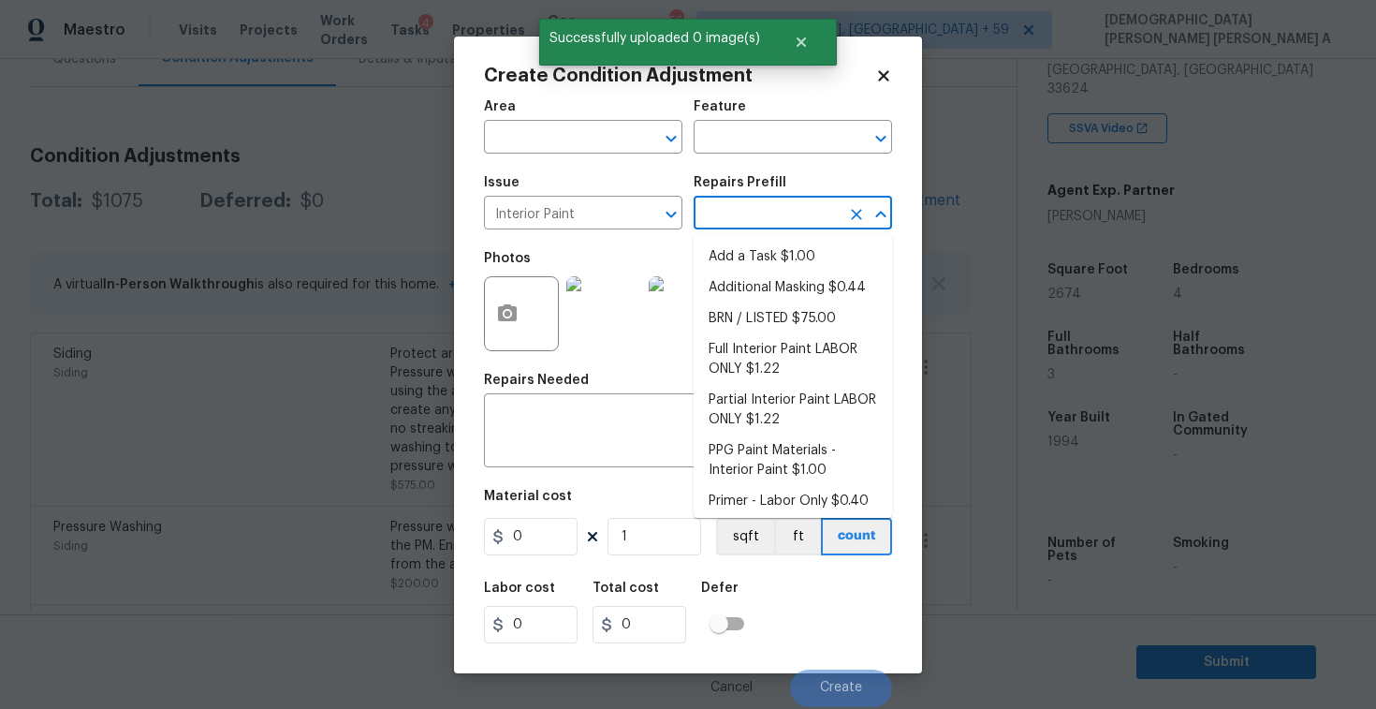
click at [765, 212] on input "text" at bounding box center [767, 214] width 146 height 29
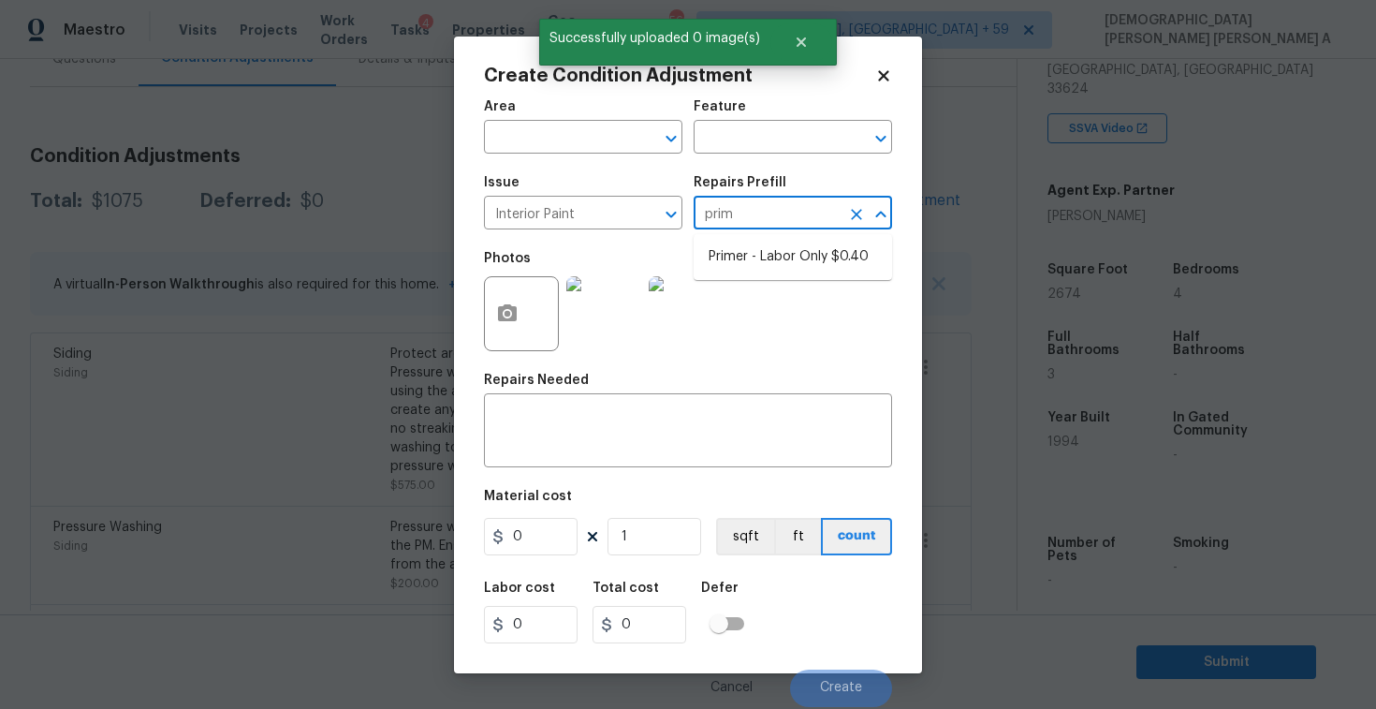
type input "prime"
click at [765, 256] on li "Primer - Labor Only $0.40" at bounding box center [793, 257] width 198 height 31
type input "Overall Paint"
type textarea "Interior primer - PRIMER PROVIDED BY OPENDOOR - All nails, screws, drywall anch…"
type input "0.4"
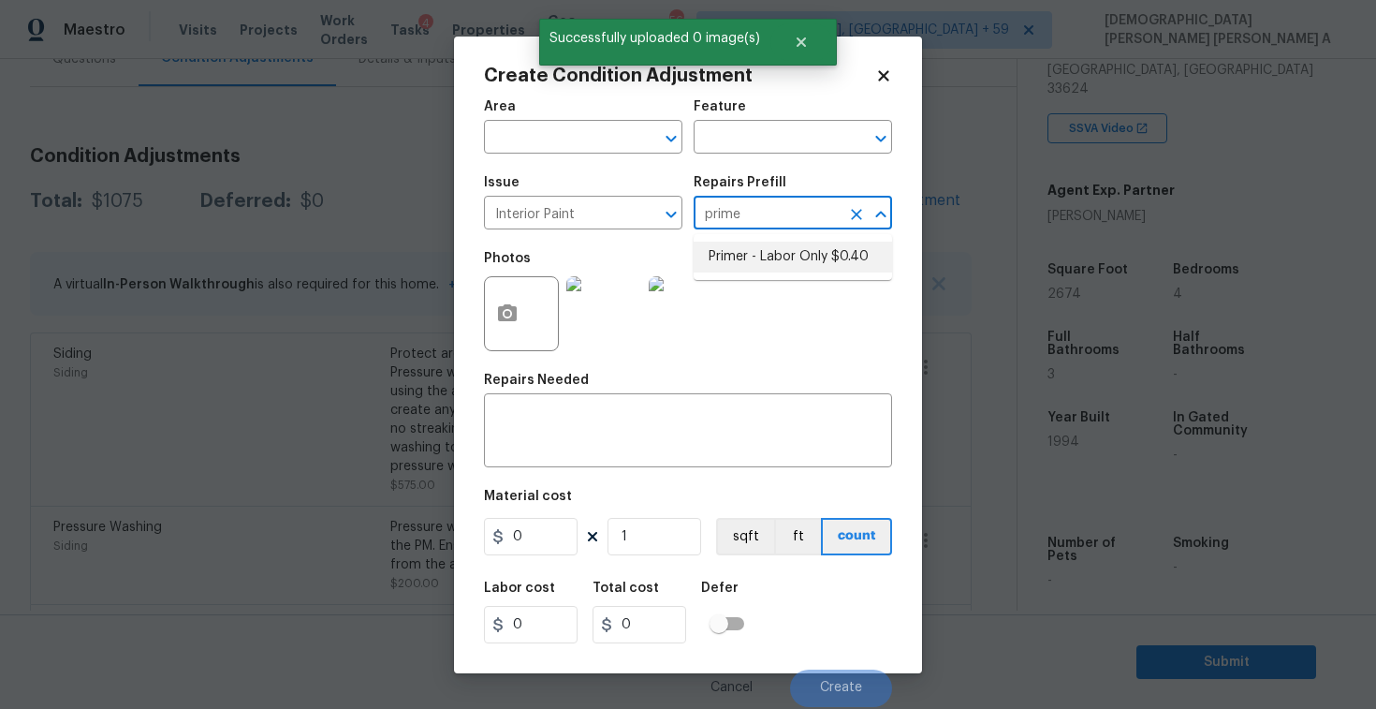
type input "0.4"
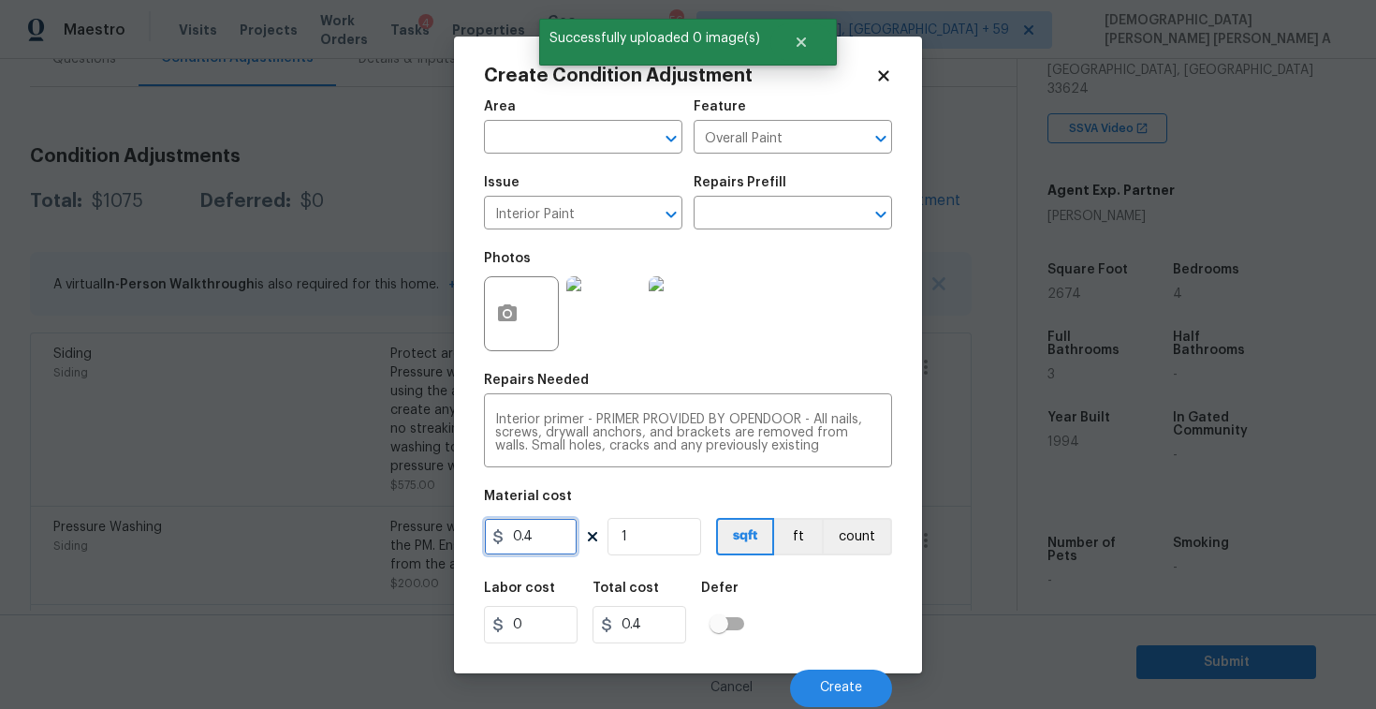
click at [549, 549] on input "0.4" at bounding box center [531, 536] width 94 height 37
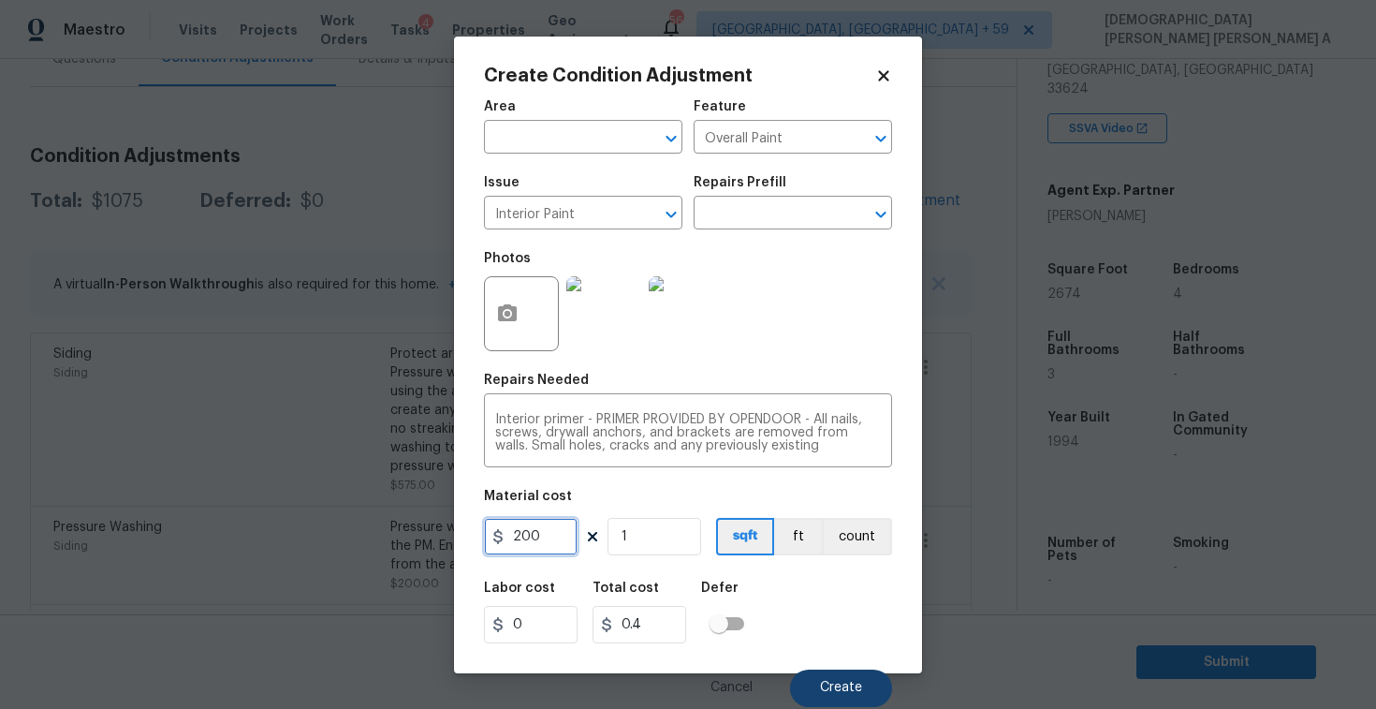
type input "200"
click at [846, 699] on button "Create" at bounding box center [841, 687] width 102 height 37
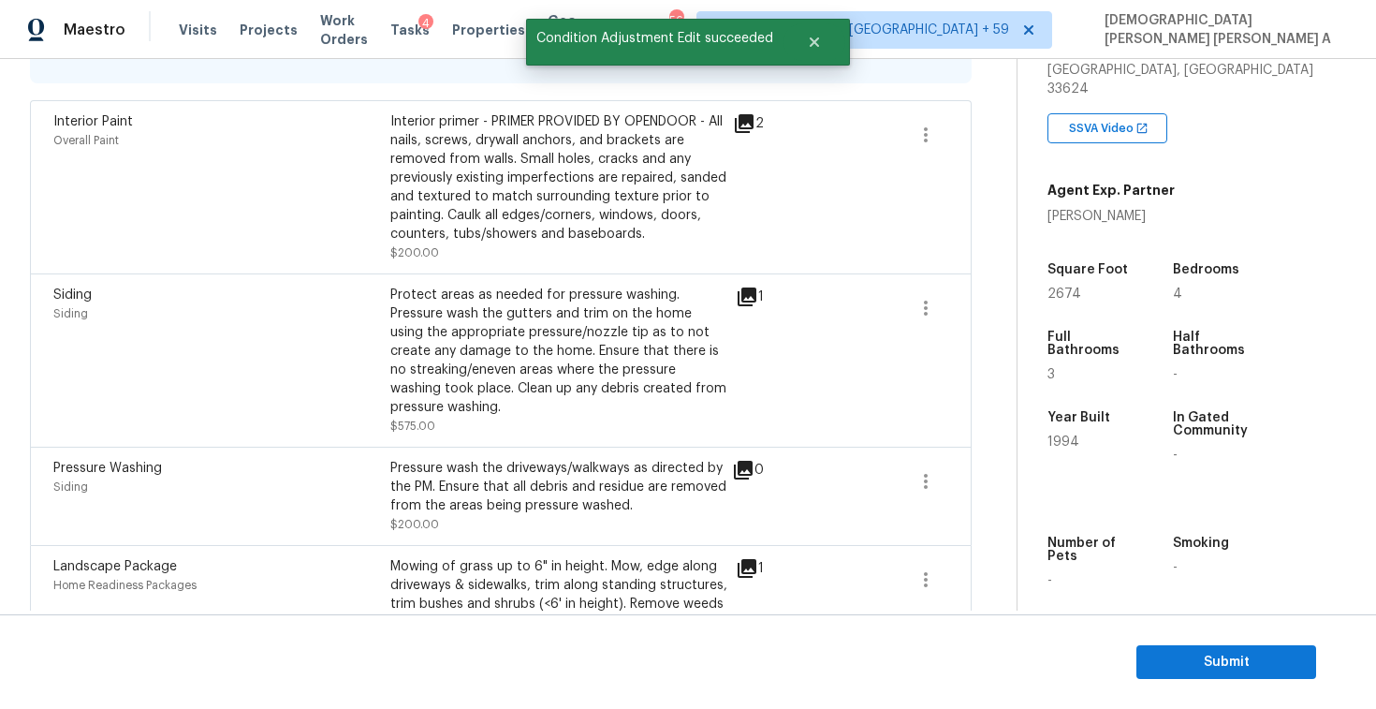
scroll to position [267, 0]
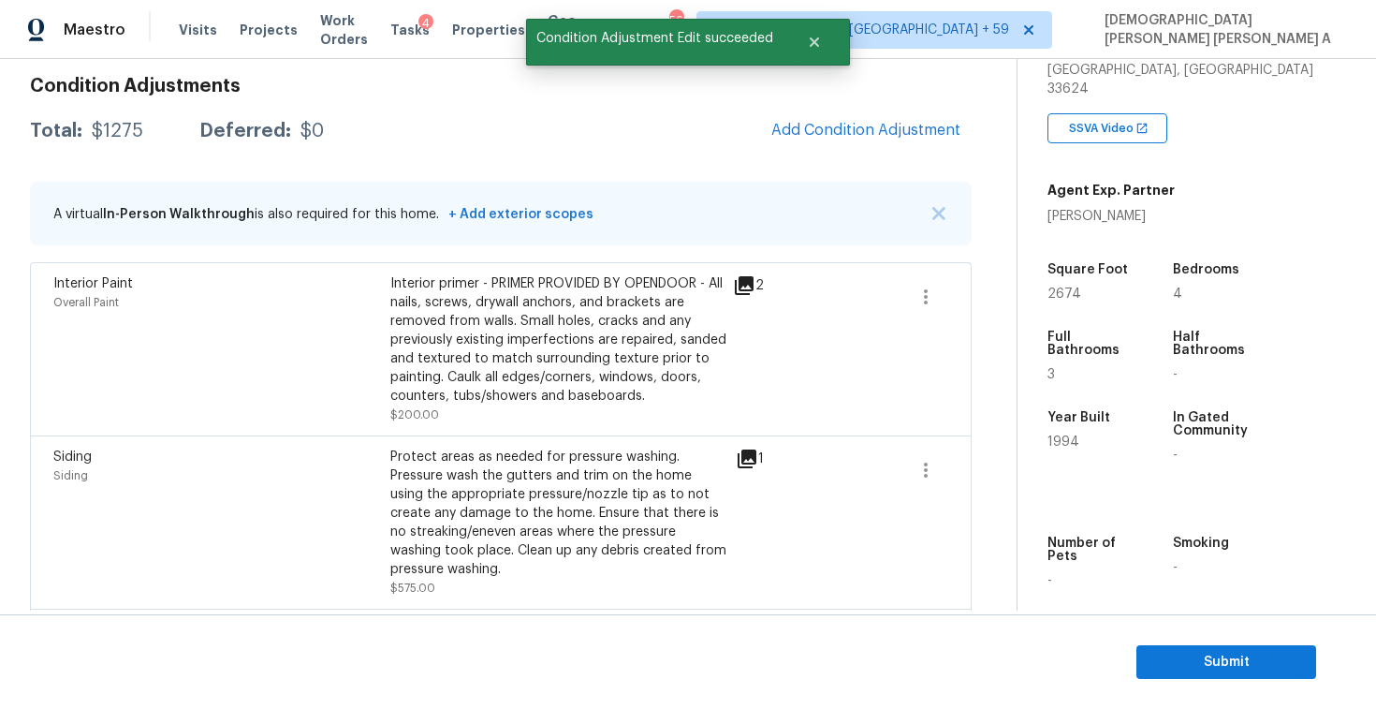
click at [883, 99] on div "Condition Adjustments Total: $1275 Deferred: $0 Add Condition Adjustment A virt…" at bounding box center [501, 471] width 942 height 819
click at [855, 136] on span "Add Condition Adjustment" at bounding box center [865, 130] width 189 height 17
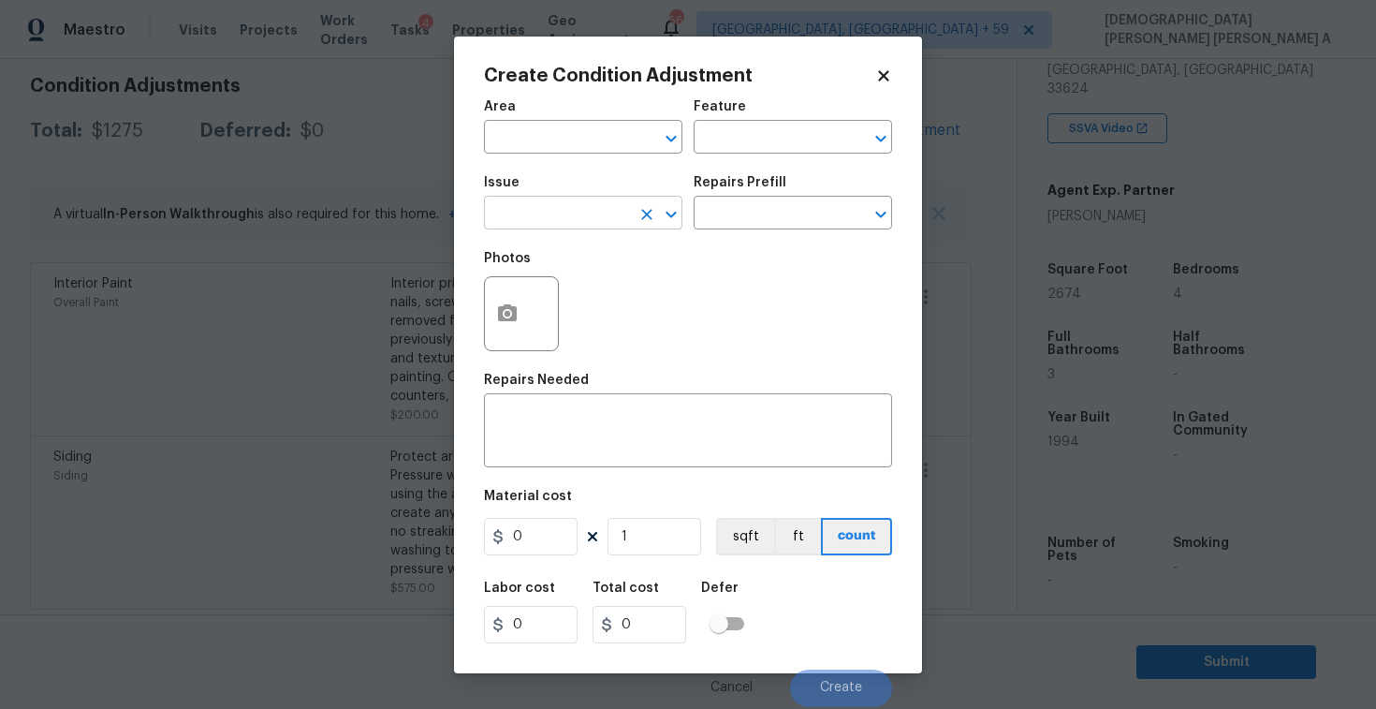
click at [522, 211] on input "text" at bounding box center [557, 214] width 146 height 29
click at [585, 298] on li "Debris/garbage on site" at bounding box center [583, 301] width 198 height 31
type input "Debris/garbage on site"
click at [805, 212] on input "text" at bounding box center [767, 214] width 146 height 29
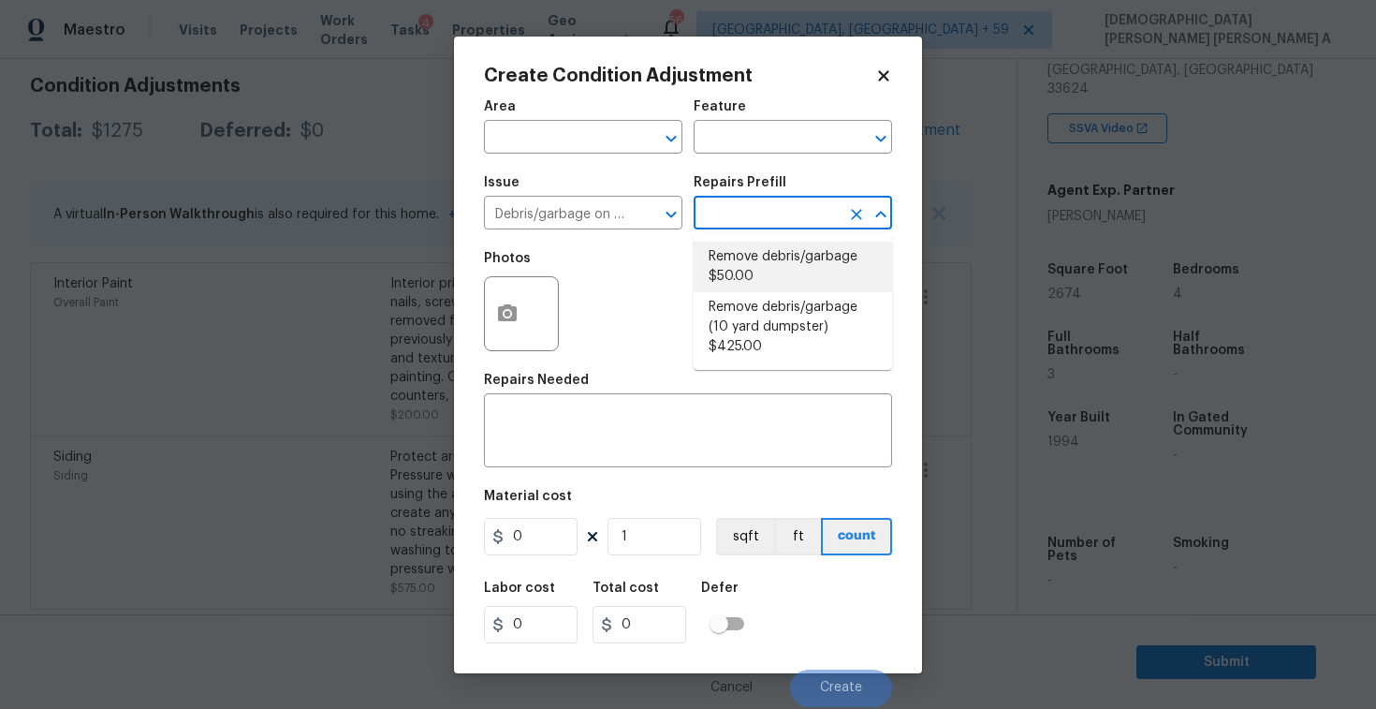
click at [791, 281] on li "Remove debris/garbage $50.00" at bounding box center [793, 267] width 198 height 51
type textarea "Remove, haul off, and properly dispose of any debris left by seller to offsite …"
type input "50"
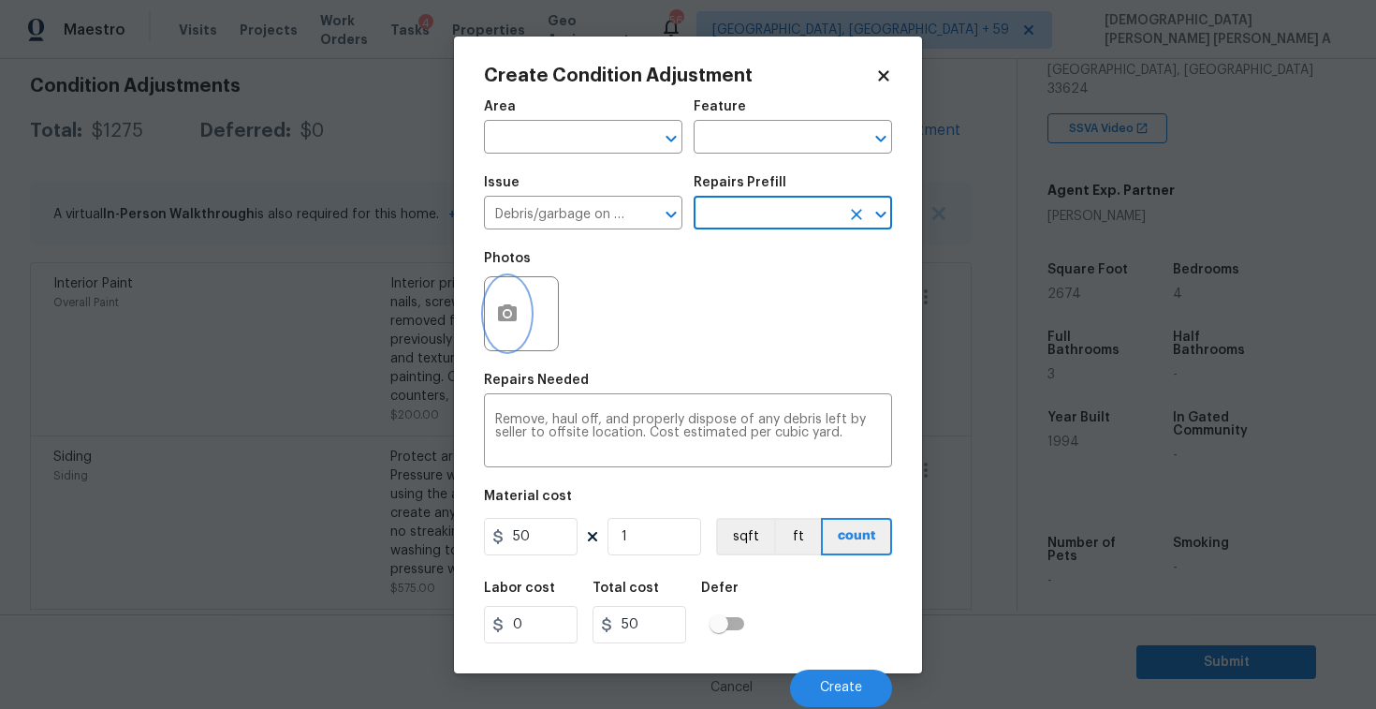
click at [515, 320] on icon "button" at bounding box center [507, 312] width 19 height 17
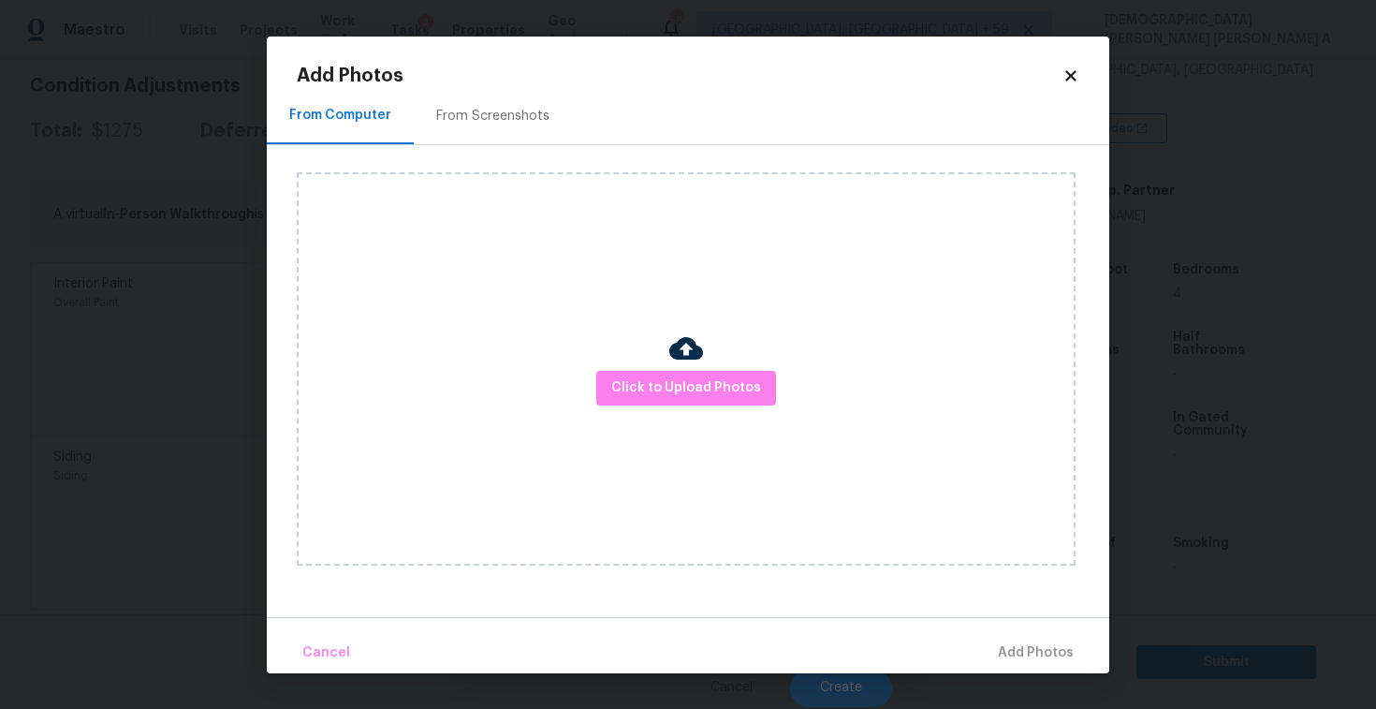
click at [472, 109] on div "From Screenshots" at bounding box center [492, 116] width 113 height 19
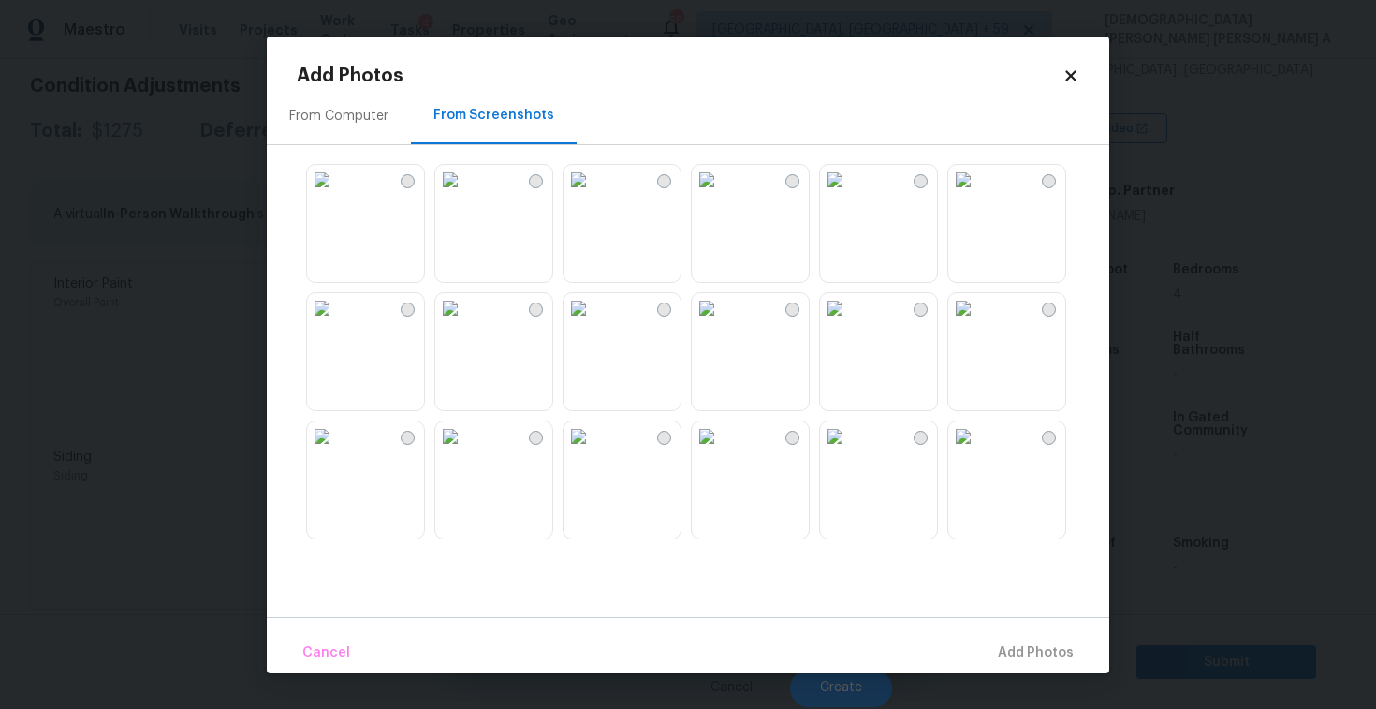
click at [593, 195] on img at bounding box center [579, 180] width 30 height 30
click at [593, 323] on img at bounding box center [579, 308] width 30 height 30
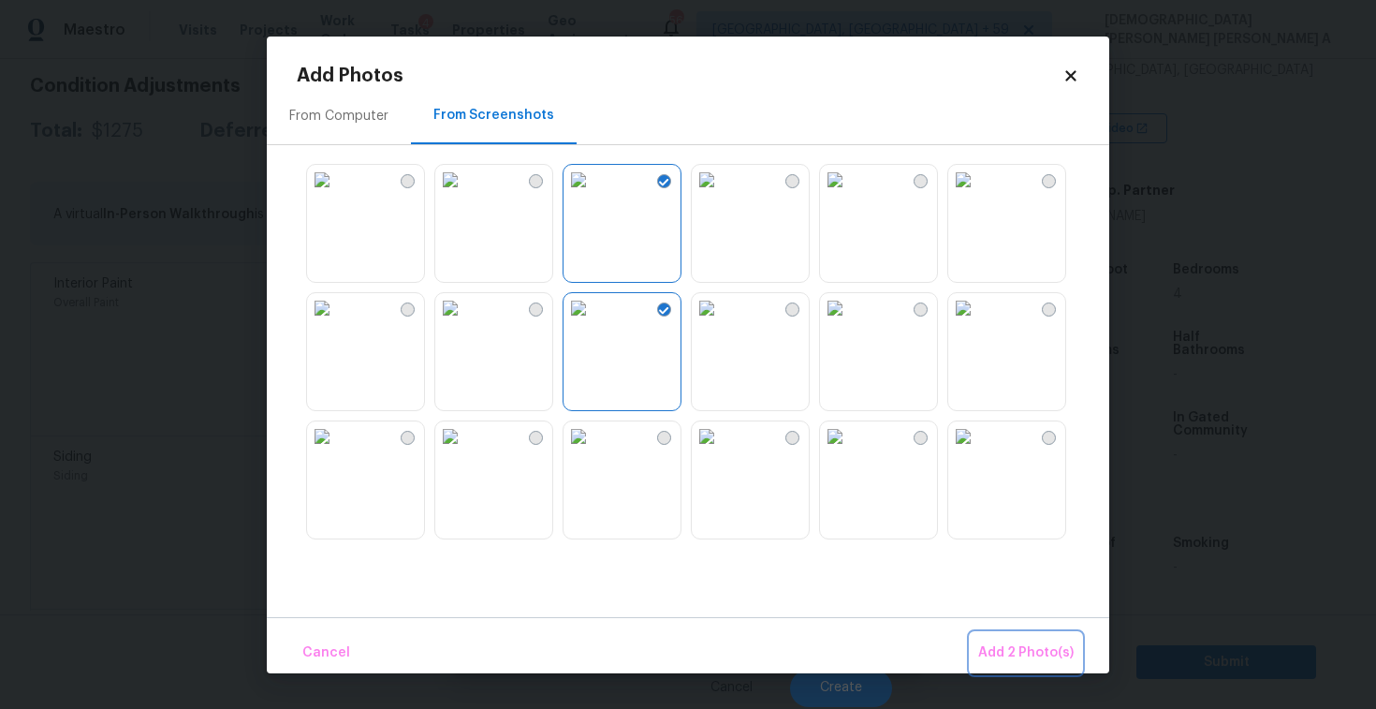
click at [1041, 666] on button "Add 2 Photo(s)" at bounding box center [1026, 653] width 110 height 40
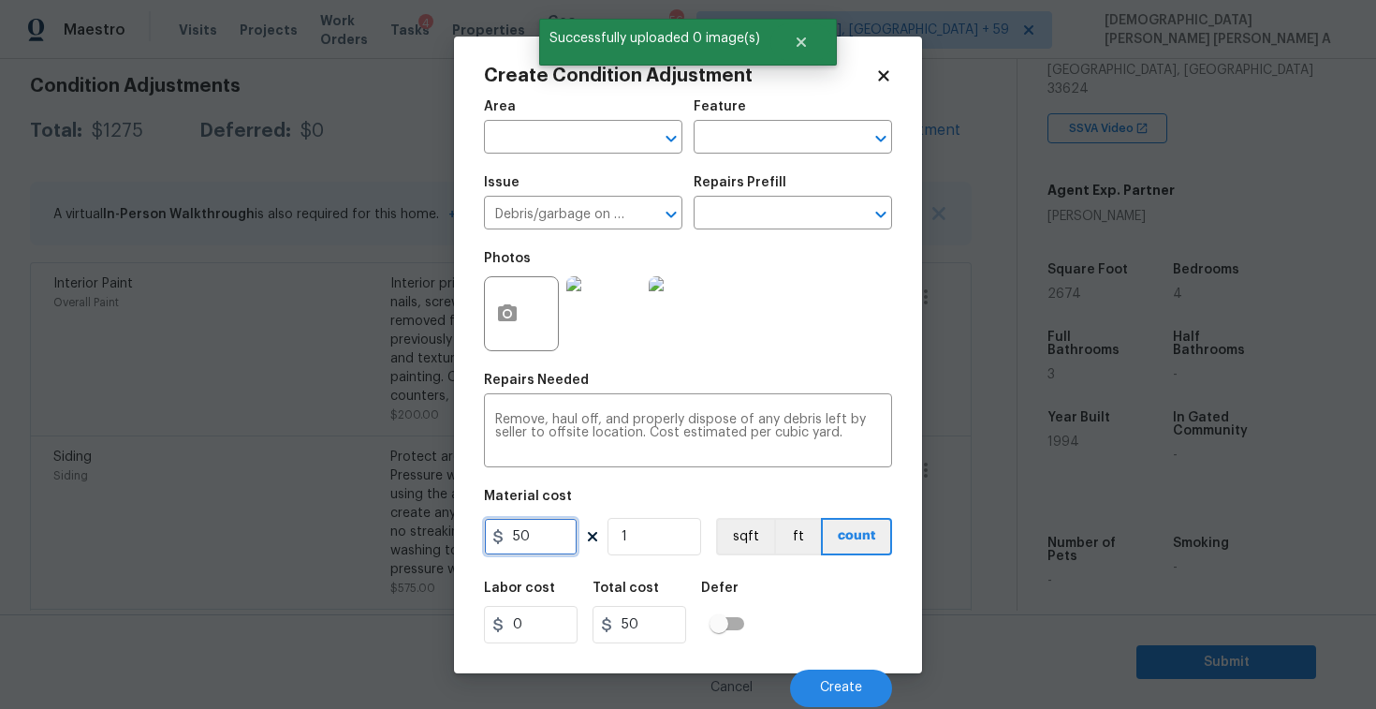
click at [540, 545] on input "50" at bounding box center [531, 536] width 94 height 37
type input "100"
click at [850, 673] on button "Create" at bounding box center [841, 687] width 102 height 37
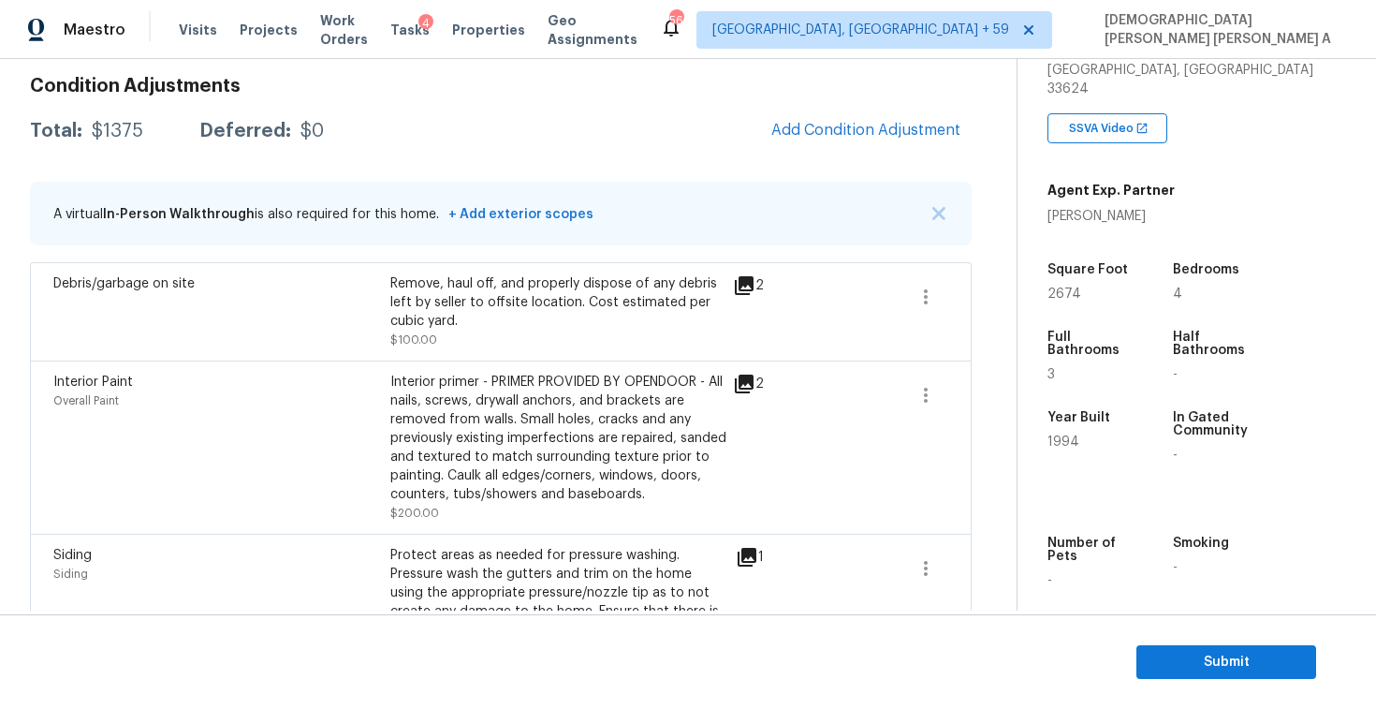
click at [847, 154] on div "Condition Adjustments Total: $1375 Deferred: $0 Add Condition Adjustment A virt…" at bounding box center [501, 520] width 942 height 917
click at [829, 112] on button "Add Condition Adjustment" at bounding box center [866, 129] width 212 height 39
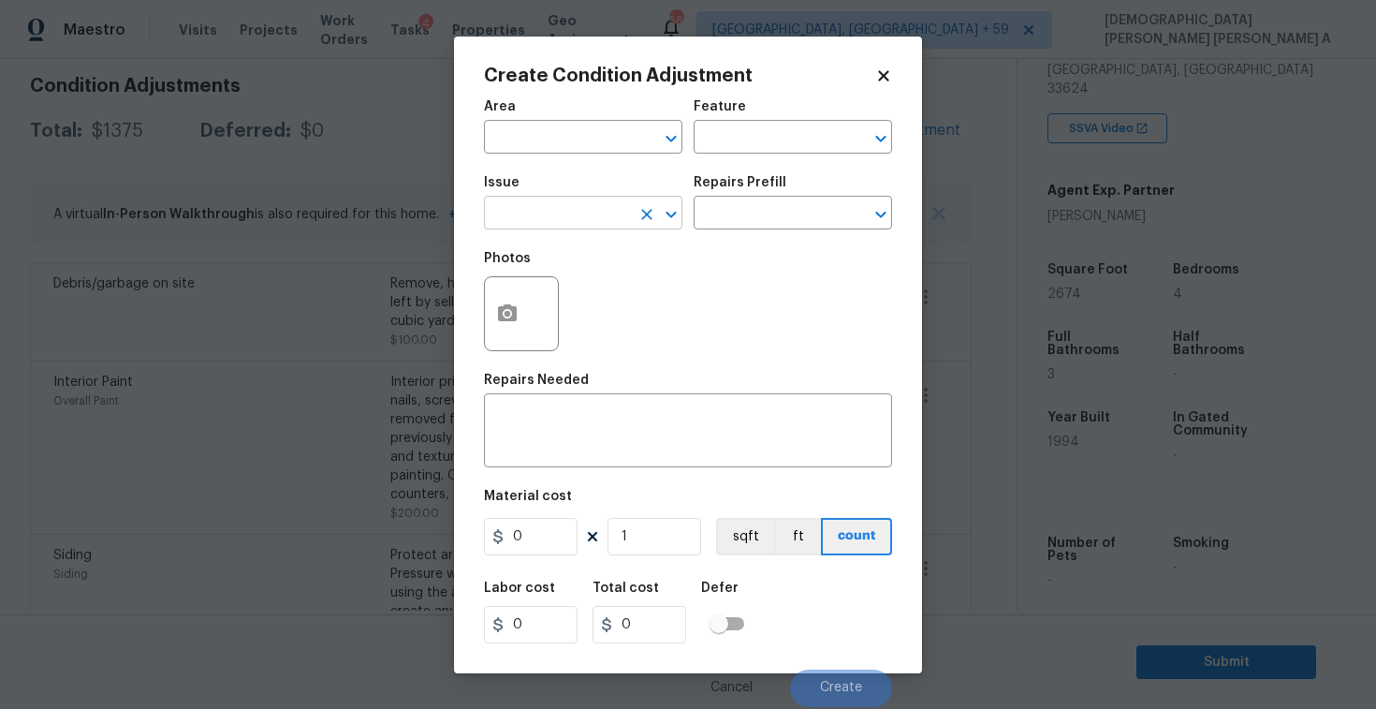
click at [579, 212] on input "text" at bounding box center [557, 214] width 146 height 29
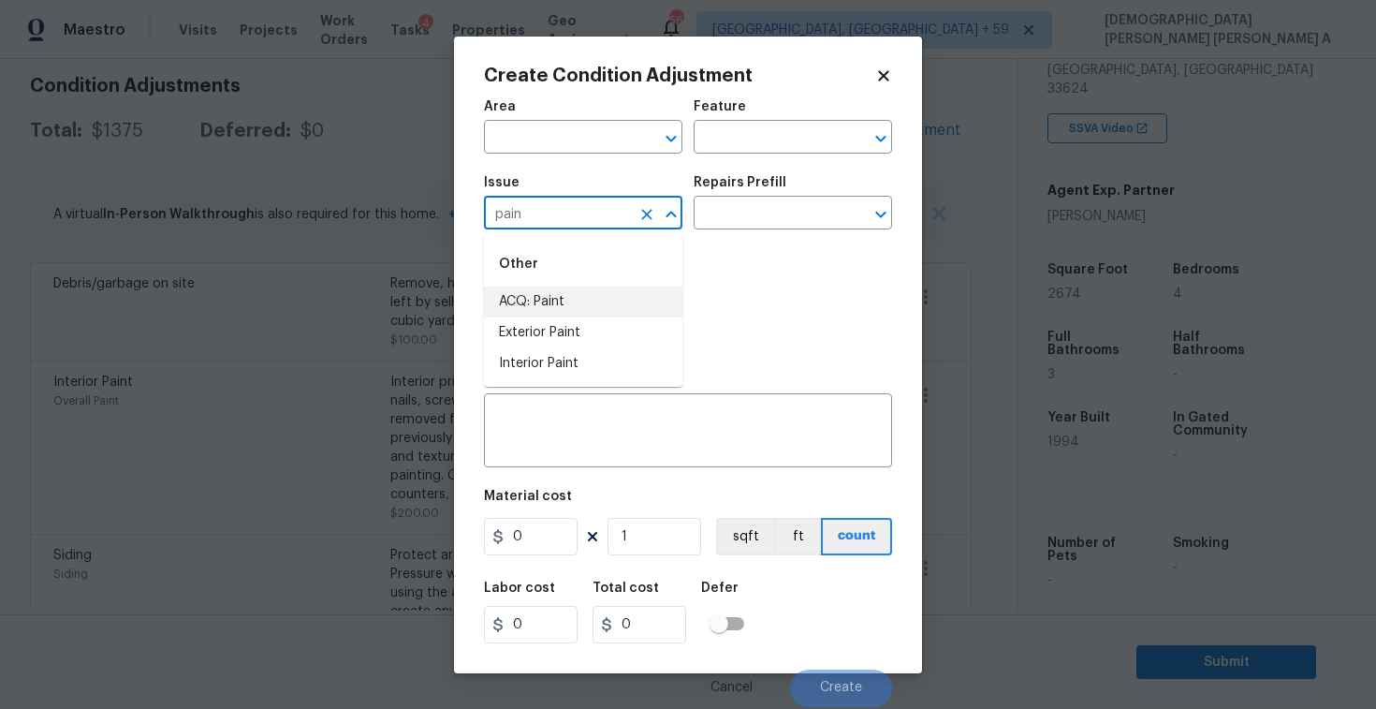
click at [578, 307] on li "ACQ: Paint" at bounding box center [583, 301] width 198 height 31
type input "ACQ: Paint"
click at [745, 245] on div "Photos" at bounding box center [688, 302] width 408 height 122
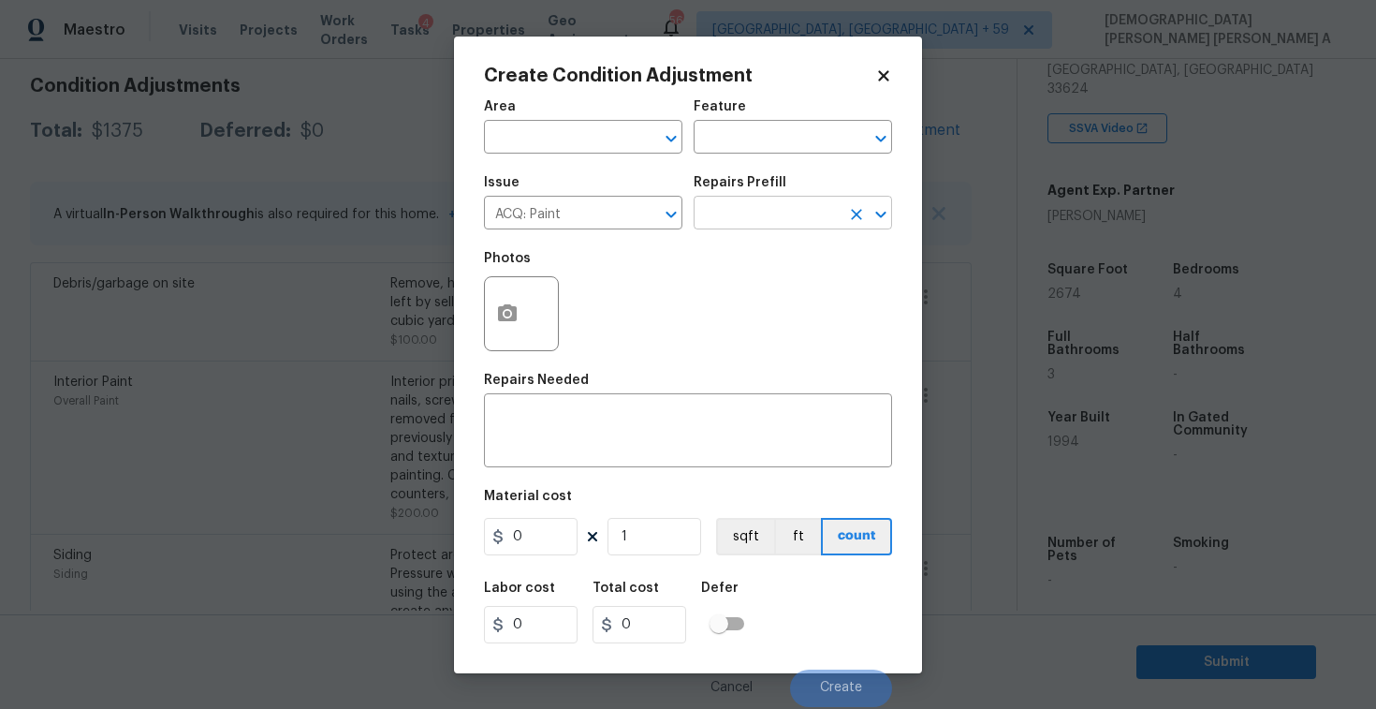
click at [751, 213] on input "text" at bounding box center [767, 214] width 146 height 29
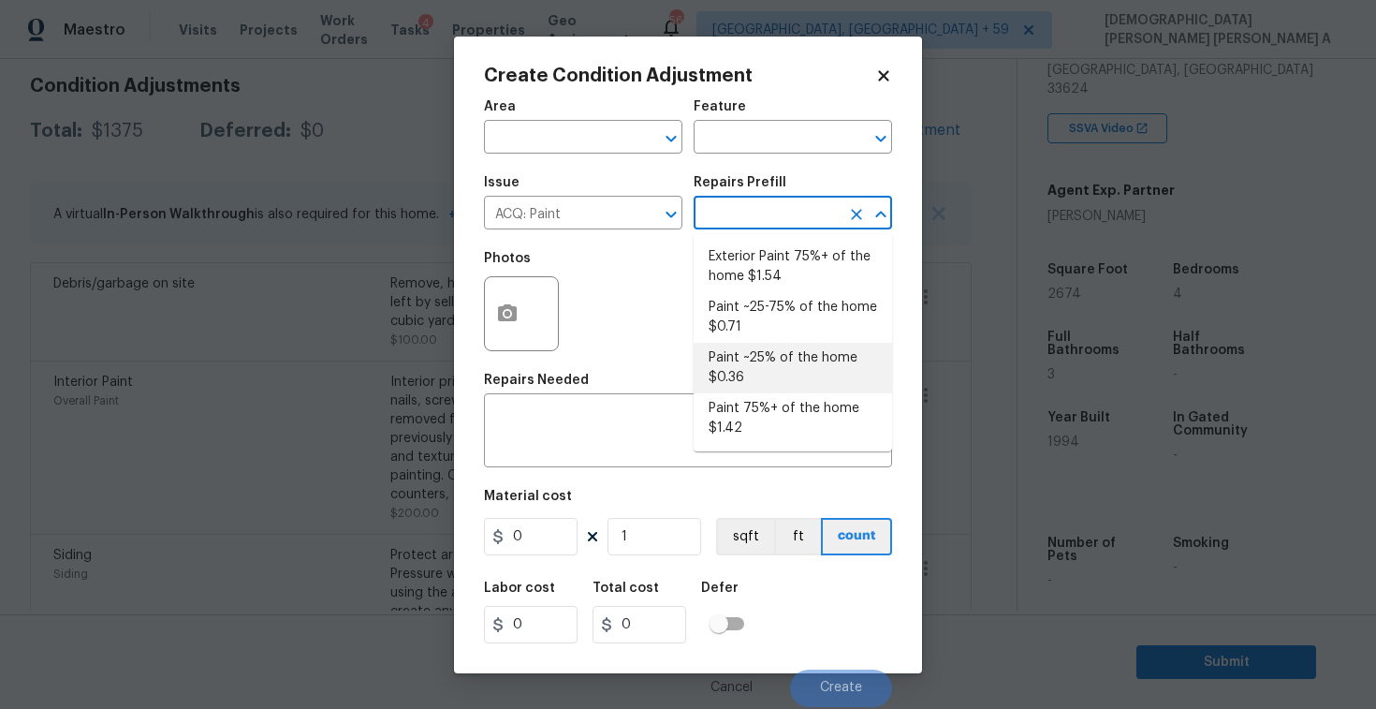
click at [761, 355] on li "Paint ~25% of the home $0.36" at bounding box center [793, 368] width 198 height 51
type input "Acquisition"
type textarea "Acquisition Scope: ~25% of the home needs interior paint"
type input "0.36"
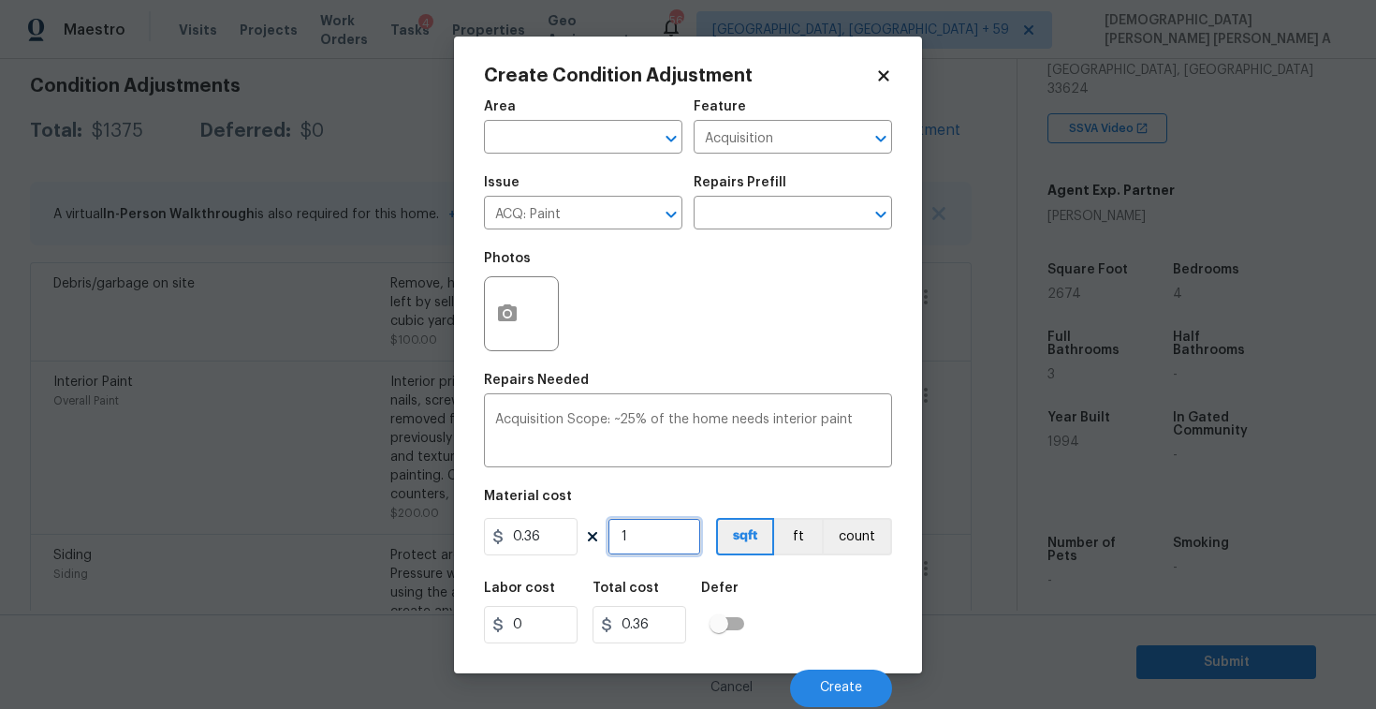
click at [662, 547] on input "1" at bounding box center [655, 536] width 94 height 37
type input "0"
type input "2"
type input "0.72"
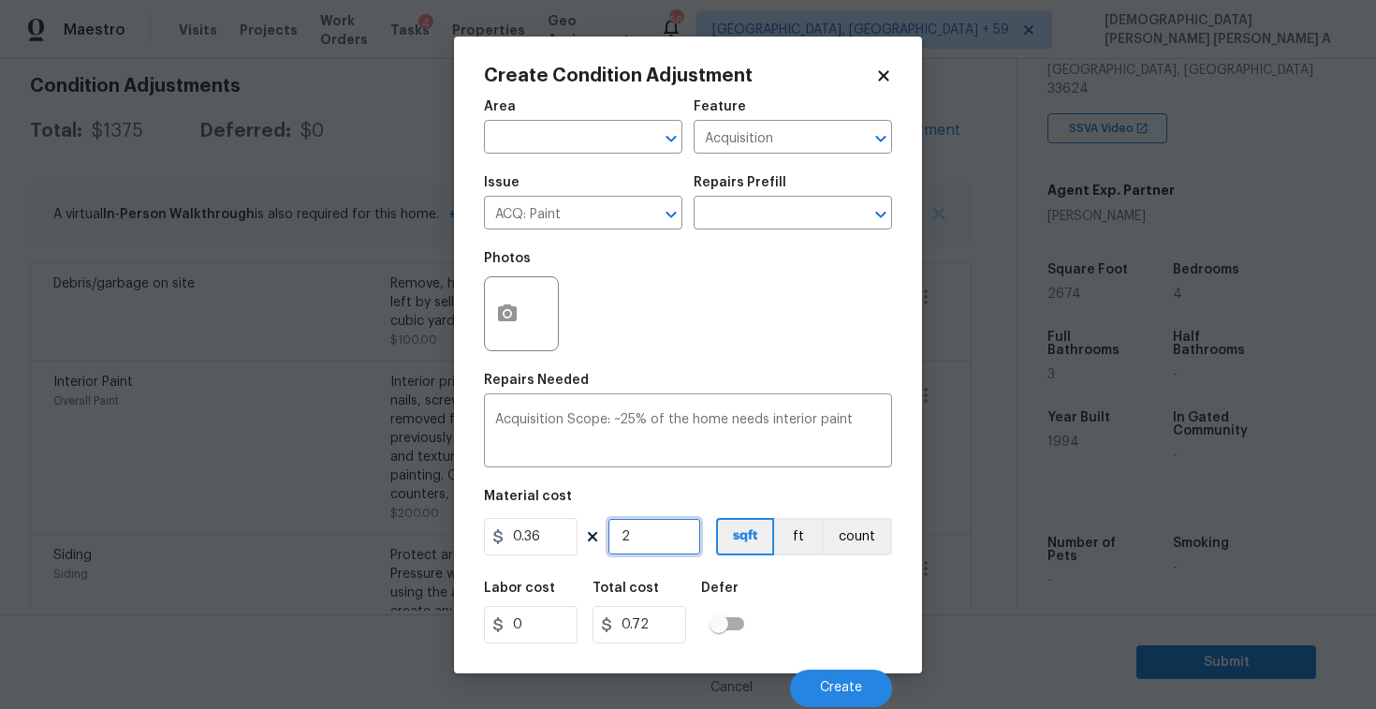
type input "26"
type input "9.36"
type input "267"
type input "96.12"
type input "2674"
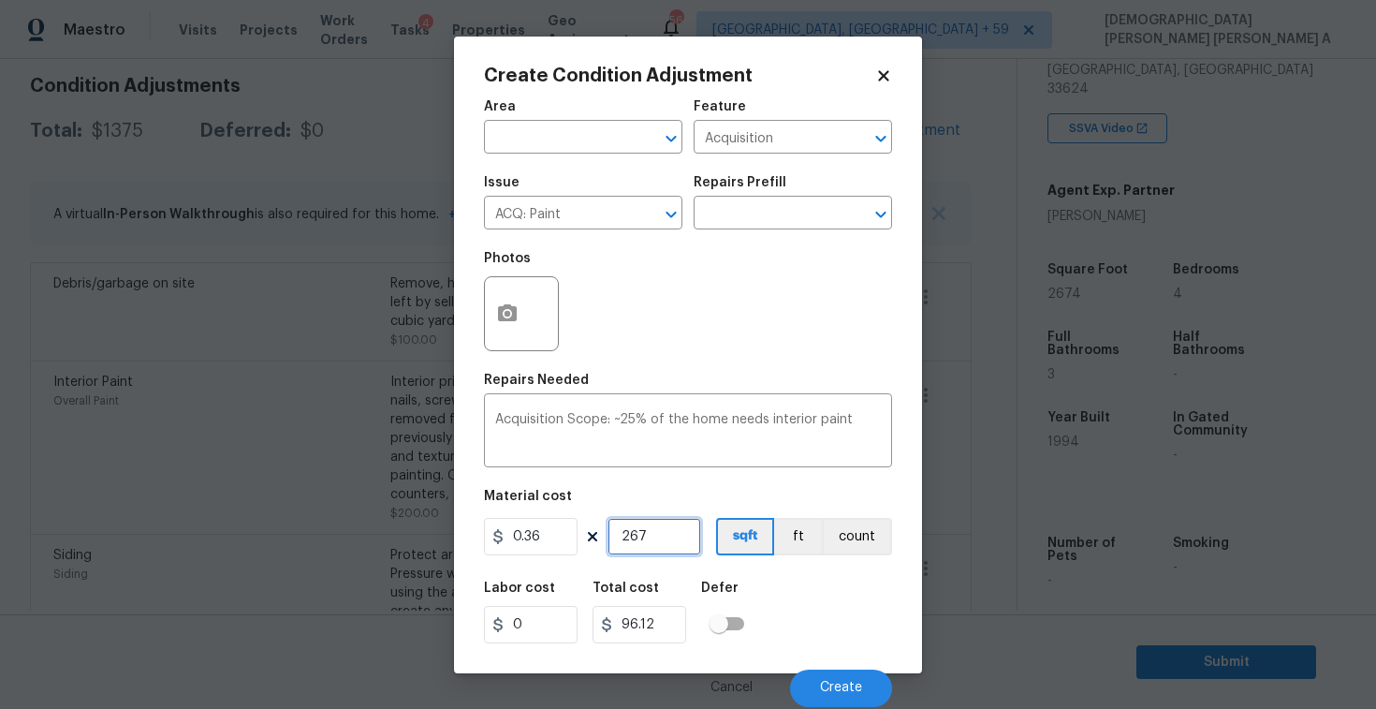
type input "962.64"
type input "2674"
click at [839, 681] on span "Create" at bounding box center [841, 688] width 42 height 14
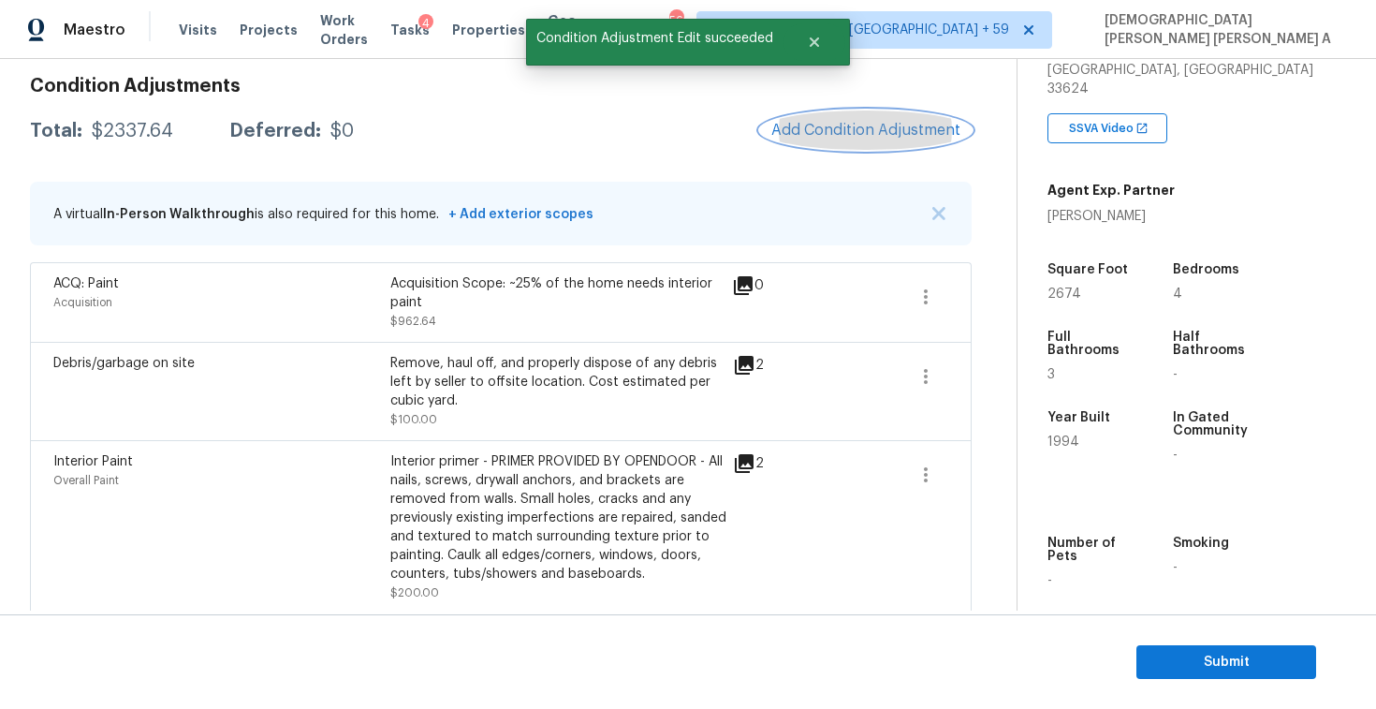
click at [837, 113] on button "Add Condition Adjustment" at bounding box center [866, 129] width 212 height 39
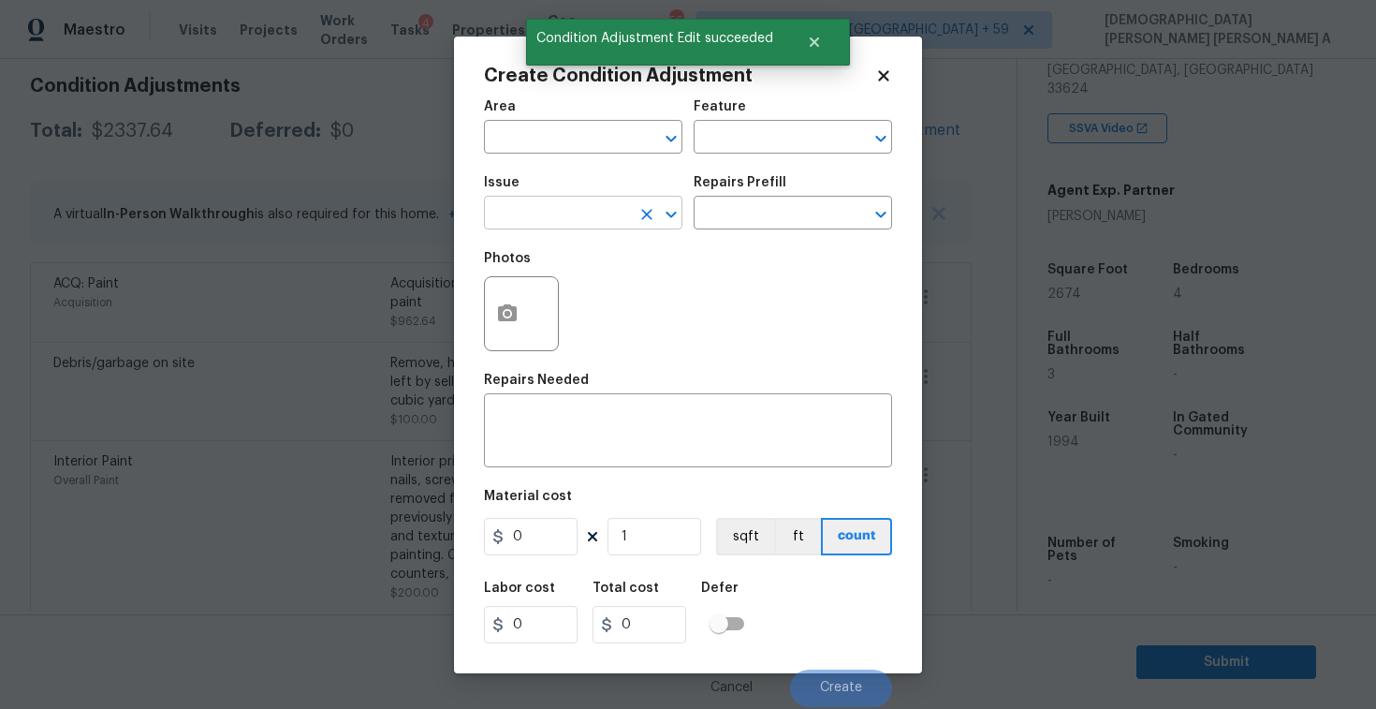
click at [560, 213] on input "text" at bounding box center [557, 214] width 146 height 29
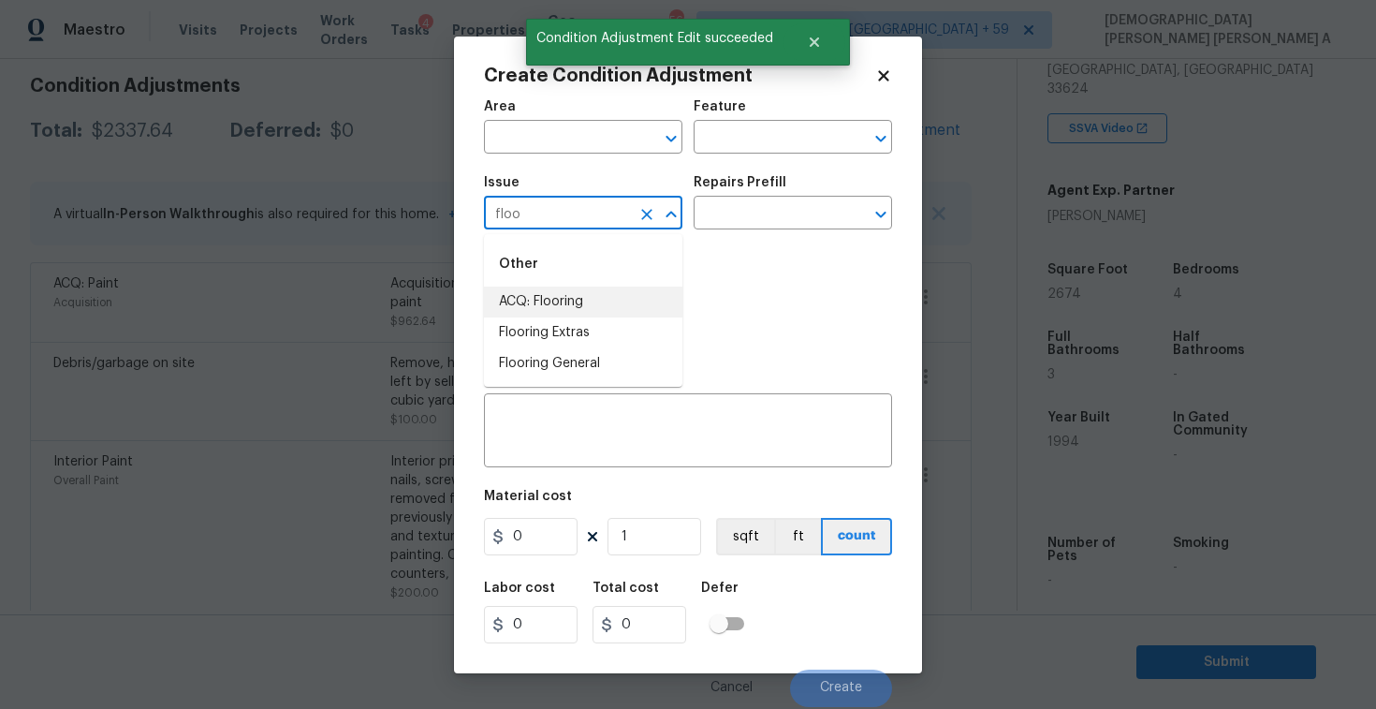
click at [548, 301] on li "ACQ: Flooring" at bounding box center [583, 301] width 198 height 31
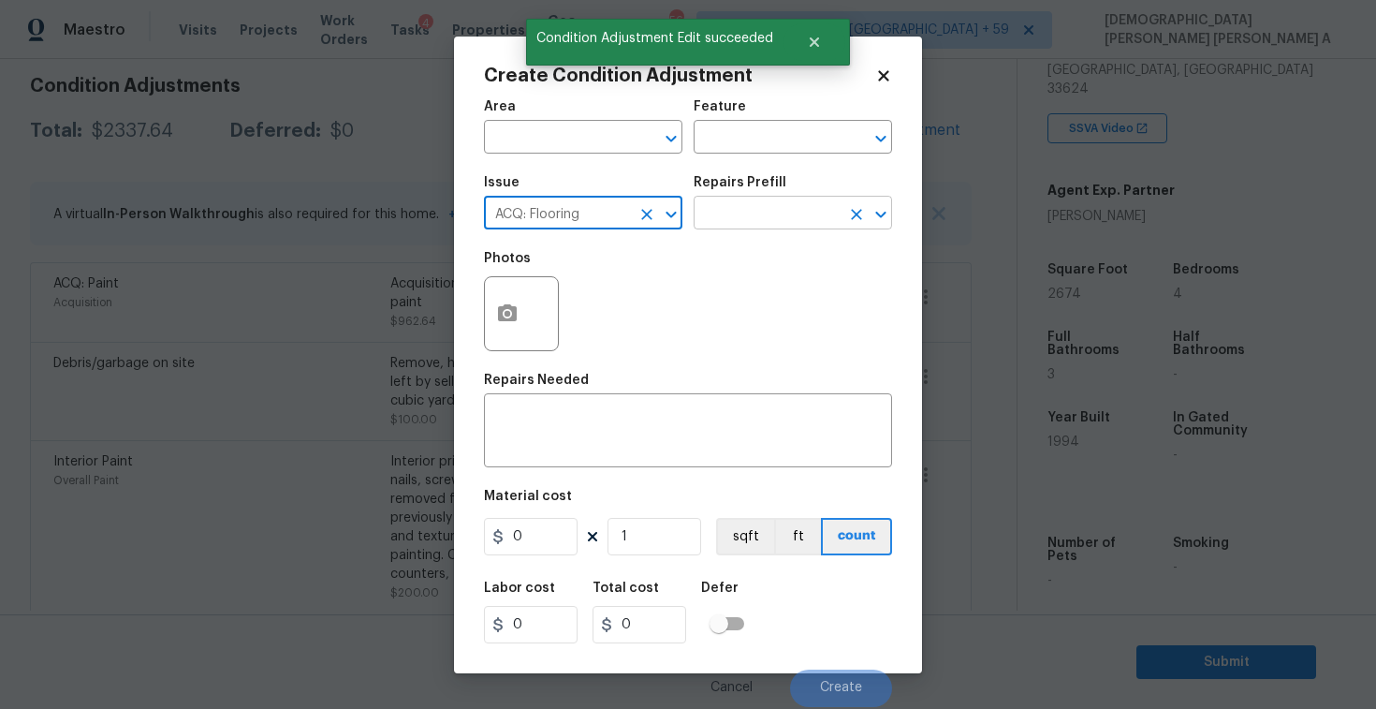
type input "ACQ: Flooring"
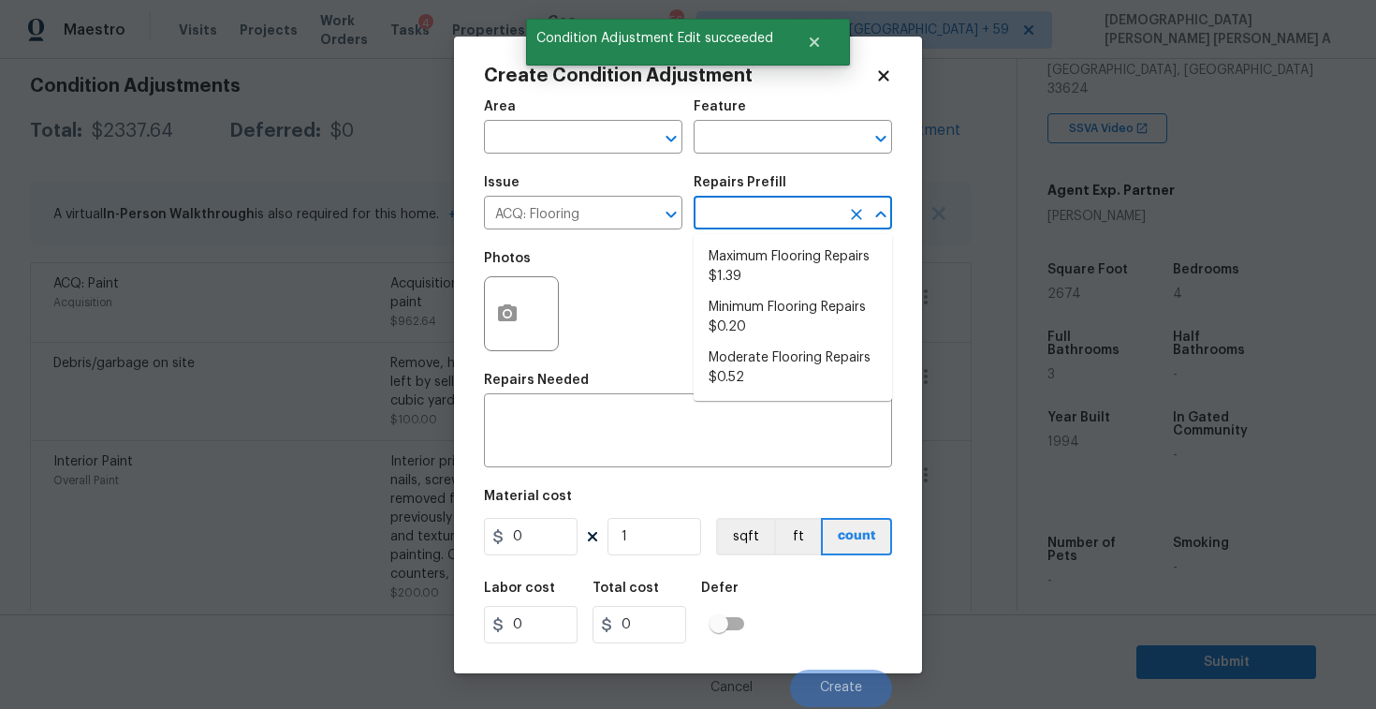
click at [765, 226] on input "text" at bounding box center [767, 214] width 146 height 29
click at [758, 371] on li "Moderate Flooring Repairs $0.52" at bounding box center [793, 368] width 198 height 51
type input "Acquisition"
type textarea "Acquisition Scope: Moderate flooring repairs"
type input "0.52"
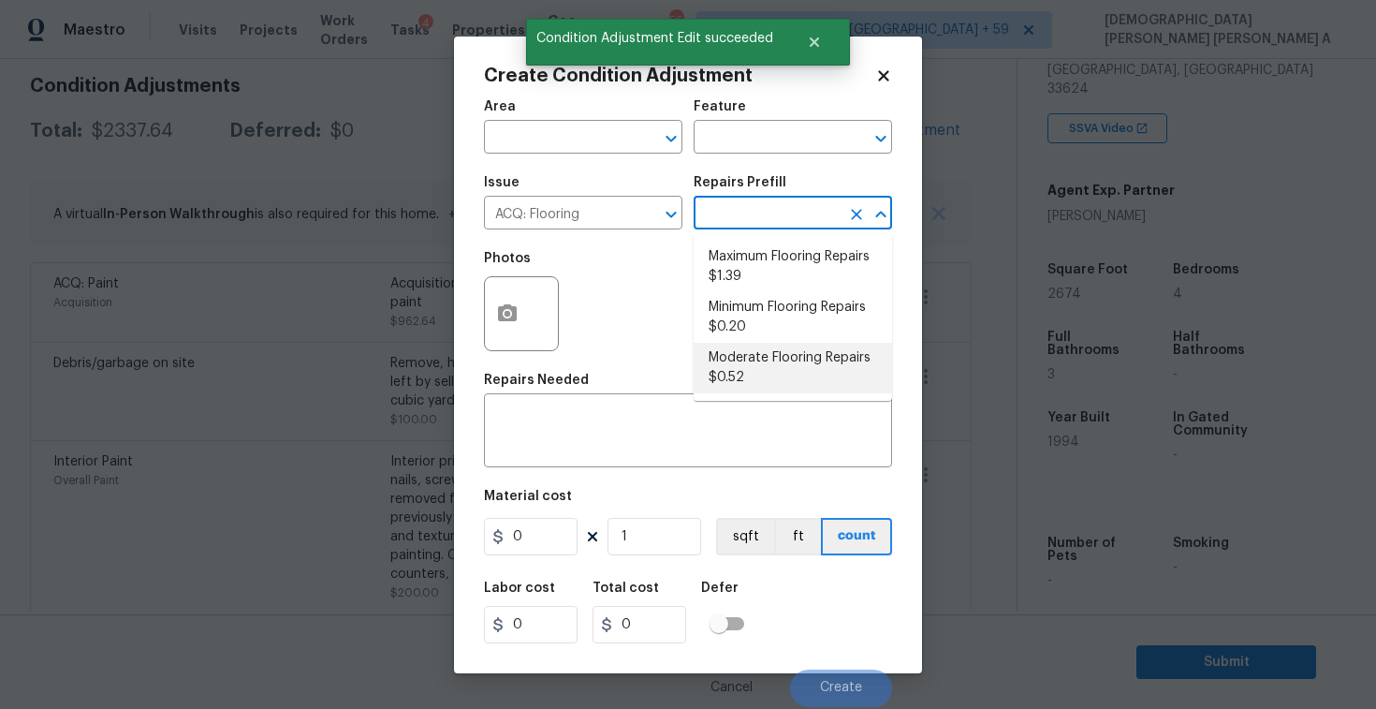
type input "0.52"
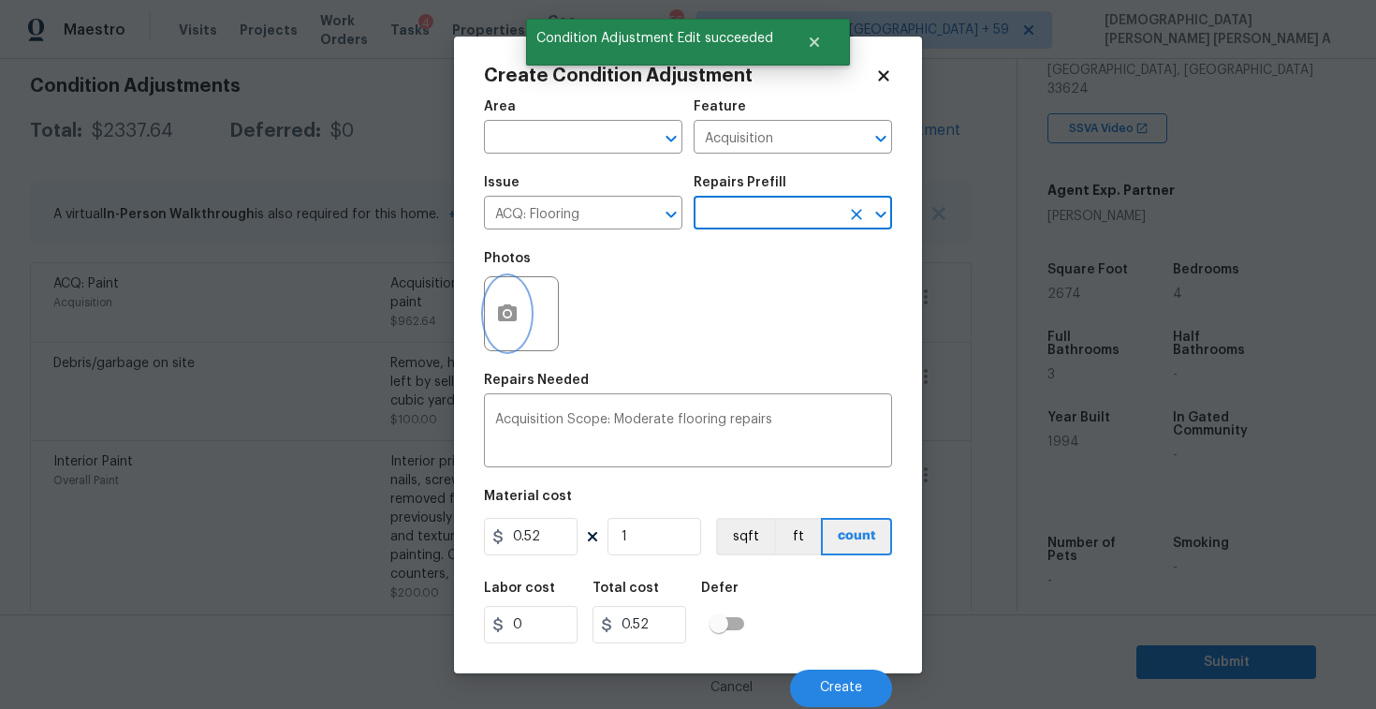
click at [503, 338] on button "button" at bounding box center [507, 313] width 45 height 73
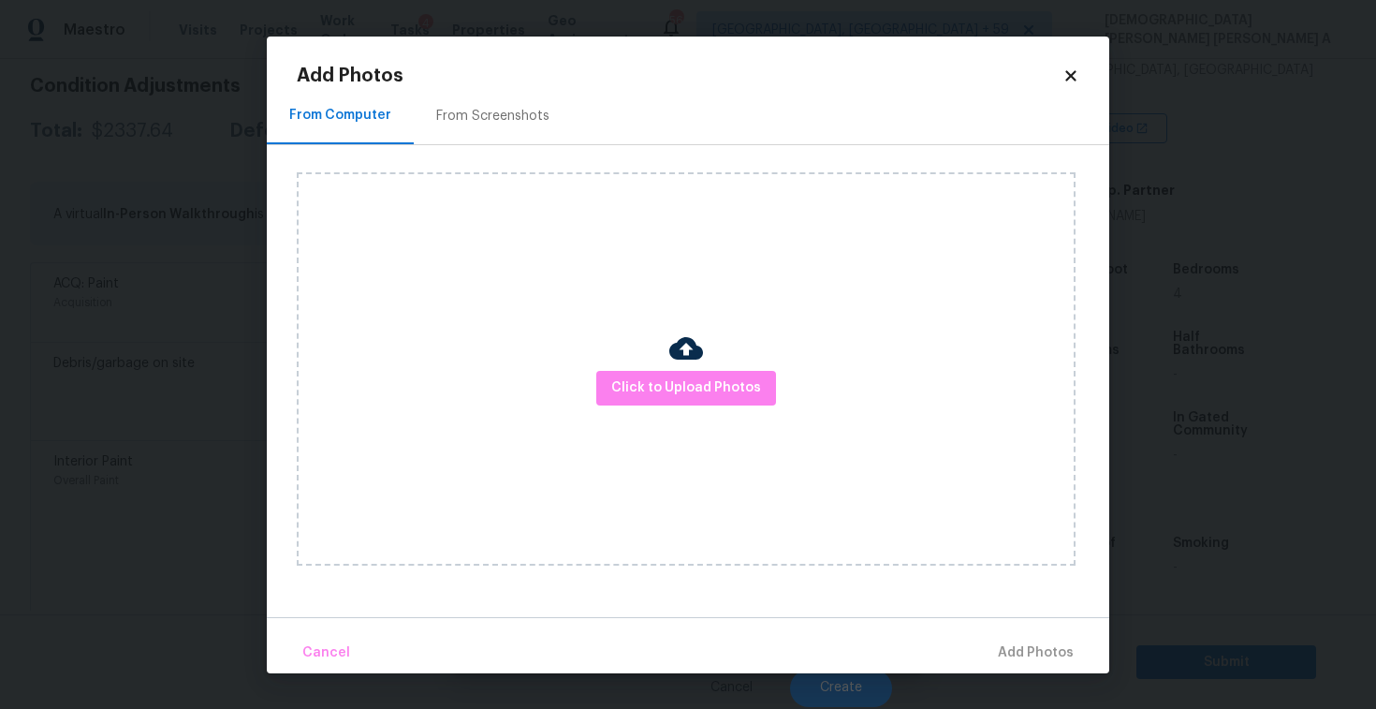
click at [485, 98] on div "From Screenshots" at bounding box center [493, 116] width 158 height 55
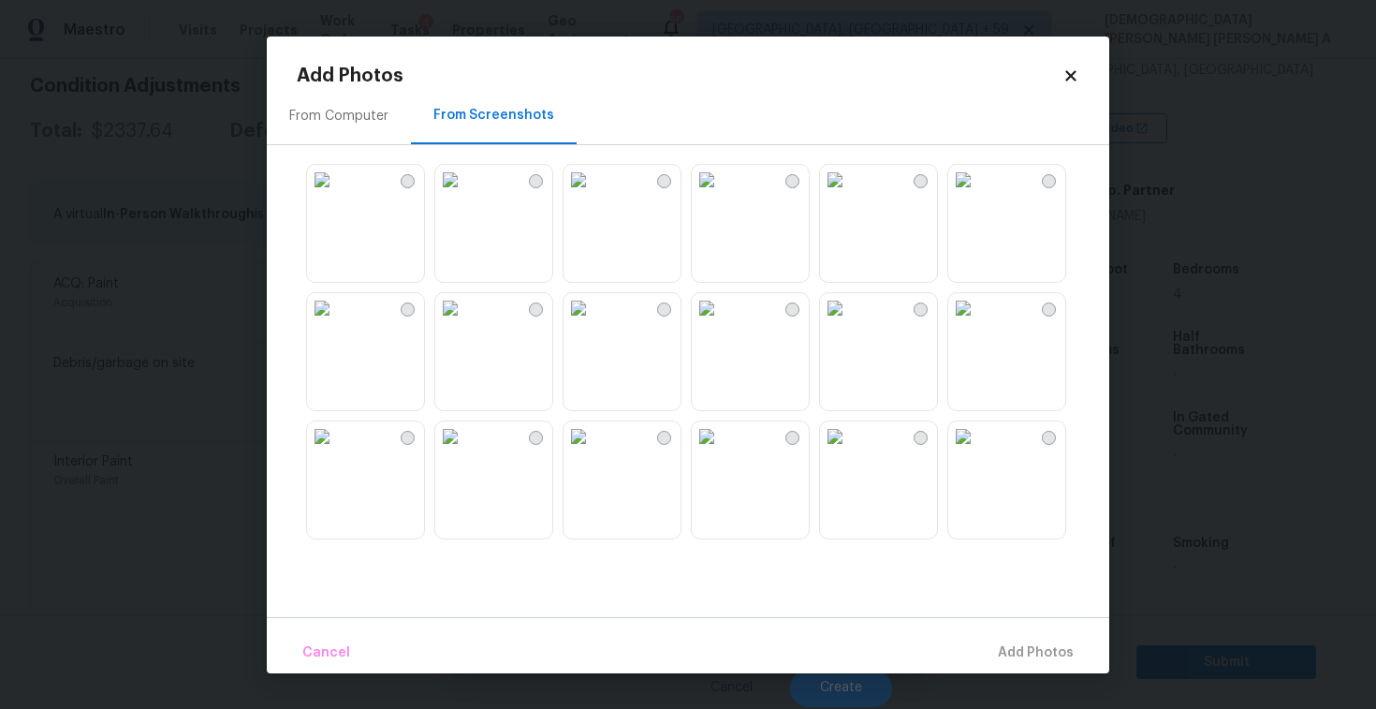
click at [465, 195] on img at bounding box center [450, 180] width 30 height 30
click at [850, 195] on img at bounding box center [835, 180] width 30 height 30
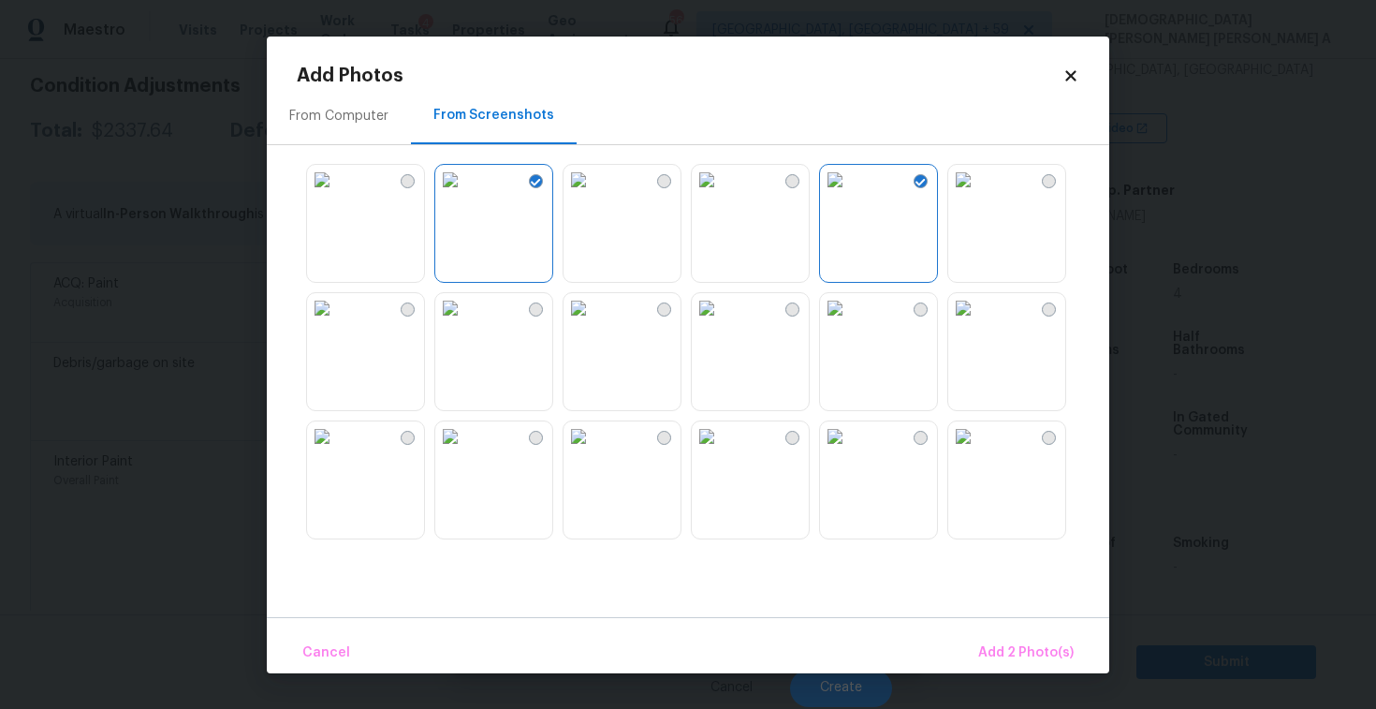
click at [978, 195] on img at bounding box center [963, 180] width 30 height 30
click at [978, 323] on img at bounding box center [963, 308] width 30 height 30
click at [1006, 635] on button "Add 4 Photo(s)" at bounding box center [1025, 653] width 111 height 40
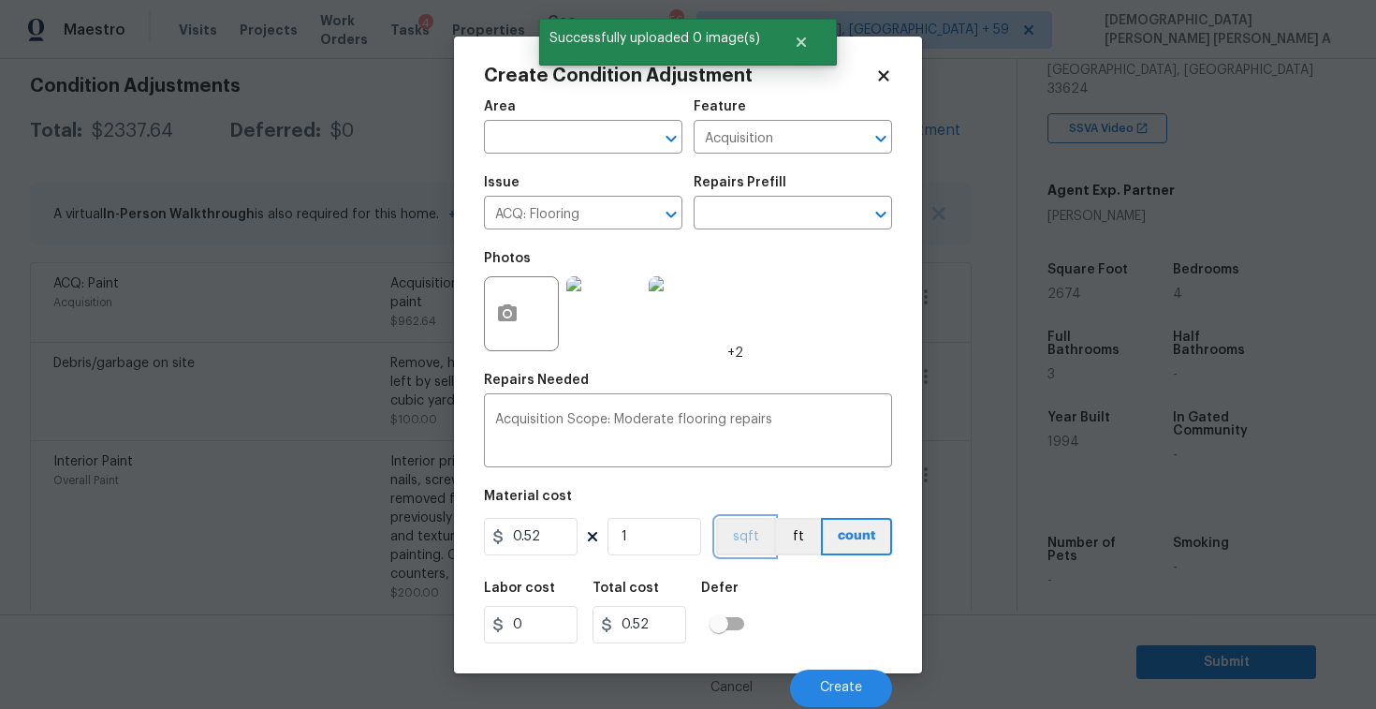
click at [746, 550] on button "sqft" at bounding box center [745, 536] width 58 height 37
click at [674, 536] on input "1" at bounding box center [655, 536] width 94 height 37
type input "0"
type input "2"
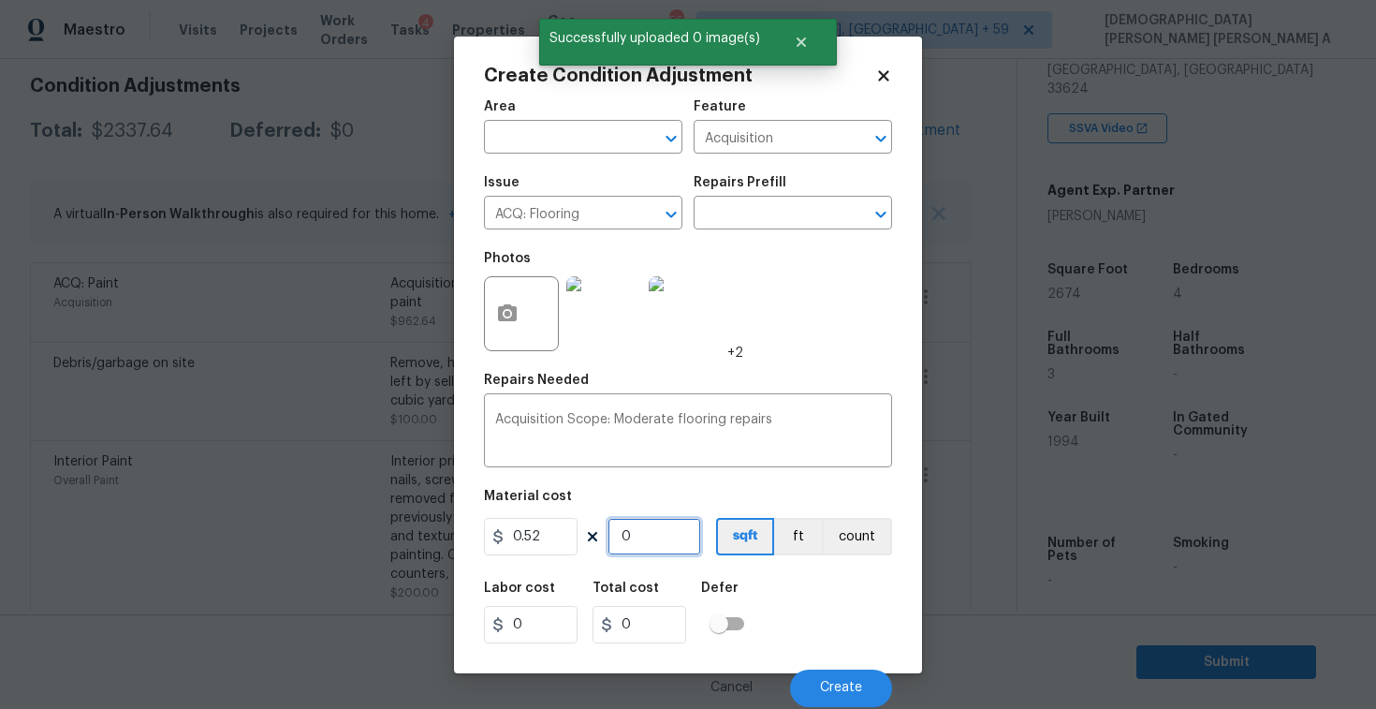
type input "1.04"
type input "26"
type input "13.52"
type input "267"
type input "138.84"
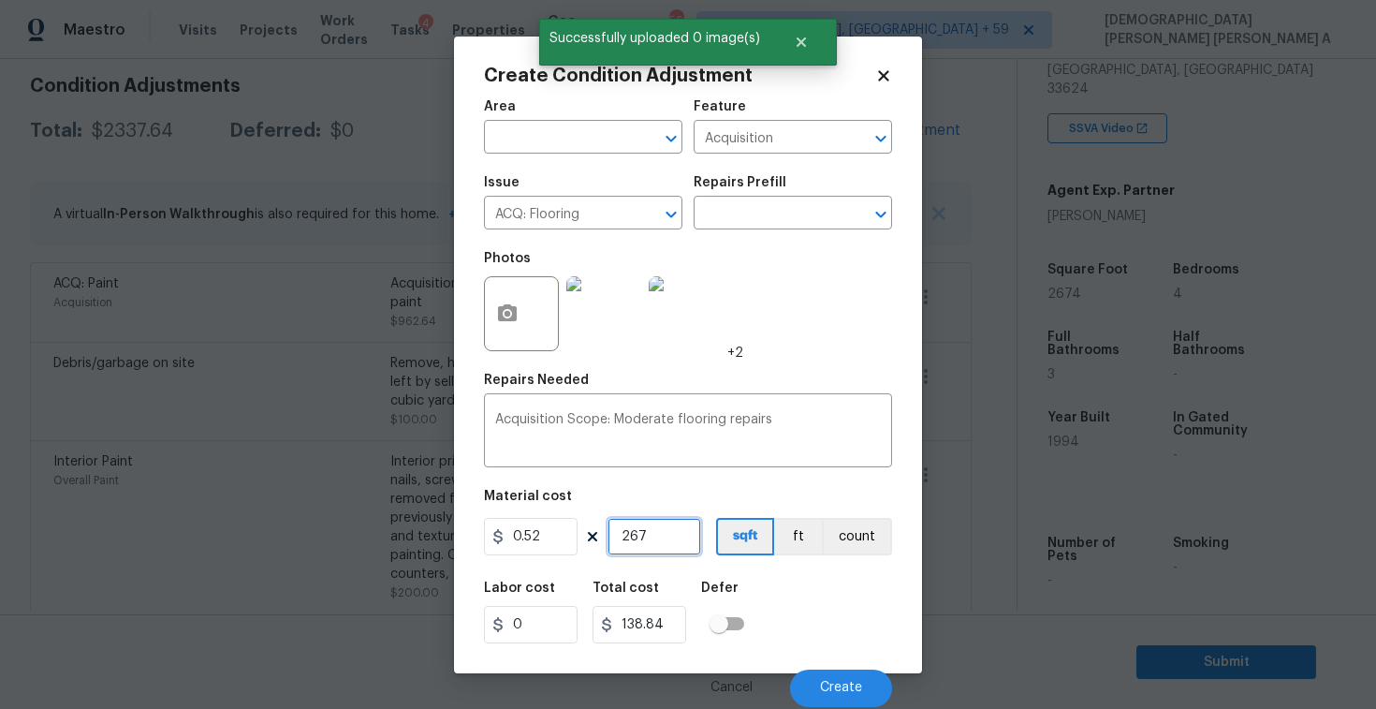
type input "2674"
type input "1390.48"
type input "2674"
click at [838, 687] on span "Create" at bounding box center [841, 688] width 42 height 14
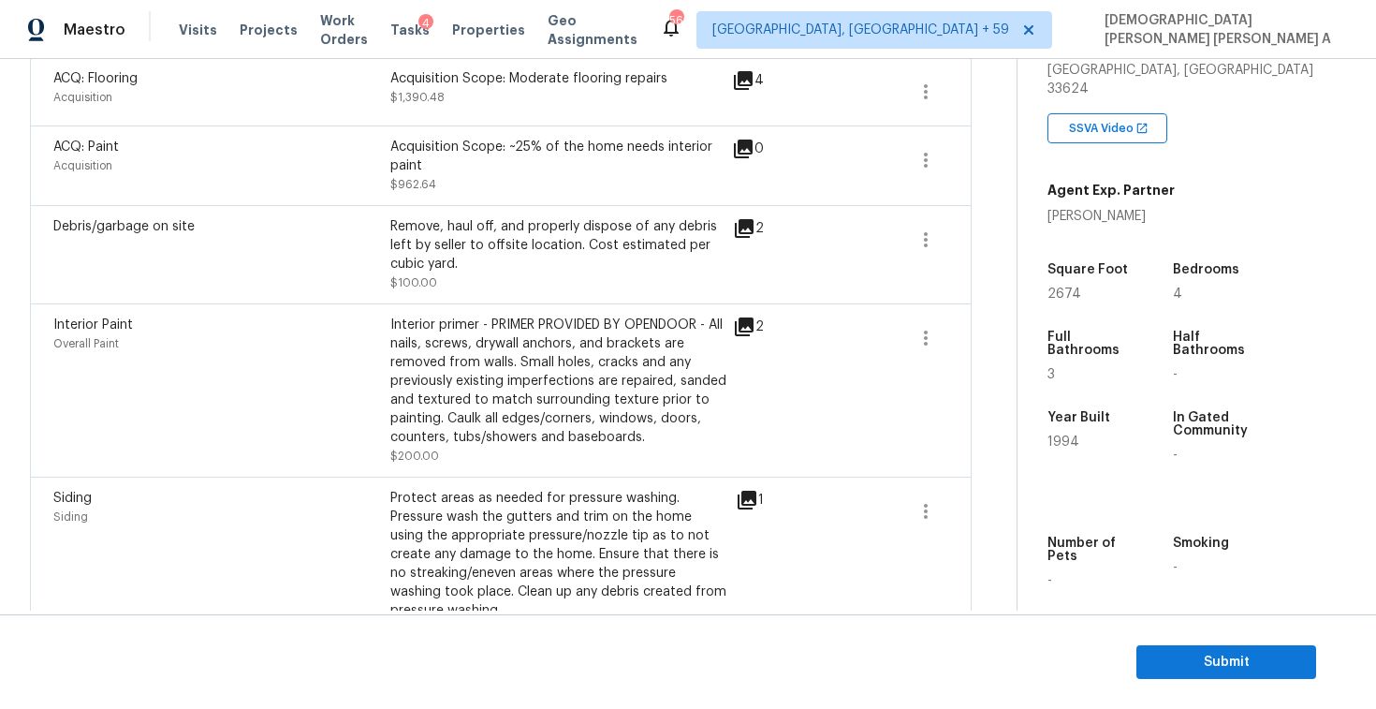
scroll to position [327, 0]
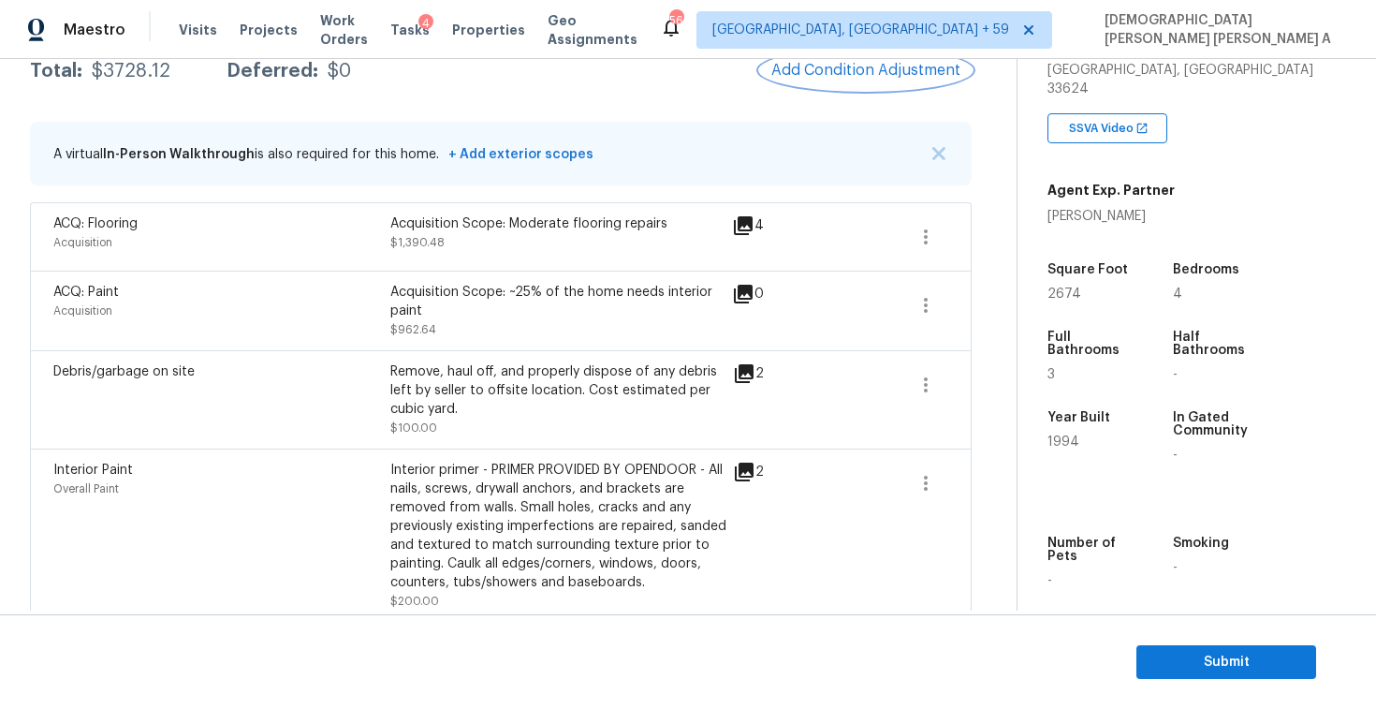
click at [833, 86] on button "Add Condition Adjustment" at bounding box center [866, 70] width 212 height 39
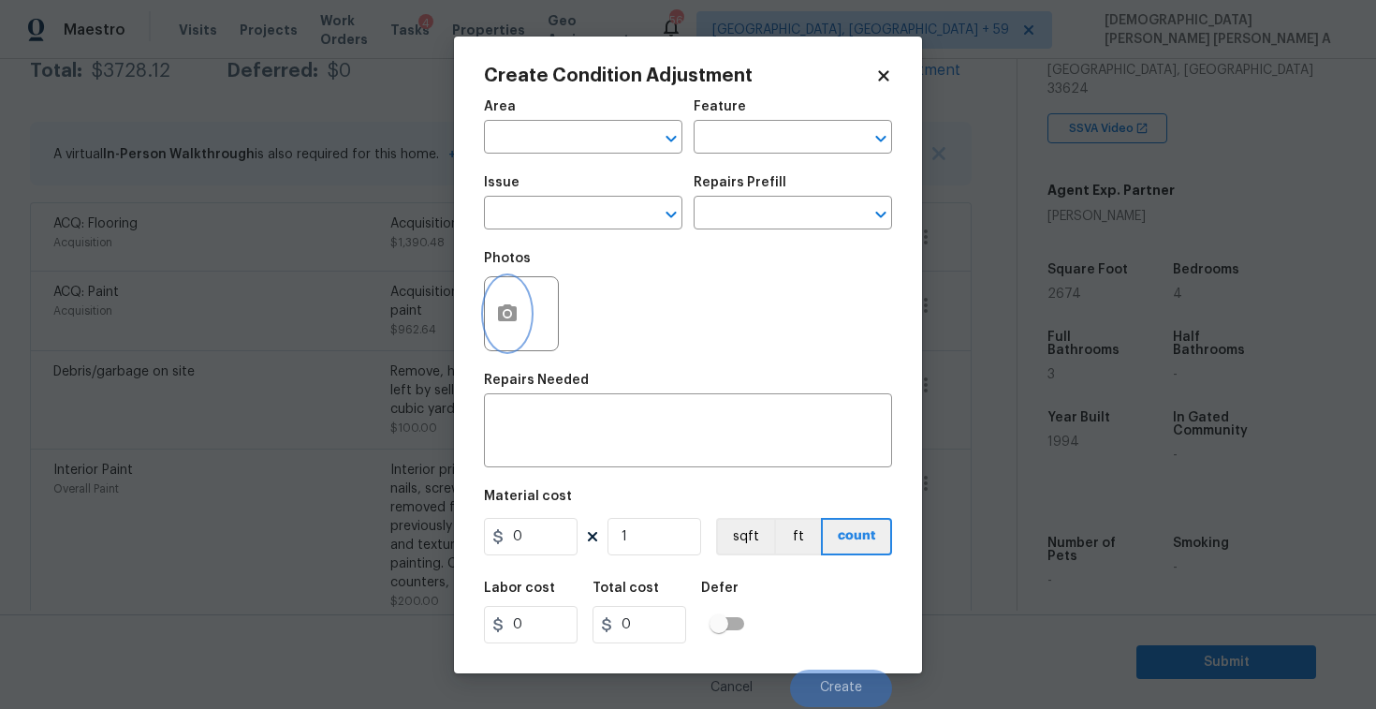
click at [506, 305] on icon "button" at bounding box center [507, 312] width 19 height 17
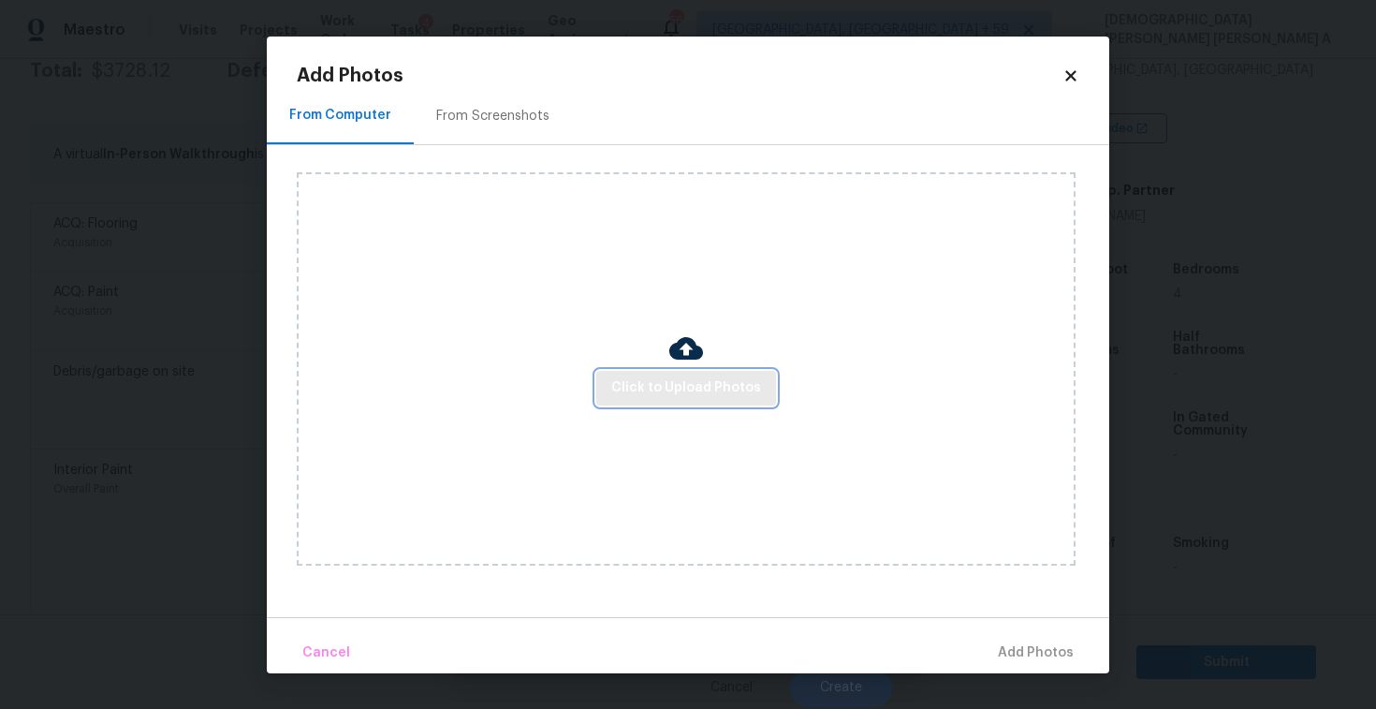
click at [731, 390] on span "Click to Upload Photos" at bounding box center [686, 387] width 150 height 23
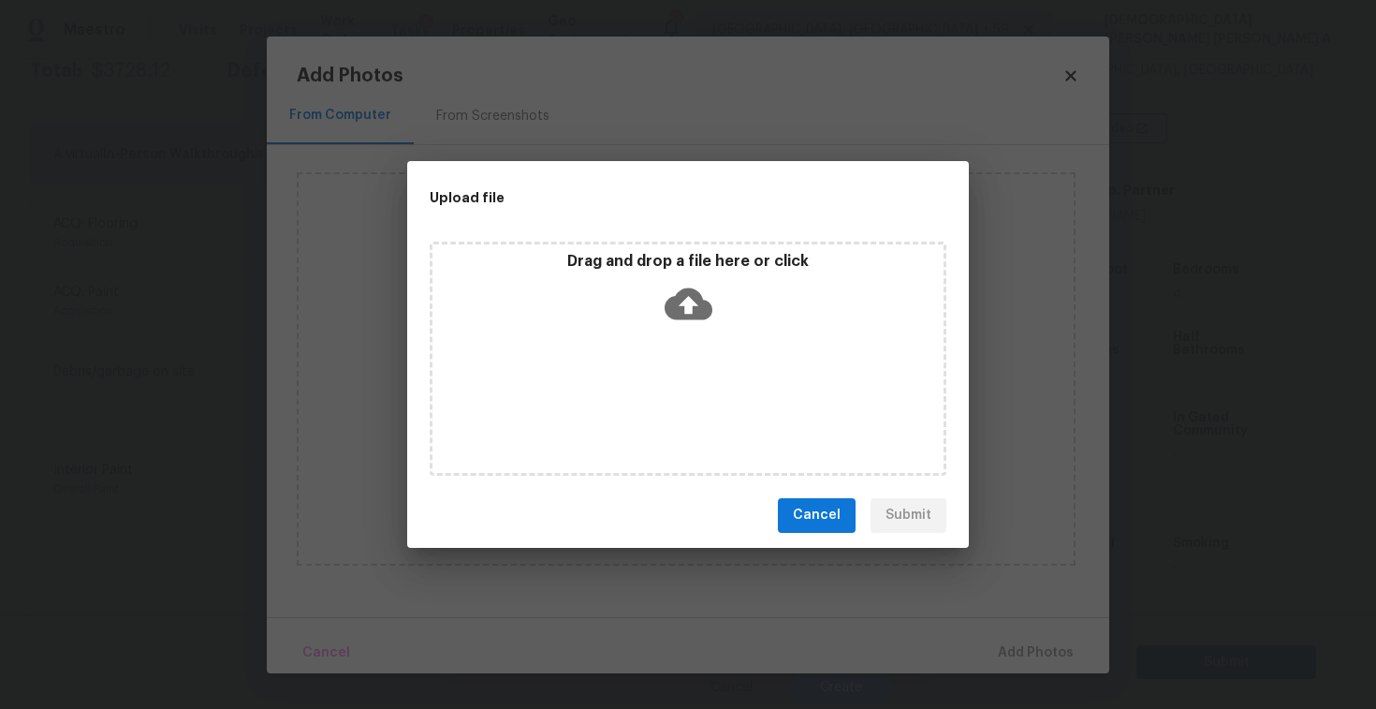
click at [681, 291] on icon at bounding box center [689, 303] width 48 height 32
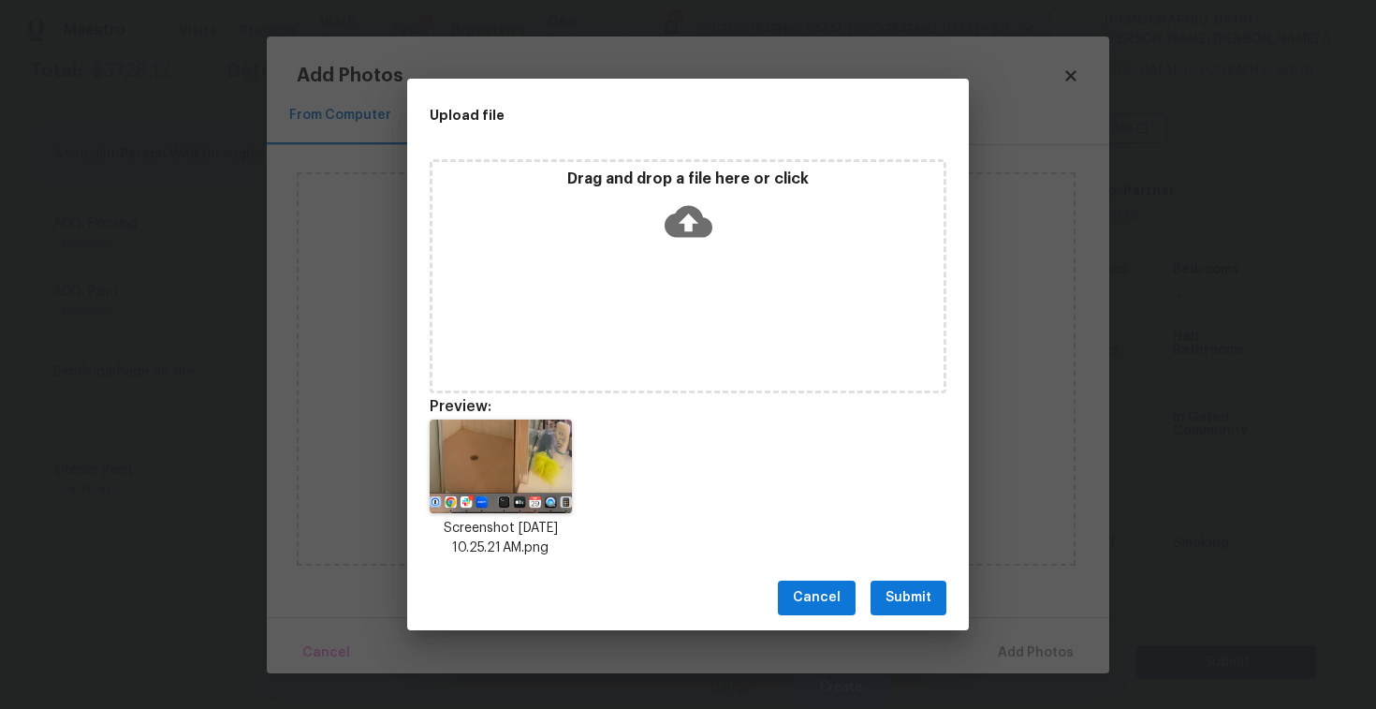
click at [915, 601] on span "Submit" at bounding box center [909, 597] width 46 height 23
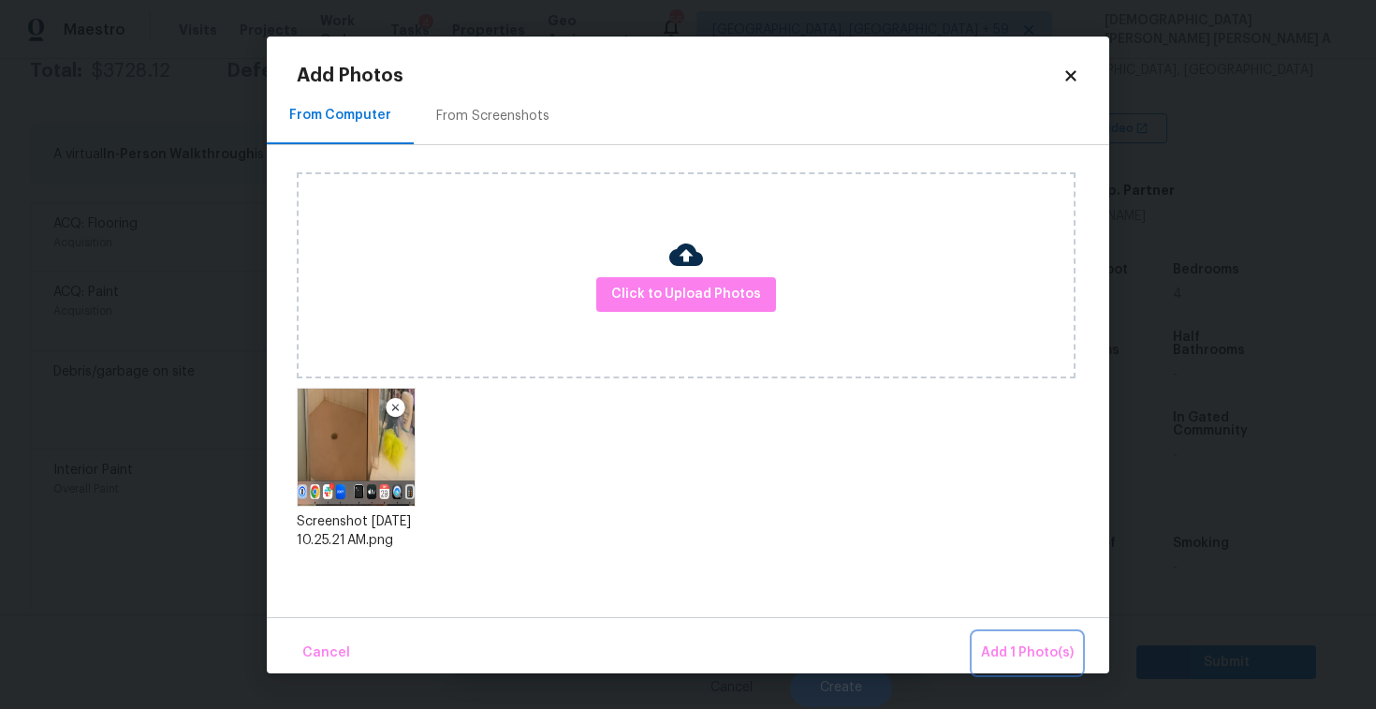
click at [996, 637] on button "Add 1 Photo(s)" at bounding box center [1028, 653] width 108 height 40
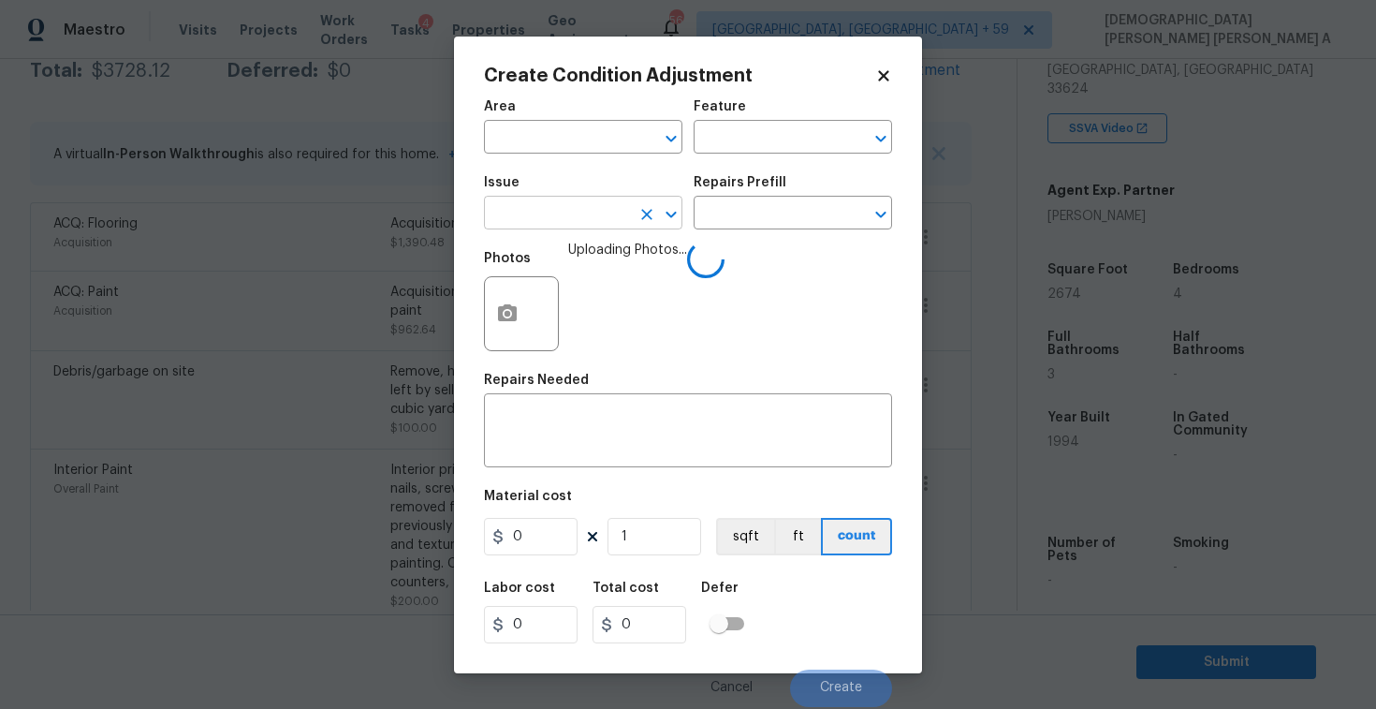
click at [576, 220] on input "text" at bounding box center [557, 214] width 146 height 29
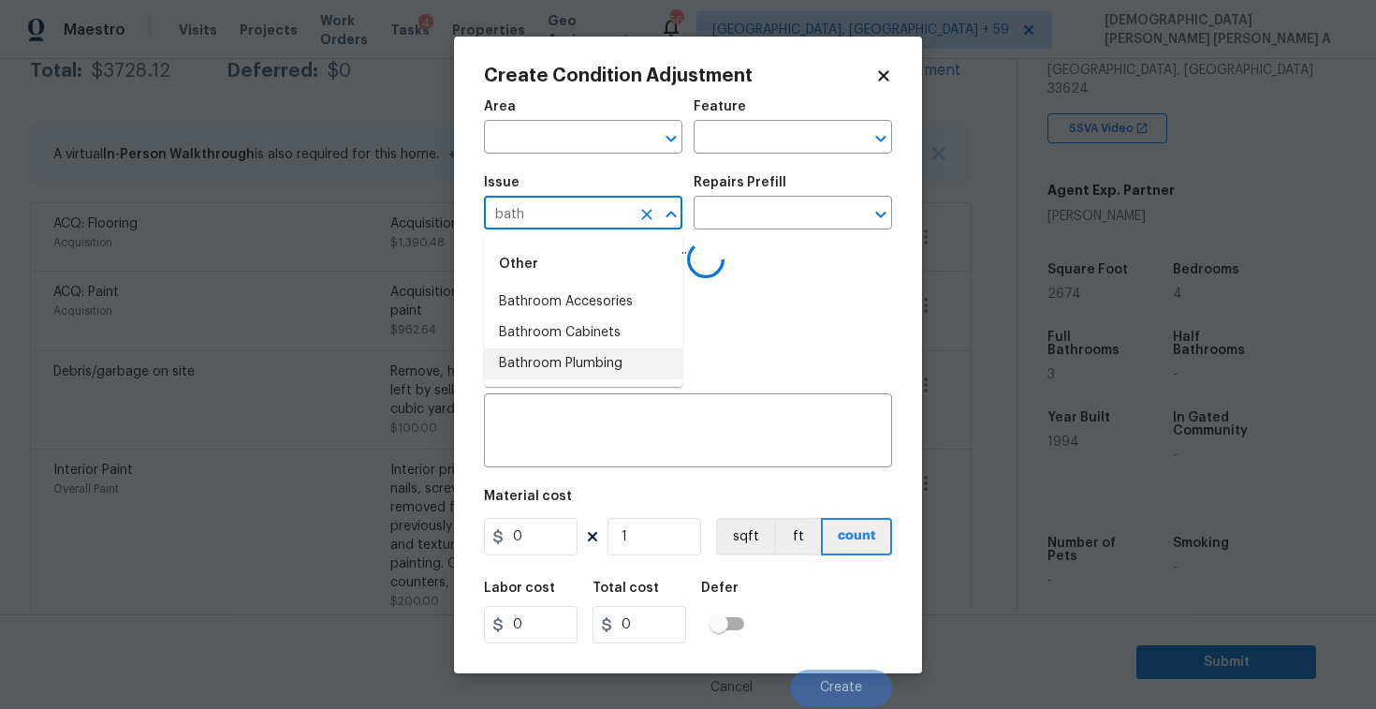
click at [574, 359] on li "Bathroom Plumbing" at bounding box center [583, 363] width 198 height 31
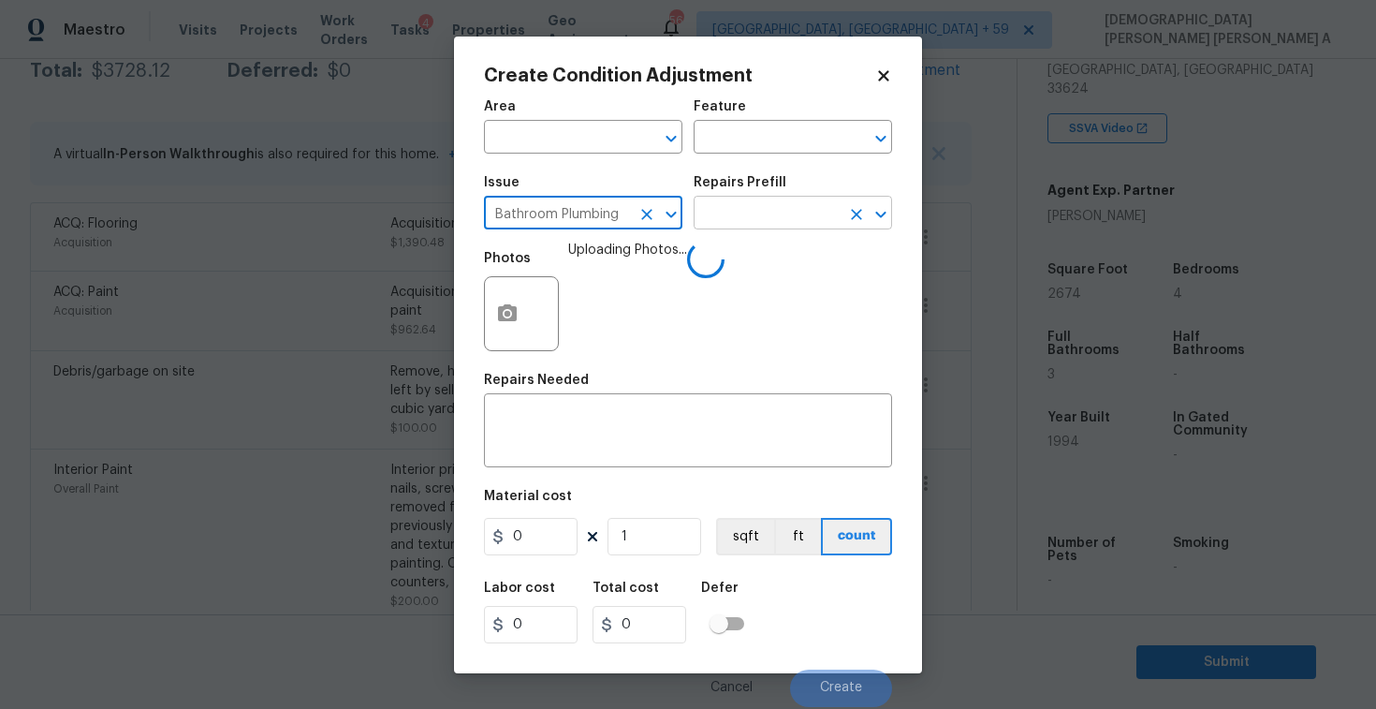
type input "Bathroom Plumbing"
click at [756, 228] on input "text" at bounding box center [767, 214] width 146 height 29
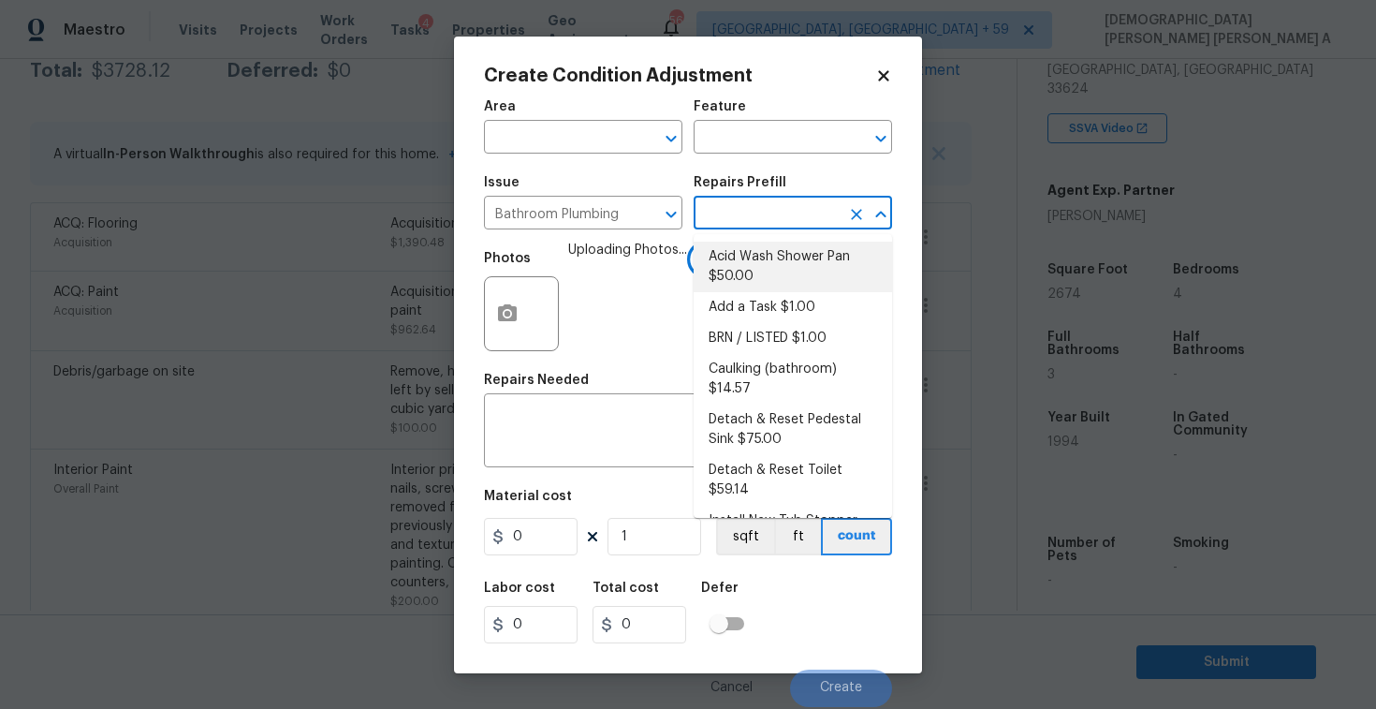
click at [755, 260] on li "Acid Wash Shower Pan $50.00" at bounding box center [793, 267] width 198 height 51
type input "Plumbing"
type textarea "Prep and acid wash/deep clean the shower pan."
type input "50"
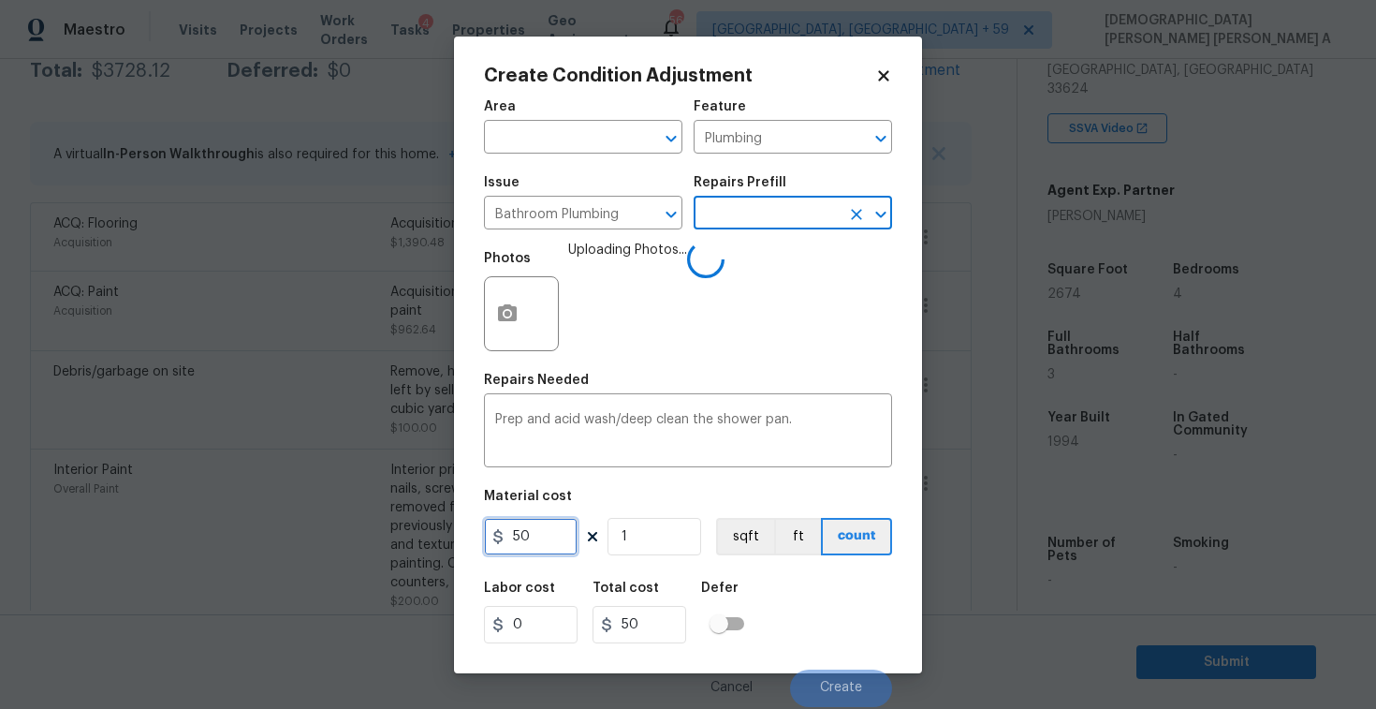
click at [535, 555] on input "50" at bounding box center [531, 536] width 94 height 37
type input "75"
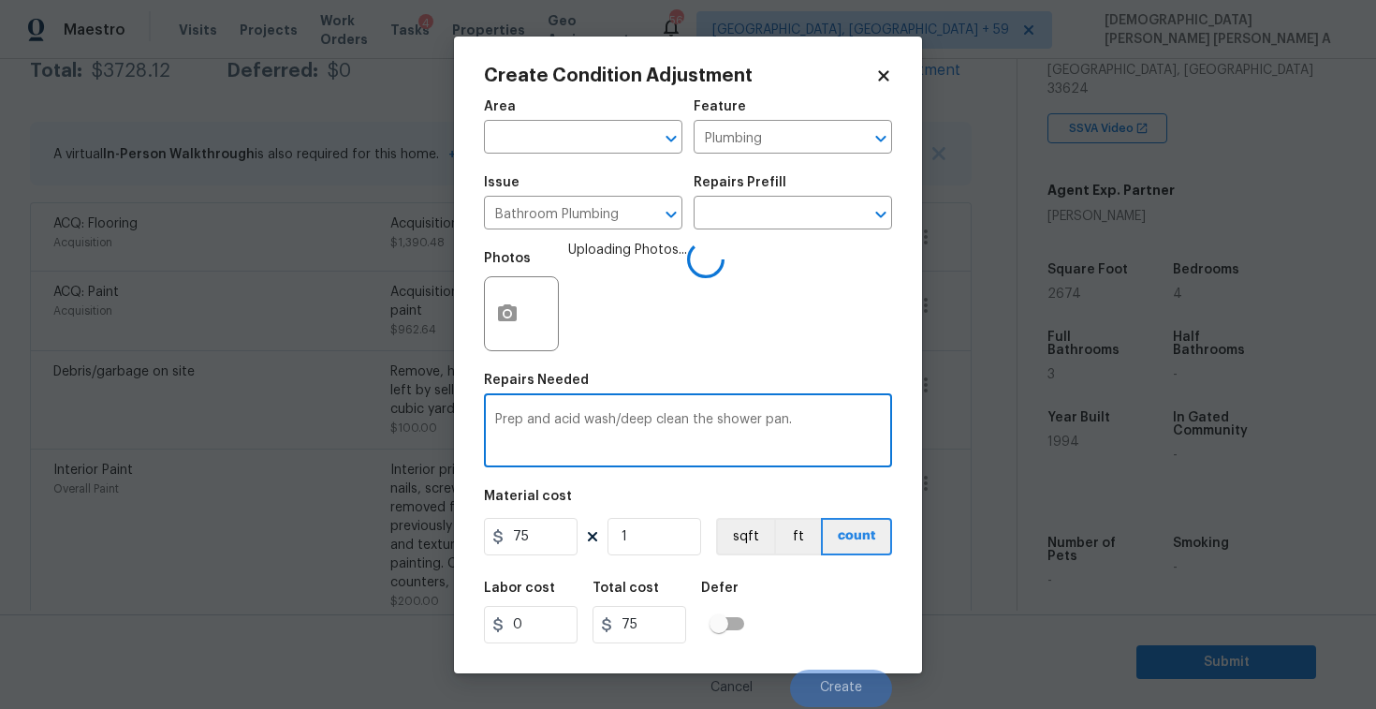
click at [828, 421] on textarea "Prep and acid wash/deep clean the shower pan." at bounding box center [688, 432] width 386 height 39
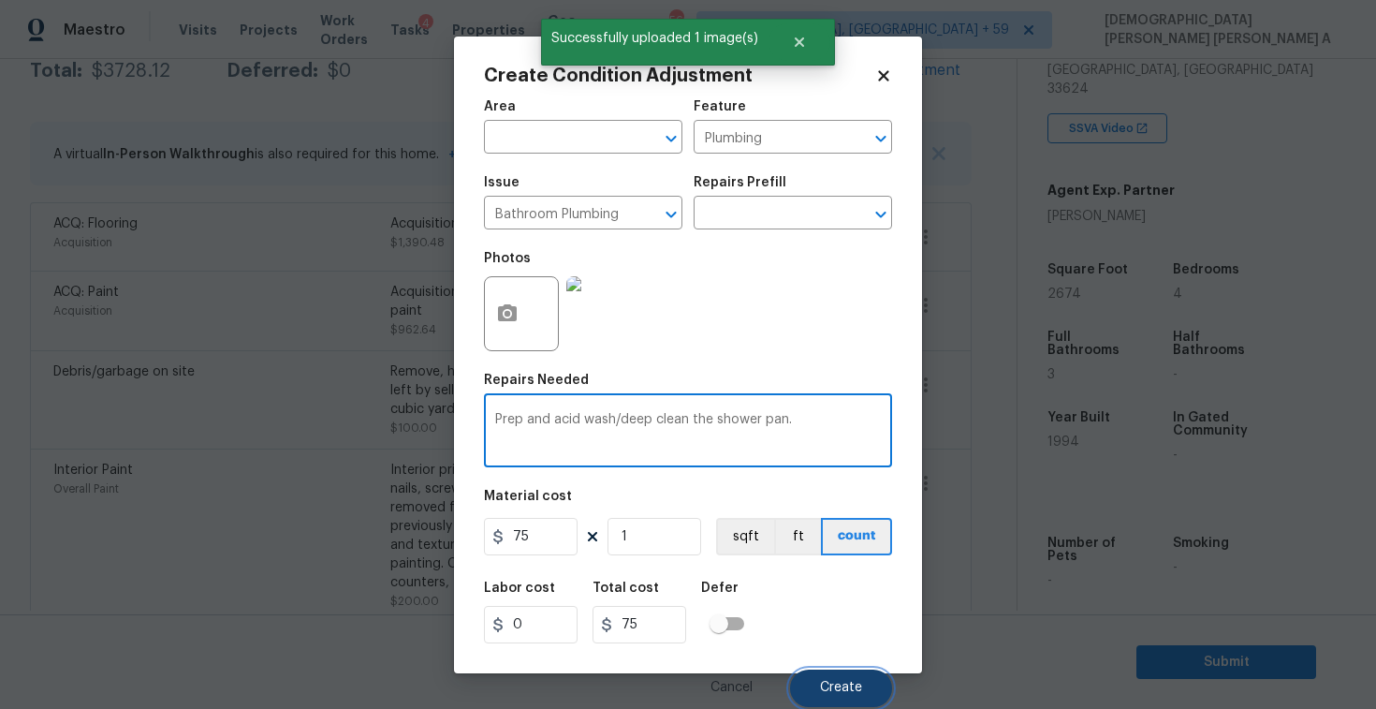
click at [845, 679] on button "Create" at bounding box center [841, 687] width 102 height 37
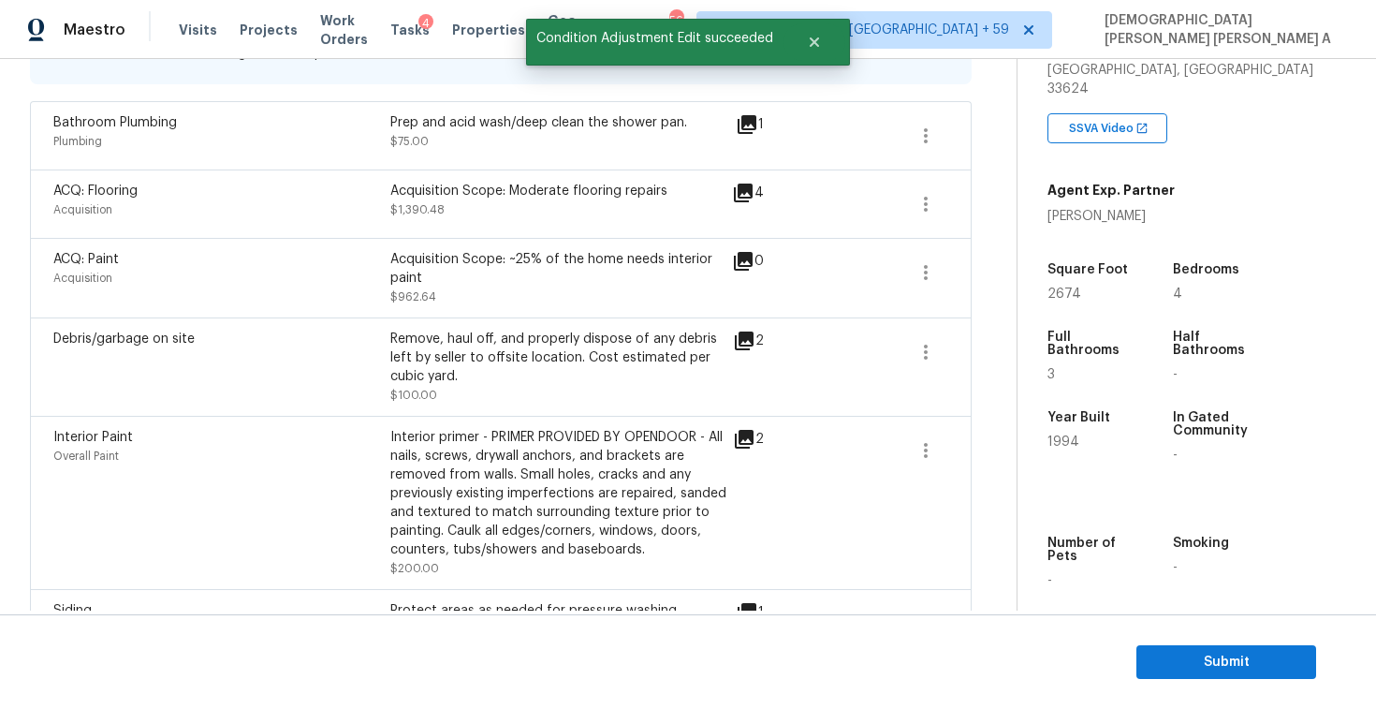
scroll to position [227, 0]
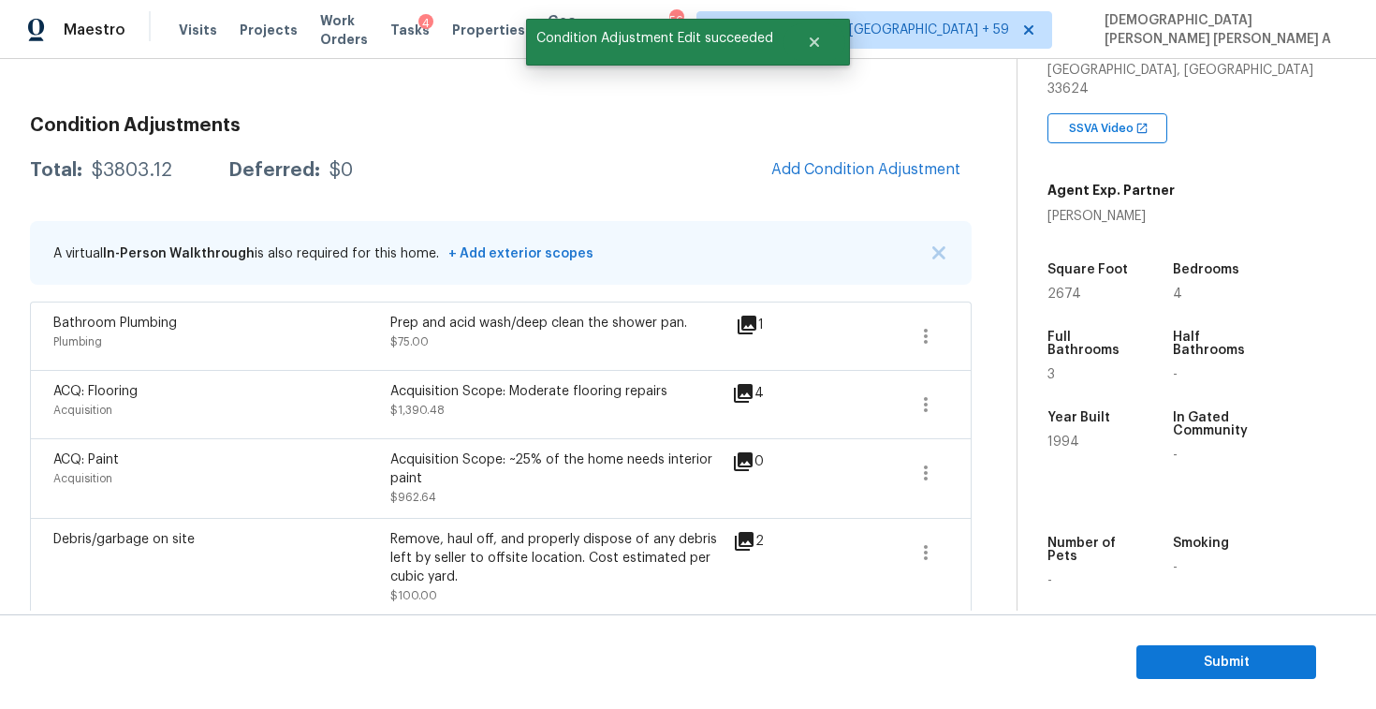
drag, startPoint x: 175, startPoint y: 175, endPoint x: 83, endPoint y: 173, distance: 91.8
click at [83, 173] on div "Total: $3803.12 Deferred: $0" at bounding box center [191, 170] width 323 height 19
copy div "$3803.12"
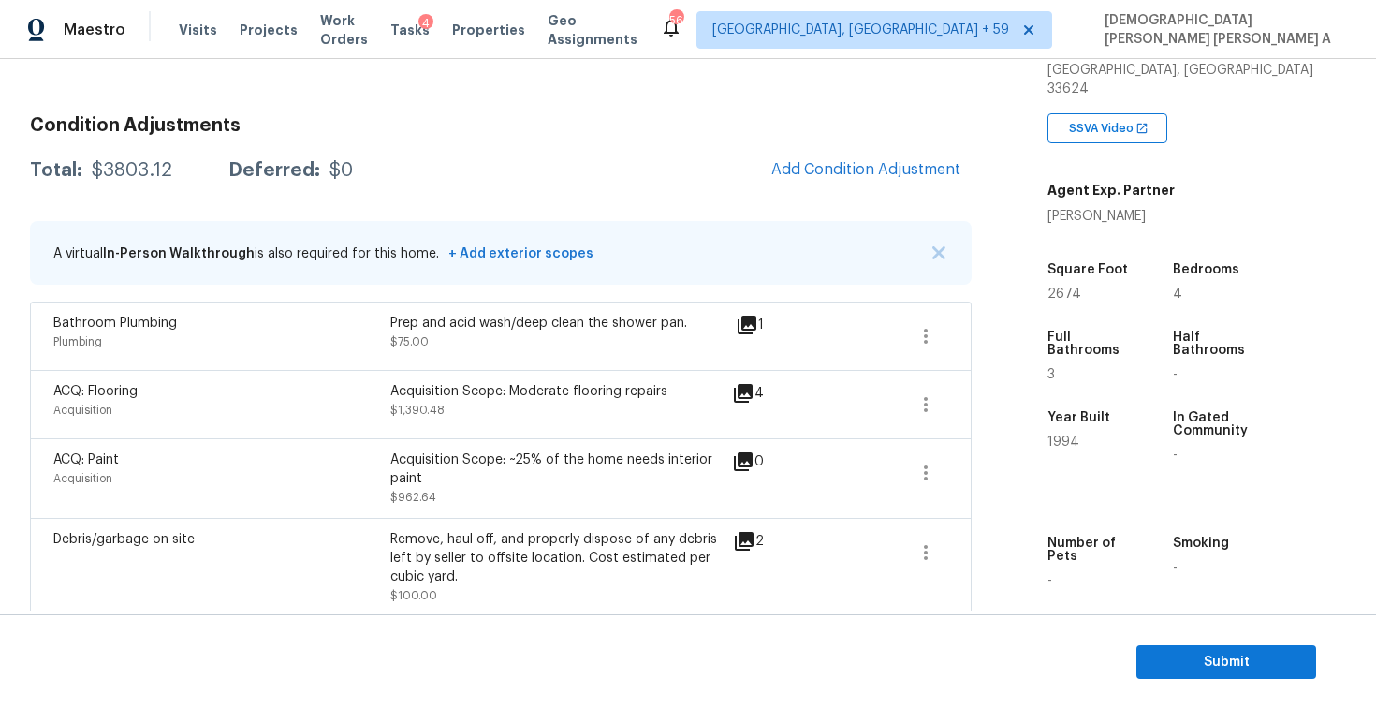
click at [863, 141] on div "Condition Adjustments Total: $3803.12 Deferred: $0 Add Condition Adjustment A v…" at bounding box center [501, 668] width 942 height 1134
click at [855, 153] on button "Add Condition Adjustment" at bounding box center [866, 169] width 212 height 39
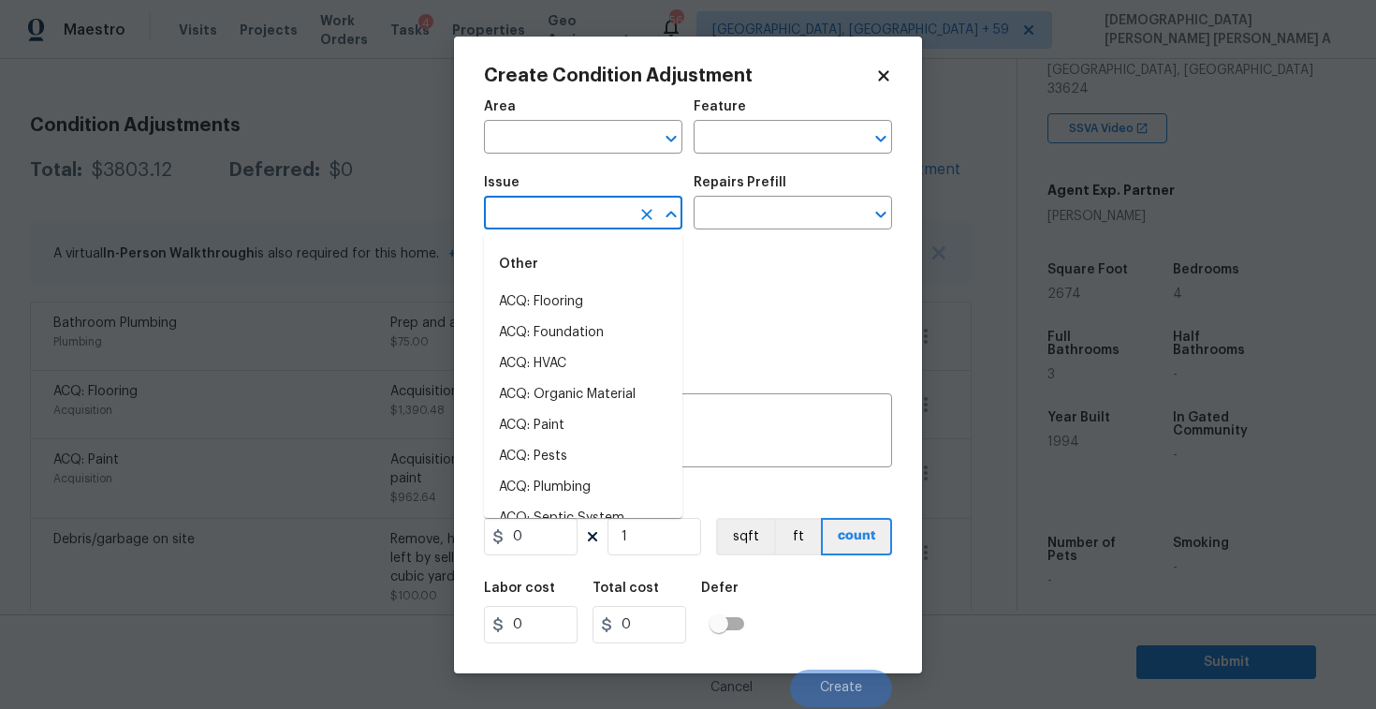
click at [586, 210] on input "text" at bounding box center [557, 214] width 146 height 29
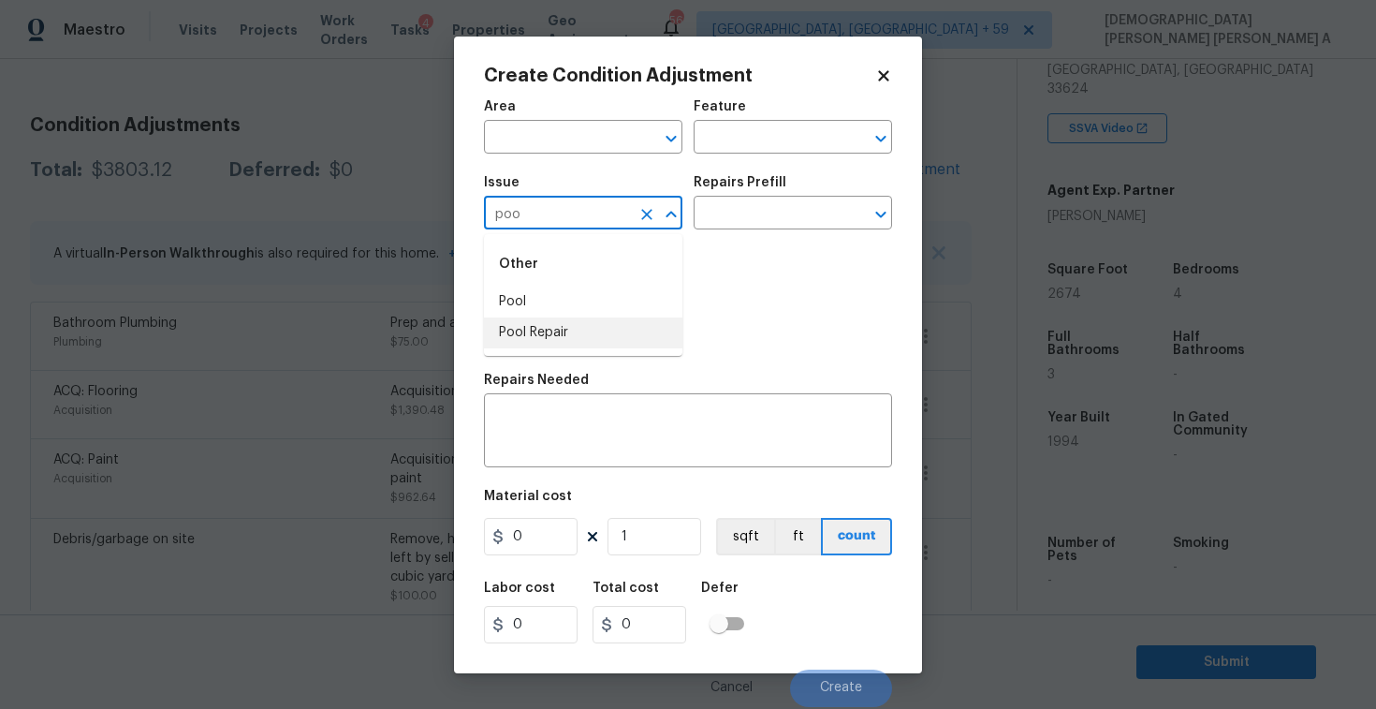
click at [593, 324] on li "Pool Repair" at bounding box center [583, 332] width 198 height 31
type input "Pool Repair"
click at [757, 226] on input "text" at bounding box center [767, 214] width 146 height 29
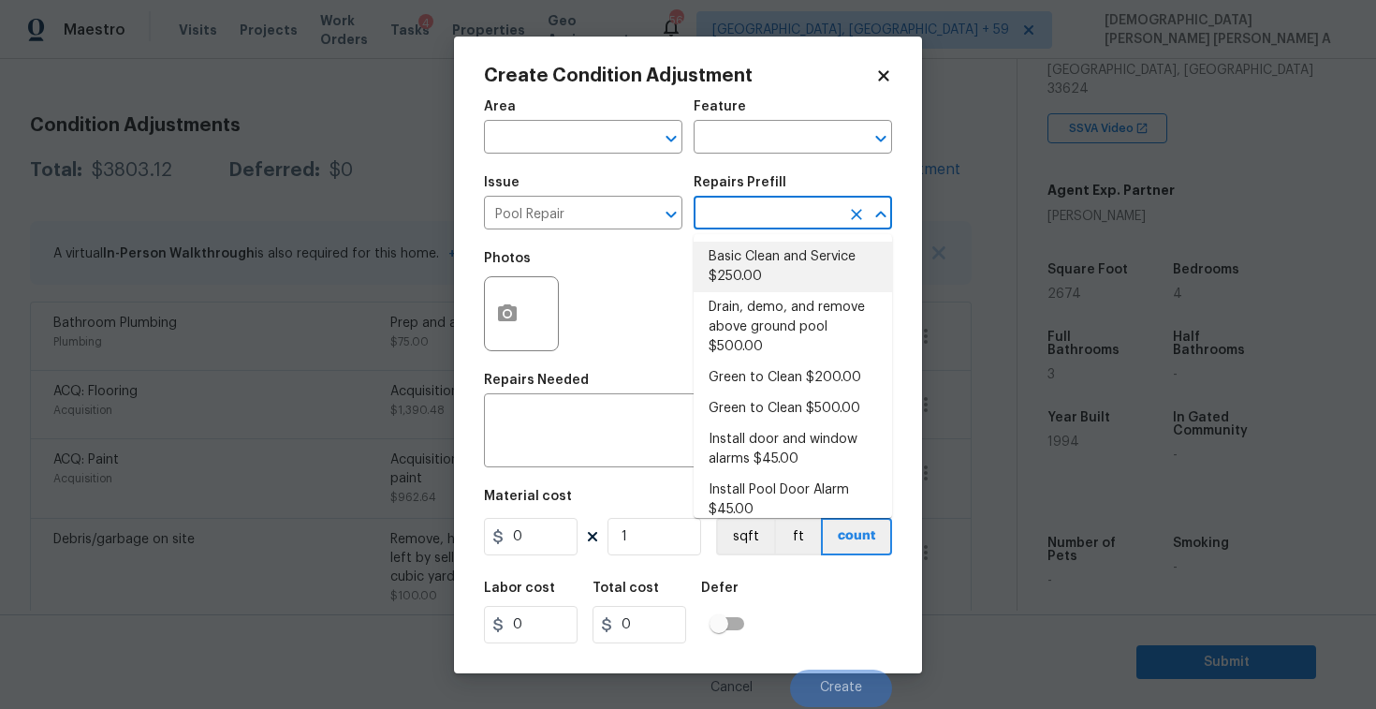
click at [757, 274] on li "Basic Clean and Service $250.00" at bounding box center [793, 267] width 198 height 51
type input "Pool"
type textarea "basic clean and service, balance chems, repair minor leaks at equipment, etc"
type input "250"
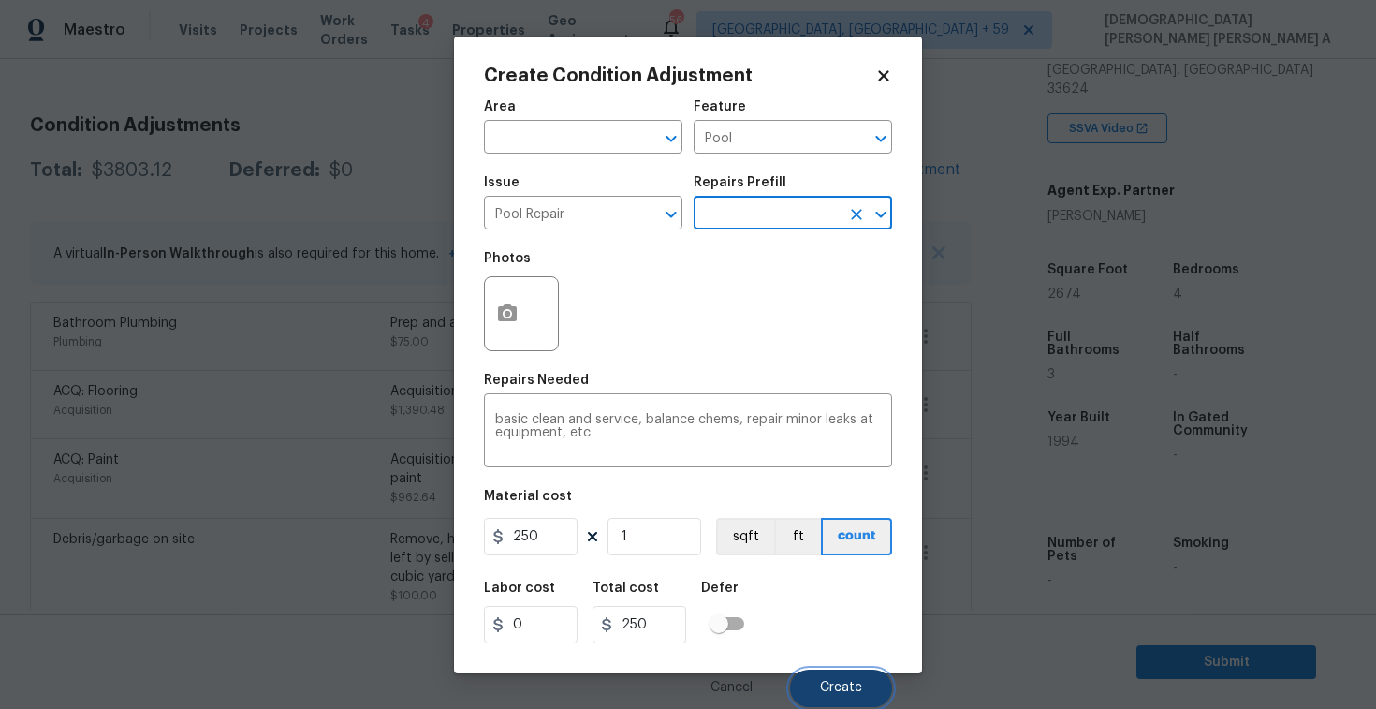
click at [832, 690] on span "Create" at bounding box center [841, 688] width 42 height 14
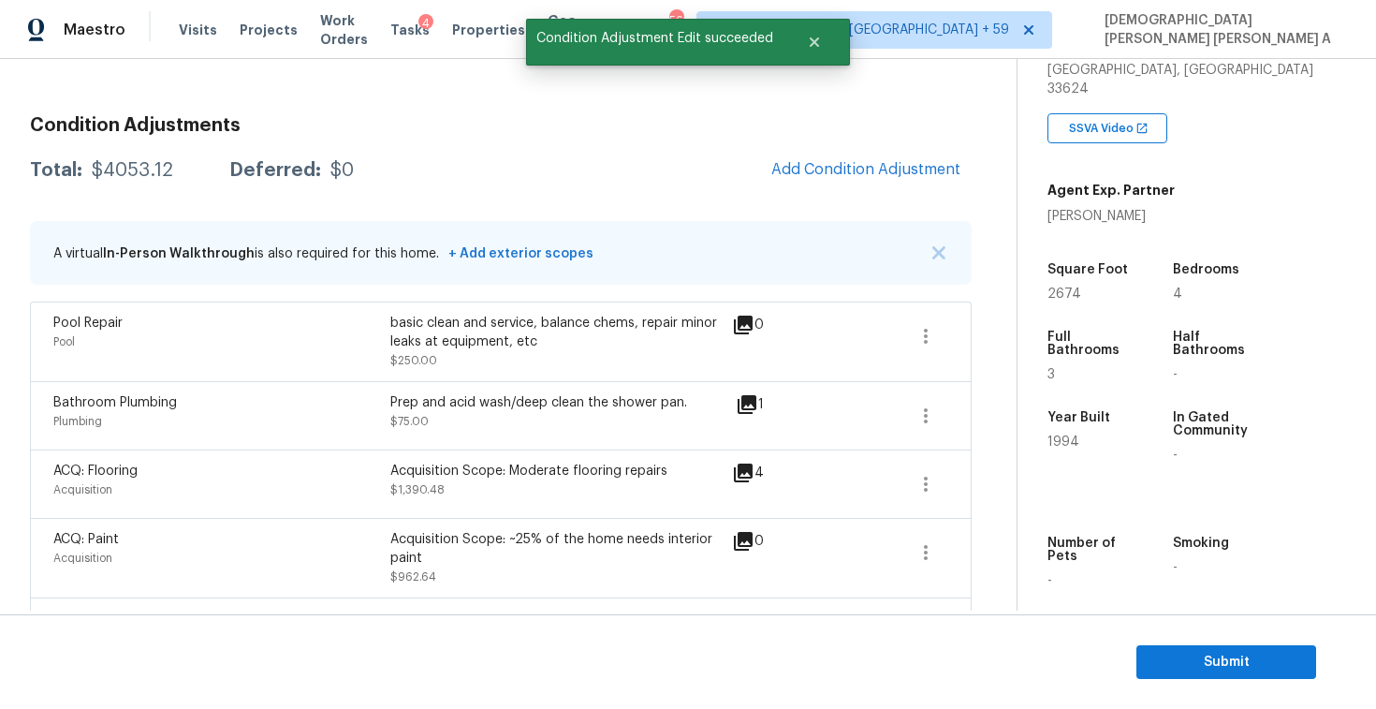
drag, startPoint x: 170, startPoint y: 168, endPoint x: 83, endPoint y: 167, distance: 87.1
click at [83, 167] on div "Total: $4053.12 Deferred: $0" at bounding box center [192, 170] width 324 height 19
copy div "$4053.12"
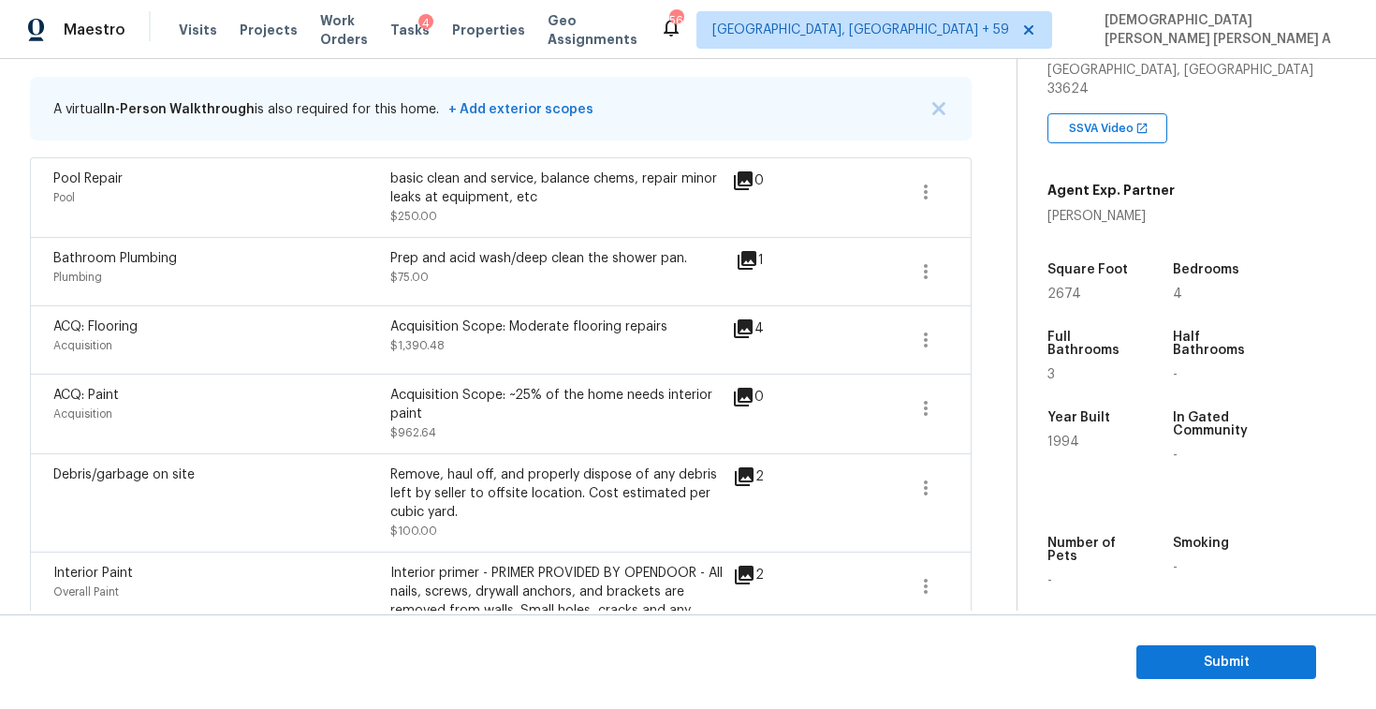
scroll to position [418, 0]
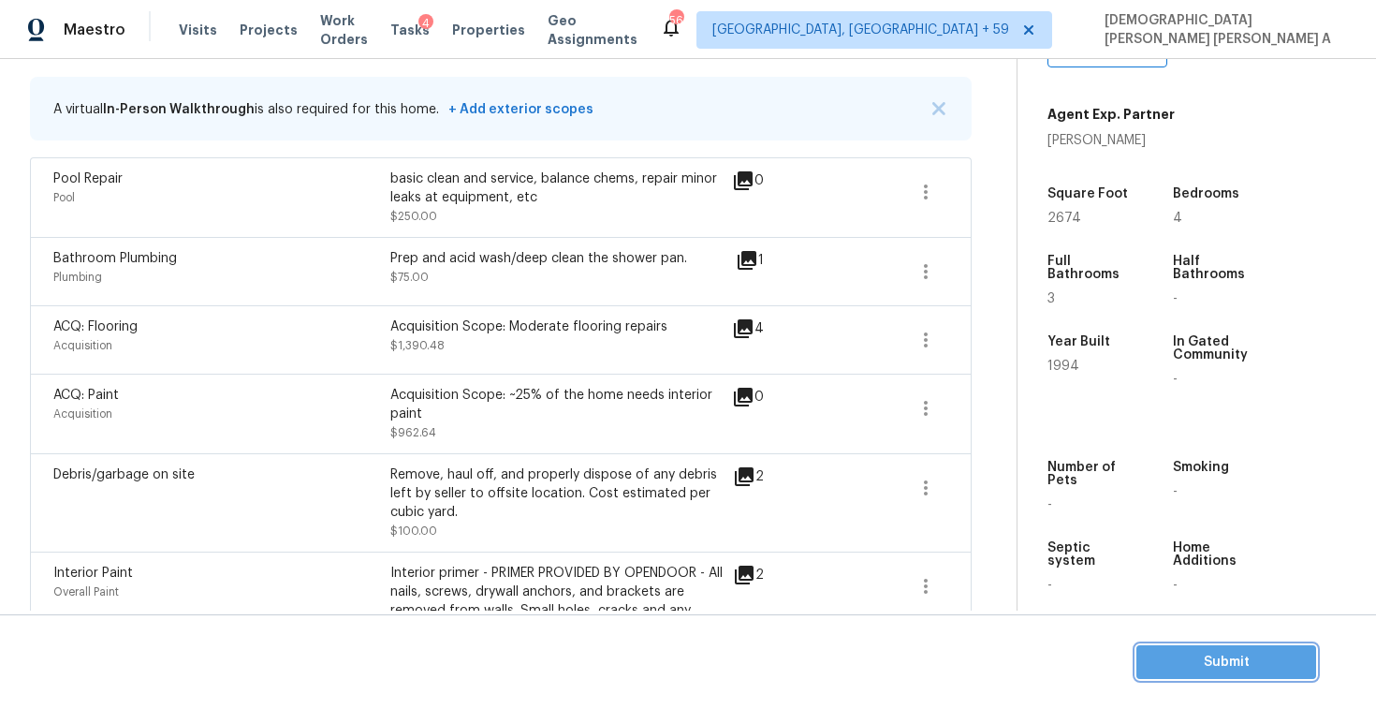
click at [1256, 659] on span "Submit" at bounding box center [1226, 662] width 150 height 23
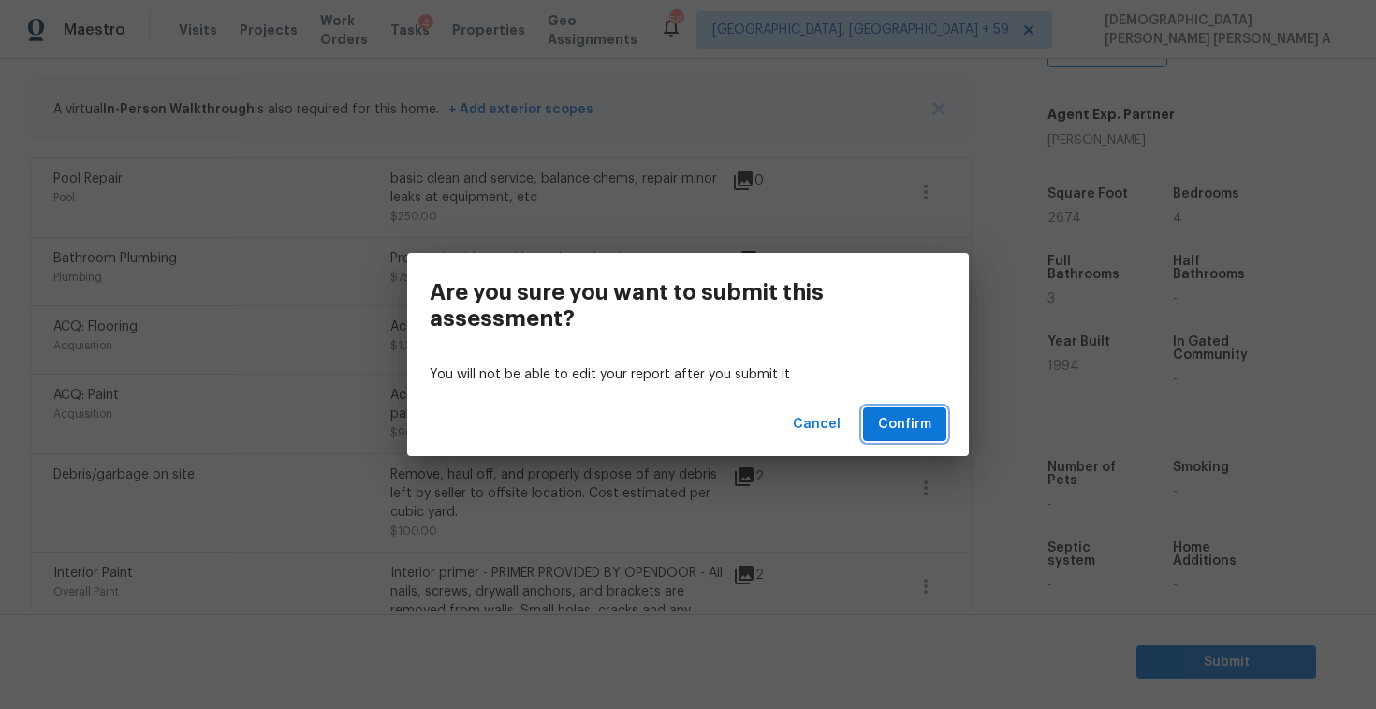
click at [908, 418] on span "Confirm" at bounding box center [904, 424] width 53 height 23
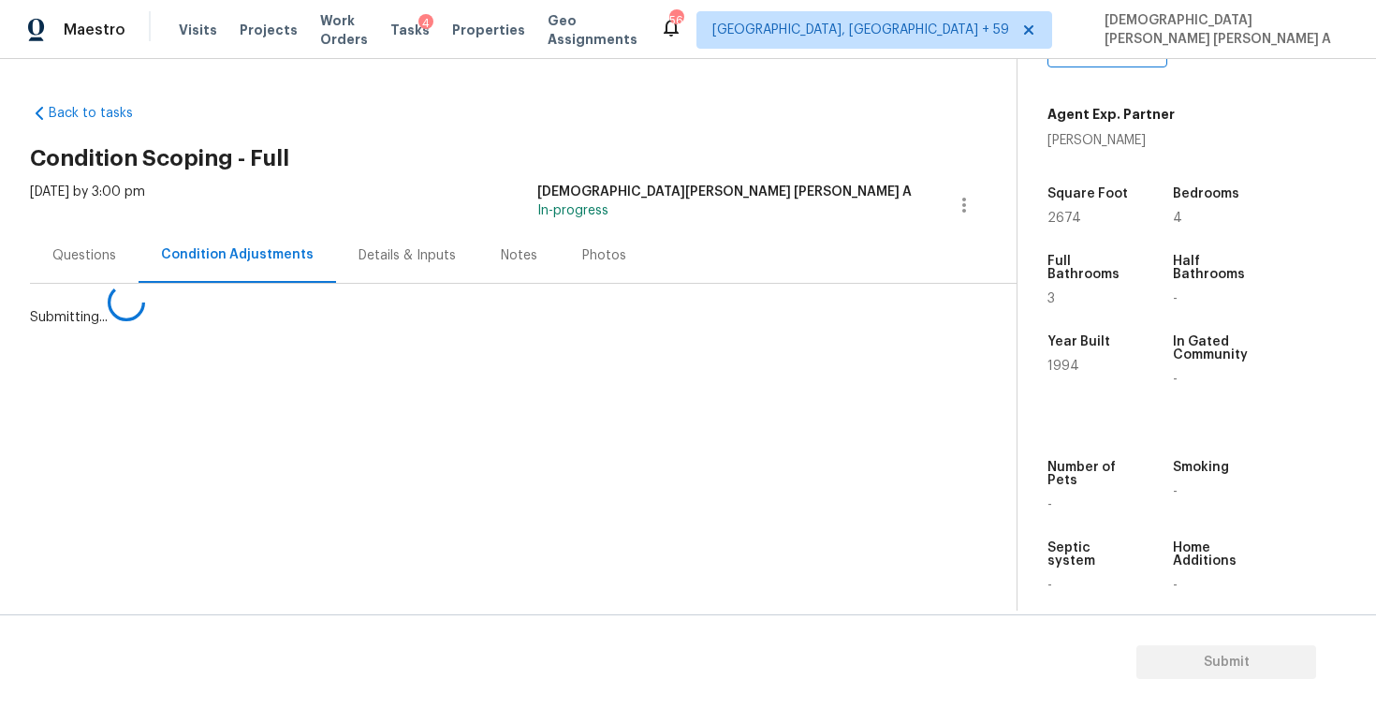
scroll to position [0, 0]
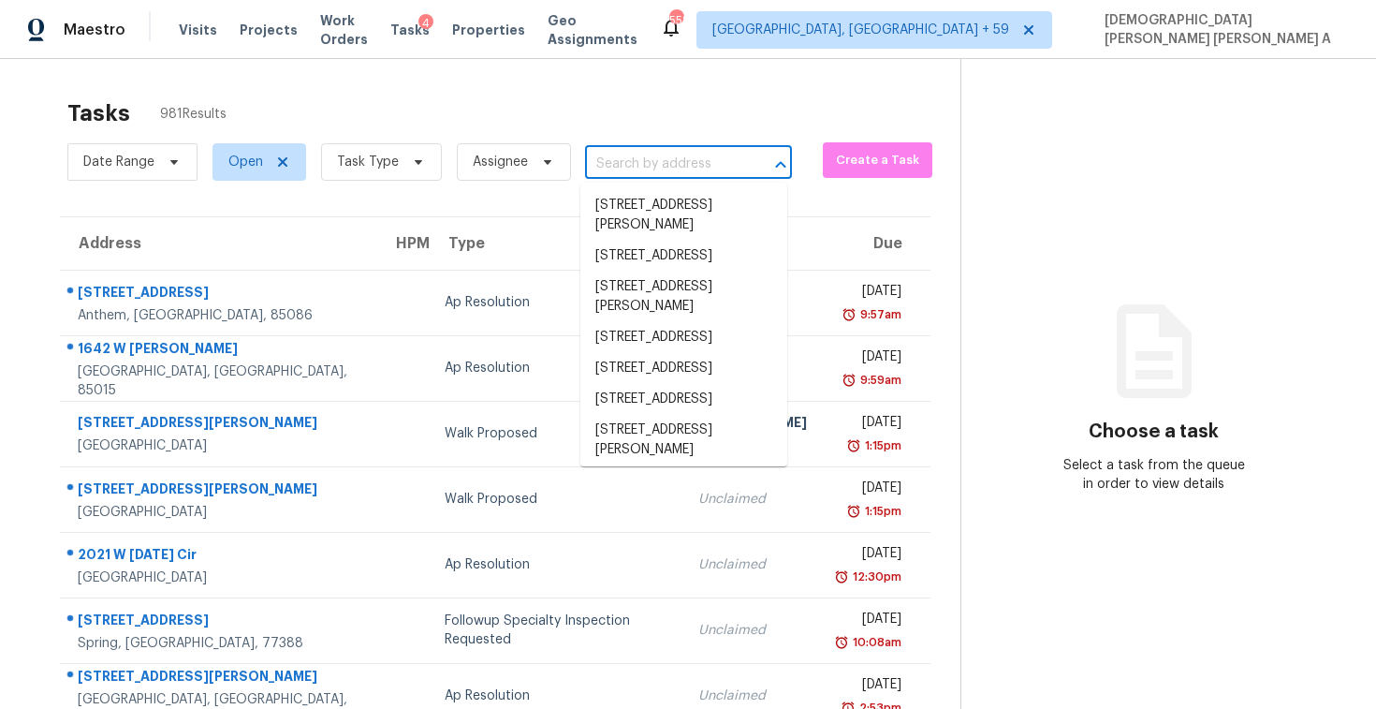
click at [650, 156] on input "text" at bounding box center [662, 164] width 154 height 29
paste input "9942 50th Street Cir E, Parrish, FL 34219"
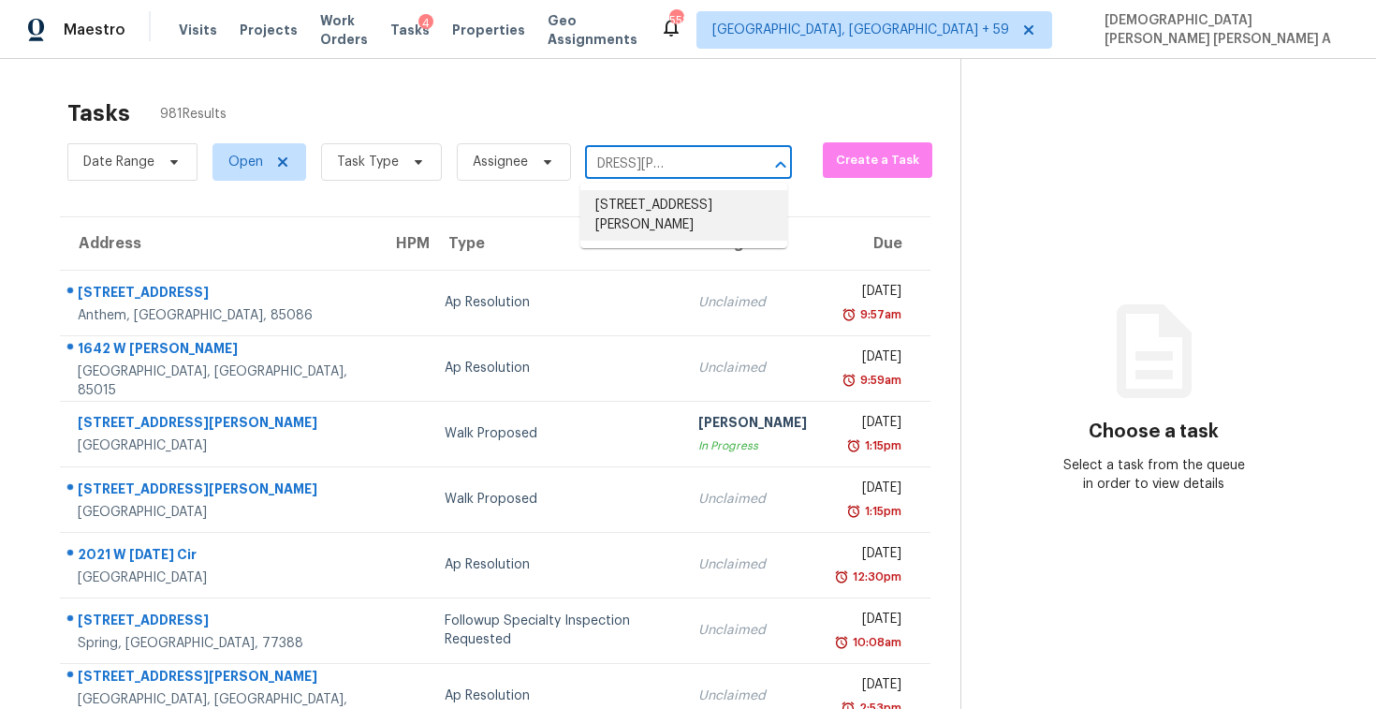
type input "9942 50th Street Cir E, Parrish, FL 34219"
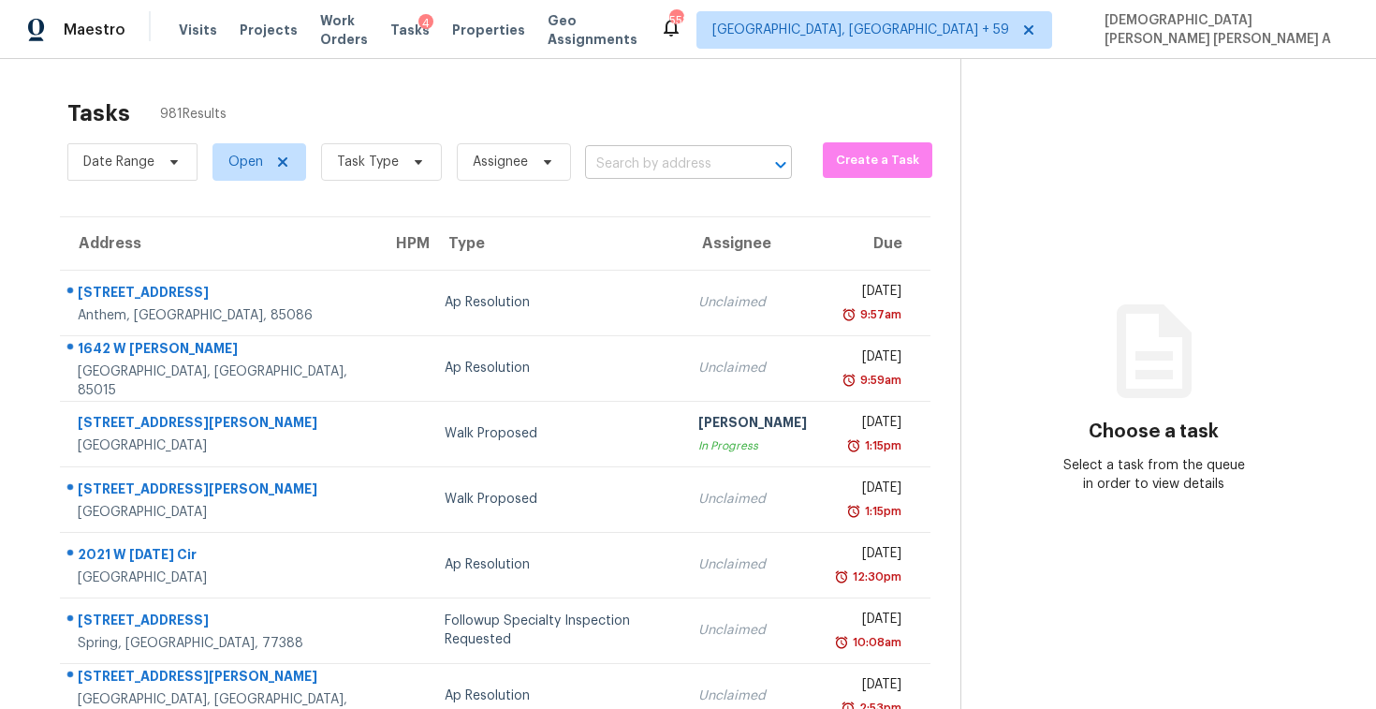
click at [632, 158] on input "text" at bounding box center [662, 164] width 154 height 29
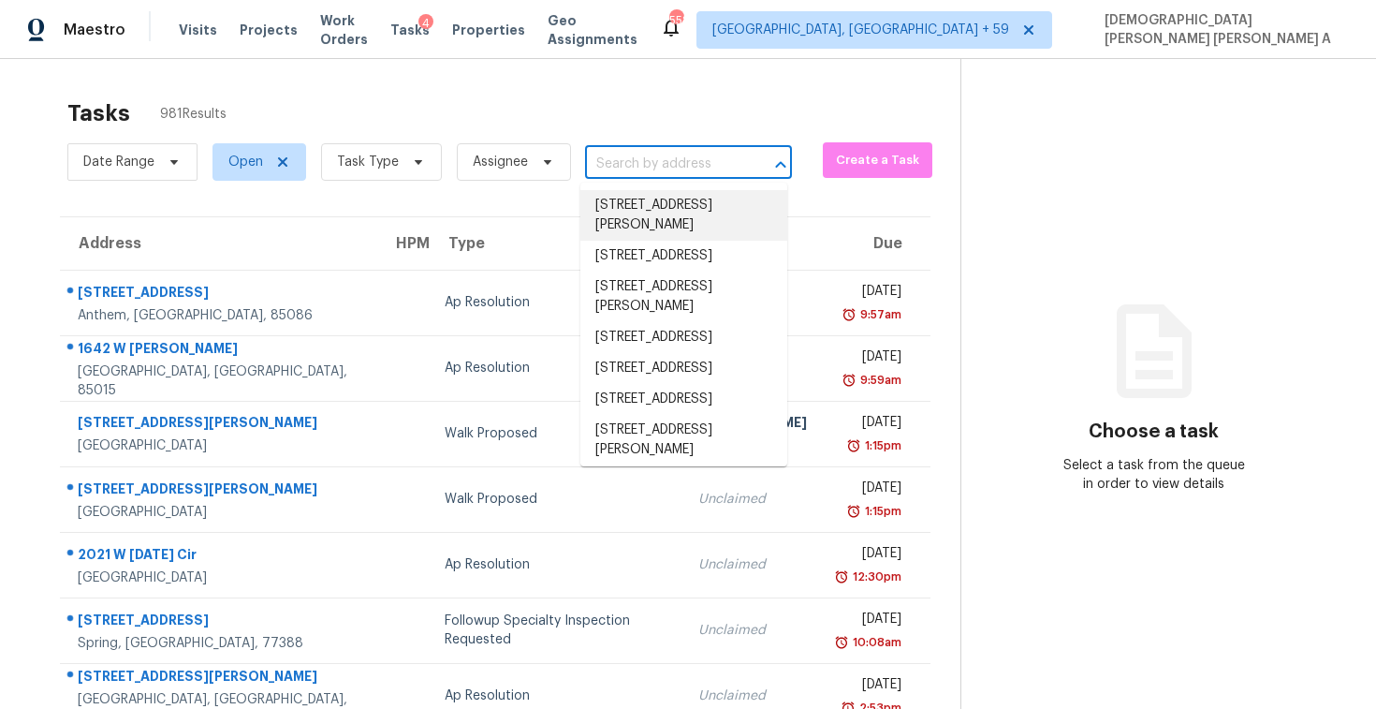
paste input "9942 50th Street Cir E, Parrish, FL 34219"
type input "9942 50th Street Cir E, Parrish, FL 34219"
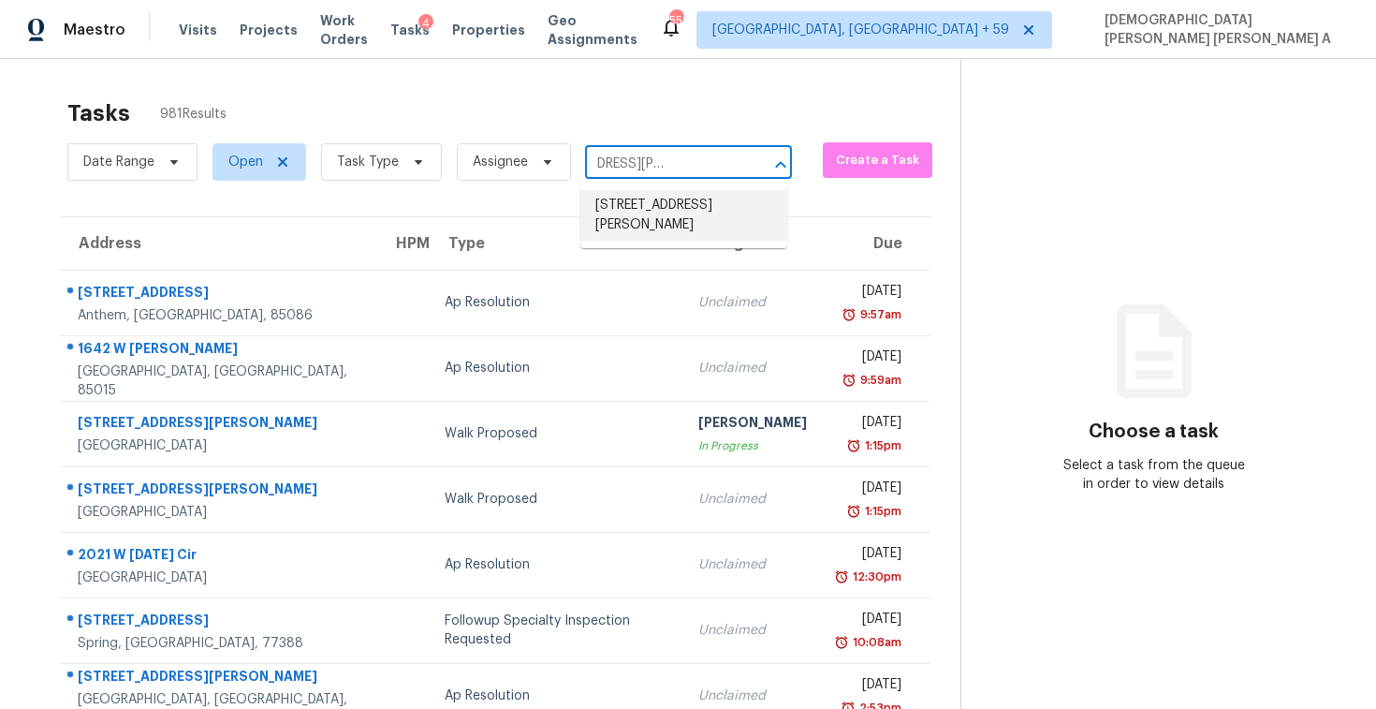
click at [640, 192] on li "9942 50th Street Cir E, Parrish, FL 34219" at bounding box center [683, 215] width 207 height 51
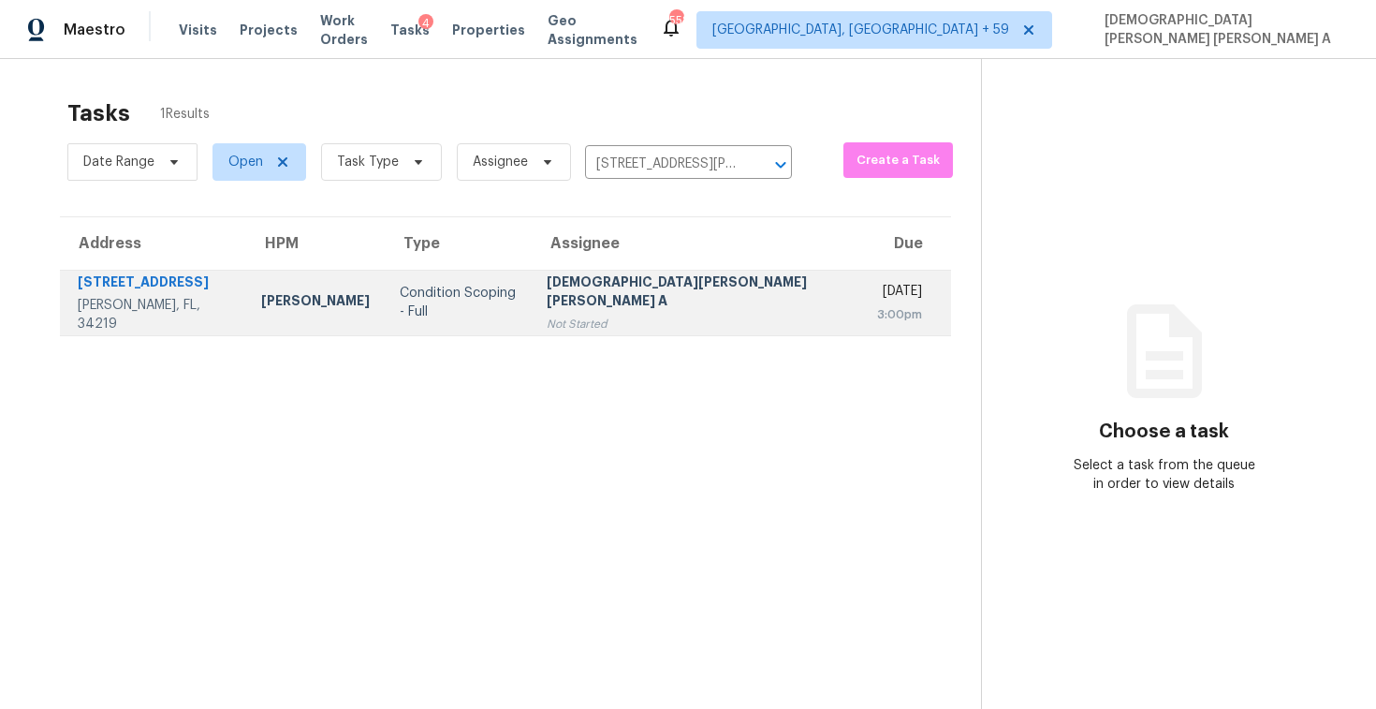
click at [655, 315] on div "Not Started" at bounding box center [697, 324] width 301 height 19
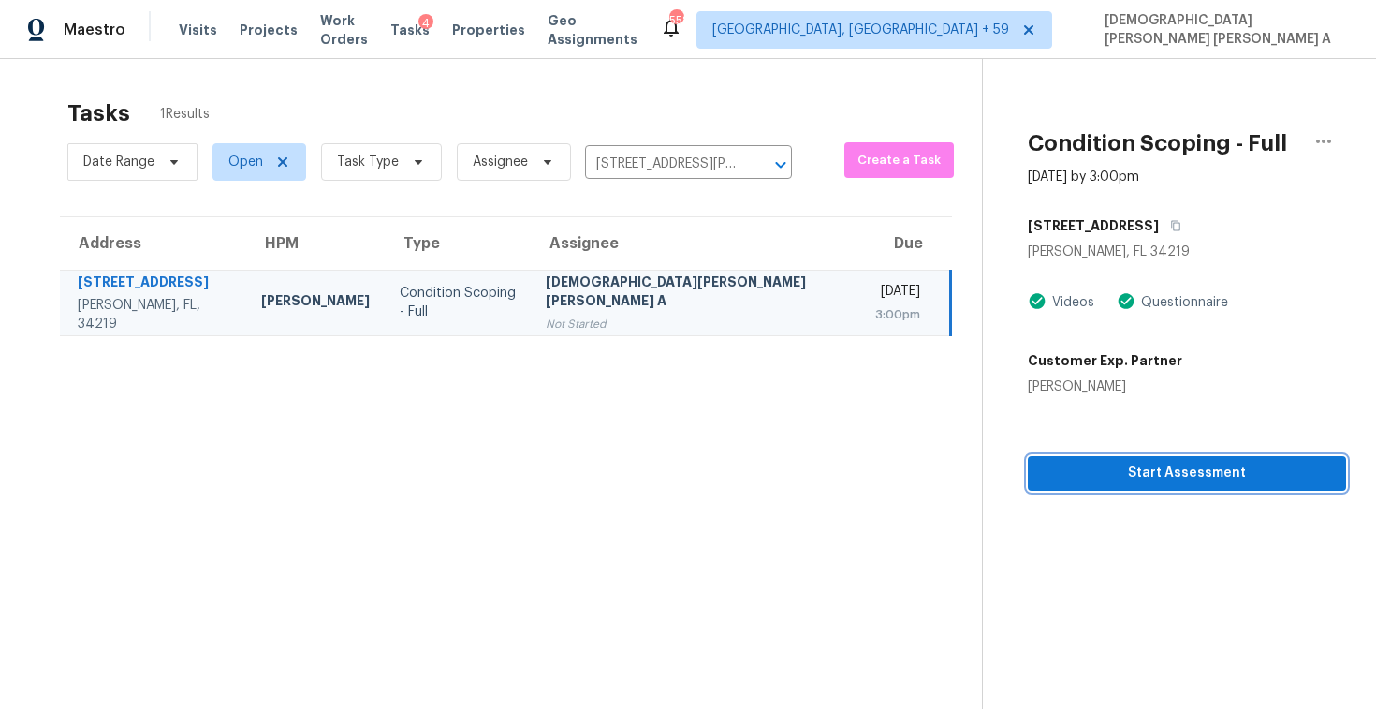
click at [1092, 475] on span "Start Assessment" at bounding box center [1187, 473] width 288 height 23
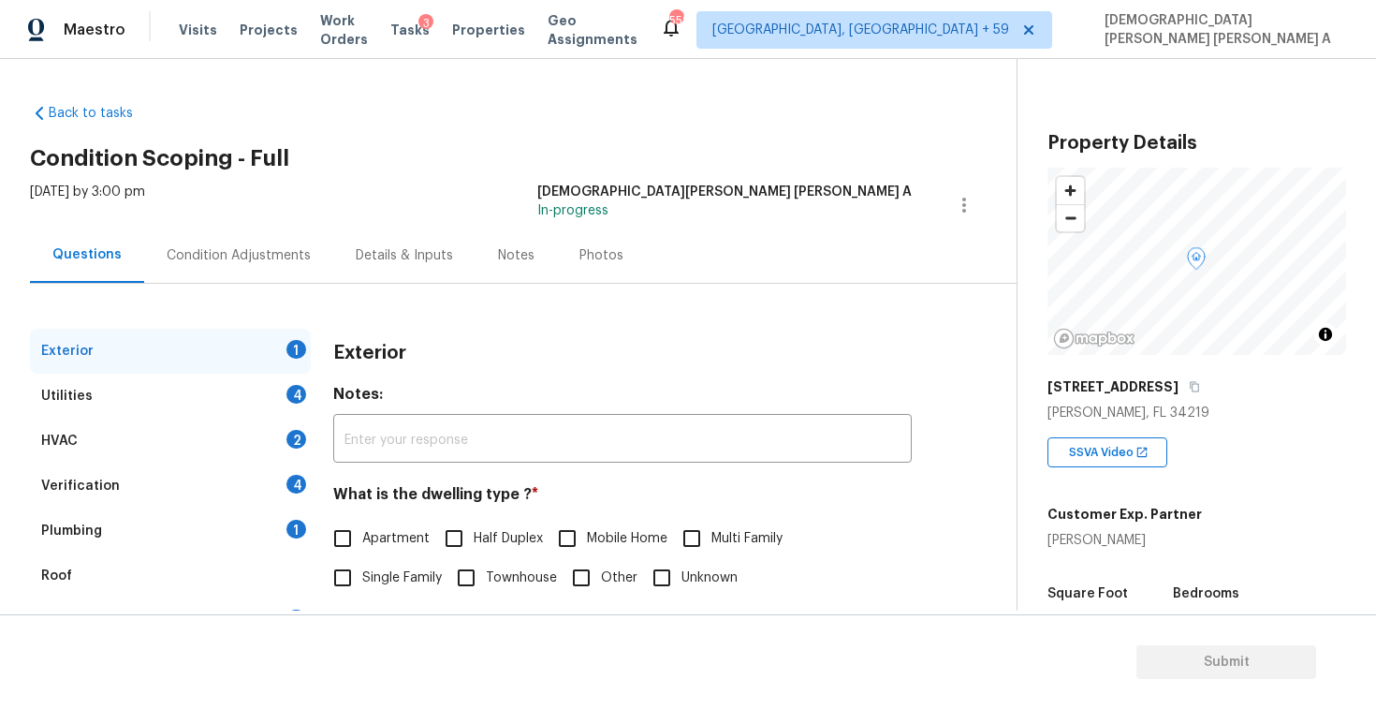
click at [622, 152] on h2 "Condition Scoping - Full" at bounding box center [523, 158] width 987 height 19
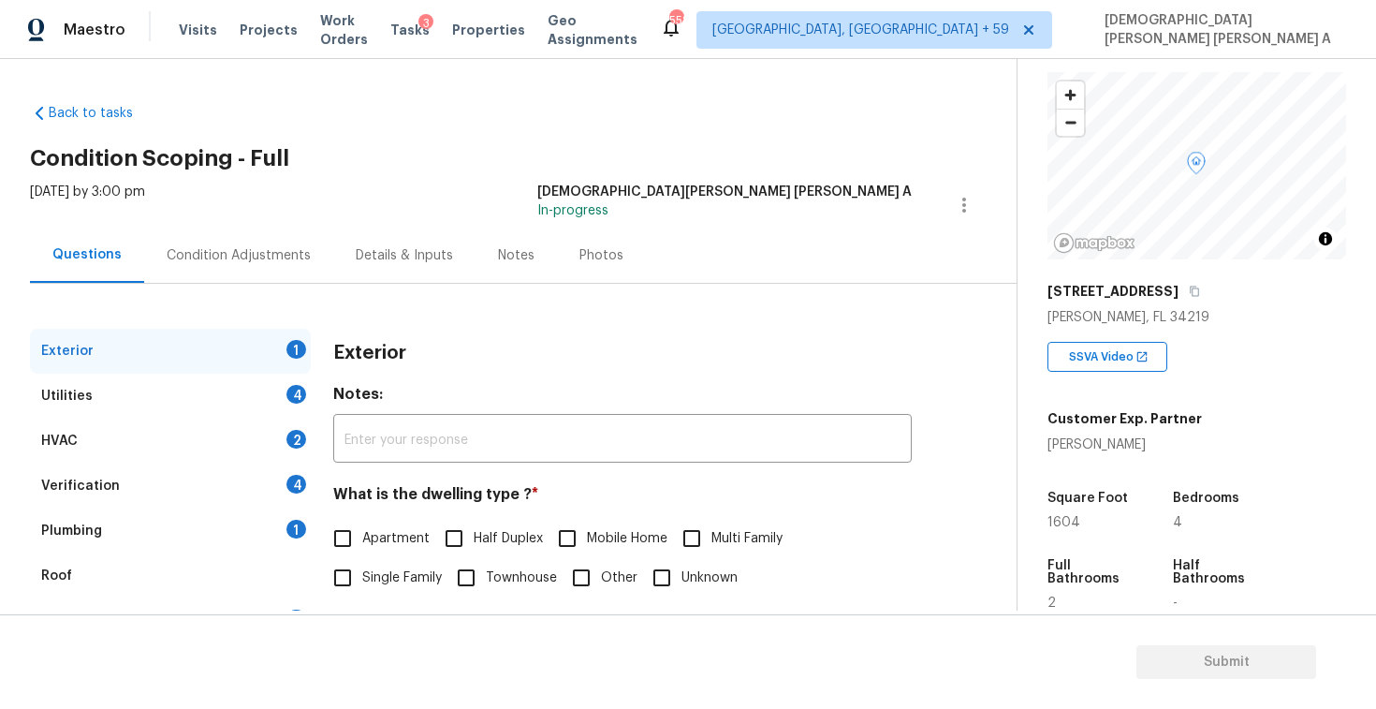
scroll to position [123, 0]
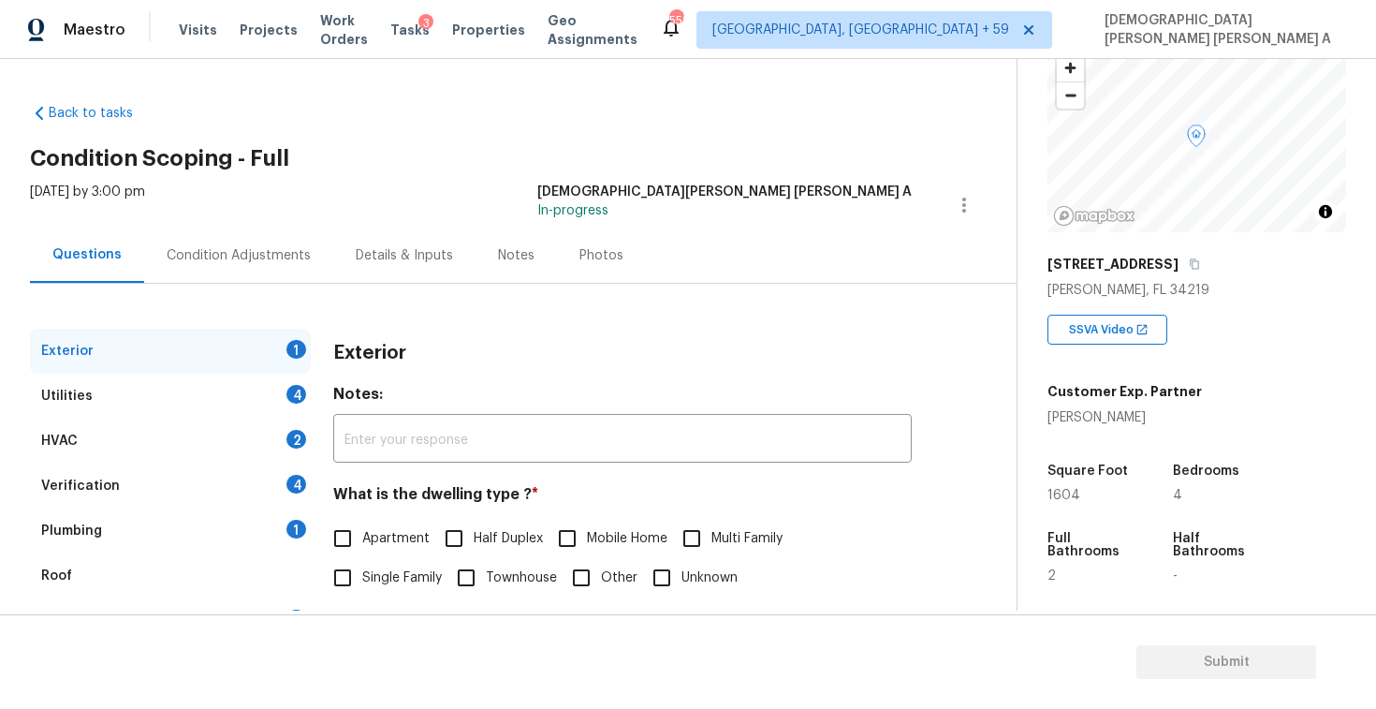
click at [342, 583] on input "Single Family" at bounding box center [342, 577] width 39 height 39
checkbox input "true"
click at [236, 406] on div "Utilities 4" at bounding box center [170, 396] width 281 height 45
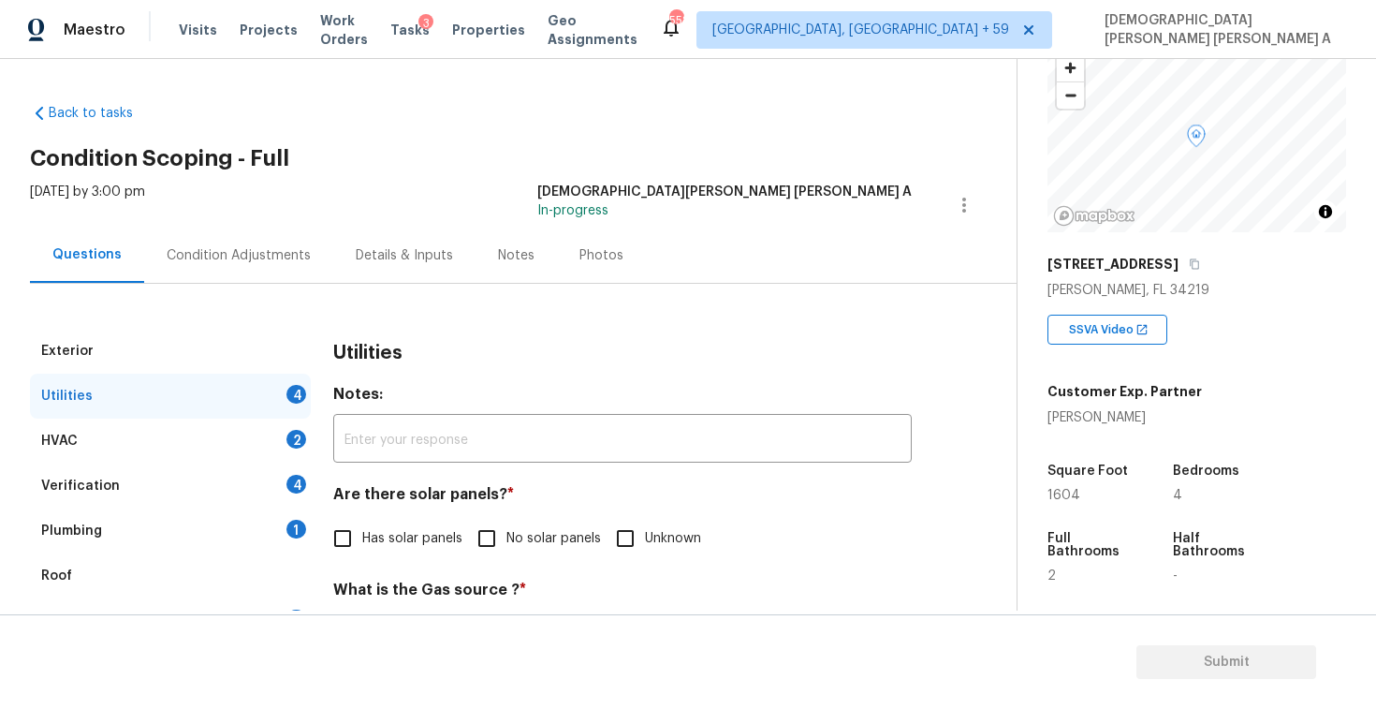
scroll to position [155, 0]
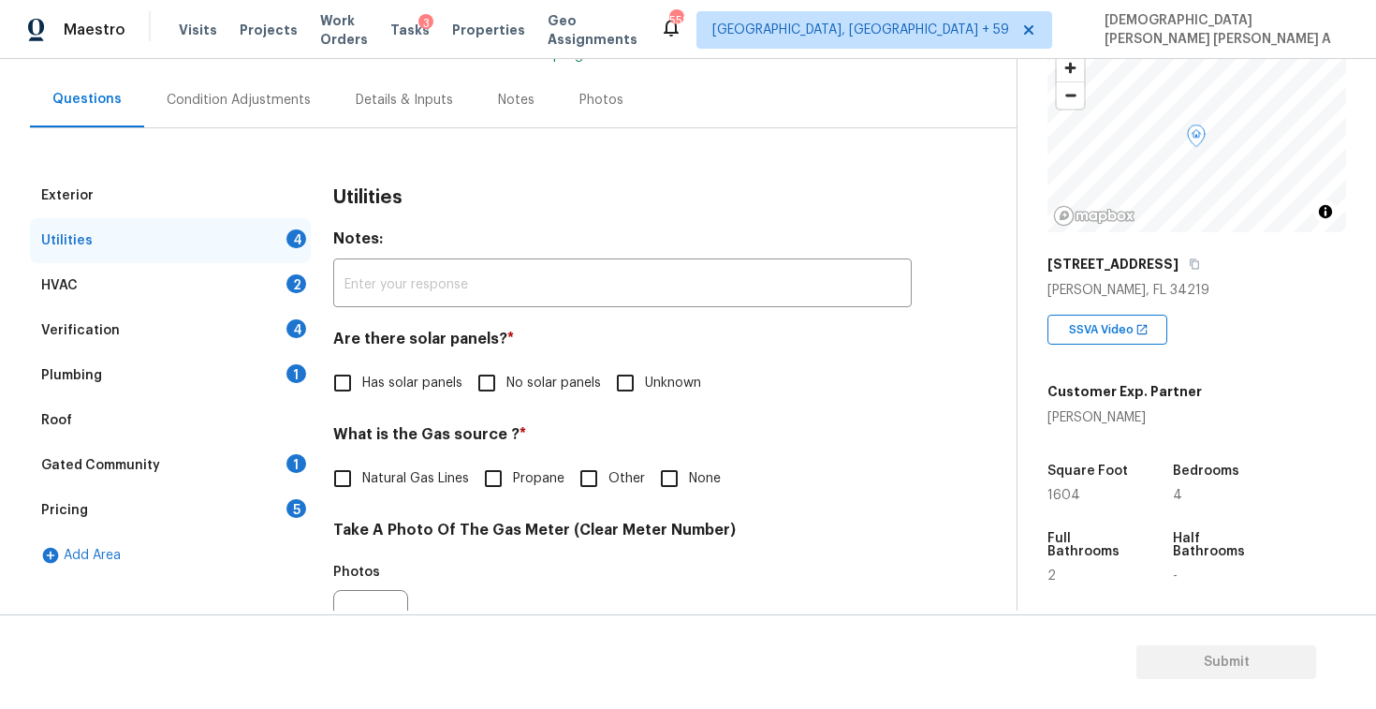
click at [499, 385] on input "No solar panels" at bounding box center [486, 382] width 39 height 39
checkbox input "true"
click at [345, 484] on input "Natural Gas Lines" at bounding box center [342, 478] width 39 height 39
checkbox input "true"
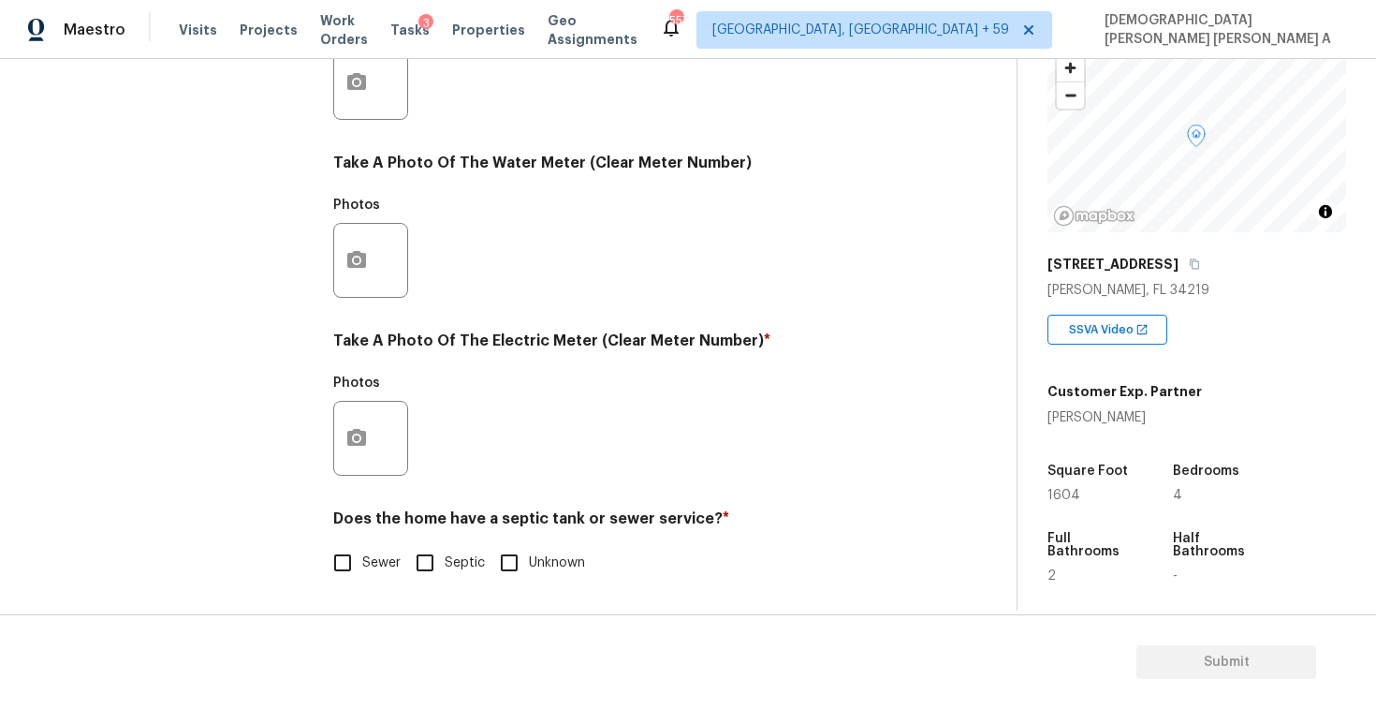
click at [342, 559] on input "Sewer" at bounding box center [342, 562] width 39 height 39
checkbox input "true"
click at [350, 459] on button "button" at bounding box center [356, 438] width 45 height 73
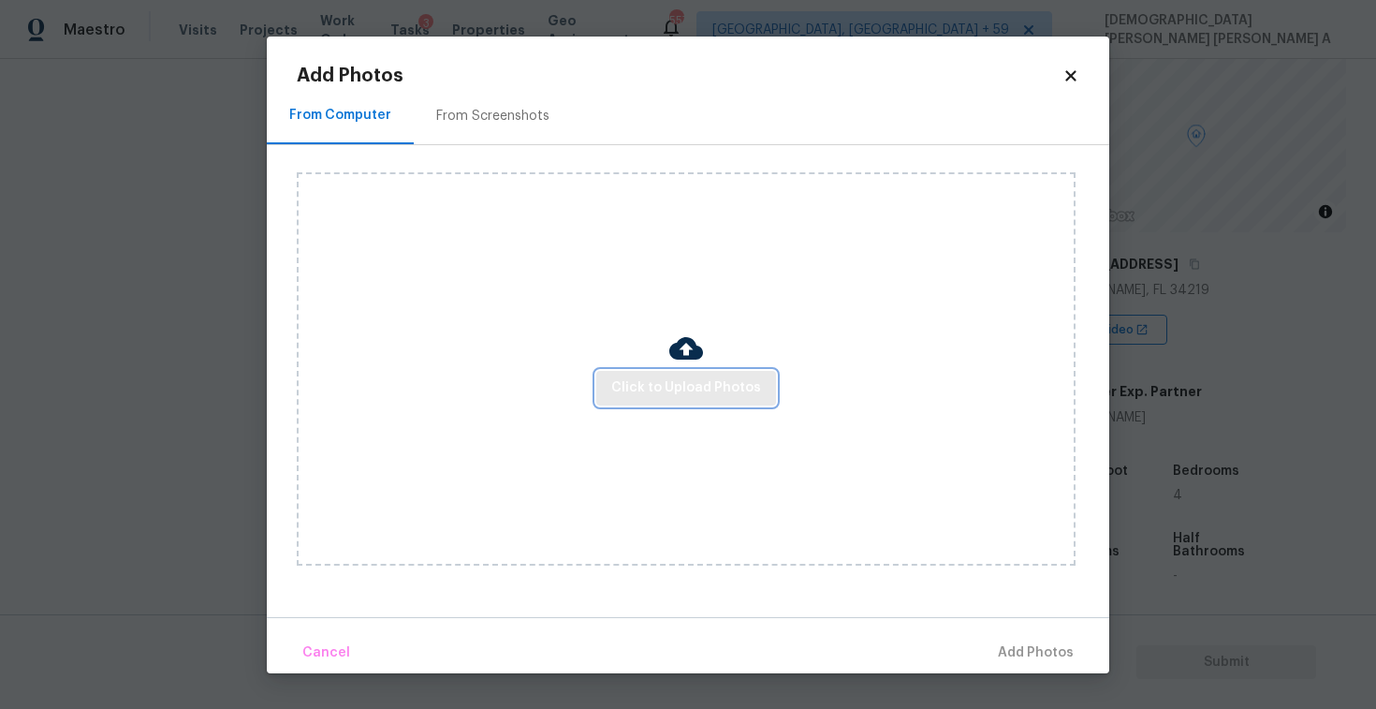
click at [702, 384] on span "Click to Upload Photos" at bounding box center [686, 387] width 150 height 23
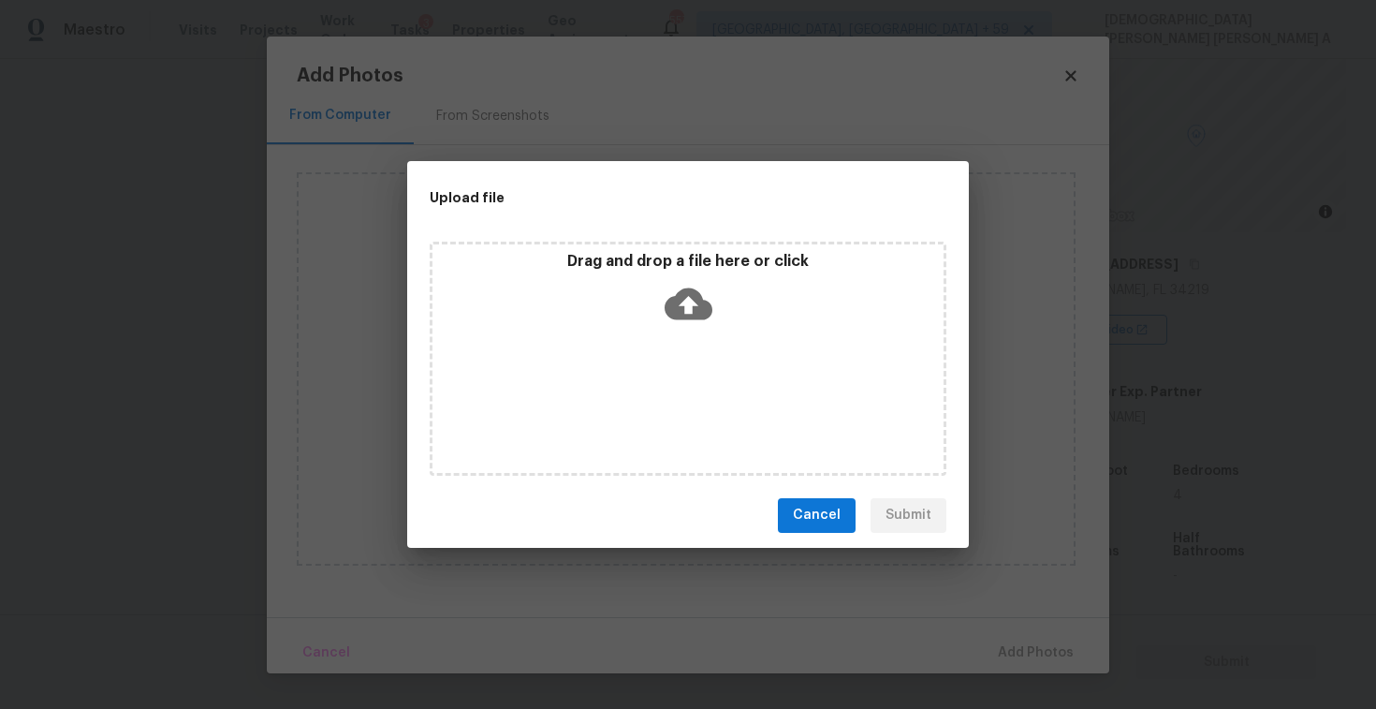
click at [668, 263] on p "Drag and drop a file here or click" at bounding box center [687, 262] width 511 height 20
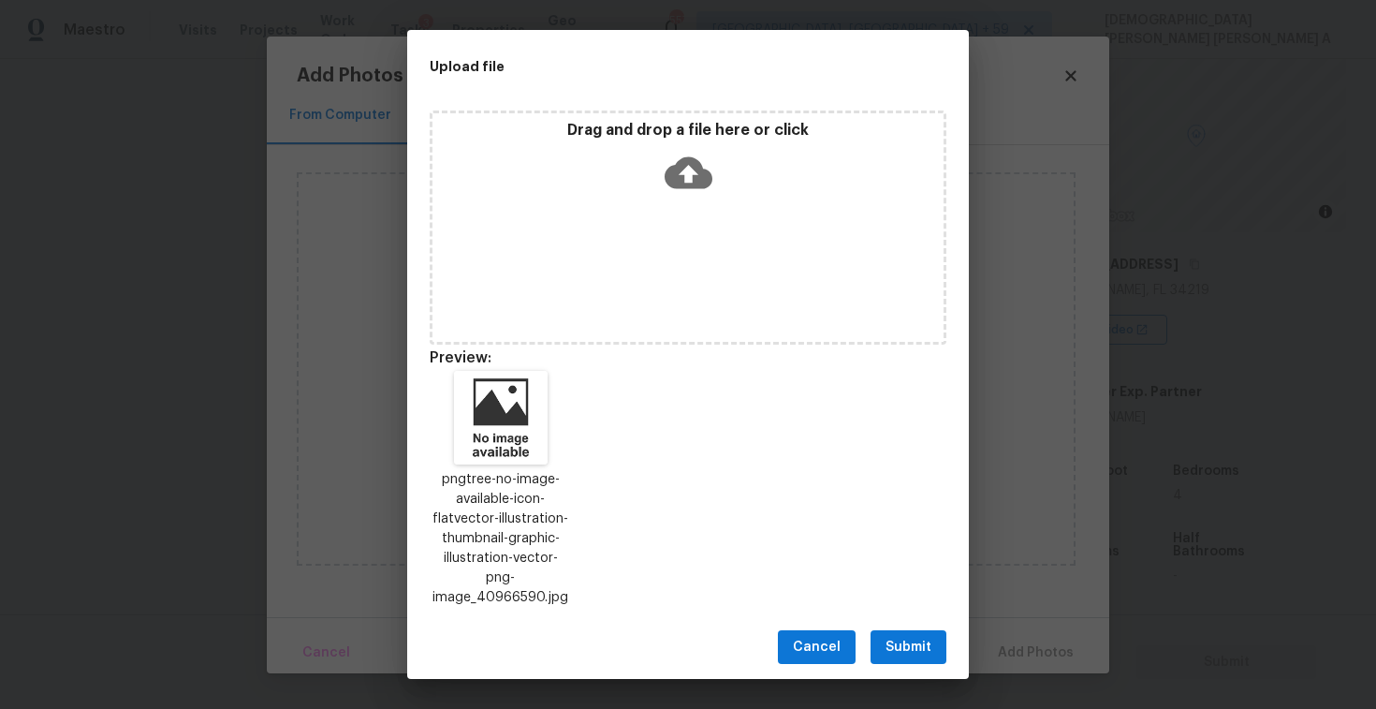
click at [907, 636] on span "Submit" at bounding box center [909, 647] width 46 height 23
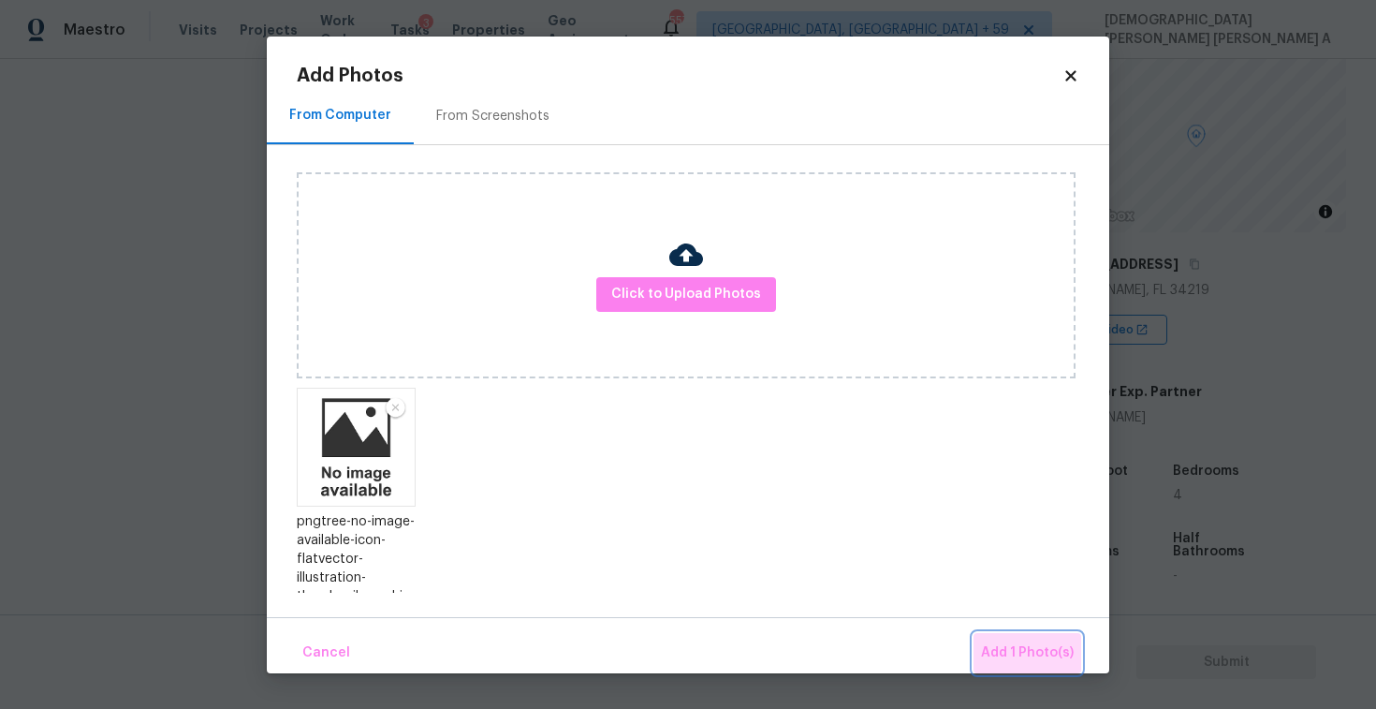
click at [1038, 636] on button "Add 1 Photo(s)" at bounding box center [1028, 653] width 108 height 40
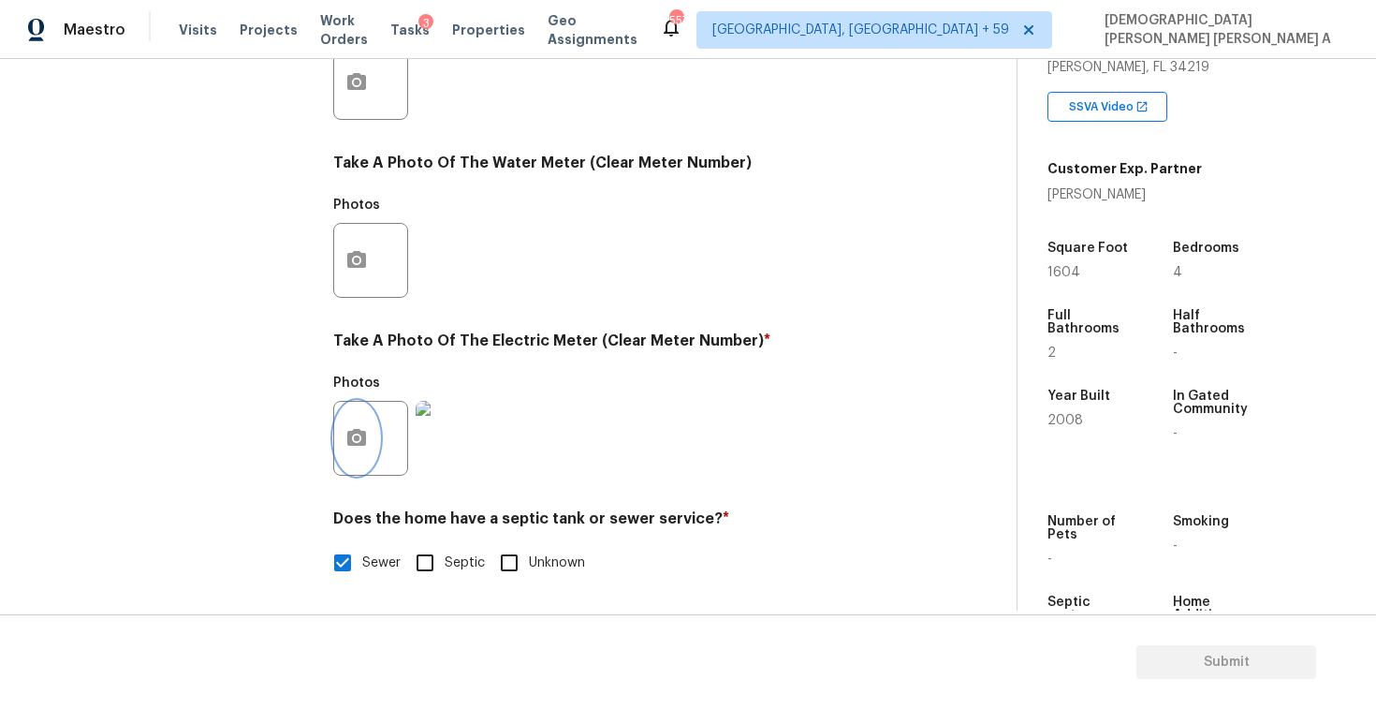
scroll to position [109, 0]
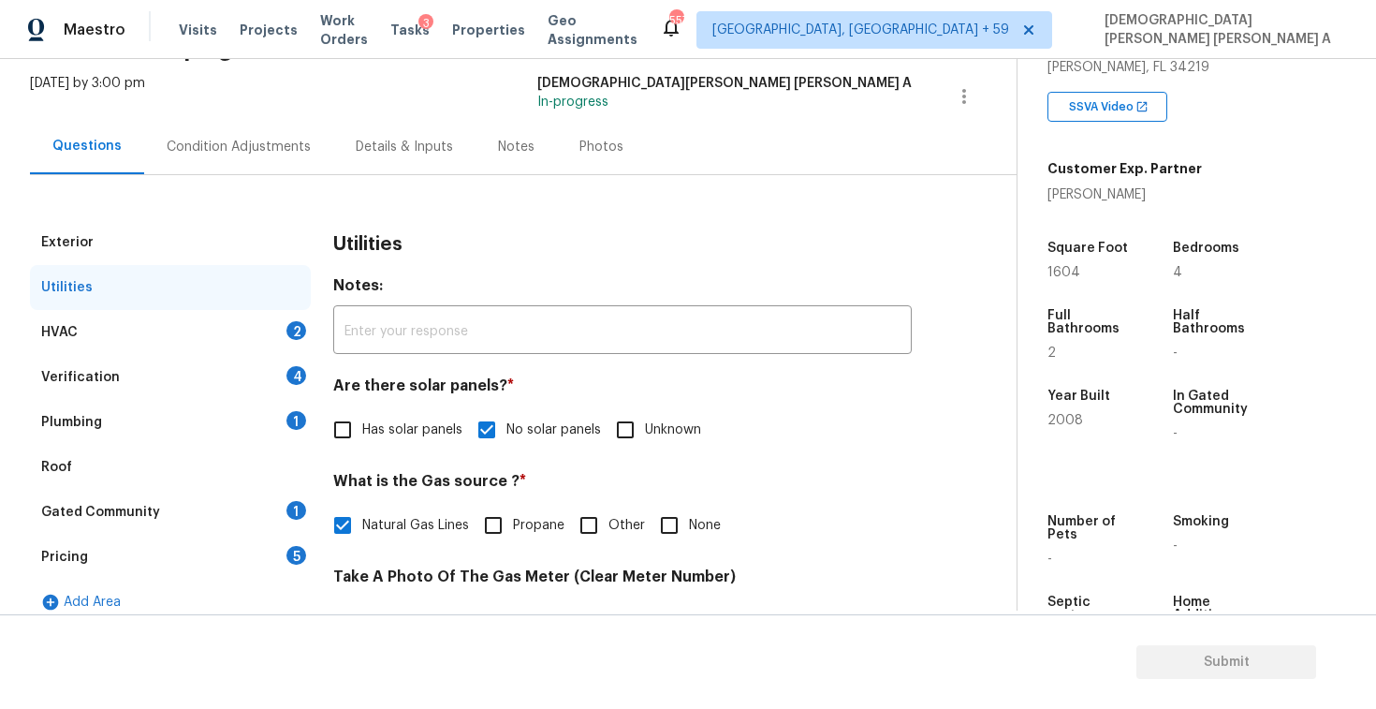
click at [213, 315] on div "HVAC 2" at bounding box center [170, 332] width 281 height 45
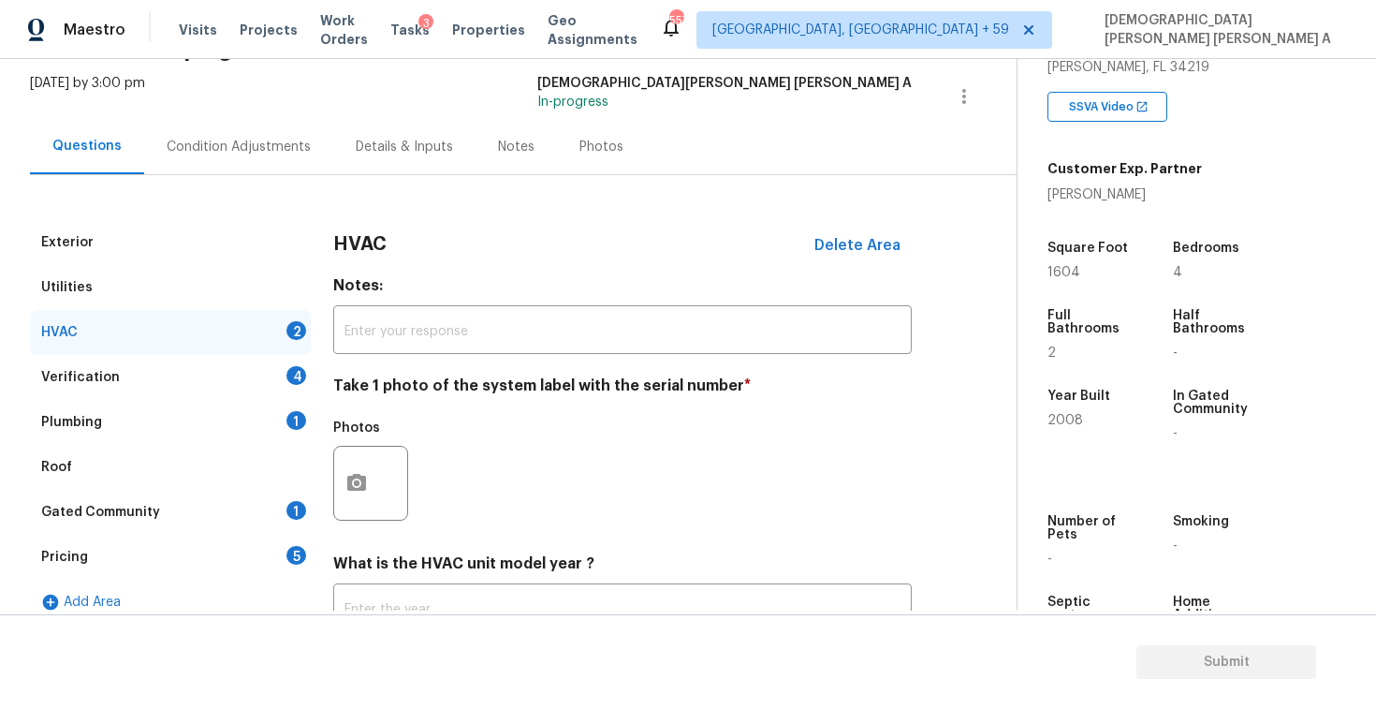
scroll to position [255, 0]
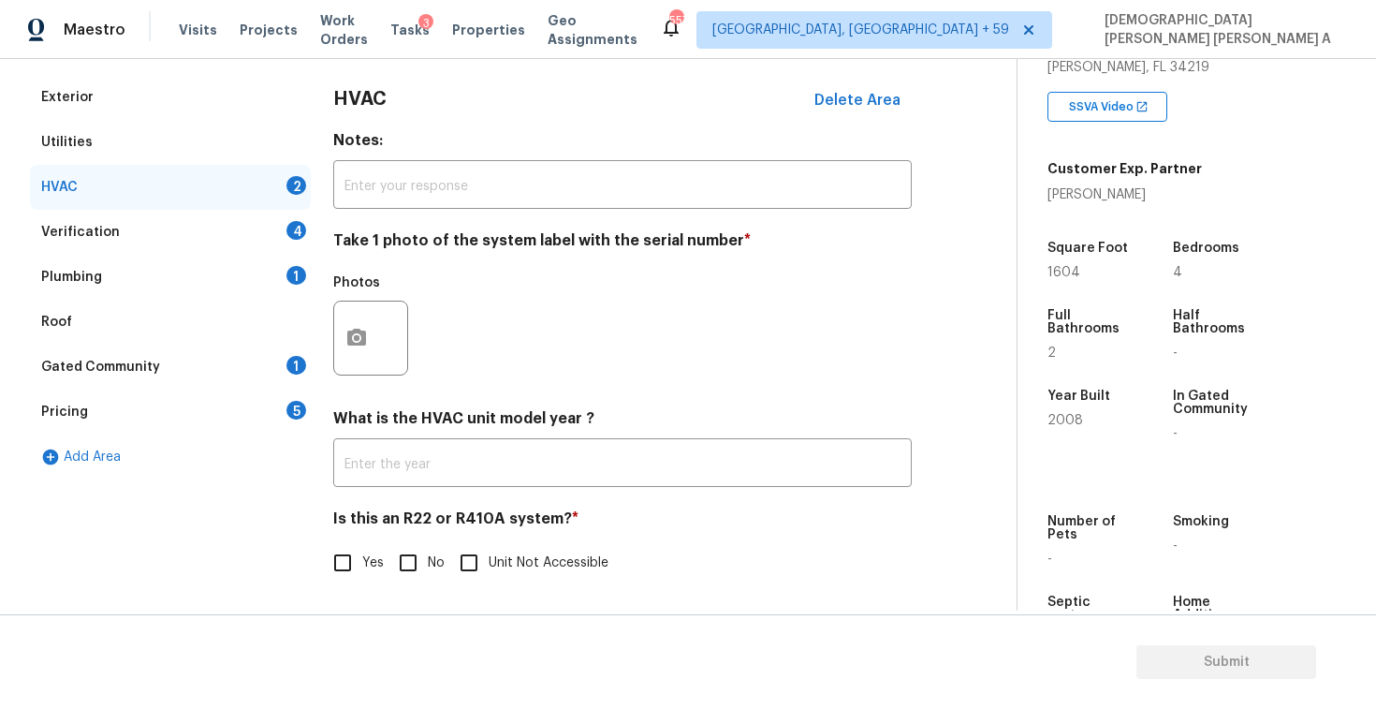
click at [408, 569] on input "No" at bounding box center [407, 562] width 39 height 39
checkbox input "true"
click at [358, 310] on button "button" at bounding box center [356, 337] width 45 height 73
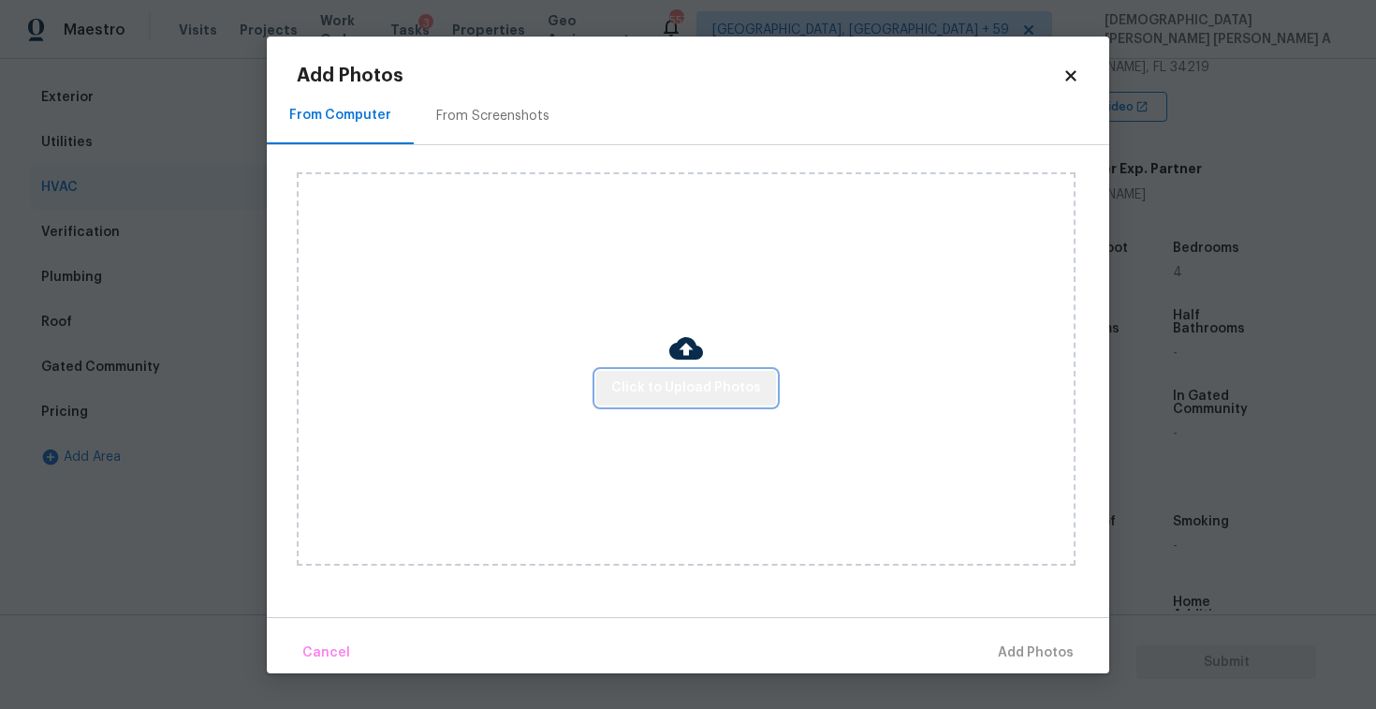
click at [715, 388] on span "Click to Upload Photos" at bounding box center [686, 387] width 150 height 23
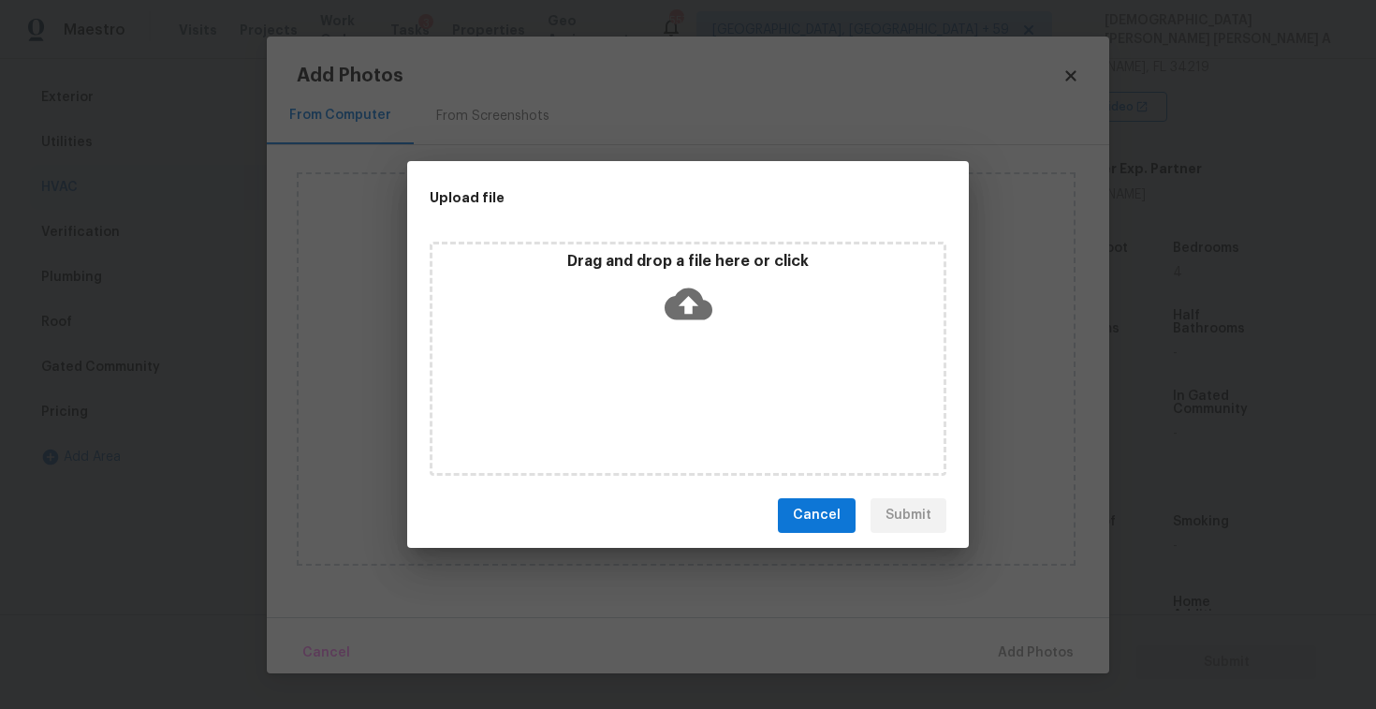
click at [700, 299] on icon at bounding box center [689, 303] width 48 height 32
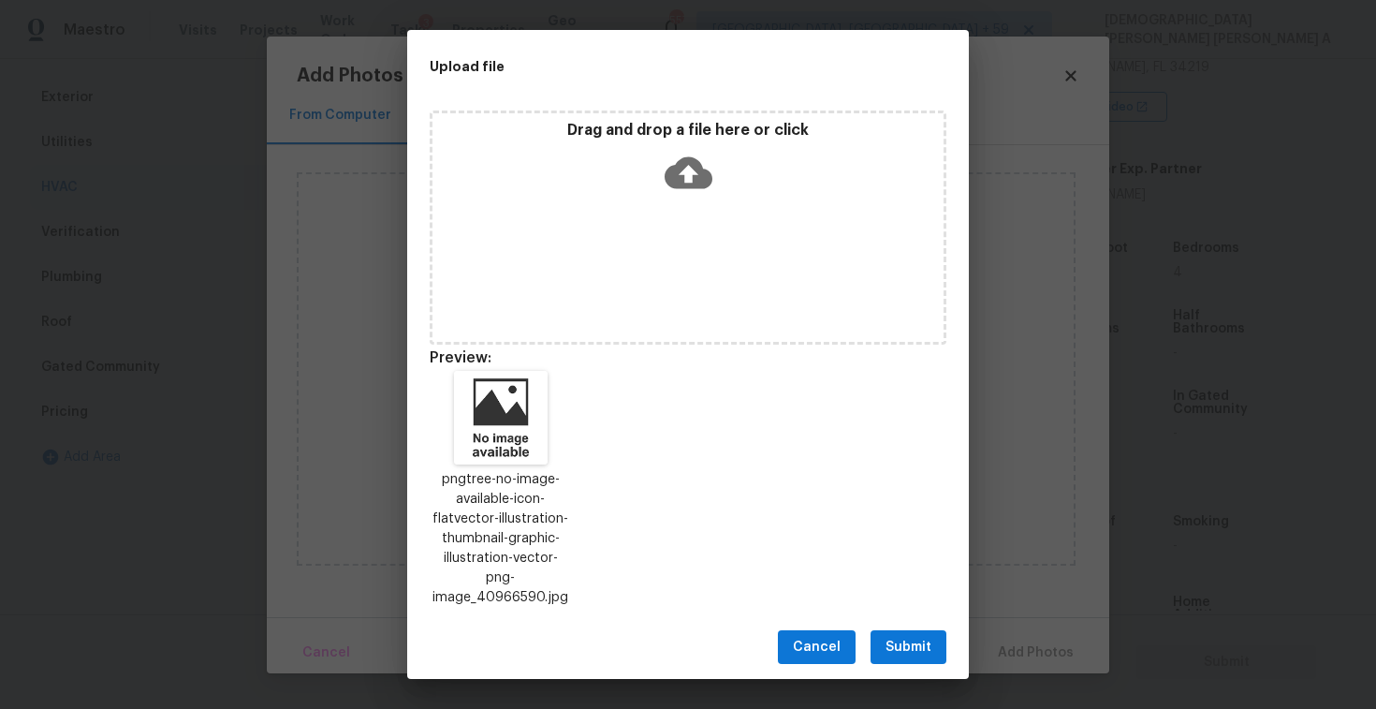
click at [906, 637] on span "Submit" at bounding box center [909, 647] width 46 height 23
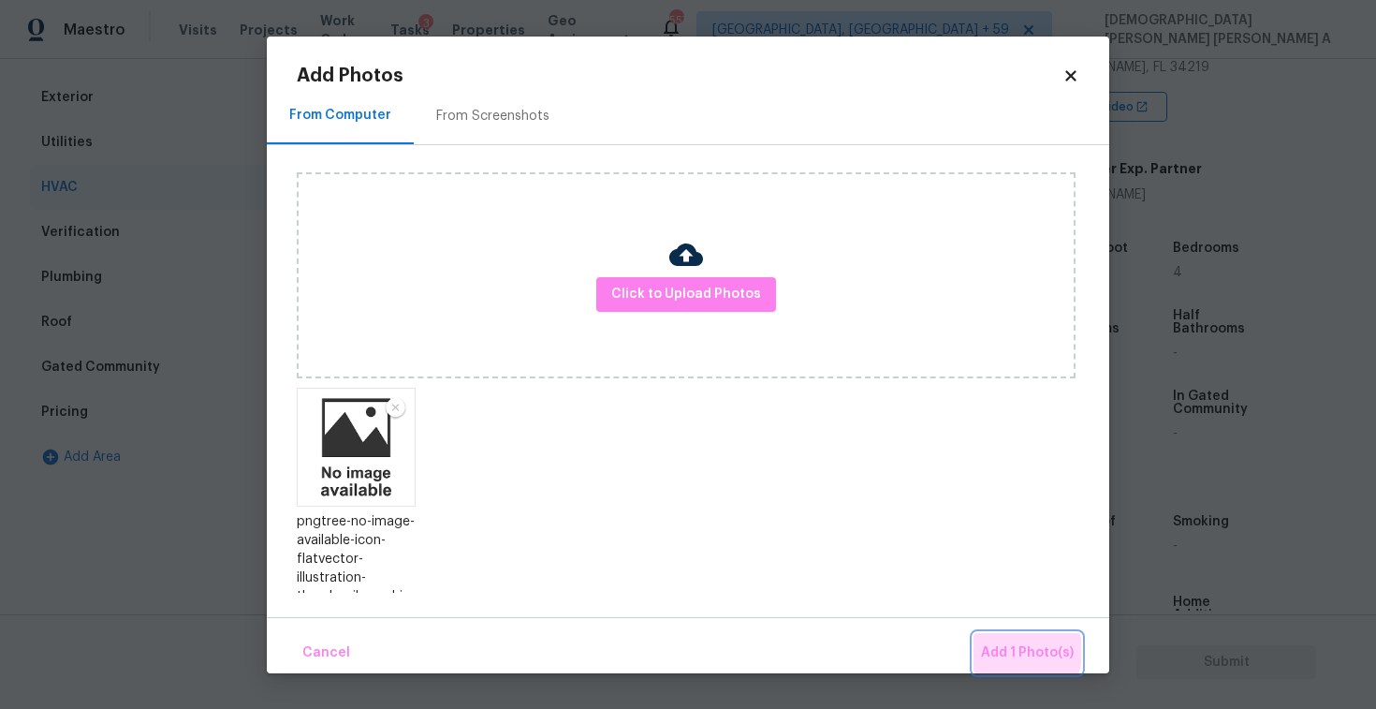
click at [1009, 651] on span "Add 1 Photo(s)" at bounding box center [1027, 652] width 93 height 23
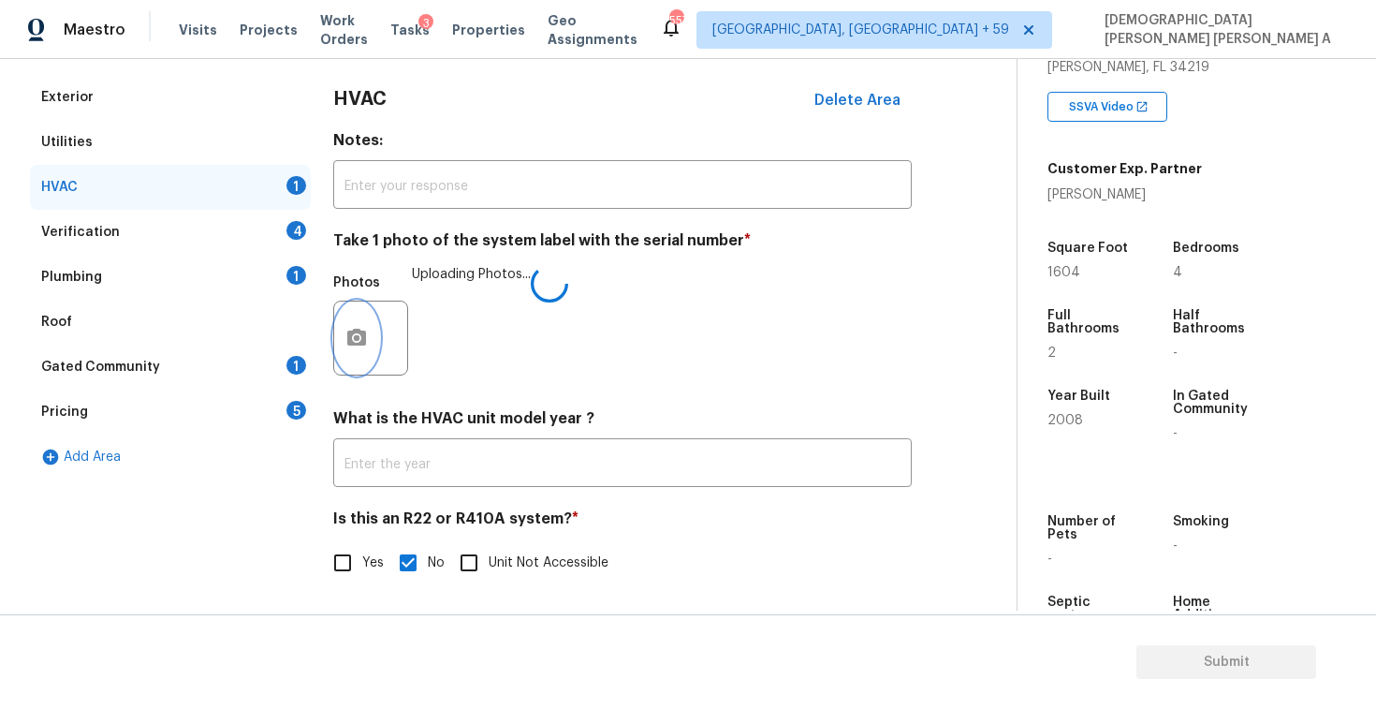
scroll to position [418, 0]
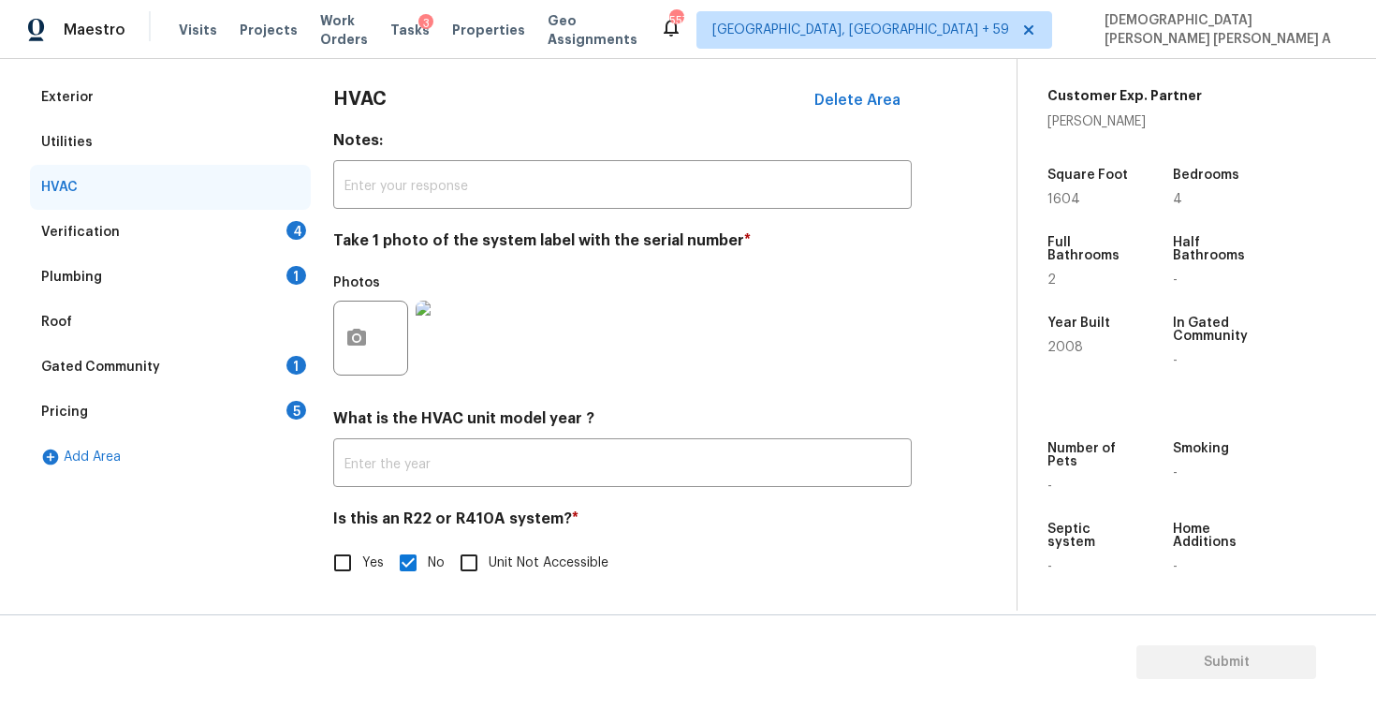
click at [86, 229] on div "Verification" at bounding box center [80, 232] width 79 height 19
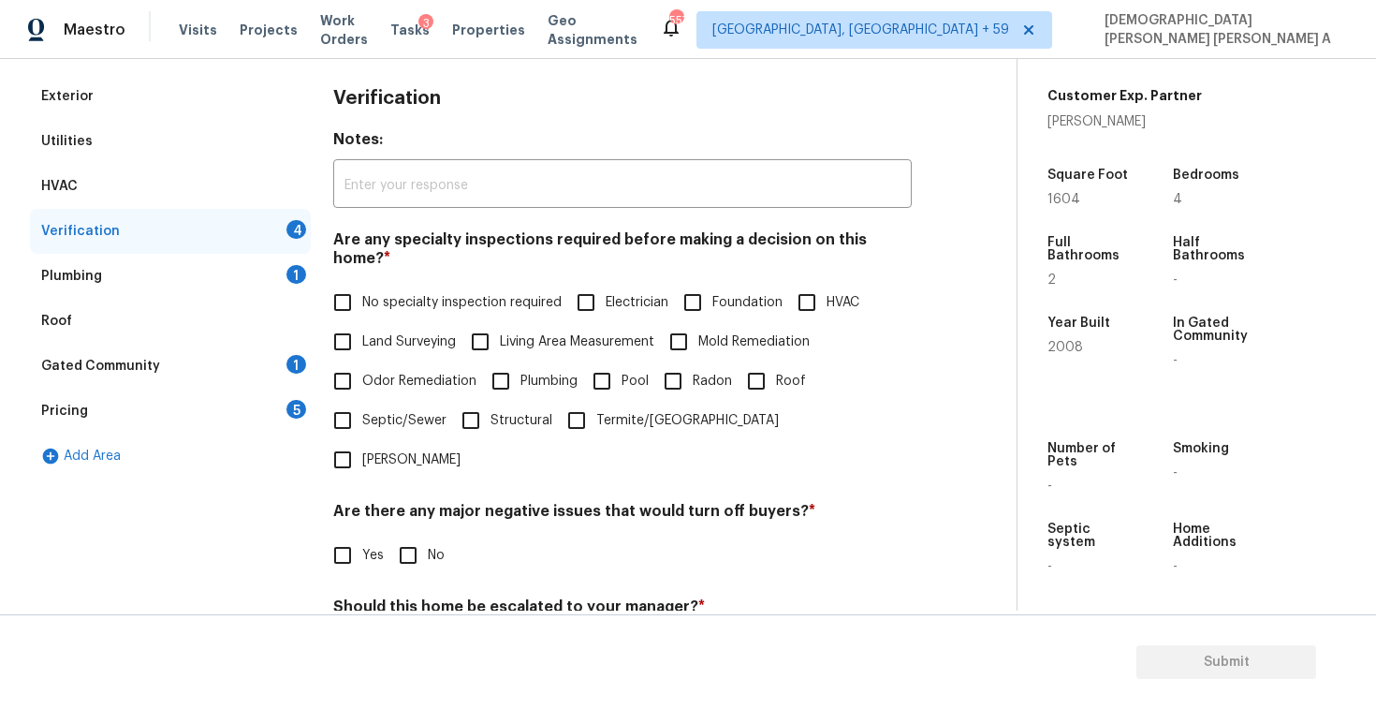
click at [333, 286] on input "No specialty inspection required" at bounding box center [342, 302] width 39 height 39
checkbox input "true"
click at [402, 535] on input "No" at bounding box center [407, 554] width 39 height 39
checkbox input "true"
click at [410, 597] on div "Should this home be escalated to your manager? * Yes No" at bounding box center [622, 633] width 579 height 73
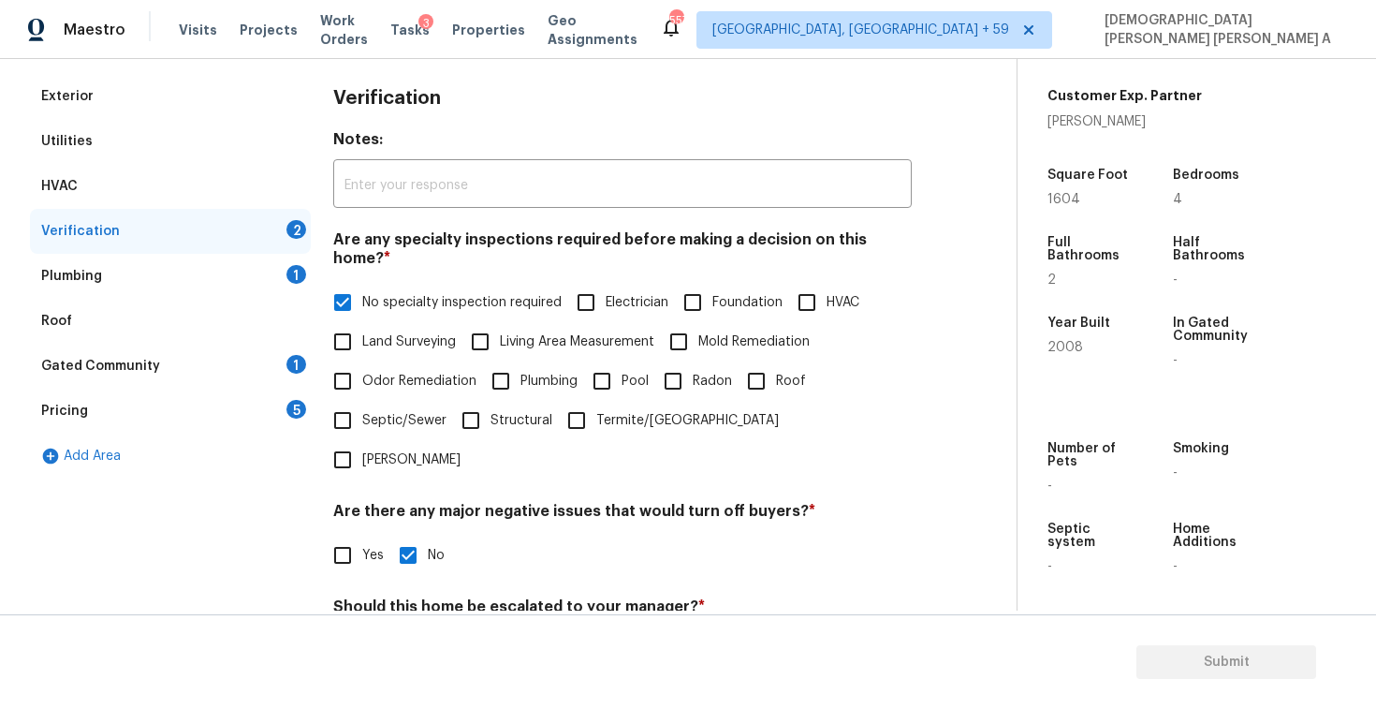
scroll to position [399, 0]
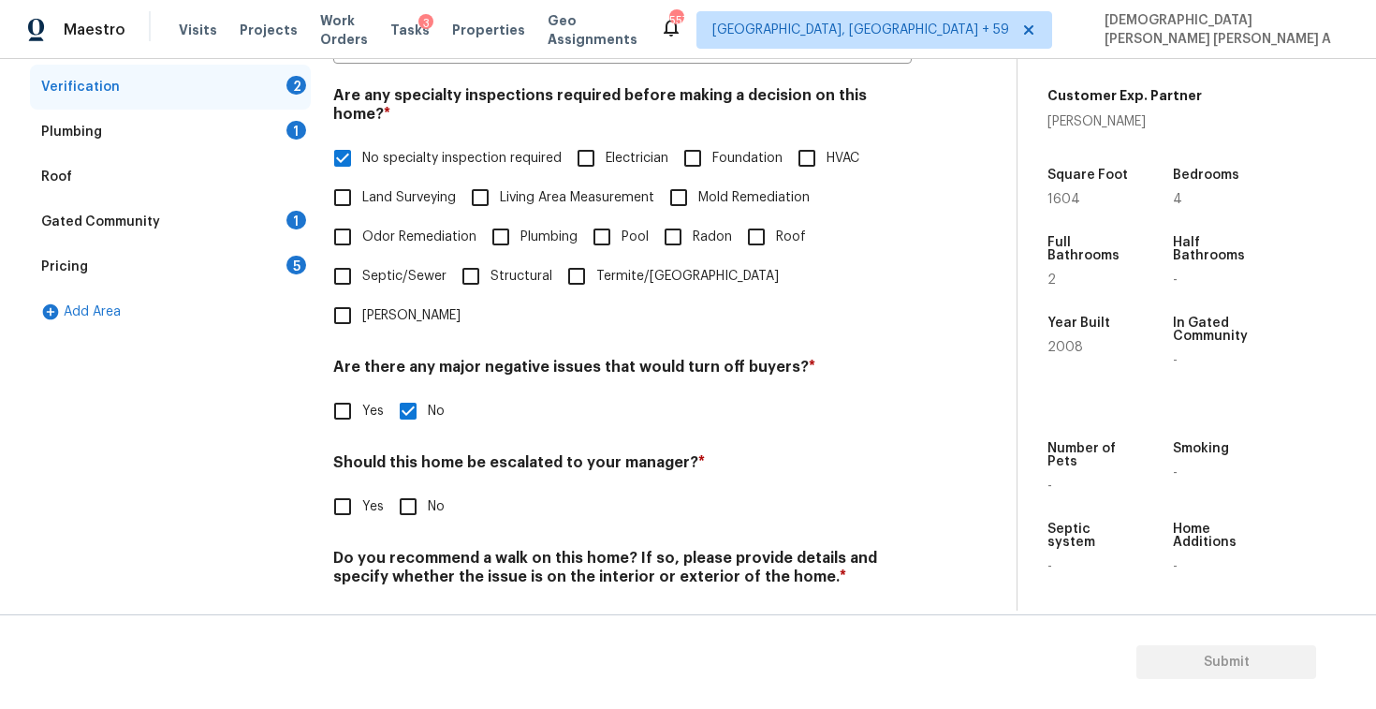
click at [412, 470] on div "Verification Notes: ​ Are any specialty inspections required before making a de…" at bounding box center [622, 296] width 579 height 733
click at [408, 487] on input "No" at bounding box center [407, 506] width 39 height 39
checkbox input "true"
click at [408, 603] on input "No" at bounding box center [407, 622] width 39 height 39
checkbox input "true"
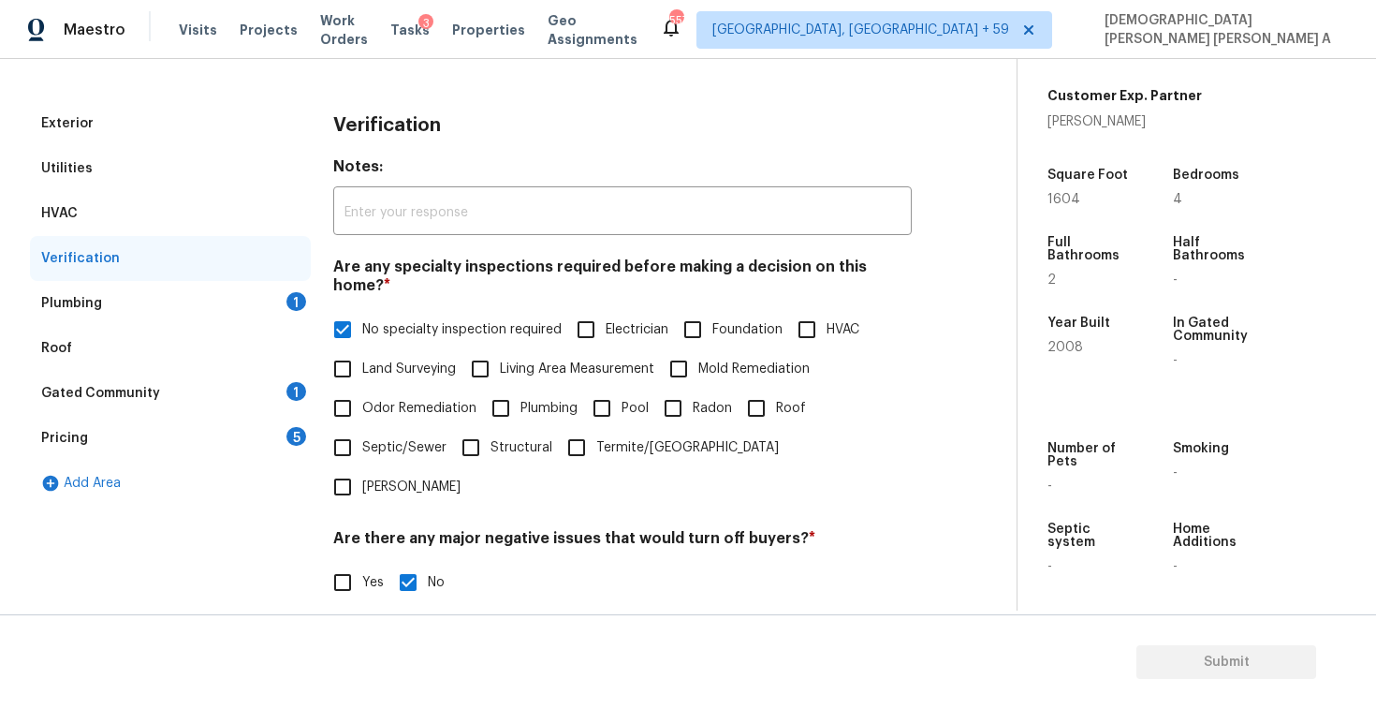
scroll to position [78, 0]
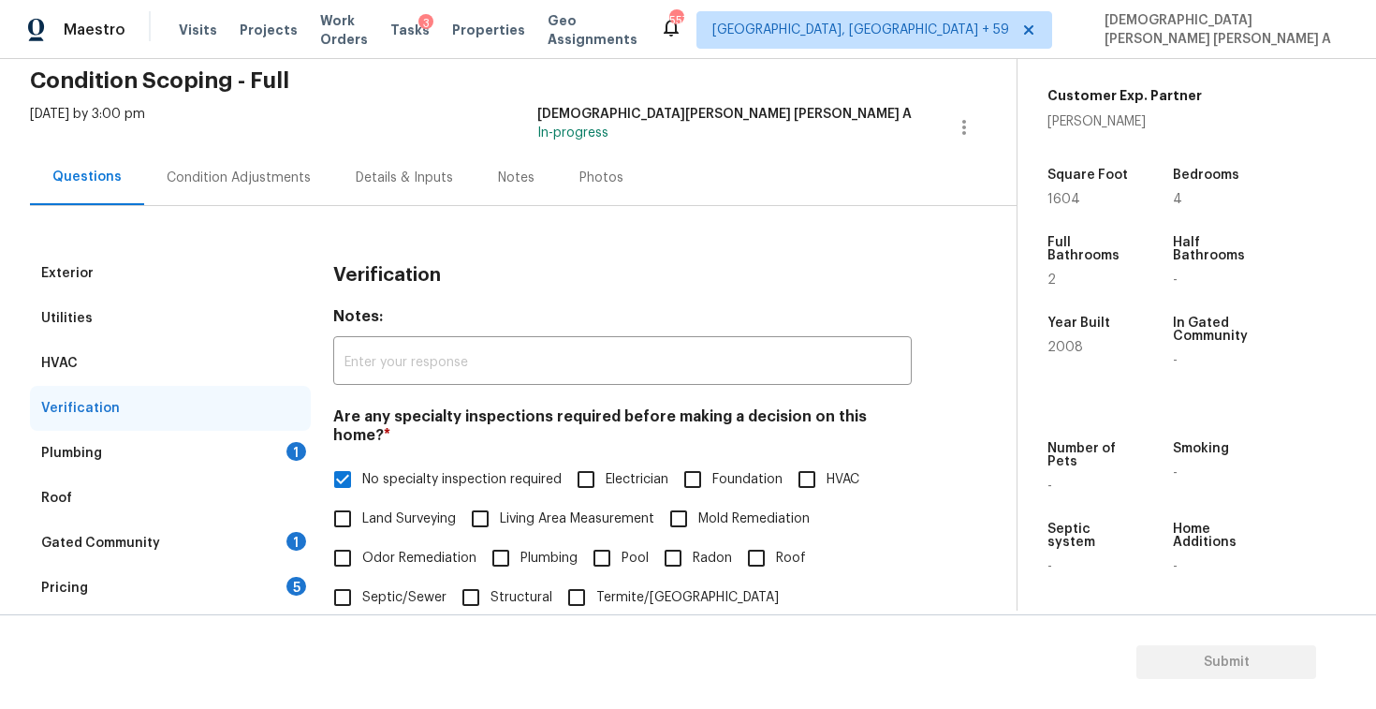
click at [188, 453] on div "Plumbing 1" at bounding box center [170, 453] width 281 height 45
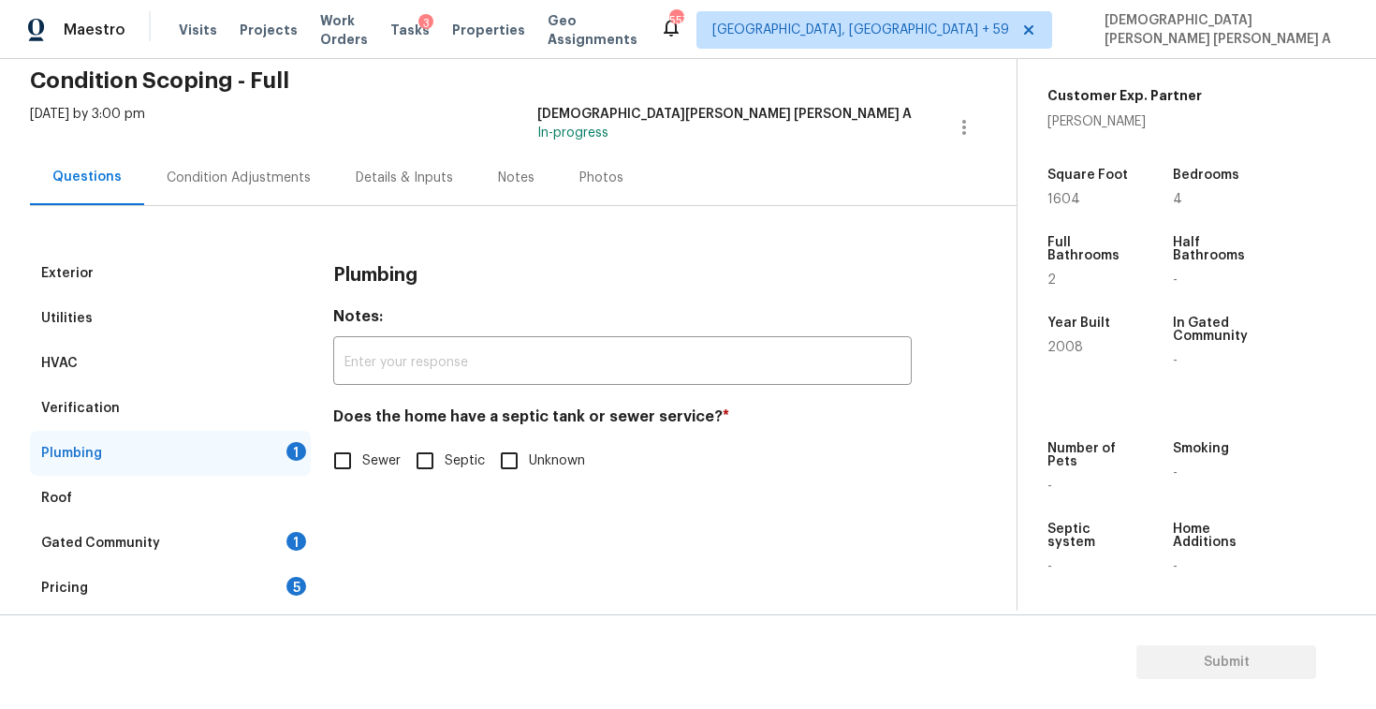
click at [304, 463] on div "Plumbing 1" at bounding box center [170, 453] width 281 height 45
click at [344, 460] on input "Sewer" at bounding box center [342, 460] width 39 height 39
checkbox input "true"
click at [215, 556] on div "Gated Community 1" at bounding box center [170, 542] width 281 height 45
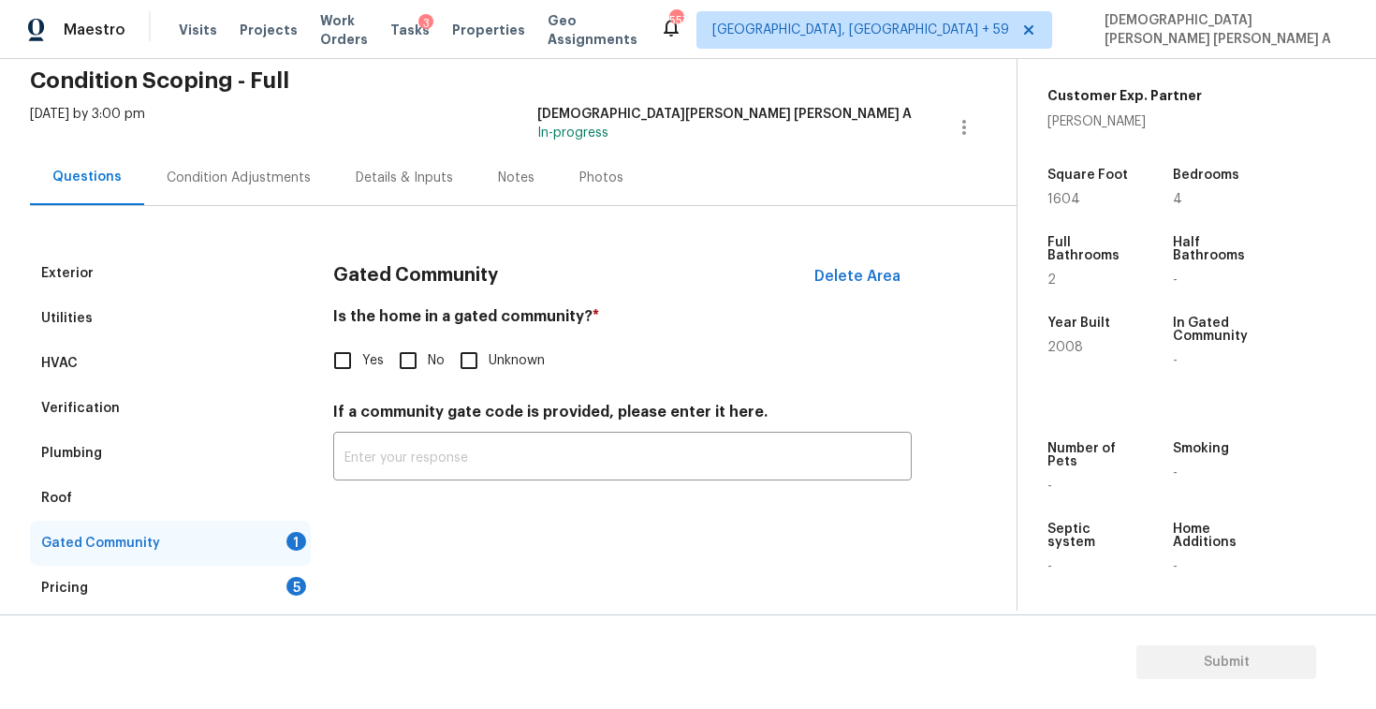
click at [396, 372] on input "No" at bounding box center [407, 360] width 39 height 39
checkbox input "true"
click at [200, 601] on div "Pricing 5" at bounding box center [170, 587] width 281 height 45
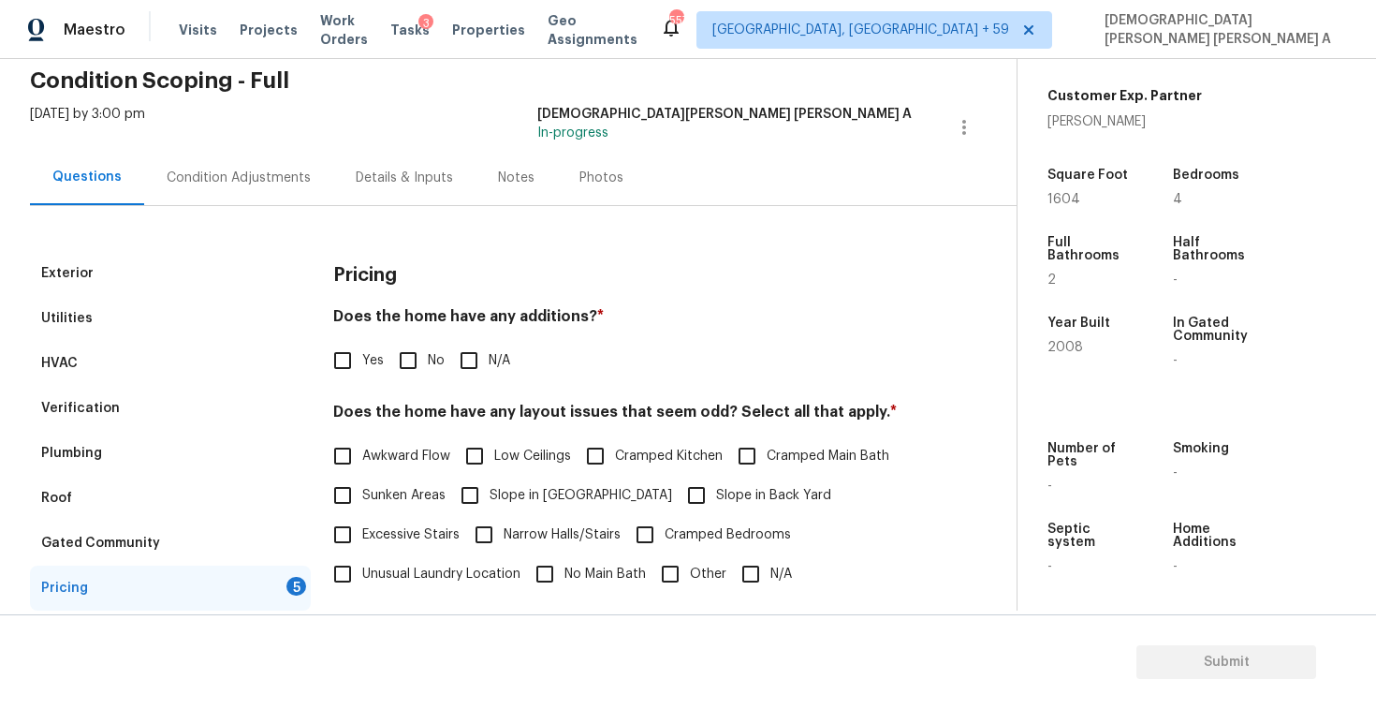
click at [422, 374] on input "No" at bounding box center [407, 360] width 39 height 39
checkbox input "true"
click at [747, 584] on input "N/A" at bounding box center [750, 573] width 39 height 39
checkbox input "true"
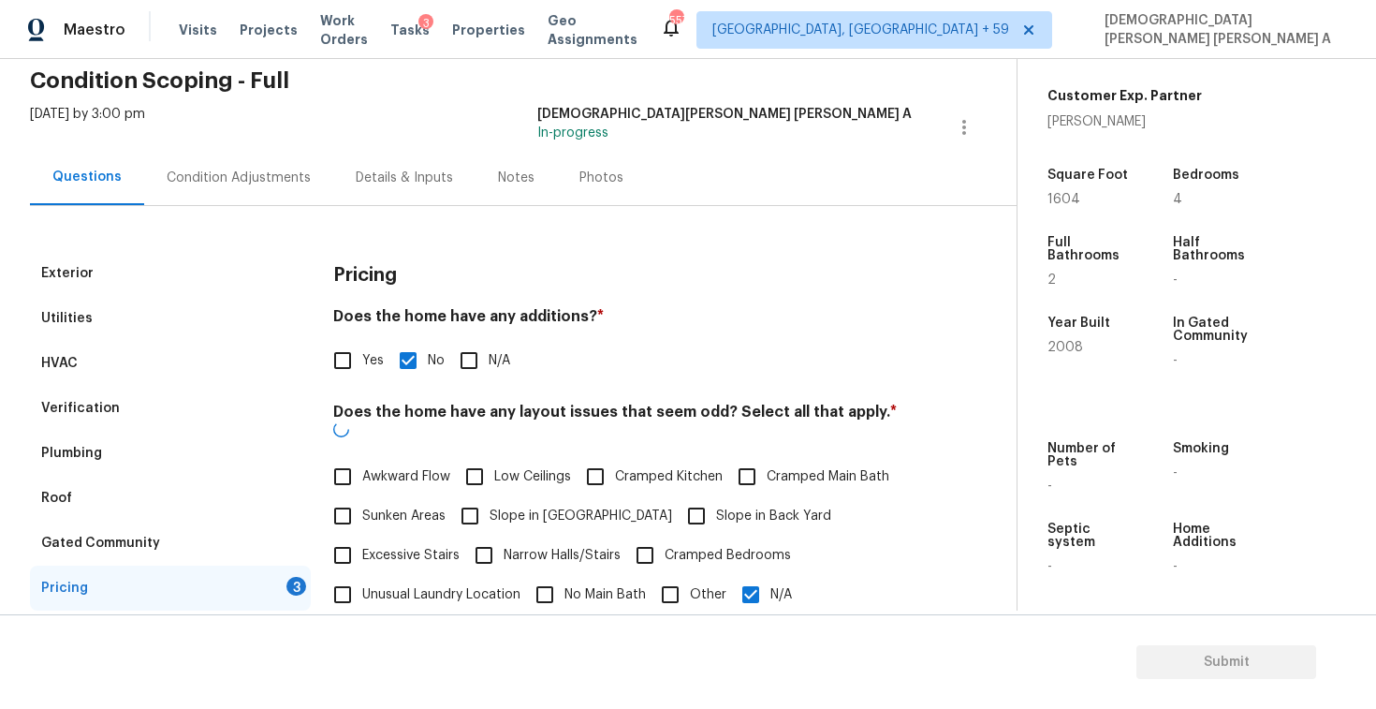
scroll to position [375, 0]
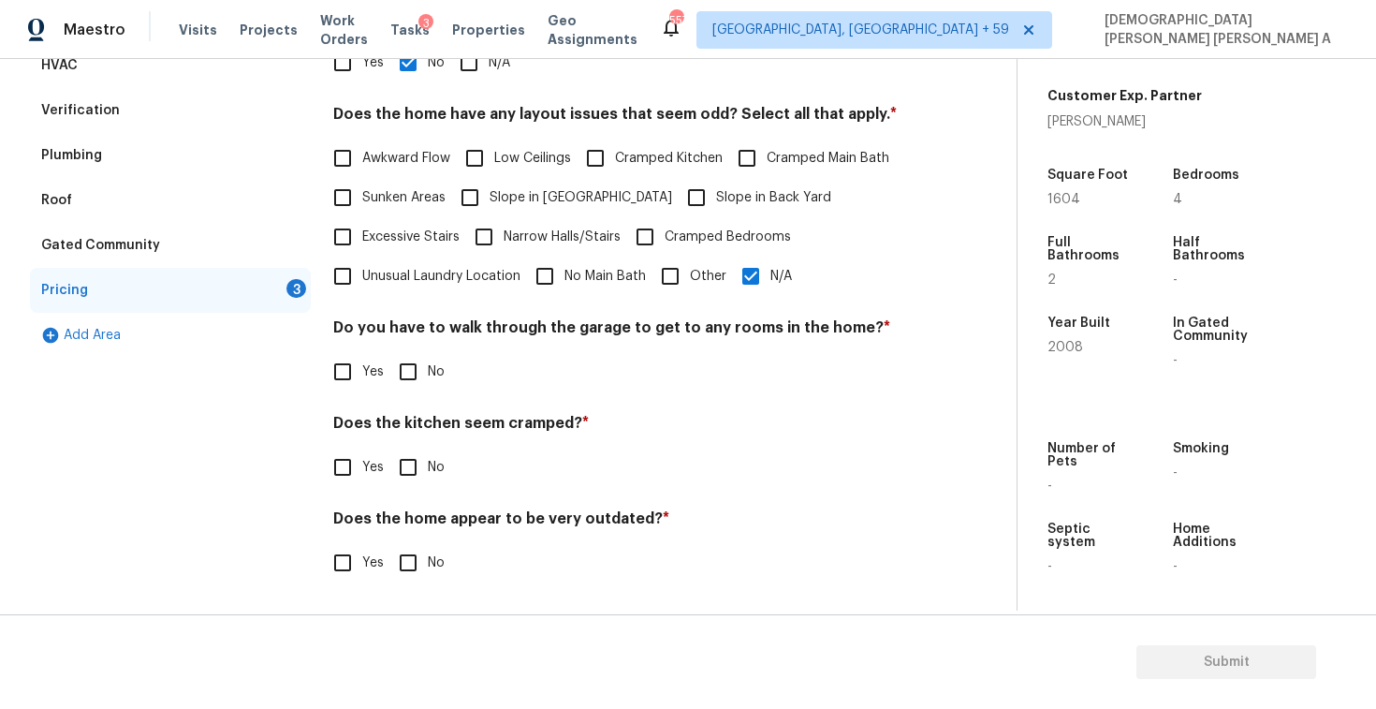
click at [413, 375] on input "No" at bounding box center [407, 371] width 39 height 39
checkbox input "true"
click at [414, 482] on input "No" at bounding box center [407, 468] width 39 height 39
checkbox input "true"
click at [412, 579] on input "No" at bounding box center [407, 564] width 39 height 39
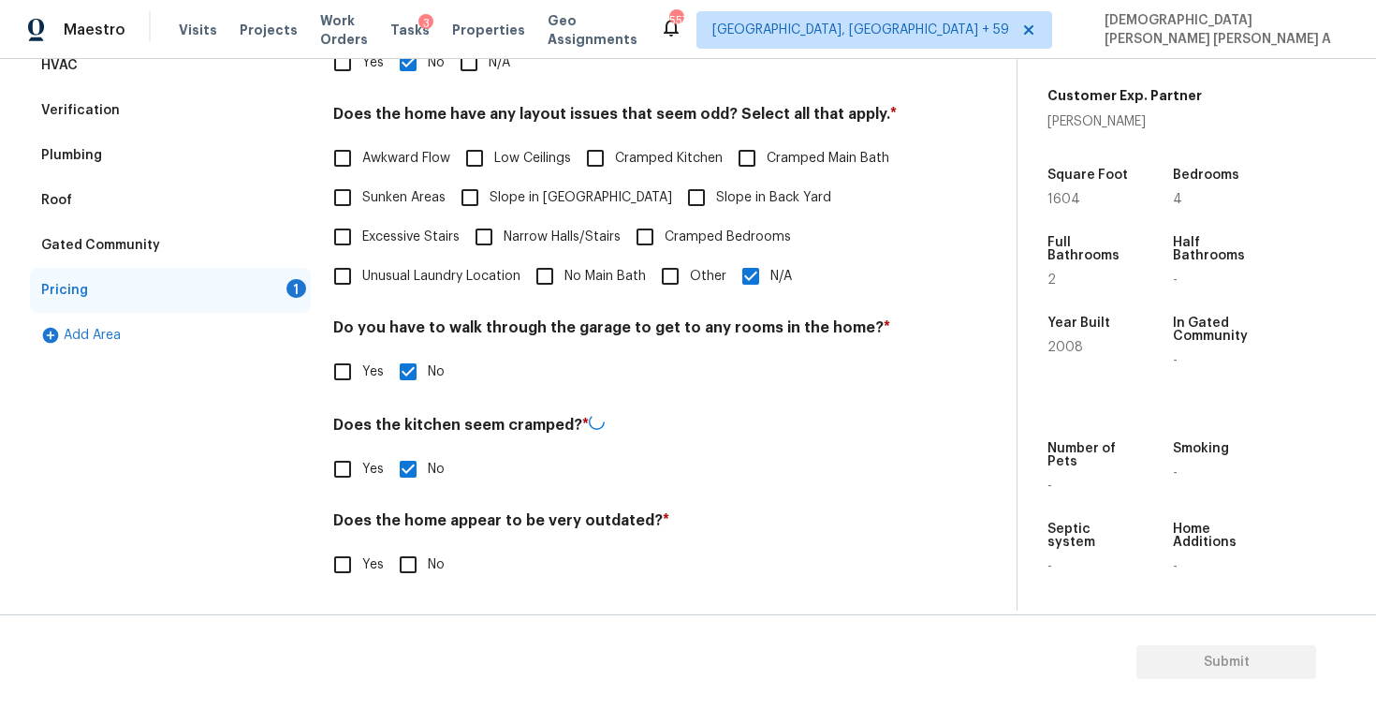
checkbox input "true"
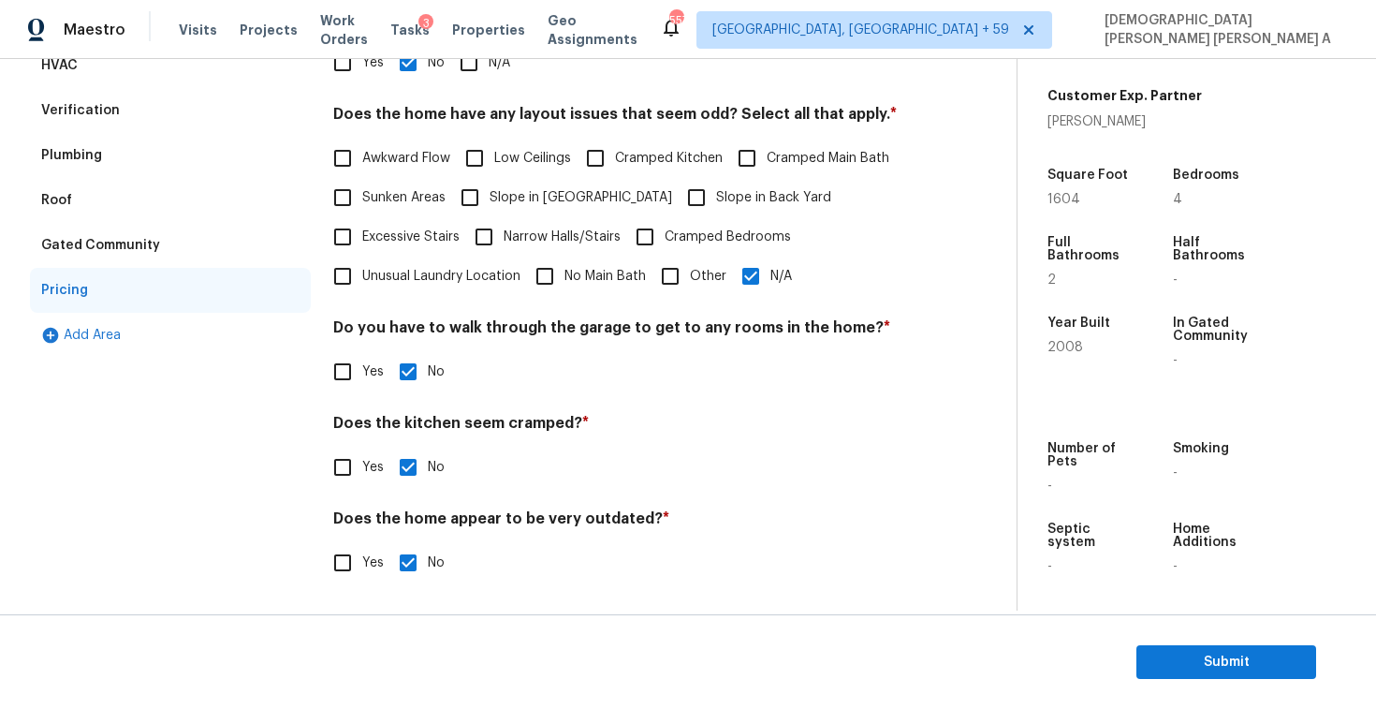
scroll to position [0, 0]
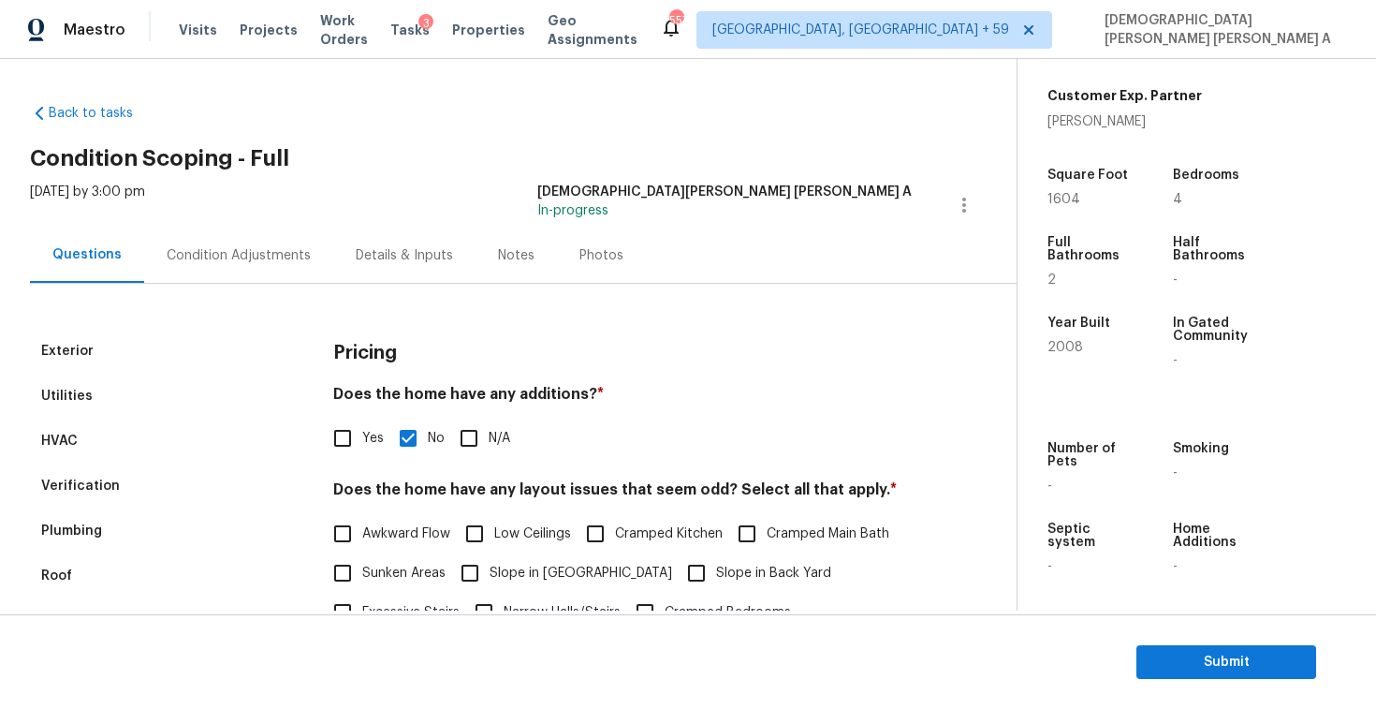
click at [612, 246] on div "Photos" at bounding box center [601, 254] width 89 height 55
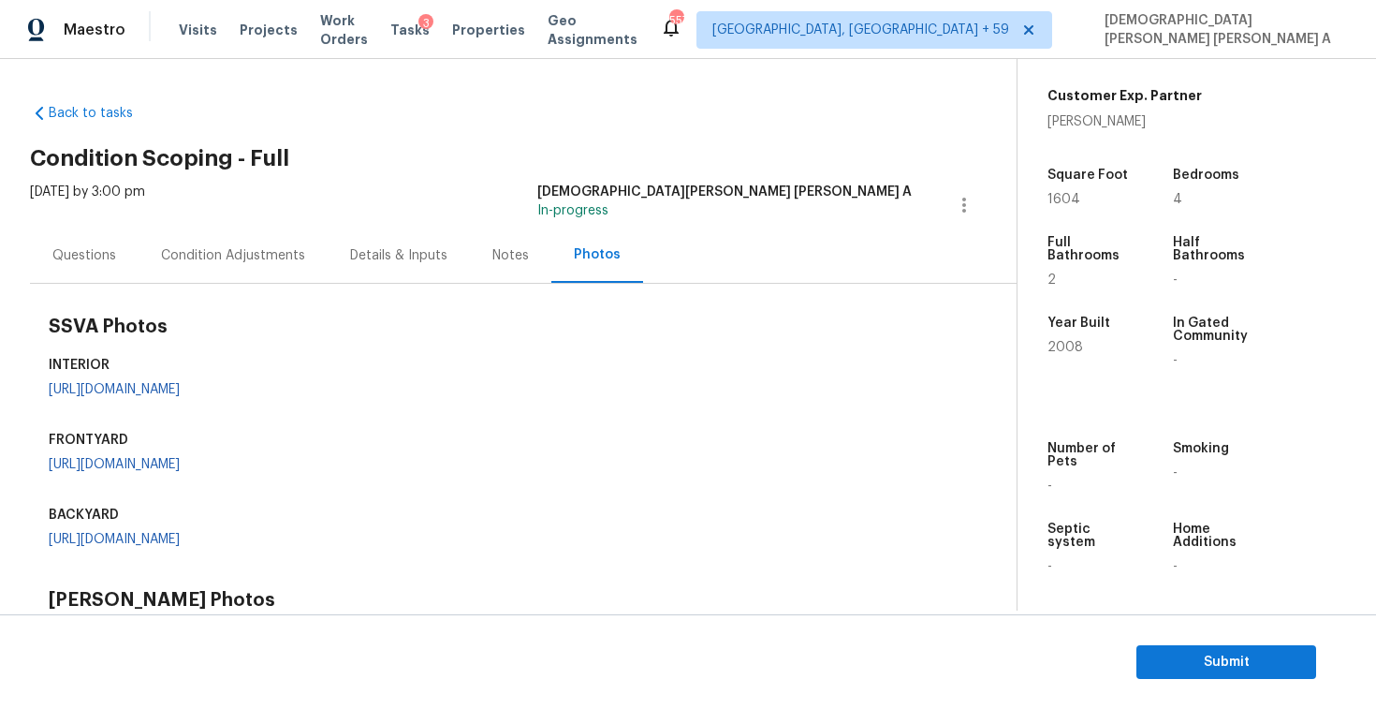
scroll to position [425, 0]
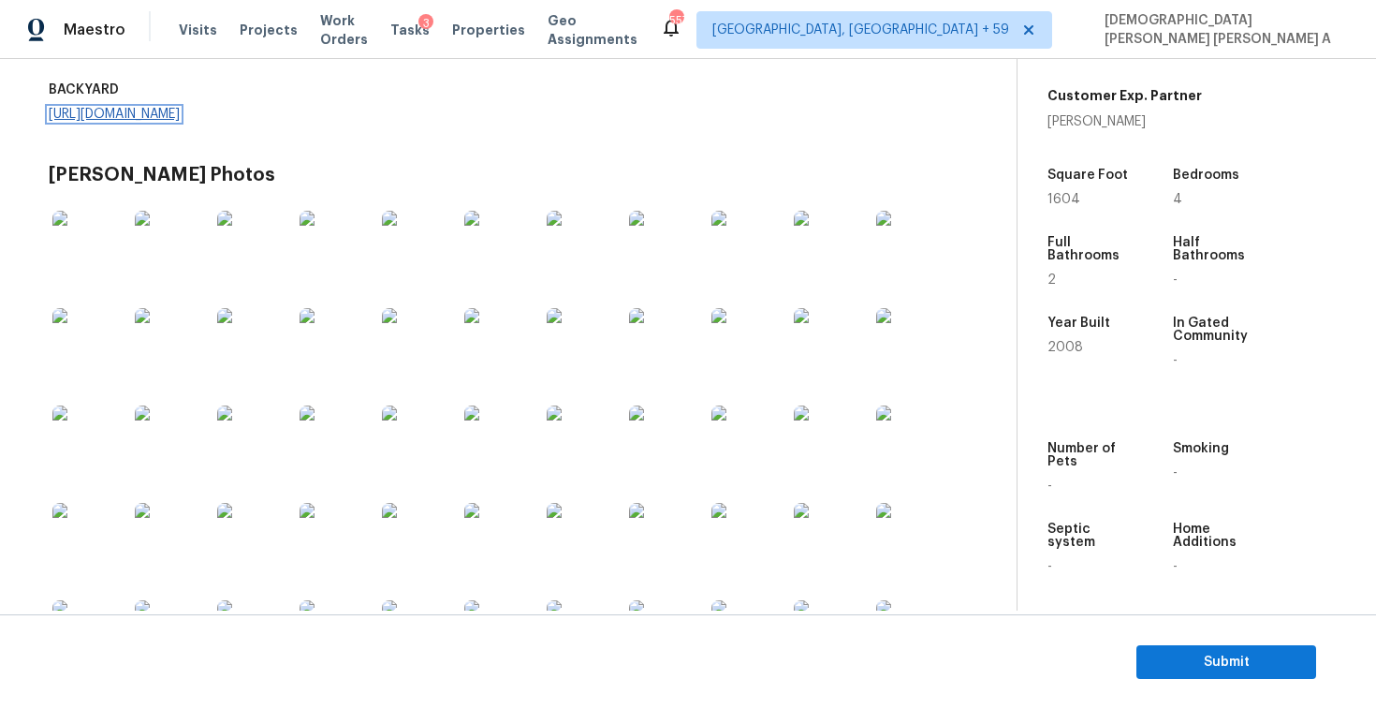
click at [148, 121] on link "https://opendoor-admin-client-upload-production.s3.amazonaws.com/uploads/Cake/S…" at bounding box center [114, 114] width 131 height 13
click at [180, 46] on link "https://opendoor-admin-client-upload-production.s3.amazonaws.com/uploads/Cake/S…" at bounding box center [114, 39] width 131 height 13
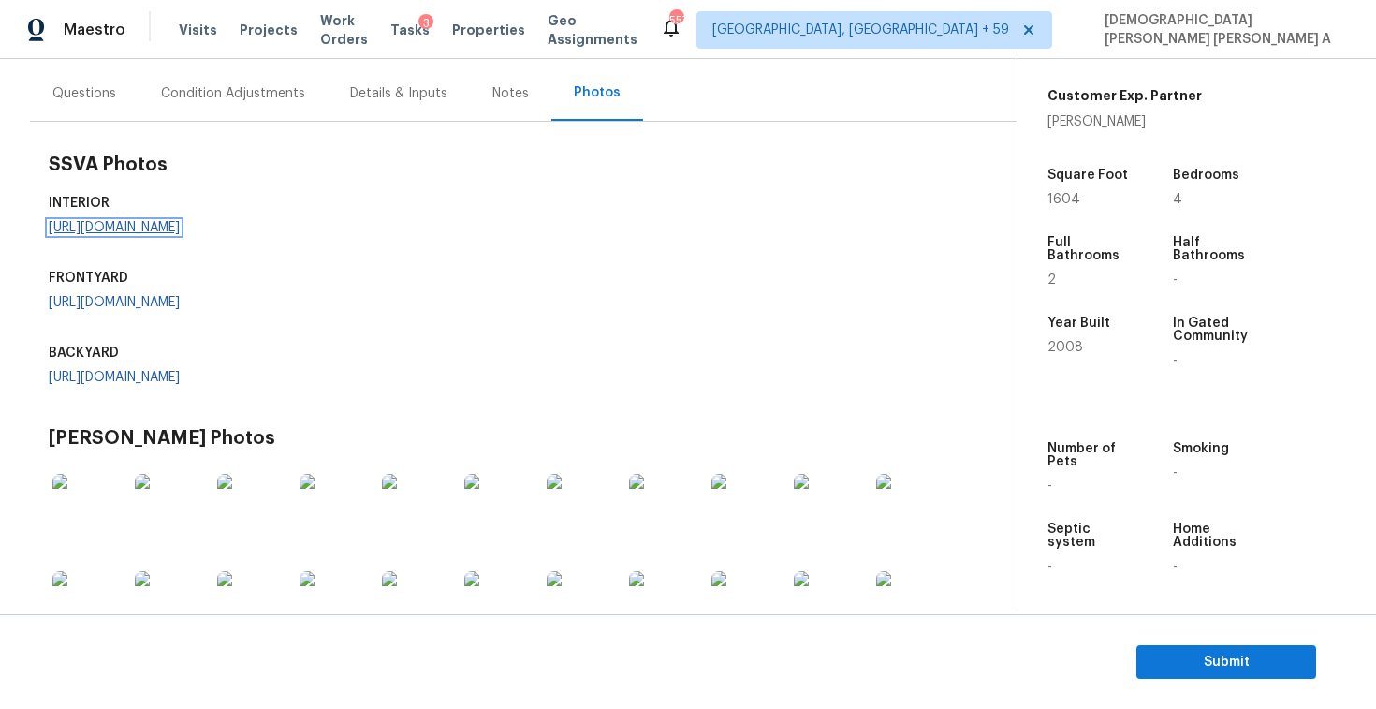
click at [115, 234] on link "https://opendoor-admin-client-upload-production.s3.amazonaws.com/uploads/Cake/S…" at bounding box center [114, 227] width 131 height 13
click at [108, 95] on div "Questions" at bounding box center [84, 93] width 64 height 19
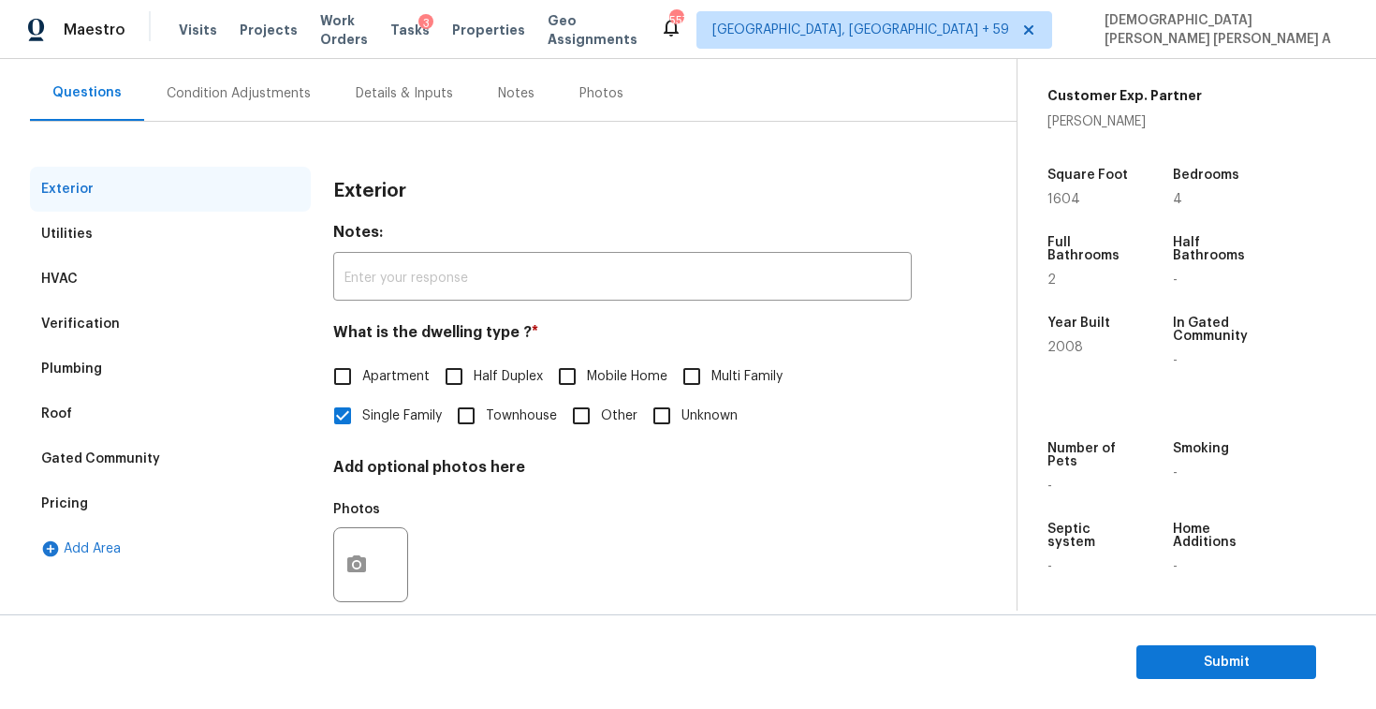
scroll to position [193, 0]
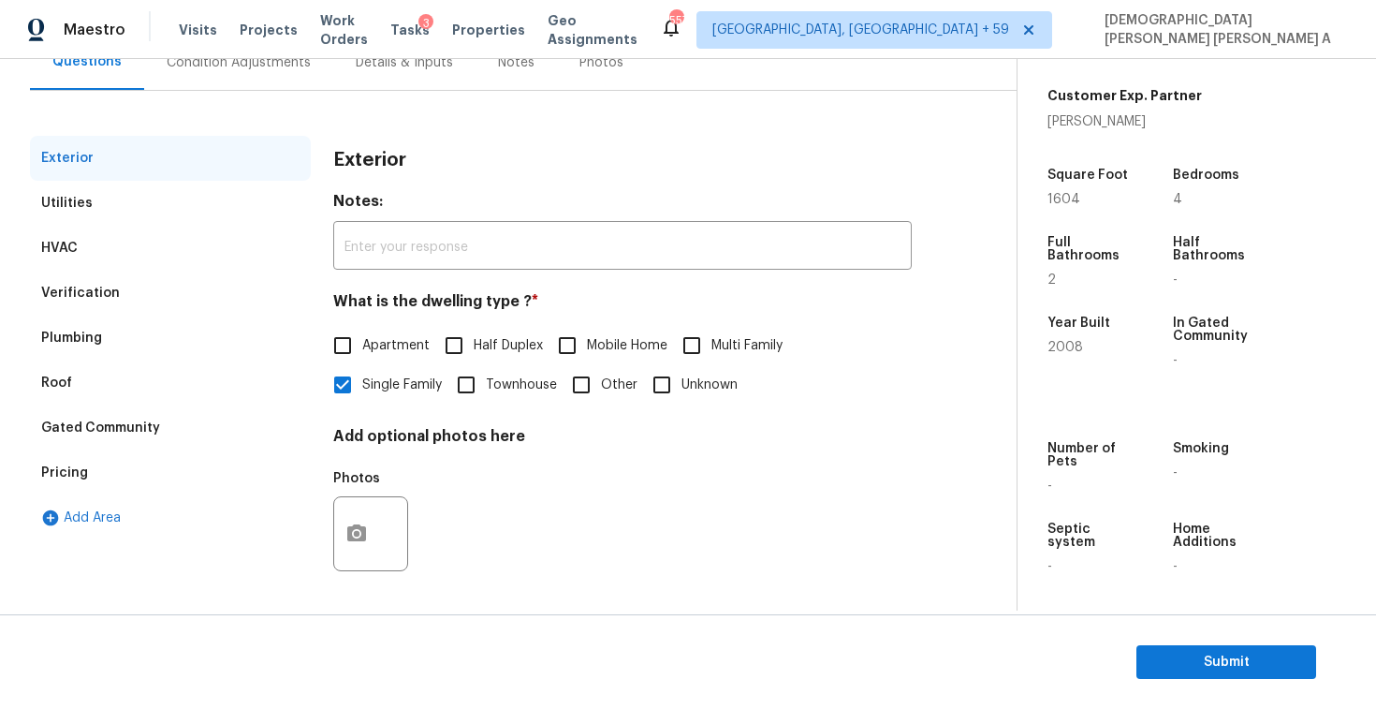
click at [158, 482] on div "Pricing" at bounding box center [170, 472] width 281 height 45
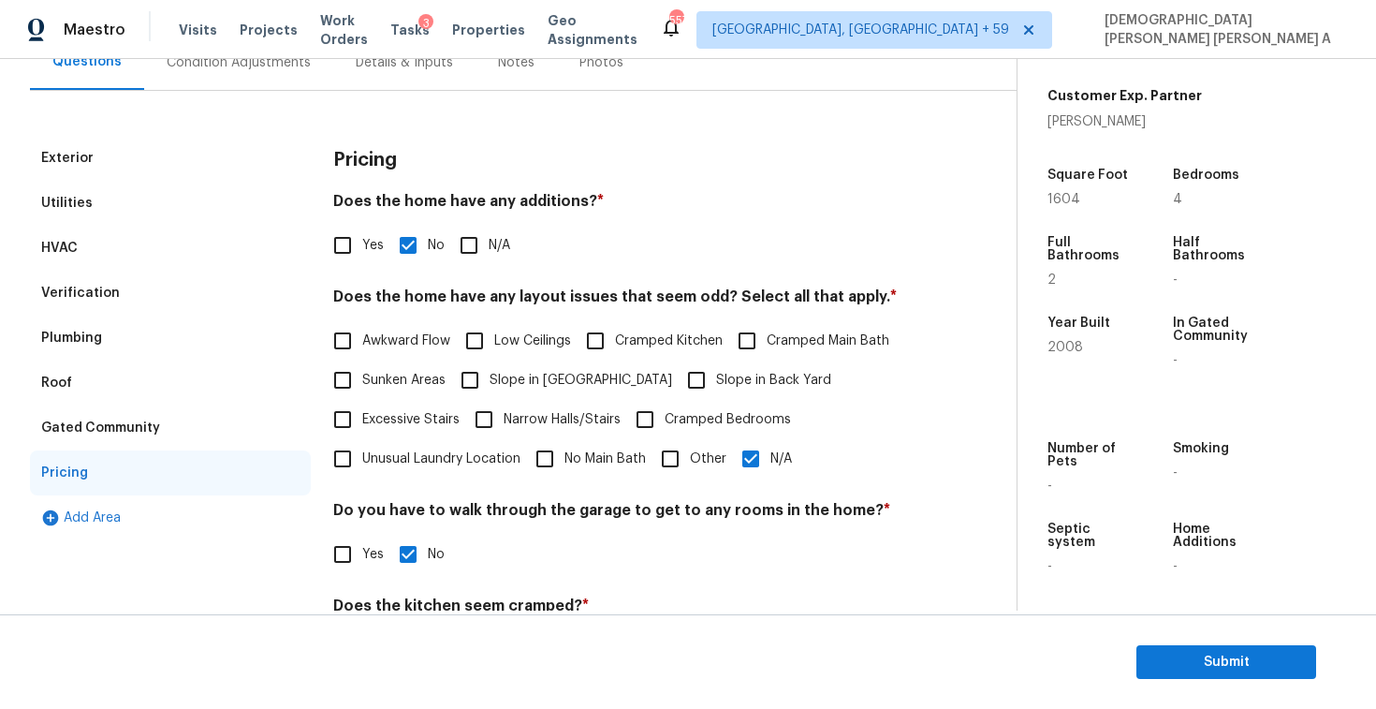
scroll to position [375, 0]
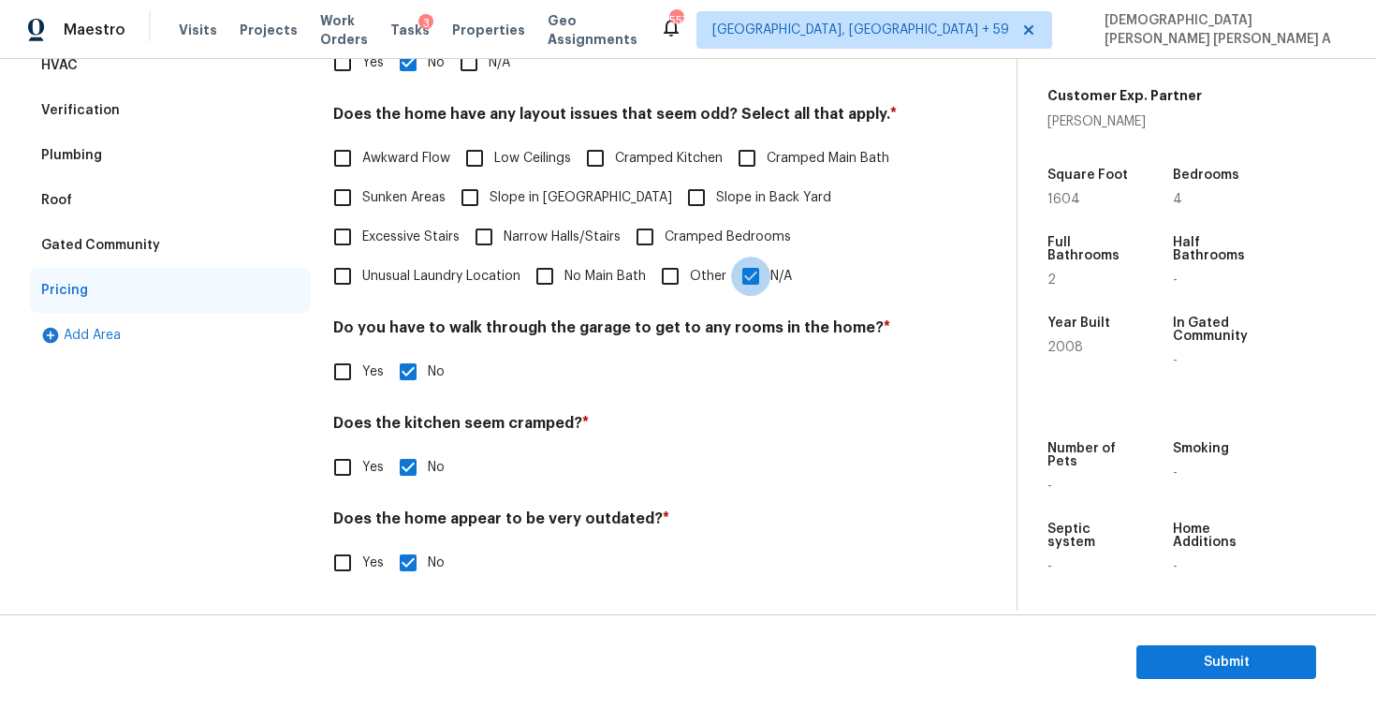
click at [765, 264] on input "N/A" at bounding box center [750, 275] width 39 height 39
checkbox input "false"
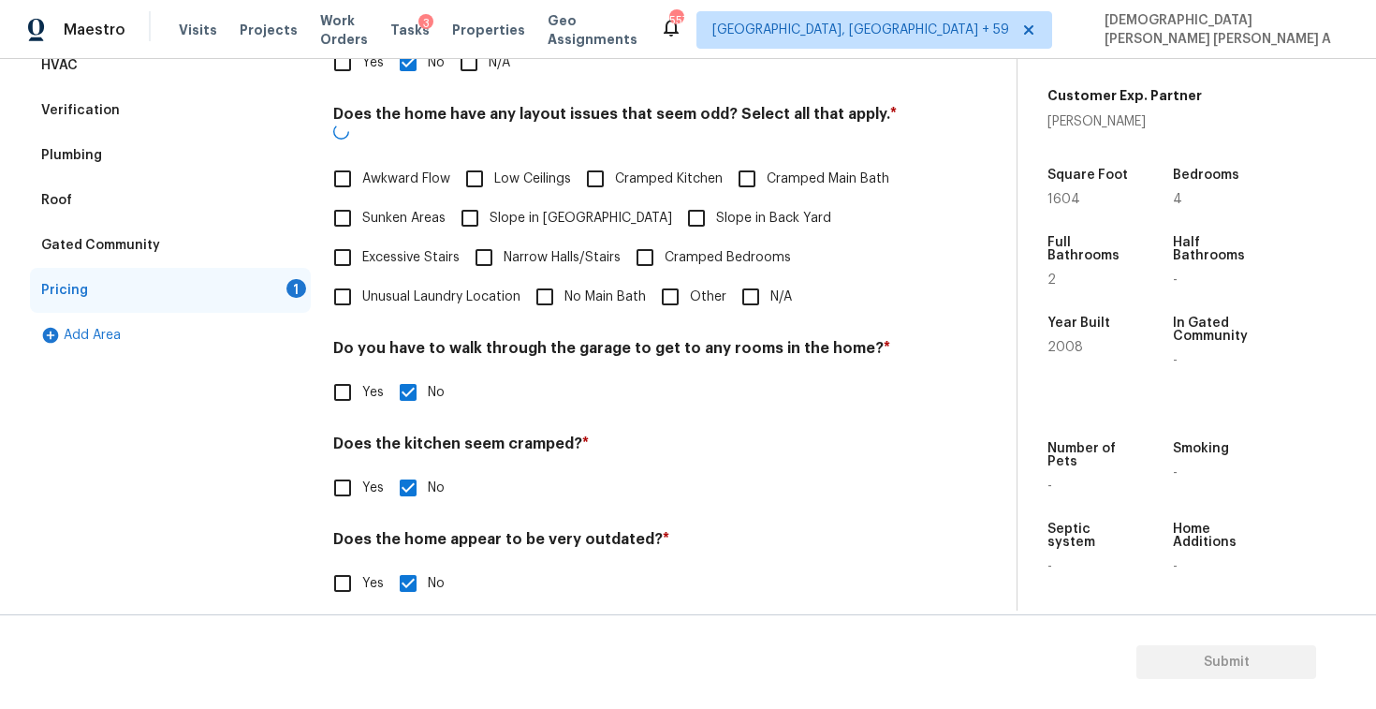
click at [664, 284] on input "Other" at bounding box center [670, 296] width 39 height 39
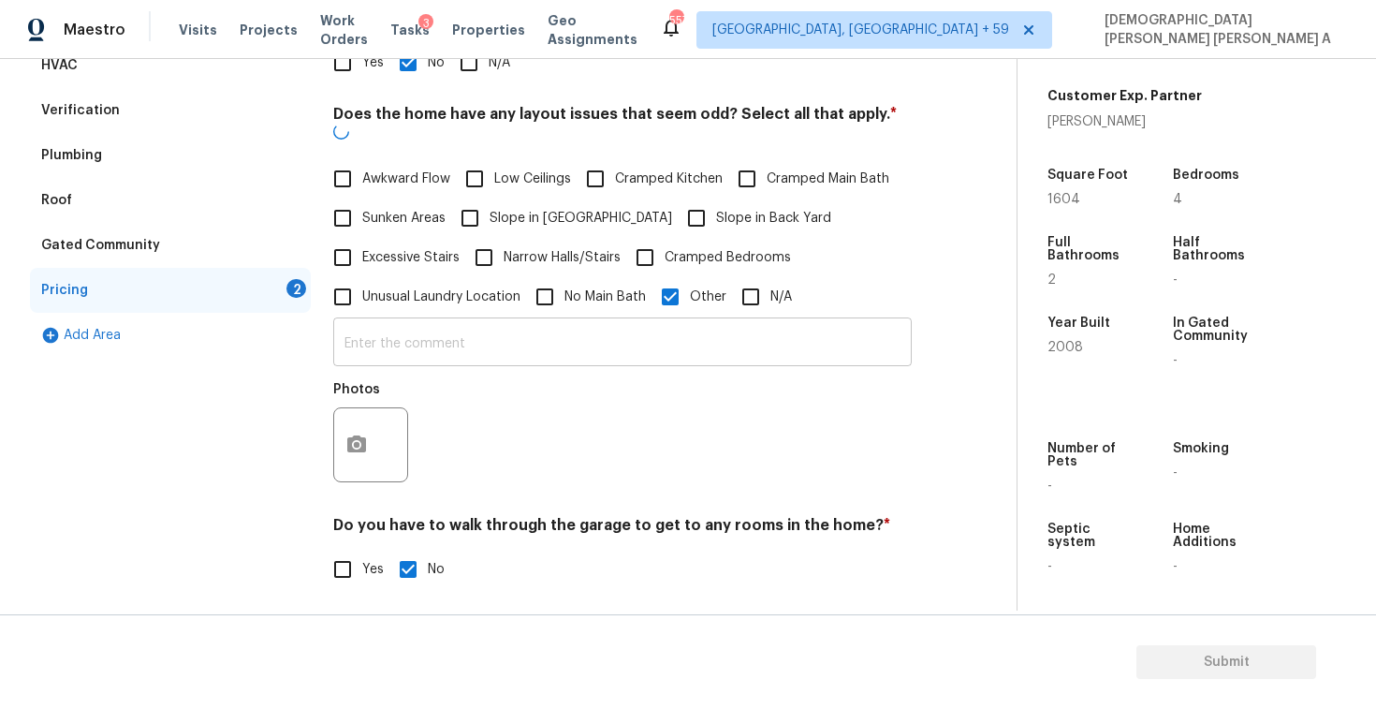
click at [624, 325] on input "text" at bounding box center [622, 344] width 579 height 44
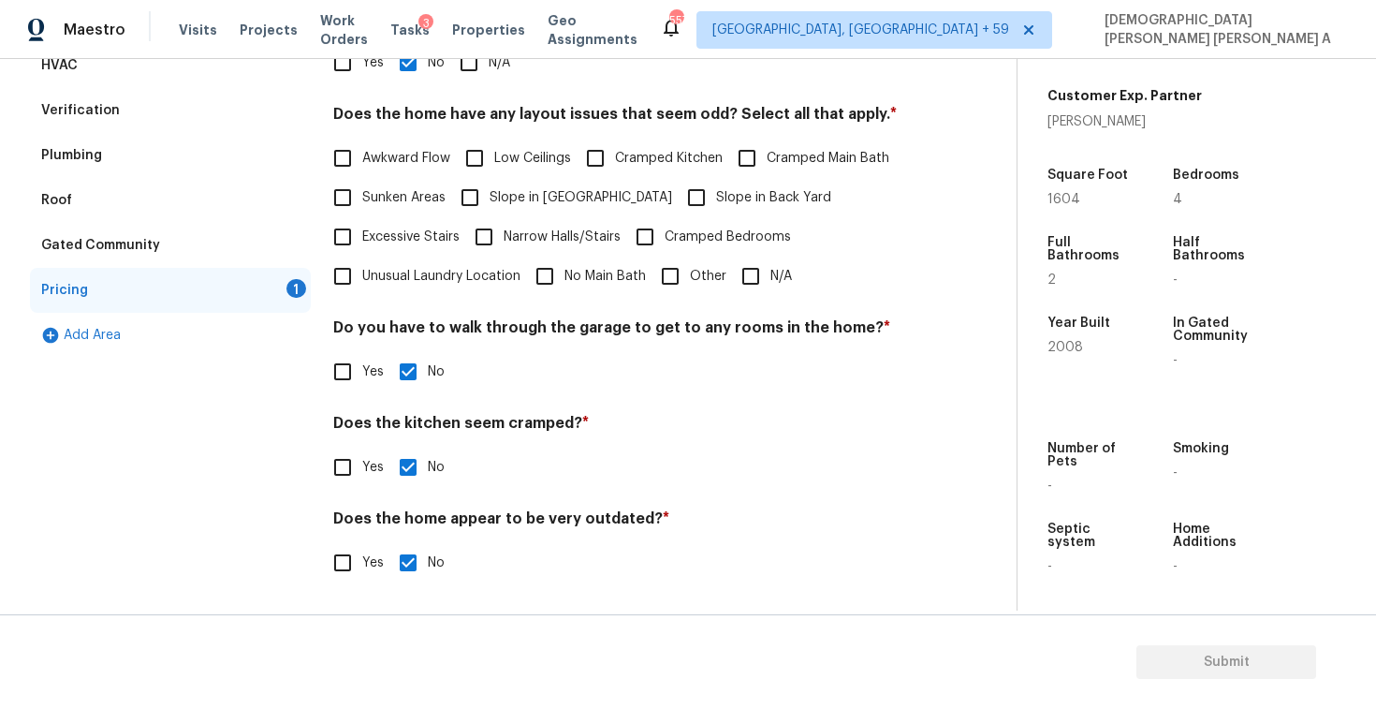
click at [666, 271] on input "Other" at bounding box center [670, 275] width 39 height 39
checkbox input "true"
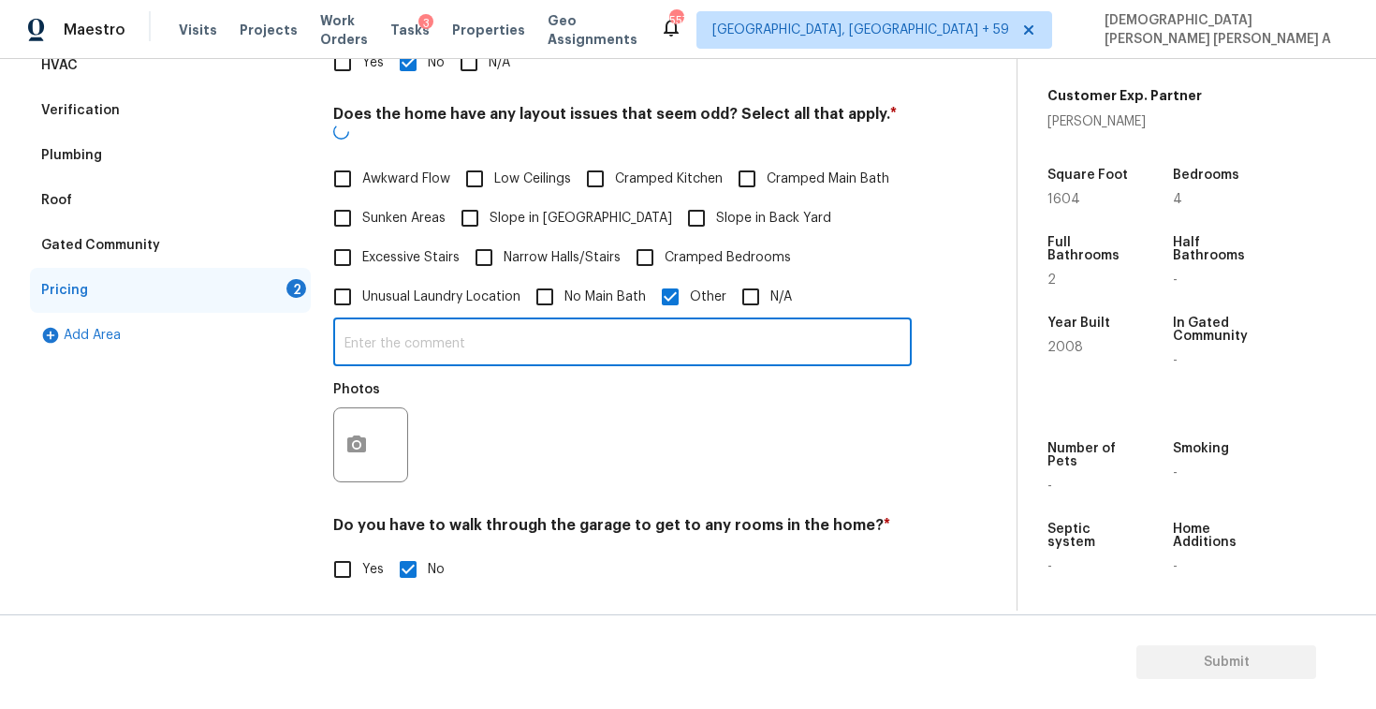
click at [569, 322] on input "text" at bounding box center [622, 344] width 579 height 44
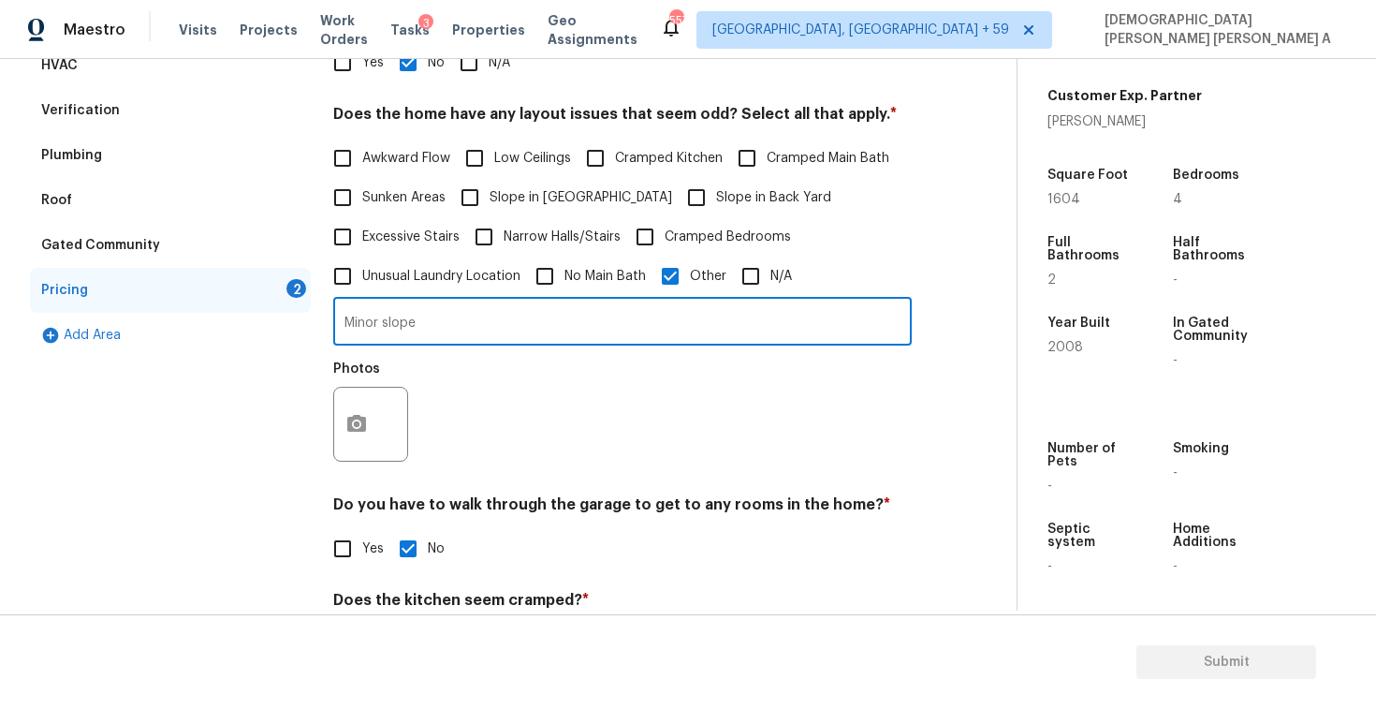
click at [322, 413] on div "Exterior Utilities HVAC Verification Plumbing Roof Gated Community Pricing 2 Ad…" at bounding box center [501, 367] width 942 height 828
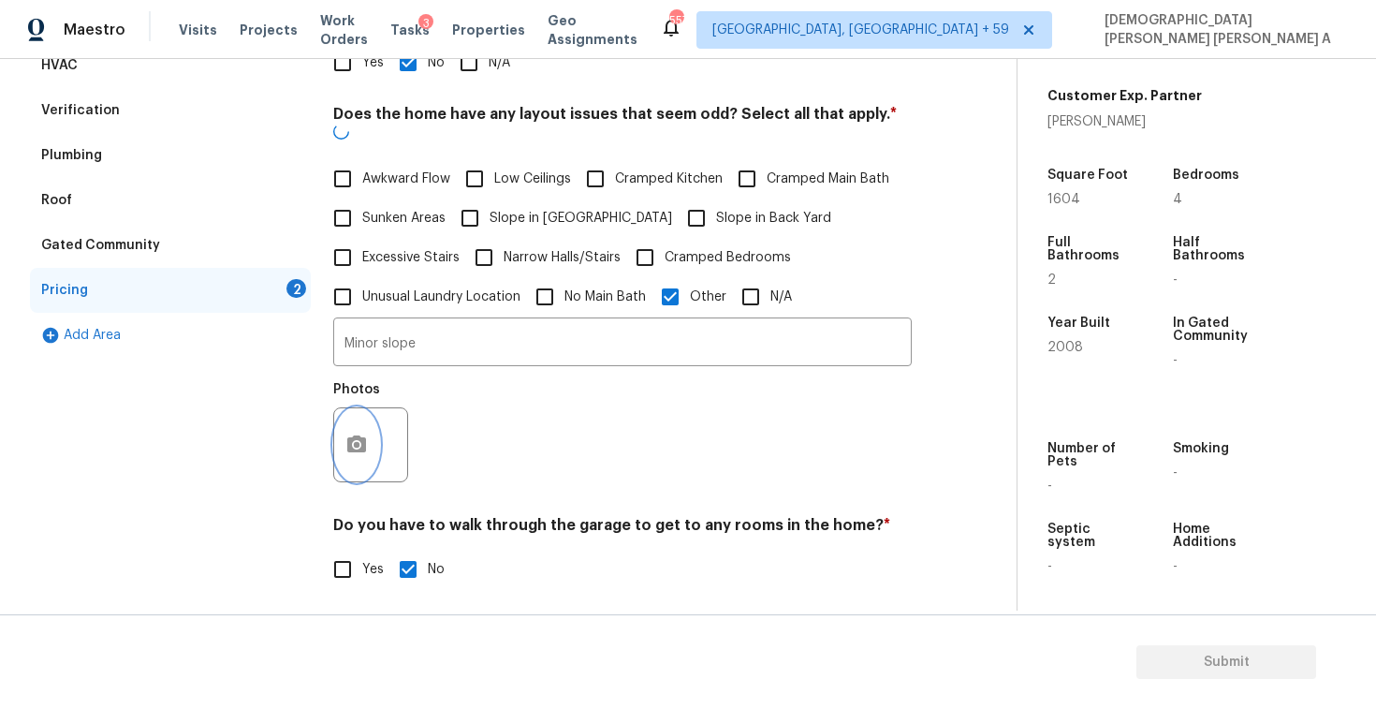
click at [375, 414] on button "button" at bounding box center [356, 444] width 45 height 73
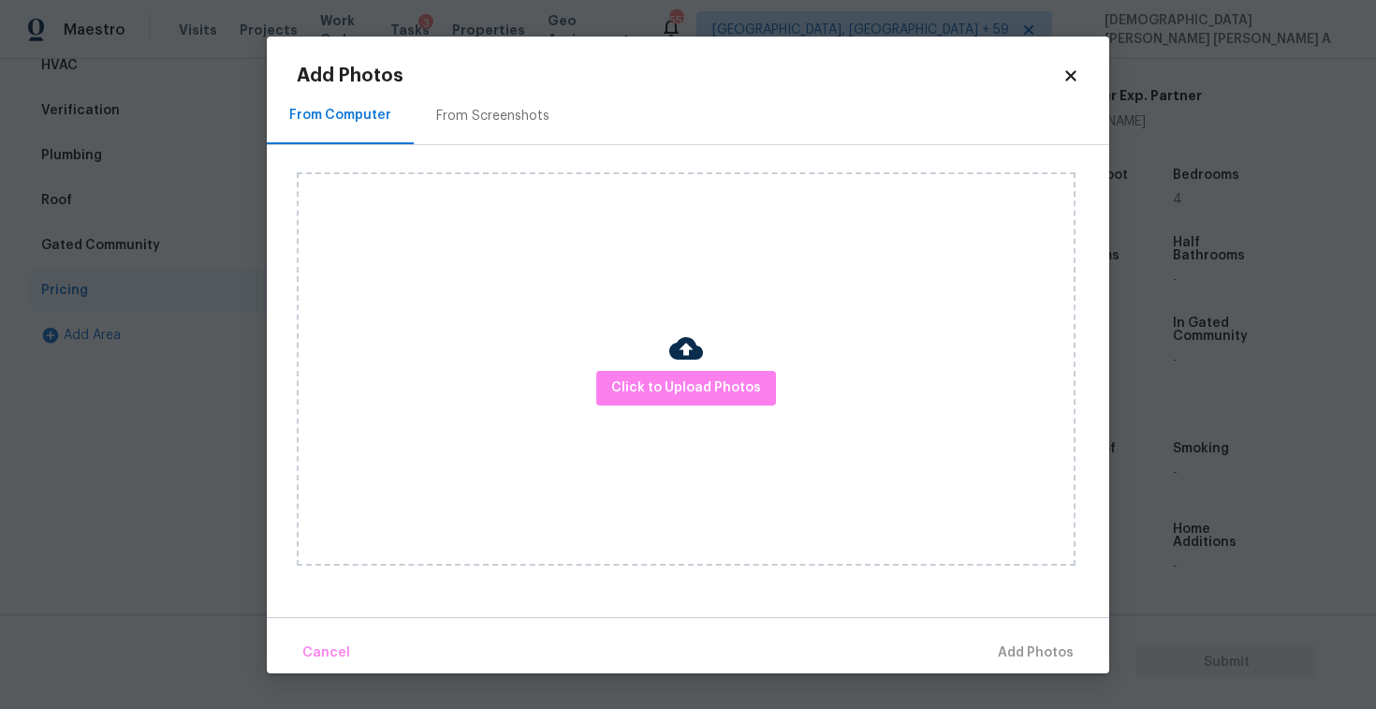
click at [499, 136] on div "From Screenshots" at bounding box center [493, 116] width 158 height 55
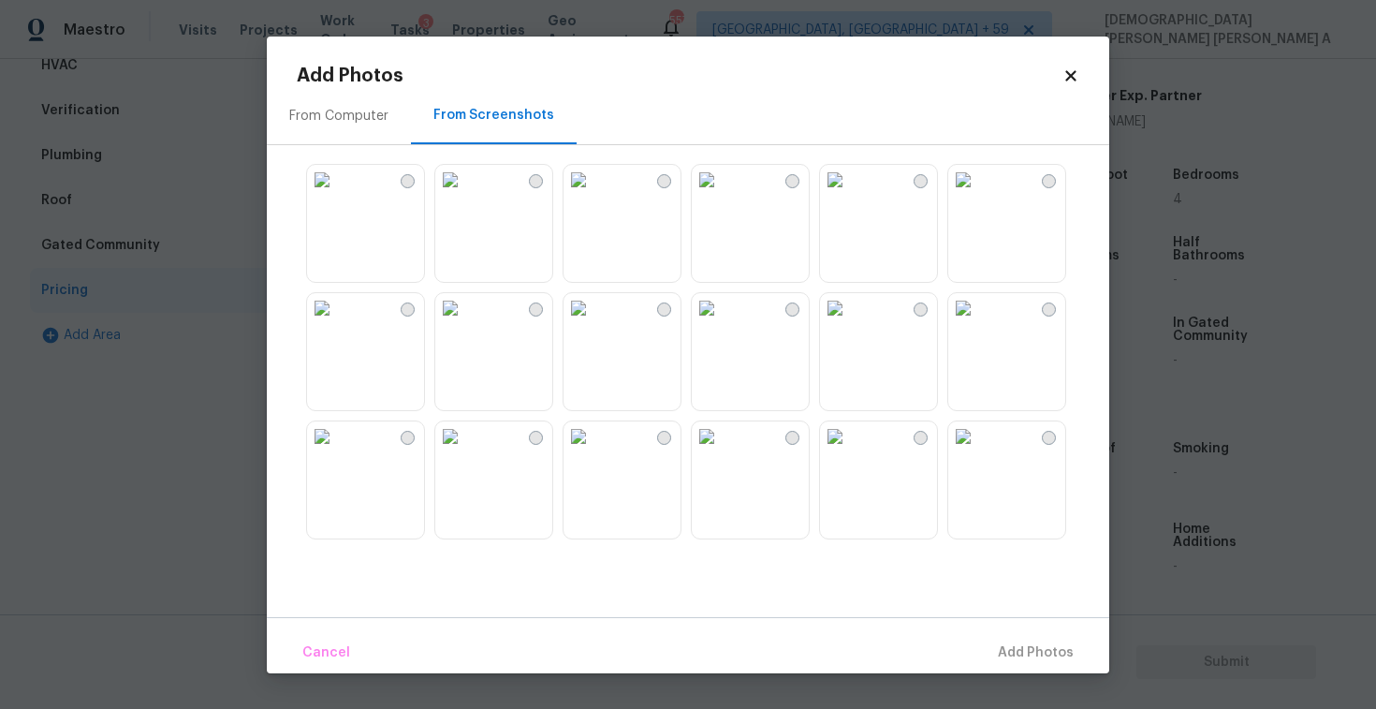
click at [850, 323] on img at bounding box center [835, 308] width 30 height 30
click at [850, 451] on img at bounding box center [835, 436] width 30 height 30
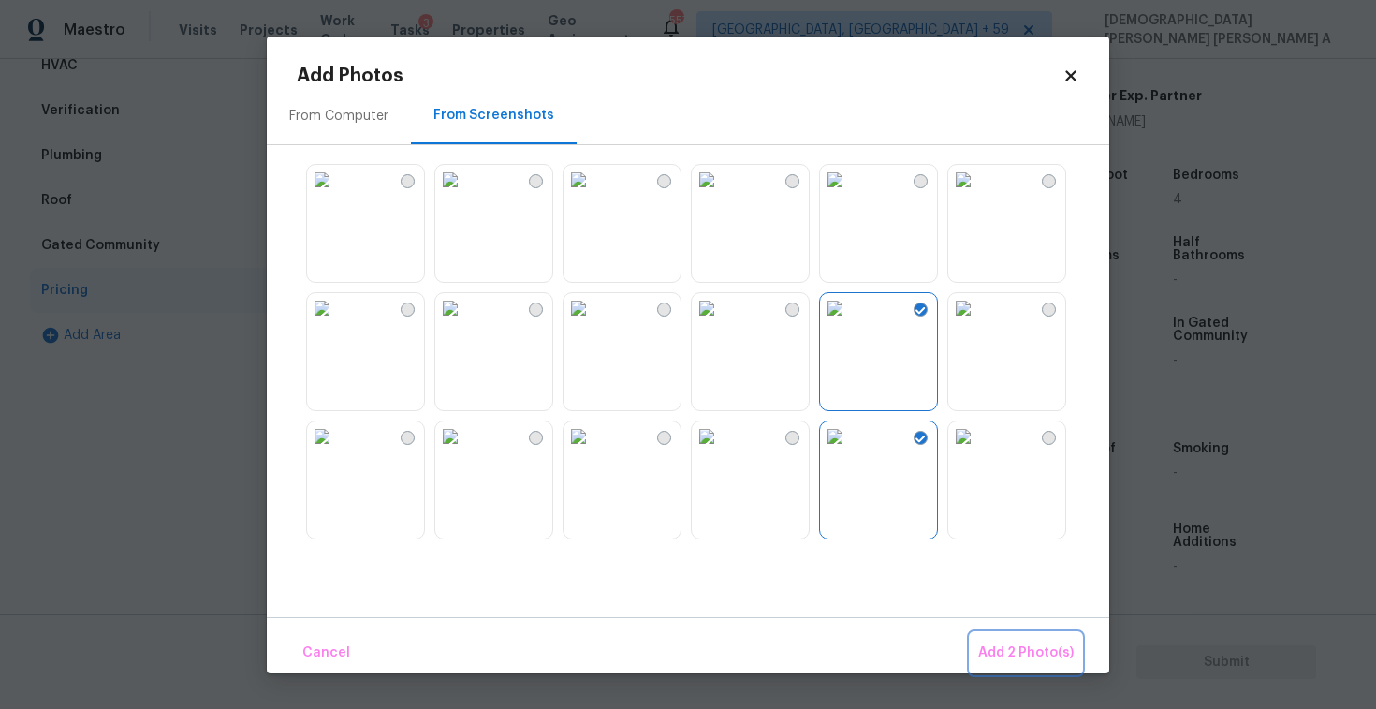
click at [1031, 647] on span "Add 2 Photo(s)" at bounding box center [1025, 652] width 95 height 23
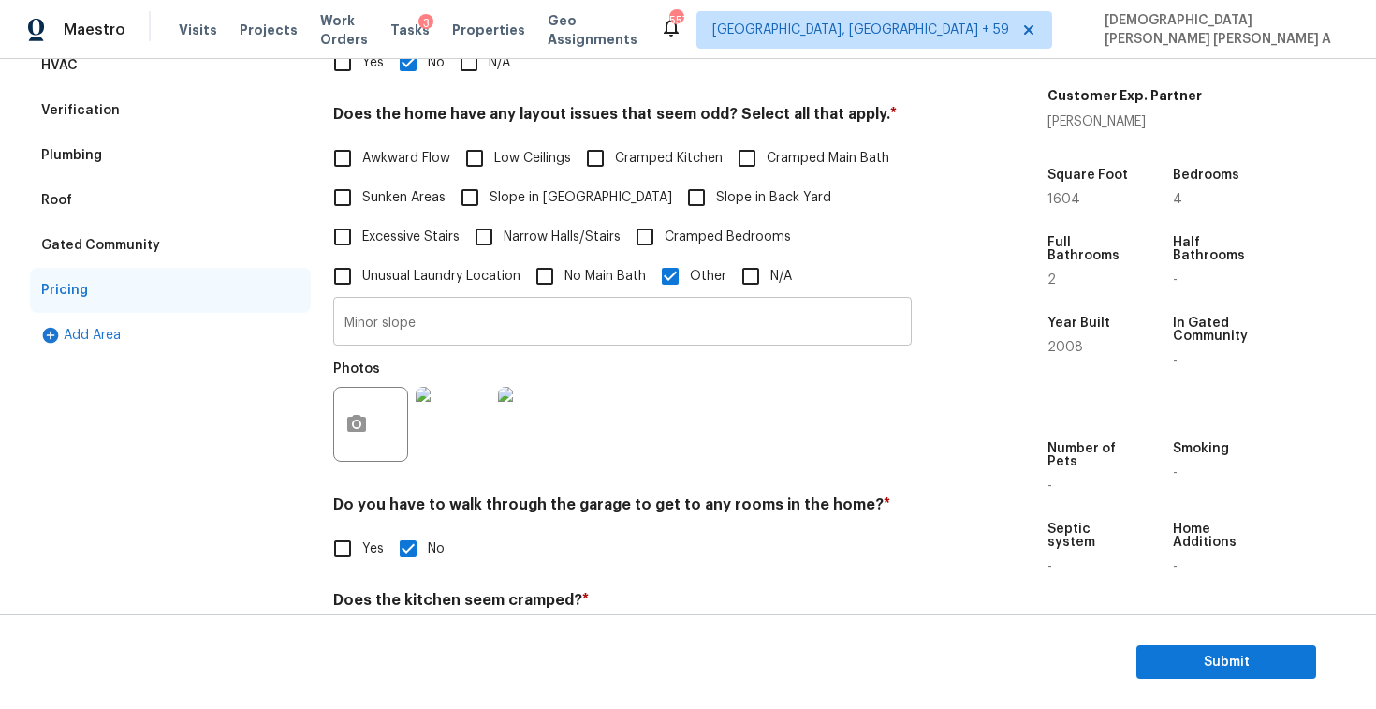
click at [499, 321] on input "Minor slope" at bounding box center [622, 323] width 579 height 44
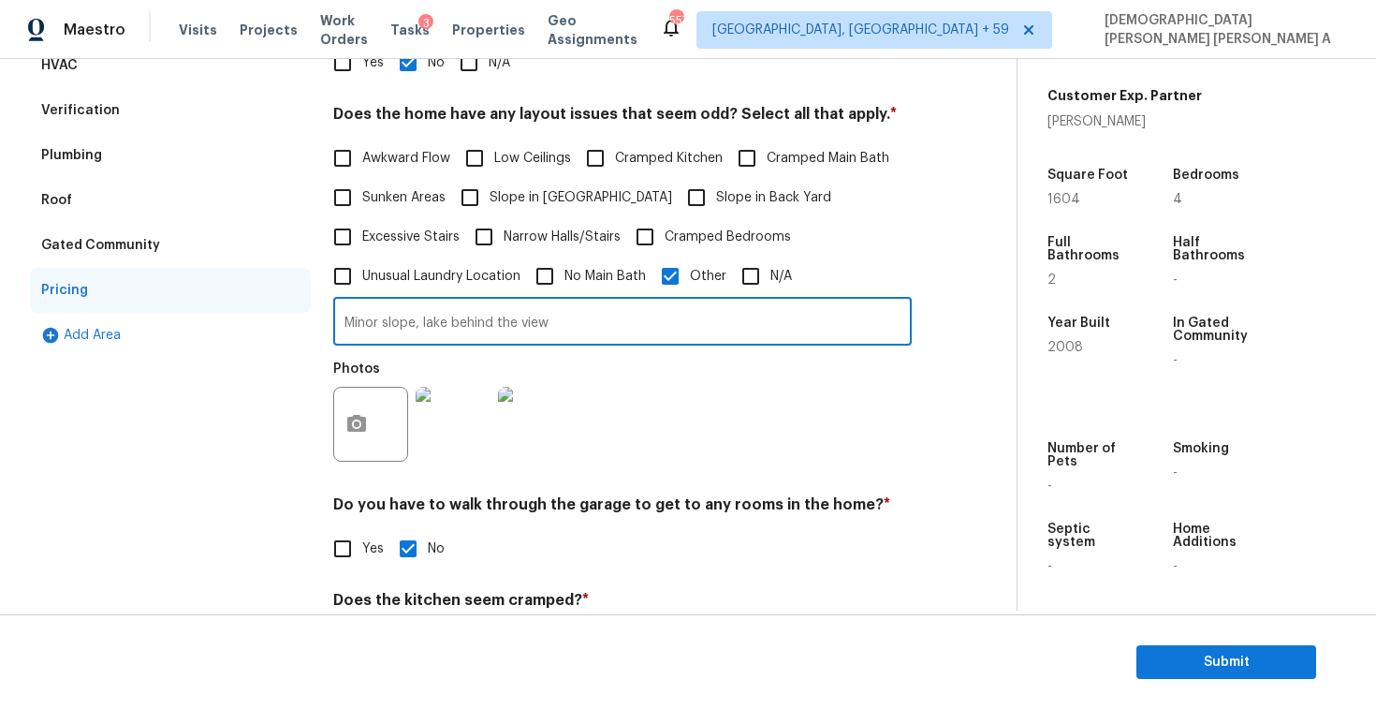
type input "Minor slope, lake behind the view"
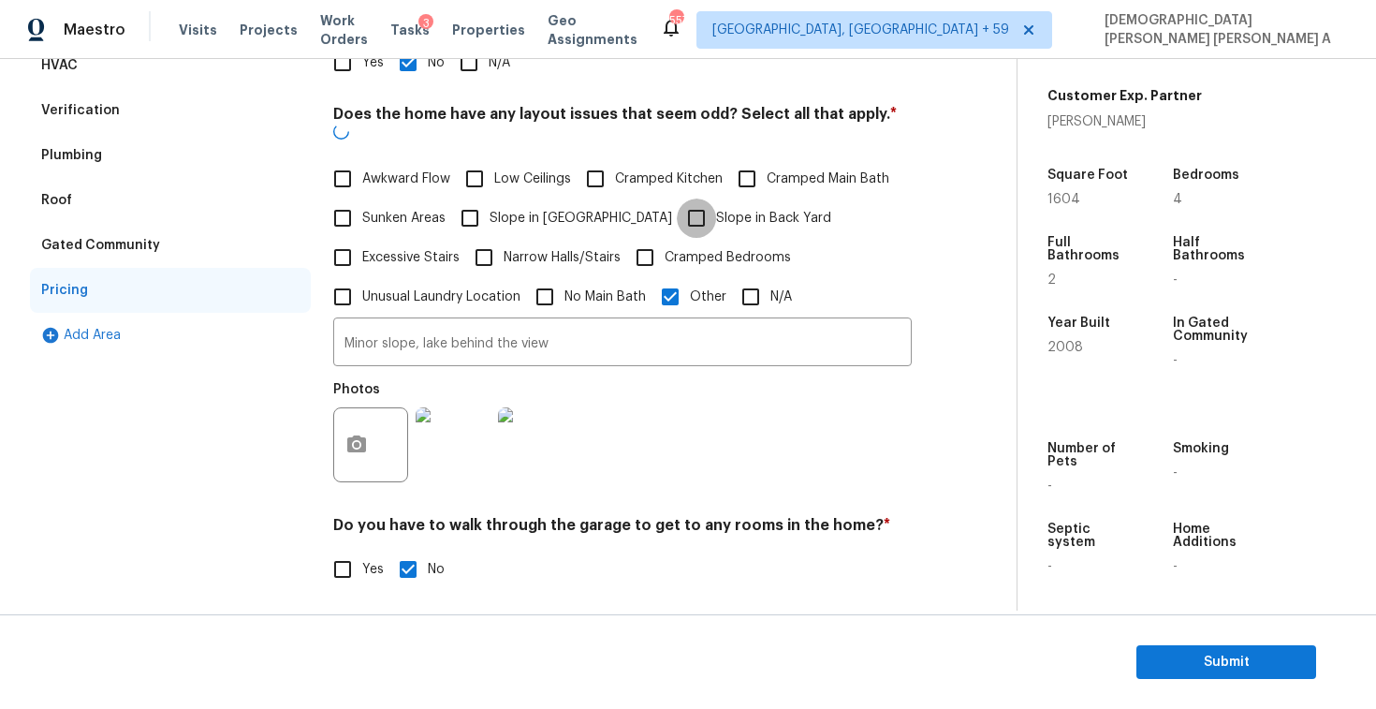
click at [677, 201] on input "Slope in Back Yard" at bounding box center [696, 217] width 39 height 39
checkbox input "true"
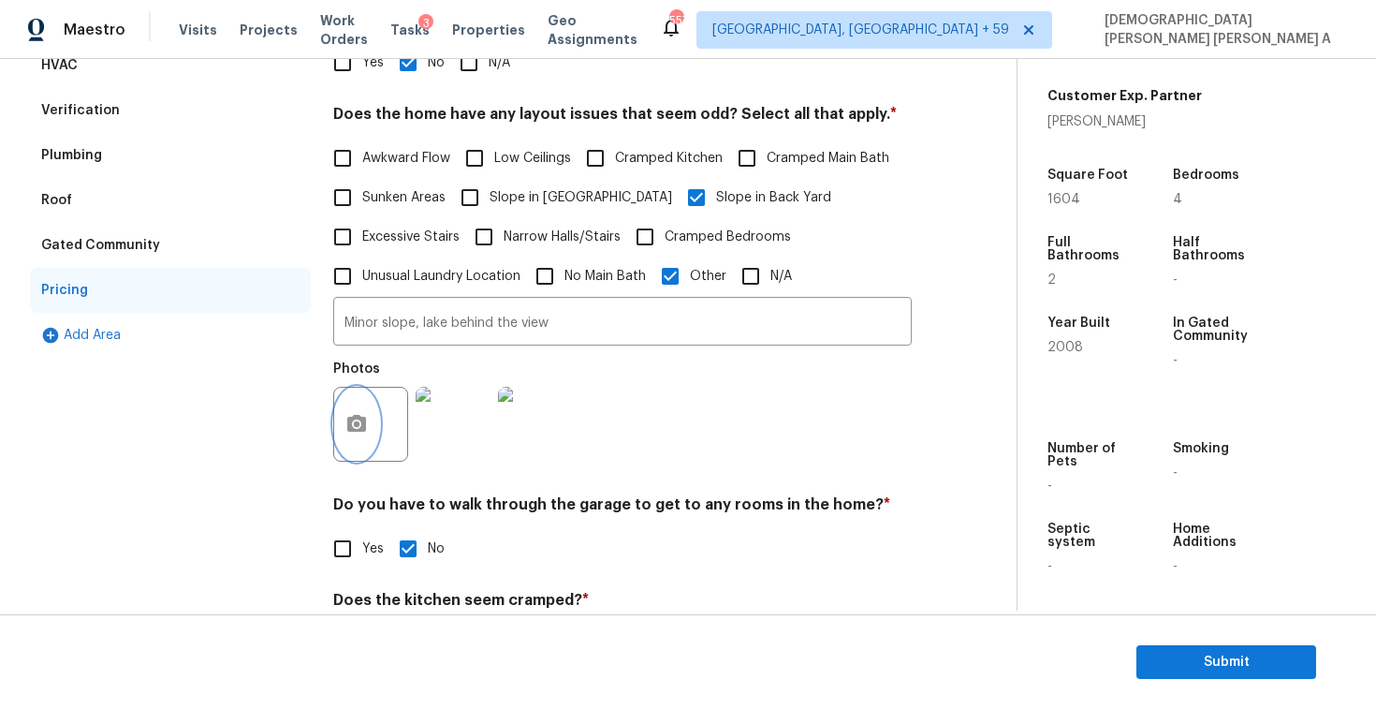
click at [360, 433] on icon "button" at bounding box center [356, 424] width 22 height 22
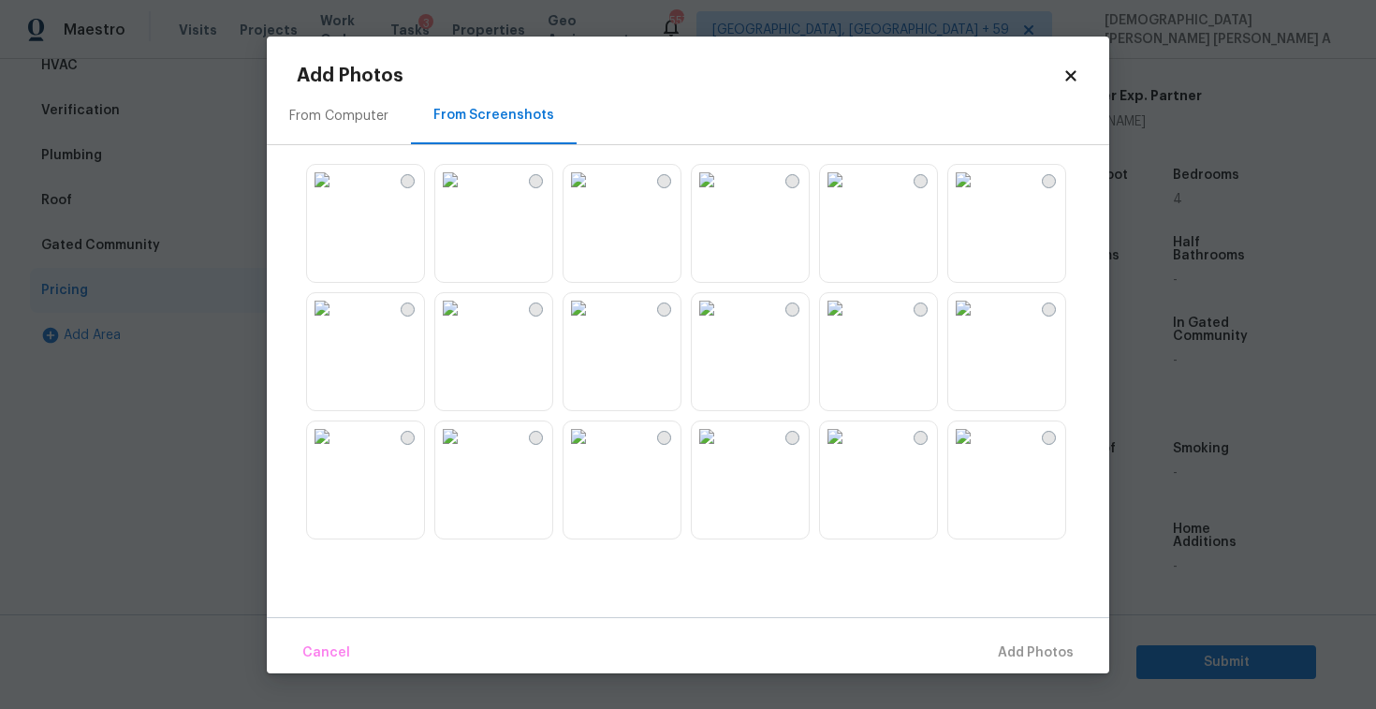
click at [850, 323] on img at bounding box center [835, 308] width 30 height 30
click at [337, 319] on img at bounding box center [322, 308] width 30 height 30
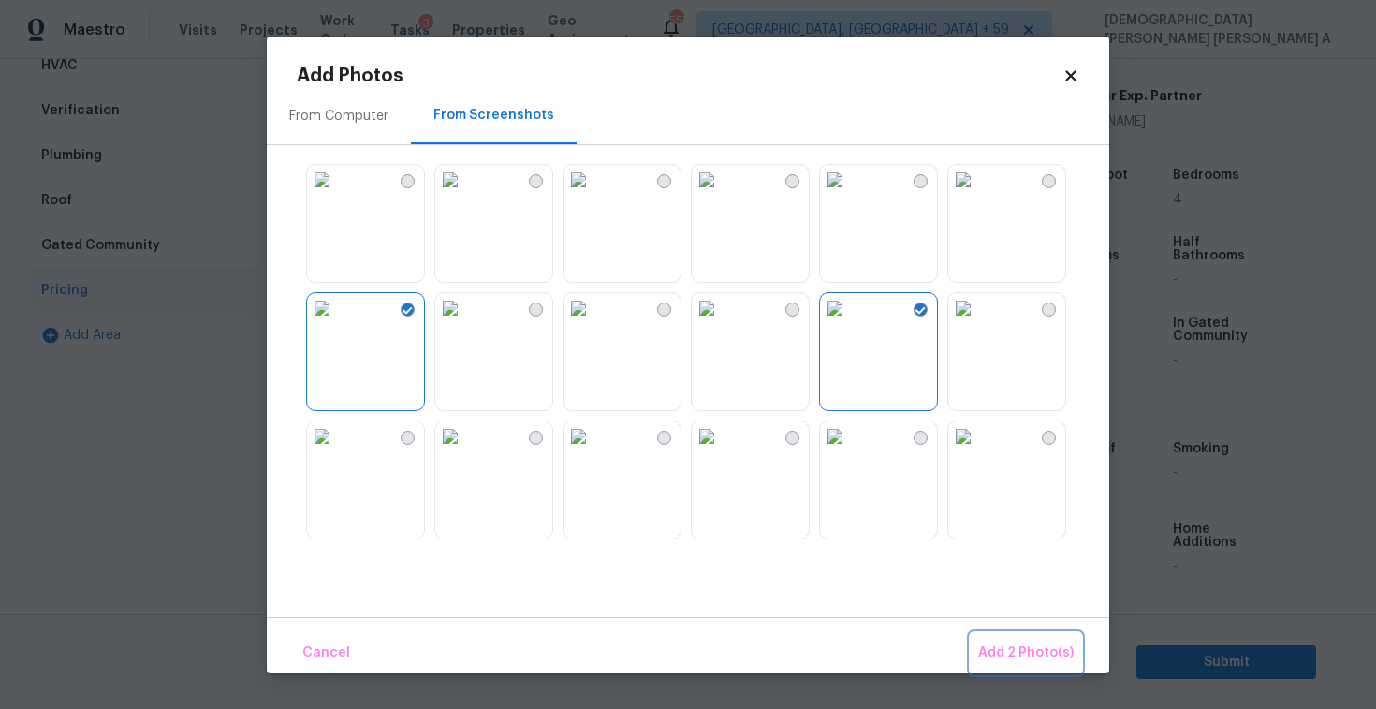
click at [1041, 646] on span "Add 2 Photo(s)" at bounding box center [1025, 652] width 95 height 23
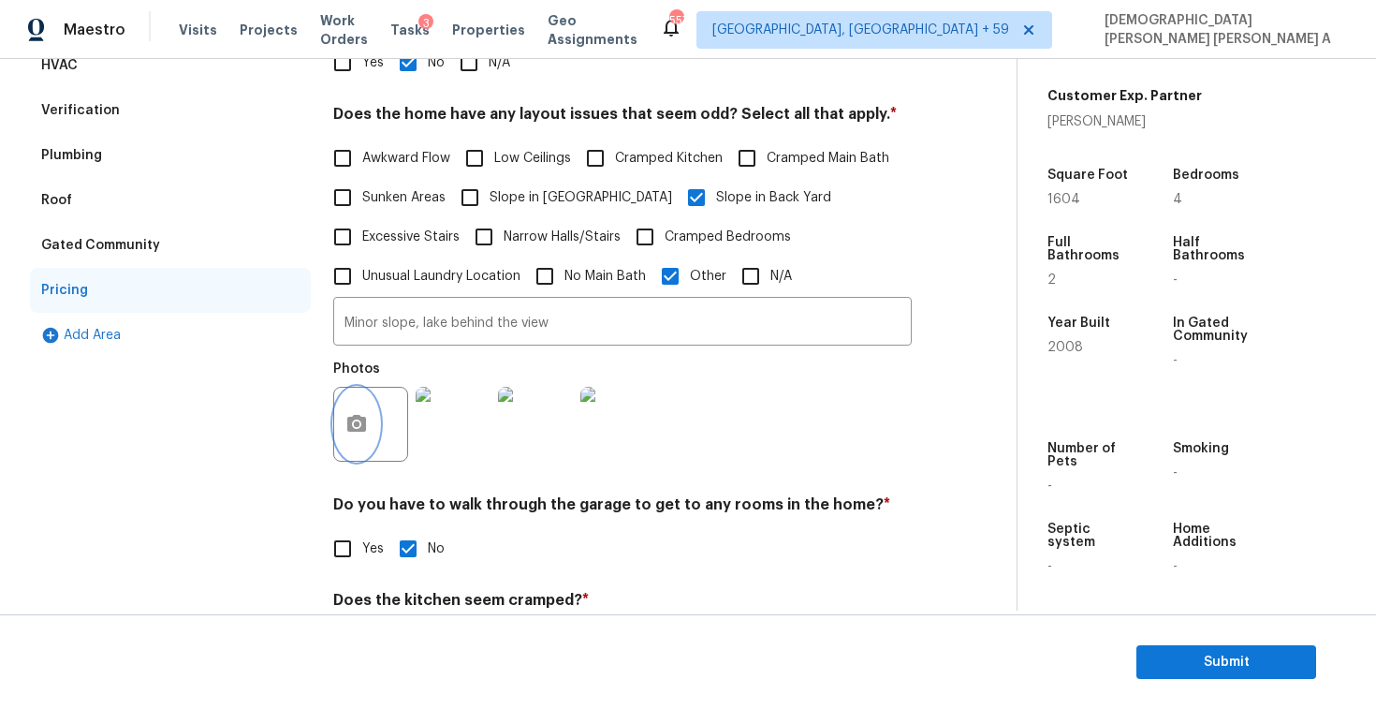
scroll to position [0, 0]
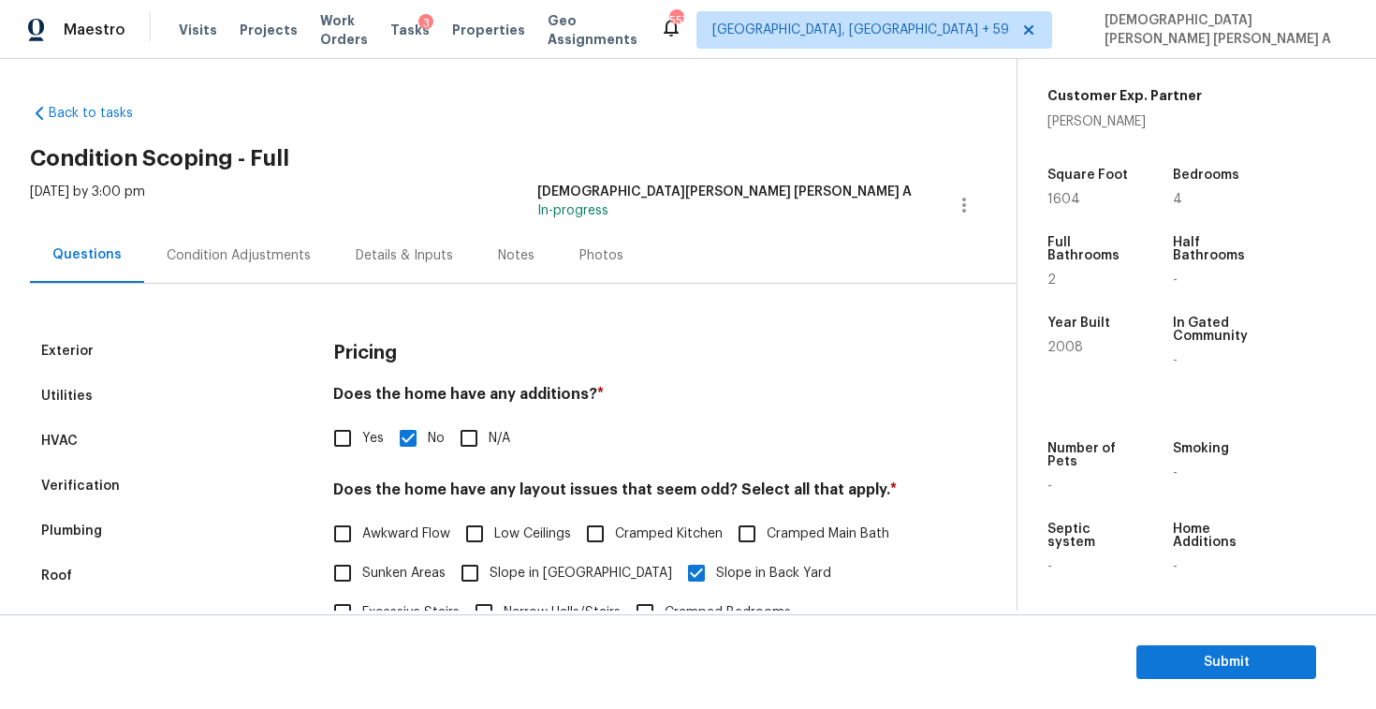
click at [266, 276] on div "Condition Adjustments" at bounding box center [238, 254] width 189 height 55
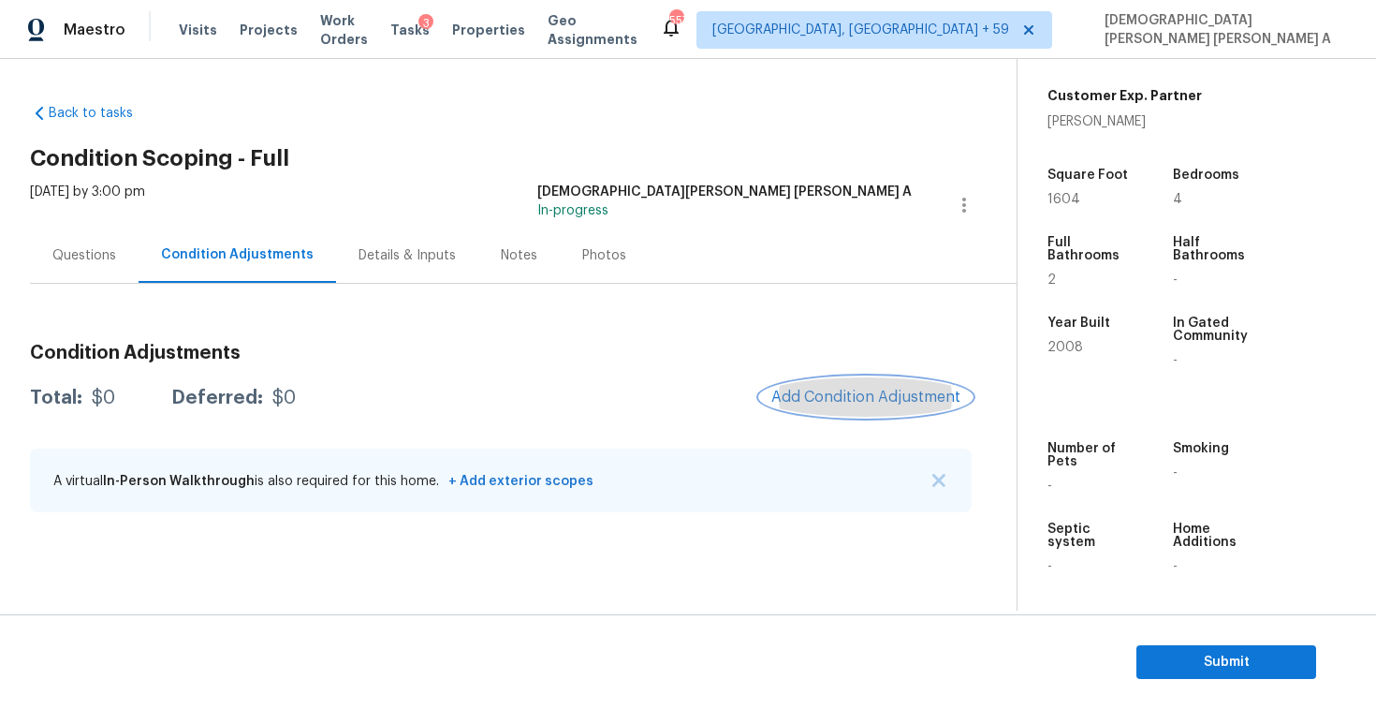
click at [853, 389] on span "Add Condition Adjustment" at bounding box center [865, 396] width 189 height 17
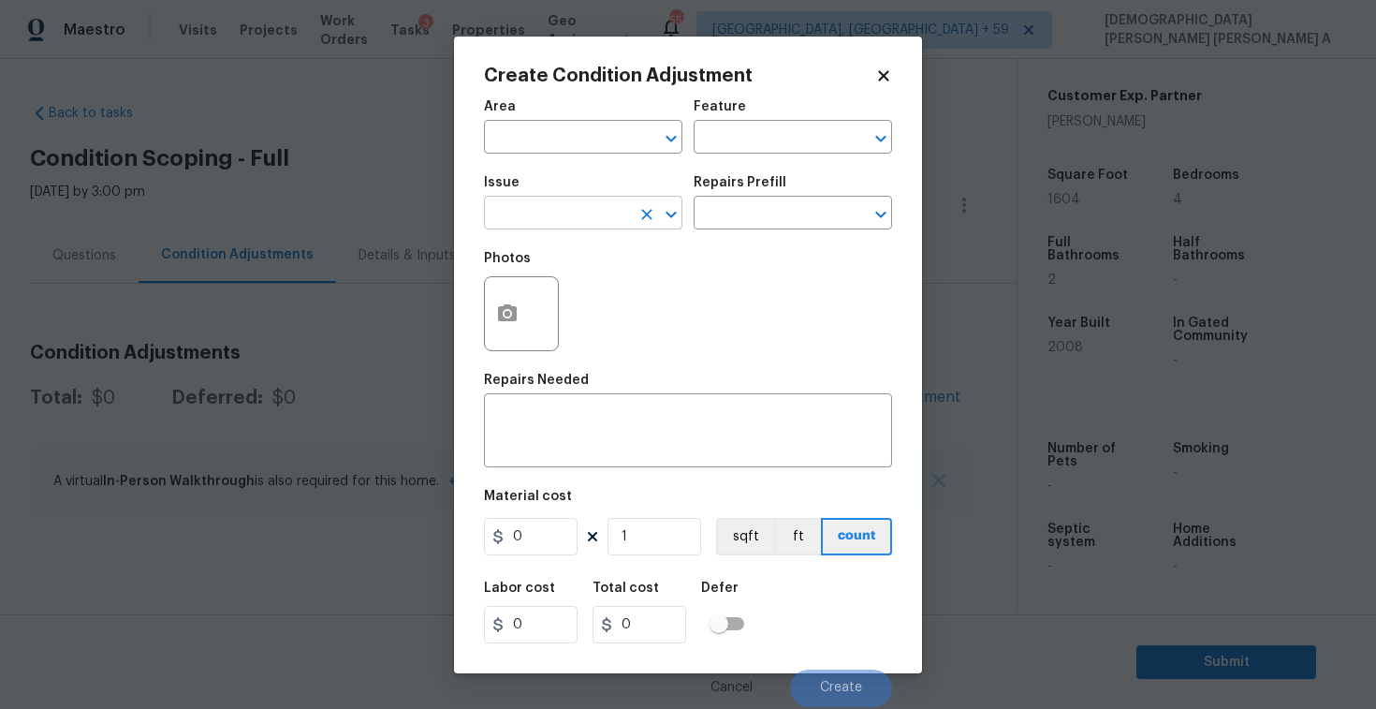
click at [624, 206] on input "text" at bounding box center [557, 214] width 146 height 29
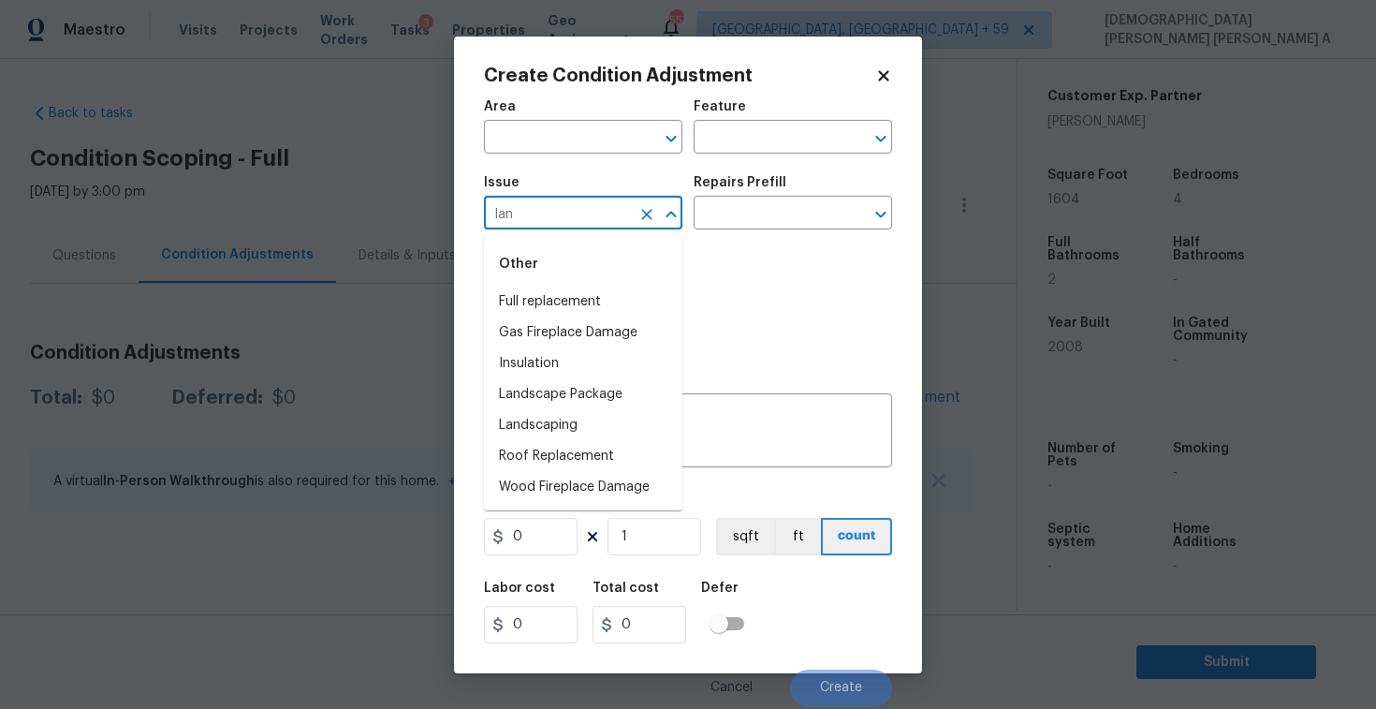
type input "land"
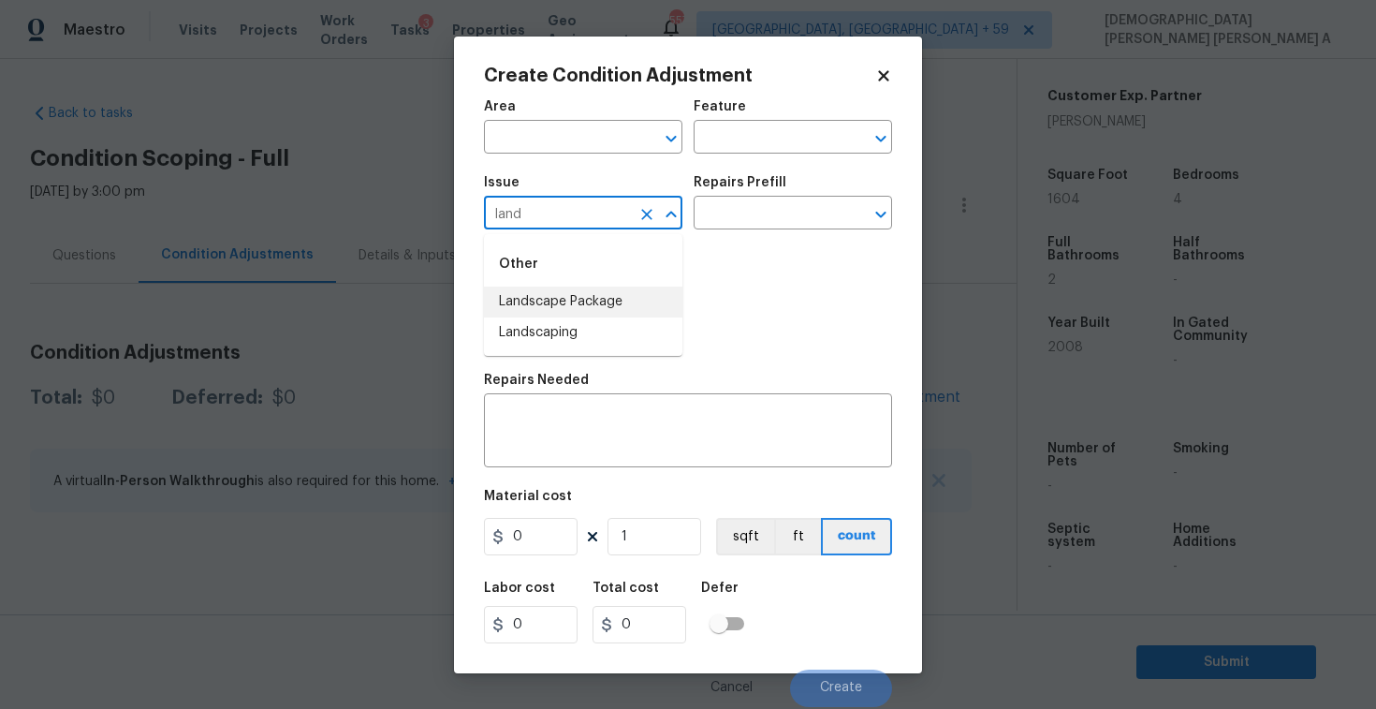
click at [608, 299] on li "Landscape Package" at bounding box center [583, 301] width 198 height 31
type input "Landscape Package"
click at [757, 219] on input "text" at bounding box center [767, 214] width 146 height 29
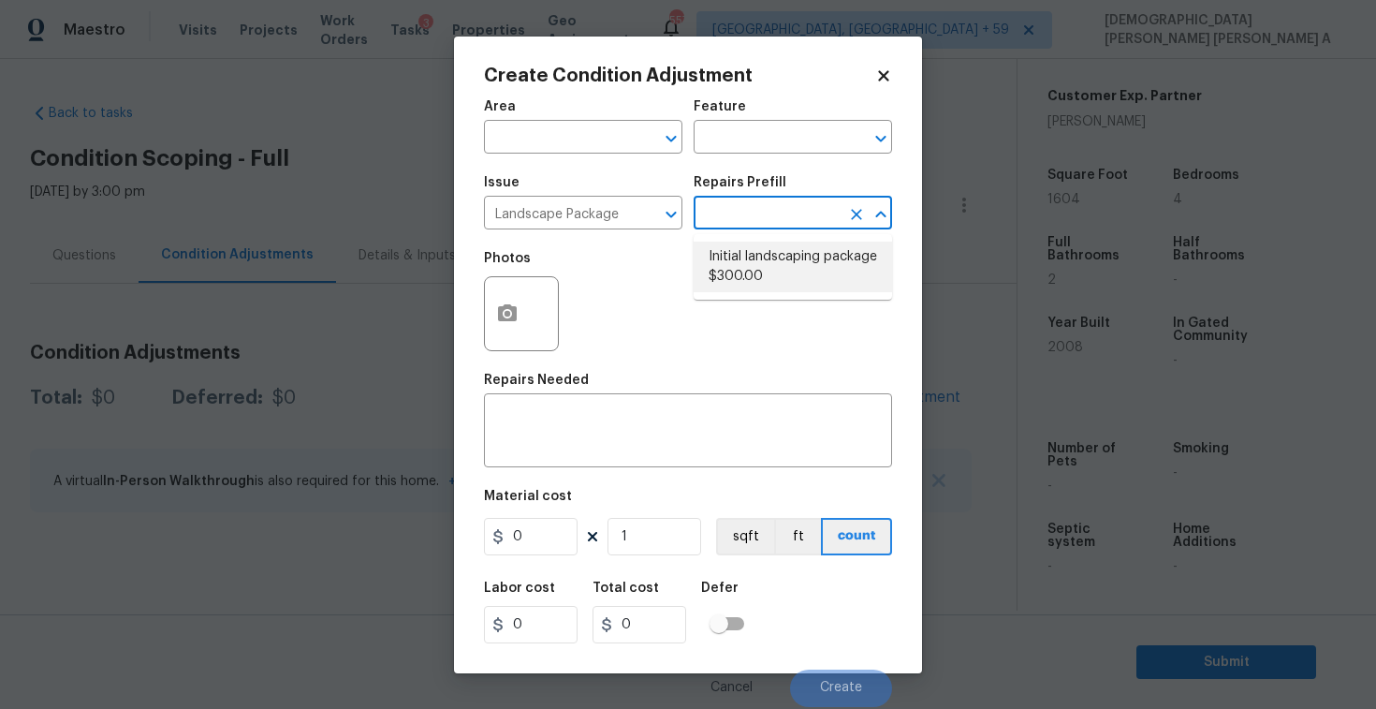
click at [760, 276] on li "Initial landscaping package $300.00" at bounding box center [793, 267] width 198 height 51
type input "Home Readiness Packages"
type textarea "Mowing of grass up to 6" in height. Mow, edge along driveways & sidewalks, trim…"
type input "300"
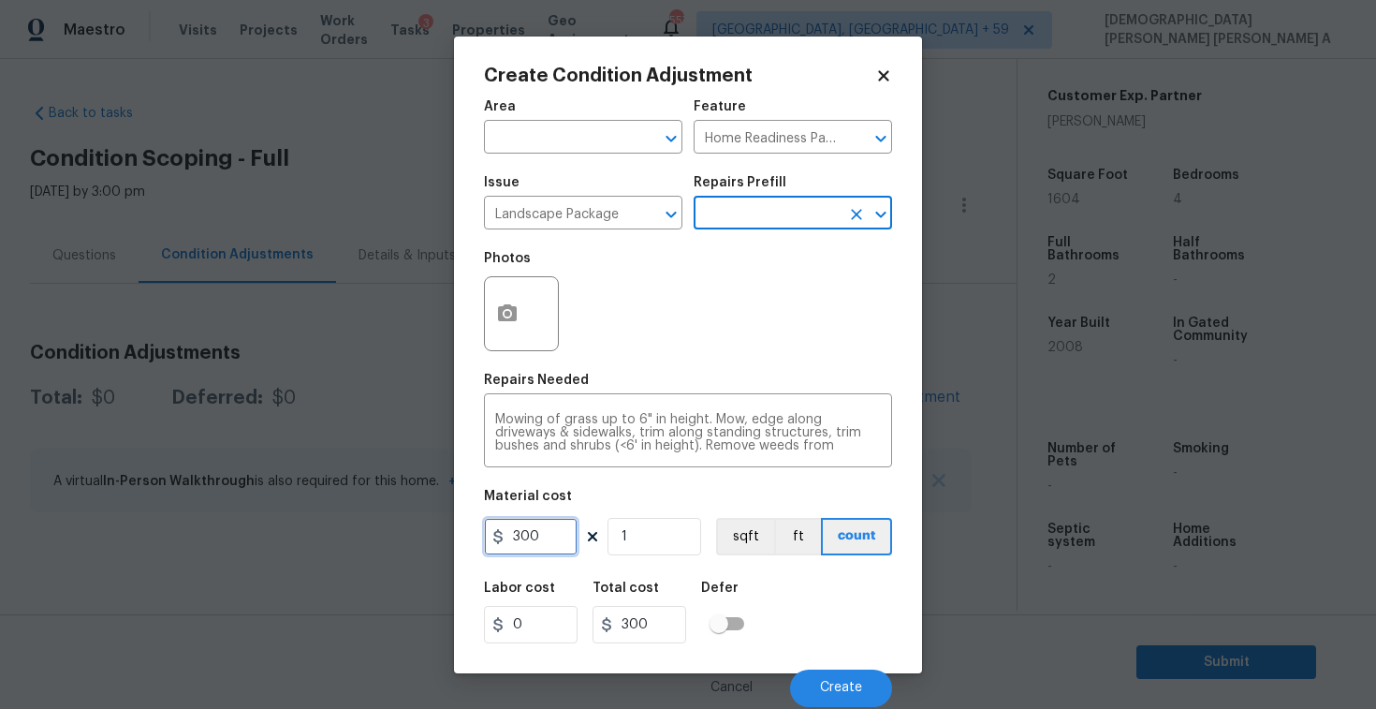
click at [541, 540] on input "300" at bounding box center [531, 536] width 94 height 37
type input "70"
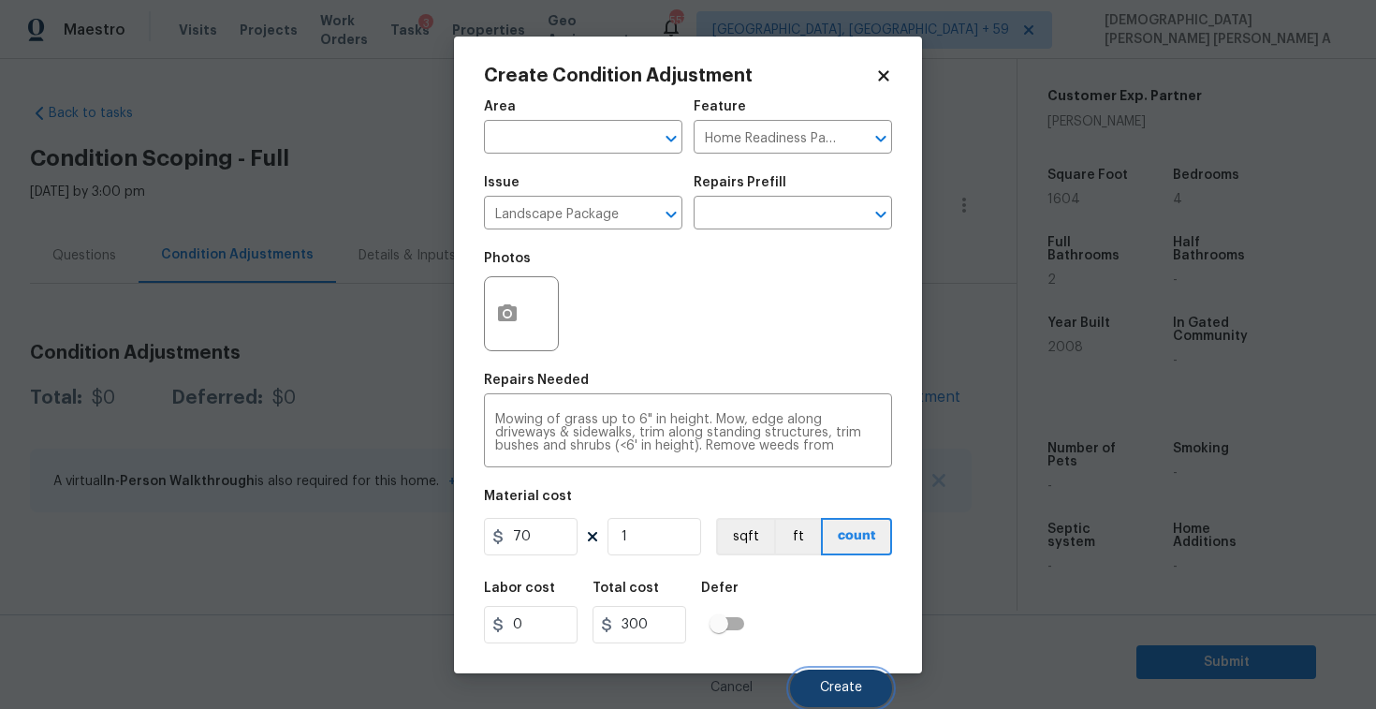
type input "70"
click at [848, 696] on button "Create" at bounding box center [841, 687] width 102 height 37
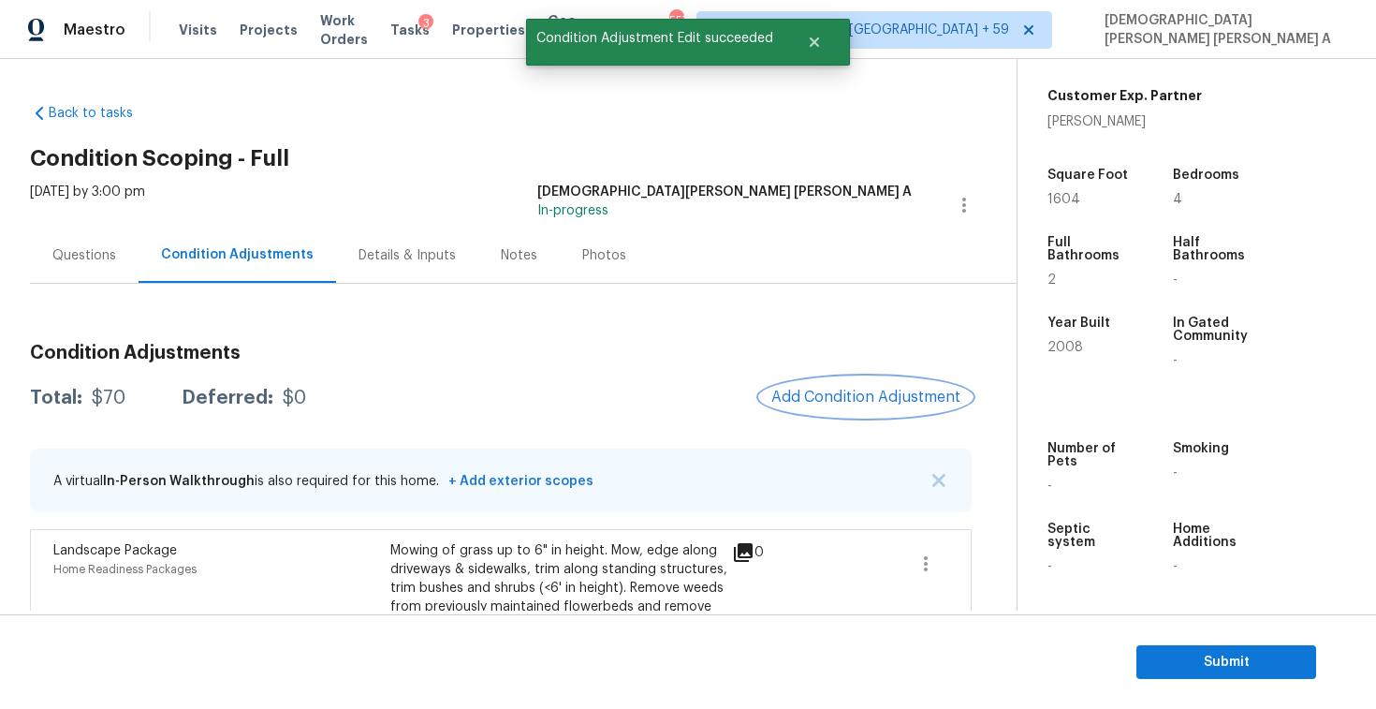
click at [851, 379] on button "Add Condition Adjustment" at bounding box center [866, 396] width 212 height 39
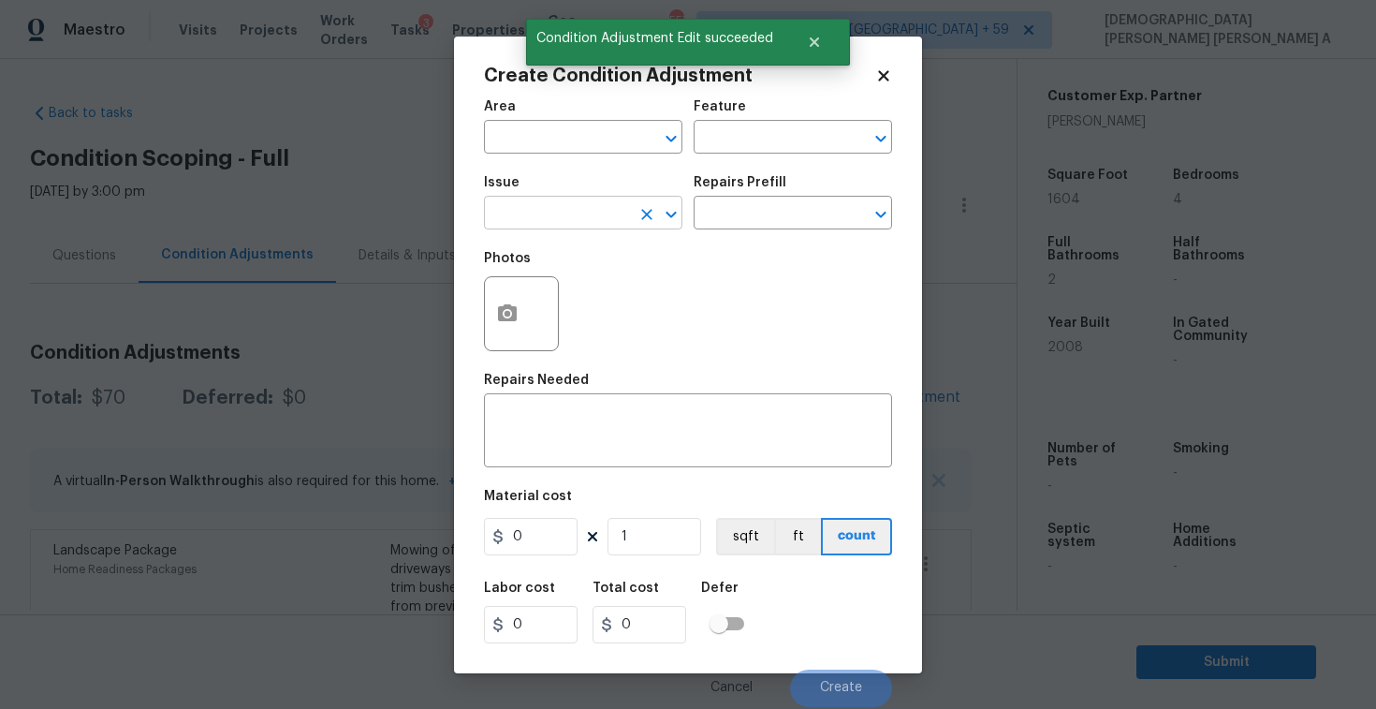
click at [579, 222] on input "text" at bounding box center [557, 214] width 146 height 29
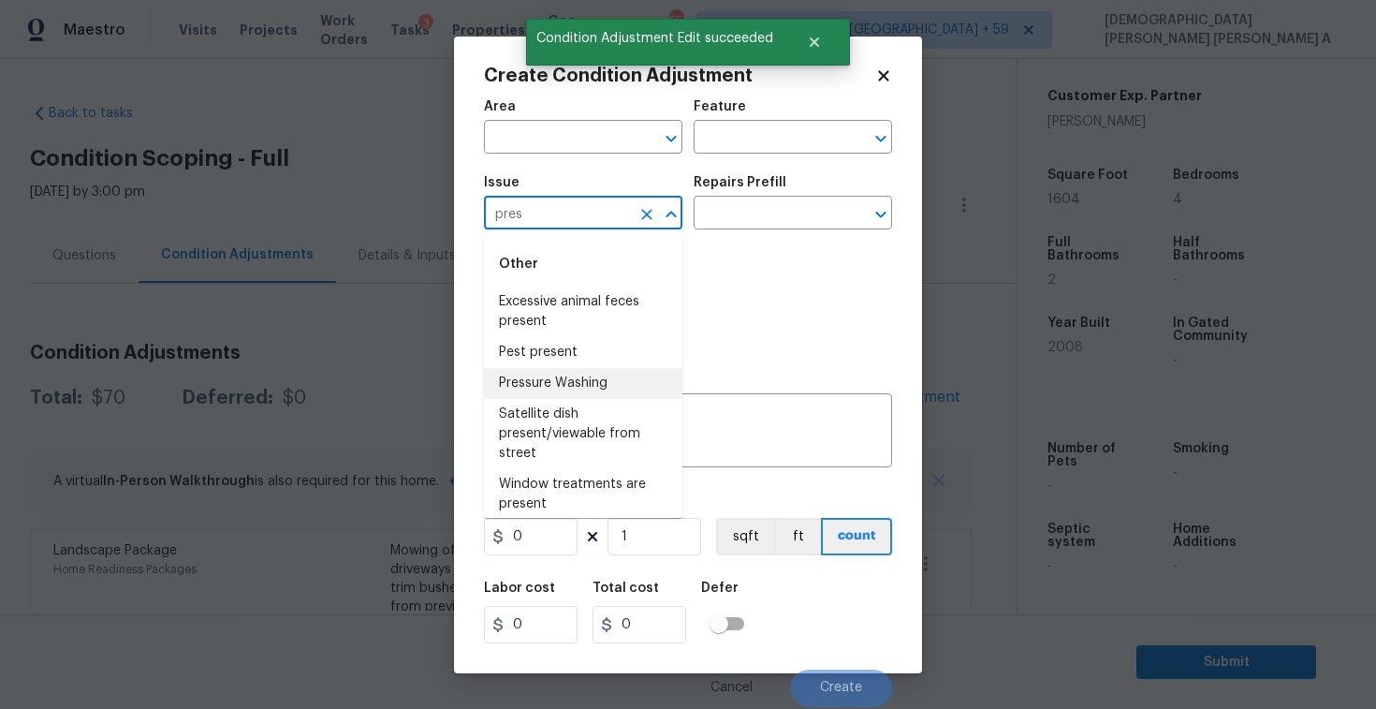
click at [600, 390] on li "Pressure Washing" at bounding box center [583, 383] width 198 height 31
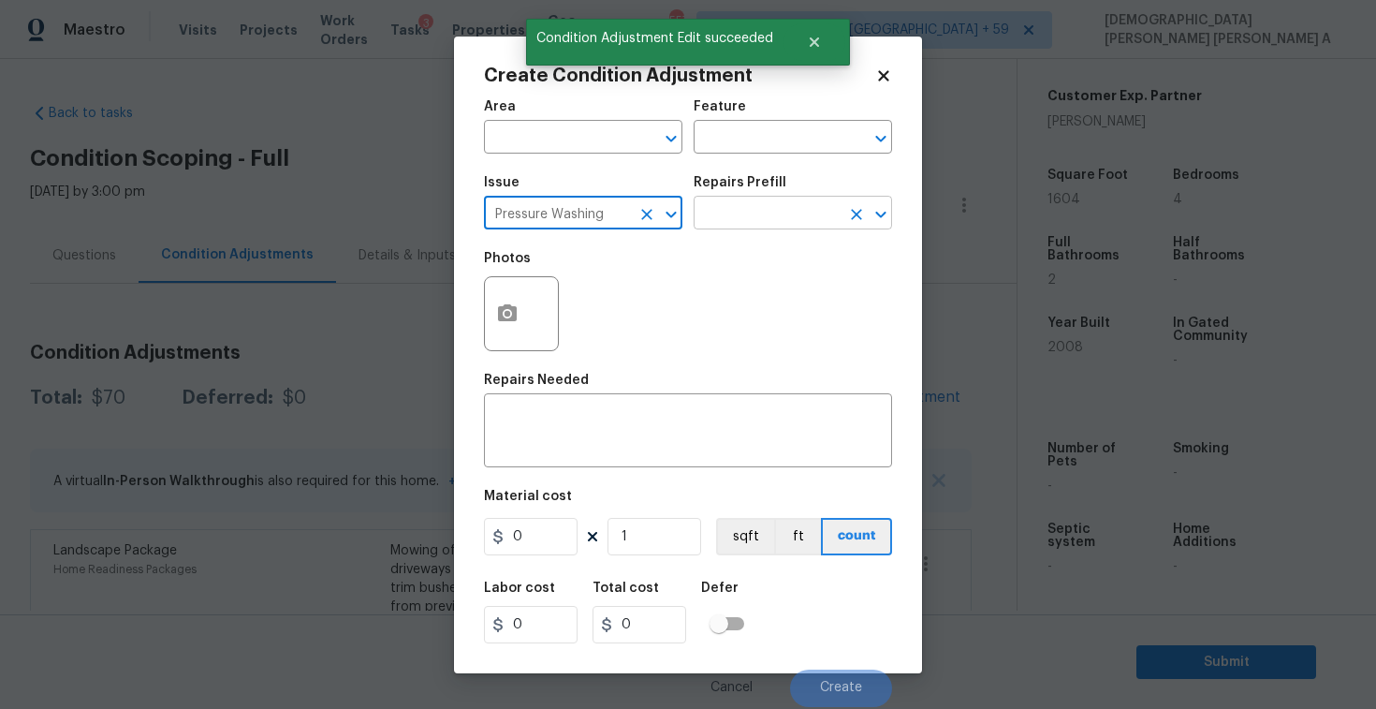
type input "Pressure Washing"
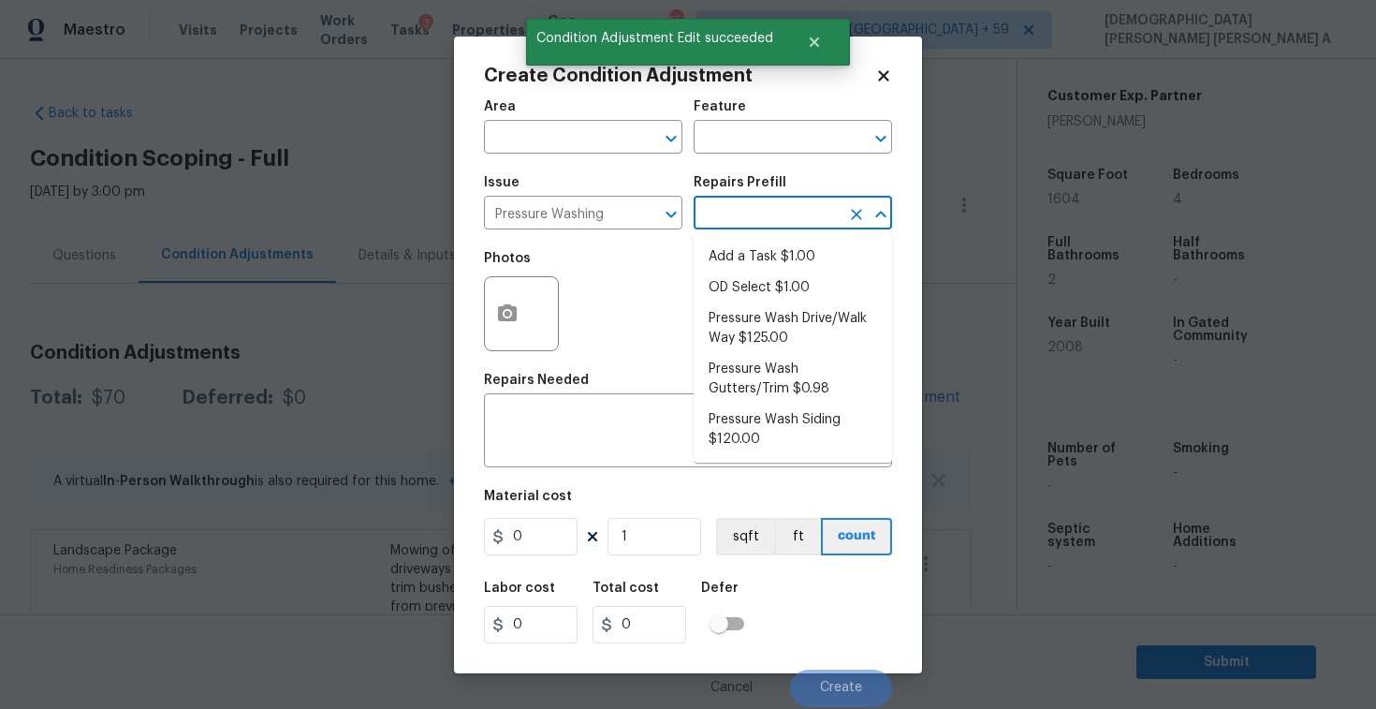
click at [801, 206] on input "text" at bounding box center [767, 214] width 146 height 29
click at [780, 326] on li "Pressure Wash Drive/Walk Way $125.00" at bounding box center [793, 328] width 198 height 51
type input "Siding"
type textarea "Pressure wash the driveways/walkways as directed by the PM. Ensure that all deb…"
type input "125"
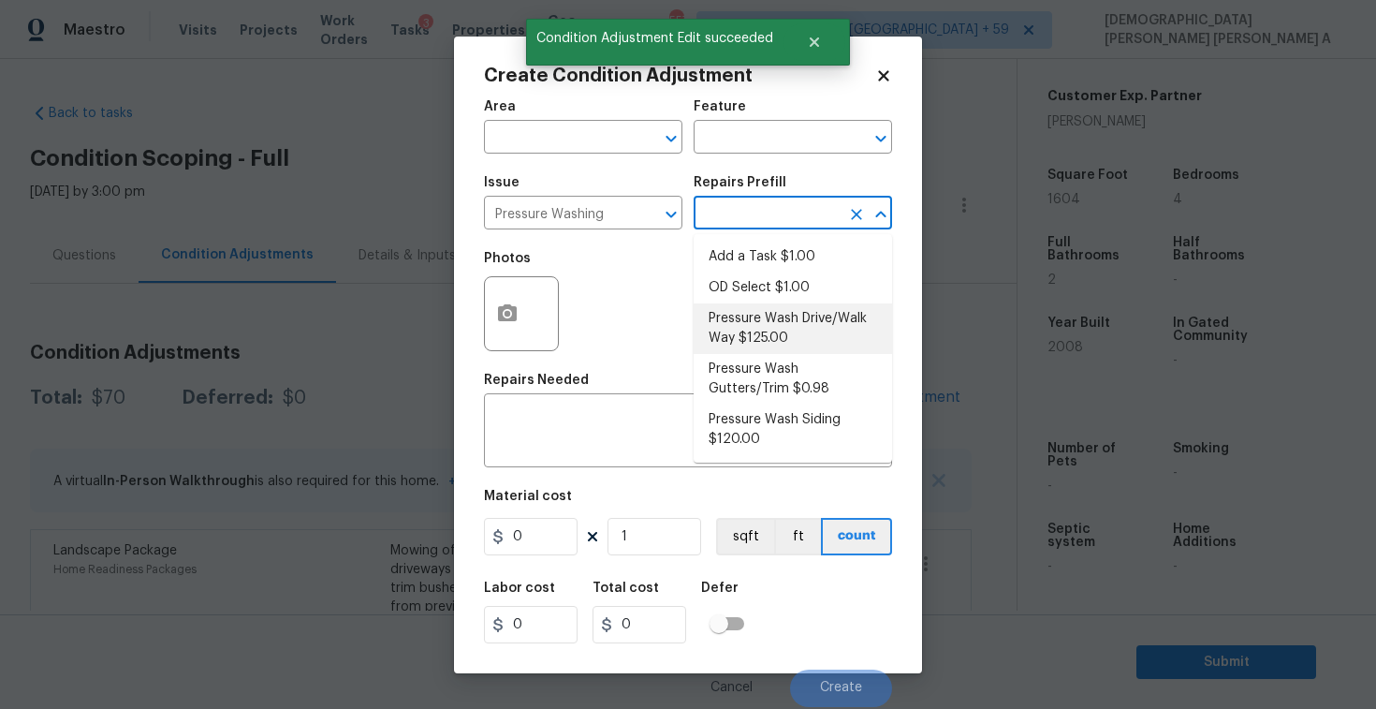
type input "125"
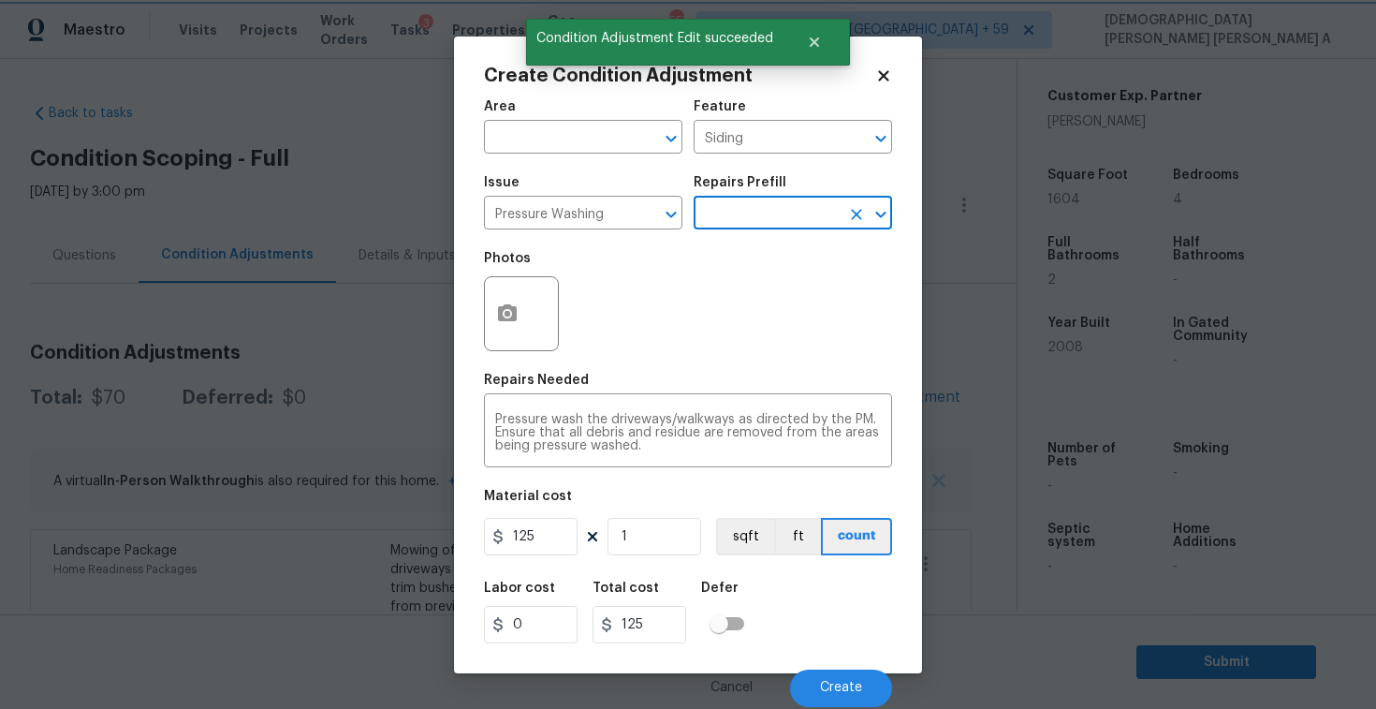
click at [563, 513] on div "Material cost" at bounding box center [688, 502] width 408 height 24
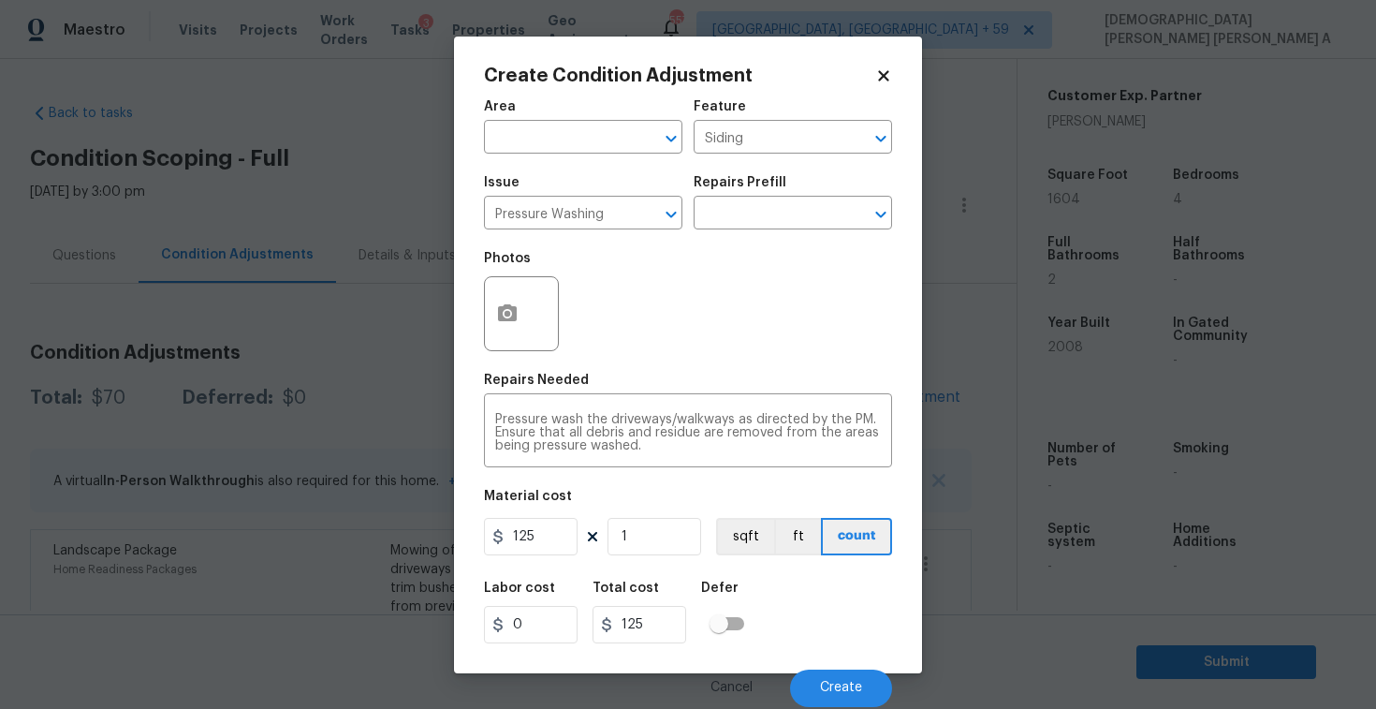
click at [563, 513] on div "Material cost" at bounding box center [688, 502] width 408 height 24
click at [551, 533] on input "125" at bounding box center [531, 536] width 94 height 37
type input "200"
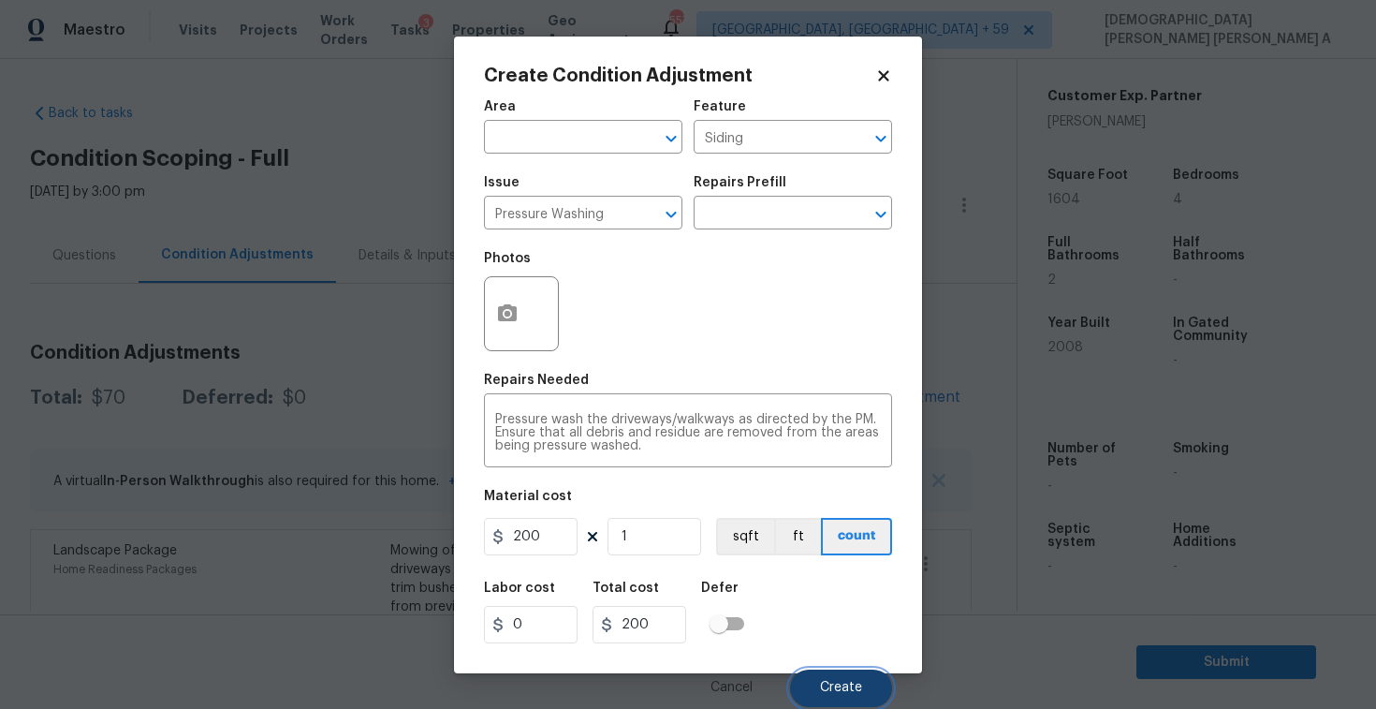
click at [857, 694] on span "Create" at bounding box center [841, 688] width 42 height 14
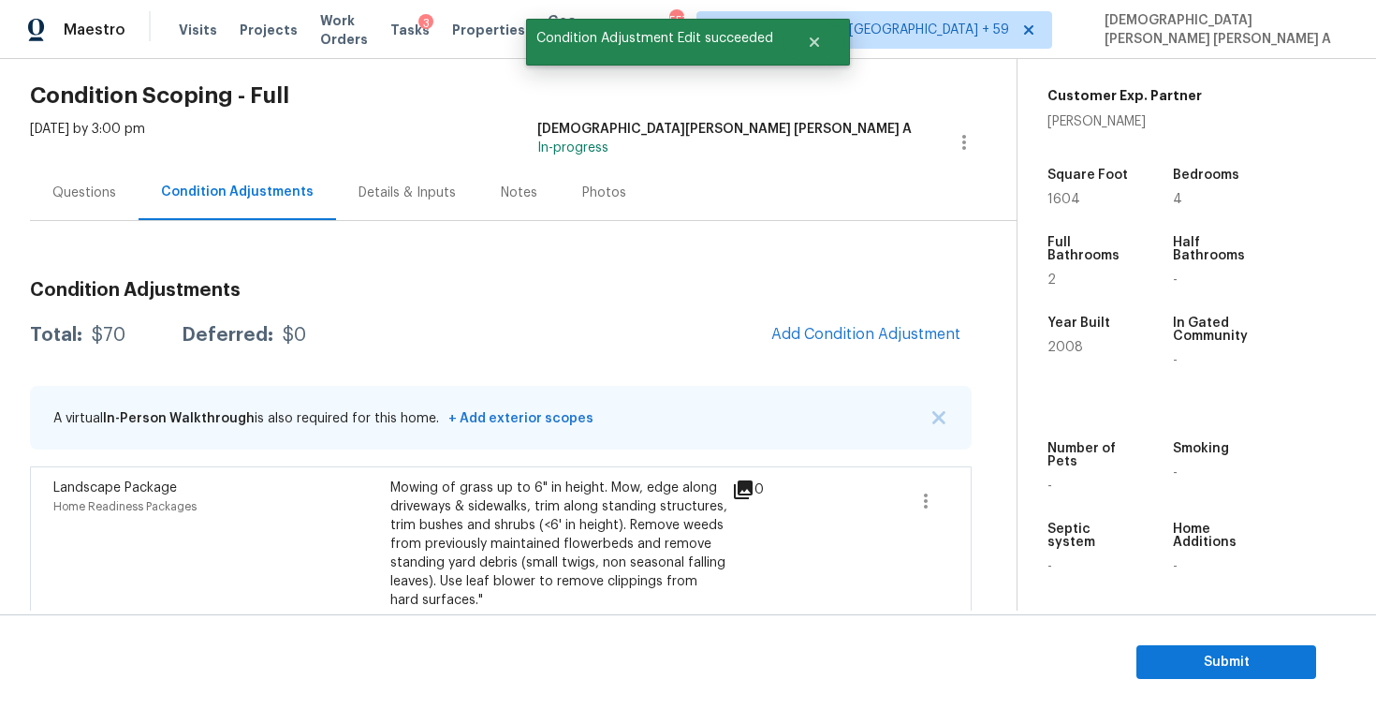
scroll to position [98, 0]
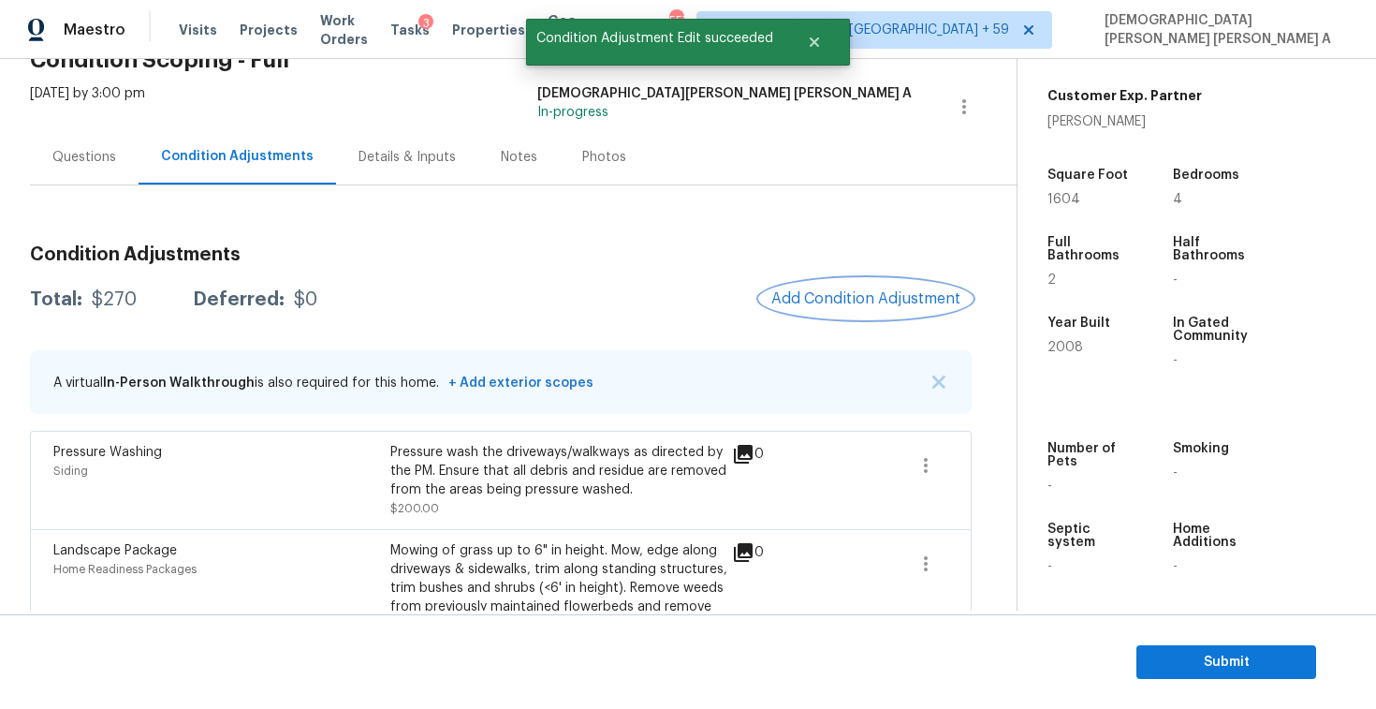
click at [892, 311] on button "Add Condition Adjustment" at bounding box center [866, 298] width 212 height 39
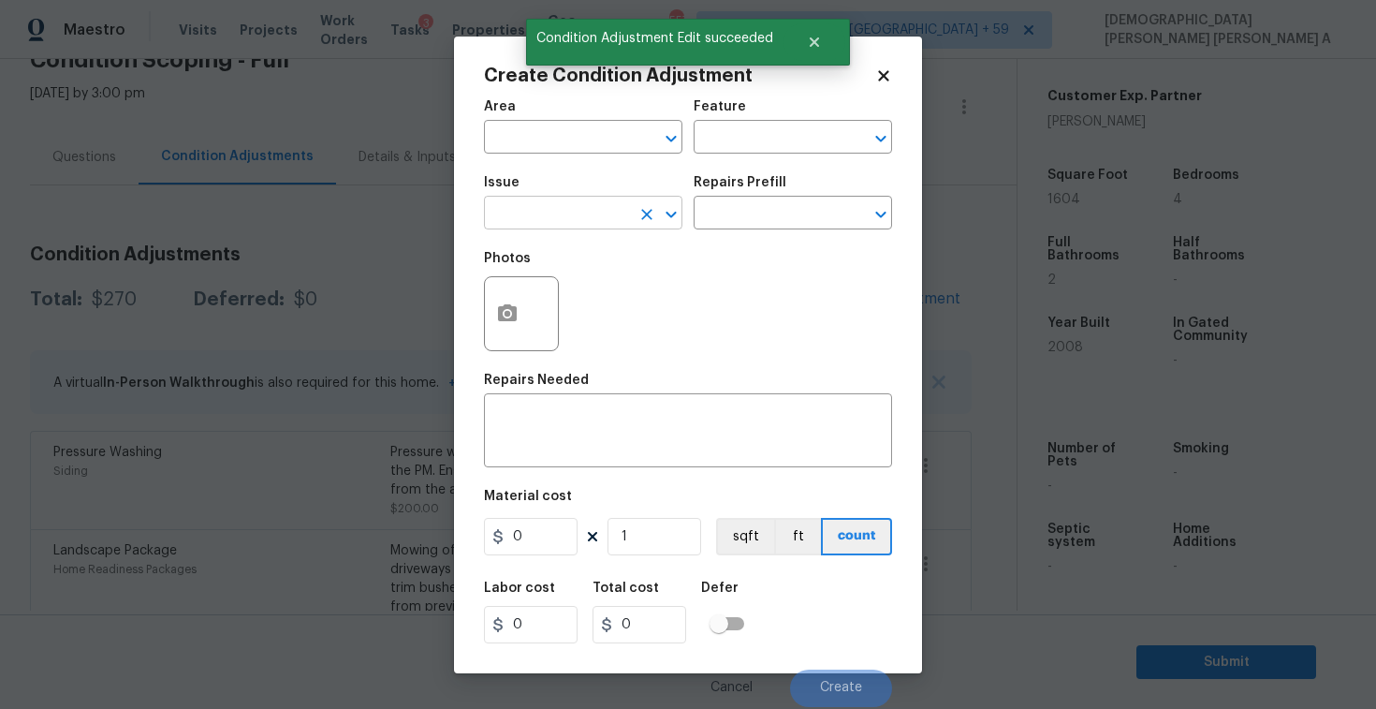
click at [583, 201] on input "text" at bounding box center [557, 214] width 146 height 29
click at [613, 311] on li "Debris/garbage on site" at bounding box center [583, 301] width 198 height 31
type input "Debris/garbage on site"
click at [778, 223] on input "text" at bounding box center [767, 214] width 146 height 29
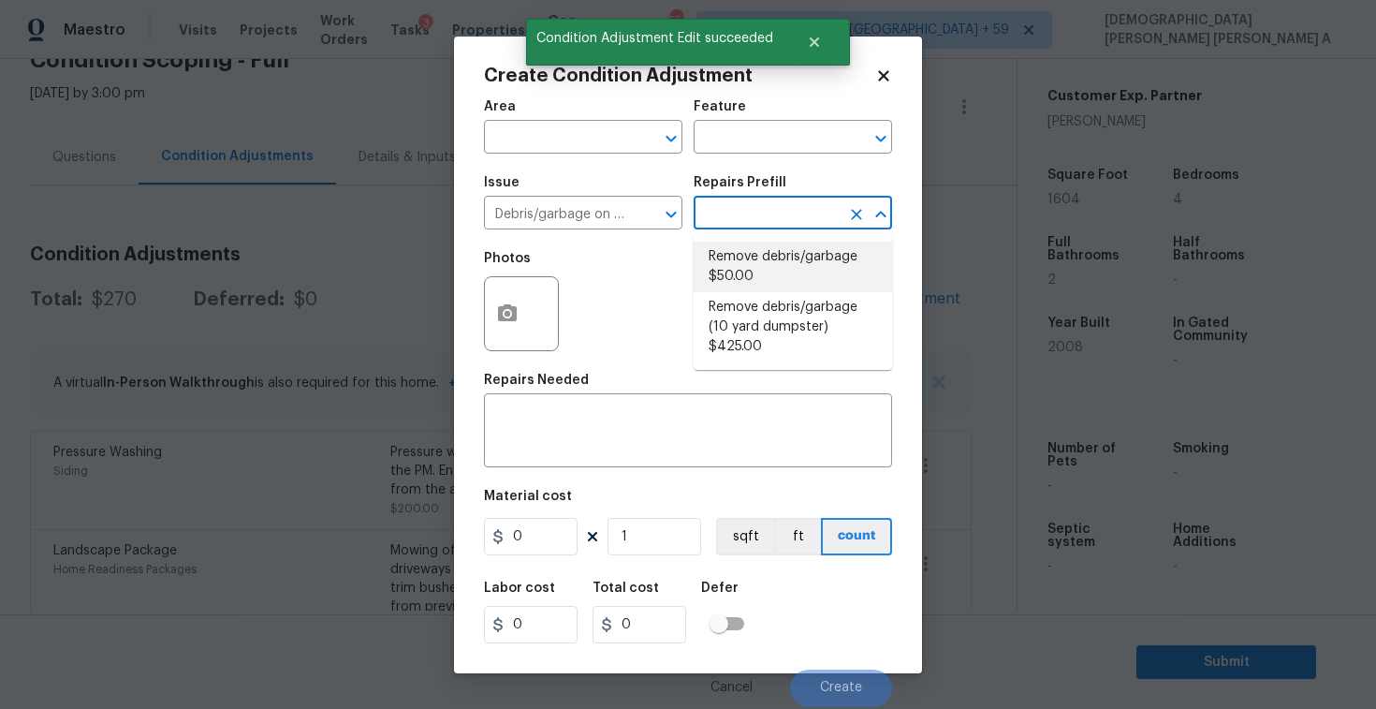
click at [772, 264] on li "Remove debris/garbage $50.00" at bounding box center [793, 267] width 198 height 51
type textarea "Remove, haul off, and properly dispose of any debris left by seller to offsite …"
type input "50"
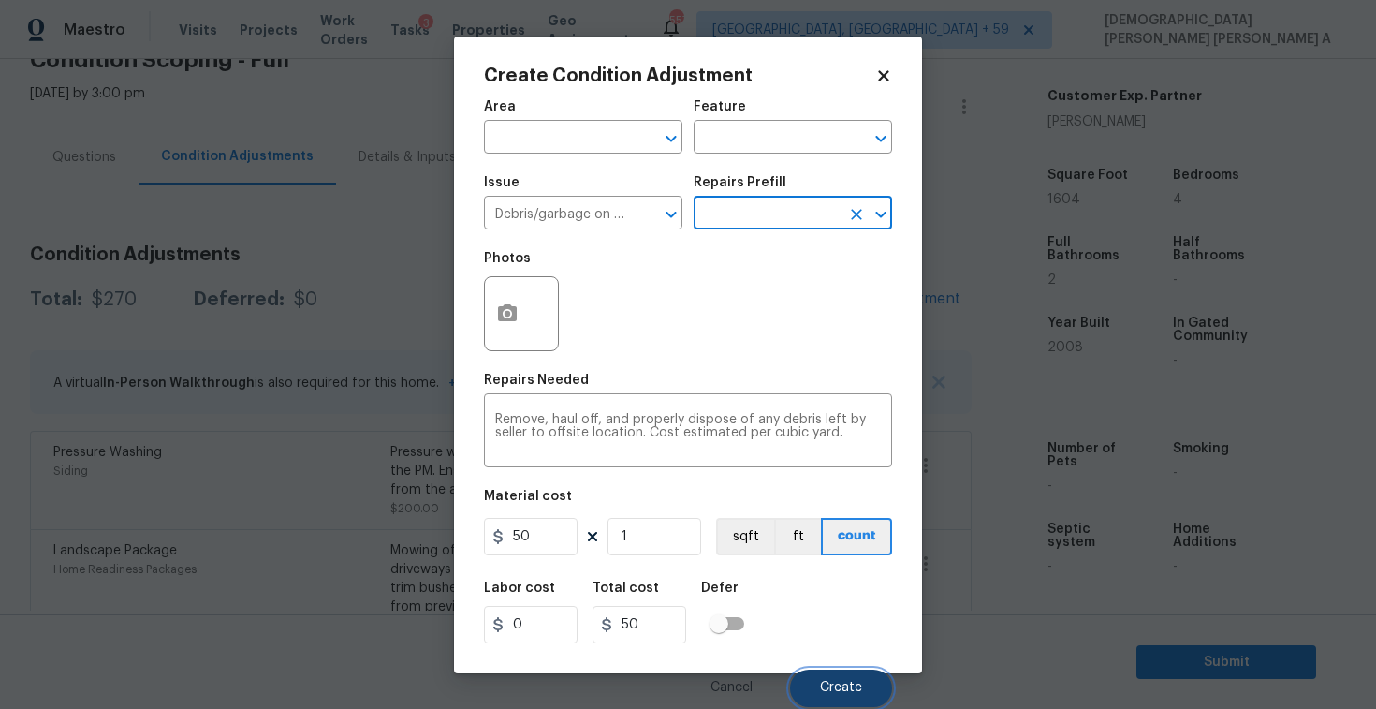
click at [857, 686] on span "Create" at bounding box center [841, 688] width 42 height 14
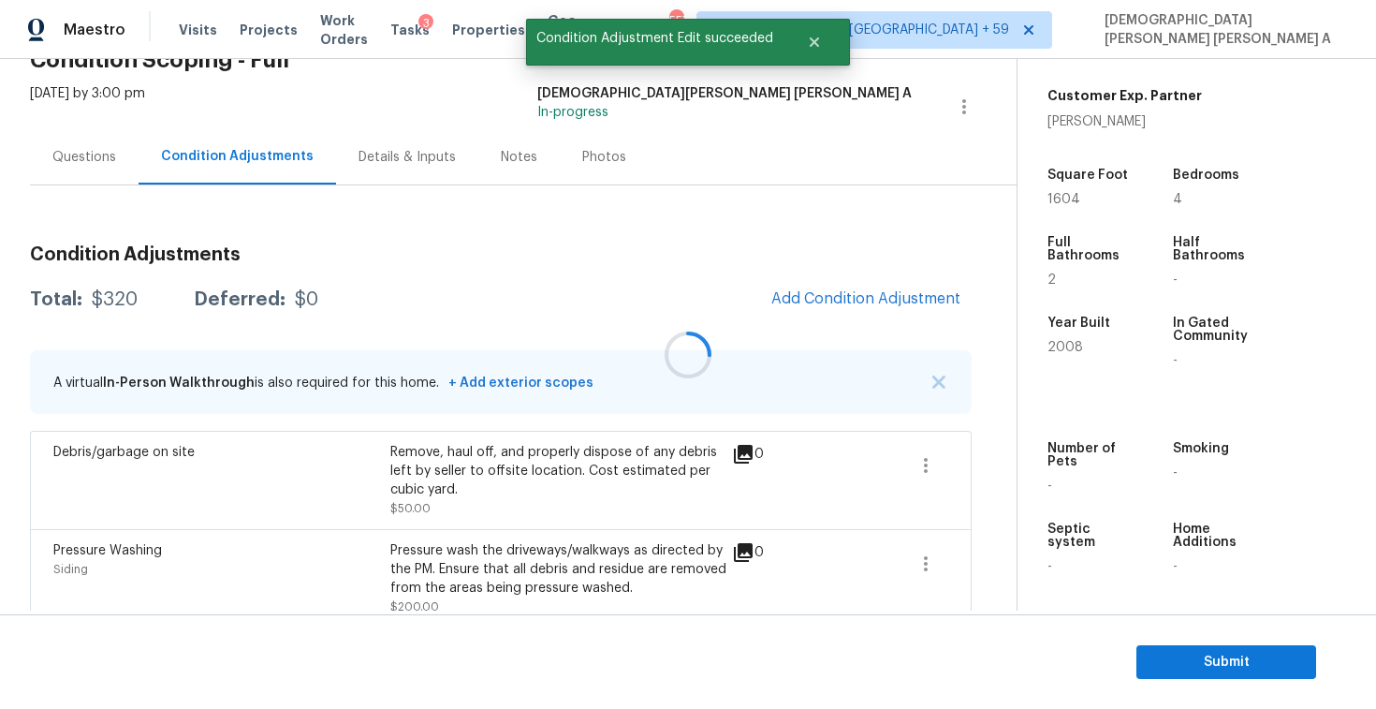
click at [865, 302] on div at bounding box center [688, 354] width 1376 height 709
click at [865, 302] on span "Add Condition Adjustment" at bounding box center [865, 298] width 189 height 17
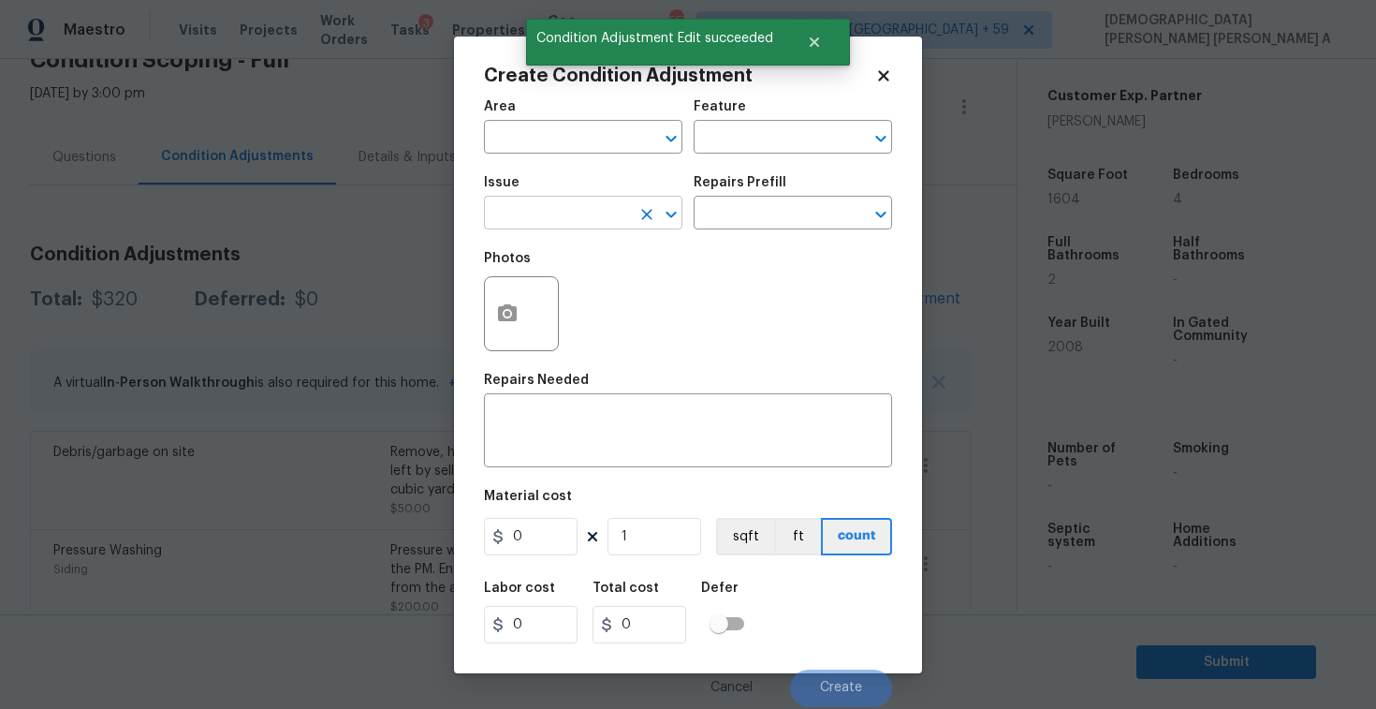
click at [569, 208] on input "text" at bounding box center [557, 214] width 146 height 29
click at [585, 316] on li "Siding" at bounding box center [583, 301] width 198 height 31
type input "Siding"
click at [789, 214] on input "text" at bounding box center [767, 214] width 146 height 29
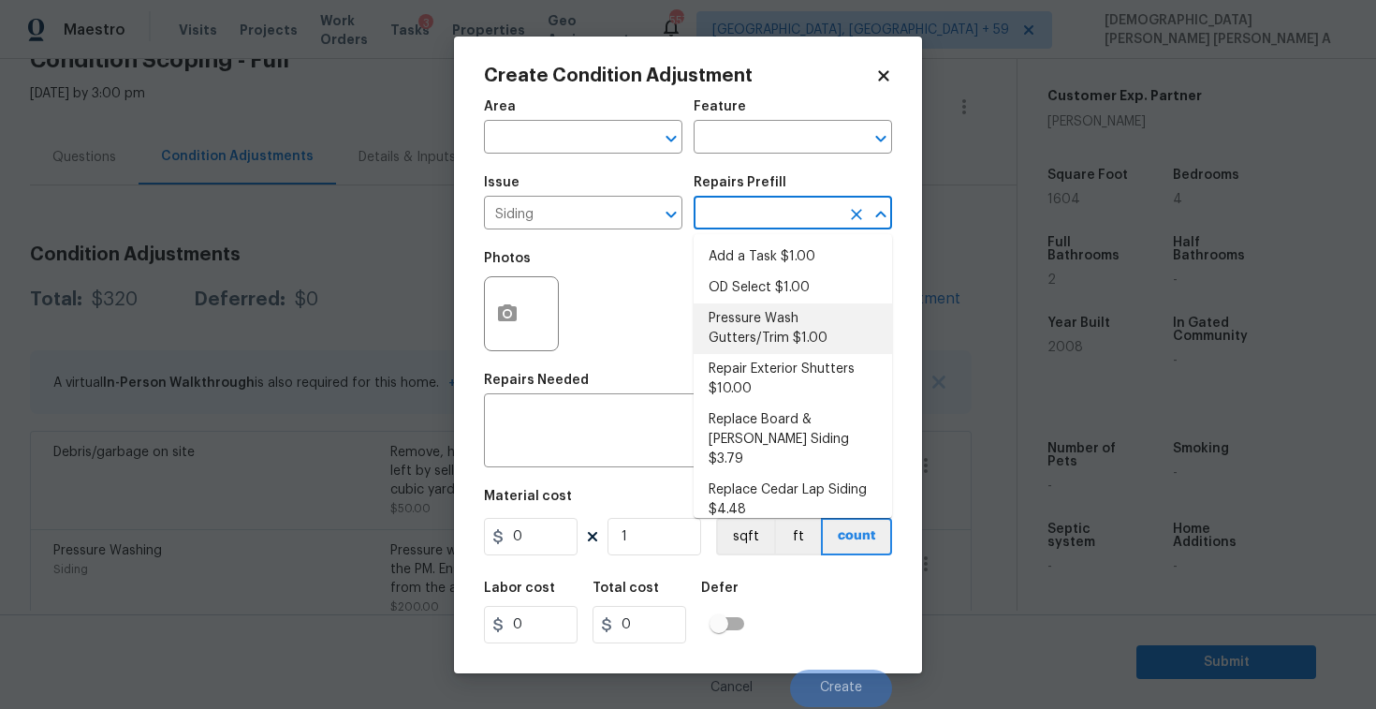
click at [770, 328] on li "Pressure Wash Gutters/Trim $1.00" at bounding box center [793, 328] width 198 height 51
type input "Siding"
type textarea "Protect areas as needed for pressure washing. Pressure wash the gutters and tri…"
type input "1"
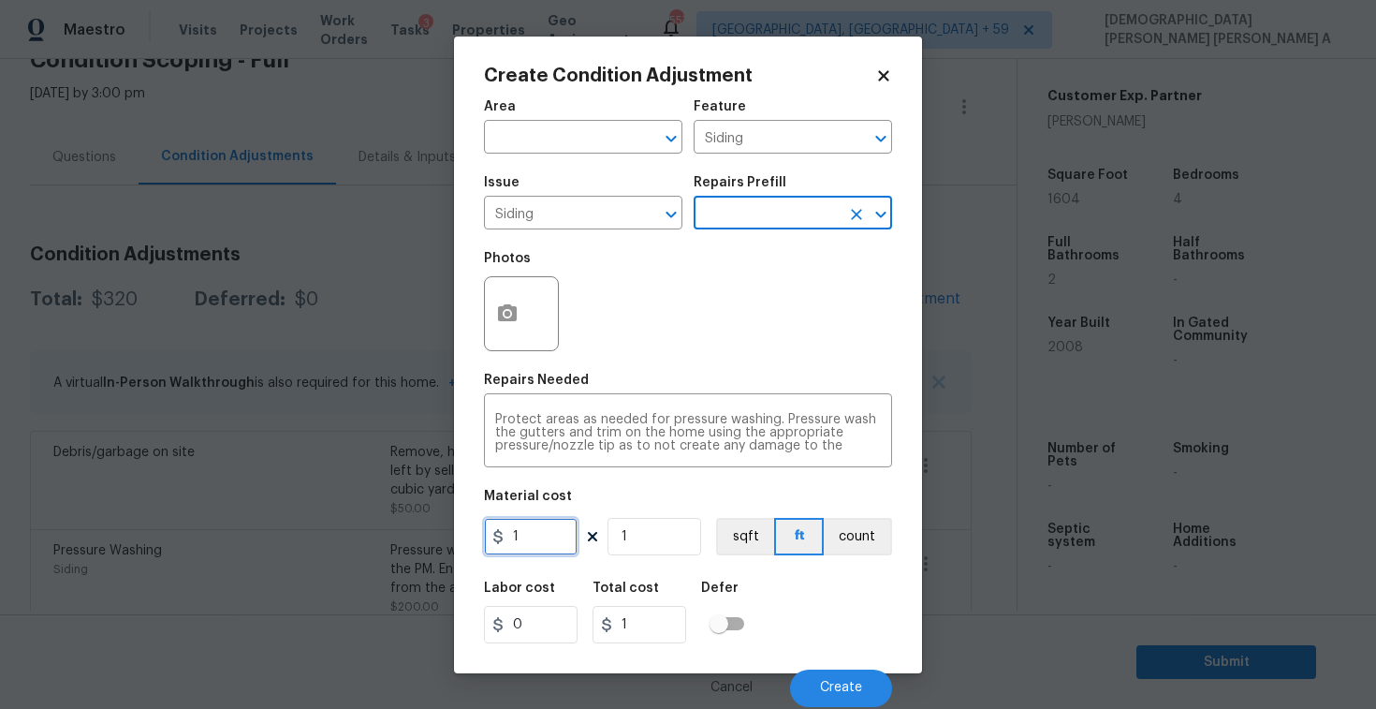
click at [563, 542] on input "1" at bounding box center [531, 536] width 94 height 37
type input "575"
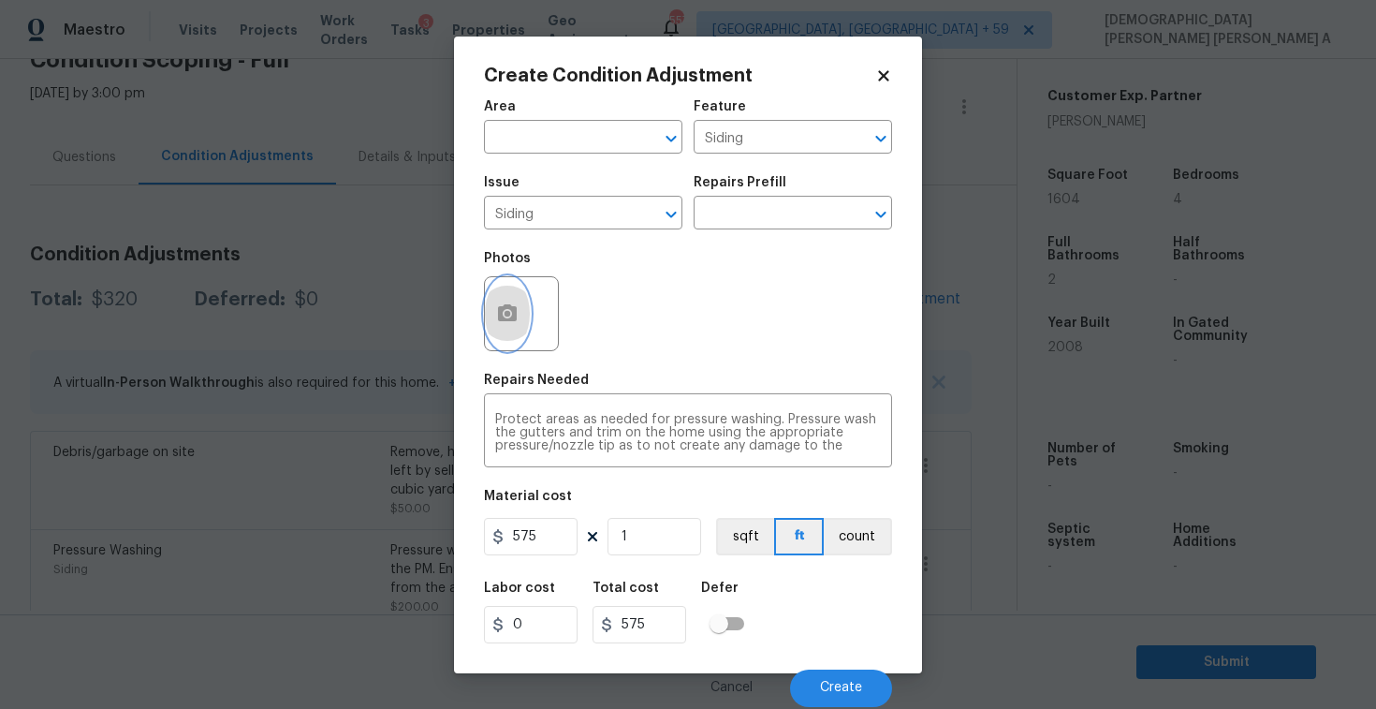
click at [505, 295] on button "button" at bounding box center [507, 313] width 45 height 73
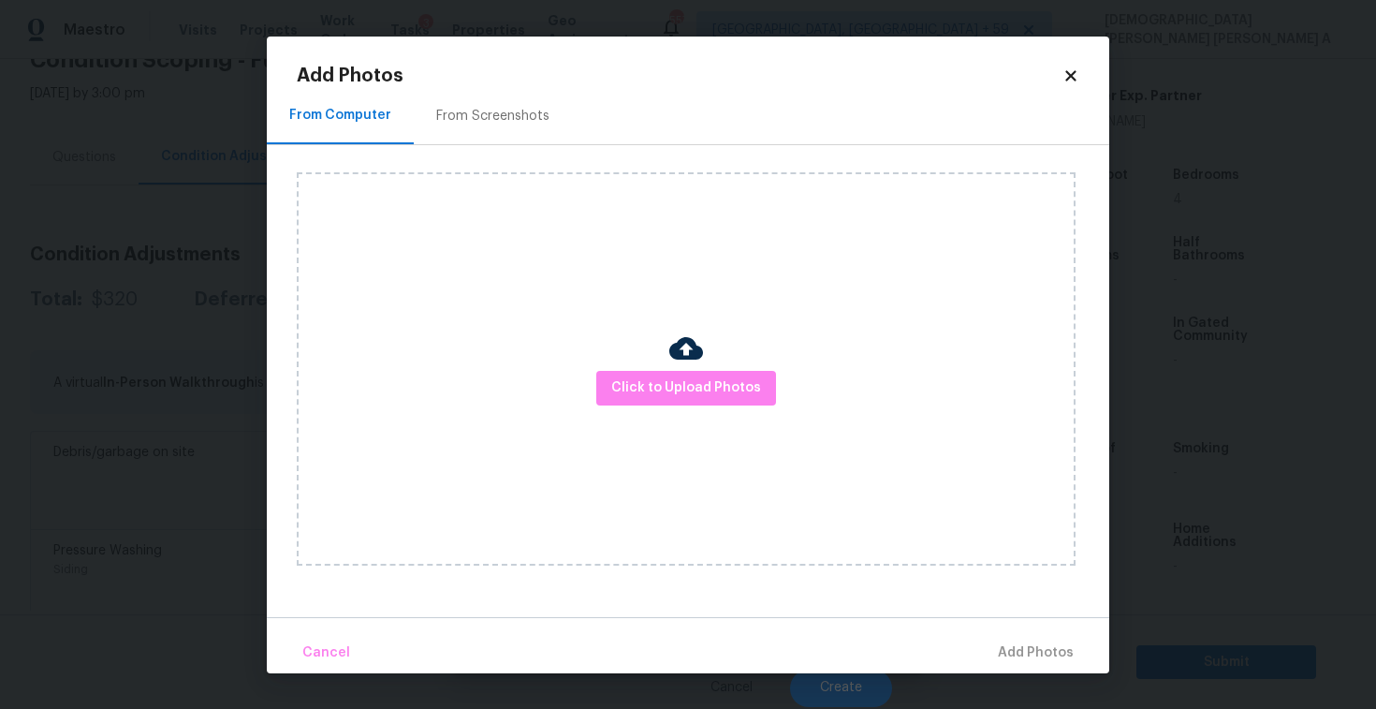
click at [462, 77] on h2 "Add Photos" at bounding box center [680, 75] width 766 height 19
click at [456, 127] on div "From Screenshots" at bounding box center [493, 116] width 158 height 55
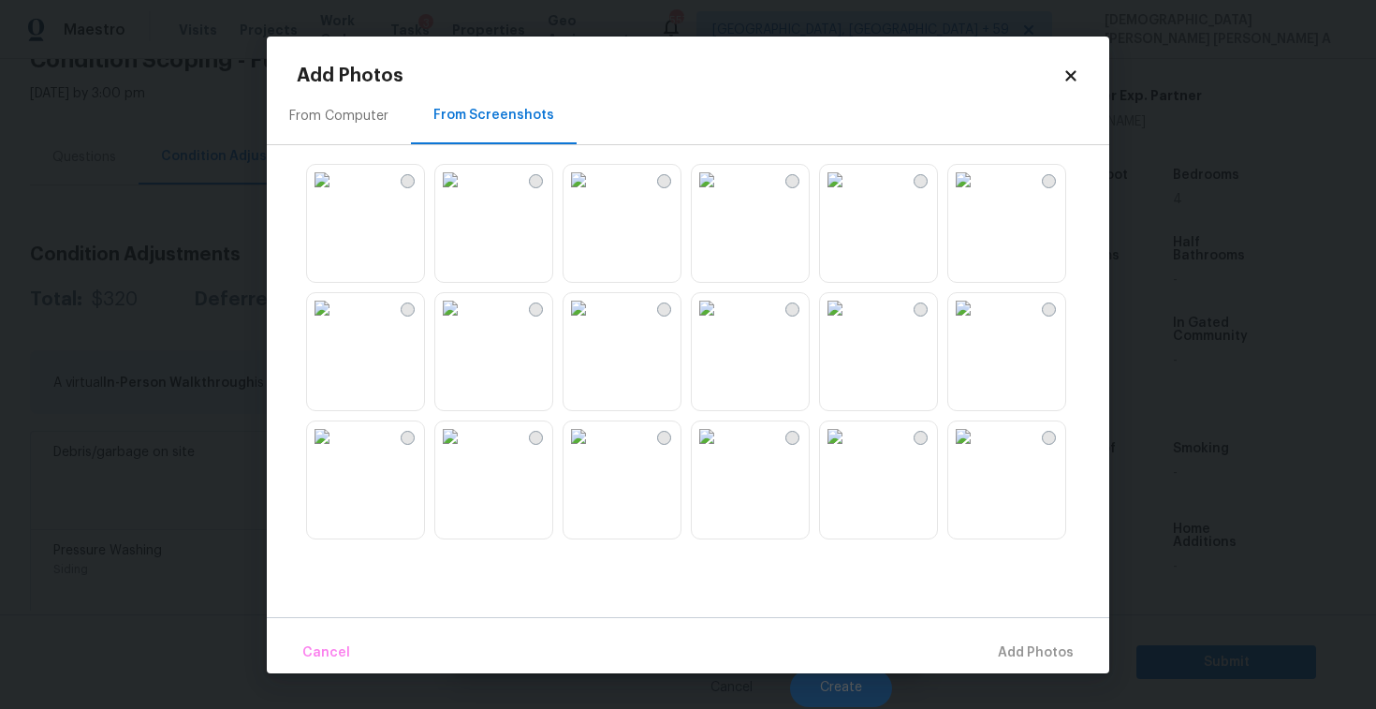
click at [978, 323] on img at bounding box center [963, 308] width 30 height 30
click at [1007, 657] on span "Add 1 Photo(s)" at bounding box center [1027, 652] width 93 height 23
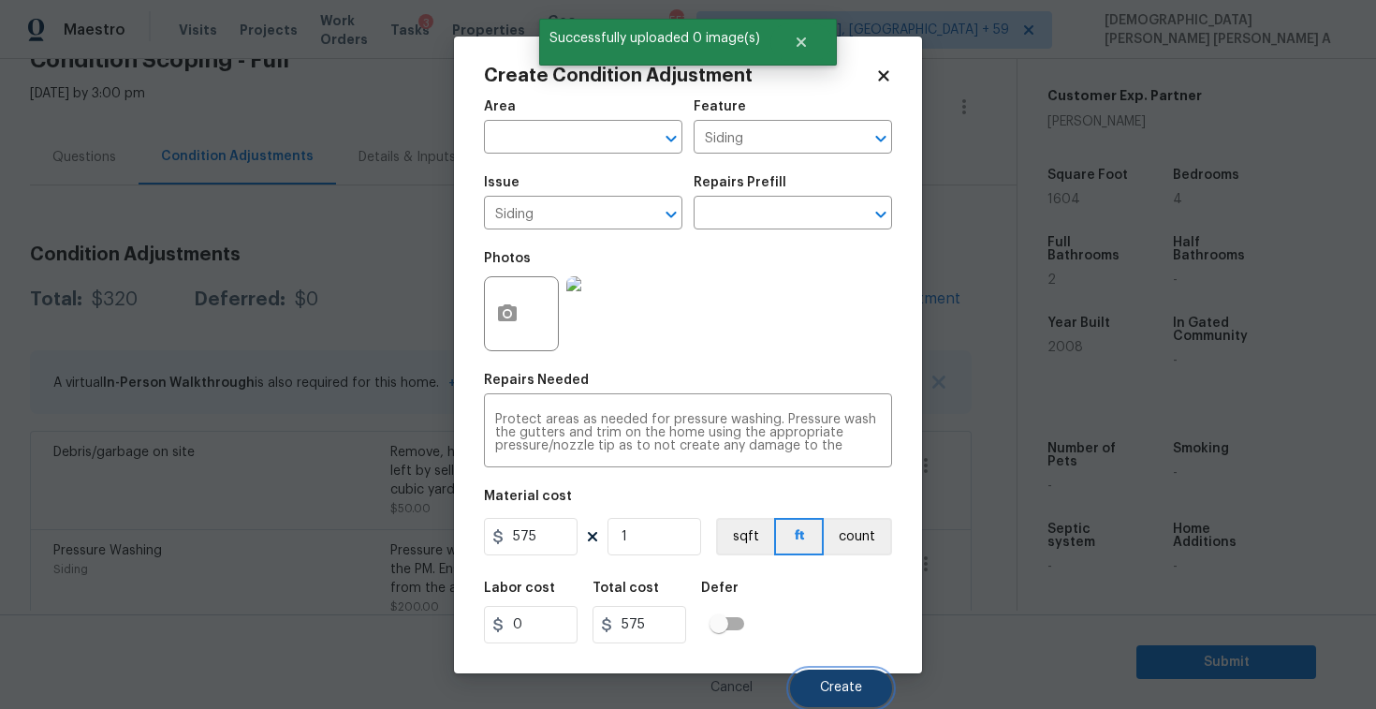
click at [842, 690] on span "Create" at bounding box center [841, 688] width 42 height 14
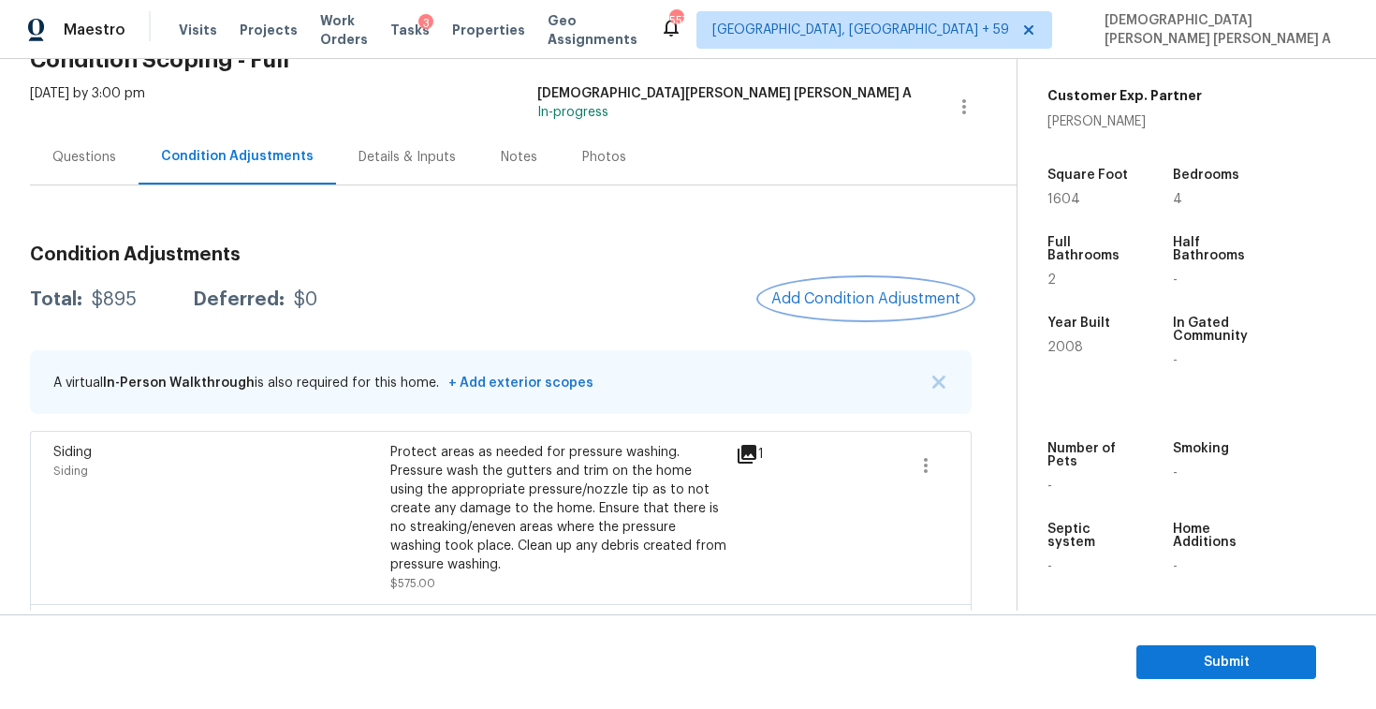
click at [853, 291] on span "Add Condition Adjustment" at bounding box center [865, 298] width 189 height 17
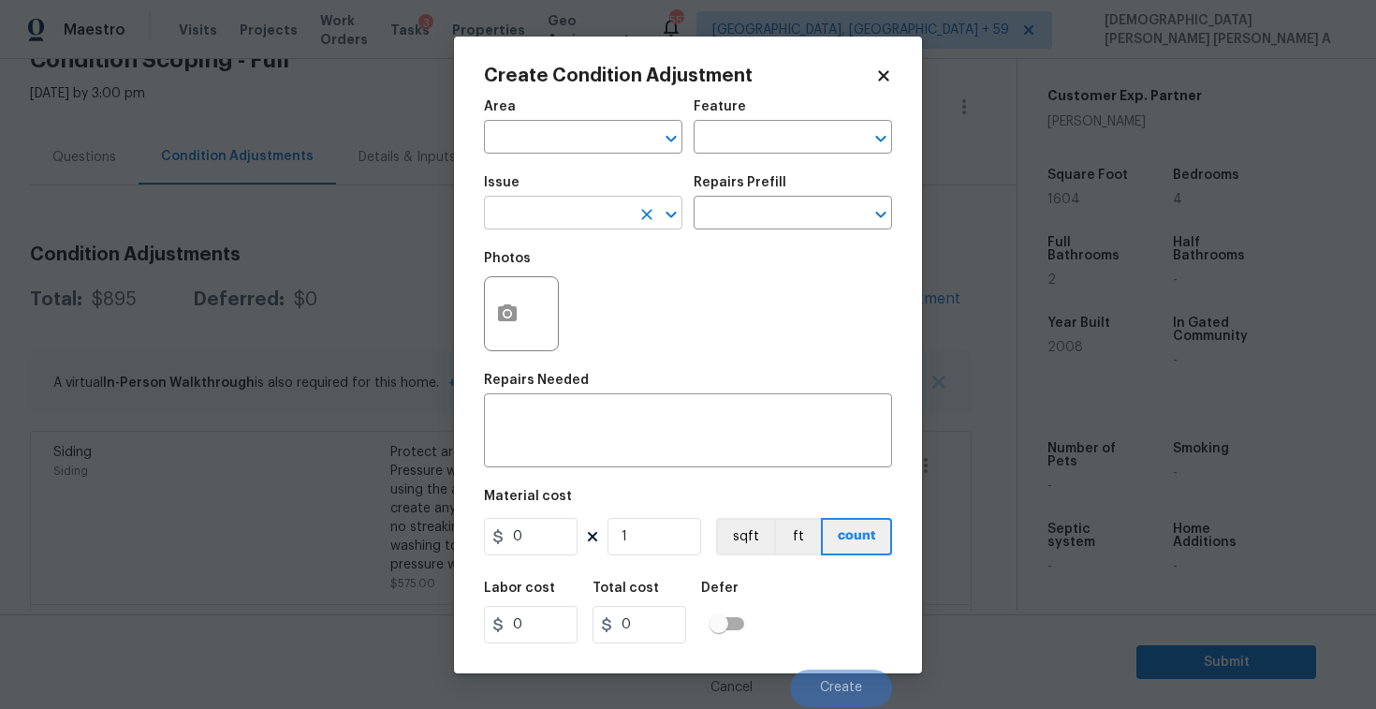
click at [541, 209] on input "text" at bounding box center [557, 214] width 146 height 29
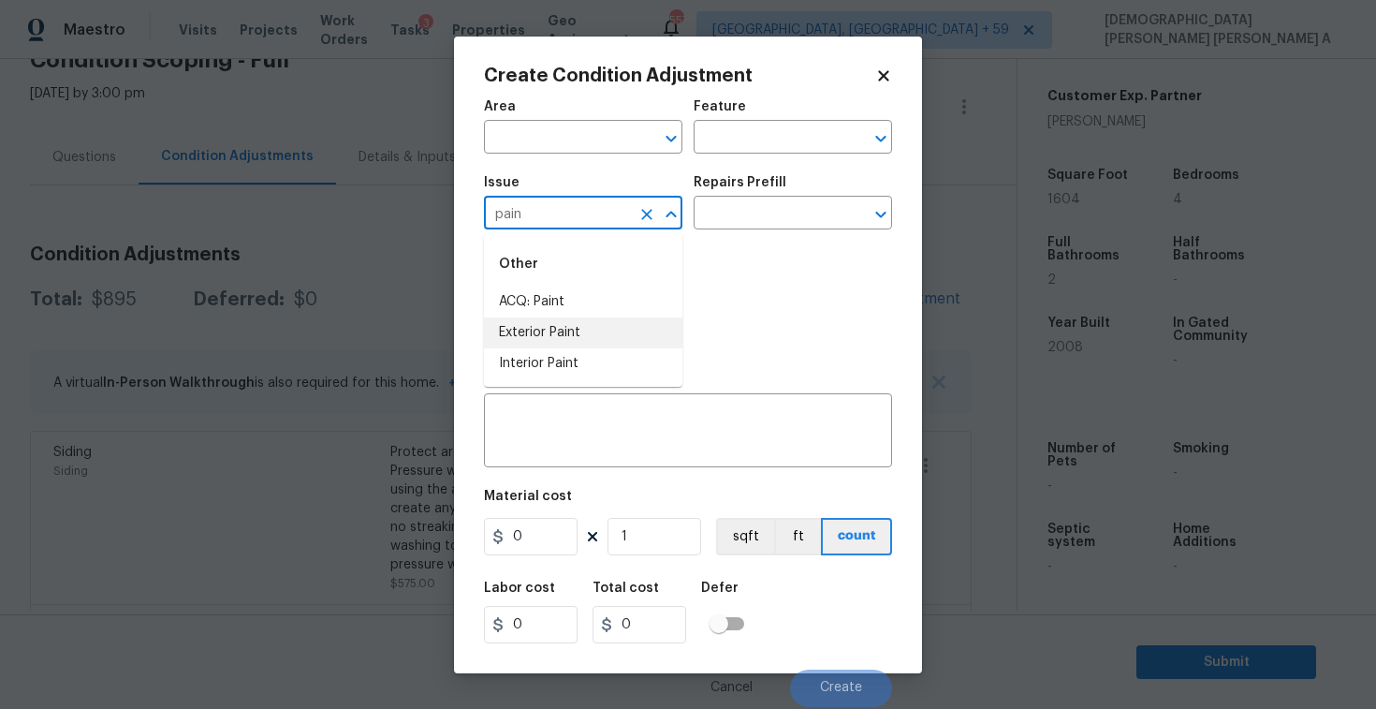
click at [552, 330] on li "Exterior Paint" at bounding box center [583, 332] width 198 height 31
type input "Exterior Paint"
click at [781, 224] on input "text" at bounding box center [767, 214] width 146 height 29
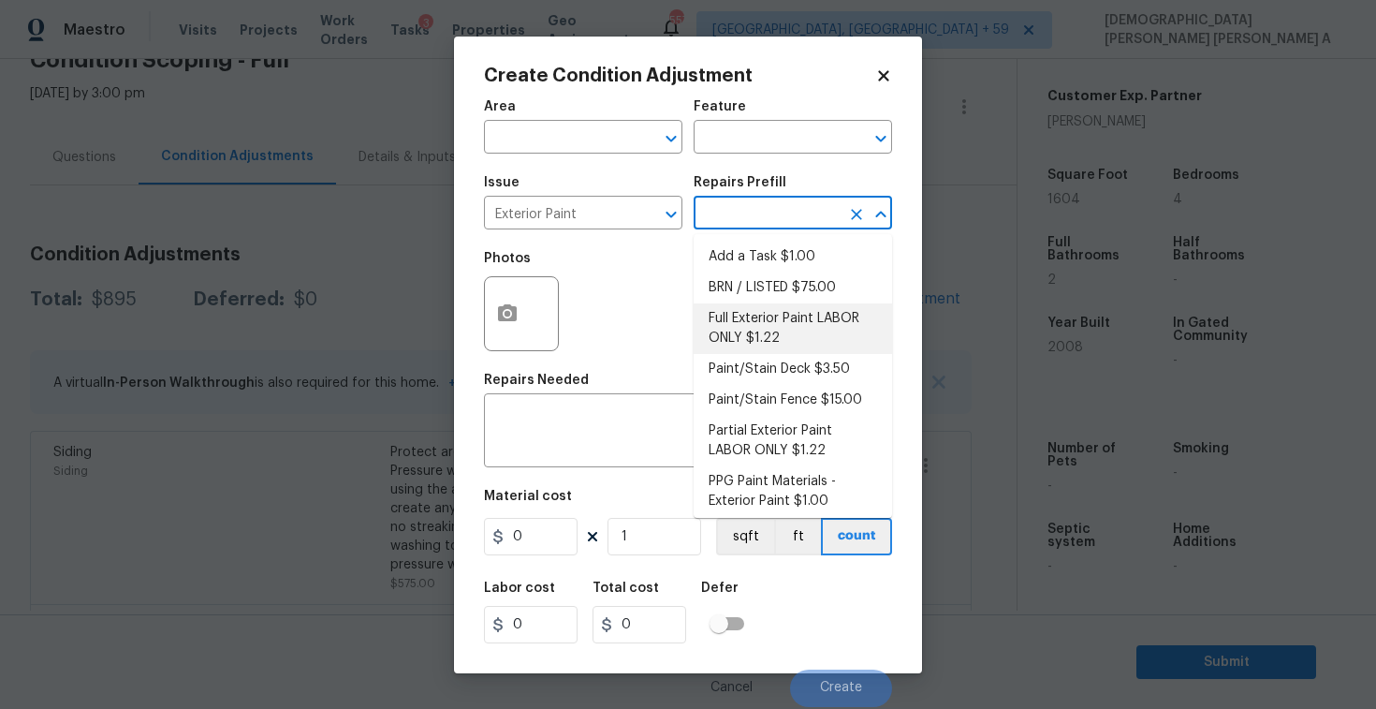
click at [768, 309] on li "Full Exterior Paint LABOR ONLY $1.22" at bounding box center [793, 328] width 198 height 51
type input "Overall Paint"
type textarea "Full Exterior Paint - Prep, mask and paint the exterior of the home. Ensure tha…"
type input "1.22"
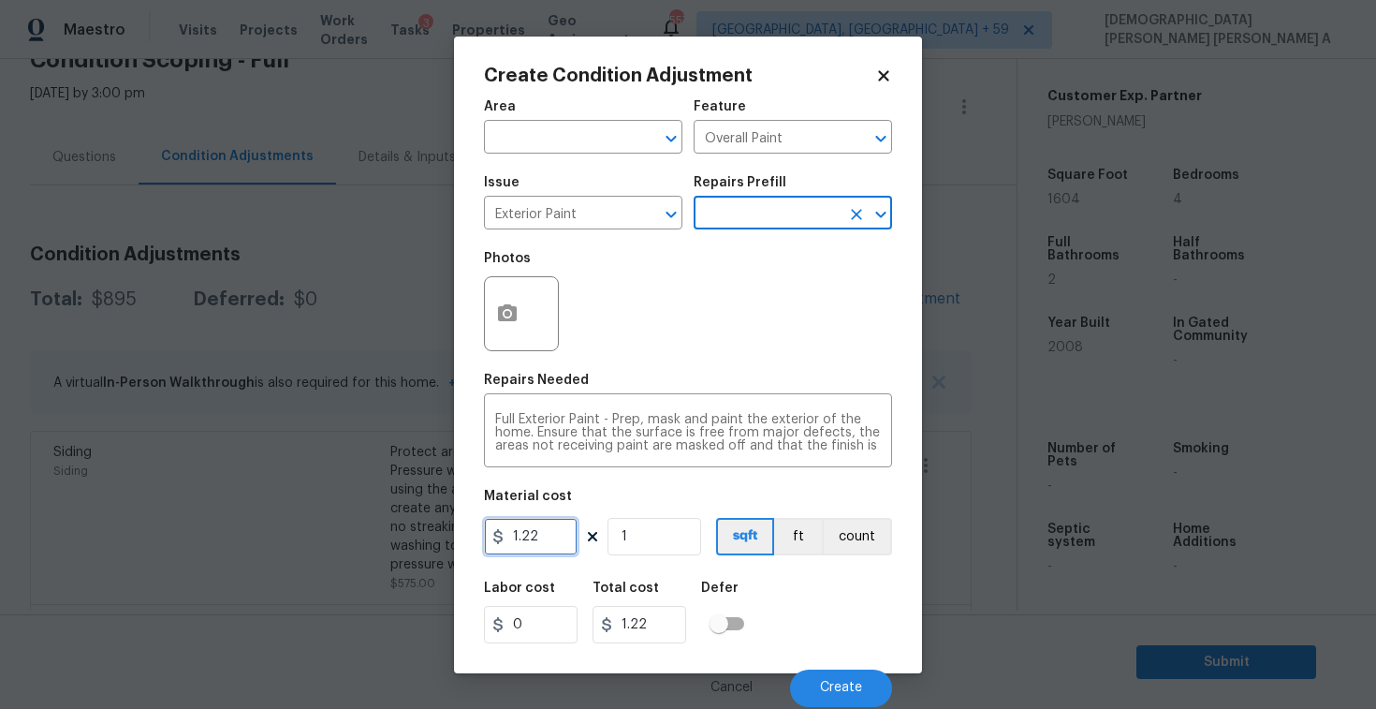
click at [550, 539] on input "1.22" at bounding box center [531, 536] width 94 height 37
type input "0.65"
click at [514, 302] on icon "button" at bounding box center [507, 313] width 22 height 22
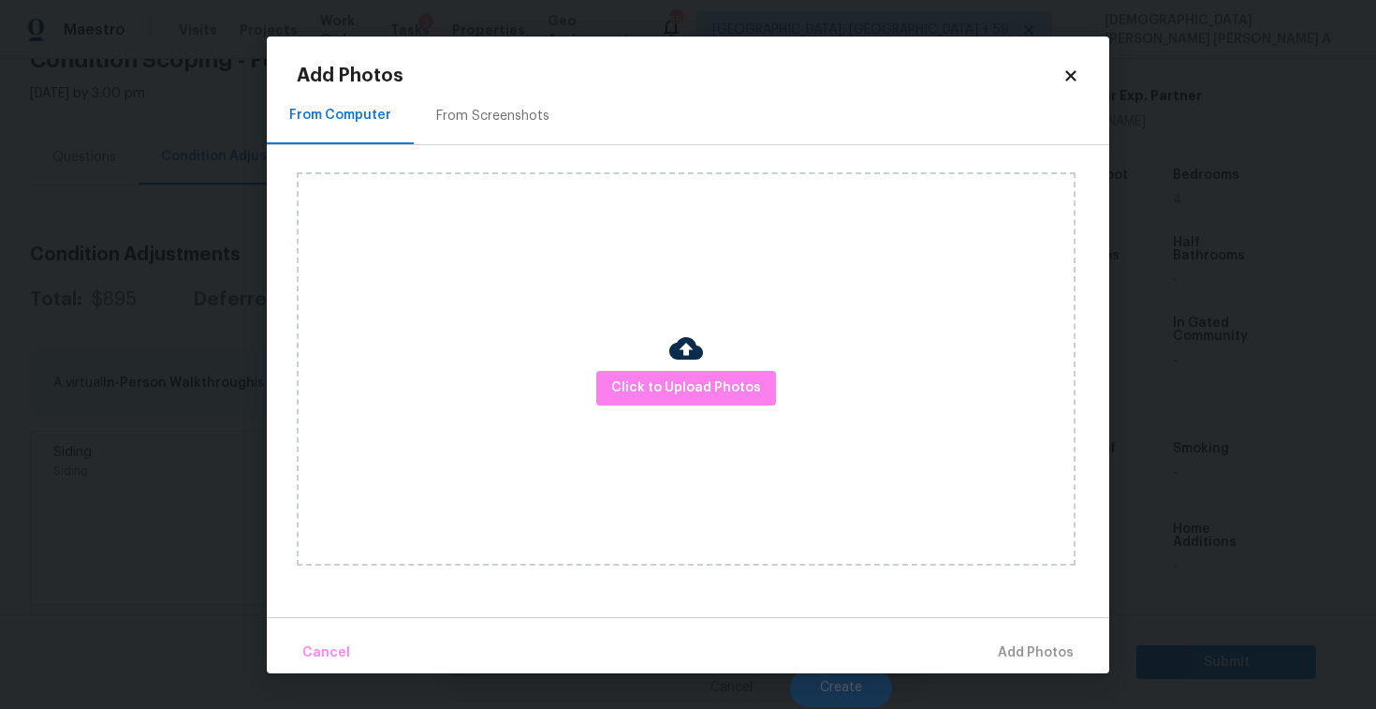
click at [444, 98] on div "From Screenshots" at bounding box center [493, 116] width 158 height 55
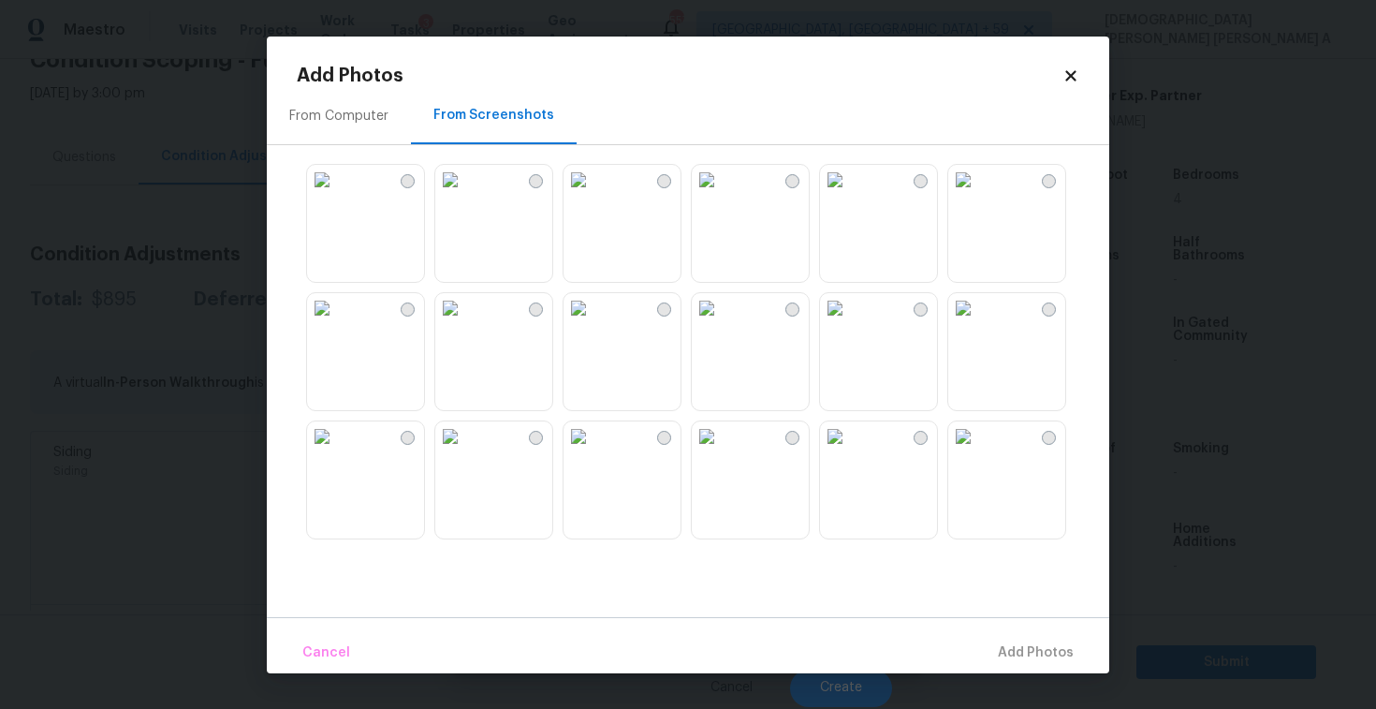
click at [978, 320] on img at bounding box center [963, 308] width 30 height 30
click at [1032, 644] on span "Add 1 Photo(s)" at bounding box center [1027, 652] width 93 height 23
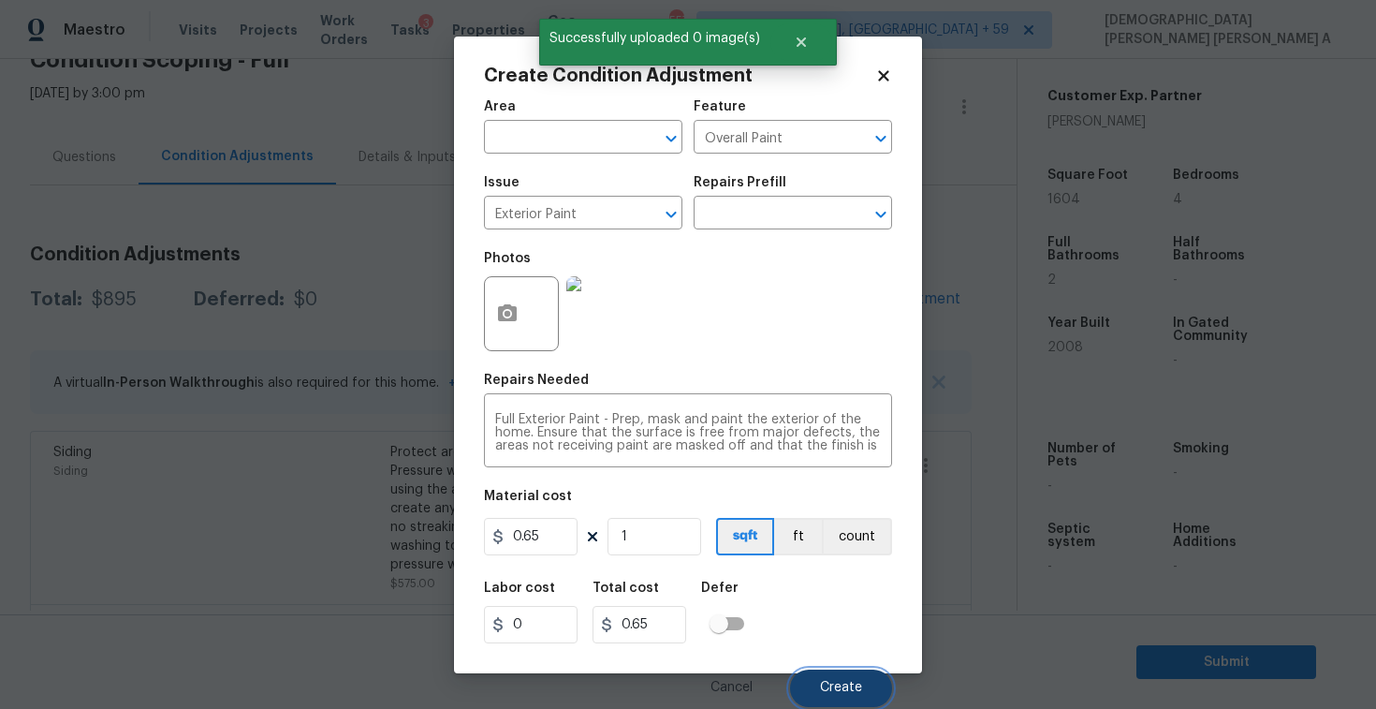
click at [845, 685] on span "Create" at bounding box center [841, 688] width 42 height 14
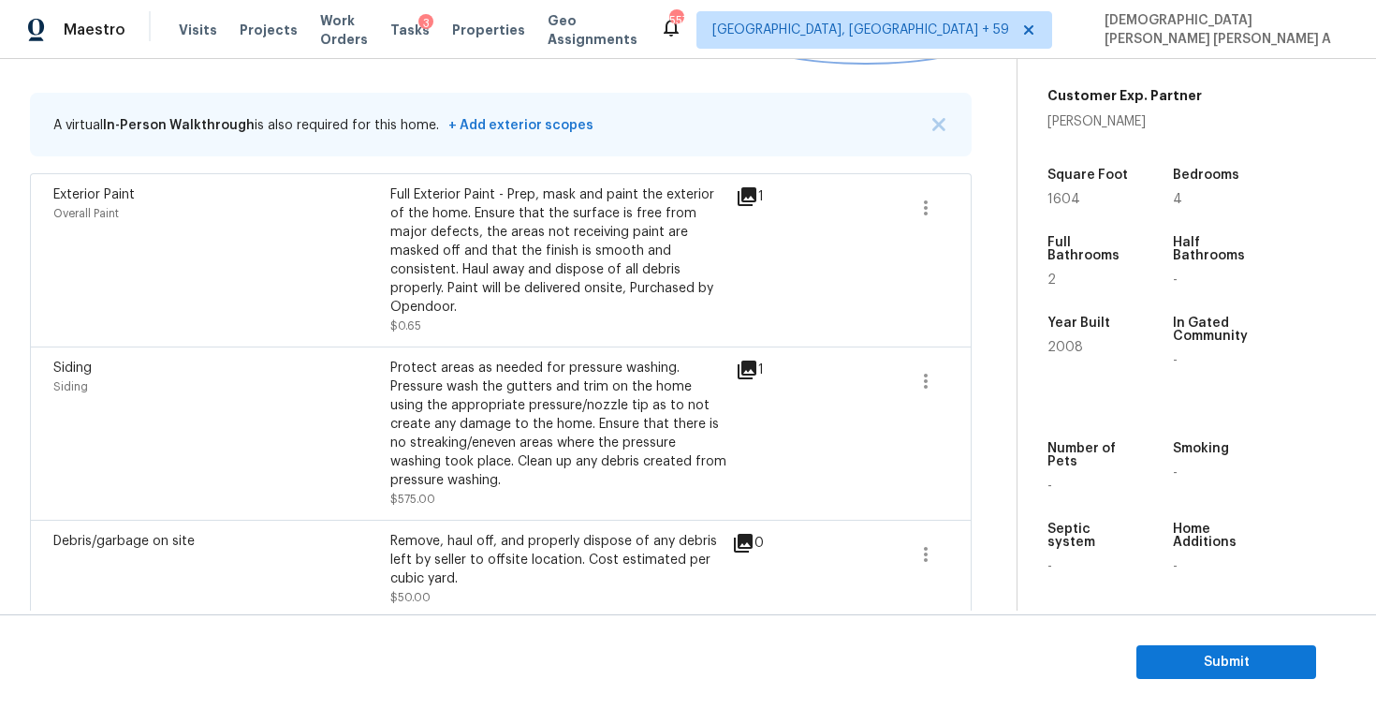
scroll to position [208, 0]
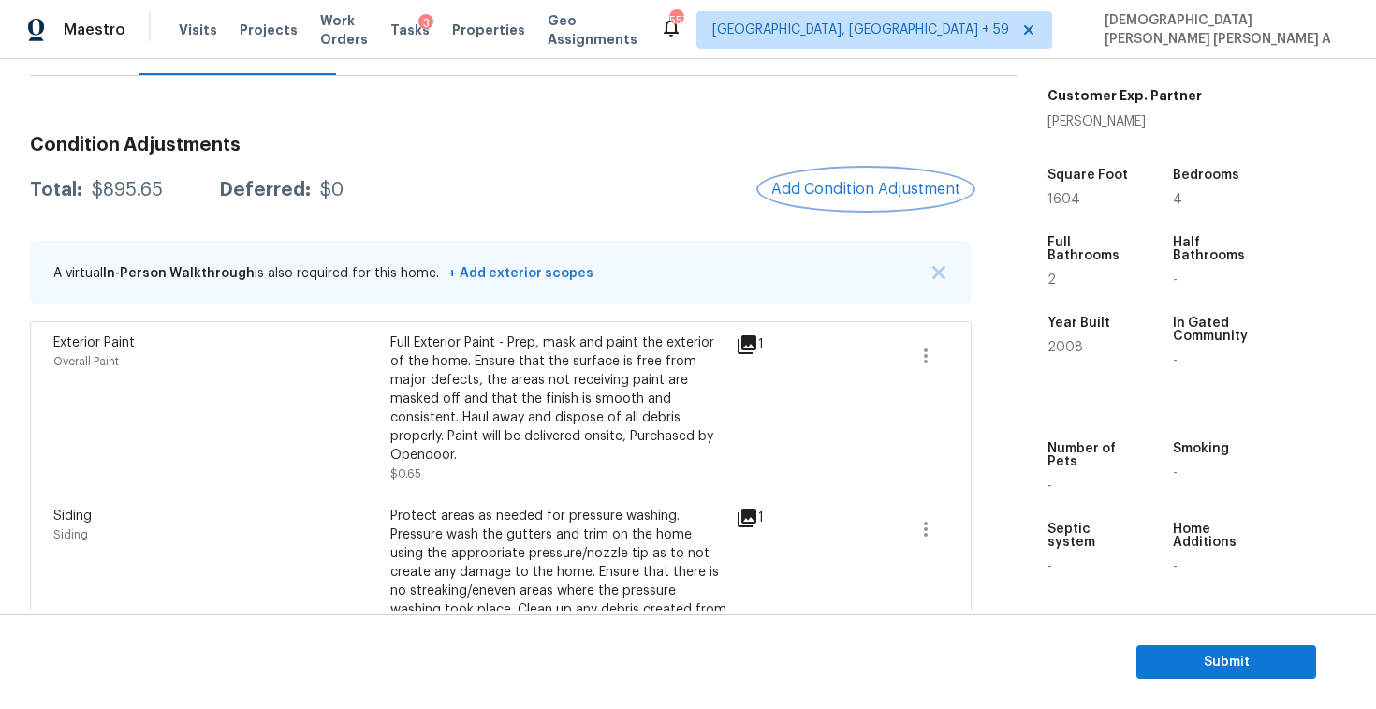
click at [842, 187] on span "Add Condition Adjustment" at bounding box center [865, 189] width 189 height 17
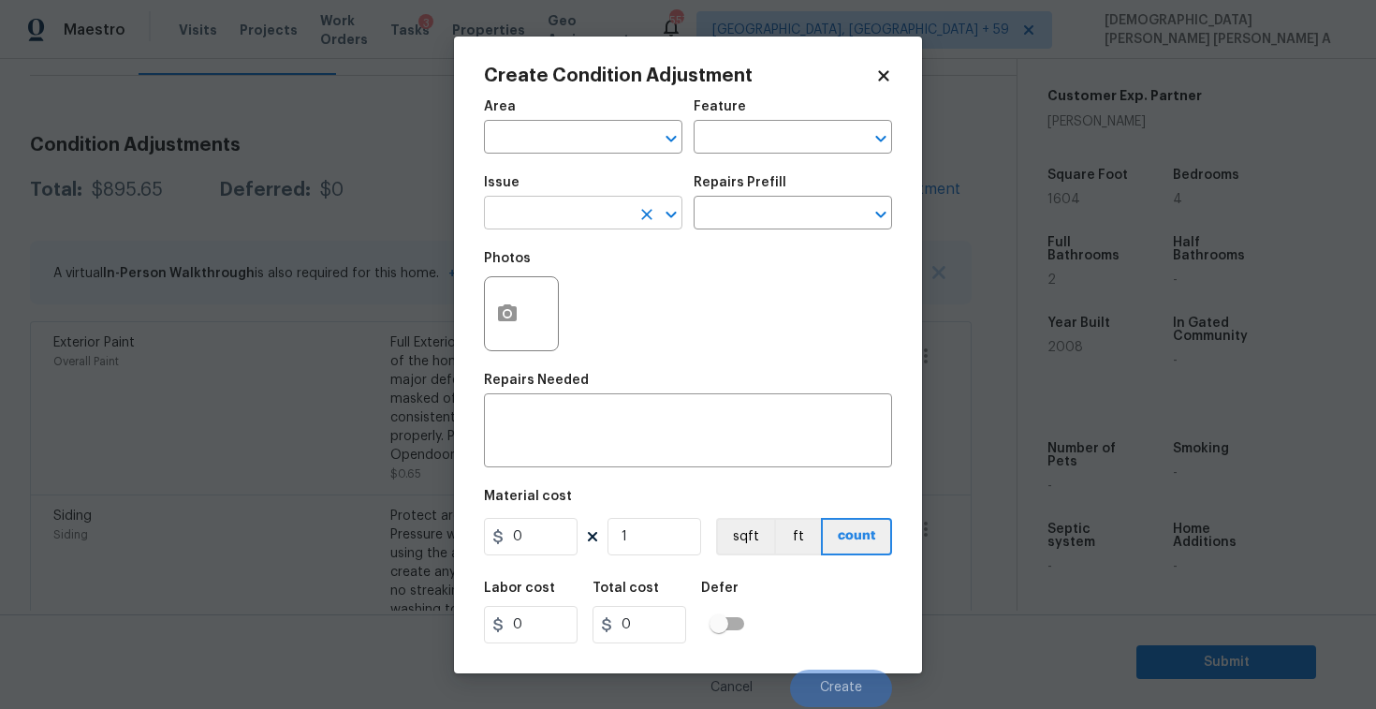
click at [580, 209] on input "text" at bounding box center [557, 214] width 146 height 29
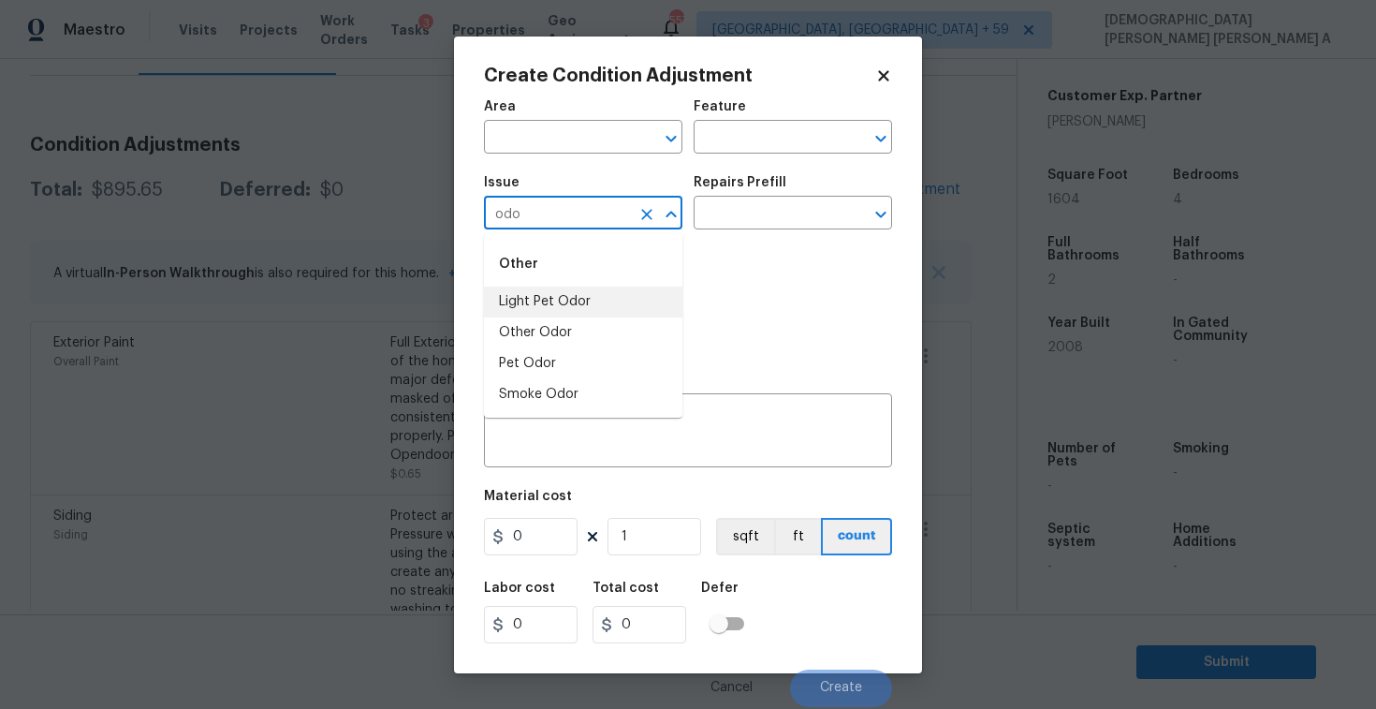
click at [591, 298] on li "Light Pet Odor" at bounding box center [583, 301] width 198 height 31
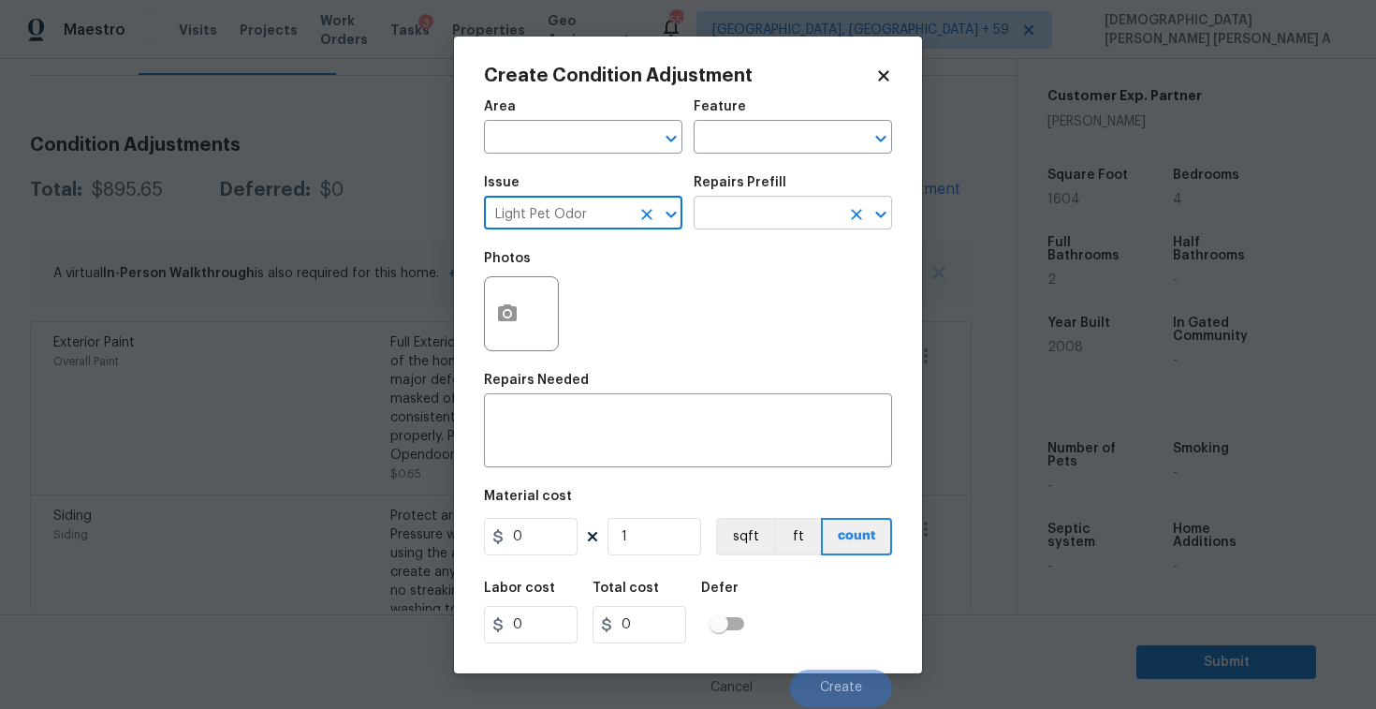
type input "Light Pet Odor"
click at [771, 217] on input "text" at bounding box center [767, 214] width 146 height 29
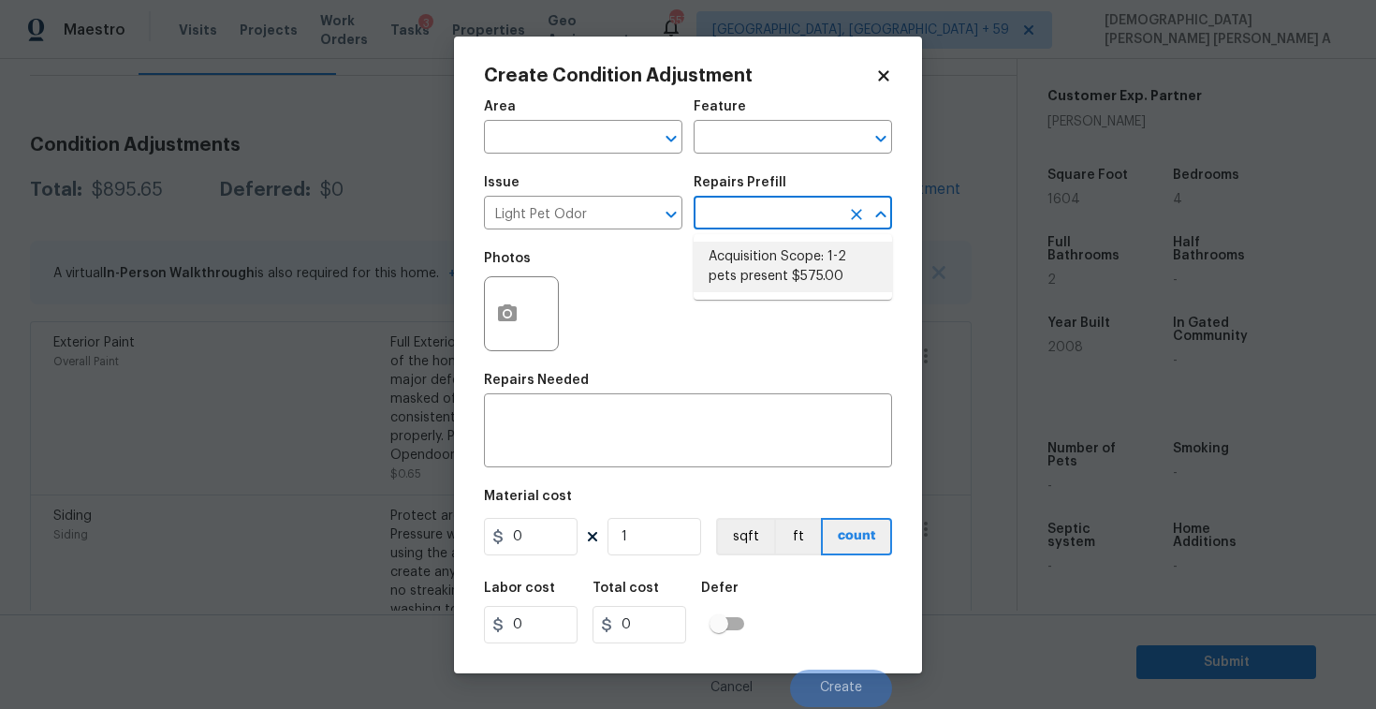
click at [779, 271] on li "Acquisition Scope: 1-2 pets present $575.00" at bounding box center [793, 267] width 198 height 51
type textarea "Acquisition Scope: 1-2 pets present"
type input "575"
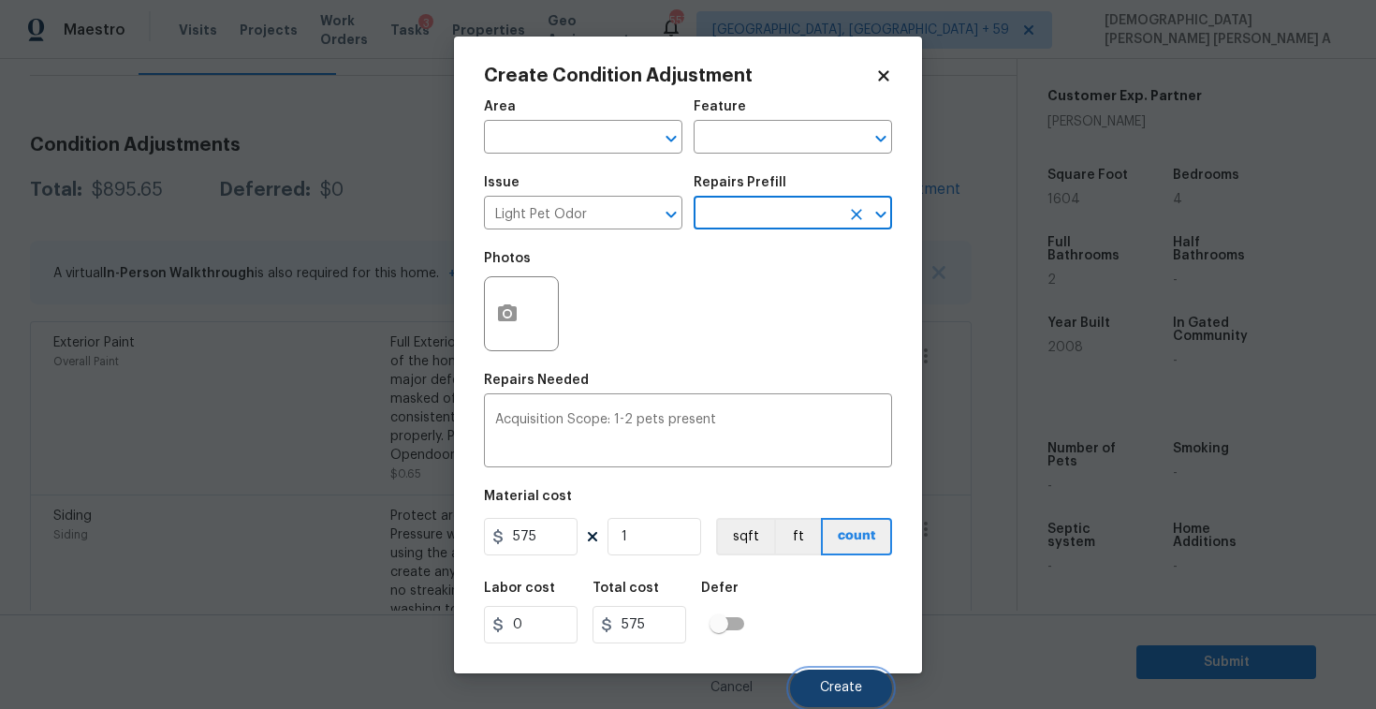
click at [838, 677] on button "Create" at bounding box center [841, 687] width 102 height 37
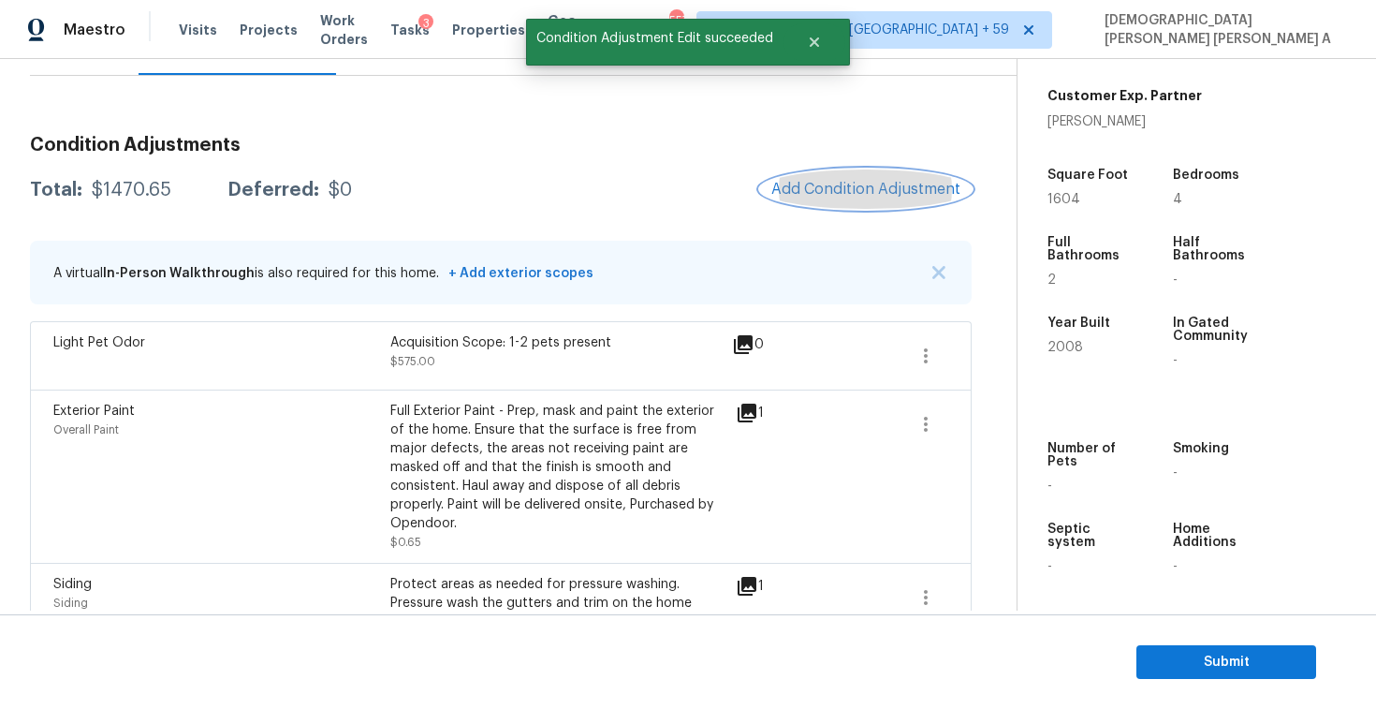
click at [900, 172] on button "Add Condition Adjustment" at bounding box center [866, 188] width 212 height 39
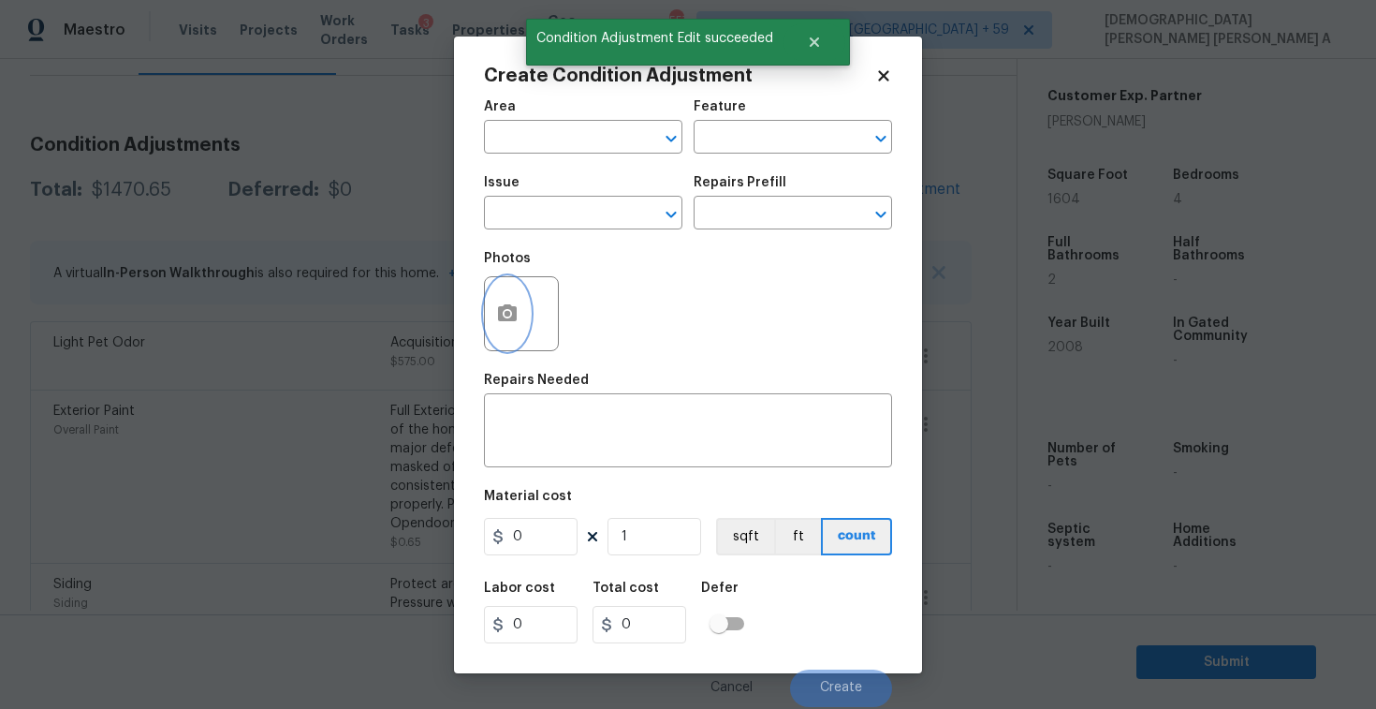
click at [499, 327] on button "button" at bounding box center [507, 313] width 45 height 73
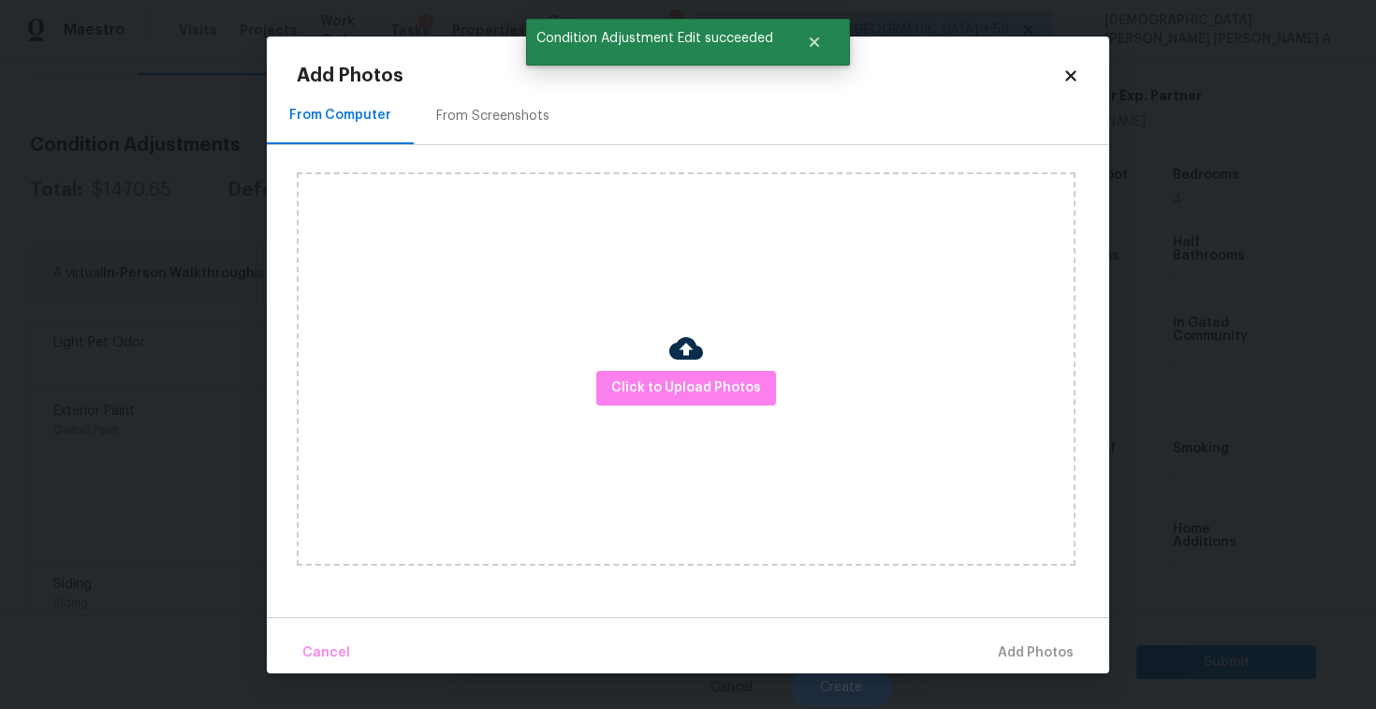
click at [472, 103] on div "From Screenshots" at bounding box center [493, 116] width 158 height 55
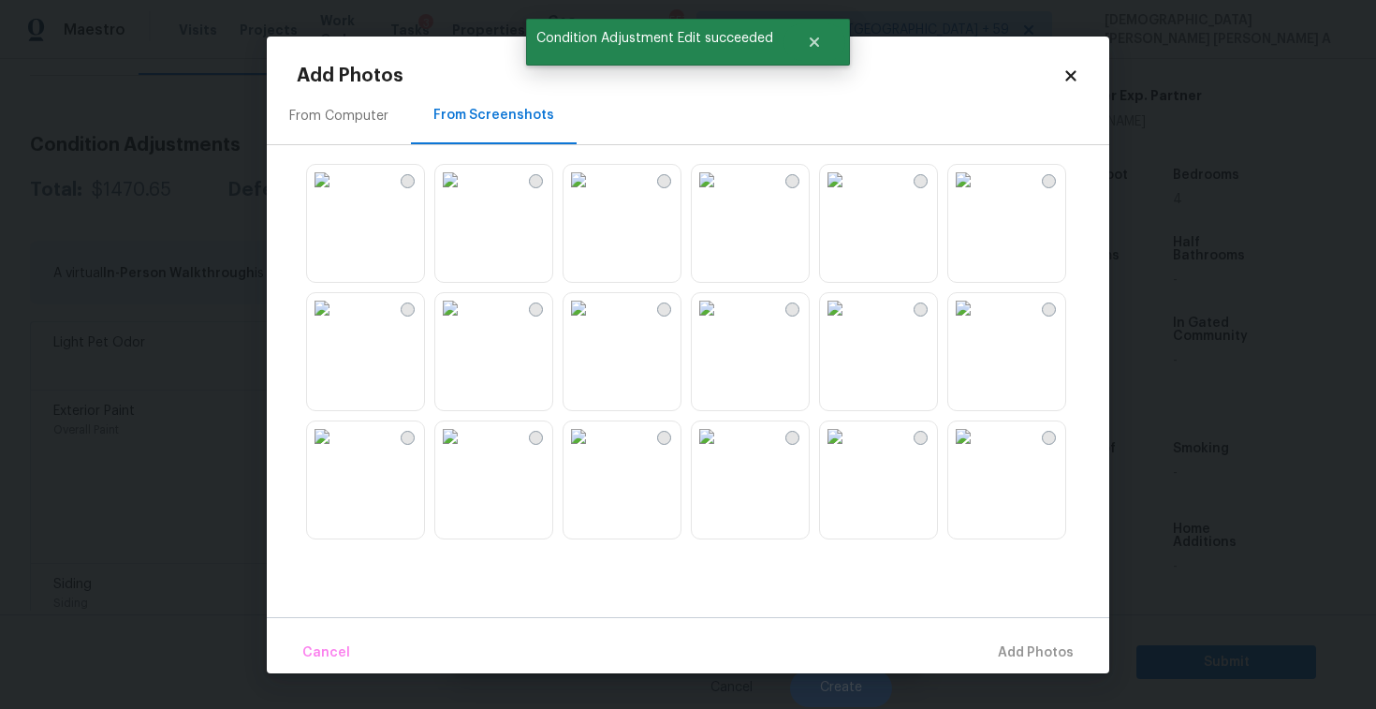
click at [327, 195] on img at bounding box center [322, 180] width 30 height 30
click at [465, 315] on img at bounding box center [450, 308] width 30 height 30
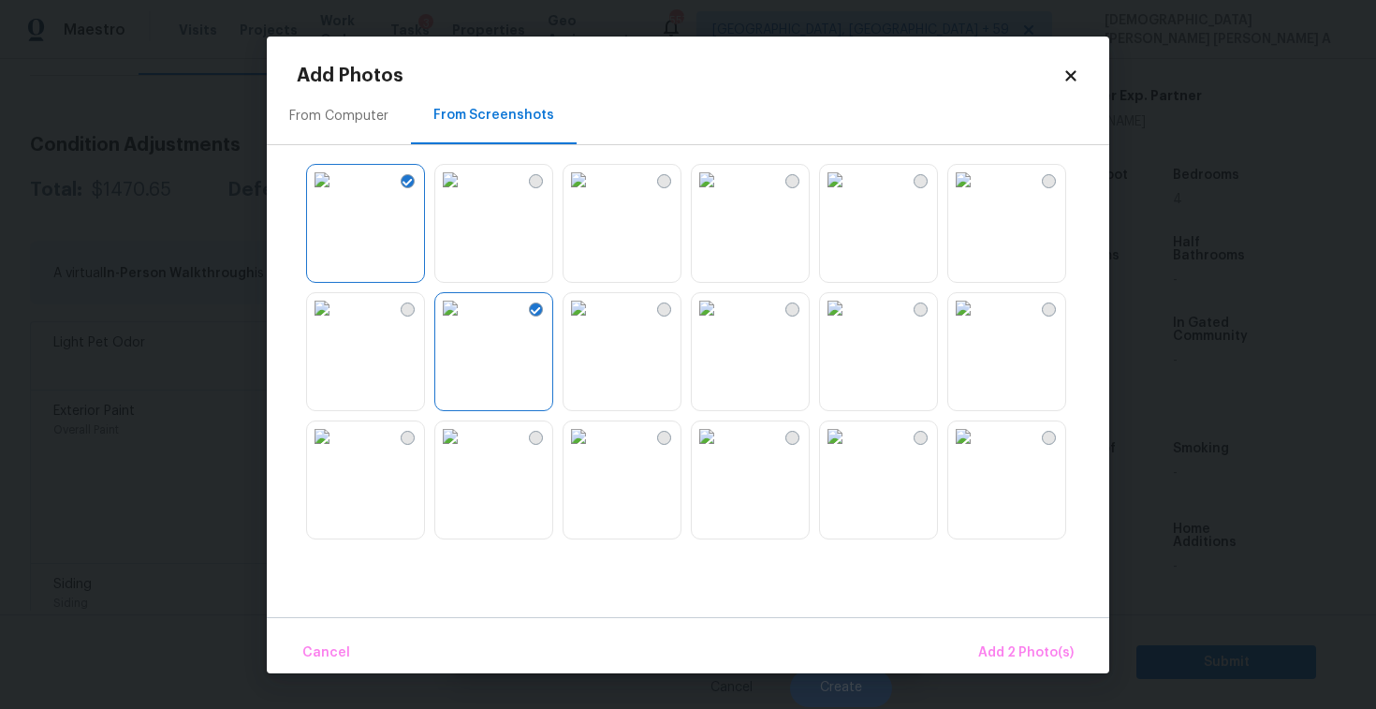
click at [722, 323] on img at bounding box center [707, 308] width 30 height 30
click at [978, 195] on img at bounding box center [963, 180] width 30 height 30
click at [1010, 642] on span "Add 4 Photo(s)" at bounding box center [1025, 652] width 96 height 23
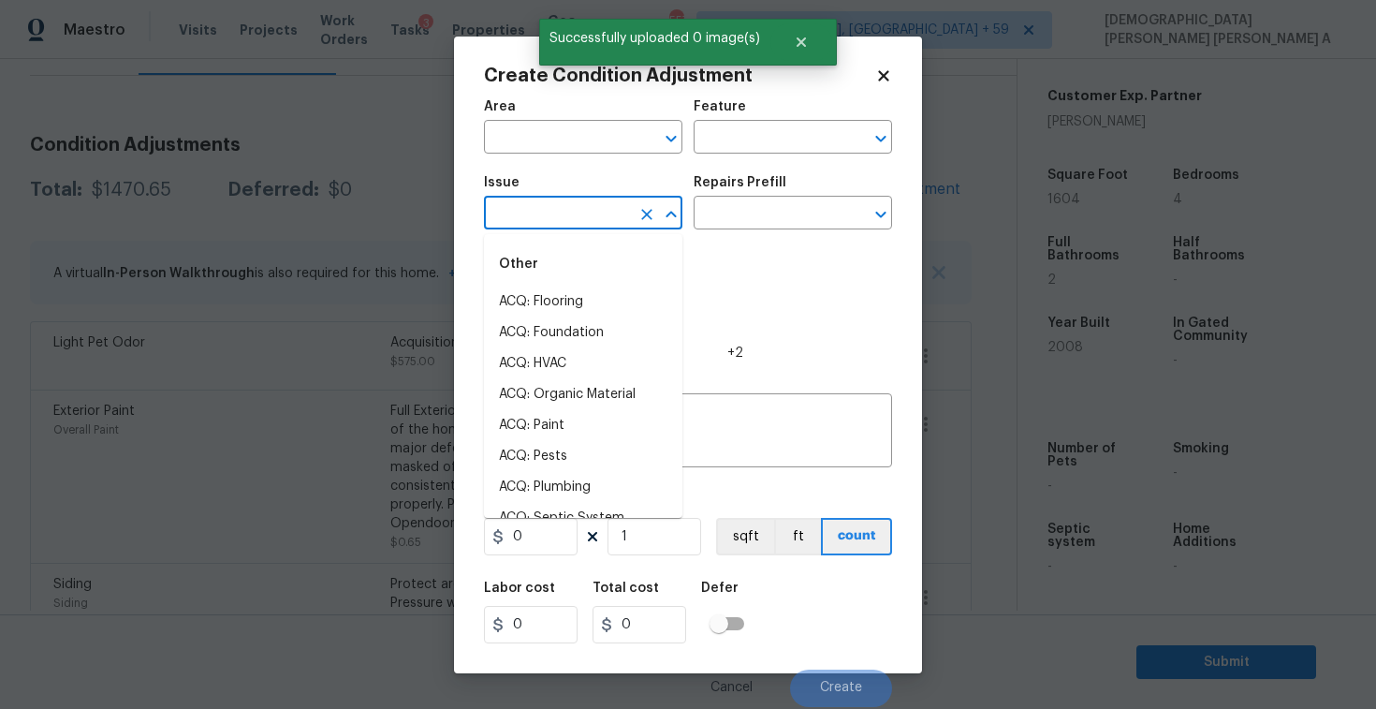
click at [588, 218] on input "text" at bounding box center [557, 214] width 146 height 29
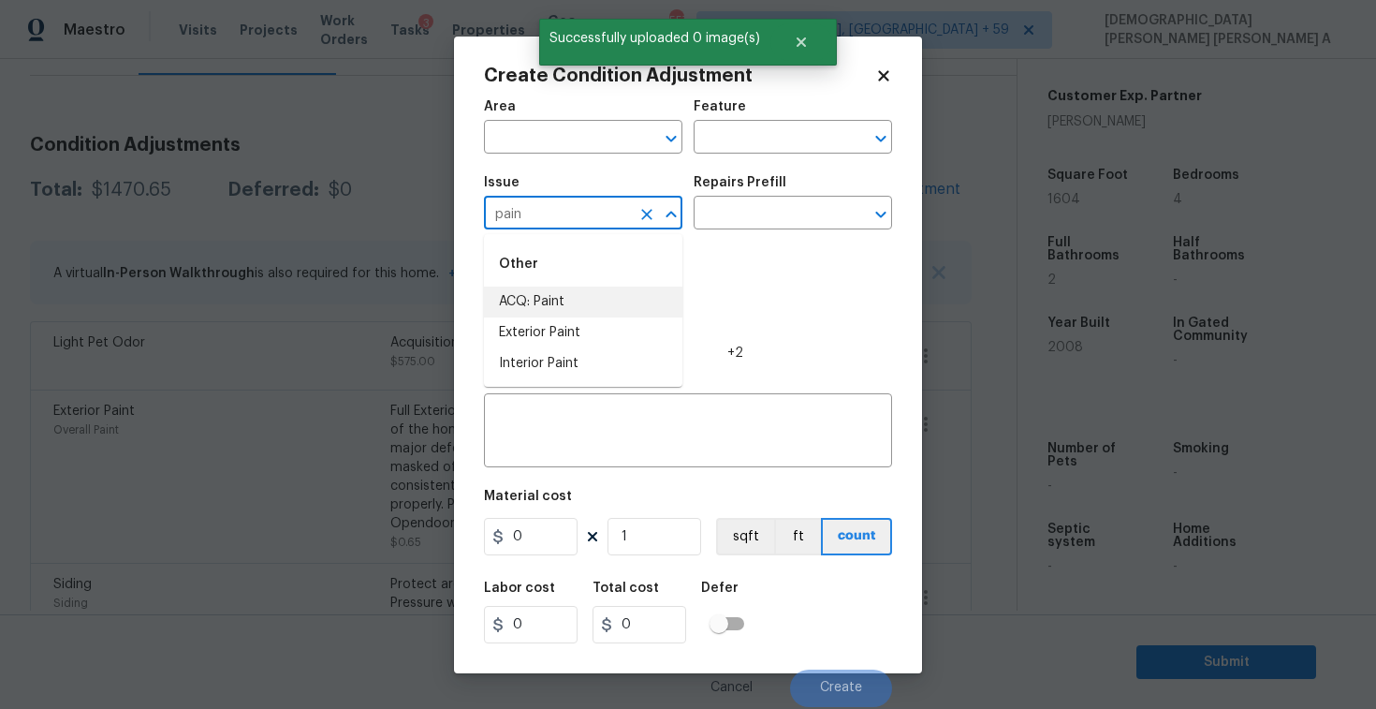
click at [614, 299] on li "ACQ: Paint" at bounding box center [583, 301] width 198 height 31
type input "ACQ: Paint"
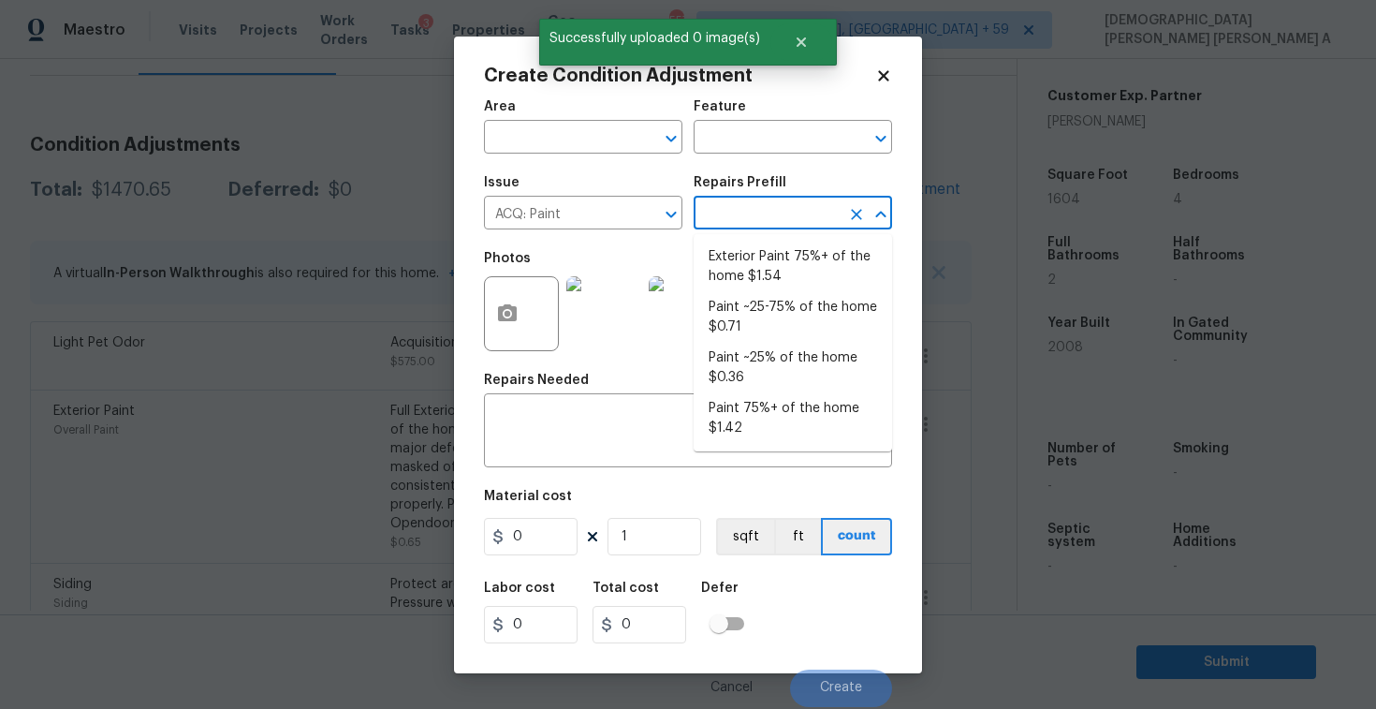
click at [737, 206] on input "text" at bounding box center [767, 214] width 146 height 29
click at [774, 331] on li "Paint ~25-75% of the home $0.71" at bounding box center [793, 317] width 198 height 51
type input "Acquisition"
type textarea "Acquisition Scope: ~25 - 75% of the home needs interior paint"
type input "0.71"
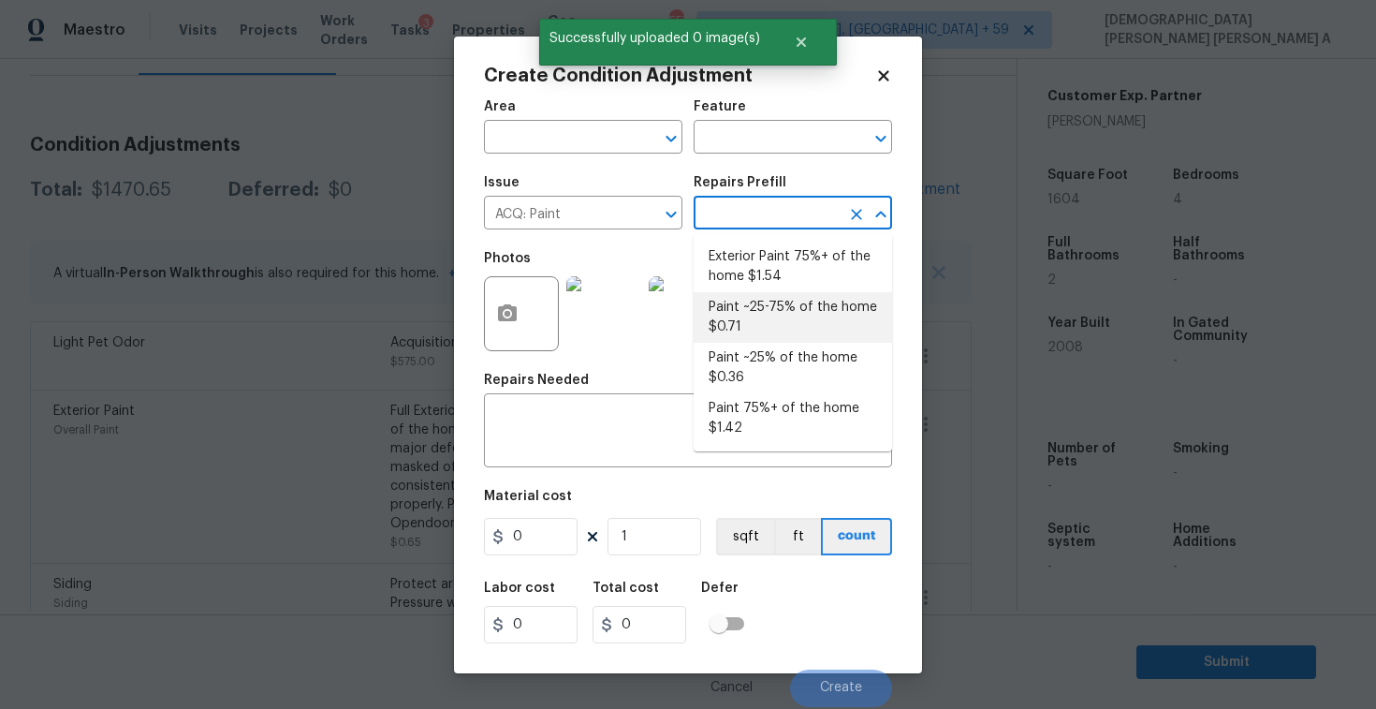
type input "0.71"
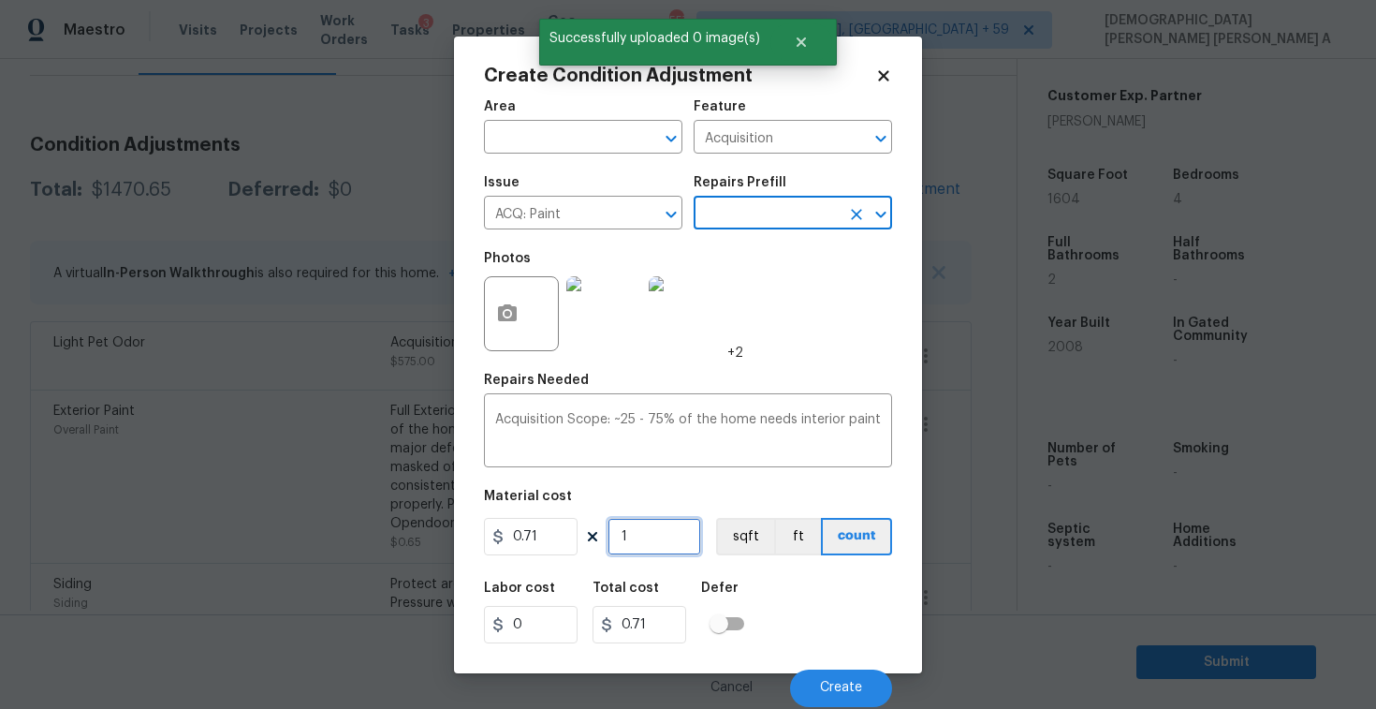
click at [643, 529] on input "1" at bounding box center [655, 536] width 94 height 37
type input "16"
type input "11.36"
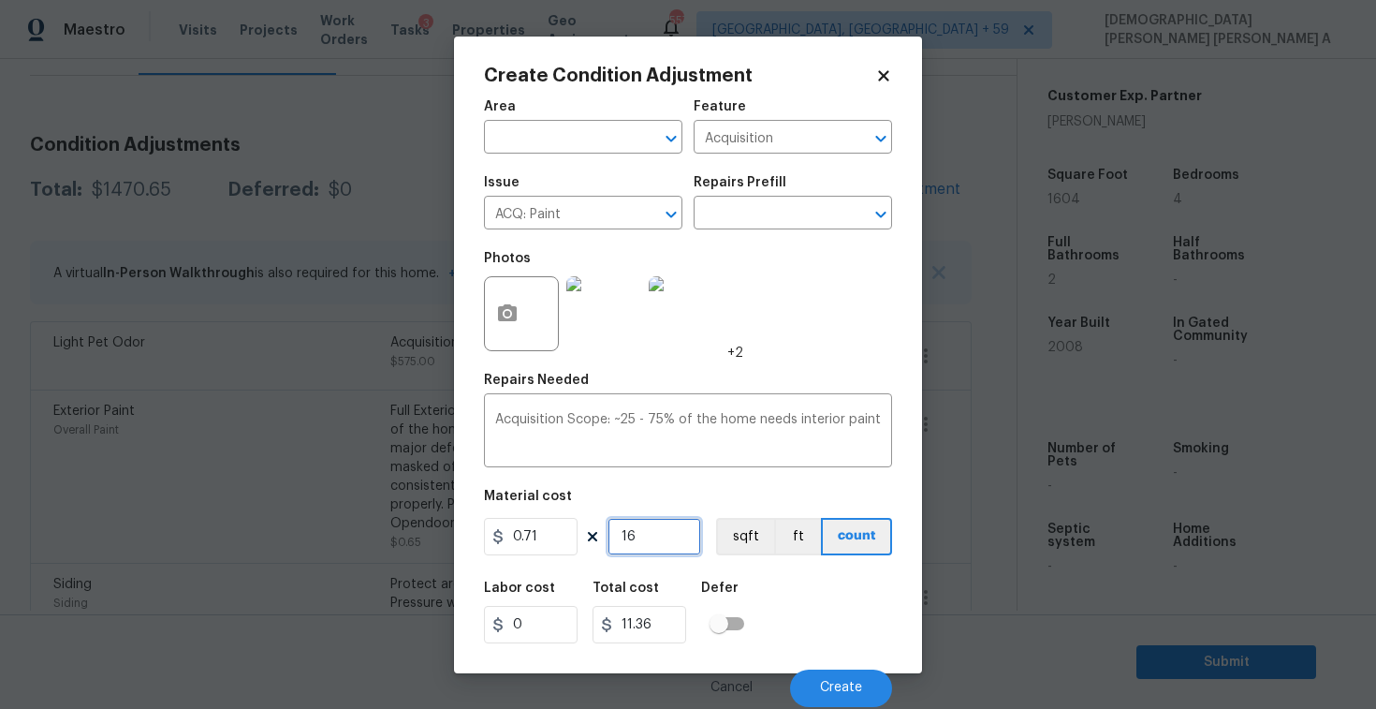
type input "160"
click at [736, 536] on button "sqft" at bounding box center [745, 536] width 58 height 37
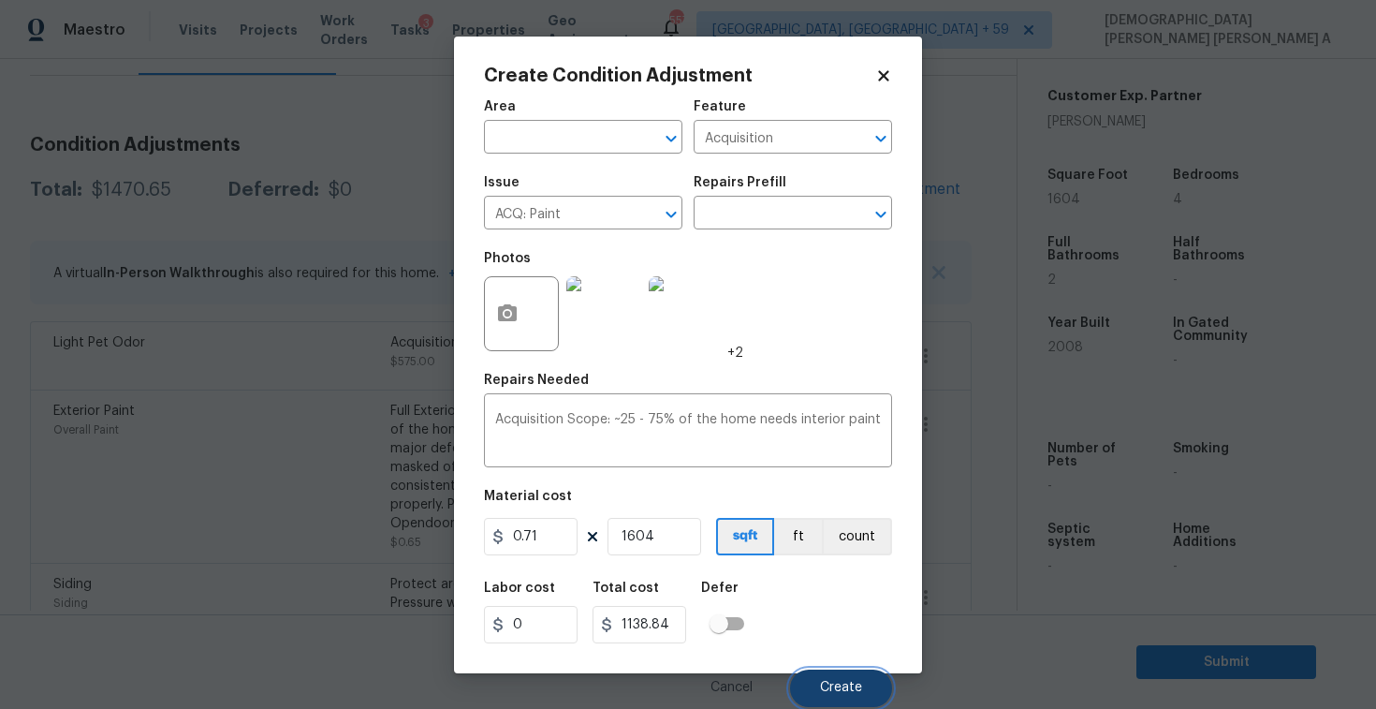
click at [847, 689] on span "Create" at bounding box center [841, 688] width 42 height 14
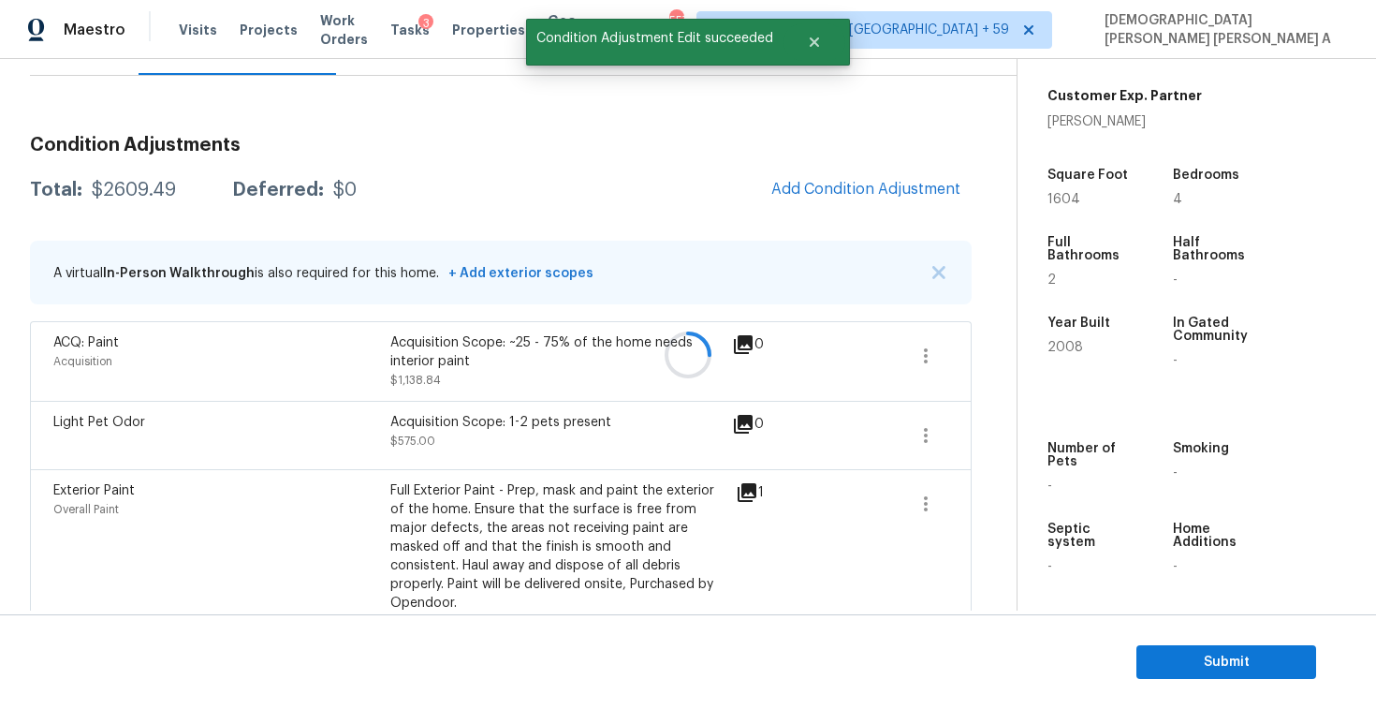
click at [843, 176] on div at bounding box center [688, 354] width 1376 height 709
click at [843, 176] on button "Add Condition Adjustment" at bounding box center [866, 188] width 212 height 39
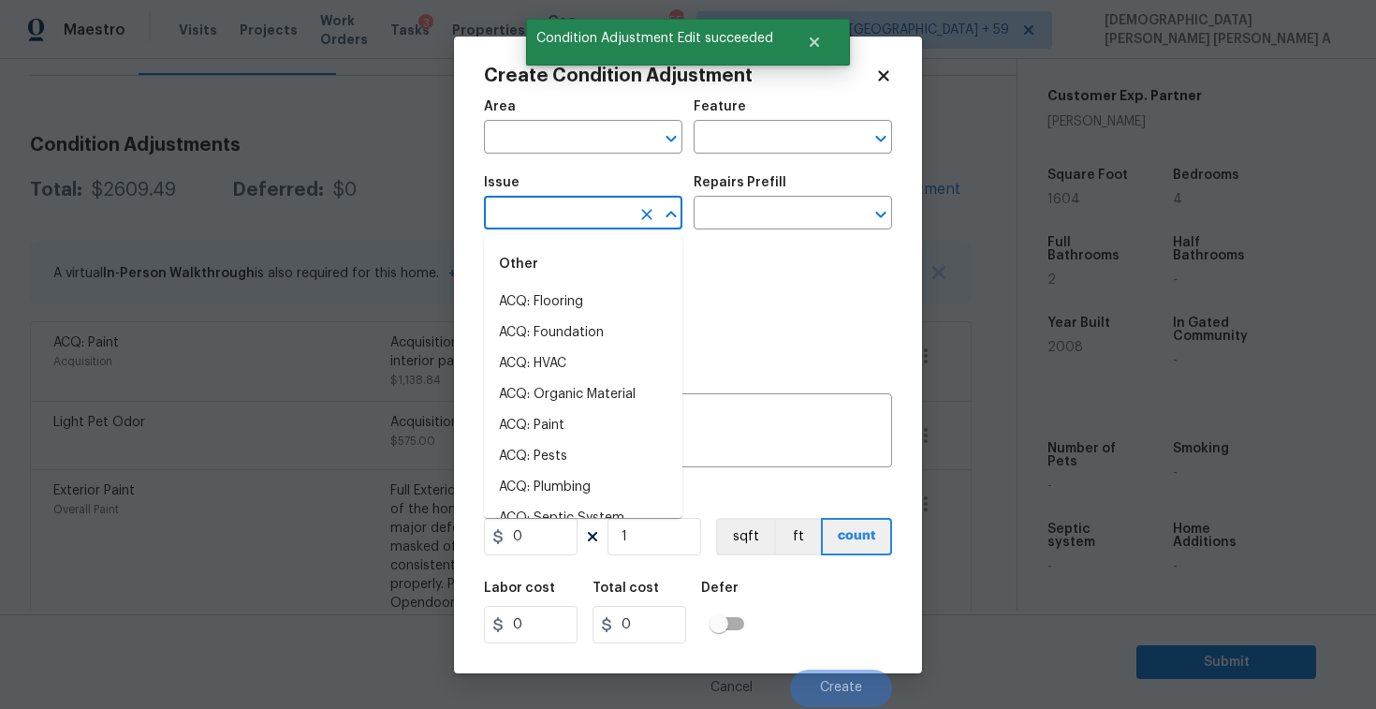
click at [535, 208] on input "text" at bounding box center [557, 214] width 146 height 29
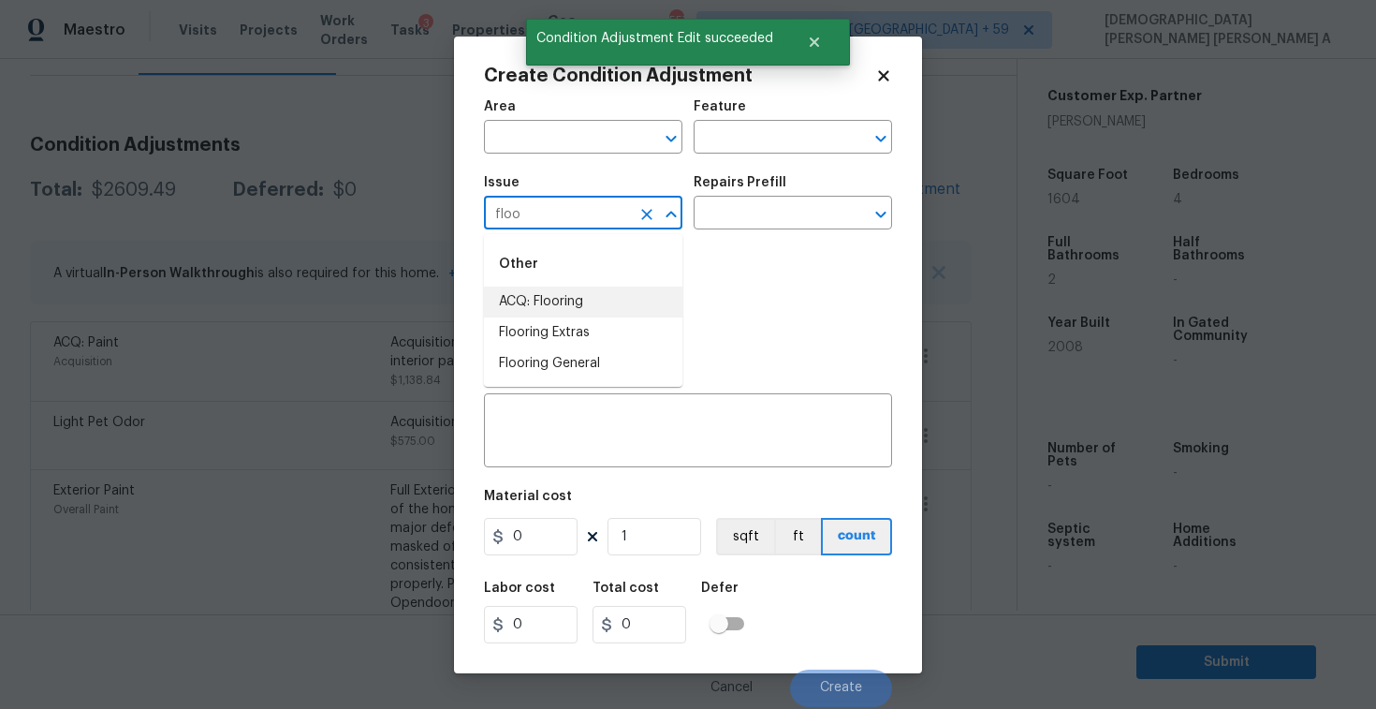
click at [535, 305] on li "ACQ: Flooring" at bounding box center [583, 301] width 198 height 31
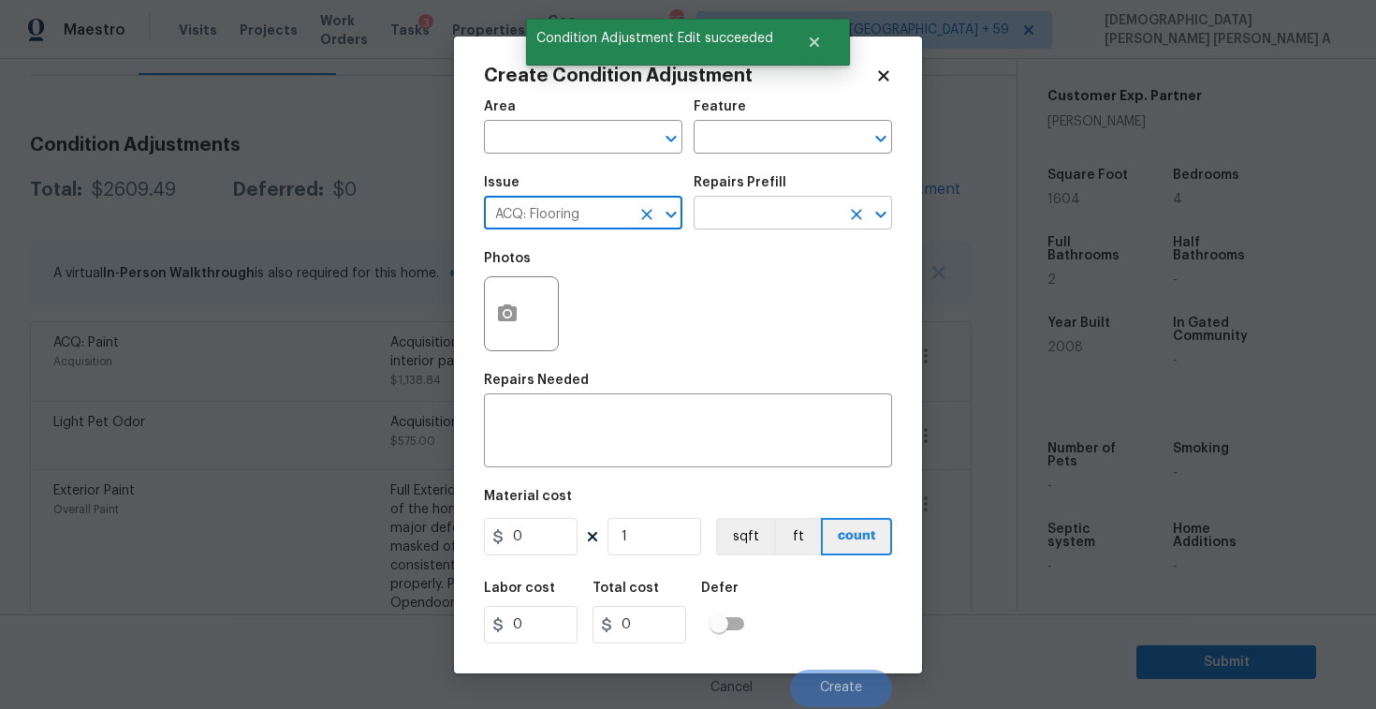
click at [784, 214] on input "text" at bounding box center [767, 214] width 146 height 29
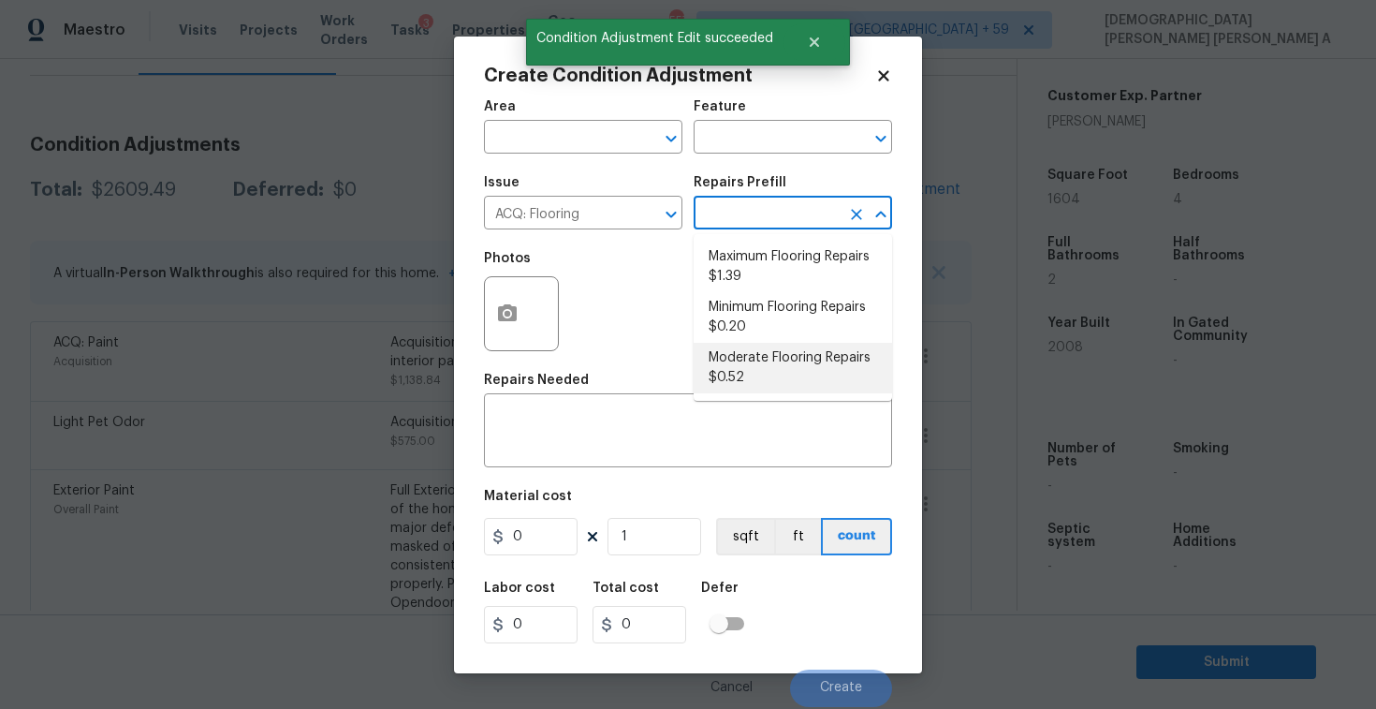
click at [764, 366] on li "Moderate Flooring Repairs $0.52" at bounding box center [793, 368] width 198 height 51
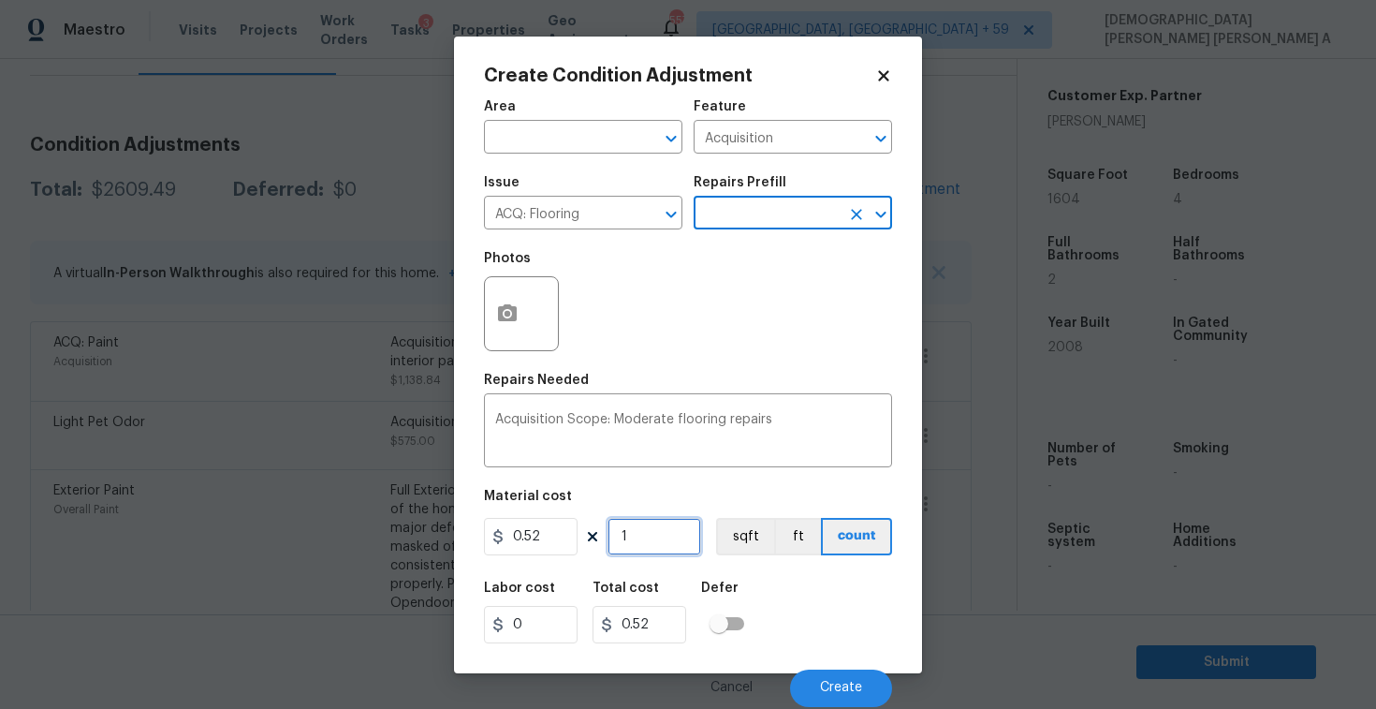
click at [653, 523] on input "1" at bounding box center [655, 536] width 94 height 37
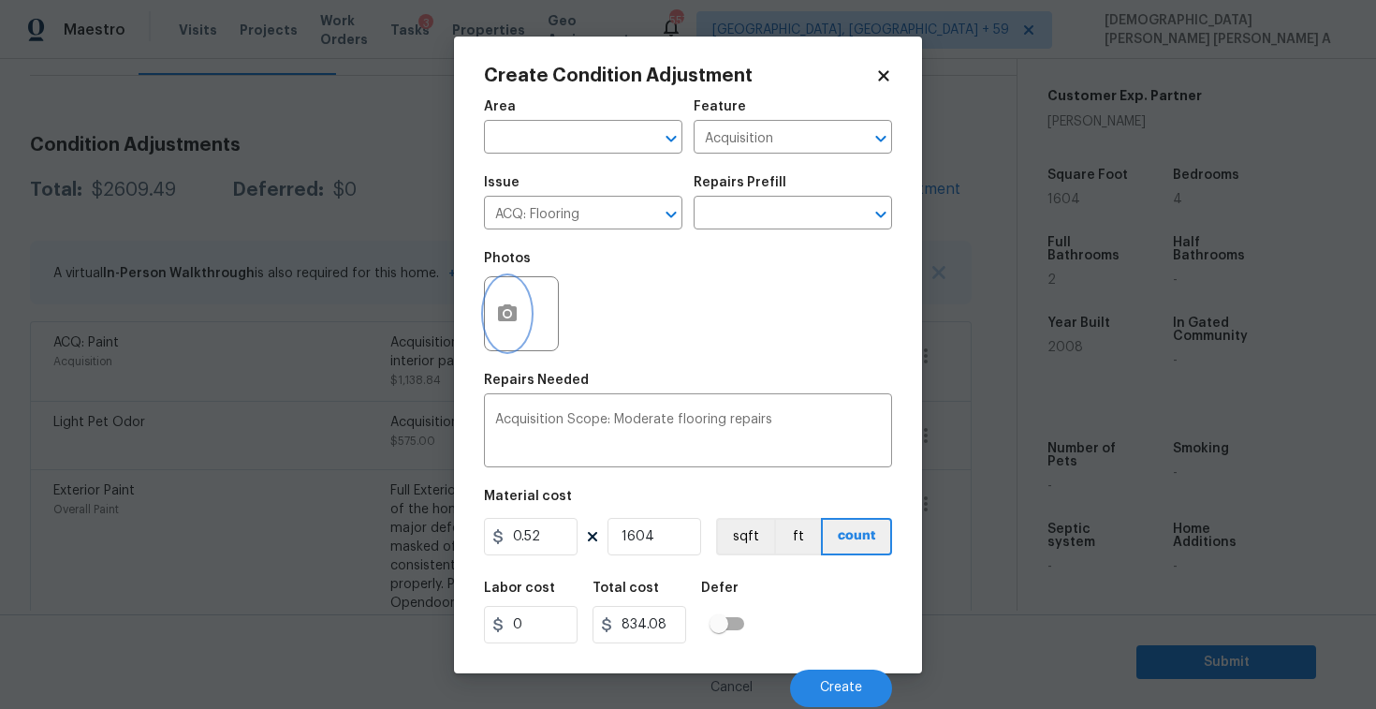
click at [507, 314] on circle "button" at bounding box center [508, 313] width 6 height 6
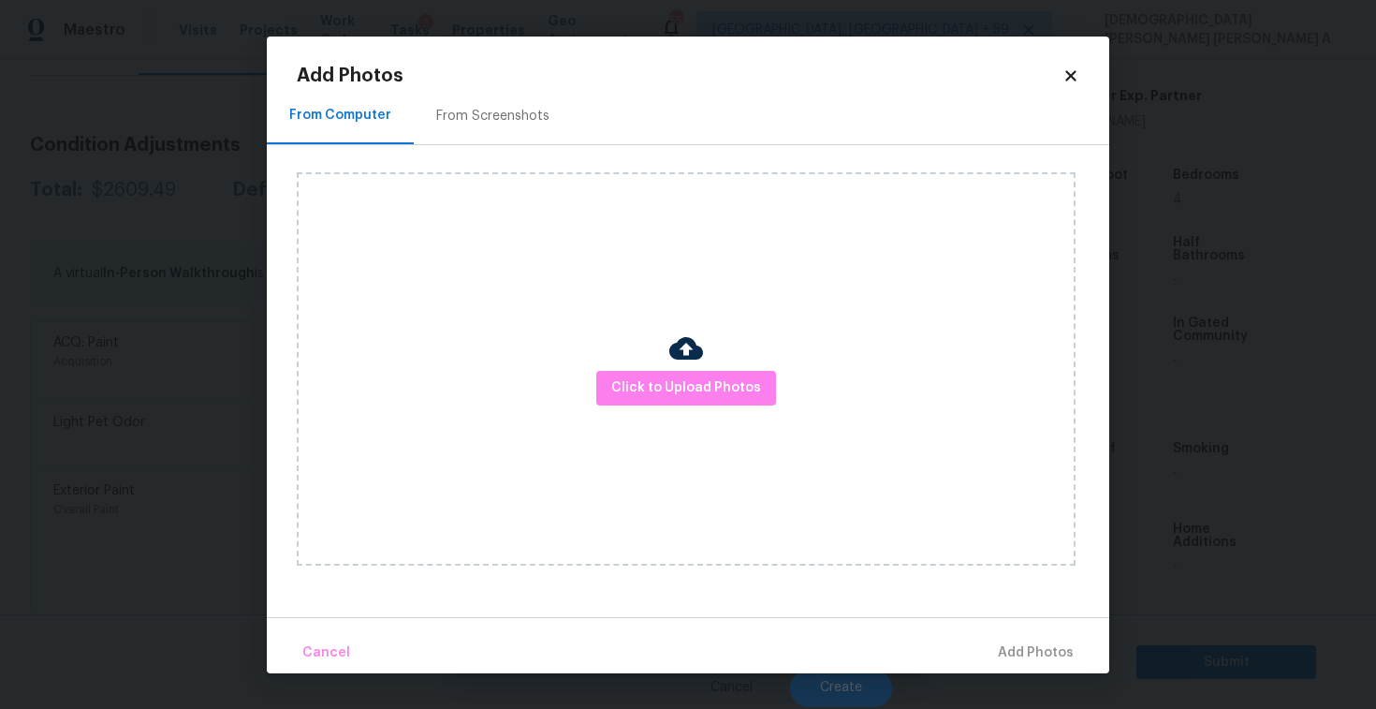
click at [489, 95] on div "From Screenshots" at bounding box center [493, 116] width 158 height 55
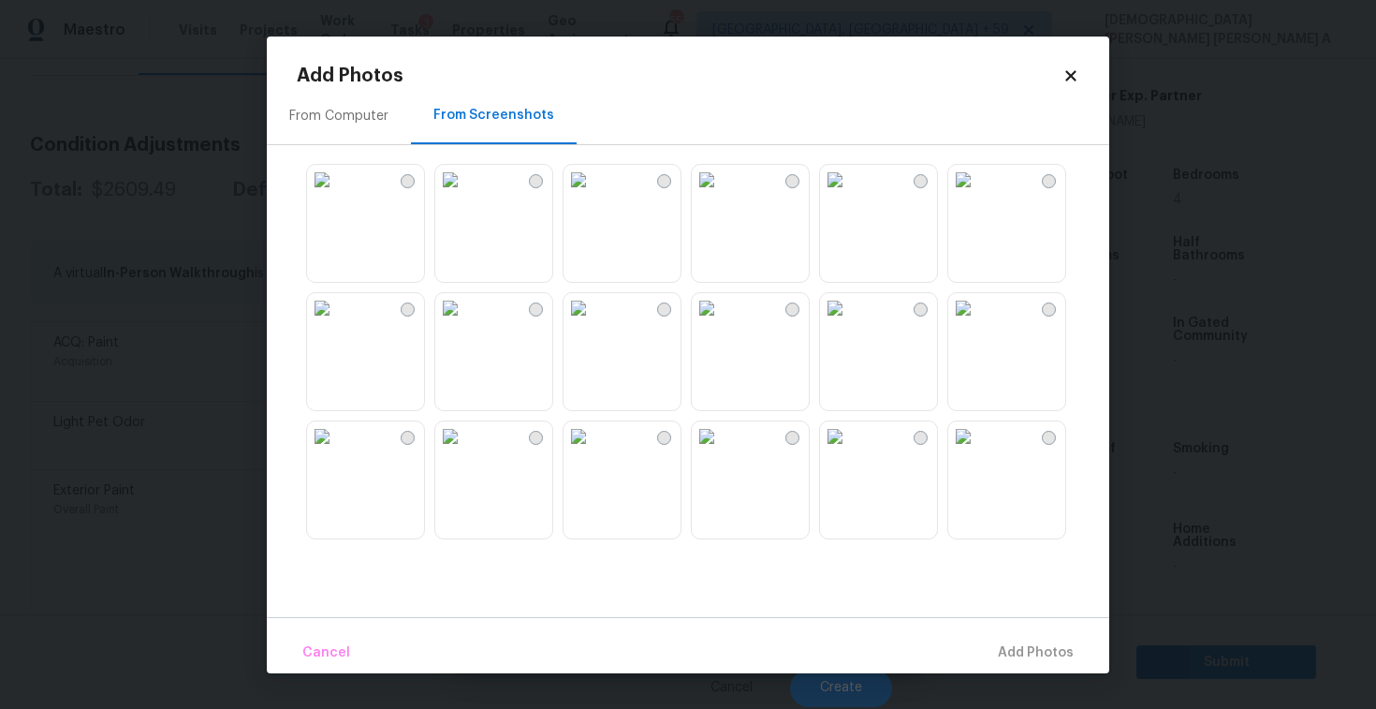
click at [337, 195] on img at bounding box center [322, 180] width 30 height 30
click at [465, 323] on img at bounding box center [450, 308] width 30 height 30
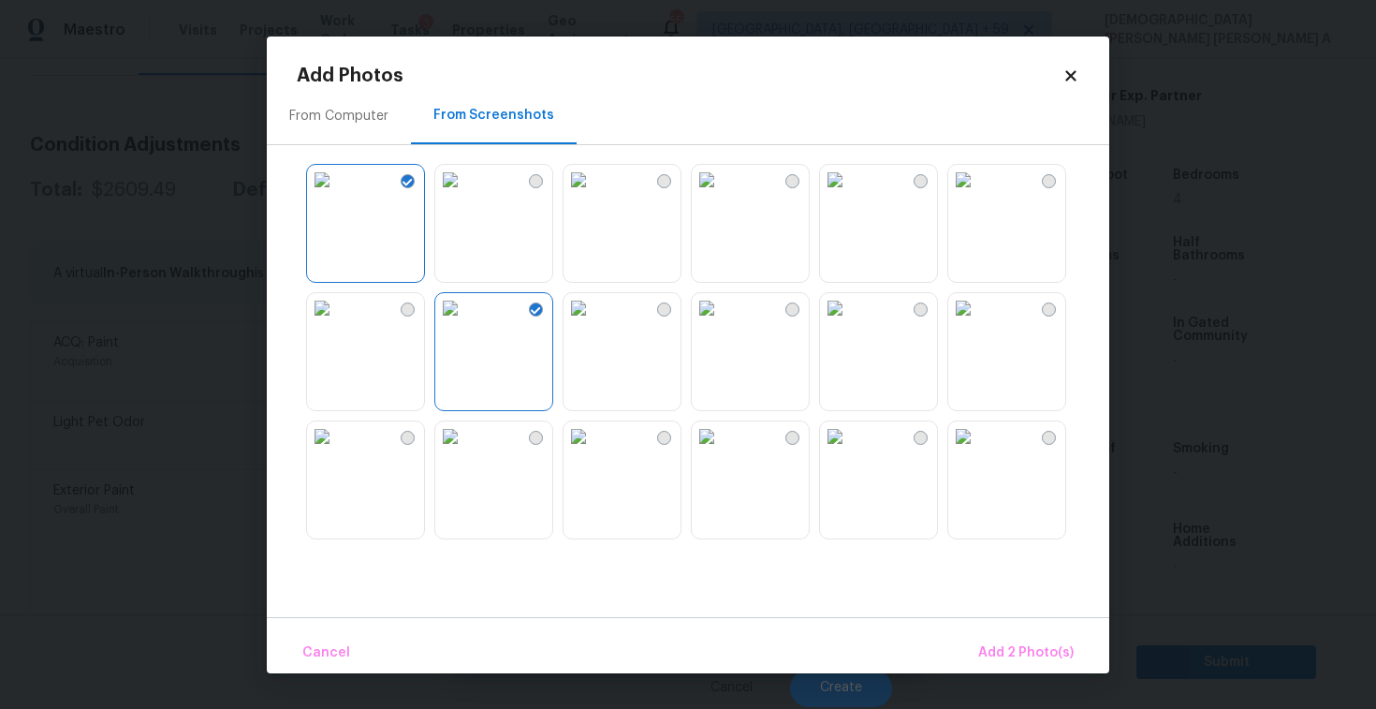
click at [718, 195] on img at bounding box center [707, 180] width 30 height 30
click at [850, 195] on img at bounding box center [835, 180] width 30 height 30
click at [978, 195] on img at bounding box center [963, 180] width 30 height 30
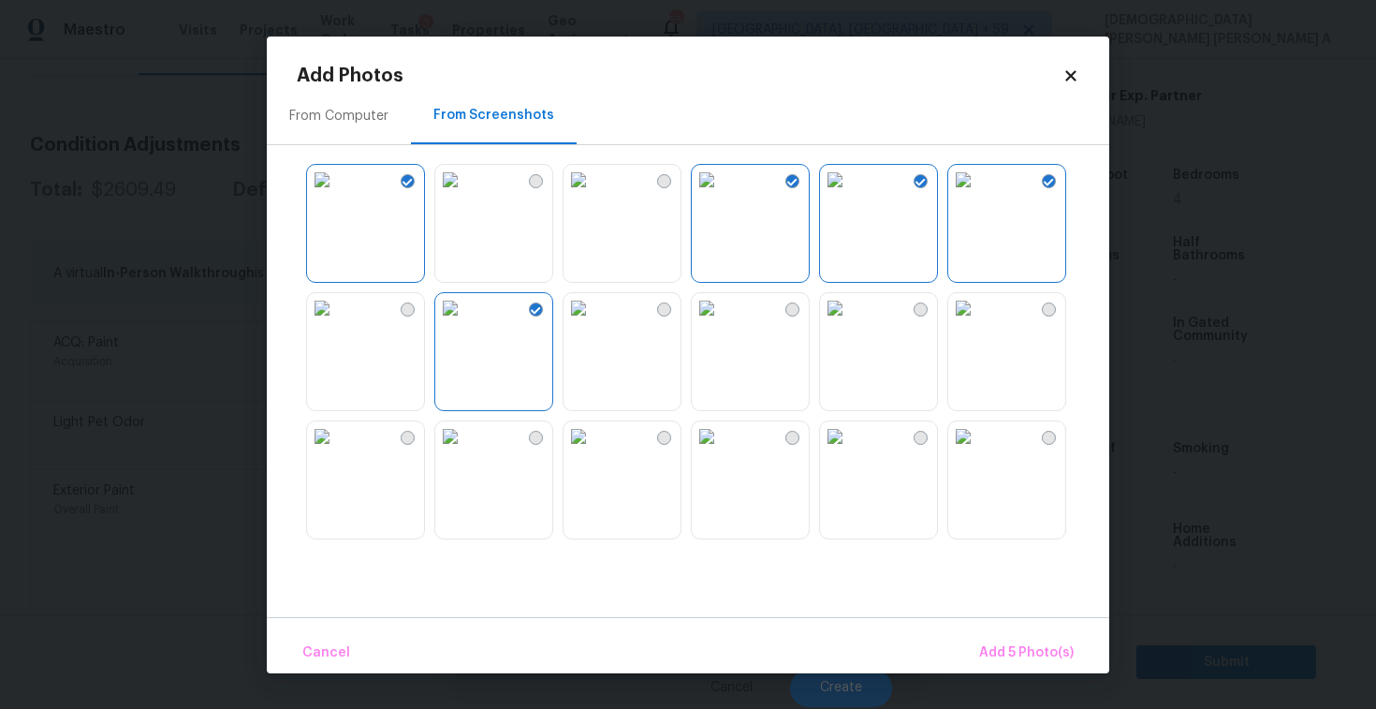
scroll to position [216, 0]
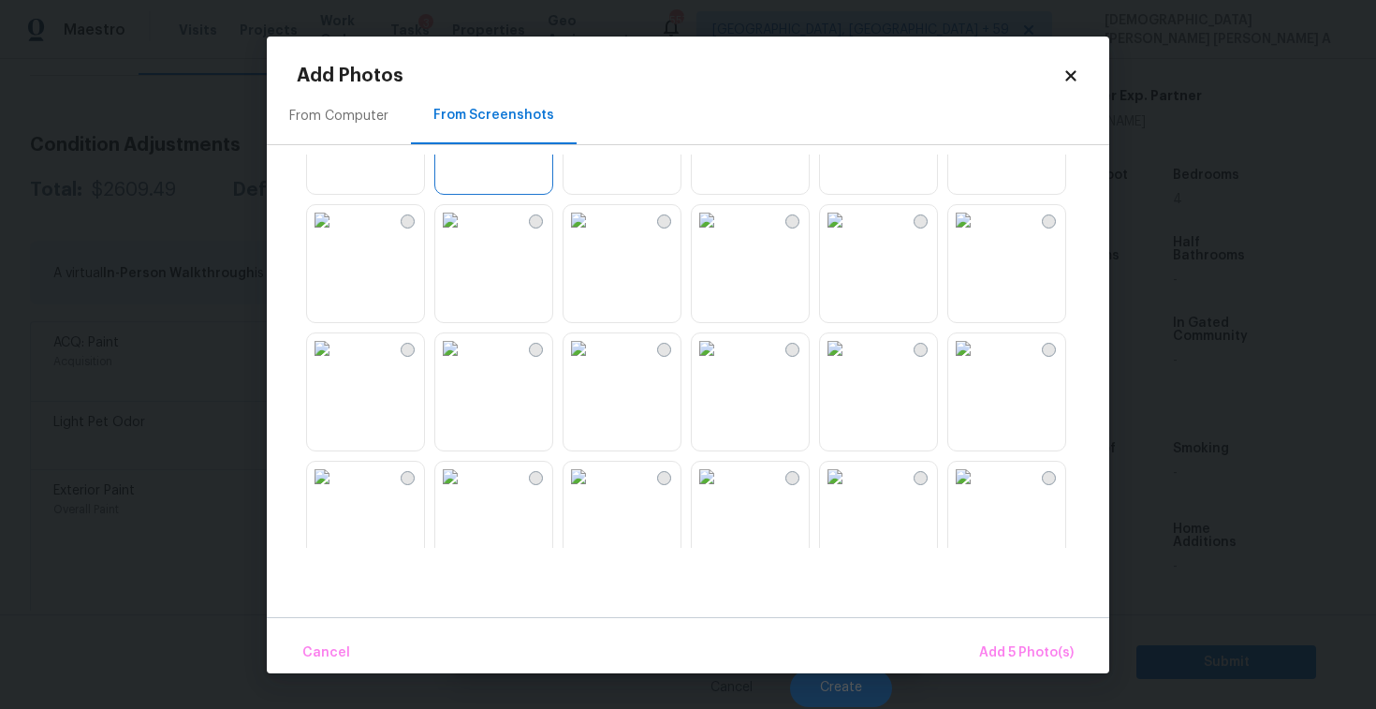
click at [337, 363] on img at bounding box center [322, 348] width 30 height 30
click at [1015, 654] on span "Add 6 Photo(s)" at bounding box center [1025, 652] width 95 height 23
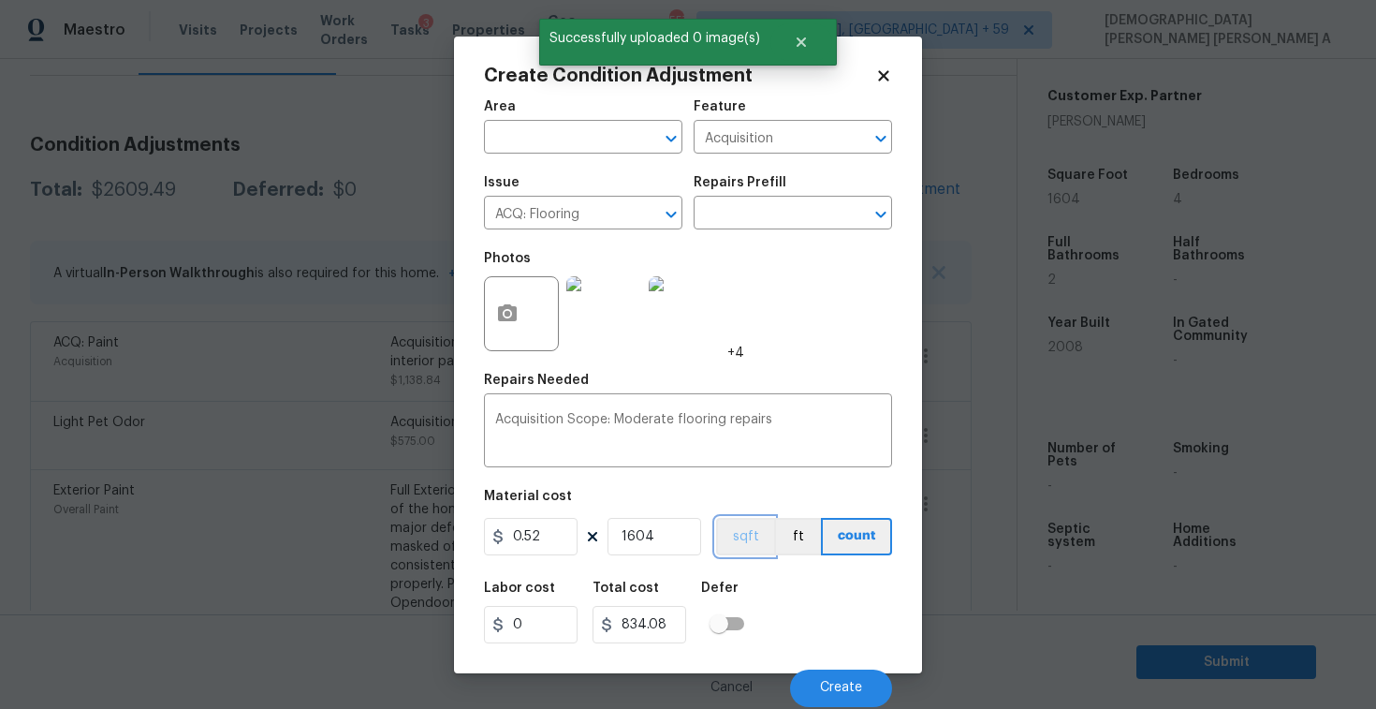
click at [732, 540] on button "sqft" at bounding box center [745, 536] width 58 height 37
click at [832, 685] on span "Create" at bounding box center [841, 688] width 42 height 14
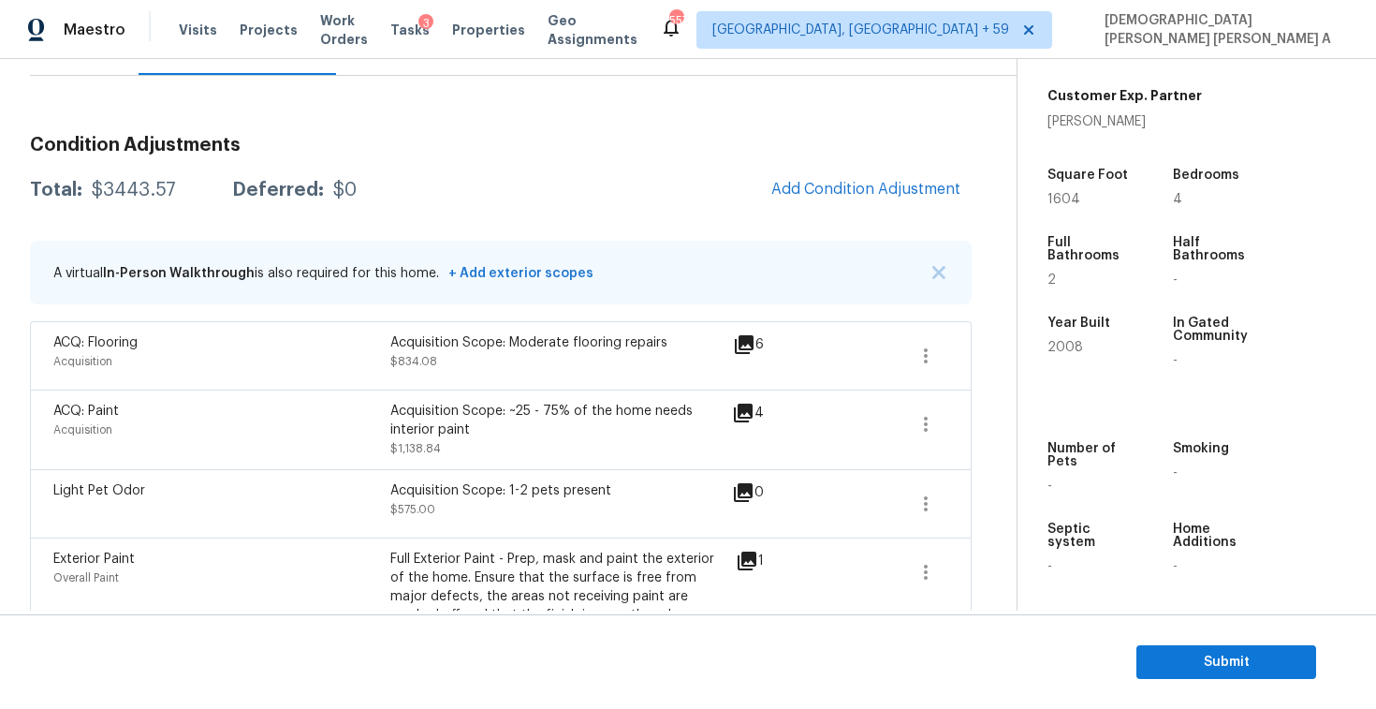
click at [719, 159] on div "Condition Adjustments Total: $3443.57 Deferred: $0 Add Condition Adjustment A v…" at bounding box center [501, 688] width 942 height 1134
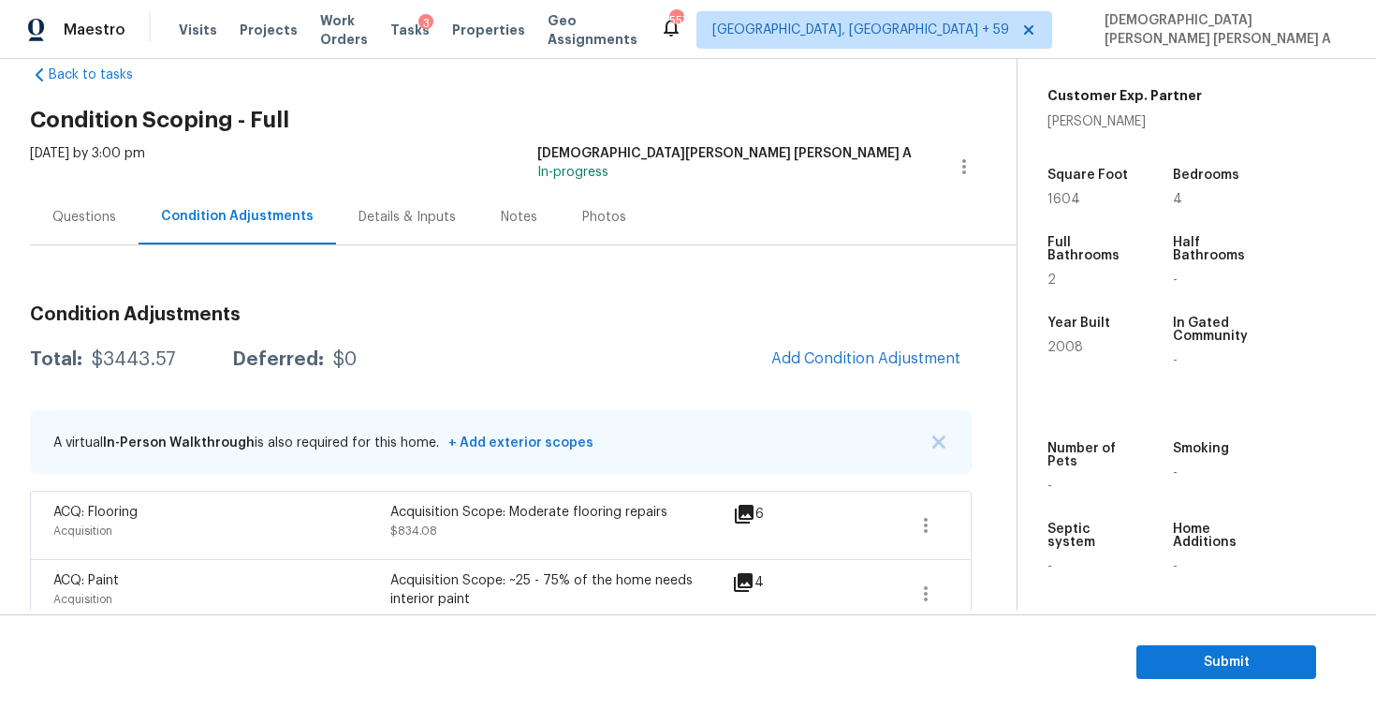
click at [565, 234] on div "Photos" at bounding box center [604, 216] width 89 height 55
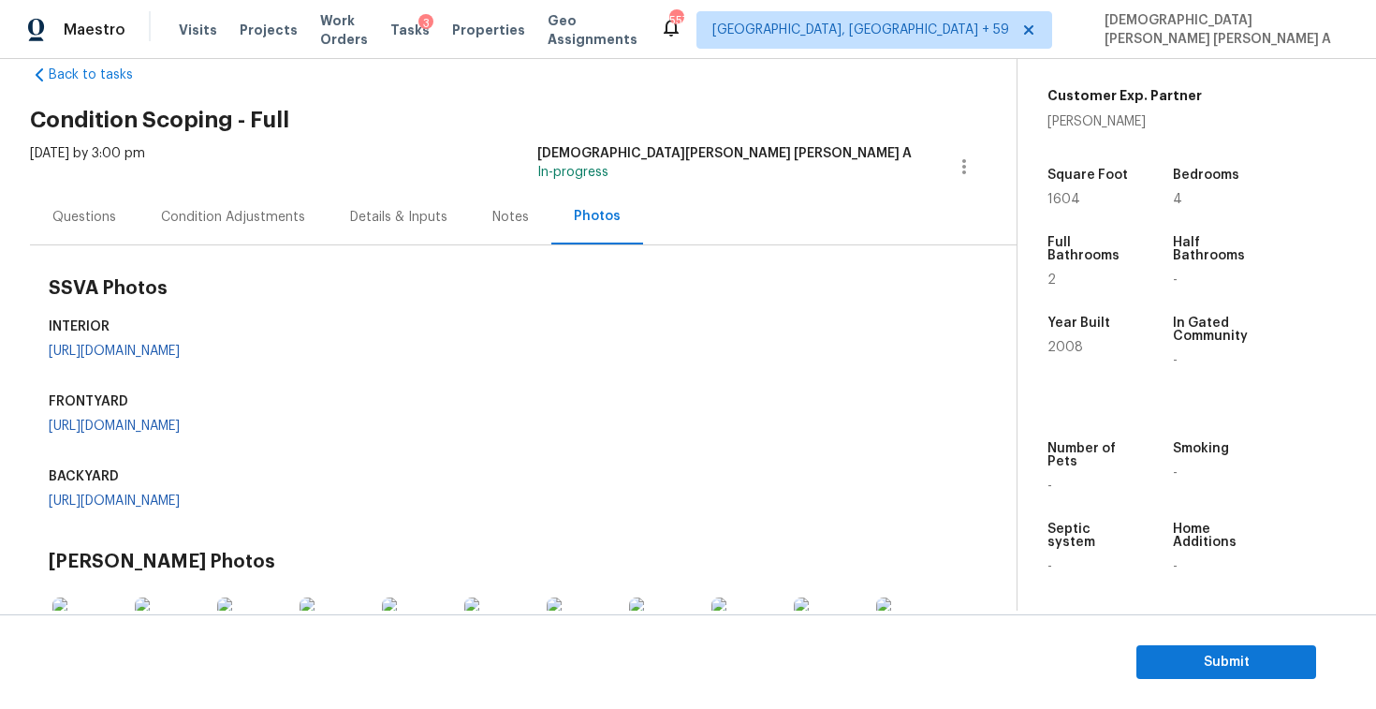
scroll to position [316, 0]
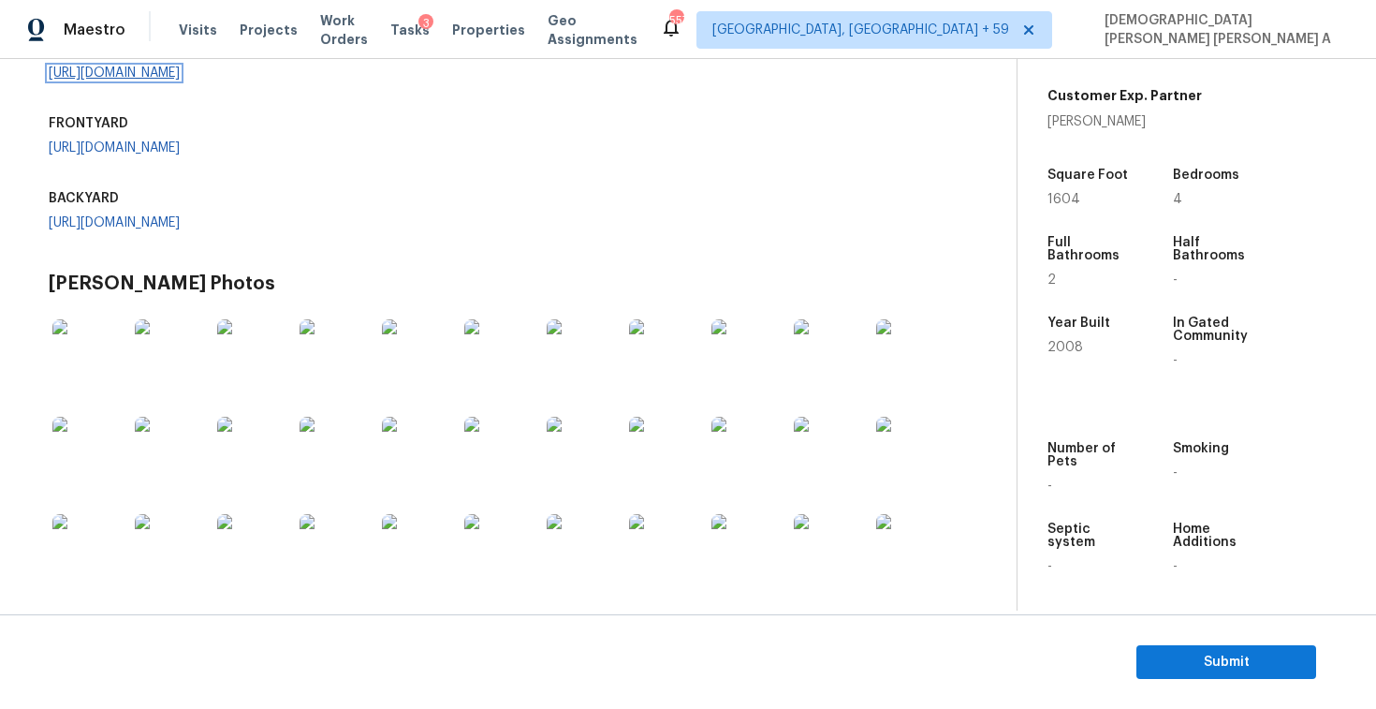
click at [180, 80] on link "https://opendoor-admin-client-upload-production.s3.amazonaws.com/uploads/Cake/S…" at bounding box center [114, 72] width 131 height 13
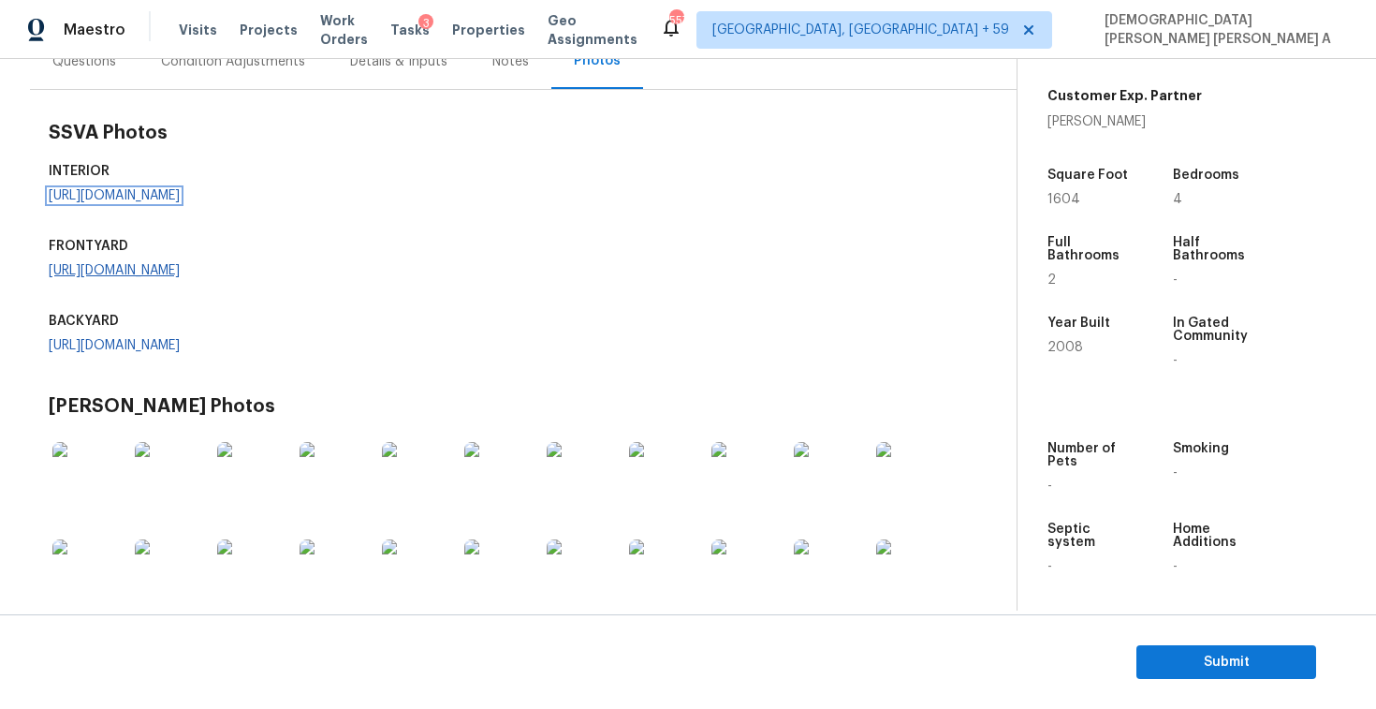
scroll to position [127, 0]
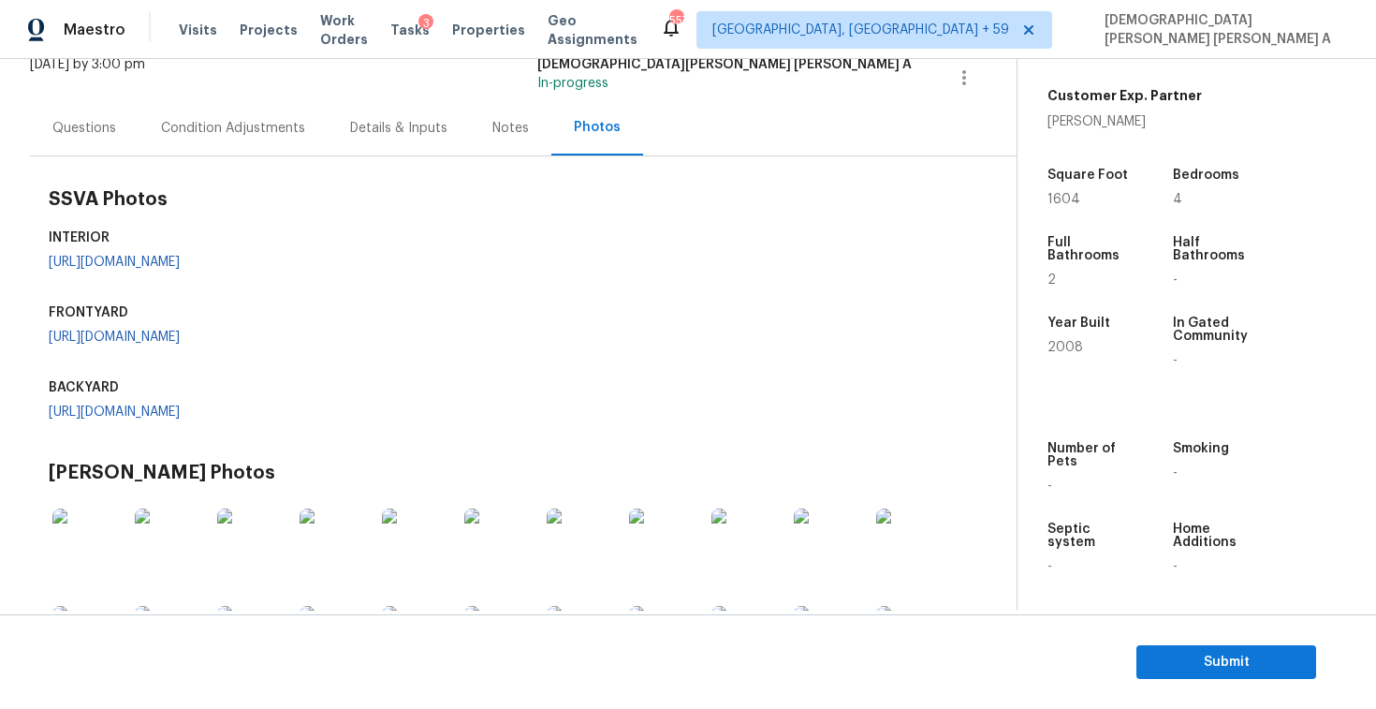
click at [242, 106] on div "Condition Adjustments" at bounding box center [233, 127] width 189 height 55
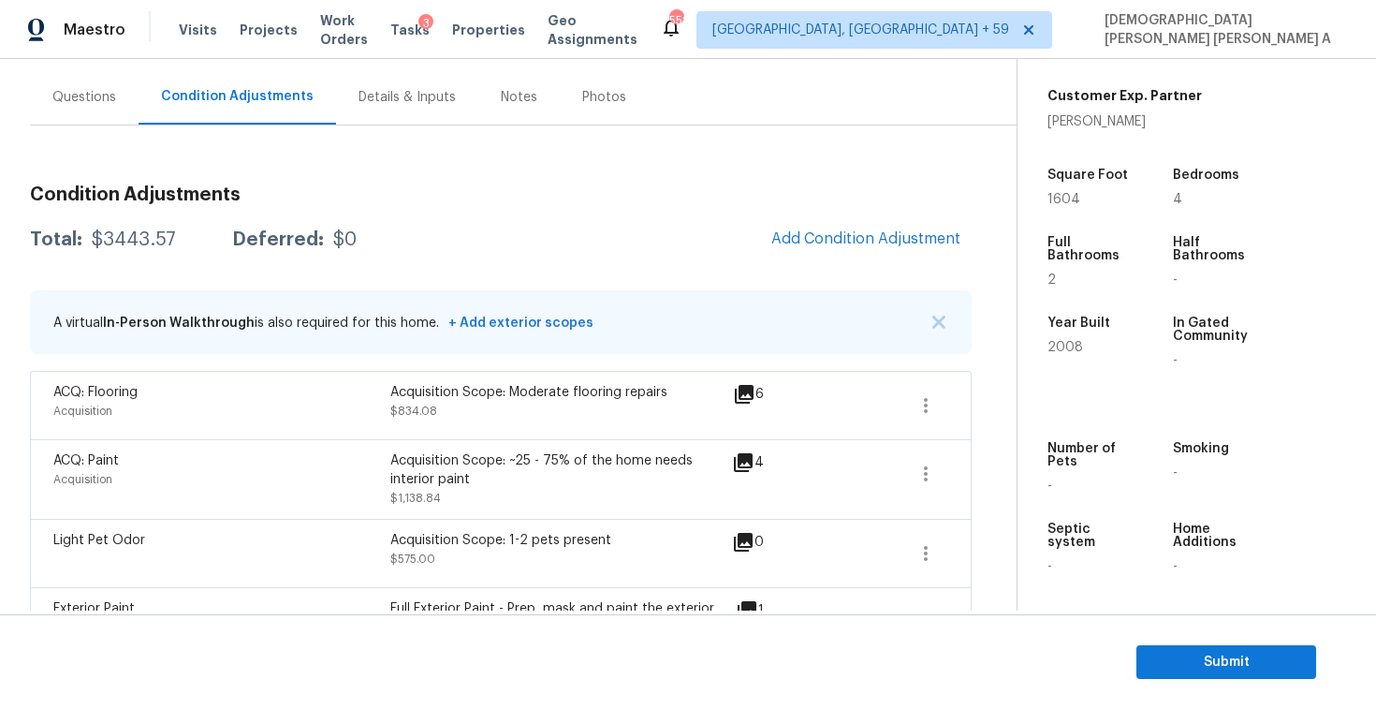
scroll to position [171, 0]
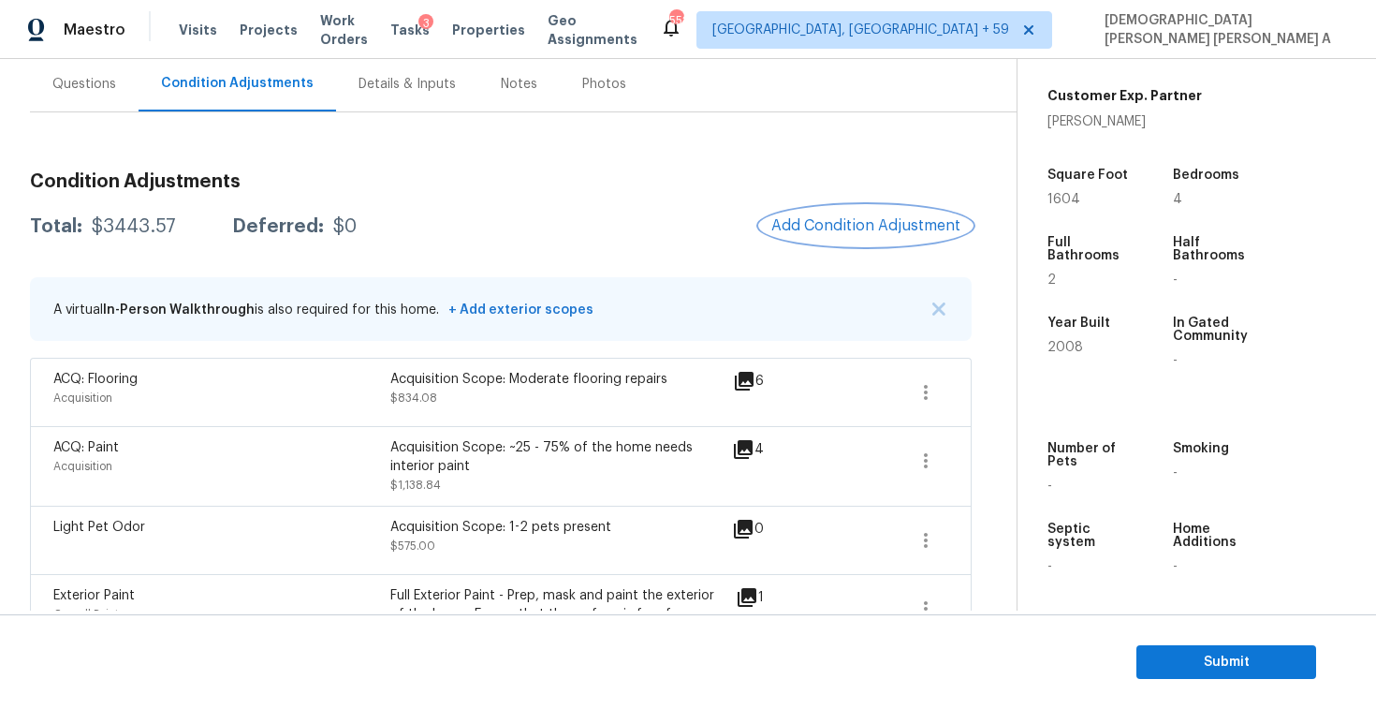
click at [852, 230] on span "Add Condition Adjustment" at bounding box center [865, 225] width 189 height 17
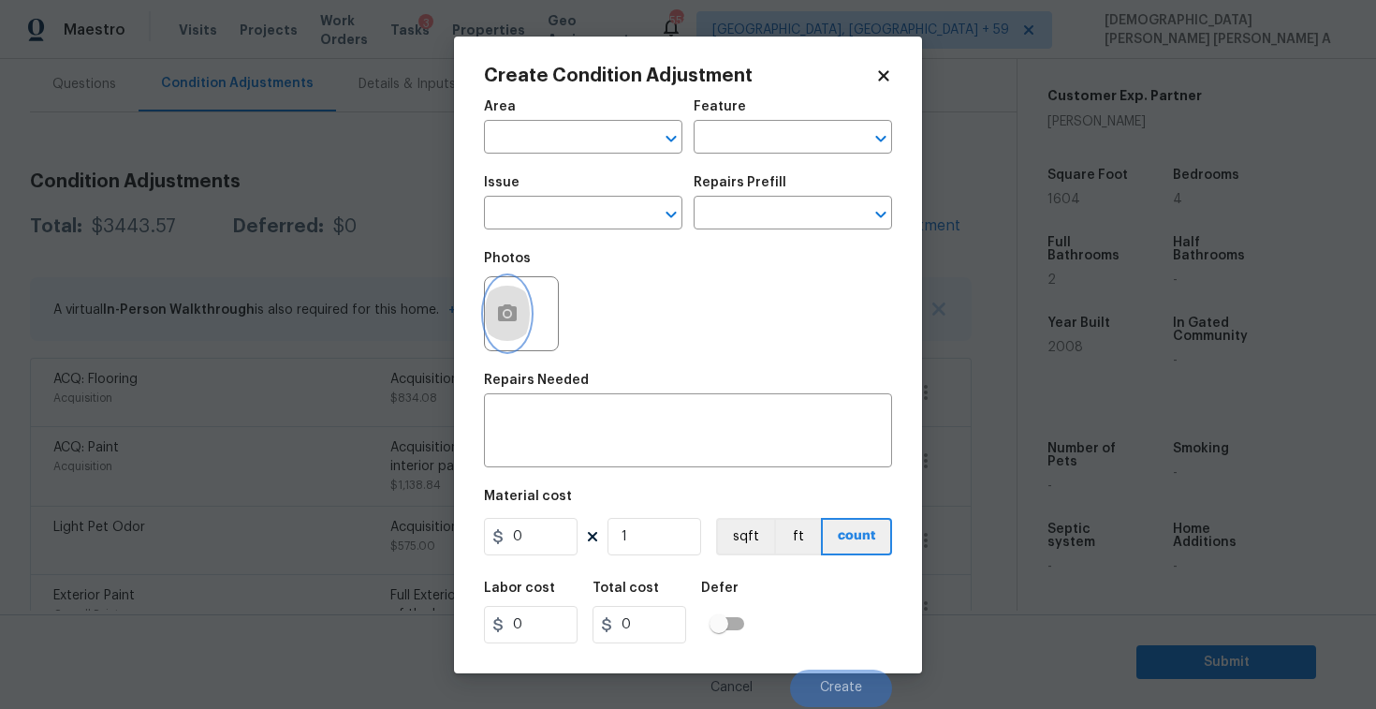
click at [504, 322] on icon "button" at bounding box center [507, 313] width 22 height 22
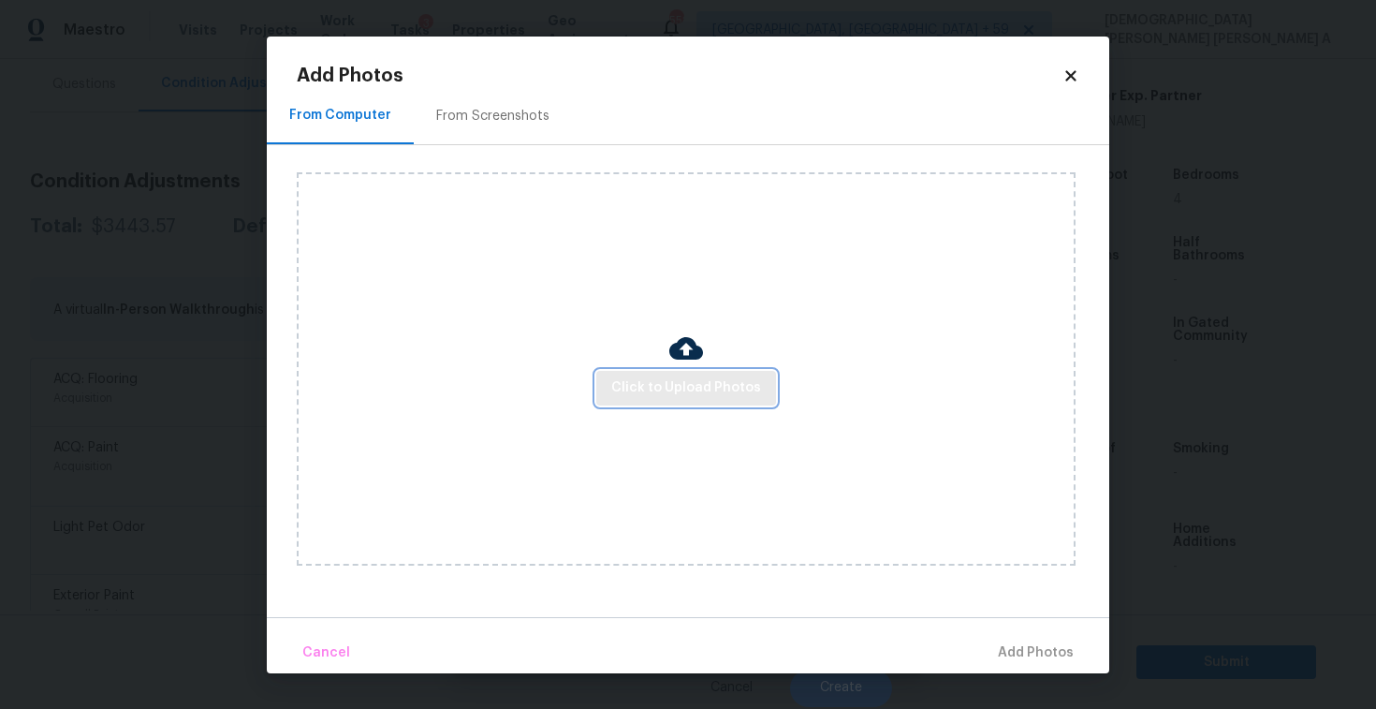
click at [677, 374] on button "Click to Upload Photos" at bounding box center [686, 388] width 180 height 35
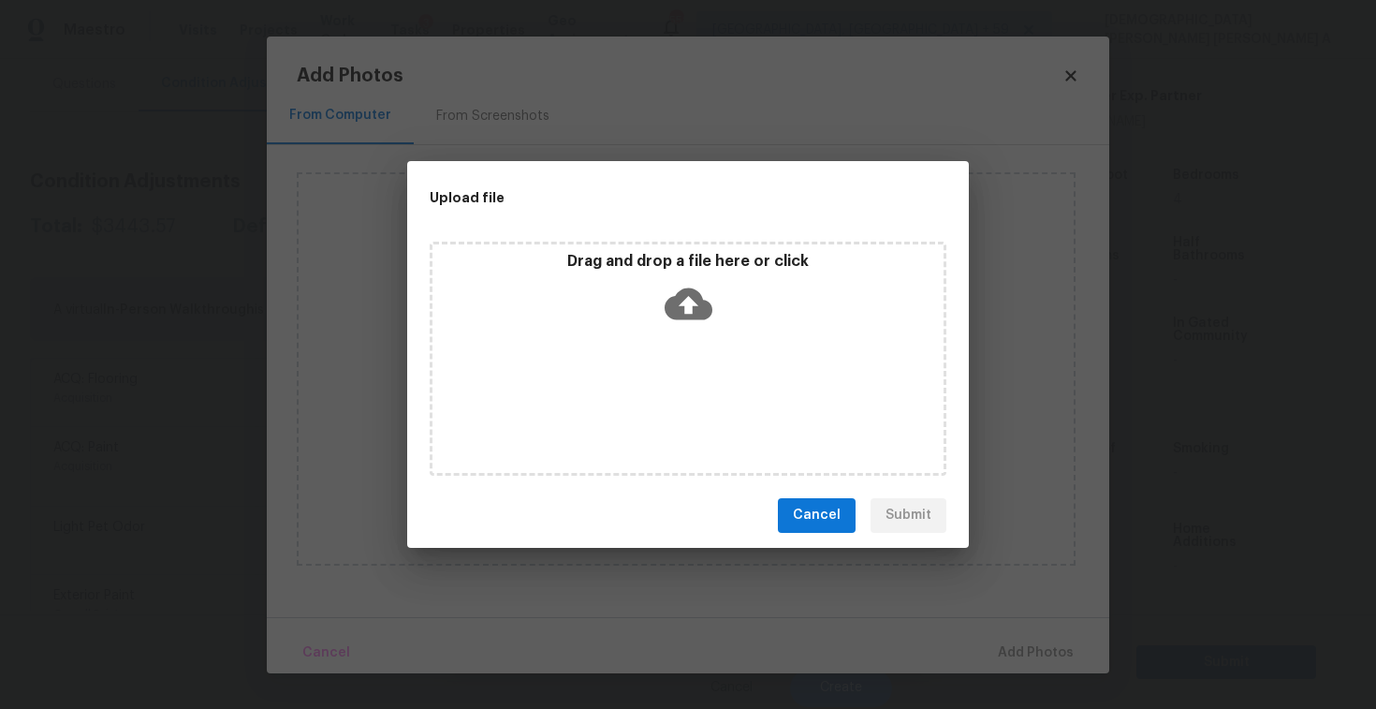
click at [694, 287] on icon at bounding box center [689, 303] width 48 height 32
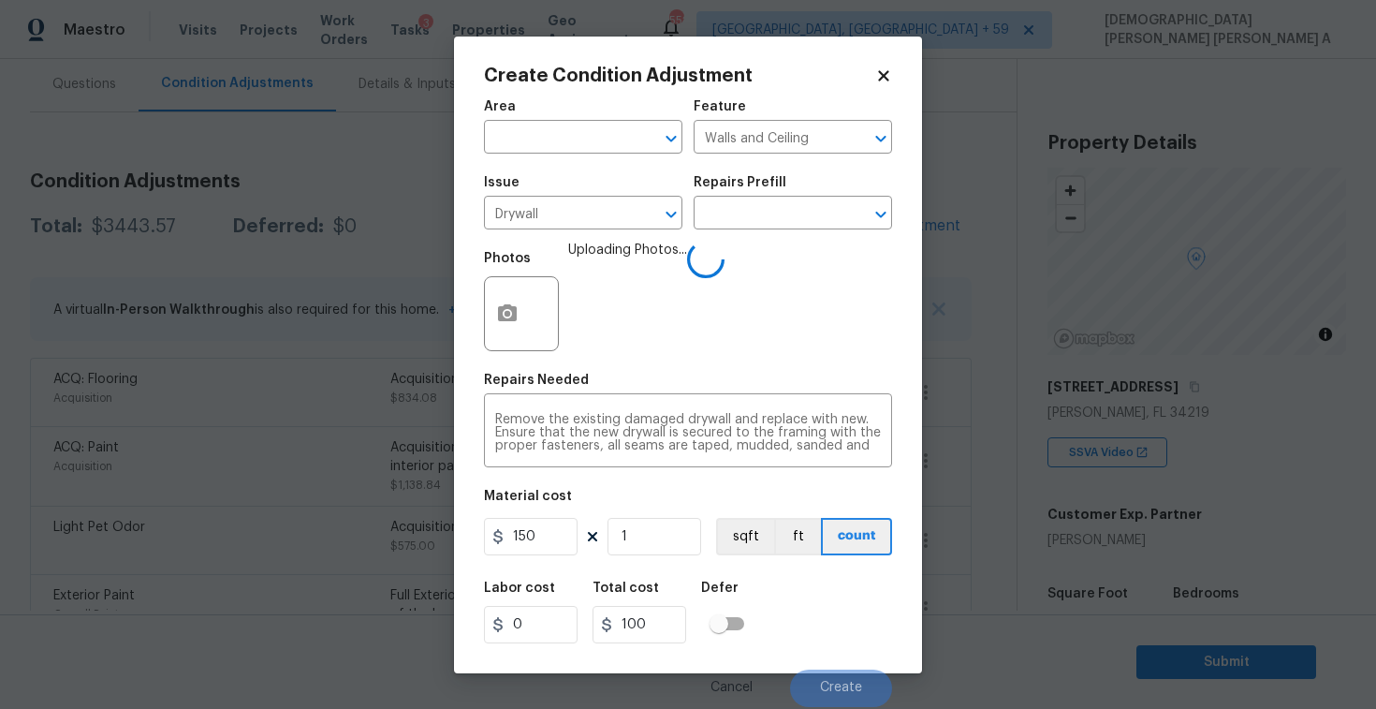
scroll to position [418, 0]
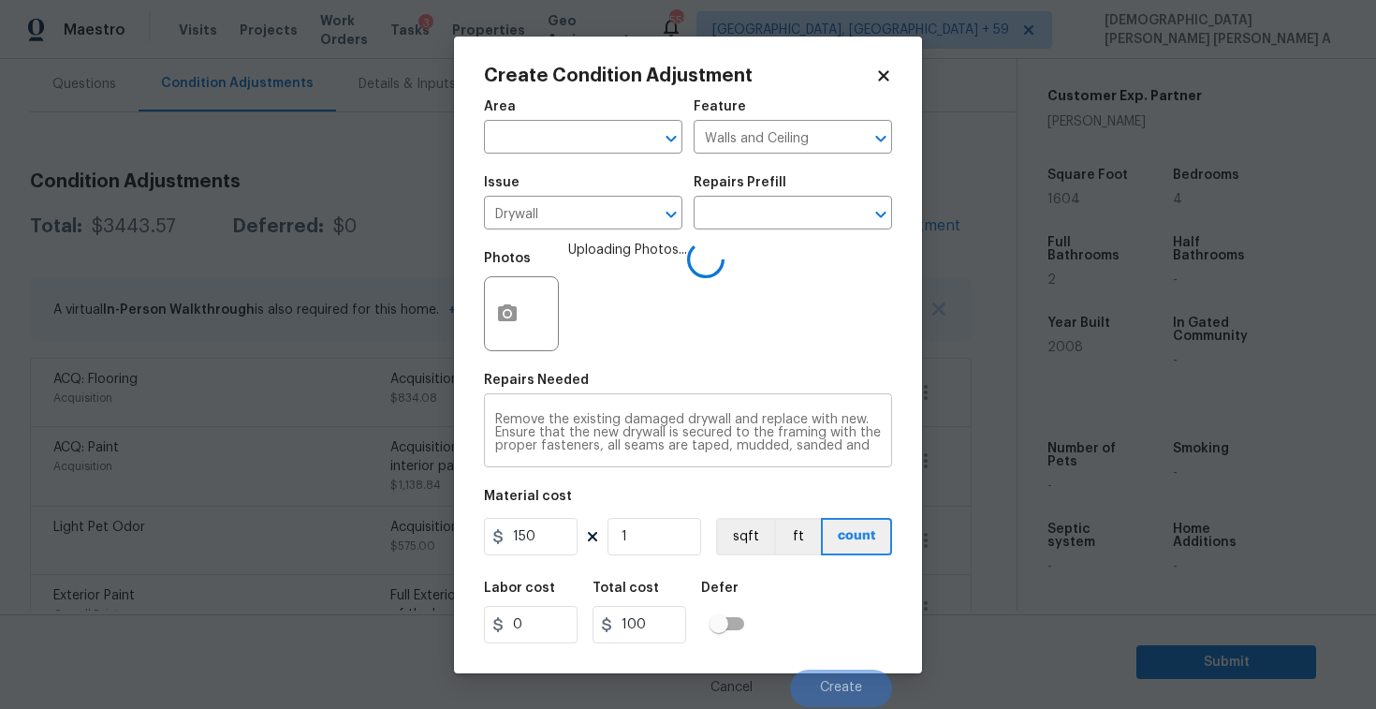
type input "150"
click at [865, 442] on textarea "Remove the existing damaged drywall and replace with new. Ensure that the new d…" at bounding box center [688, 432] width 386 height 39
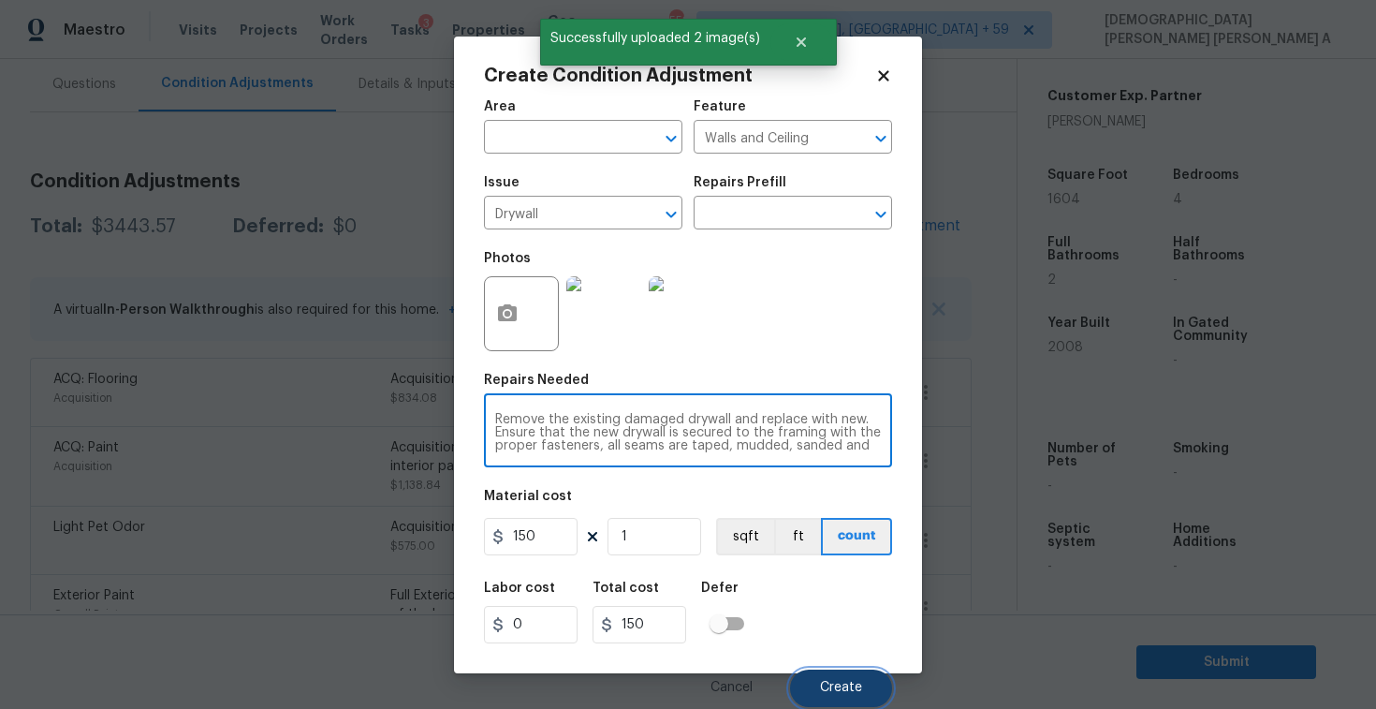
click at [831, 678] on button "Create" at bounding box center [841, 687] width 102 height 37
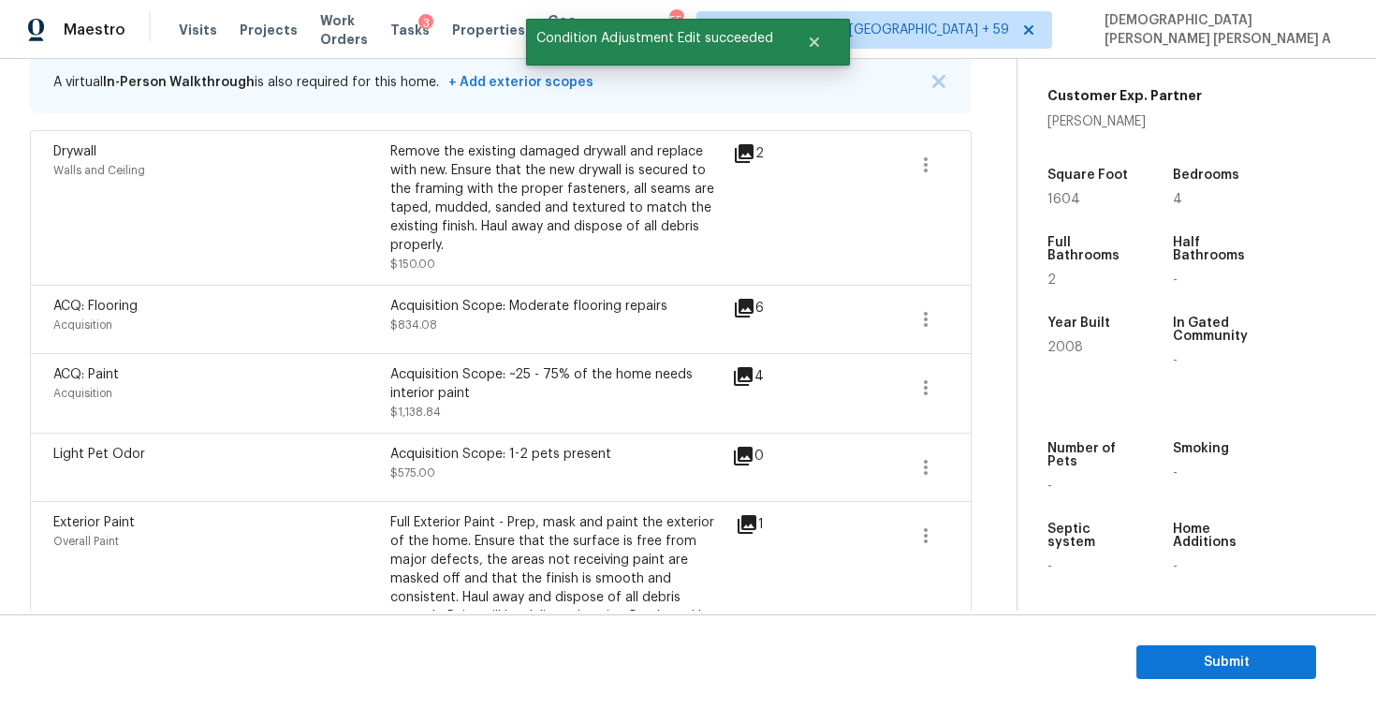
scroll to position [288, 0]
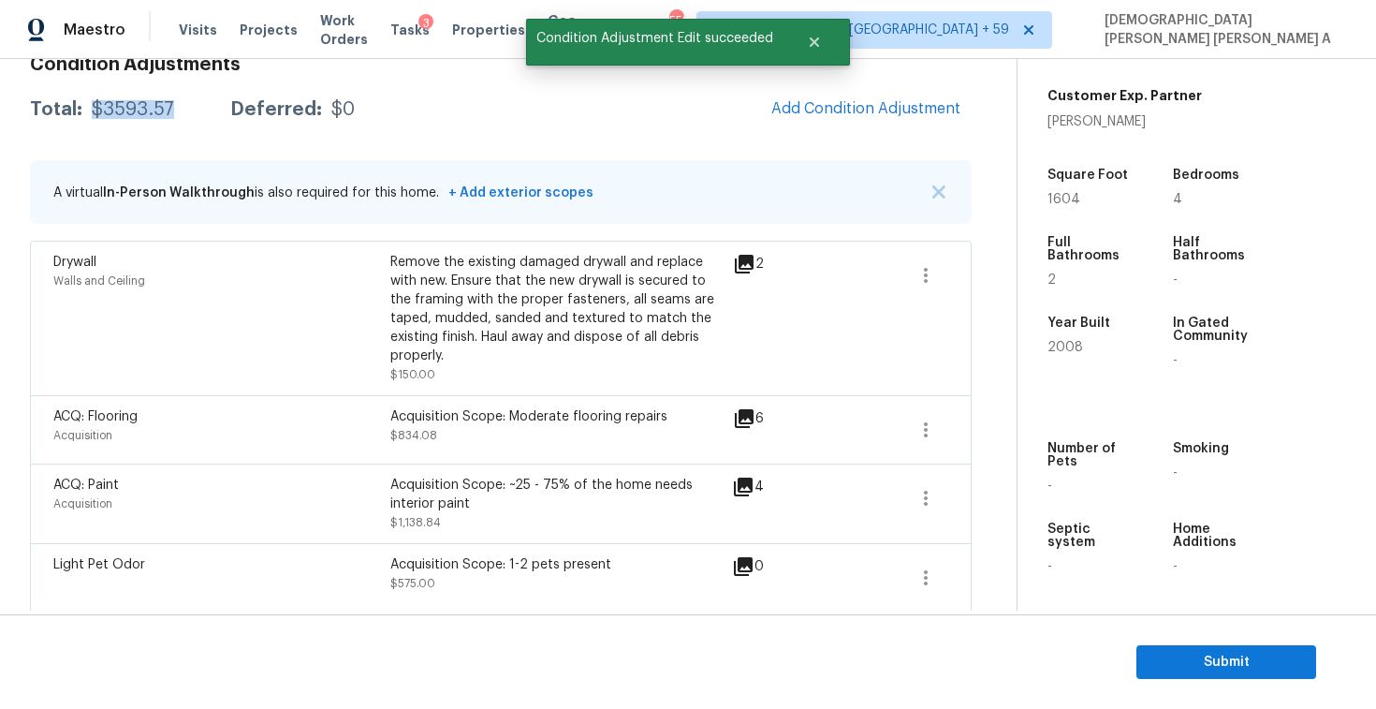
drag, startPoint x: 176, startPoint y: 114, endPoint x: 86, endPoint y: 113, distance: 89.9
click at [86, 113] on div "Total: $3593.57 Deferred: $0" at bounding box center [192, 109] width 325 height 19
copy div "$3593.57"
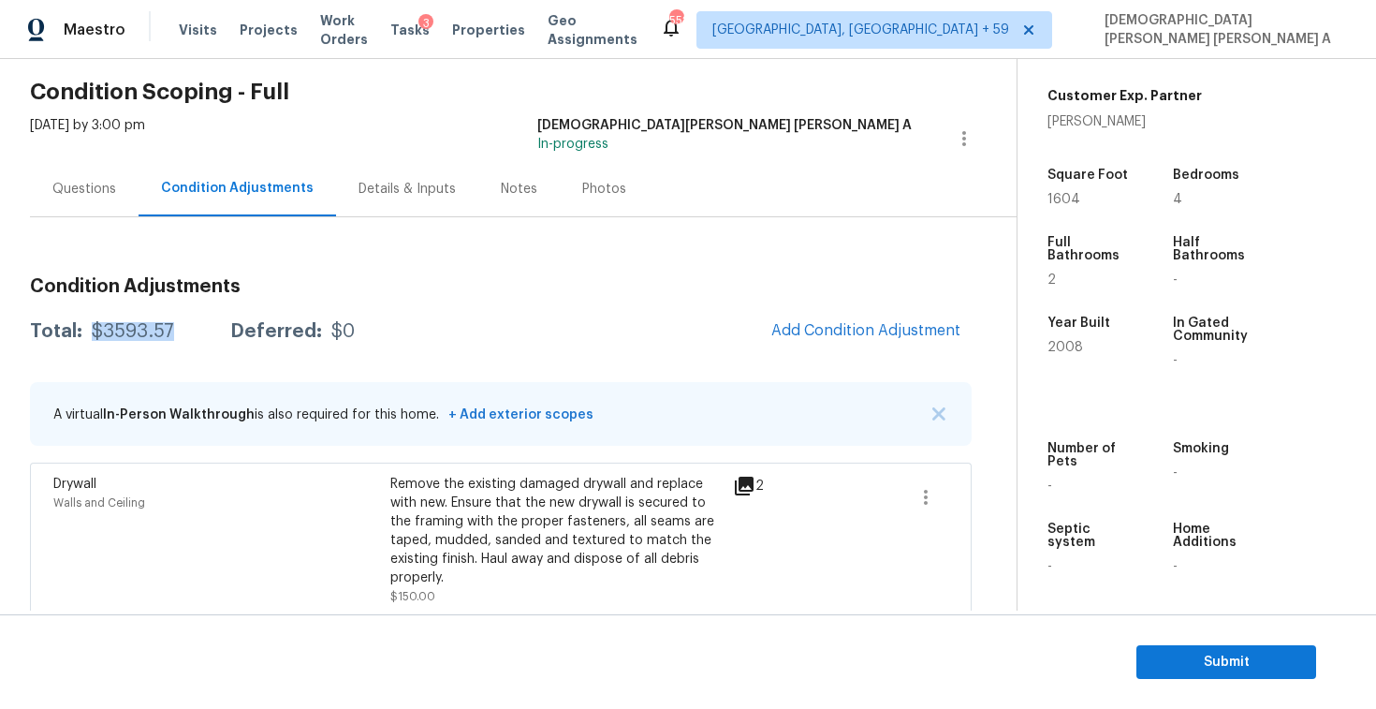
click at [73, 191] on div "Questions" at bounding box center [84, 189] width 64 height 19
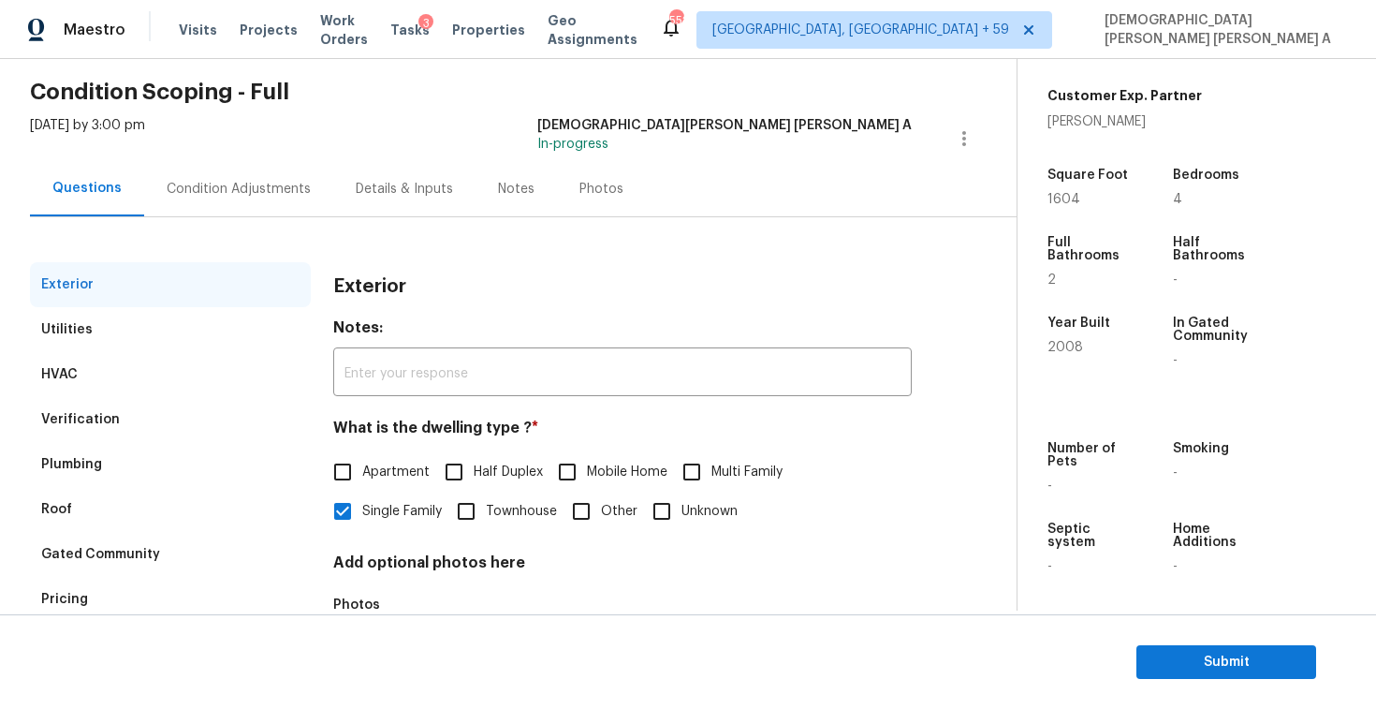
scroll to position [193, 0]
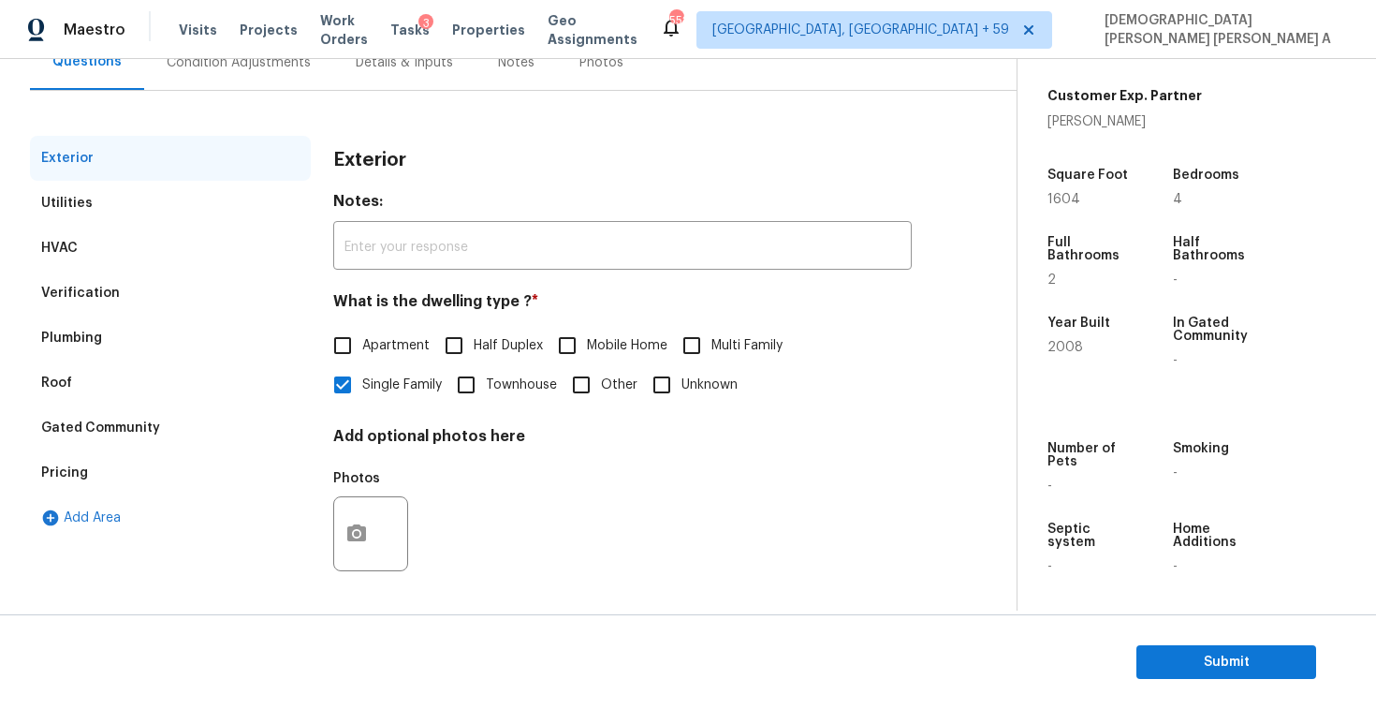
click at [120, 458] on div "Pricing" at bounding box center [170, 472] width 281 height 45
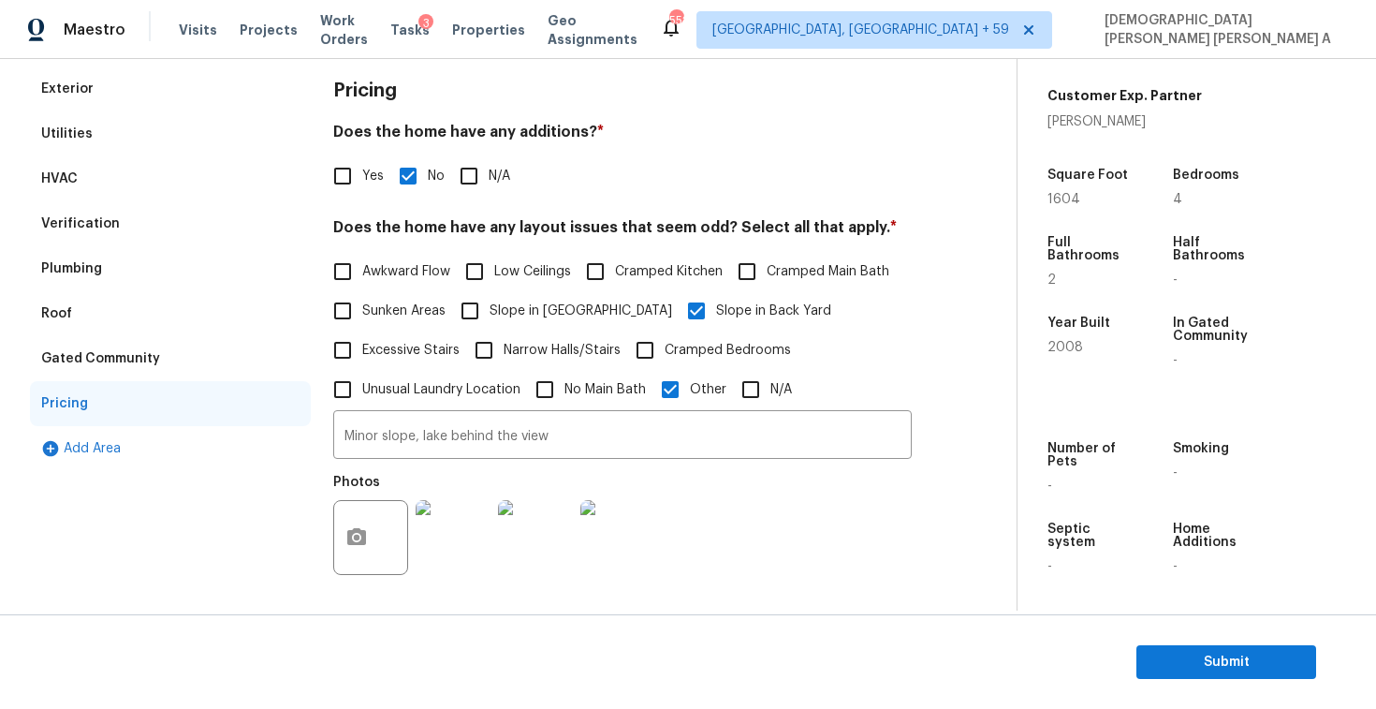
scroll to position [259, 0]
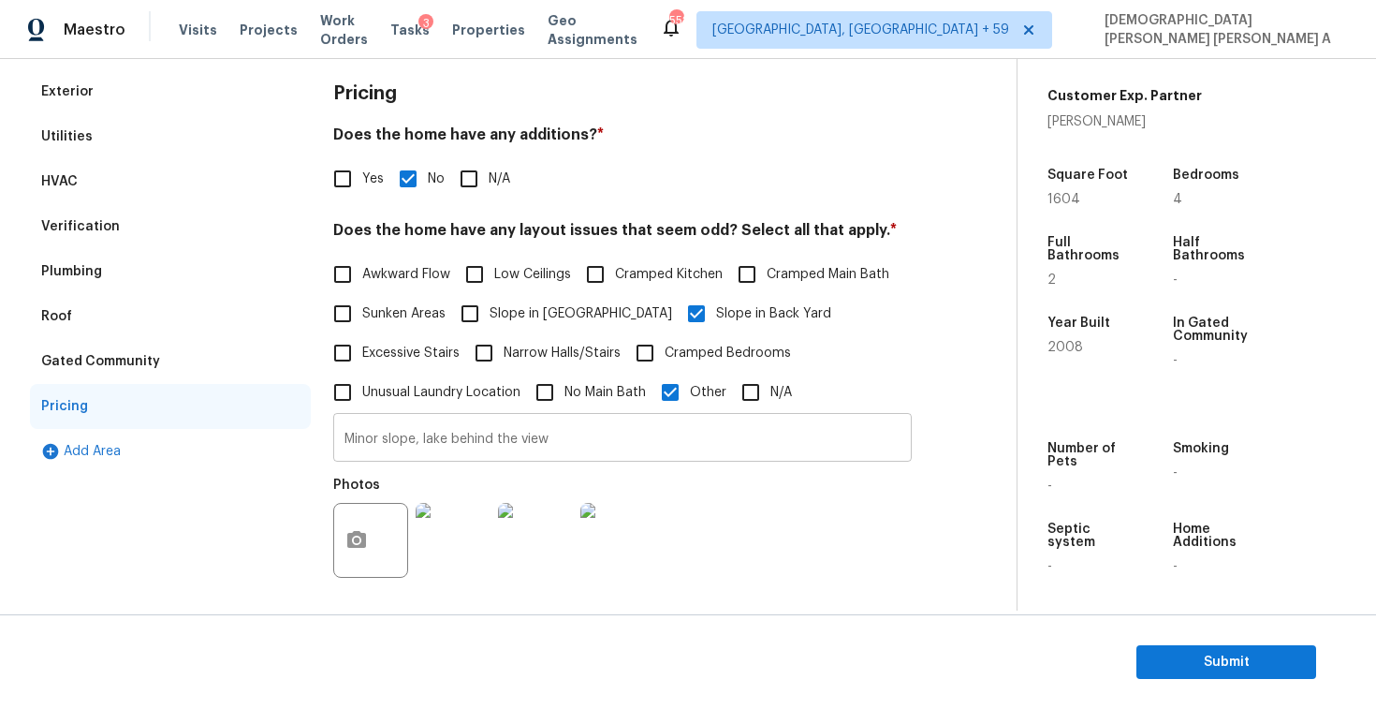
click at [441, 427] on input "Minor slope, lake behind the view" at bounding box center [622, 440] width 579 height 44
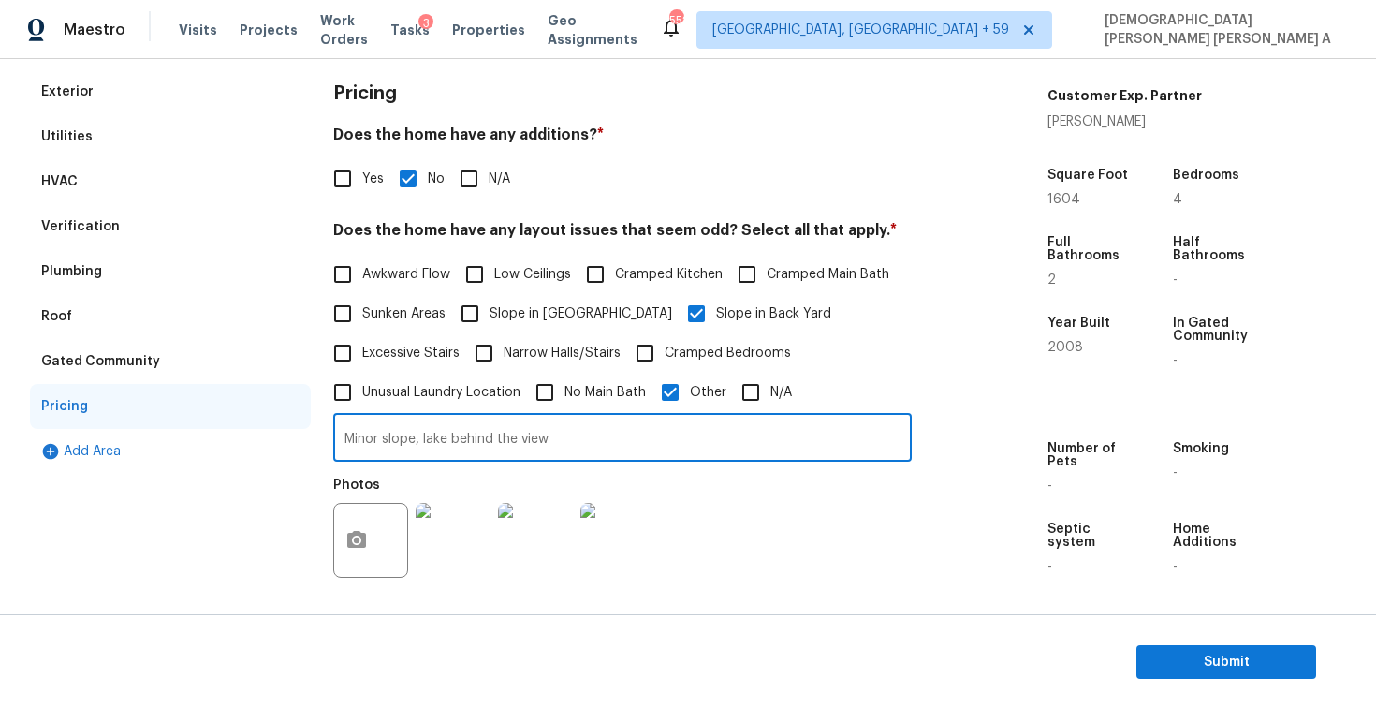
click at [441, 427] on input "Minor slope, lake behind the view" at bounding box center [622, 440] width 579 height 44
click at [1251, 653] on span "Submit" at bounding box center [1226, 662] width 150 height 23
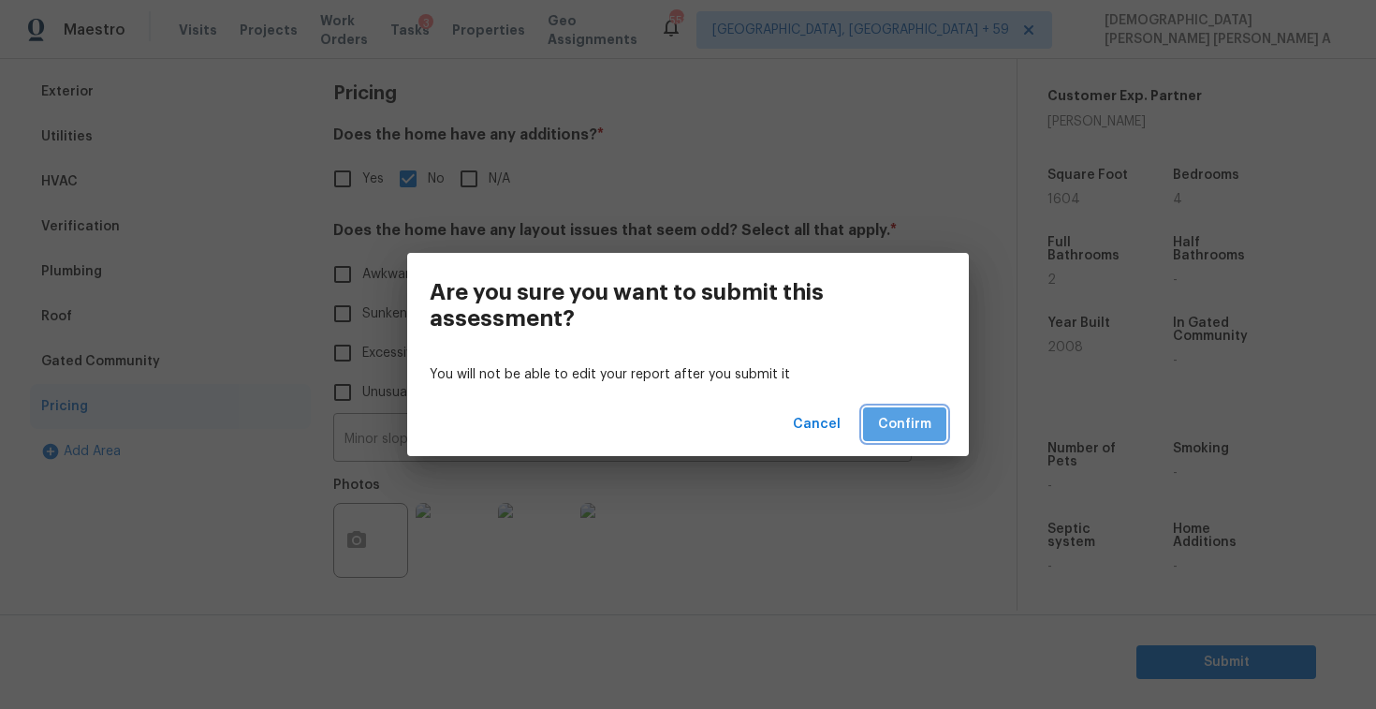
click at [902, 420] on span "Confirm" at bounding box center [904, 424] width 53 height 23
